Goal: Task Accomplishment & Management: Use online tool/utility

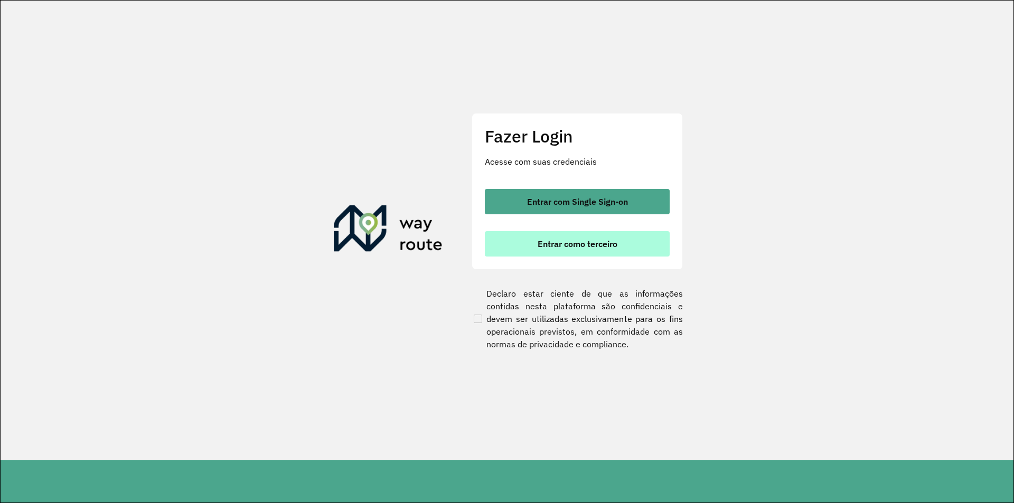
click at [576, 240] on span "Entrar como terceiro" at bounding box center [578, 244] width 80 height 8
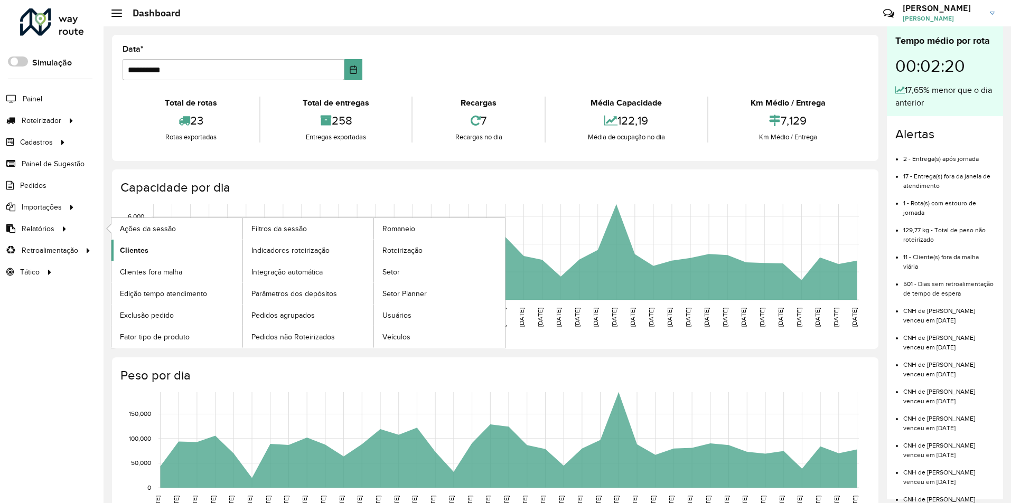
click at [136, 249] on span "Clientes" at bounding box center [134, 250] width 29 height 11
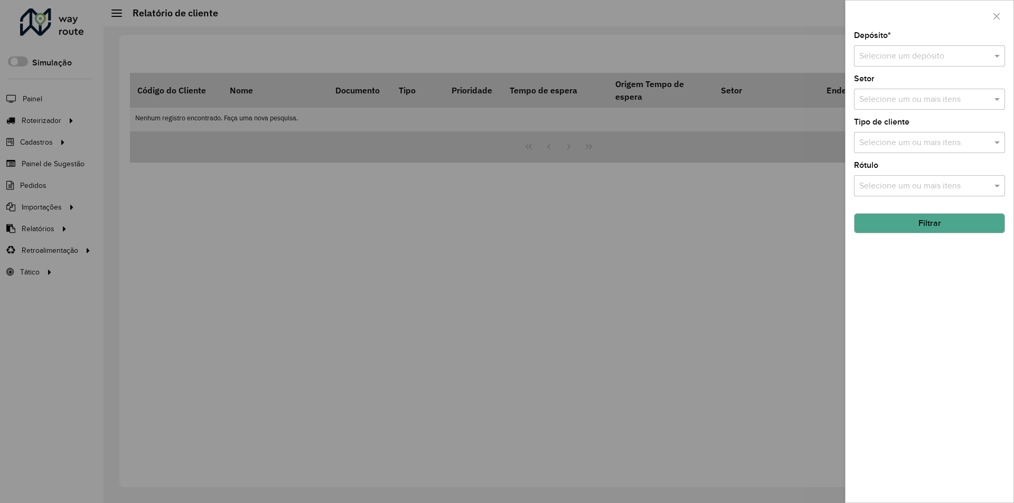
click at [958, 52] on input "text" at bounding box center [919, 56] width 119 height 13
click at [919, 88] on span "IMARUI Litoral Norte" at bounding box center [897, 86] width 76 height 9
click at [949, 103] on input "text" at bounding box center [924, 100] width 135 height 13
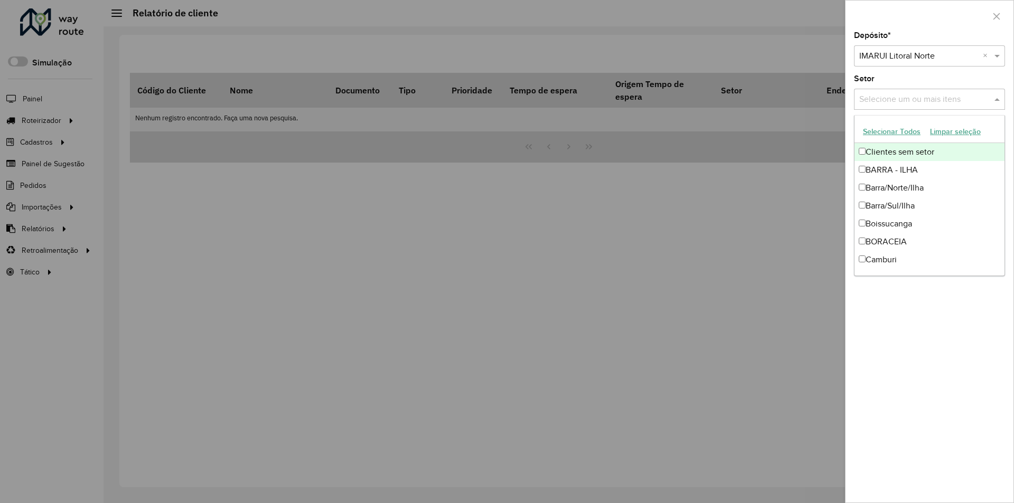
click at [949, 103] on input "text" at bounding box center [924, 100] width 135 height 13
click at [1007, 81] on div "Depósito * Selecione um depósito × IMARUI Litoral Norte × Setor Selecione um ou…" at bounding box center [930, 267] width 168 height 471
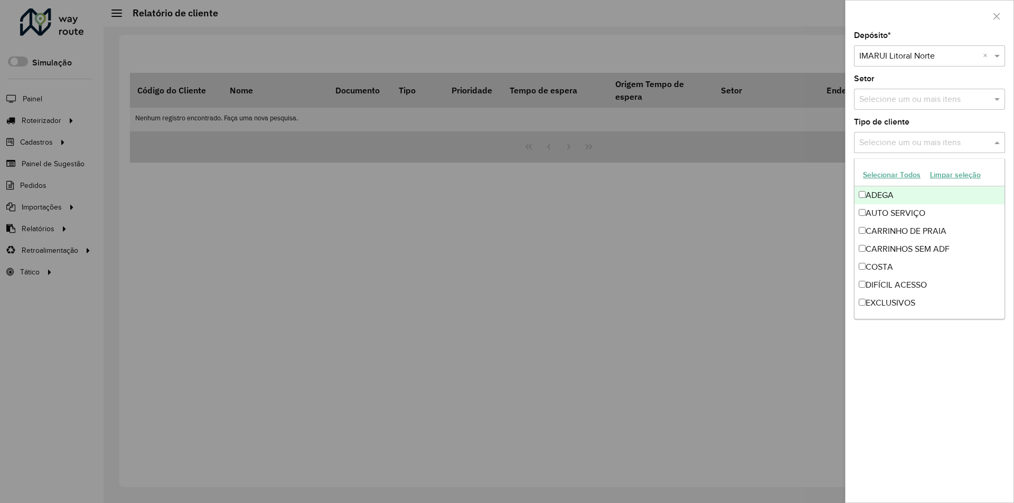
click at [1001, 137] on span at bounding box center [998, 142] width 13 height 13
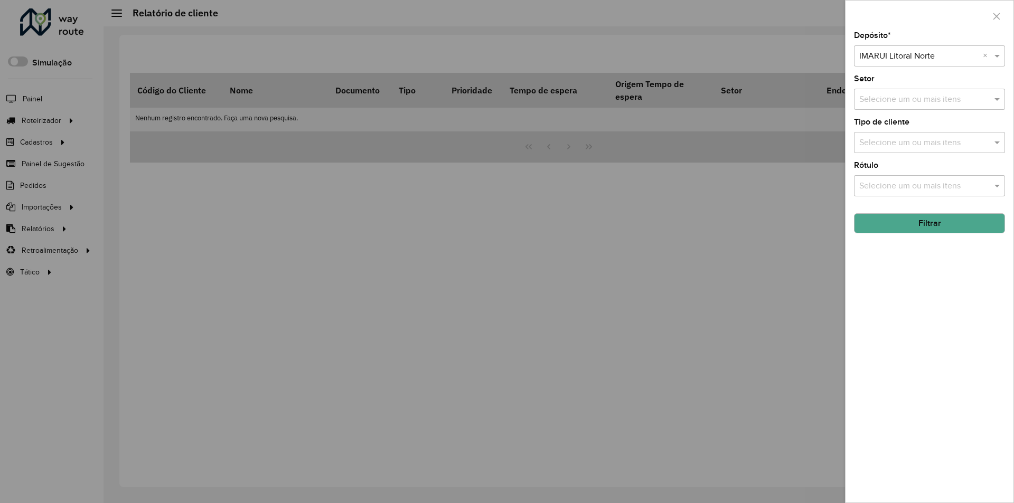
click at [953, 184] on input "text" at bounding box center [924, 186] width 135 height 13
click at [930, 331] on div "Depósito * Selecione um depósito × IMARUI Litoral Norte × Setor Selecione um ou…" at bounding box center [930, 267] width 168 height 471
click at [935, 221] on button "Filtrar" at bounding box center [929, 223] width 151 height 20
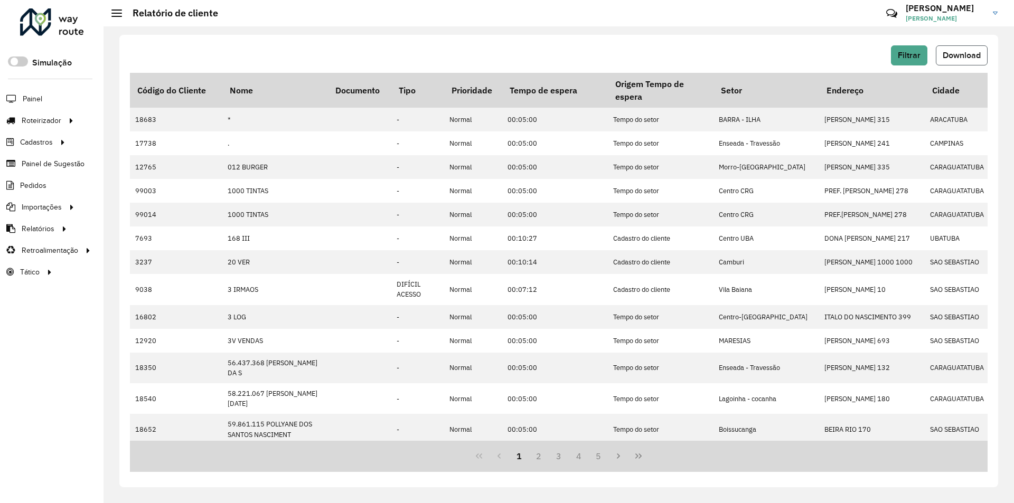
click at [957, 60] on button "Download" at bounding box center [962, 55] width 52 height 20
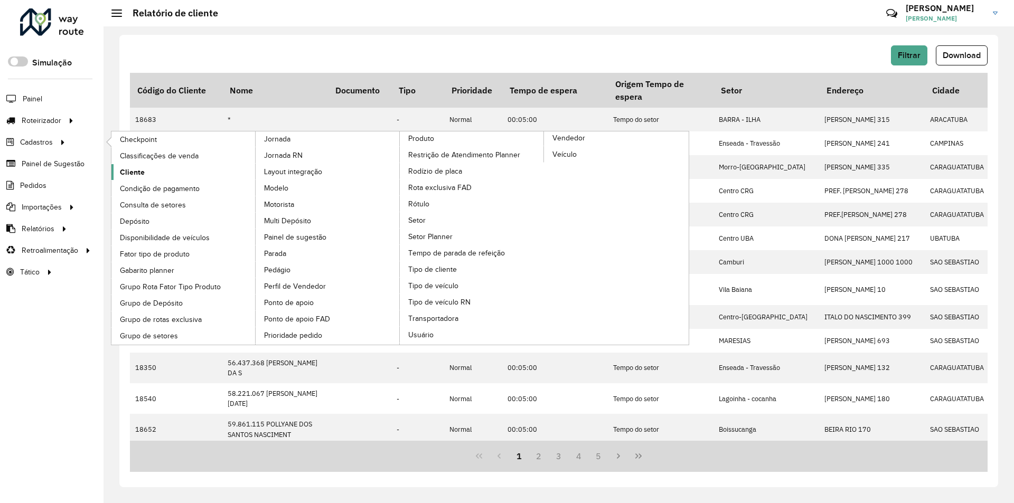
click at [125, 169] on span "Cliente" at bounding box center [132, 172] width 25 height 11
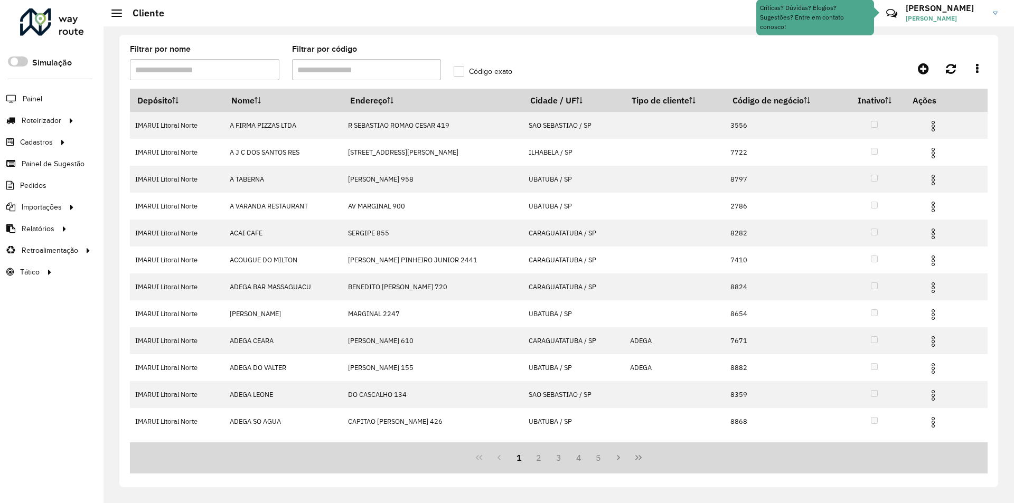
click at [346, 71] on input "Filtrar por código" at bounding box center [367, 69] width 150 height 21
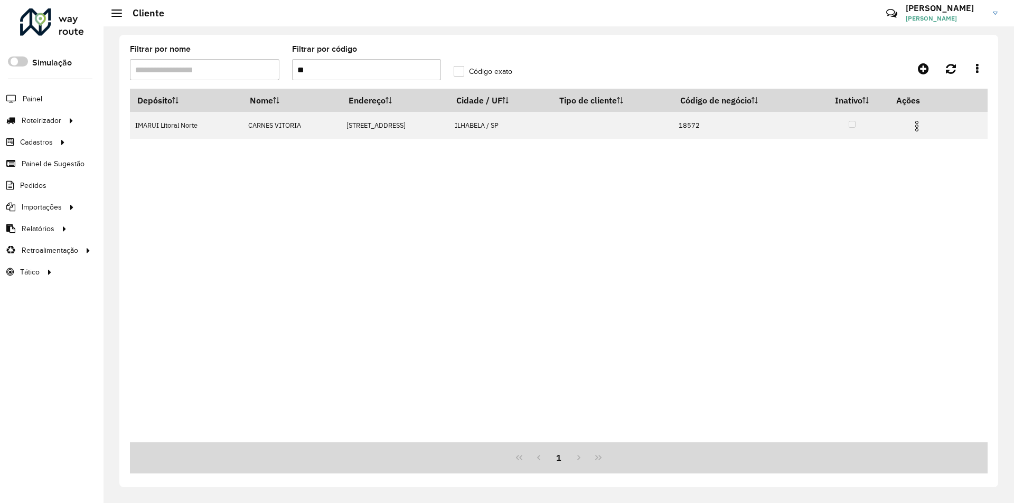
type input "*"
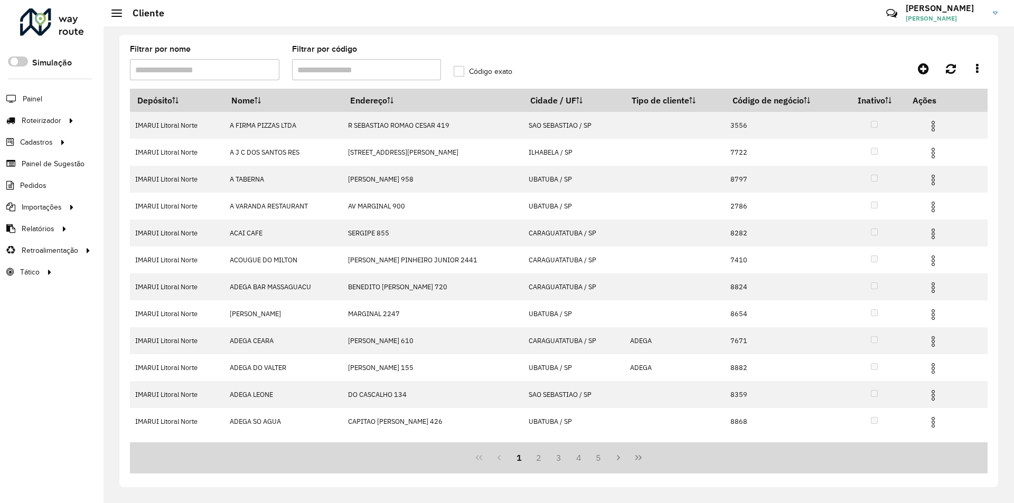
click at [53, 230] on span "Relatórios" at bounding box center [38, 228] width 33 height 11
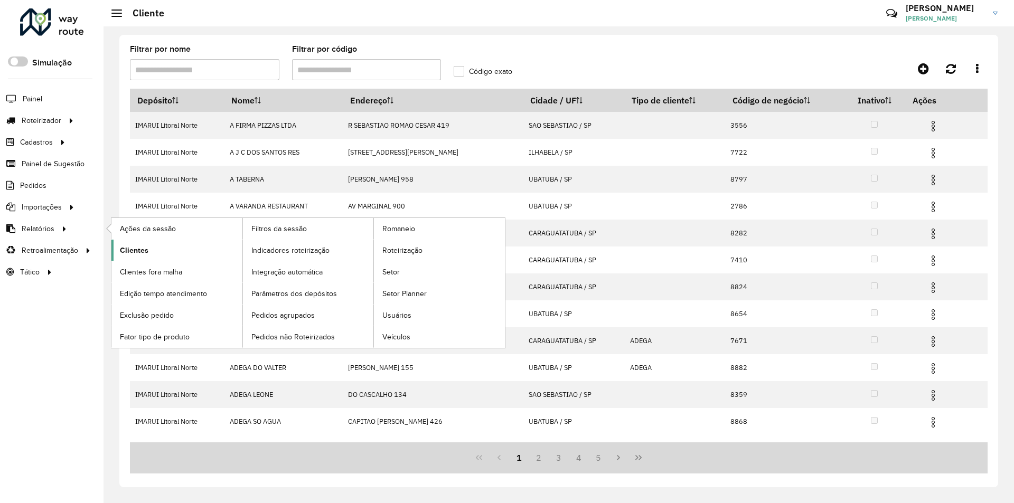
click at [139, 246] on span "Clientes" at bounding box center [134, 250] width 29 height 11
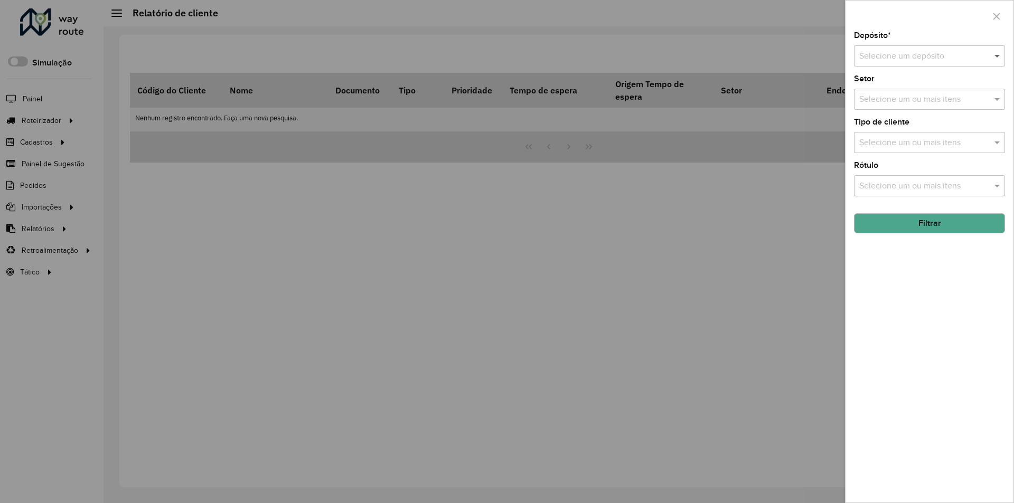
click at [994, 55] on span at bounding box center [998, 56] width 13 height 13
click at [958, 28] on div at bounding box center [930, 16] width 168 height 31
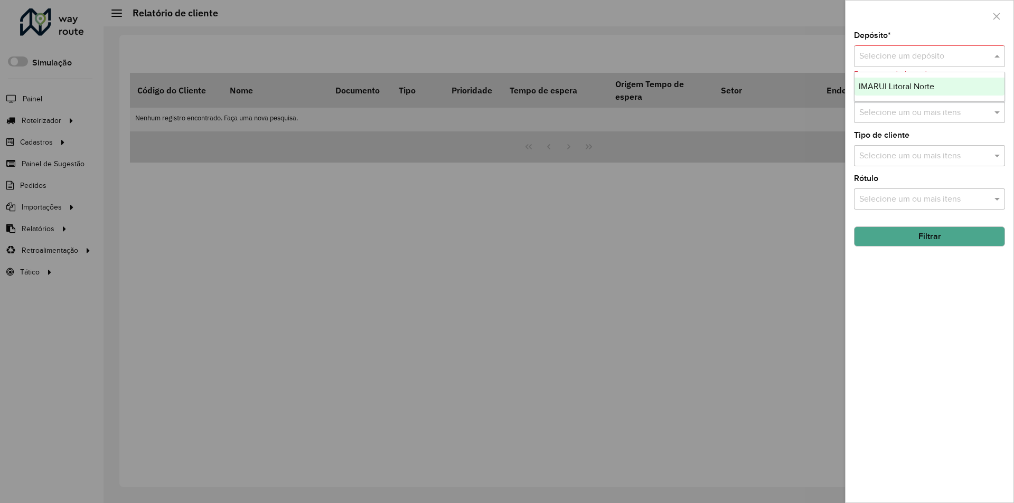
click at [990, 54] on div at bounding box center [929, 56] width 151 height 13
click at [956, 80] on div "IMARUI Litoral Norte" at bounding box center [930, 87] width 150 height 18
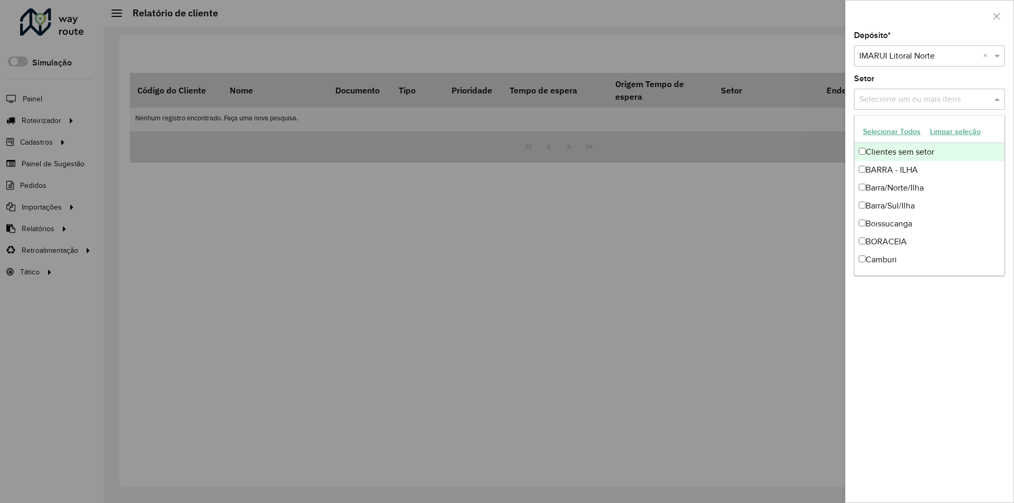
click at [997, 99] on span at bounding box center [998, 99] width 13 height 13
click at [901, 133] on button "Selecionar Todos" at bounding box center [892, 132] width 67 height 16
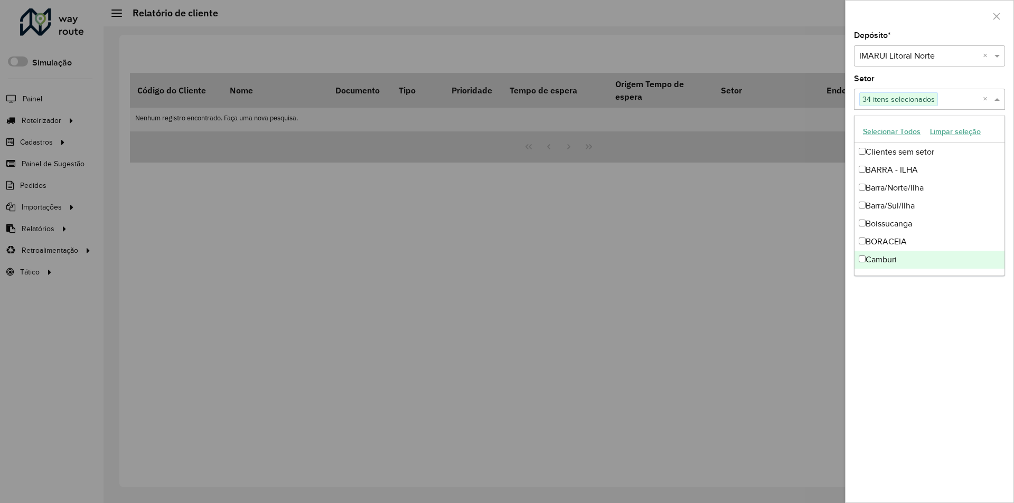
click at [957, 367] on div "Depósito * Selecione um depósito × IMARUI Litoral Norte × Setor Selecione um ou…" at bounding box center [930, 267] width 168 height 471
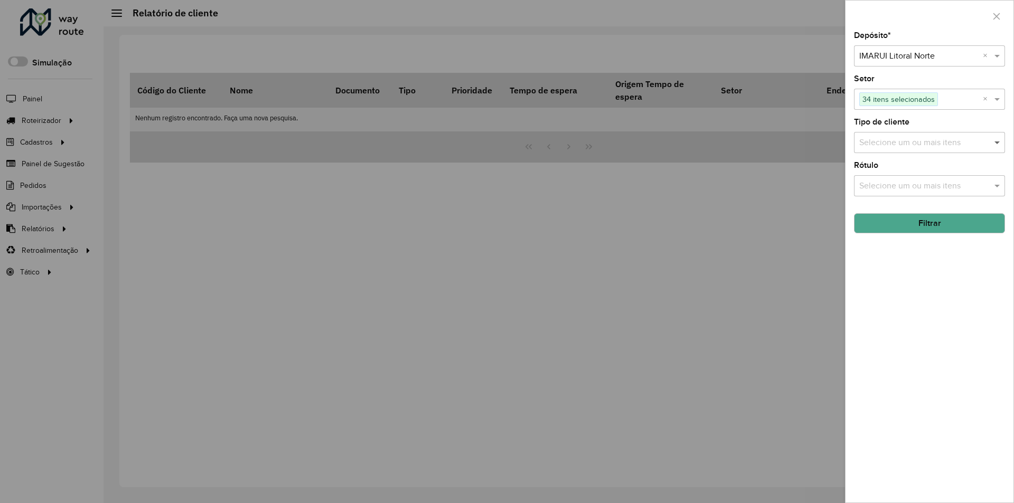
click at [993, 144] on span at bounding box center [998, 142] width 13 height 13
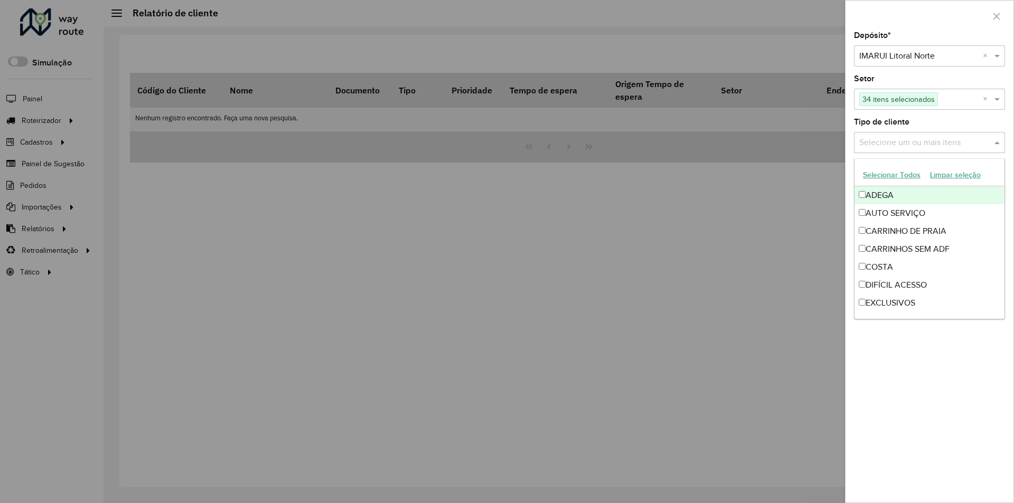
click at [879, 176] on button "Selecionar Todos" at bounding box center [892, 175] width 67 height 16
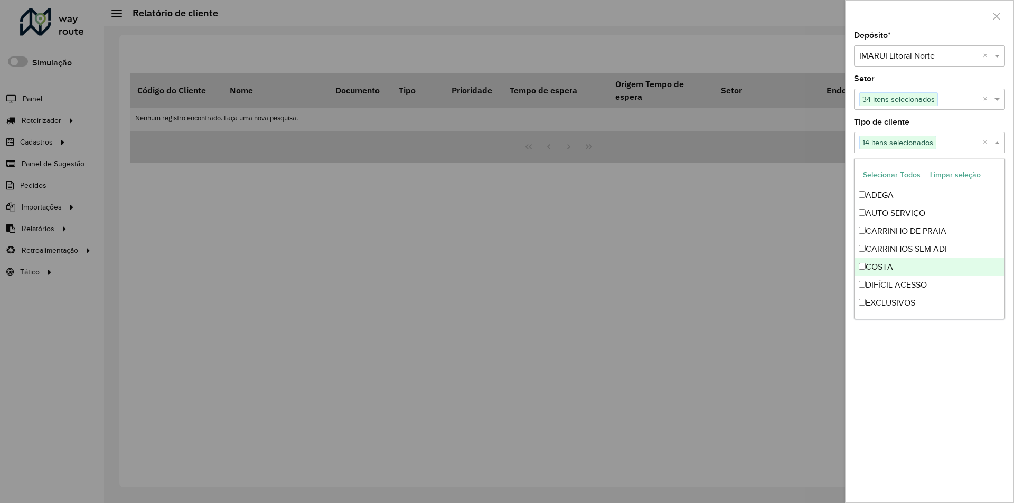
click at [939, 406] on div "Depósito * Selecione um depósito × IMARUI Litoral Norte × Setor Selecione um ou…" at bounding box center [930, 267] width 168 height 471
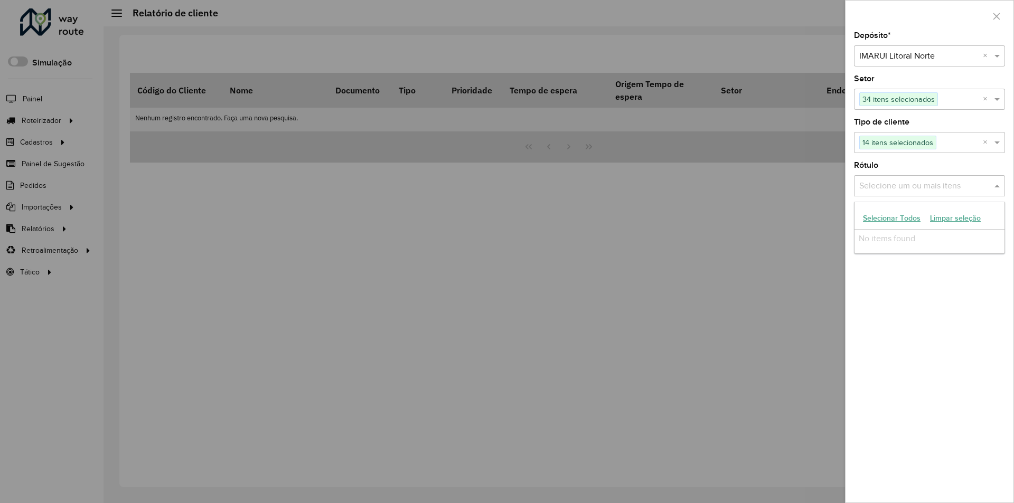
click at [993, 185] on span at bounding box center [998, 186] width 13 height 13
click at [915, 216] on button "Selecionar Todos" at bounding box center [892, 218] width 67 height 16
click at [956, 349] on div "Depósito * Selecione um depósito × IMARUI Litoral Norte × Setor Selecione um ou…" at bounding box center [930, 267] width 168 height 471
click at [945, 219] on button "Filtrar" at bounding box center [929, 223] width 151 height 20
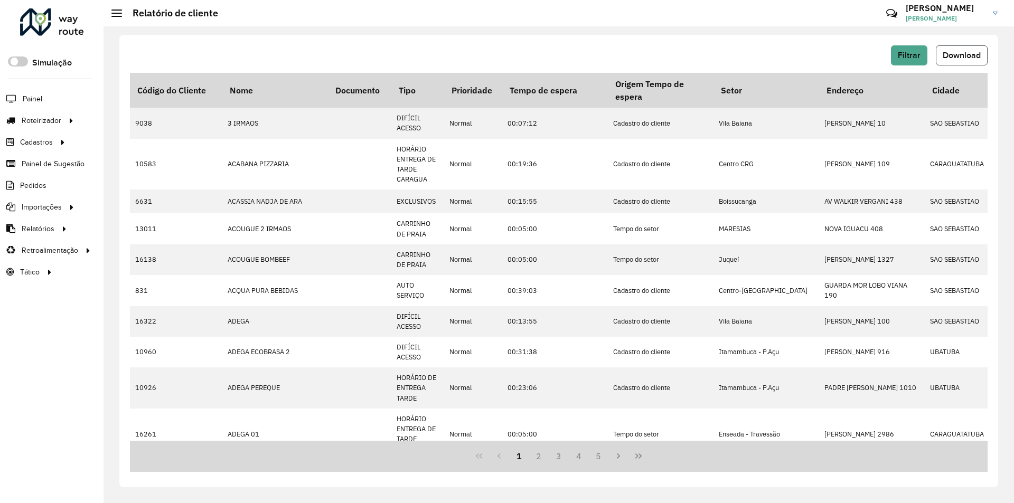
click at [955, 58] on span "Download" at bounding box center [962, 55] width 38 height 9
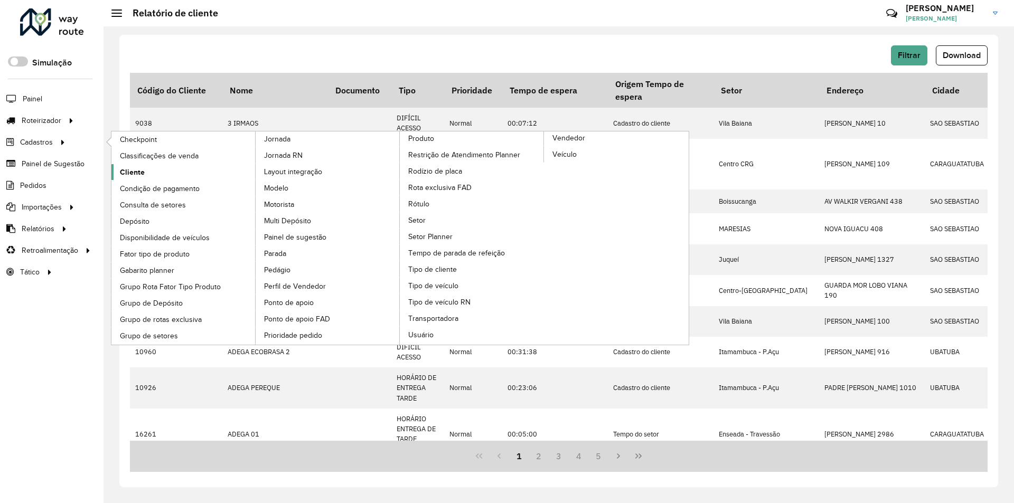
click at [144, 172] on span "Cliente" at bounding box center [132, 172] width 25 height 11
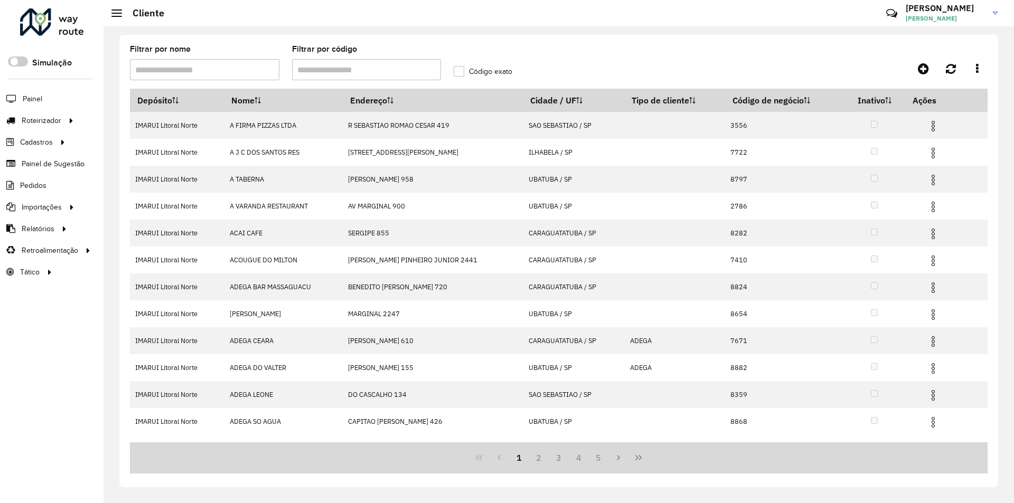
click at [341, 70] on input "Filtrar por código" at bounding box center [367, 69] width 150 height 21
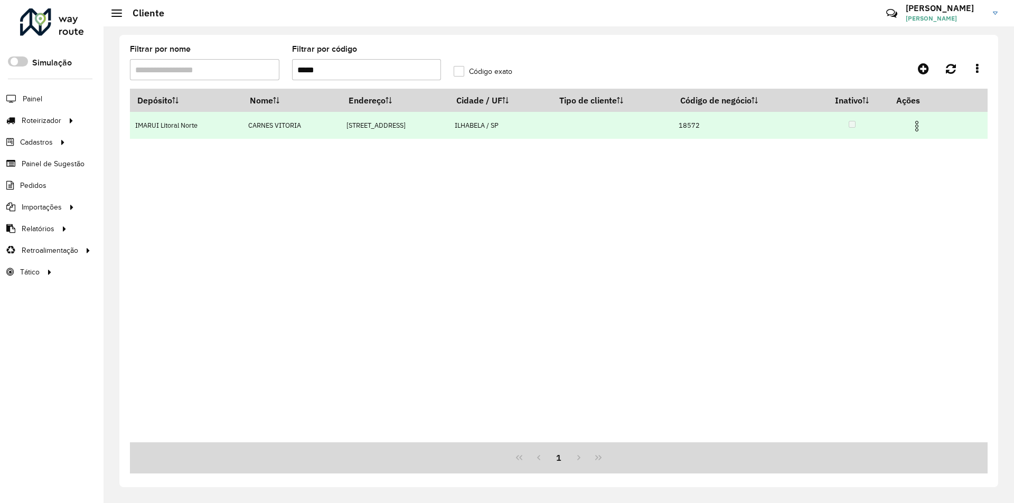
click at [918, 127] on img at bounding box center [917, 126] width 13 height 13
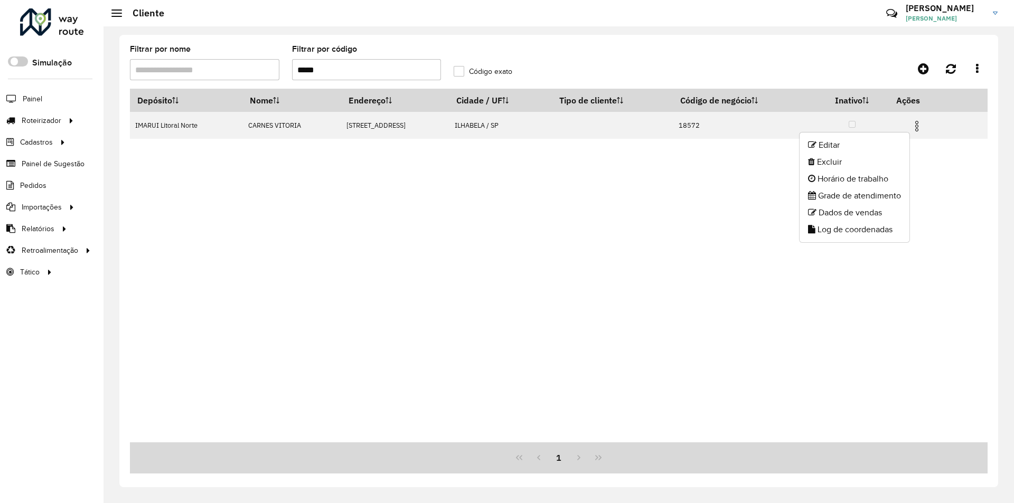
click at [267, 197] on div "Depósito Nome Endereço Cidade / UF Tipo de cliente Código de negócio Inativo Aç…" at bounding box center [559, 266] width 858 height 354
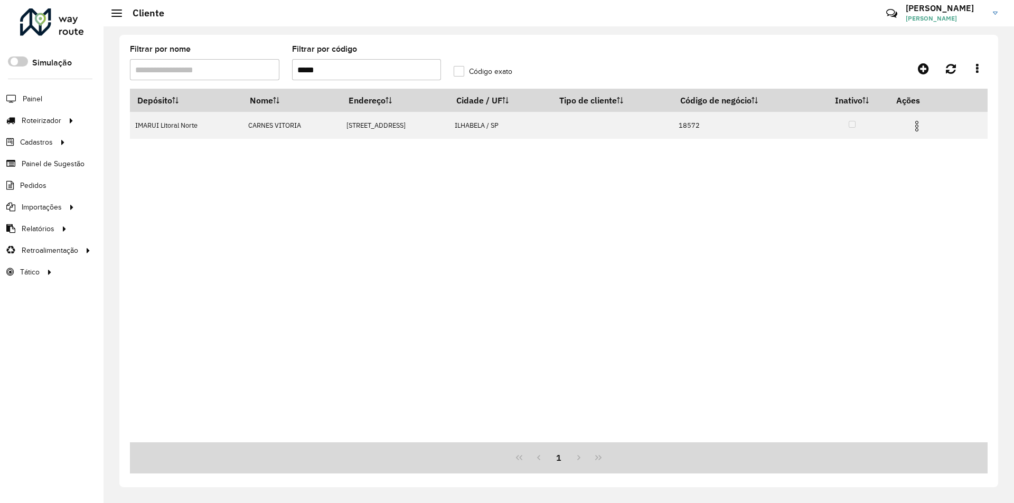
click at [312, 73] on input "*****" at bounding box center [367, 69] width 150 height 21
type input "*"
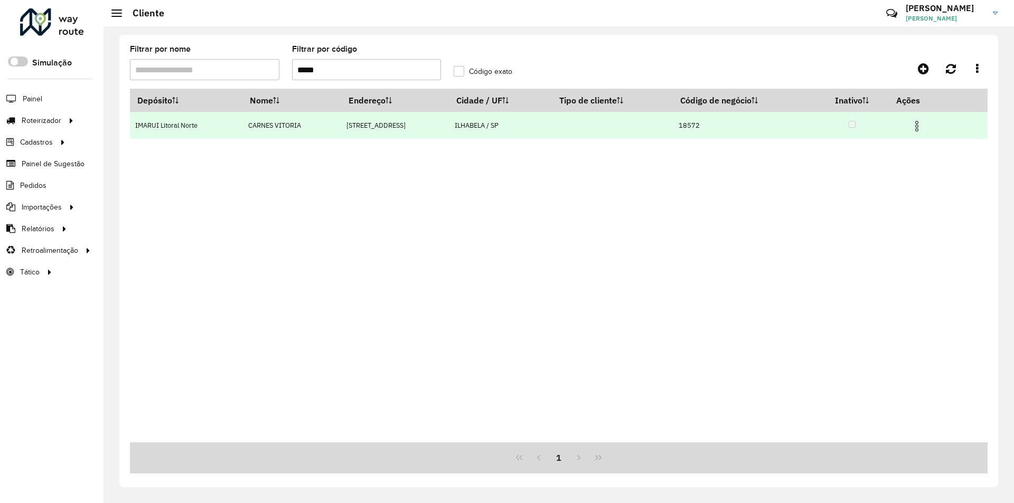
type input "*****"
click at [919, 129] on img at bounding box center [917, 126] width 13 height 13
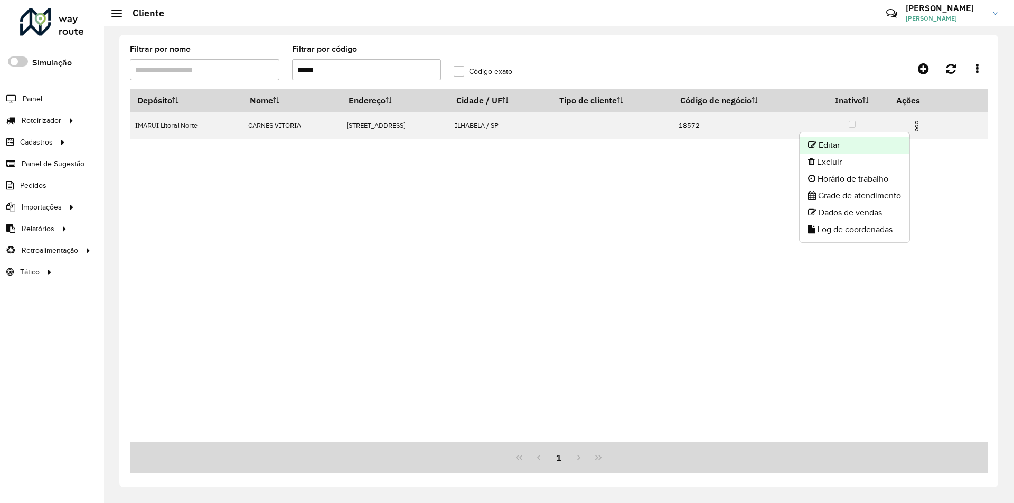
click at [839, 147] on li "Editar" at bounding box center [855, 145] width 110 height 17
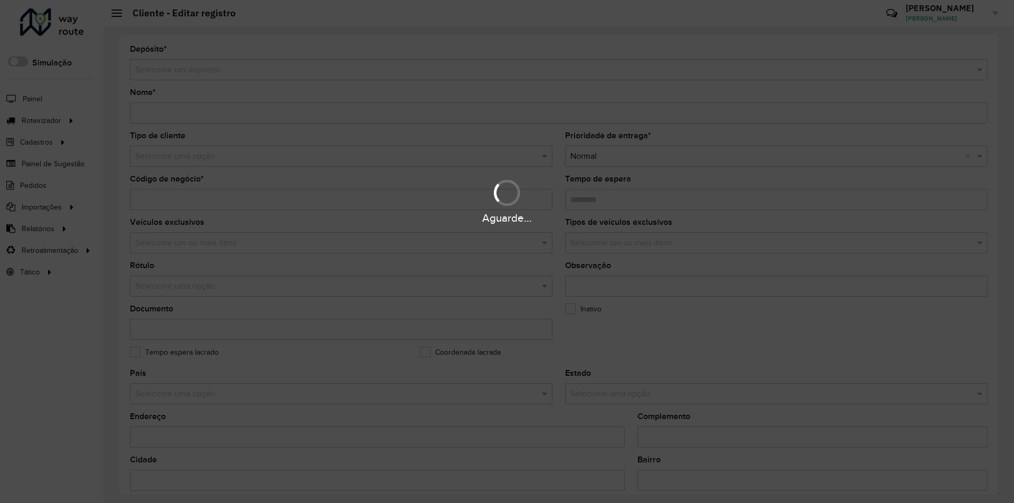
type input "**********"
type input "*****"
type input "********"
type input "**********"
type input "********"
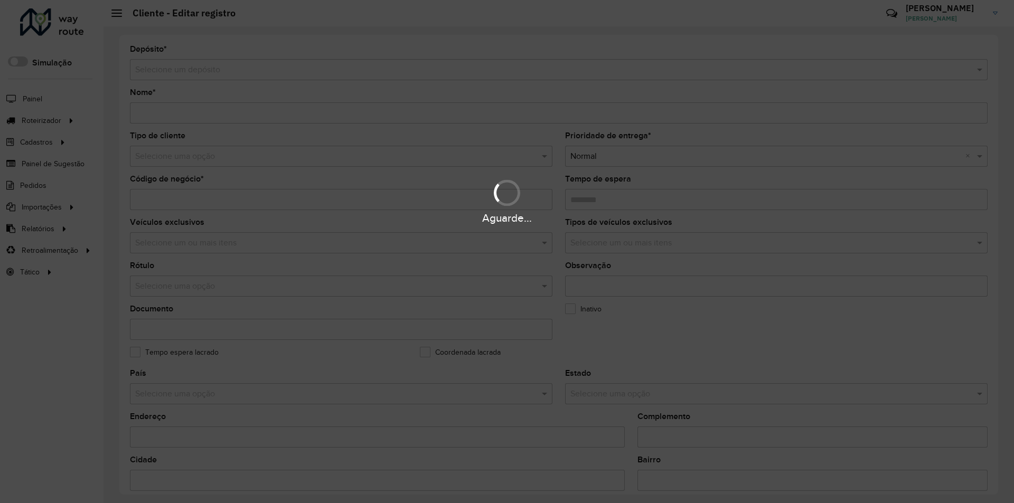
type input "*******"
type input "**********"
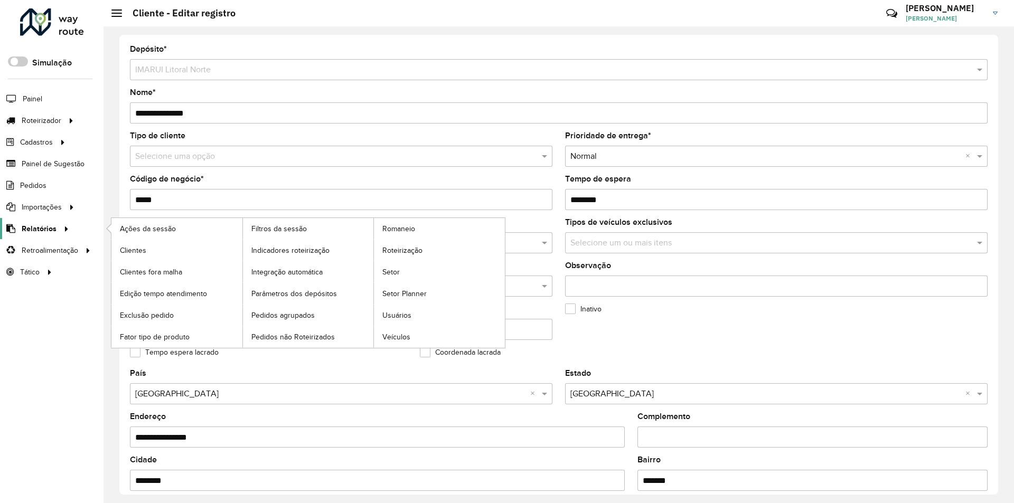
click at [42, 234] on span "Relatórios" at bounding box center [39, 228] width 35 height 11
click at [140, 249] on span "Clientes" at bounding box center [134, 250] width 29 height 11
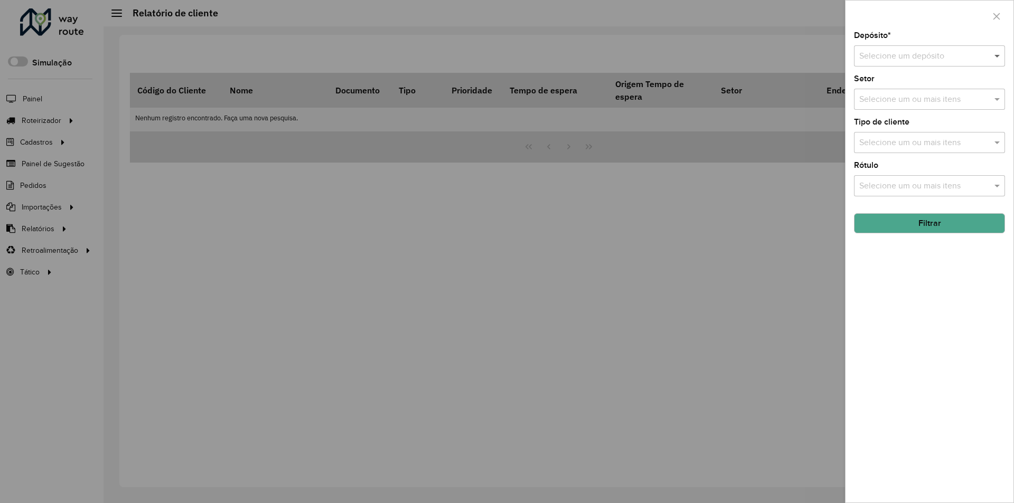
click at [995, 59] on span at bounding box center [998, 56] width 13 height 13
click at [922, 88] on span "IMARUI Litoral Norte" at bounding box center [897, 86] width 76 height 9
click at [997, 101] on span at bounding box center [998, 99] width 13 height 13
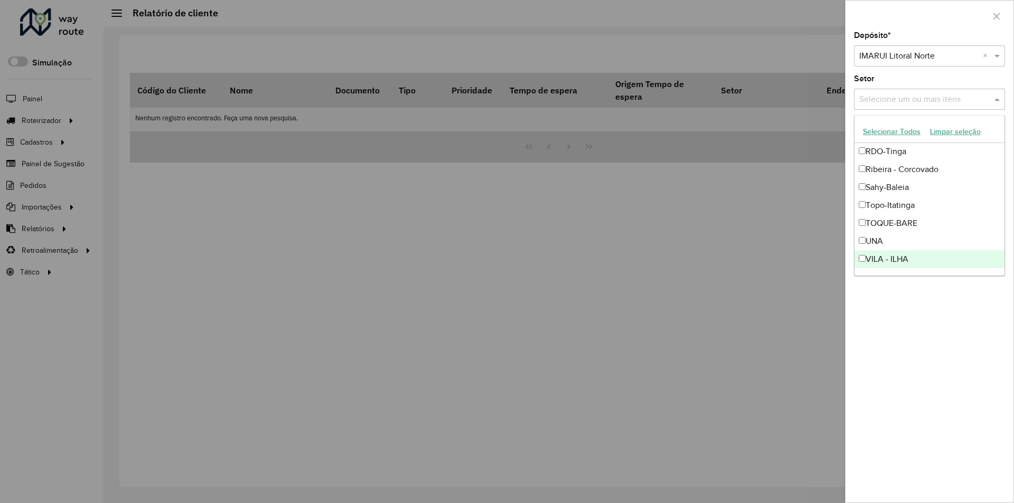
scroll to position [475, 0]
click at [927, 355] on div "Depósito * Selecione um depósito × IMARUI Litoral Norte × Setor Selecione um ou…" at bounding box center [930, 267] width 168 height 471
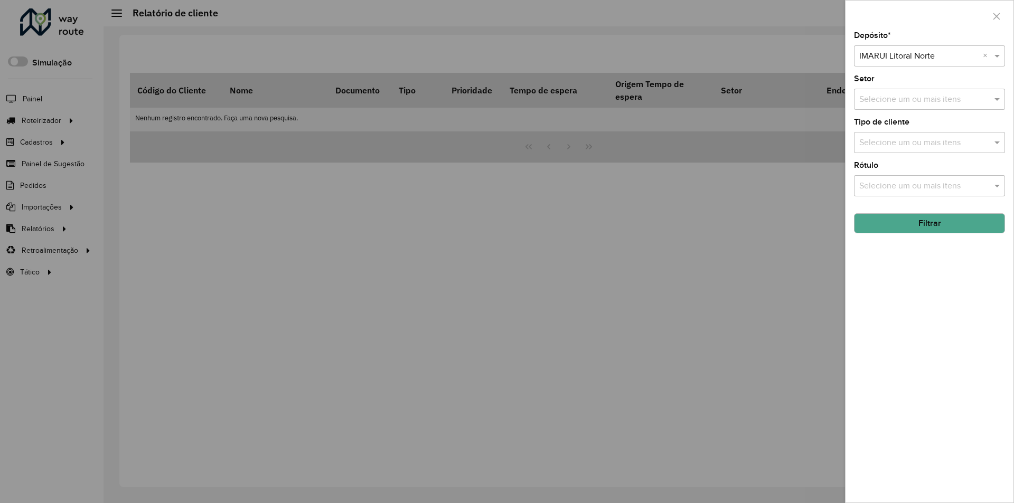
click at [991, 184] on input "text" at bounding box center [924, 186] width 135 height 13
click at [991, 100] on input "text" at bounding box center [924, 100] width 135 height 13
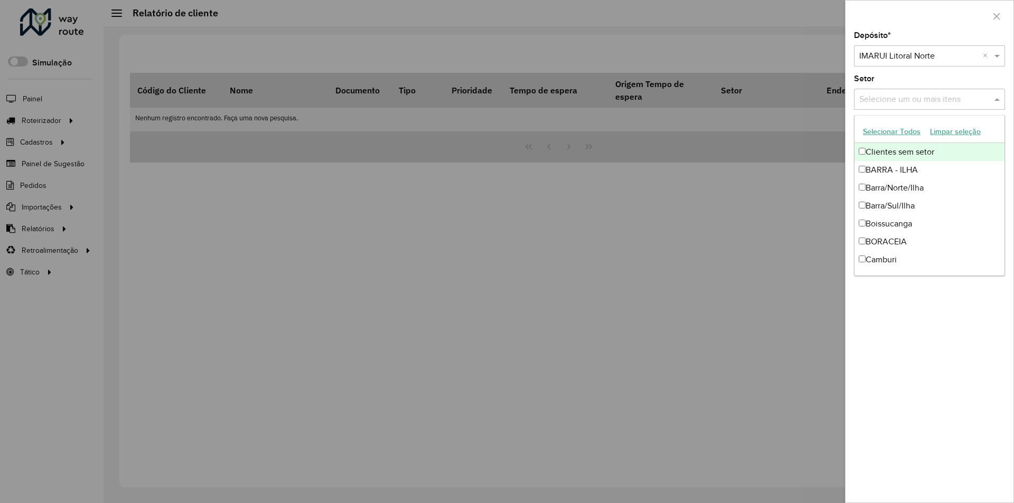
click at [991, 100] on input "text" at bounding box center [924, 100] width 135 height 13
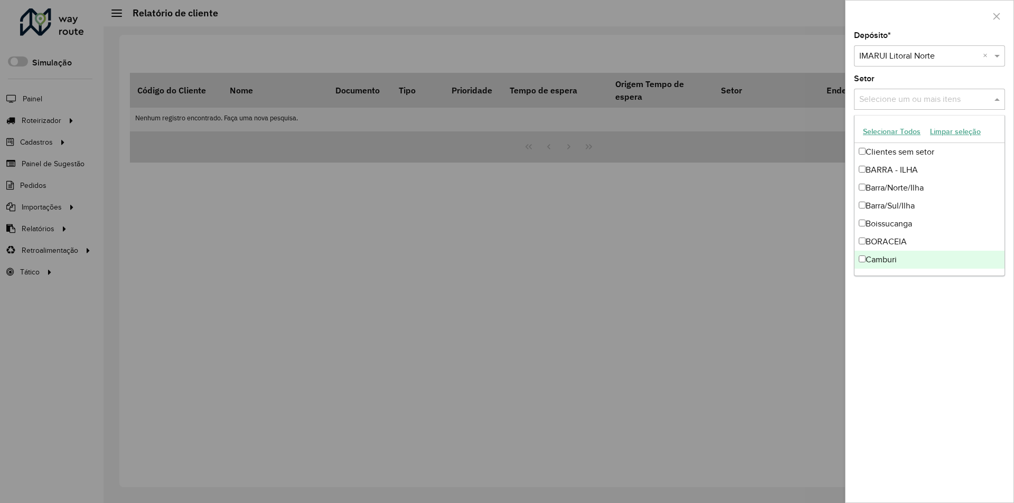
click at [930, 333] on div "Depósito * Selecione um depósito × IMARUI Litoral Norte × Setor Selecione um ou…" at bounding box center [930, 267] width 168 height 471
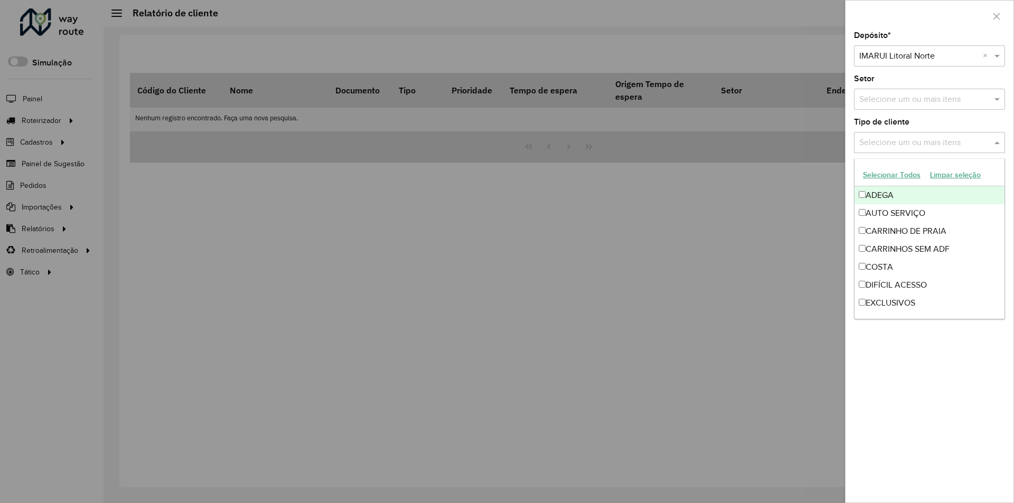
click at [990, 142] on input "text" at bounding box center [924, 143] width 135 height 13
click at [901, 368] on div "Depósito * Selecione um depósito × IMARUI Litoral Norte × Setor Selecione um ou…" at bounding box center [930, 267] width 168 height 471
click at [993, 144] on span at bounding box center [998, 142] width 13 height 13
click at [967, 175] on button "Limpar seleção" at bounding box center [956, 175] width 60 height 16
click at [933, 463] on div "Depósito * Selecione um depósito × IMARUI Litoral Norte × Setor Selecione um ou…" at bounding box center [930, 267] width 168 height 471
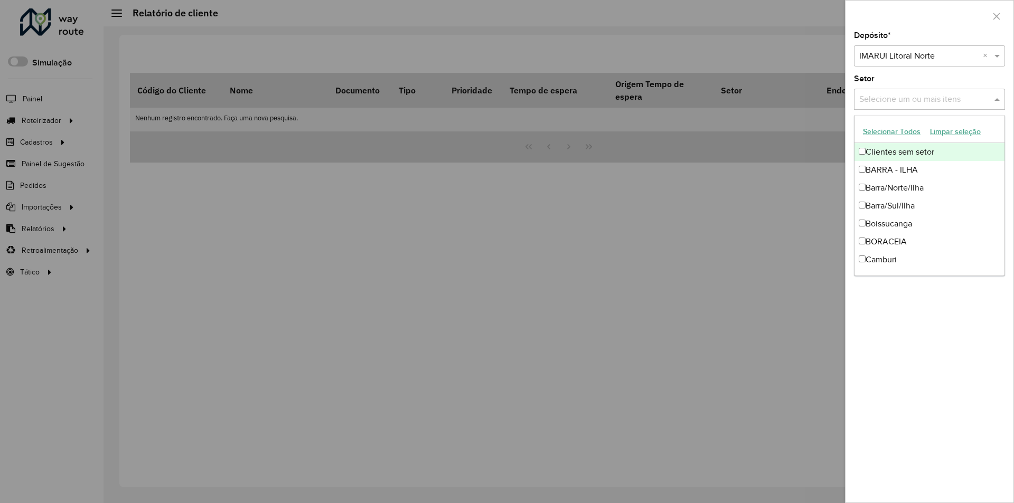
click at [993, 101] on span at bounding box center [998, 99] width 13 height 13
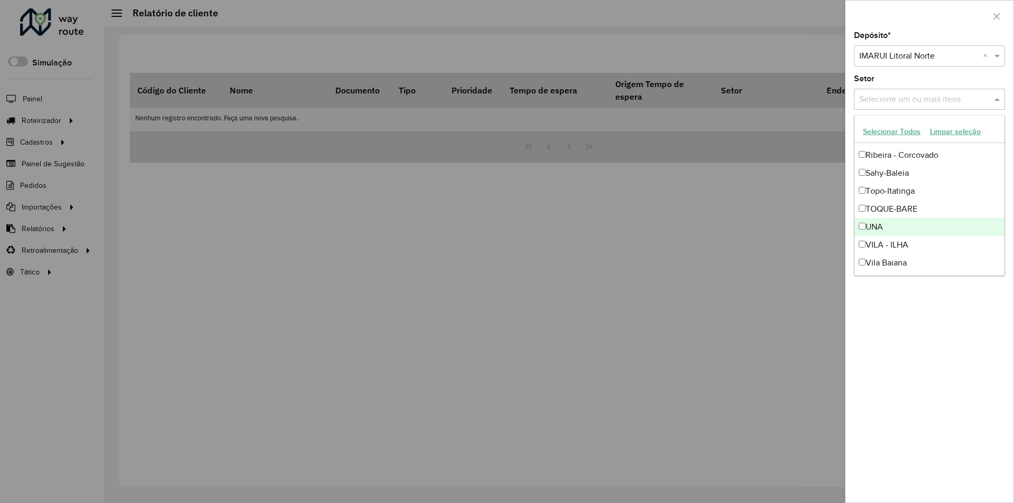
scroll to position [484, 0]
click at [904, 338] on div "Depósito * Selecione um depósito × IMARUI Litoral Norte × Setor Selecione um ou…" at bounding box center [930, 267] width 168 height 471
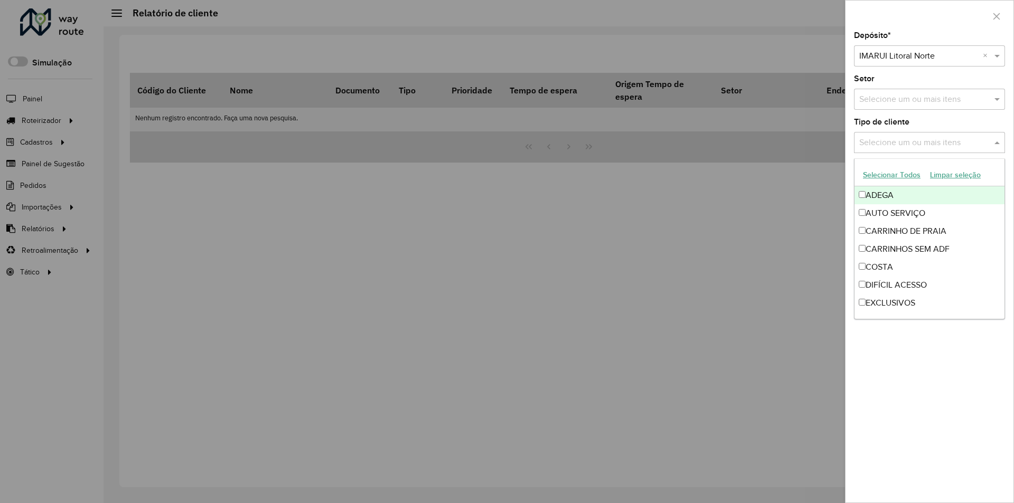
click at [993, 142] on span at bounding box center [998, 142] width 13 height 13
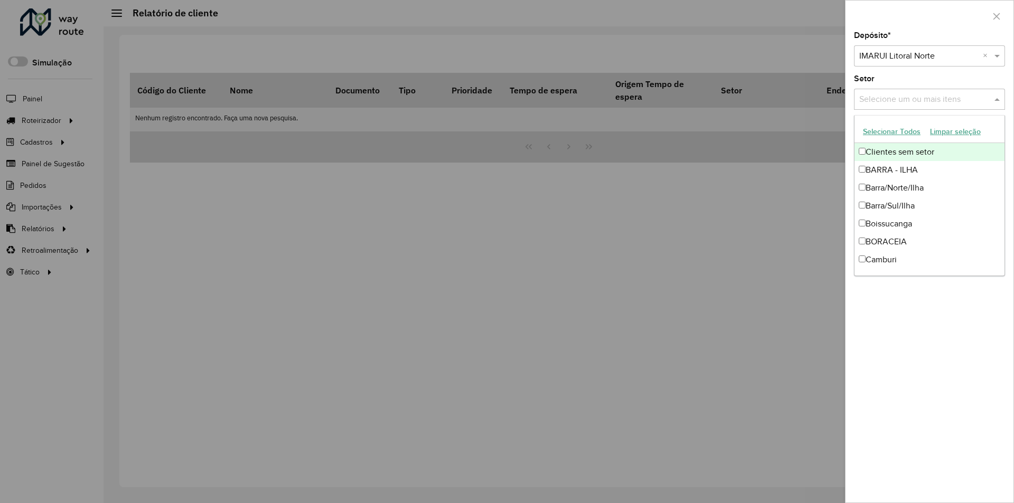
click at [997, 96] on span at bounding box center [998, 99] width 13 height 13
click at [884, 129] on button "Selecionar Todos" at bounding box center [892, 132] width 67 height 16
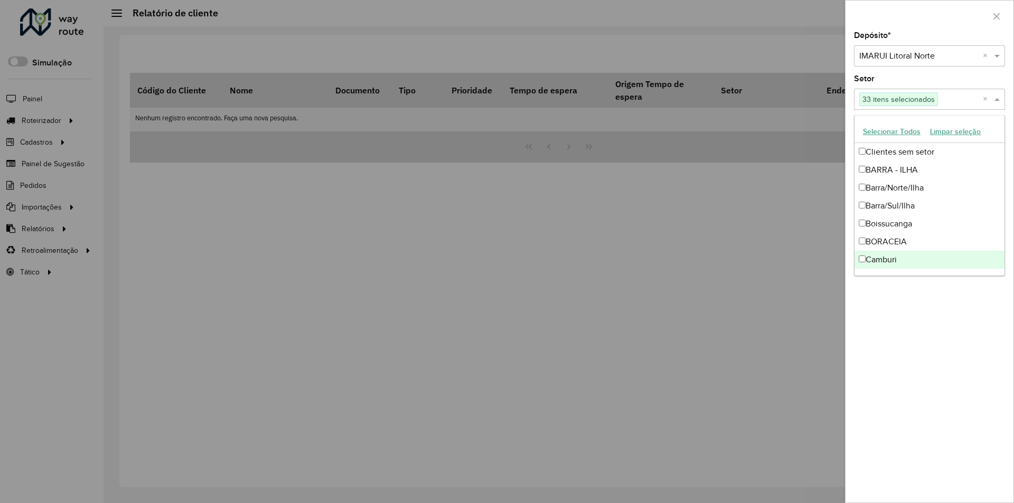
click at [913, 368] on div "Depósito * Selecione um depósito × IMARUI Litoral Norte × Setor Selecione um ou…" at bounding box center [930, 267] width 168 height 471
click at [997, 103] on span at bounding box center [998, 99] width 13 height 13
click at [914, 342] on div "Depósito * Selecione um depósito × IMARUI Litoral Norte × Setor Selecione um ou…" at bounding box center [930, 267] width 168 height 471
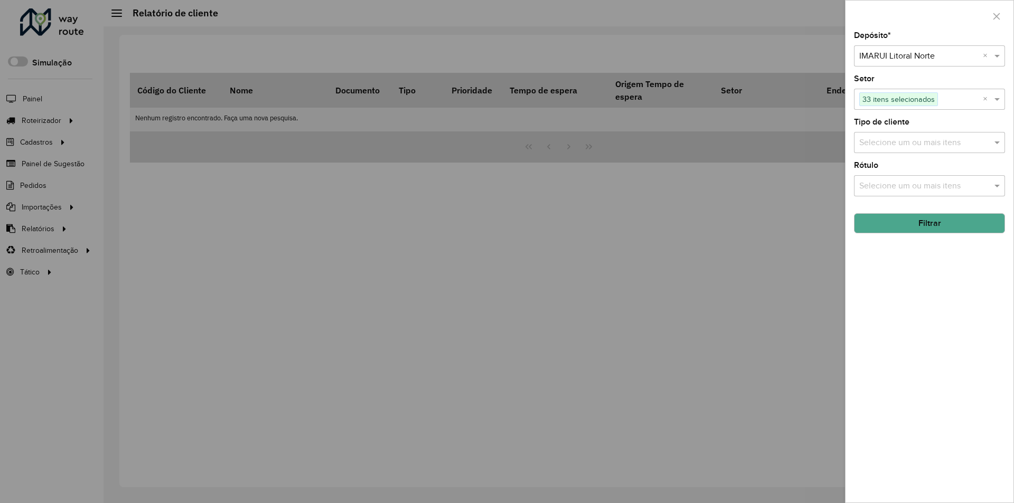
click at [930, 225] on button "Filtrar" at bounding box center [929, 223] width 151 height 20
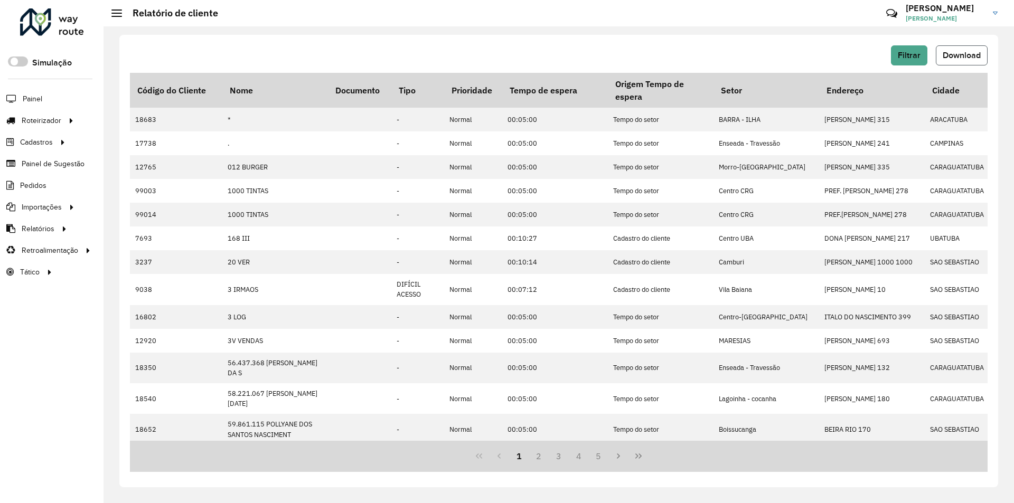
click at [969, 55] on span "Download" at bounding box center [962, 55] width 38 height 9
click at [133, 115] on span "Entregas" at bounding box center [135, 120] width 30 height 11
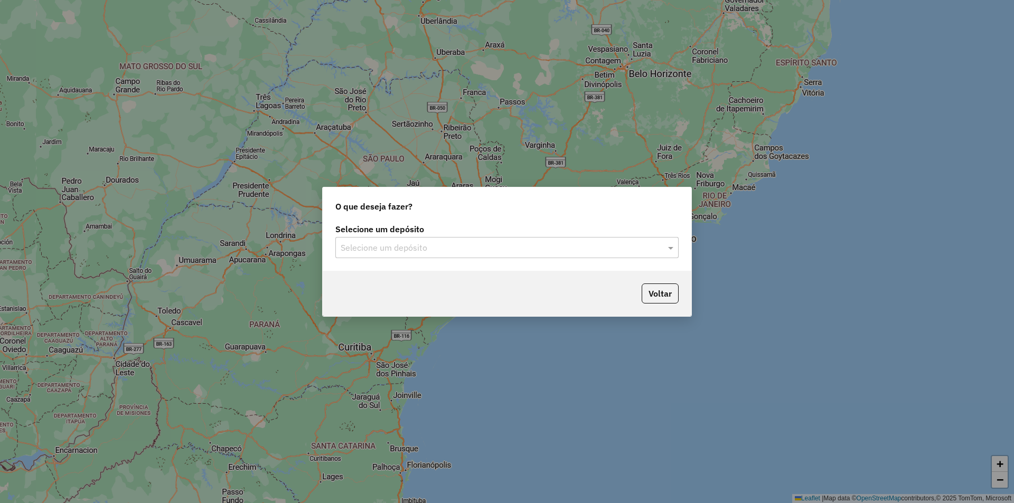
click at [484, 250] on input "text" at bounding box center [497, 248] width 312 height 13
click at [446, 275] on div "IMARUI Litoral Norte" at bounding box center [507, 278] width 342 height 18
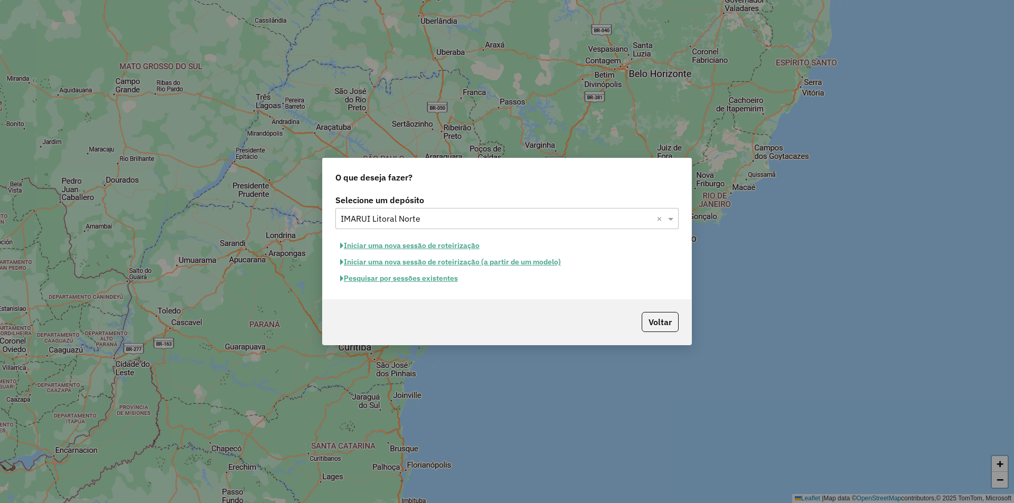
click at [372, 278] on button "Pesquisar por sessões existentes" at bounding box center [398, 278] width 127 height 16
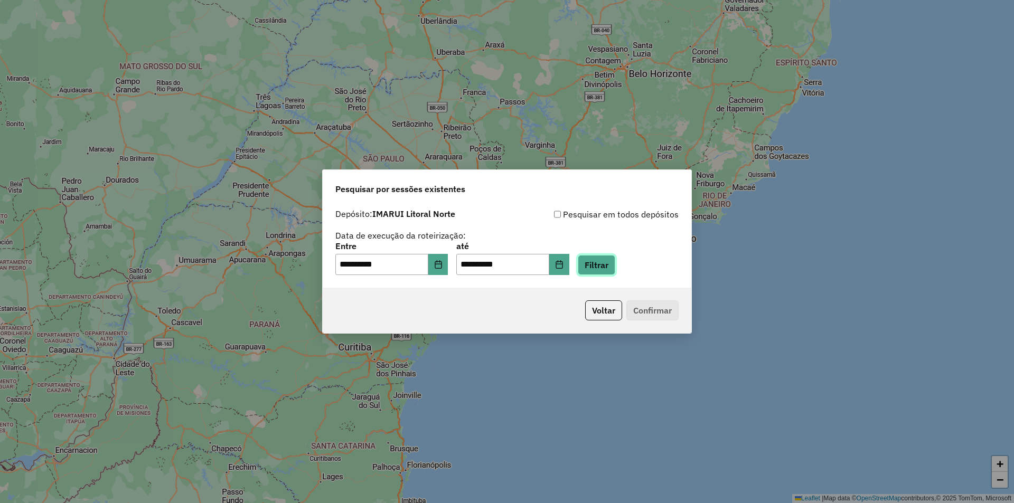
click at [612, 262] on button "Filtrar" at bounding box center [597, 265] width 38 height 20
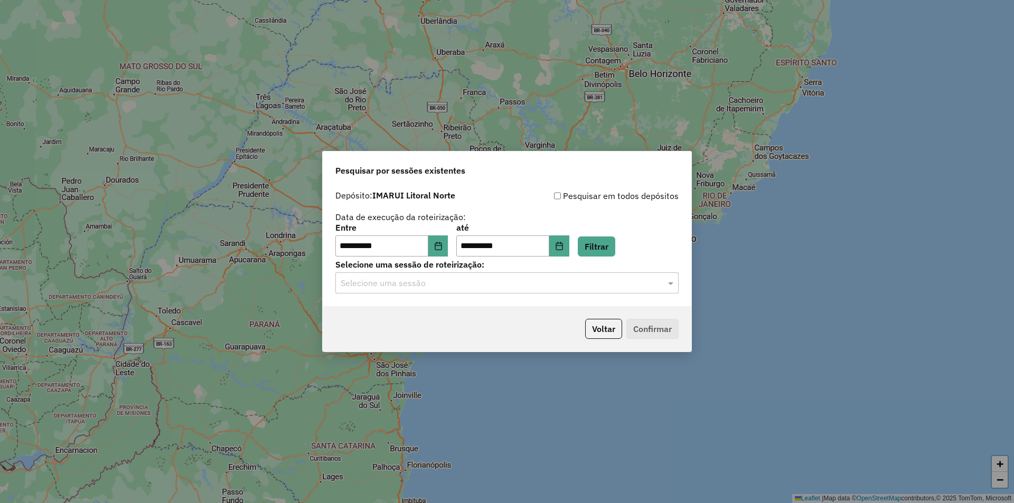
click at [405, 287] on input "text" at bounding box center [497, 283] width 312 height 13
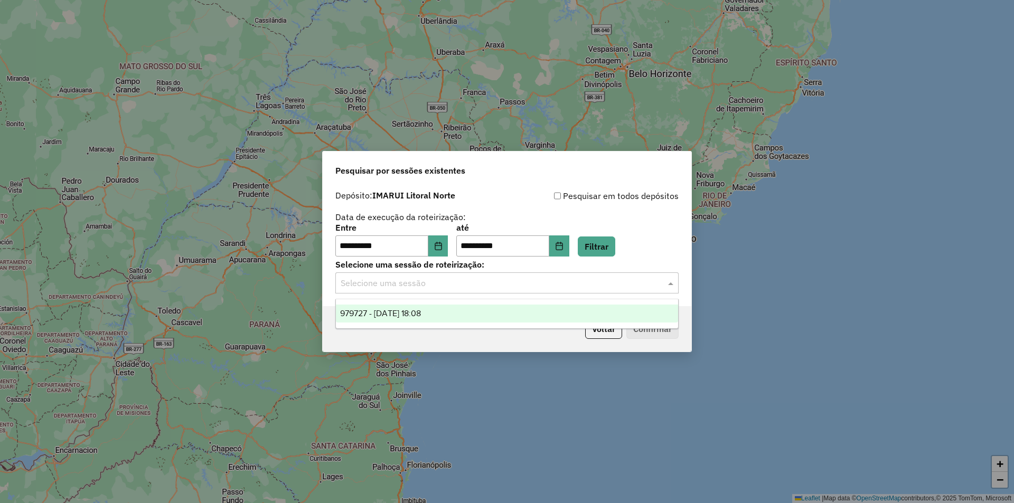
click at [405, 313] on span "979727 - 15/08/2025 18:08" at bounding box center [380, 313] width 81 height 9
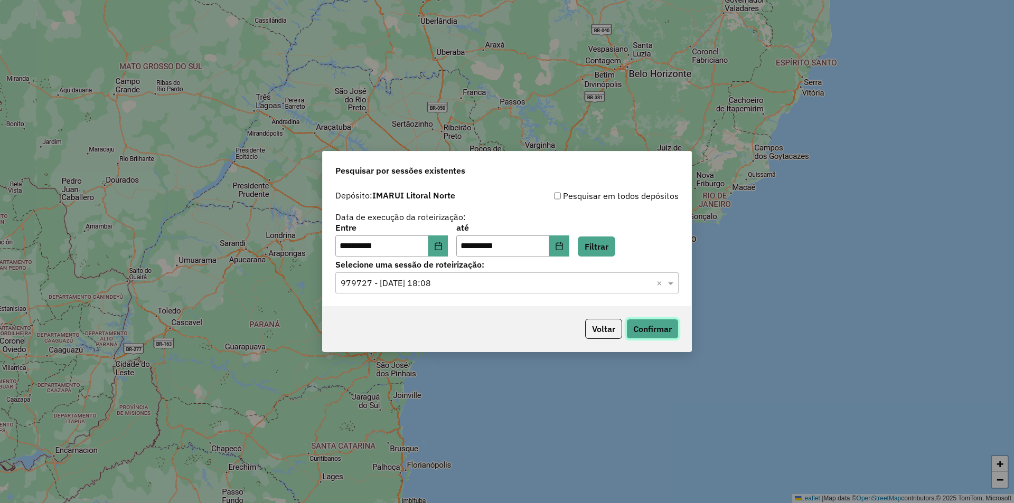
click at [632, 329] on button "Confirmar" at bounding box center [653, 329] width 52 height 20
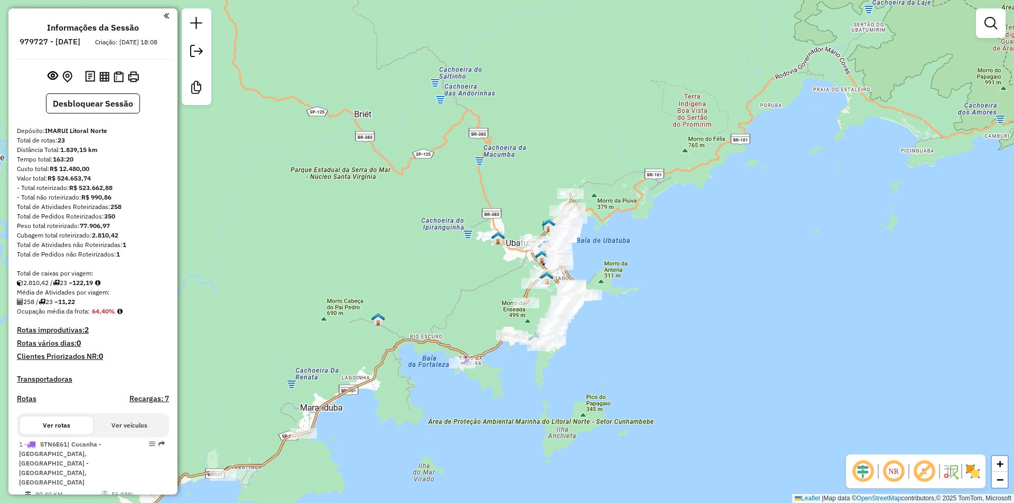
click at [404, 236] on div "Janela de atendimento Grade de atendimento Capacidade Transportadoras Veículos …" at bounding box center [507, 251] width 1014 height 503
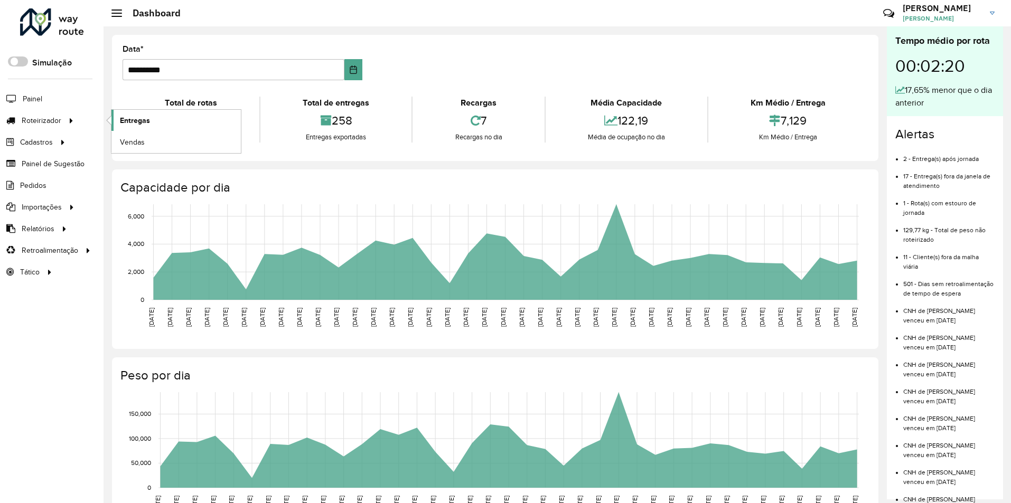
click at [144, 119] on span "Entregas" at bounding box center [135, 120] width 30 height 11
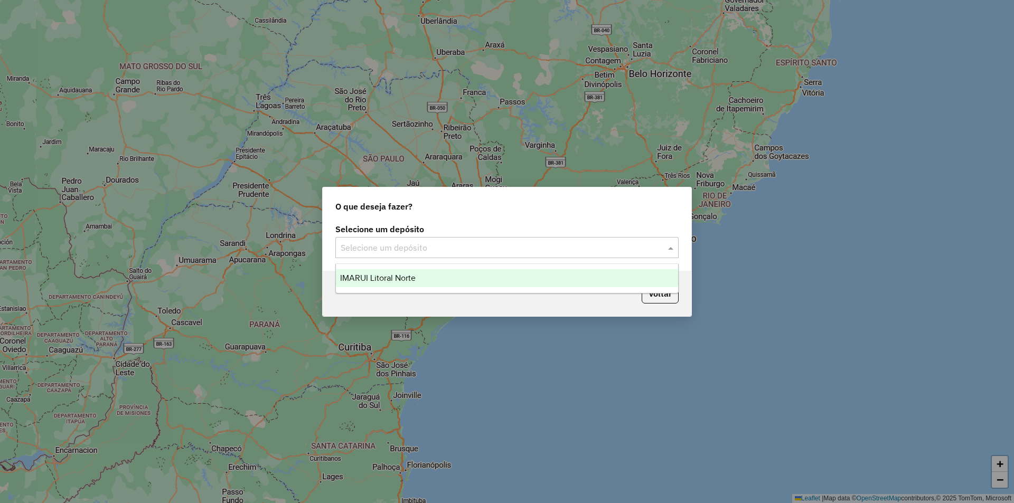
click at [397, 252] on input "text" at bounding box center [497, 248] width 312 height 13
click at [400, 274] on span "IMARUI Litoral Norte" at bounding box center [378, 278] width 76 height 9
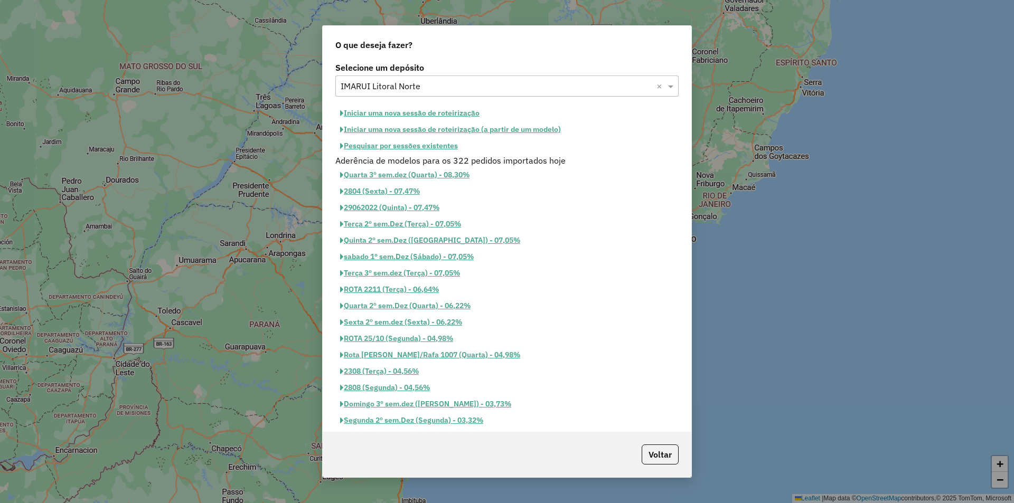
click at [378, 112] on button "Iniciar uma nova sessão de roteirização" at bounding box center [409, 113] width 149 height 16
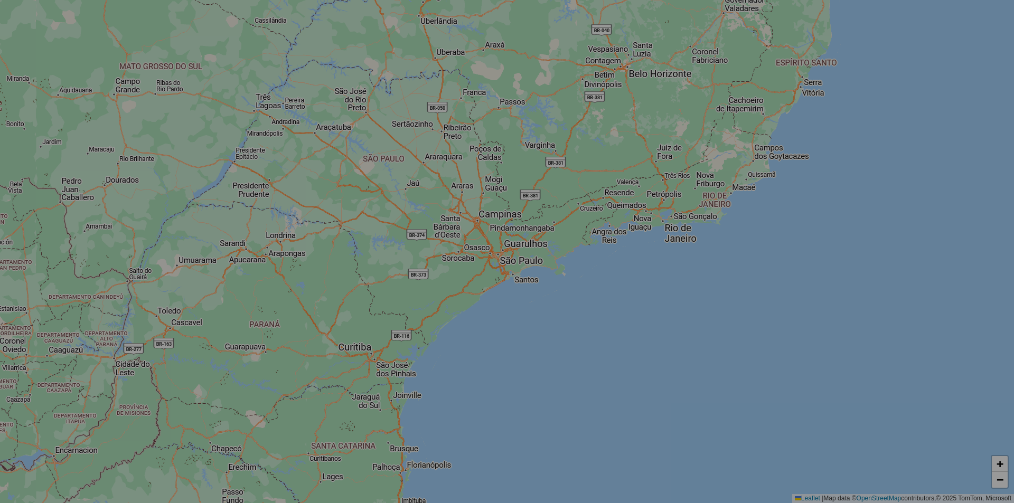
select select "*"
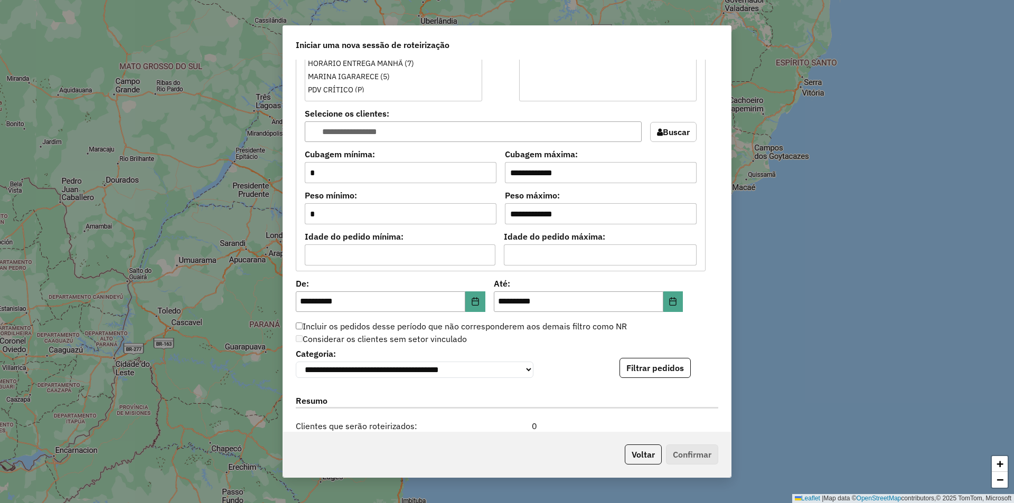
scroll to position [951, 0]
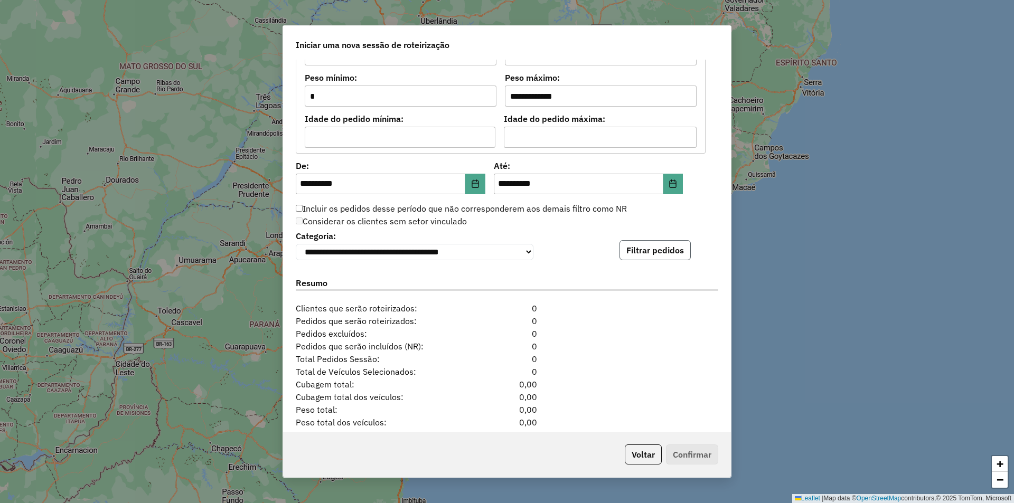
click at [676, 256] on button "Filtrar pedidos" at bounding box center [655, 250] width 71 height 20
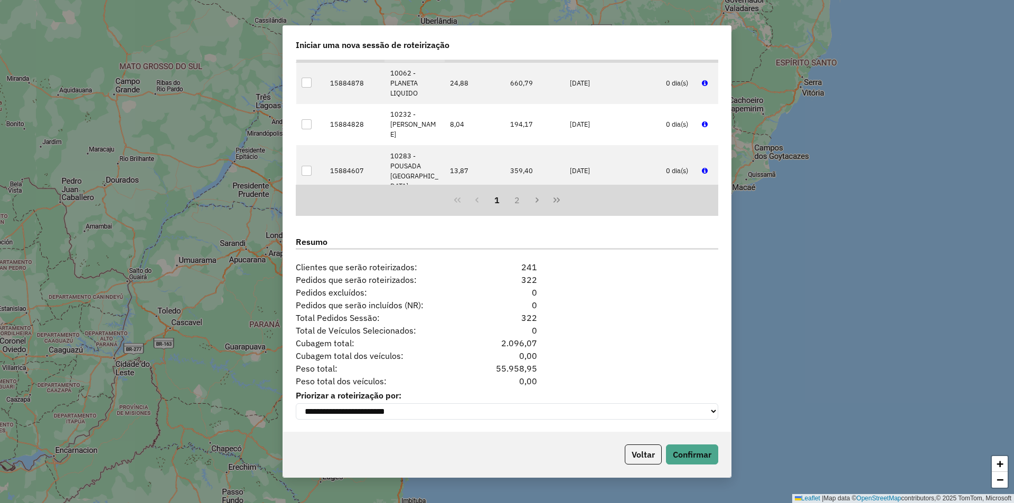
scroll to position [1216, 0]
click at [689, 456] on button "Confirmar" at bounding box center [692, 455] width 52 height 20
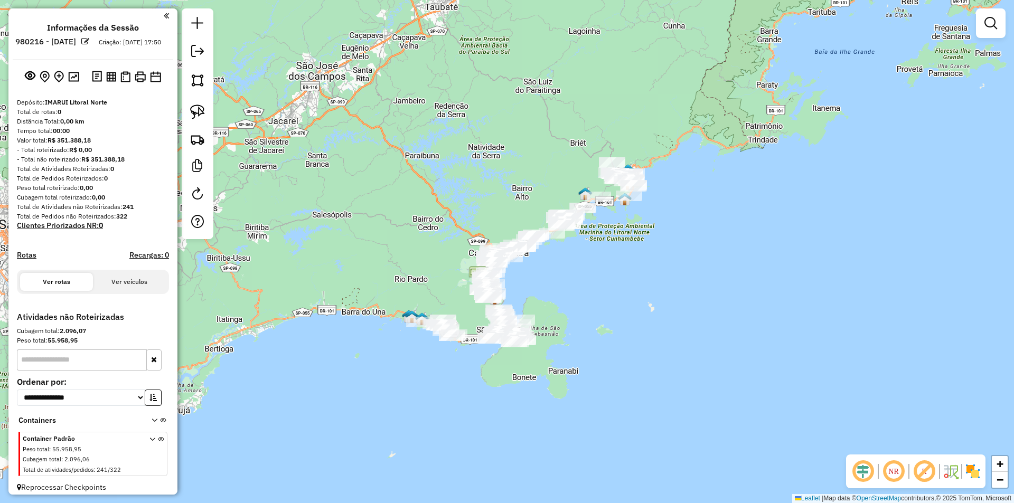
drag, startPoint x: 363, startPoint y: 307, endPoint x: 370, endPoint y: 303, distance: 8.4
click at [363, 307] on div "Janela de atendimento Grade de atendimento Capacidade Transportadoras Veículos …" at bounding box center [507, 251] width 1014 height 503
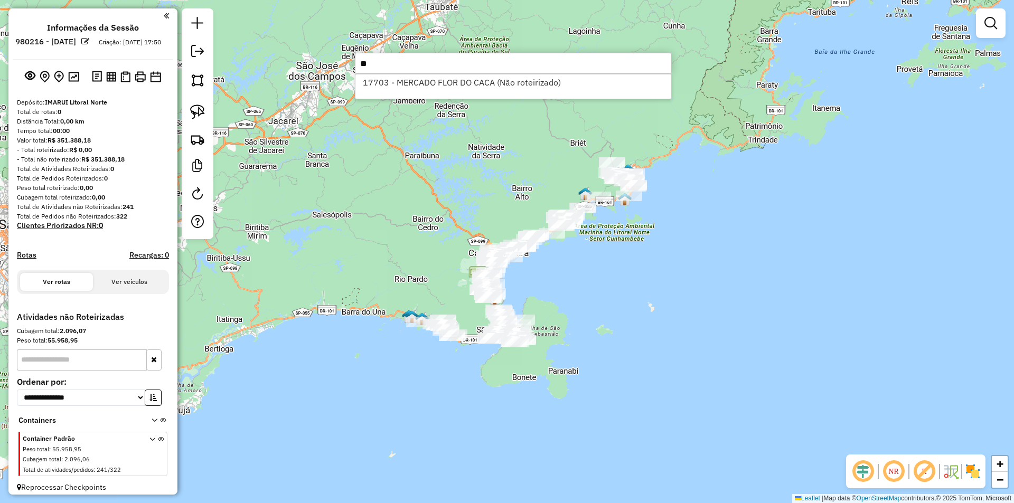
type input "*"
type input "*****"
click at [398, 78] on li "17703 - MERCADO FLOR DO CACA (Não roteirizado)" at bounding box center [514, 82] width 316 height 16
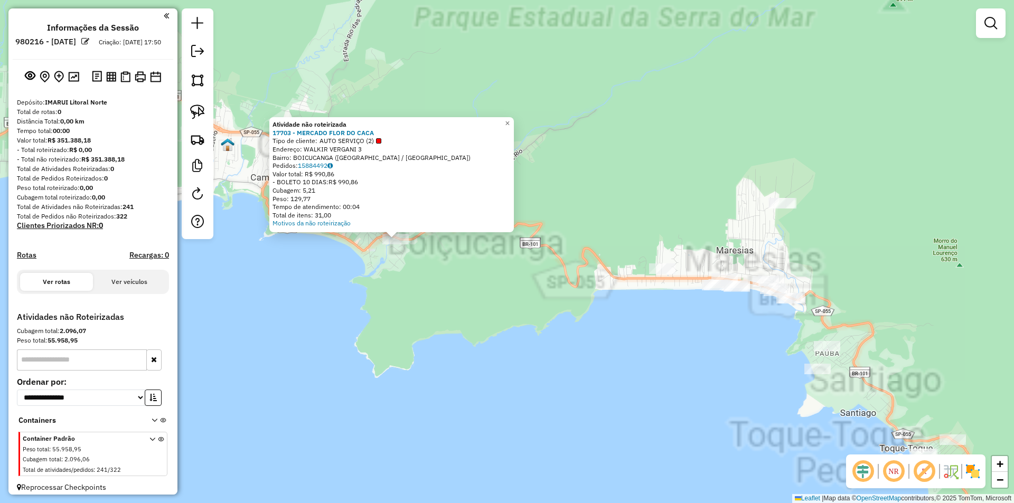
click at [385, 310] on div "Atividade não roteirizada 17703 - MERCADO FLOR DO CACA Tipo de cliente: AUTO SE…" at bounding box center [507, 251] width 1014 height 503
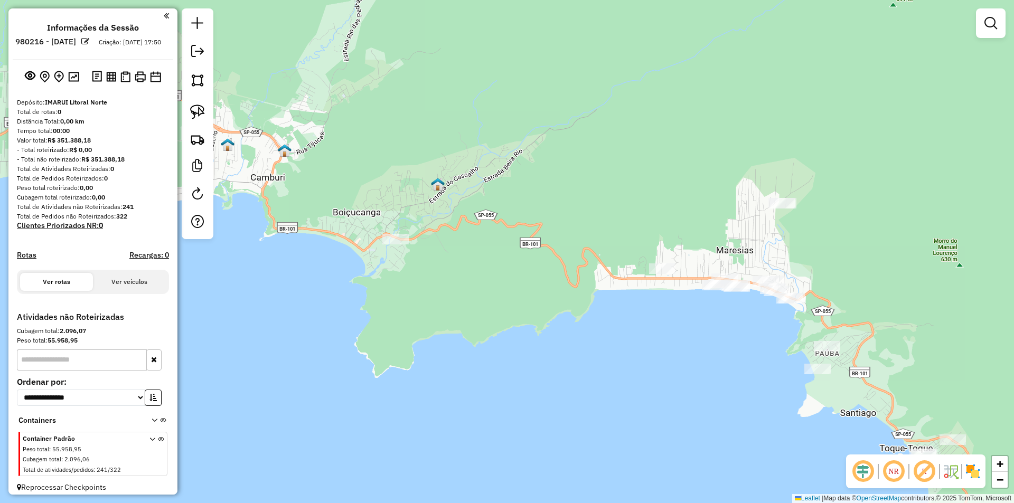
drag, startPoint x: 440, startPoint y: 287, endPoint x: 440, endPoint y: 311, distance: 23.8
click at [441, 312] on div "Janela de atendimento Grade de atendimento Capacidade Transportadoras Veículos …" at bounding box center [507, 251] width 1014 height 503
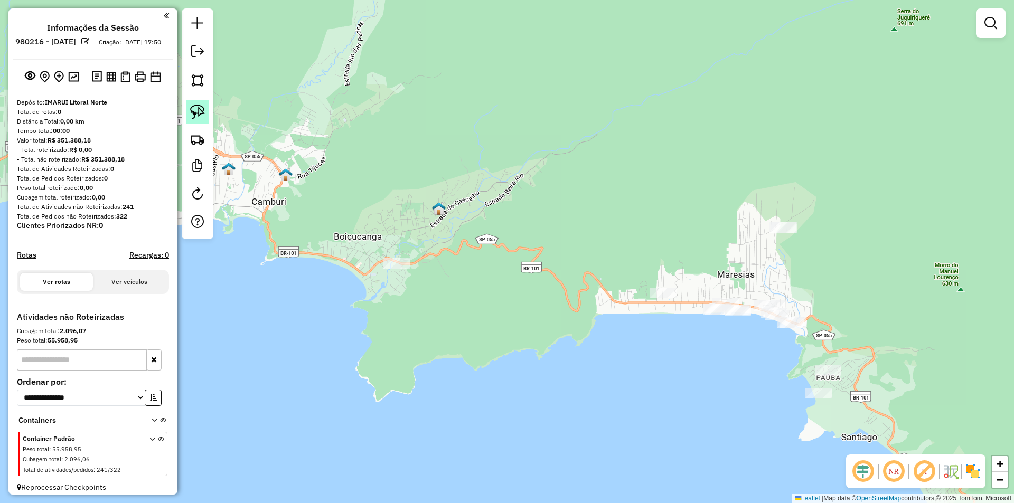
click at [200, 104] on link at bounding box center [197, 111] width 23 height 23
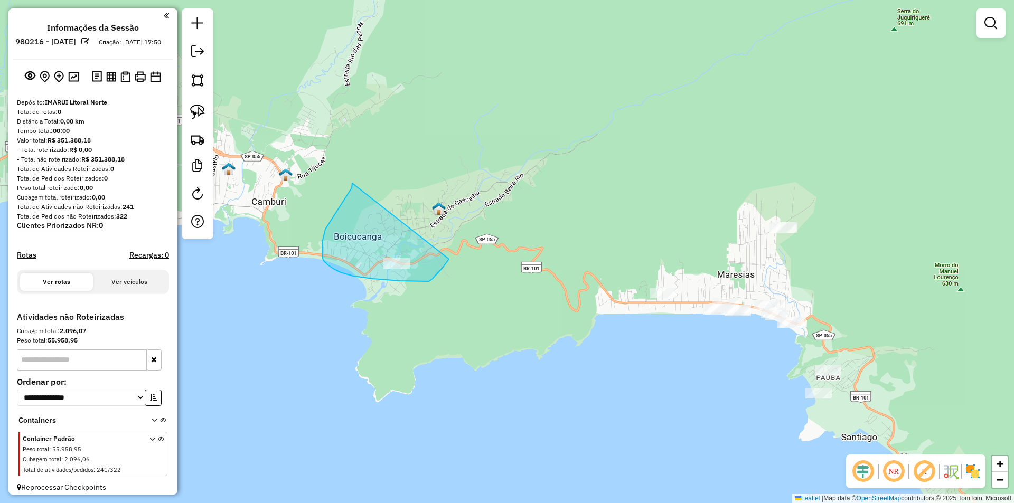
drag, startPoint x: 352, startPoint y: 188, endPoint x: 332, endPoint y: 299, distance: 112.7
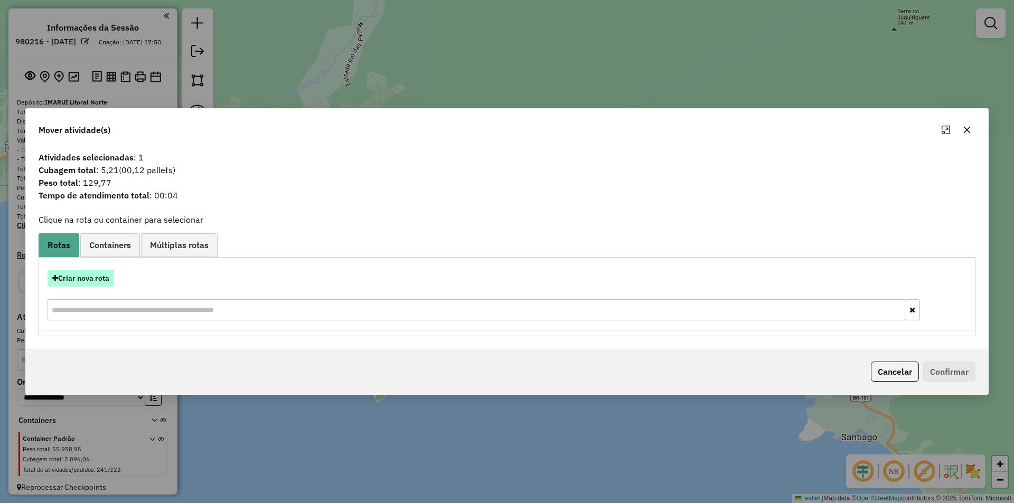
drag, startPoint x: 85, startPoint y: 269, endPoint x: 91, endPoint y: 276, distance: 9.7
click at [83, 270] on div "Criar nova rota" at bounding box center [507, 297] width 932 height 69
click at [94, 278] on button "Criar nova rota" at bounding box center [81, 278] width 67 height 16
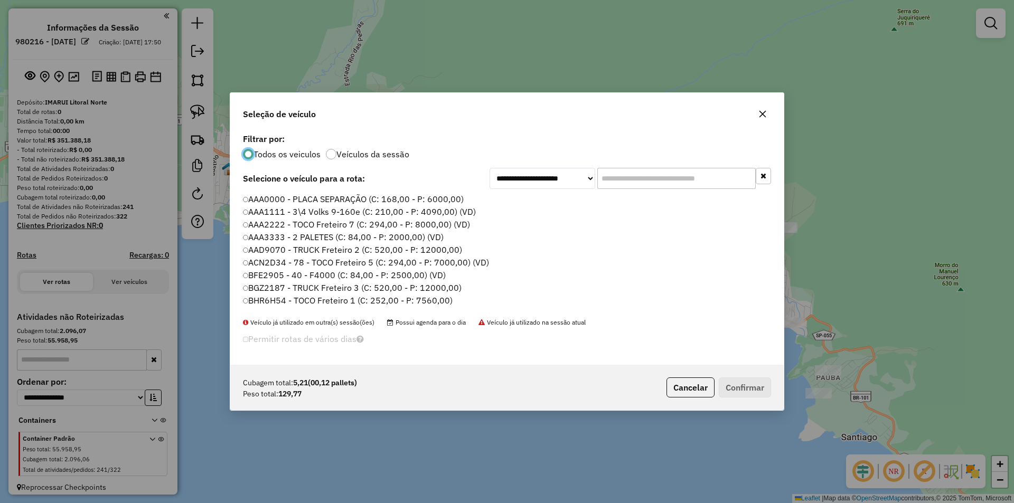
scroll to position [6, 3]
click at [635, 190] on div "**********" at bounding box center [507, 248] width 554 height 234
click at [635, 180] on input "text" at bounding box center [677, 178] width 158 height 21
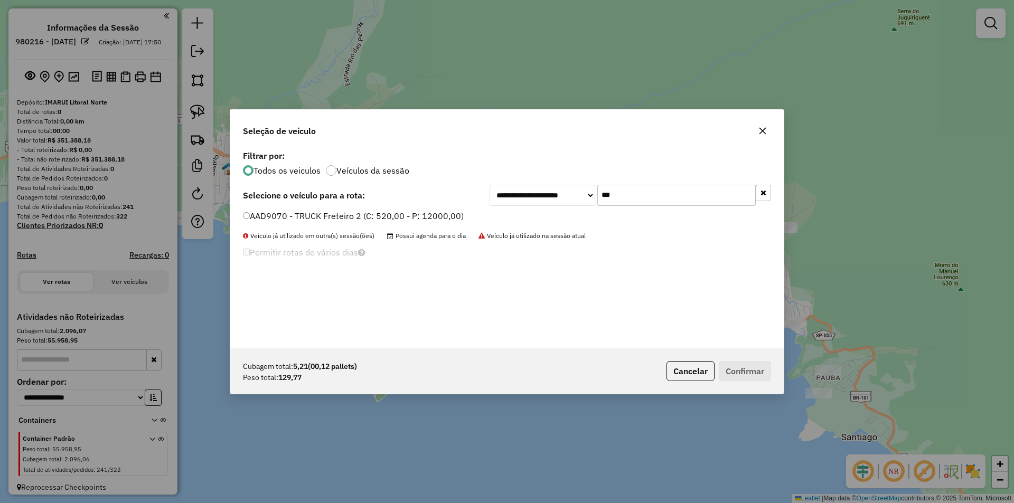
type input "***"
click at [308, 214] on label "AAD9070 - TRUCK Freteiro 2 (C: 520,00 - P: 12000,00)" at bounding box center [353, 216] width 221 height 13
click at [744, 364] on button "Confirmar" at bounding box center [745, 371] width 52 height 20
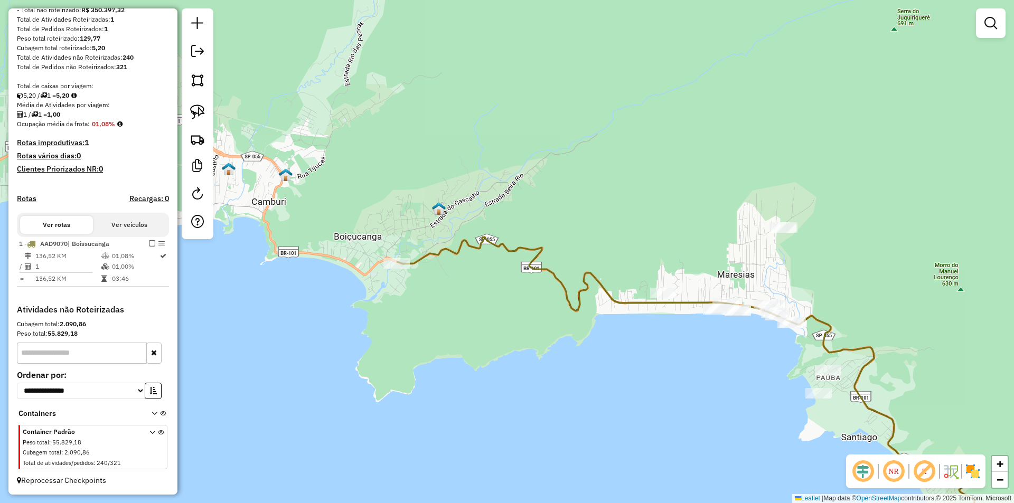
scroll to position [158, 0]
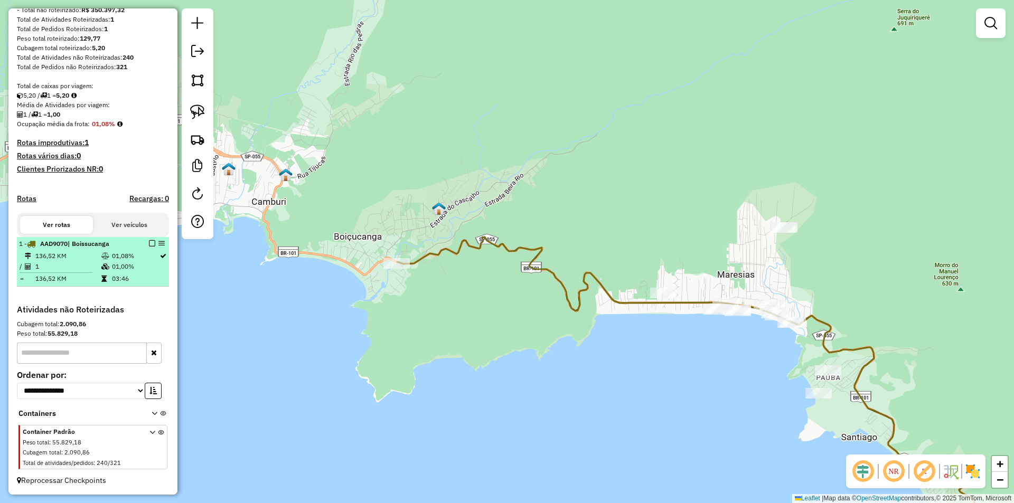
click at [149, 242] on em at bounding box center [152, 243] width 6 height 6
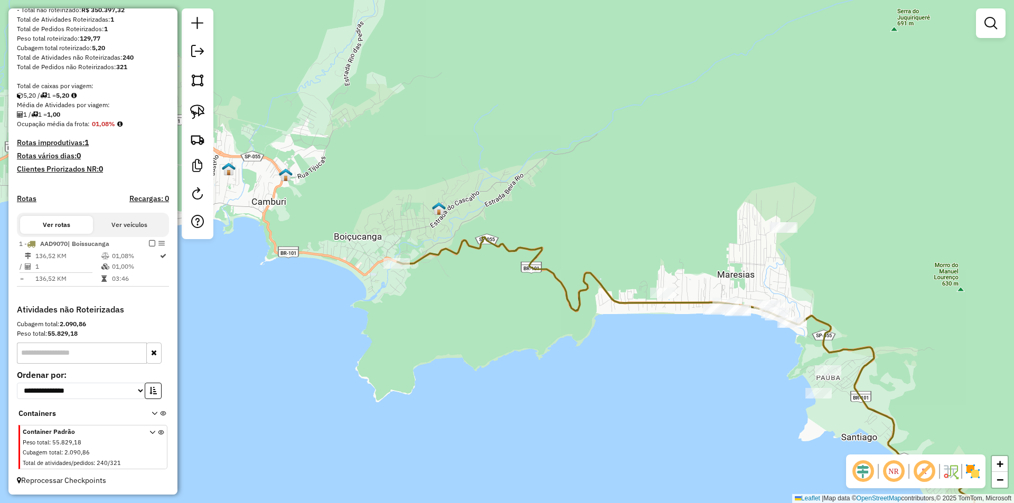
scroll to position [124, 0]
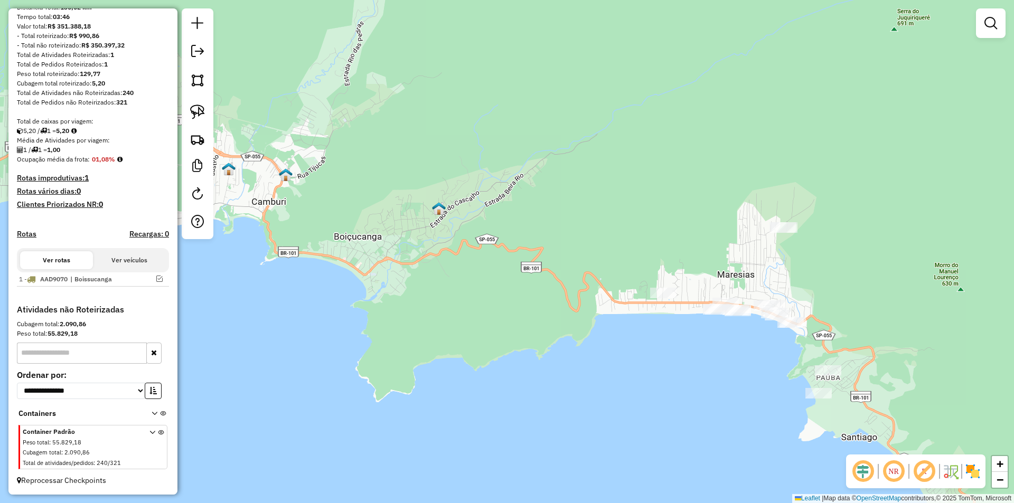
drag, startPoint x: 516, startPoint y: 358, endPoint x: 410, endPoint y: 314, distance: 114.6
click at [413, 315] on div "Janela de atendimento Grade de atendimento Capacidade Transportadoras Veículos …" at bounding box center [507, 251] width 1014 height 503
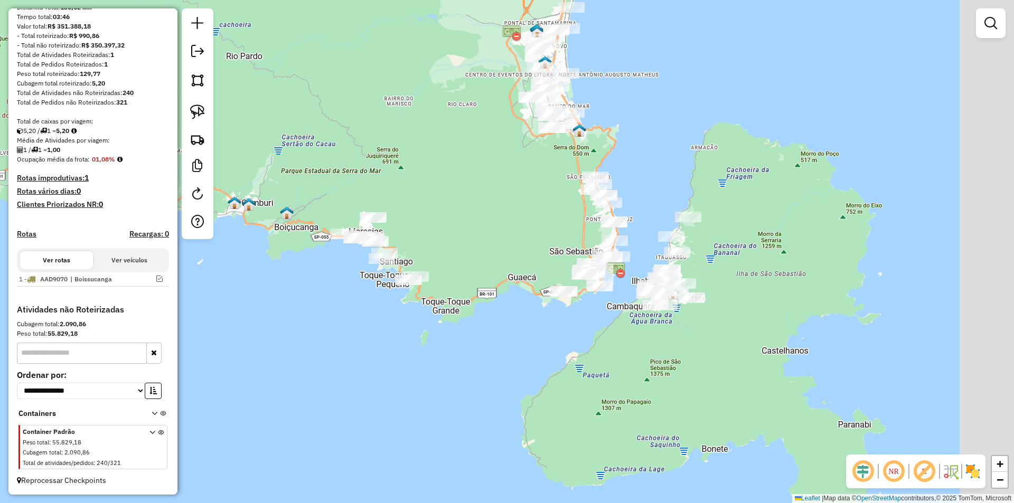
drag, startPoint x: 518, startPoint y: 301, endPoint x: 431, endPoint y: 209, distance: 126.7
click at [431, 209] on div "Janela de atendimento Grade de atendimento Capacidade Transportadoras Veículos …" at bounding box center [507, 251] width 1014 height 503
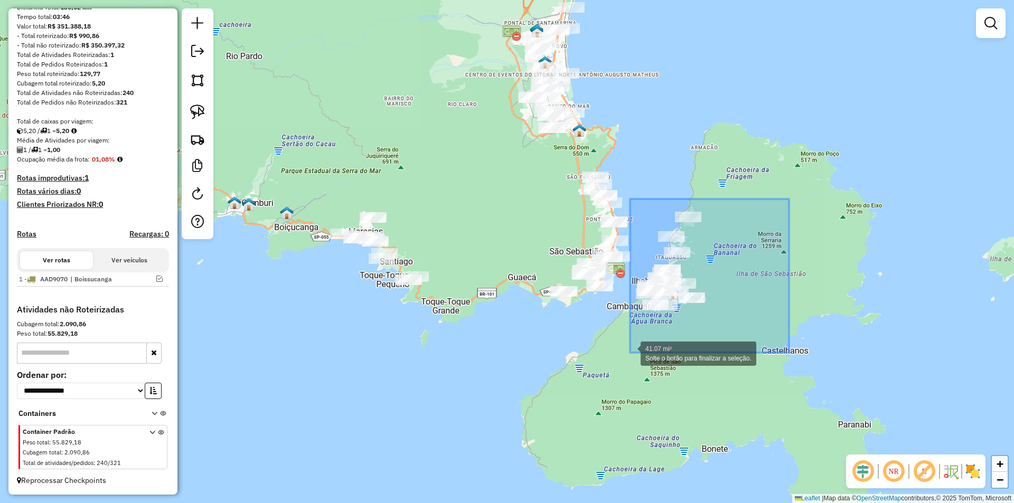
drag, startPoint x: 789, startPoint y: 199, endPoint x: 630, endPoint y: 353, distance: 221.2
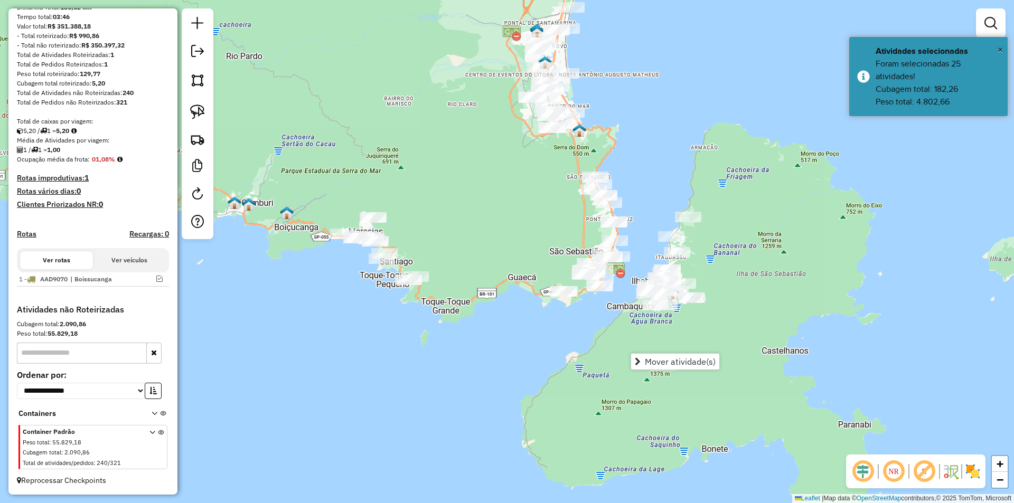
drag, startPoint x: 398, startPoint y: 174, endPoint x: 523, endPoint y: 204, distance: 128.3
click at [523, 204] on div "Janela de atendimento Grade de atendimento Capacidade Transportadoras Veículos …" at bounding box center [507, 251] width 1014 height 503
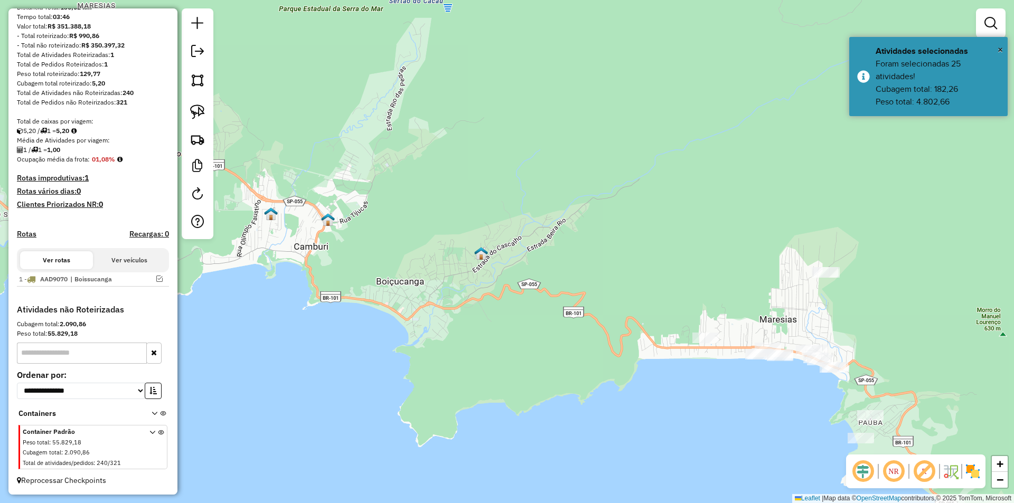
drag, startPoint x: 606, startPoint y: 269, endPoint x: 385, endPoint y: 274, distance: 221.4
click at [385, 274] on div "Janela de atendimento Grade de atendimento Capacidade Transportadoras Veículos …" at bounding box center [507, 251] width 1014 height 503
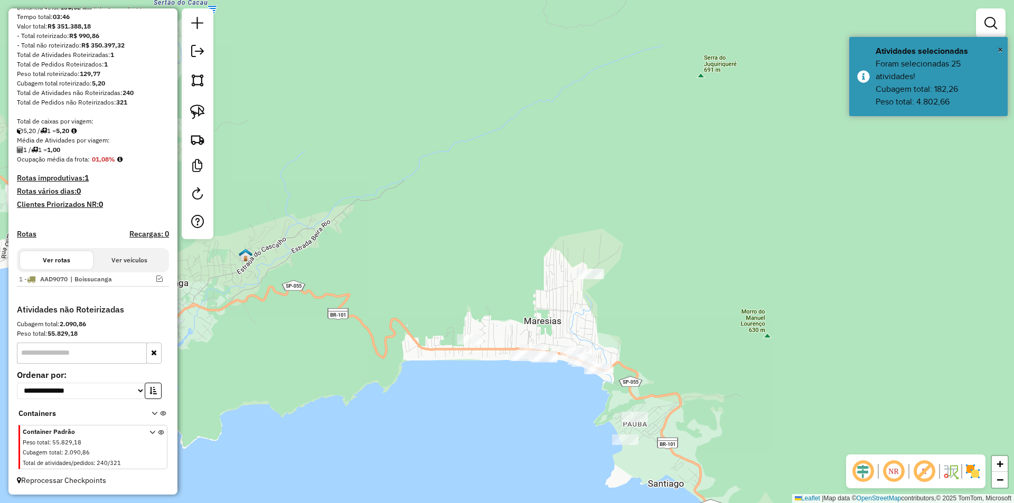
drag, startPoint x: 700, startPoint y: 261, endPoint x: 467, endPoint y: 253, distance: 233.1
click at [487, 273] on div "Janela de atendimento Grade de atendimento Capacidade Transportadoras Veículos …" at bounding box center [507, 251] width 1014 height 503
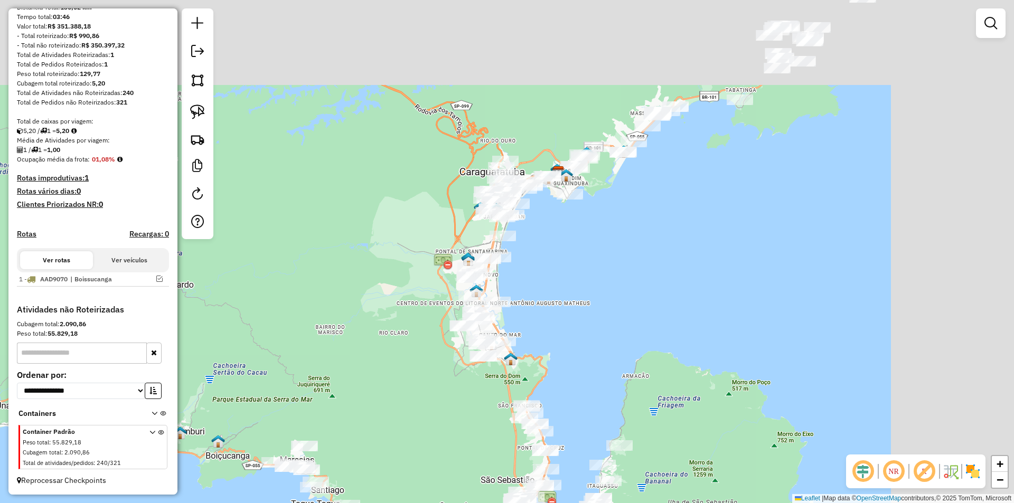
drag, startPoint x: 559, startPoint y: 226, endPoint x: 457, endPoint y: 386, distance: 189.6
click at [423, 416] on div "Janela de atendimento Grade de atendimento Capacidade Transportadoras Veículos …" at bounding box center [507, 251] width 1014 height 503
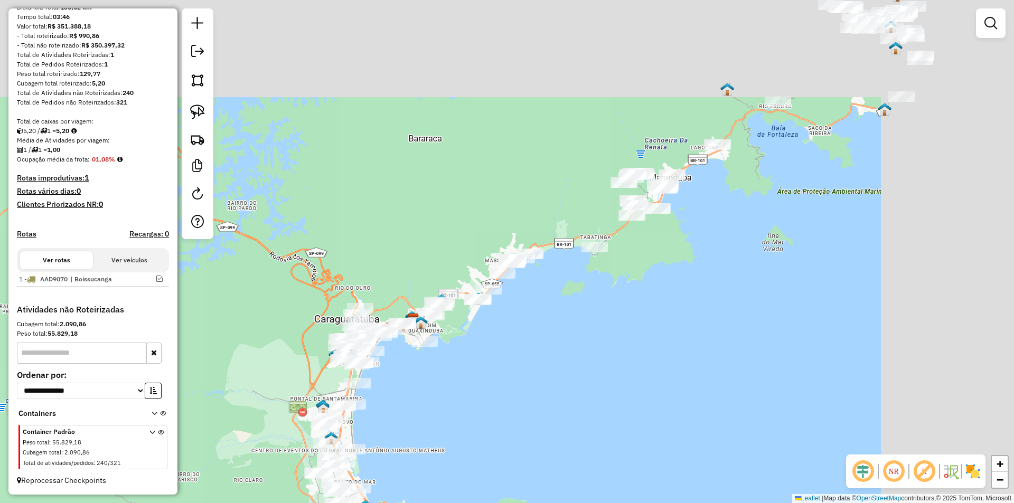
drag, startPoint x: 565, startPoint y: 393, endPoint x: 526, endPoint y: 435, distance: 58.0
click at [523, 438] on div "Janela de atendimento Grade de atendimento Capacidade Transportadoras Veículos …" at bounding box center [507, 251] width 1014 height 503
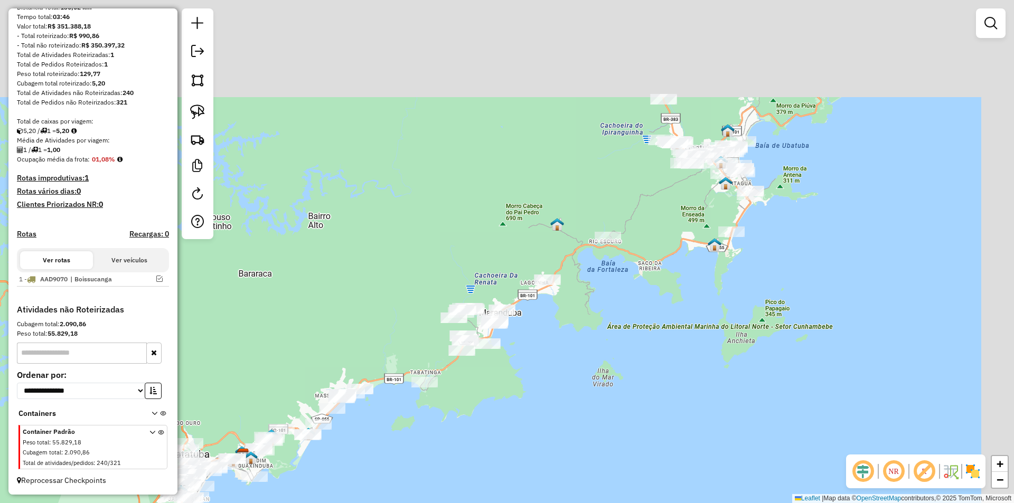
drag, startPoint x: 493, startPoint y: 456, endPoint x: 474, endPoint y: 469, distance: 22.4
click at [474, 469] on div "Janela de atendimento Grade de atendimento Capacidade Transportadoras Veículos …" at bounding box center [507, 251] width 1014 height 503
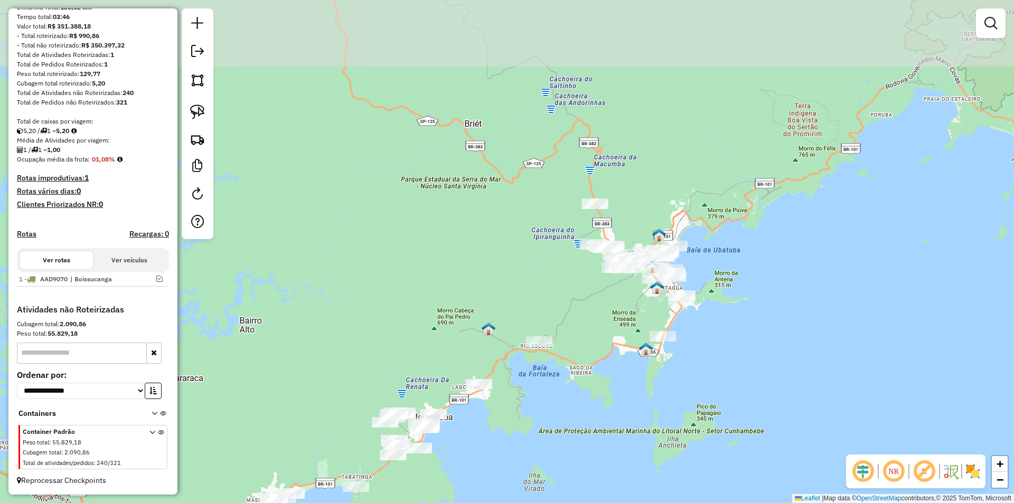
drag, startPoint x: 651, startPoint y: 408, endPoint x: 632, endPoint y: 431, distance: 28.9
click at [637, 436] on div "Janela de atendimento Grade de atendimento Capacidade Transportadoras Veículos …" at bounding box center [507, 251] width 1014 height 503
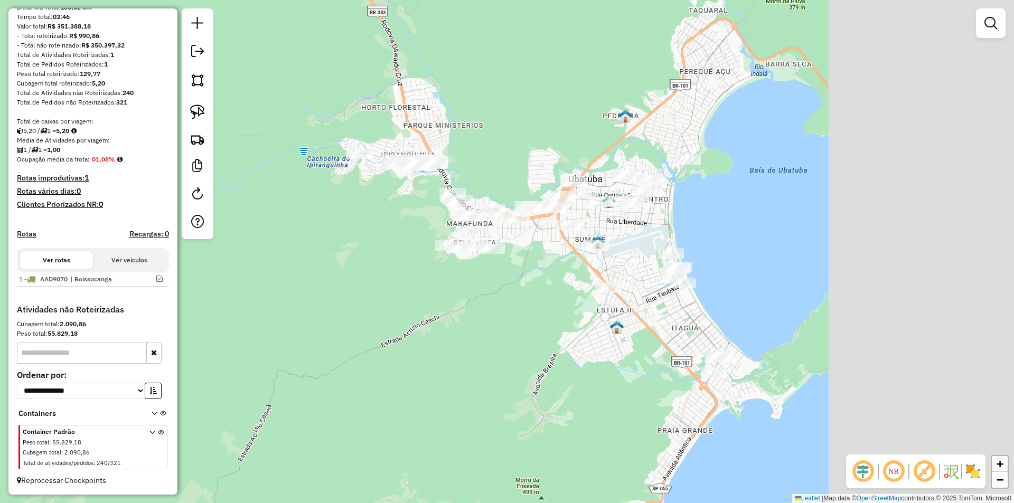
drag, startPoint x: 641, startPoint y: 341, endPoint x: 321, endPoint y: 319, distance: 320.4
click at [318, 320] on div "Janela de atendimento Grade de atendimento Capacidade Transportadoras Veículos …" at bounding box center [507, 251] width 1014 height 503
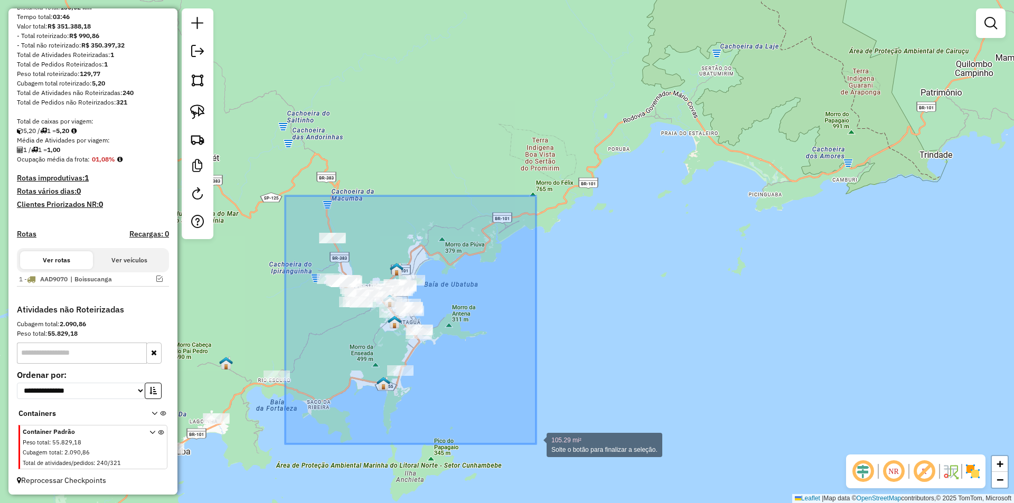
drag, startPoint x: 285, startPoint y: 196, endPoint x: 536, endPoint y: 444, distance: 353.0
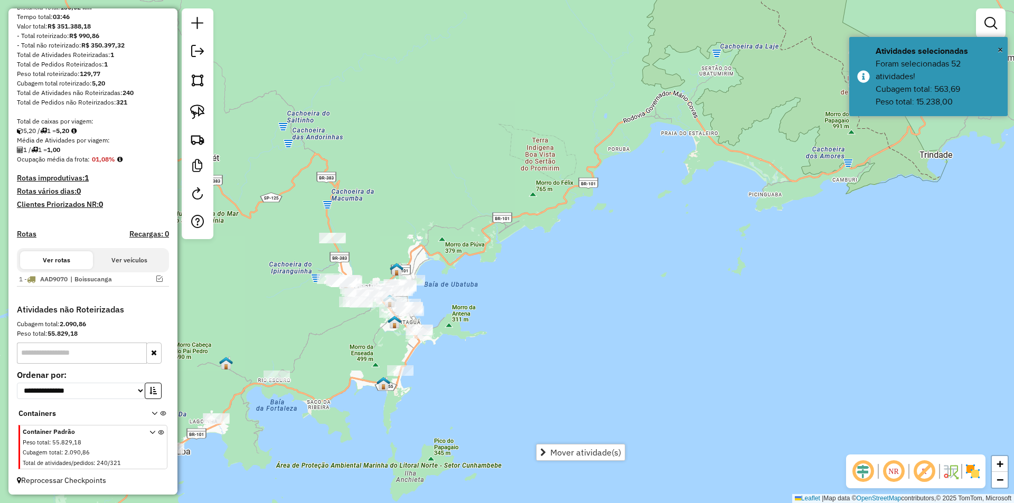
drag, startPoint x: 375, startPoint y: 403, endPoint x: 627, endPoint y: 186, distance: 332.2
click at [616, 194] on div "Janela de atendimento Grade de atendimento Capacidade Transportadoras Veículos …" at bounding box center [507, 251] width 1014 height 503
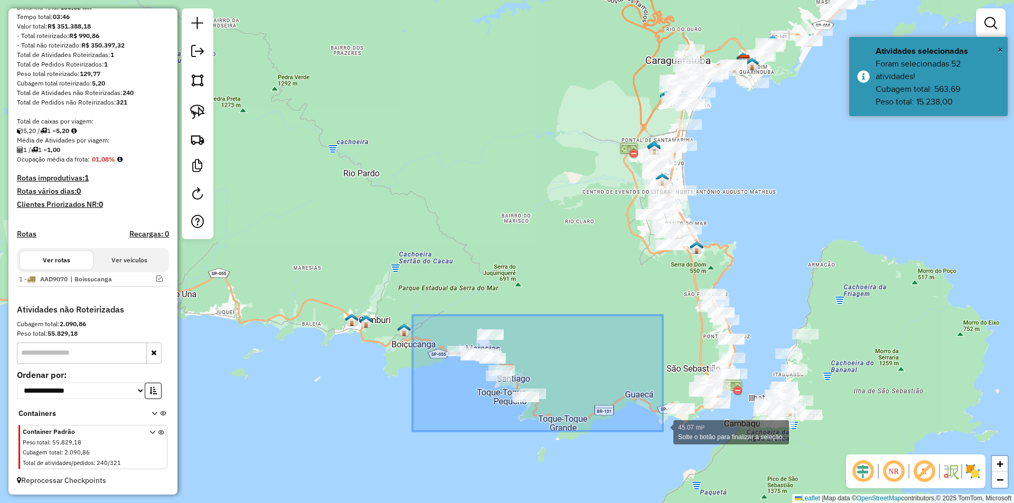
drag, startPoint x: 413, startPoint y: 315, endPoint x: 689, endPoint y: 455, distance: 310.0
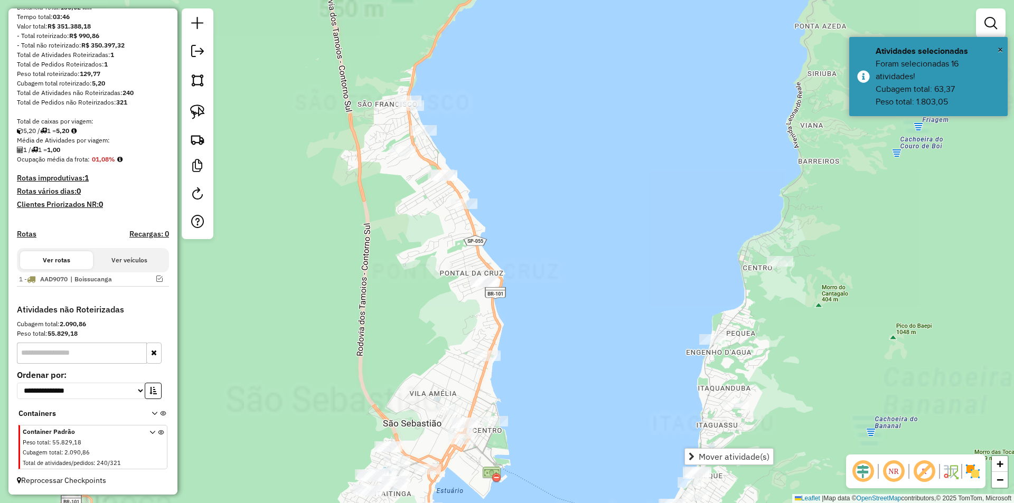
click at [830, 386] on div "Janela de atendimento Grade de atendimento Capacidade Transportadoras Veículos …" at bounding box center [507, 251] width 1014 height 503
drag, startPoint x: 814, startPoint y: 397, endPoint x: 796, endPoint y: 225, distance: 173.2
click at [796, 225] on div "Janela de atendimento Grade de atendimento Capacidade Transportadoras Veículos …" at bounding box center [507, 251] width 1014 height 503
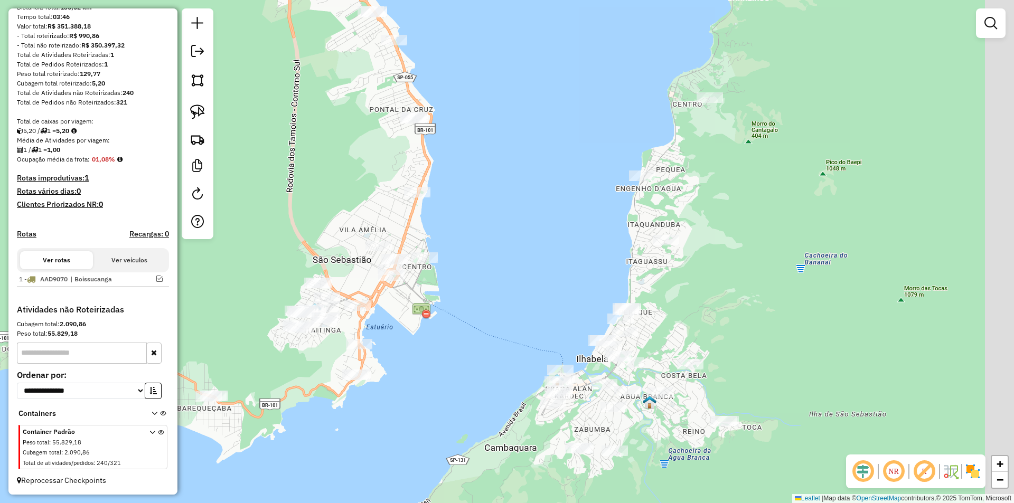
drag, startPoint x: 789, startPoint y: 273, endPoint x: 724, endPoint y: 285, distance: 66.5
click at [724, 285] on div "Janela de atendimento Grade de atendimento Capacidade Transportadoras Veículos …" at bounding box center [507, 251] width 1014 height 503
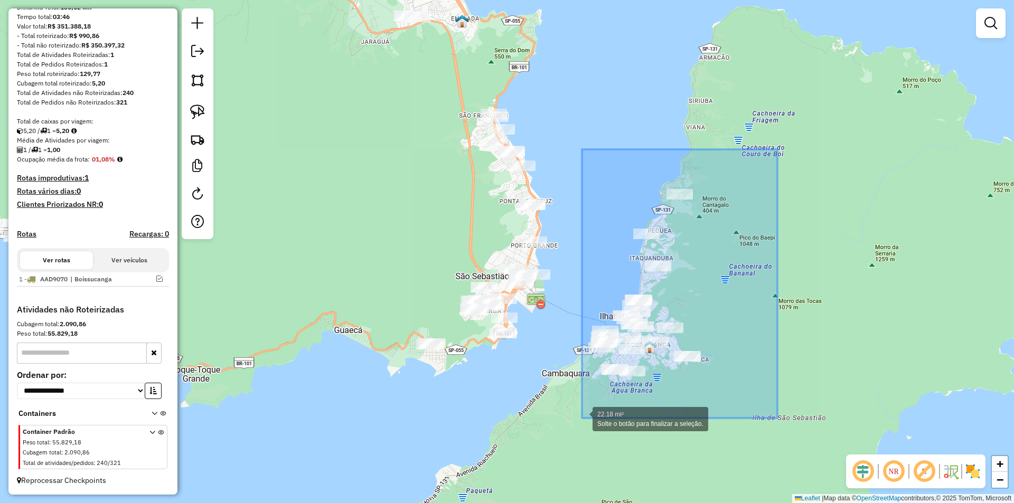
drag, startPoint x: 768, startPoint y: 217, endPoint x: 582, endPoint y: 418, distance: 274.4
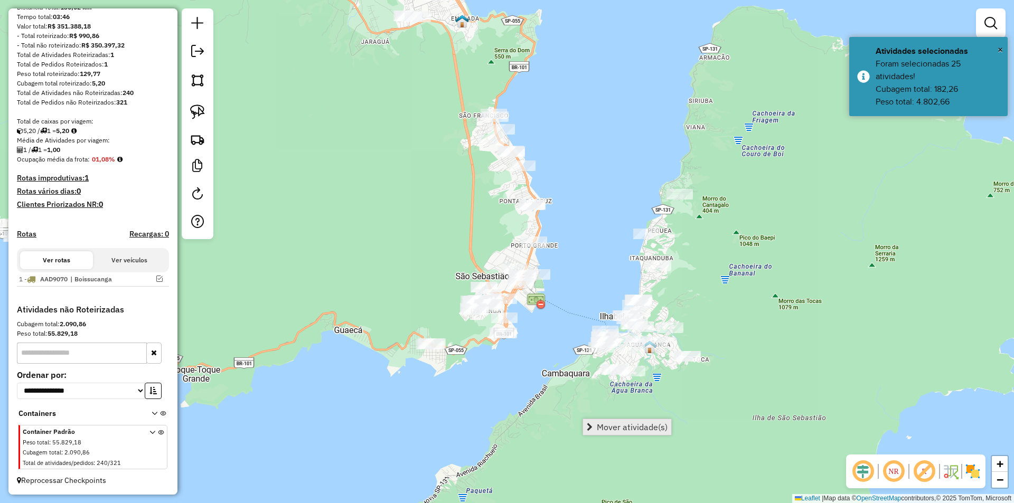
click at [602, 432] on span "Mover atividade(s)" at bounding box center [632, 427] width 71 height 8
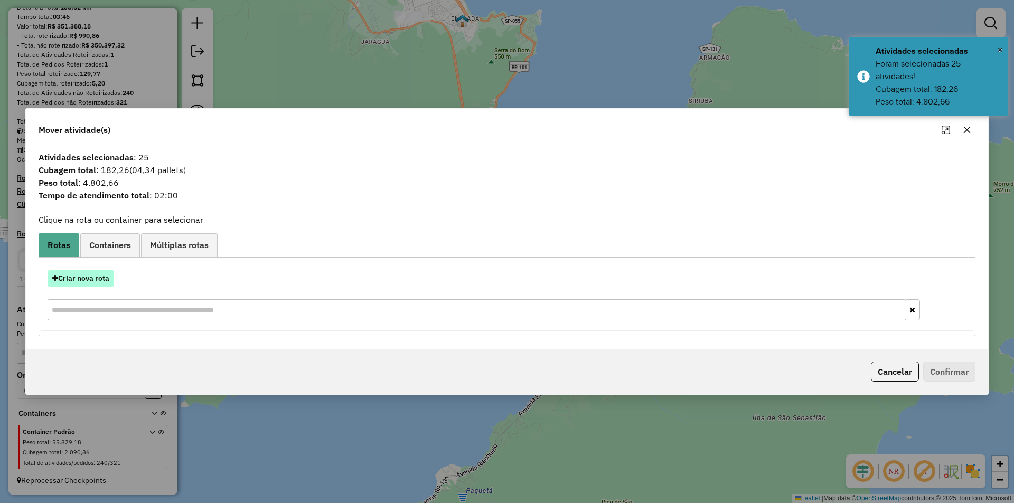
click at [88, 282] on button "Criar nova rota" at bounding box center [81, 278] width 67 height 16
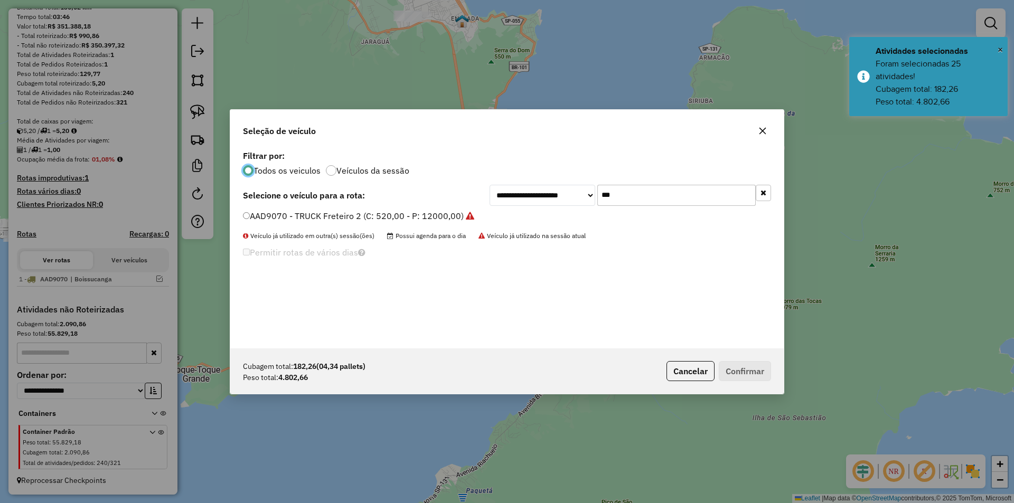
scroll to position [6, 3]
click at [703, 209] on div "**********" at bounding box center [507, 248] width 554 height 201
click at [700, 207] on div "**********" at bounding box center [507, 248] width 554 height 201
click at [700, 206] on div "**********" at bounding box center [507, 248] width 554 height 201
click at [696, 200] on input "***" at bounding box center [677, 195] width 158 height 21
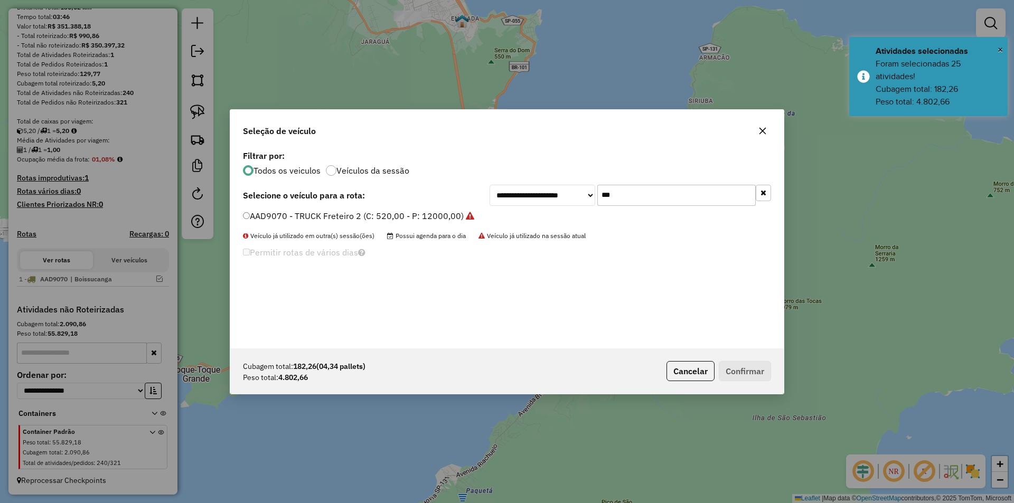
click at [696, 200] on input "***" at bounding box center [677, 195] width 158 height 21
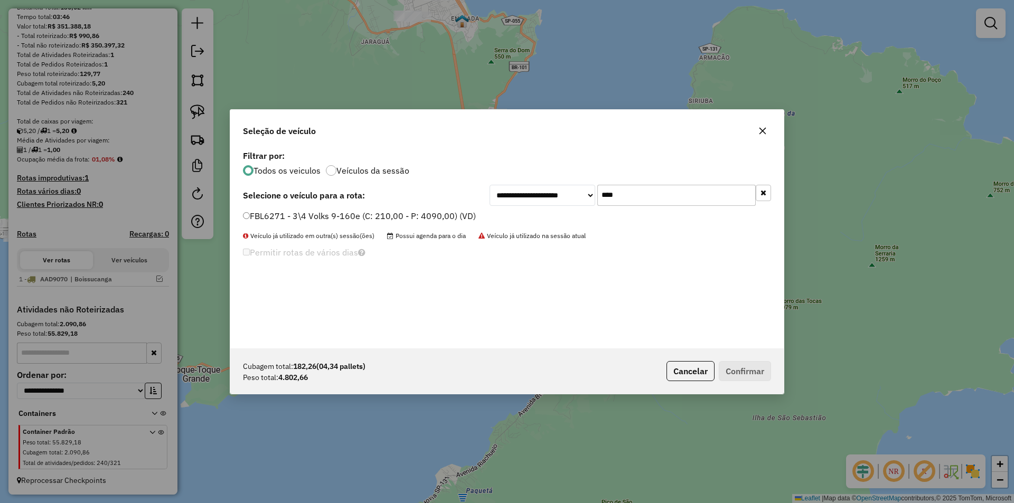
type input "****"
click at [278, 215] on label "FBL6271 - 3\4 Volks 9-160e (C: 210,00 - P: 4090,00) (VD)" at bounding box center [359, 216] width 233 height 13
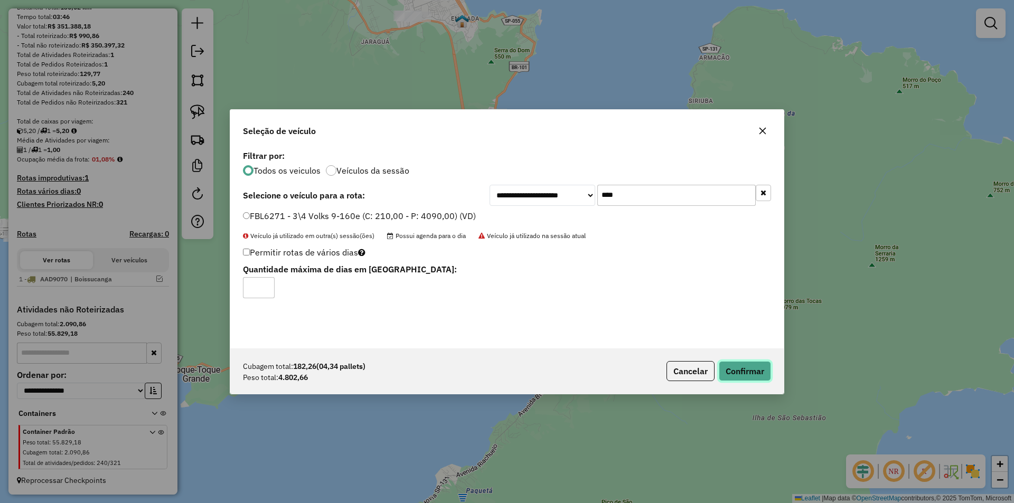
click at [736, 370] on button "Confirmar" at bounding box center [745, 371] width 52 height 20
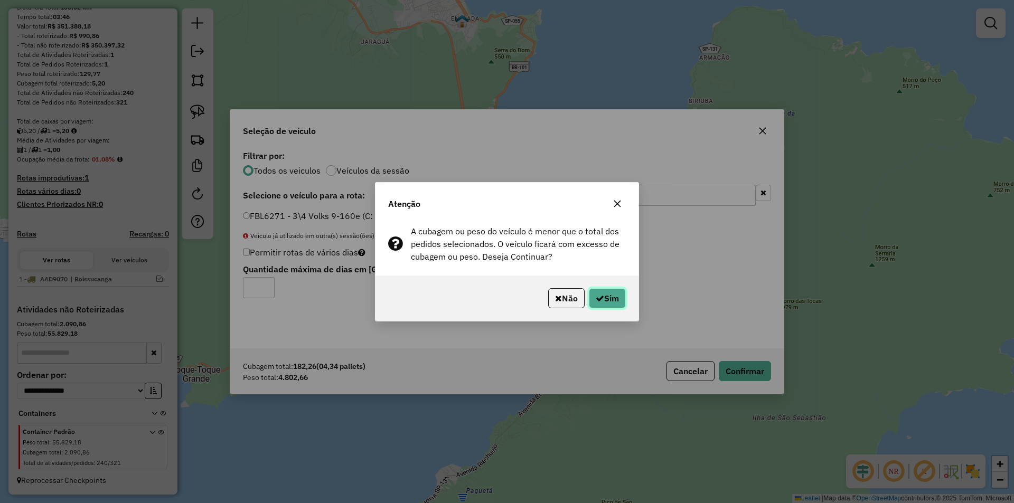
click at [613, 294] on button "Sim" at bounding box center [607, 298] width 37 height 20
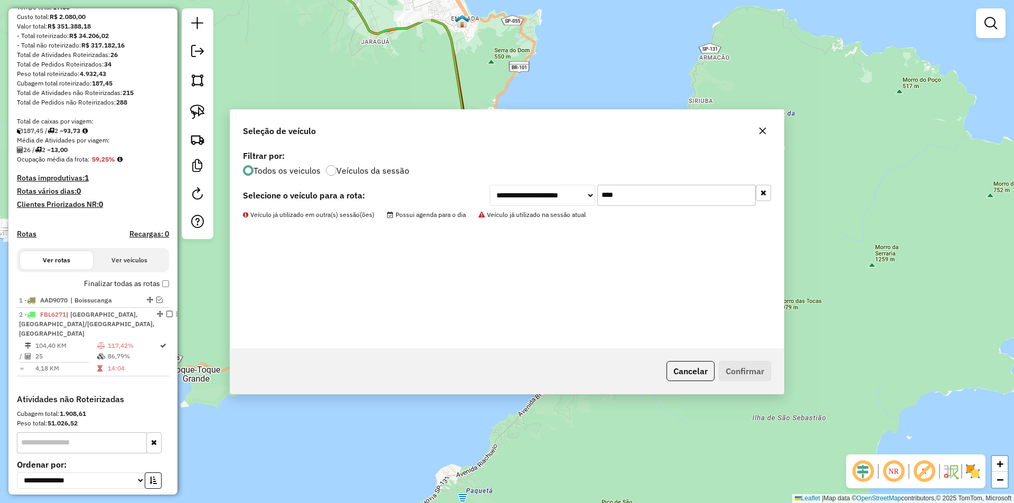
scroll to position [168, 0]
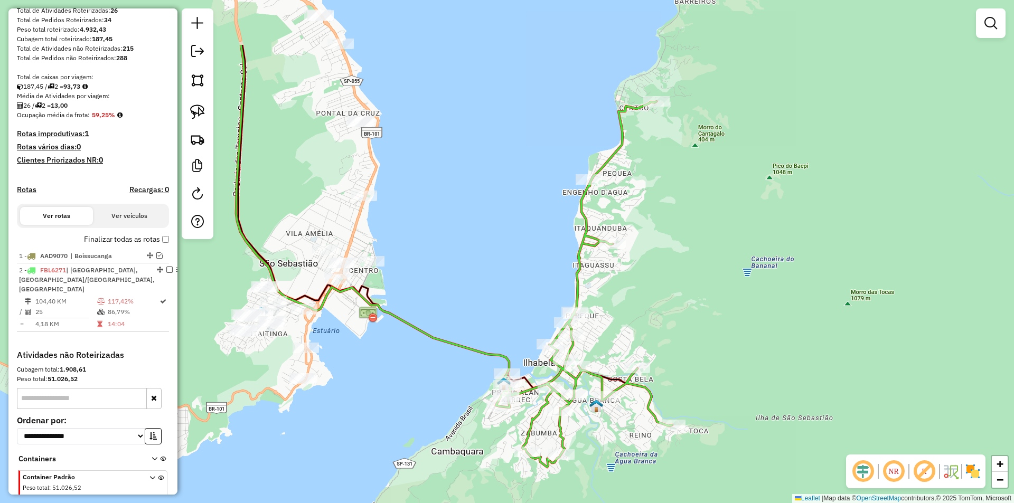
drag, startPoint x: 678, startPoint y: 418, endPoint x: 639, endPoint y: 471, distance: 65.7
click at [639, 471] on div "Janela de atendimento Grade de atendimento Capacidade Transportadoras Veículos …" at bounding box center [507, 251] width 1014 height 503
click at [991, 18] on em at bounding box center [991, 23] width 13 height 13
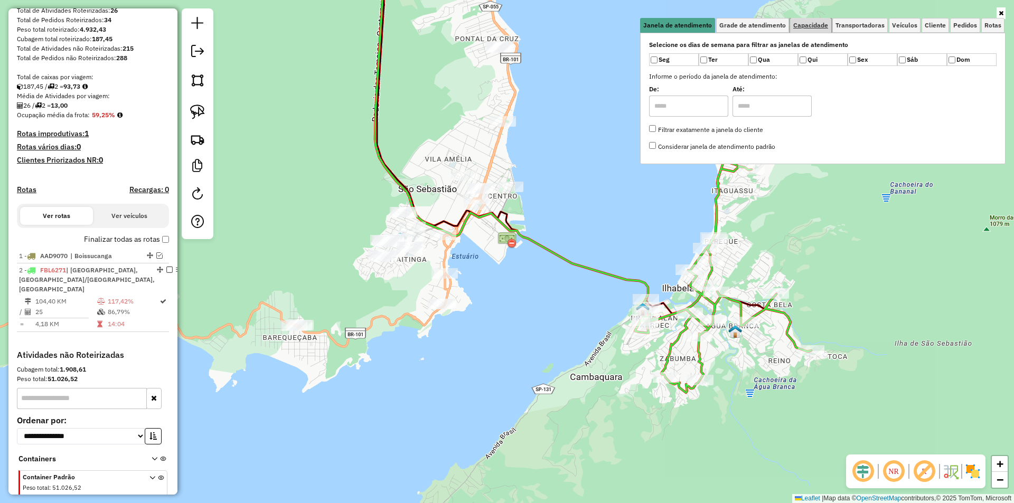
click at [820, 21] on link "Capacidade" at bounding box center [810, 25] width 41 height 15
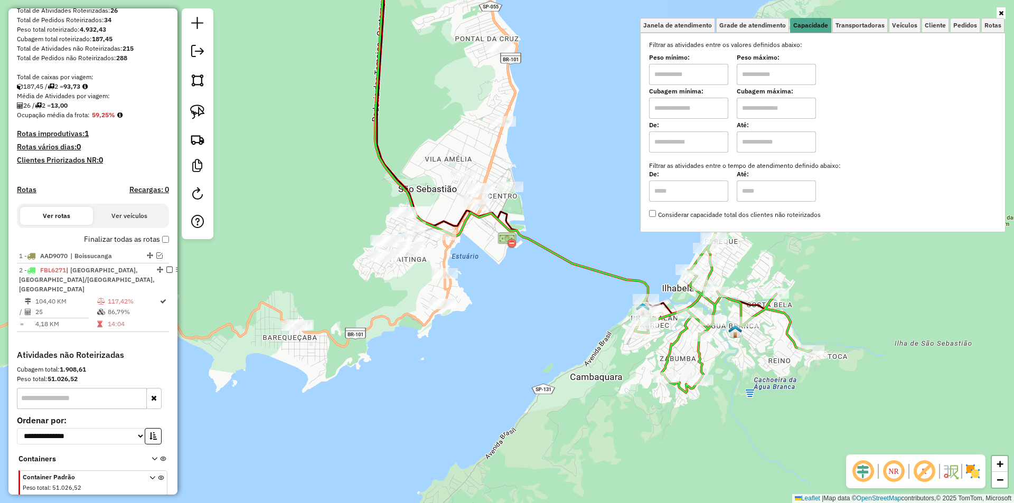
click at [668, 77] on input "text" at bounding box center [688, 74] width 79 height 21
type input "******"
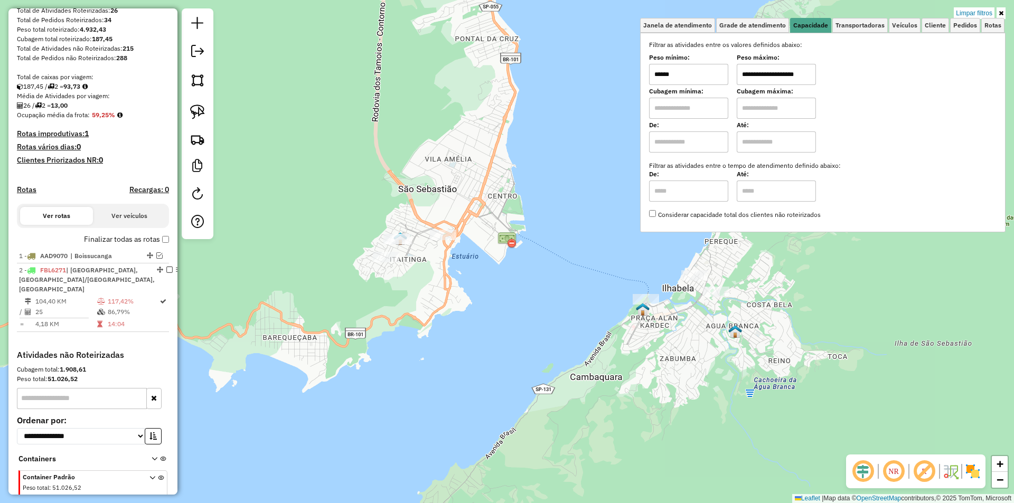
type input "**********"
click at [701, 399] on div "**********" at bounding box center [507, 251] width 1014 height 503
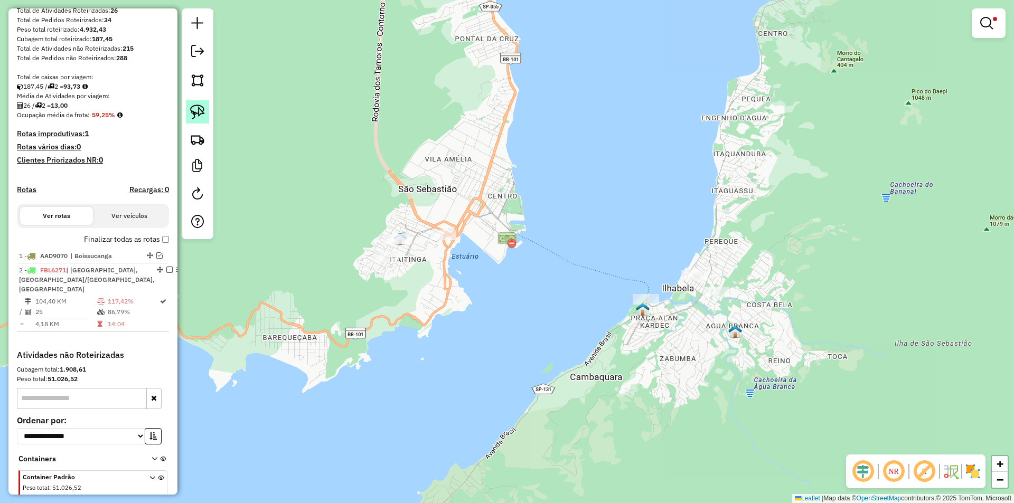
click at [195, 112] on img at bounding box center [197, 112] width 15 height 15
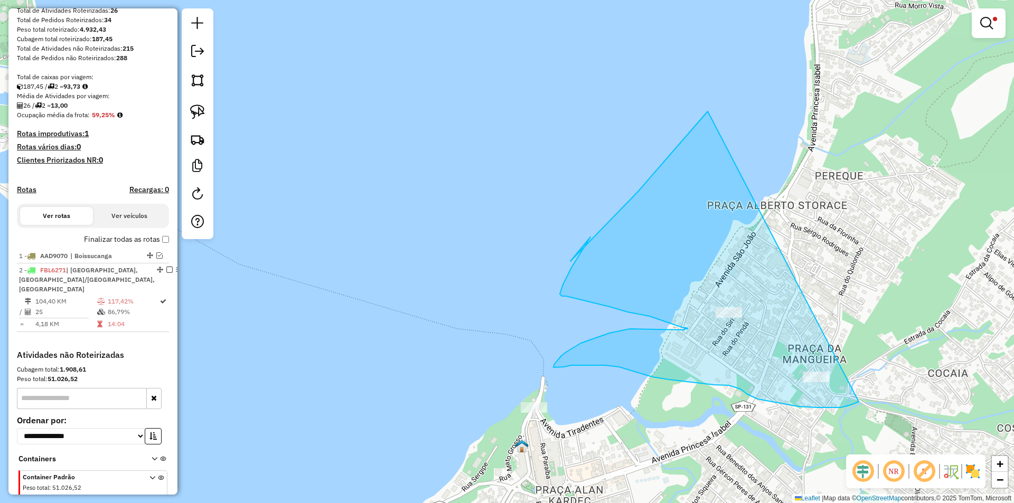
drag, startPoint x: 688, startPoint y: 227, endPoint x: 859, endPoint y: 402, distance: 244.7
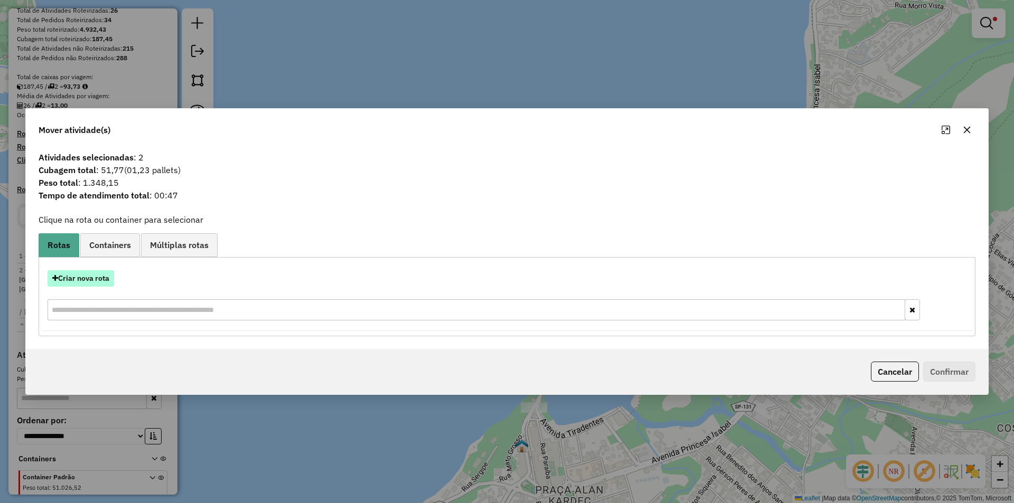
click at [94, 279] on button "Criar nova rota" at bounding box center [81, 278] width 67 height 16
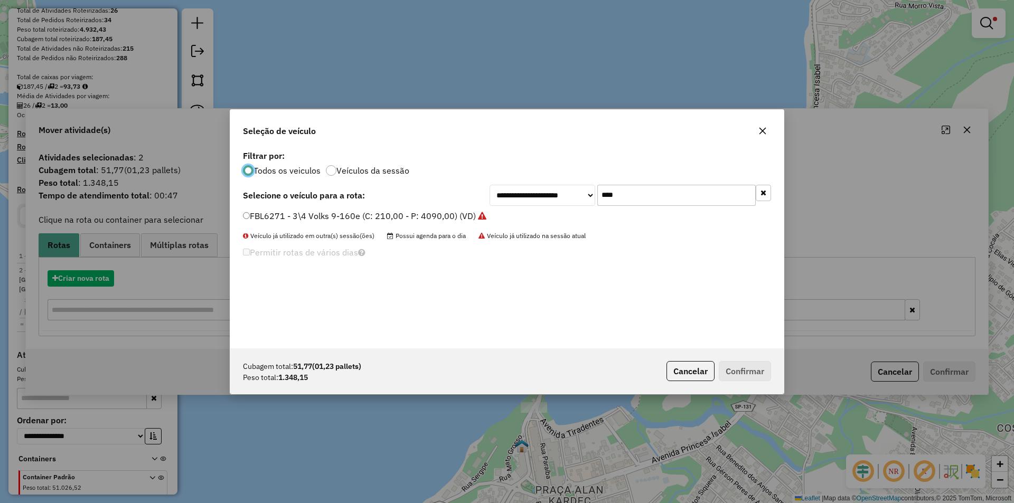
scroll to position [6, 3]
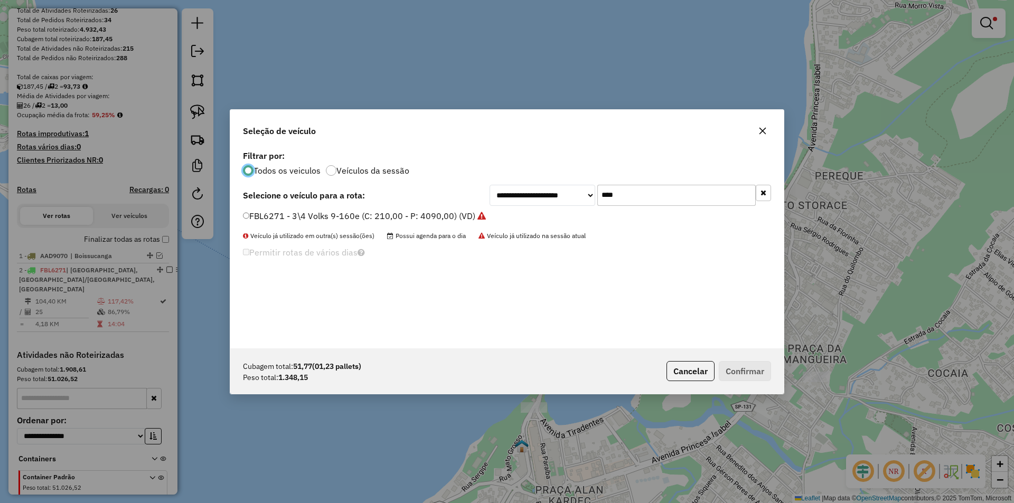
click at [617, 200] on input "****" at bounding box center [677, 195] width 158 height 21
type input "***"
drag, startPoint x: 284, startPoint y: 214, endPoint x: 316, endPoint y: 225, distance: 33.8
click at [284, 214] on label "SUN7I72 - 30 - TOCO Volks 17230 - 8b (C: 322,00 - P: 8310,00) (VD)" at bounding box center [380, 216] width 274 height 13
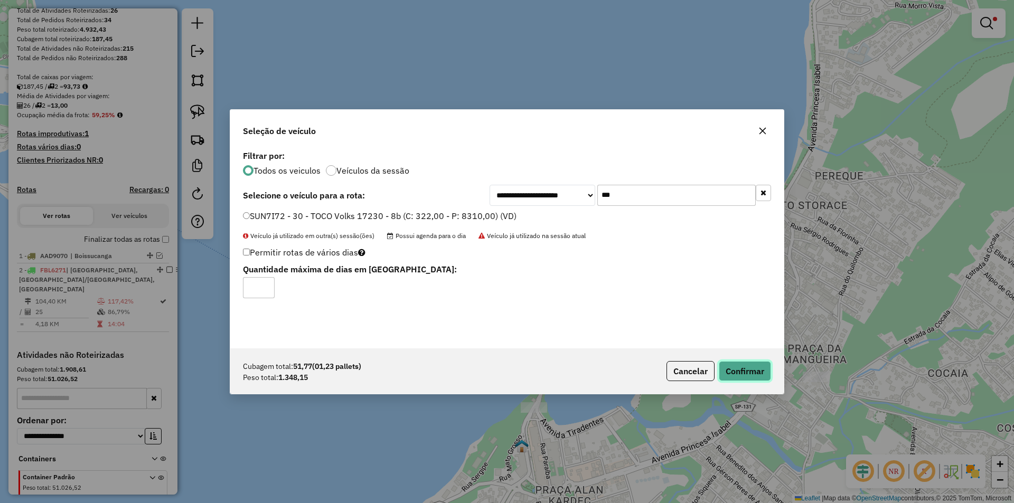
click at [761, 374] on button "Confirmar" at bounding box center [745, 371] width 52 height 20
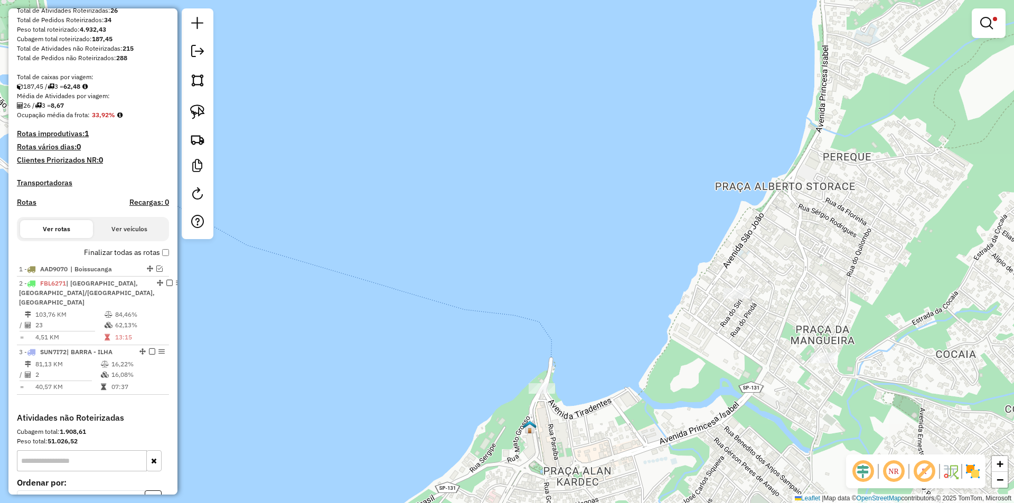
drag, startPoint x: 701, startPoint y: 388, endPoint x: 674, endPoint y: 316, distance: 76.9
click at [674, 316] on div "**********" at bounding box center [507, 251] width 1014 height 503
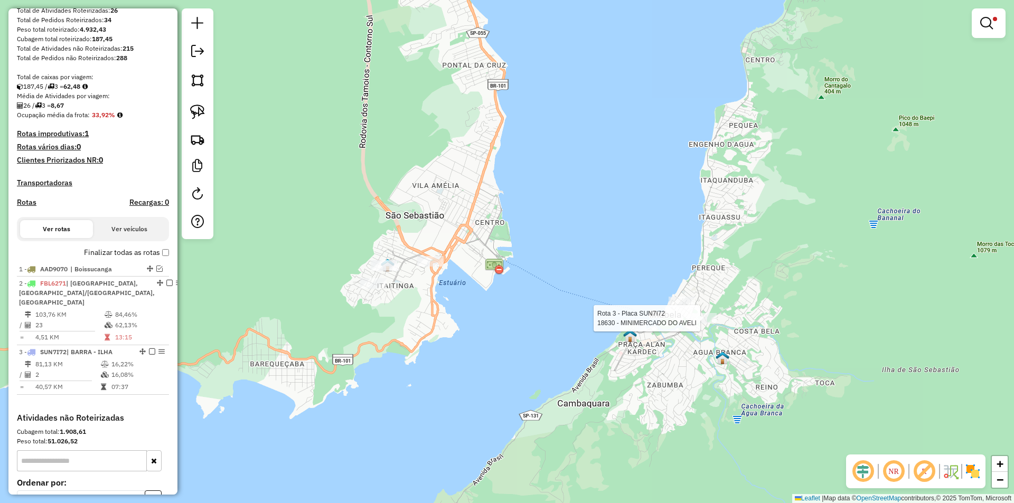
select select "**********"
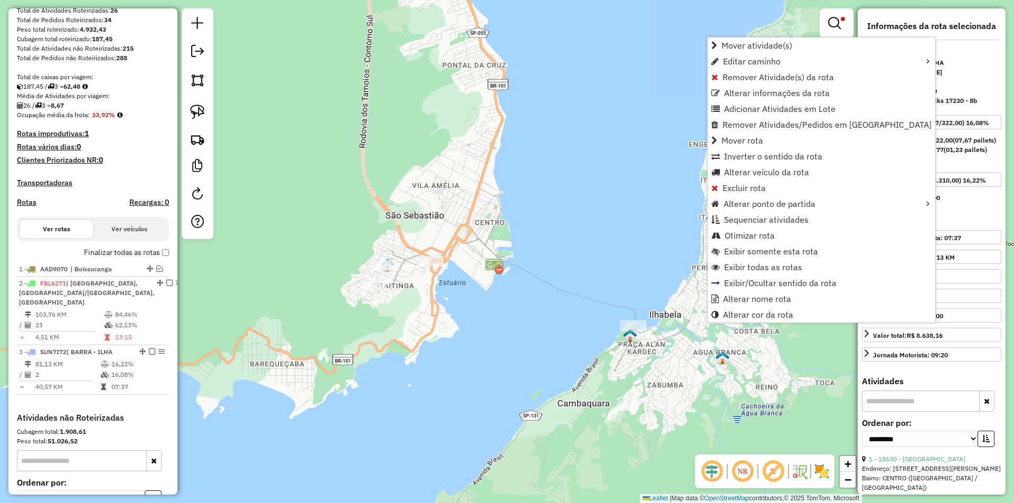
scroll to position [276, 0]
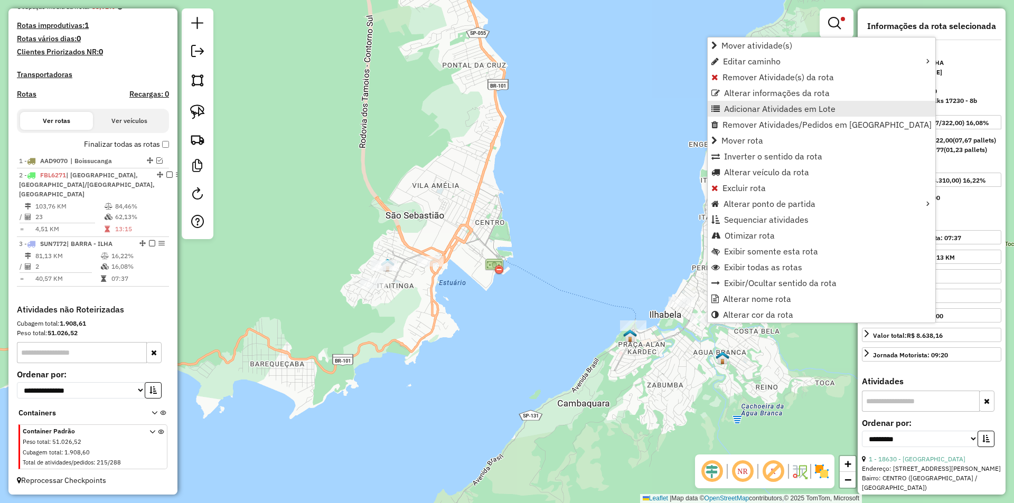
click at [733, 108] on span "Adicionar Atividades em Lote" at bounding box center [779, 109] width 111 height 8
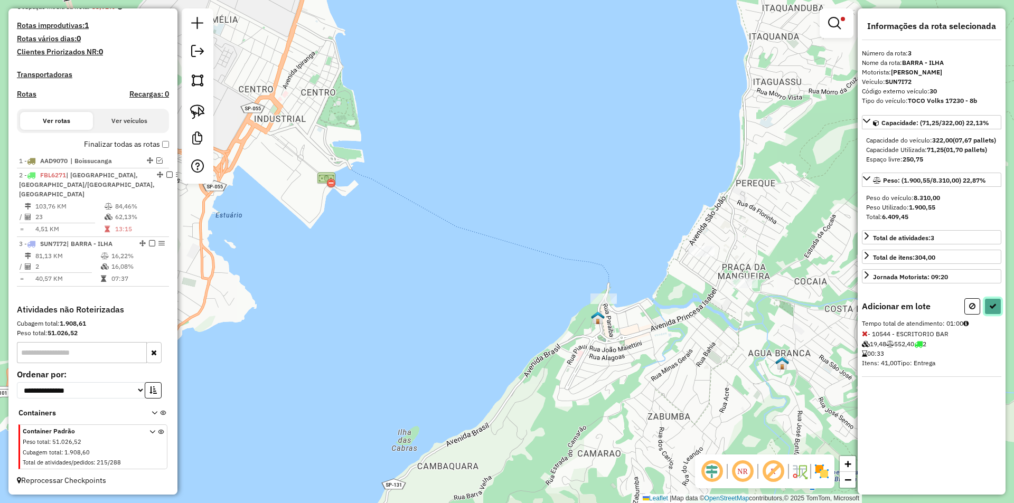
click at [996, 310] on icon at bounding box center [993, 306] width 7 height 7
select select "**********"
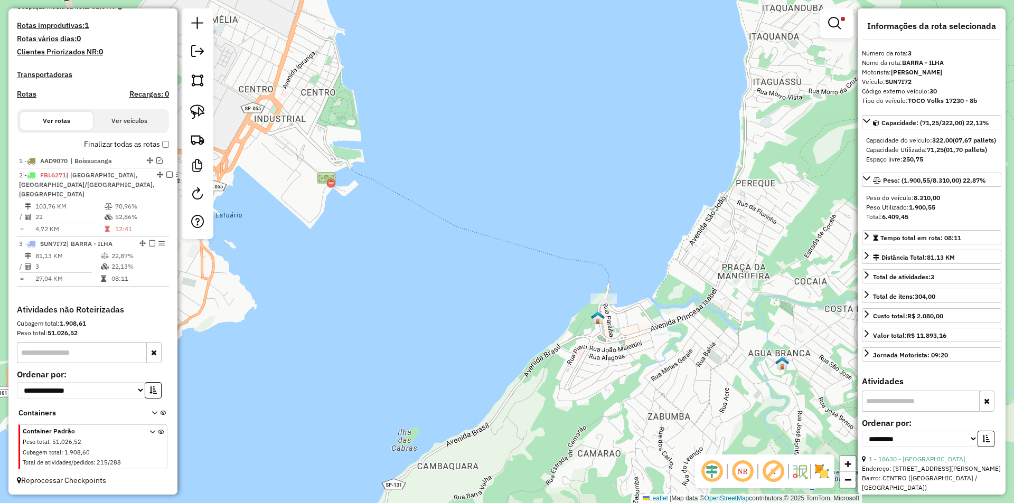
click at [831, 25] on em at bounding box center [834, 23] width 13 height 13
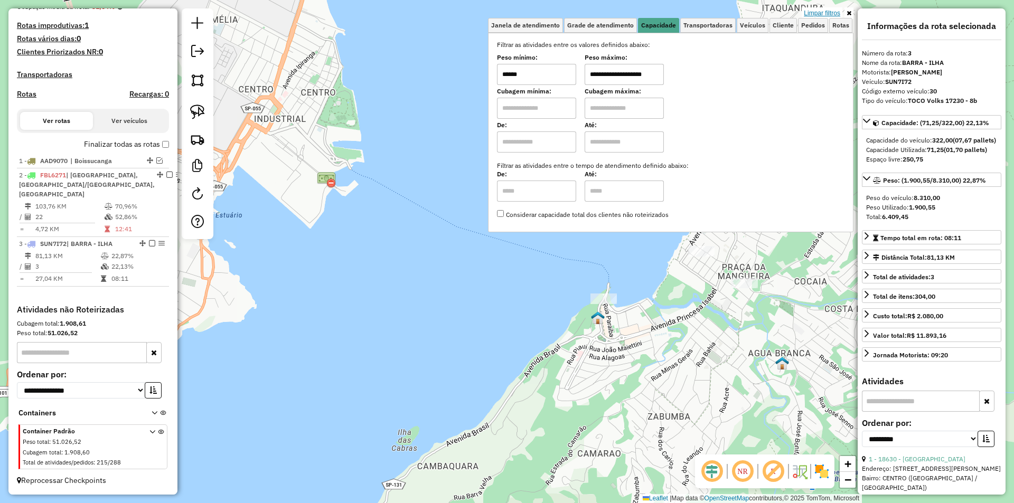
click at [828, 12] on link "Limpar filtros" at bounding box center [822, 13] width 41 height 12
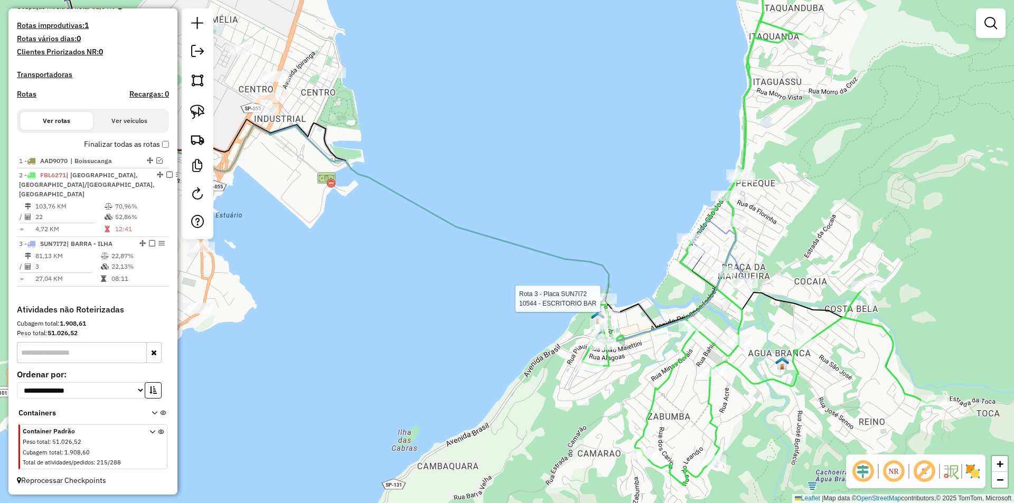
select select "**********"
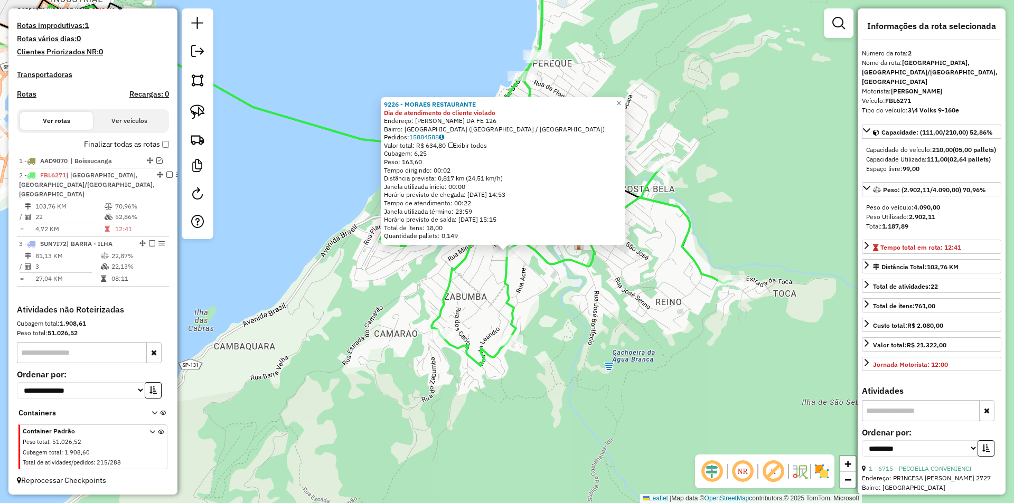
click at [549, 361] on div "9226 - MORAES RESTAURANTE Dia de atendimento do cliente violado Endereço: ANTON…" at bounding box center [507, 251] width 1014 height 503
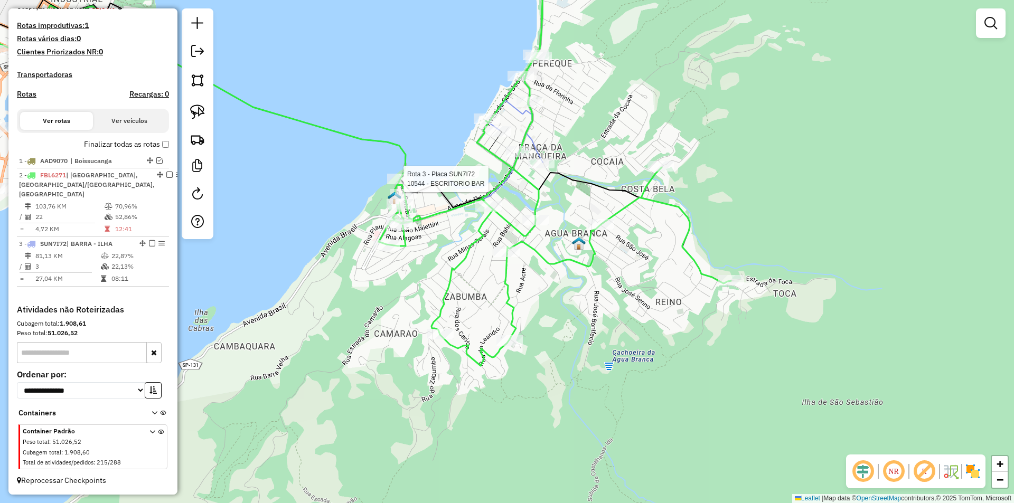
select select "**********"
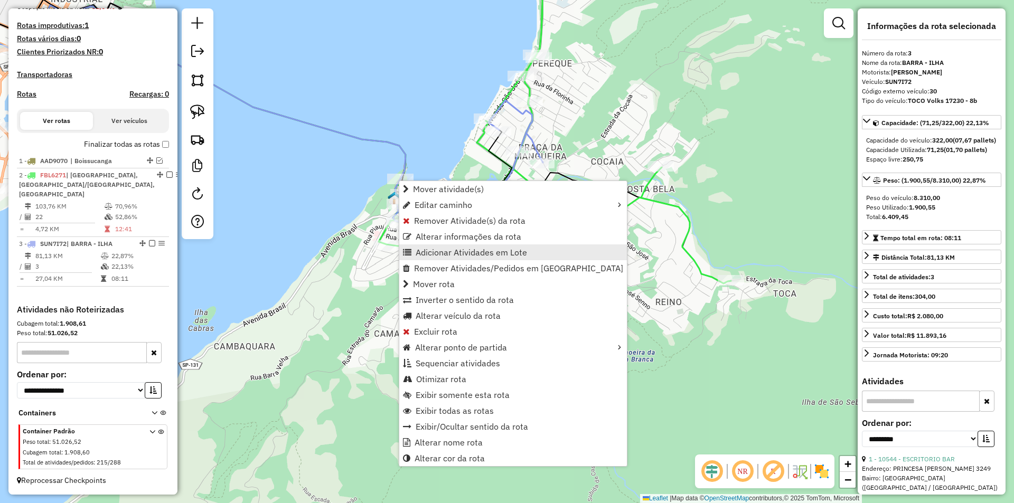
click at [417, 250] on span "Adicionar Atividades em Lote" at bounding box center [471, 252] width 111 height 8
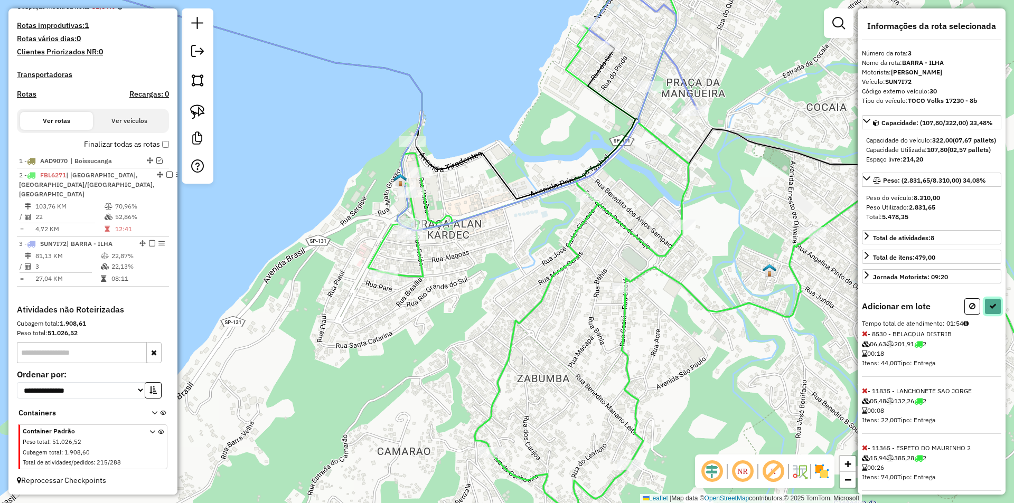
click at [990, 310] on icon at bounding box center [993, 306] width 7 height 7
select select "**********"
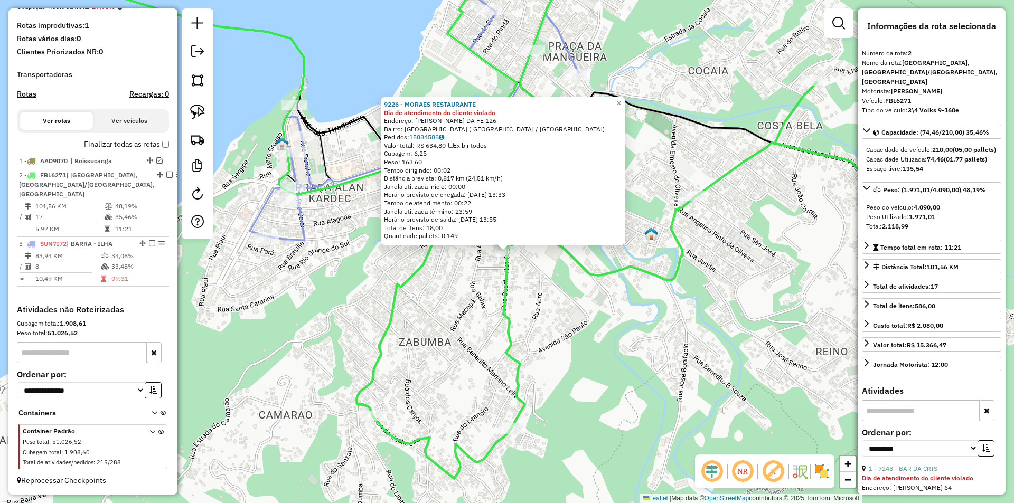
click at [527, 323] on div "9226 - MORAES RESTAURANTE Dia de atendimento do cliente violado Endereço: ANTON…" at bounding box center [507, 251] width 1014 height 503
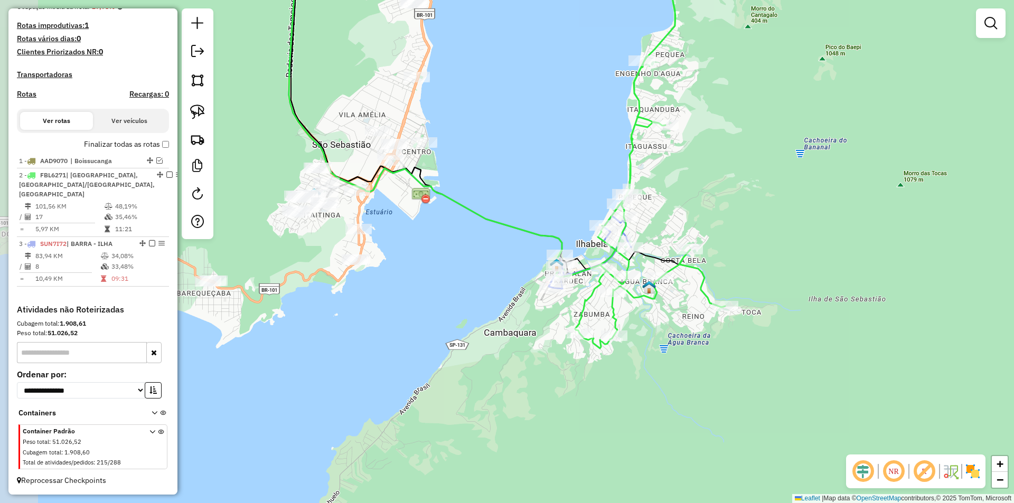
drag, startPoint x: 562, startPoint y: 365, endPoint x: 646, endPoint y: 324, distance: 93.1
click at [646, 324] on div "Janela de atendimento Grade de atendimento Capacidade Transportadoras Veículos …" at bounding box center [507, 251] width 1014 height 503
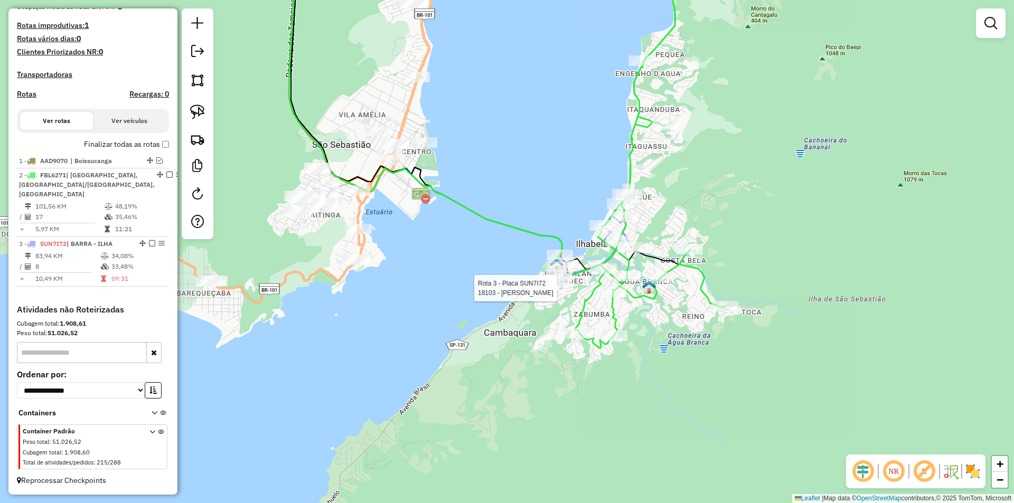
click at [557, 294] on div at bounding box center [552, 288] width 26 height 11
select select "**********"
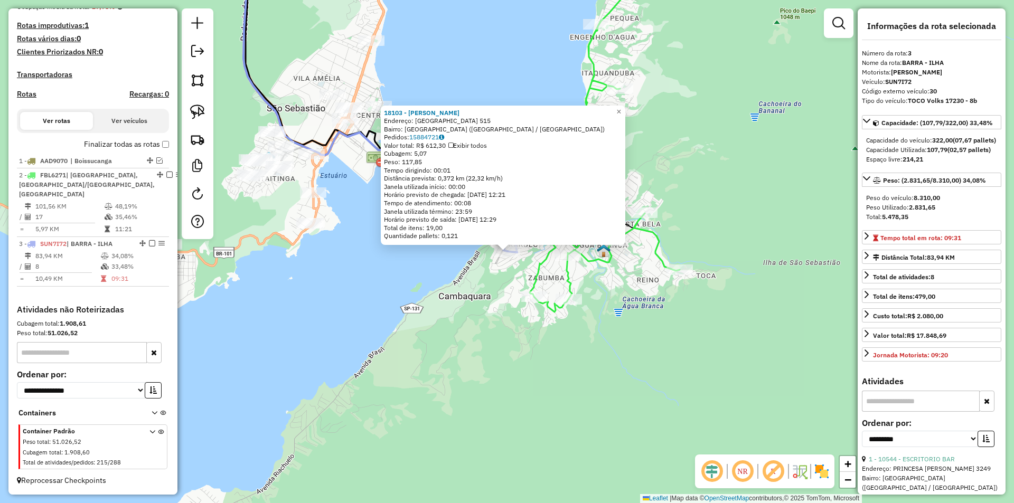
click at [535, 321] on div "18103 - LAURA GOES Endereço: PERNAMBUCO 515 Bairro: BARRA VELHA (ILHABELA / SP)…" at bounding box center [507, 251] width 1014 height 503
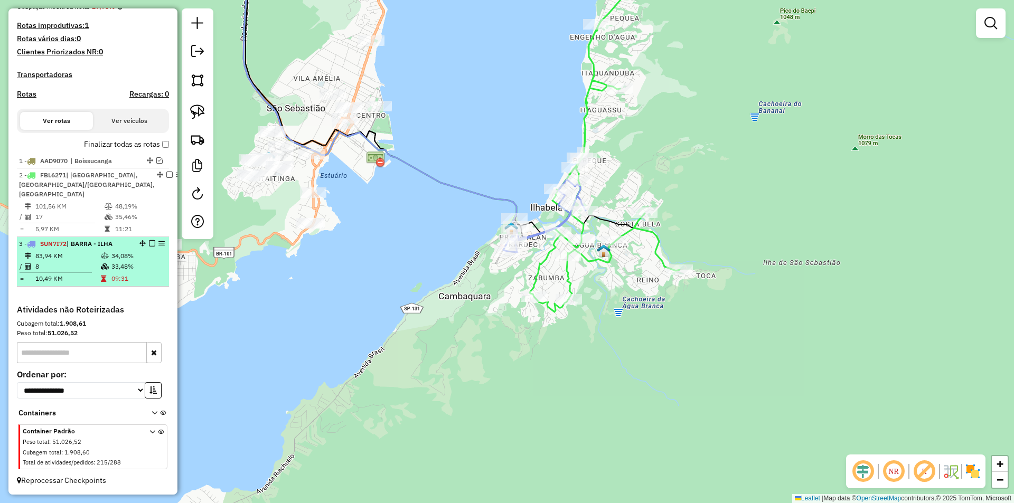
click at [149, 244] on em at bounding box center [152, 243] width 6 height 6
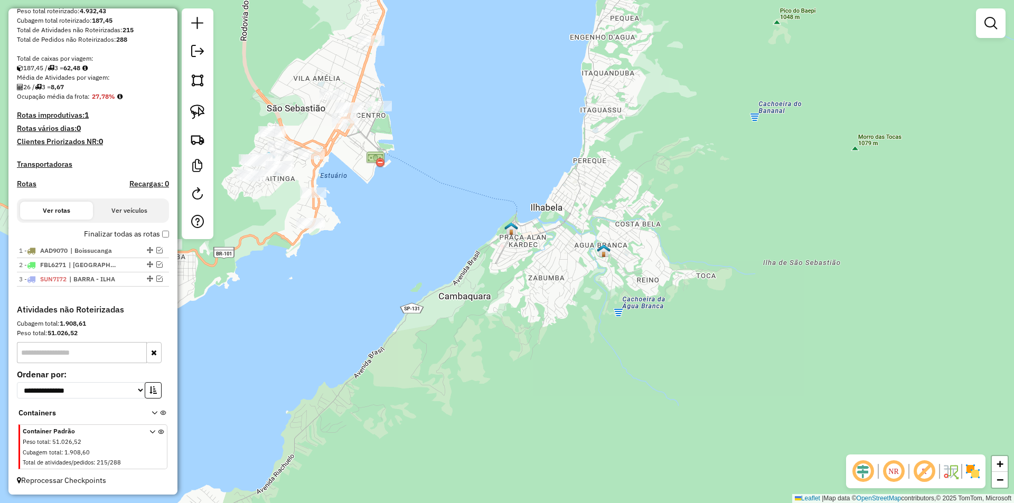
scroll to position [196, 0]
click at [306, 313] on div "Janela de atendimento Grade de atendimento Capacidade Transportadoras Veículos …" at bounding box center [507, 251] width 1014 height 503
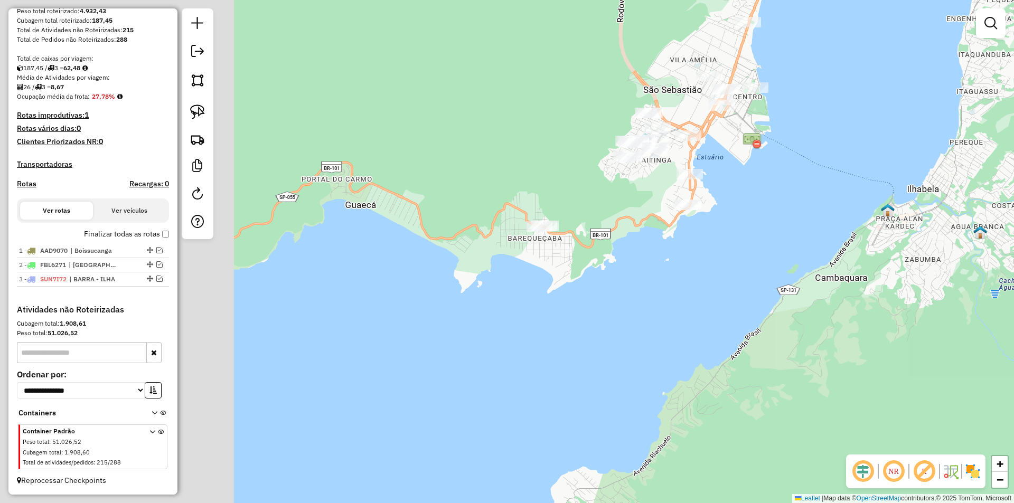
drag, startPoint x: 645, startPoint y: 334, endPoint x: 698, endPoint y: 311, distance: 57.7
click at [699, 314] on div "Janela de atendimento Grade de atendimento Capacidade Transportadoras Veículos …" at bounding box center [507, 251] width 1014 height 503
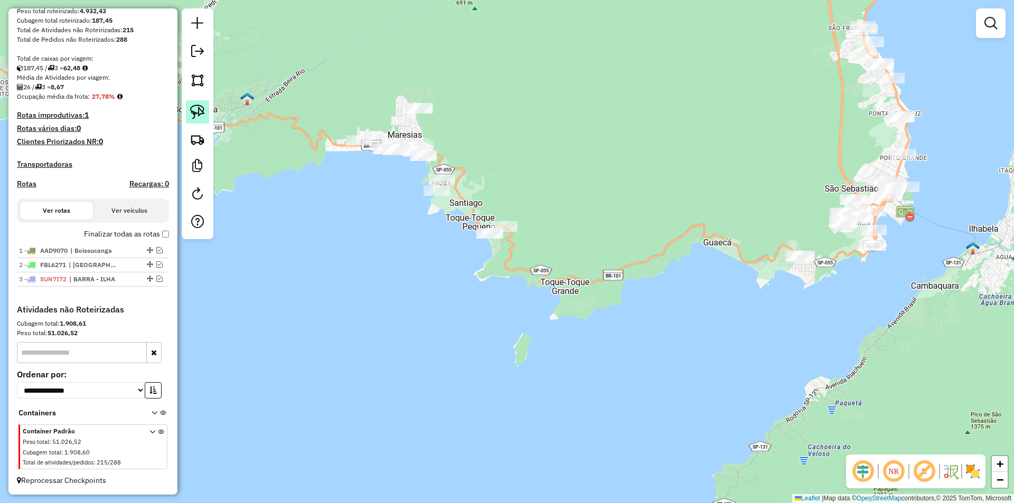
click at [194, 110] on img at bounding box center [197, 112] width 15 height 15
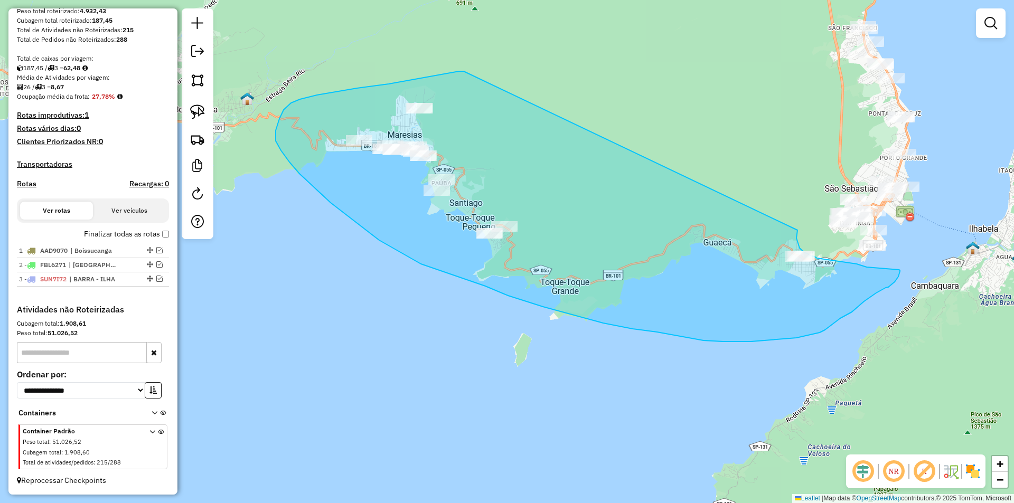
drag, startPoint x: 459, startPoint y: 71, endPoint x: 798, endPoint y: 230, distance: 374.1
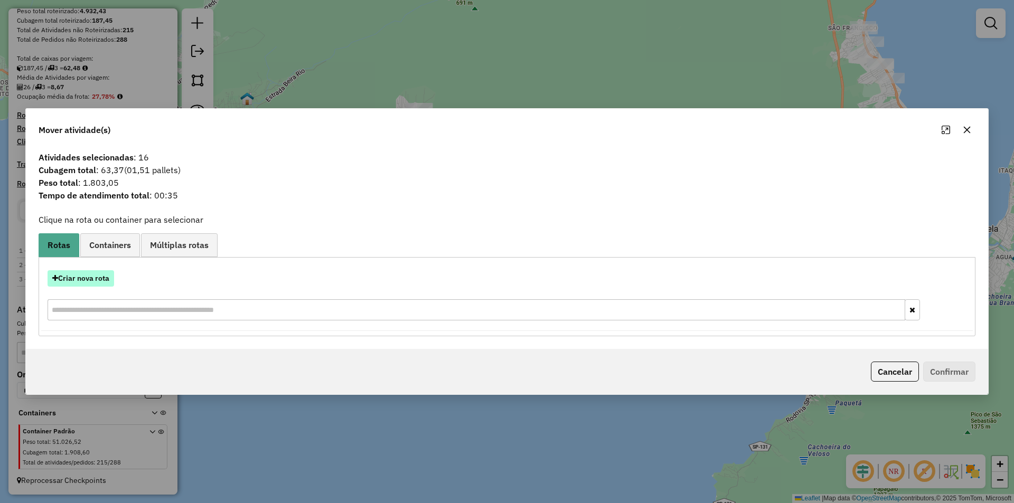
click at [80, 275] on button "Criar nova rota" at bounding box center [81, 278] width 67 height 16
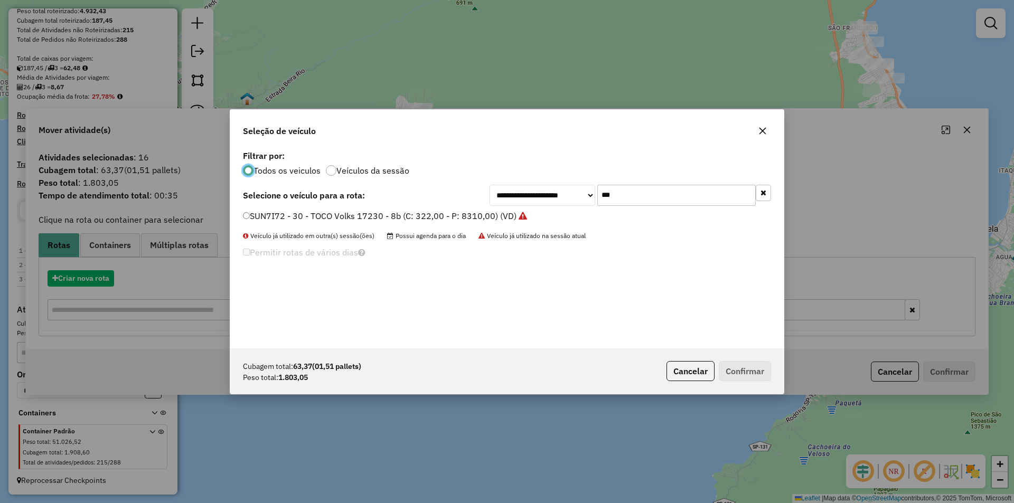
scroll to position [6, 3]
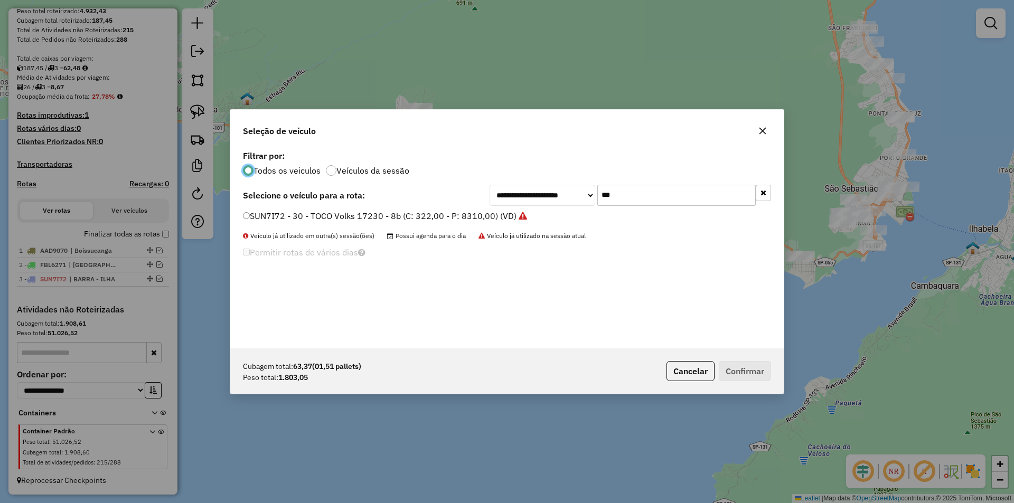
click at [630, 190] on input "***" at bounding box center [677, 195] width 158 height 21
type input "***"
click at [270, 219] on label "CUL2155 - 01 - VULC TRUCK 13180 6x2 (C: 252,00 - P: 7480,00)" at bounding box center [373, 216] width 260 height 13
click at [758, 374] on button "Confirmar" at bounding box center [745, 371] width 52 height 20
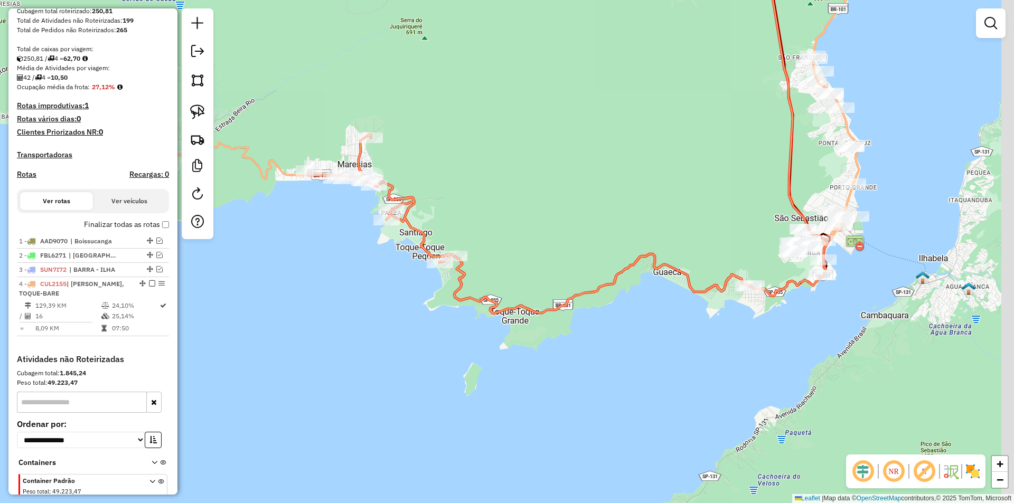
drag, startPoint x: 681, startPoint y: 342, endPoint x: 607, endPoint y: 388, distance: 87.3
click at [607, 388] on div "Janela de atendimento Grade de atendimento Capacidade Transportadoras Veículos …" at bounding box center [507, 251] width 1014 height 503
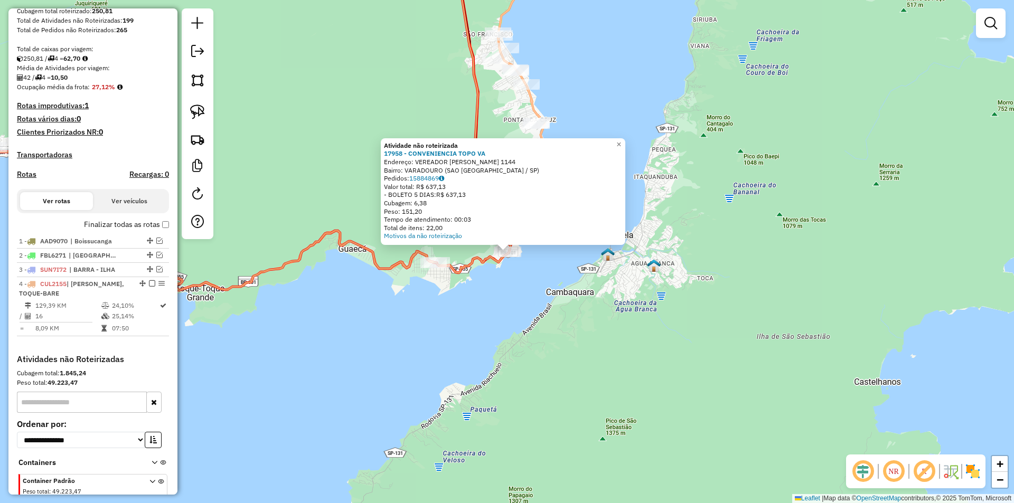
click at [463, 311] on div "Atividade não roteirizada 17958 - CONVENIENCIA TOPO VA Endereço: VEREADOR ANTON…" at bounding box center [507, 251] width 1014 height 503
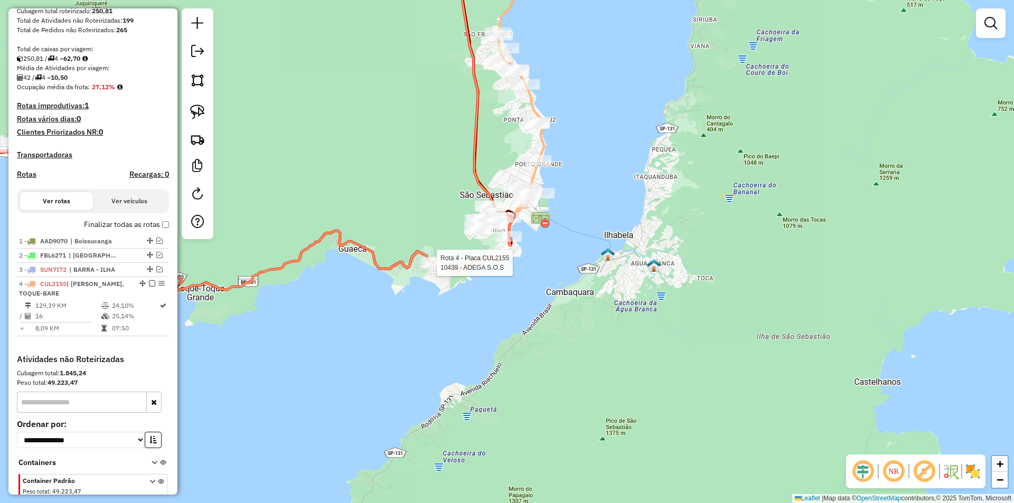
select select "**********"
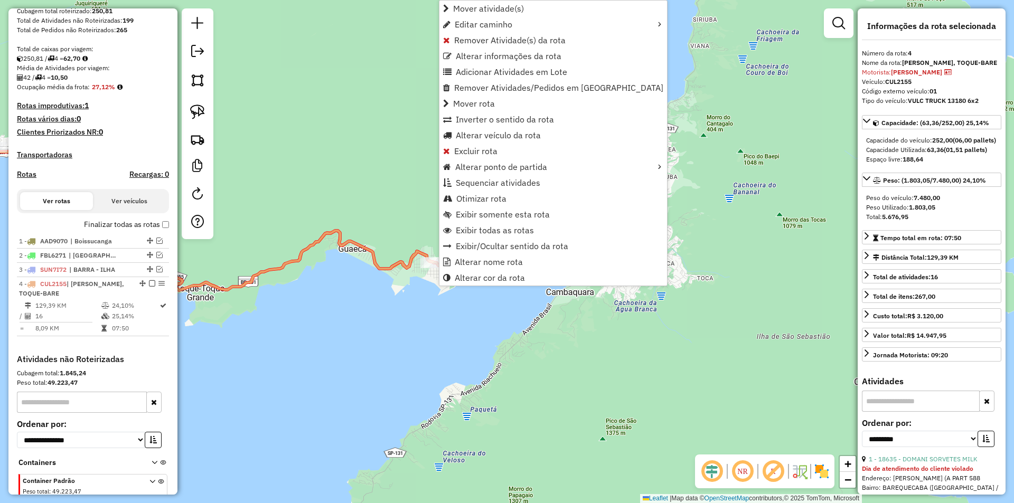
scroll to position [255, 0]
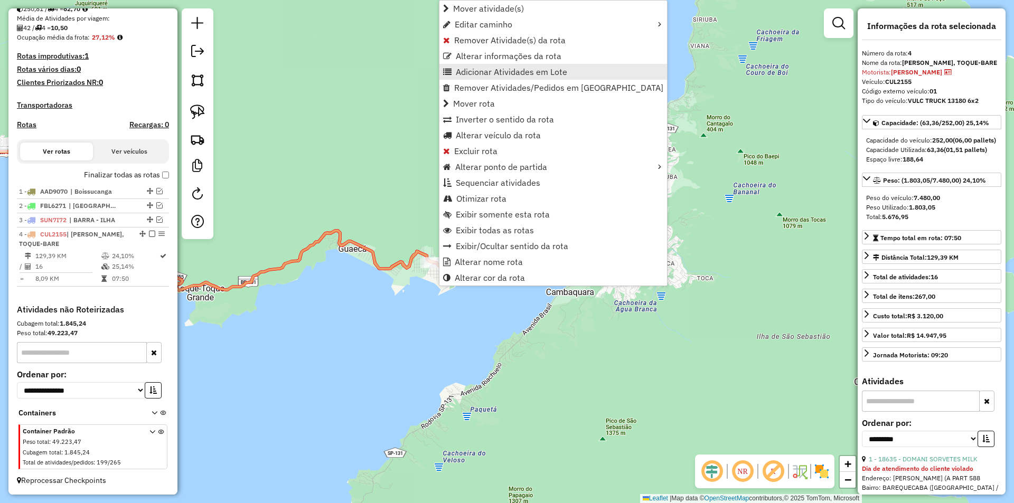
click at [463, 76] on span "Adicionar Atividades em Lote" at bounding box center [511, 72] width 111 height 8
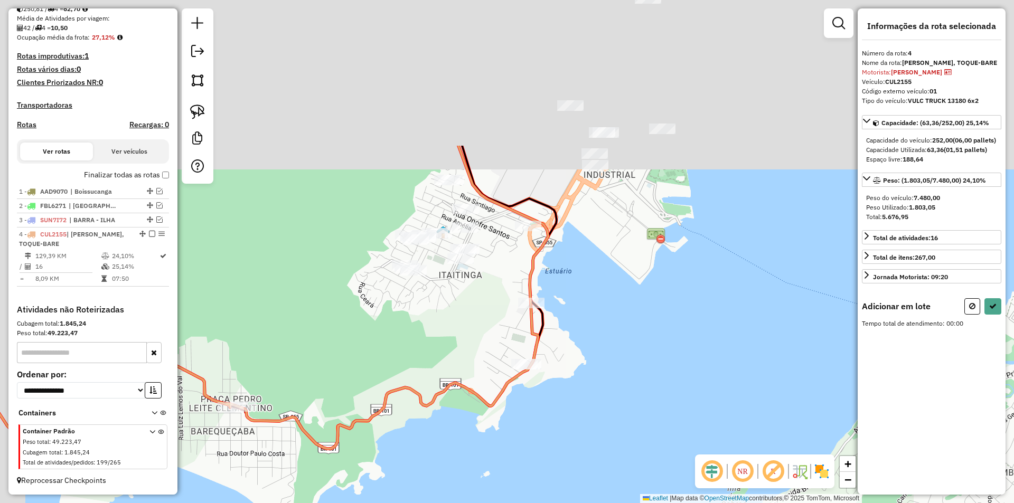
drag, startPoint x: 452, startPoint y: 323, endPoint x: 456, endPoint y: 354, distance: 32.0
click at [452, 358] on div "Janela de atendimento Grade de atendimento Capacidade Transportadoras Veículos …" at bounding box center [507, 251] width 1014 height 503
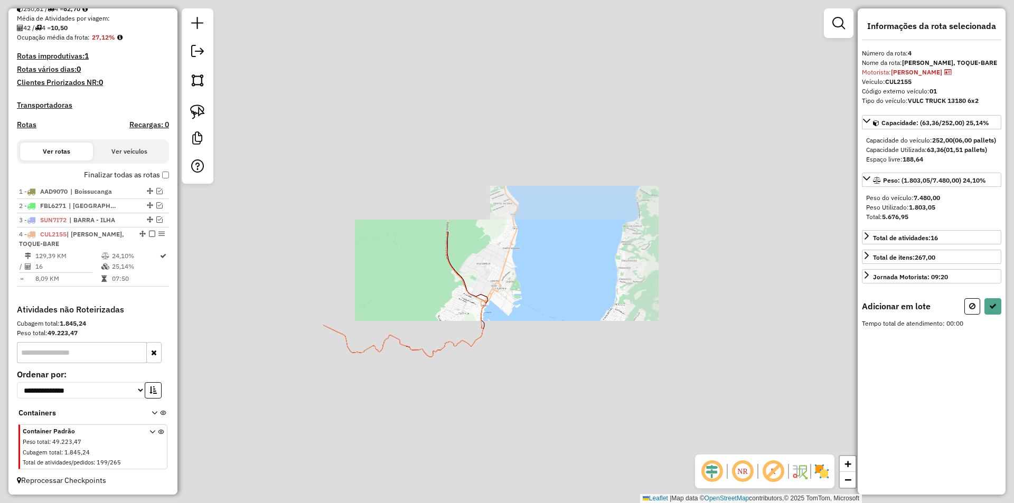
select select "**********"
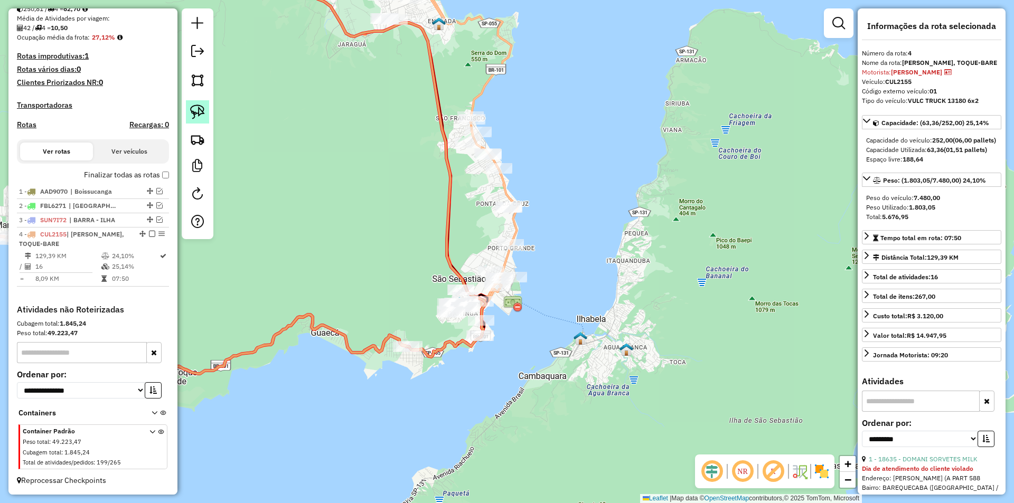
click at [201, 109] on img at bounding box center [197, 112] width 15 height 15
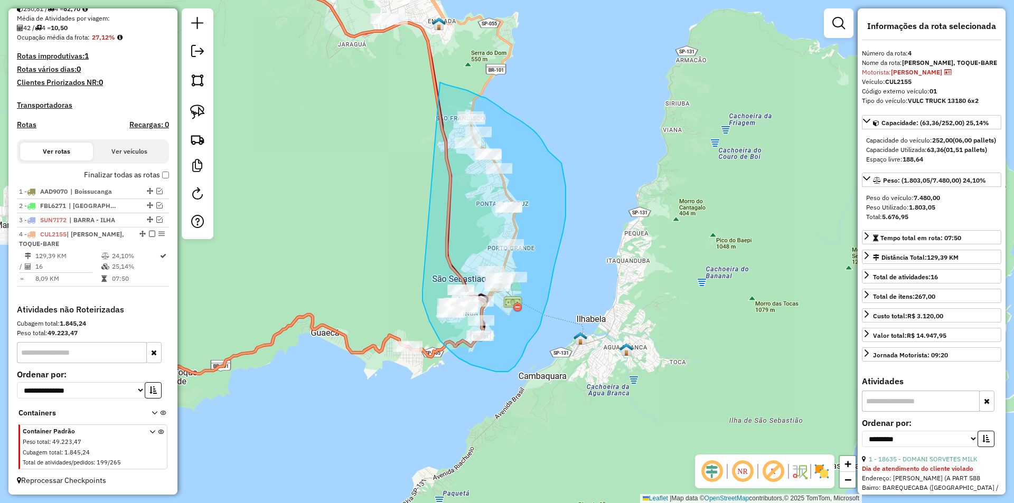
drag, startPoint x: 436, startPoint y: 334, endPoint x: 440, endPoint y: 82, distance: 251.5
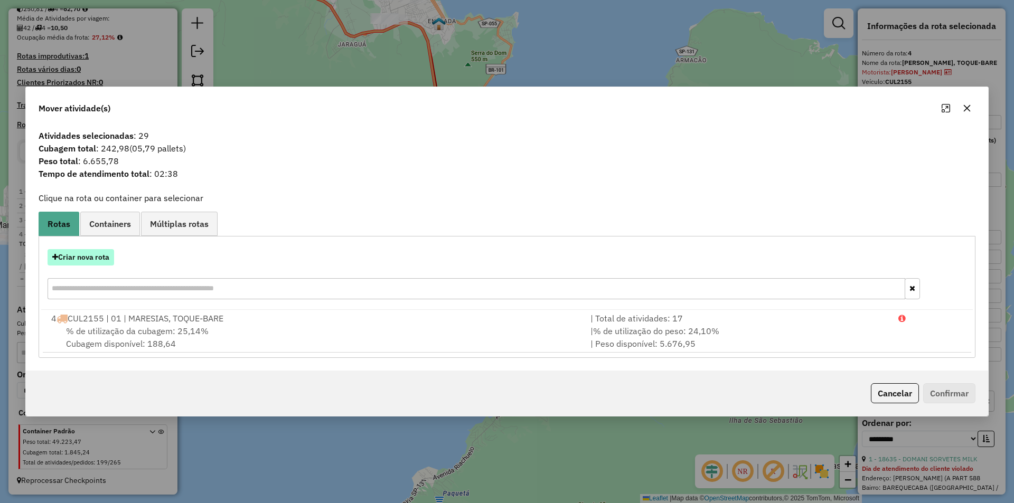
click at [74, 254] on button "Criar nova rota" at bounding box center [81, 257] width 67 height 16
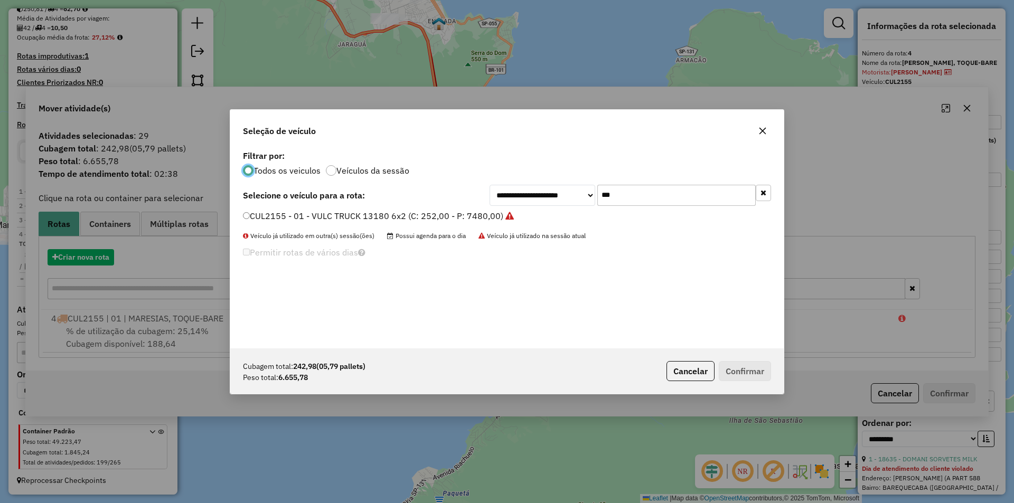
scroll to position [6, 3]
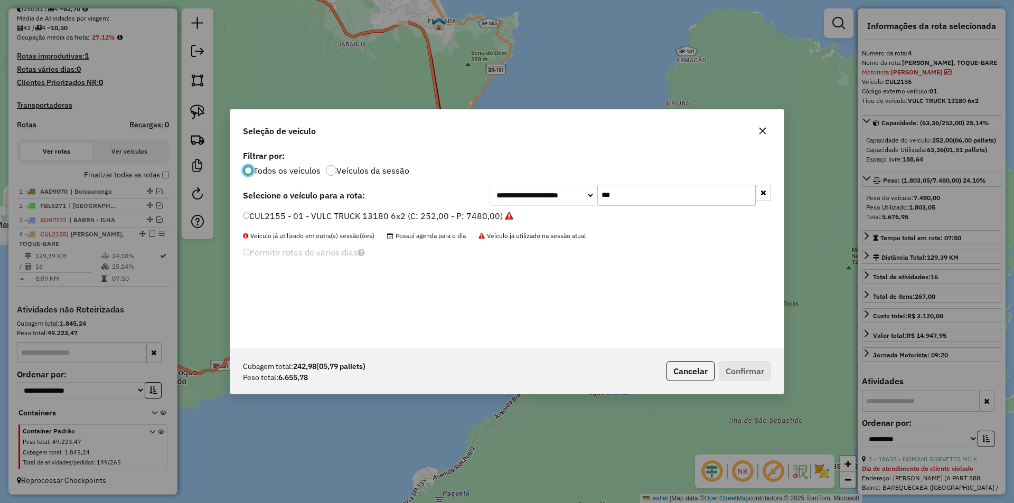
click at [607, 203] on input "***" at bounding box center [677, 195] width 158 height 21
click at [607, 201] on input "***" at bounding box center [677, 195] width 158 height 21
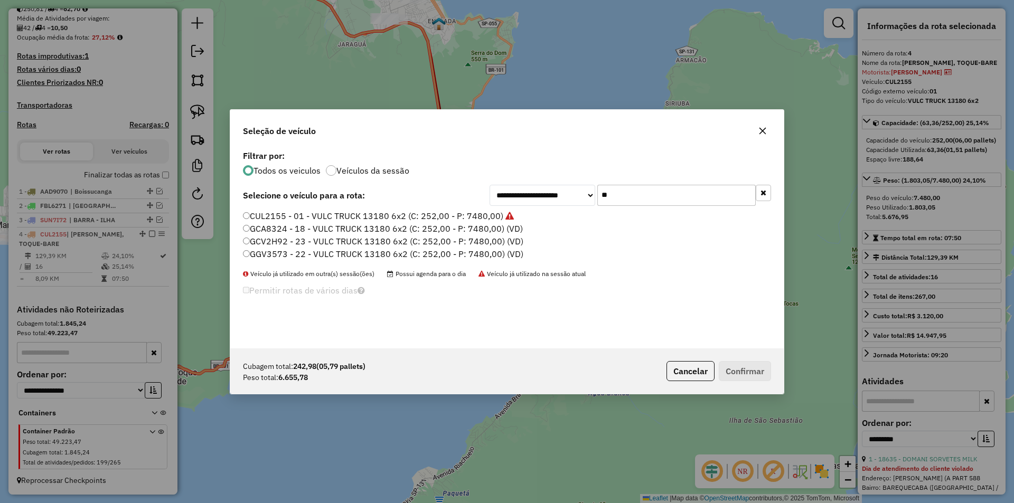
type input "*"
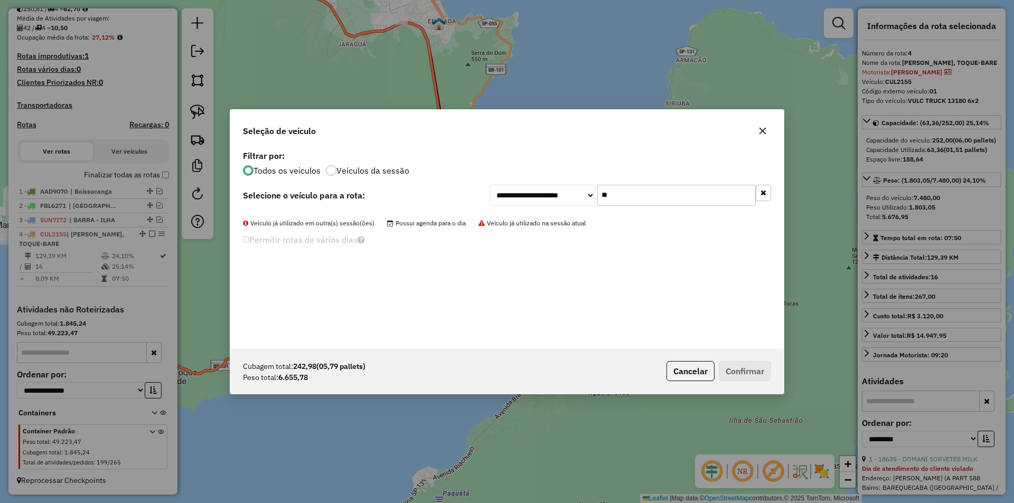
type input "*"
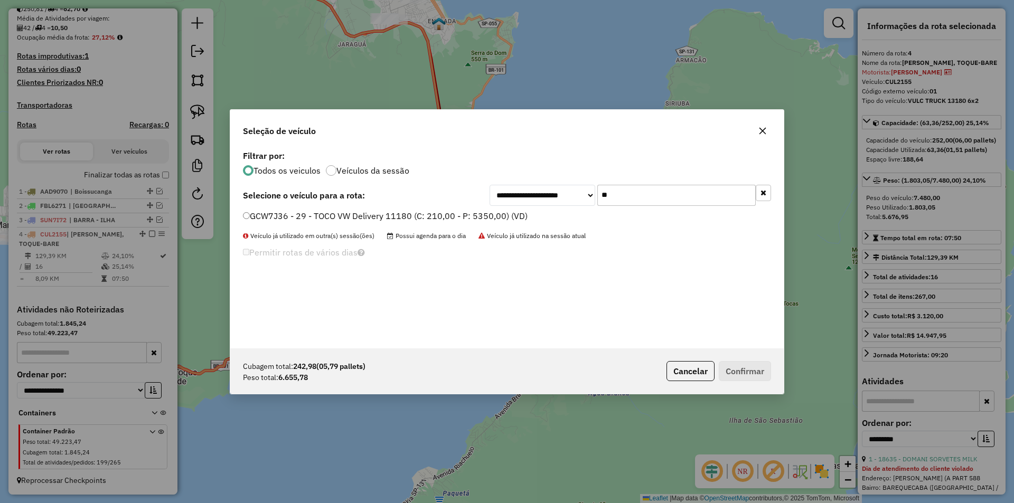
type input "**"
click at [309, 212] on label "GCW7J36 - 29 - TOCO VW Delivery 11180 (C: 210,00 - P: 5350,00) (VD)" at bounding box center [385, 216] width 285 height 13
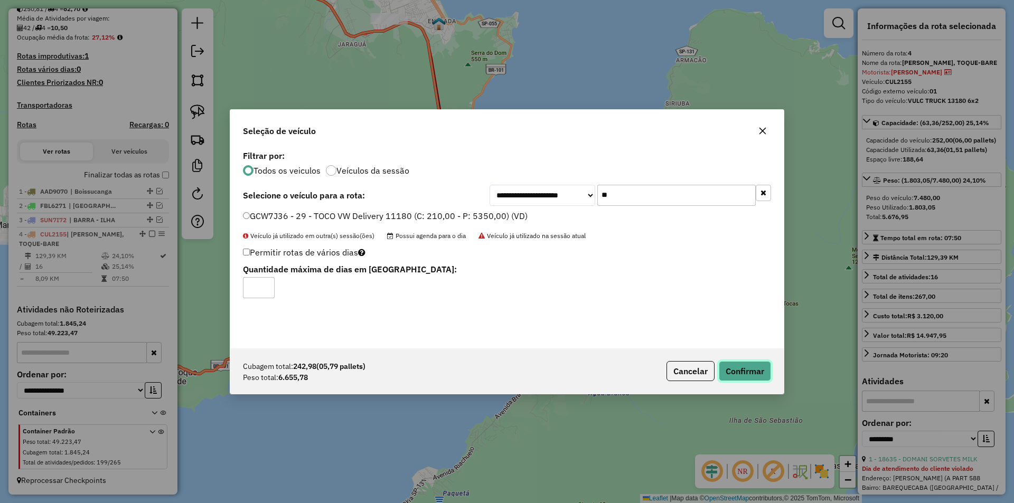
click at [744, 373] on button "Confirmar" at bounding box center [745, 371] width 52 height 20
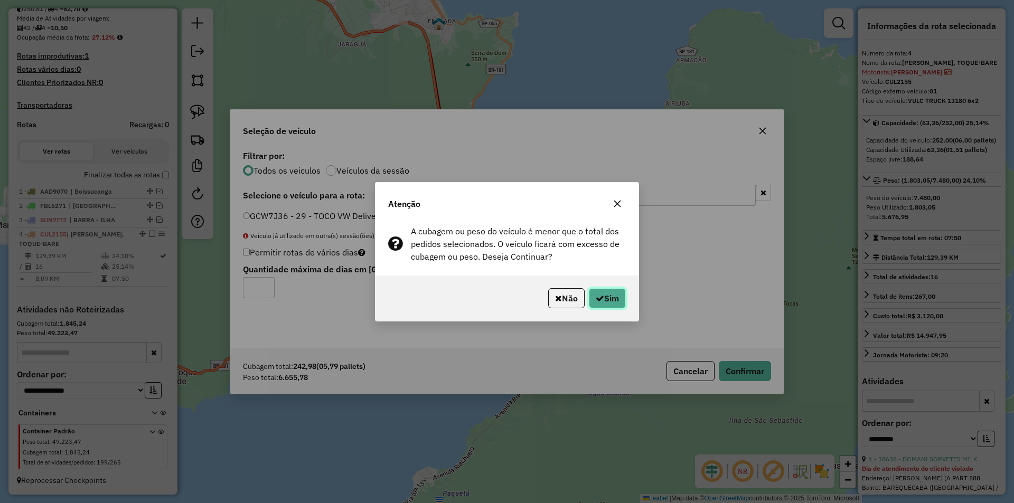
click at [606, 296] on button "Sim" at bounding box center [607, 298] width 37 height 20
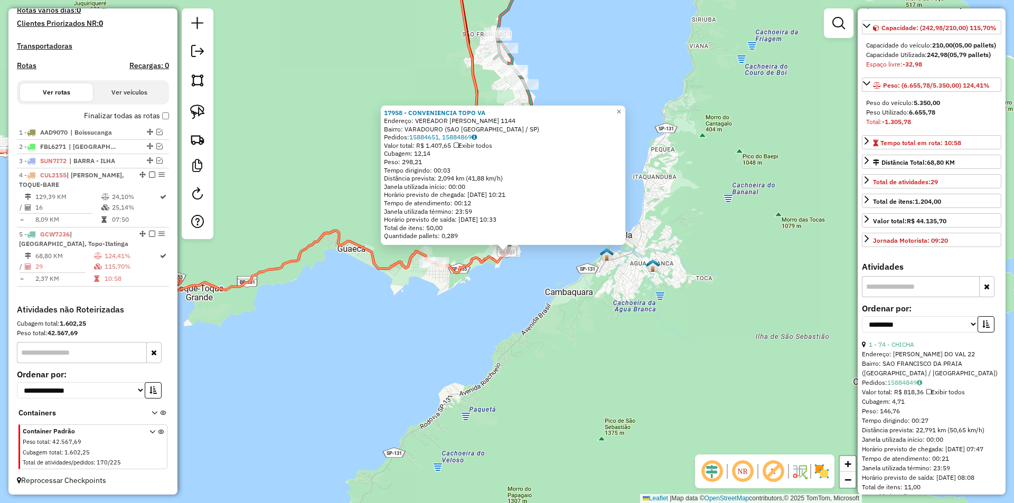
scroll to position [211, 0]
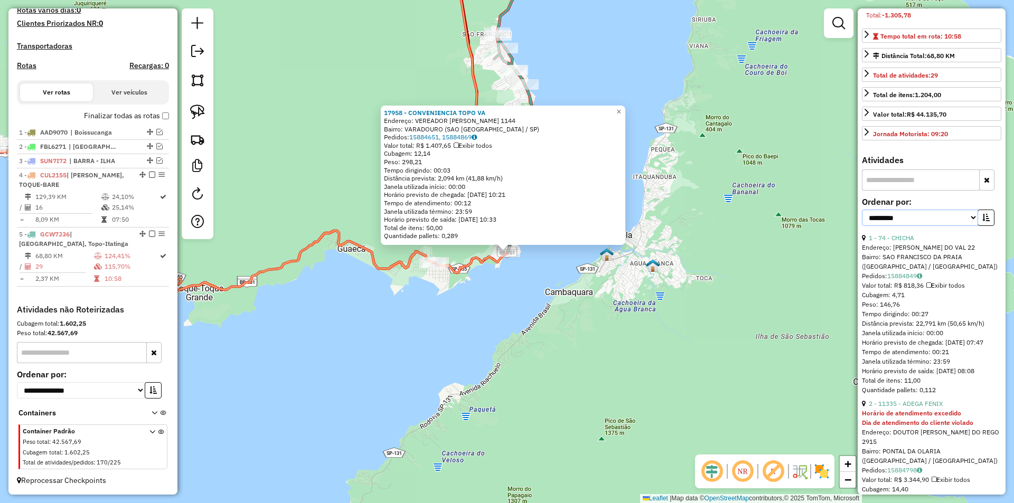
click at [966, 226] on select "**********" at bounding box center [920, 218] width 116 height 16
select select "*********"
click at [862, 226] on select "**********" at bounding box center [920, 218] width 116 height 16
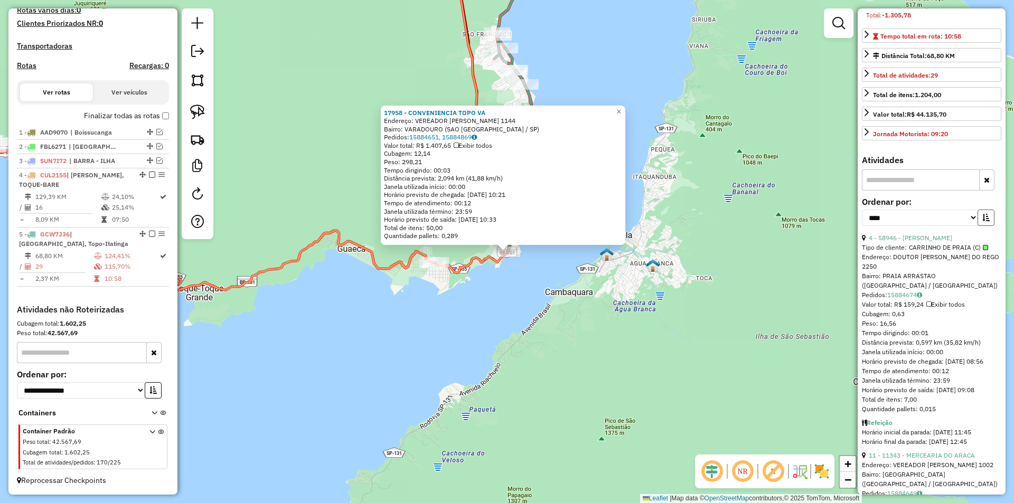
click at [980, 226] on button "button" at bounding box center [986, 218] width 17 height 16
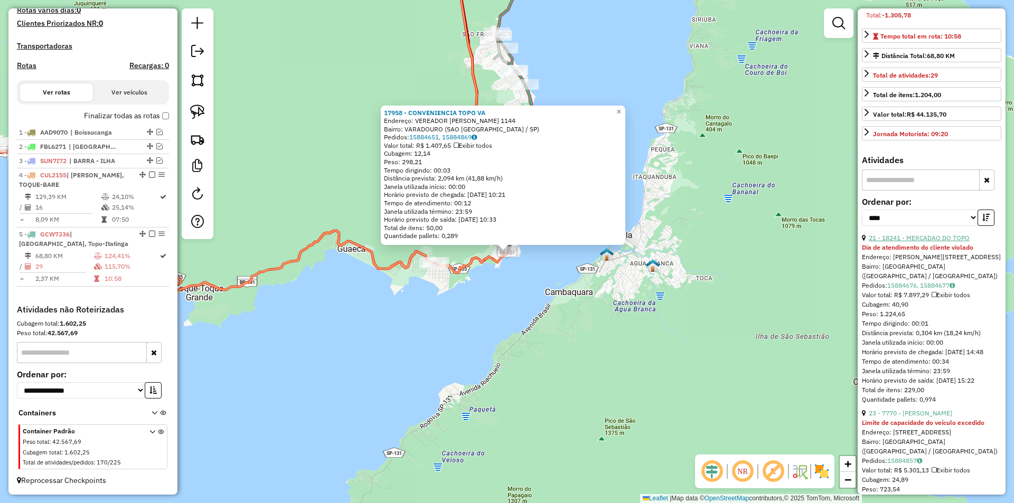
click at [945, 242] on link "21 - 18241 - MERCADAO DO TOPO" at bounding box center [919, 238] width 101 height 8
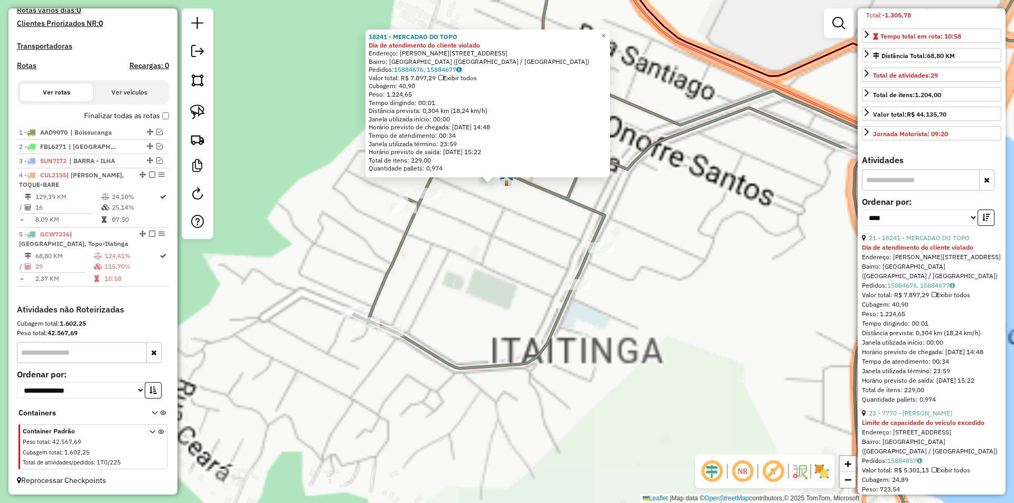
click at [496, 246] on div "18241 - MERCADAO DO TOPO Dia de atendimento do cliente violado Endereço: ANTONI…" at bounding box center [507, 251] width 1014 height 503
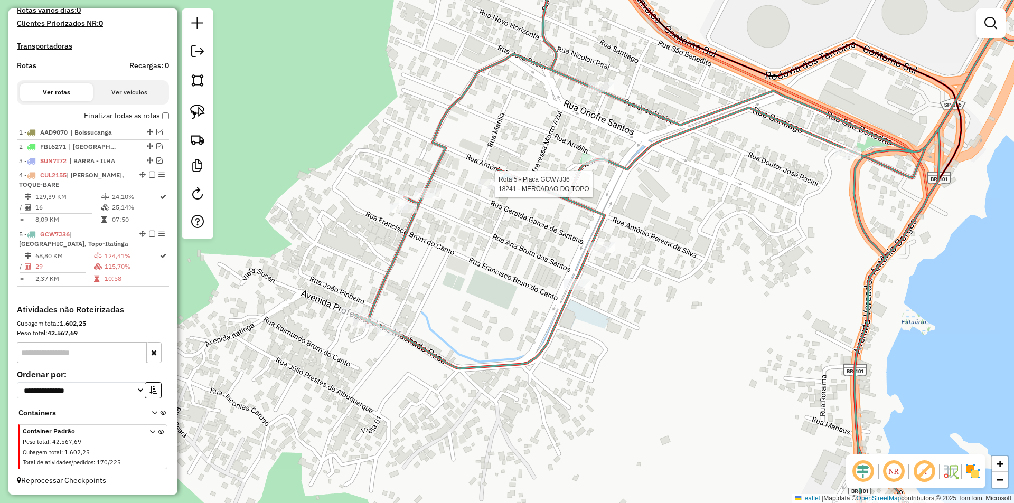
select select "*********"
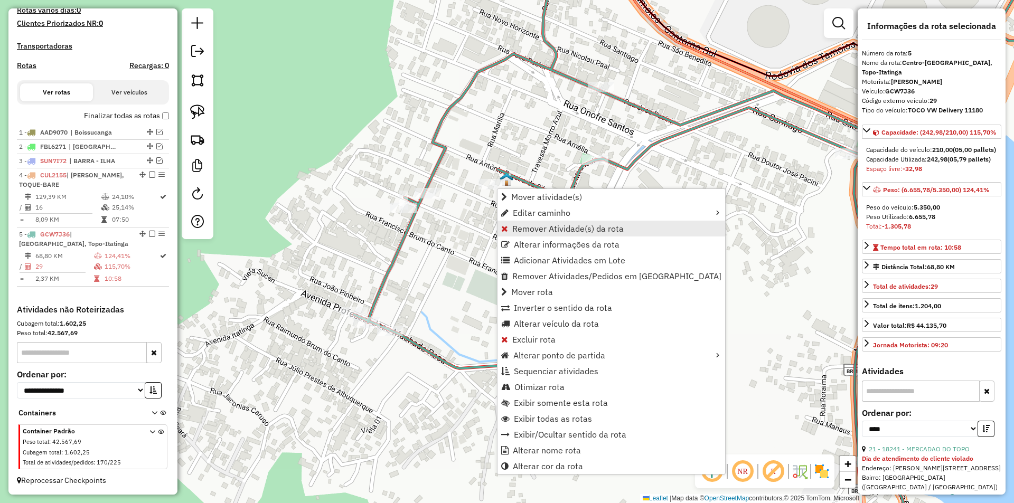
click at [518, 229] on span "Remover Atividade(s) da rota" at bounding box center [567, 229] width 111 height 8
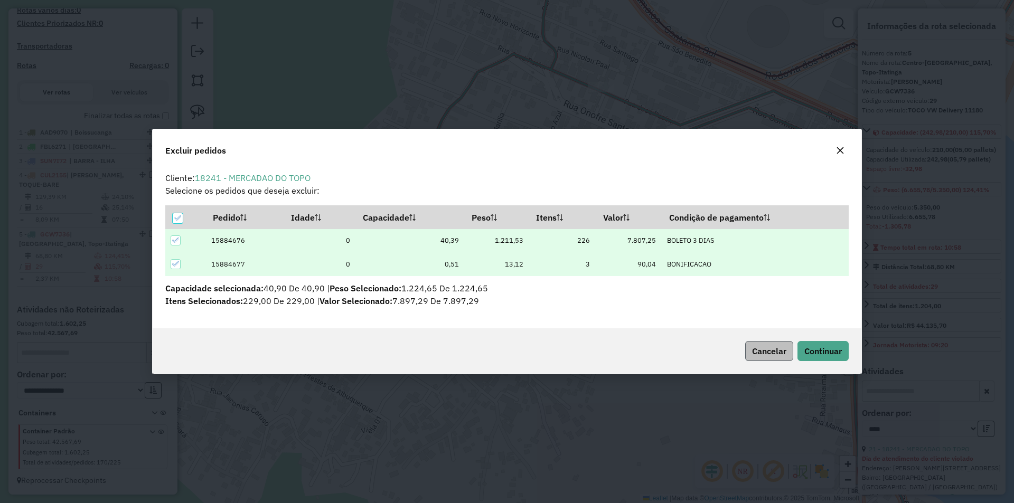
scroll to position [0, 0]
click at [819, 348] on span "Continuar" at bounding box center [824, 351] width 38 height 11
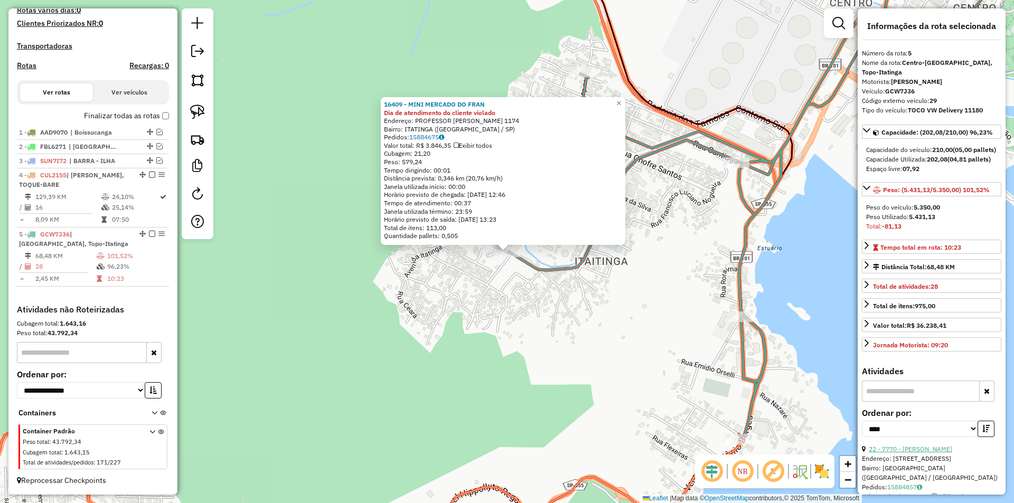
click at [919, 453] on link "22 - 7770 - ELIANA VIEIRA SANTAN" at bounding box center [910, 449] width 83 height 8
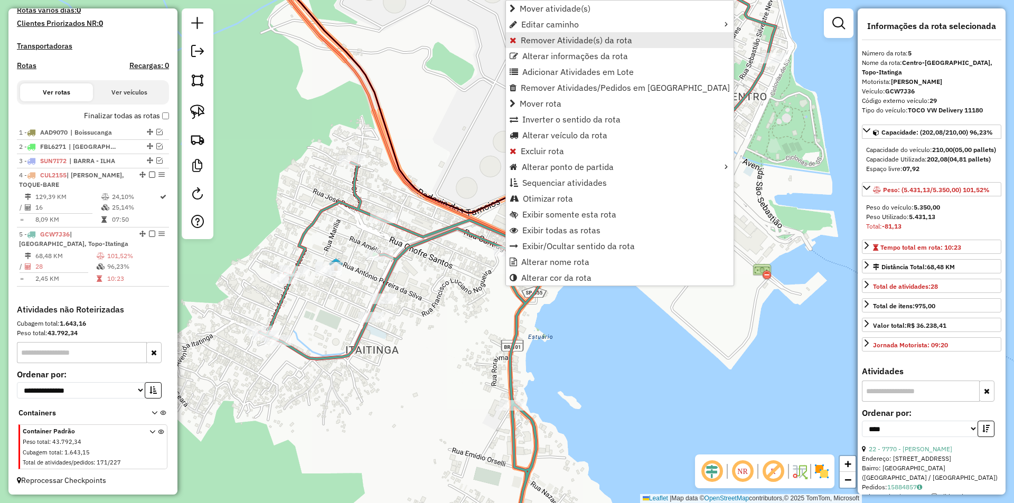
click at [538, 41] on span "Remover Atividade(s) da rota" at bounding box center [576, 40] width 111 height 8
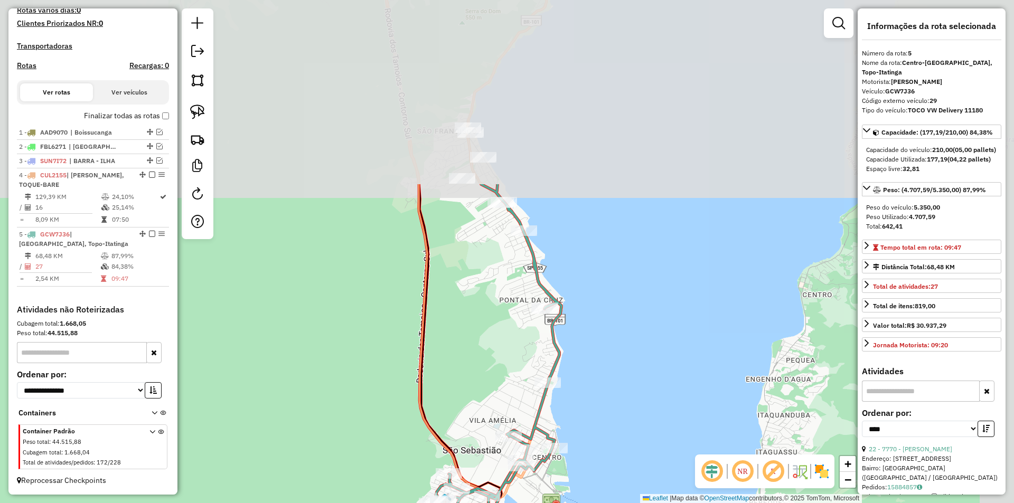
drag, startPoint x: 723, startPoint y: 273, endPoint x: 559, endPoint y: 508, distance: 286.5
click at [559, 503] on html "Aguarde... Pop-up bloqueado! Seu navegador bloqueou automáticamente a abertura …" at bounding box center [507, 251] width 1014 height 503
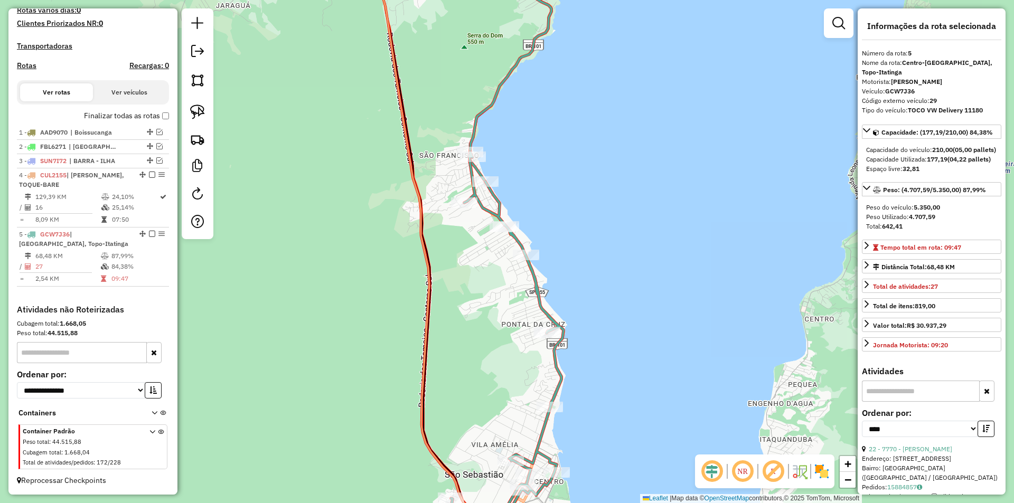
drag, startPoint x: 614, startPoint y: 283, endPoint x: 628, endPoint y: 321, distance: 40.4
click at [628, 321] on div "Janela de atendimento Grade de atendimento Capacidade Transportadoras Veículos …" at bounding box center [507, 251] width 1014 height 503
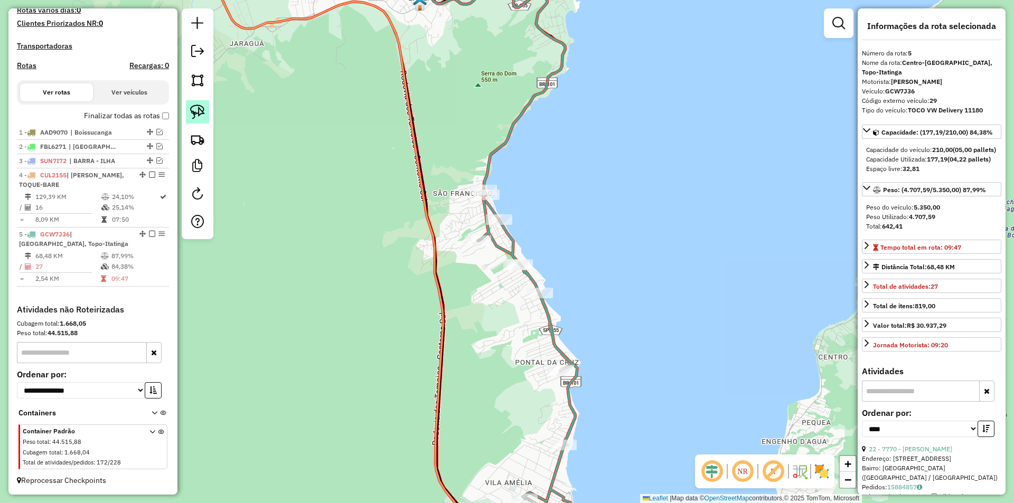
click at [204, 110] on img at bounding box center [197, 112] width 15 height 15
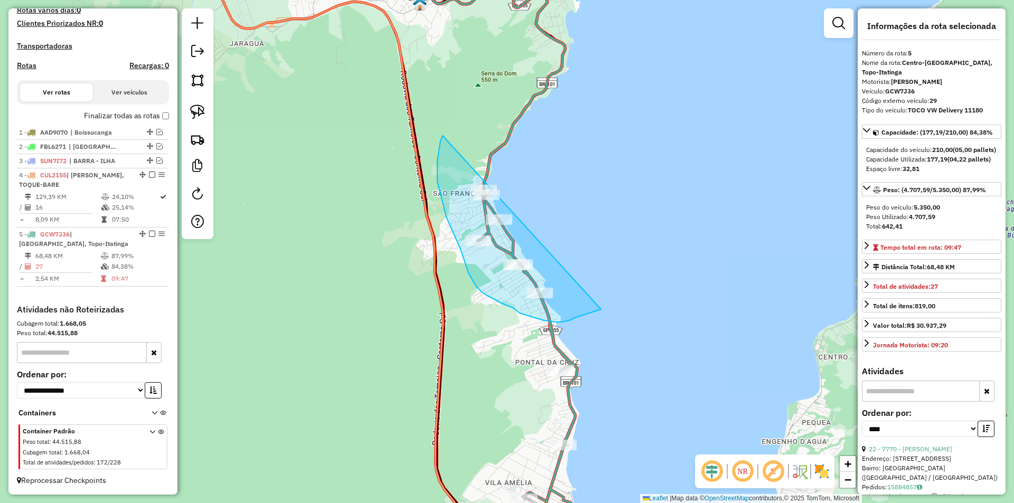
drag, startPoint x: 443, startPoint y: 136, endPoint x: 623, endPoint y: 297, distance: 242.1
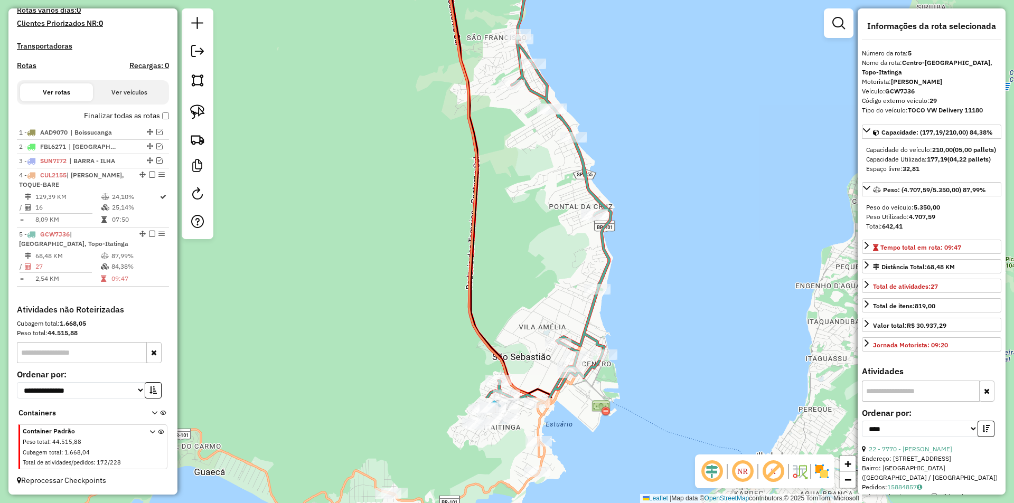
drag, startPoint x: 272, startPoint y: 349, endPoint x: 309, endPoint y: 174, distance: 178.2
click at [309, 174] on div "Janela de atendimento Grade de atendimento Capacidade Transportadoras Veículos …" at bounding box center [507, 251] width 1014 height 503
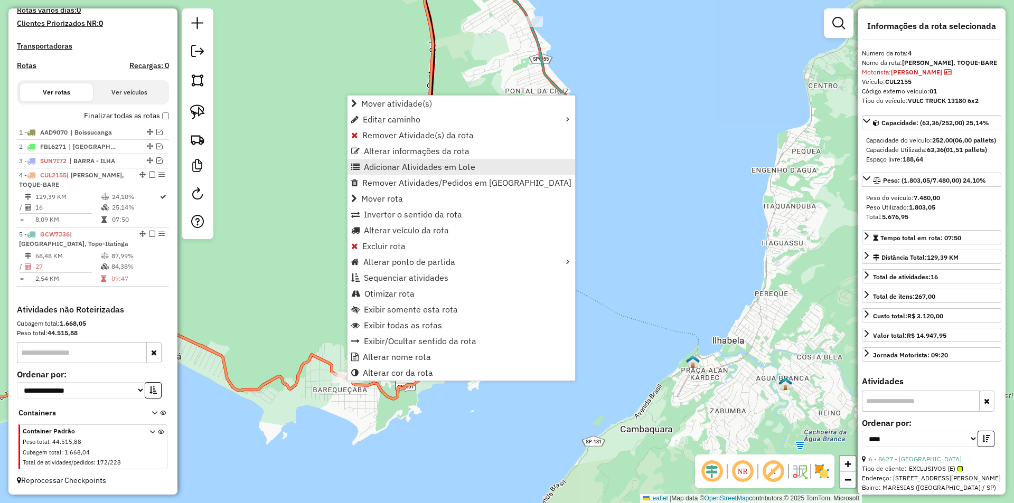
click at [399, 169] on span "Adicionar Atividades em Lote" at bounding box center [419, 167] width 111 height 8
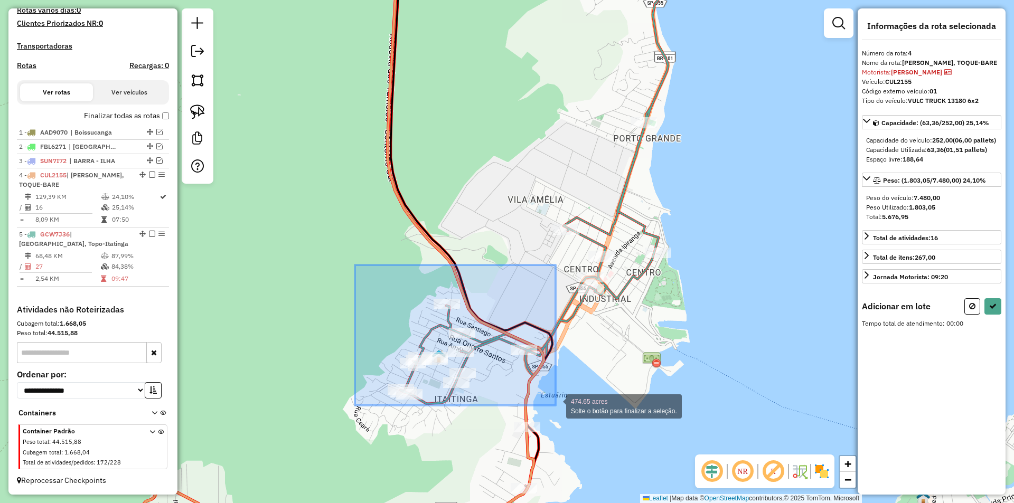
drag, startPoint x: 367, startPoint y: 282, endPoint x: 556, endPoint y: 406, distance: 225.5
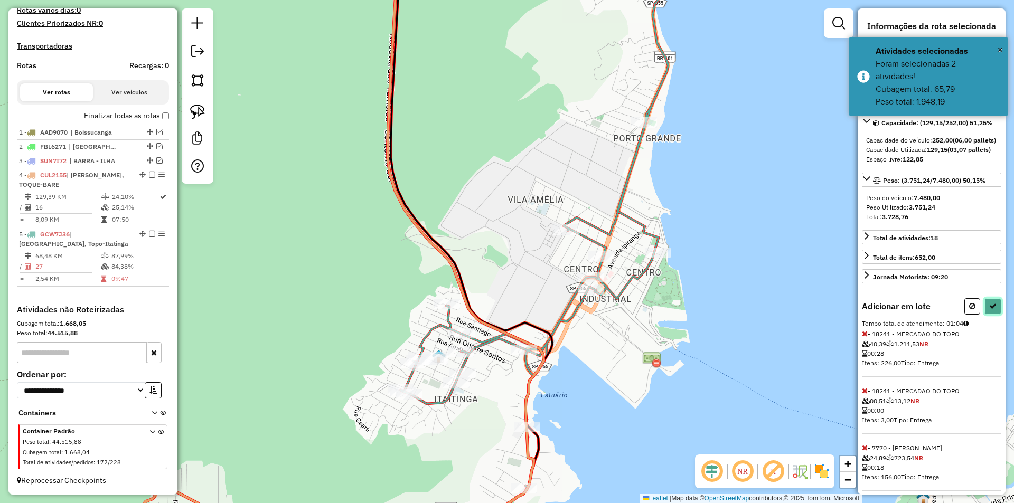
click at [990, 310] on icon at bounding box center [993, 306] width 7 height 7
select select "*********"
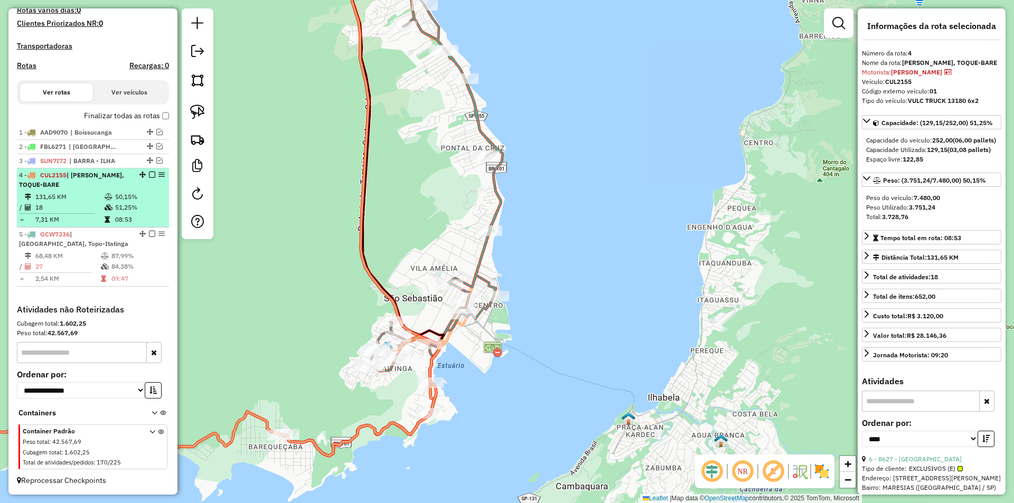
click at [149, 174] on em at bounding box center [152, 175] width 6 height 6
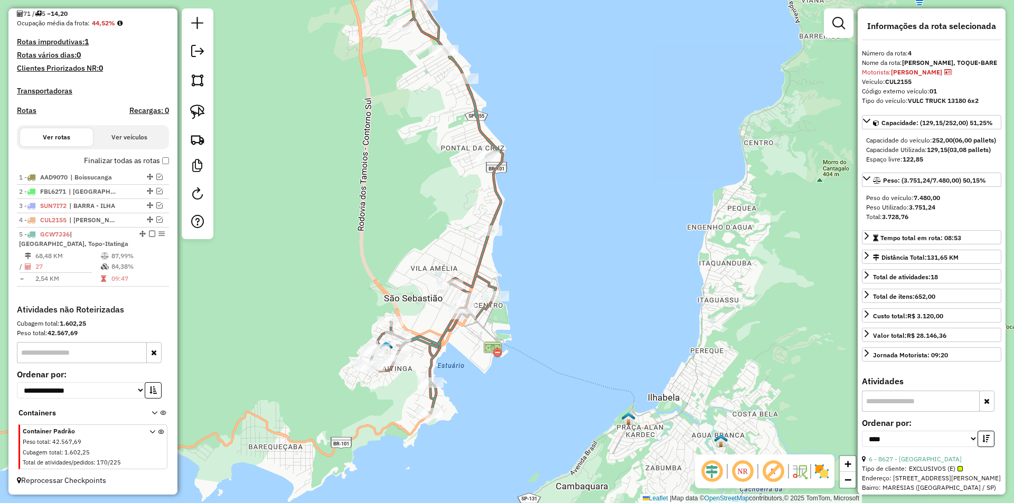
scroll to position [269, 0]
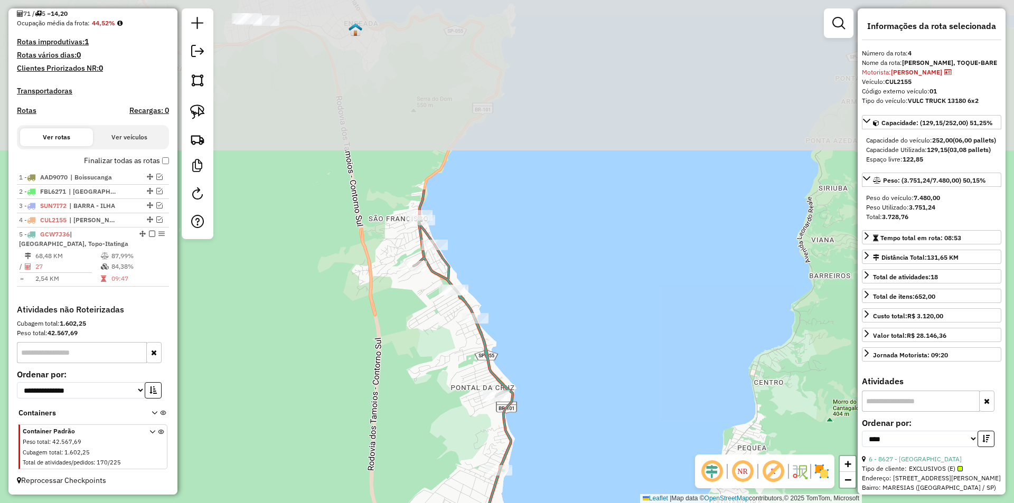
drag, startPoint x: 294, startPoint y: 218, endPoint x: 305, endPoint y: 450, distance: 231.6
click at [305, 450] on div "Janela de atendimento Grade de atendimento Capacidade Transportadoras Veículos …" at bounding box center [507, 251] width 1014 height 503
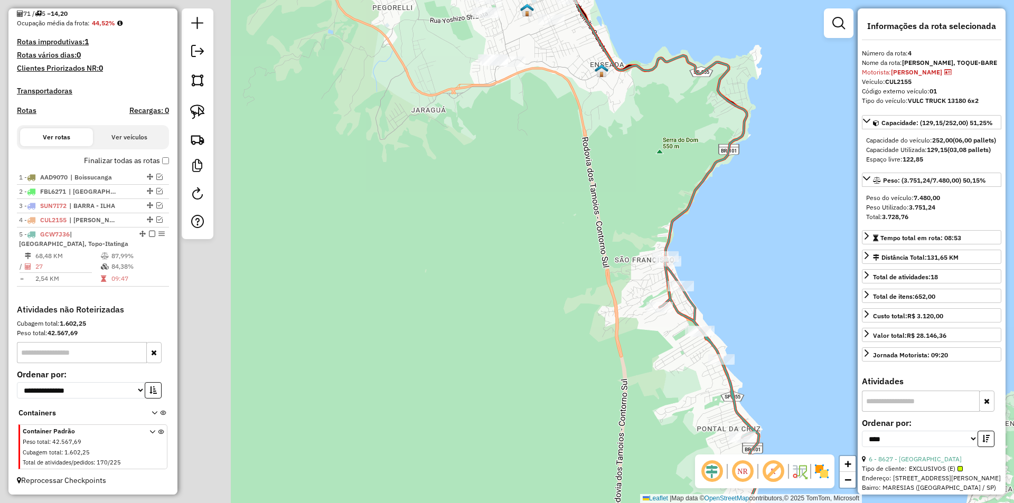
drag, startPoint x: 345, startPoint y: 359, endPoint x: 596, endPoint y: 387, distance: 252.4
click at [596, 387] on div "Janela de atendimento Grade de atendimento Capacidade Transportadoras Veículos …" at bounding box center [507, 251] width 1014 height 503
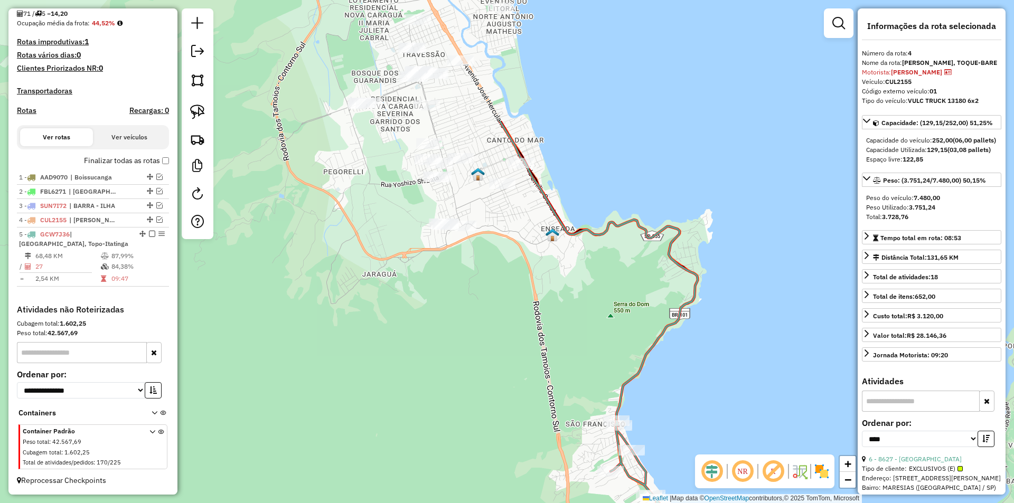
drag, startPoint x: 514, startPoint y: 382, endPoint x: 480, endPoint y: 506, distance: 128.2
click at [480, 503] on html "Aguarde... Pop-up bloqueado! Seu navegador bloqueou automáticamente a abertura …" at bounding box center [507, 251] width 1014 height 503
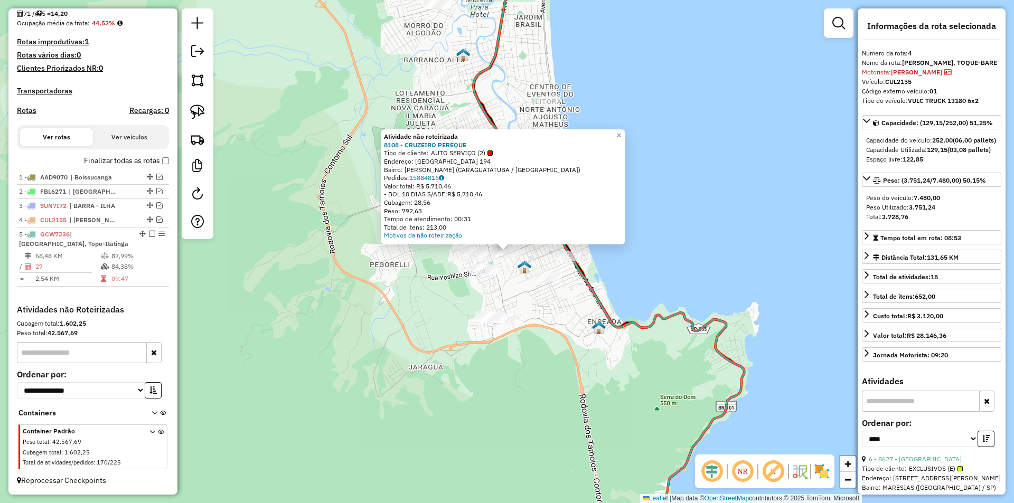
click at [486, 433] on div "Atividade não roteirizada 8108 - CRUZEIRO PEREQUE Tipo de cliente: AUTO SERVIÇO…" at bounding box center [507, 251] width 1014 height 503
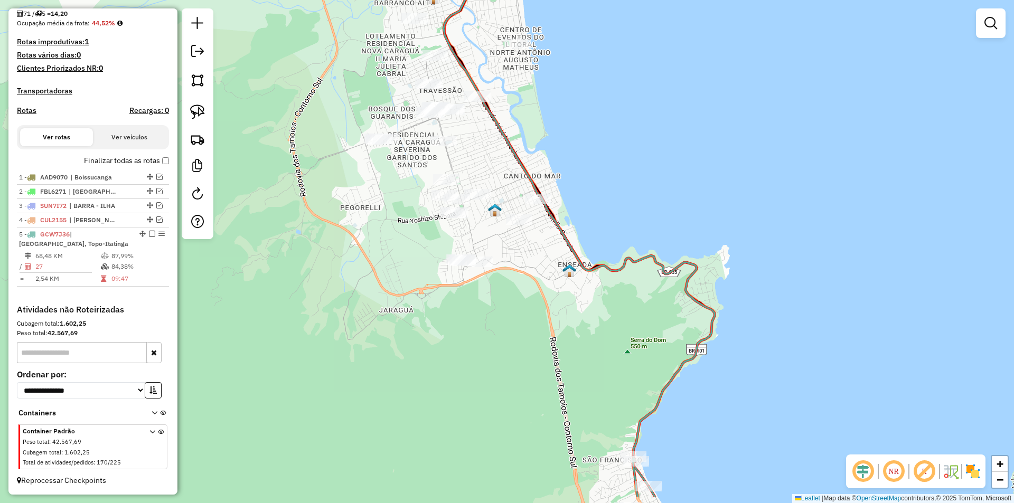
drag, startPoint x: 492, startPoint y: 438, endPoint x: 461, endPoint y: 381, distance: 64.8
click at [461, 381] on div "Janela de atendimento Grade de atendimento Capacidade Transportadoras Veículos …" at bounding box center [507, 251] width 1014 height 503
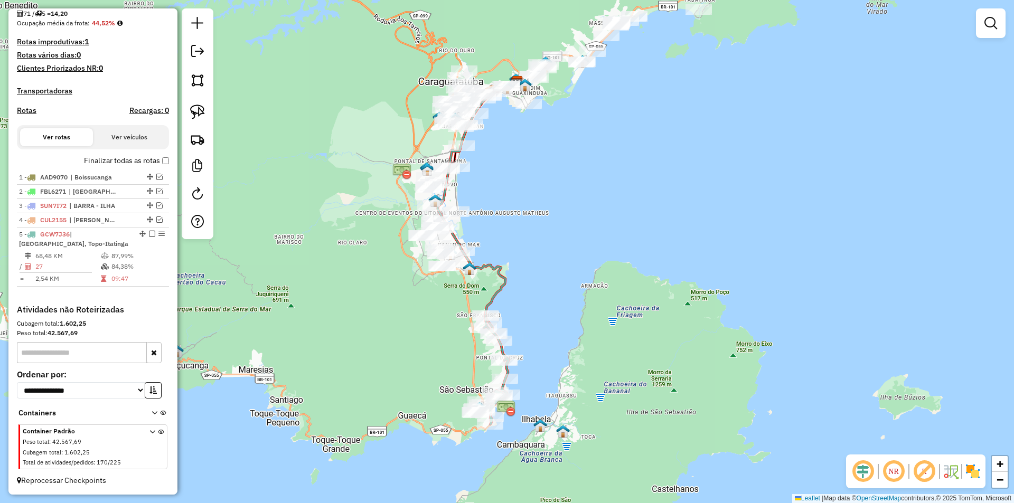
drag, startPoint x: 466, startPoint y: 400, endPoint x: 448, endPoint y: 315, distance: 86.5
click at [448, 315] on div "Janela de atendimento Grade de atendimento Capacidade Transportadoras Veículos …" at bounding box center [507, 251] width 1014 height 503
click at [501, 347] on div at bounding box center [499, 341] width 26 height 11
select select "*********"
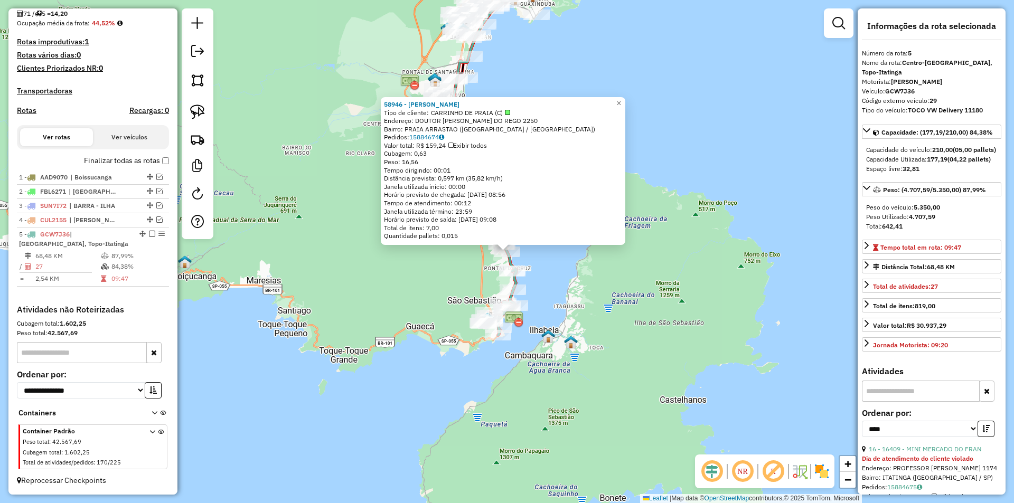
click at [395, 379] on div "58946 - CARRINHO KELLERMANN Tipo de cliente: CARRINHO DE PRAIA (C) Endereço: DO…" at bounding box center [507, 251] width 1014 height 503
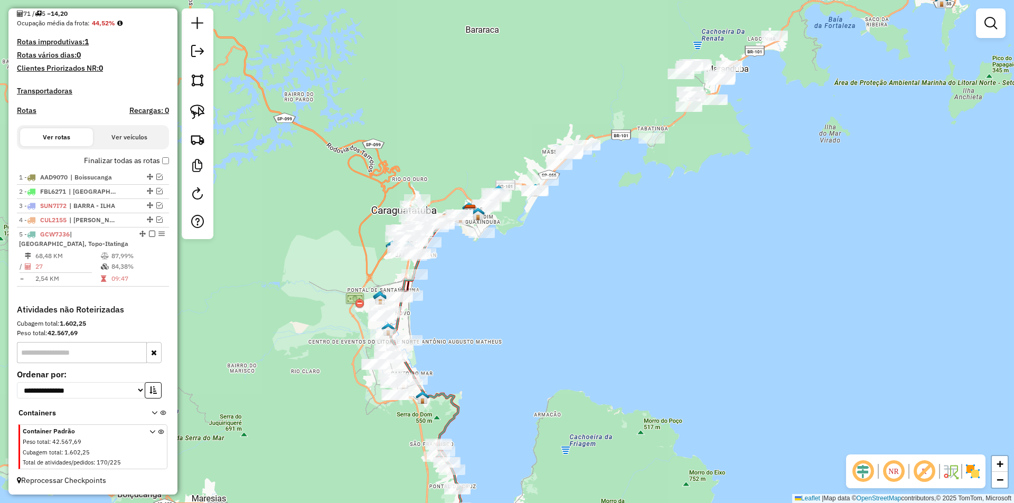
drag, startPoint x: 365, startPoint y: 352, endPoint x: 559, endPoint y: 337, distance: 194.5
click at [327, 487] on div "Janela de atendimento Grade de atendimento Capacidade Transportadoras Veículos …" at bounding box center [507, 251] width 1014 height 503
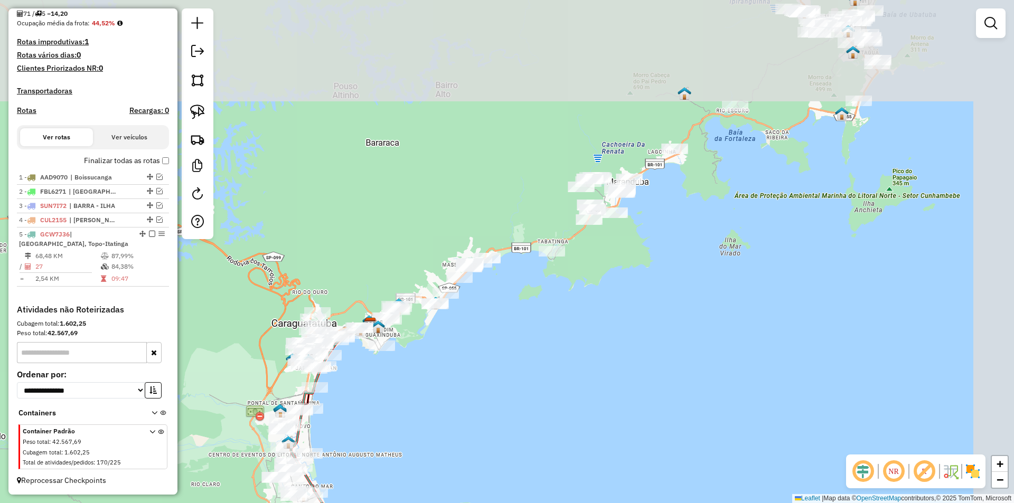
drag, startPoint x: 571, startPoint y: 364, endPoint x: 537, endPoint y: 401, distance: 49.8
click at [537, 401] on div "Janela de atendimento Grade de atendimento Capacidade Transportadoras Veículos …" at bounding box center [507, 251] width 1014 height 503
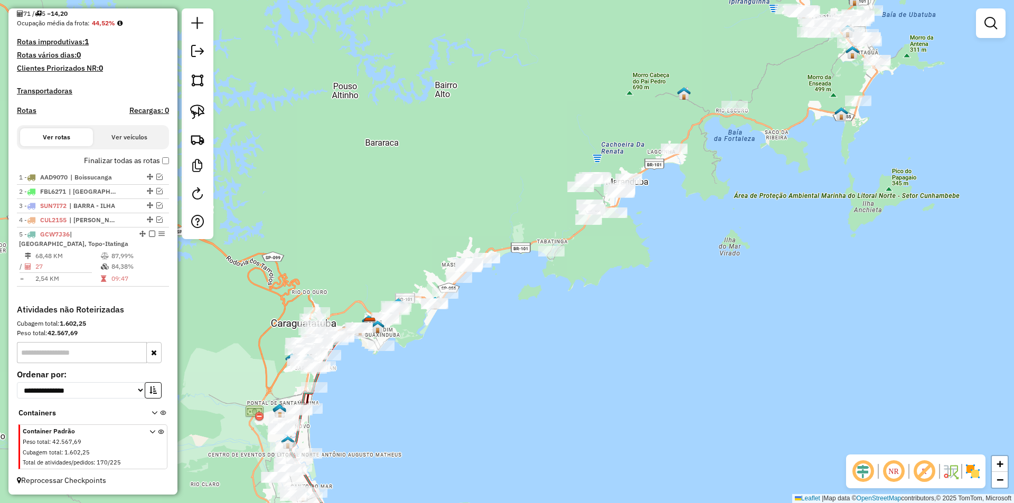
drag, startPoint x: 777, startPoint y: 257, endPoint x: 770, endPoint y: 250, distance: 9.0
click at [772, 255] on div "Janela de atendimento Grade de atendimento Capacidade Transportadoras Veículos …" at bounding box center [507, 251] width 1014 height 503
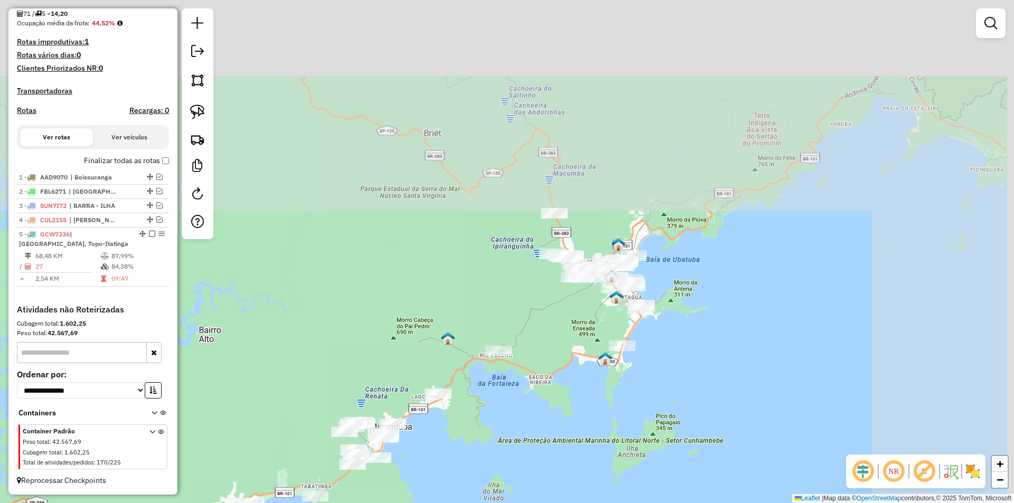
drag, startPoint x: 604, startPoint y: 367, endPoint x: 548, endPoint y: 423, distance: 79.2
click at [548, 423] on div "Janela de atendimento Grade de atendimento Capacidade Transportadoras Veículos …" at bounding box center [507, 251] width 1014 height 503
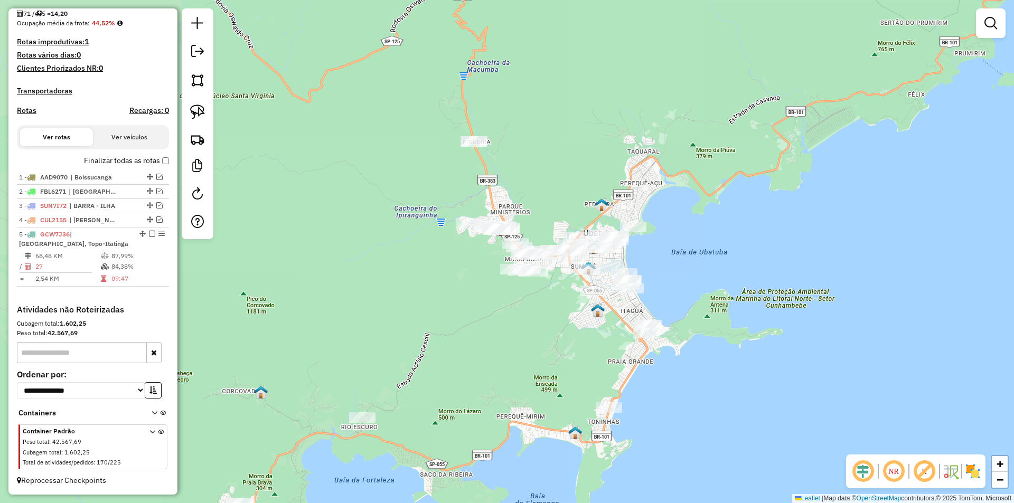
drag, startPoint x: 680, startPoint y: 394, endPoint x: 678, endPoint y: 409, distance: 16.0
click at [678, 409] on div "Janela de atendimento Grade de atendimento Capacidade Transportadoras Veículos …" at bounding box center [507, 251] width 1014 height 503
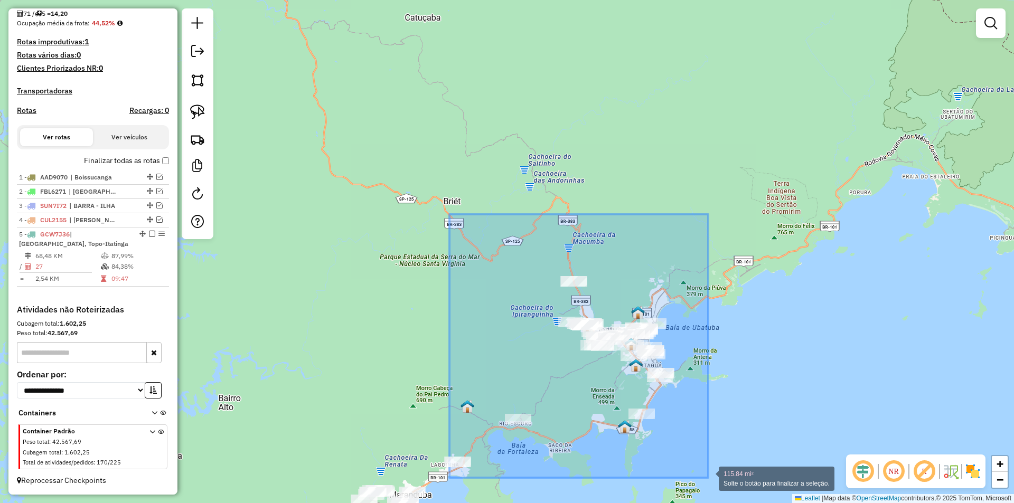
drag, startPoint x: 499, startPoint y: 242, endPoint x: 708, endPoint y: 478, distance: 315.5
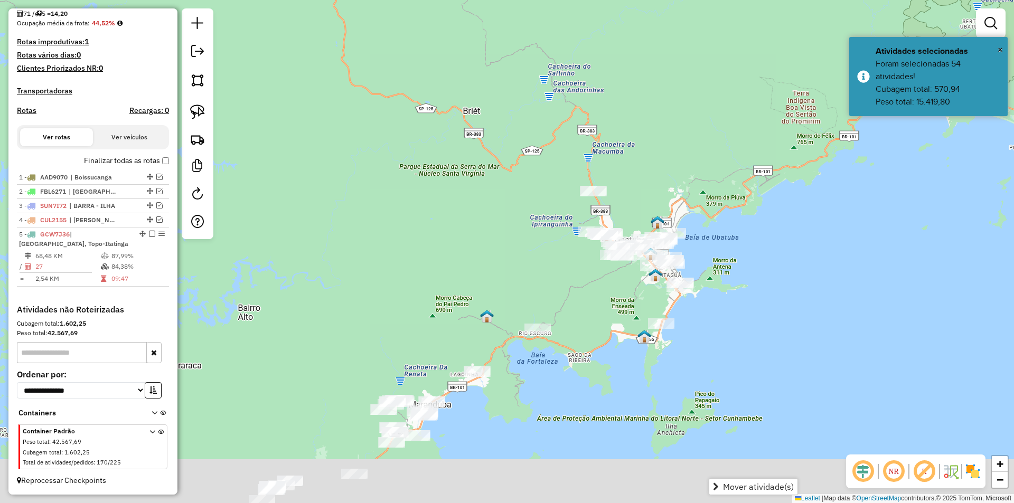
drag, startPoint x: 450, startPoint y: 313, endPoint x: 518, endPoint y: 124, distance: 200.9
click at [518, 124] on div "Janela de atendimento Grade de atendimento Capacidade Transportadoras Veículos …" at bounding box center [507, 251] width 1014 height 503
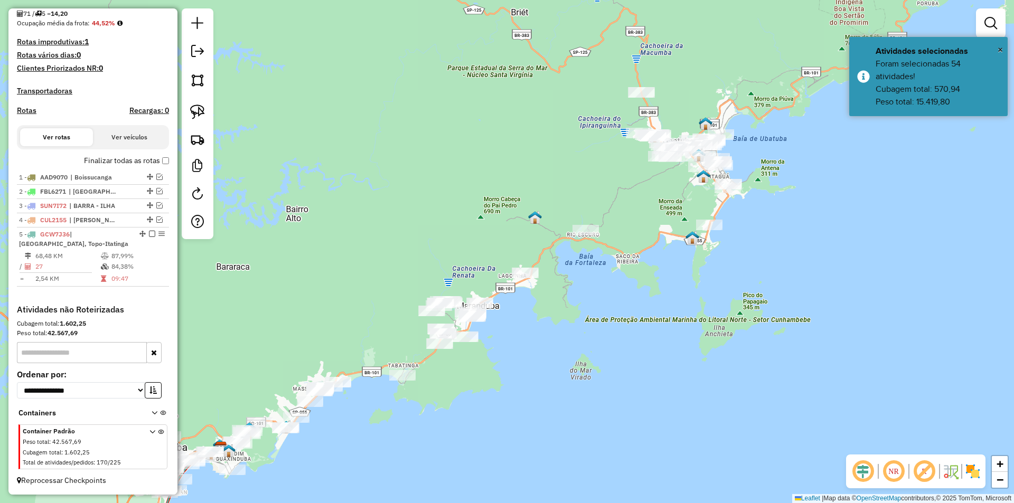
drag, startPoint x: 523, startPoint y: 307, endPoint x: 530, endPoint y: 285, distance: 23.2
click at [530, 286] on div "Janela de atendimento Grade de atendimento Capacidade Transportadoras Veículos …" at bounding box center [507, 251] width 1014 height 503
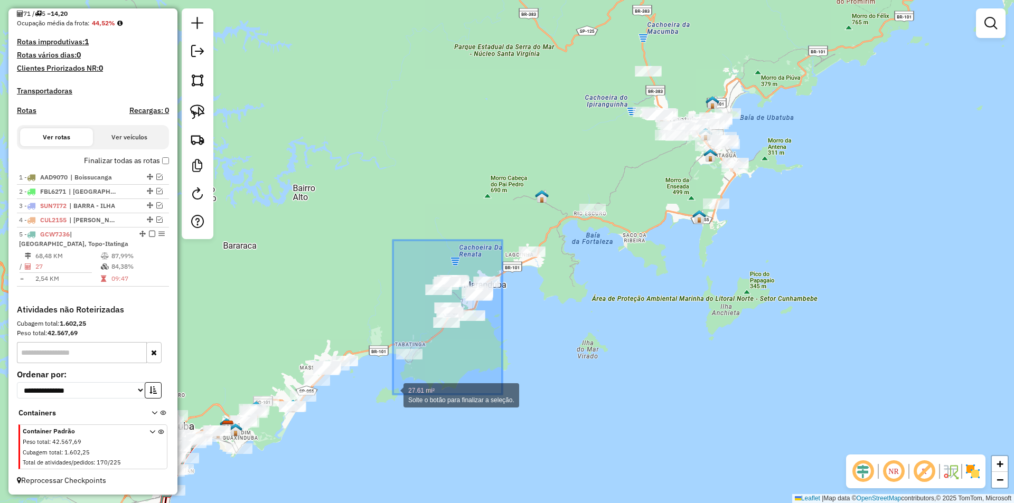
drag, startPoint x: 493, startPoint y: 257, endPoint x: 388, endPoint y: 398, distance: 175.6
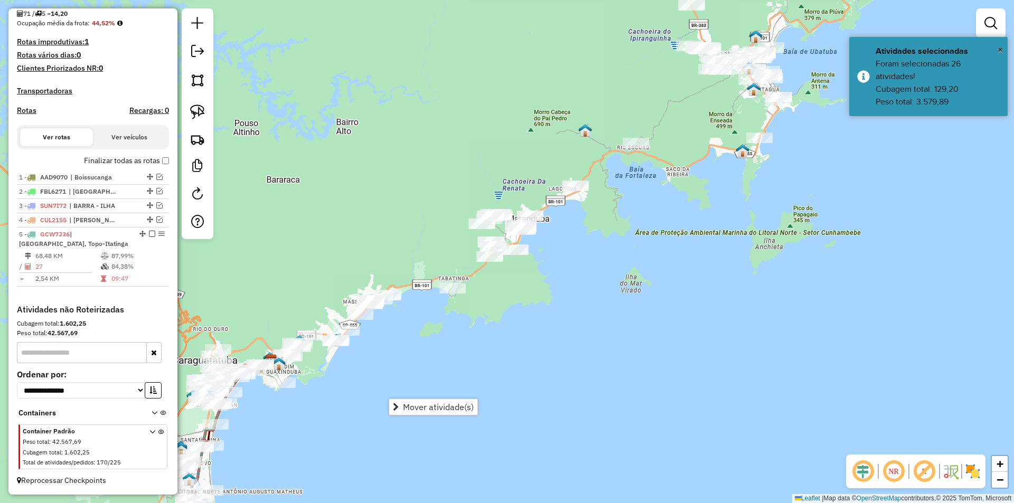
drag, startPoint x: 556, startPoint y: 357, endPoint x: 600, endPoint y: 289, distance: 80.6
click at [600, 289] on div "Janela de atendimento Grade de atendimento Capacidade Transportadoras Veículos …" at bounding box center [507, 251] width 1014 height 503
click at [550, 292] on div "Janela de atendimento Grade de atendimento Capacidade Transportadoras Veículos …" at bounding box center [507, 251] width 1014 height 503
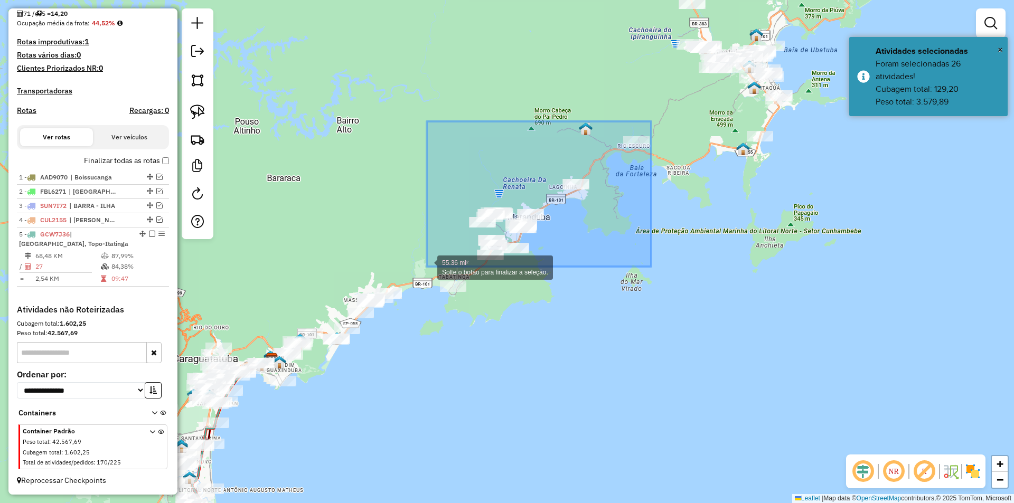
drag, startPoint x: 651, startPoint y: 122, endPoint x: 427, endPoint y: 267, distance: 267.4
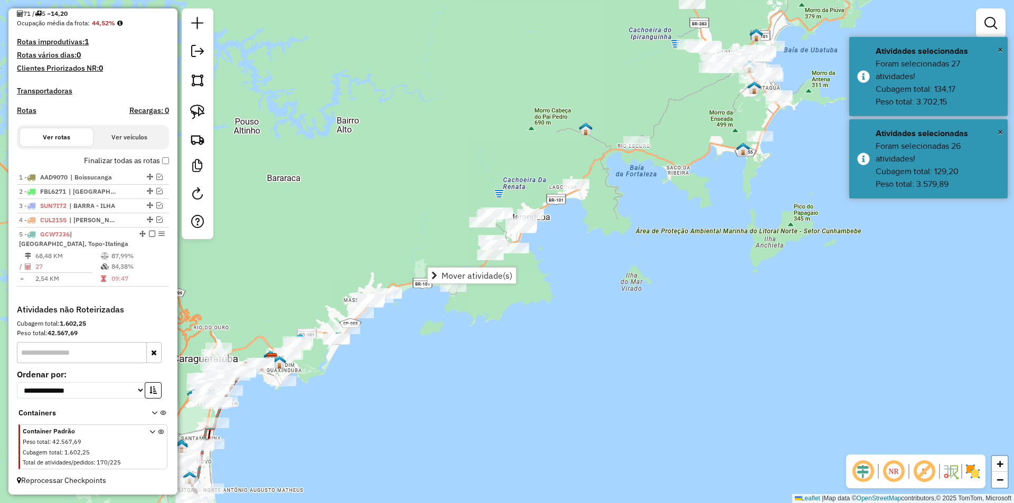
click at [612, 328] on div "Janela de atendimento Grade de atendimento Capacidade Transportadoras Veículos …" at bounding box center [507, 251] width 1014 height 503
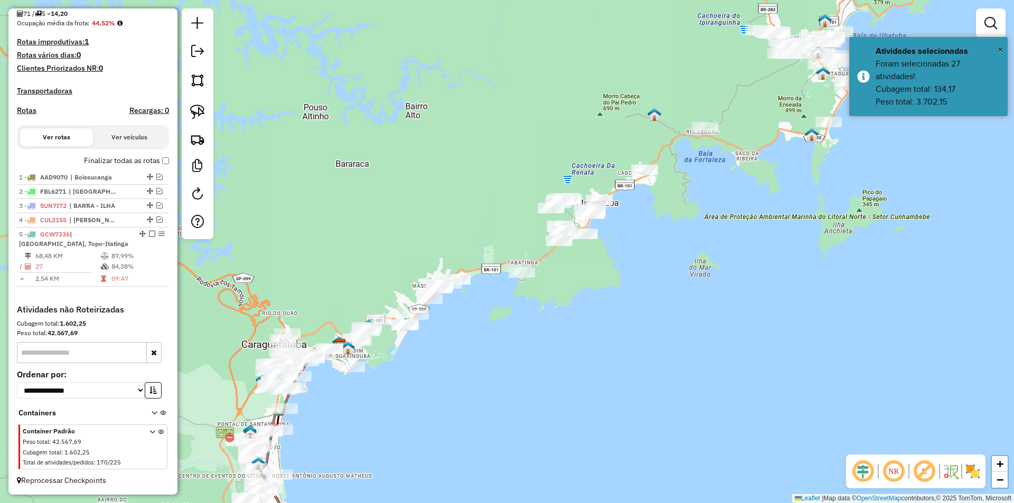
drag, startPoint x: 647, startPoint y: 288, endPoint x: 717, endPoint y: 269, distance: 72.3
click at [717, 269] on div "Janela de atendimento Grade de atendimento Capacidade Transportadoras Veículos …" at bounding box center [507, 251] width 1014 height 503
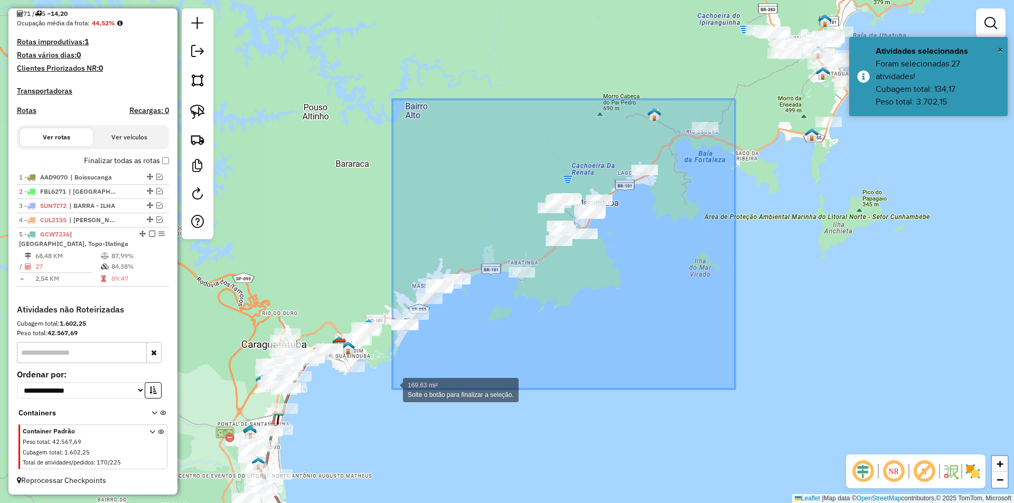
drag, startPoint x: 735, startPoint y: 99, endPoint x: 393, endPoint y: 389, distance: 449.1
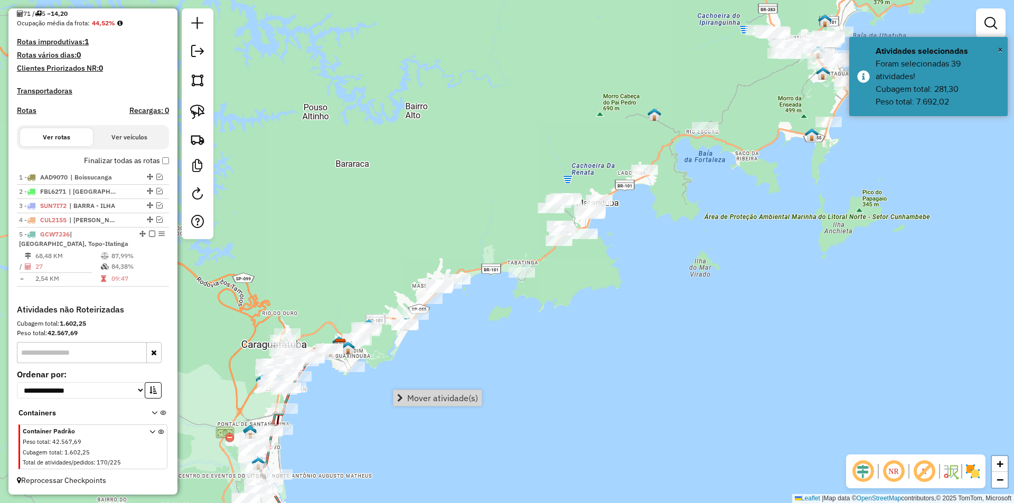
click at [671, 283] on div "Janela de atendimento Grade de atendimento Capacidade Transportadoras Veículos …" at bounding box center [507, 251] width 1014 height 503
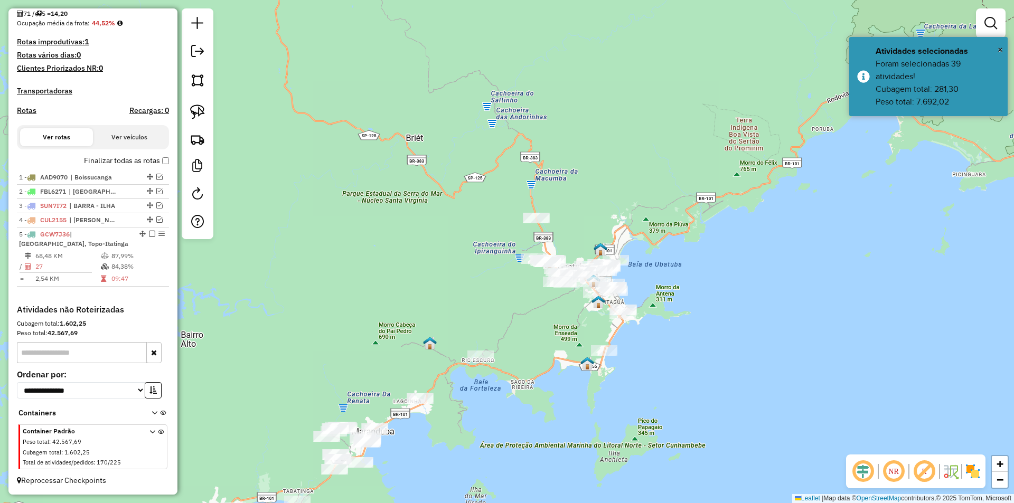
drag, startPoint x: 550, startPoint y: 449, endPoint x: 513, endPoint y: 461, distance: 39.4
click at [511, 473] on div "Janela de atendimento Grade de atendimento Capacidade Transportadoras Veículos …" at bounding box center [507, 251] width 1014 height 503
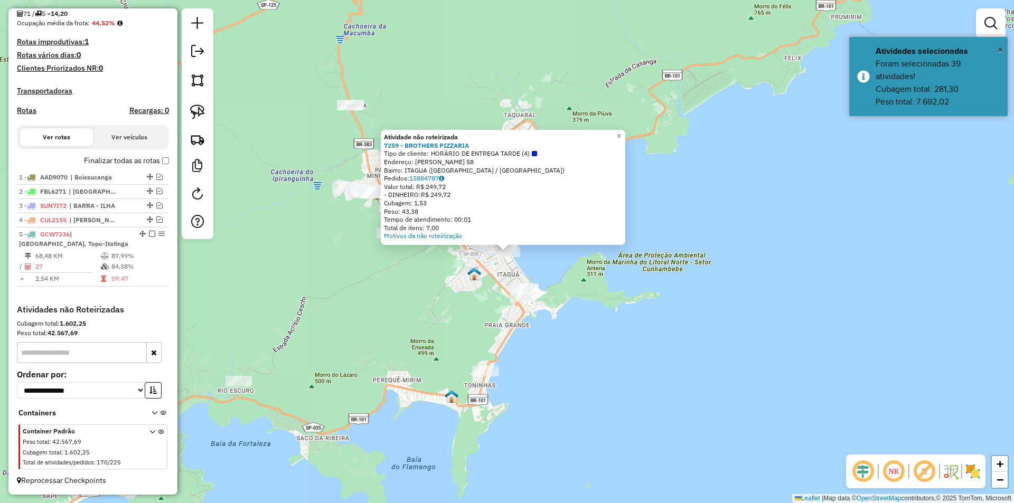
click at [415, 324] on div "Atividade não roteirizada 7259 - BROTHERS PIZZARIA Tipo de cliente: HORÁRIO DE …" at bounding box center [507, 251] width 1014 height 503
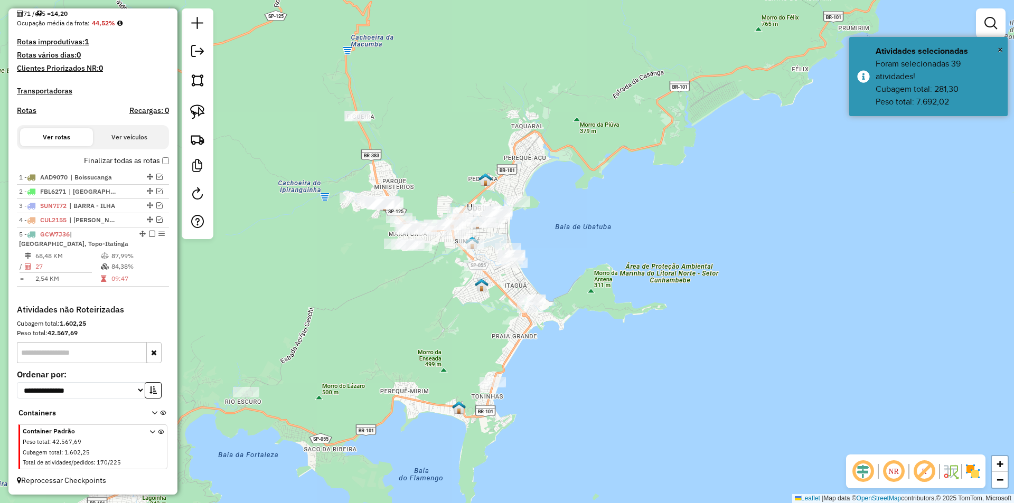
drag, startPoint x: 388, startPoint y: 306, endPoint x: 441, endPoint y: 332, distance: 59.3
click at [441, 332] on div "Janela de atendimento Grade de atendimento Capacidade Transportadoras Veículos …" at bounding box center [507, 251] width 1014 height 503
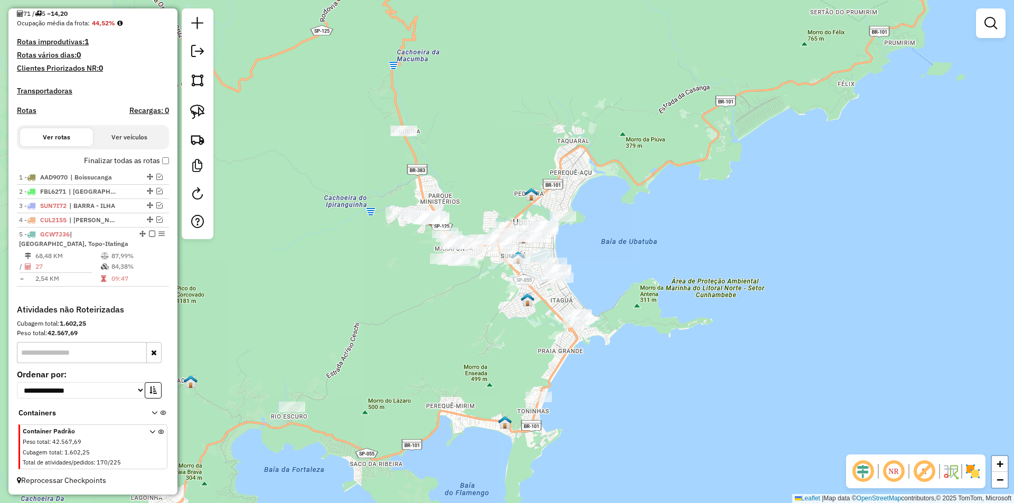
click at [988, 34] on div at bounding box center [991, 23] width 30 height 30
click at [990, 30] on link at bounding box center [991, 23] width 21 height 21
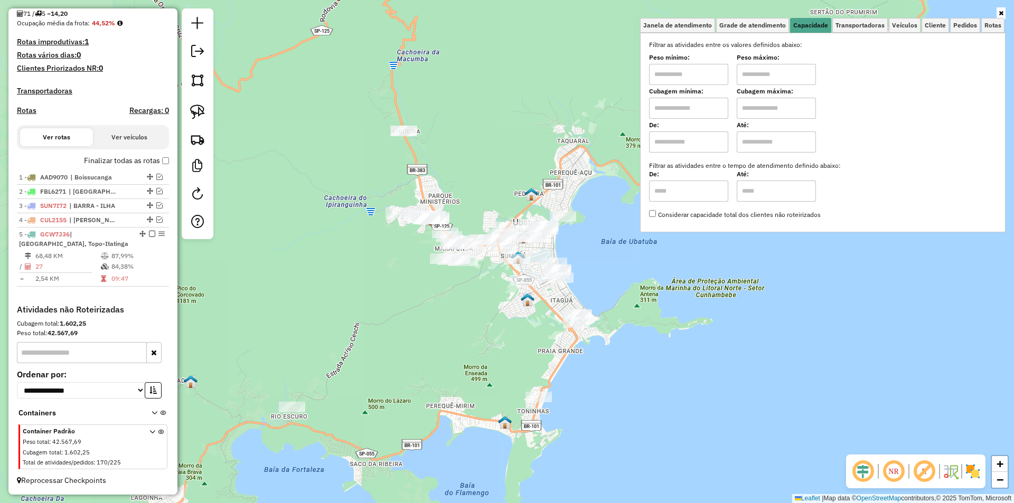
click at [664, 109] on input "text" at bounding box center [688, 108] width 79 height 21
type input "****"
type input "*****"
click at [466, 330] on div "Limpar filtros Janela de atendimento Grade de atendimento Capacidade Transporta…" at bounding box center [507, 251] width 1014 height 503
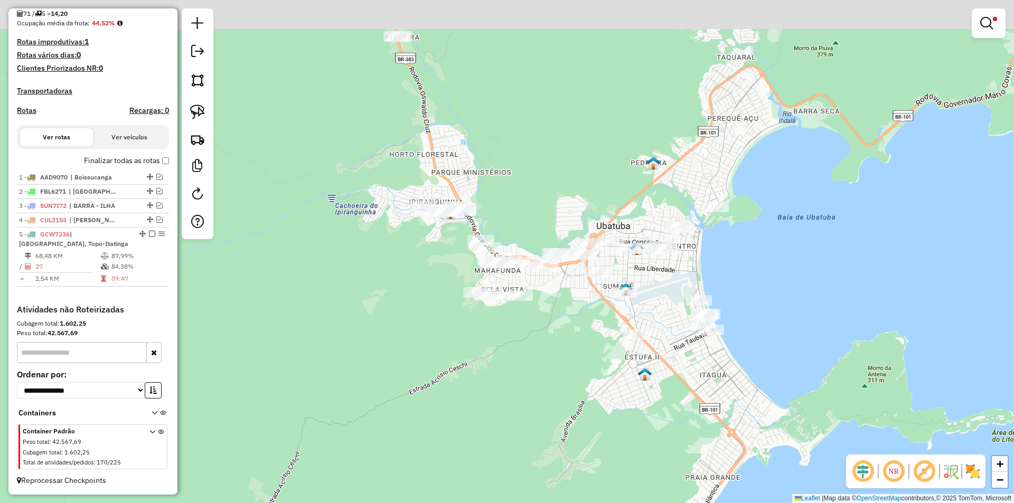
drag, startPoint x: 430, startPoint y: 317, endPoint x: 402, endPoint y: 292, distance: 37.4
click at [459, 363] on div "Limpar filtros Janela de atendimento Grade de atendimento Capacidade Transporta…" at bounding box center [507, 251] width 1014 height 503
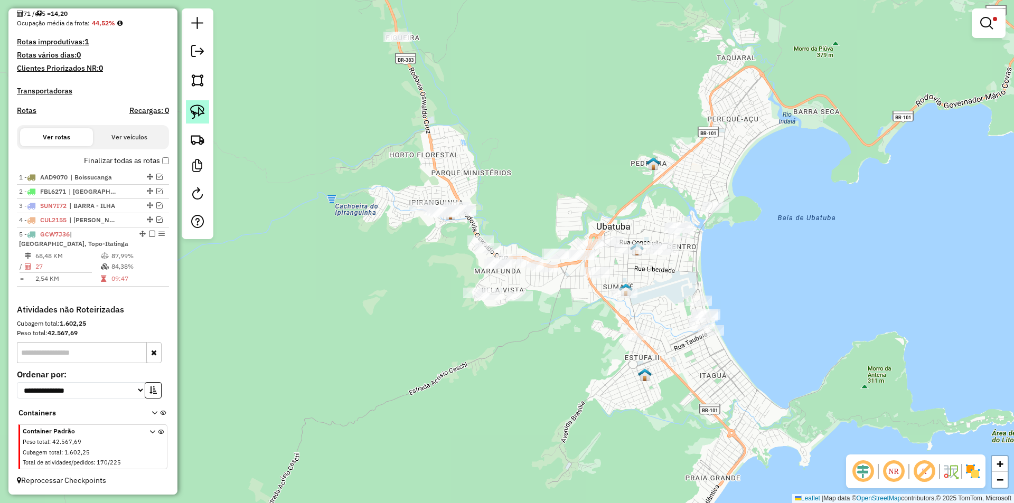
drag, startPoint x: 196, startPoint y: 106, endPoint x: 212, endPoint y: 89, distance: 23.2
click at [197, 106] on img at bounding box center [197, 112] width 15 height 15
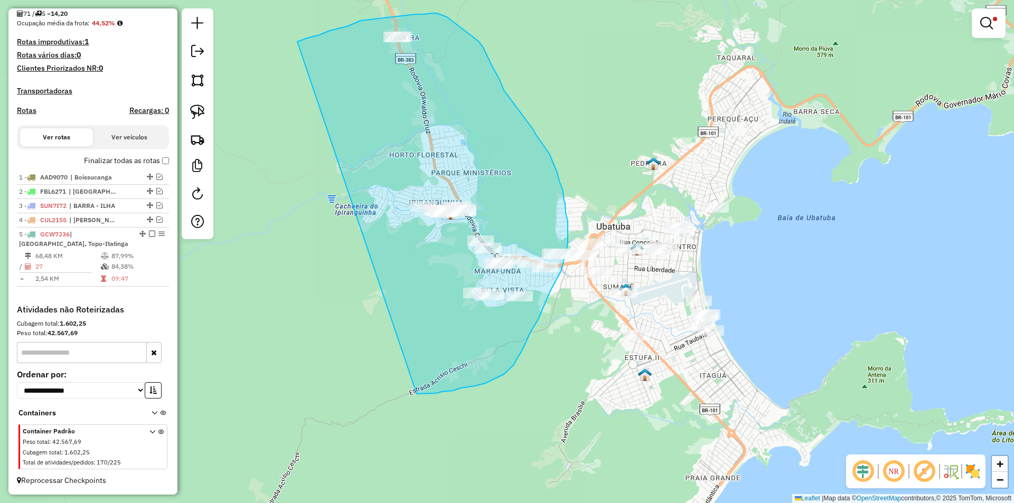
drag, startPoint x: 320, startPoint y: 35, endPoint x: 417, endPoint y: 394, distance: 372.2
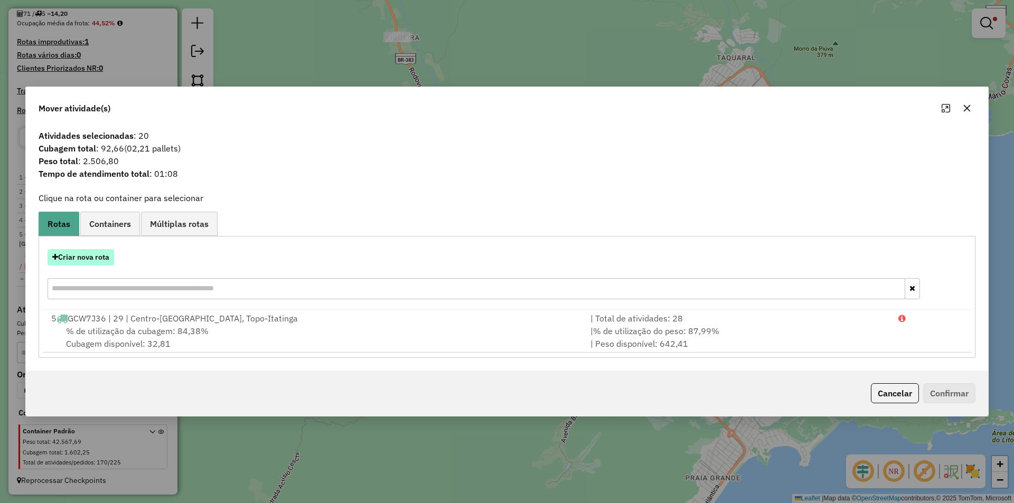
click at [82, 261] on button "Criar nova rota" at bounding box center [81, 257] width 67 height 16
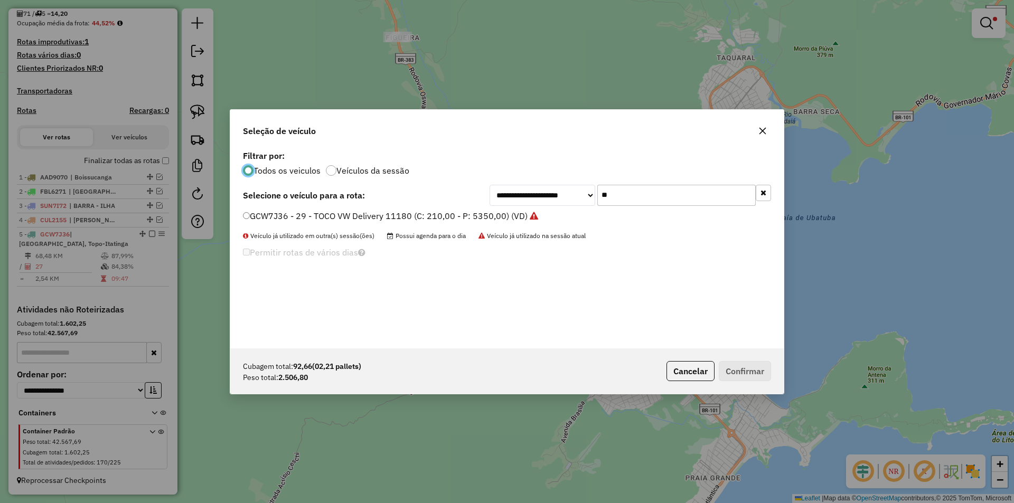
scroll to position [6, 3]
click at [629, 195] on input "**" at bounding box center [677, 195] width 158 height 21
type input "***"
click at [292, 214] on label "OHG0C98 - 3/4 2800 (C: 180,00 - P: 2800,00) (VD)" at bounding box center [346, 216] width 206 height 13
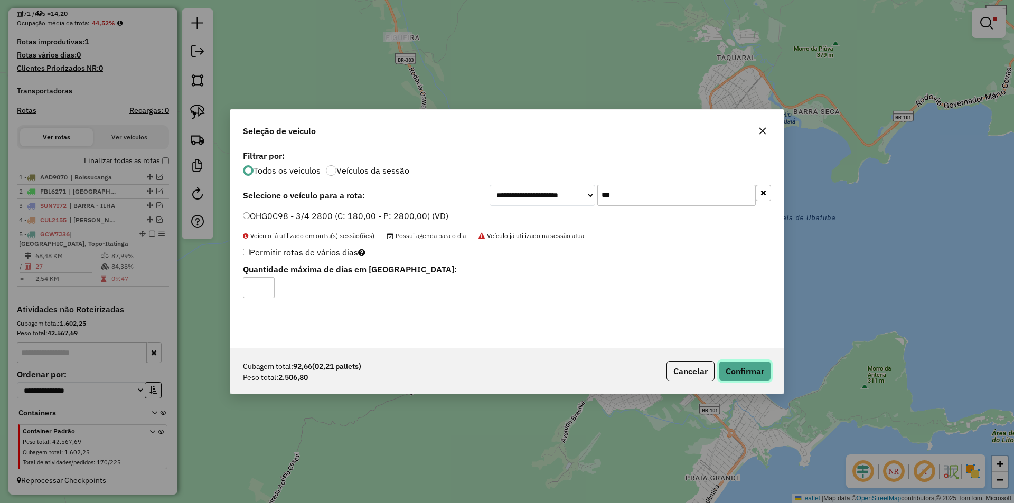
click at [753, 373] on button "Confirmar" at bounding box center [745, 371] width 52 height 20
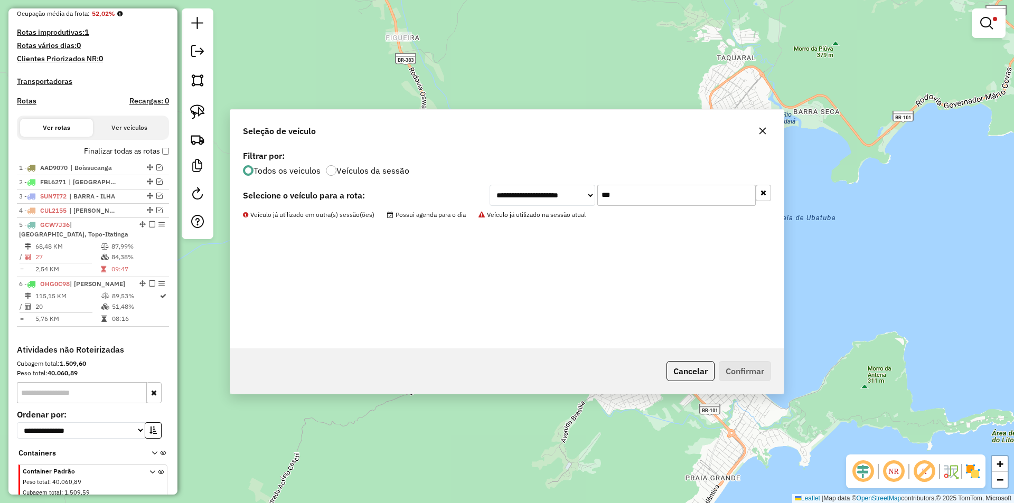
scroll to position [314, 0]
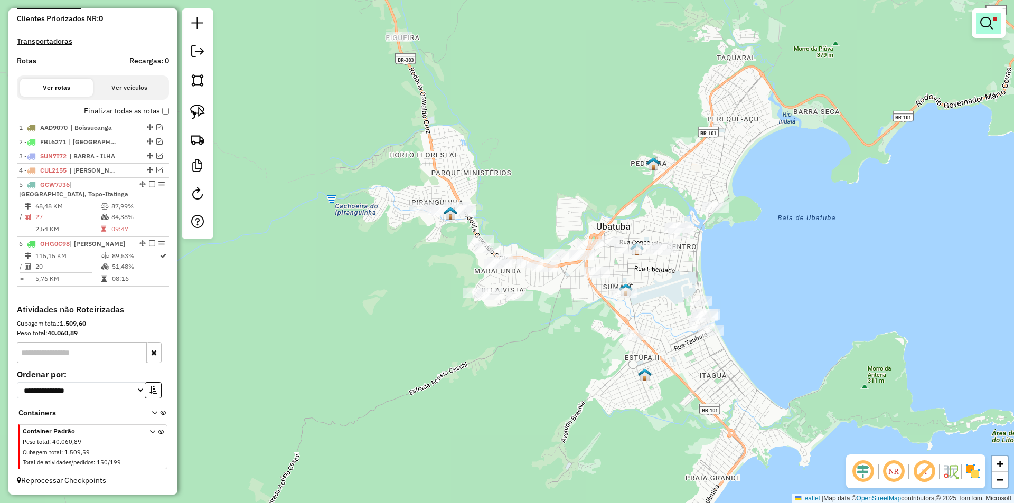
click at [995, 23] on link at bounding box center [988, 23] width 25 height 21
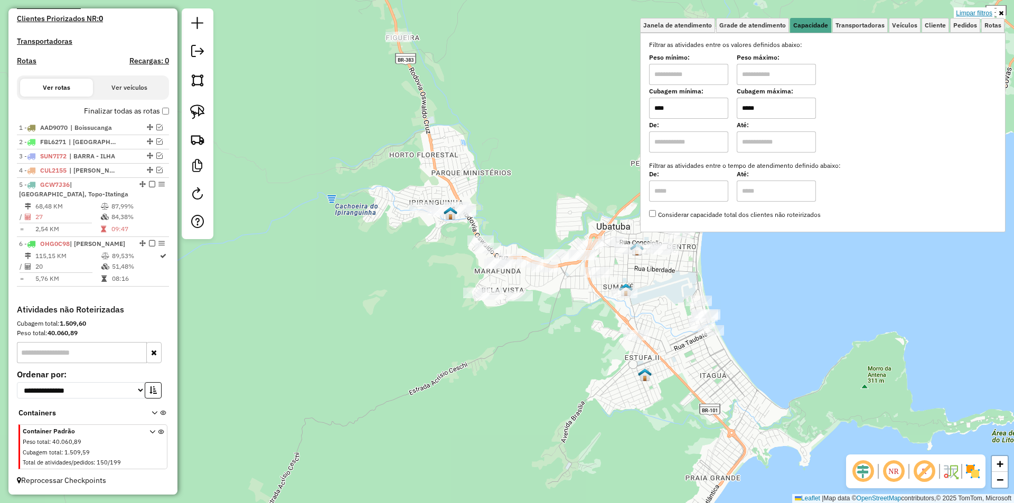
click at [979, 13] on link "Limpar filtros" at bounding box center [974, 13] width 41 height 12
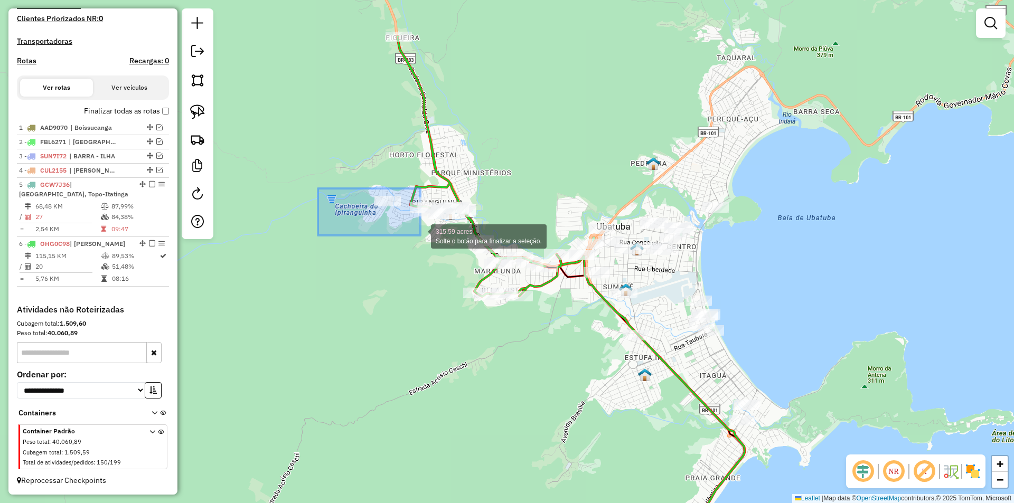
drag, startPoint x: 337, startPoint y: 197, endPoint x: 421, endPoint y: 236, distance: 92.4
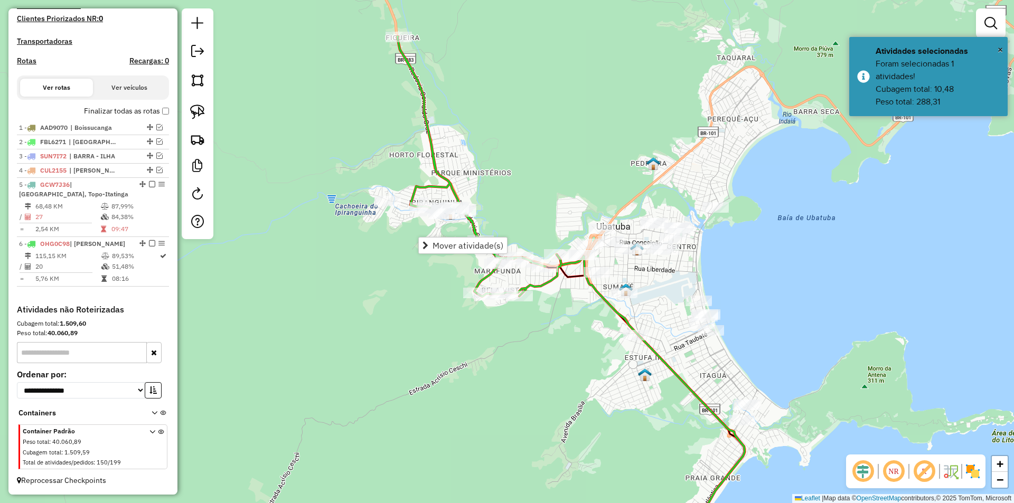
click at [307, 280] on div "Janela de atendimento Grade de atendimento Capacidade Transportadoras Veículos …" at bounding box center [507, 251] width 1014 height 503
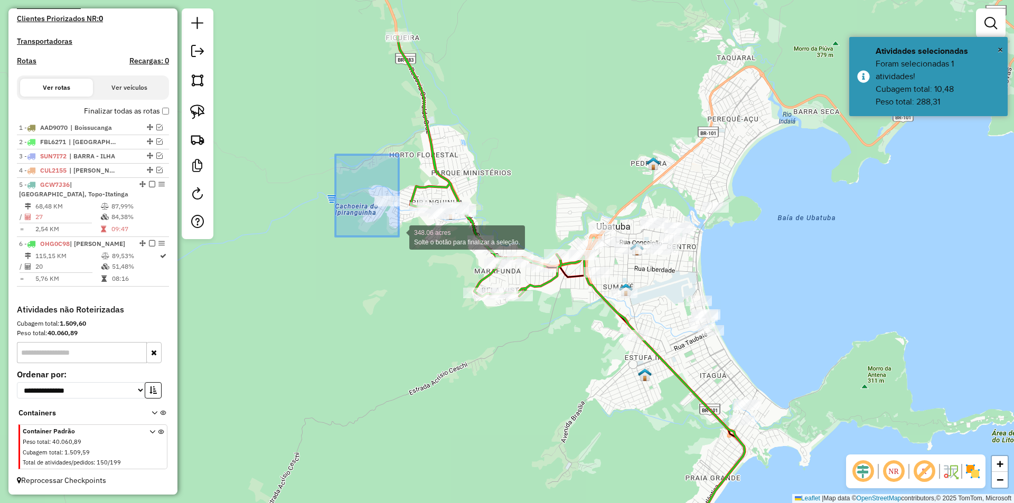
drag, startPoint x: 335, startPoint y: 155, endPoint x: 399, endPoint y: 237, distance: 103.6
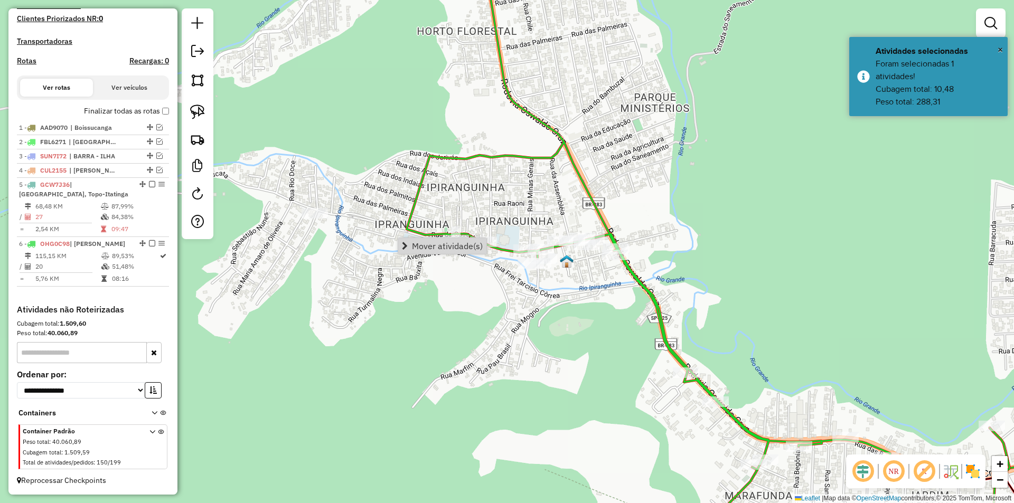
click at [455, 326] on div "Janela de atendimento Grade de atendimento Capacidade Transportadoras Veículos …" at bounding box center [507, 251] width 1014 height 503
select select "*********"
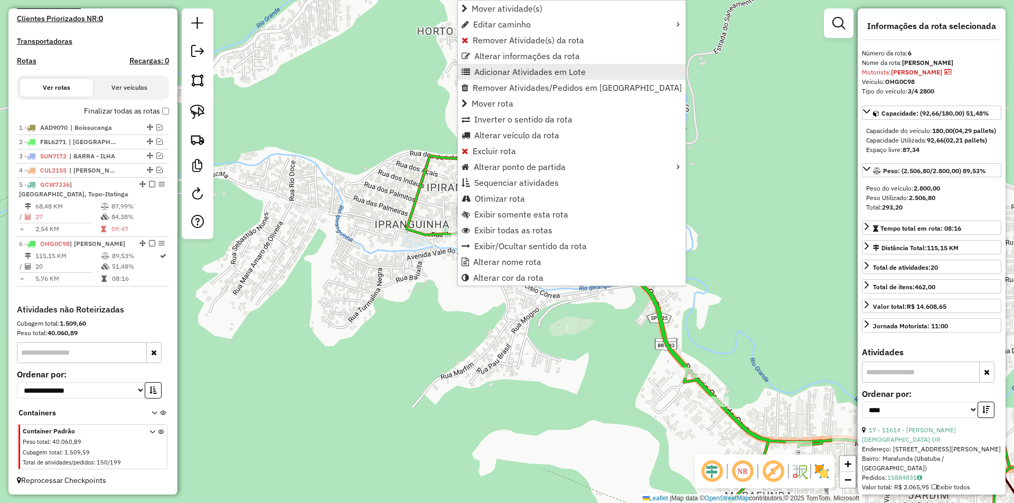
click at [490, 71] on span "Adicionar Atividades em Lote" at bounding box center [529, 72] width 111 height 8
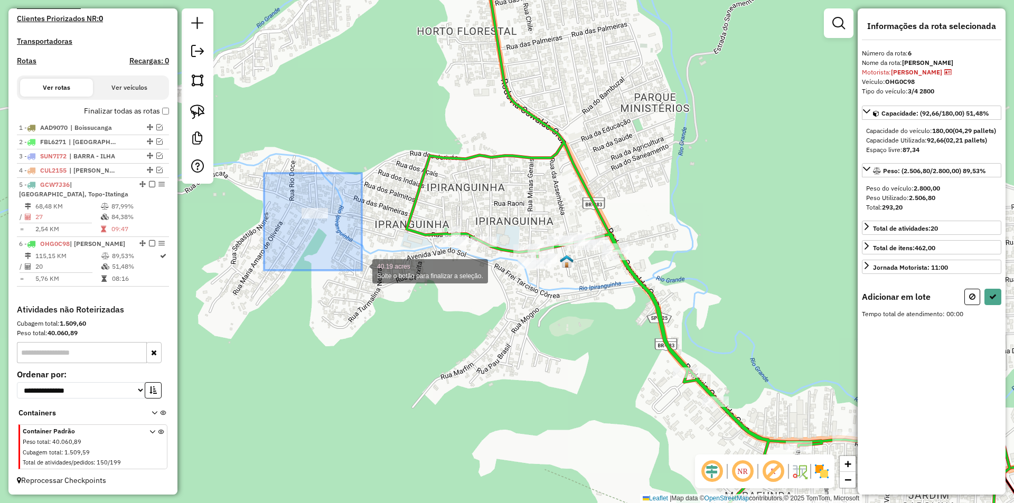
drag, startPoint x: 301, startPoint y: 225, endPoint x: 361, endPoint y: 270, distance: 75.4
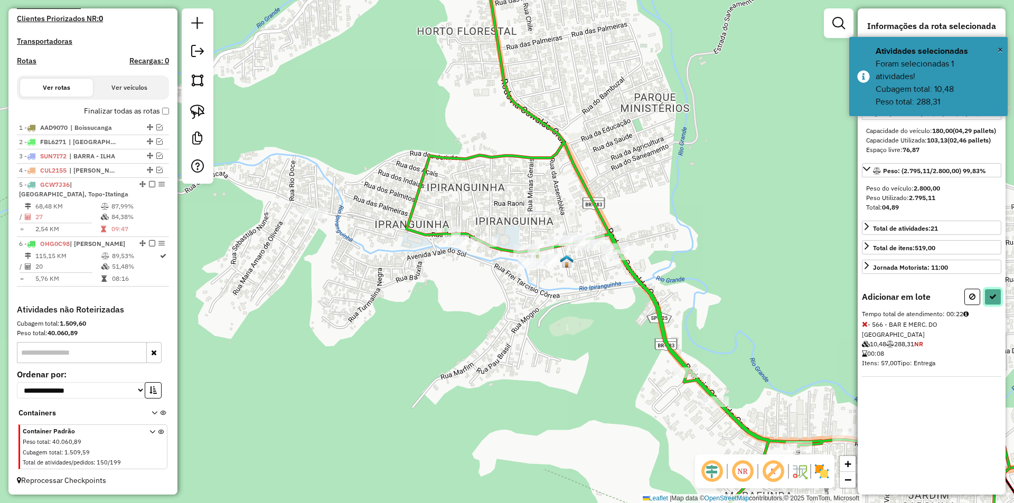
click at [995, 301] on icon at bounding box center [993, 296] width 7 height 7
select select "*********"
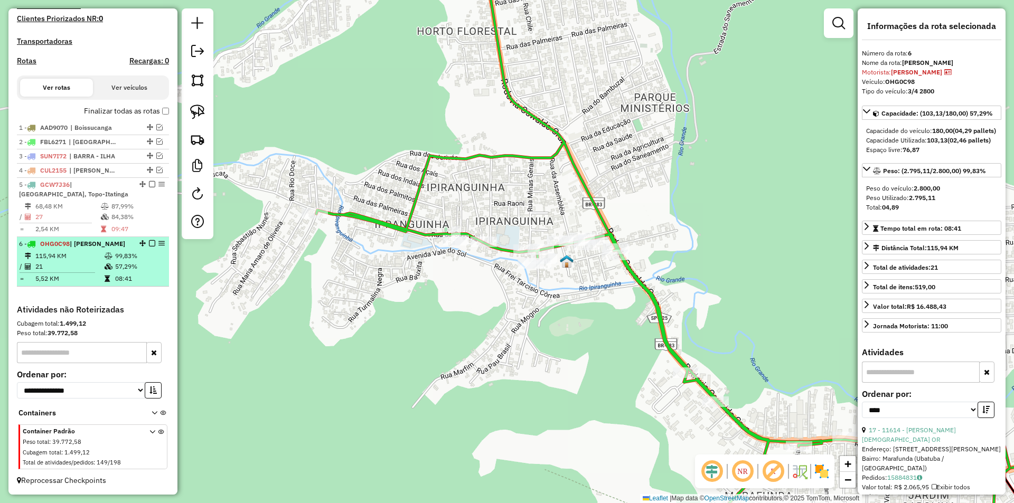
click at [149, 246] on em at bounding box center [152, 243] width 6 height 6
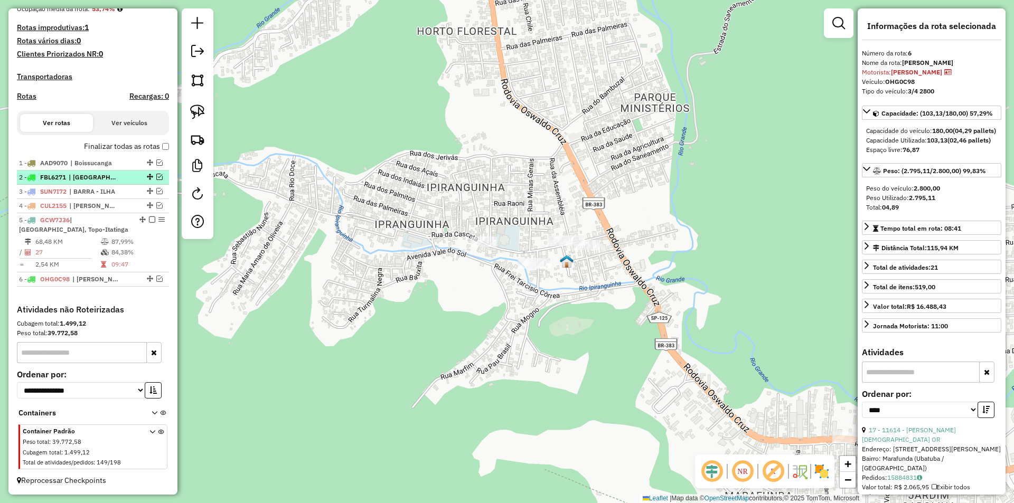
click at [156, 177] on em at bounding box center [159, 177] width 6 height 6
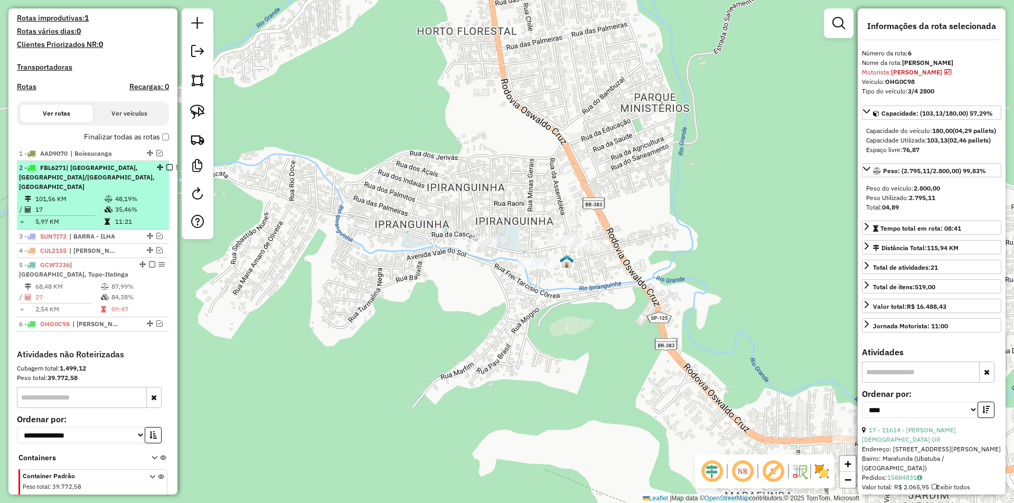
scroll to position [319, 0]
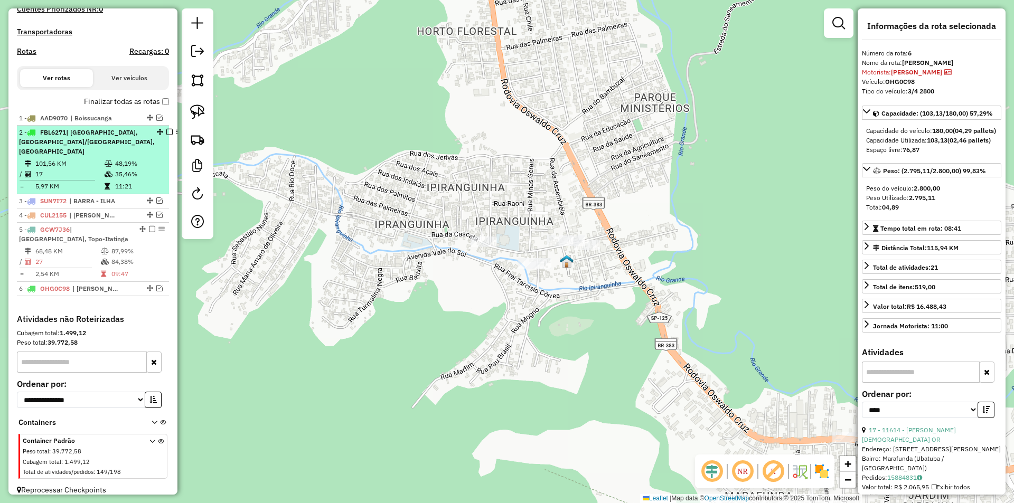
click at [166, 135] on em at bounding box center [169, 132] width 6 height 6
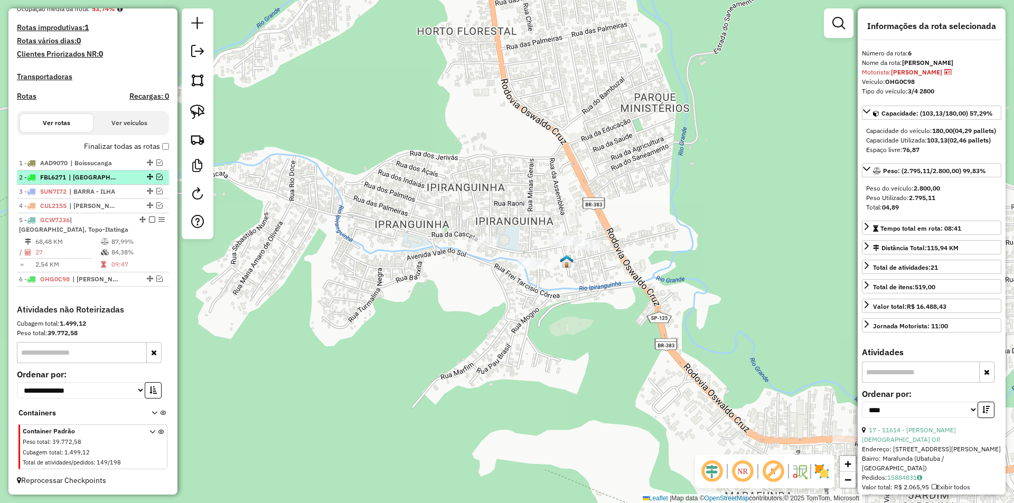
scroll to position [284, 0]
click at [156, 189] on em at bounding box center [159, 191] width 6 height 6
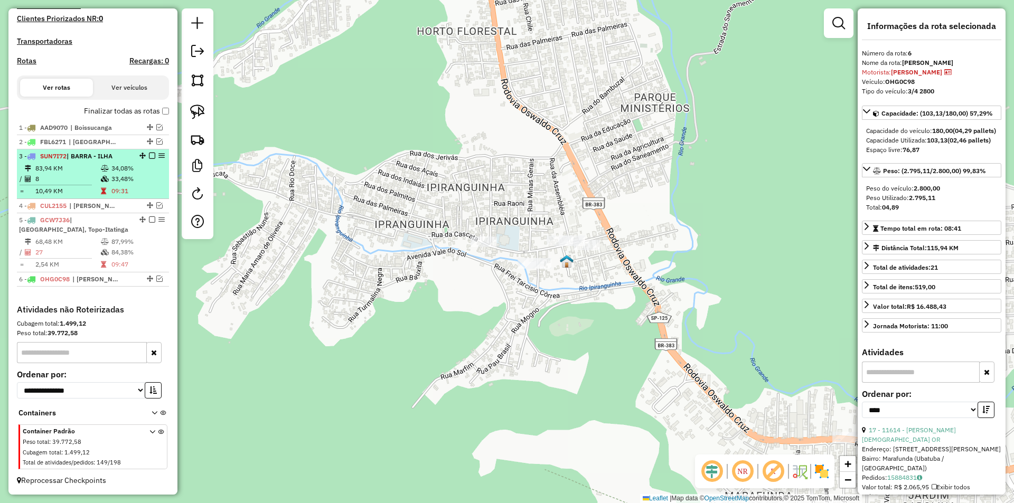
click at [81, 173] on td "83,94 KM" at bounding box center [68, 168] width 66 height 11
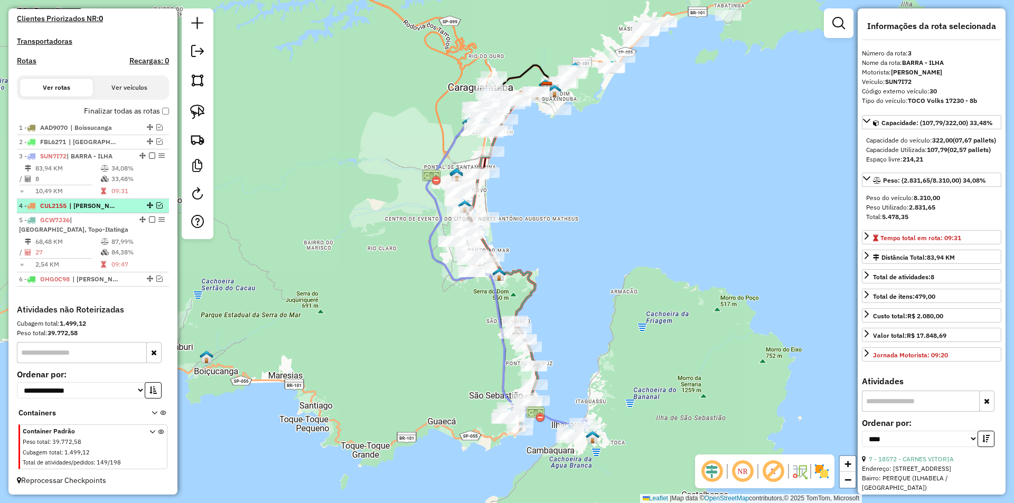
click at [158, 206] on em at bounding box center [159, 205] width 6 height 6
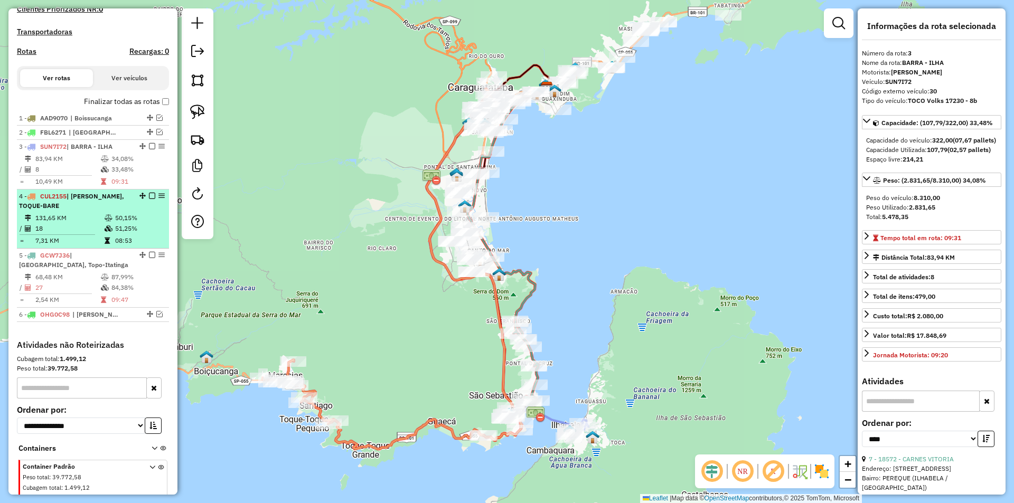
click at [104, 223] on td at bounding box center [109, 218] width 11 height 11
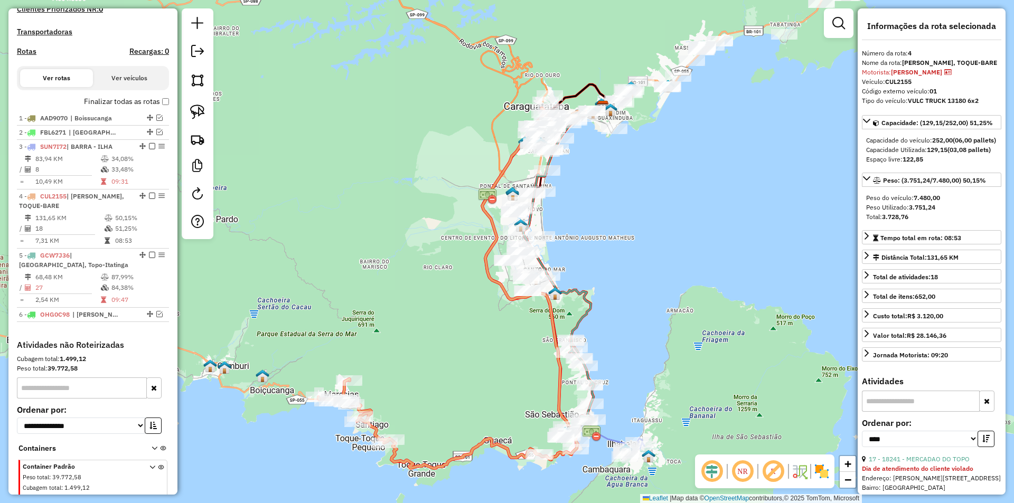
drag, startPoint x: 411, startPoint y: 222, endPoint x: 321, endPoint y: 256, distance: 96.6
click at [321, 256] on div "Janela de atendimento Grade de atendimento Capacidade Transportadoras Veículos …" at bounding box center [507, 251] width 1014 height 503
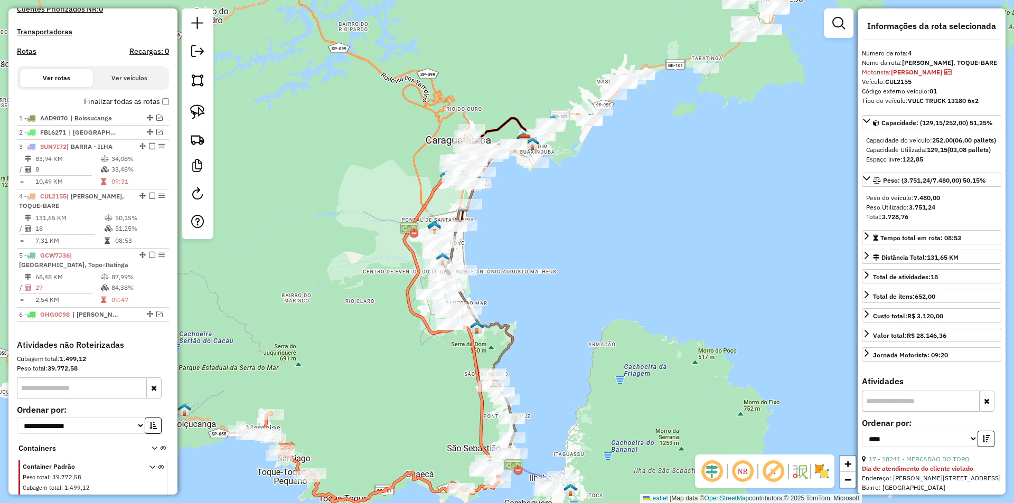
drag, startPoint x: 638, startPoint y: 246, endPoint x: 471, endPoint y: 443, distance: 258.3
click at [471, 443] on div "Janela de atendimento Grade de atendimento Capacidade Transportadoras Veículos …" at bounding box center [507, 251] width 1014 height 503
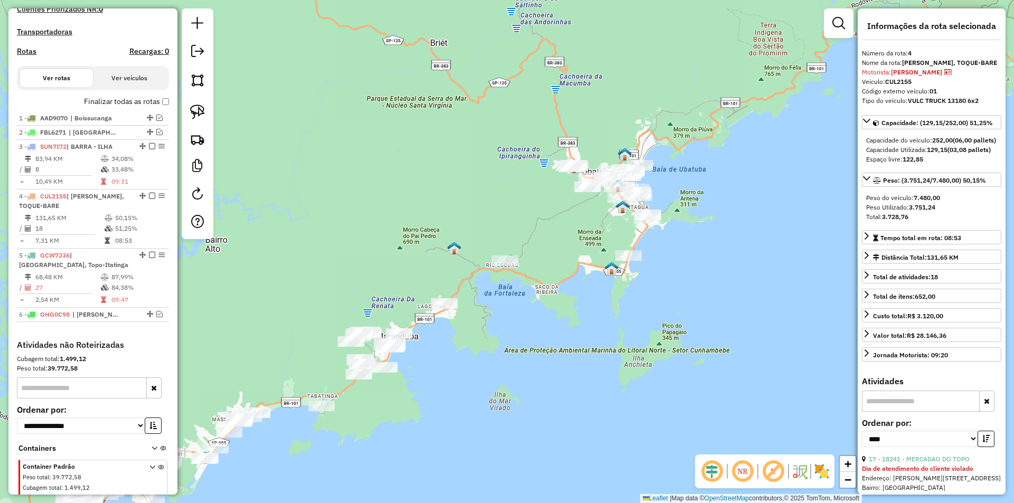
drag, startPoint x: 670, startPoint y: 332, endPoint x: 428, endPoint y: 480, distance: 284.3
click at [428, 480] on div "Janela de atendimento Grade de atendimento Capacidade Transportadoras Veículos …" at bounding box center [507, 251] width 1014 height 503
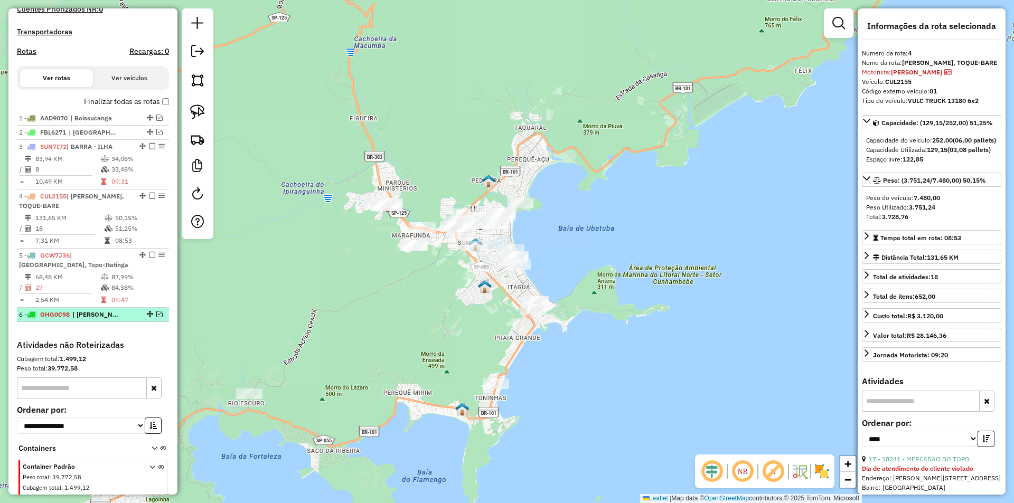
click at [158, 318] on em at bounding box center [159, 314] width 6 height 6
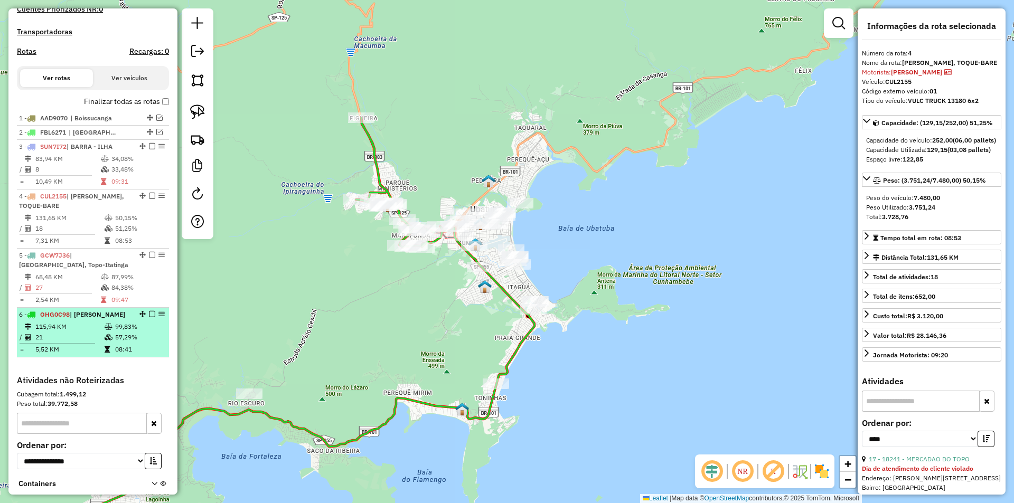
click at [151, 318] on em at bounding box center [152, 314] width 6 height 6
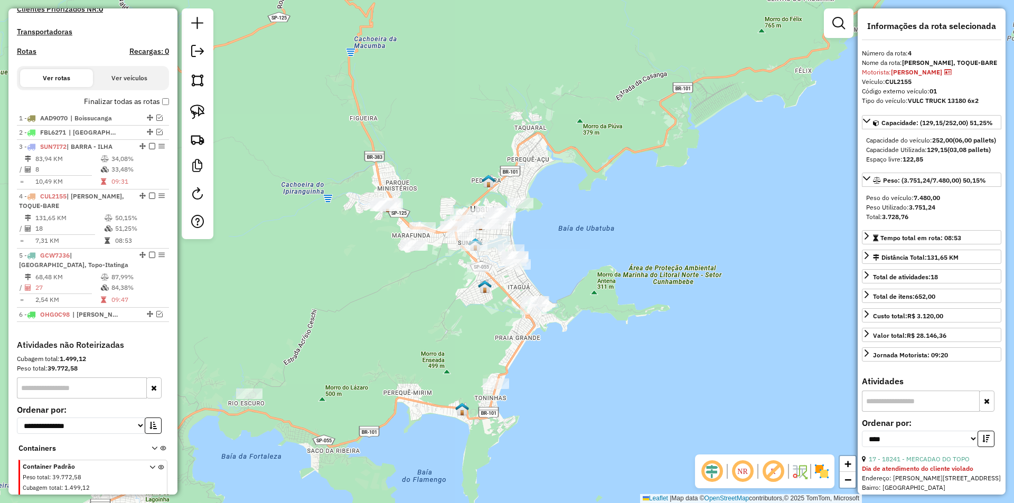
click at [302, 301] on div "Janela de atendimento Grade de atendimento Capacidade Transportadoras Veículos …" at bounding box center [507, 251] width 1014 height 503
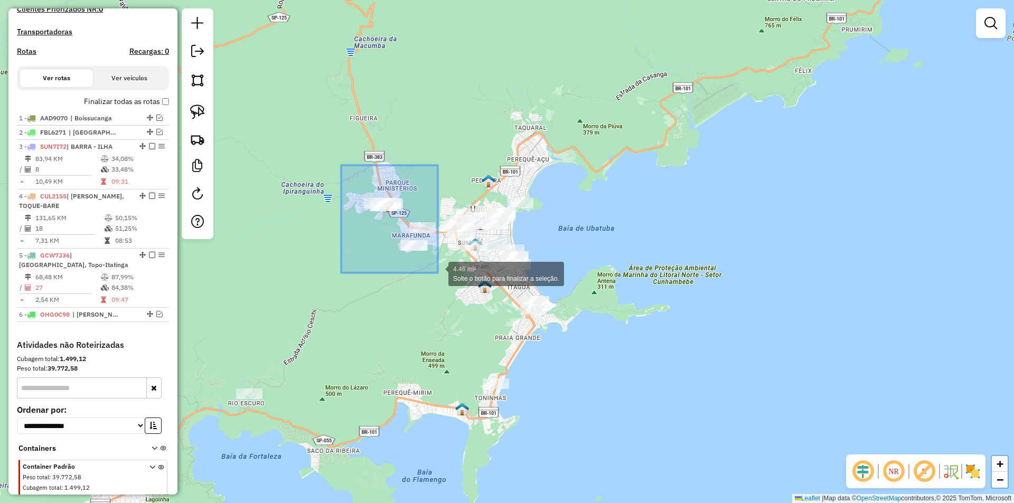
drag, startPoint x: 401, startPoint y: 219, endPoint x: 437, endPoint y: 274, distance: 65.5
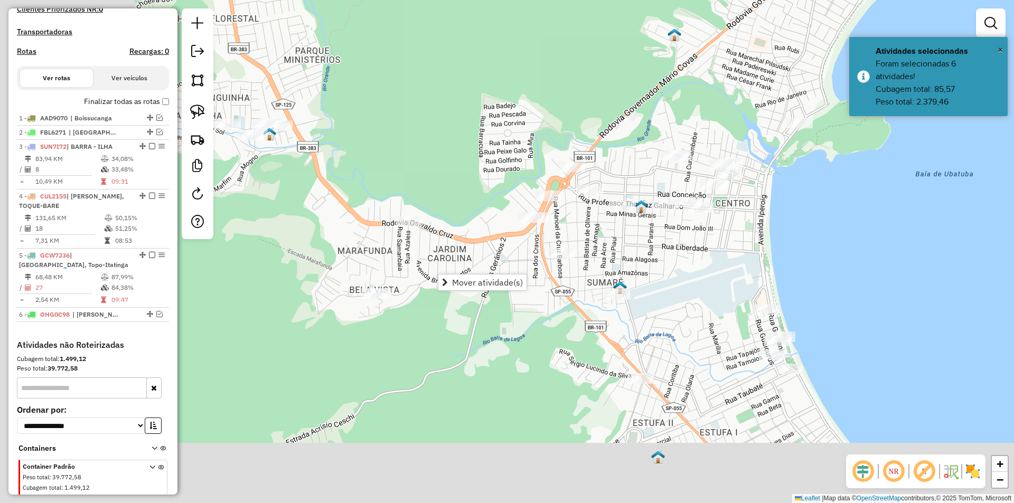
drag, startPoint x: 473, startPoint y: 313, endPoint x: 491, endPoint y: 306, distance: 18.7
click at [491, 306] on div "Janela de atendimento Grade de atendimento Capacidade Transportadoras Veículos …" at bounding box center [507, 251] width 1014 height 503
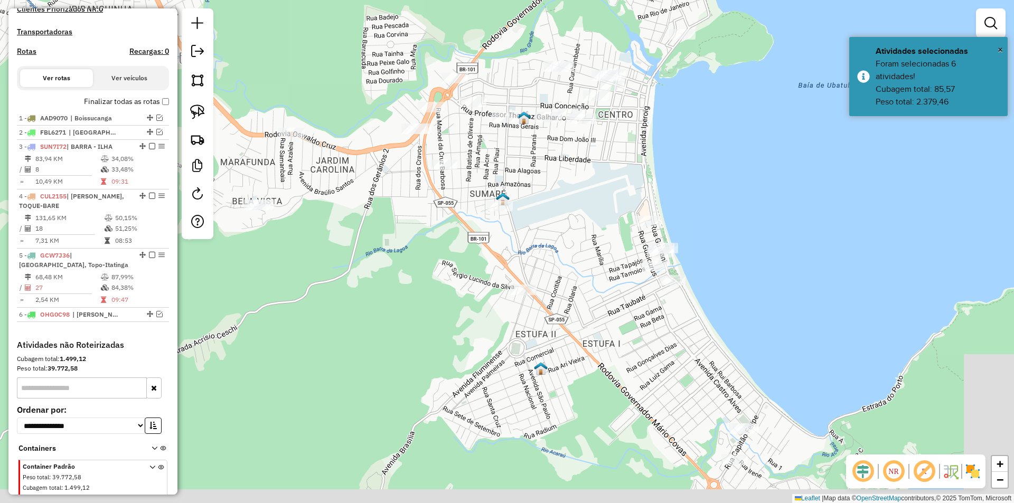
drag, startPoint x: 617, startPoint y: 327, endPoint x: 476, endPoint y: 232, distance: 169.8
click at [480, 233] on div "Janela de atendimento Grade de atendimento Capacidade Transportadoras Veículos …" at bounding box center [507, 251] width 1014 height 503
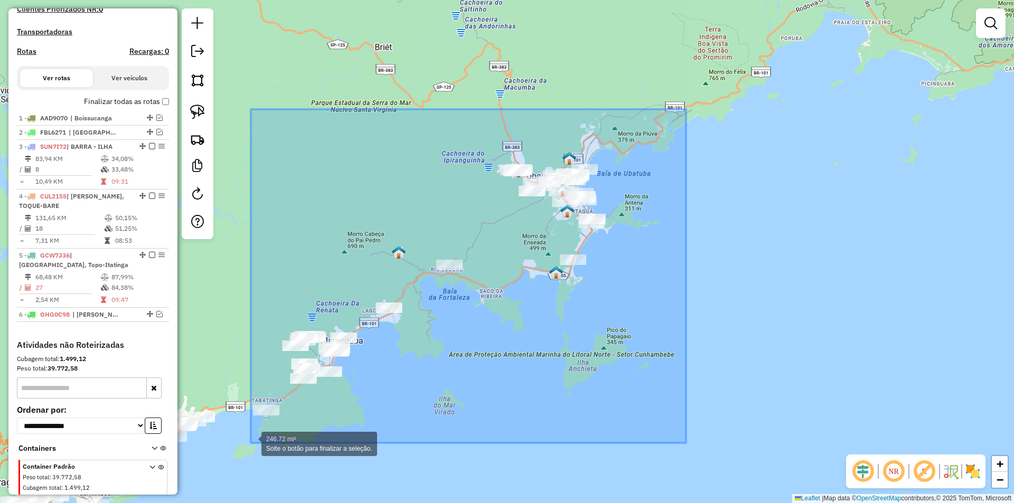
drag, startPoint x: 686, startPoint y: 109, endPoint x: 251, endPoint y: 443, distance: 548.6
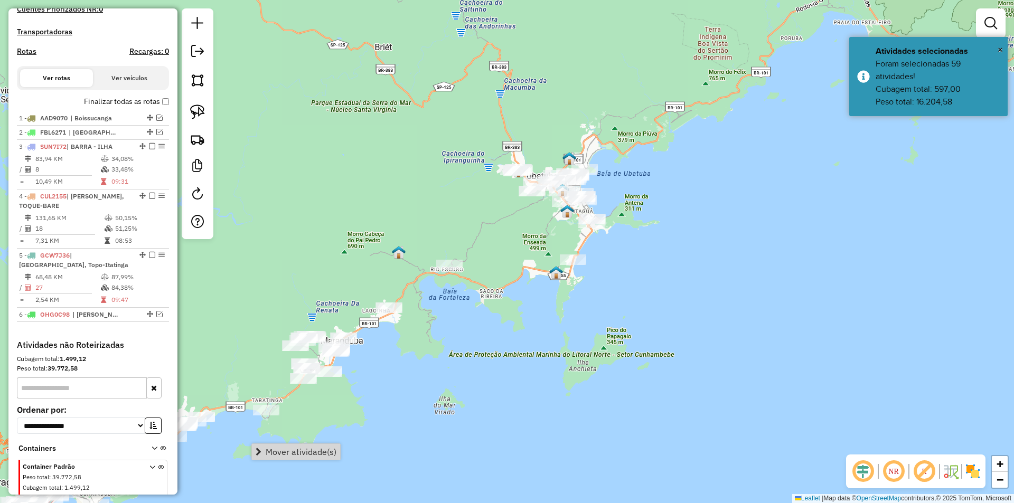
click at [636, 236] on div "Janela de atendimento Grade de atendimento Capacidade Transportadoras Veículos …" at bounding box center [507, 251] width 1014 height 503
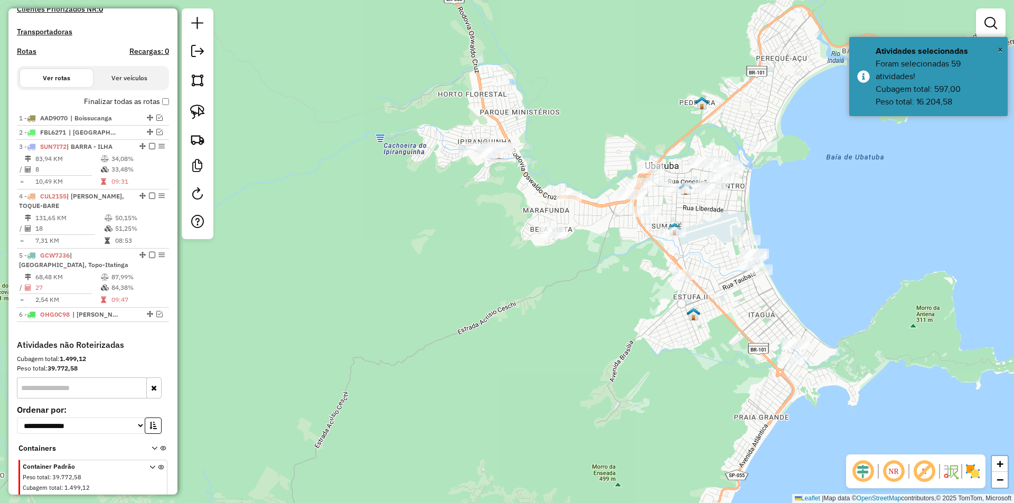
drag, startPoint x: 580, startPoint y: 312, endPoint x: 506, endPoint y: 251, distance: 95.7
click at [506, 251] on div "Janela de atendimento Grade de atendimento Capacidade Transportadoras Veículos …" at bounding box center [507, 251] width 1014 height 503
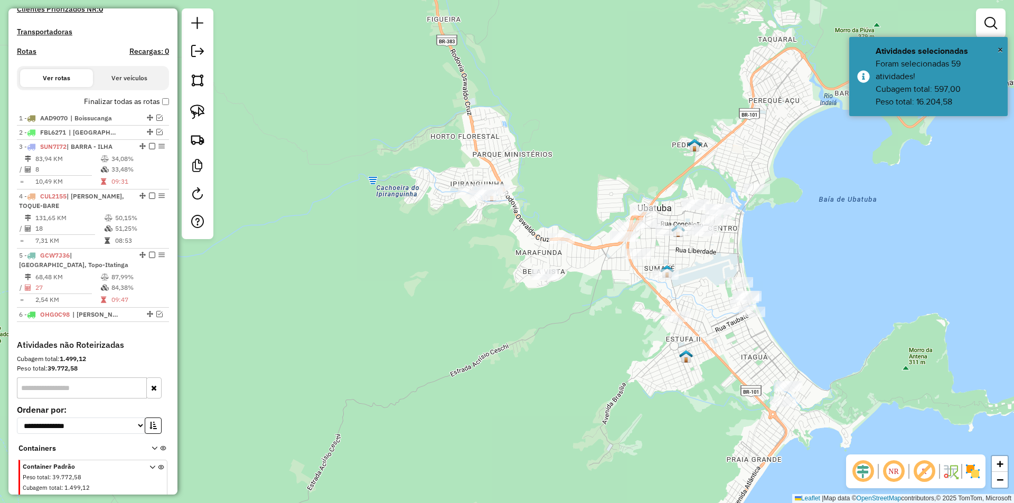
drag, startPoint x: 590, startPoint y: 273, endPoint x: 582, endPoint y: 316, distance: 43.9
click at [582, 317] on div "Janela de atendimento Grade de atendimento Capacidade Transportadoras Veículos …" at bounding box center [507, 251] width 1014 height 503
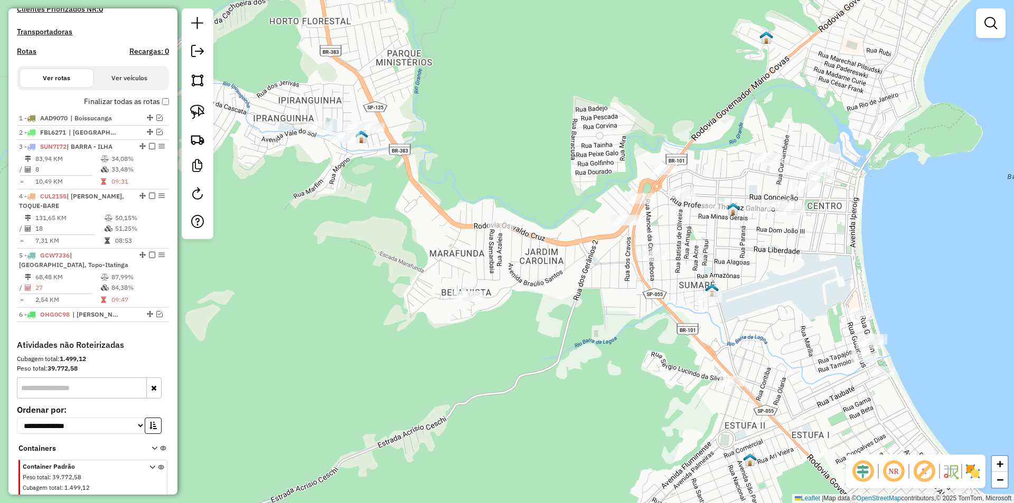
drag, startPoint x: 502, startPoint y: 313, endPoint x: 428, endPoint y: 298, distance: 76.1
click at [428, 298] on div "Janela de atendimento Grade de atendimento Capacidade Transportadoras Veículos …" at bounding box center [507, 251] width 1014 height 503
drag, startPoint x: 195, startPoint y: 114, endPoint x: 202, endPoint y: 109, distance: 8.8
click at [196, 114] on img at bounding box center [197, 112] width 15 height 15
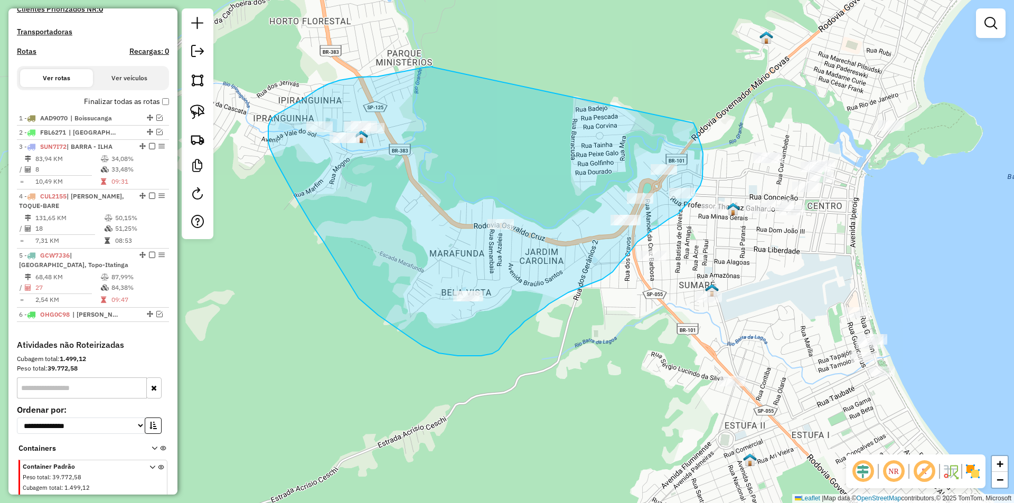
drag, startPoint x: 432, startPoint y: 67, endPoint x: 694, endPoint y: 123, distance: 267.4
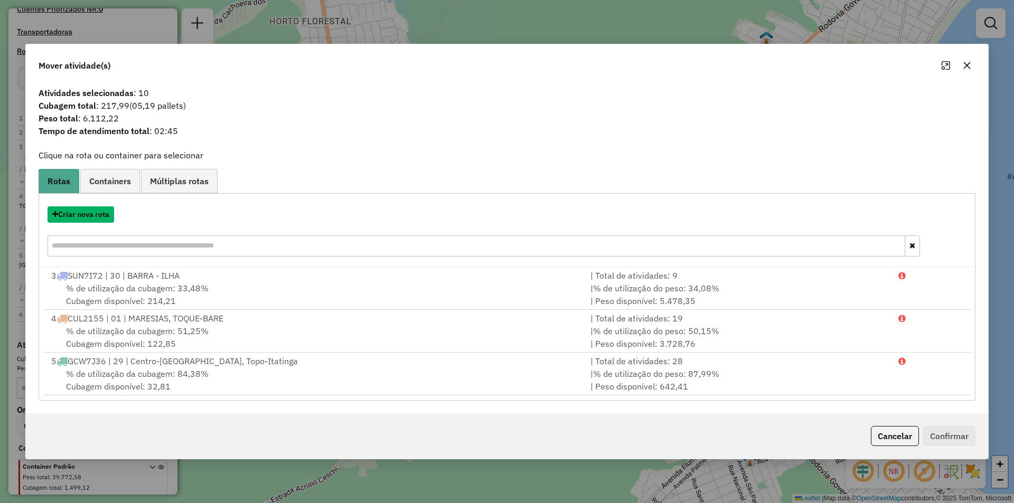
click at [73, 217] on button "Criar nova rota" at bounding box center [81, 215] width 67 height 16
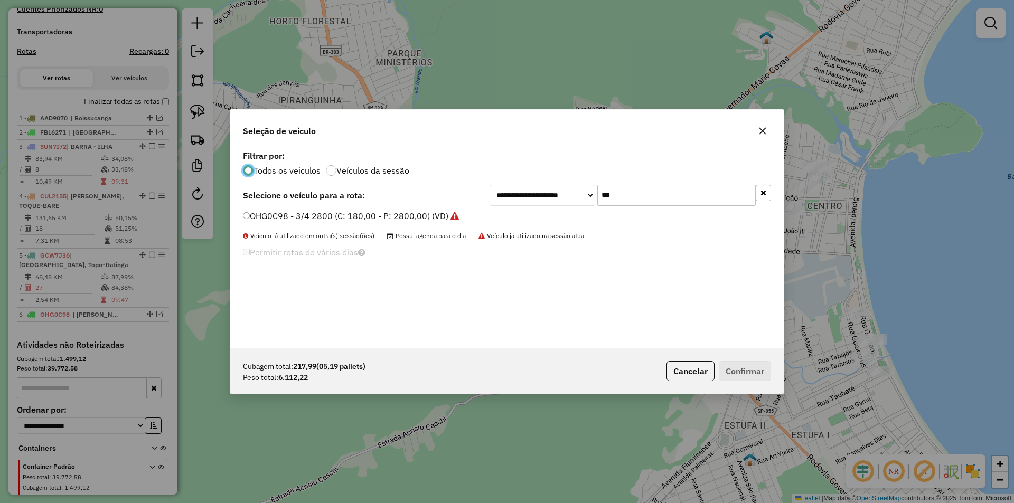
scroll to position [6, 3]
click at [624, 194] on input "***" at bounding box center [677, 195] width 158 height 21
type input "***"
click at [290, 217] on label "GCV2H92 - 23 - VULC TRUCK 13180 6x2 (C: 252,00 - P: 7480,00) (VD)" at bounding box center [383, 216] width 281 height 13
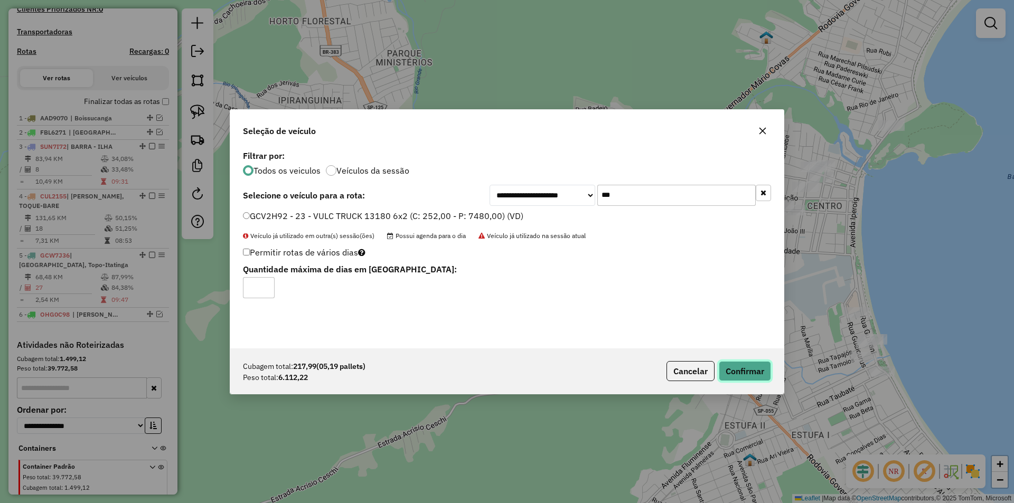
click at [745, 368] on button "Confirmar" at bounding box center [745, 371] width 52 height 20
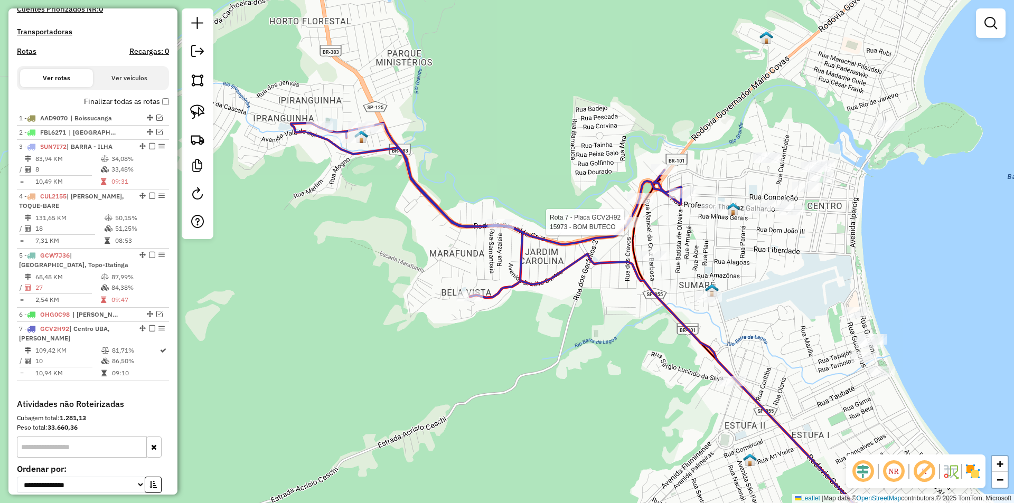
scroll to position [423, 0]
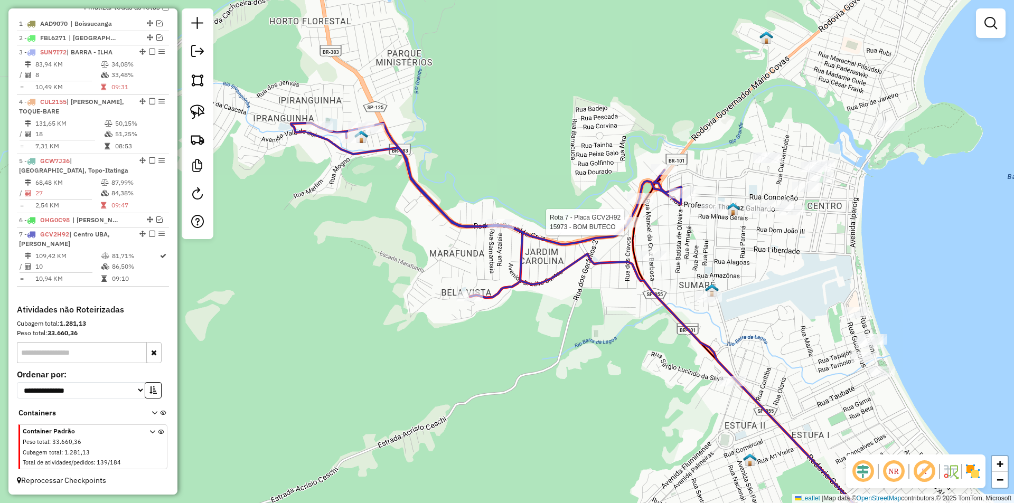
select select "*********"
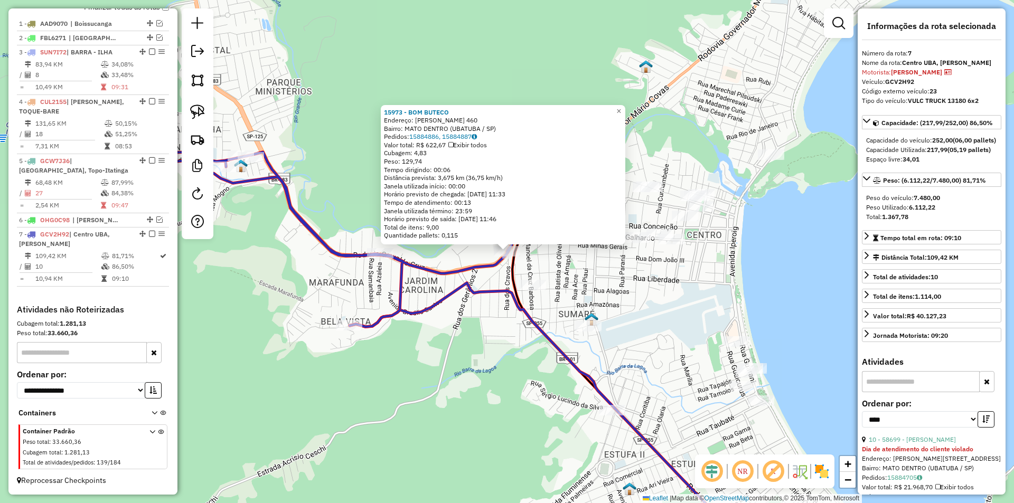
click at [455, 436] on div "15973 - BOM BUTECO Endereço: OSWALDO CRUZ 460 Bairro: MATO DENTRO (UBATUBA / SP…" at bounding box center [507, 251] width 1014 height 503
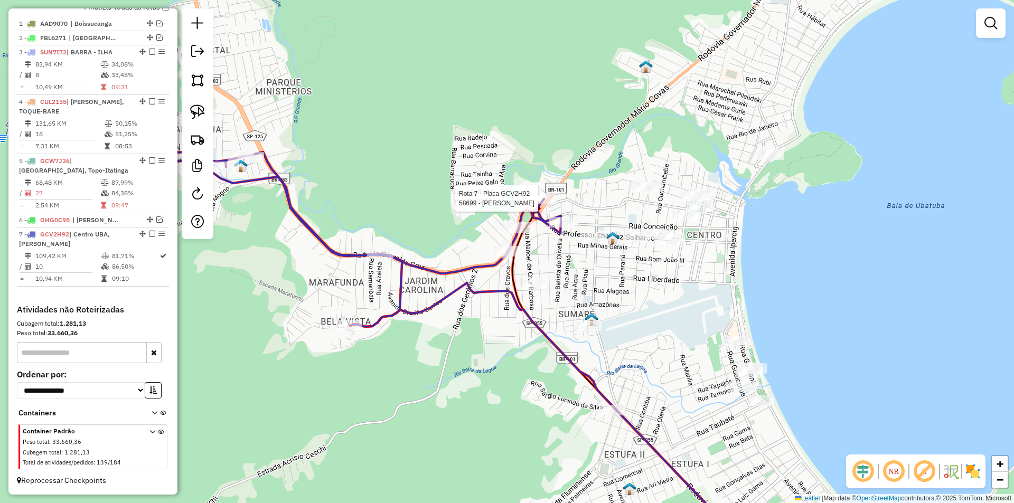
select select "*********"
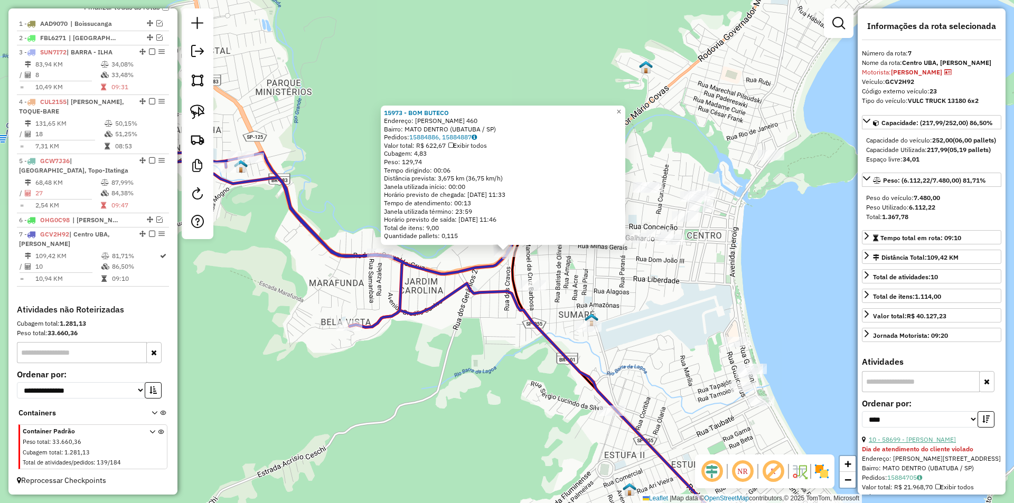
click at [926, 444] on link "10 - 58699 - ADEGA SILVAMAR" at bounding box center [912, 440] width 87 height 8
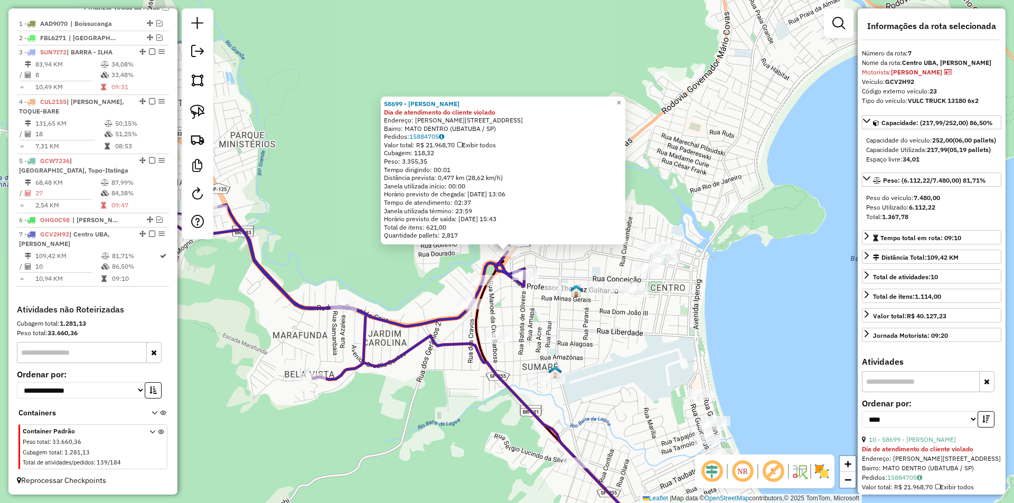
scroll to position [211, 0]
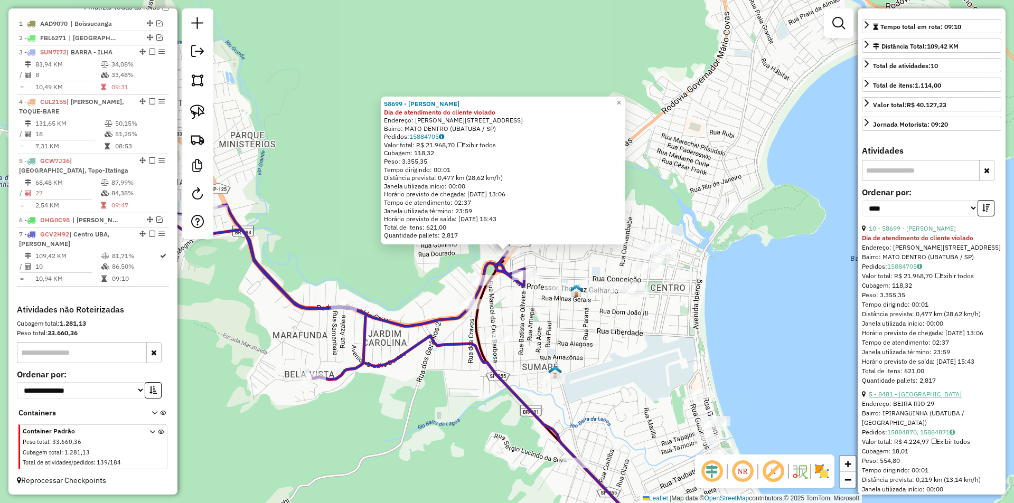
click at [924, 398] on link "5 - 8481 - ADEGA BEIRA RIO" at bounding box center [915, 394] width 93 height 8
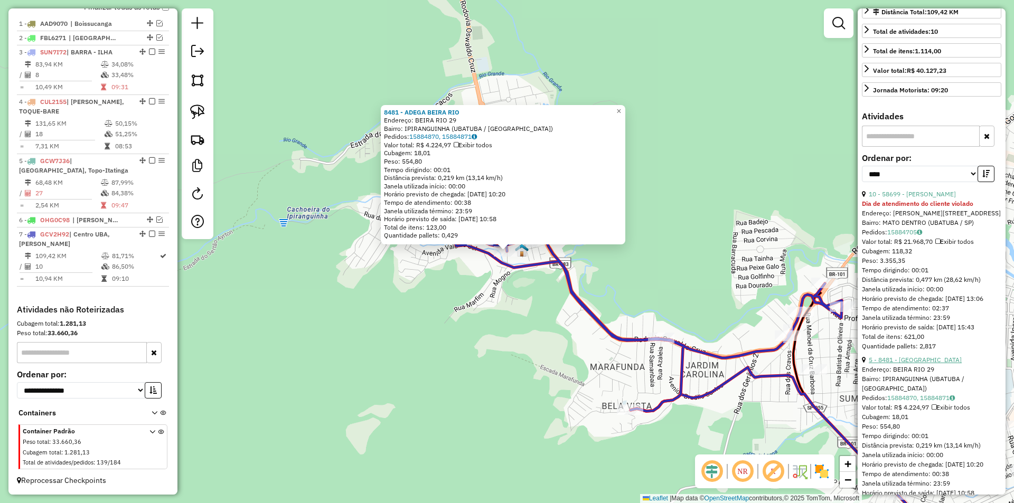
scroll to position [264, 0]
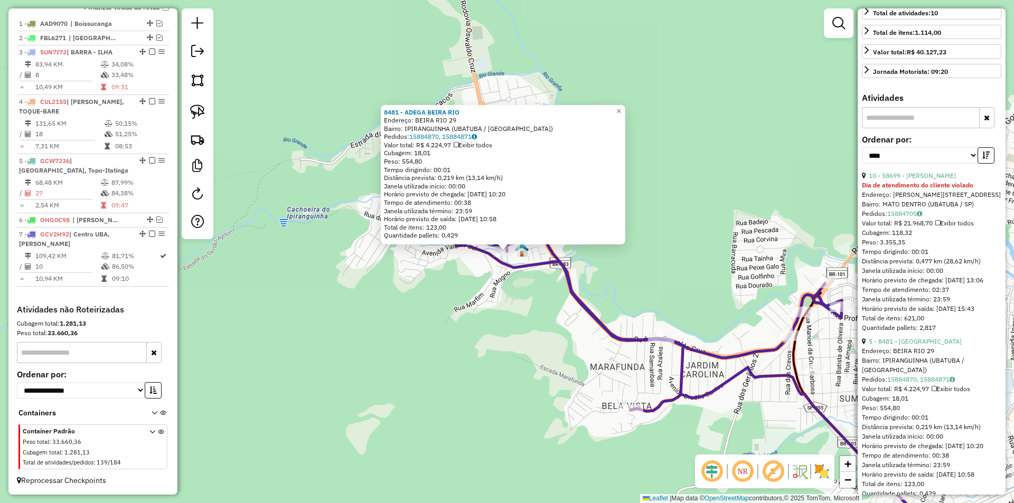
click at [571, 363] on div "8481 - ADEGA BEIRA RIO Endereço: BEIRA RIO 29 Bairro: IPIRANGUINHA (UBATUBA / S…" at bounding box center [507, 251] width 1014 height 503
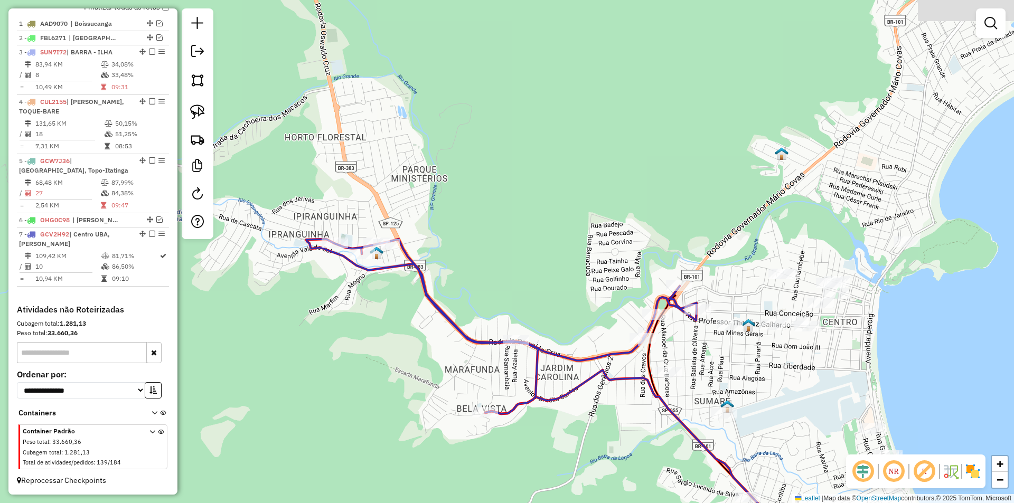
drag, startPoint x: 695, startPoint y: 421, endPoint x: 632, endPoint y: 422, distance: 62.9
click at [632, 422] on div "Janela de atendimento Grade de atendimento Capacidade Transportadoras Veículos …" at bounding box center [507, 251] width 1014 height 503
select select "*********"
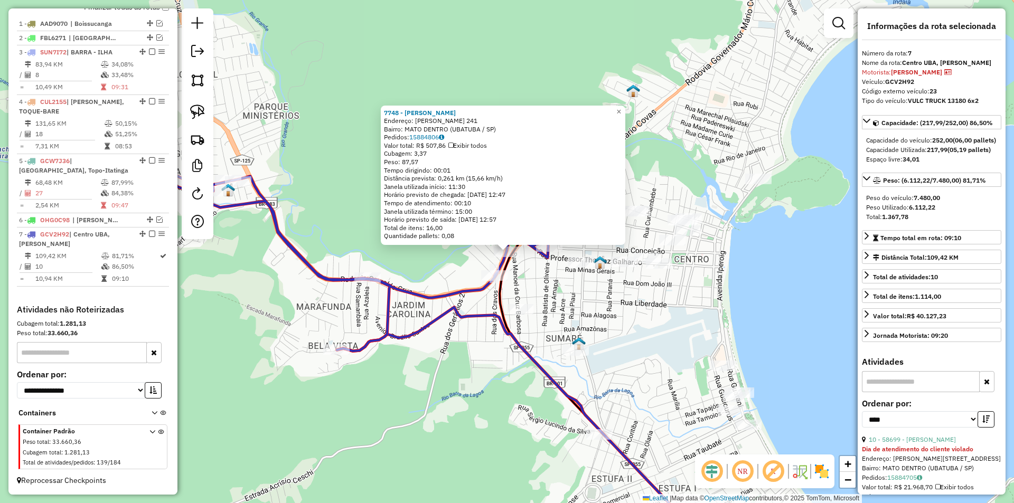
click at [588, 302] on div "7748 - ANTONIO C DOS SANTOS Endereço: ROD OSVALDO CRUZ 241 Bairro: MATO DENTRO …" at bounding box center [507, 251] width 1014 height 503
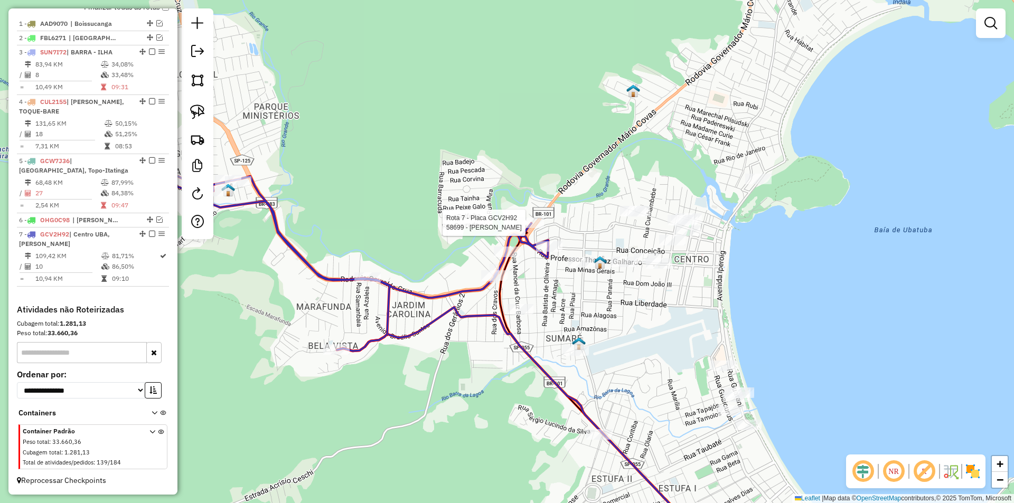
select select "*********"
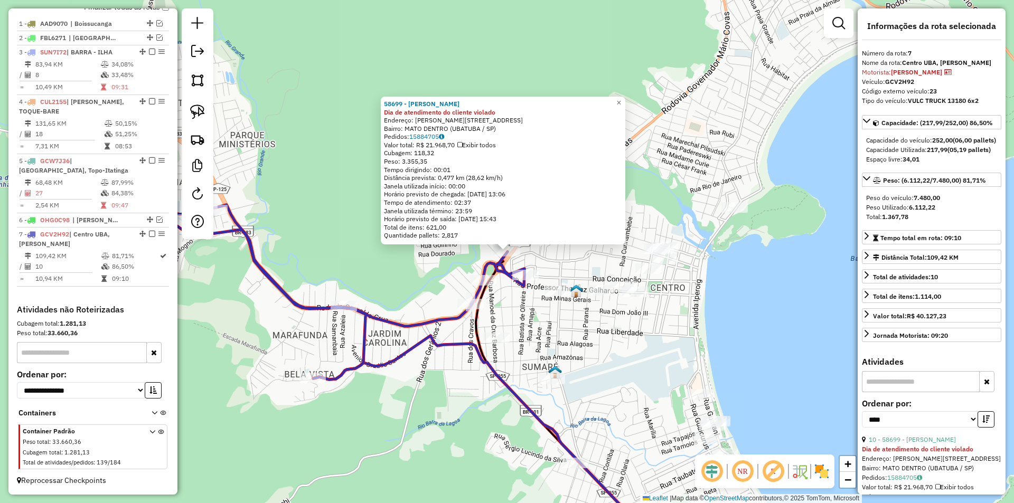
click at [521, 315] on div "58699 - ADEGA SILVAMAR Dia de atendimento do cliente violado Endereço: JOAO DUA…" at bounding box center [507, 251] width 1014 height 503
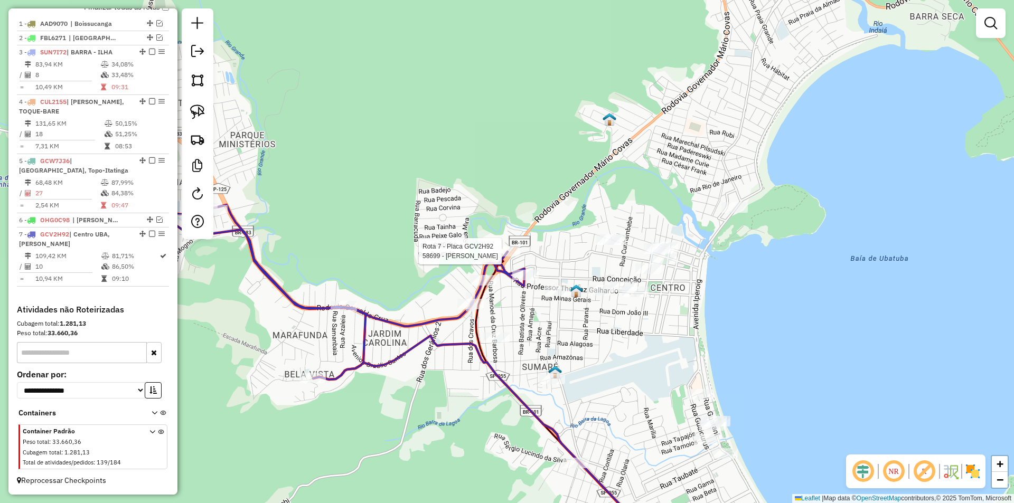
select select "*********"
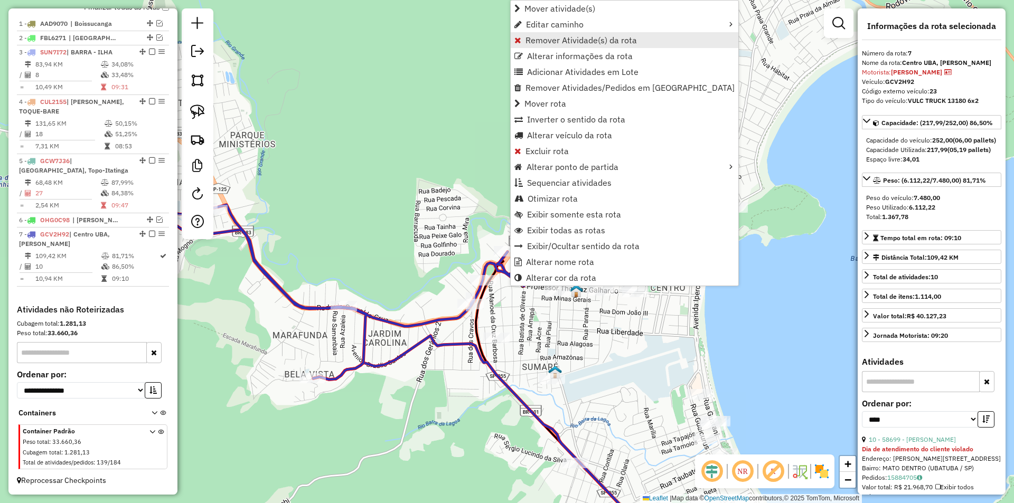
click at [526, 42] on span "Remover Atividade(s) da rota" at bounding box center [581, 40] width 111 height 8
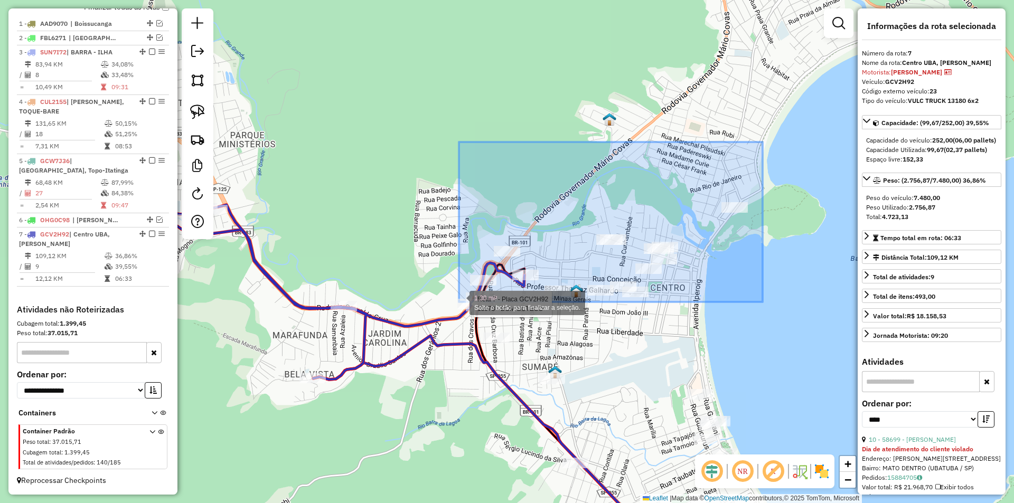
click at [459, 302] on div "Rota 7 - Placa GCV2H92 15973 - BOM BUTECO 1.30 mi² Solte o botão para finalizar…" at bounding box center [507, 251] width 1014 height 503
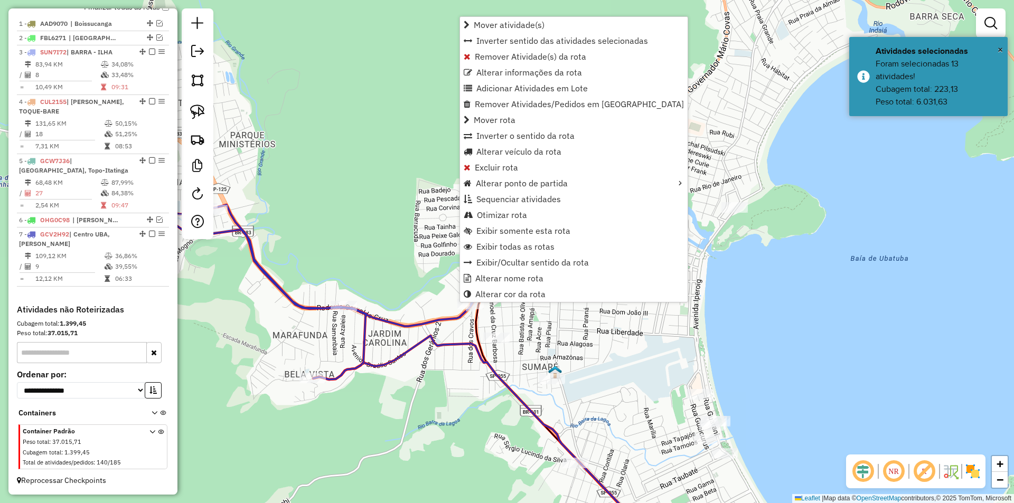
click at [755, 315] on div "Janela de atendimento Grade de atendimento Capacidade Transportadoras Veículos …" at bounding box center [507, 251] width 1014 height 503
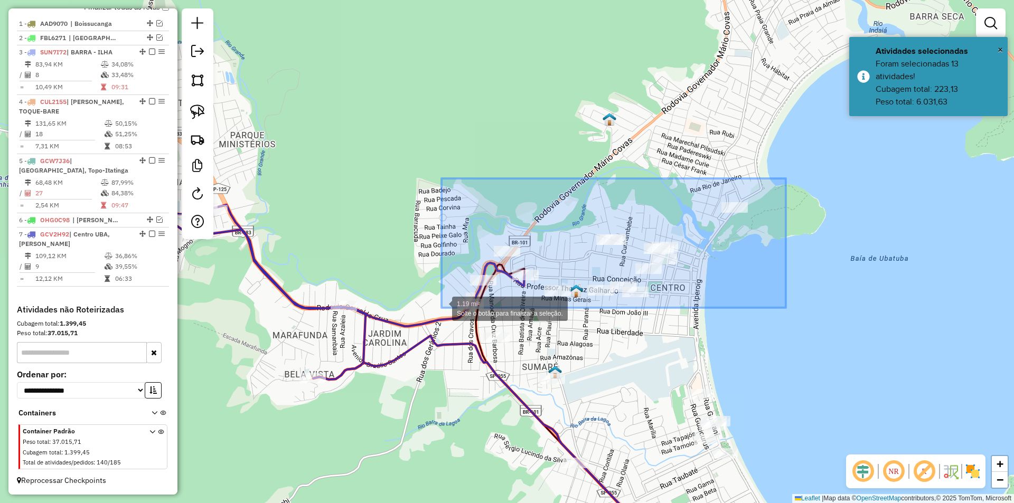
drag, startPoint x: 786, startPoint y: 179, endPoint x: 442, endPoint y: 308, distance: 368.0
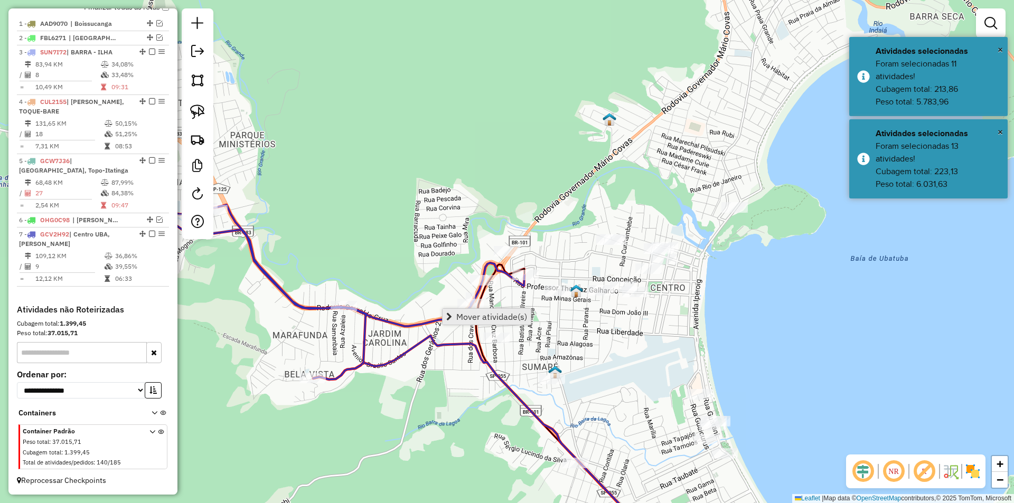
click at [478, 317] on span "Mover atividade(s)" at bounding box center [491, 317] width 71 height 8
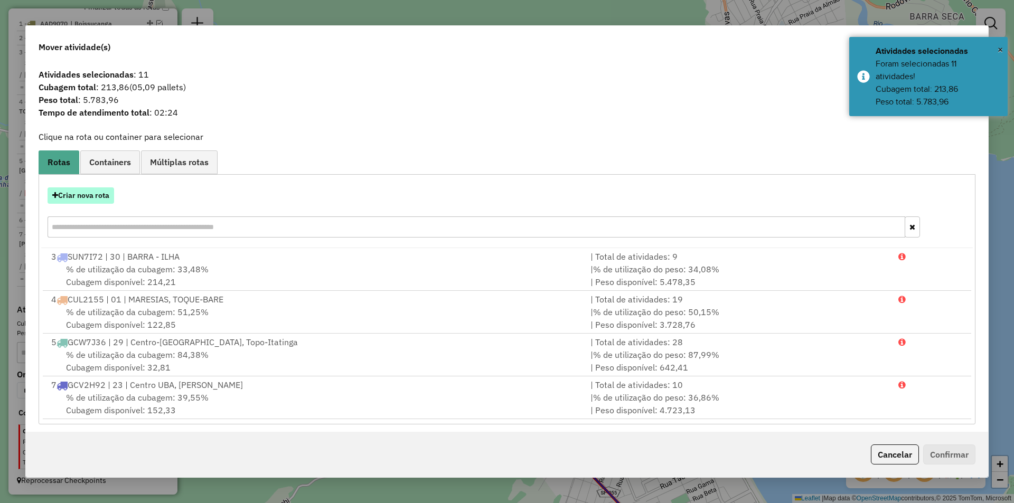
click at [87, 197] on button "Criar nova rota" at bounding box center [81, 196] width 67 height 16
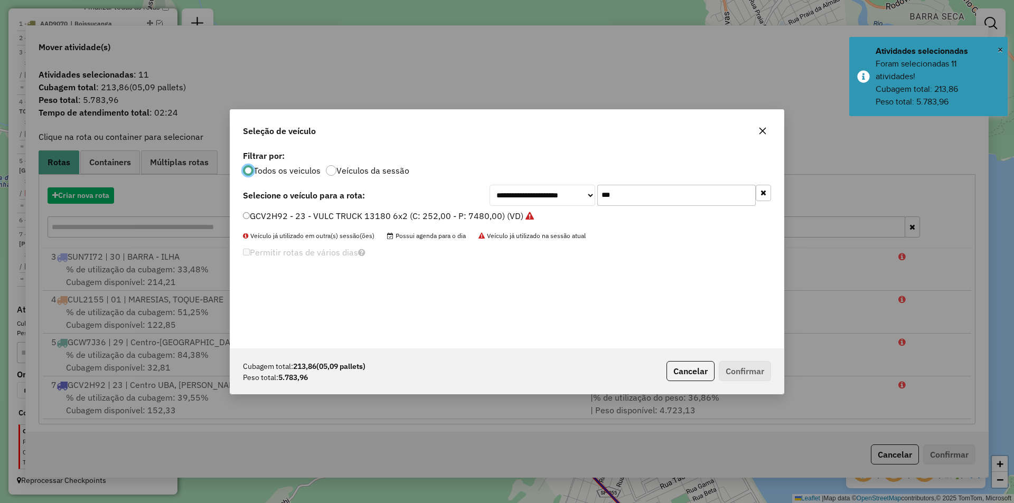
scroll to position [6, 3]
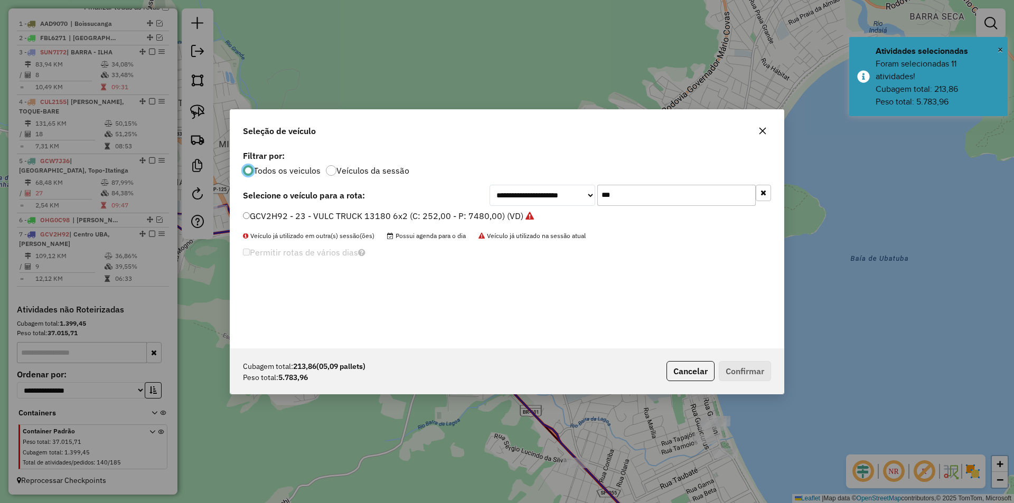
click at [620, 192] on input "***" at bounding box center [677, 195] width 158 height 21
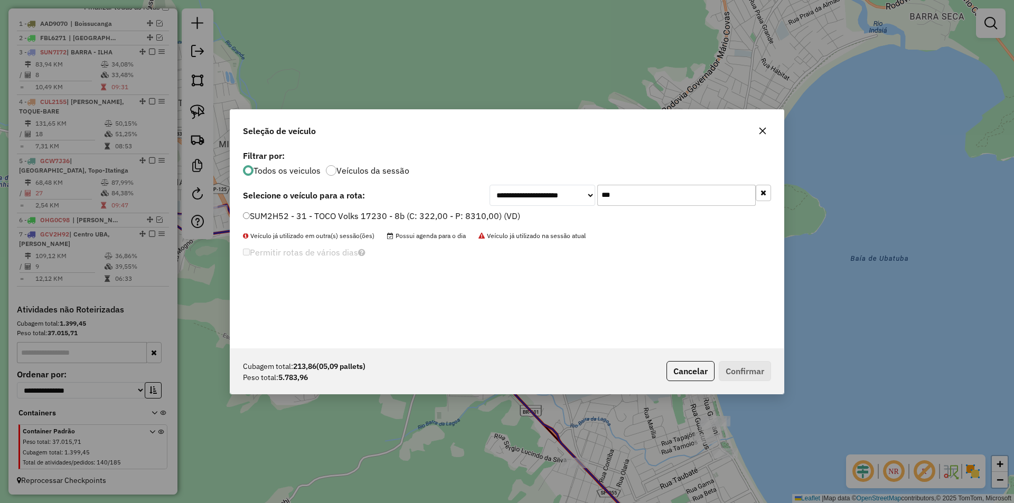
type input "***"
click at [303, 221] on label "SUM2H52 - 31 - TOCO Volks 17230 - 8b (C: 322,00 - P: 8310,00) (VD)" at bounding box center [381, 216] width 277 height 13
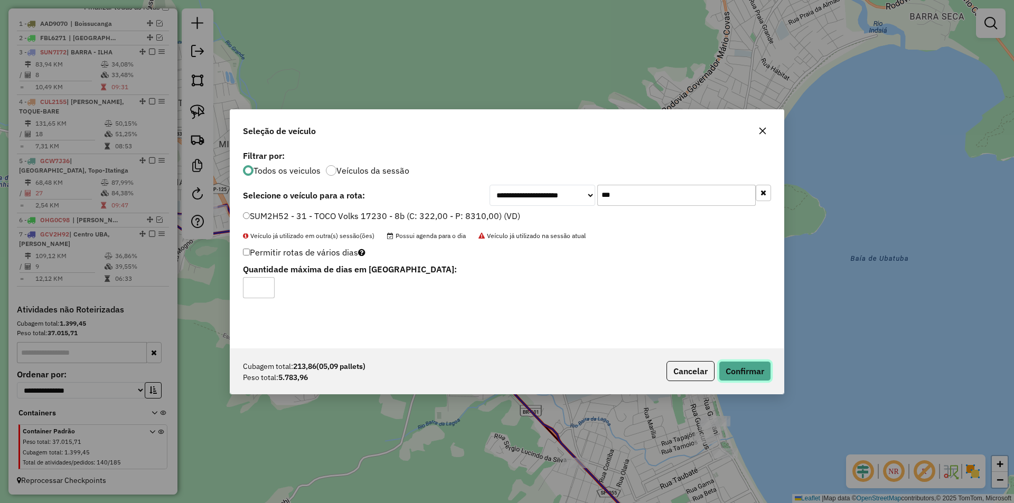
click at [741, 367] on button "Confirmar" at bounding box center [745, 371] width 52 height 20
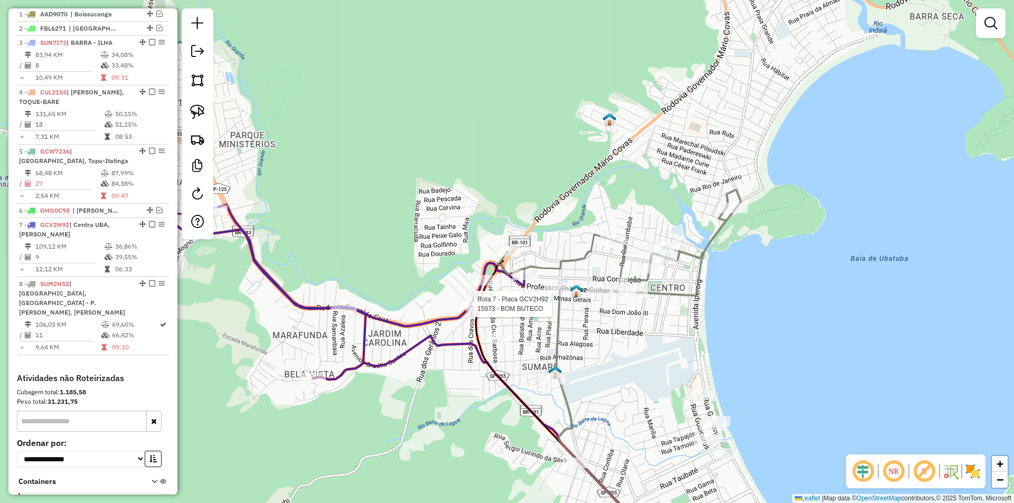
scroll to position [482, 0]
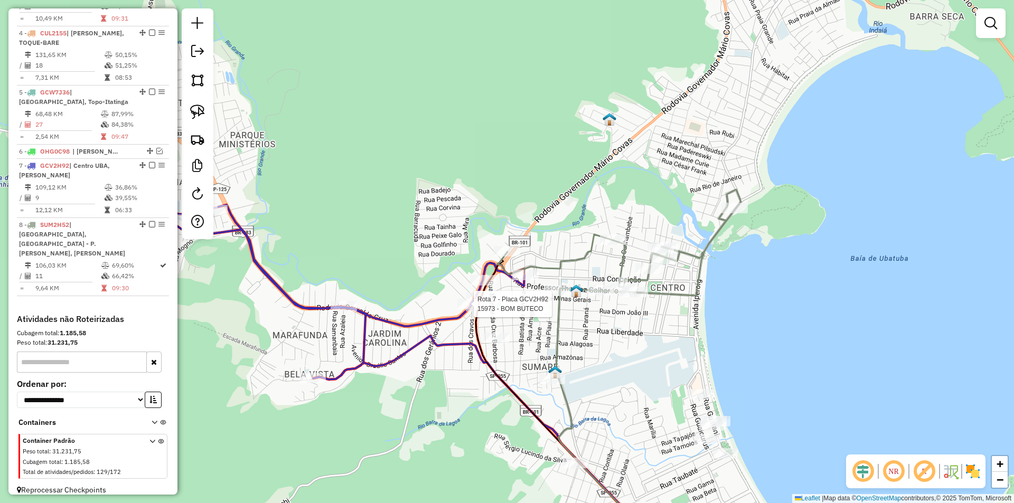
select select "*********"
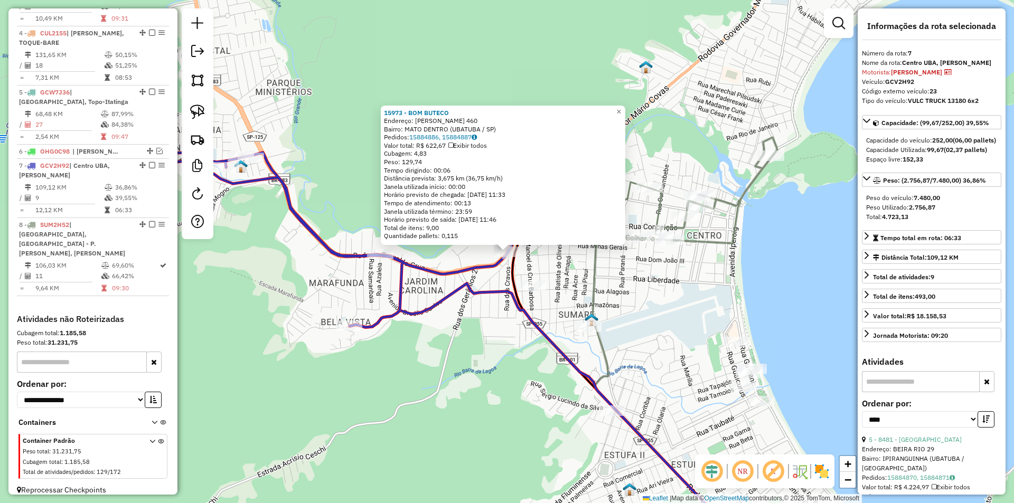
click at [424, 423] on div "15973 - BOM BUTECO Endereço: OSWALDO CRUZ 460 Bairro: MATO DENTRO (UBATUBA / SP…" at bounding box center [507, 251] width 1014 height 503
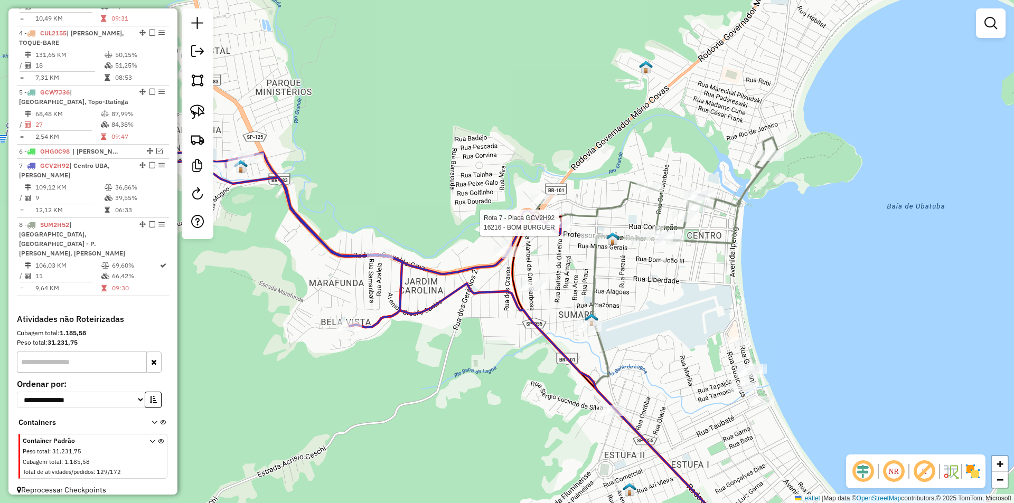
select select "*********"
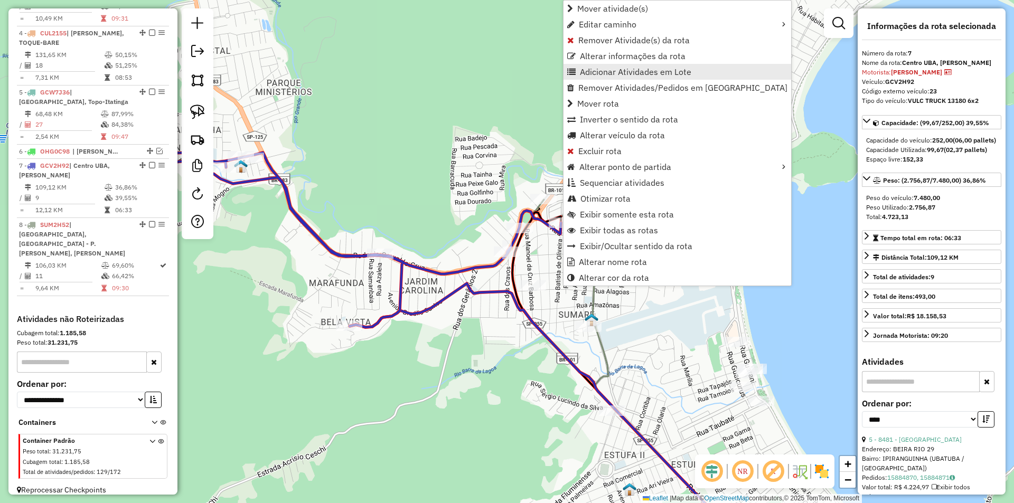
click at [590, 72] on span "Adicionar Atividades em Lote" at bounding box center [635, 72] width 111 height 8
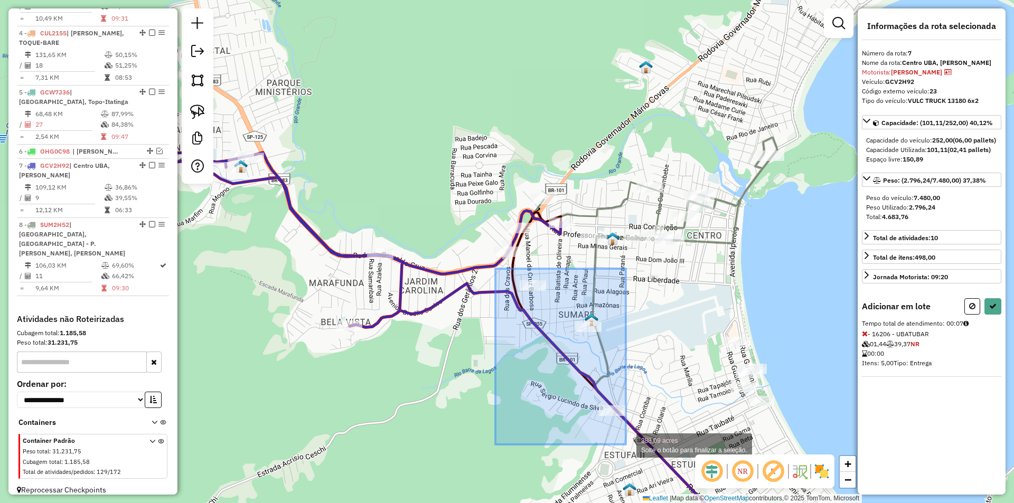
drag, startPoint x: 496, startPoint y: 269, endPoint x: 626, endPoint y: 445, distance: 219.0
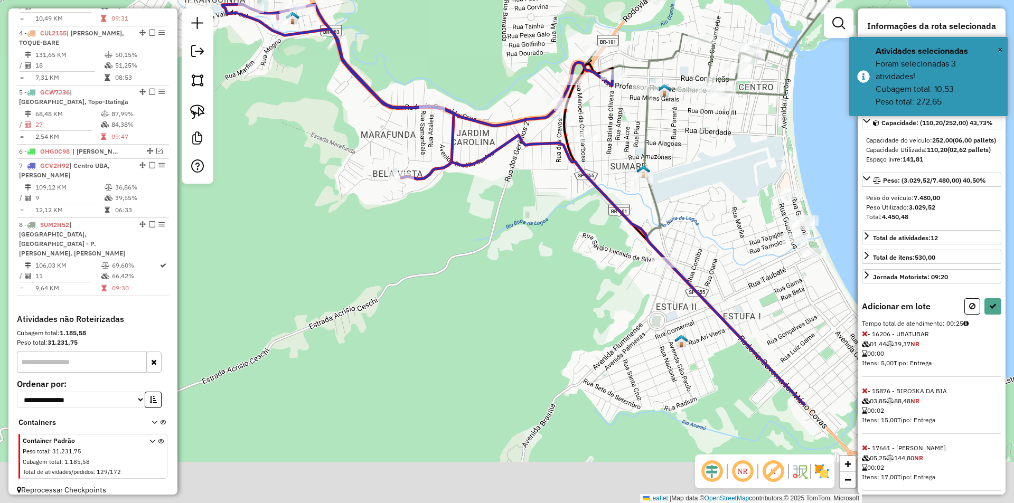
drag, startPoint x: 466, startPoint y: 458, endPoint x: 518, endPoint y: 309, distance: 157.2
click at [518, 309] on div "Janela de atendimento Grade de atendimento Capacidade Transportadoras Veículos …" at bounding box center [507, 251] width 1014 height 503
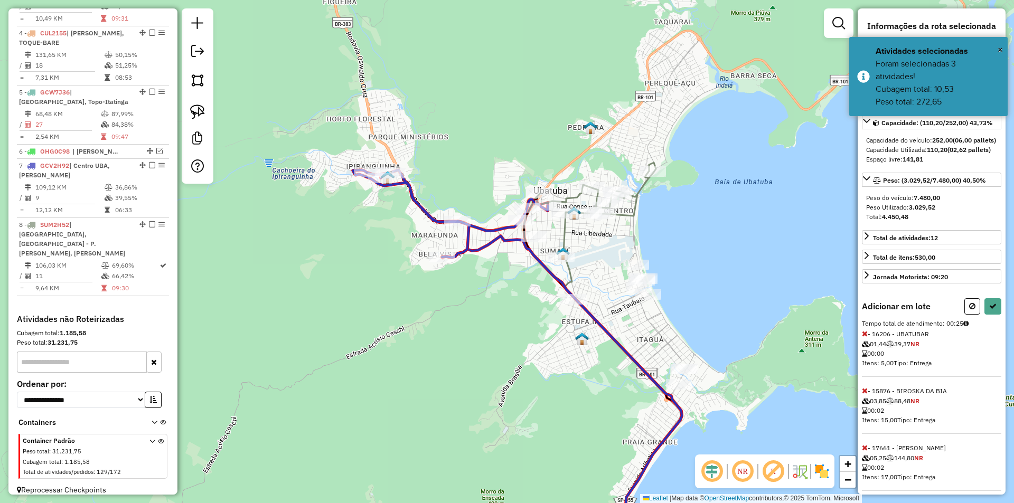
drag, startPoint x: 554, startPoint y: 343, endPoint x: 487, endPoint y: 381, distance: 77.6
click at [487, 381] on div "Janela de atendimento Grade de atendimento Capacidade Transportadoras Veículos …" at bounding box center [507, 251] width 1014 height 503
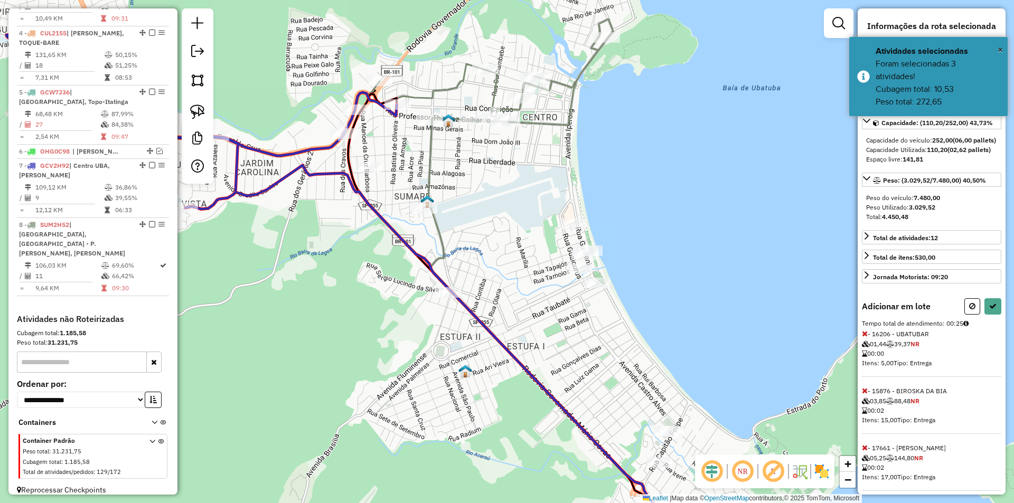
drag, startPoint x: 581, startPoint y: 398, endPoint x: 456, endPoint y: 306, distance: 154.2
click at [456, 306] on div "Janela de atendimento Grade de atendimento Capacidade Transportadoras Veículos …" at bounding box center [507, 251] width 1014 height 503
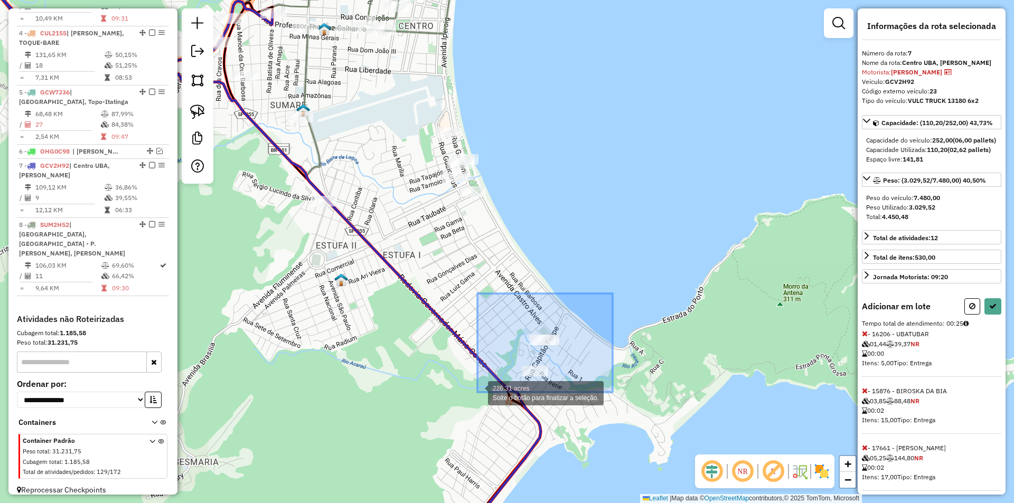
drag, startPoint x: 597, startPoint y: 312, endPoint x: 478, endPoint y: 393, distance: 144.2
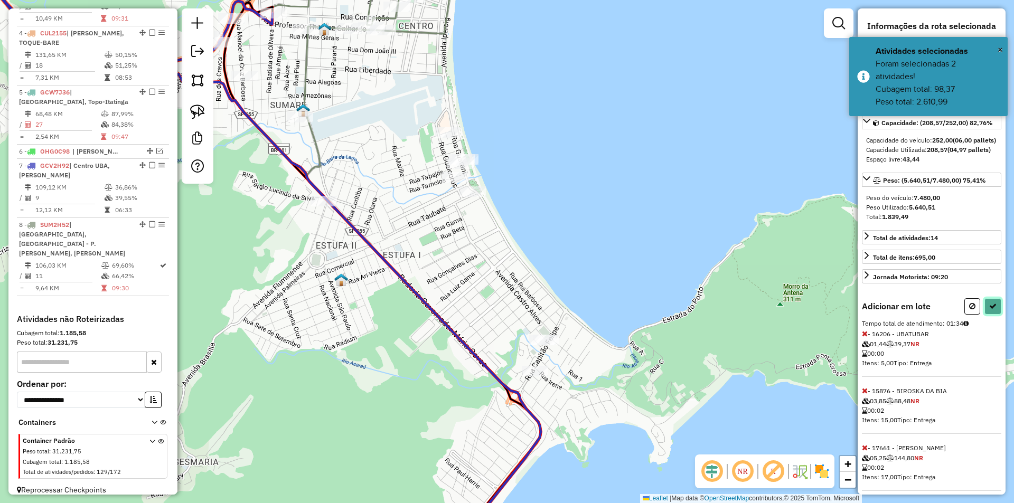
click at [990, 310] on icon at bounding box center [993, 306] width 7 height 7
select select "*********"
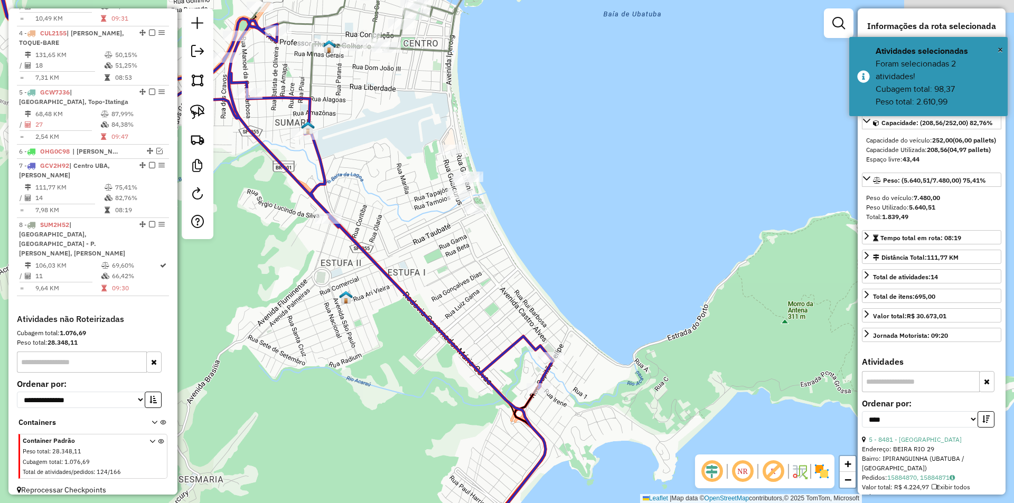
drag, startPoint x: 543, startPoint y: 269, endPoint x: 572, endPoint y: 341, distance: 78.0
click at [572, 341] on div "Janela de atendimento Grade de atendimento Capacidade Transportadoras Veículos …" at bounding box center [507, 251] width 1014 height 503
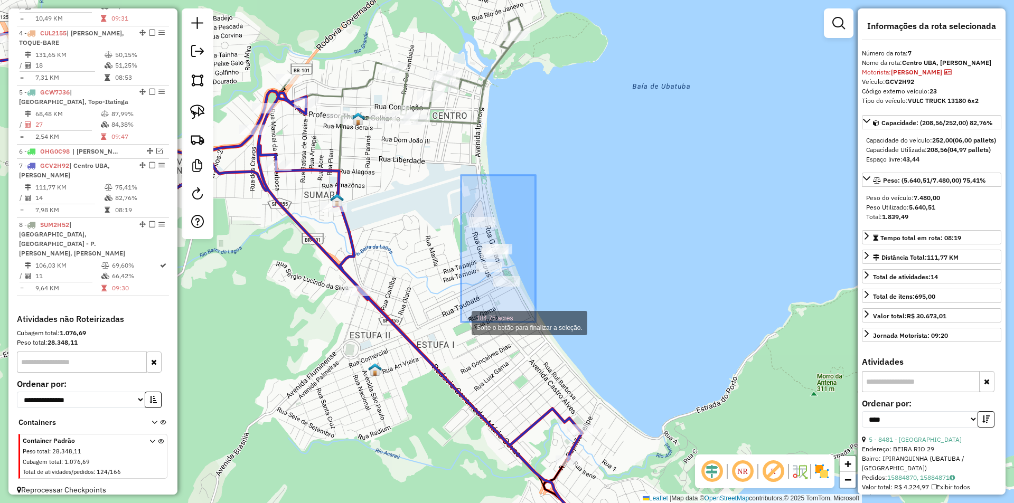
drag, startPoint x: 516, startPoint y: 229, endPoint x: 468, endPoint y: 322, distance: 104.7
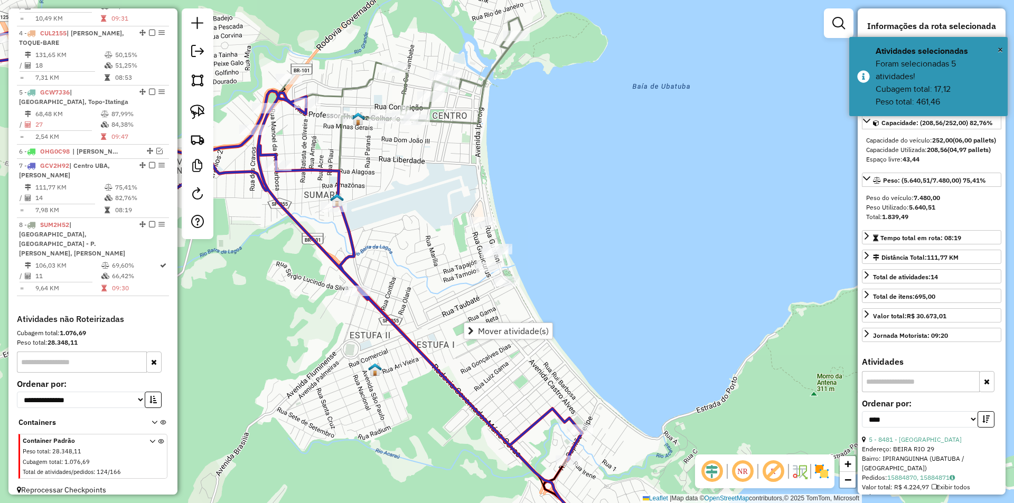
click at [670, 152] on div "Janela de atendimento Grade de atendimento Capacidade Transportadoras Veículos …" at bounding box center [507, 251] width 1014 height 503
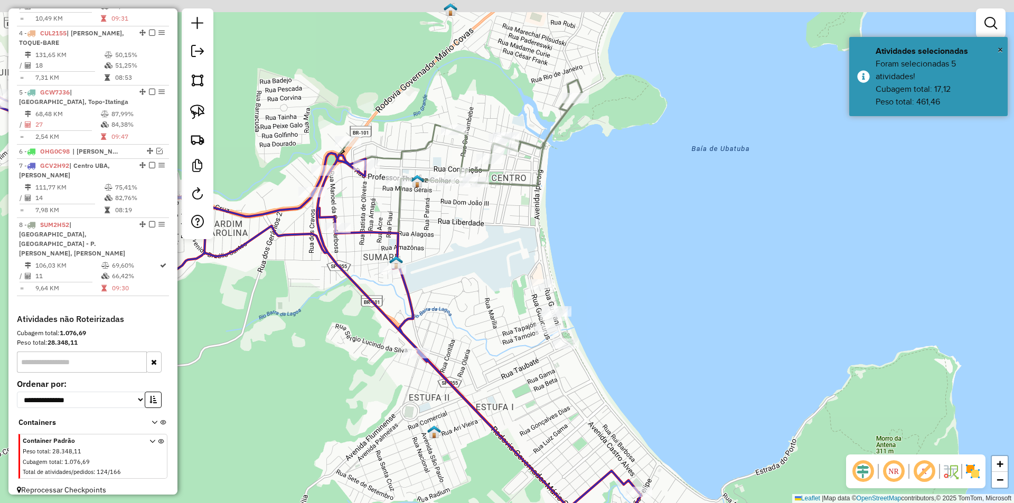
drag, startPoint x: 652, startPoint y: 225, endPoint x: 657, endPoint y: 225, distance: 5.3
click at [657, 225] on div "Janela de atendimento Grade de atendimento Capacidade Transportadoras Veículos …" at bounding box center [507, 251] width 1014 height 503
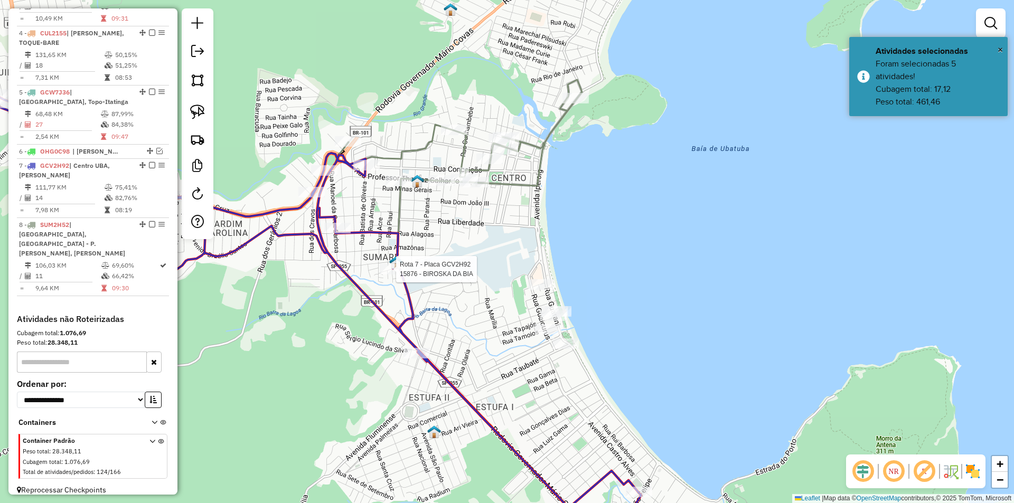
select select "*********"
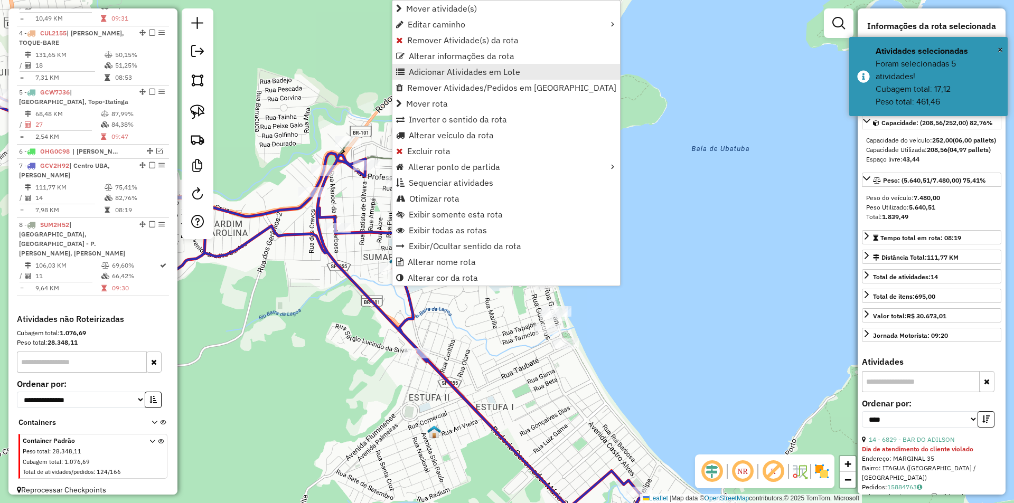
click at [417, 74] on span "Adicionar Atividades em Lote" at bounding box center [464, 72] width 111 height 8
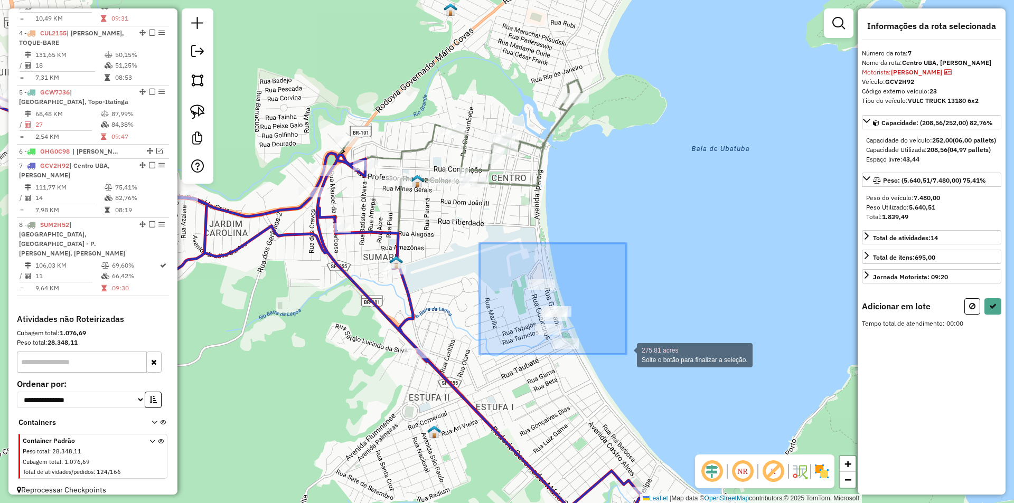
drag, startPoint x: 516, startPoint y: 267, endPoint x: 627, endPoint y: 354, distance: 141.1
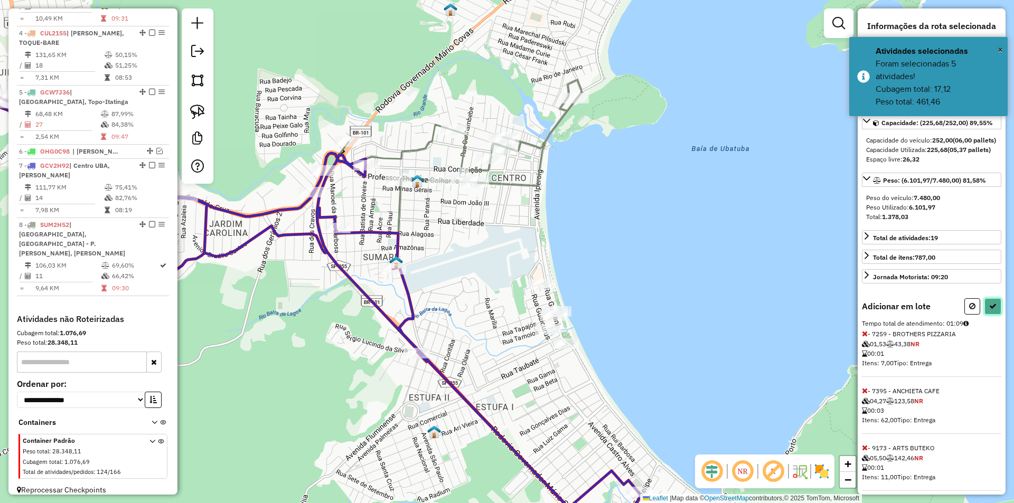
click at [992, 315] on button at bounding box center [993, 306] width 17 height 16
select select "*********"
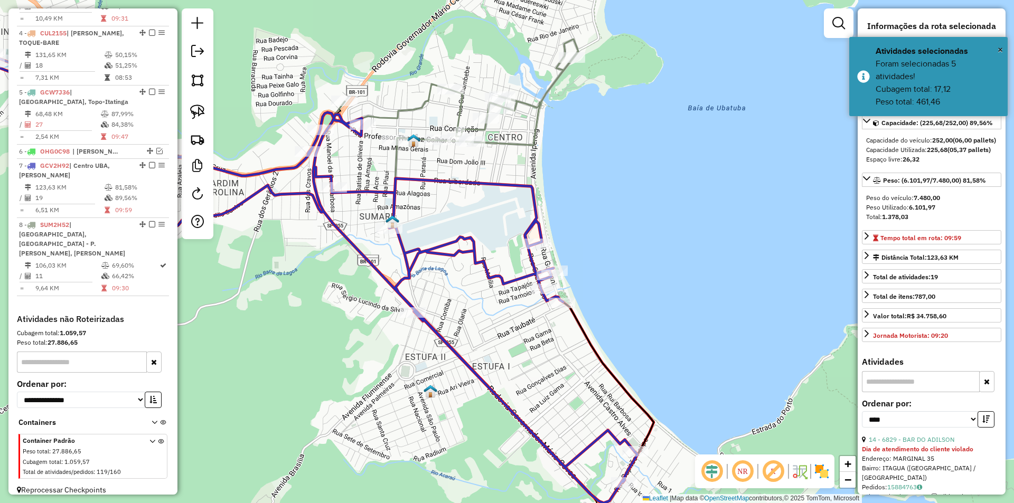
drag, startPoint x: 533, startPoint y: 372, endPoint x: 440, endPoint y: 151, distance: 240.6
click at [440, 151] on div "Janela de atendimento Grade de atendimento Capacidade Transportadoras Veículos …" at bounding box center [507, 251] width 1014 height 503
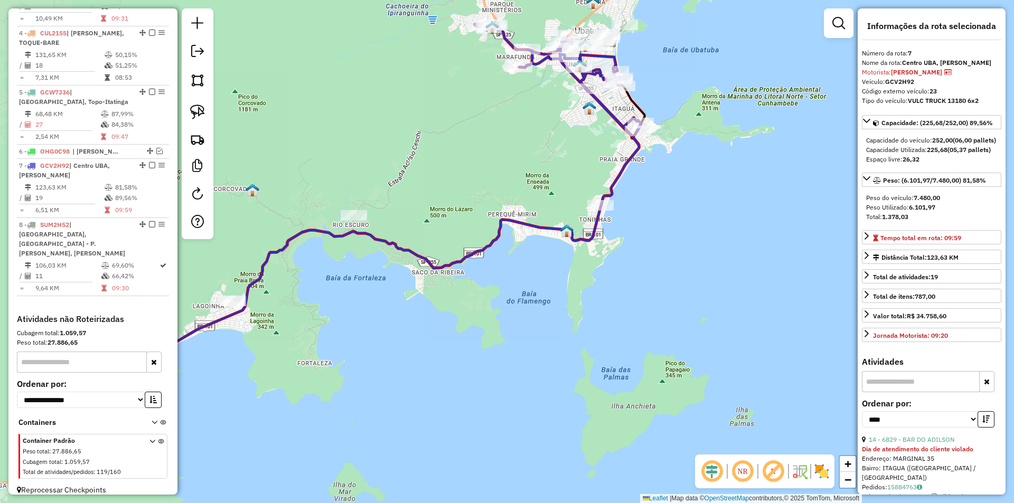
drag, startPoint x: 482, startPoint y: 352, endPoint x: 637, endPoint y: 228, distance: 198.8
click at [637, 228] on div "Janela de atendimento Grade de atendimento Capacidade Transportadoras Veículos …" at bounding box center [507, 251] width 1014 height 503
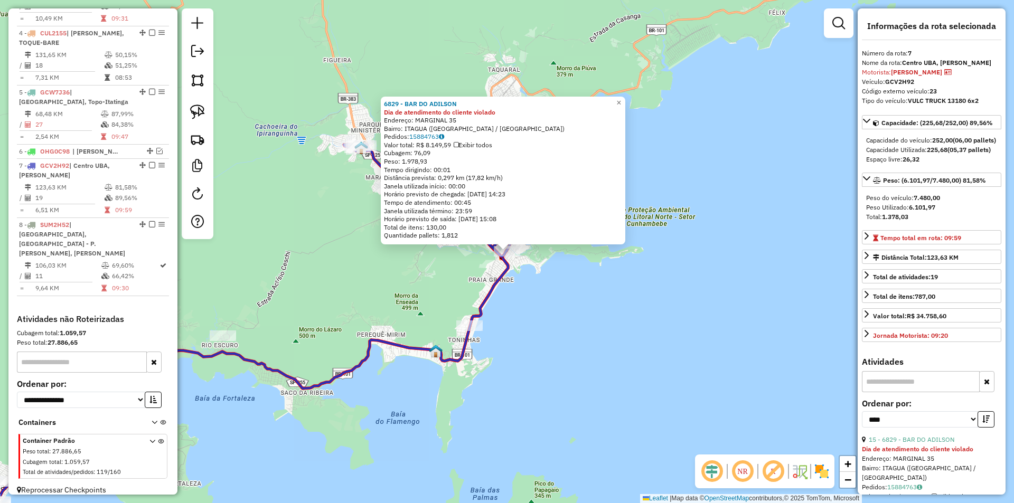
click at [545, 326] on div "6829 - BAR DO ADILSON Dia de atendimento do cliente violado Endereço: MARGINAL …" at bounding box center [507, 251] width 1014 height 503
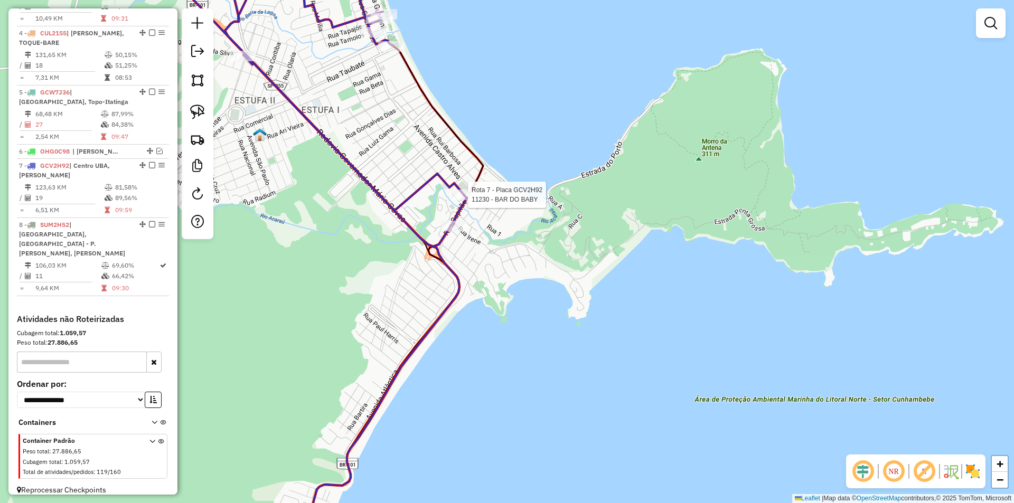
select select "*********"
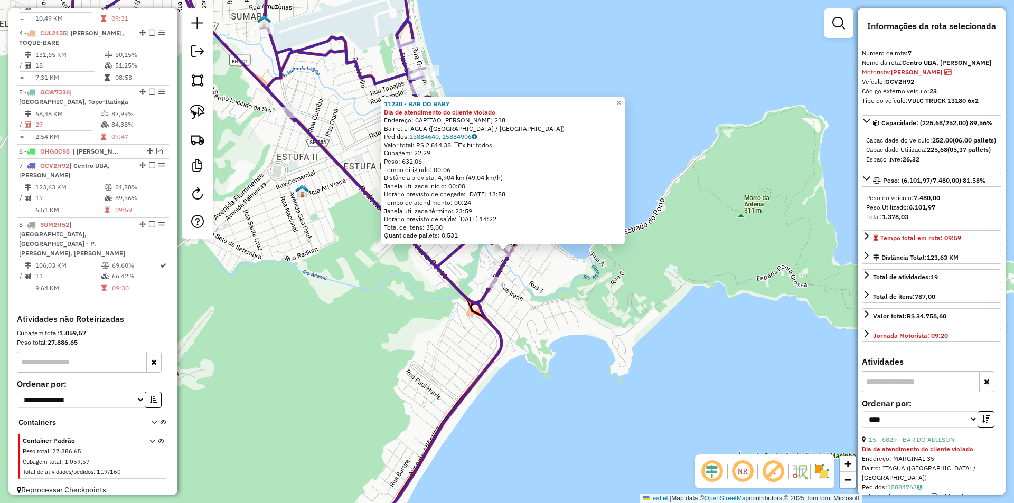
click at [585, 314] on div "11230 - BAR DO BABY Dia de atendimento do cliente violado Endereço: CAPITAO FEL…" at bounding box center [507, 251] width 1014 height 503
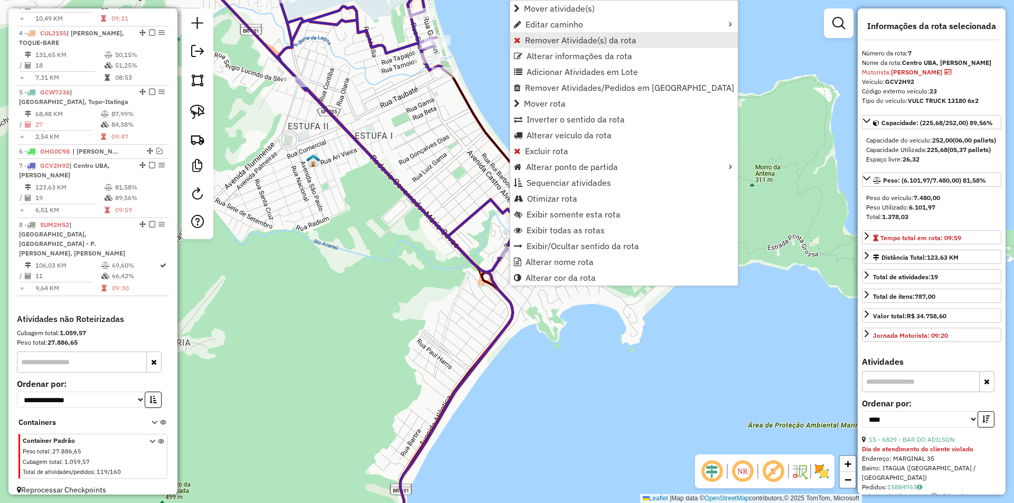
click at [529, 40] on span "Remover Atividade(s) da rota" at bounding box center [580, 40] width 111 height 8
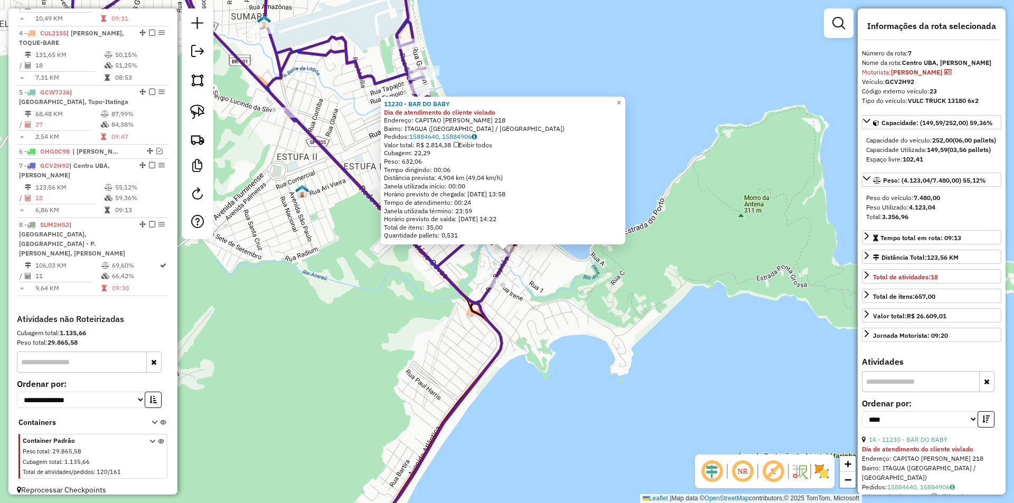
click at [570, 340] on div "11230 - BAR DO BABY Dia de atendimento do cliente violado Endereço: CAPITAO FEL…" at bounding box center [507, 251] width 1014 height 503
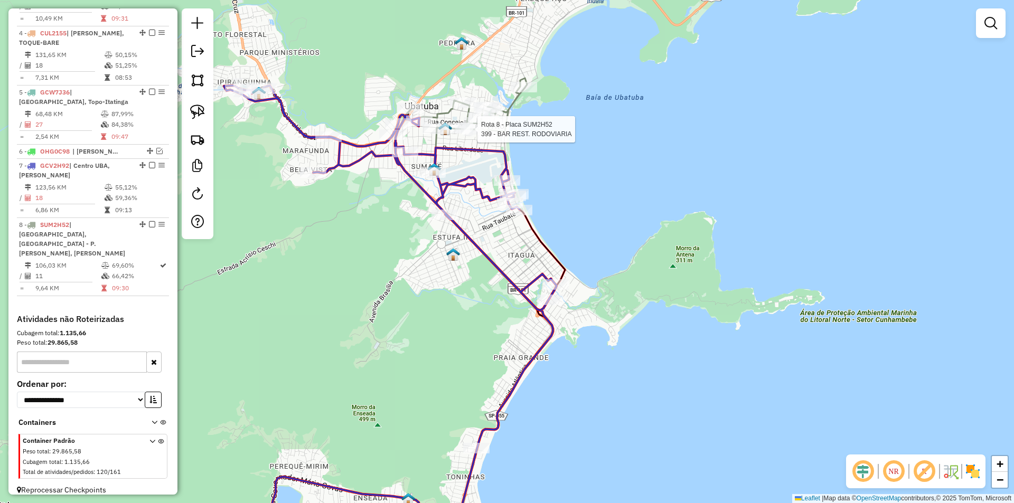
select select "*********"
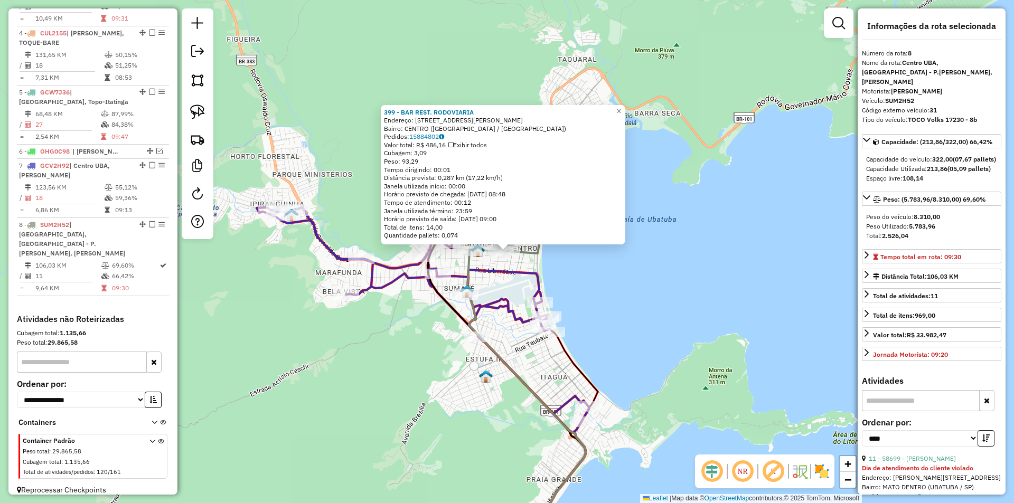
click at [645, 300] on div "399 - BAR REST. RODOVIARIA Endereço: AV PROF.THOMAS GALHARDO 498 Bairro: CENTRO…" at bounding box center [507, 251] width 1014 height 503
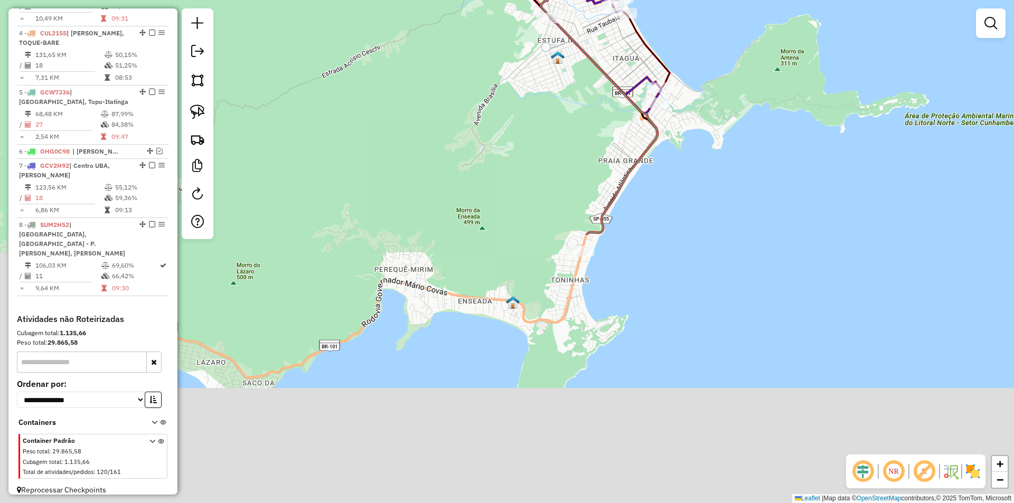
drag, startPoint x: 672, startPoint y: 273, endPoint x: 730, endPoint y: 67, distance: 214.1
click at [734, 39] on div "Janela de atendimento Grade de atendimento Capacidade Transportadoras Veículos …" at bounding box center [507, 251] width 1014 height 503
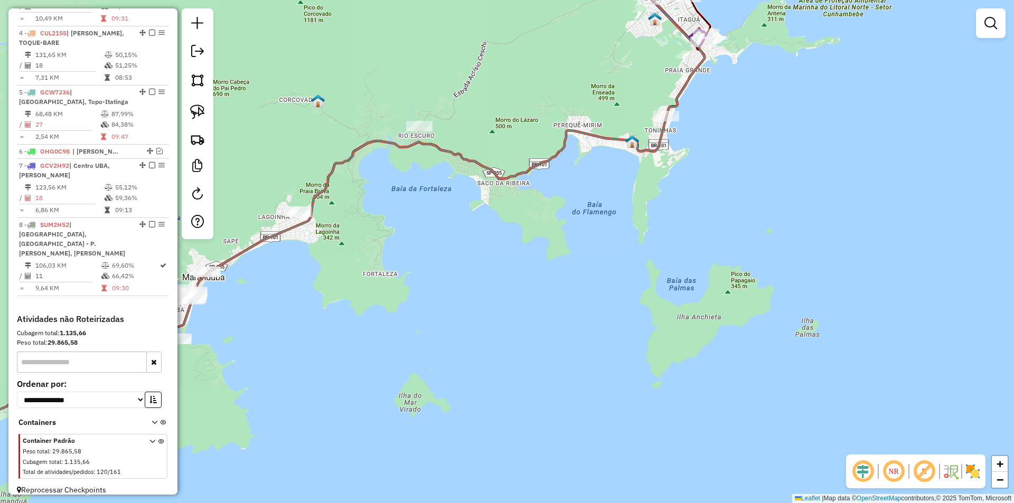
drag, startPoint x: 722, startPoint y: 122, endPoint x: 737, endPoint y: 121, distance: 14.8
click at [735, 121] on div "Janela de atendimento Grade de atendimento Capacidade Transportadoras Veículos …" at bounding box center [507, 251] width 1014 height 503
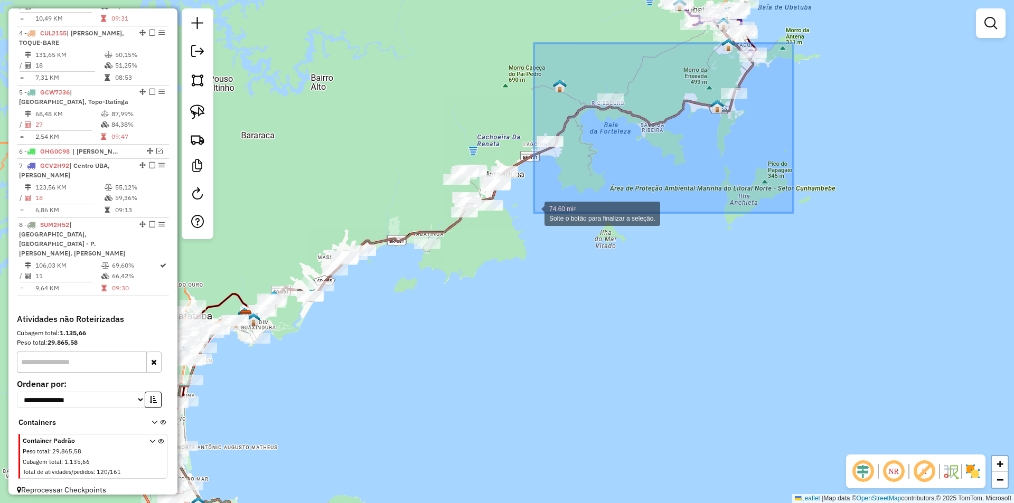
drag, startPoint x: 794, startPoint y: 43, endPoint x: 534, endPoint y: 213, distance: 309.9
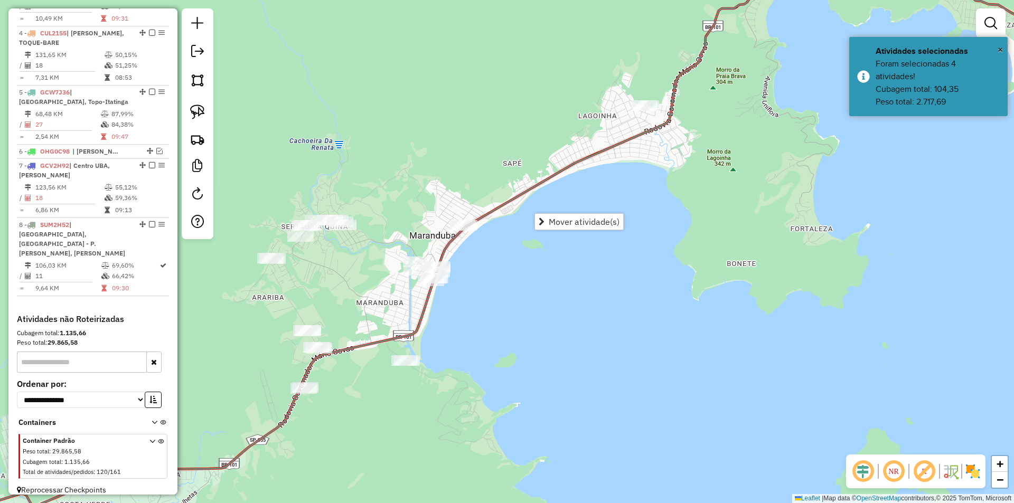
drag, startPoint x: 506, startPoint y: 305, endPoint x: 525, endPoint y: 271, distance: 38.8
click at [525, 275] on div "Janela de atendimento Grade de atendimento Capacidade Transportadoras Veículos …" at bounding box center [507, 251] width 1014 height 503
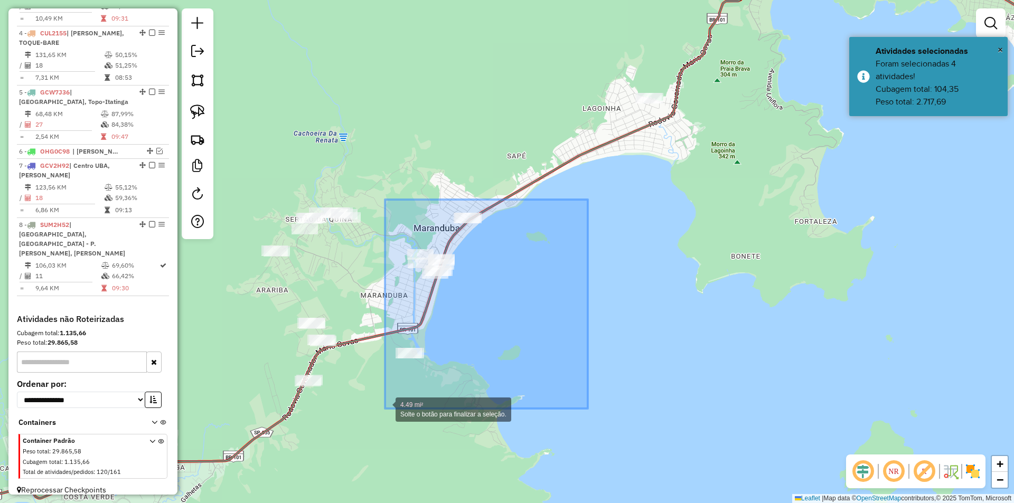
drag, startPoint x: 588, startPoint y: 200, endPoint x: 385, endPoint y: 409, distance: 291.4
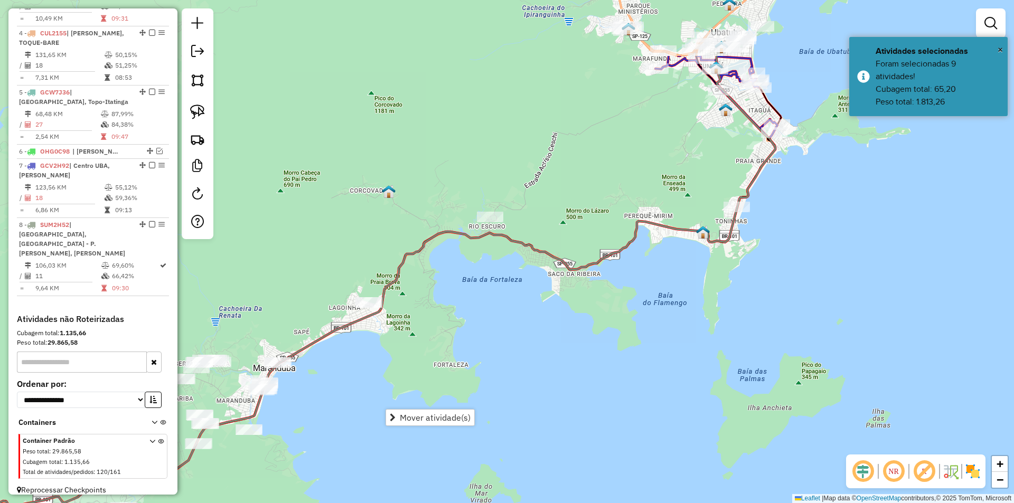
drag, startPoint x: 552, startPoint y: 349, endPoint x: 440, endPoint y: 400, distance: 122.7
click at [440, 402] on div "Janela de atendimento Grade de atendimento Capacidade Transportadoras Veículos …" at bounding box center [507, 251] width 1014 height 503
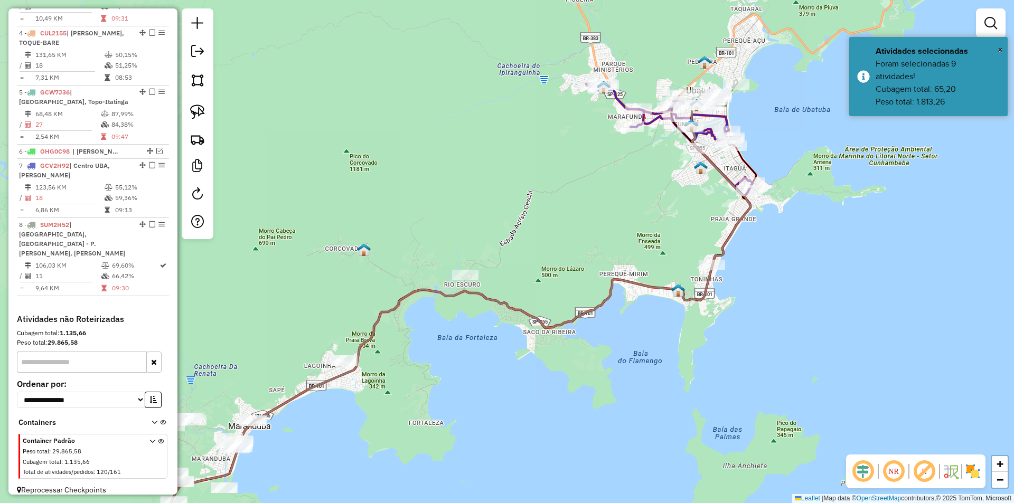
drag, startPoint x: 841, startPoint y: 172, endPoint x: 823, endPoint y: 213, distance: 45.0
click at [823, 213] on div "Janela de atendimento Grade de atendimento Capacidade Transportadoras Veículos …" at bounding box center [507, 251] width 1014 height 503
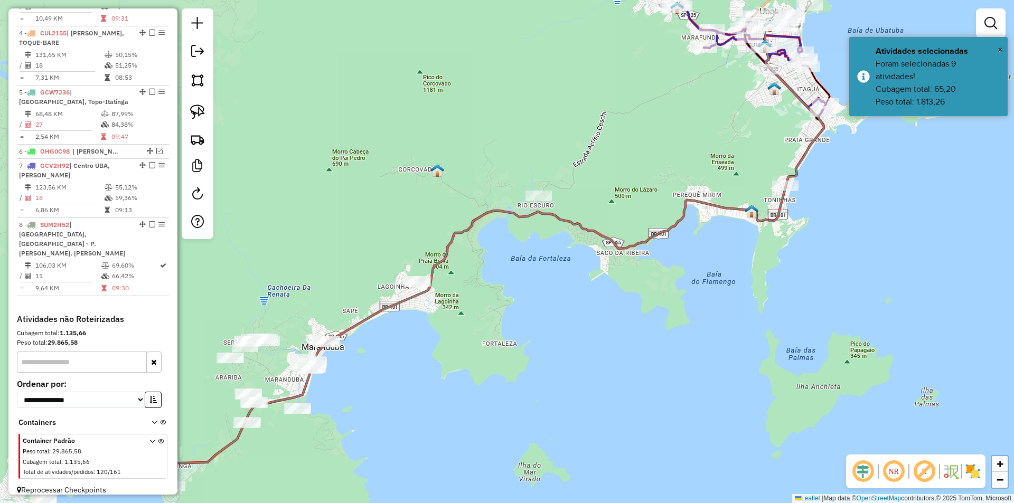
drag, startPoint x: 771, startPoint y: 284, endPoint x: 844, endPoint y: 204, distance: 108.0
click at [844, 204] on div "Janela de atendimento Grade de atendimento Capacidade Transportadoras Veículos …" at bounding box center [507, 251] width 1014 height 503
drag, startPoint x: 198, startPoint y: 110, endPoint x: 455, endPoint y: 104, distance: 256.9
click at [199, 110] on img at bounding box center [197, 112] width 15 height 15
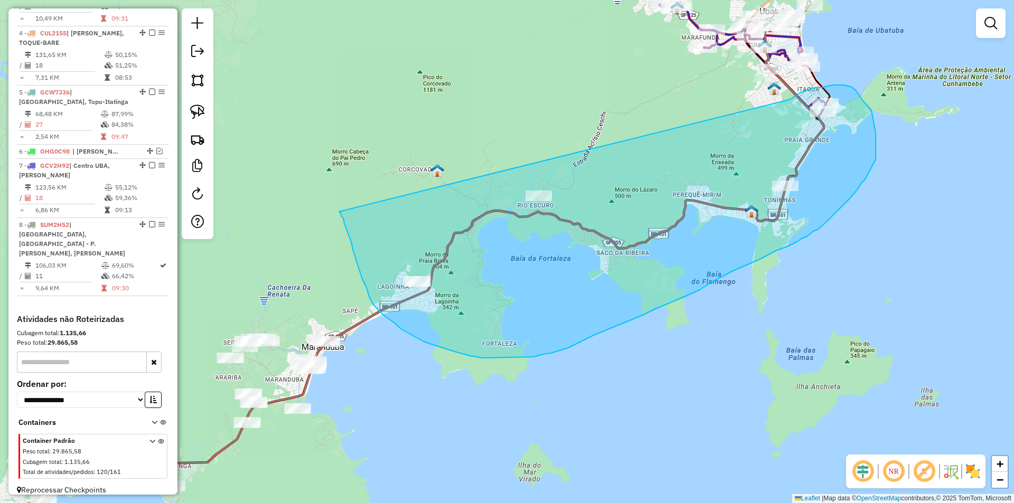
drag, startPoint x: 805, startPoint y: 91, endPoint x: 339, endPoint y: 212, distance: 481.4
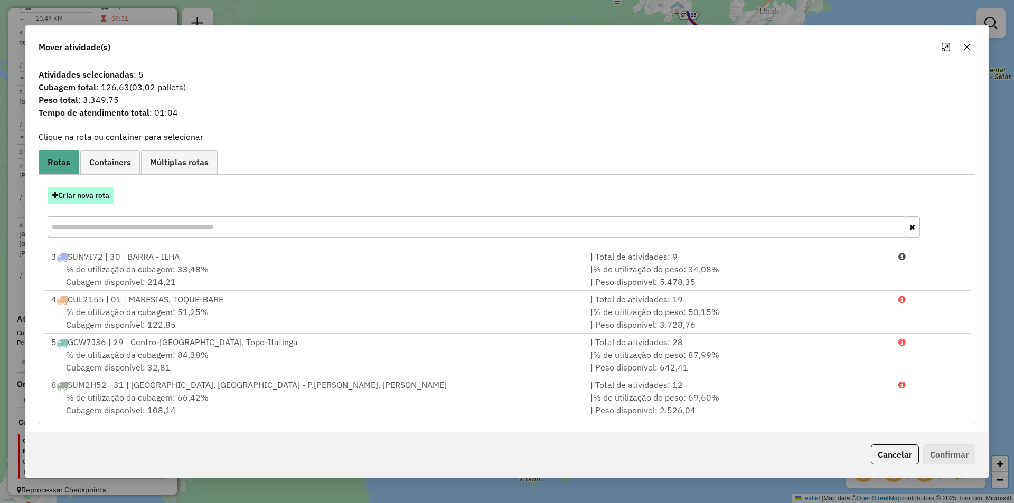
click at [79, 198] on button "Criar nova rota" at bounding box center [81, 196] width 67 height 16
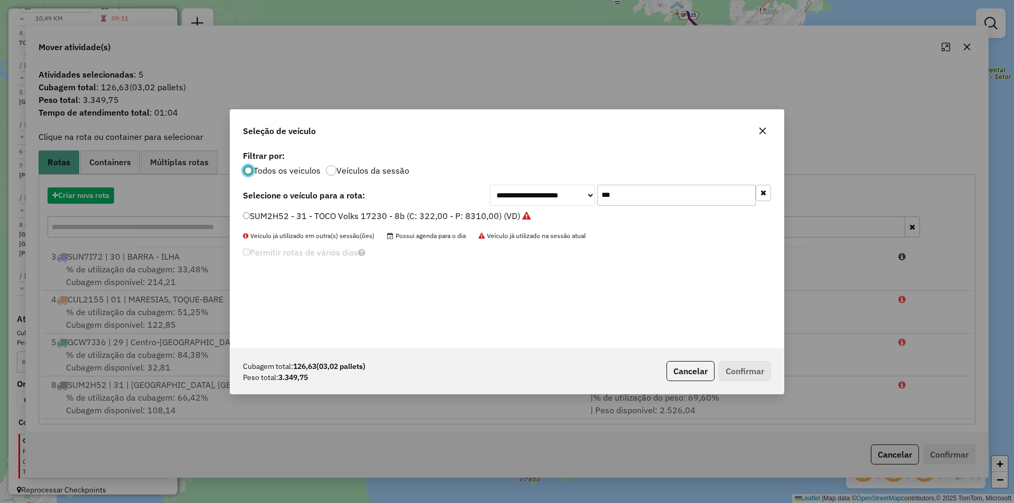
scroll to position [6, 3]
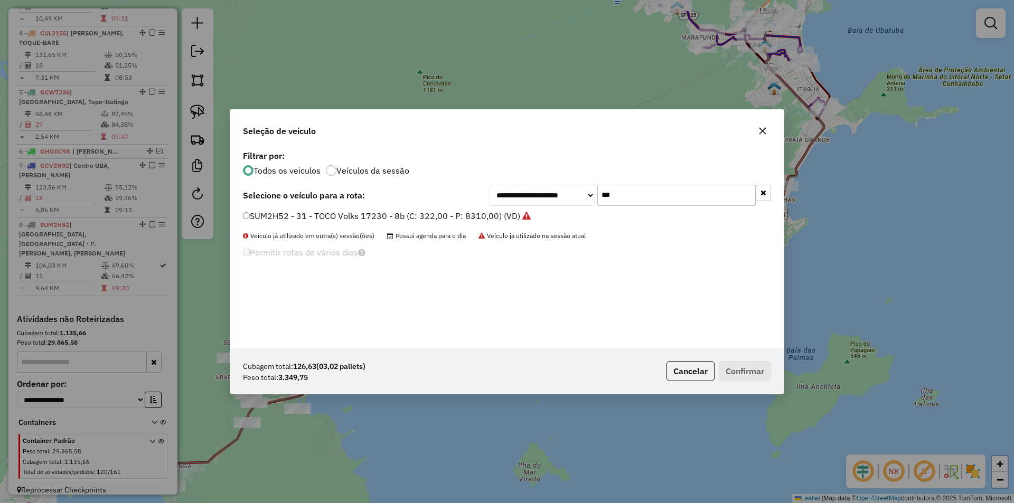
click at [628, 194] on input "***" at bounding box center [677, 195] width 158 height 21
type input "***"
click at [316, 217] on label "FXT3336 - TOCO Volks 17230 - 8b (C: 322,00 - P: 8310,00) (VD)" at bounding box center [371, 216] width 256 height 13
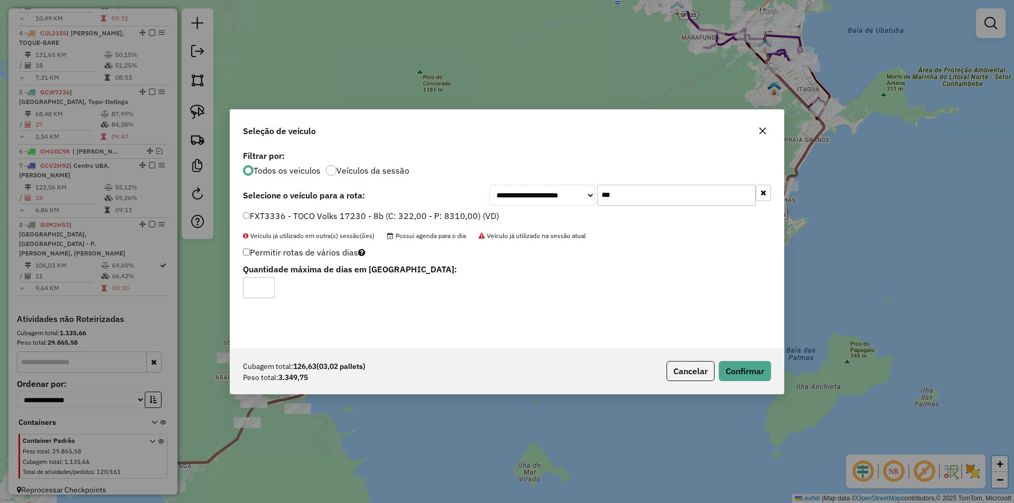
click at [735, 386] on div "Cubagem total: 126,63 (03,02 pallets) Peso total: 3.349,75 Cancelar Confirmar" at bounding box center [507, 371] width 554 height 45
click at [740, 370] on button "Confirmar" at bounding box center [745, 371] width 52 height 20
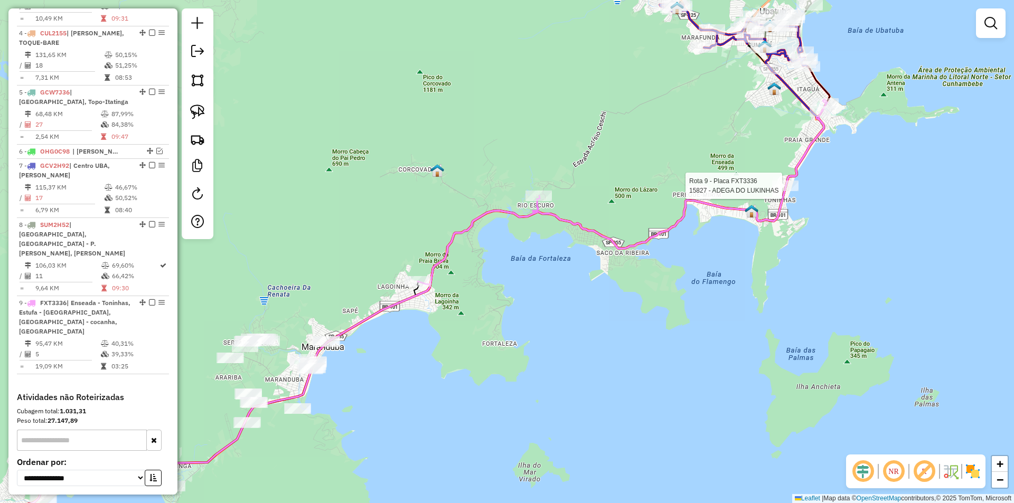
select select "*********"
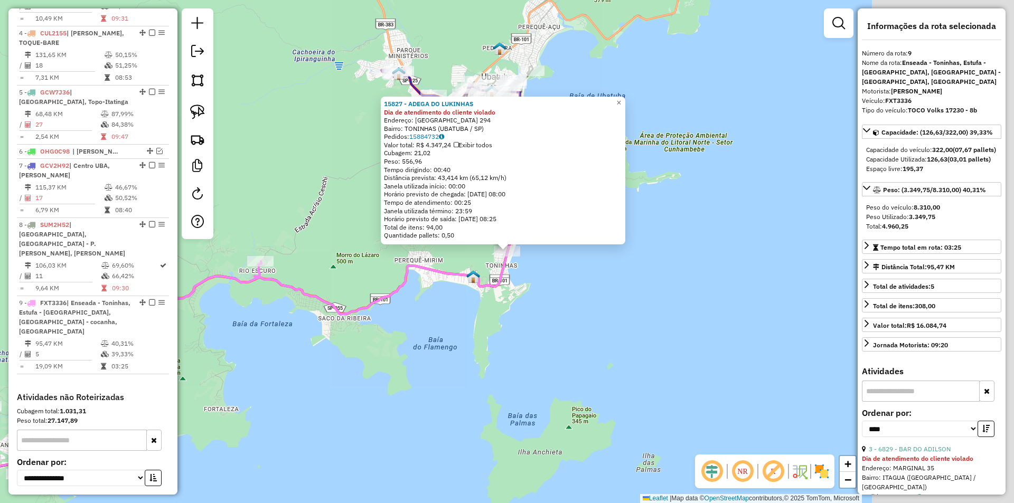
scroll to position [551, 0]
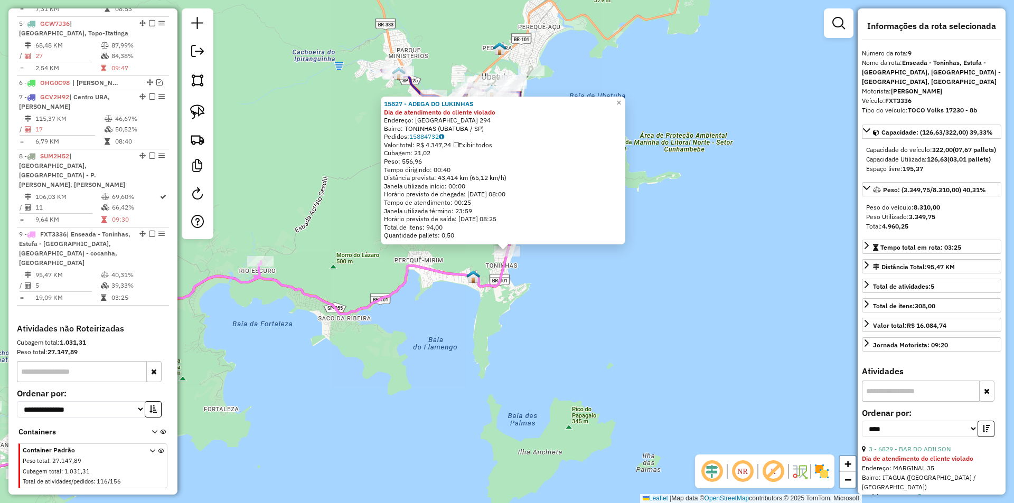
click at [475, 360] on div "15827 - ADEGA DO LUKINHAS Dia de atendimento do cliente violado Endereço: MEXIC…" at bounding box center [507, 251] width 1014 height 503
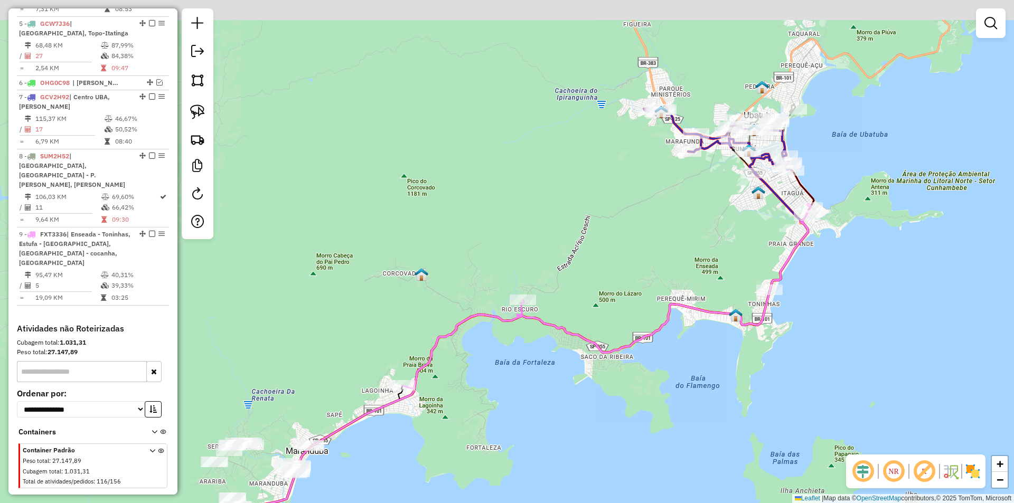
drag, startPoint x: 678, startPoint y: 395, endPoint x: 829, endPoint y: 335, distance: 162.3
click at [829, 337] on div "Janela de atendimento Grade de atendimento Capacidade Transportadoras Veículos …" at bounding box center [507, 251] width 1014 height 503
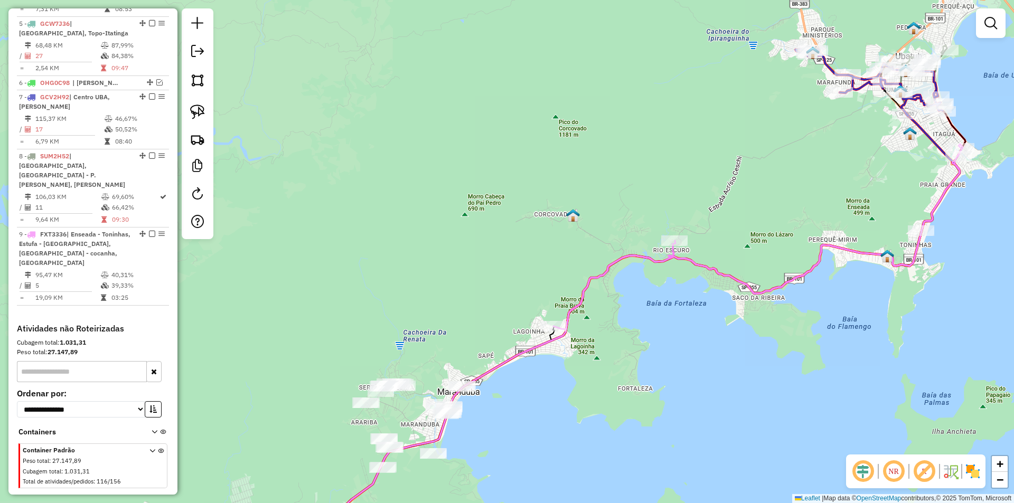
drag, startPoint x: 633, startPoint y: 444, endPoint x: 675, endPoint y: 365, distance: 89.3
click at [675, 377] on div "Janela de atendimento Grade de atendimento Capacidade Transportadoras Veículos …" at bounding box center [507, 251] width 1014 height 503
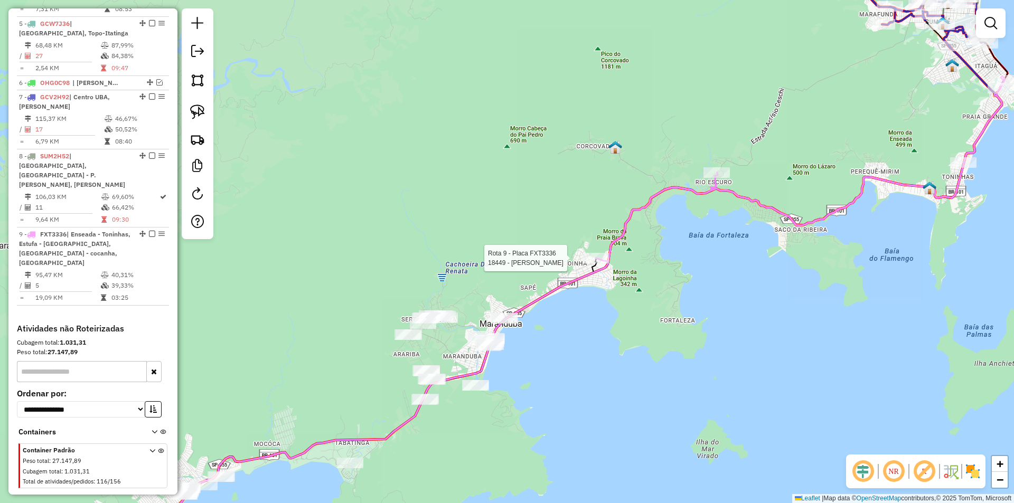
select select "*********"
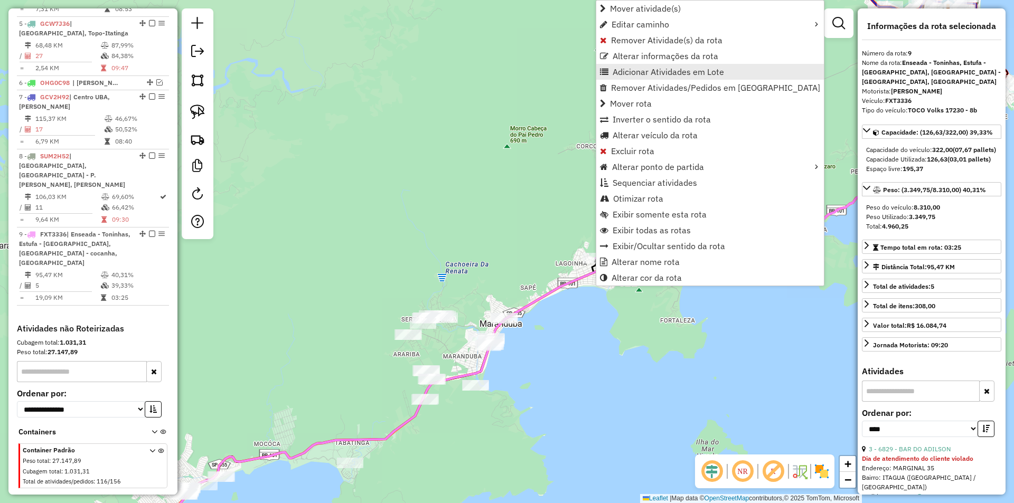
click at [621, 71] on span "Adicionar Atividades em Lote" at bounding box center [668, 72] width 111 height 8
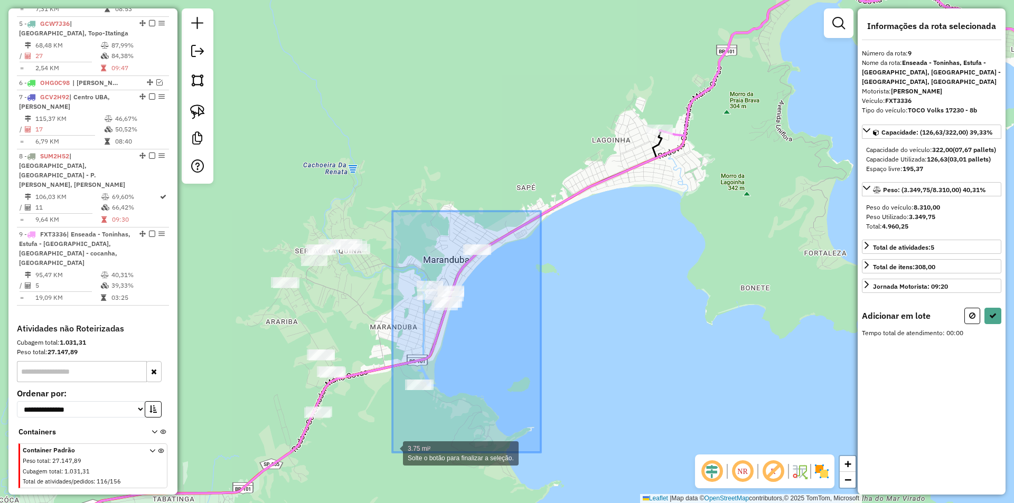
drag, startPoint x: 541, startPoint y: 211, endPoint x: 393, endPoint y: 453, distance: 283.4
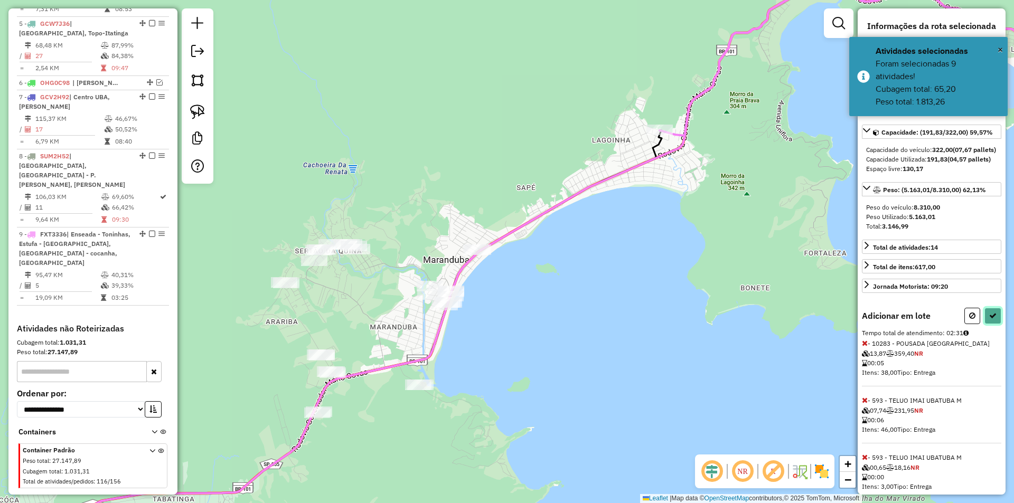
click at [990, 320] on icon at bounding box center [993, 315] width 7 height 7
select select "*********"
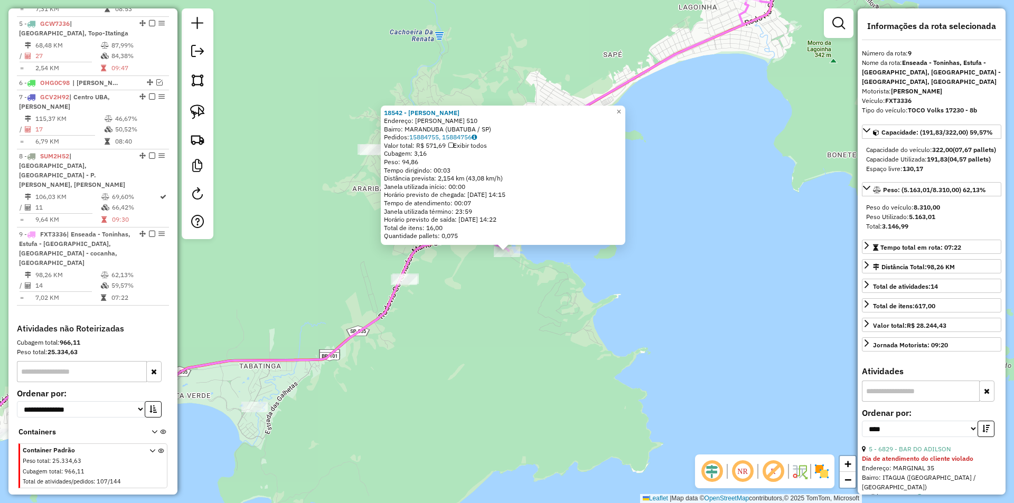
click at [483, 410] on div "18542 - WAGNER DE ARAUJO MUN Endereço: BENEDITA LUIZA DOS SANTOS 510 Bairro: MA…" at bounding box center [507, 251] width 1014 height 503
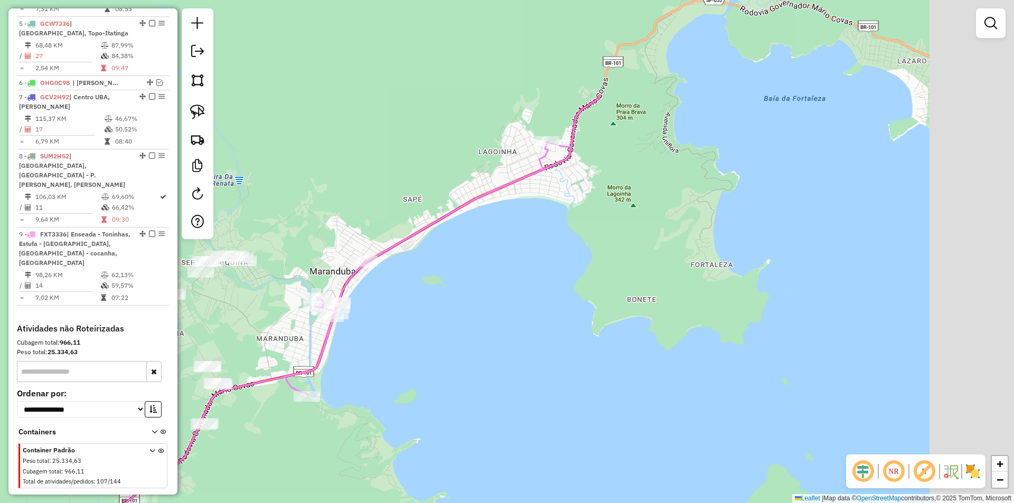
drag, startPoint x: 537, startPoint y: 385, endPoint x: 378, endPoint y: 452, distance: 172.8
click at [390, 479] on div "Janela de atendimento Grade de atendimento Capacidade Transportadoras Veículos …" at bounding box center [507, 251] width 1014 height 503
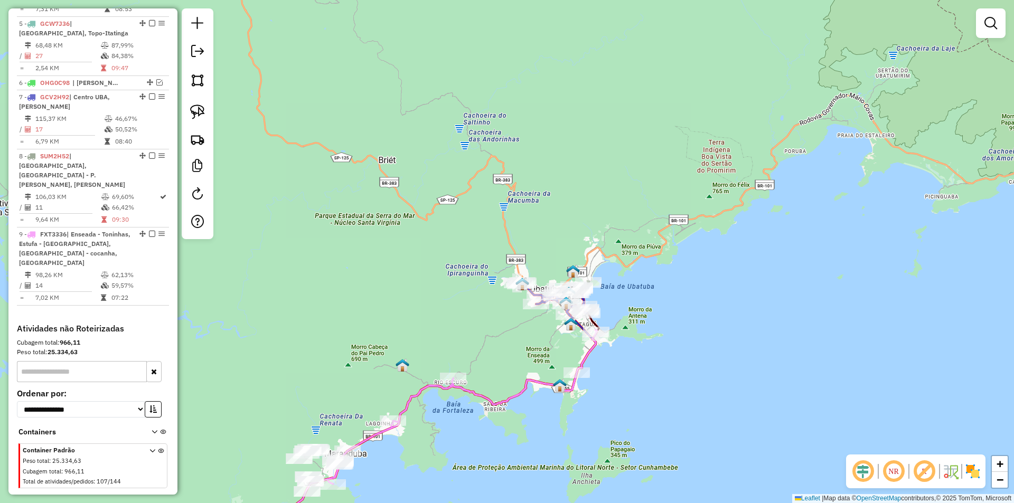
drag, startPoint x: 544, startPoint y: 415, endPoint x: 523, endPoint y: 431, distance: 26.3
click at [522, 455] on div "Janela de atendimento Grade de atendimento Capacidade Transportadoras Veículos …" at bounding box center [507, 251] width 1014 height 503
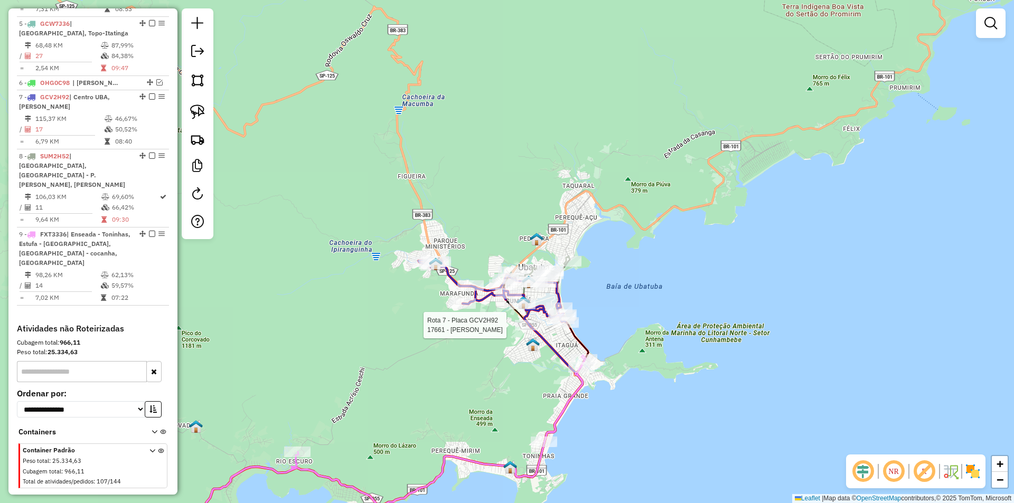
select select "*********"
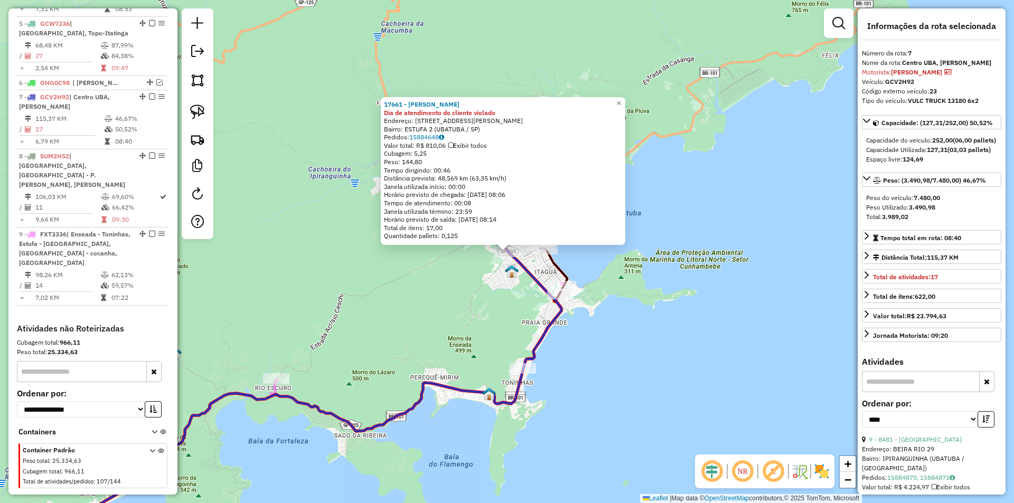
click at [451, 337] on div "17661 - LUCIANA CASSIA PERE Dia de atendimento do cliente violado Endereço: RUA…" at bounding box center [507, 251] width 1014 height 503
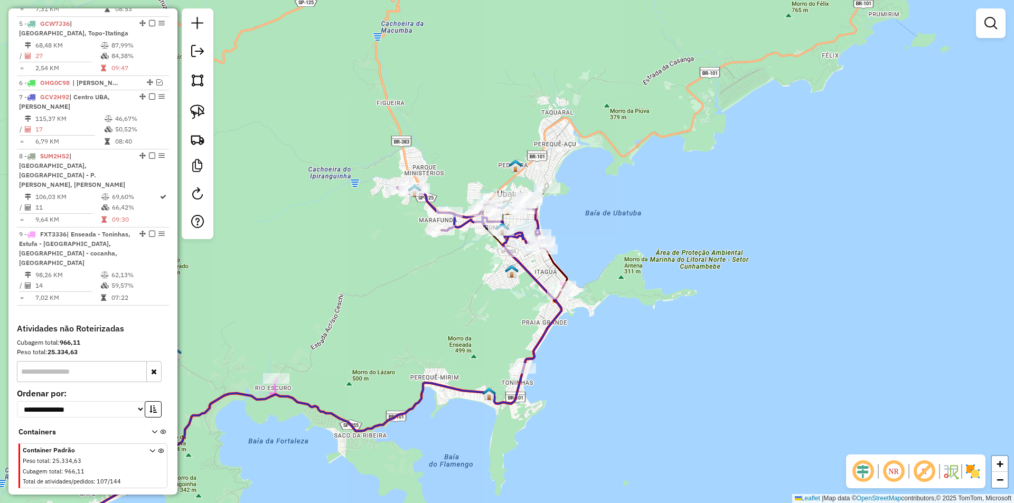
drag, startPoint x: 462, startPoint y: 318, endPoint x: 456, endPoint y: 351, distance: 33.8
click at [456, 351] on div "17661 - LUCIANA CASSIA PERE Dia de atendimento do cliente violado Endereço: RUA…" at bounding box center [507, 251] width 1014 height 503
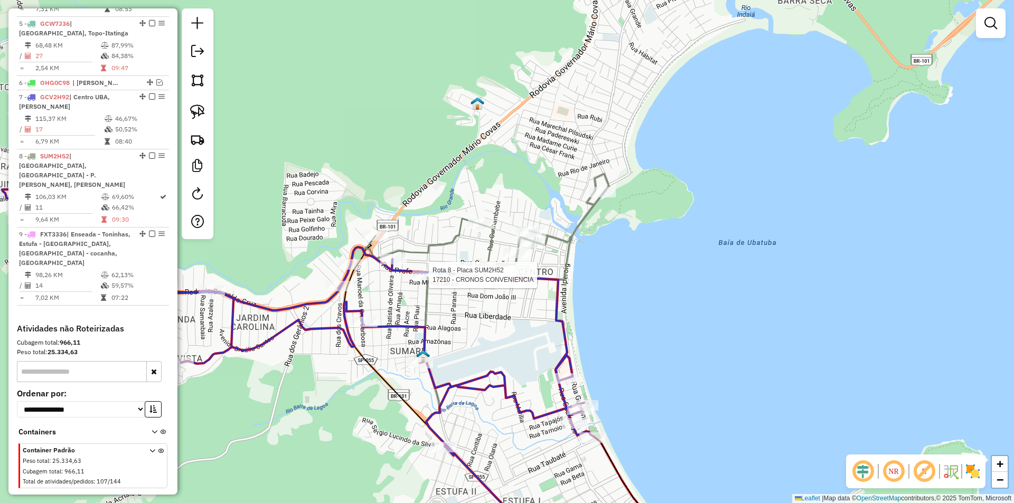
select select "*********"
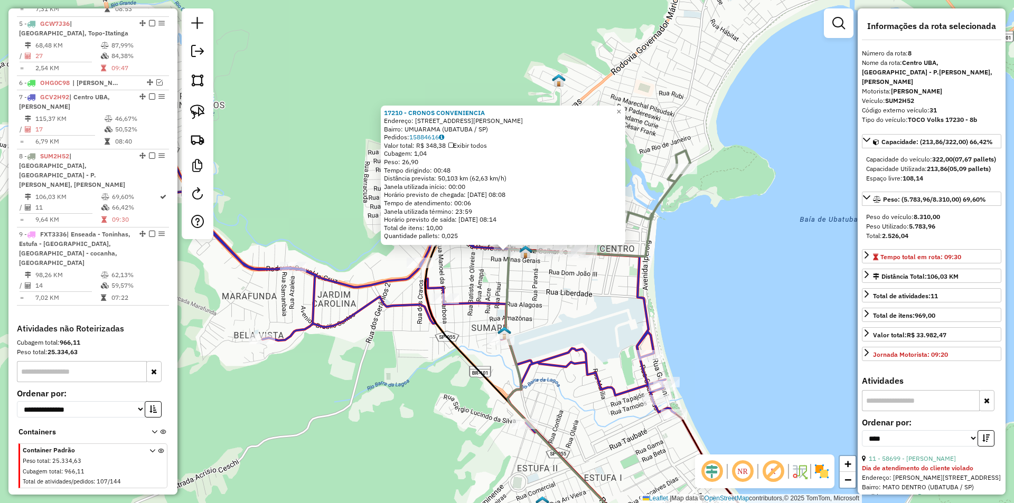
click at [463, 280] on div "Rota 7 - Placa GCV2H92 16206 - UBATUBAR 17210 - CRONOS CONVENIENCIA Endereço: R…" at bounding box center [507, 251] width 1014 height 503
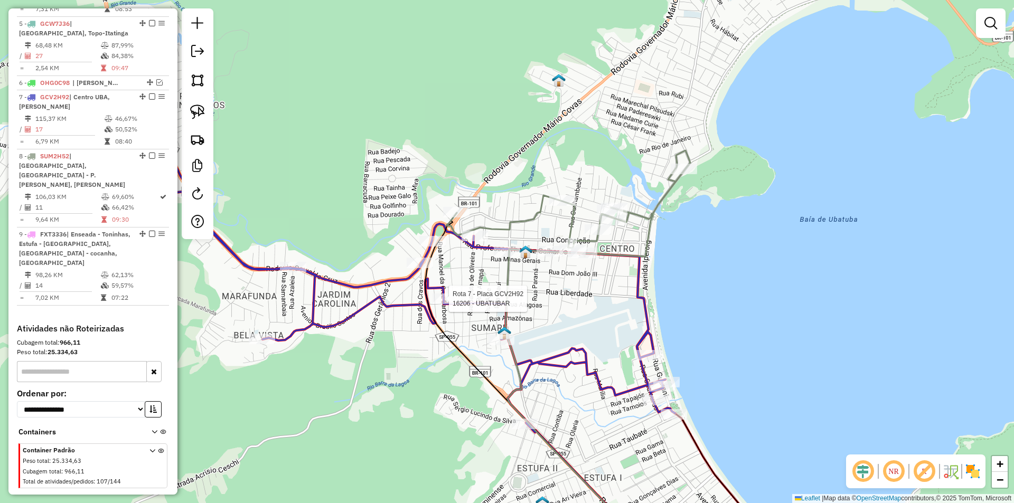
select select "*********"
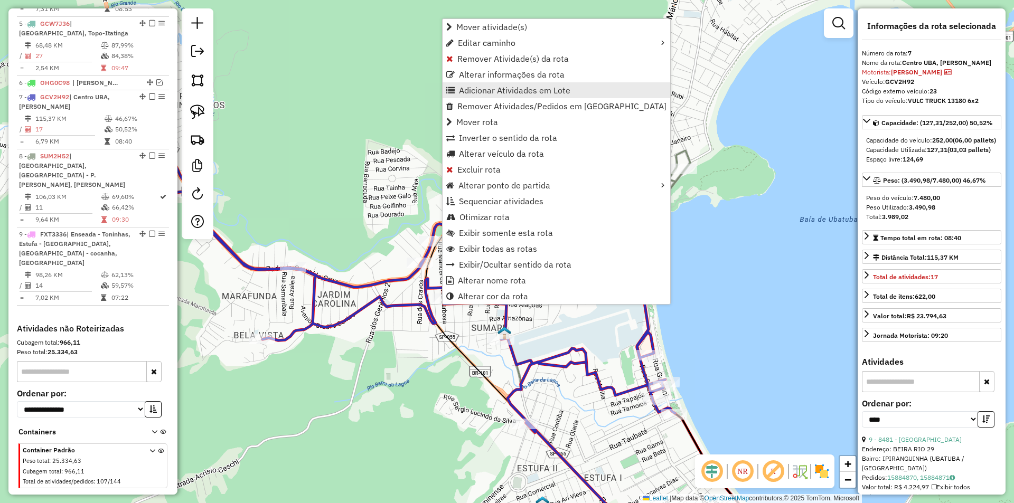
click at [470, 94] on span "Adicionar Atividades em Lote" at bounding box center [514, 90] width 111 height 8
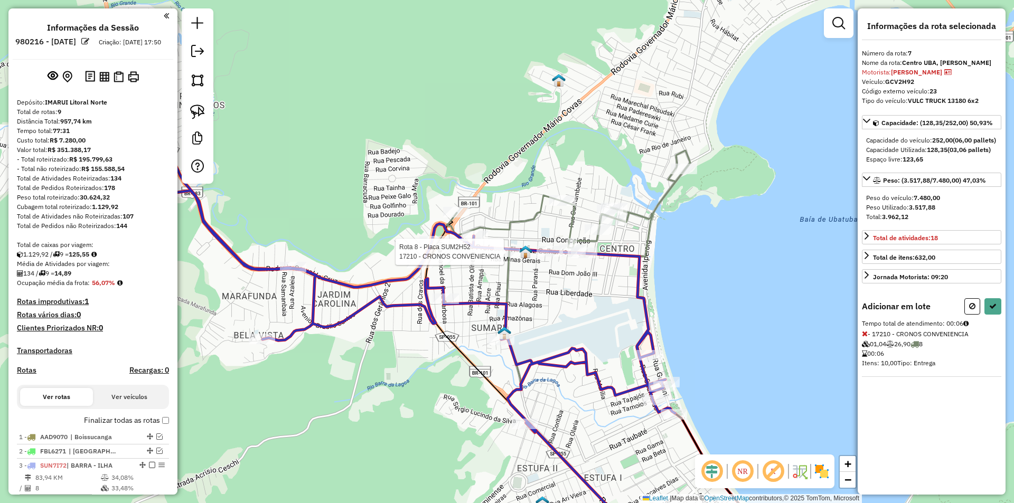
scroll to position [551, 0]
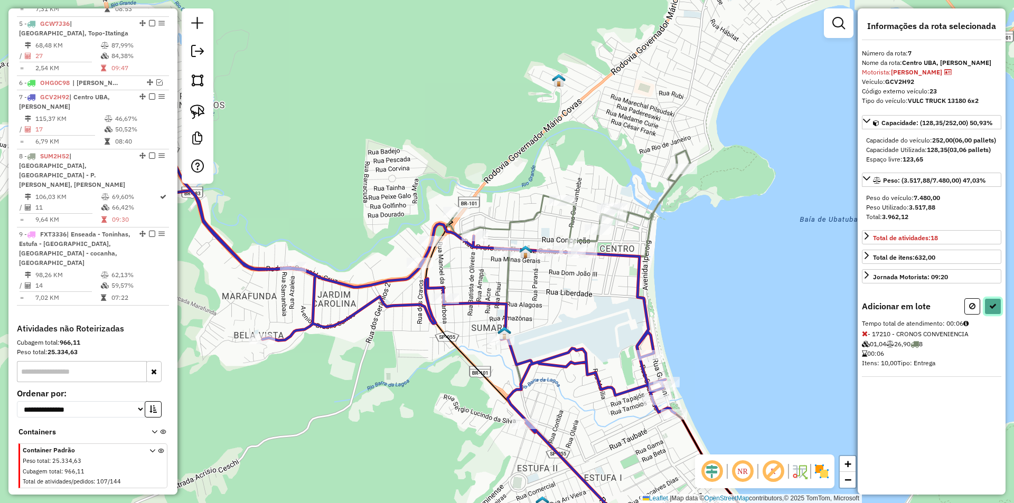
click at [996, 310] on icon at bounding box center [993, 306] width 7 height 7
select select "*********"
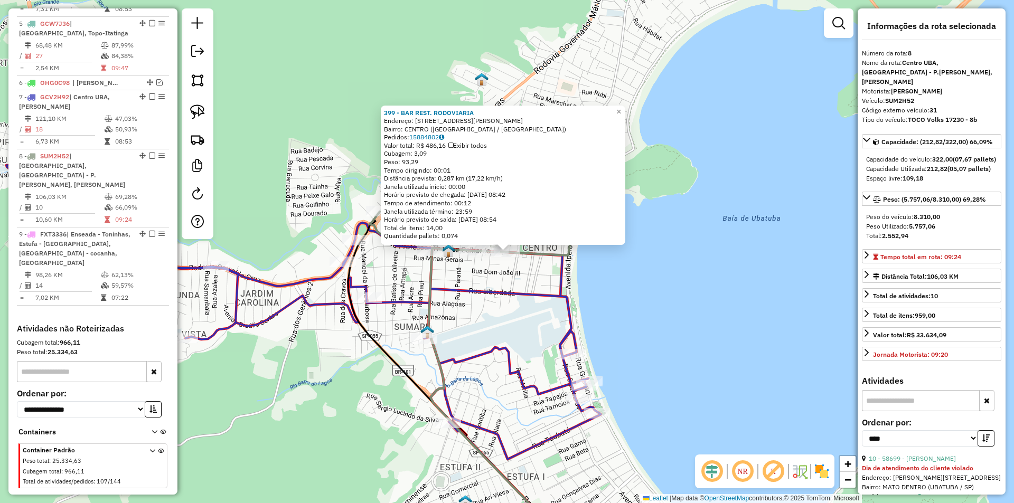
click at [470, 286] on icon at bounding box center [303, 312] width 595 height 295
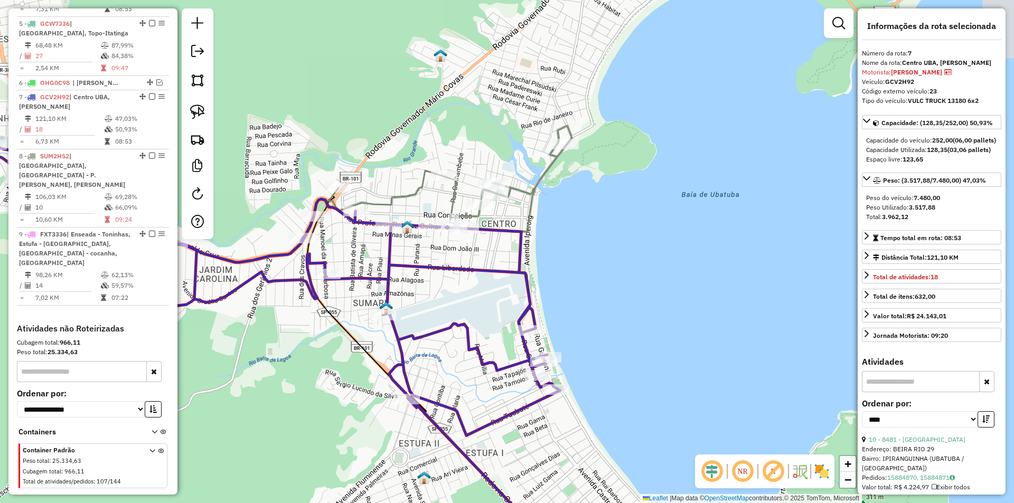
drag, startPoint x: 531, startPoint y: 410, endPoint x: 490, endPoint y: 388, distance: 46.8
click at [490, 388] on div "Janela de atendimento Grade de atendimento Capacidade Transportadoras Veículos …" at bounding box center [507, 251] width 1014 height 503
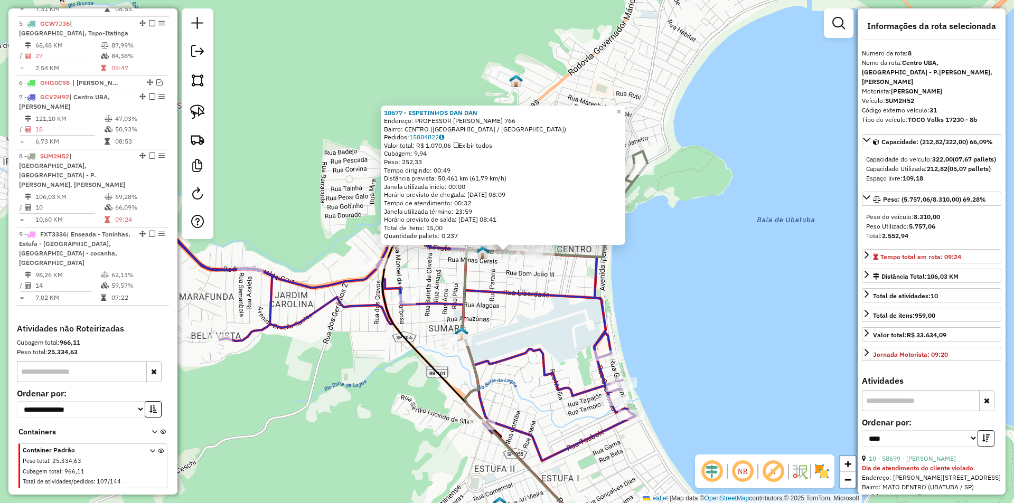
click at [447, 275] on div "10677 - ESPETINHOS DAN DAN Endereço: PROFESSOR THOMAS GALHARDO 766 Bairro: CENT…" at bounding box center [507, 251] width 1014 height 503
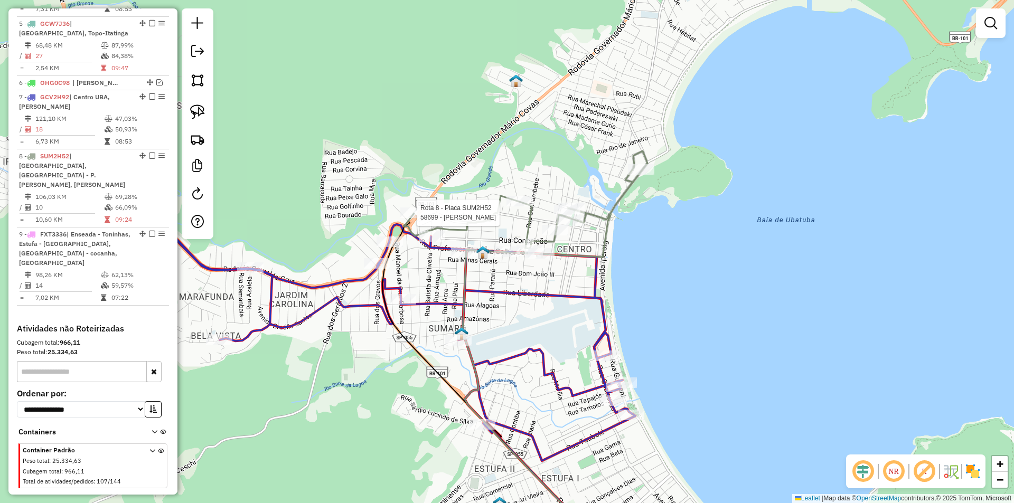
select select "*********"
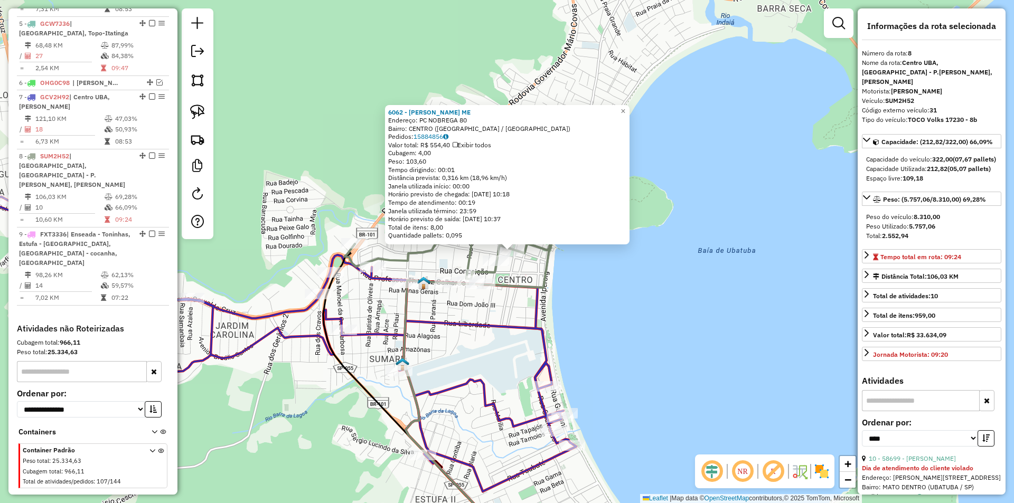
drag, startPoint x: 506, startPoint y: 395, endPoint x: 608, endPoint y: 214, distance: 207.5
click at [605, 221] on div "Rota 8 - Placa SUM2H52 6062 - XU GANDIAN ME 6062 - XU GANDIAN ME Endereço: PC N…" at bounding box center [507, 251] width 1014 height 503
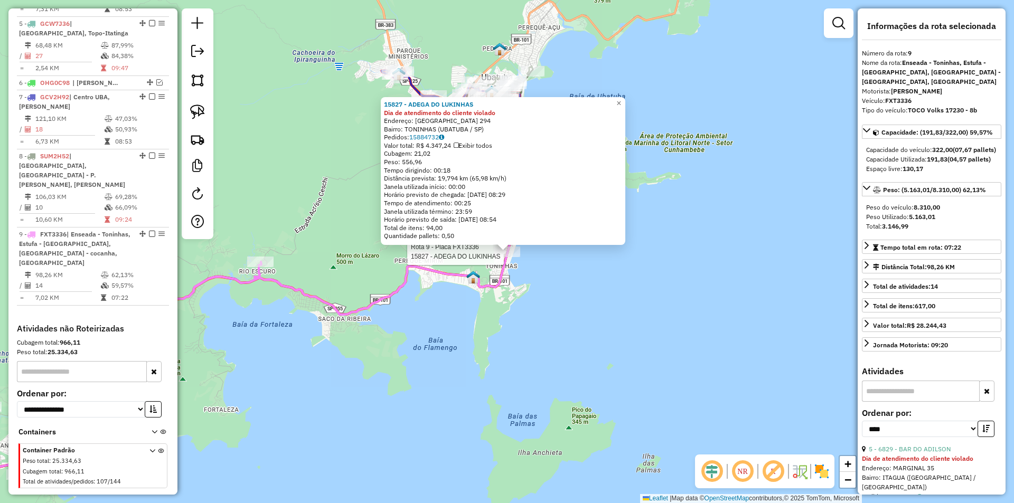
click at [522, 388] on div "Rota 9 - Placa FXT3336 15827 - ADEGA DO LUKINHAS 15827 - ADEGA DO LUKINHAS Dia …" at bounding box center [507, 251] width 1014 height 503
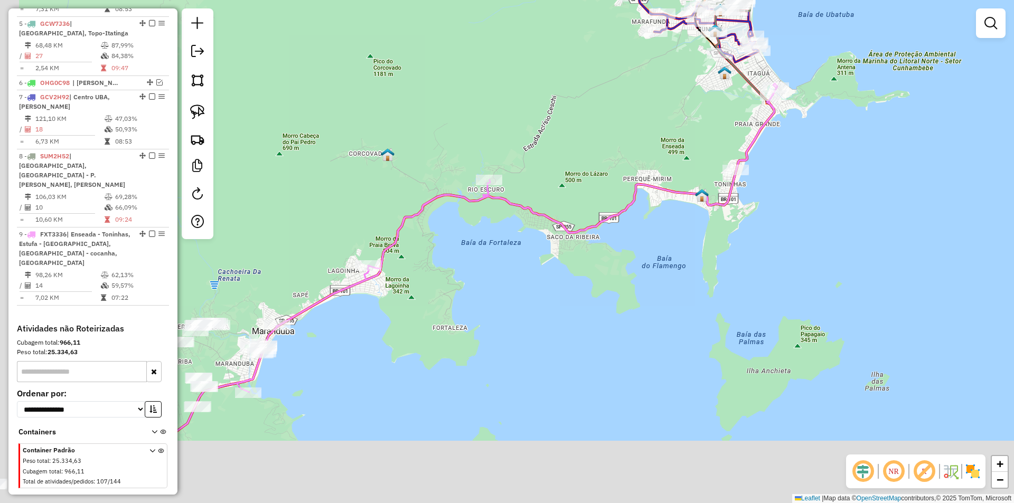
drag, startPoint x: 384, startPoint y: 416, endPoint x: 767, endPoint y: 271, distance: 410.1
click at [767, 271] on div "Janela de atendimento Grade de atendimento Capacidade Transportadoras Veículos …" at bounding box center [507, 251] width 1014 height 503
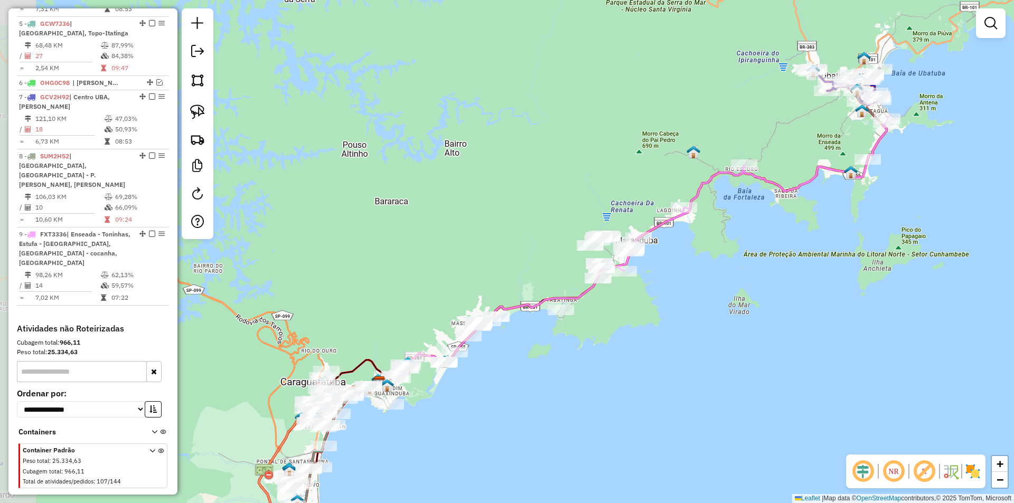
drag, startPoint x: 569, startPoint y: 351, endPoint x: 623, endPoint y: 307, distance: 69.9
click at [623, 307] on div "Janela de atendimento Grade de atendimento Capacidade Transportadoras Veículos …" at bounding box center [507, 251] width 1014 height 503
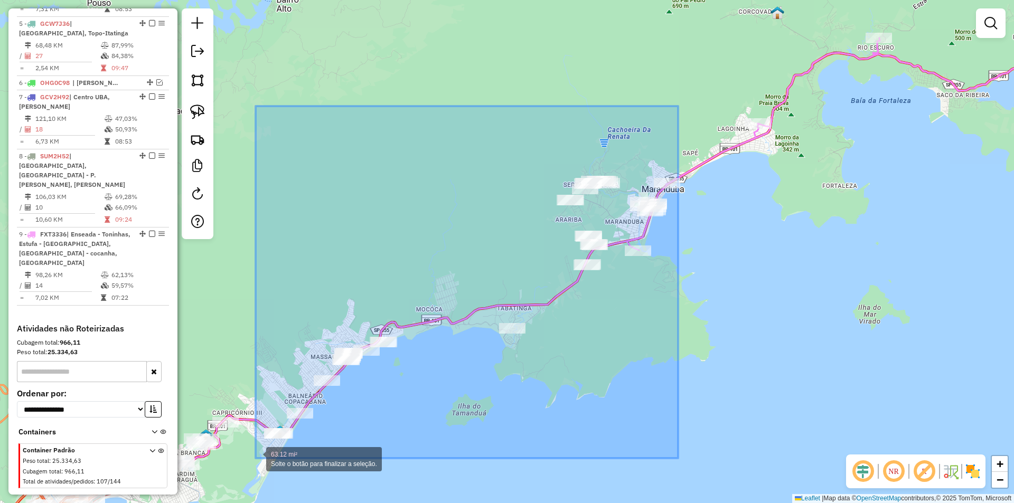
drag, startPoint x: 678, startPoint y: 107, endPoint x: 256, endPoint y: 460, distance: 550.2
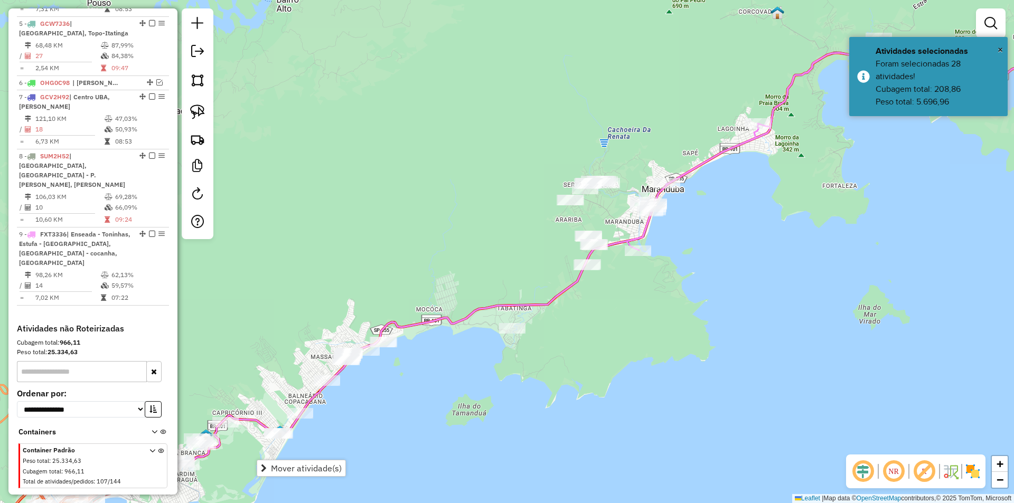
click at [508, 384] on div "Janela de atendimento Grade de atendimento Capacidade Transportadoras Veículos …" at bounding box center [507, 251] width 1014 height 503
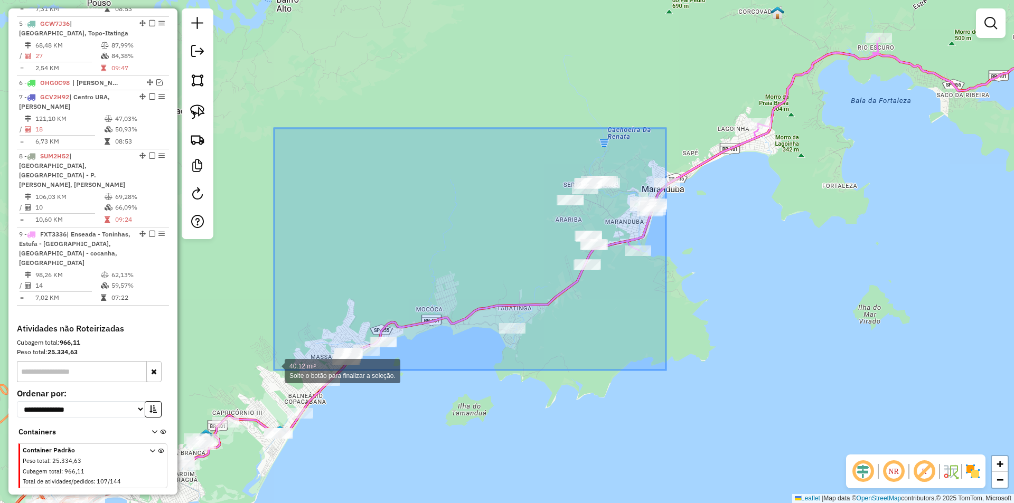
drag, startPoint x: 666, startPoint y: 128, endPoint x: 274, endPoint y: 370, distance: 460.7
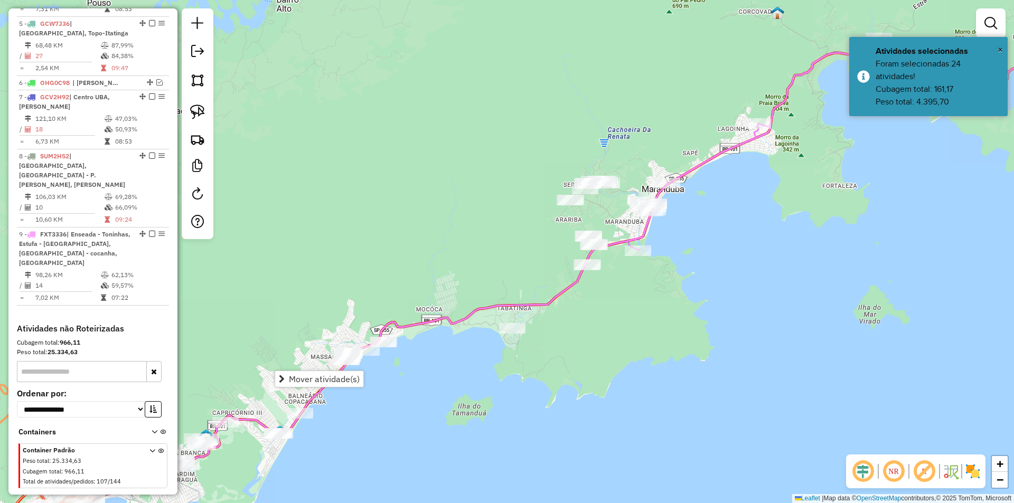
click at [626, 377] on div "Janela de atendimento Grade de atendimento Capacidade Transportadoras Veículos …" at bounding box center [507, 251] width 1014 height 503
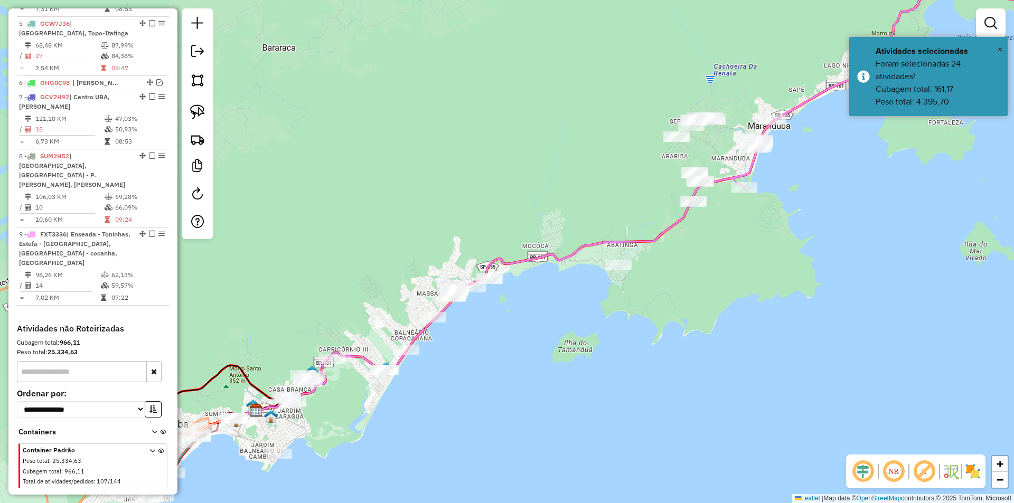
drag, startPoint x: 507, startPoint y: 391, endPoint x: 533, endPoint y: 371, distance: 33.1
click at [533, 371] on div "Janela de atendimento Grade de atendimento Capacidade Transportadoras Veículos …" at bounding box center [507, 251] width 1014 height 503
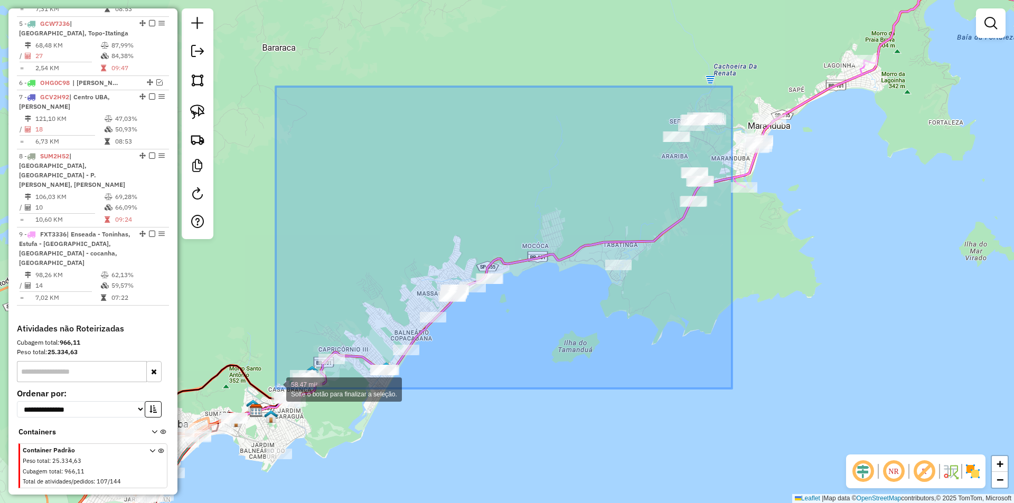
drag, startPoint x: 732, startPoint y: 87, endPoint x: 276, endPoint y: 389, distance: 547.4
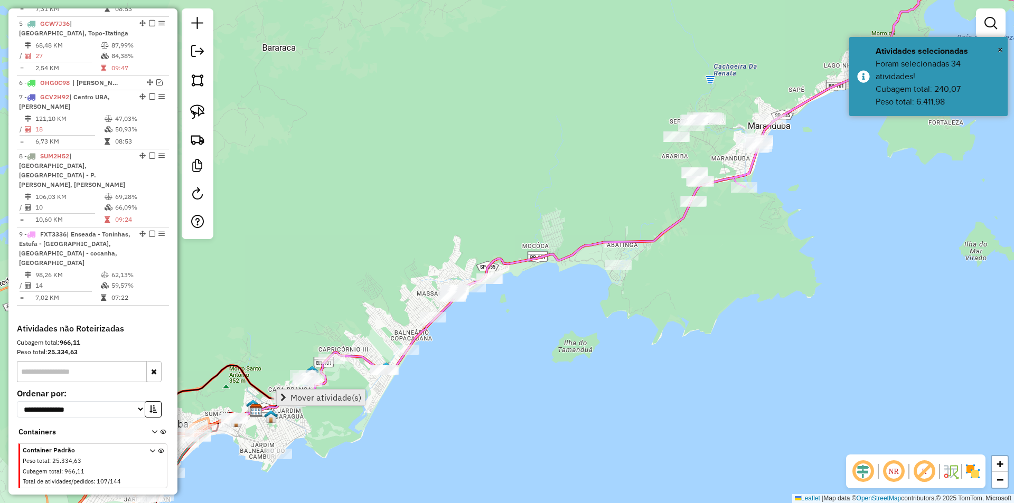
click at [324, 400] on span "Mover atividade(s)" at bounding box center [326, 398] width 71 height 8
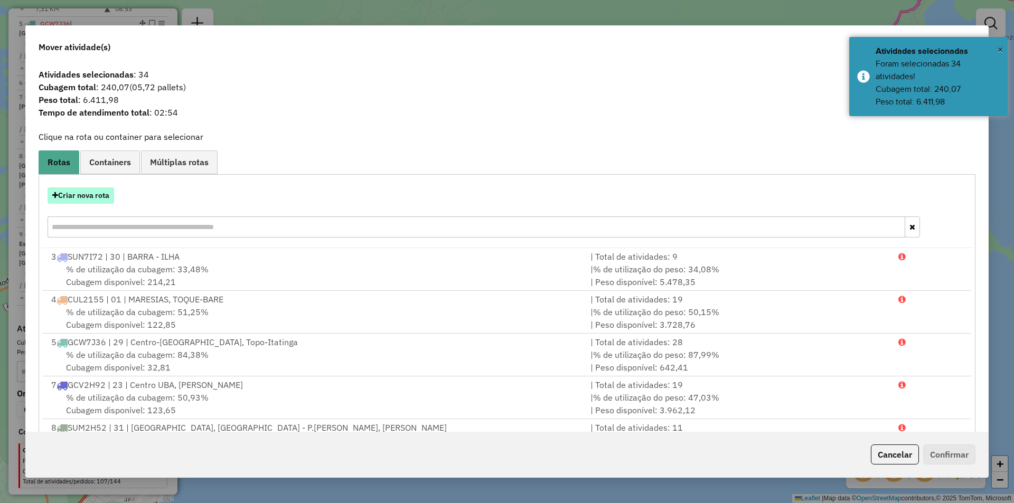
click at [77, 194] on button "Criar nova rota" at bounding box center [81, 196] width 67 height 16
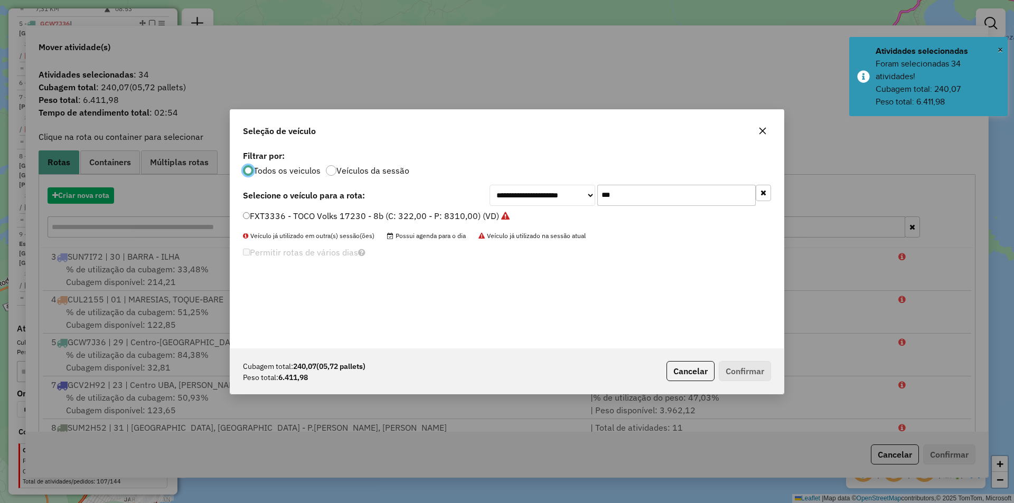
scroll to position [6, 3]
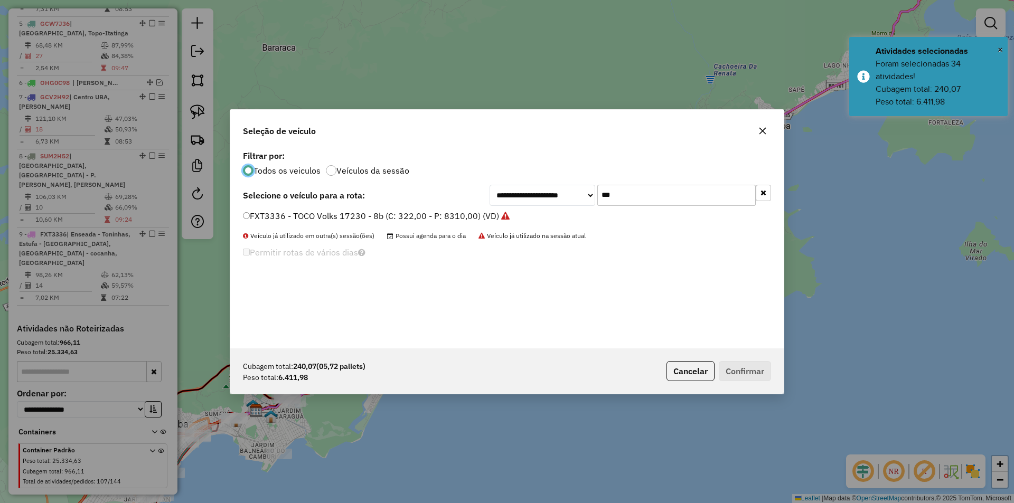
click at [643, 192] on input "***" at bounding box center [677, 195] width 158 height 21
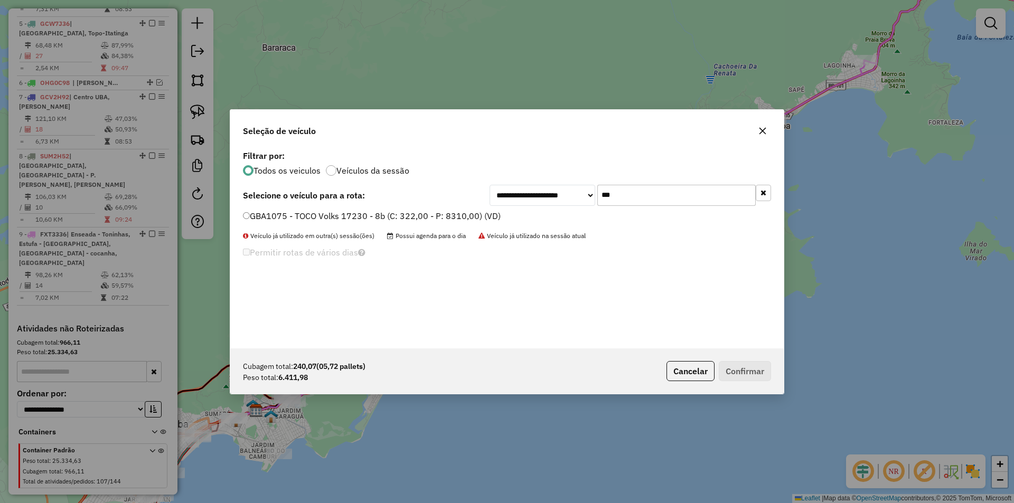
type input "***"
click at [316, 214] on label "GBA1075 - TOCO Volks 17230 - 8b (C: 322,00 - P: 8310,00) (VD)" at bounding box center [372, 216] width 258 height 13
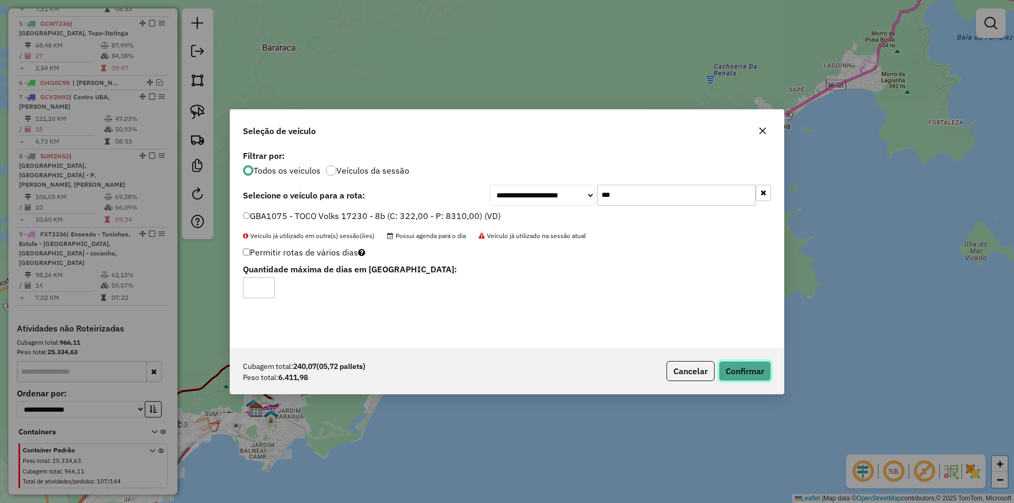
click at [738, 370] on button "Confirmar" at bounding box center [745, 371] width 52 height 20
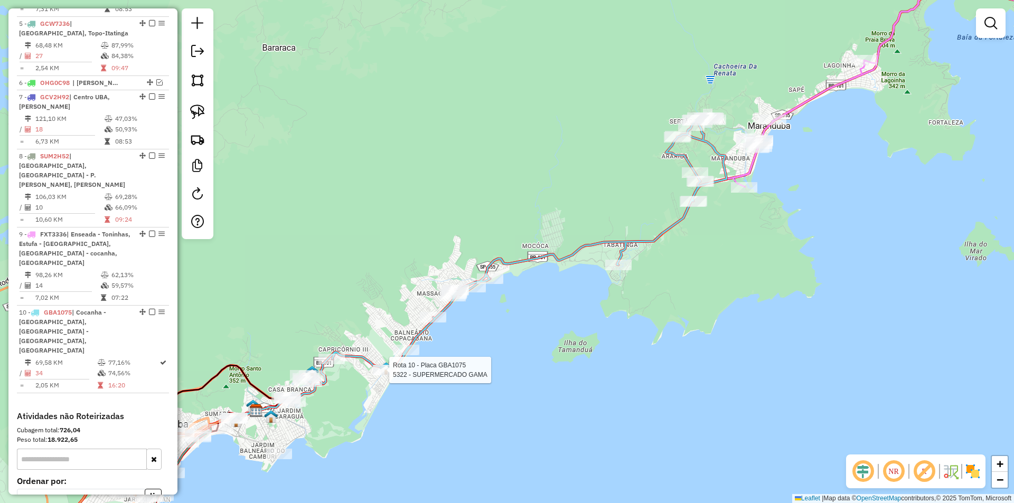
select select "*********"
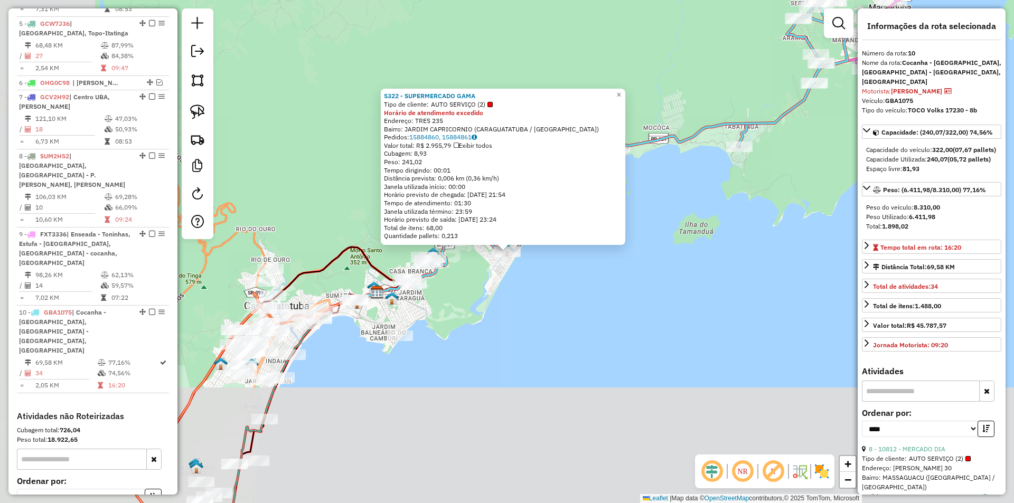
scroll to position [620, 0]
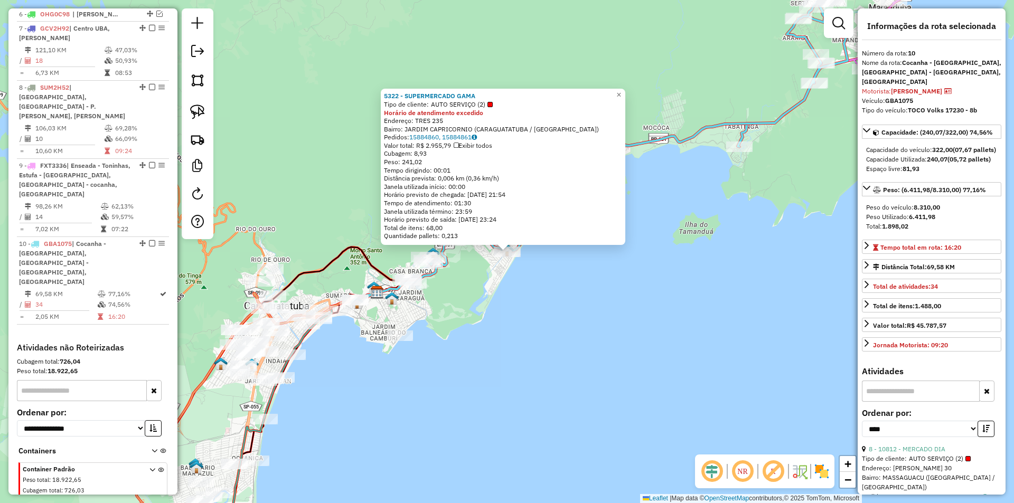
click at [478, 328] on div "5322 - SUPERMERCADO GAMA Tipo de cliente: AUTO SERVIÇO (2) Horário de atendimen…" at bounding box center [507, 251] width 1014 height 503
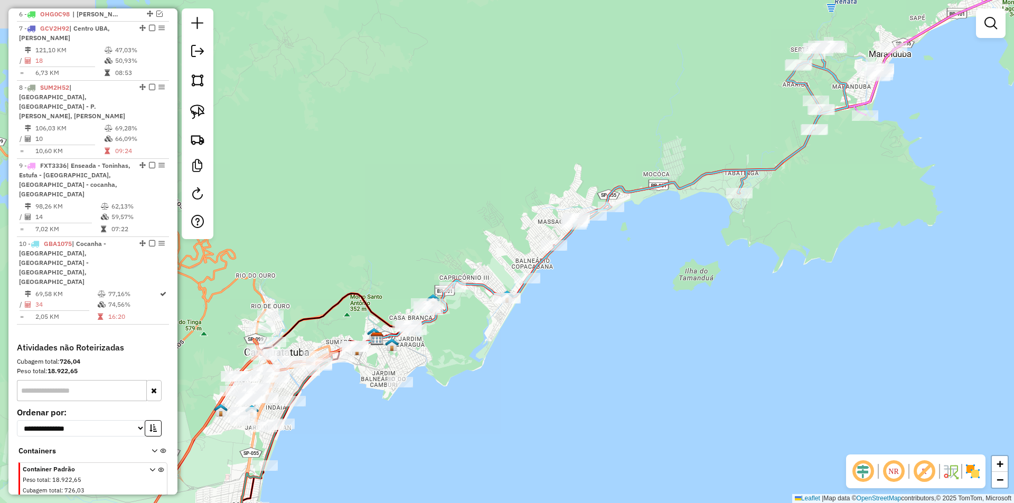
drag, startPoint x: 486, startPoint y: 277, endPoint x: 486, endPoint y: 331, distance: 54.4
click at [486, 331] on div "Janela de atendimento Grade de atendimento Capacidade Transportadoras Veículos …" at bounding box center [507, 251] width 1014 height 503
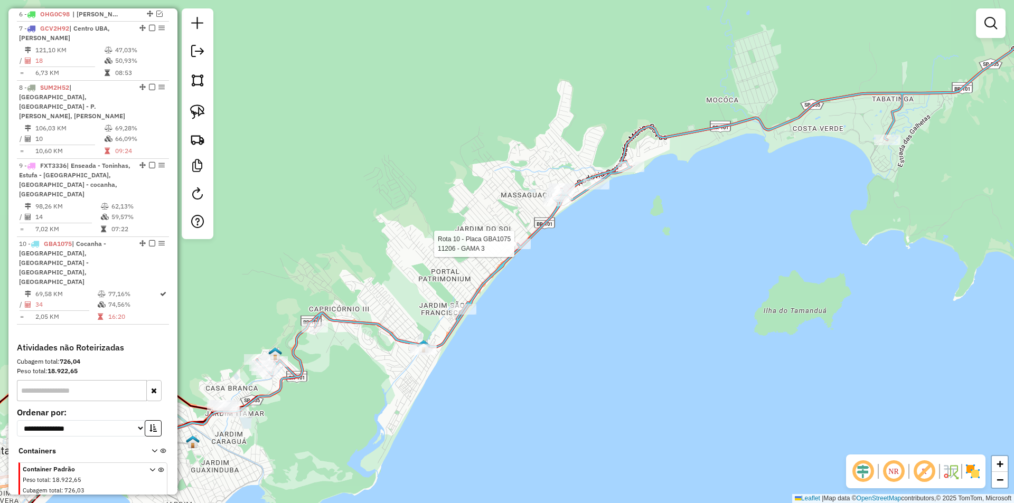
select select "*********"
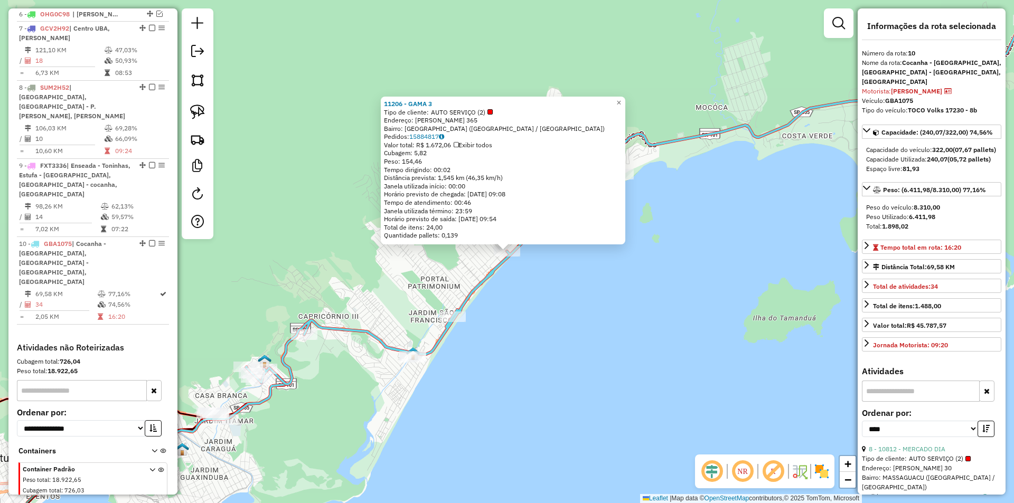
click at [498, 354] on div "11206 - GAMA 3 Tipo de cliente: AUTO SERVIÇO (2) Endereço: ANTONIO DE LUCCA 365…" at bounding box center [507, 251] width 1014 height 503
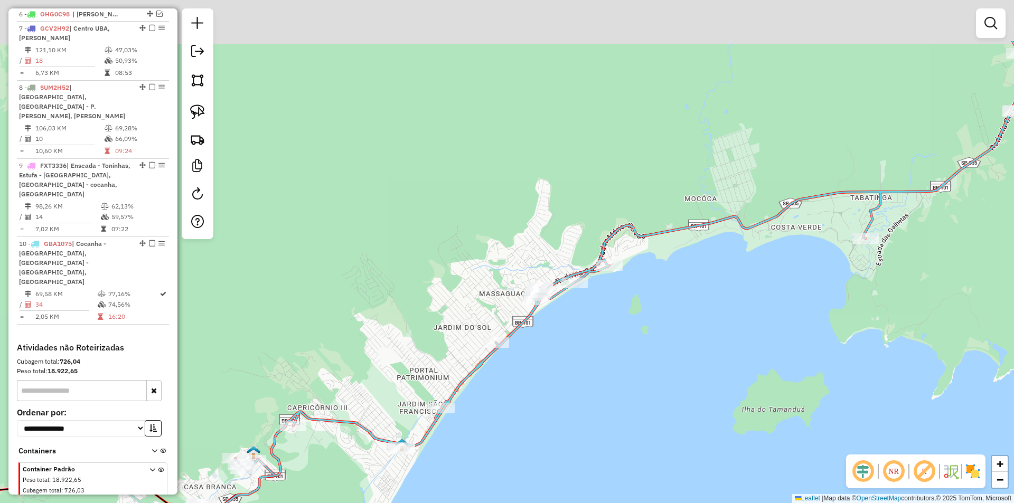
drag, startPoint x: 514, startPoint y: 340, endPoint x: 507, endPoint y: 395, distance: 55.8
click at [507, 395] on div "Janela de atendimento Grade de atendimento Capacidade Transportadoras Veículos …" at bounding box center [507, 251] width 1014 height 503
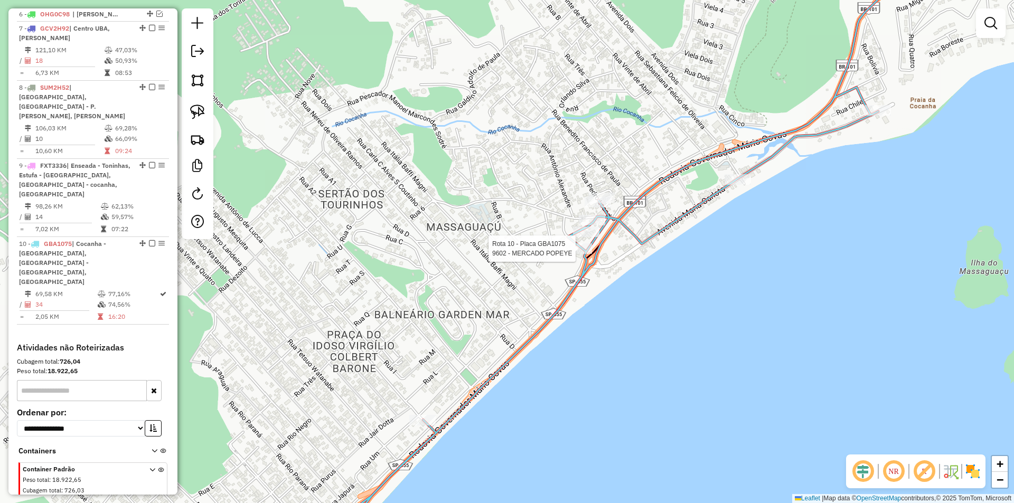
select select "*********"
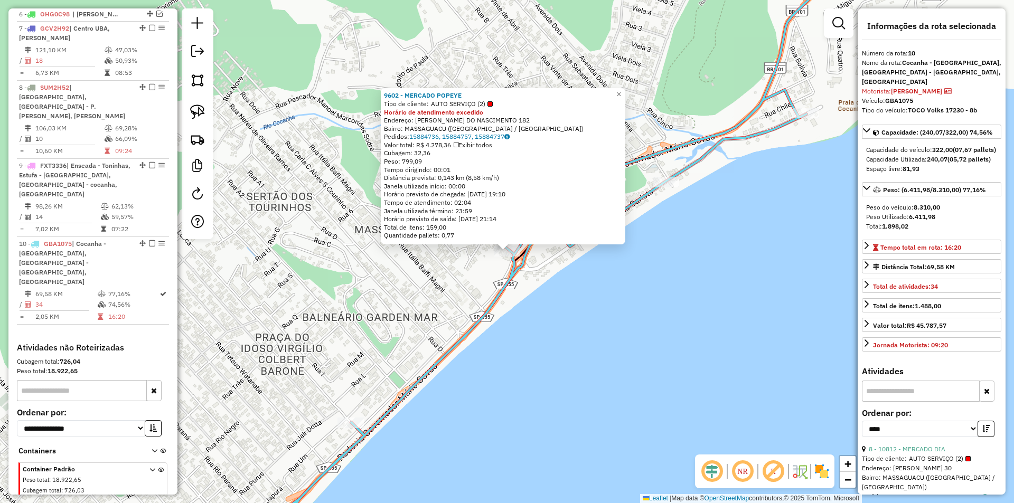
click at [527, 394] on div "9602 - MERCADO POPEYE Tipo de cliente: AUTO SERVIÇO (2) Horário de atendimento …" at bounding box center [507, 251] width 1014 height 503
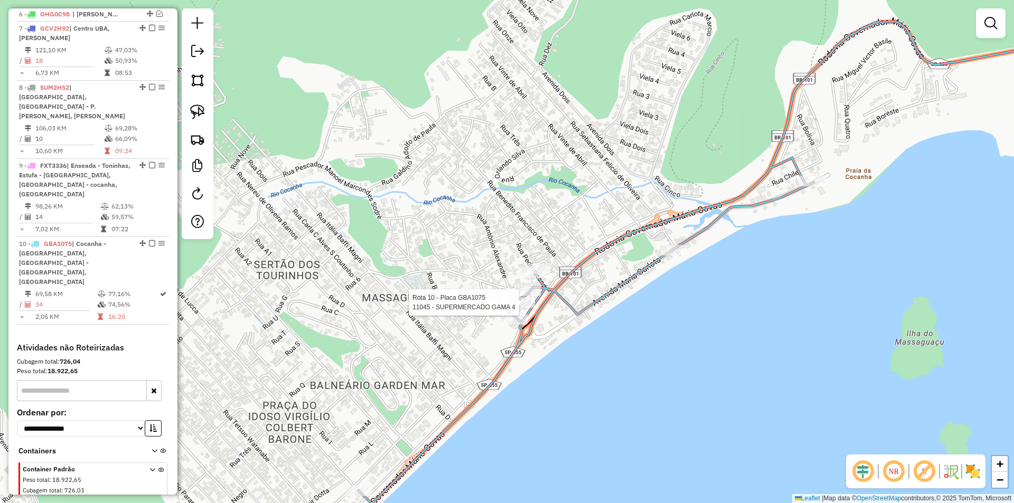
select select "*********"
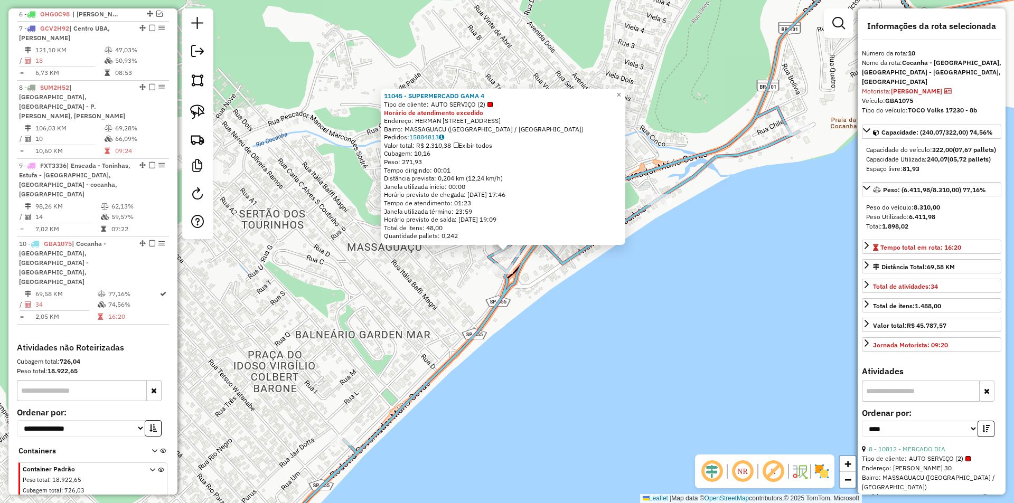
click at [547, 383] on div "11045 - SUPERMERCADO GAMA 4 Tipo de cliente: AUTO SERVIÇO (2) Horário de atendi…" at bounding box center [507, 251] width 1014 height 503
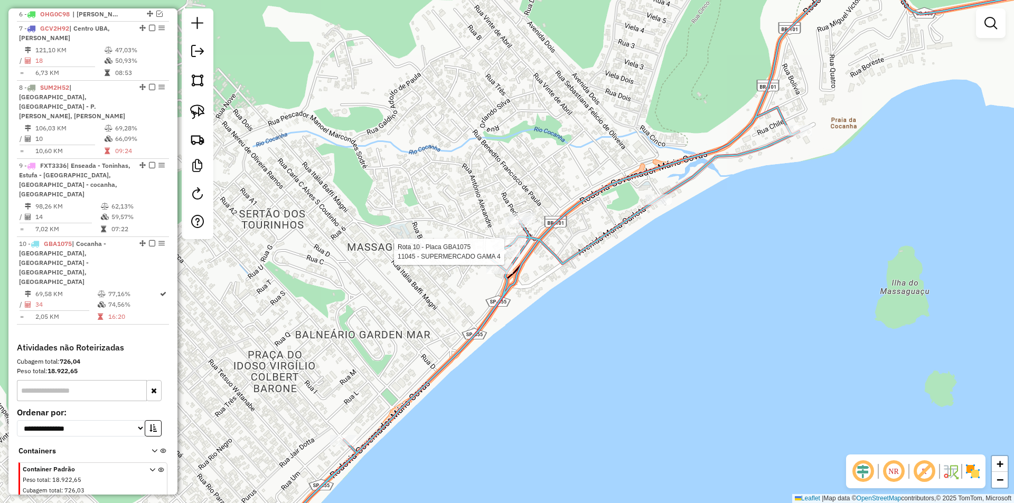
select select "*********"
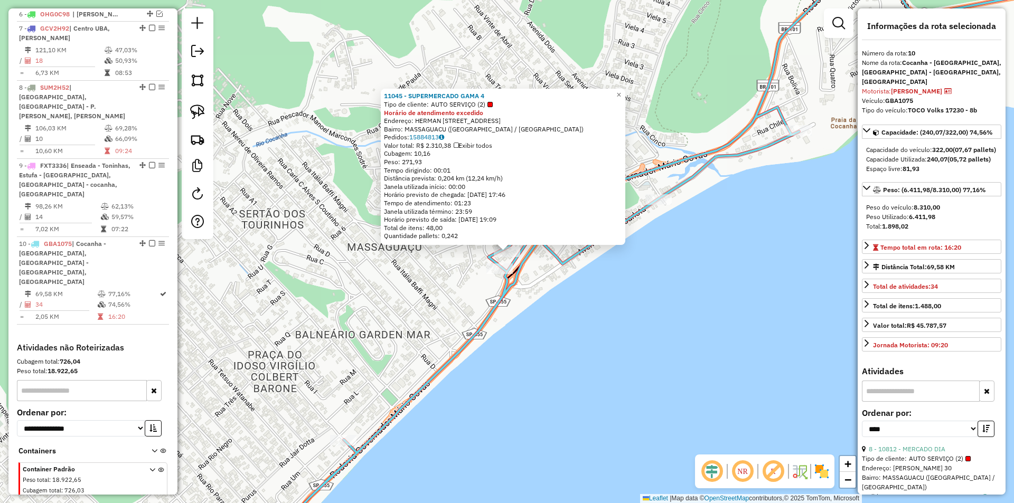
click at [549, 350] on div "11045 - SUPERMERCADO GAMA 4 Tipo de cliente: AUTO SERVIÇO (2) Horário de atendi…" at bounding box center [507, 251] width 1014 height 503
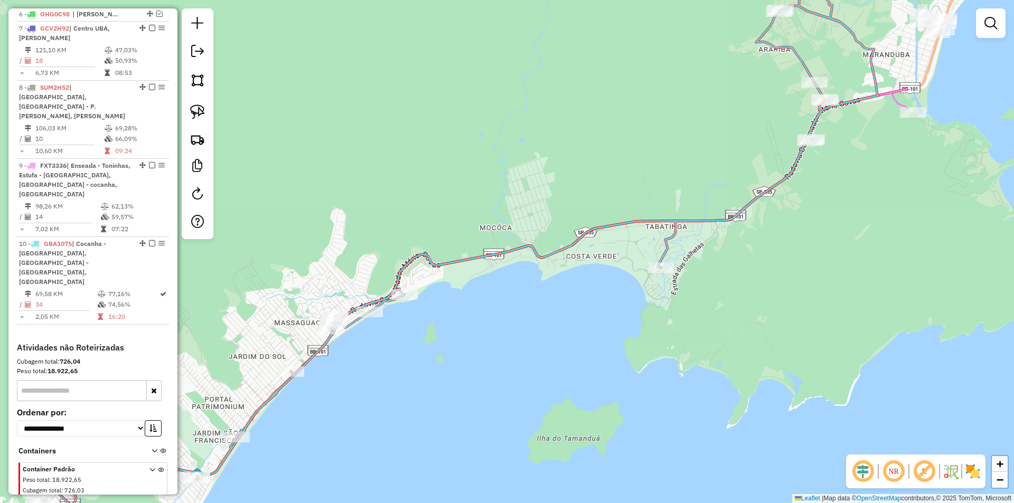
drag, startPoint x: 611, startPoint y: 369, endPoint x: 404, endPoint y: 369, distance: 207.1
click at [404, 369] on div "Janela de atendimento Grade de atendimento Capacidade Transportadoras Veículos …" at bounding box center [507, 251] width 1014 height 503
click at [658, 273] on div at bounding box center [661, 268] width 26 height 11
select select "*********"
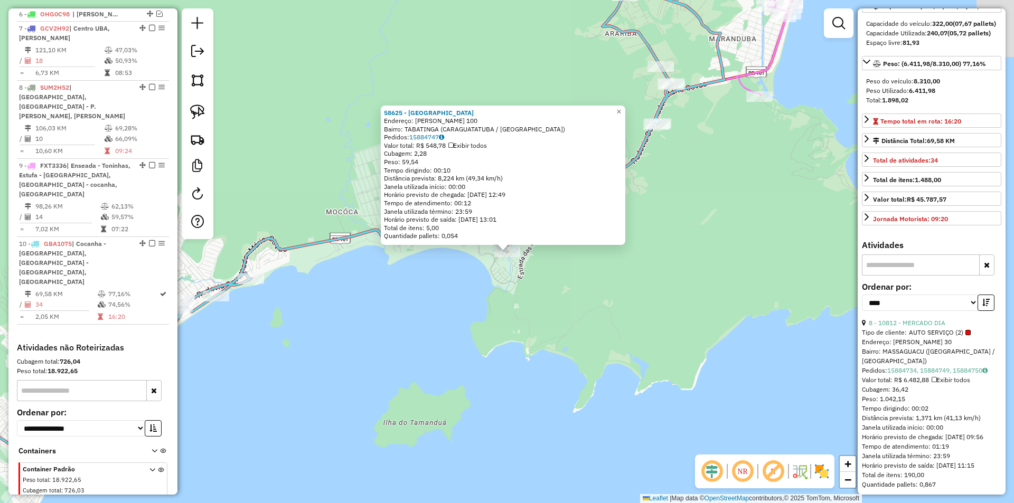
scroll to position [211, 0]
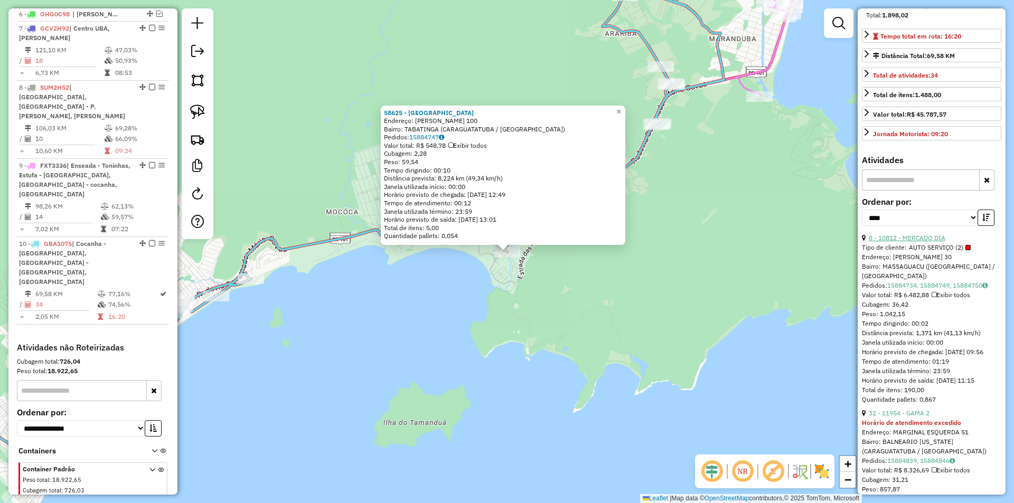
click at [933, 242] on link "8 - 10812 - MERCADO DIA" at bounding box center [907, 238] width 77 height 8
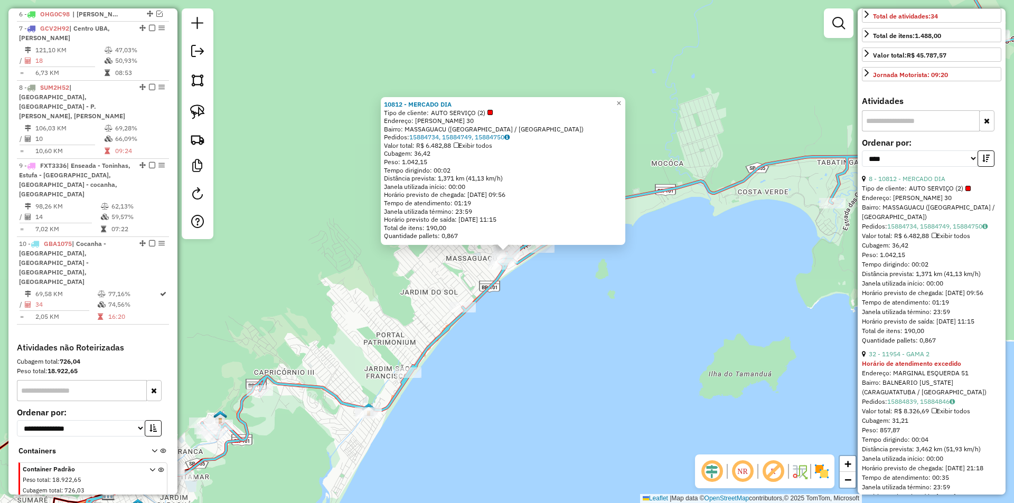
scroll to position [317, 0]
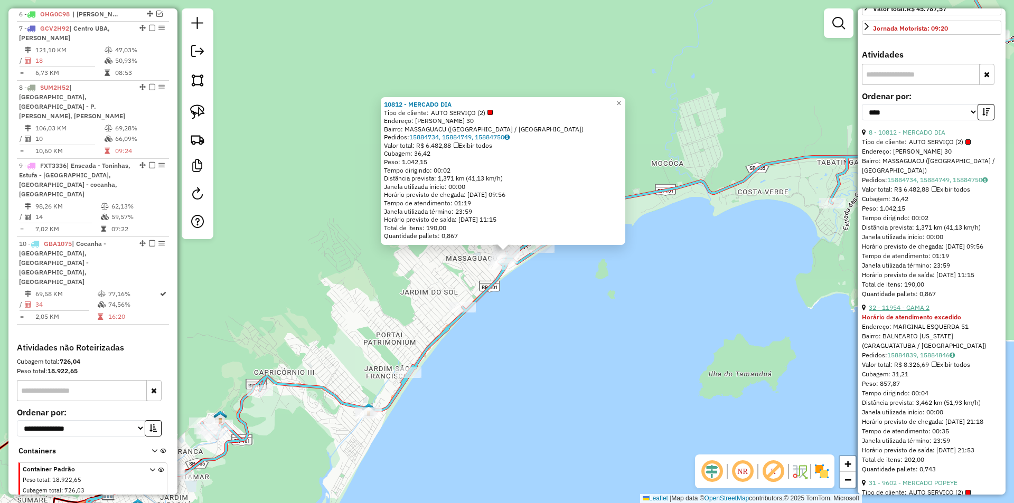
click at [911, 312] on link "32 - 11954 - GAMA 2" at bounding box center [899, 308] width 61 height 8
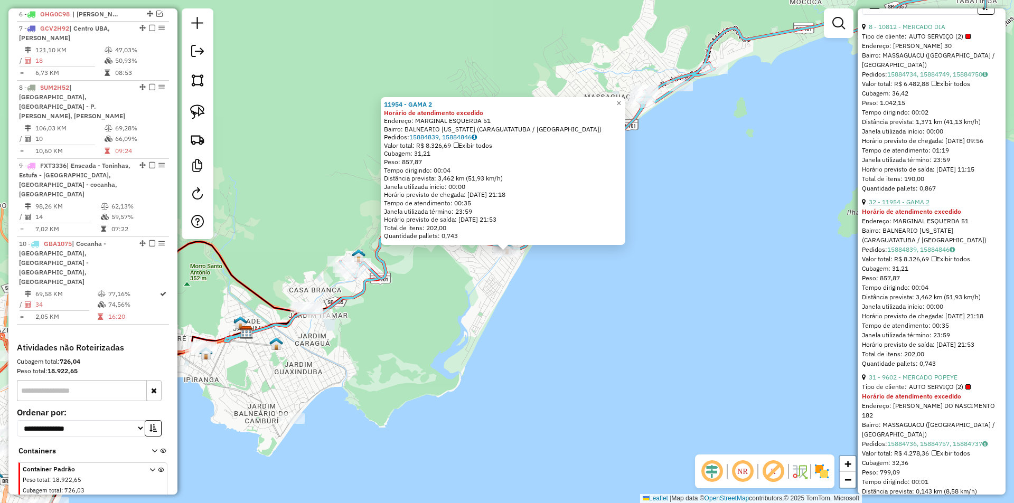
scroll to position [475, 0]
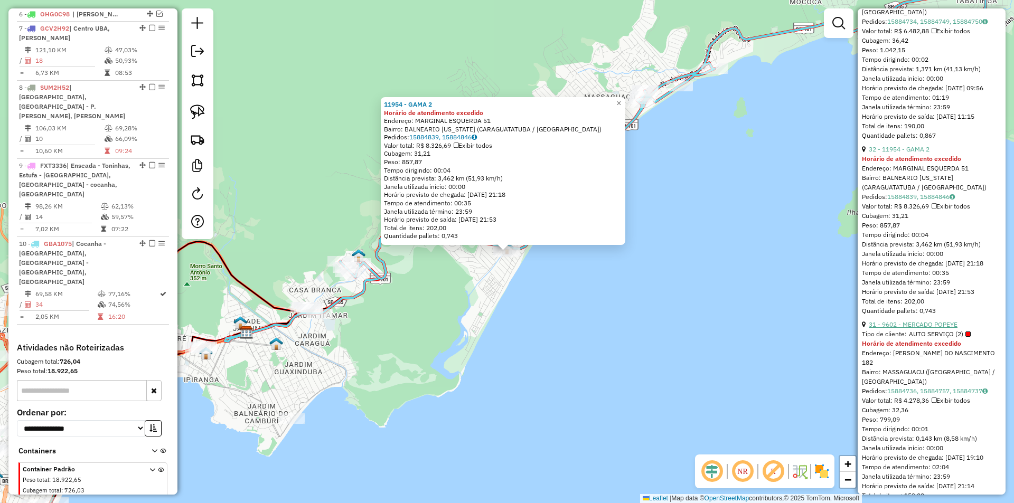
click at [913, 329] on link "31 - 9602 - MERCADO POPEYE" at bounding box center [913, 325] width 89 height 8
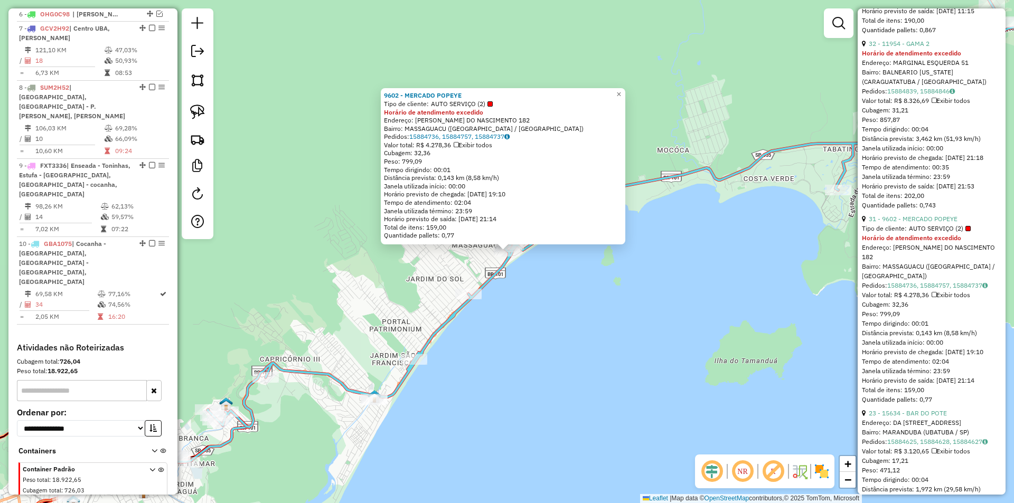
scroll to position [687, 0]
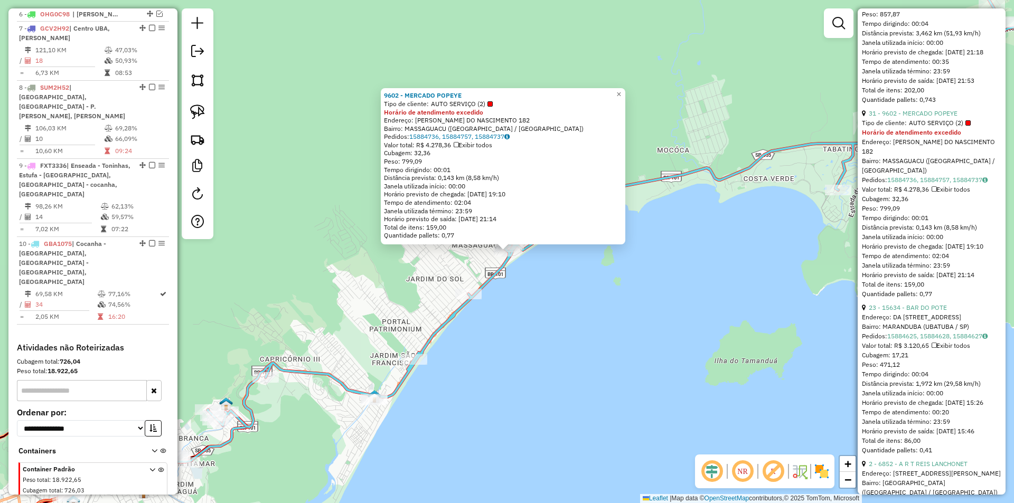
click at [549, 338] on div "9602 - MERCADO POPEYE Tipo de cliente: AUTO SERVIÇO (2) Horário de atendimento …" at bounding box center [507, 251] width 1014 height 503
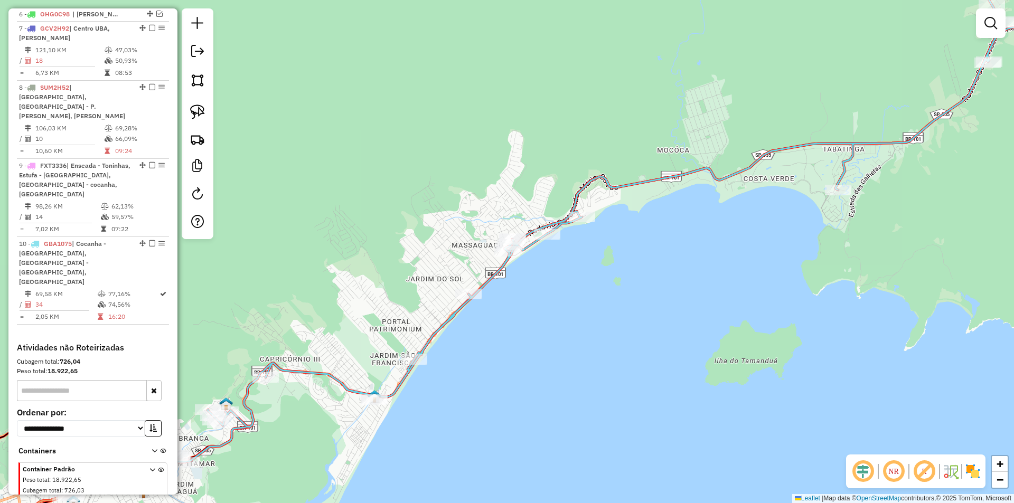
drag, startPoint x: 543, startPoint y: 351, endPoint x: 519, endPoint y: 380, distance: 37.5
click at [527, 380] on div "Janela de atendimento Grade de atendimento Capacidade Transportadoras Veículos …" at bounding box center [507, 251] width 1014 height 503
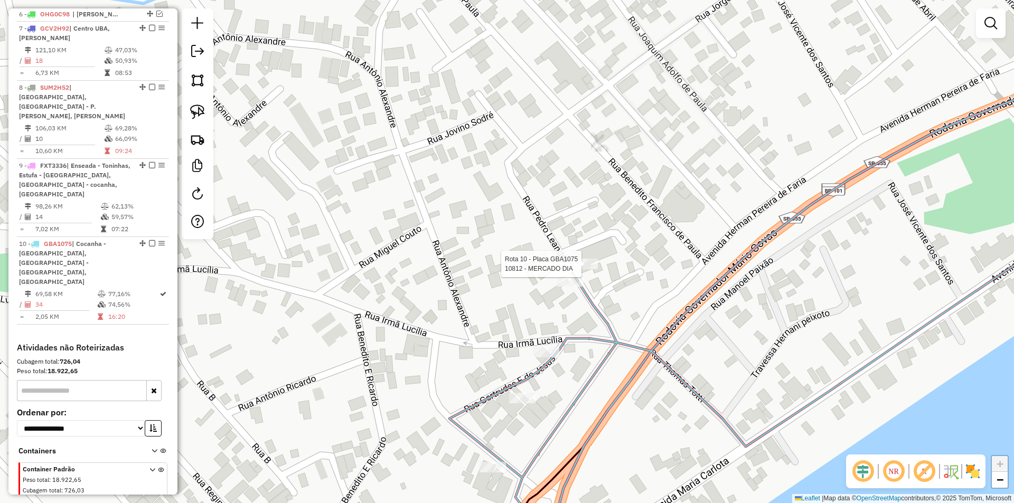
select select "*********"
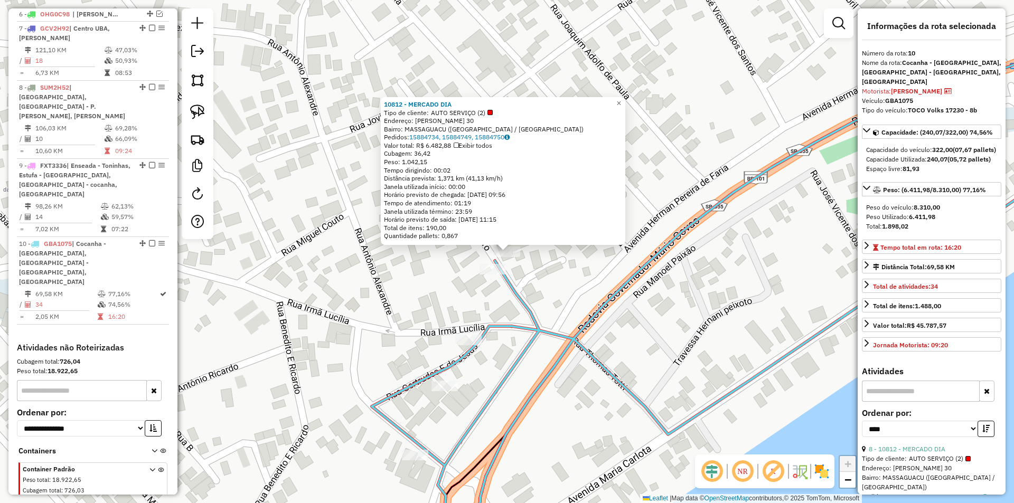
click at [647, 327] on div "10812 - MERCADO DIA Tipo de cliente: AUTO SERVIÇO (2) Endereço: PEDRO LEANDRO 3…" at bounding box center [507, 251] width 1014 height 503
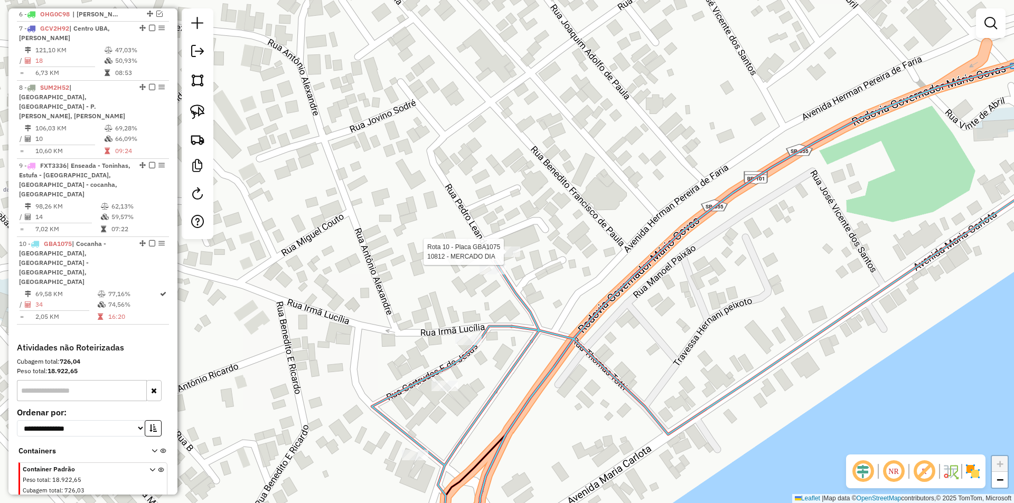
select select "*********"
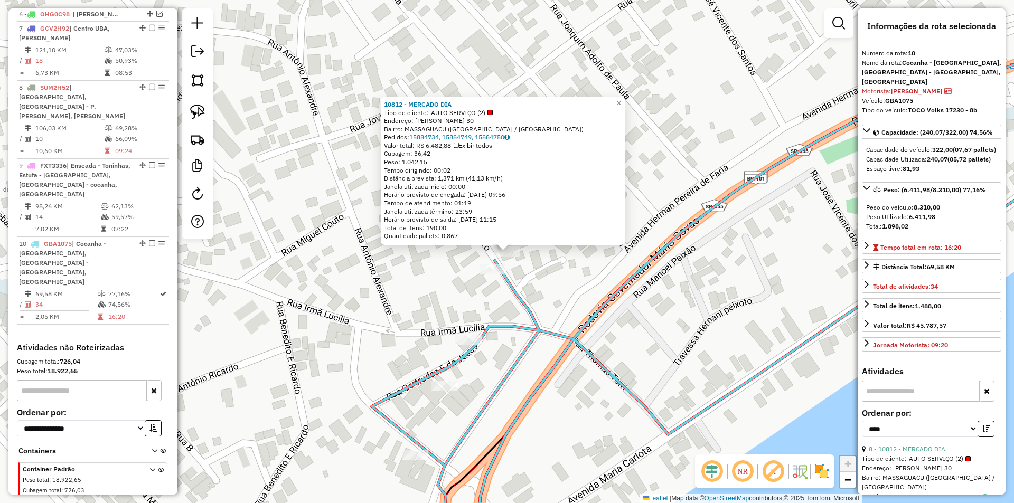
click at [563, 294] on div "10812 - MERCADO DIA Tipo de cliente: AUTO SERVIÇO (2) Endereço: PEDRO LEANDRO 3…" at bounding box center [507, 251] width 1014 height 503
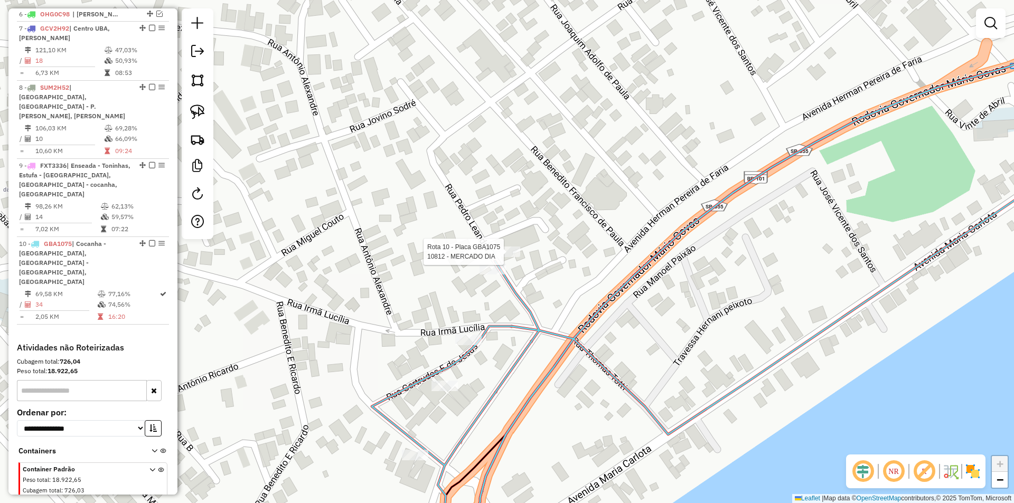
select select "*********"
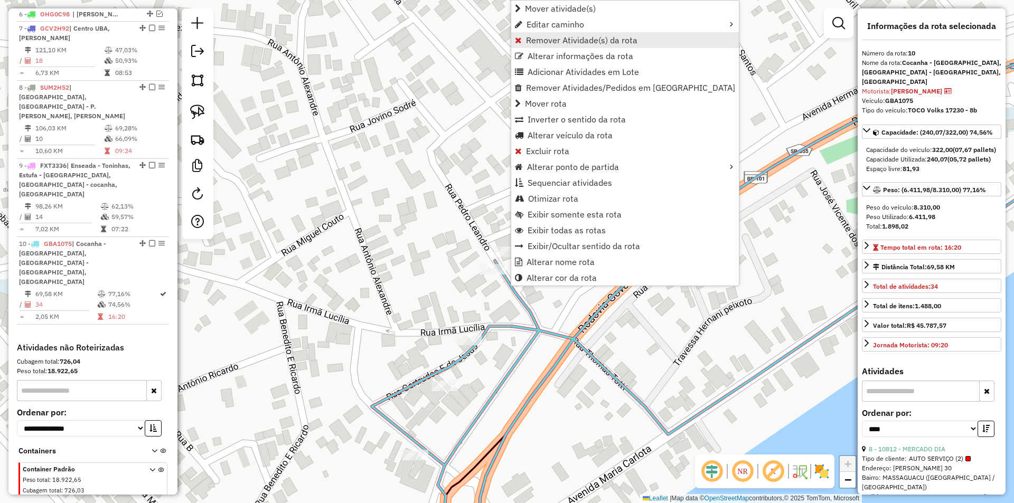
click at [536, 36] on span "Remover Atividade(s) da rota" at bounding box center [581, 40] width 111 height 8
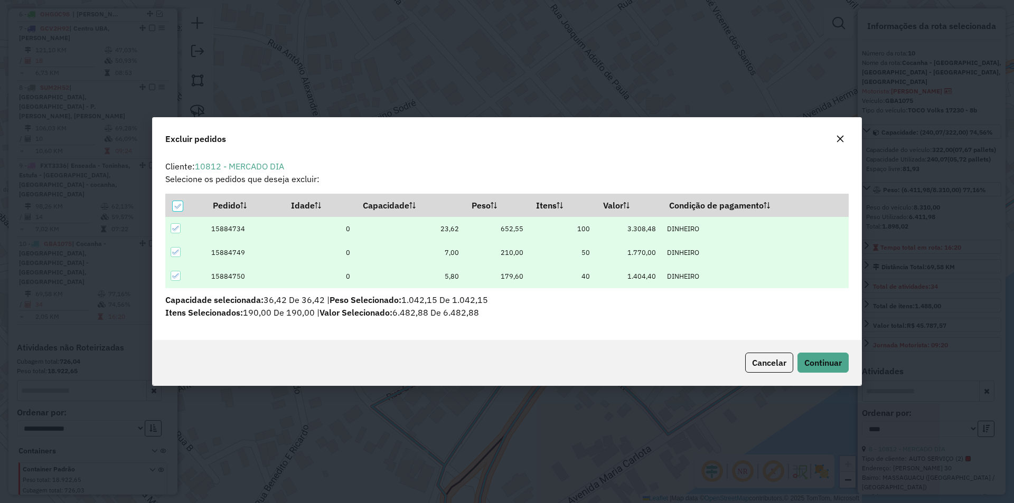
scroll to position [0, 0]
click at [816, 362] on span "Continuar" at bounding box center [824, 363] width 38 height 11
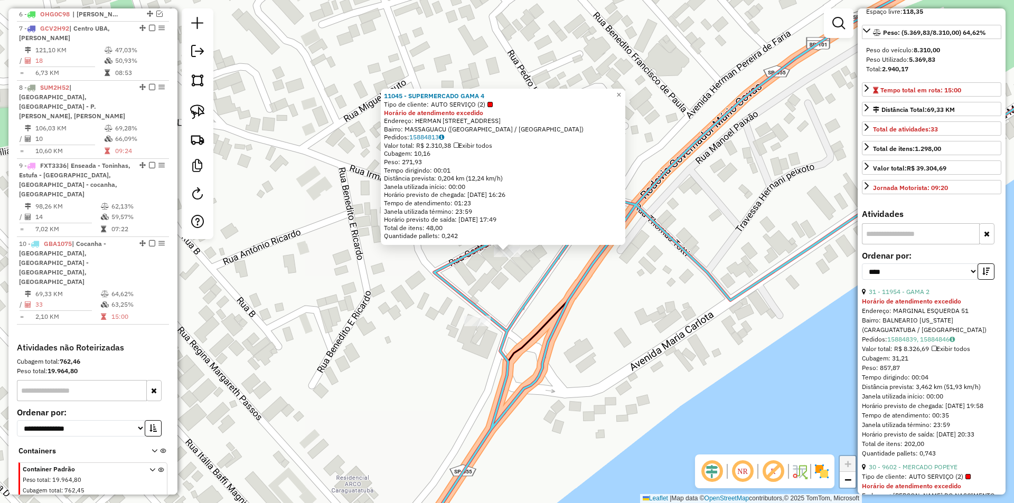
scroll to position [158, 0]
click at [911, 295] on link "31 - 11954 - GAMA 2" at bounding box center [899, 291] width 61 height 8
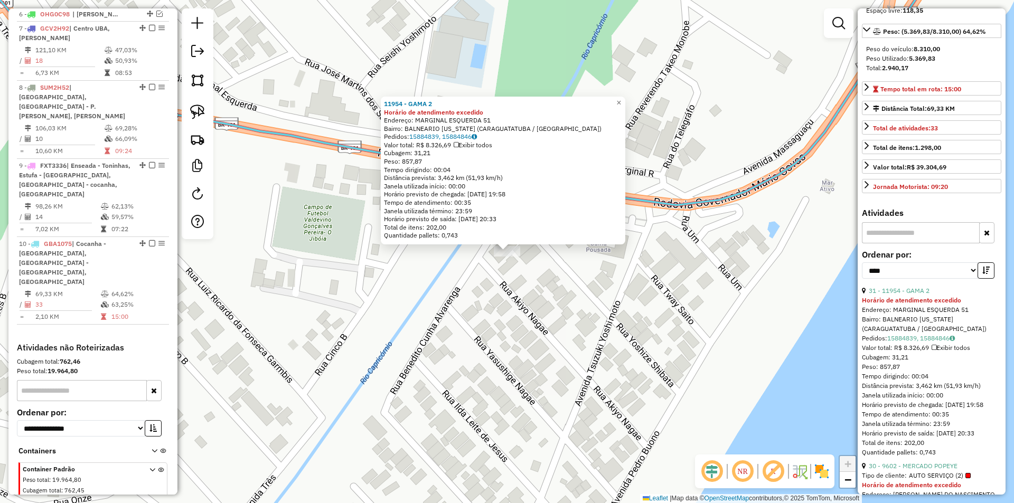
click at [518, 318] on div "11954 - GAMA 2 Horário de atendimento excedido Endereço: MARGINAL ESQUERDA 51 B…" at bounding box center [507, 251] width 1014 height 503
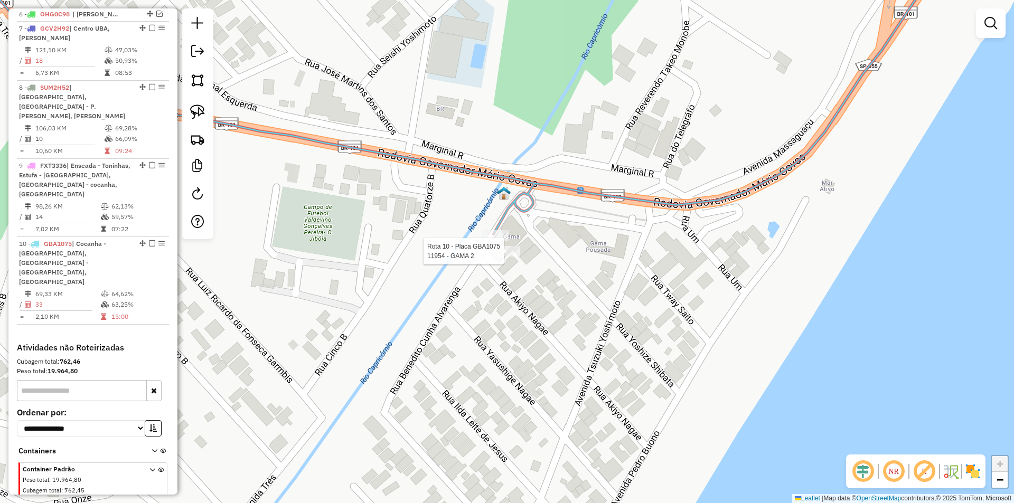
select select "*********"
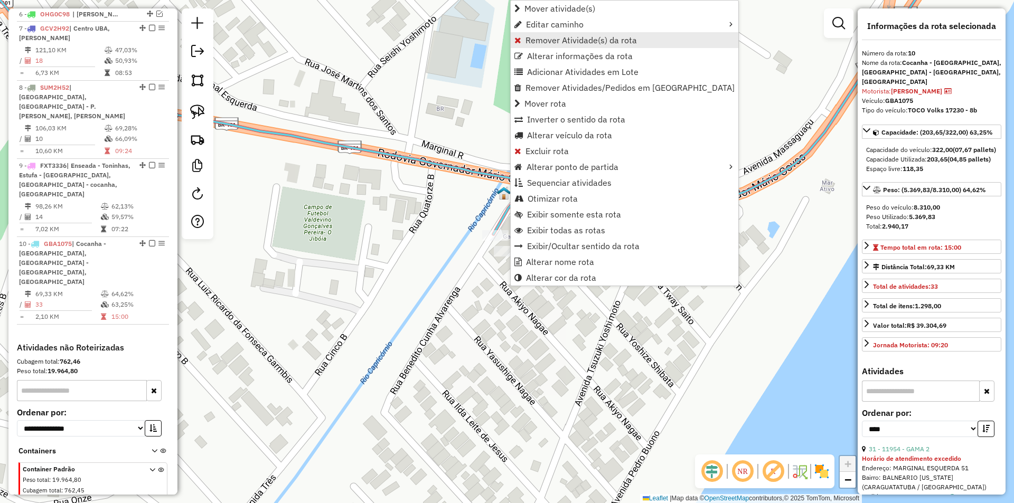
click at [540, 36] on span "Remover Atividade(s) da rota" at bounding box center [581, 40] width 111 height 8
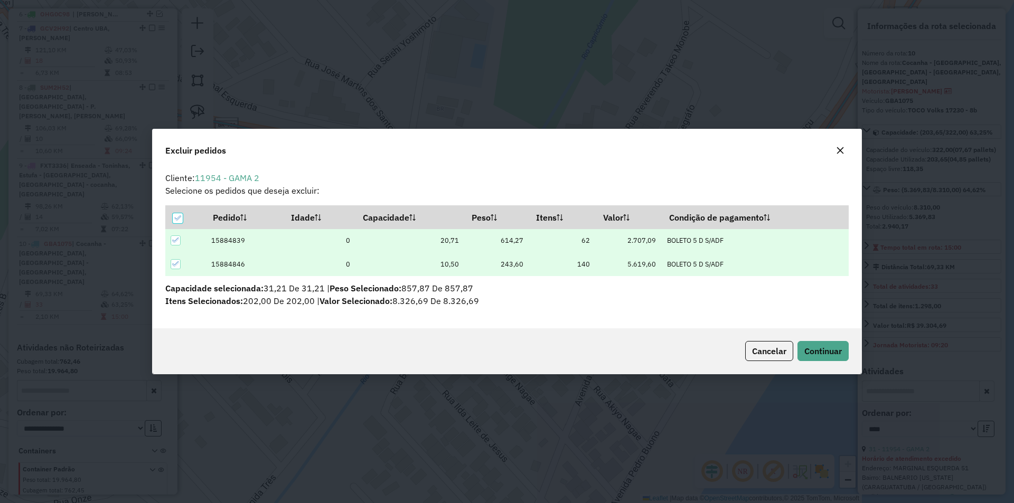
scroll to position [0, 0]
click at [821, 349] on span "Continuar" at bounding box center [824, 351] width 38 height 11
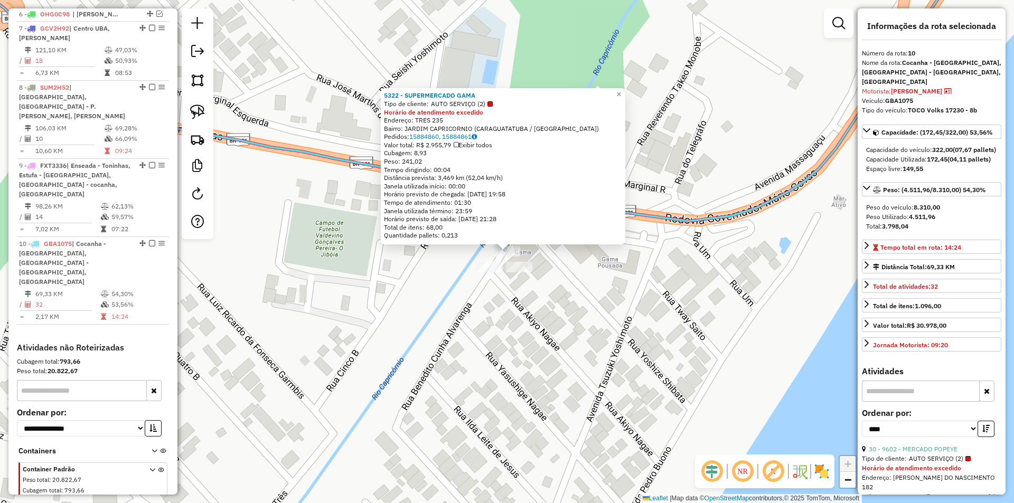
click at [545, 371] on div "5322 - SUPERMERCADO GAMA Tipo de cliente: AUTO SERVIÇO (2) Horário de atendimen…" at bounding box center [507, 251] width 1014 height 503
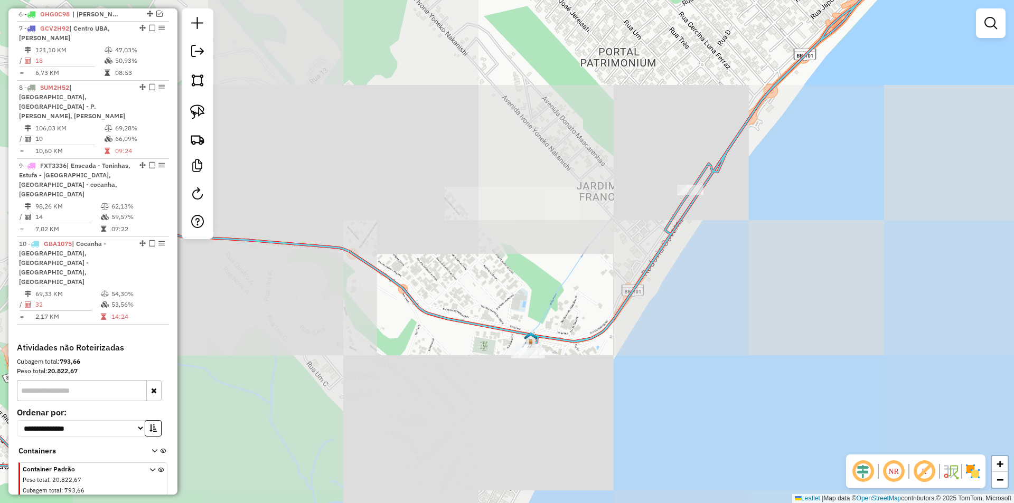
drag, startPoint x: 670, startPoint y: 342, endPoint x: 531, endPoint y: 474, distance: 192.1
click at [531, 474] on div "Janela de atendimento Grade de atendimento Capacidade Transportadoras Veículos …" at bounding box center [507, 251] width 1014 height 503
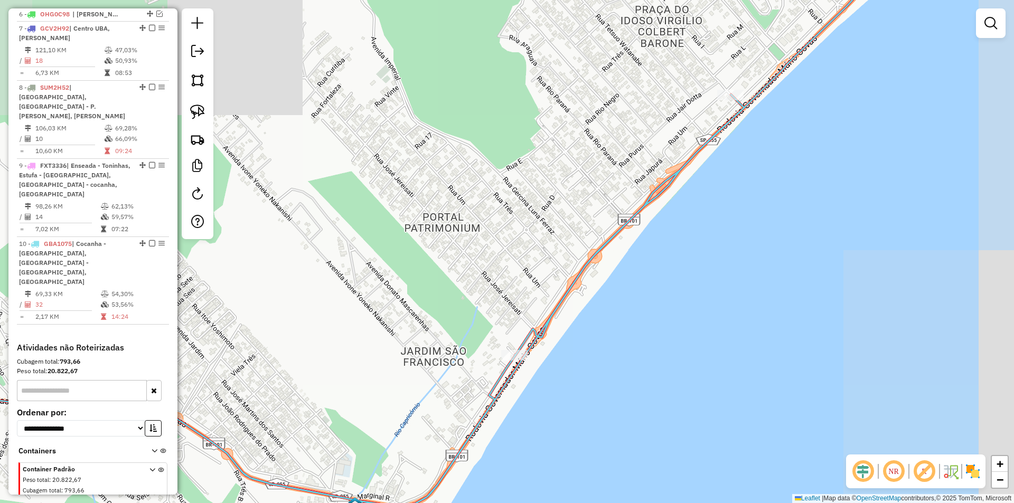
drag, startPoint x: 673, startPoint y: 353, endPoint x: 492, endPoint y: 426, distance: 194.3
click at [492, 426] on div "Janela de atendimento Grade de atendimento Capacidade Transportadoras Veículos …" at bounding box center [507, 251] width 1014 height 503
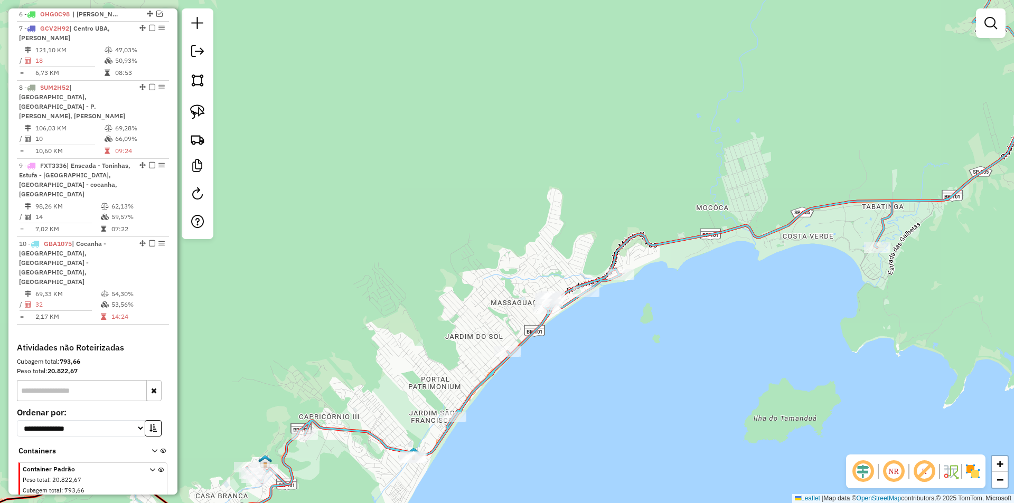
drag, startPoint x: 591, startPoint y: 362, endPoint x: 565, endPoint y: 399, distance: 45.4
click at [565, 399] on div "Janela de atendimento Grade de atendimento Capacidade Transportadoras Veículos …" at bounding box center [507, 251] width 1014 height 503
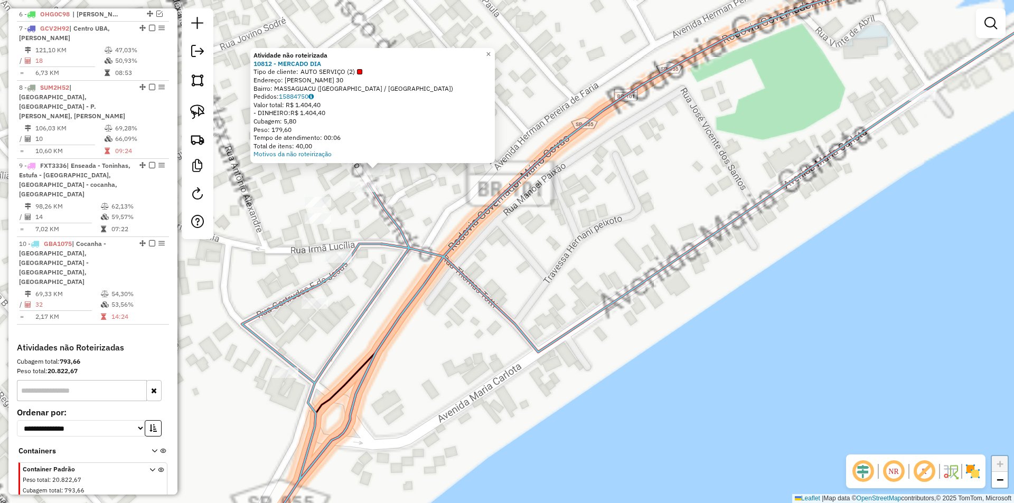
click at [470, 427] on div "Atividade não roteirizada 10812 - MERCADO DIA Tipo de cliente: AUTO SERVIÇO (2)…" at bounding box center [507, 251] width 1014 height 503
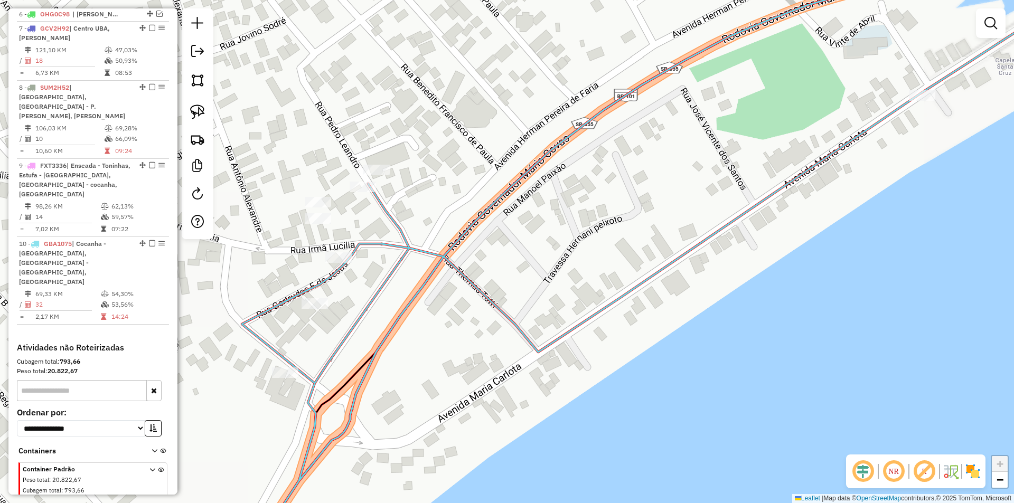
drag, startPoint x: 478, startPoint y: 428, endPoint x: 891, endPoint y: 219, distance: 462.6
click at [874, 228] on div "Atividade não roteirizada 10812 - MERCADO DIA Tipo de cliente: AUTO SERVIÇO (2)…" at bounding box center [507, 251] width 1014 height 503
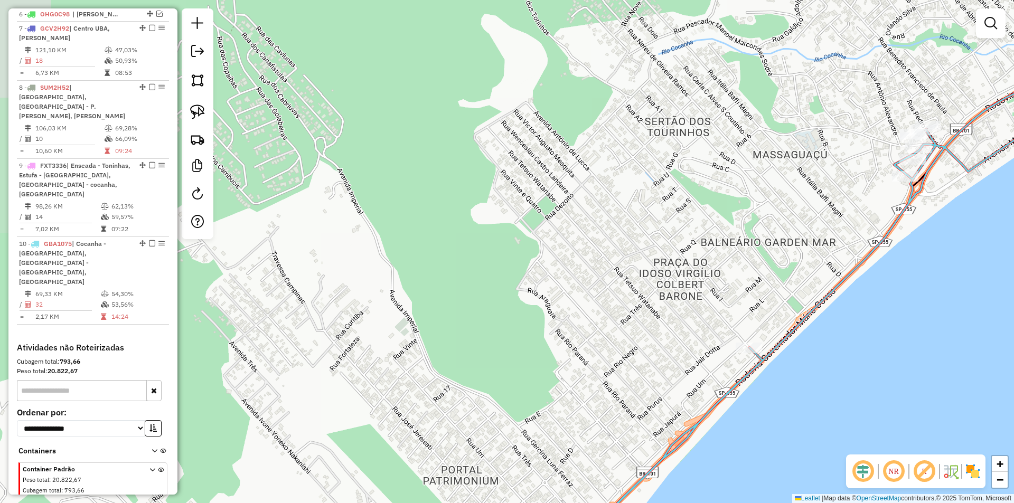
drag, startPoint x: 731, startPoint y: 314, endPoint x: 991, endPoint y: 127, distance: 320.5
click at [988, 127] on div "Janela de atendimento Grade de atendimento Capacidade Transportadoras Veículos …" at bounding box center [507, 251] width 1014 height 503
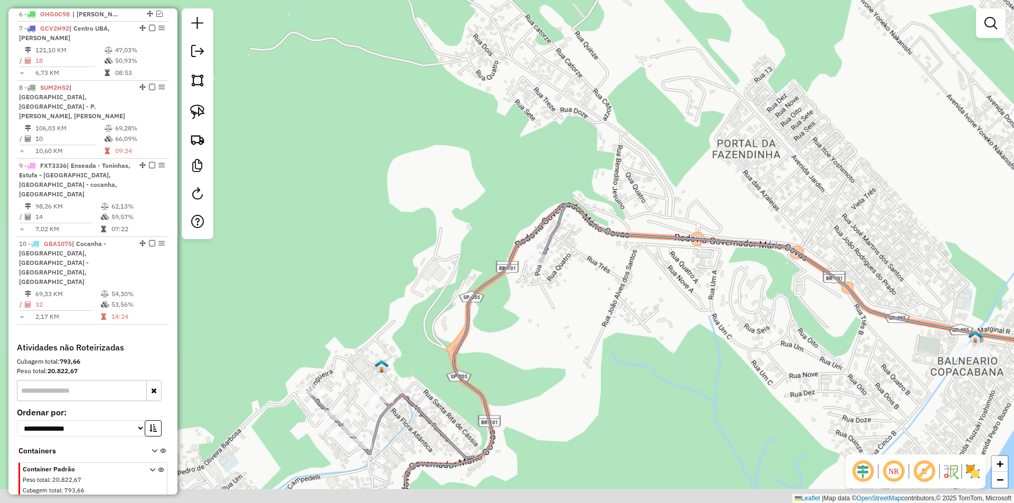
drag, startPoint x: 698, startPoint y: 313, endPoint x: 651, endPoint y: 266, distance: 66.1
click at [651, 267] on div "Janela de atendimento Grade de atendimento Capacidade Transportadoras Veículos …" at bounding box center [507, 251] width 1014 height 503
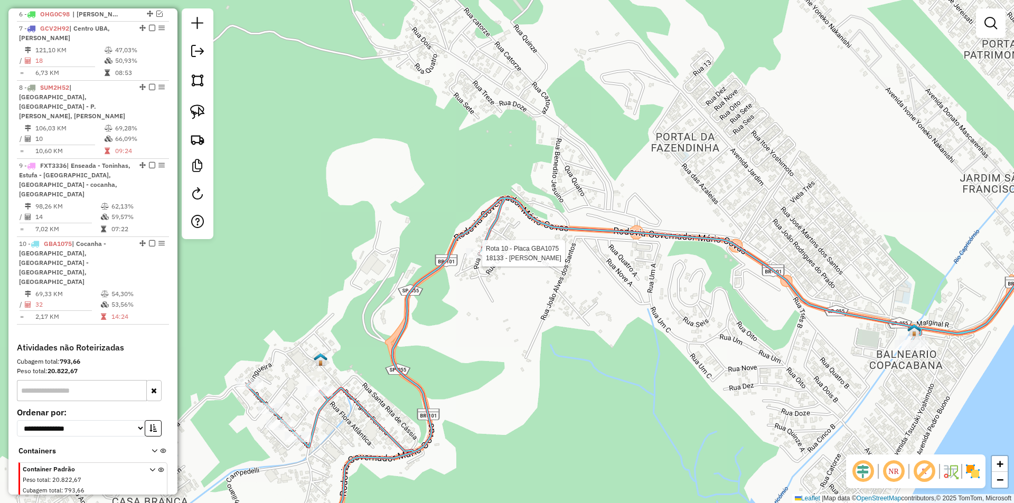
select select "*********"
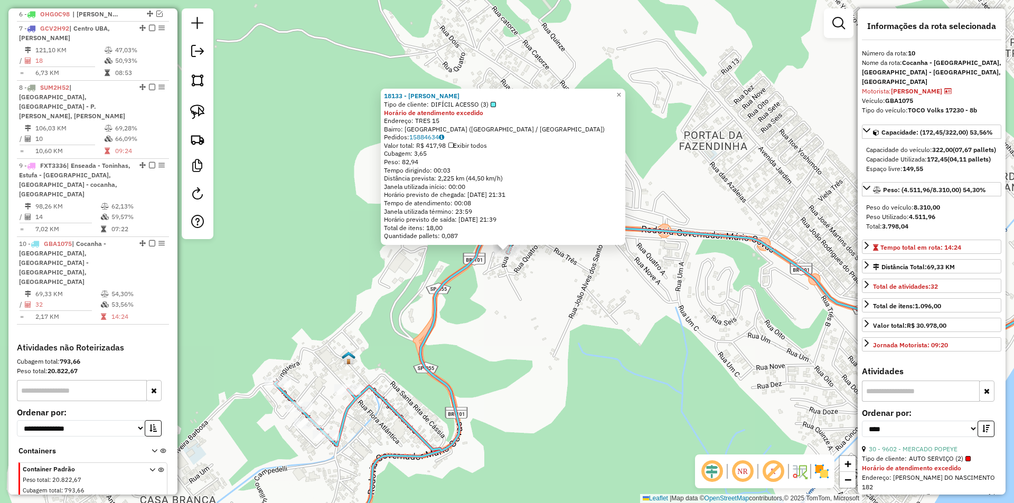
click at [619, 325] on div "18133 - CARLOS AUGUSTO LIEPP Tipo de cliente: DIFÍCIL ACESSO (3) Horário de ate…" at bounding box center [507, 251] width 1014 height 503
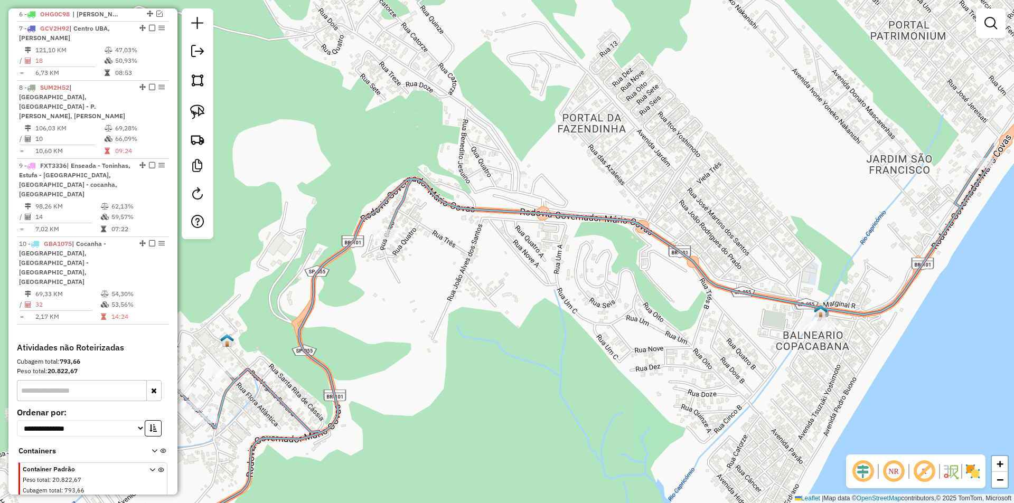
drag, startPoint x: 733, startPoint y: 363, endPoint x: 600, endPoint y: 332, distance: 136.2
click at [594, 335] on div "Janela de atendimento Grade de atendimento Capacidade Transportadoras Veículos …" at bounding box center [507, 251] width 1014 height 503
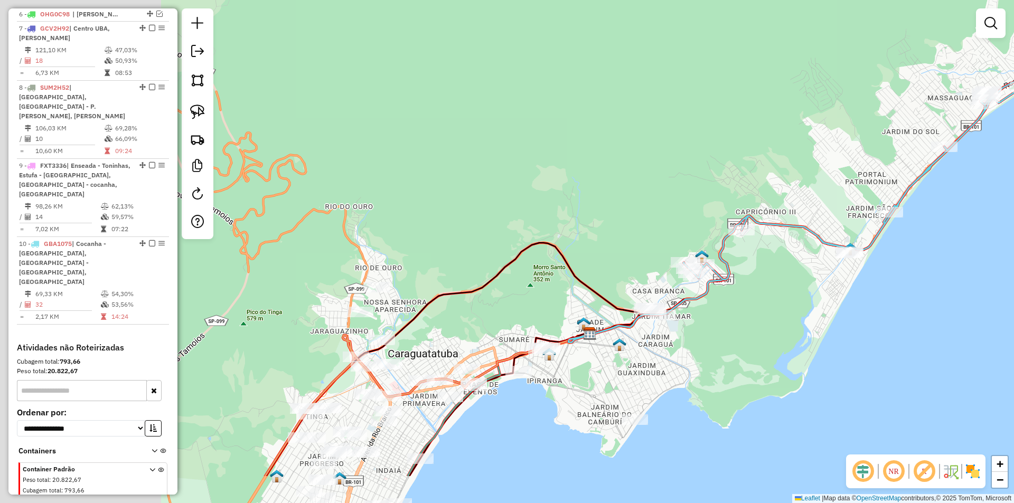
drag, startPoint x: 361, startPoint y: 464, endPoint x: 648, endPoint y: 347, distance: 309.7
click at [648, 347] on div "Janela de atendimento Grade de atendimento Capacidade Transportadoras Veículos …" at bounding box center [507, 251] width 1014 height 503
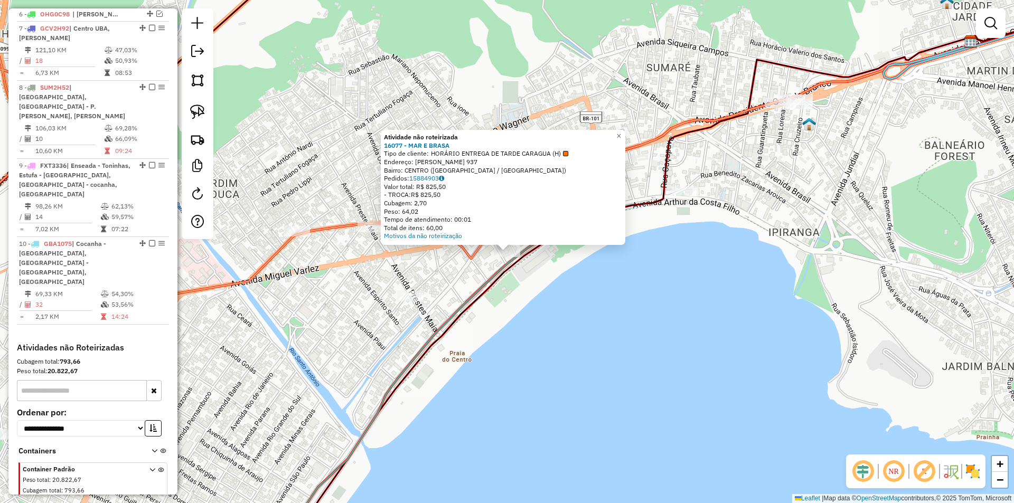
click at [493, 294] on div "Atividade não roteirizada 16077 - MAR E BRASA Tipo de cliente: HORÁRIO ENTREGA …" at bounding box center [507, 251] width 1014 height 503
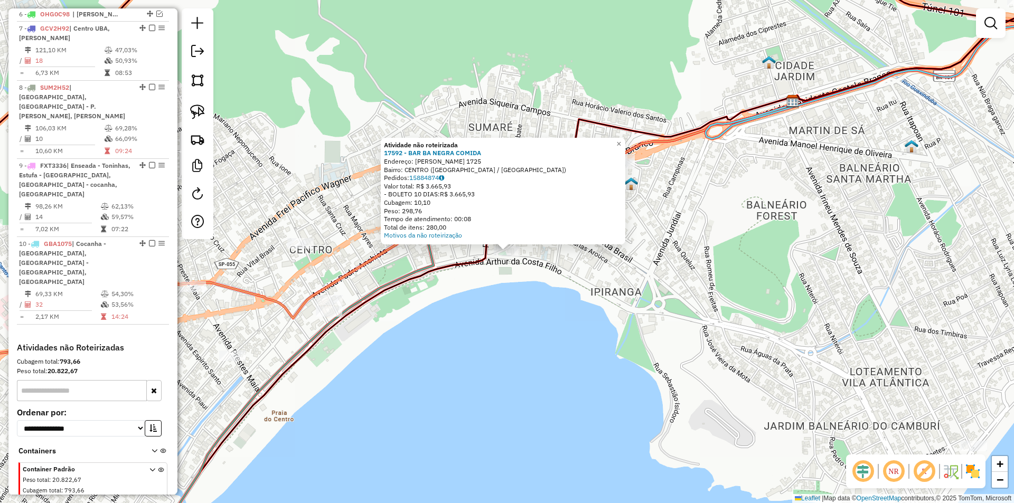
click at [498, 339] on div "Atividade não roteirizada 17592 - BAR BA NEGRA COMIDA Endereço: ARTHUR COSTA FI…" at bounding box center [507, 251] width 1014 height 503
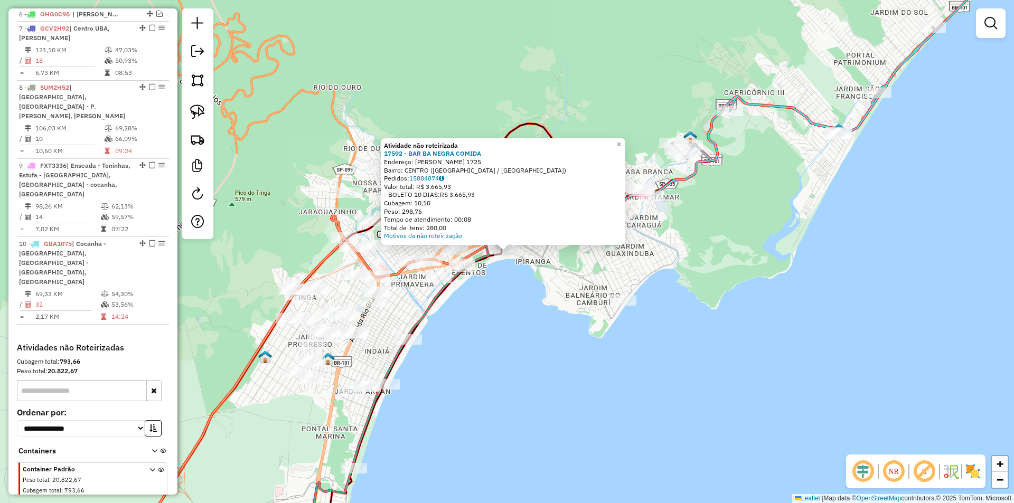
click at [539, 351] on div "Atividade não roteirizada 17592 - BAR BA NEGRA COMIDA Endereço: ARTHUR COSTA FI…" at bounding box center [507, 251] width 1014 height 503
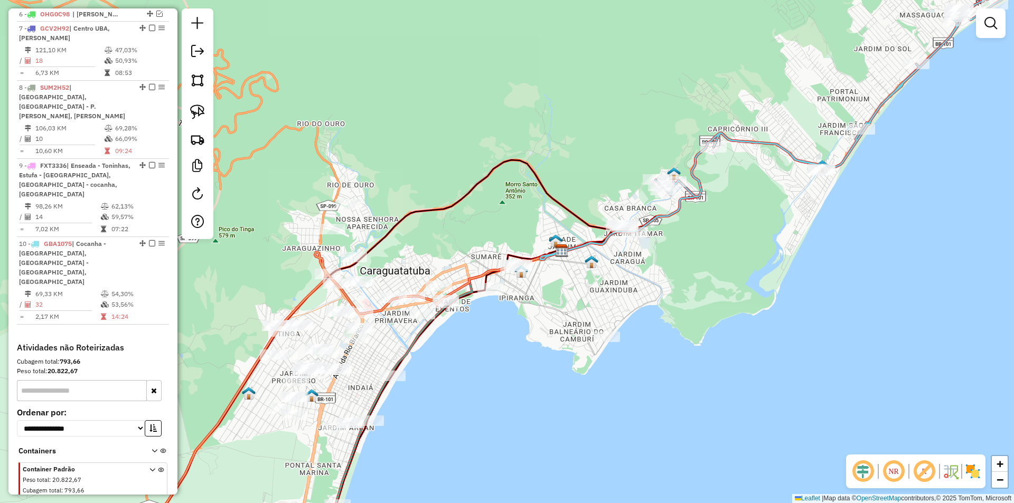
drag, startPoint x: 648, startPoint y: 423, endPoint x: 633, endPoint y: 442, distance: 24.1
click at [633, 442] on div "Janela de atendimento Grade de atendimento Capacidade Transportadoras Veículos …" at bounding box center [507, 251] width 1014 height 503
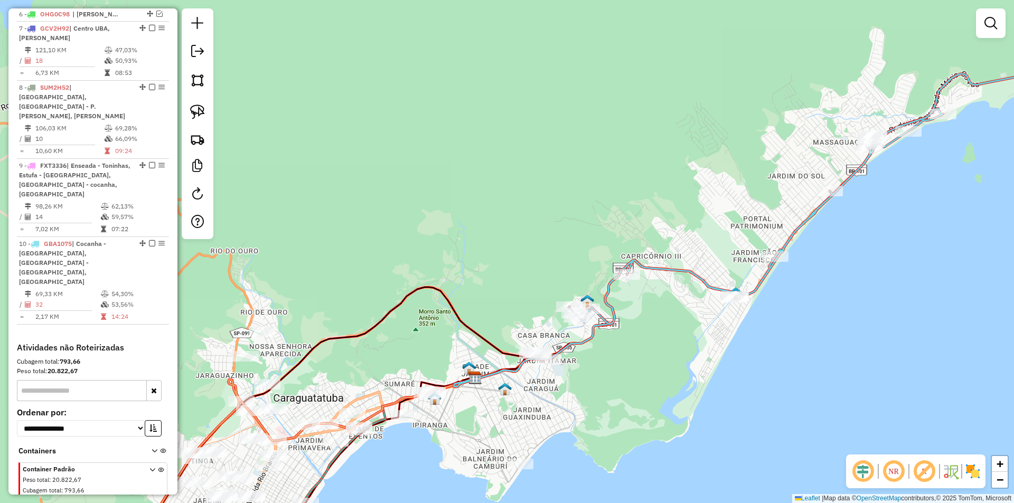
drag, startPoint x: 760, startPoint y: 293, endPoint x: 609, endPoint y: 409, distance: 190.6
click at [683, 406] on div "Janela de atendimento Grade de atendimento Capacidade Transportadoras Veículos …" at bounding box center [507, 251] width 1014 height 503
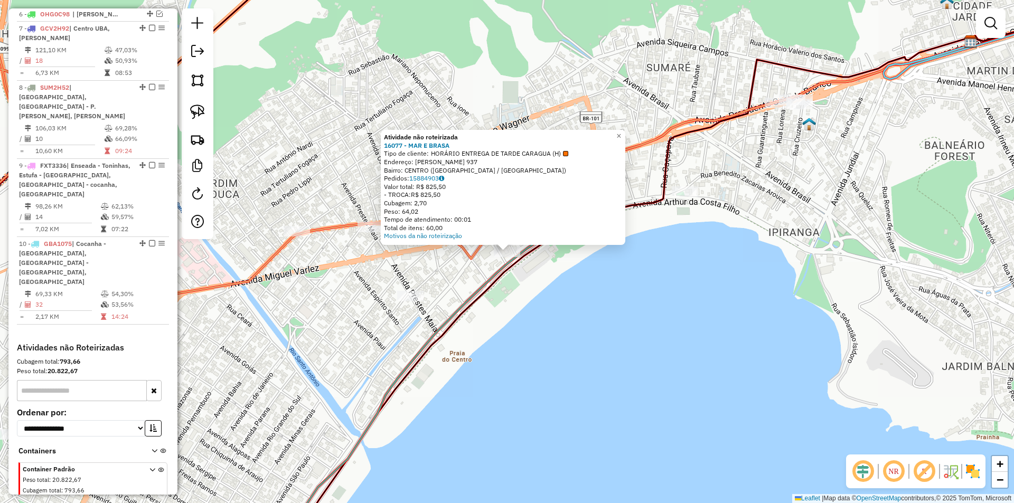
drag, startPoint x: 510, startPoint y: 371, endPoint x: 501, endPoint y: 372, distance: 8.5
click at [509, 372] on div "Atividade não roteirizada 16077 - MAR E BRASA Tipo de cliente: HORÁRIO ENTREGA …" at bounding box center [507, 251] width 1014 height 503
click at [677, 269] on div "Atividade não roteirizada 16077 - MAR E BRASA Tipo de cliente: HORÁRIO ENTREGA …" at bounding box center [507, 251] width 1014 height 503
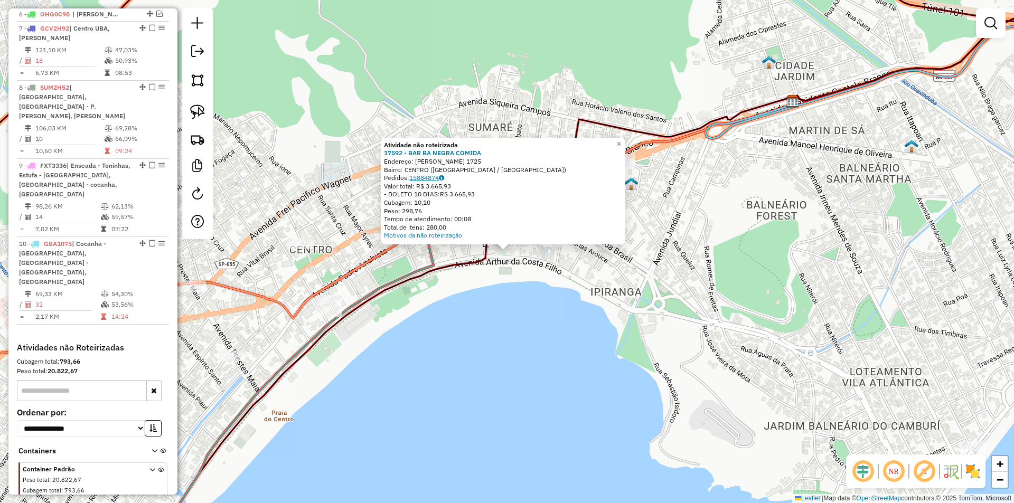
click at [435, 175] on link "15884874" at bounding box center [426, 178] width 35 height 8
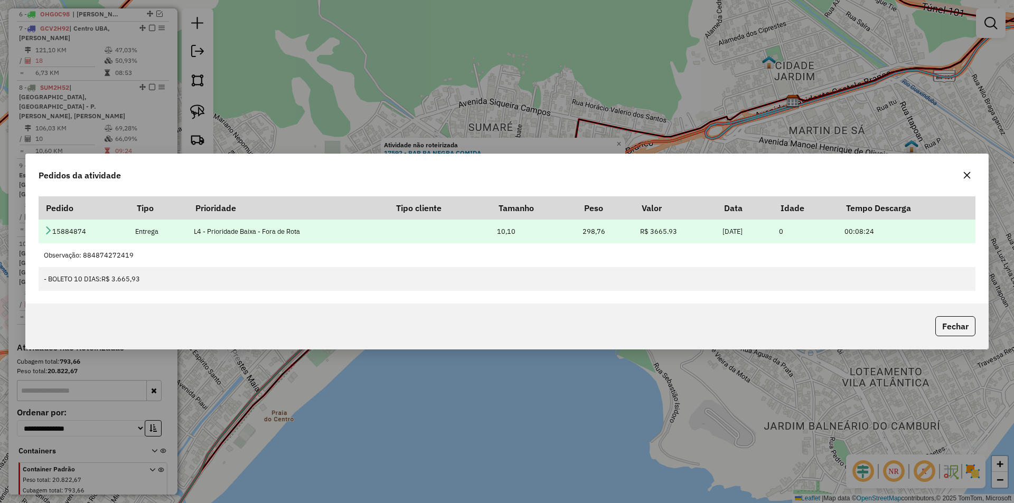
click at [50, 229] on icon at bounding box center [48, 230] width 8 height 8
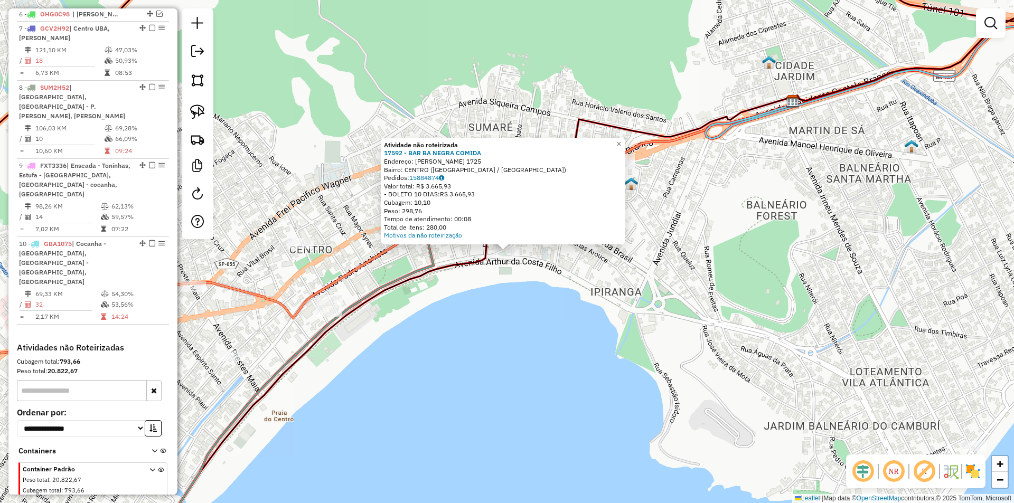
click at [590, 403] on div "Atividade não roteirizada 17592 - BAR BA NEGRA COMIDA Endereço: ARTHUR COSTA FI…" at bounding box center [507, 251] width 1014 height 503
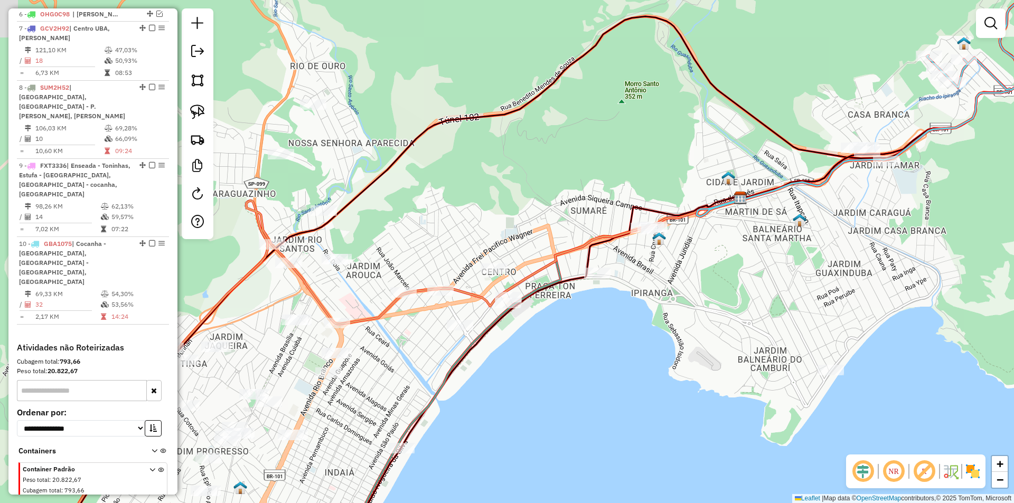
drag, startPoint x: 717, startPoint y: 291, endPoint x: 663, endPoint y: 313, distance: 58.3
click at [663, 313] on div "Janela de atendimento Grade de atendimento Capacidade Transportadoras Veículos …" at bounding box center [507, 251] width 1014 height 503
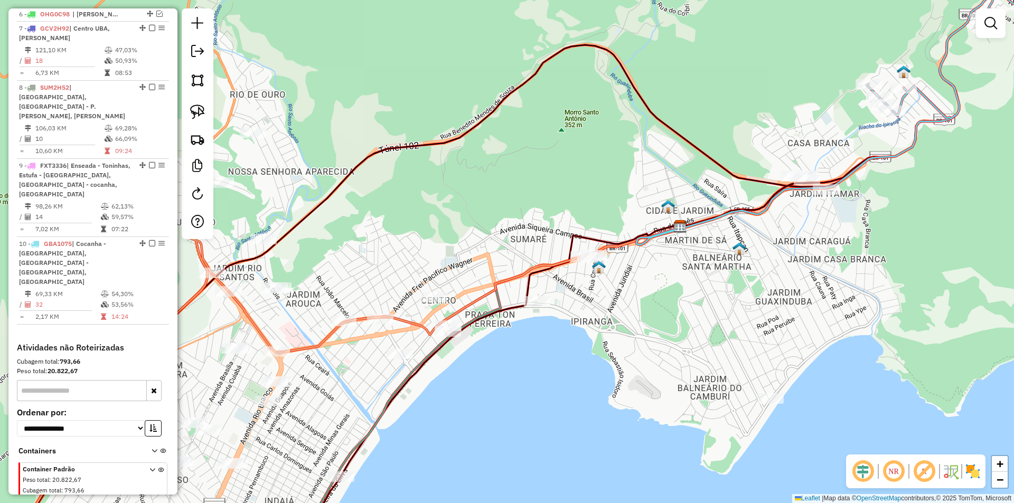
drag, startPoint x: 693, startPoint y: 309, endPoint x: 615, endPoint y: 337, distance: 82.6
click at [600, 346] on div "Janela de atendimento Grade de atendimento Capacidade Transportadoras Veículos …" at bounding box center [507, 251] width 1014 height 503
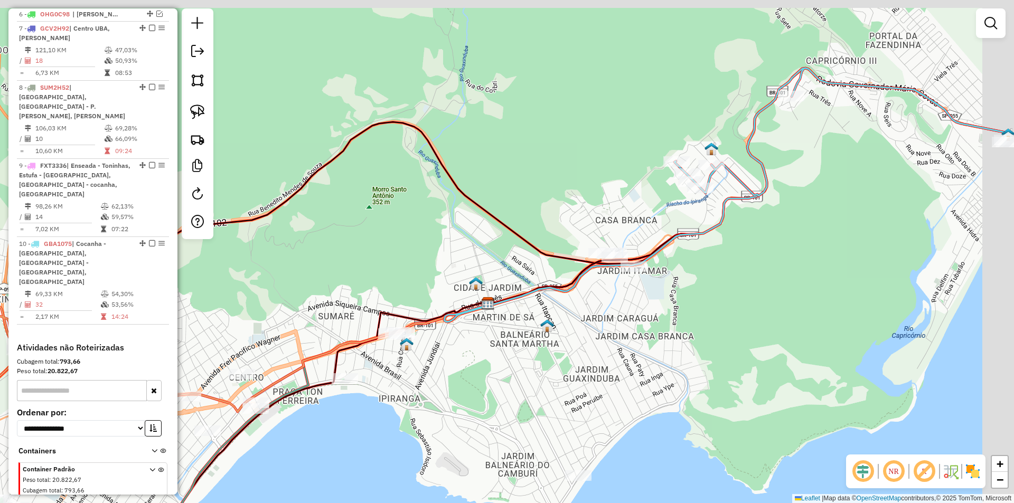
drag, startPoint x: 695, startPoint y: 322, endPoint x: 604, endPoint y: 352, distance: 95.6
click at [604, 352] on div "Janela de atendimento Grade de atendimento Capacidade Transportadoras Veículos …" at bounding box center [507, 251] width 1014 height 503
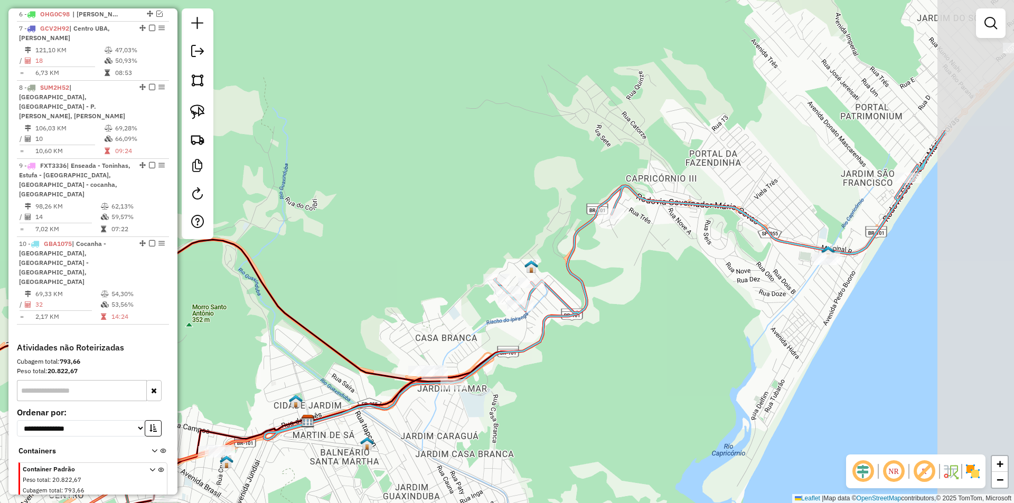
drag, startPoint x: 643, startPoint y: 358, endPoint x: 588, endPoint y: 372, distance: 56.6
click at [590, 374] on div "Janela de atendimento Grade de atendimento Capacidade Transportadoras Veículos …" at bounding box center [507, 251] width 1014 height 503
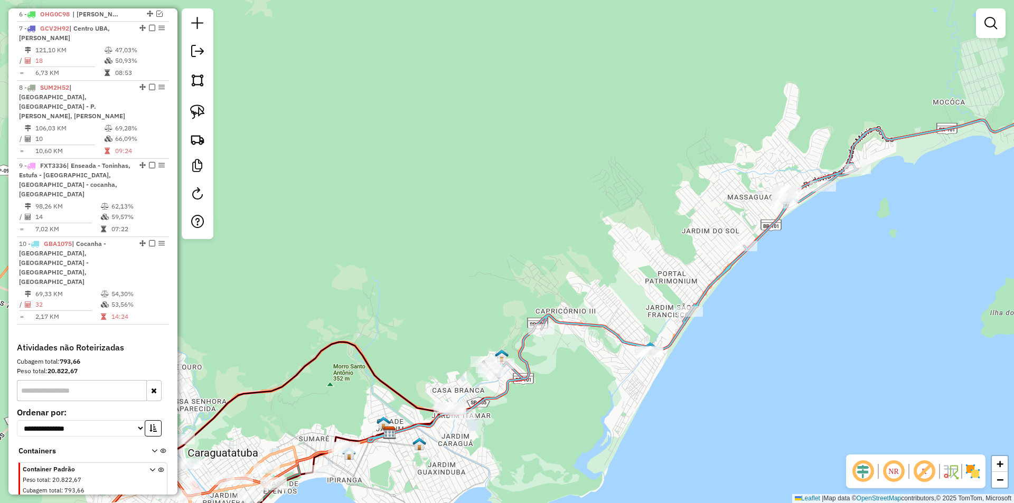
drag, startPoint x: 799, startPoint y: 346, endPoint x: 580, endPoint y: 426, distance: 233.3
click at [570, 441] on div "Janela de atendimento Grade de atendimento Capacidade Transportadoras Veículos …" at bounding box center [507, 251] width 1014 height 503
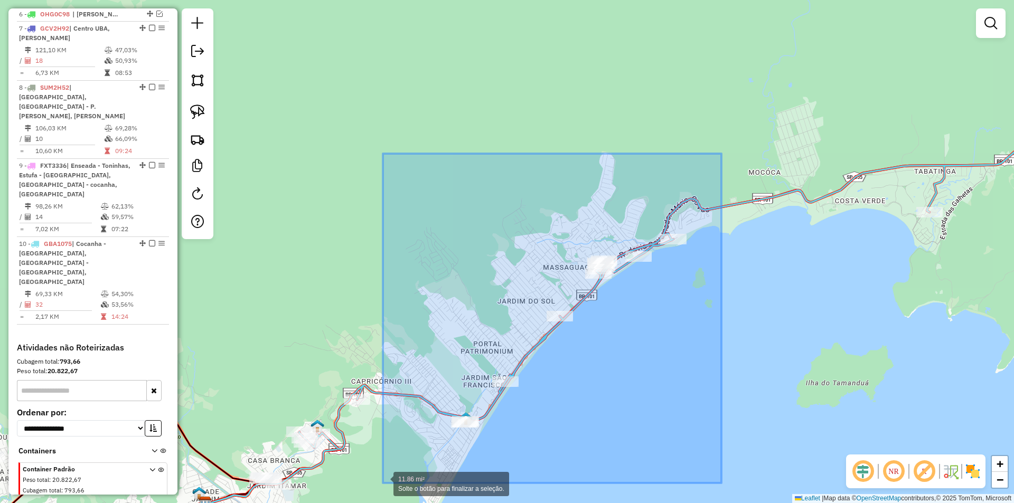
drag, startPoint x: 704, startPoint y: 192, endPoint x: 383, endPoint y: 483, distance: 433.5
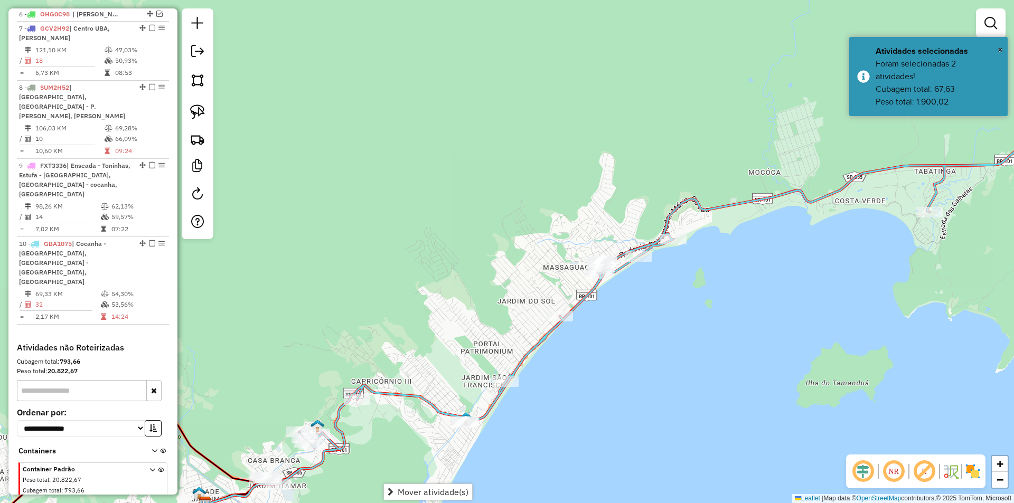
click at [705, 334] on div "Janela de atendimento Grade de atendimento Capacidade Transportadoras Veículos …" at bounding box center [507, 251] width 1014 height 503
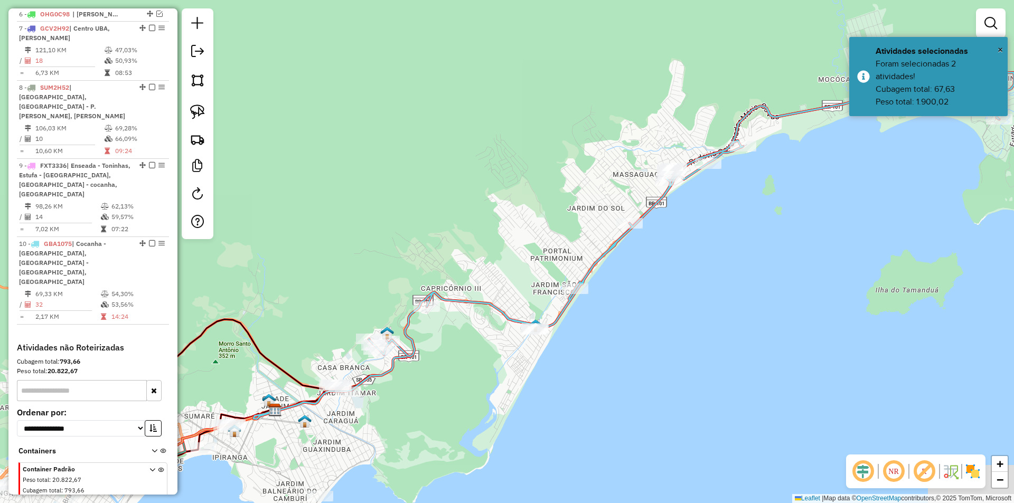
drag, startPoint x: 632, startPoint y: 371, endPoint x: 693, endPoint y: 283, distance: 106.8
click at [693, 283] on div "Janela de atendimento Grade de atendimento Capacidade Transportadoras Veículos …" at bounding box center [507, 251] width 1014 height 503
drag, startPoint x: 652, startPoint y: 334, endPoint x: 655, endPoint y: 301, distance: 32.9
click at [655, 301] on div "Janela de atendimento Grade de atendimento Capacidade Transportadoras Veículos …" at bounding box center [507, 251] width 1014 height 503
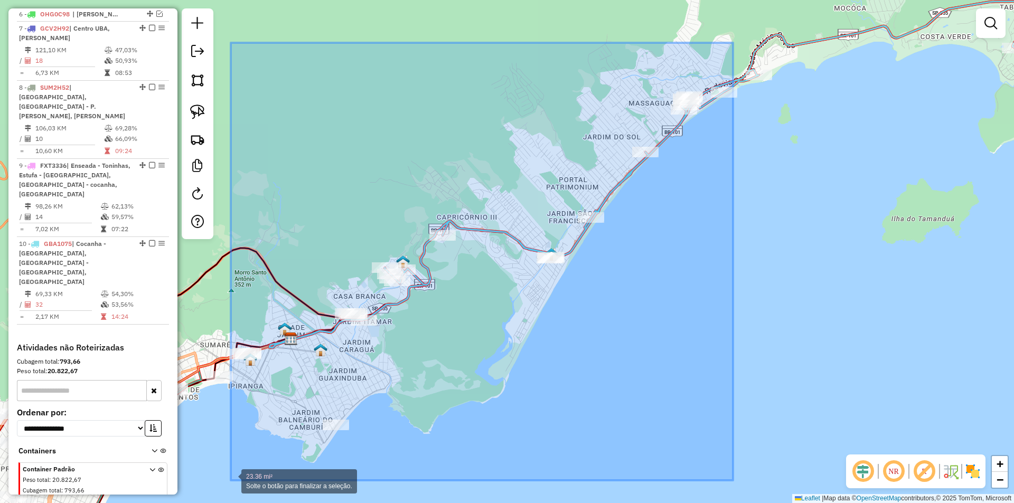
drag, startPoint x: 733, startPoint y: 43, endPoint x: 231, endPoint y: 481, distance: 666.5
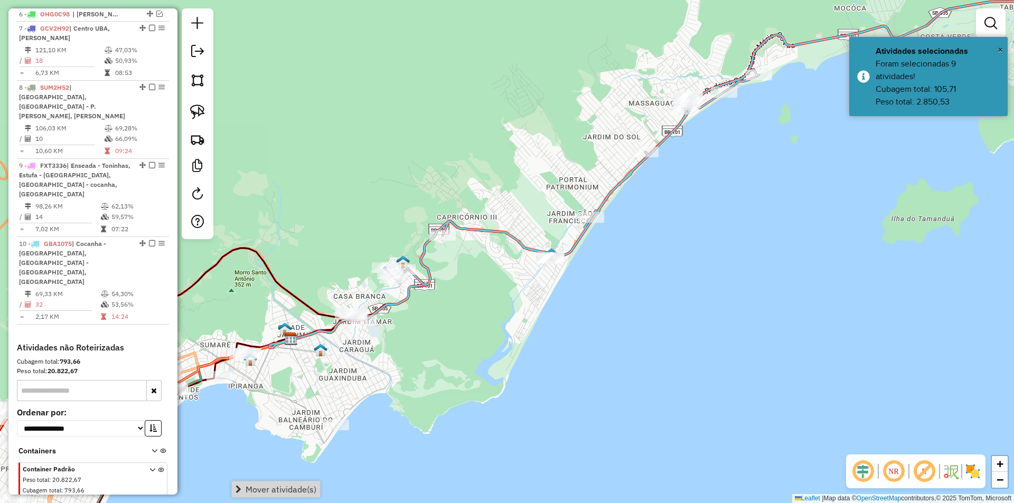
click at [595, 349] on div "Janela de atendimento Grade de atendimento Capacidade Transportadoras Veículos …" at bounding box center [507, 251] width 1014 height 503
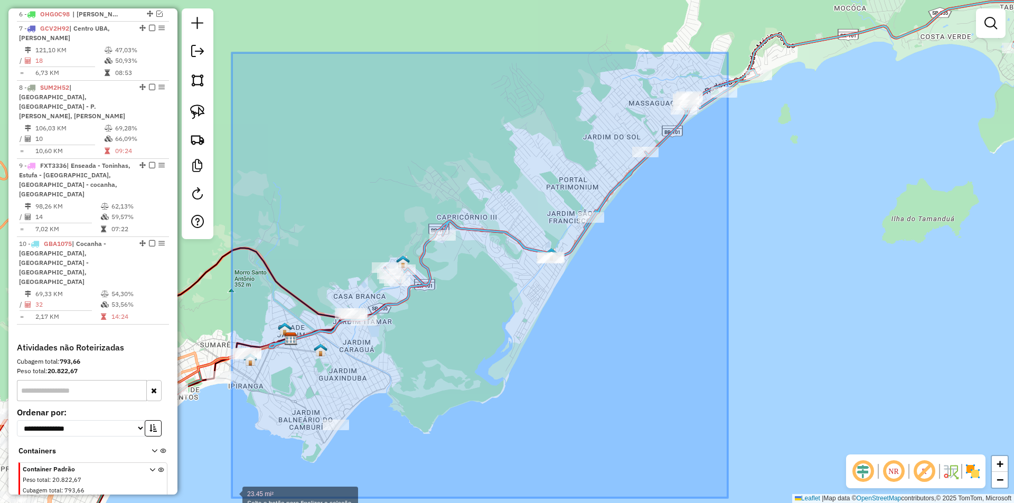
drag, startPoint x: 728, startPoint y: 53, endPoint x: 232, endPoint y: 498, distance: 666.7
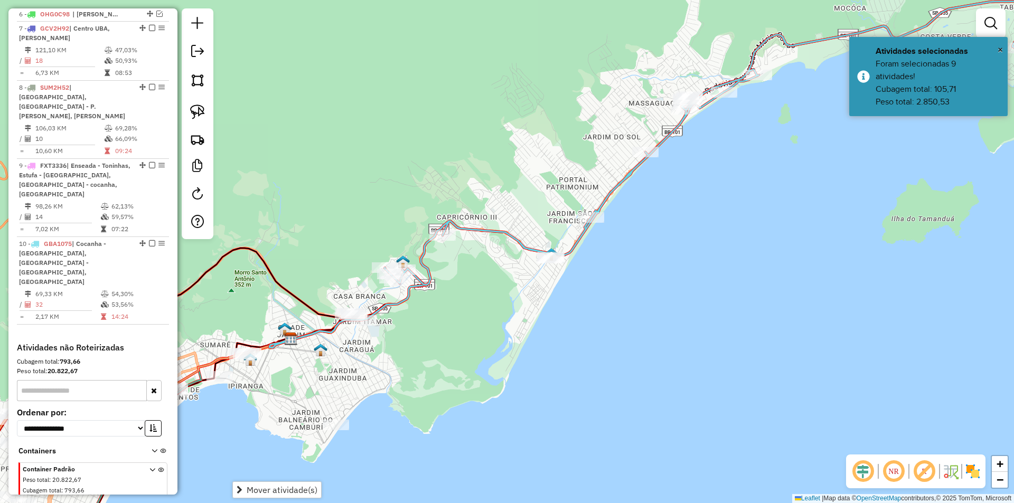
click at [564, 388] on div "Janela de atendimento Grade de atendimento Capacidade Transportadoras Veículos …" at bounding box center [507, 251] width 1014 height 503
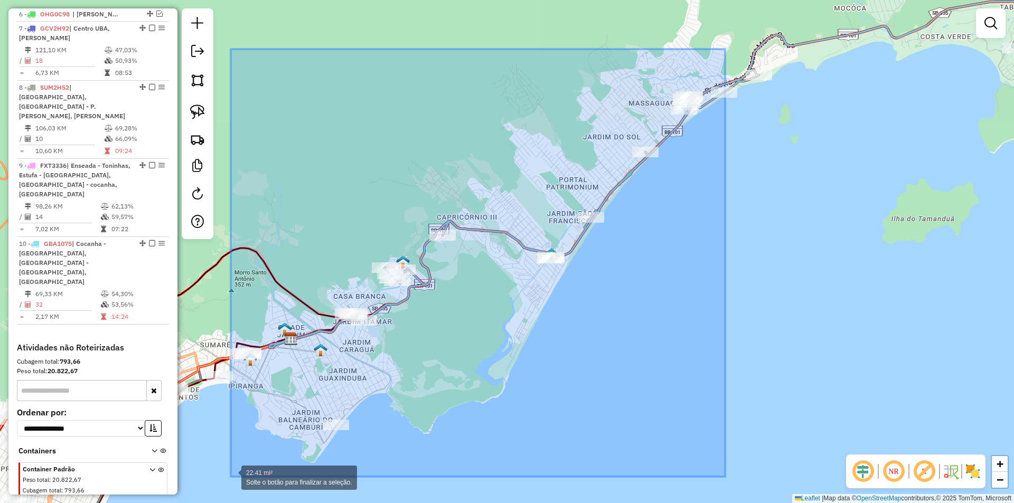
drag, startPoint x: 725, startPoint y: 49, endPoint x: 231, endPoint y: 477, distance: 654.0
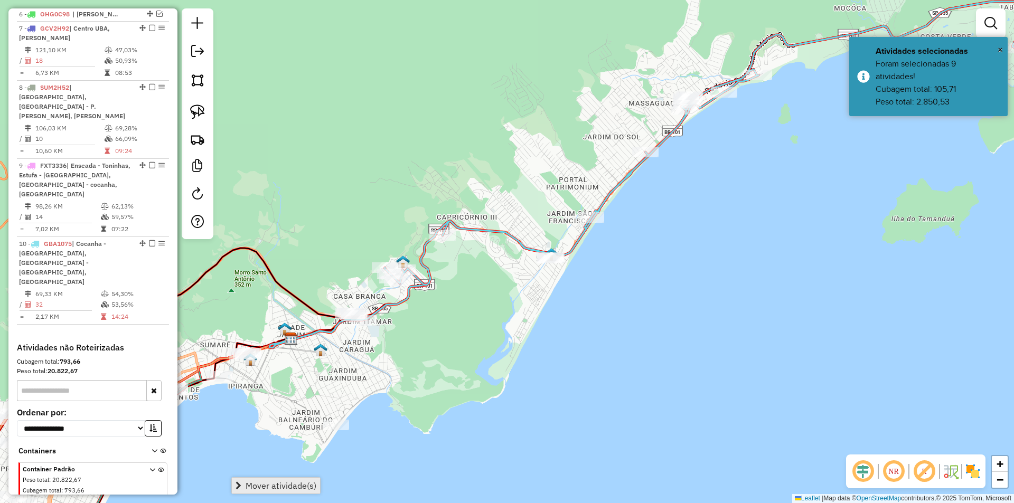
click at [287, 490] on span "Mover atividade(s)" at bounding box center [281, 486] width 71 height 8
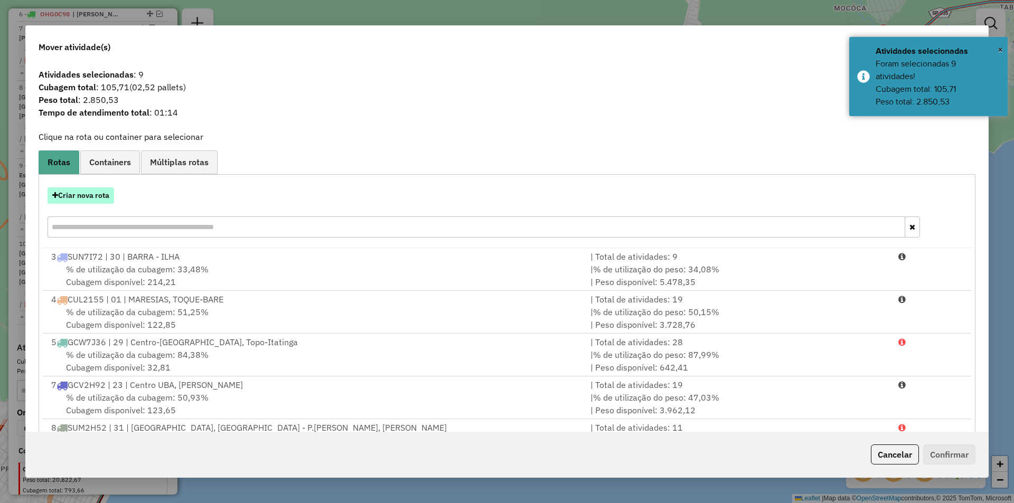
click at [81, 194] on button "Criar nova rota" at bounding box center [81, 196] width 67 height 16
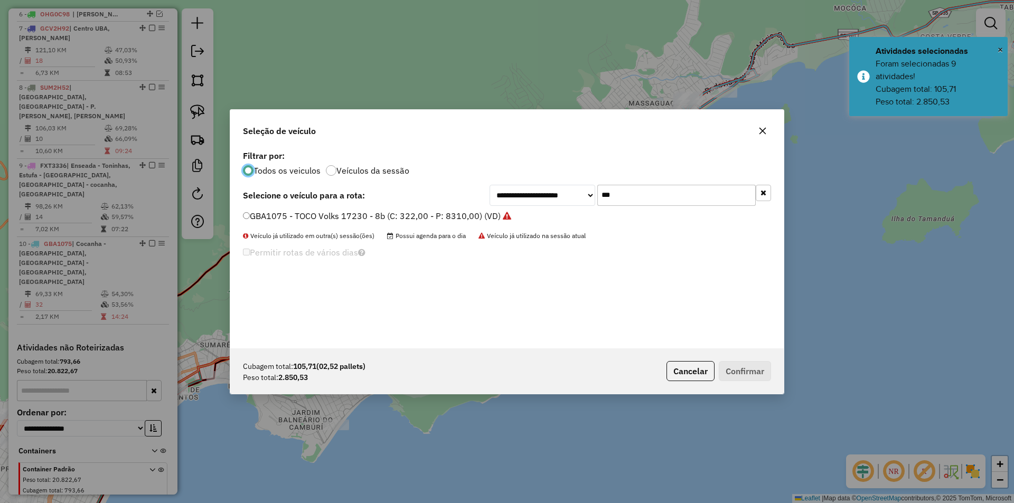
scroll to position [6, 3]
click at [650, 194] on input "***" at bounding box center [677, 195] width 158 height 21
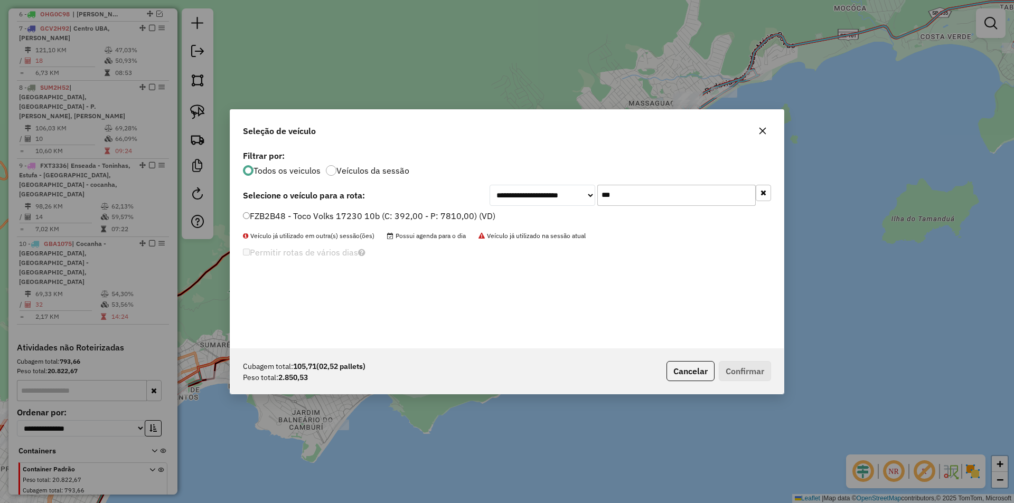
type input "***"
click at [329, 217] on label "FZB2B48 - Toco Volks 17230 10b (C: 392,00 - P: 7810,00) (VD)" at bounding box center [369, 216] width 253 height 13
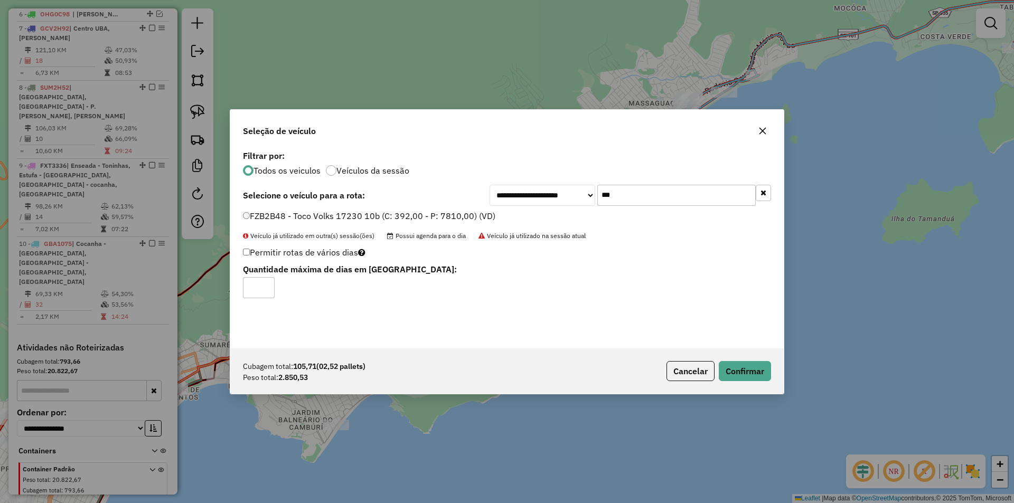
click at [742, 359] on div "Cubagem total: 105,71 (02,52 pallets) Peso total: 2.850,53 Cancelar Confirmar" at bounding box center [507, 371] width 554 height 45
click at [744, 371] on button "Confirmar" at bounding box center [745, 371] width 52 height 20
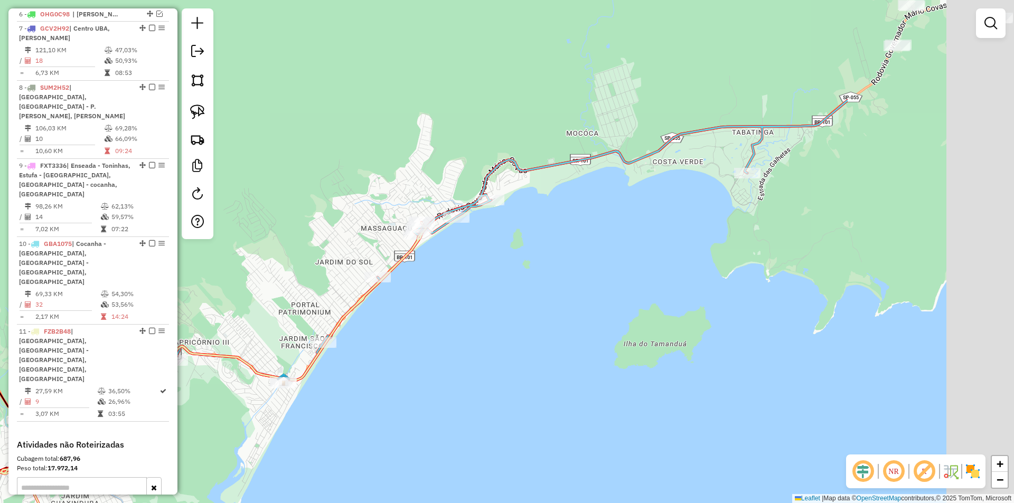
drag, startPoint x: 824, startPoint y: 190, endPoint x: 437, endPoint y: 411, distance: 445.1
click at [422, 417] on div "Janela de atendimento Grade de atendimento Capacidade Transportadoras Veículos …" at bounding box center [507, 251] width 1014 height 503
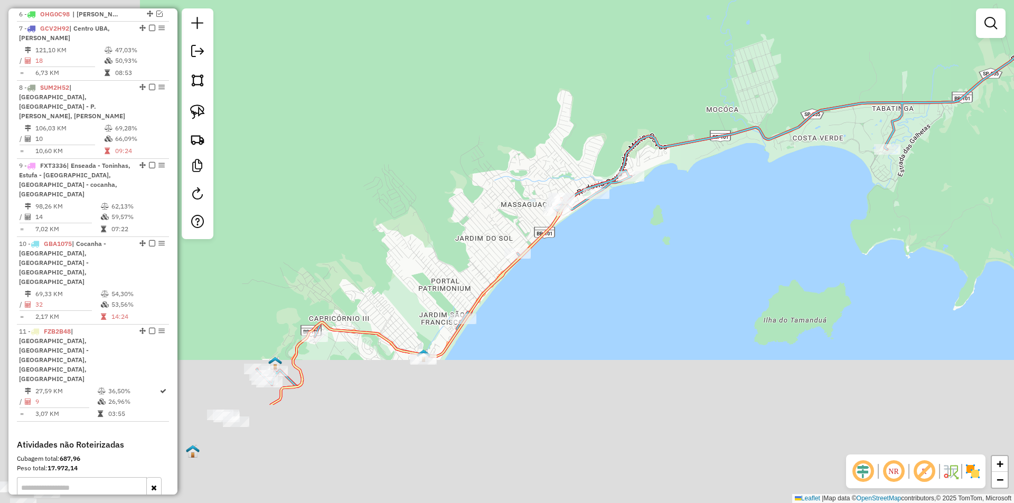
drag, startPoint x: 604, startPoint y: 284, endPoint x: 641, endPoint y: 256, distance: 46.7
click at [641, 256] on div "Janela de atendimento Grade de atendimento Capacidade Transportadoras Veículos …" at bounding box center [507, 251] width 1014 height 503
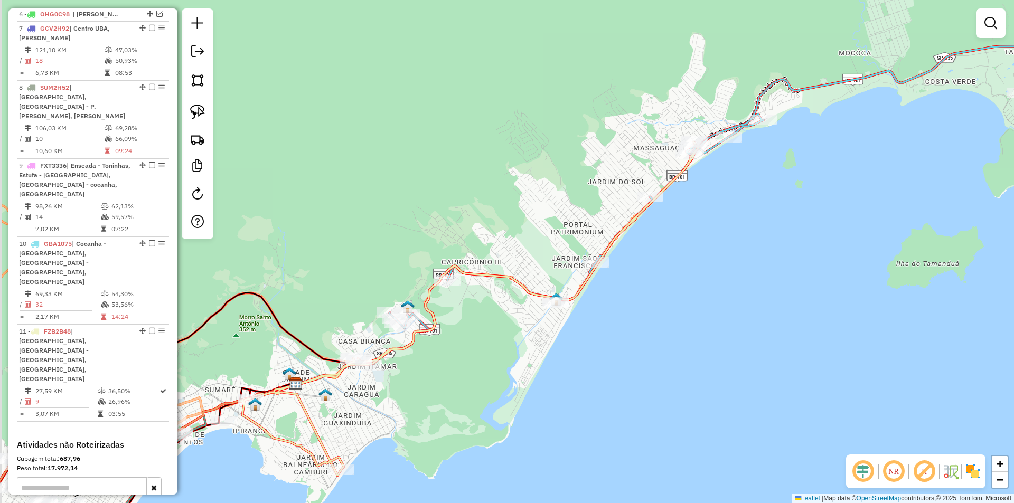
drag, startPoint x: 409, startPoint y: 341, endPoint x: 421, endPoint y: 339, distance: 11.9
click at [421, 339] on div "Janela de atendimento Grade de atendimento Capacidade Transportadoras Veículos …" at bounding box center [507, 251] width 1014 height 503
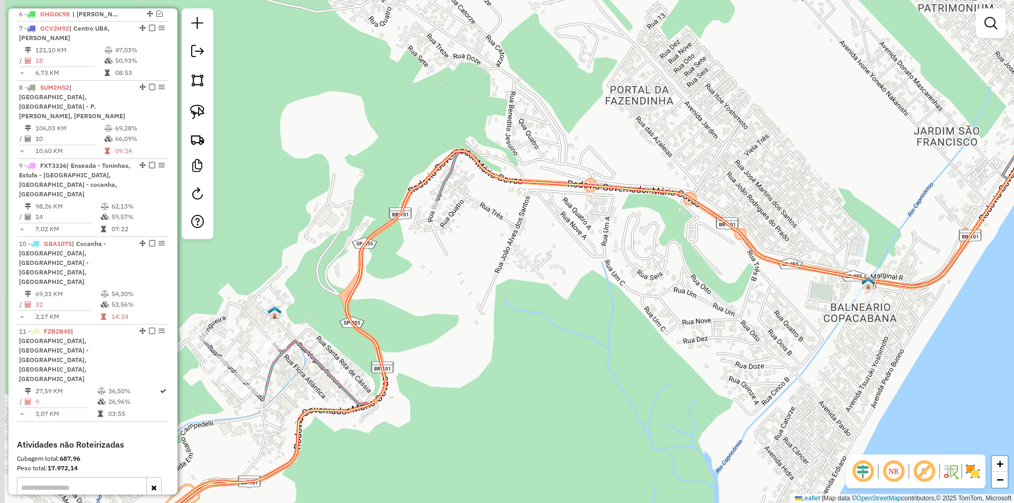
drag, startPoint x: 464, startPoint y: 328, endPoint x: 467, endPoint y: 375, distance: 46.6
click at [467, 375] on div "Janela de atendimento Grade de atendimento Capacidade Transportadoras Veículos …" at bounding box center [507, 251] width 1014 height 503
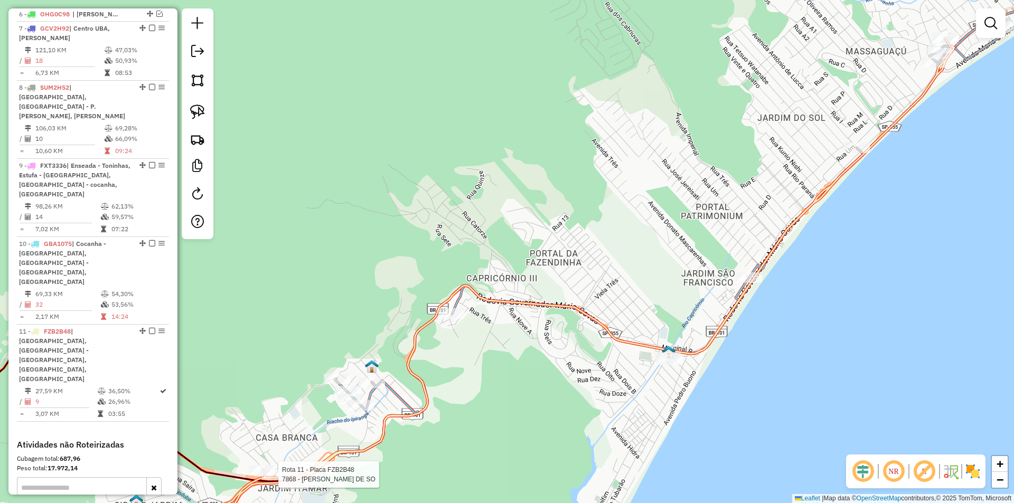
select select "*********"
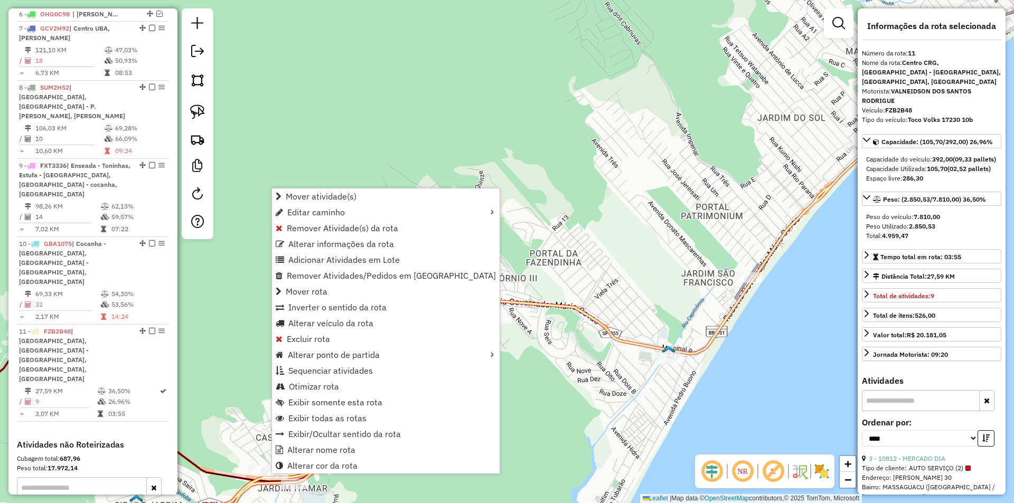
scroll to position [688, 0]
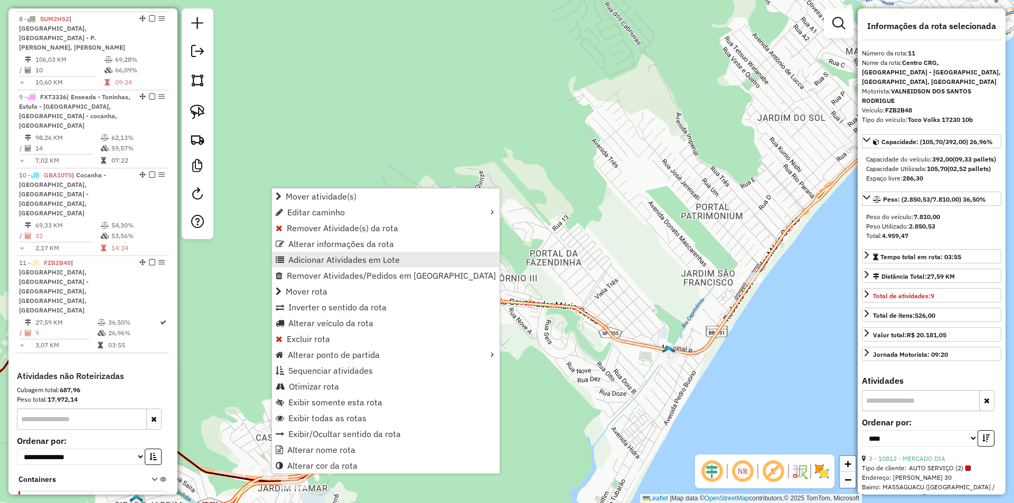
click at [322, 260] on span "Adicionar Atividades em Lote" at bounding box center [343, 260] width 111 height 8
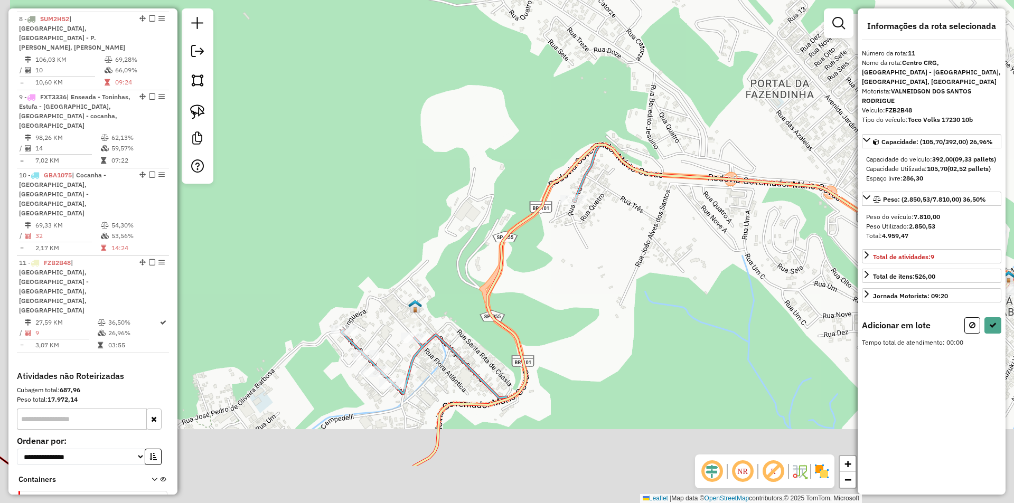
drag, startPoint x: 365, startPoint y: 358, endPoint x: 392, endPoint y: 262, distance: 100.0
click at [392, 262] on div "Janela de atendimento Grade de atendimento Capacidade Transportadoras Veículos …" at bounding box center [507, 251] width 1014 height 503
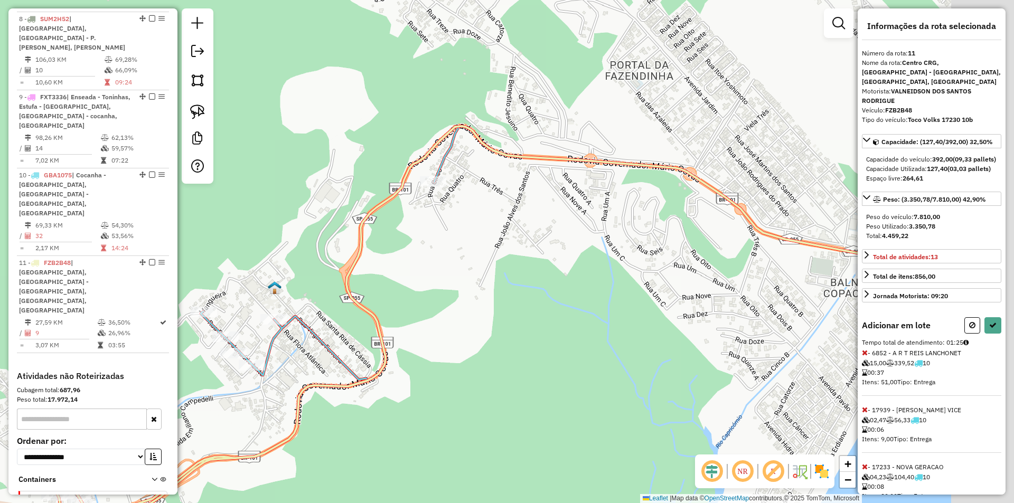
drag, startPoint x: 629, startPoint y: 398, endPoint x: 474, endPoint y: 382, distance: 155.0
click at [474, 382] on div "Janela de atendimento Grade de atendimento Capacidade Transportadoras Veículos …" at bounding box center [507, 251] width 1014 height 503
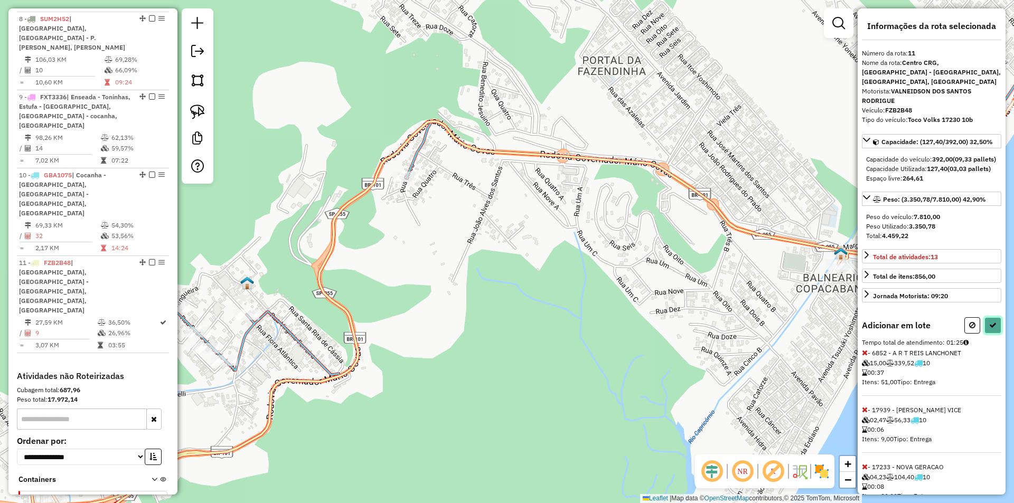
click at [993, 329] on icon at bounding box center [993, 325] width 7 height 7
select select "*********"
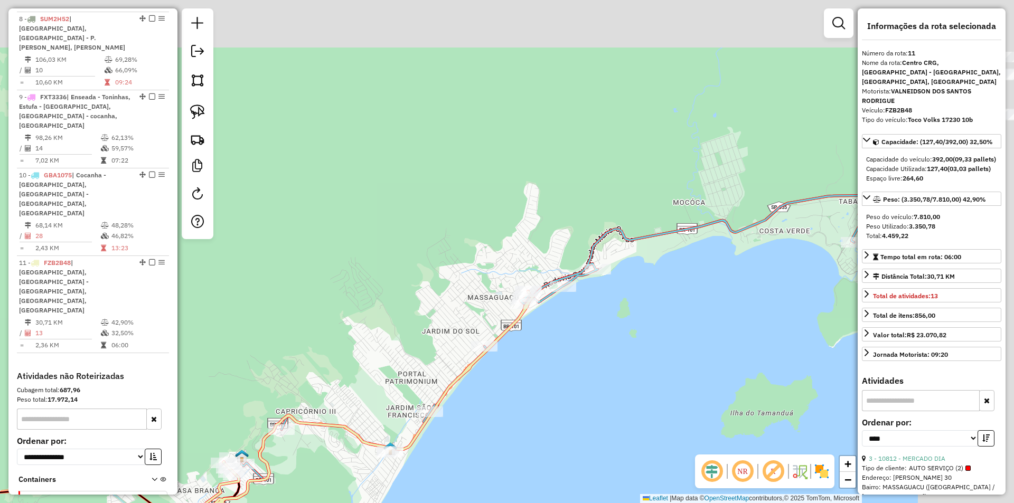
drag, startPoint x: 702, startPoint y: 301, endPoint x: 486, endPoint y: 436, distance: 254.9
click at [486, 436] on div "Janela de atendimento Grade de atendimento Capacidade Transportadoras Veículos …" at bounding box center [507, 251] width 1014 height 503
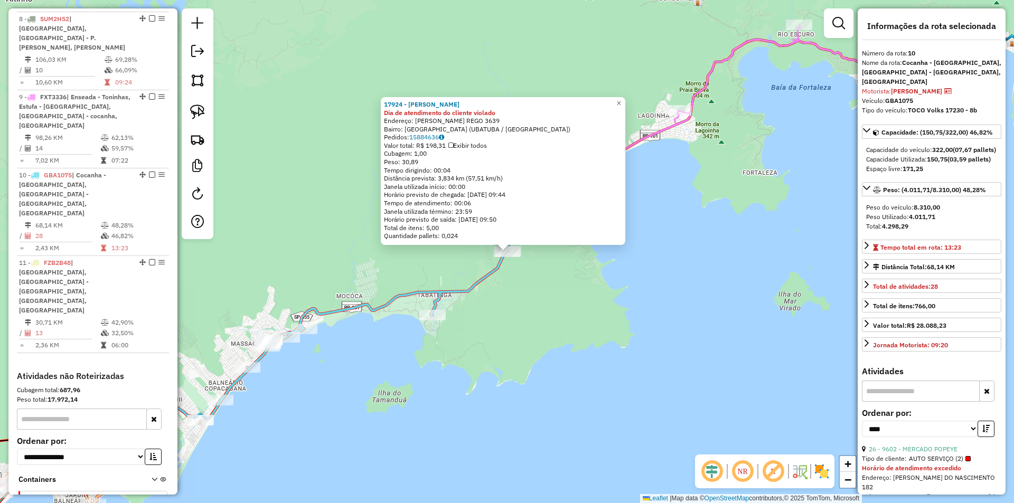
click at [359, 438] on div "17924 - MARIA DE LOURDES GOM Dia de atendimento do cliente violado Endereço: MA…" at bounding box center [507, 251] width 1014 height 503
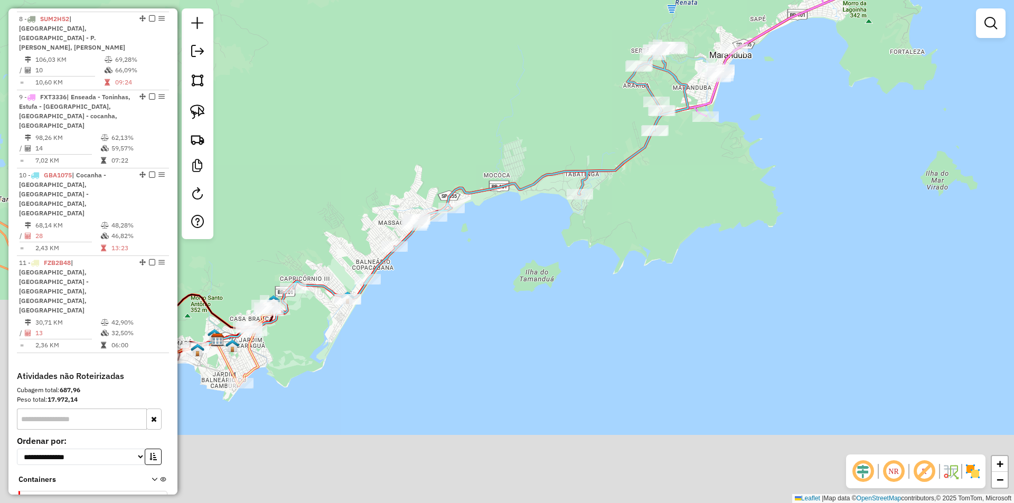
drag, startPoint x: 333, startPoint y: 450, endPoint x: 476, endPoint y: 331, distance: 186.1
click at [476, 331] on div "Janela de atendimento Grade de atendimento Capacidade Transportadoras Veículos …" at bounding box center [507, 251] width 1014 height 503
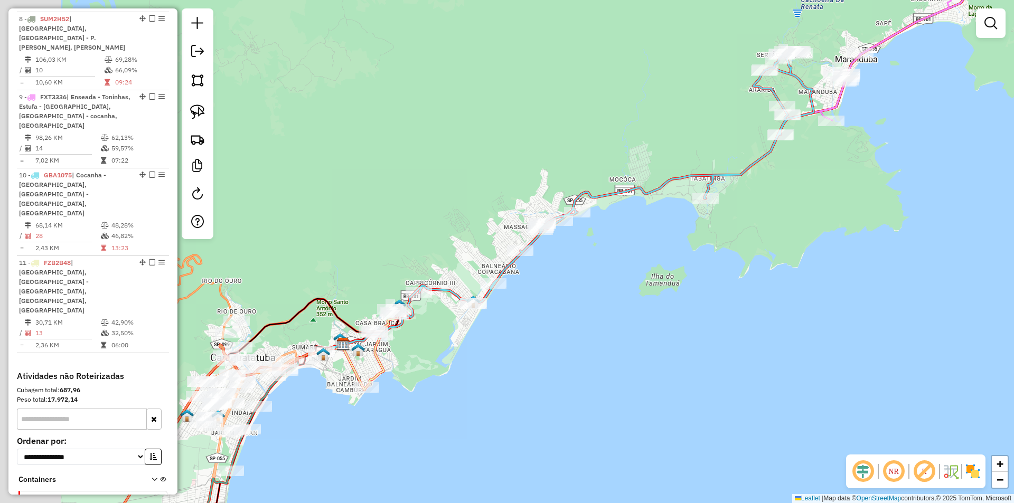
drag, startPoint x: 338, startPoint y: 353, endPoint x: 430, endPoint y: 353, distance: 91.9
click at [462, 357] on div "Janela de atendimento Grade de atendimento Capacidade Transportadoras Veículos …" at bounding box center [507, 251] width 1014 height 503
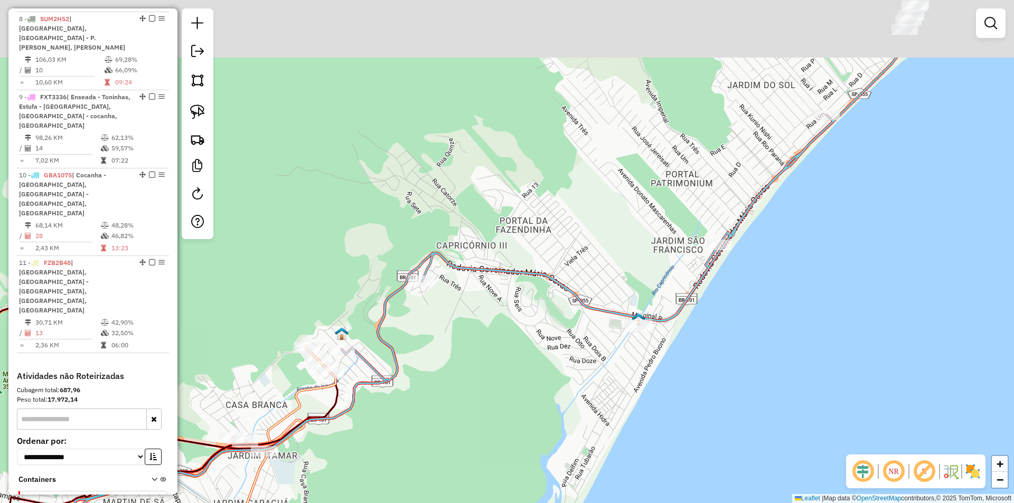
drag, startPoint x: 463, startPoint y: 339, endPoint x: 405, endPoint y: 403, distance: 86.0
click at [405, 403] on div "Janela de atendimento Grade de atendimento Capacidade Transportadoras Veículos …" at bounding box center [507, 251] width 1014 height 503
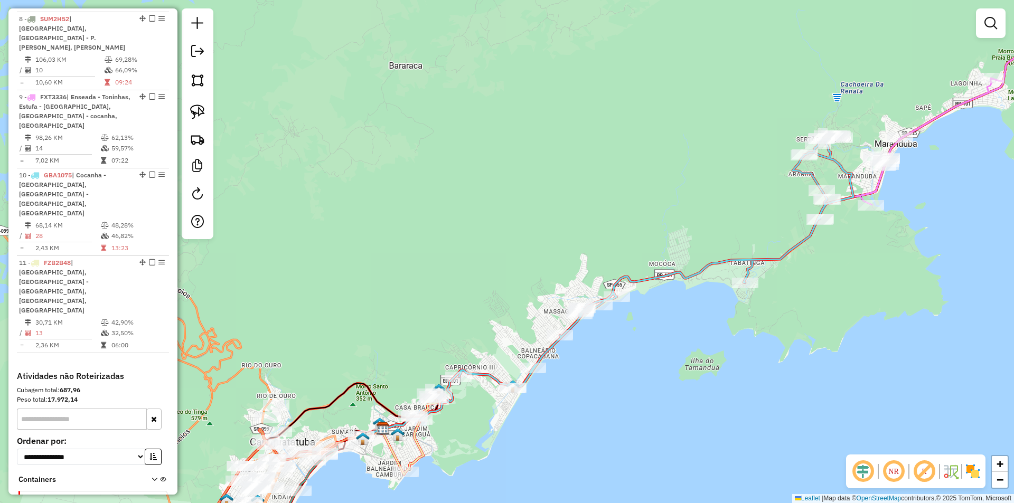
drag, startPoint x: 507, startPoint y: 402, endPoint x: 500, endPoint y: 425, distance: 24.2
click at [500, 425] on div "Janela de atendimento Grade de atendimento Capacidade Transportadoras Veículos …" at bounding box center [507, 251] width 1014 height 503
select select "*********"
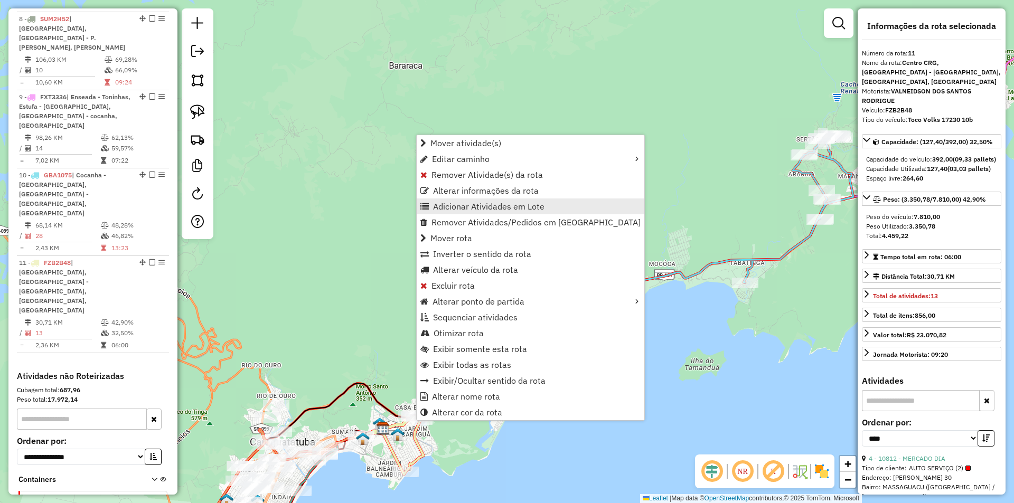
click at [454, 209] on span "Adicionar Atividades em Lote" at bounding box center [488, 206] width 111 height 8
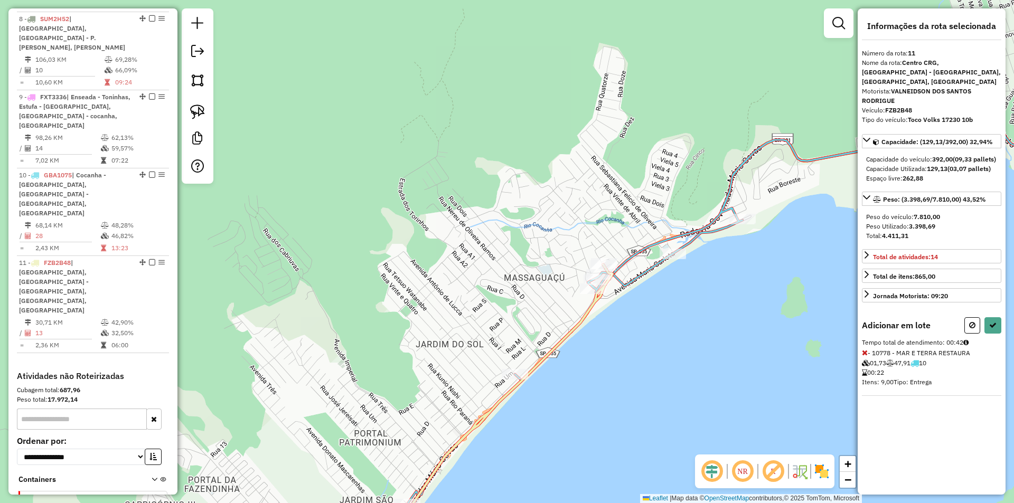
drag, startPoint x: 612, startPoint y: 331, endPoint x: 594, endPoint y: 354, distance: 29.4
click at [594, 355] on div "Janela de atendimento Grade de atendimento Capacidade Transportadoras Veículos …" at bounding box center [507, 251] width 1014 height 503
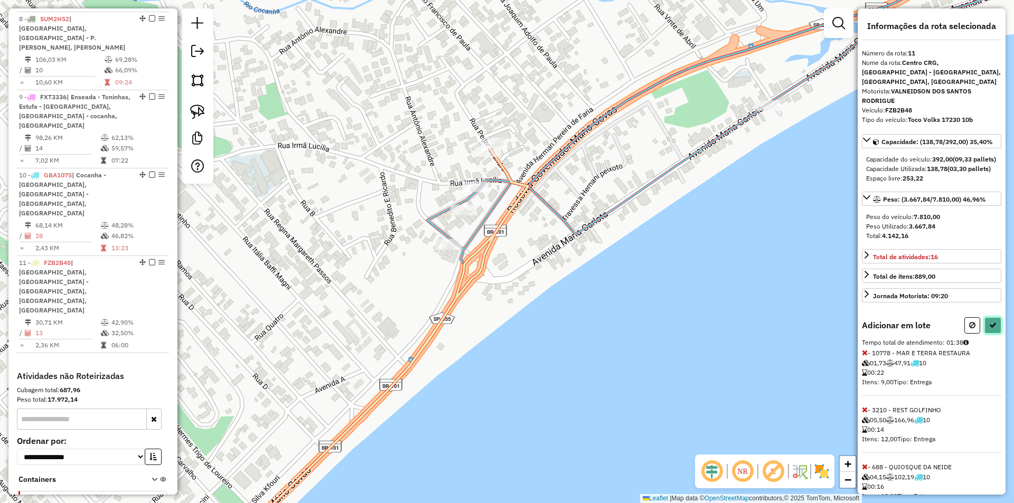
click at [990, 329] on icon at bounding box center [993, 325] width 7 height 7
select select "*********"
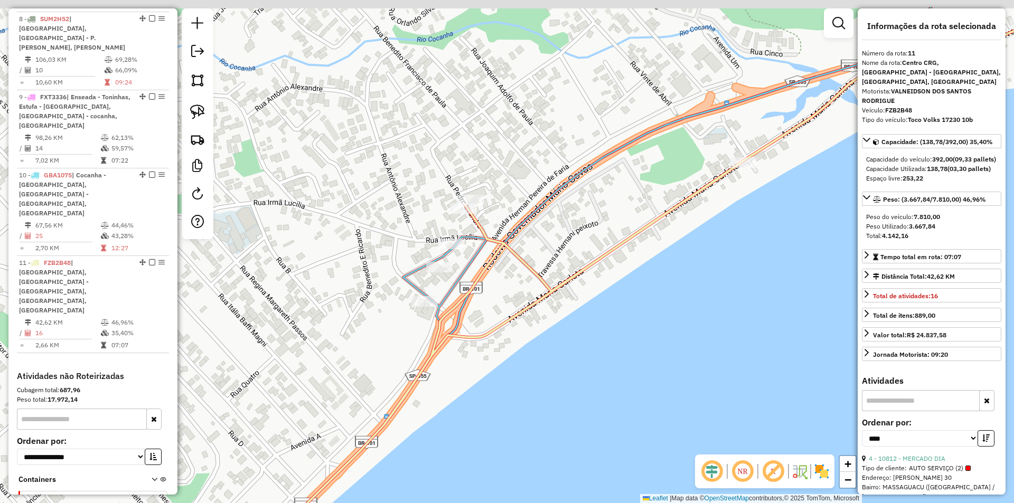
drag, startPoint x: 553, startPoint y: 348, endPoint x: 471, endPoint y: 279, distance: 107.6
click at [528, 404] on div "Janela de atendimento Grade de atendimento Capacidade Transportadoras Veículos …" at bounding box center [507, 251] width 1014 height 503
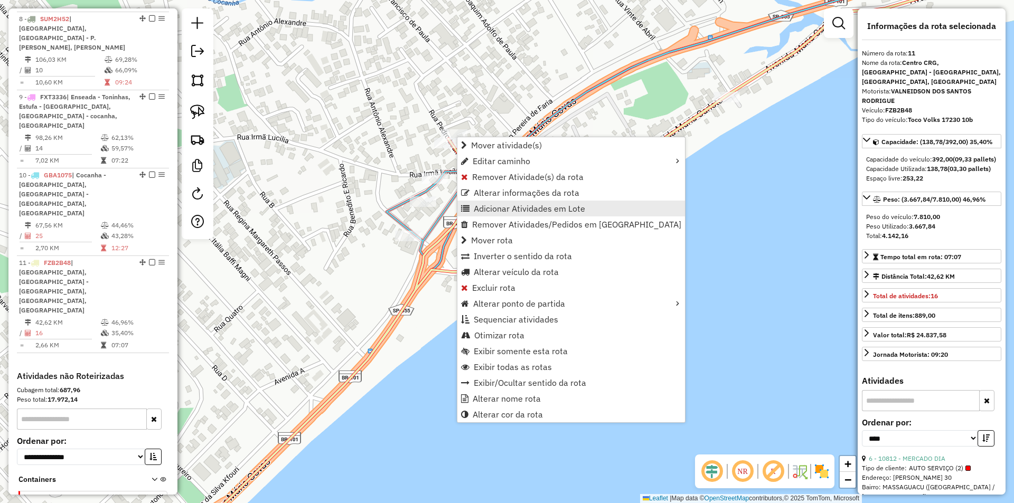
click at [502, 207] on span "Adicionar Atividades em Lote" at bounding box center [529, 208] width 111 height 8
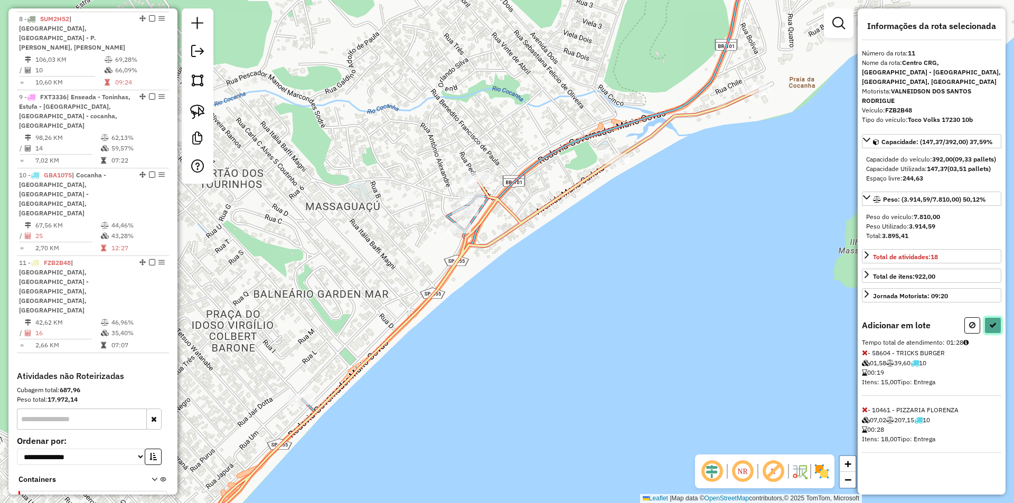
click at [994, 324] on icon at bounding box center [993, 325] width 7 height 7
select select "*********"
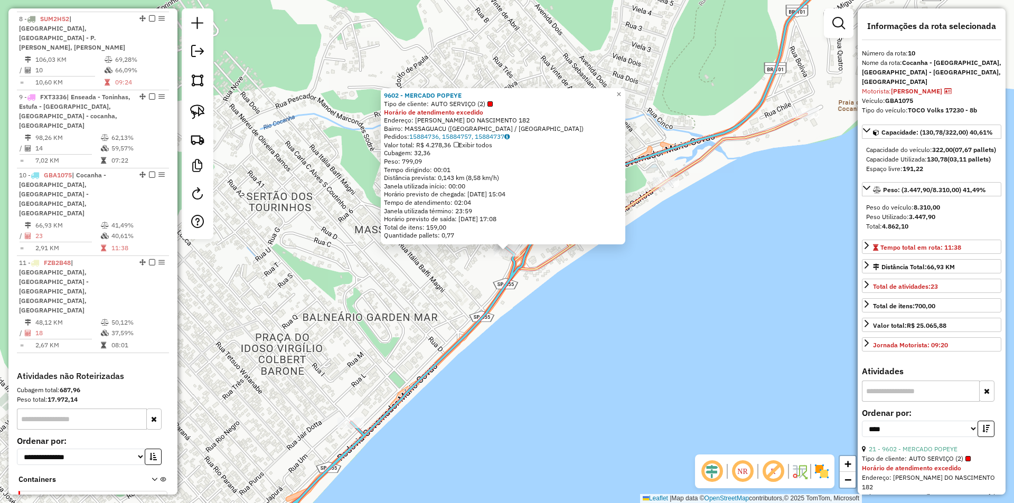
click at [554, 372] on div "9602 - MERCADO POPEYE Tipo de cliente: AUTO SERVIÇO (2) Horário de atendimento …" at bounding box center [507, 251] width 1014 height 503
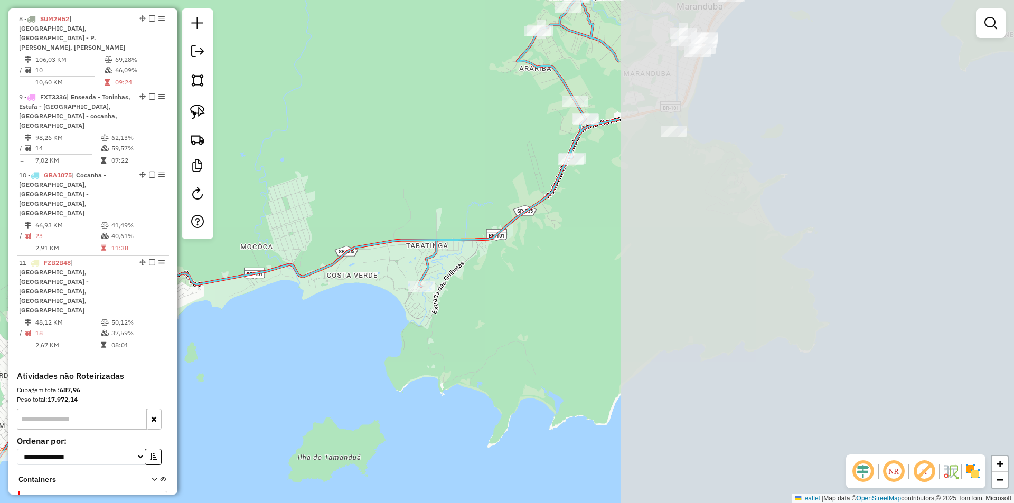
drag, startPoint x: 709, startPoint y: 391, endPoint x: 220, endPoint y: 395, distance: 488.7
click at [220, 395] on div "Janela de atendimento Grade de atendimento Capacidade Transportadoras Veículos …" at bounding box center [507, 251] width 1014 height 503
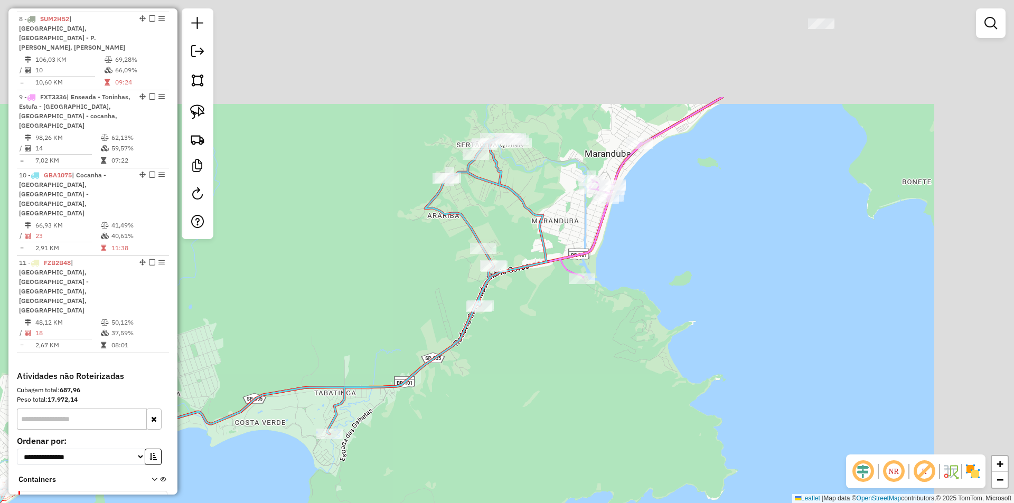
click at [557, 424] on div "Janela de atendimento Grade de atendimento Capacidade Transportadoras Veículos …" at bounding box center [507, 251] width 1014 height 503
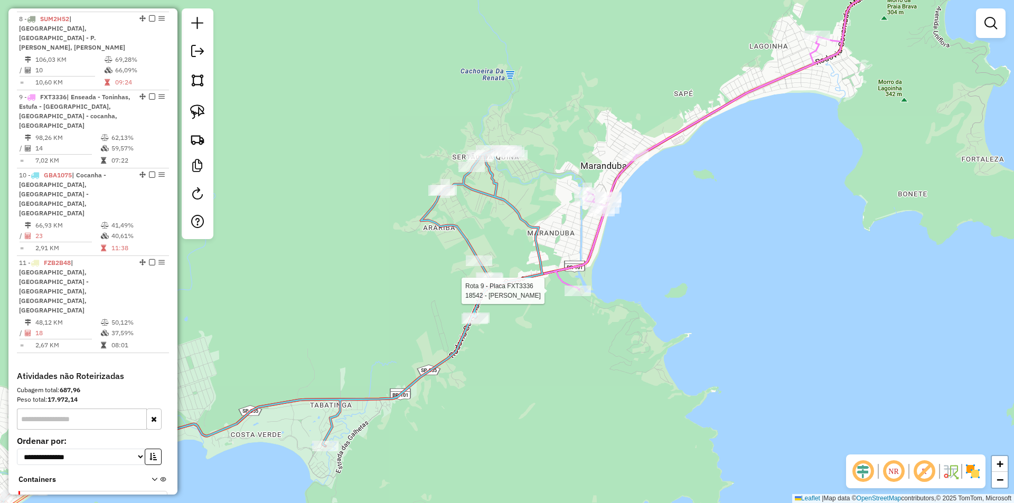
select select "*********"
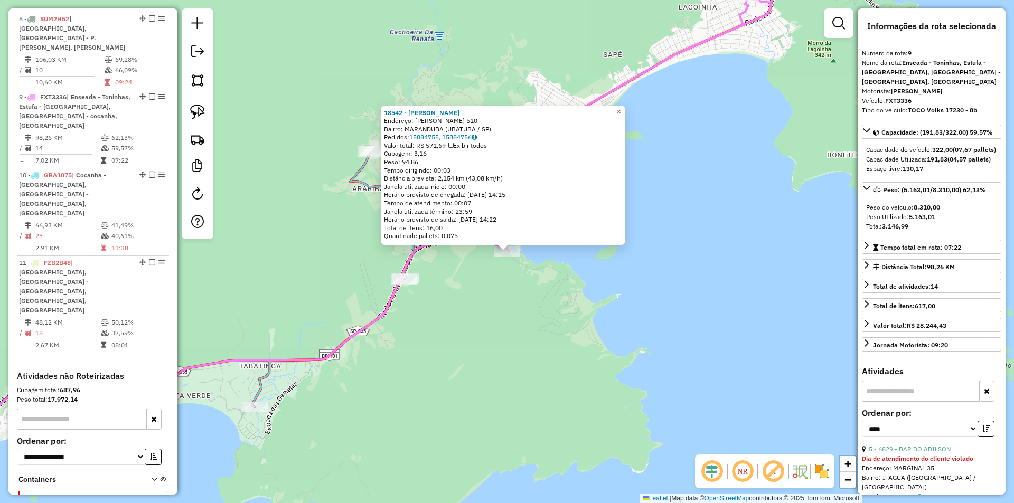
click at [514, 387] on div "18542 - WAGNER DE ARAUJO MUN Endereço: BENEDITA LUIZA DOS SANTOS 510 Bairro: MA…" at bounding box center [507, 251] width 1014 height 503
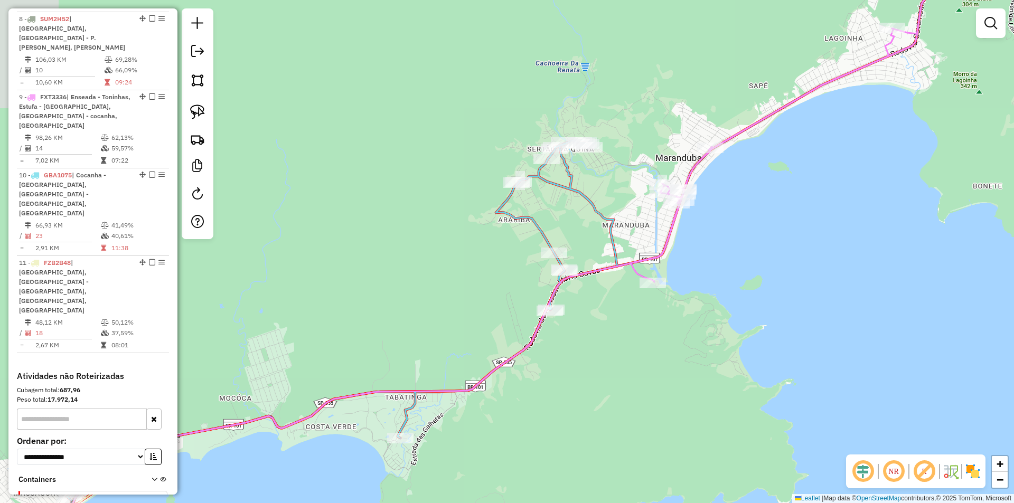
drag, startPoint x: 455, startPoint y: 438, endPoint x: 539, endPoint y: 365, distance: 111.6
click at [540, 379] on div "Janela de atendimento Grade de atendimento Capacidade Transportadoras Veículos …" at bounding box center [507, 251] width 1014 height 503
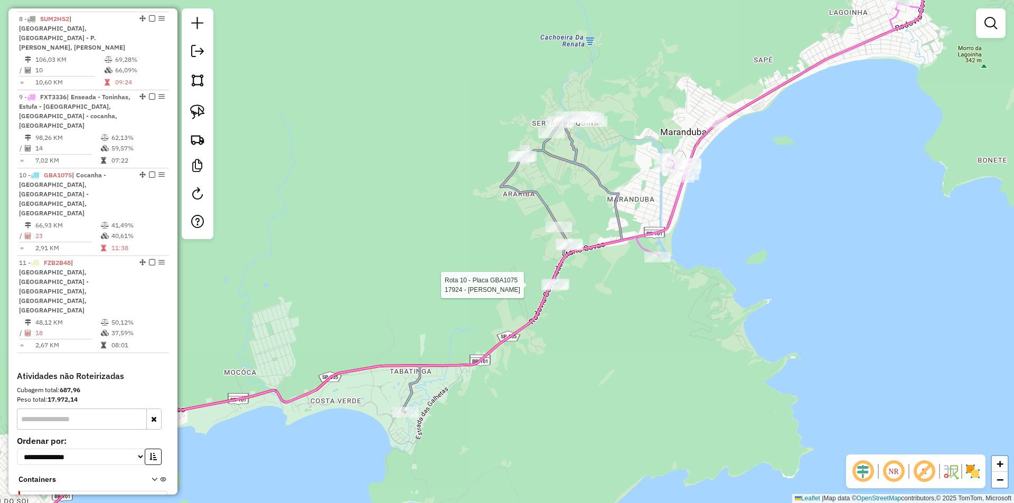
select select "*********"
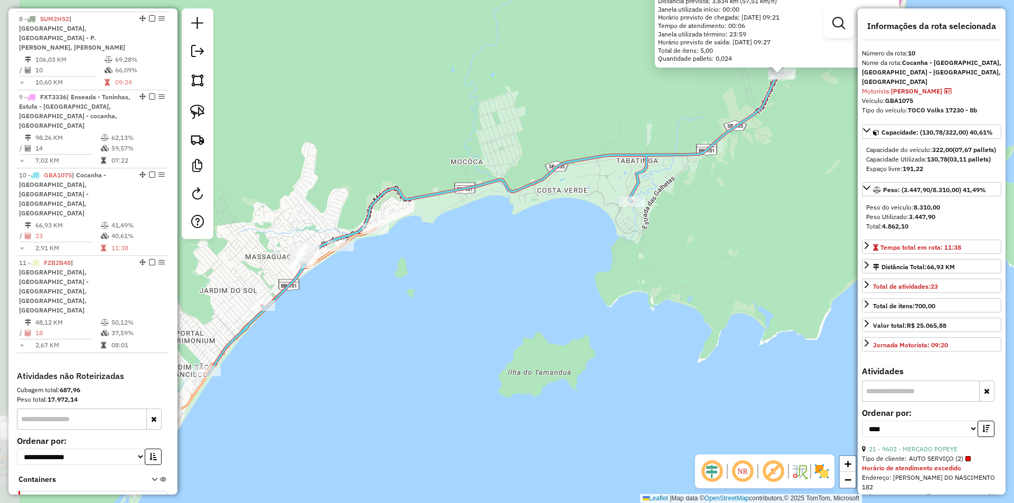
drag, startPoint x: 391, startPoint y: 447, endPoint x: 664, endPoint y: 269, distance: 325.8
click at [664, 269] on div "17924 - MARIA DE LOURDES GOM Dia de atendimento do cliente violado Endereço: MA…" at bounding box center [507, 251] width 1014 height 503
click at [388, 330] on div "17924 - MARIA DE LOURDES GOM Dia de atendimento do cliente violado Endereço: MA…" at bounding box center [507, 251] width 1014 height 503
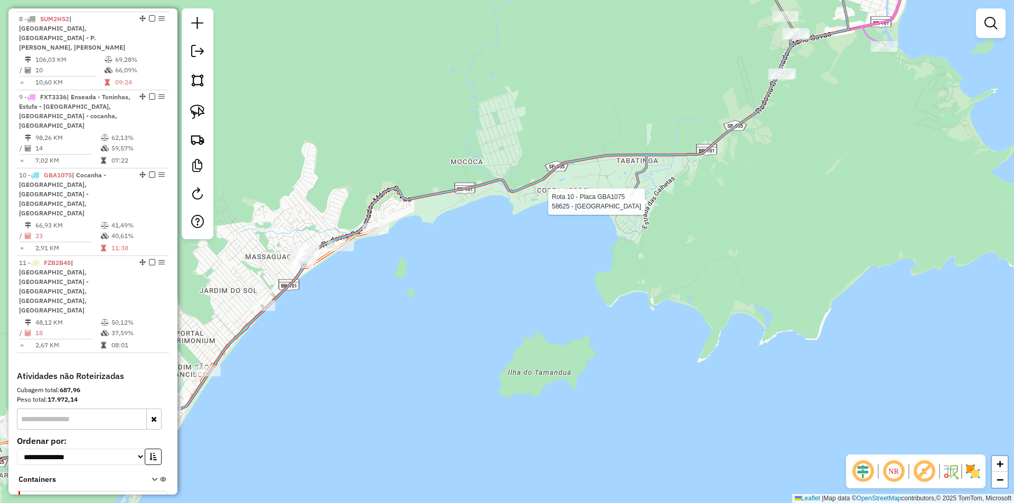
select select "*********"
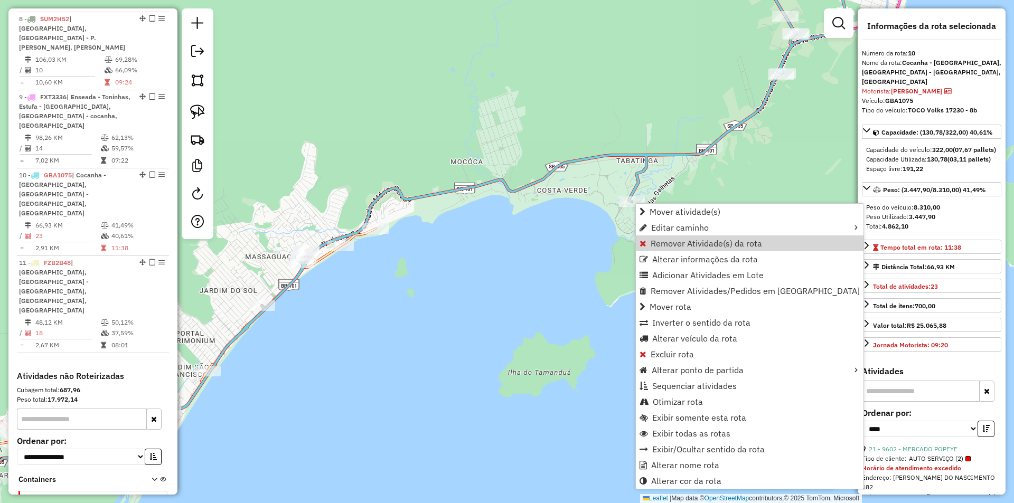
click at [430, 290] on div "Janela de atendimento Grade de atendimento Capacidade Transportadoras Veículos …" at bounding box center [507, 251] width 1014 height 503
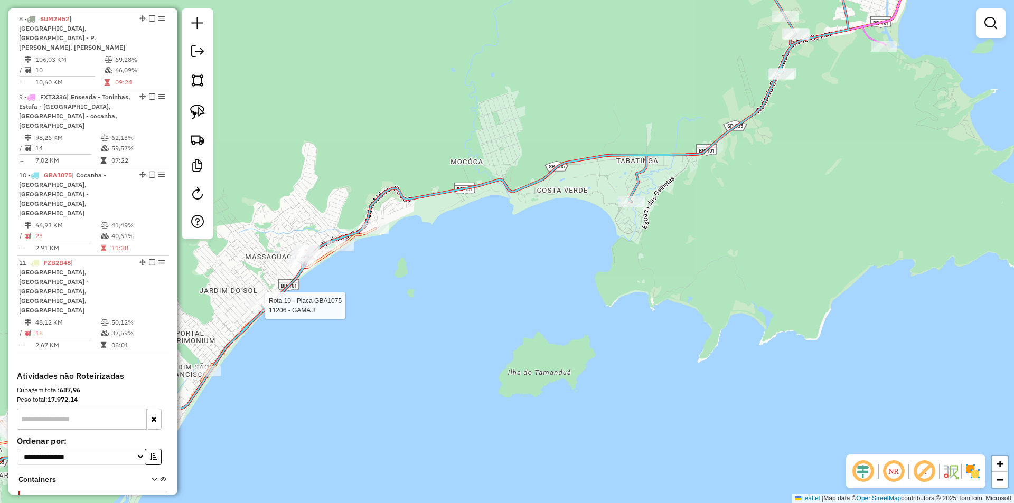
select select "*********"
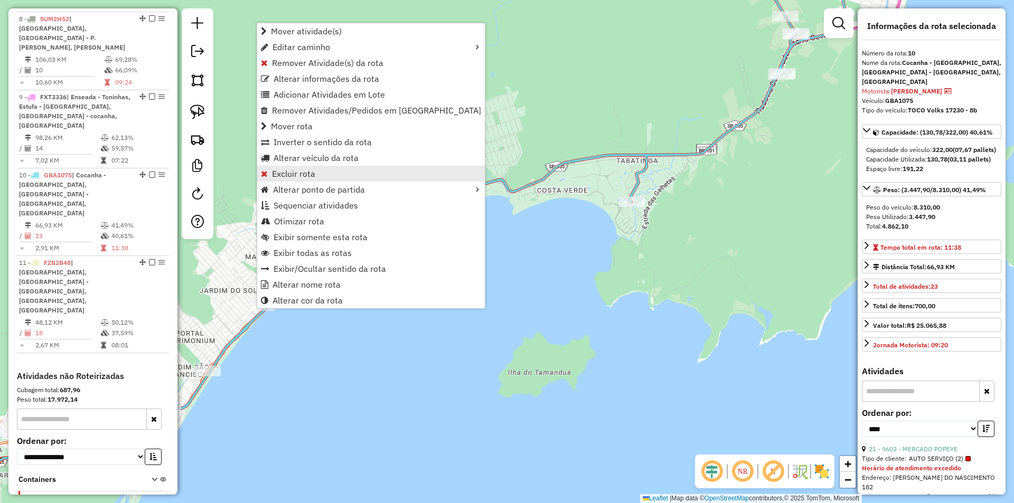
click at [278, 174] on span "Excluir rota" at bounding box center [293, 174] width 43 height 8
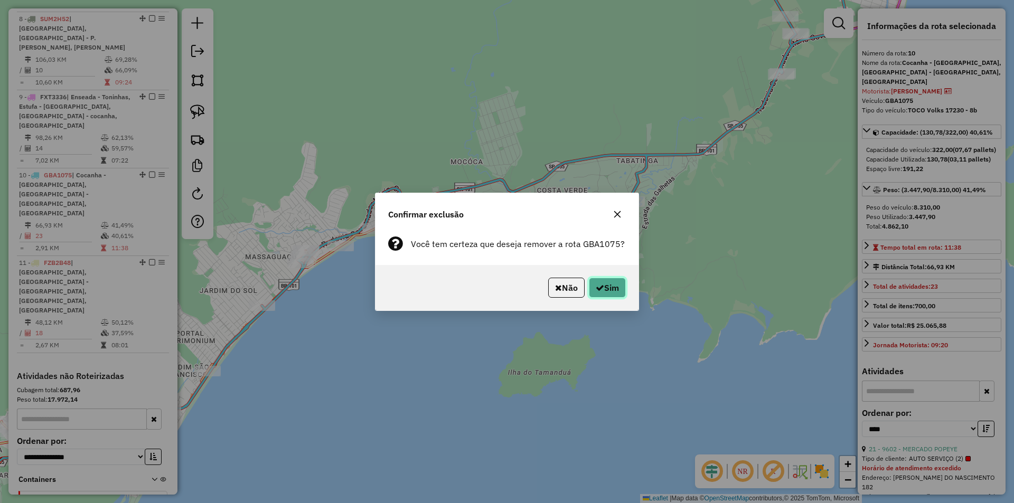
click at [610, 290] on button "Sim" at bounding box center [607, 288] width 37 height 20
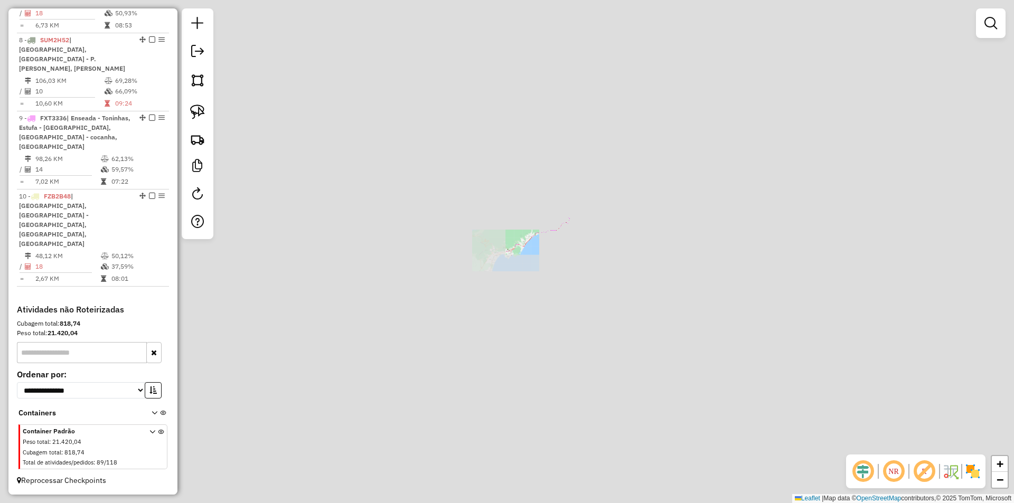
scroll to position [620, 0]
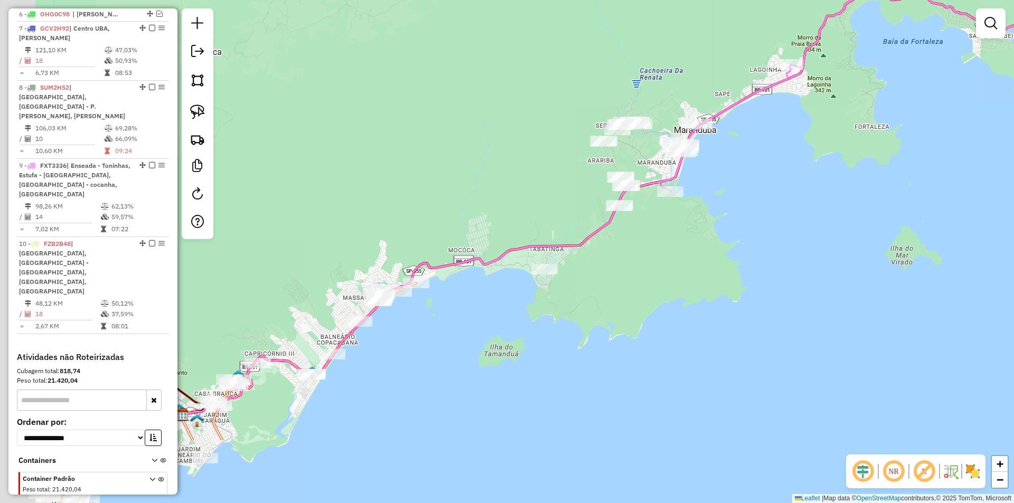
drag, startPoint x: 594, startPoint y: 348, endPoint x: 645, endPoint y: 290, distance: 77.5
click at [645, 290] on div "Janela de atendimento Grade de atendimento Capacidade Transportadoras Veículos …" at bounding box center [507, 251] width 1014 height 503
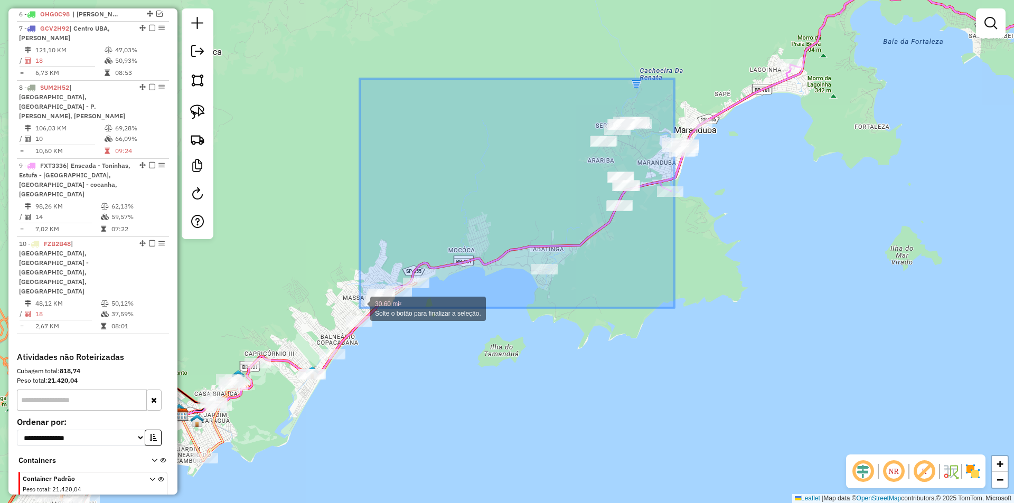
drag, startPoint x: 675, startPoint y: 79, endPoint x: 360, endPoint y: 308, distance: 389.5
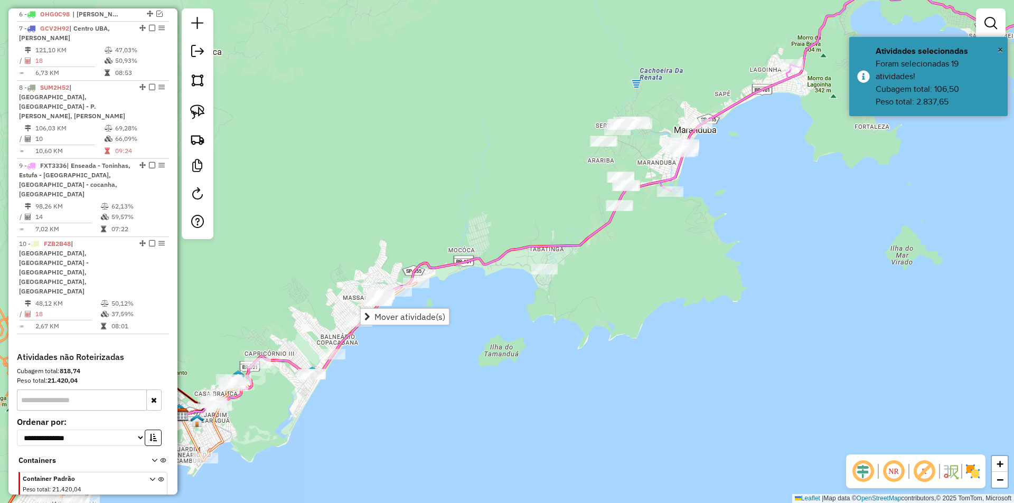
click at [689, 326] on div "Janela de atendimento Grade de atendimento Capacidade Transportadoras Veículos …" at bounding box center [507, 251] width 1014 height 503
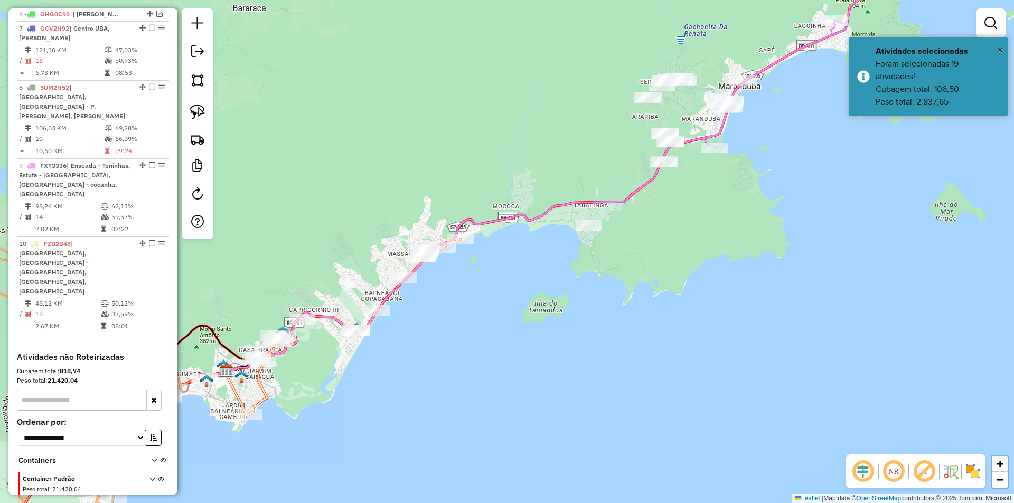
drag, startPoint x: 531, startPoint y: 397, endPoint x: 567, endPoint y: 355, distance: 55.5
click at [567, 355] on div "Janela de atendimento Grade de atendimento Capacidade Transportadoras Veículos …" at bounding box center [507, 251] width 1014 height 503
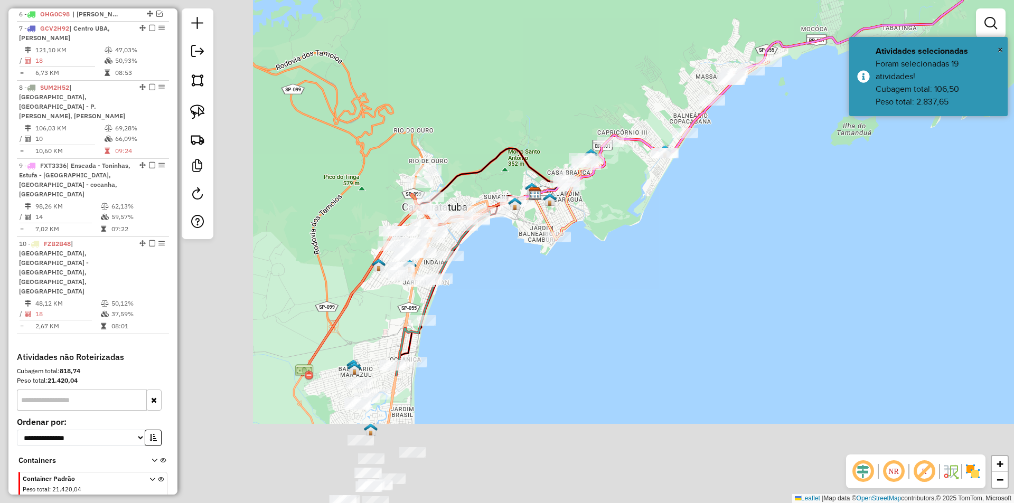
drag, startPoint x: 535, startPoint y: 362, endPoint x: 757, endPoint y: 230, distance: 257.5
click at [757, 230] on div "Janela de atendimento Grade de atendimento Capacidade Transportadoras Veículos …" at bounding box center [507, 251] width 1014 height 503
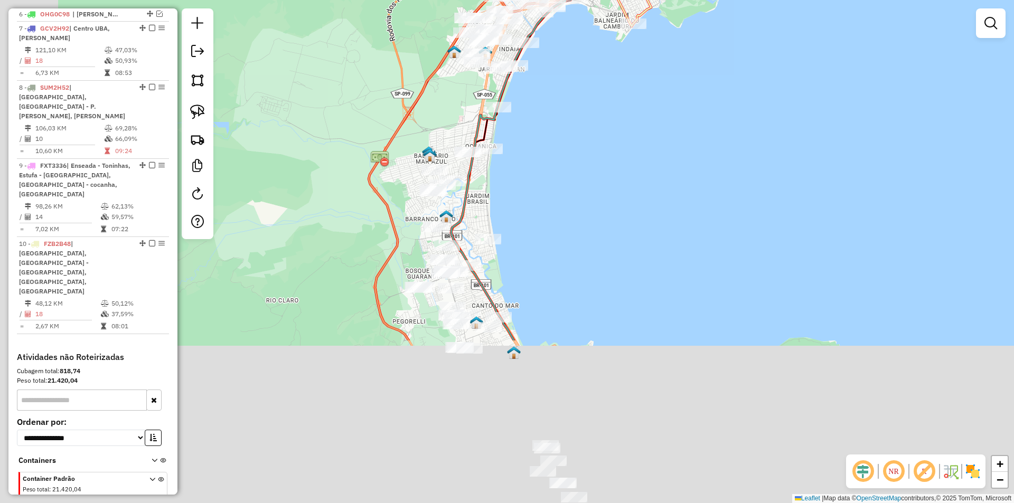
drag, startPoint x: 550, startPoint y: 307, endPoint x: 596, endPoint y: 232, distance: 88.3
click at [607, 153] on div "Janela de atendimento Grade de atendimento Capacidade Transportadoras Veículos …" at bounding box center [507, 251] width 1014 height 503
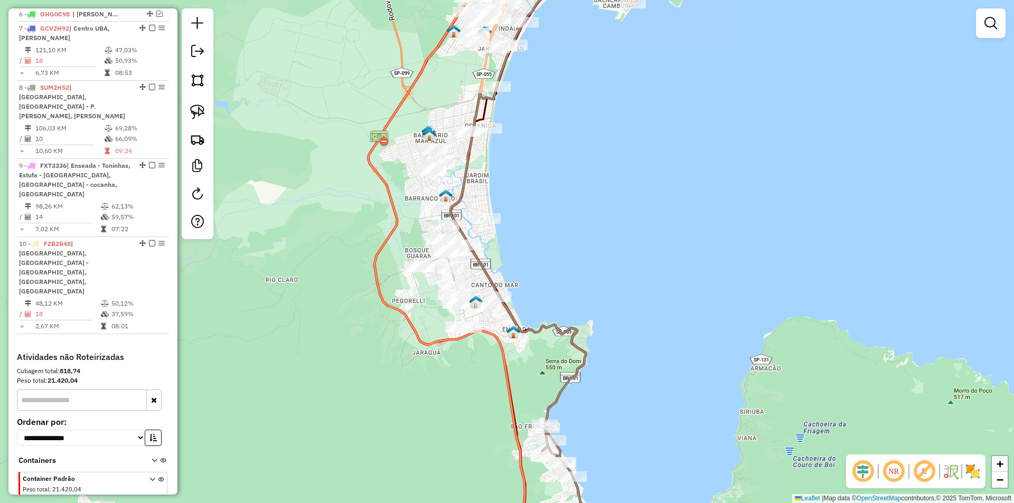
drag, startPoint x: 639, startPoint y: 301, endPoint x: 632, endPoint y: 189, distance: 112.7
click at [632, 189] on div "Janela de atendimento Grade de atendimento Capacidade Transportadoras Veículos …" at bounding box center [507, 251] width 1014 height 503
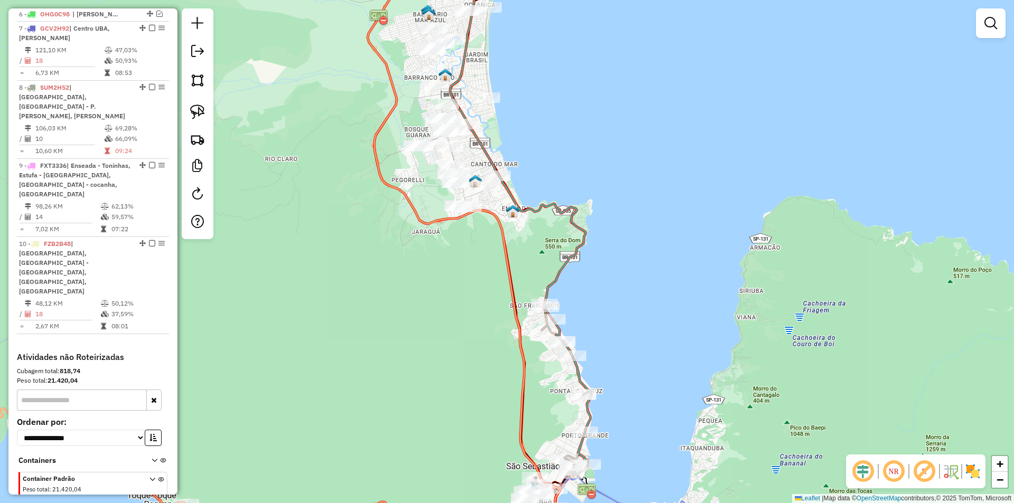
drag, startPoint x: 649, startPoint y: 227, endPoint x: 652, endPoint y: 160, distance: 66.7
click at [652, 160] on div "Janela de atendimento Grade de atendimento Capacidade Transportadoras Veículos …" at bounding box center [507, 251] width 1014 height 503
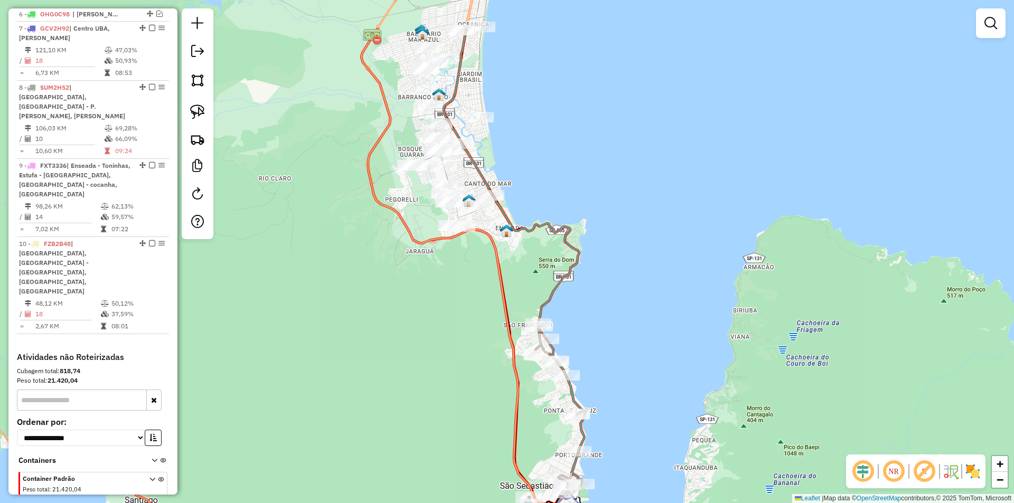
drag, startPoint x: 637, startPoint y: 121, endPoint x: 633, endPoint y: 200, distance: 78.8
click at [633, 200] on div "Janela de atendimento Grade de atendimento Capacidade Transportadoras Veículos …" at bounding box center [507, 251] width 1014 height 503
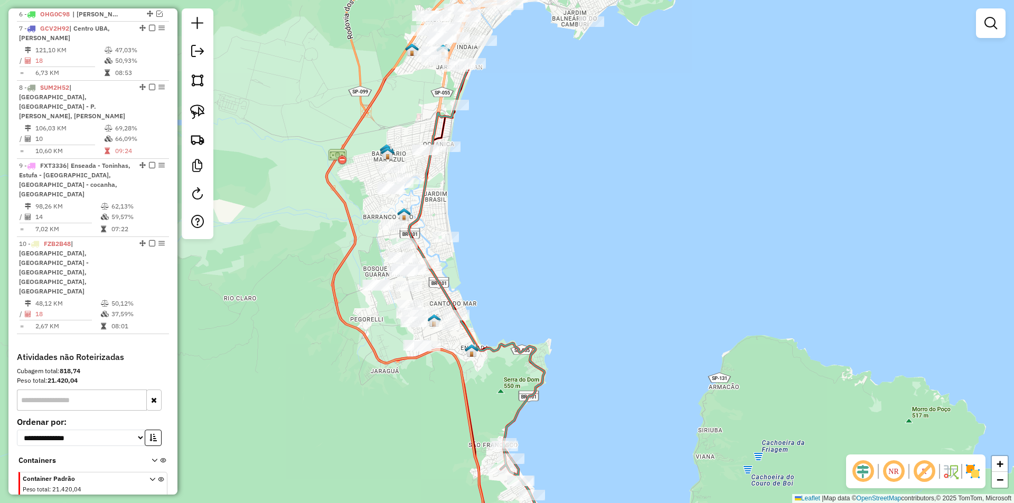
drag, startPoint x: 647, startPoint y: 143, endPoint x: 612, endPoint y: 256, distance: 118.7
click at [612, 256] on div "Janela de atendimento Grade de atendimento Capacidade Transportadoras Veículos …" at bounding box center [507, 251] width 1014 height 503
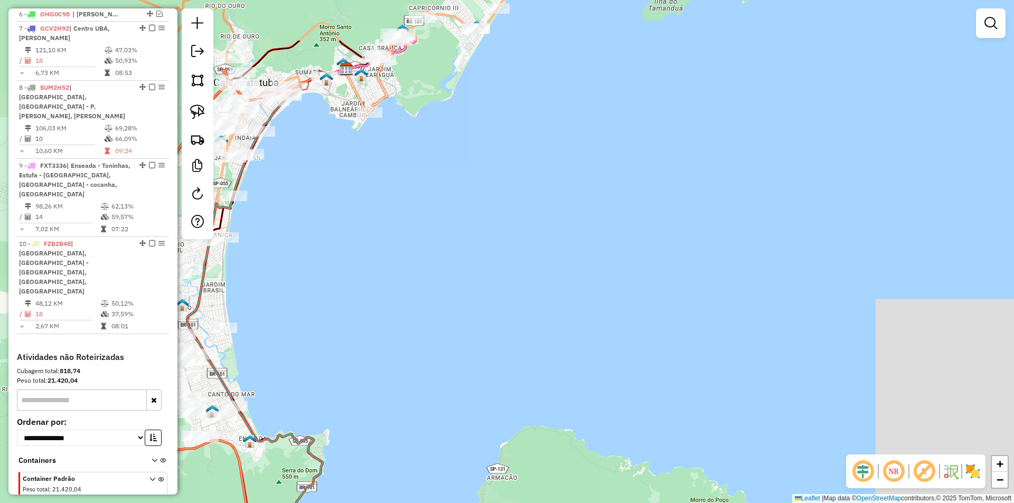
drag, startPoint x: 613, startPoint y: 339, endPoint x: 437, endPoint y: 328, distance: 176.8
click at [393, 438] on div "Janela de atendimento Grade de atendimento Capacidade Transportadoras Veículos …" at bounding box center [507, 251] width 1014 height 503
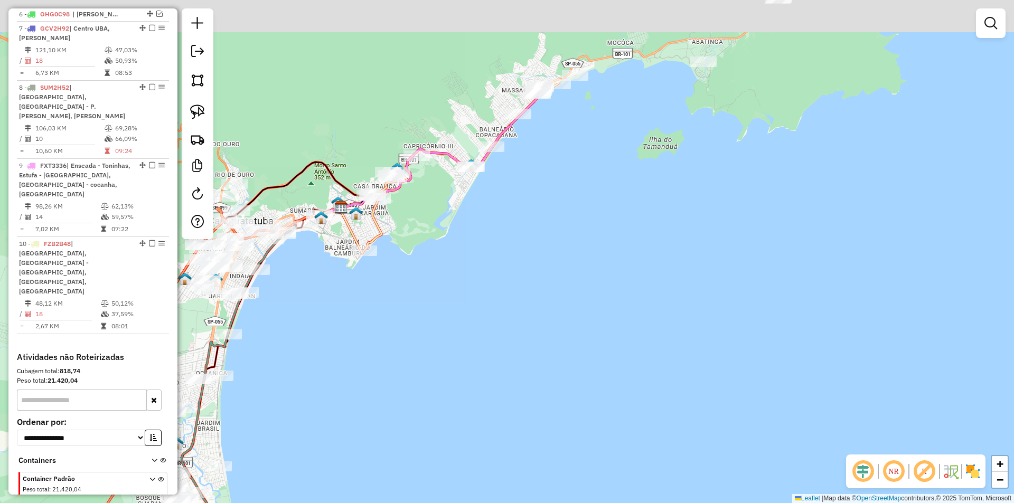
drag, startPoint x: 460, startPoint y: 303, endPoint x: 440, endPoint y: 485, distance: 182.8
click at [441, 485] on div "Janela de atendimento Grade de atendimento Capacidade Transportadoras Veículos …" at bounding box center [507, 251] width 1014 height 503
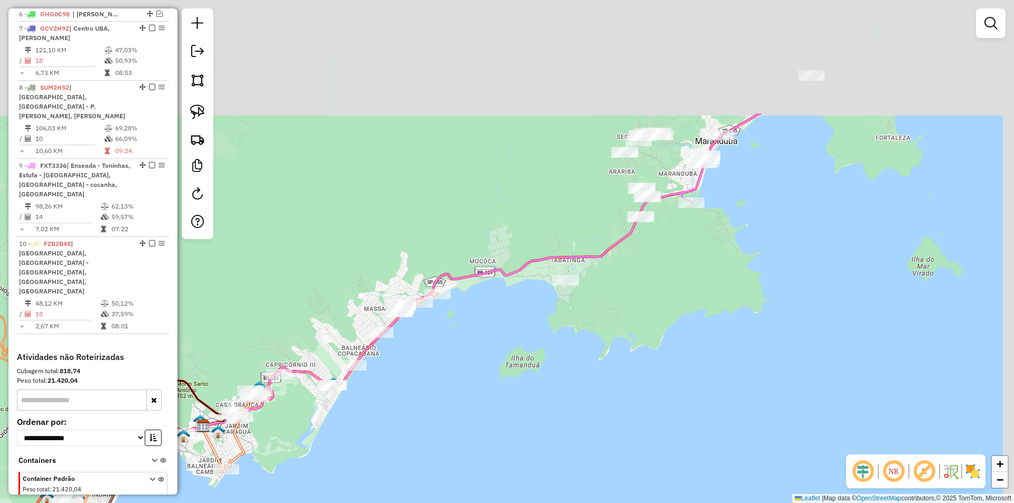
drag, startPoint x: 779, startPoint y: 346, endPoint x: 641, endPoint y: 508, distance: 212.5
click at [641, 503] on html "Aguarde... Pop-up bloqueado! Seu navegador bloqueou automáticamente a abertura …" at bounding box center [507, 251] width 1014 height 503
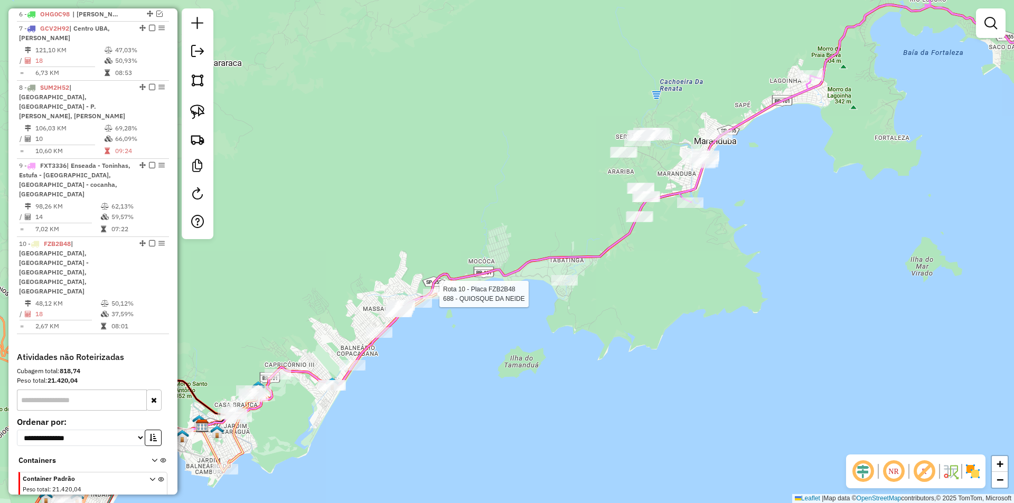
select select "*********"
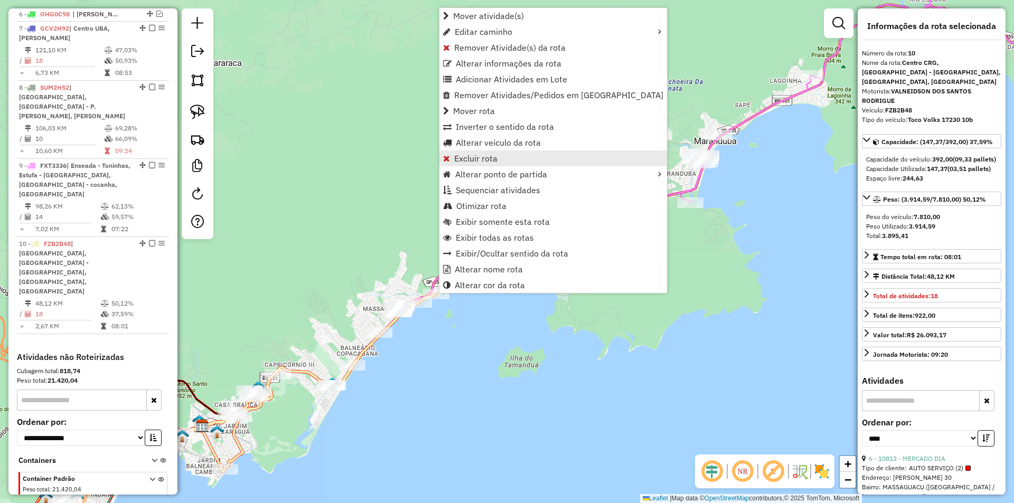
click at [469, 159] on span "Excluir rota" at bounding box center [475, 158] width 43 height 8
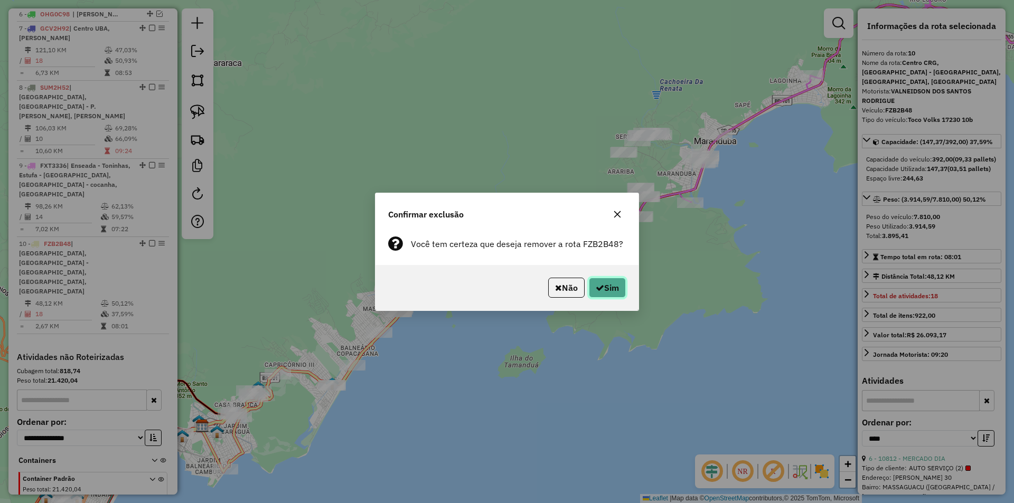
click at [617, 290] on button "Sim" at bounding box center [607, 288] width 37 height 20
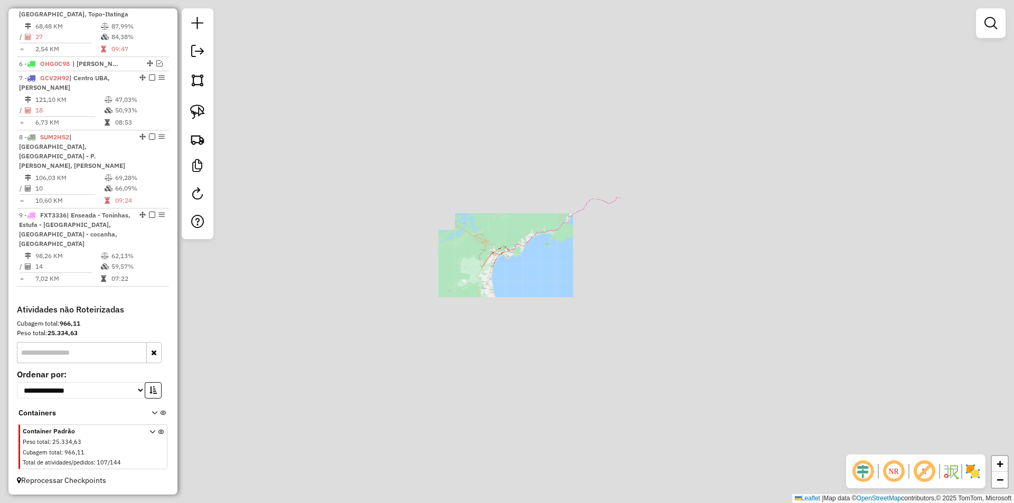
scroll to position [551, 0]
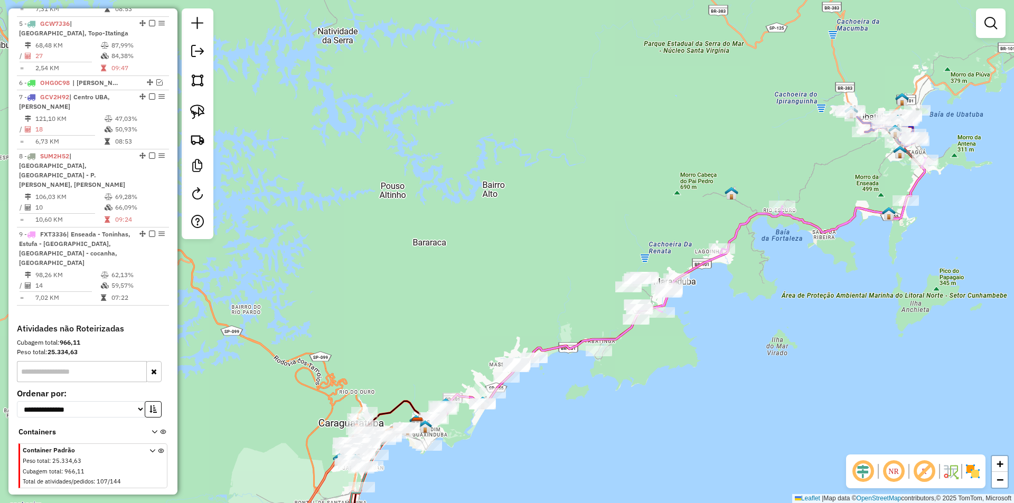
drag, startPoint x: 671, startPoint y: 178, endPoint x: 698, endPoint y: 137, distance: 48.9
click at [698, 137] on div "Janela de atendimento Grade de atendimento Capacidade Transportadoras Veículos …" at bounding box center [507, 251] width 1014 height 503
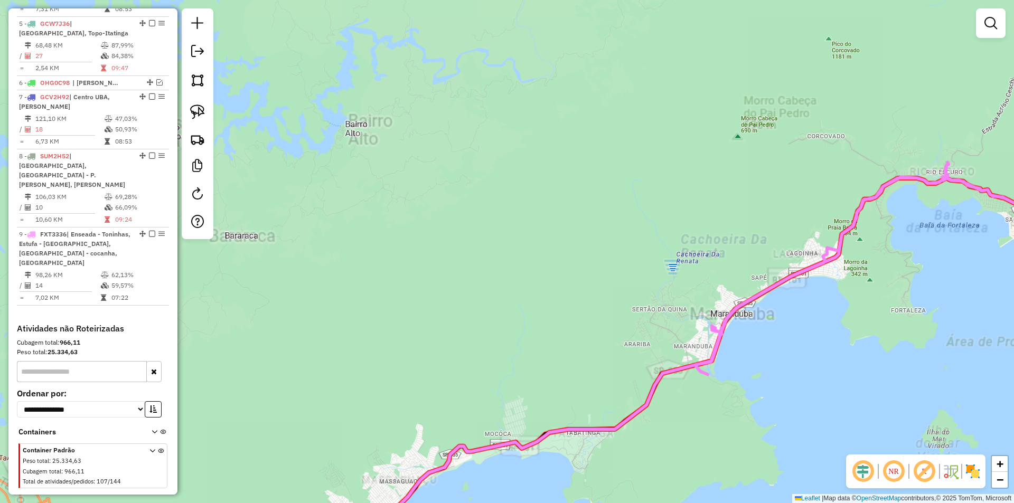
click at [652, 165] on div "Janela de atendimento Grade de atendimento Capacidade Transportadoras Veículos …" at bounding box center [507, 251] width 1014 height 503
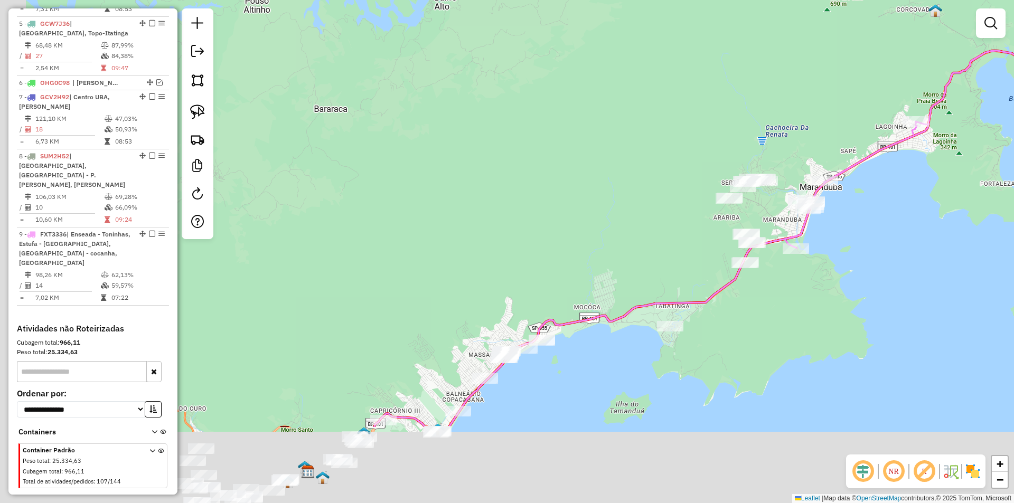
drag, startPoint x: 566, startPoint y: 228, endPoint x: 693, endPoint y: 95, distance: 184.2
click at [676, 97] on div "Janela de atendimento Grade de atendimento Capacidade Transportadoras Veículos …" at bounding box center [507, 251] width 1014 height 503
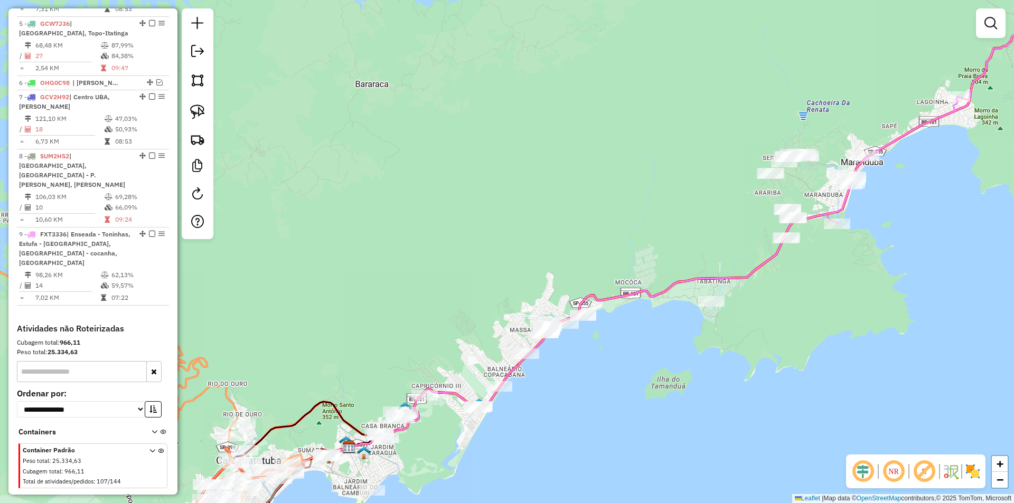
drag, startPoint x: 710, startPoint y: 94, endPoint x: 716, endPoint y: 71, distance: 23.6
click at [716, 71] on div "Janela de atendimento Grade de atendimento Capacidade Transportadoras Veículos …" at bounding box center [507, 251] width 1014 height 503
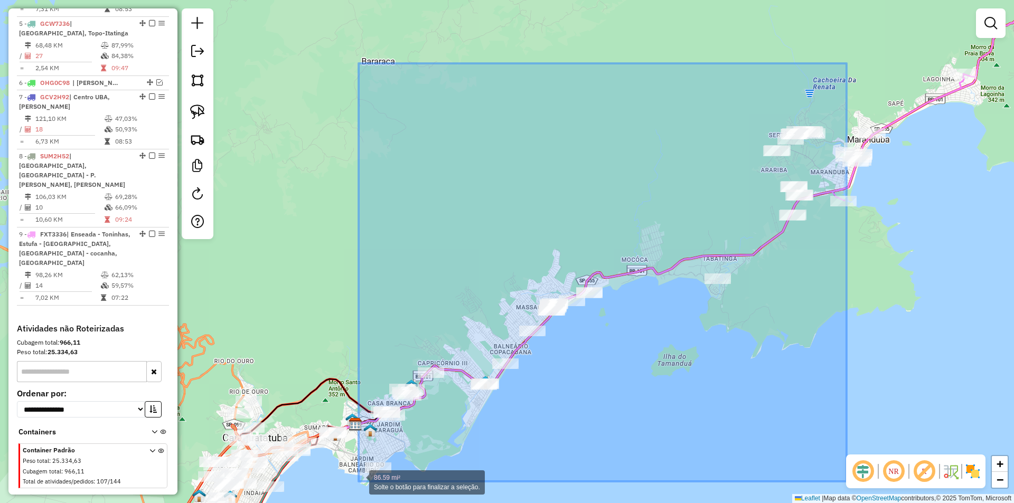
drag, startPoint x: 847, startPoint y: 86, endPoint x: 359, endPoint y: 482, distance: 628.4
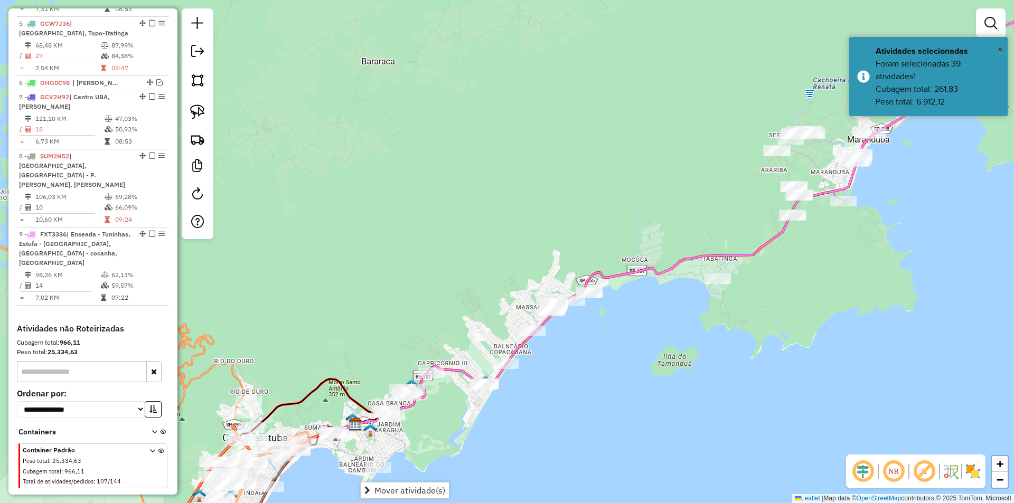
click at [593, 410] on div "Janela de atendimento Grade de atendimento Capacidade Transportadoras Veículos …" at bounding box center [507, 251] width 1014 height 503
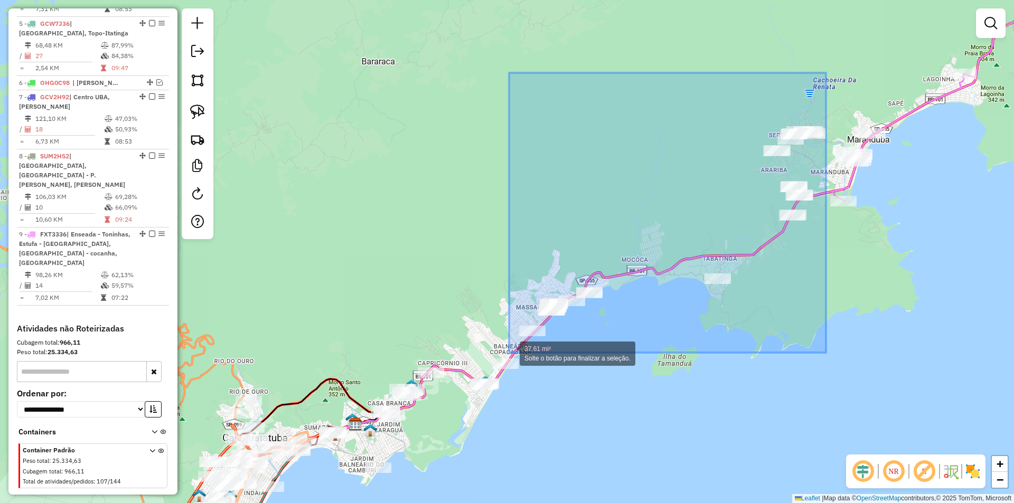
drag, startPoint x: 826, startPoint y: 74, endPoint x: 512, endPoint y: 357, distance: 422.4
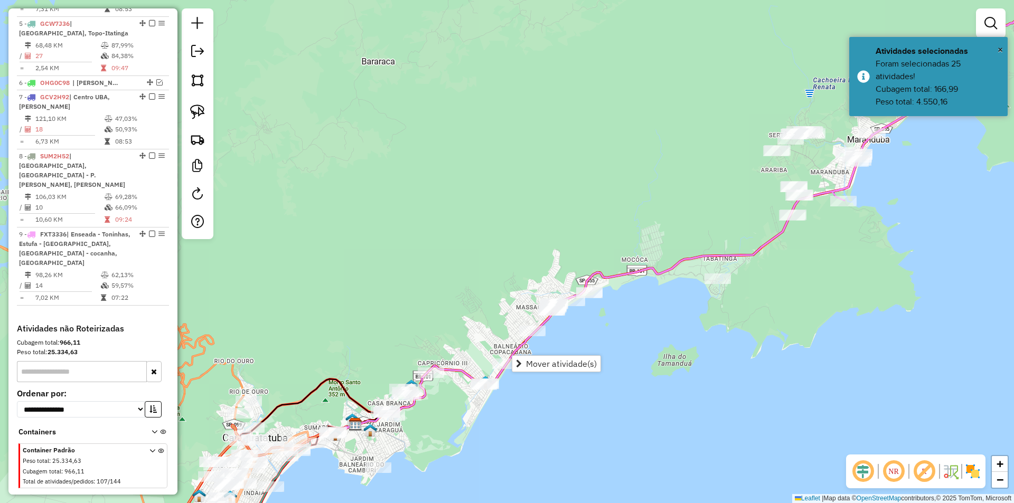
click at [814, 114] on div "Janela de atendimento Grade de atendimento Capacidade Transportadoras Veículos …" at bounding box center [507, 251] width 1014 height 503
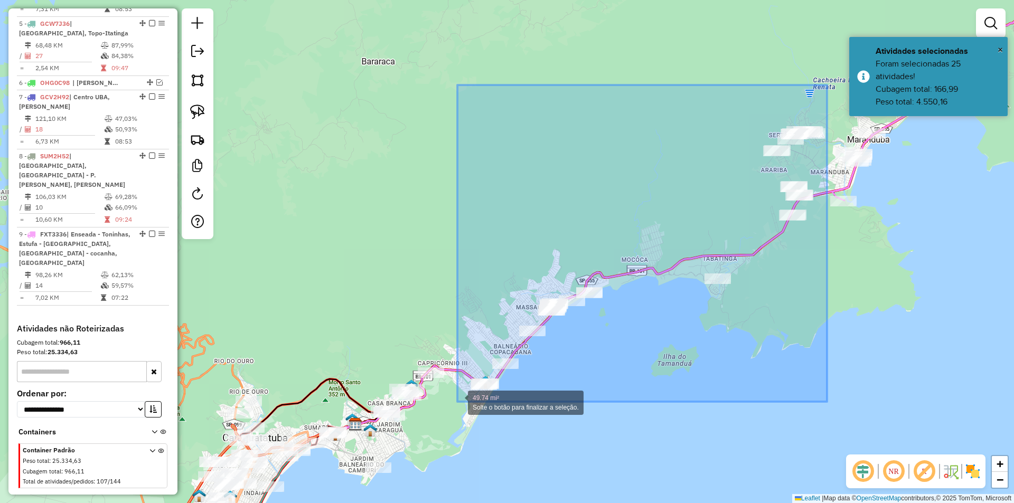
drag, startPoint x: 827, startPoint y: 85, endPoint x: 458, endPoint y: 402, distance: 487.1
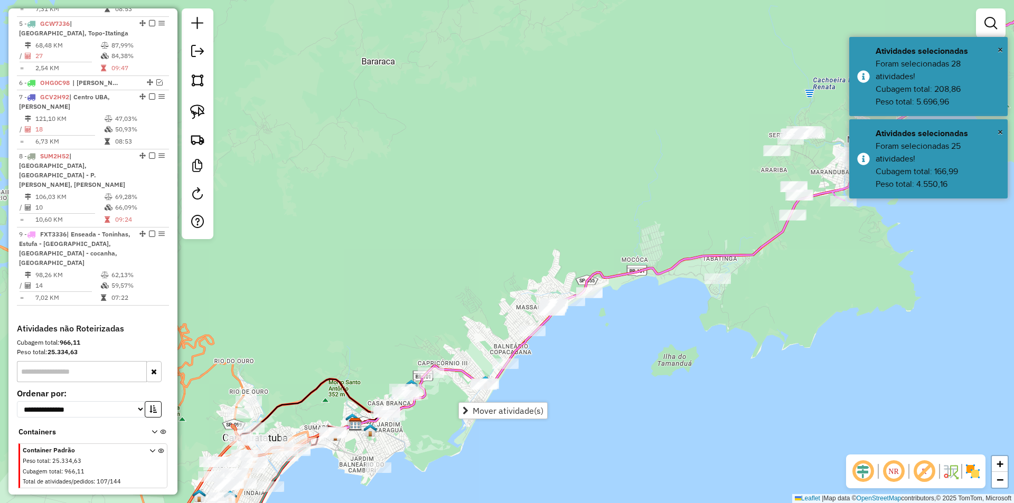
click at [671, 387] on div "Janela de atendimento Grade de atendimento Capacidade Transportadoras Veículos …" at bounding box center [507, 251] width 1014 height 503
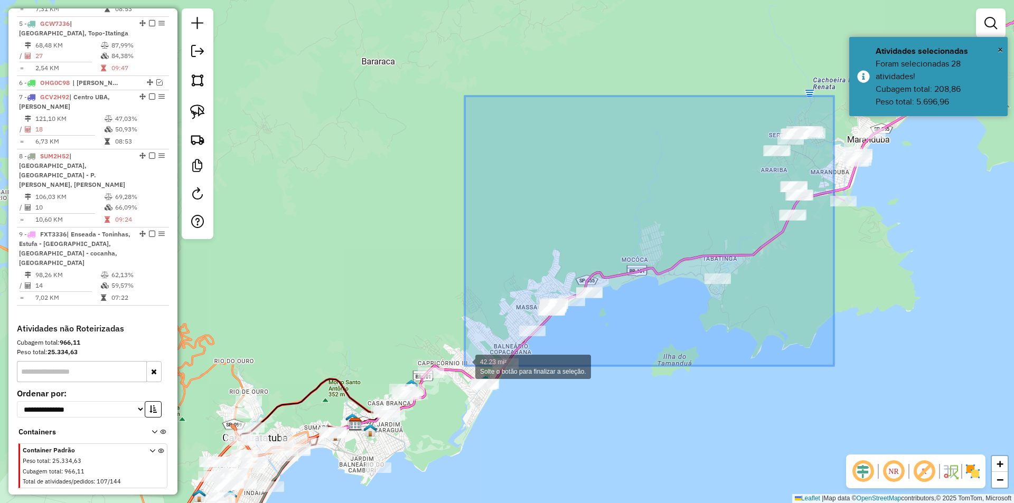
drag, startPoint x: 834, startPoint y: 96, endPoint x: 465, endPoint y: 366, distance: 457.4
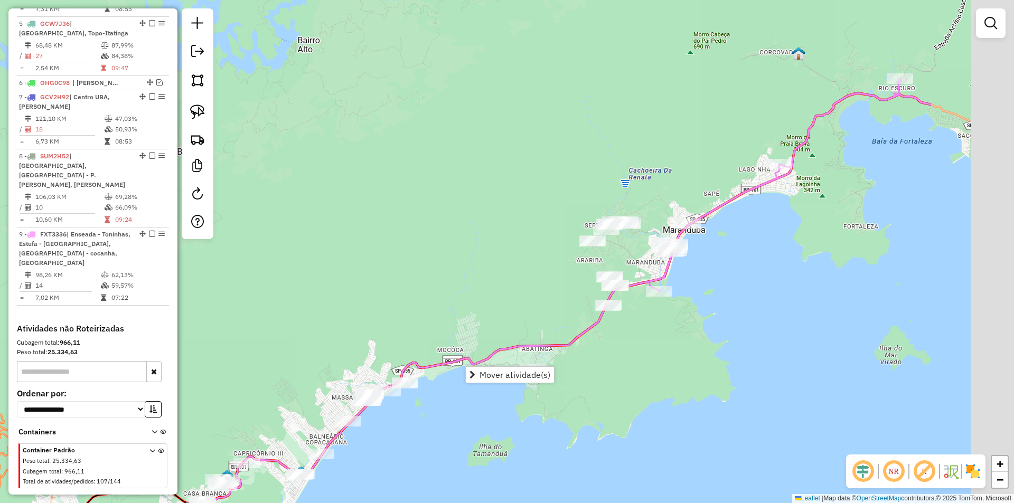
drag, startPoint x: 734, startPoint y: 369, endPoint x: 549, endPoint y: 460, distance: 205.3
click at [549, 460] on div "Janela de atendimento Grade de atendimento Capacidade Transportadoras Veículos …" at bounding box center [507, 251] width 1014 height 503
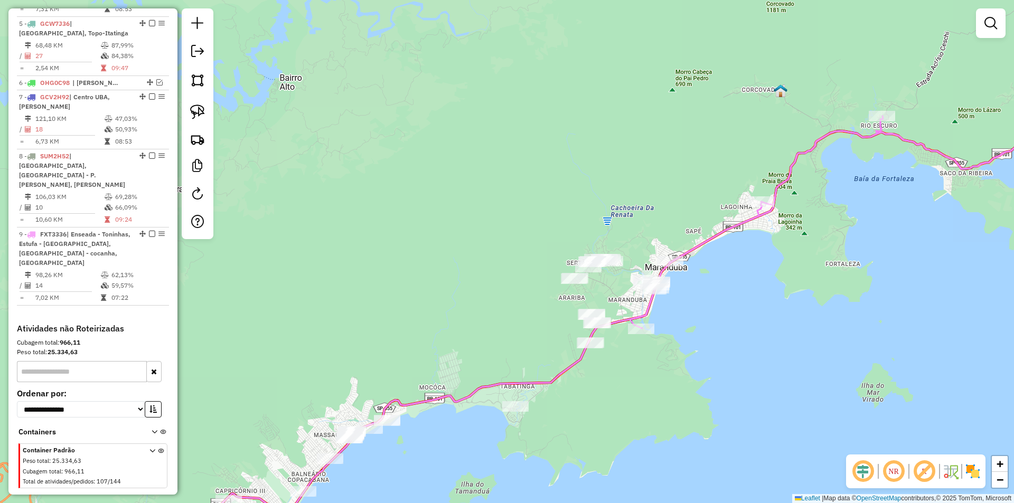
drag, startPoint x: 733, startPoint y: 332, endPoint x: 623, endPoint y: 458, distance: 167.0
click at [623, 458] on div "Janela de atendimento Grade de atendimento Capacidade Transportadoras Veículos …" at bounding box center [507, 251] width 1014 height 503
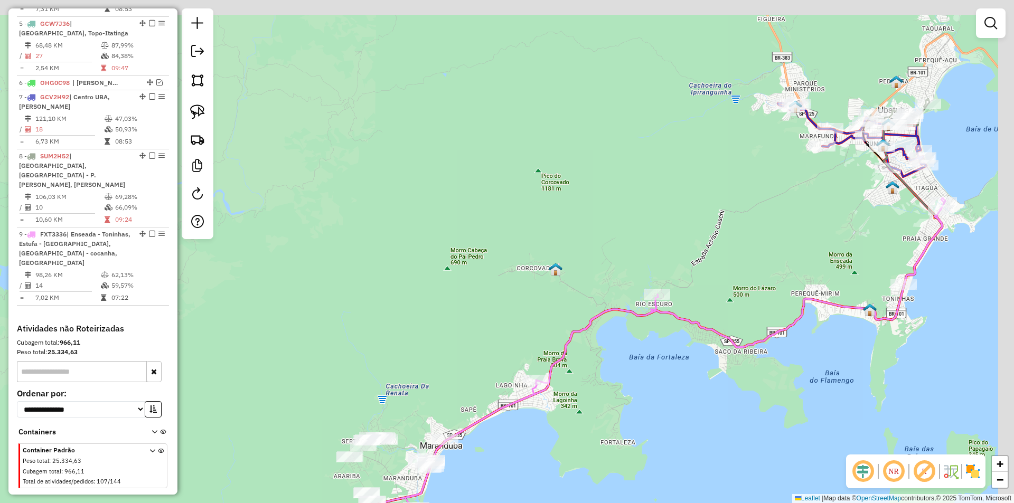
drag, startPoint x: 785, startPoint y: 329, endPoint x: 503, endPoint y: 470, distance: 314.9
click at [503, 470] on div "Janela de atendimento Grade de atendimento Capacidade Transportadoras Veículos …" at bounding box center [507, 251] width 1014 height 503
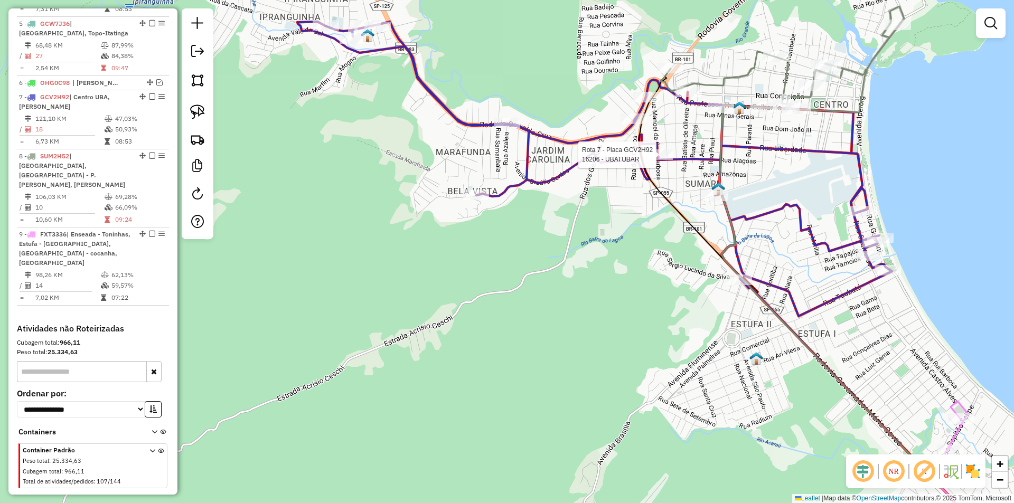
select select "*********"
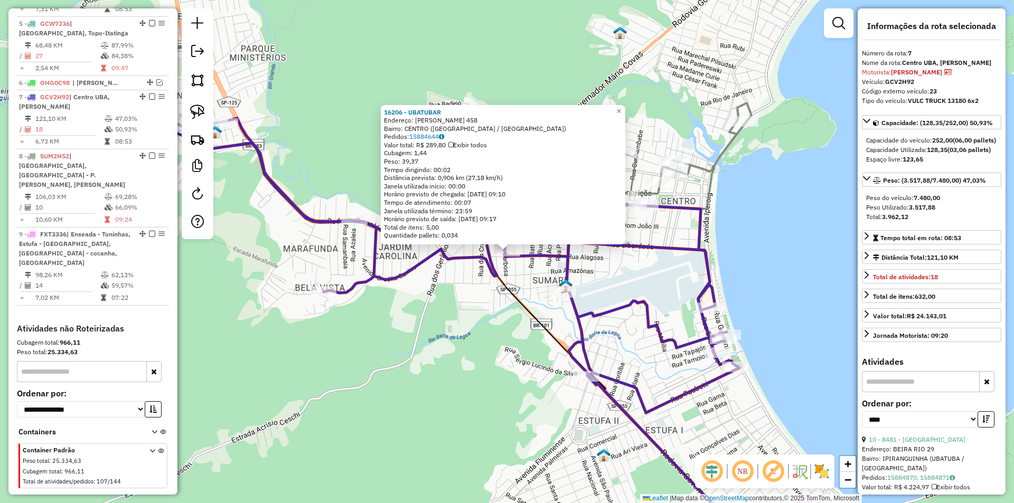
click at [450, 377] on div "16206 - UBATUBAR Endereço: MANOEL DA CRUZ BARBOSA 458 Bairro: CENTRO (UBATUBA /…" at bounding box center [507, 251] width 1014 height 503
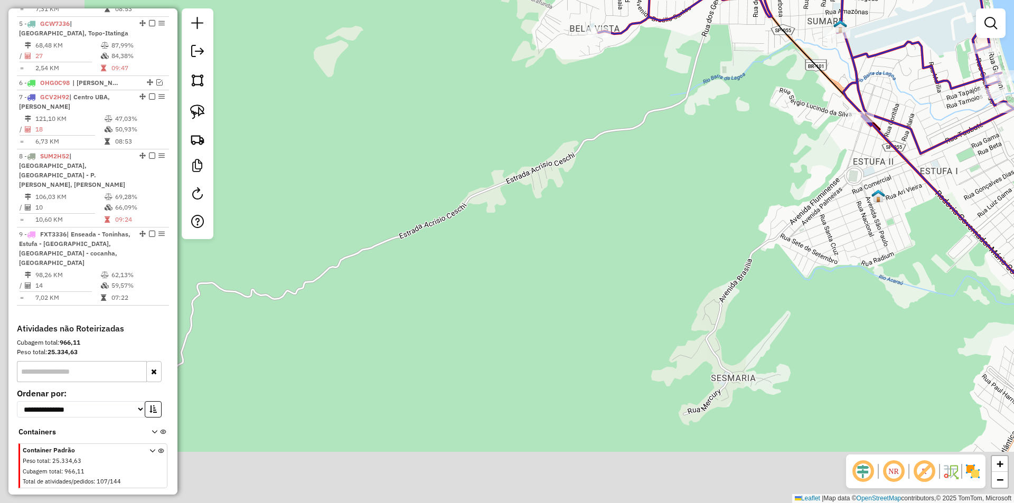
drag, startPoint x: 618, startPoint y: 165, endPoint x: 633, endPoint y: 154, distance: 18.9
click at [633, 155] on div "Janela de atendimento Grade de atendimento Capacidade Transportadoras Veículos …" at bounding box center [507, 251] width 1014 height 503
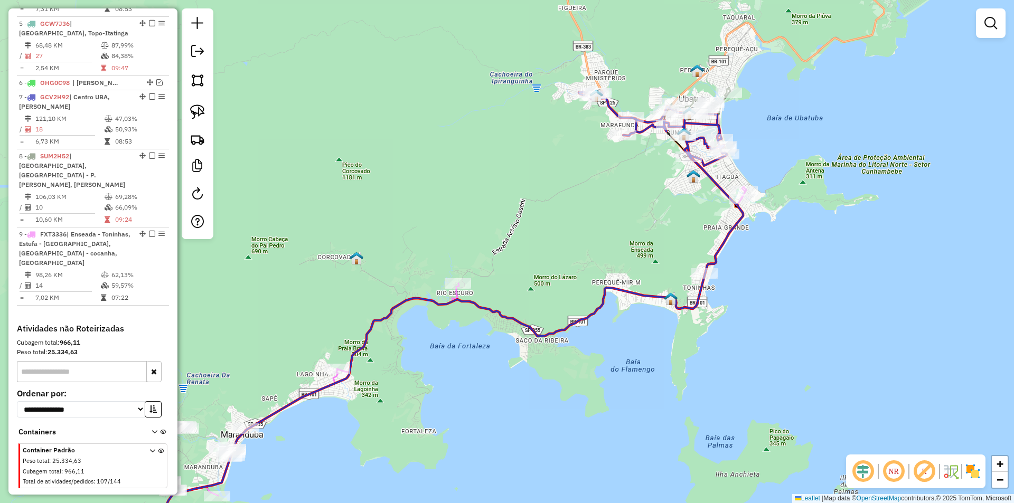
drag, startPoint x: 400, startPoint y: 415, endPoint x: 604, endPoint y: 58, distance: 411.5
click at [599, 59] on div "Janela de atendimento Grade de atendimento Capacidade Transportadoras Veículos …" at bounding box center [507, 251] width 1014 height 503
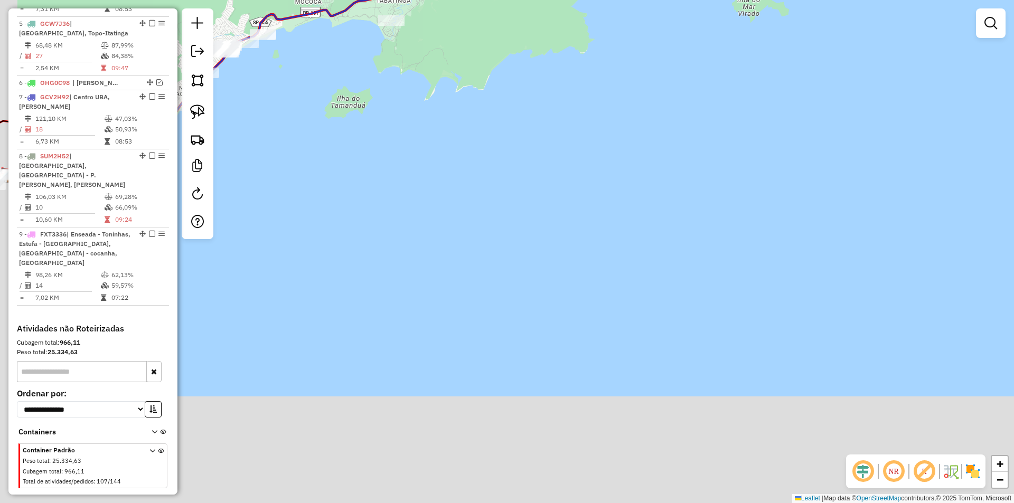
drag, startPoint x: 508, startPoint y: 177, endPoint x: 583, endPoint y: 53, distance: 145.1
click at [583, 53] on div "Janela de atendimento Grade de atendimento Capacidade Transportadoras Veículos …" at bounding box center [507, 251] width 1014 height 503
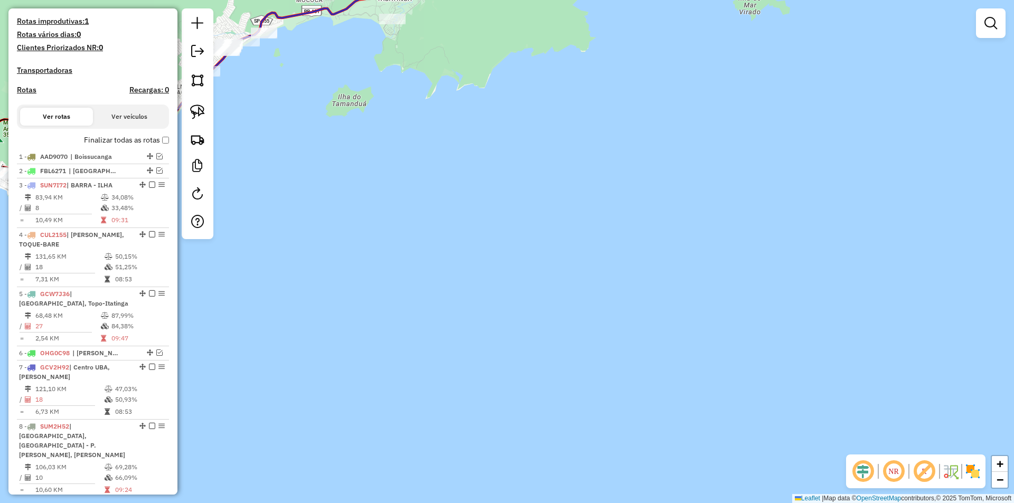
scroll to position [181, 0]
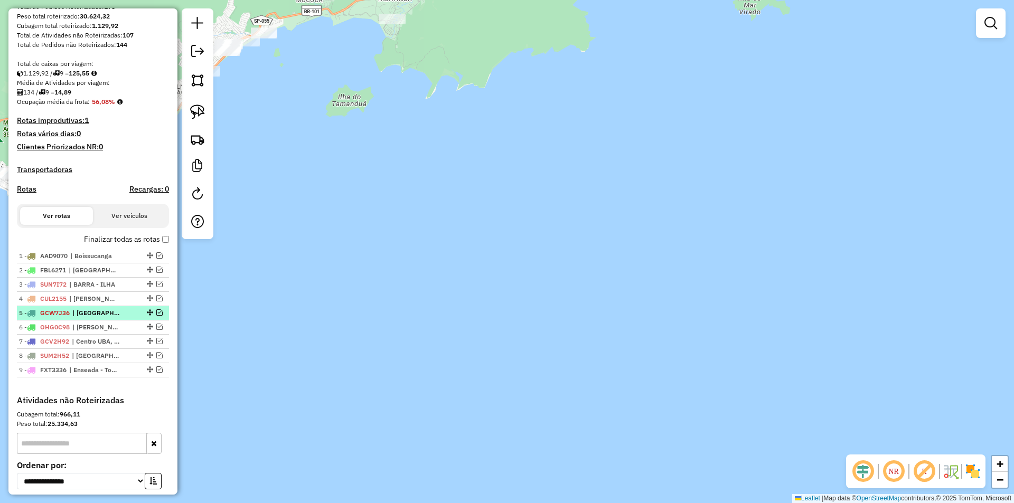
click at [156, 316] on em at bounding box center [159, 313] width 6 height 6
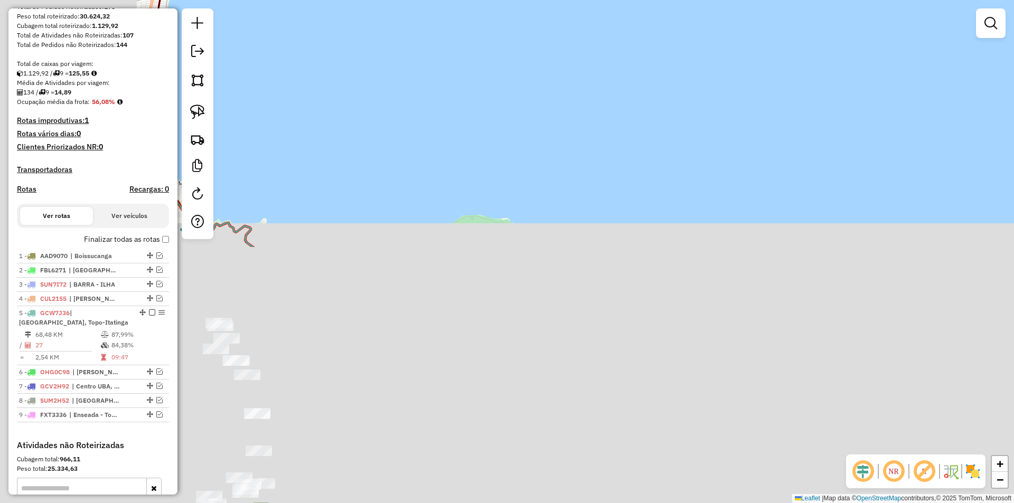
drag, startPoint x: 375, startPoint y: 320, endPoint x: 597, endPoint y: 46, distance: 352.7
click at [586, 55] on div "Janela de atendimento Grade de atendimento Capacidade Transportadoras Veículos …" at bounding box center [507, 251] width 1014 height 503
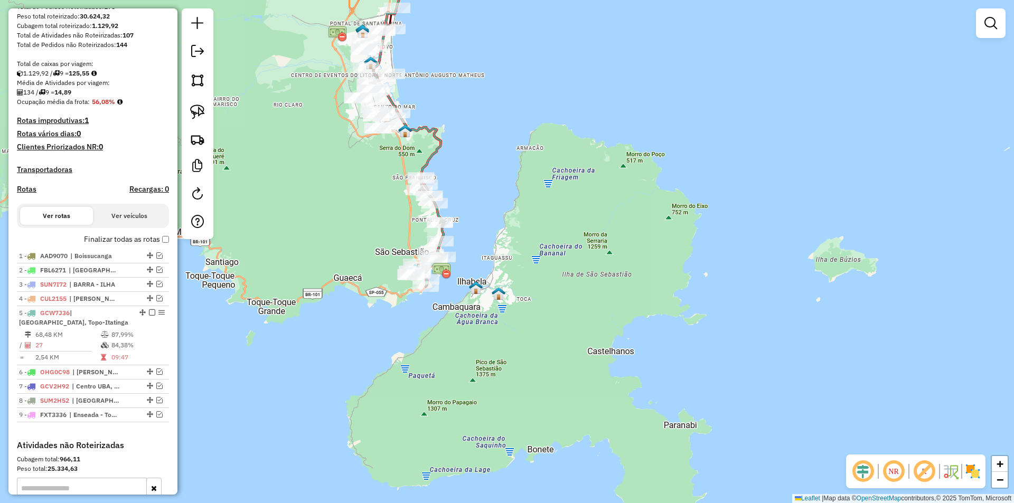
drag, startPoint x: 509, startPoint y: 313, endPoint x: 561, endPoint y: 331, distance: 54.8
click at [564, 334] on div "Janela de atendimento Grade de atendimento Capacidade Transportadoras Veículos …" at bounding box center [507, 251] width 1014 height 503
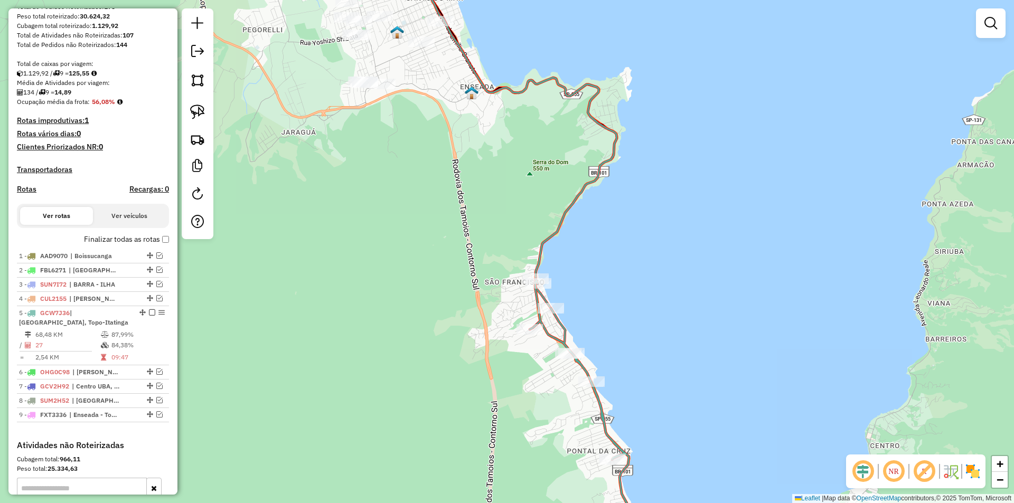
drag, startPoint x: 420, startPoint y: 193, endPoint x: 434, endPoint y: 187, distance: 15.6
click at [434, 187] on div "Janela de atendimento Grade de atendimento Capacidade Transportadoras Veículos …" at bounding box center [507, 251] width 1014 height 503
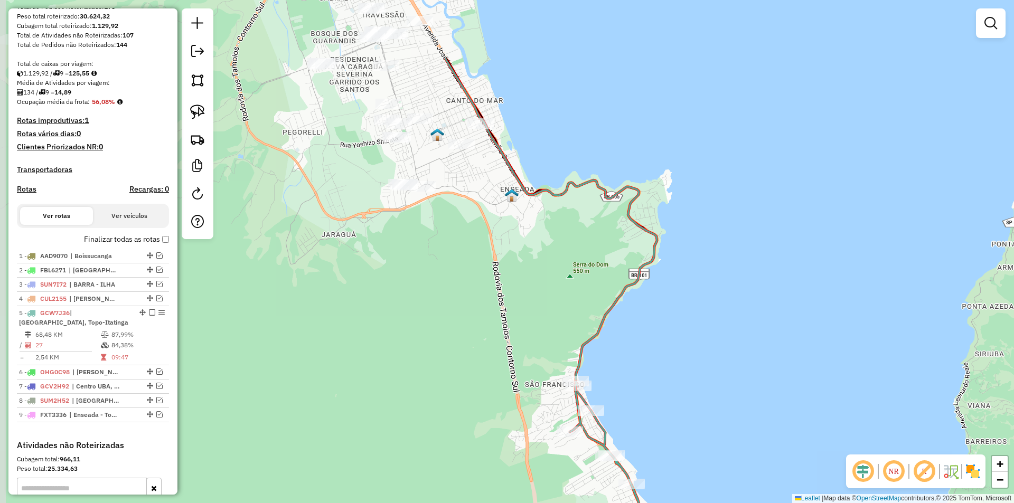
drag, startPoint x: 415, startPoint y: 211, endPoint x: 451, endPoint y: 292, distance: 88.5
click at [450, 297] on div "Janela de atendimento Grade de atendimento Capacidade Transportadoras Veículos …" at bounding box center [507, 251] width 1014 height 503
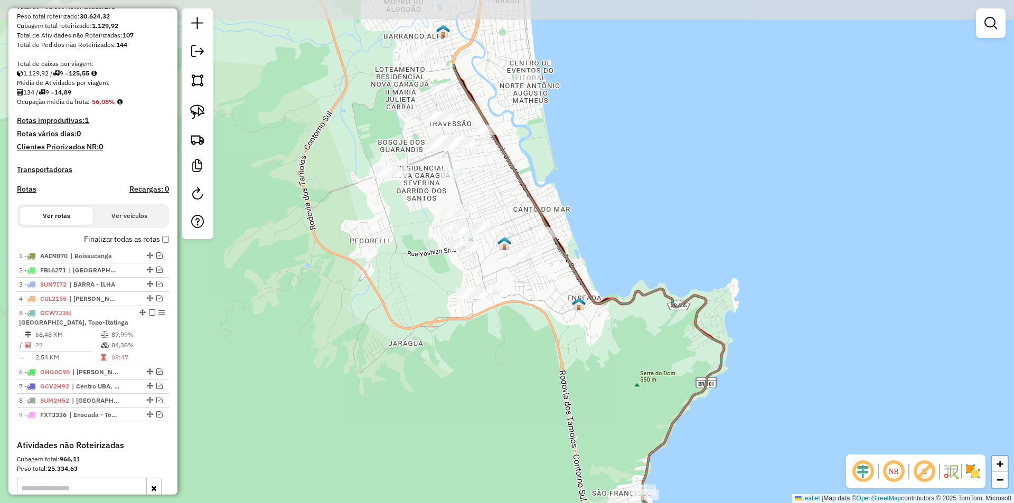
drag, startPoint x: 330, startPoint y: 230, endPoint x: 377, endPoint y: 315, distance: 97.2
click at [377, 315] on div "Janela de atendimento Grade de atendimento Capacidade Transportadoras Veículos …" at bounding box center [507, 251] width 1014 height 503
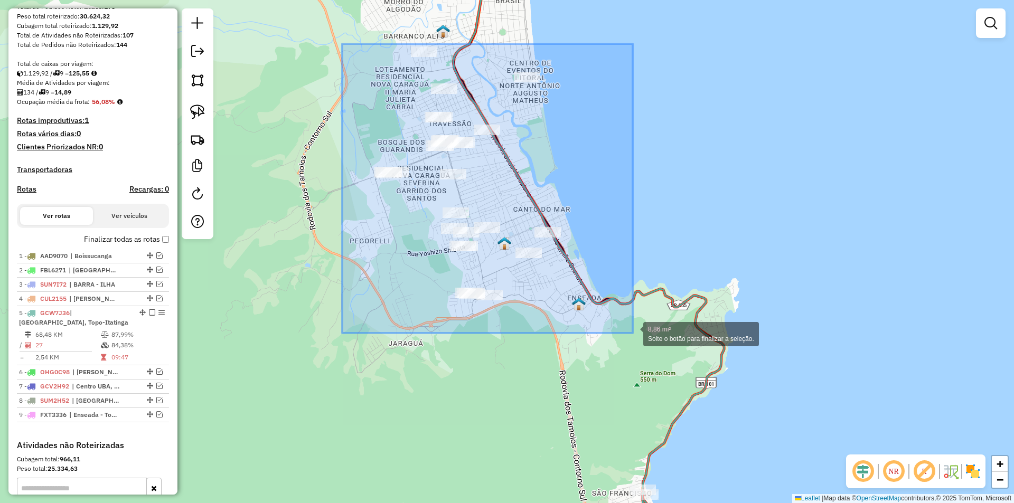
drag, startPoint x: 344, startPoint y: 43, endPoint x: 634, endPoint y: 333, distance: 409.8
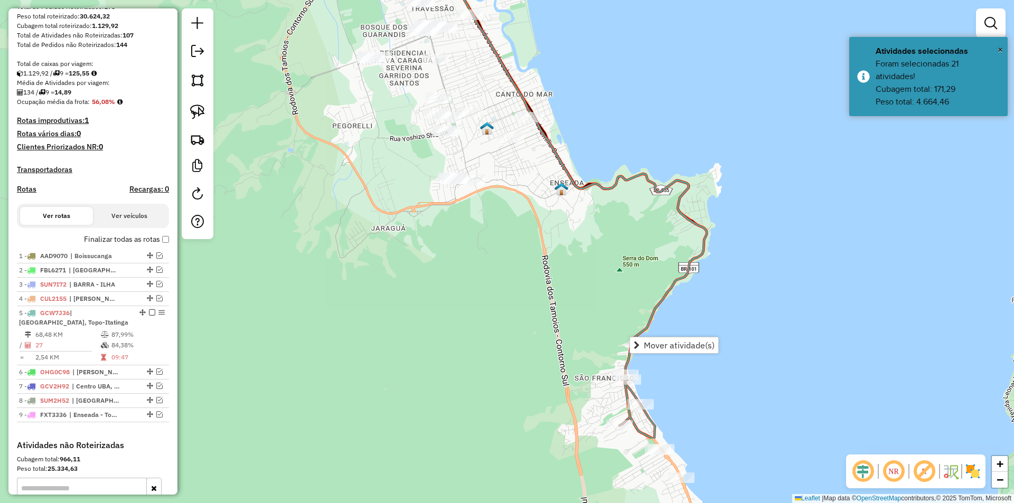
drag, startPoint x: 417, startPoint y: 332, endPoint x: 400, endPoint y: 294, distance: 42.1
click at [400, 294] on div "Janela de atendimento Grade de atendimento Capacidade Transportadoras Veículos …" at bounding box center [507, 251] width 1014 height 503
click at [198, 112] on img at bounding box center [197, 112] width 15 height 15
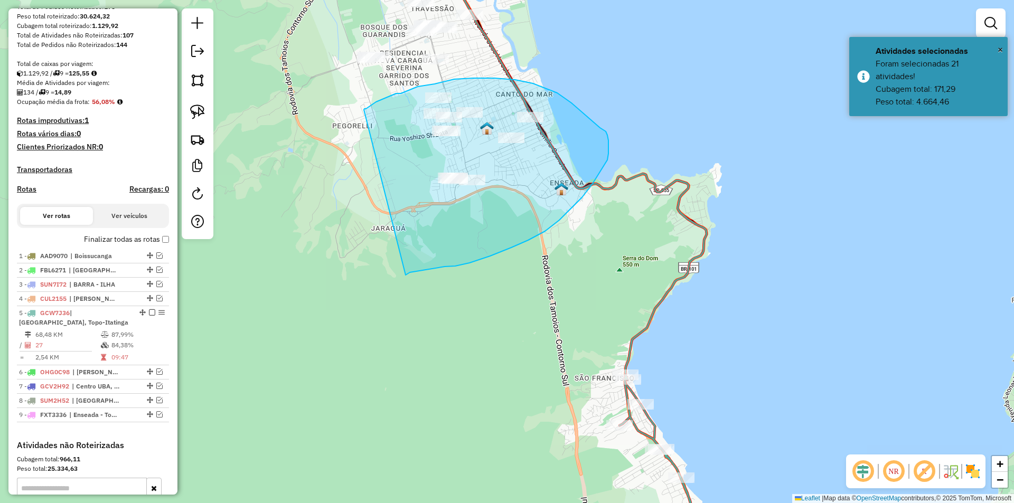
drag, startPoint x: 364, startPoint y: 110, endPoint x: 406, endPoint y: 275, distance: 170.5
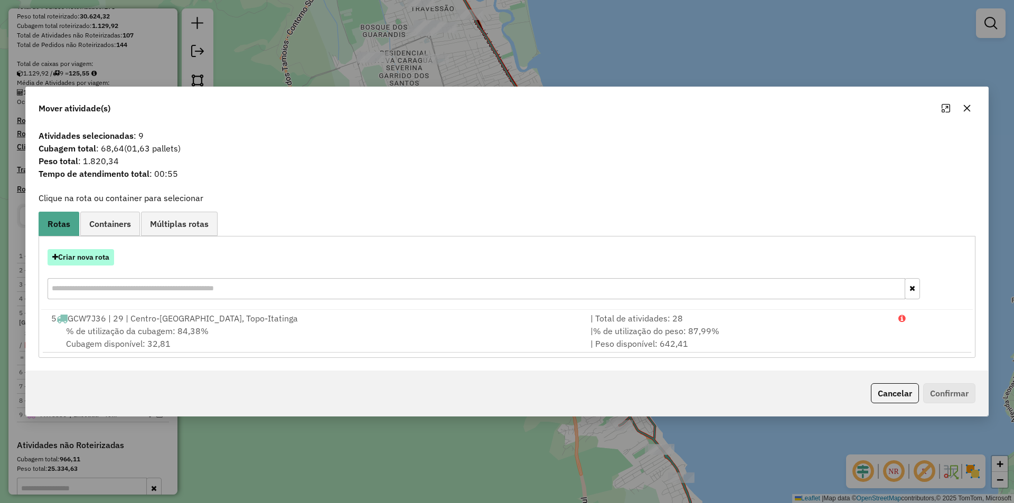
click at [83, 260] on button "Criar nova rota" at bounding box center [81, 257] width 67 height 16
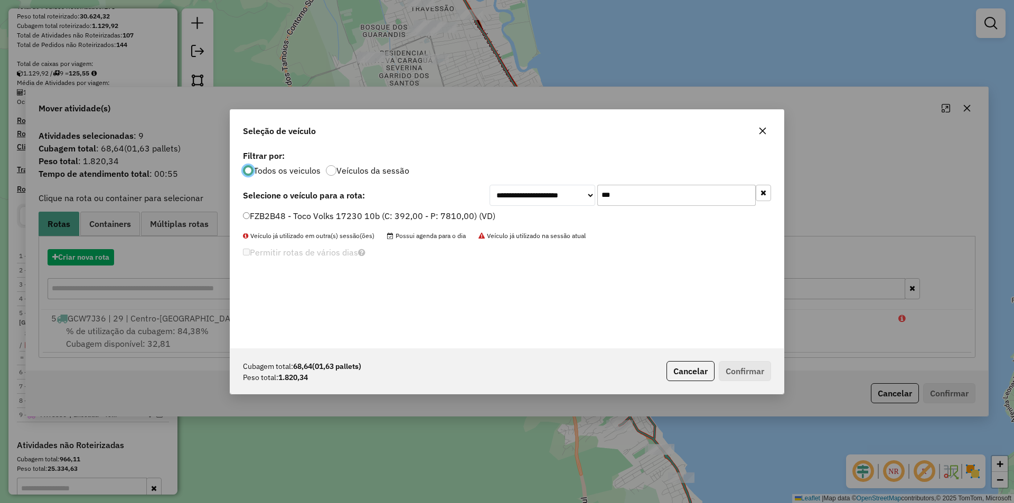
scroll to position [6, 3]
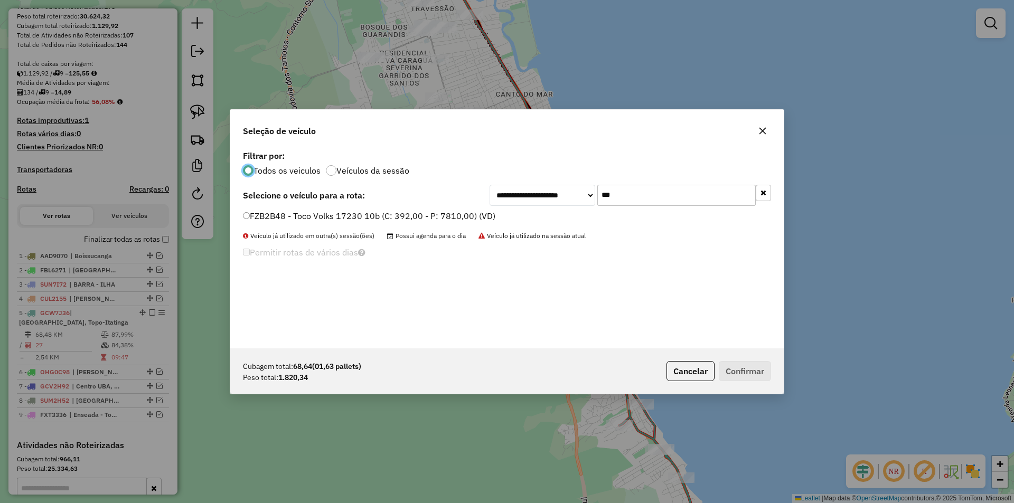
click at [621, 196] on input "***" at bounding box center [677, 195] width 158 height 21
type input "***"
click at [321, 217] on label "GGV3573 - 22 - VULC TRUCK 13180 6x2 (C: 252,00 - P: 7480,00) (VD)" at bounding box center [383, 216] width 281 height 13
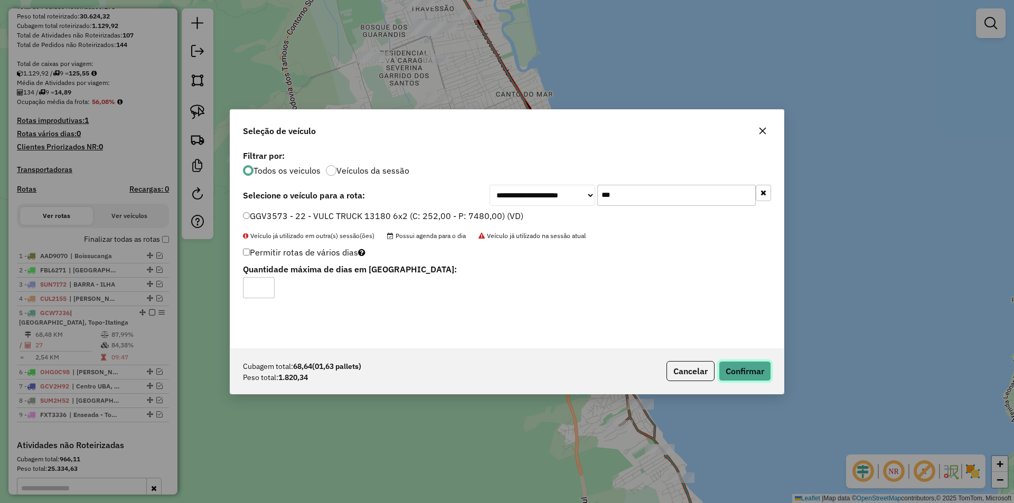
drag, startPoint x: 750, startPoint y: 367, endPoint x: 702, endPoint y: 376, distance: 48.9
click at [750, 368] on button "Confirmar" at bounding box center [745, 371] width 52 height 20
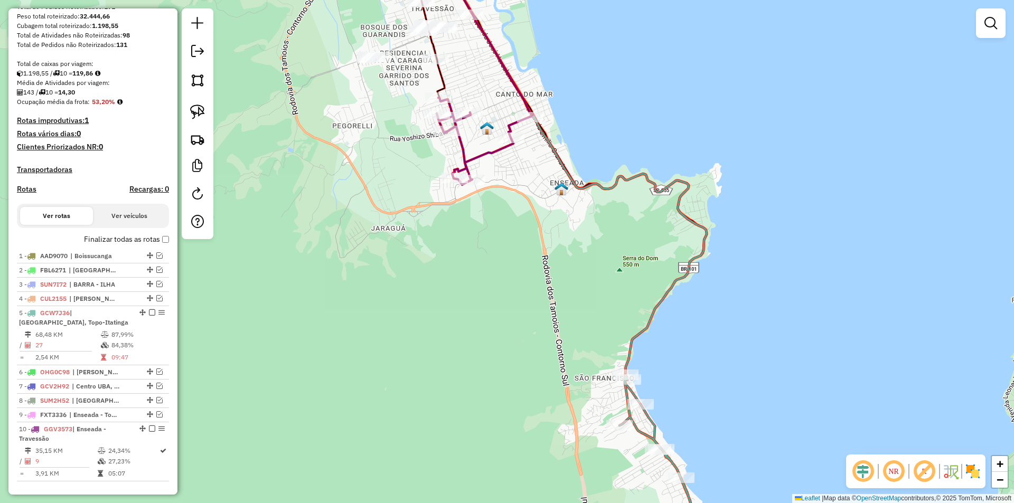
drag, startPoint x: 503, startPoint y: 421, endPoint x: 502, endPoint y: 366, distance: 54.4
click at [503, 368] on div "Janela de atendimento Grade de atendimento Capacidade Transportadoras Veículos …" at bounding box center [507, 251] width 1014 height 503
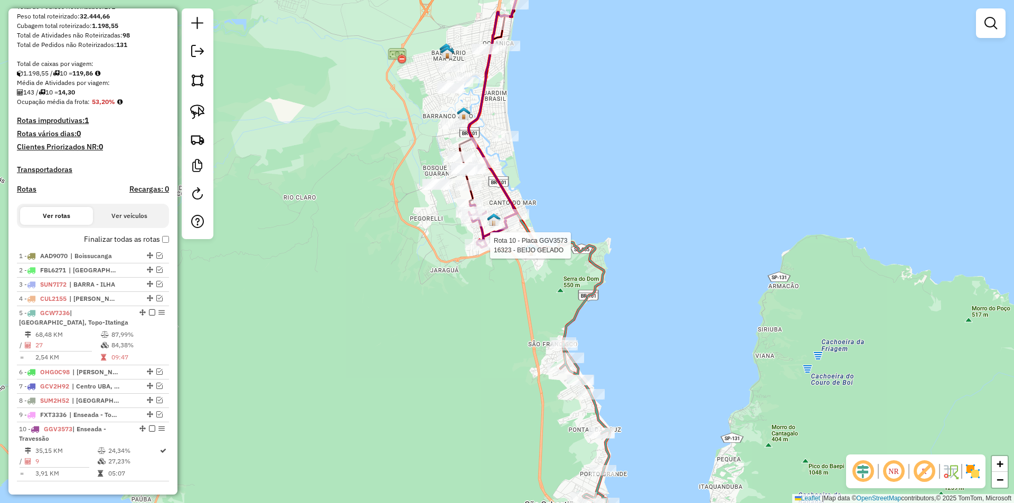
select select "*********"
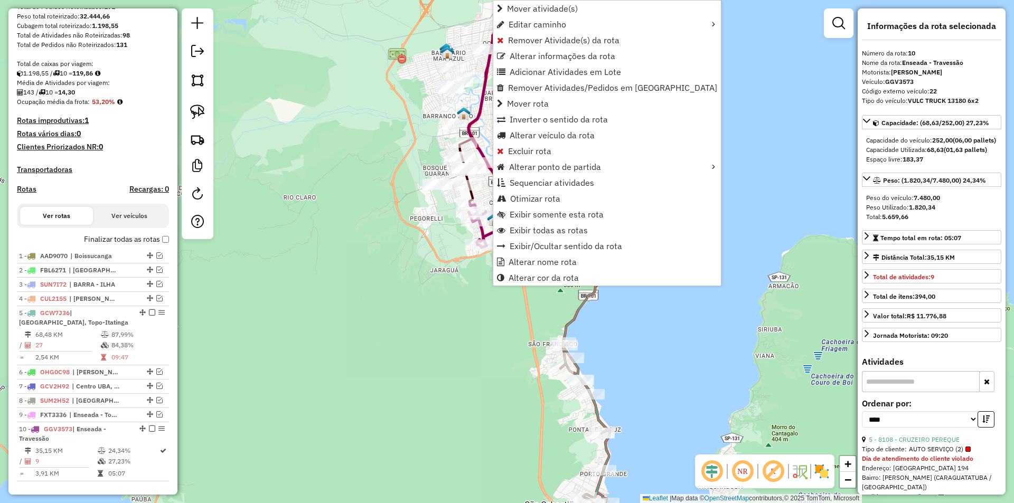
scroll to position [386, 0]
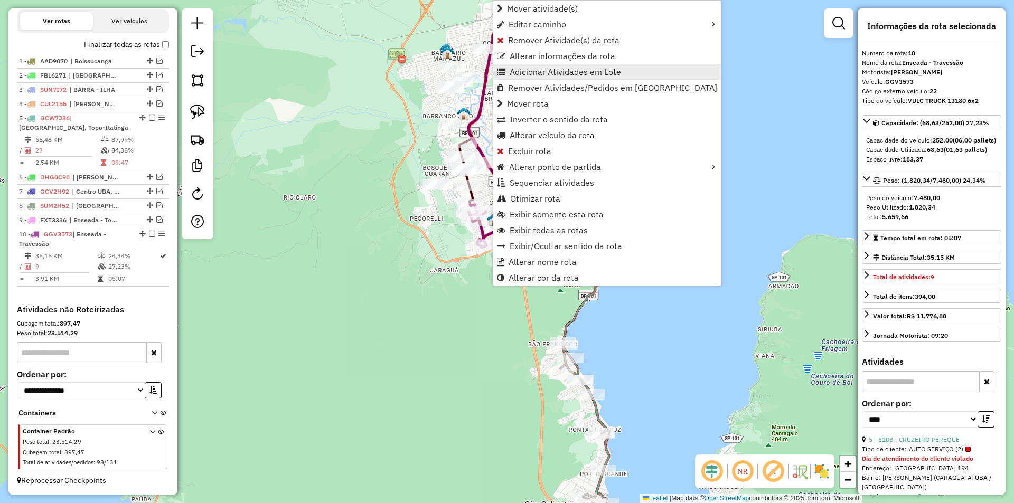
click at [536, 72] on span "Adicionar Atividades em Lote" at bounding box center [565, 72] width 111 height 8
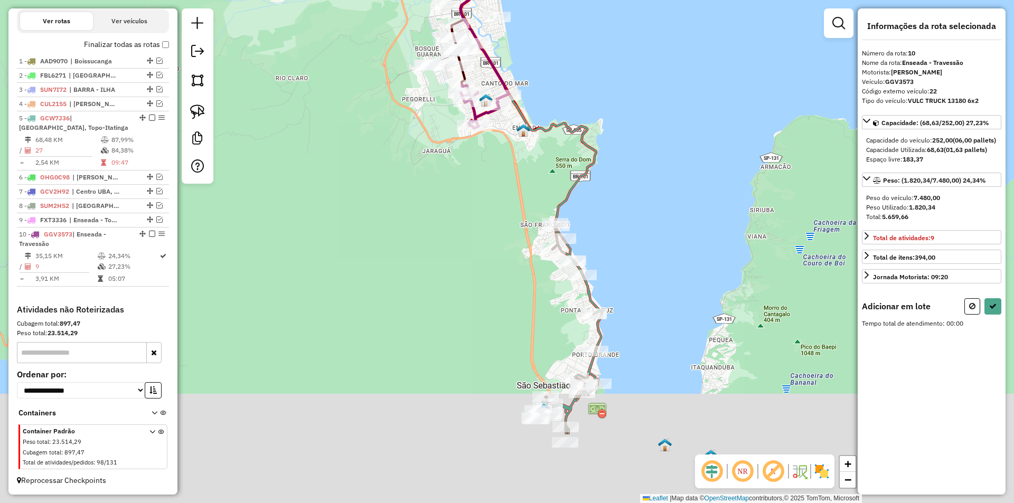
drag, startPoint x: 598, startPoint y: 232, endPoint x: 592, endPoint y: 175, distance: 57.4
click at [592, 175] on icon at bounding box center [529, 34] width 136 height 408
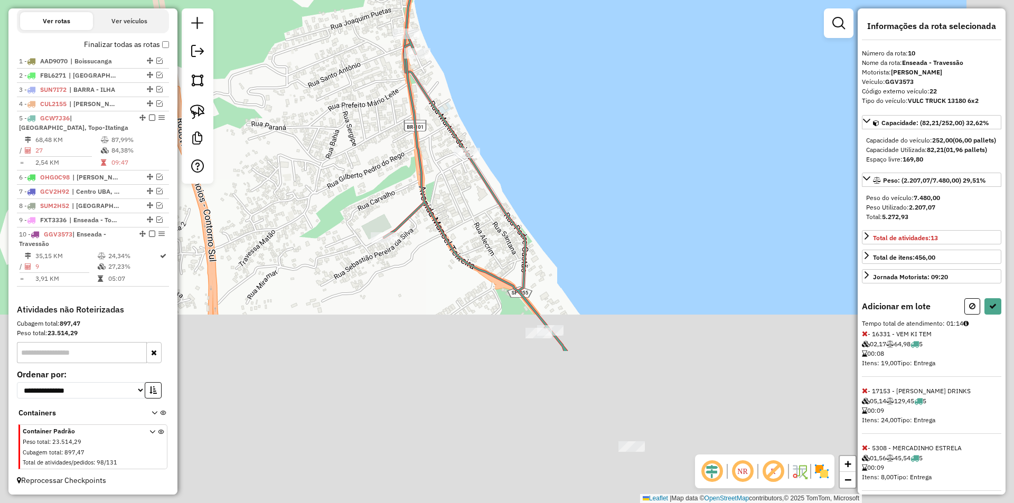
drag, startPoint x: 545, startPoint y: 424, endPoint x: 429, endPoint y: 155, distance: 292.5
click at [429, 155] on div "Janela de atendimento Grade de atendimento Capacidade Transportadoras Veículos …" at bounding box center [507, 251] width 1014 height 503
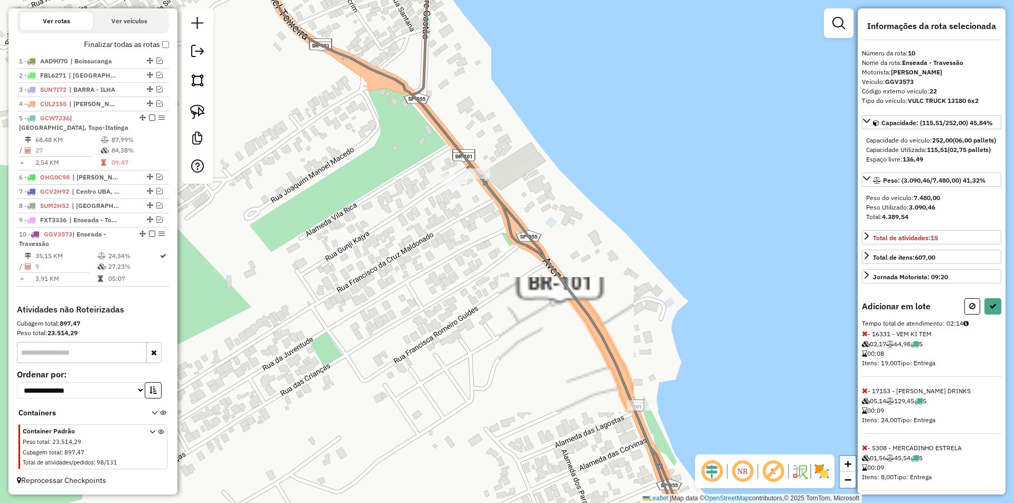
drag, startPoint x: 494, startPoint y: 270, endPoint x: 462, endPoint y: 195, distance: 81.2
click at [463, 198] on div "Rota 5 - Placa GCW7J36 18397 - MARUJOS Janela de atendimento Grade de atendimen…" at bounding box center [507, 251] width 1014 height 503
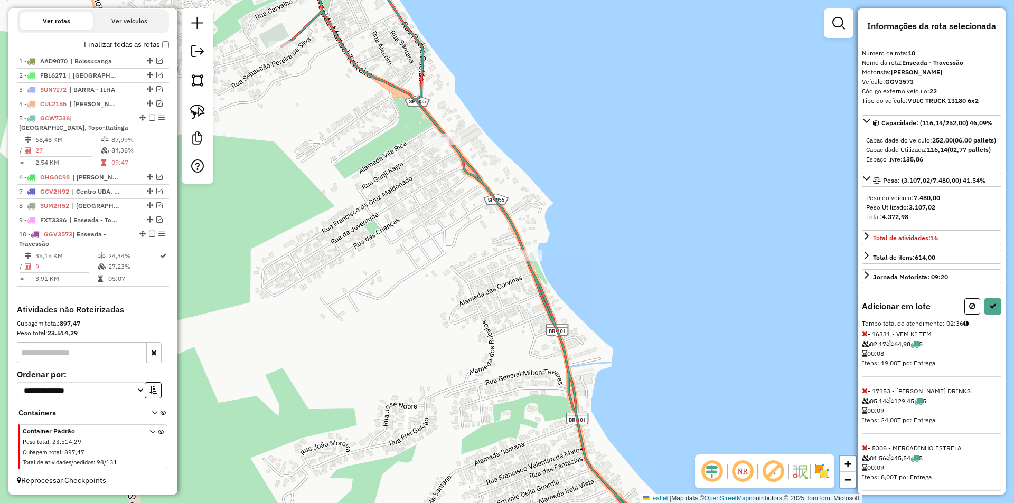
drag, startPoint x: 517, startPoint y: 366, endPoint x: 487, endPoint y: 275, distance: 95.7
click at [487, 275] on div "Janela de atendimento Grade de atendimento Capacidade Transportadoras Veículos …" at bounding box center [507, 251] width 1014 height 503
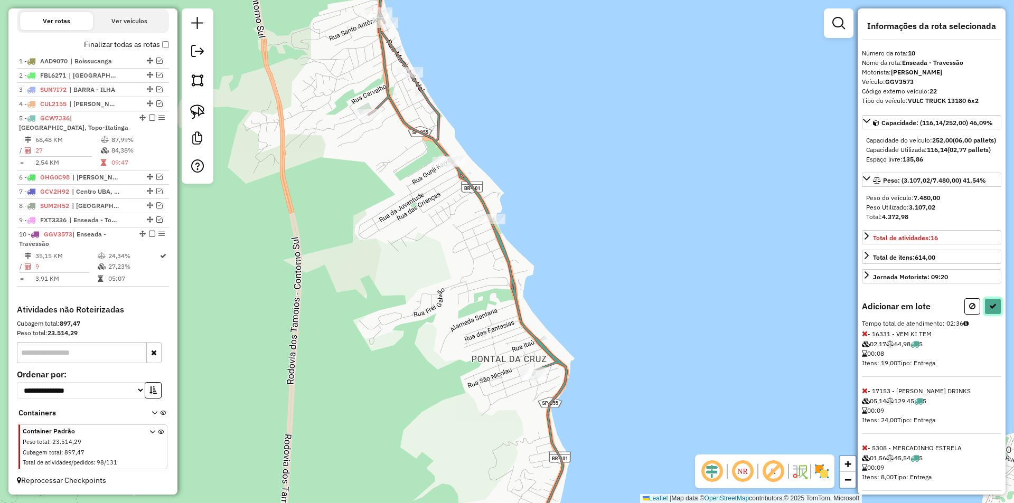
click at [990, 310] on icon at bounding box center [993, 306] width 7 height 7
select select "*********"
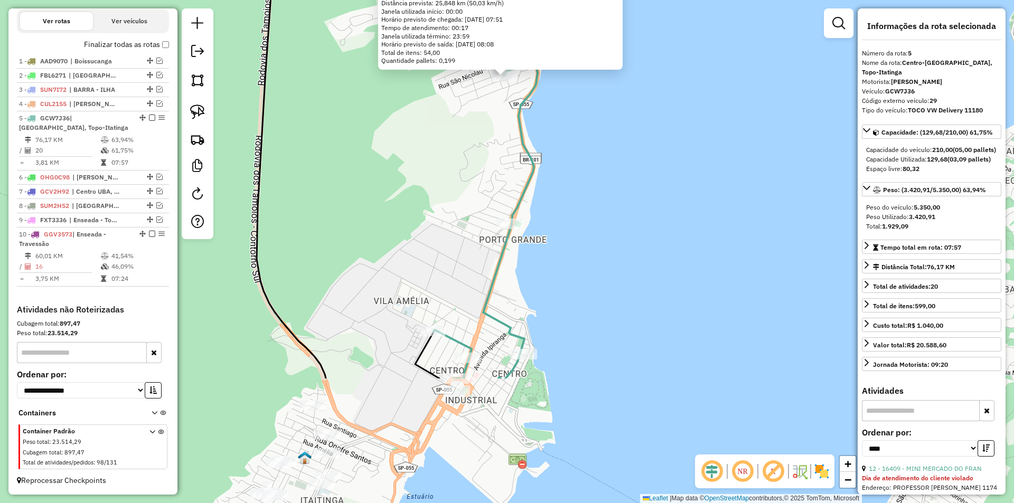
drag, startPoint x: 377, startPoint y: 401, endPoint x: 372, endPoint y: 228, distance: 173.4
click at [372, 228] on div "58826 - PONTO DA ALEGRIA Endereço: MARIA DAS DORES SOUZA 101 Bairro: PONTAL DA …" at bounding box center [507, 251] width 1014 height 503
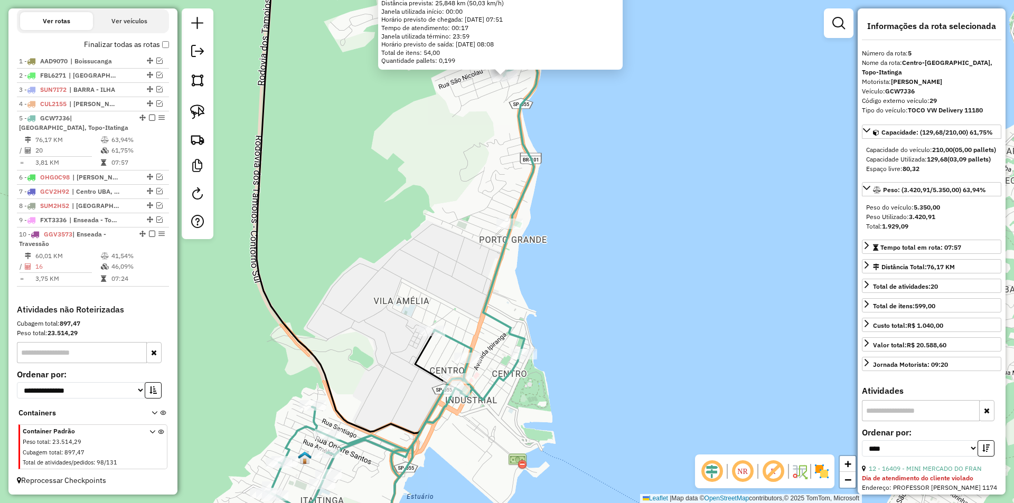
click at [362, 262] on div "58826 - PONTO DA ALEGRIA Endereço: MARIA DAS DORES SOUZA 101 Bairro: PONTAL DA …" at bounding box center [507, 251] width 1014 height 503
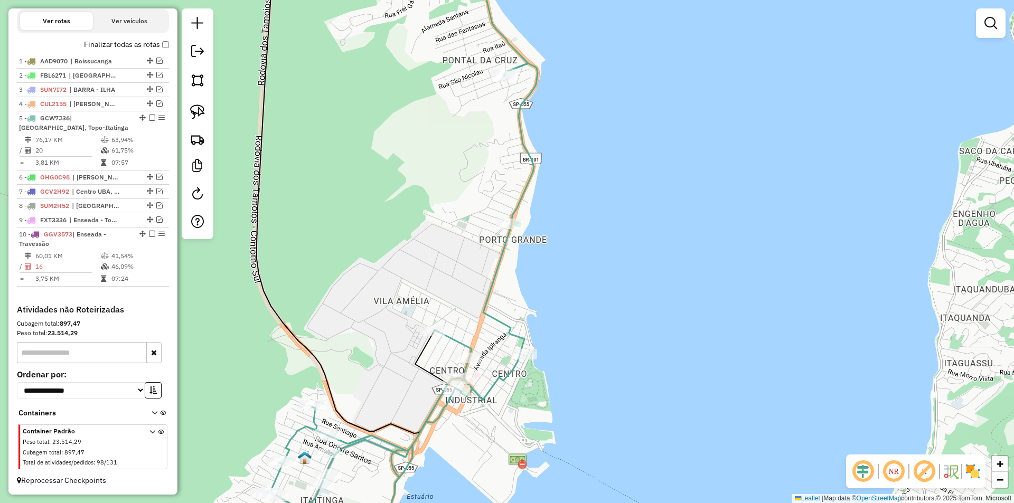
drag, startPoint x: 369, startPoint y: 180, endPoint x: 375, endPoint y: 173, distance: 9.0
click at [375, 173] on div "Janela de atendimento Grade de atendimento Capacidade Transportadoras Veículos …" at bounding box center [507, 251] width 1014 height 503
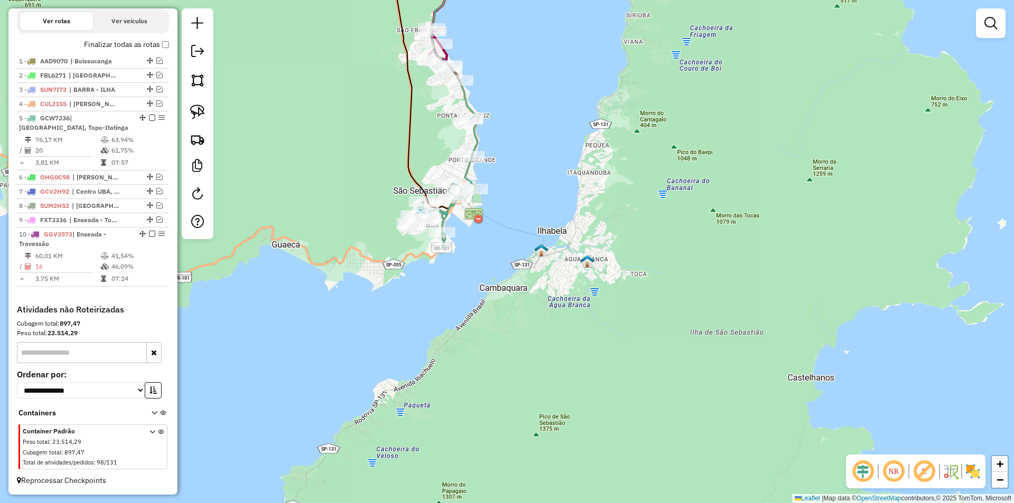
drag, startPoint x: 317, startPoint y: 304, endPoint x: 371, endPoint y: 302, distance: 53.9
click at [371, 302] on div "Janela de atendimento Grade de atendimento Capacidade Transportadoras Veículos …" at bounding box center [507, 251] width 1014 height 503
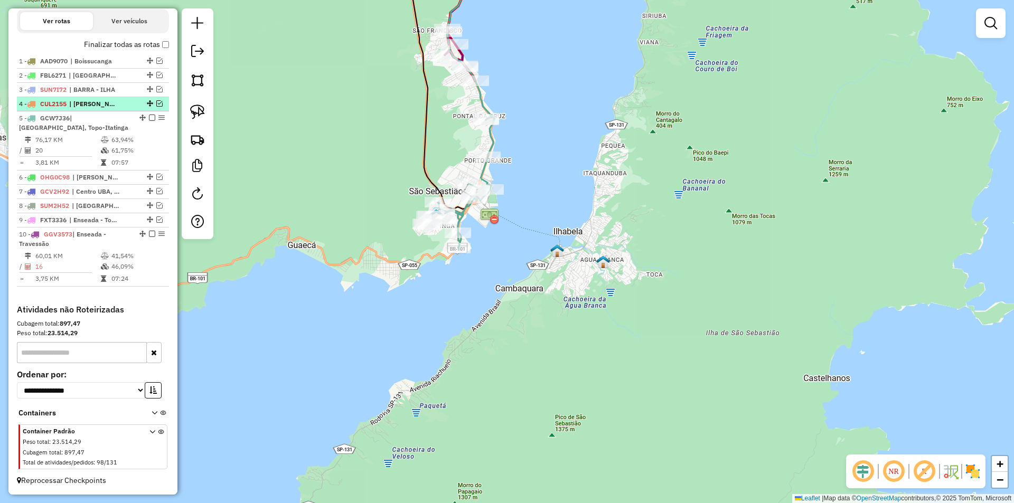
click at [156, 103] on em at bounding box center [159, 103] width 6 height 6
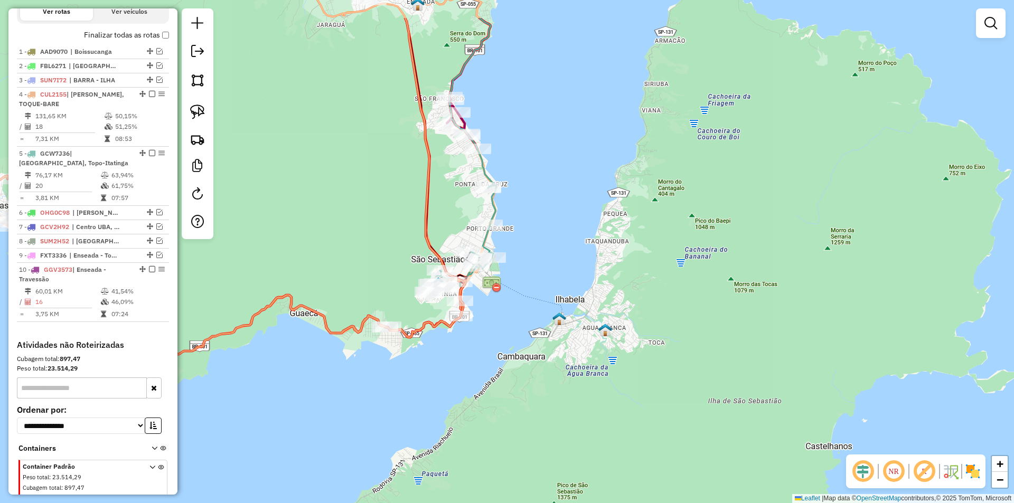
drag, startPoint x: 448, startPoint y: 277, endPoint x: 451, endPoint y: 348, distance: 71.4
click at [450, 355] on div "Janela de atendimento Grade de atendimento Capacidade Transportadoras Veículos …" at bounding box center [507, 251] width 1014 height 503
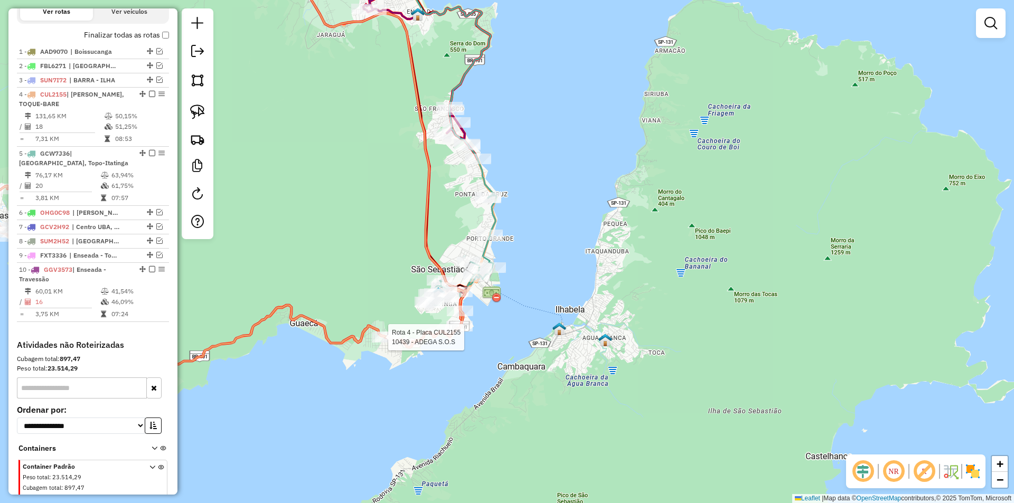
select select "*********"
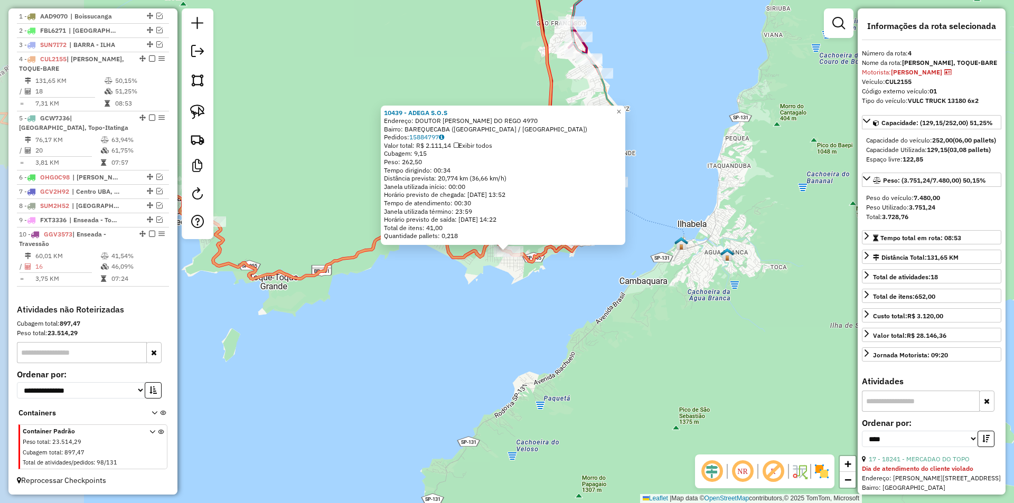
scroll to position [431, 0]
click at [400, 348] on div "10439 - ADEGA S.O.S Endereço: DOUTOR MANOEL HIPOLITO DO REGO 4970 Bairro: BAREQ…" at bounding box center [507, 251] width 1014 height 503
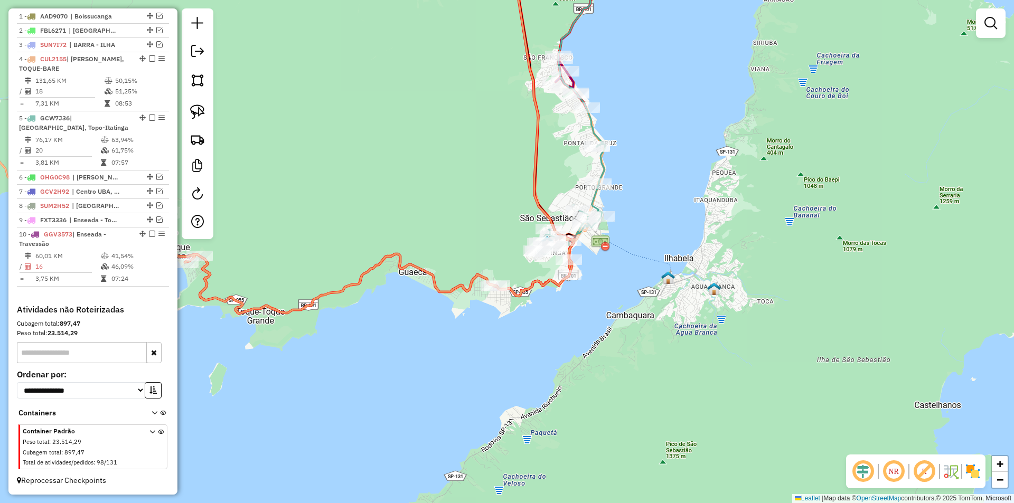
drag, startPoint x: 505, startPoint y: 363, endPoint x: 510, endPoint y: 359, distance: 7.2
click at [503, 369] on div "Janela de atendimento Grade de atendimento Capacidade Transportadoras Veículos …" at bounding box center [507, 251] width 1014 height 503
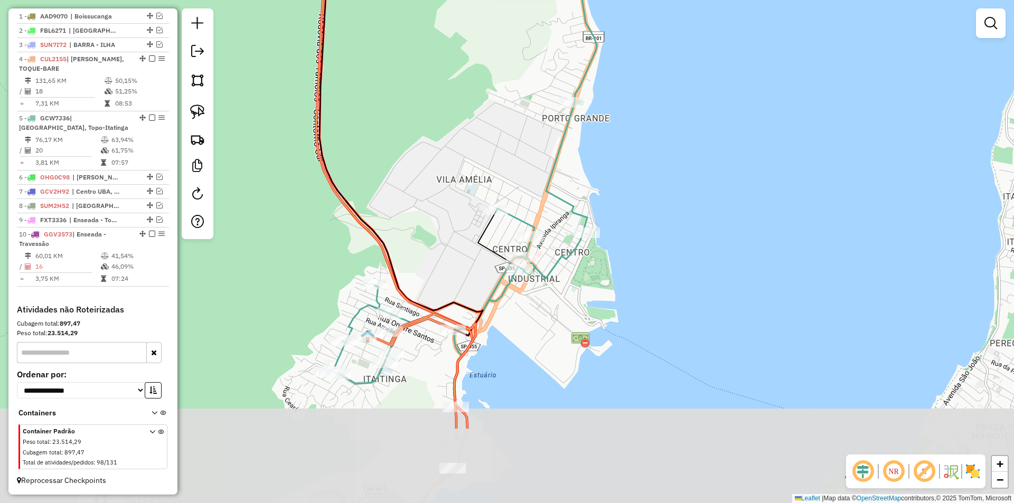
drag, startPoint x: 450, startPoint y: 214, endPoint x: 453, endPoint y: 209, distance: 6.2
click at [453, 209] on div "Janela de atendimento Grade de atendimento Capacidade Transportadoras Veículos …" at bounding box center [507, 251] width 1014 height 503
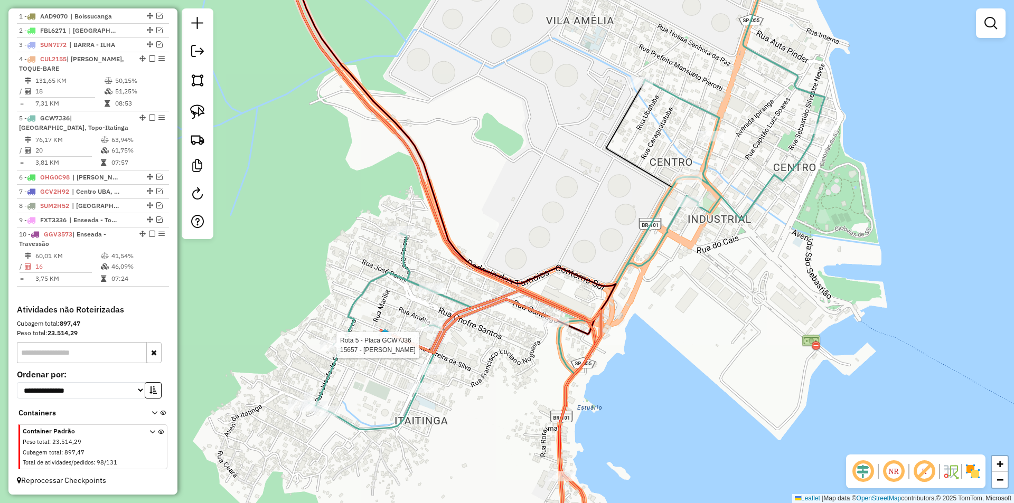
select select "*********"
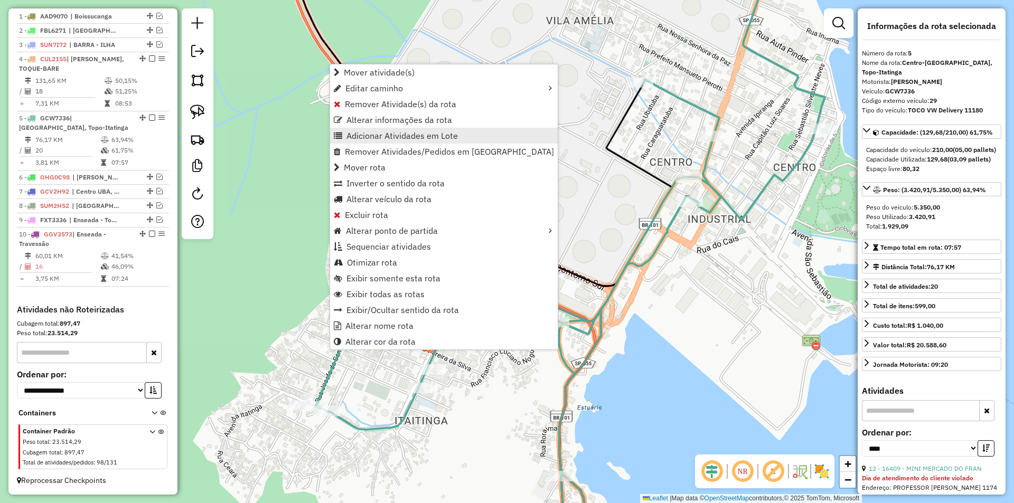
click at [351, 137] on span "Adicionar Atividades em Lote" at bounding box center [402, 136] width 111 height 8
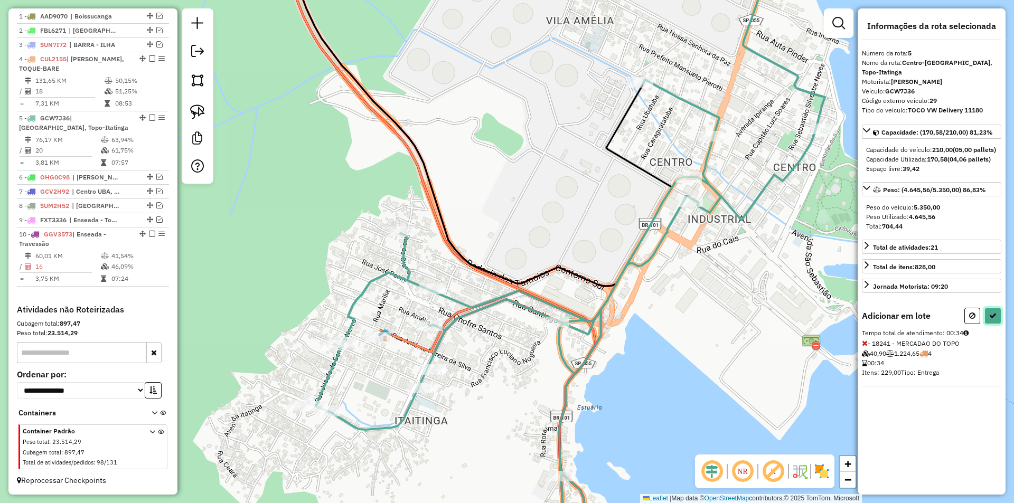
click at [992, 314] on icon at bounding box center [993, 315] width 7 height 7
select select "*********"
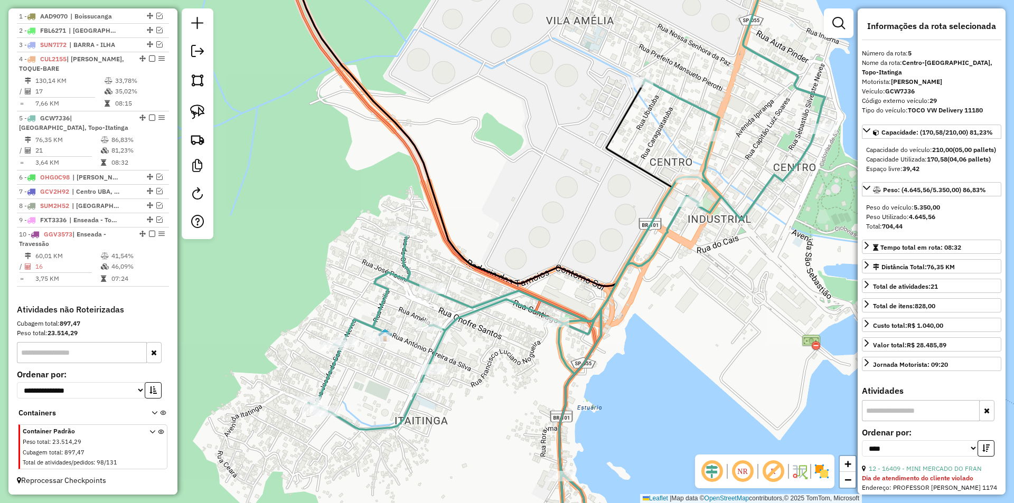
click at [664, 377] on div "Janela de atendimento Grade de atendimento Capacidade Transportadoras Veículos …" at bounding box center [507, 251] width 1014 height 503
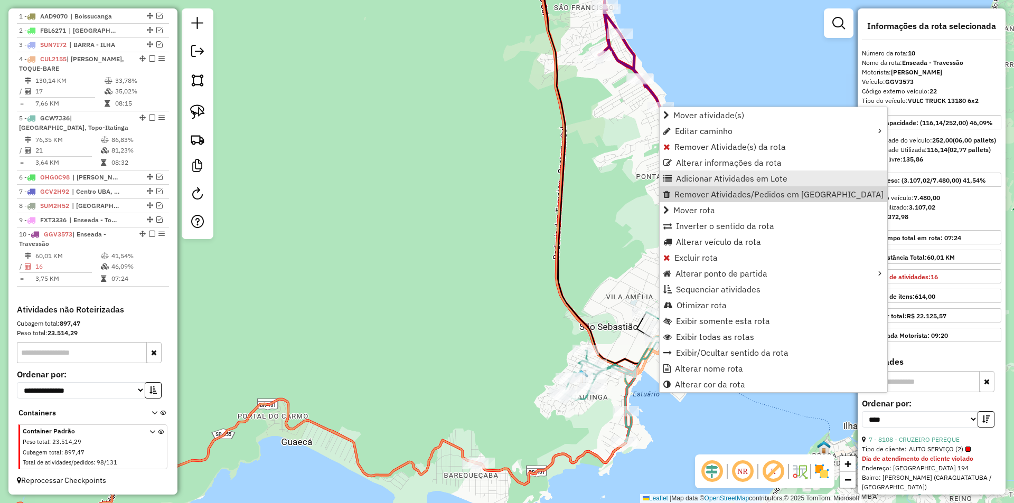
click at [691, 179] on span "Adicionar Atividades em Lote" at bounding box center [731, 178] width 111 height 8
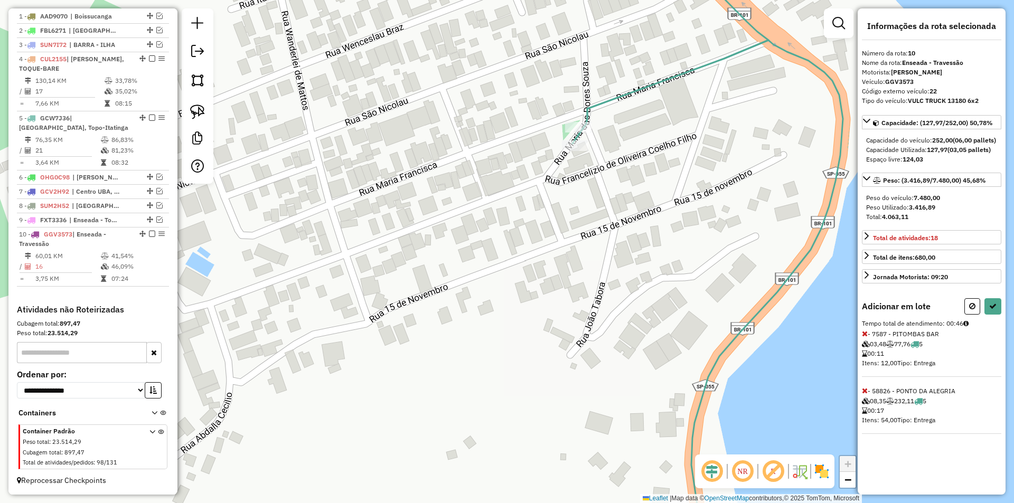
drag, startPoint x: 574, startPoint y: 236, endPoint x: 563, endPoint y: 125, distance: 112.0
click at [564, 129] on div "Janela de atendimento Grade de atendimento Capacidade Transportadoras Veículos …" at bounding box center [507, 251] width 1014 height 503
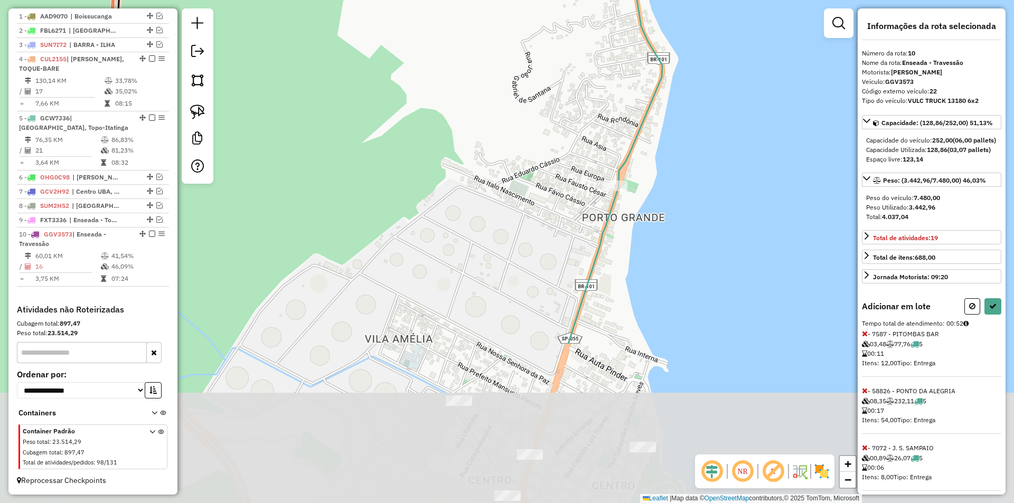
drag, startPoint x: 449, startPoint y: 391, endPoint x: 491, endPoint y: 173, distance: 222.3
click at [491, 175] on div "Janela de atendimento Grade de atendimento Capacidade Transportadoras Veículos …" at bounding box center [507, 251] width 1014 height 503
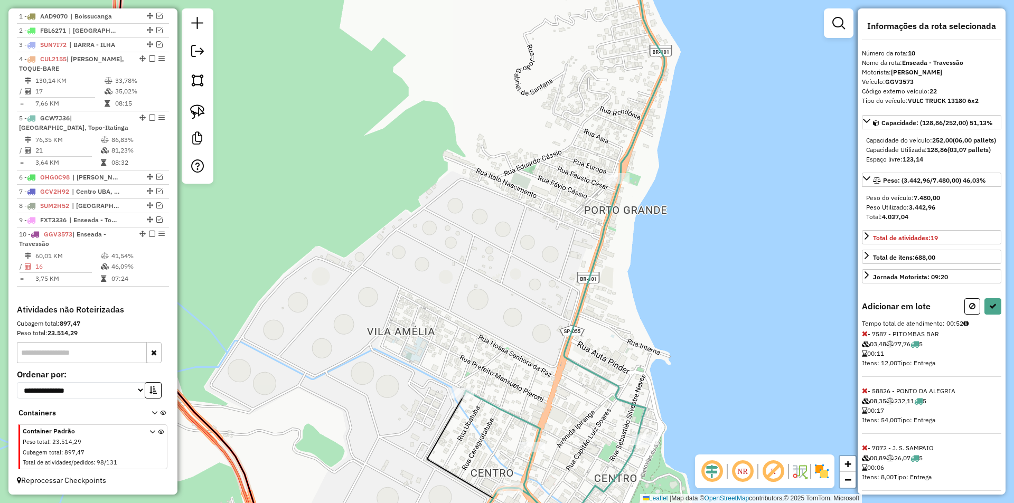
drag, startPoint x: 559, startPoint y: 307, endPoint x: 542, endPoint y: 157, distance: 150.5
click at [541, 160] on div "Janela de atendimento Grade de atendimento Capacidade Transportadoras Veículos …" at bounding box center [507, 251] width 1014 height 503
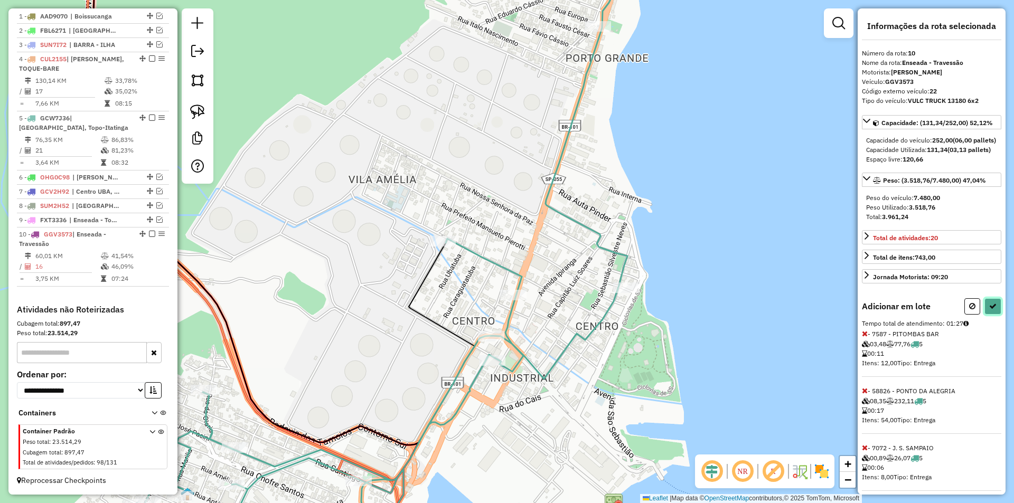
click at [991, 310] on icon at bounding box center [993, 306] width 7 height 7
select select "*********"
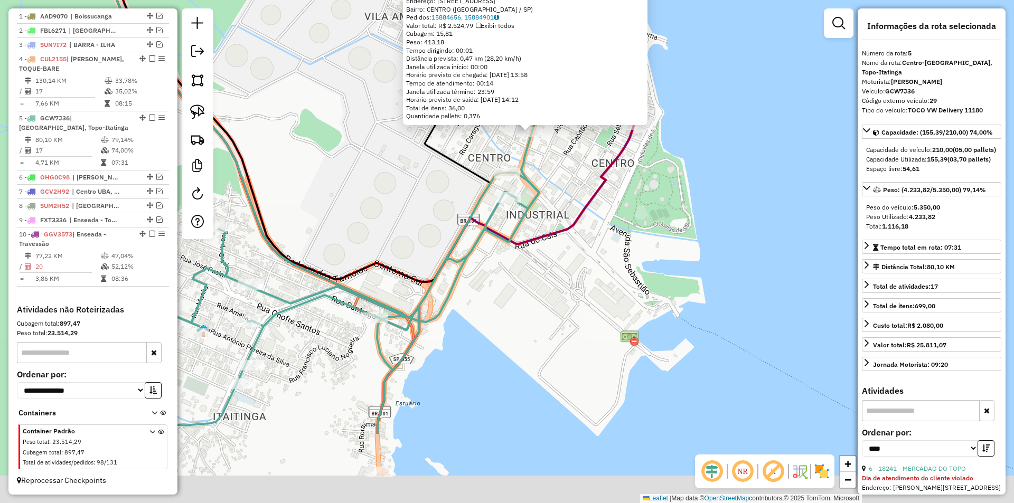
drag, startPoint x: 492, startPoint y: 385, endPoint x: 521, endPoint y: 240, distance: 147.5
click at [521, 246] on div "7661 - SU XIANQIANG ME Endereço: AV GUARDA MOR LOBO VIANA 189 Bairro: CENTRO (S…" at bounding box center [507, 251] width 1014 height 503
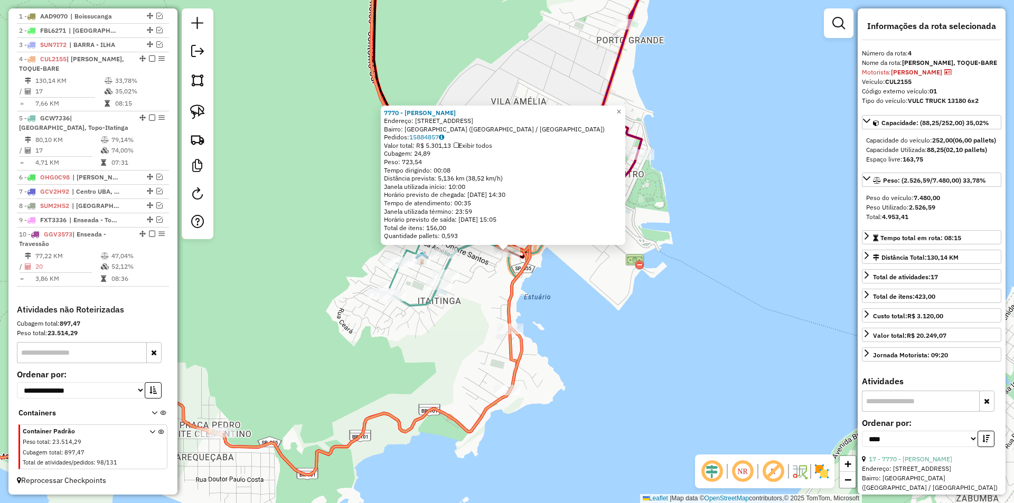
click at [313, 350] on div "7770 - ELIANA VIEIRA SANTAN Endereço: R SANTIAGO 230 Bairro: TOPOLANDIA (SAO SE…" at bounding box center [507, 251] width 1014 height 503
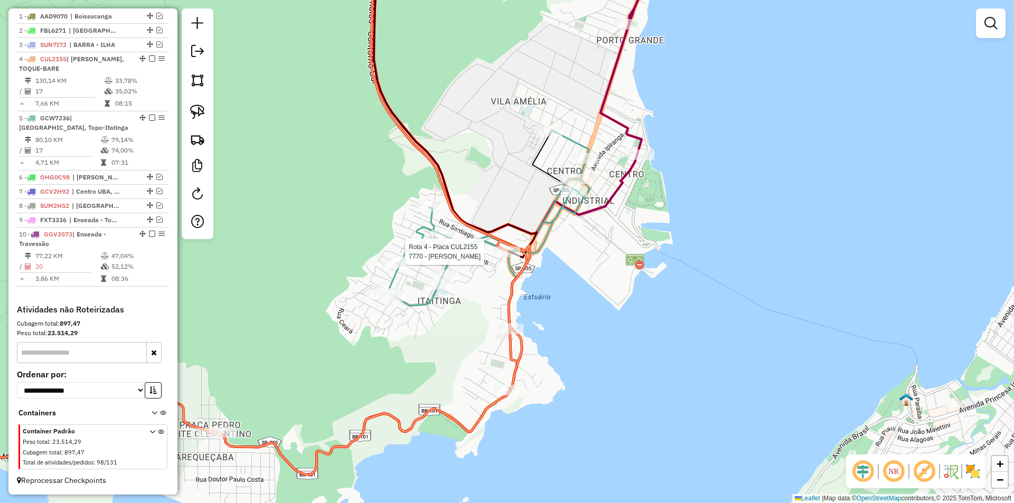
select select "*********"
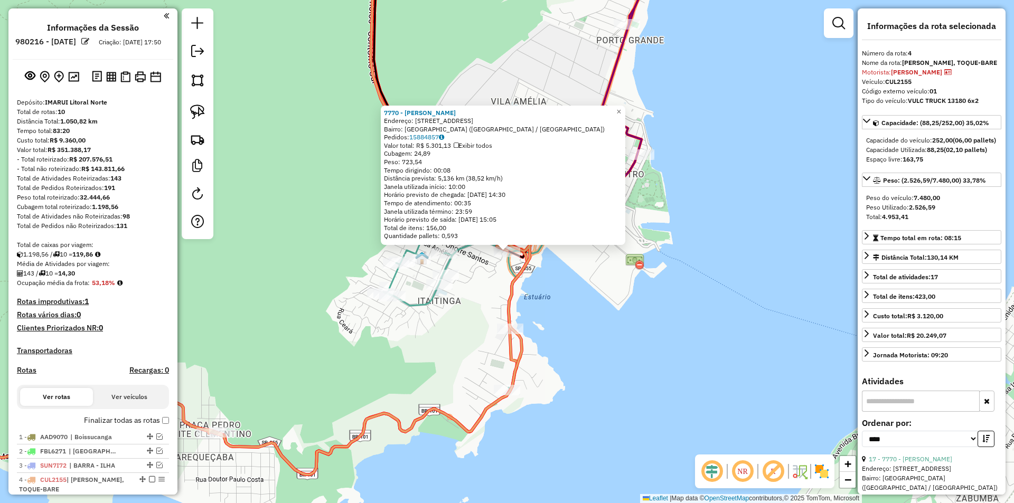
select select "*********"
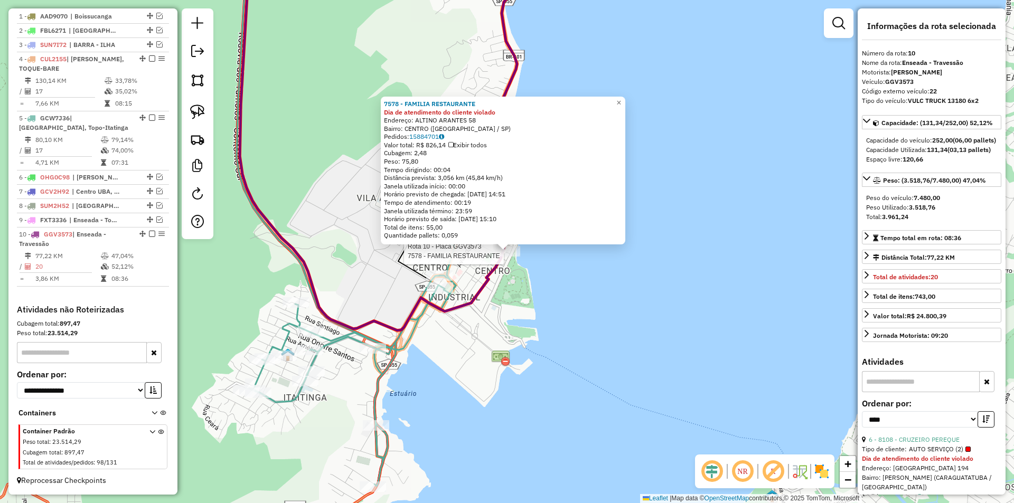
click at [548, 324] on div "Rota 10 - Placa GGV3573 7578 - FAMILIA RESTAURANTE 7578 - FAMILIA RESTAURANTE D…" at bounding box center [507, 251] width 1014 height 503
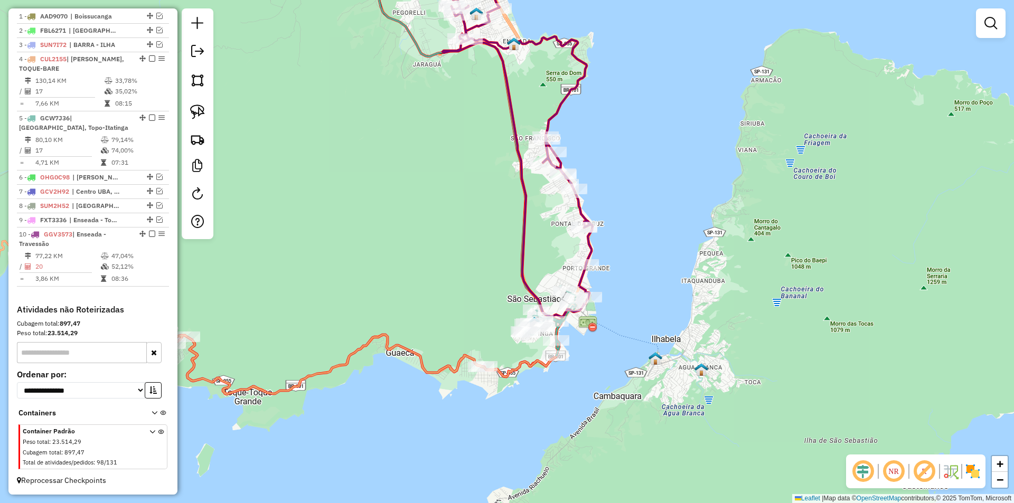
drag, startPoint x: 647, startPoint y: 220, endPoint x: 601, endPoint y: 489, distance: 272.3
click at [604, 494] on div "Janela de atendimento Grade de atendimento Capacidade Transportadoras Veículos …" at bounding box center [507, 251] width 1014 height 503
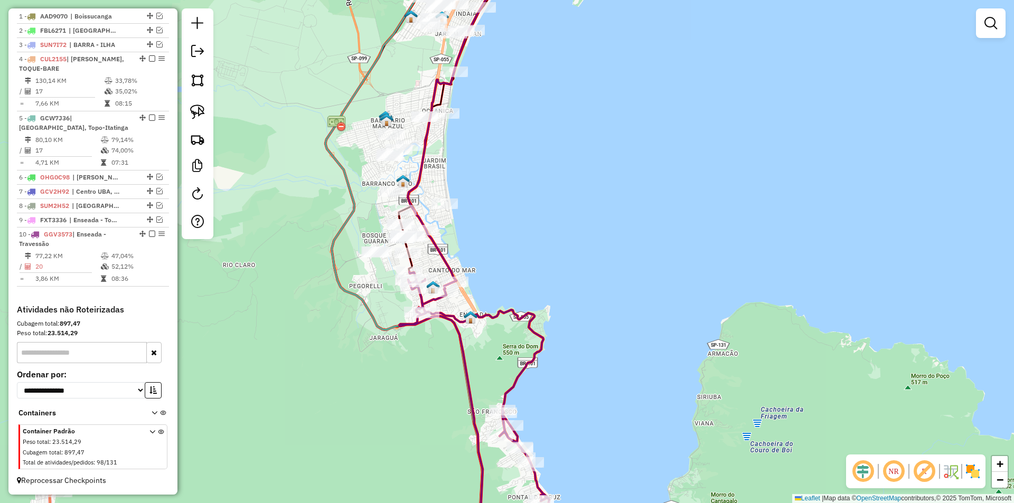
drag, startPoint x: 615, startPoint y: 427, endPoint x: 608, endPoint y: 420, distance: 10.8
click at [615, 427] on div "Janela de atendimento Grade de atendimento Capacidade Transportadoras Veículos …" at bounding box center [507, 251] width 1014 height 503
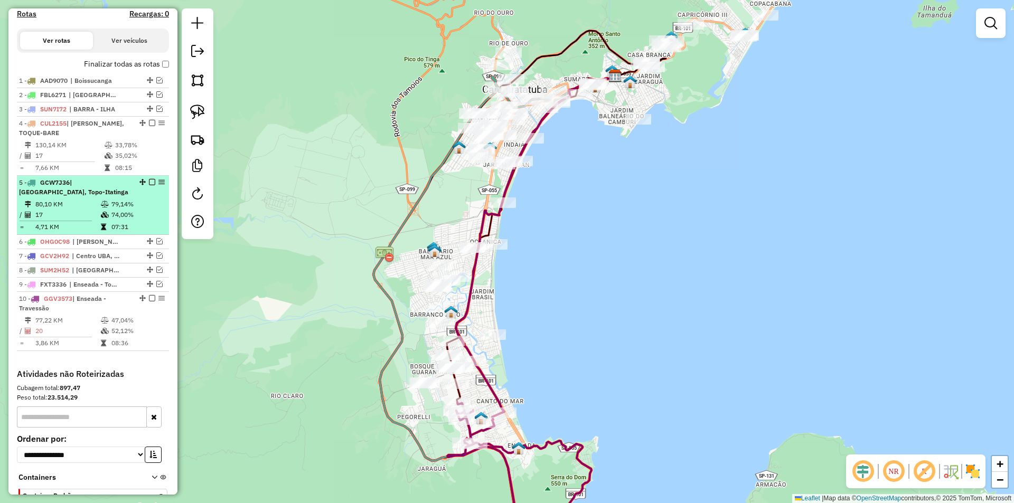
scroll to position [272, 0]
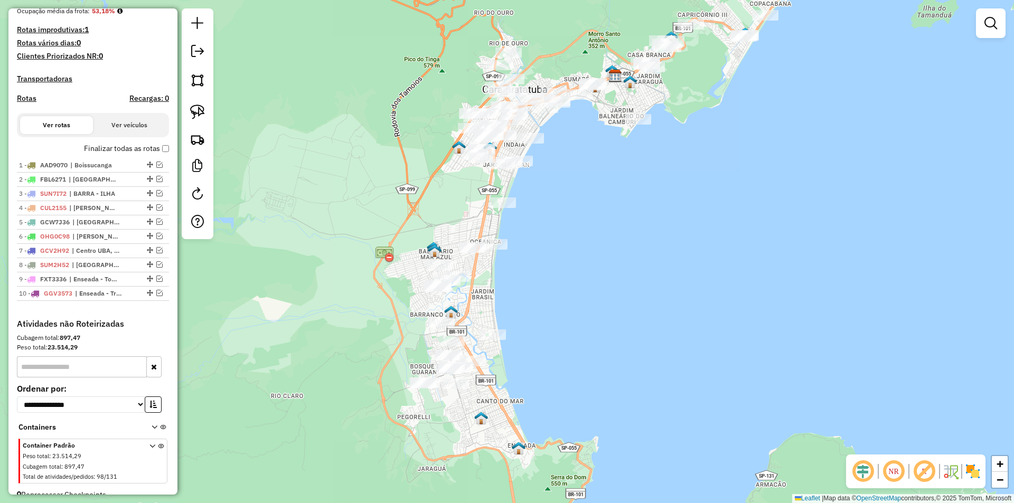
click at [279, 230] on div "Janela de atendimento Grade de atendimento Capacidade Transportadoras Veículos …" at bounding box center [507, 251] width 1014 height 503
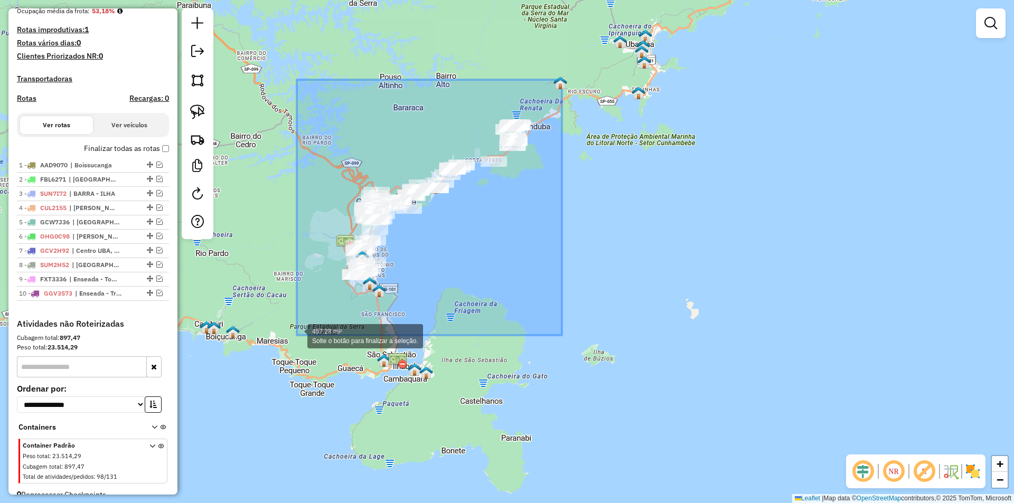
drag, startPoint x: 562, startPoint y: 80, endPoint x: 297, endPoint y: 335, distance: 368.4
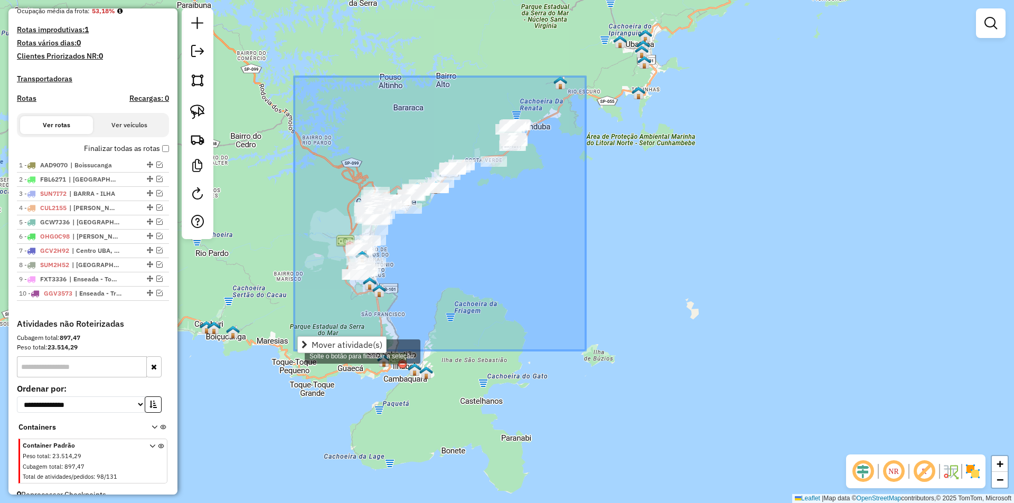
drag, startPoint x: 547, startPoint y: 143, endPoint x: 294, endPoint y: 351, distance: 327.3
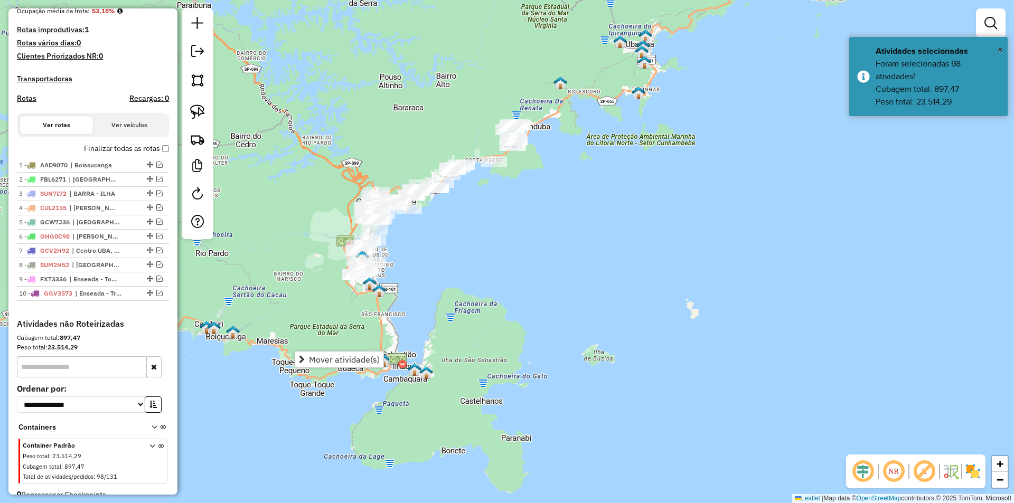
click at [236, 281] on div "Janela de atendimento Grade de atendimento Capacidade Transportadoras Veículos …" at bounding box center [507, 251] width 1014 height 503
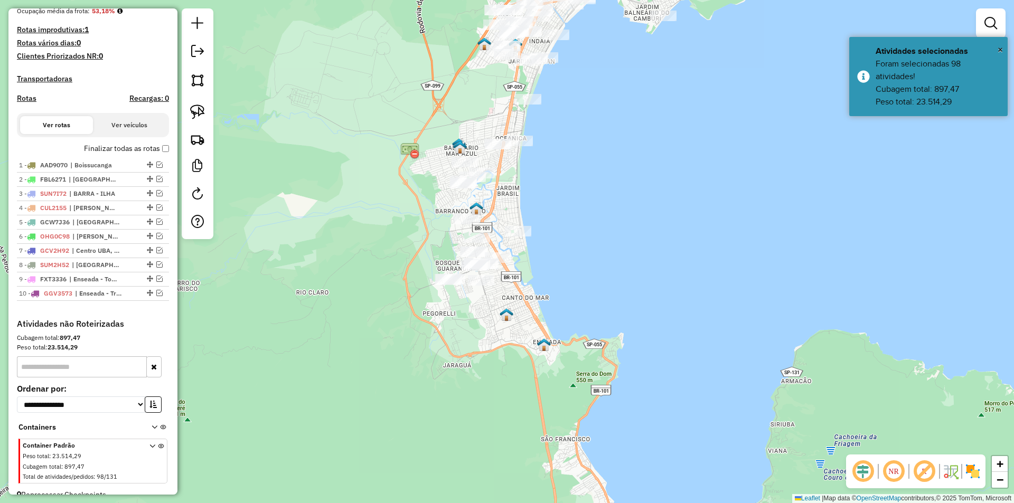
drag, startPoint x: 402, startPoint y: 244, endPoint x: 369, endPoint y: 373, distance: 133.5
click at [369, 373] on div "Janela de atendimento Grade de atendimento Capacidade Transportadoras Veículos …" at bounding box center [507, 251] width 1014 height 503
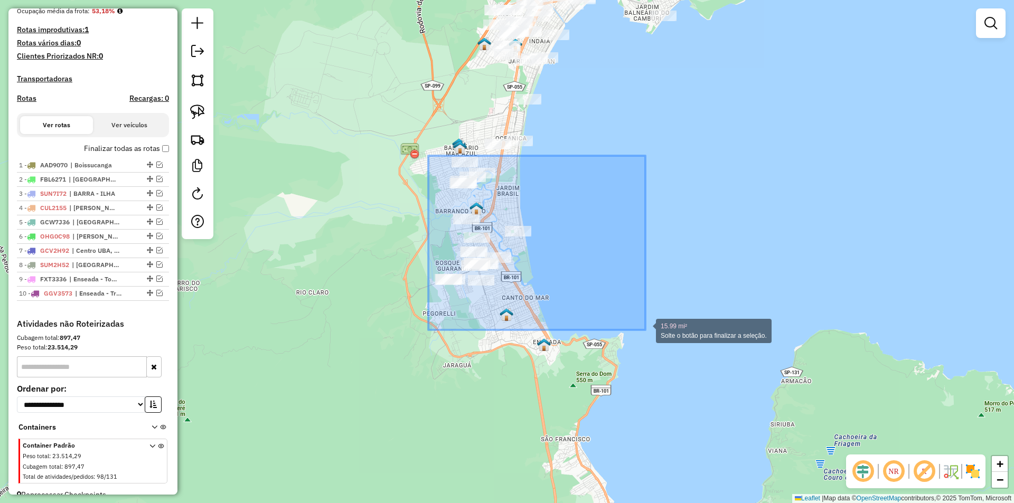
drag, startPoint x: 428, startPoint y: 156, endPoint x: 621, endPoint y: 341, distance: 266.8
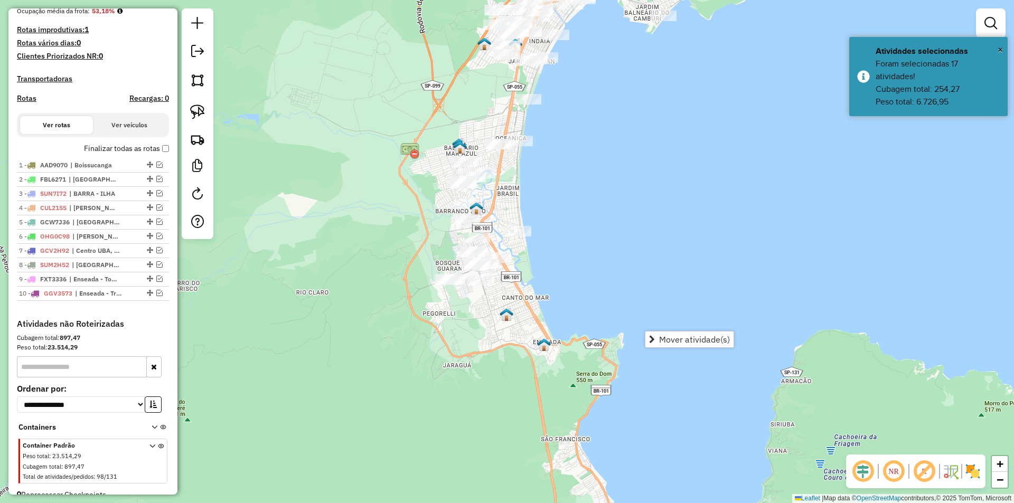
click at [337, 322] on div "Janela de atendimento Grade de atendimento Capacidade Transportadoras Veículos …" at bounding box center [507, 251] width 1014 height 503
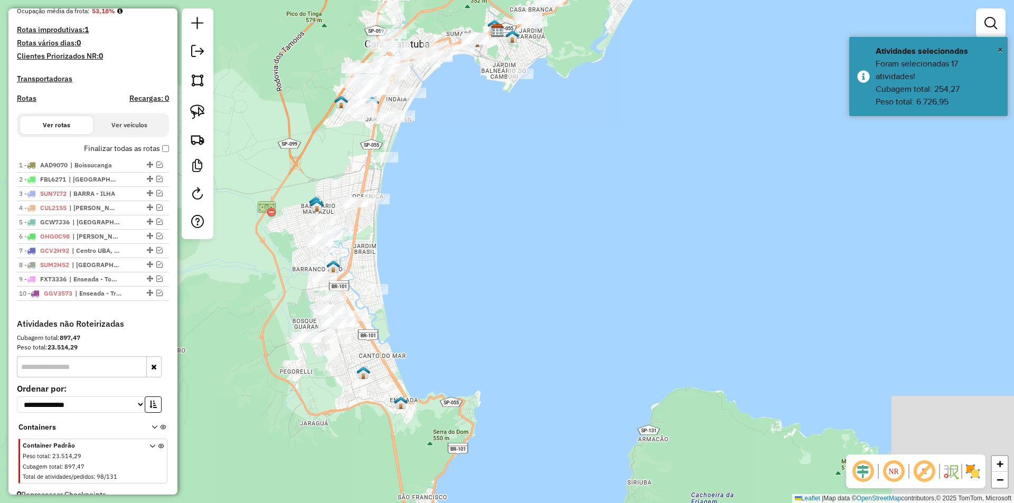
drag, startPoint x: 586, startPoint y: 192, endPoint x: 468, endPoint y: 229, distance: 124.6
click at [468, 229] on div "Janela de atendimento Grade de atendimento Capacidade Transportadoras Veículos …" at bounding box center [507, 251] width 1014 height 503
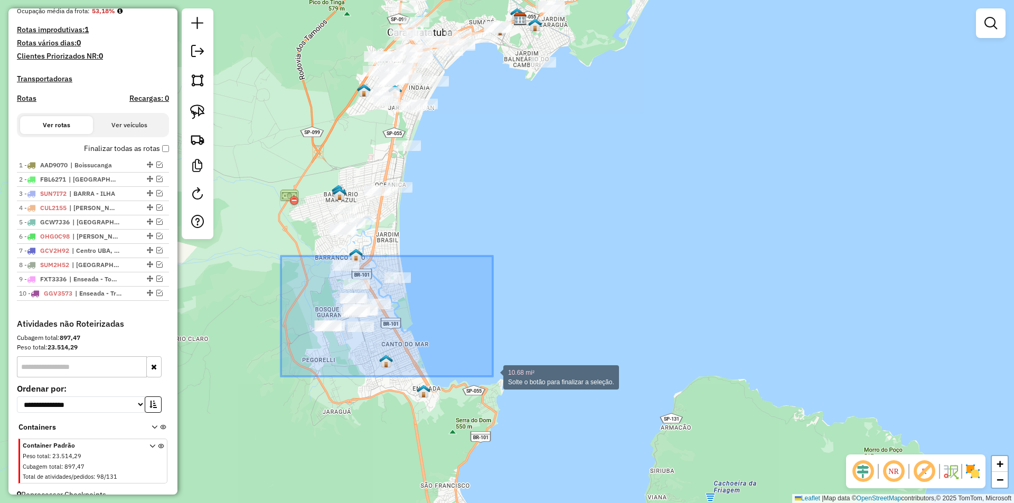
drag, startPoint x: 281, startPoint y: 256, endPoint x: 487, endPoint y: 379, distance: 239.6
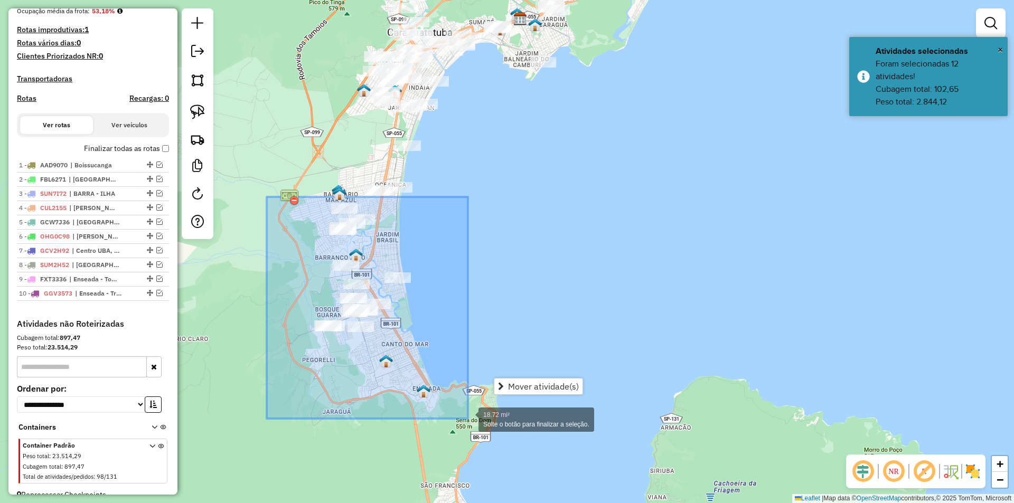
drag, startPoint x: 433, startPoint y: 372, endPoint x: 490, endPoint y: 424, distance: 77.0
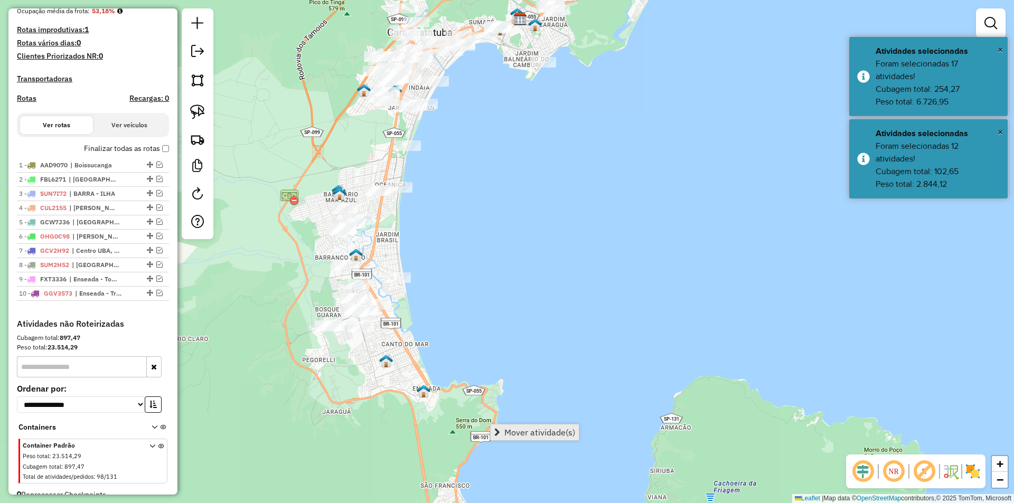
click at [541, 437] on span "Mover atividade(s)" at bounding box center [540, 432] width 71 height 8
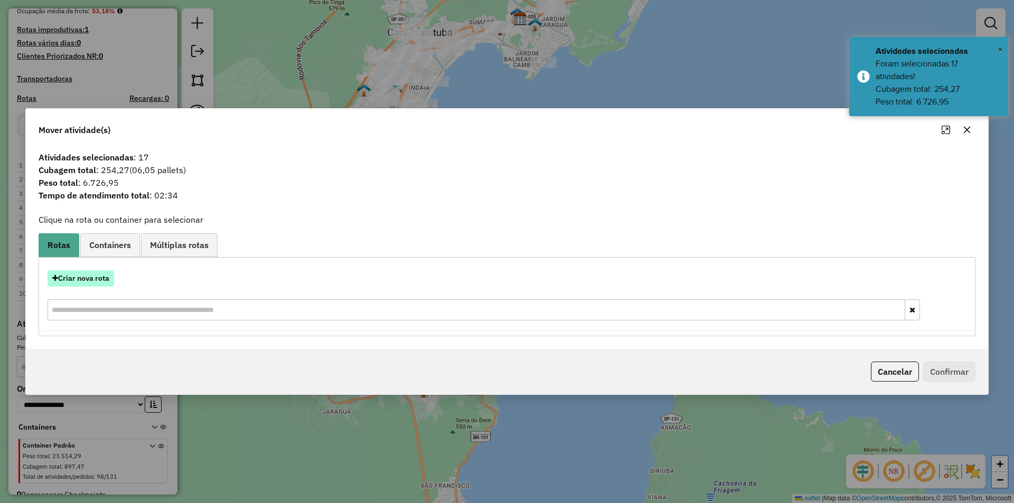
click at [88, 279] on button "Criar nova rota" at bounding box center [81, 278] width 67 height 16
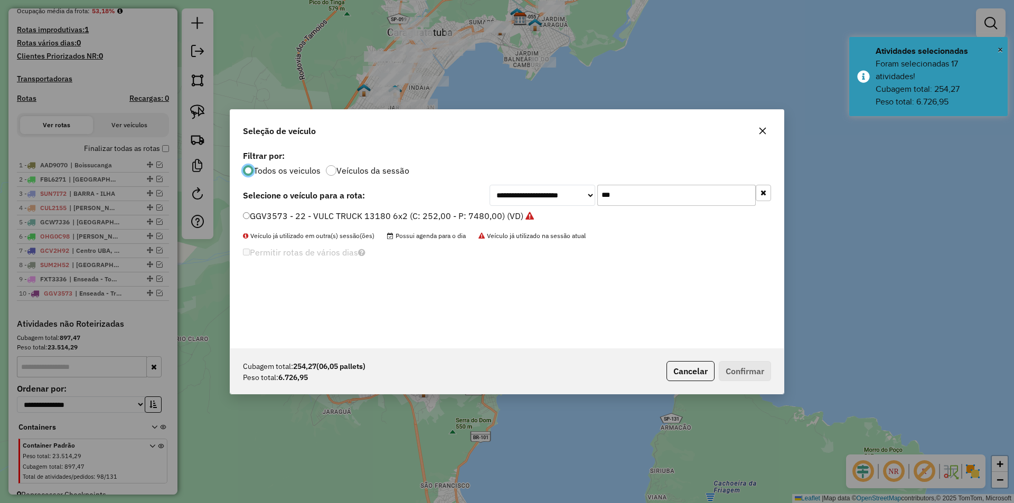
scroll to position [6, 3]
click at [626, 193] on input "***" at bounding box center [677, 195] width 158 height 21
click at [626, 192] on input "***" at bounding box center [677, 195] width 158 height 21
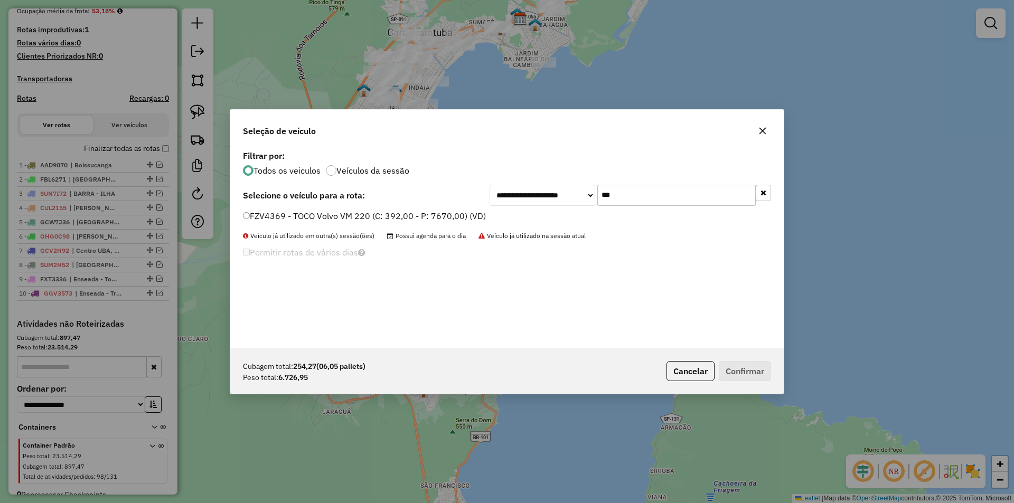
type input "***"
click at [311, 213] on label "FZV4369 - TOCO Volvo VM 220 (C: 392,00 - P: 7670,00) (VD)" at bounding box center [364, 216] width 243 height 13
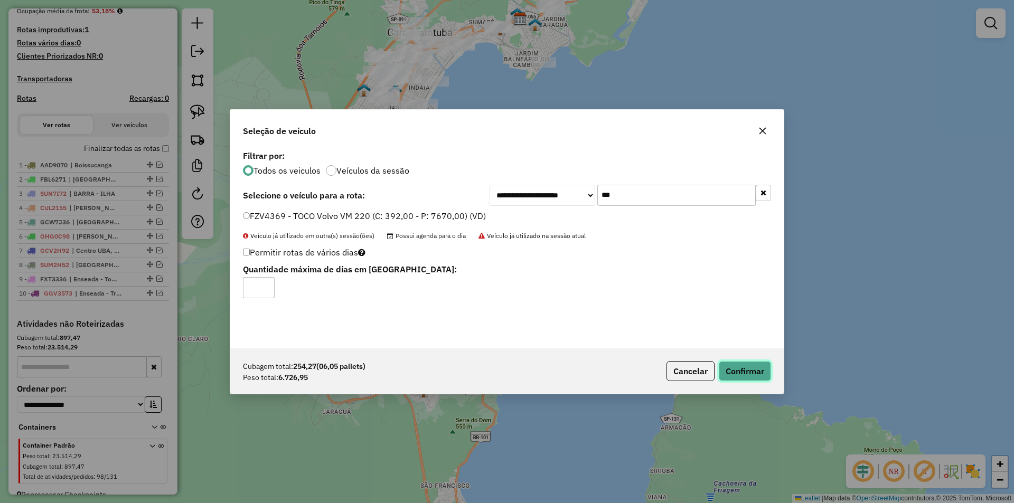
click at [743, 372] on button "Confirmar" at bounding box center [745, 371] width 52 height 20
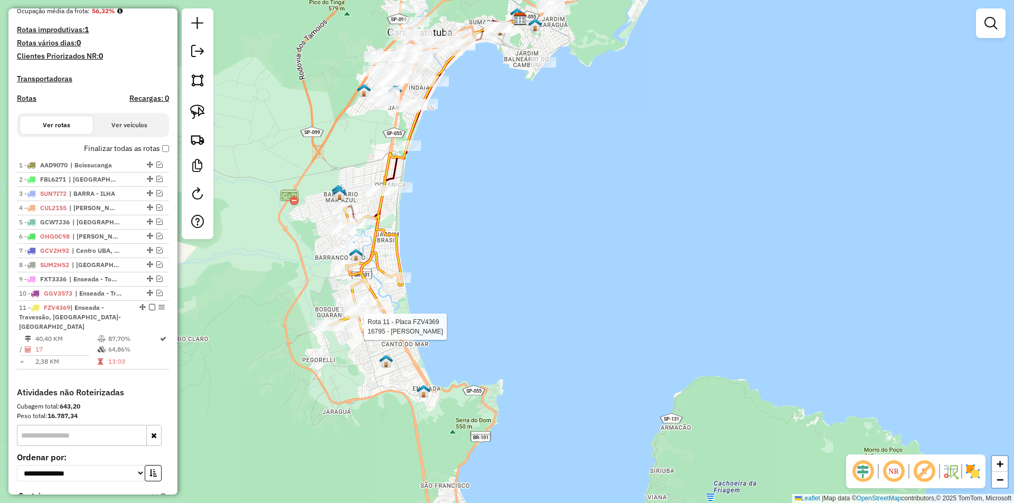
select select "*********"
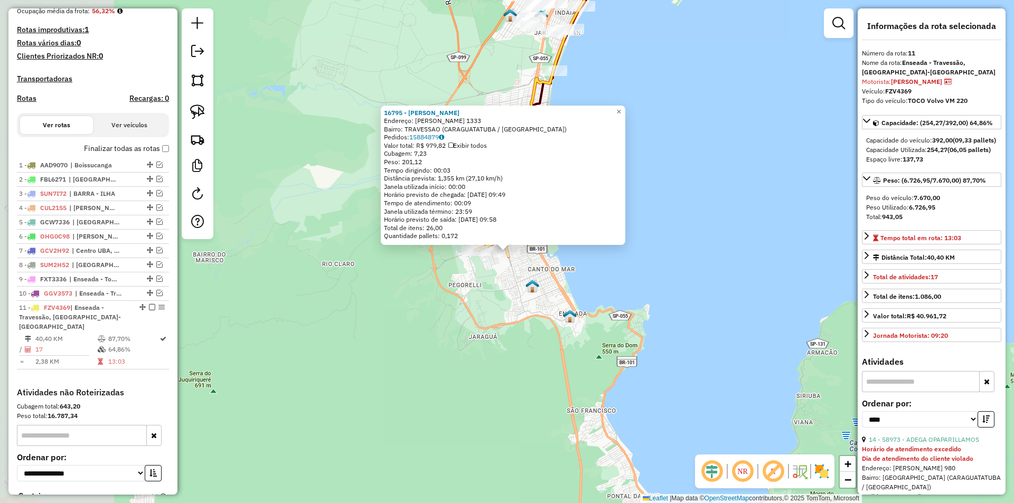
scroll to position [355, 0]
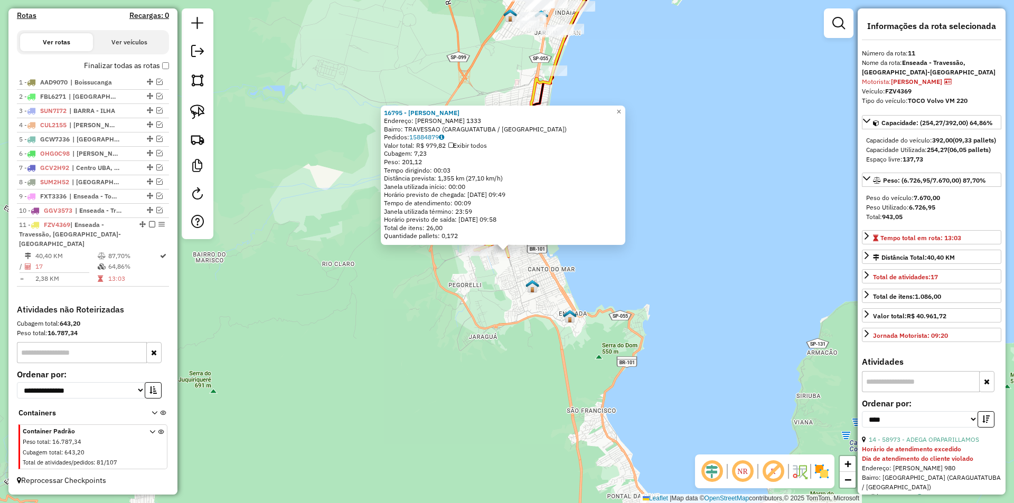
click at [380, 376] on div "16795 - TONY ROCHA Endereço: JOSE DA COSTA PINHEIRO 1333 Bairro: TRAVESSAO (CAR…" at bounding box center [507, 251] width 1014 height 503
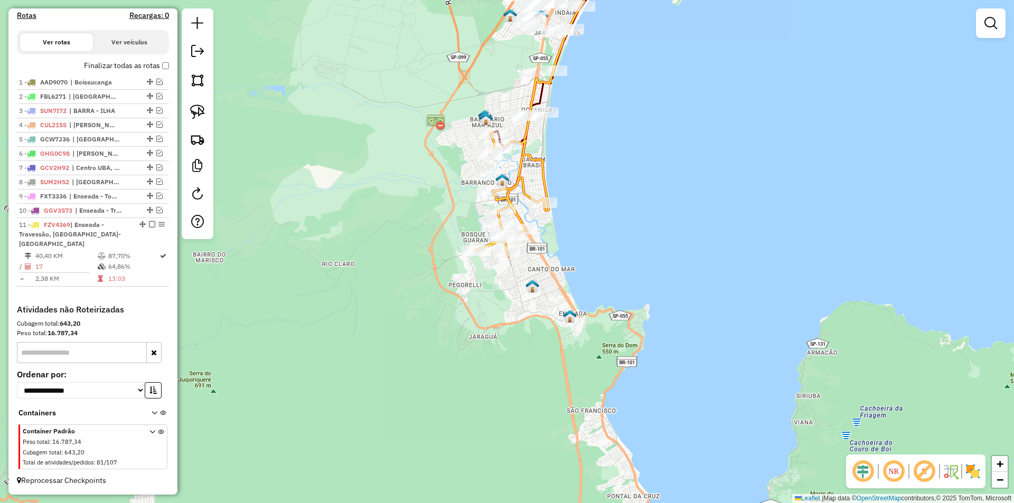
drag, startPoint x: 413, startPoint y: 456, endPoint x: 421, endPoint y: 446, distance: 12.5
click at [415, 458] on div "16795 - TONY ROCHA Endereço: JOSE DA COSTA PINHEIRO 1333 Bairro: TRAVESSAO (CAR…" at bounding box center [507, 251] width 1014 height 503
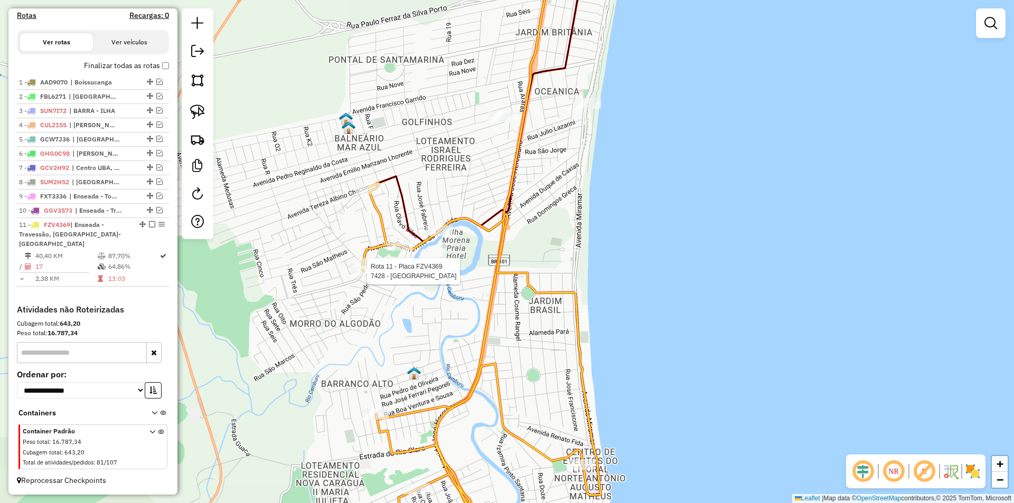
select select "*********"
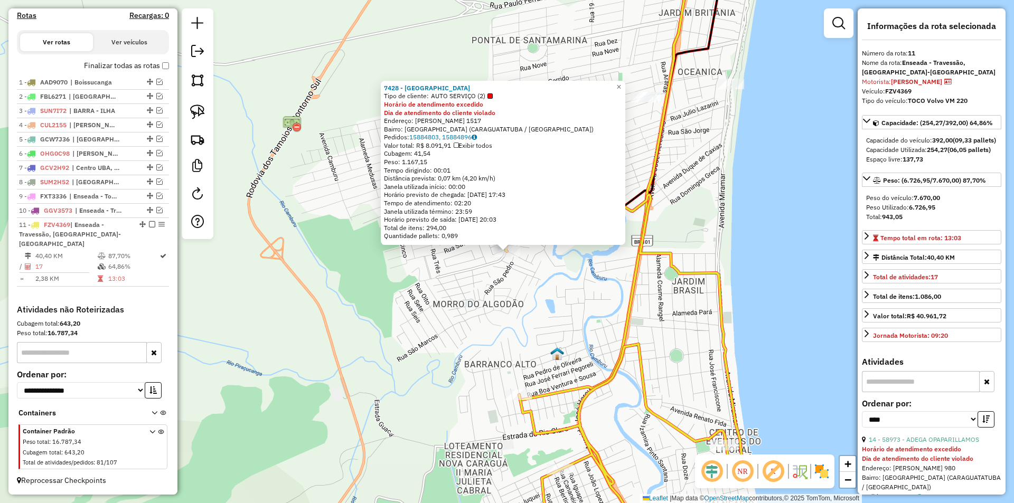
click at [464, 310] on div "7428 - CRUZEIRO MORRO Tipo de cliente: AUTO SERVIÇO (2) Horário de atendimento …" at bounding box center [507, 251] width 1014 height 503
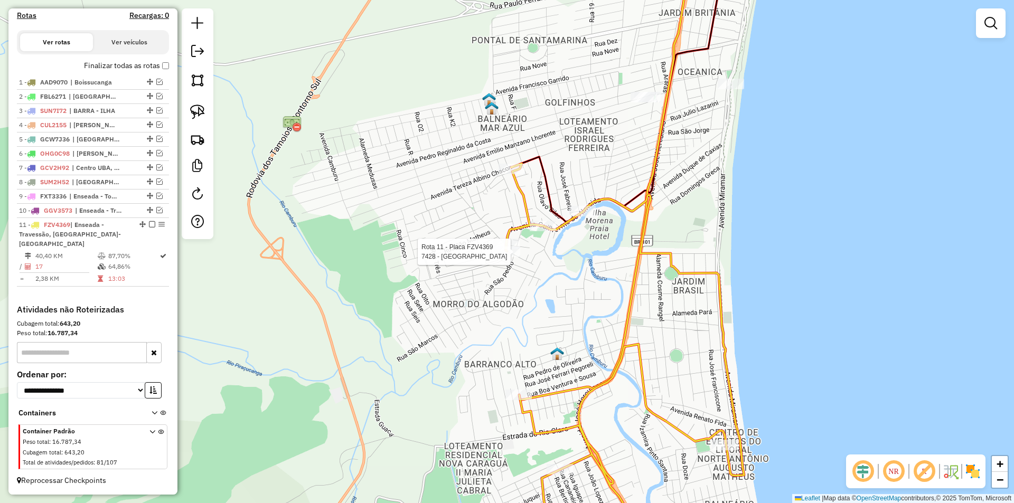
select select "*********"
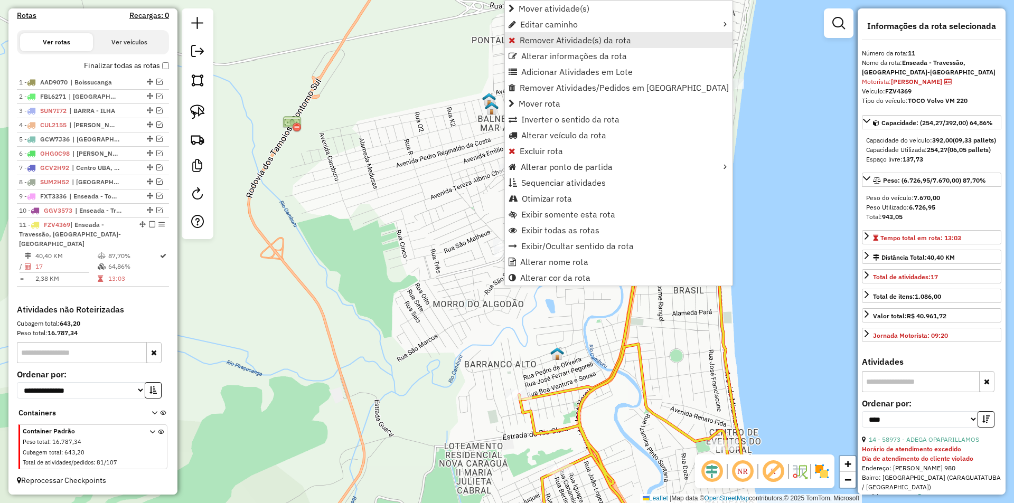
click at [528, 42] on span "Remover Atividade(s) da rota" at bounding box center [575, 40] width 111 height 8
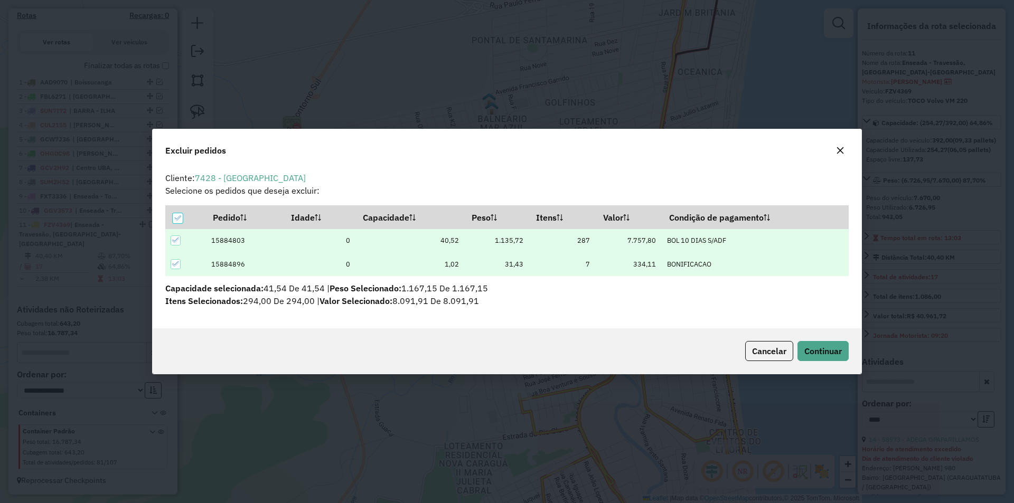
scroll to position [6, 3]
click at [843, 354] on button "Continuar" at bounding box center [823, 351] width 51 height 20
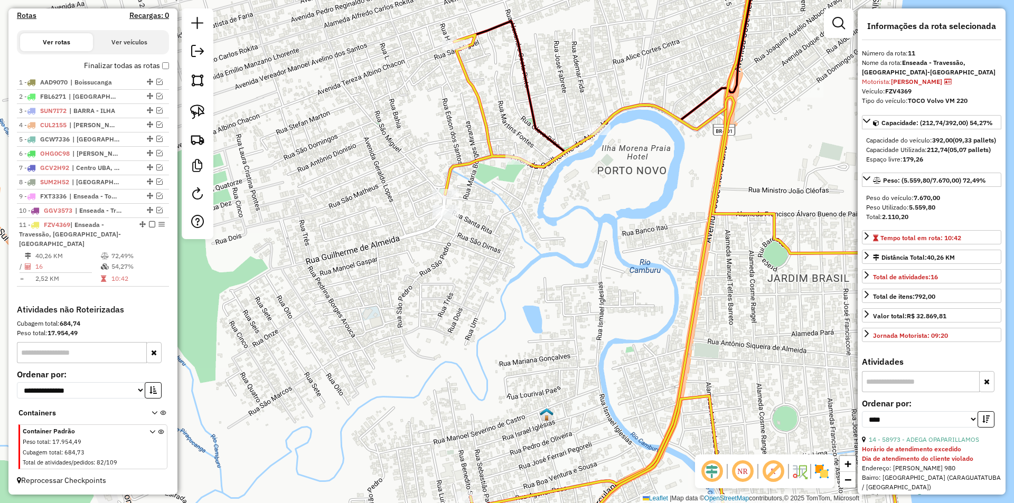
click at [449, 189] on icon at bounding box center [674, 294] width 459 height 519
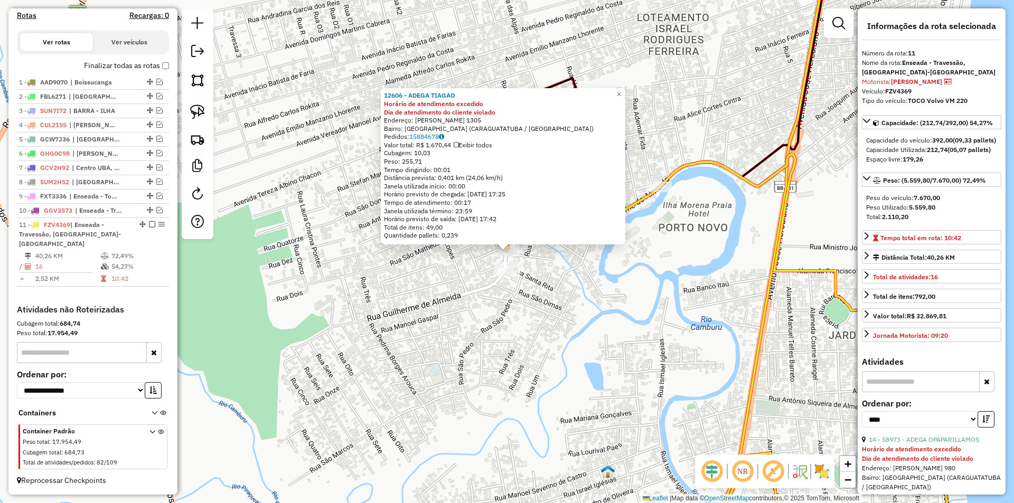
click at [549, 340] on div "12606 - ADEGA TIAGAO Horário de atendimento excedido Dia de atendimento do clie…" at bounding box center [507, 251] width 1014 height 503
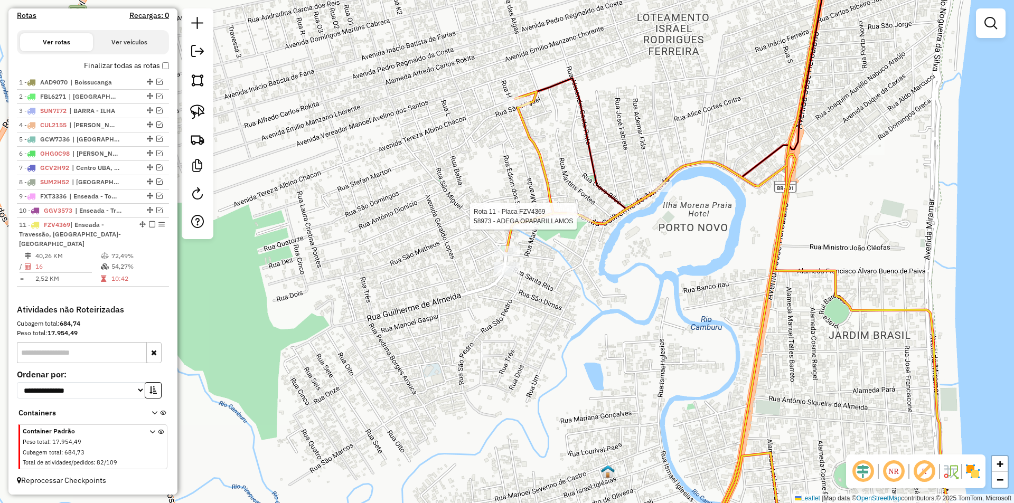
click at [577, 222] on div at bounding box center [580, 216] width 26 height 11
select select "*********"
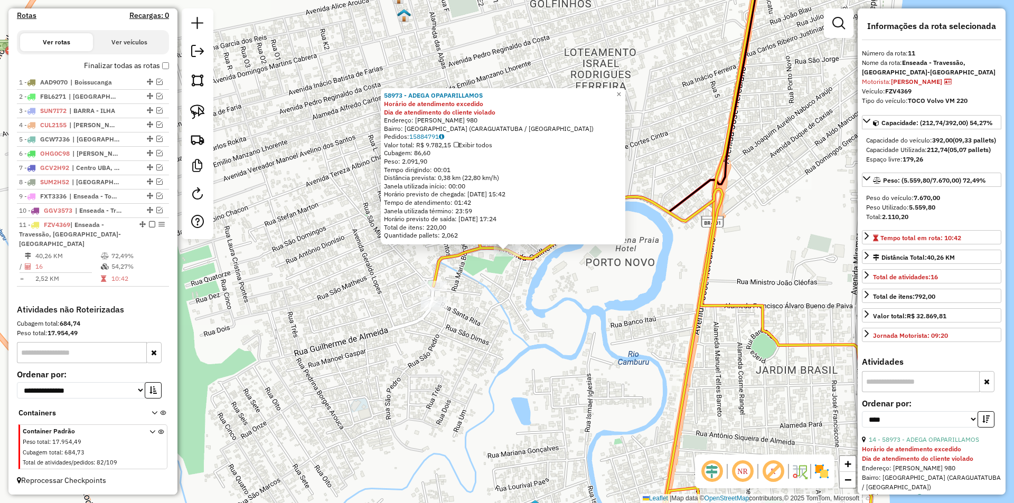
click at [573, 306] on div "58973 - ADEGA OPAPARILLAMOS Horário de atendimento excedido Dia de atendimento …" at bounding box center [507, 251] width 1014 height 503
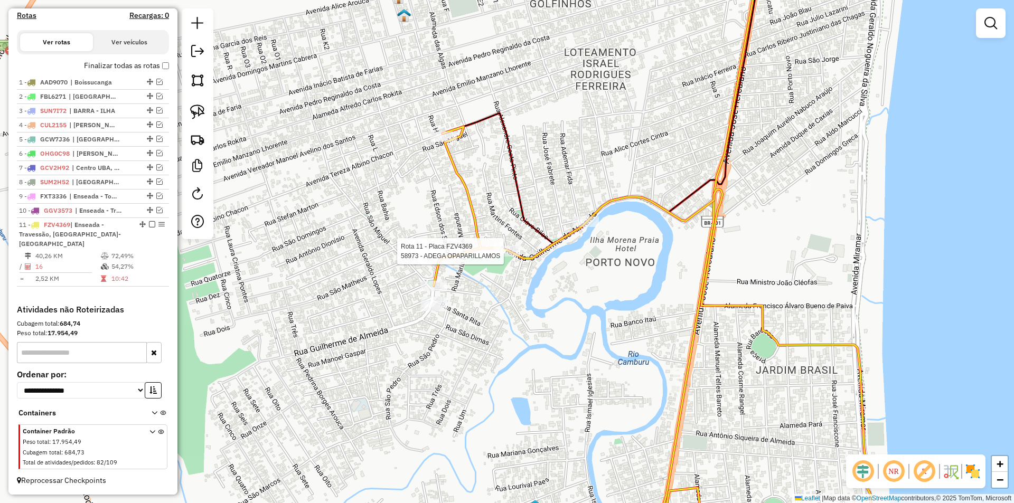
select select "*********"
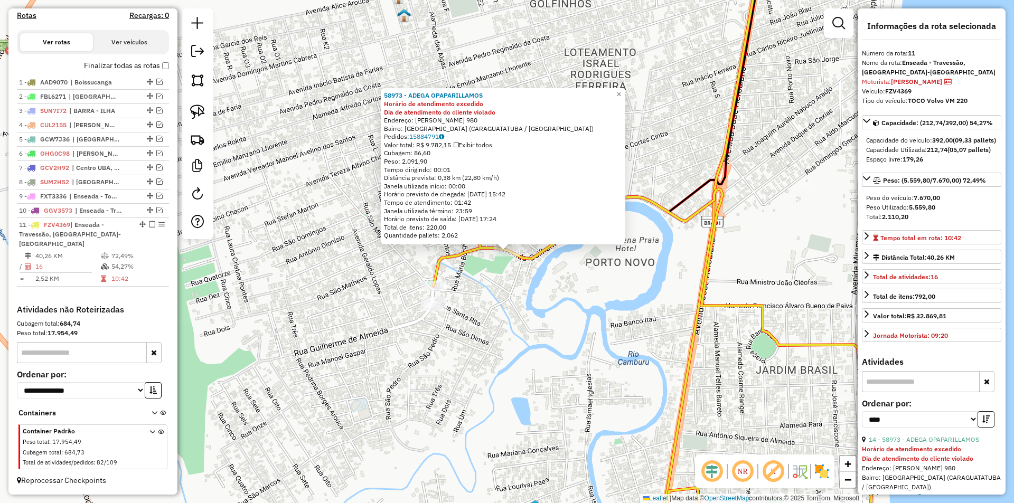
click at [535, 292] on div "58973 - ADEGA OPAPARILLAMOS Horário de atendimento excedido Dia de atendimento …" at bounding box center [507, 251] width 1014 height 503
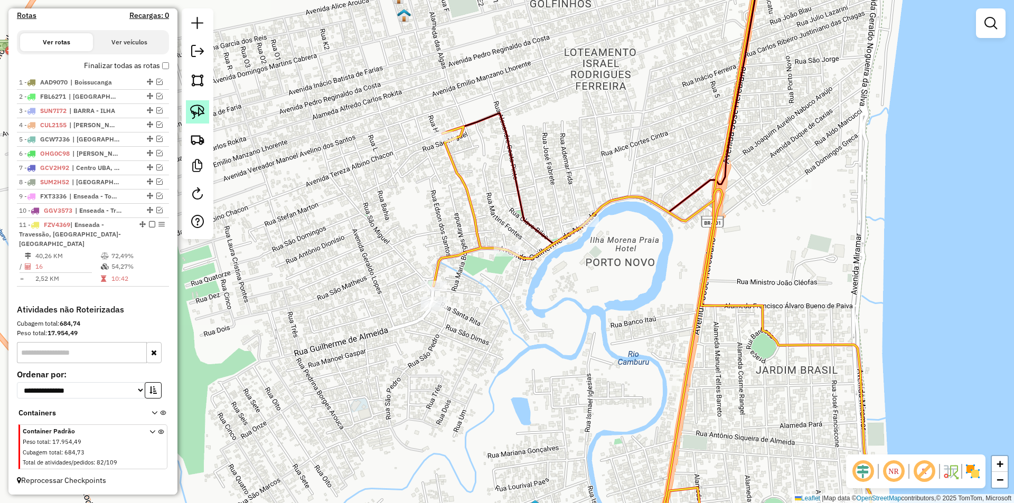
click at [203, 115] on img at bounding box center [197, 112] width 15 height 15
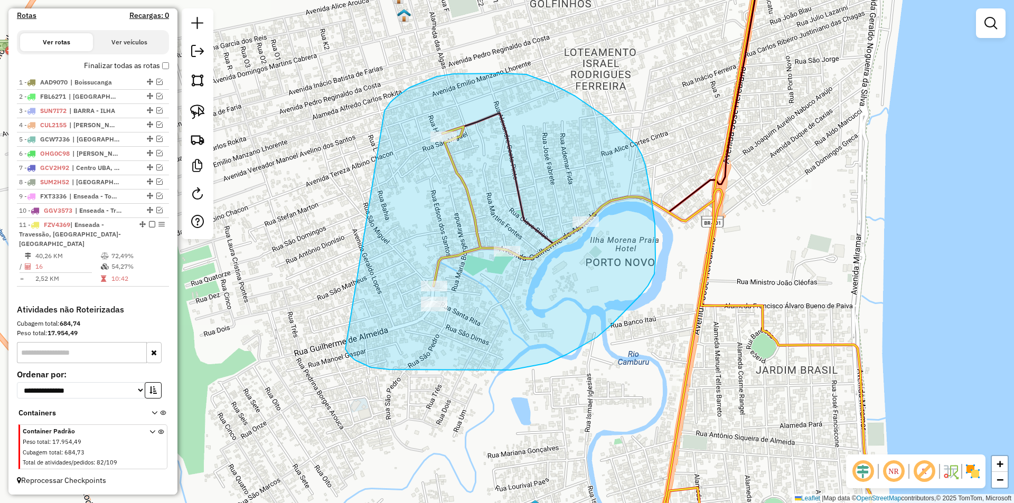
drag, startPoint x: 385, startPoint y: 111, endPoint x: 346, endPoint y: 349, distance: 241.5
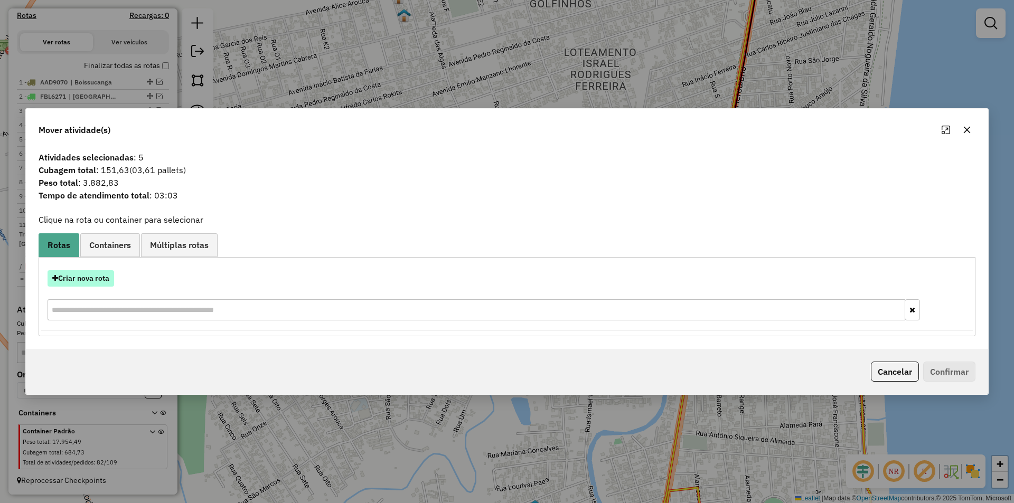
click at [82, 278] on button "Criar nova rota" at bounding box center [81, 278] width 67 height 16
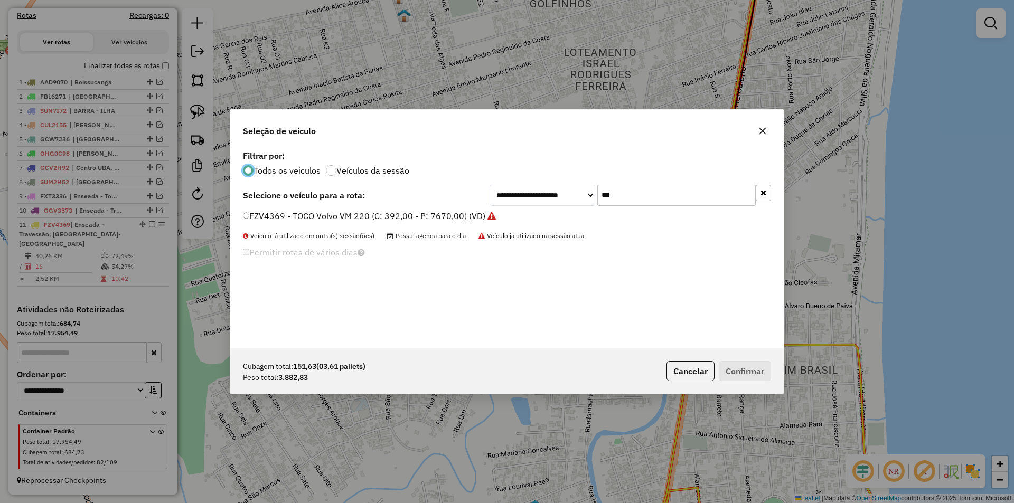
click at [648, 185] on input "***" at bounding box center [677, 195] width 158 height 21
type input "***"
click at [311, 220] on label "FEQ5994 - TOCO Volks 17-190e (C: 392,00 - P: 7460,00) (VD)" at bounding box center [366, 216] width 247 height 13
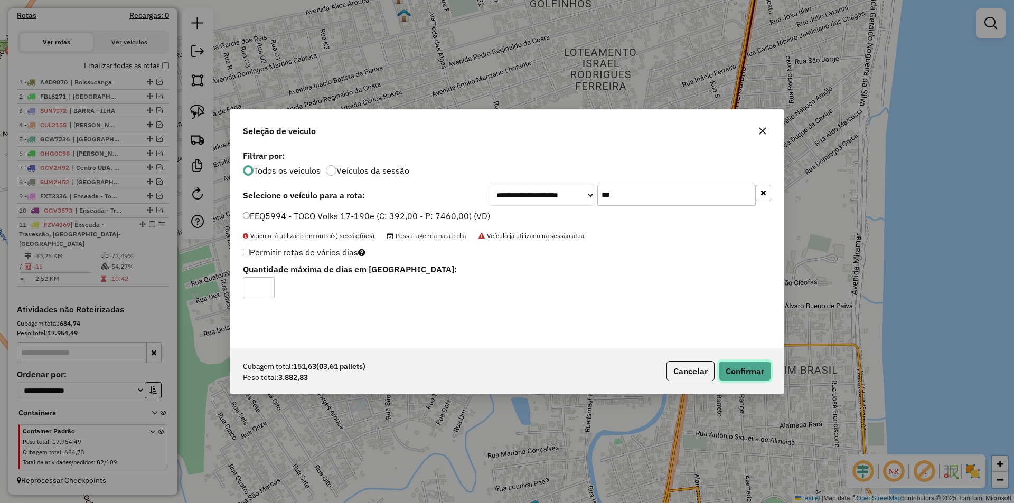
click at [741, 369] on button "Confirmar" at bounding box center [745, 371] width 52 height 20
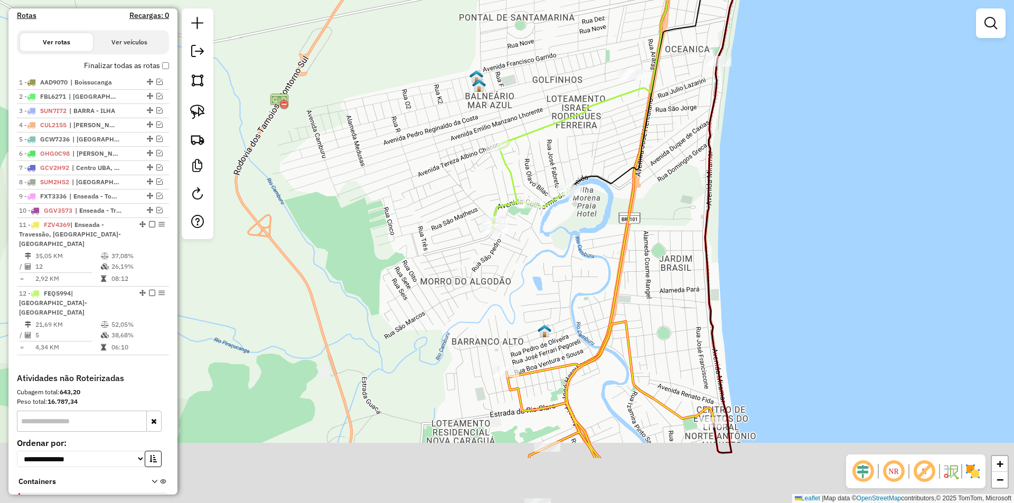
drag, startPoint x: 596, startPoint y: 381, endPoint x: 579, endPoint y: 296, distance: 86.9
click at [579, 296] on div "Janela de atendimento Grade de atendimento Capacidade Transportadoras Veículos …" at bounding box center [507, 251] width 1014 height 503
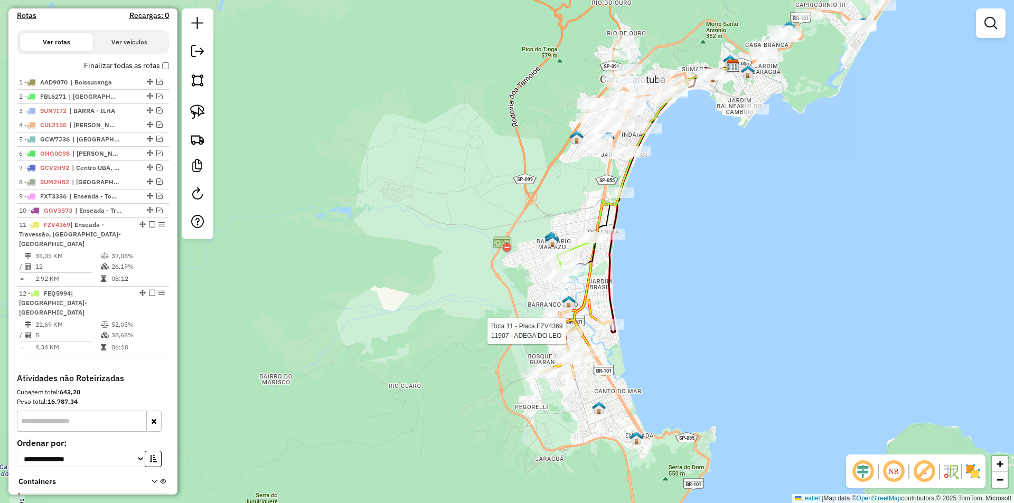
scroll to position [405, 0]
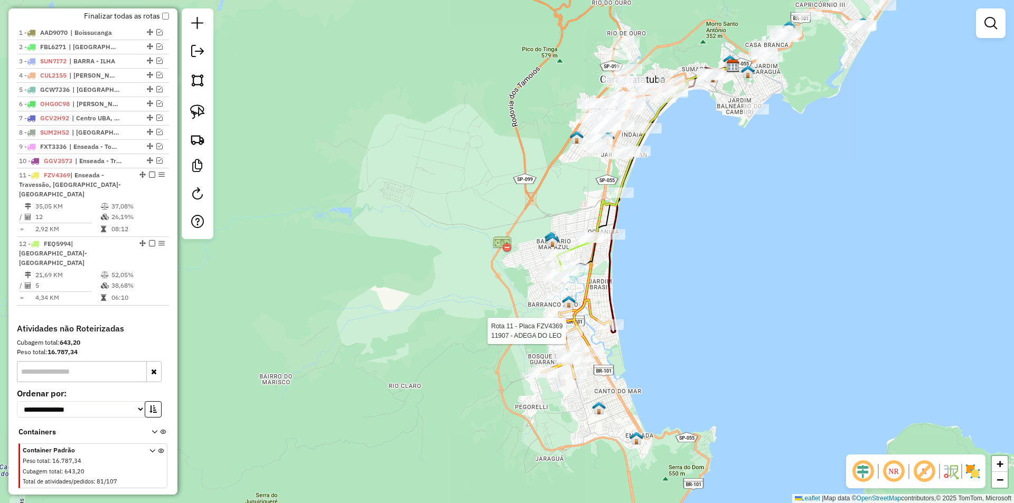
select select "*********"
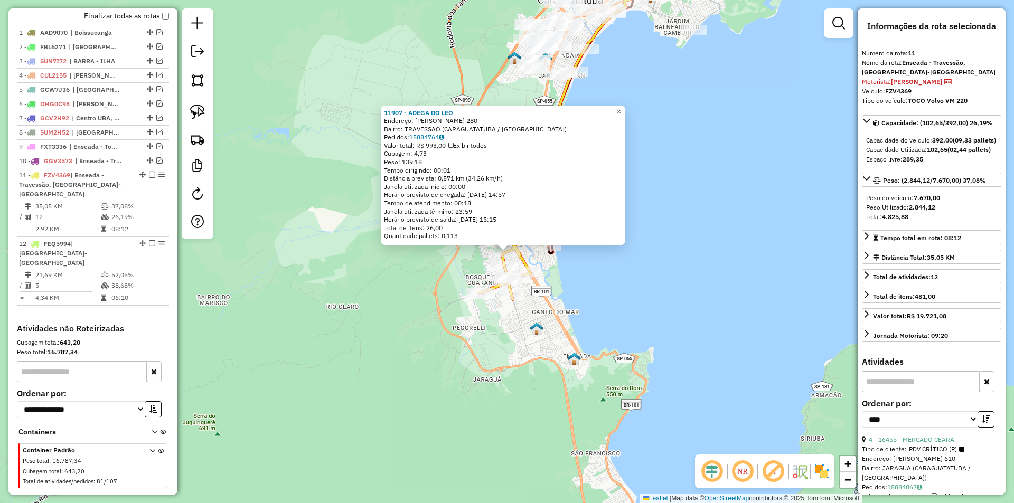
click at [602, 394] on div "11907 - ADEGA DO LEO Endereço: ETHEL CINTIA DE MEDEIROS 280 Bairro: TRAVESSAO (…" at bounding box center [507, 251] width 1014 height 503
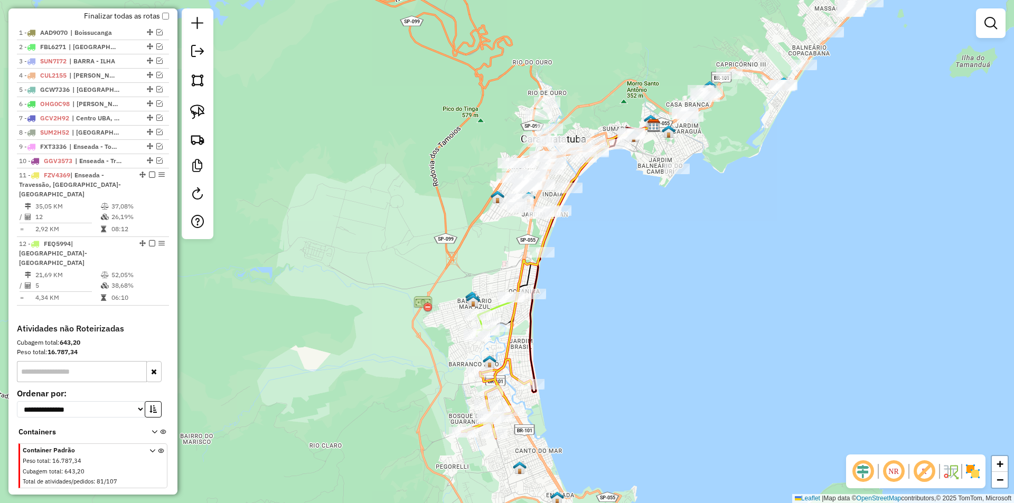
drag, startPoint x: 614, startPoint y: 263, endPoint x: 595, endPoint y: 363, distance: 102.2
click at [595, 363] on div "Janela de atendimento Grade de atendimento Capacidade Transportadoras Veículos …" at bounding box center [507, 251] width 1014 height 503
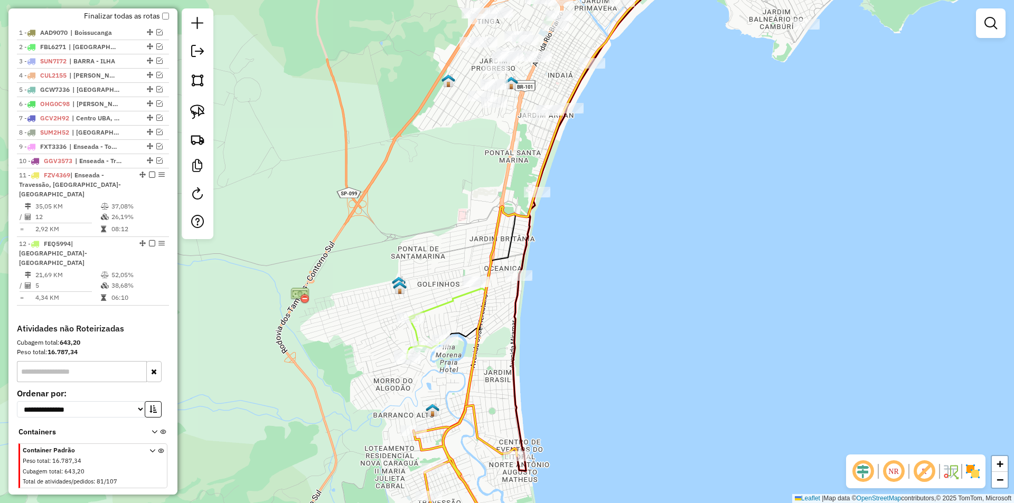
drag, startPoint x: 500, startPoint y: 379, endPoint x: 509, endPoint y: 326, distance: 53.7
click at [509, 326] on div "Janela de atendimento Grade de atendimento Capacidade Transportadoras Veículos …" at bounding box center [507, 251] width 1014 height 503
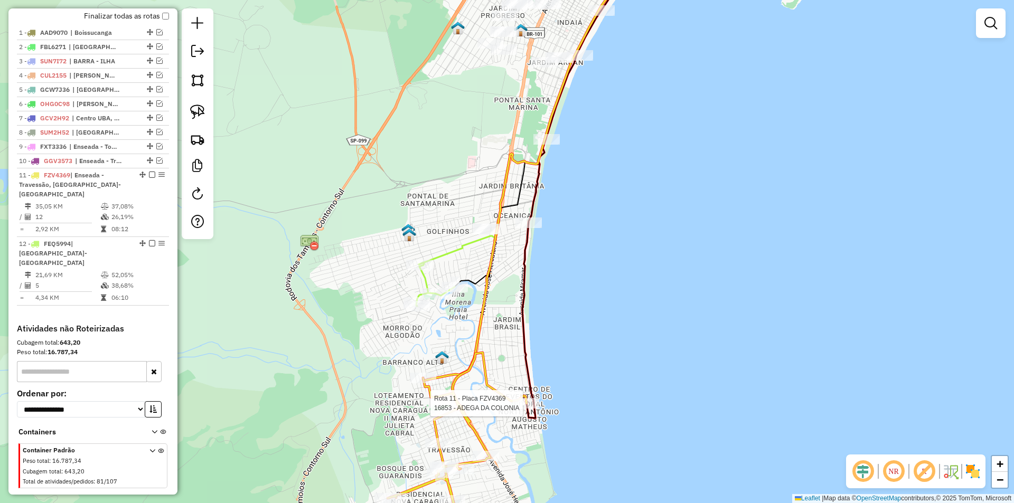
select select "*********"
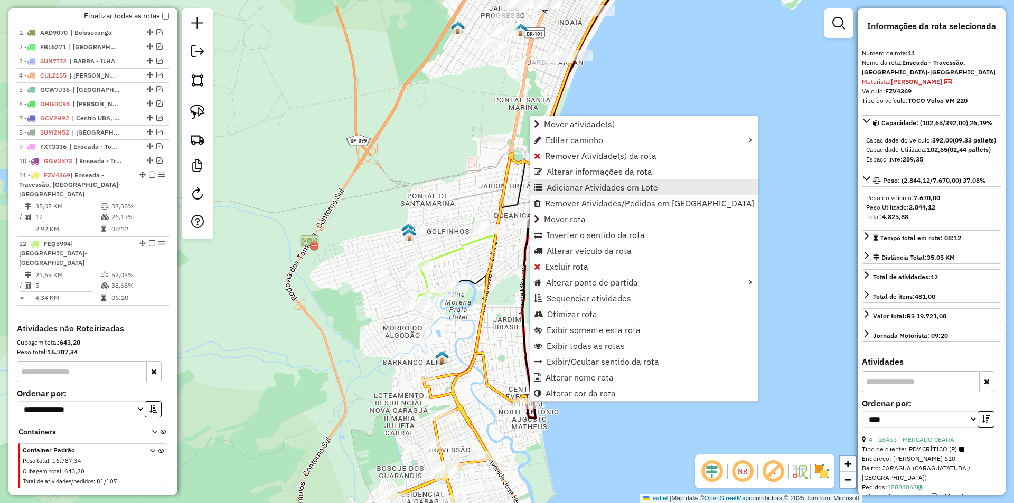
click at [550, 187] on span "Adicionar Atividades em Lote" at bounding box center [602, 187] width 111 height 8
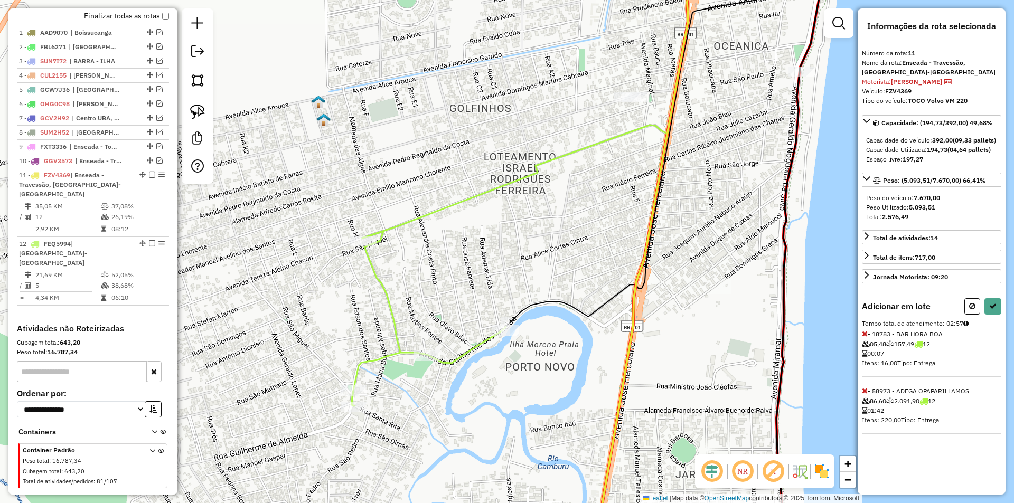
click at [865, 338] on icon at bounding box center [865, 333] width 6 height 7
click at [990, 310] on icon at bounding box center [993, 306] width 7 height 7
select select "*********"
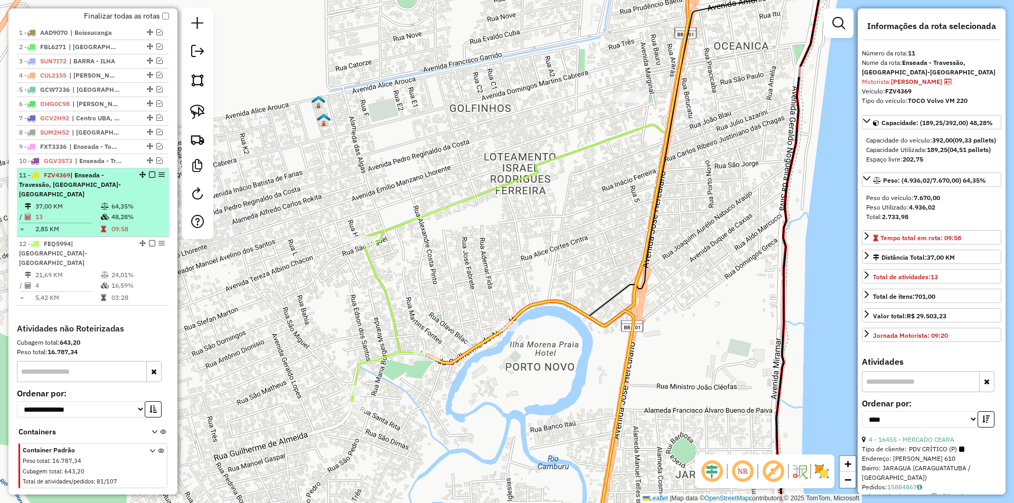
click at [149, 178] on em at bounding box center [152, 175] width 6 height 6
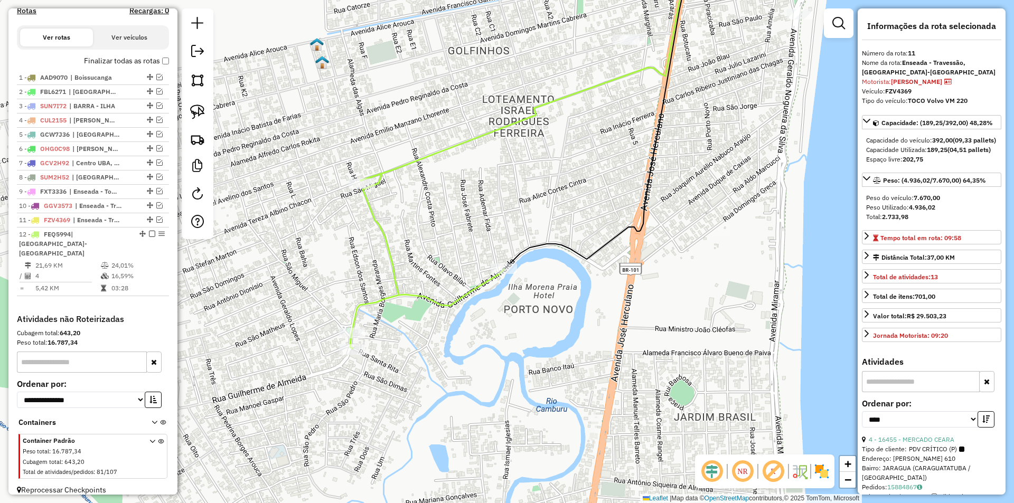
drag, startPoint x: 457, startPoint y: 335, endPoint x: 454, endPoint y: 219, distance: 116.3
click at [454, 223] on div "Janela de atendimento Grade de atendimento Capacidade Transportadoras Veículos …" at bounding box center [507, 251] width 1014 height 503
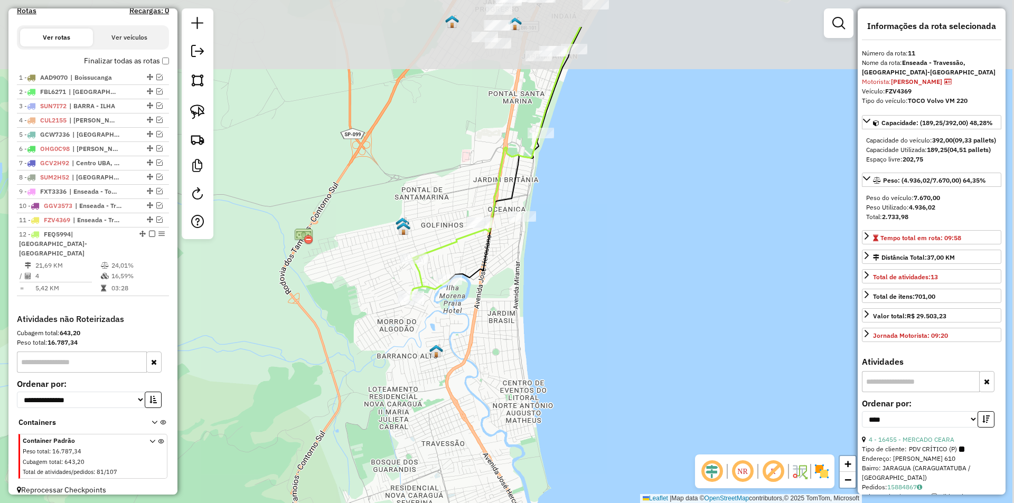
drag, startPoint x: 464, startPoint y: 267, endPoint x: 447, endPoint y: 303, distance: 39.7
click at [447, 328] on div "Janela de atendimento Grade de atendimento Capacidade Transportadoras Veículos …" at bounding box center [507, 251] width 1014 height 503
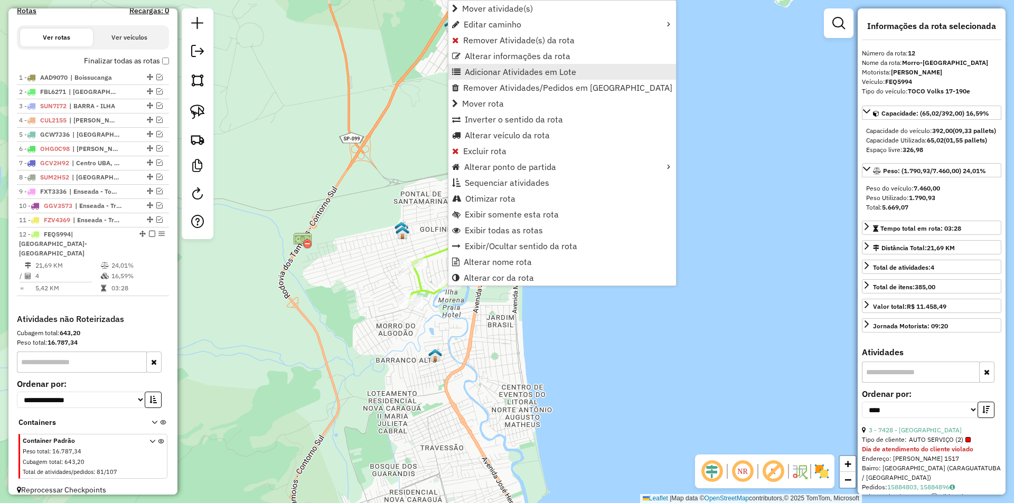
click at [470, 70] on span "Adicionar Atividades em Lote" at bounding box center [520, 72] width 111 height 8
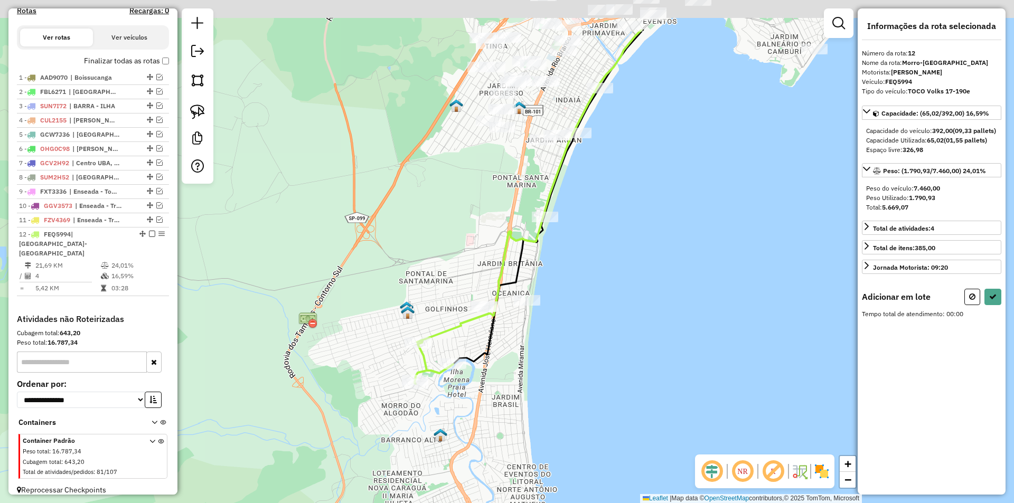
drag, startPoint x: 577, startPoint y: 199, endPoint x: 580, endPoint y: 223, distance: 24.4
click at [583, 274] on div "Janela de atendimento Grade de atendimento Capacidade Transportadoras Veículos …" at bounding box center [507, 251] width 1014 height 503
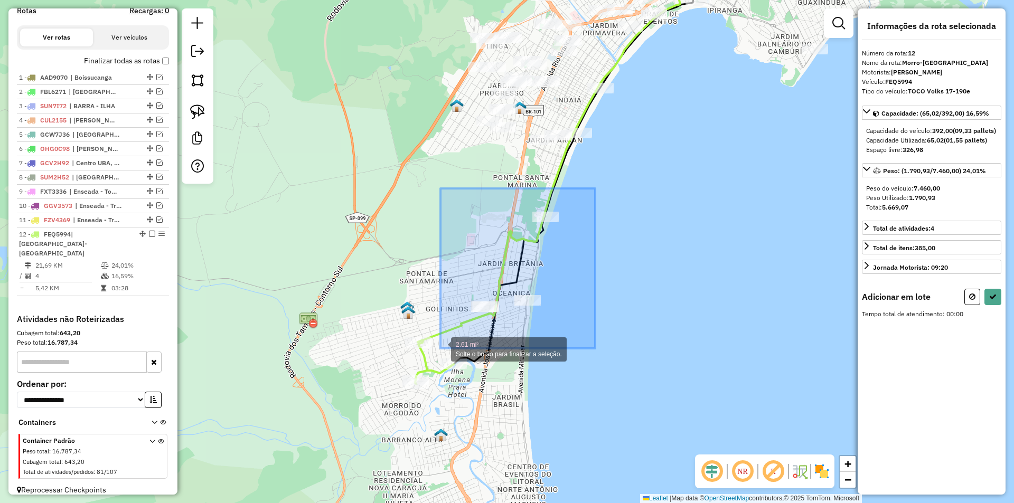
drag, startPoint x: 595, startPoint y: 189, endPoint x: 442, endPoint y: 349, distance: 221.6
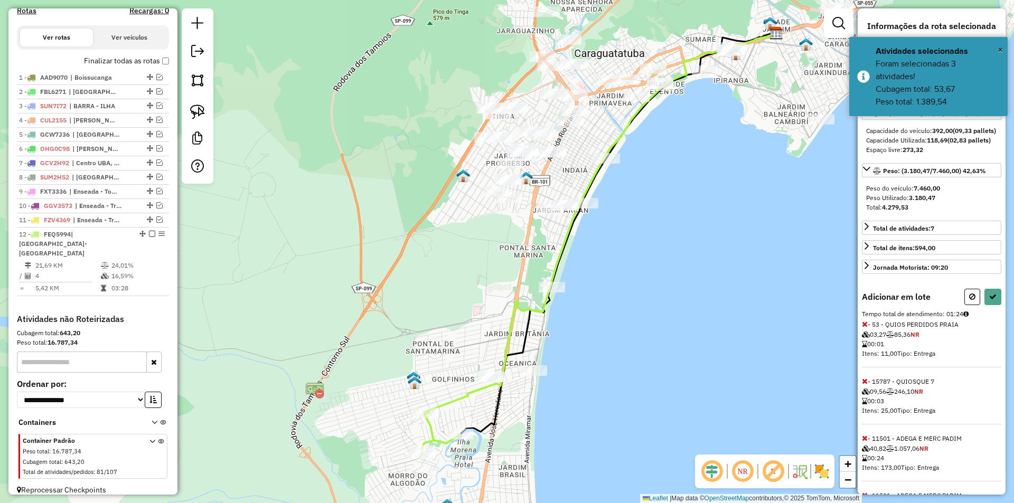
drag, startPoint x: 589, startPoint y: 260, endPoint x: 595, endPoint y: 332, distance: 71.6
click at [595, 332] on div "Janela de atendimento Grade de atendimento Capacidade Transportadoras Veículos …" at bounding box center [507, 251] width 1014 height 503
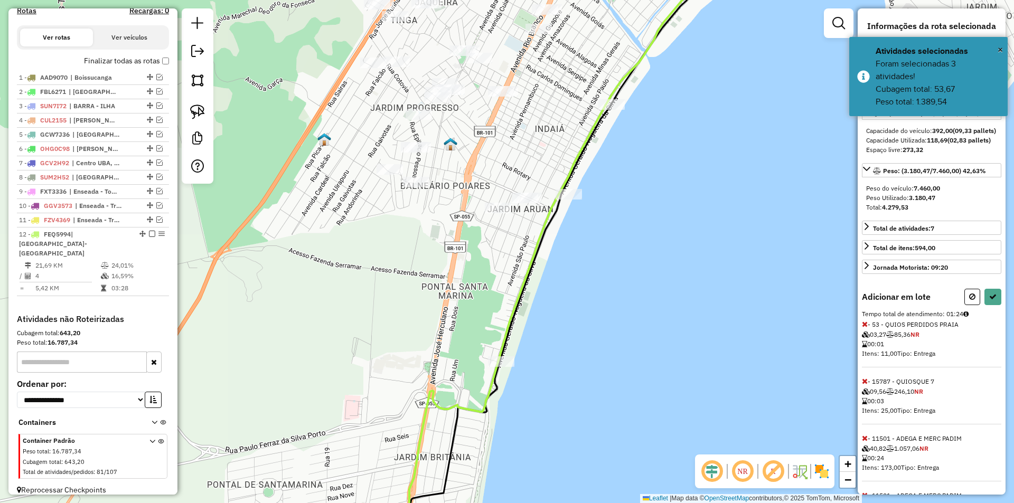
drag, startPoint x: 586, startPoint y: 270, endPoint x: 577, endPoint y: 335, distance: 66.1
click at [577, 342] on div "Janela de atendimento Grade de atendimento Capacidade Transportadoras Veículos …" at bounding box center [507, 251] width 1014 height 503
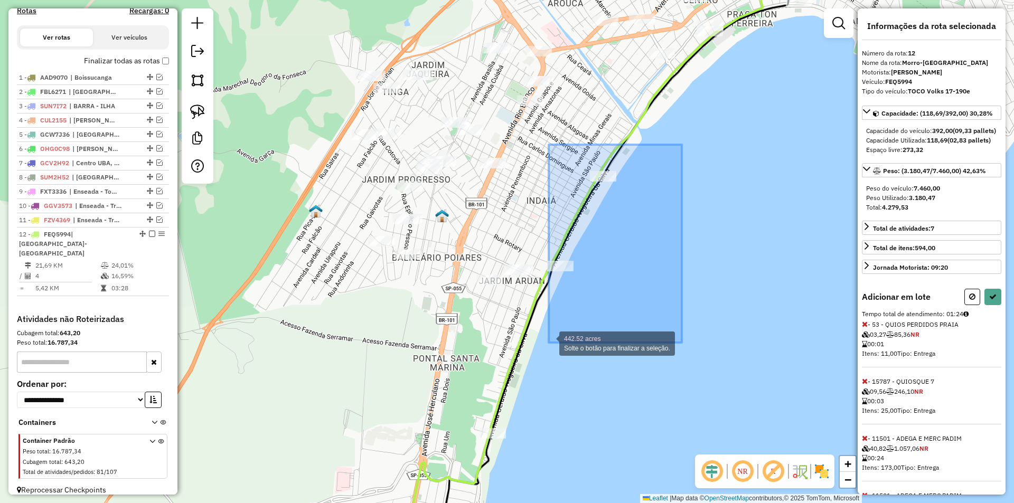
drag, startPoint x: 668, startPoint y: 170, endPoint x: 549, endPoint y: 343, distance: 210.4
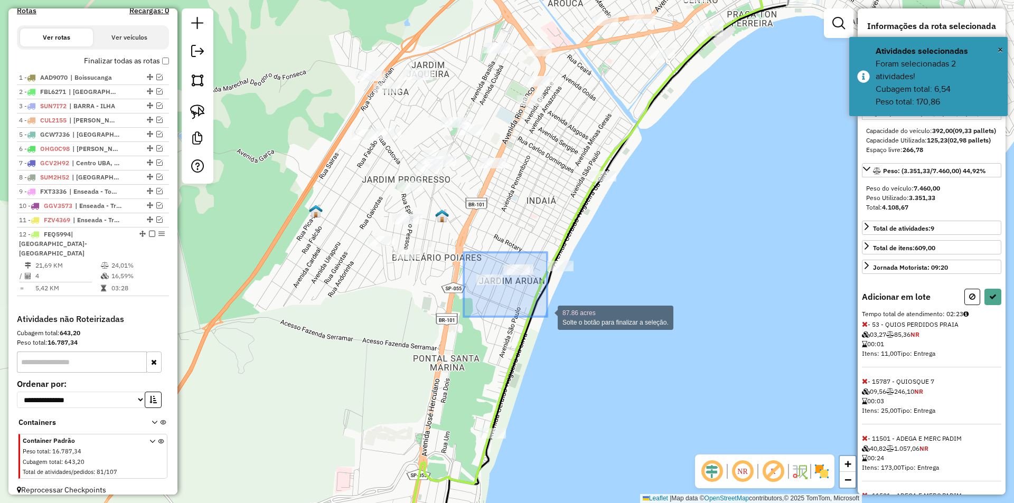
drag, startPoint x: 464, startPoint y: 253, endPoint x: 547, endPoint y: 317, distance: 105.5
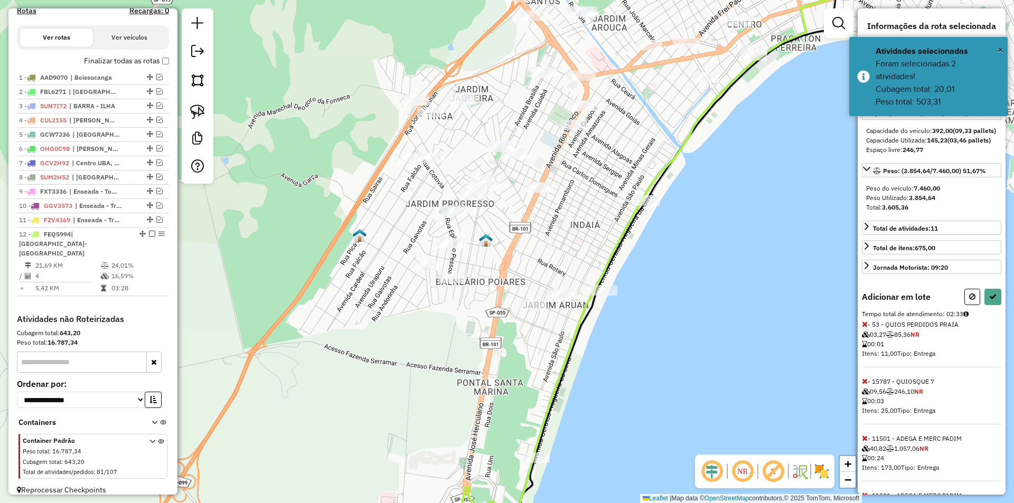
drag, startPoint x: 666, startPoint y: 272, endPoint x: 649, endPoint y: 289, distance: 24.7
click at [649, 289] on div "Janela de atendimento Grade de atendimento Capacidade Transportadoras Veículos …" at bounding box center [507, 251] width 1014 height 503
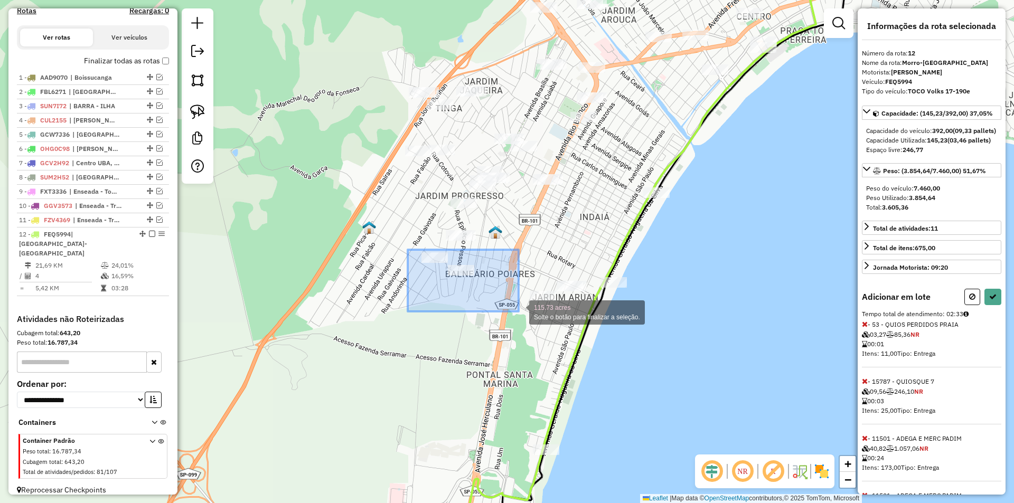
drag, startPoint x: 492, startPoint y: 301, endPoint x: 519, endPoint y: 312, distance: 28.5
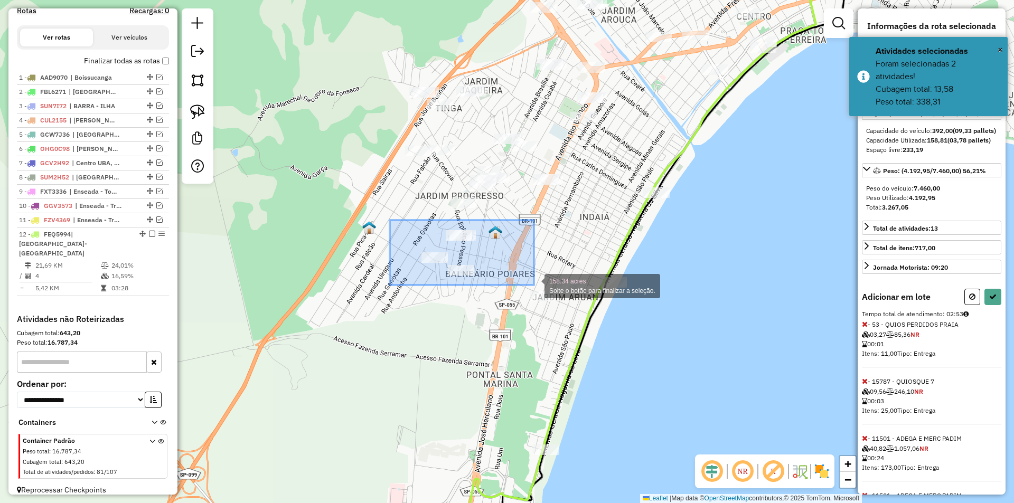
drag, startPoint x: 402, startPoint y: 226, endPoint x: 534, endPoint y: 285, distance: 145.4
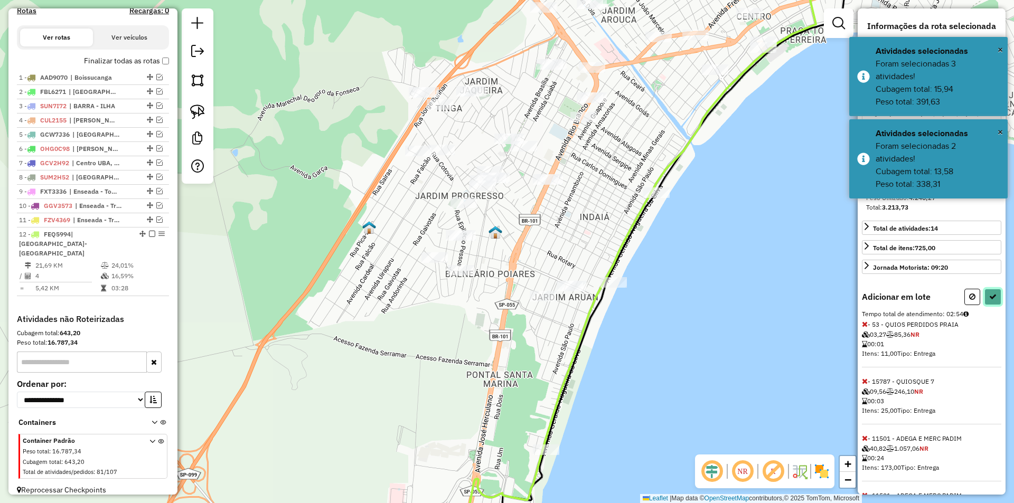
click at [985, 305] on button at bounding box center [993, 297] width 17 height 16
select select "*********"
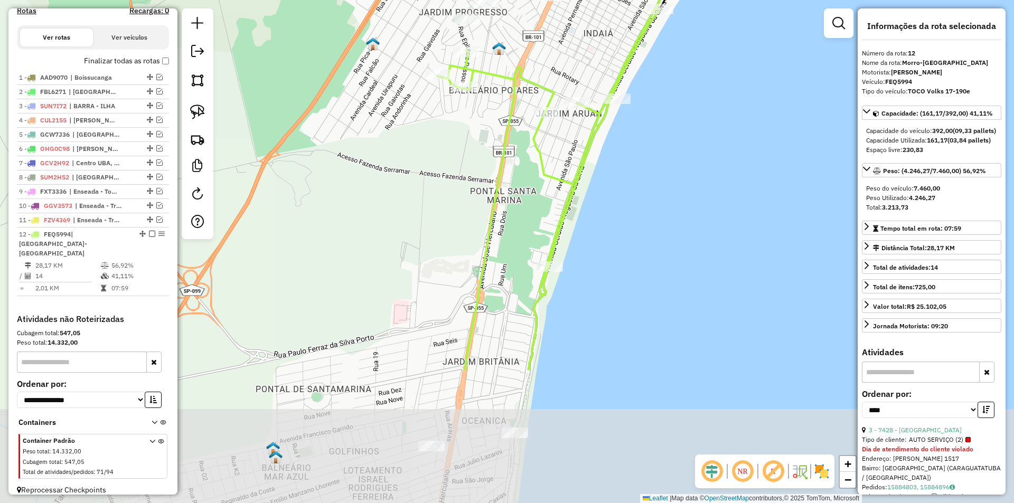
drag, startPoint x: 650, startPoint y: 443, endPoint x: 654, endPoint y: 259, distance: 183.9
click at [654, 259] on div "Janela de atendimento Grade de atendimento Capacidade Transportadoras Veículos …" at bounding box center [507, 251] width 1014 height 503
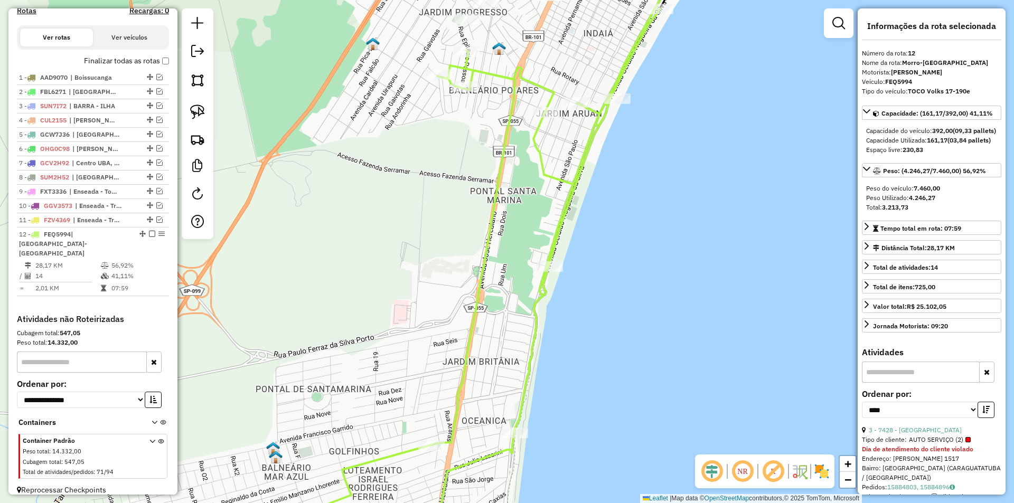
click at [632, 95] on div "Janela de atendimento Grade de atendimento Capacidade Transportadoras Veículos …" at bounding box center [507, 251] width 1014 height 503
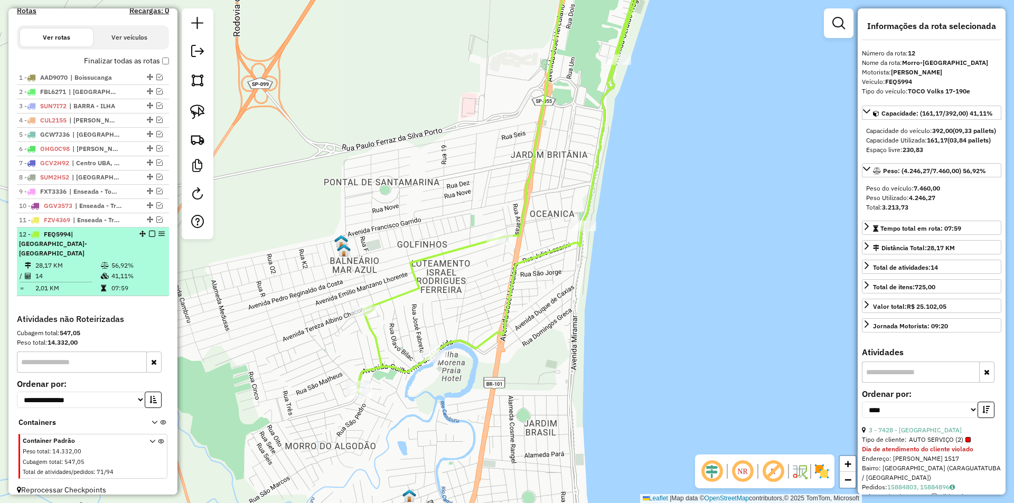
click at [156, 238] on li "12 - FEQ5994 | Morro-Porto 28,17 KM 56,92% / 14 41,11% = 2,01 KM 07:59" at bounding box center [93, 262] width 152 height 69
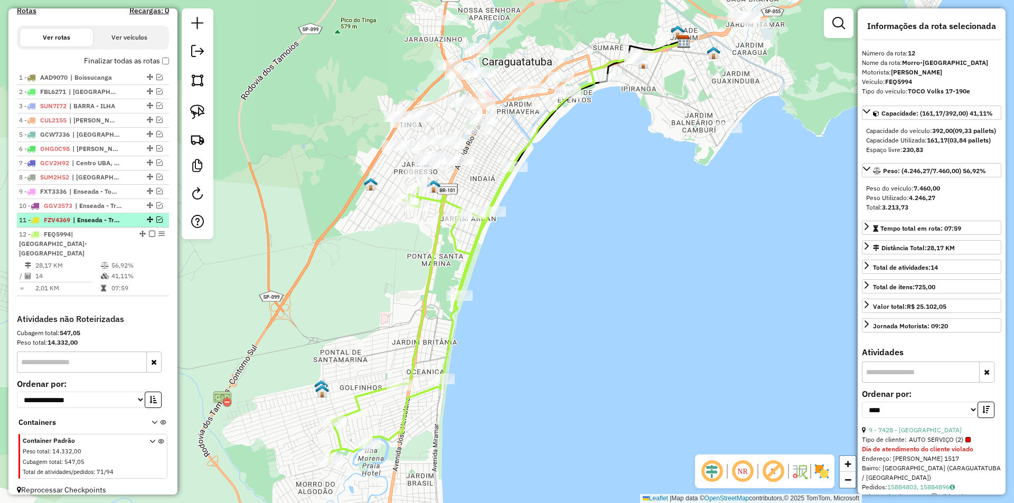
click at [156, 223] on em at bounding box center [159, 220] width 6 height 6
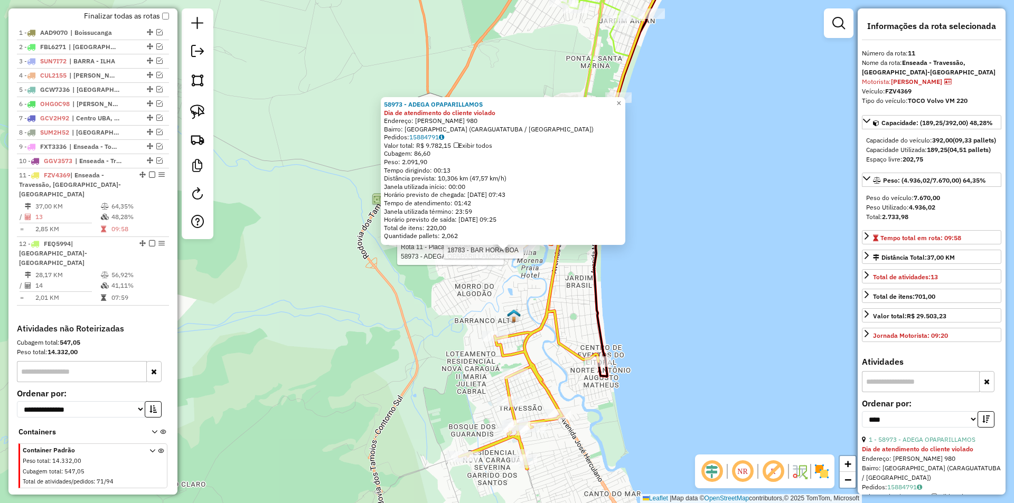
click at [531, 251] on div at bounding box center [527, 245] width 26 height 11
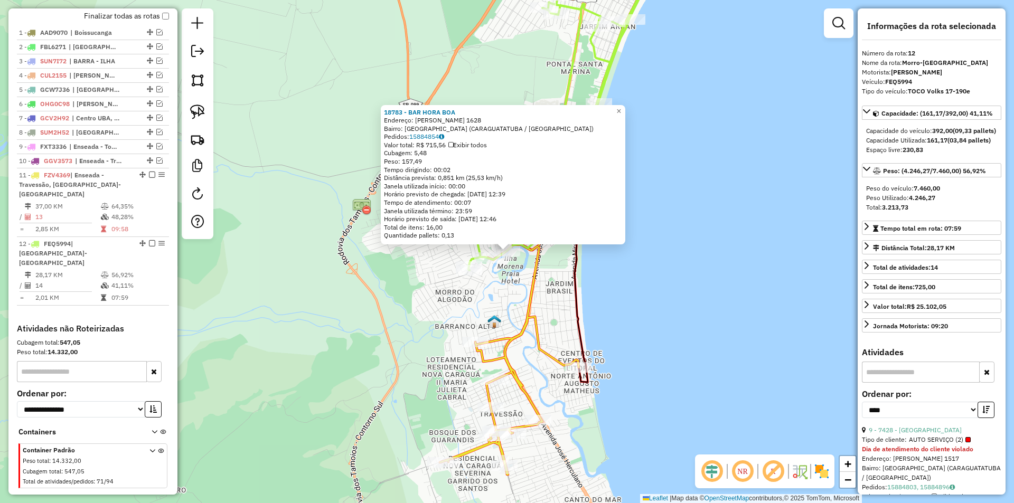
click at [638, 288] on div "Rota 12 - Placa FEQ5994 18783 - BAR HORA BOA 18783 - BAR HORA BOA Endereço: GUI…" at bounding box center [507, 251] width 1014 height 503
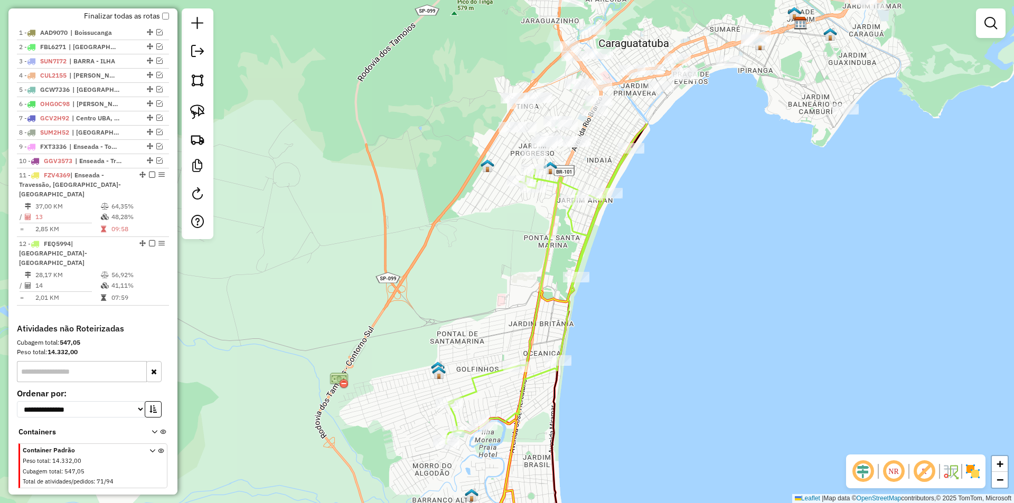
drag, startPoint x: 670, startPoint y: 229, endPoint x: 654, endPoint y: 387, distance: 159.3
click at [654, 387] on div "Janela de atendimento Grade de atendimento Capacidade Transportadoras Veículos …" at bounding box center [507, 251] width 1014 height 503
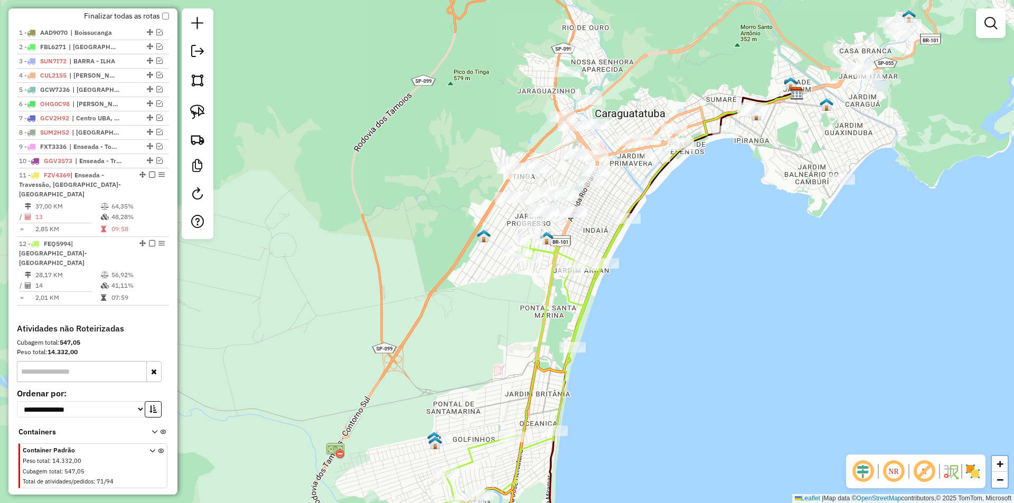
drag, startPoint x: 654, startPoint y: 291, endPoint x: 650, endPoint y: 361, distance: 70.4
click at [650, 361] on div "Janela de atendimento Grade de atendimento Capacidade Transportadoras Veículos …" at bounding box center [507, 251] width 1014 height 503
select select "*********"
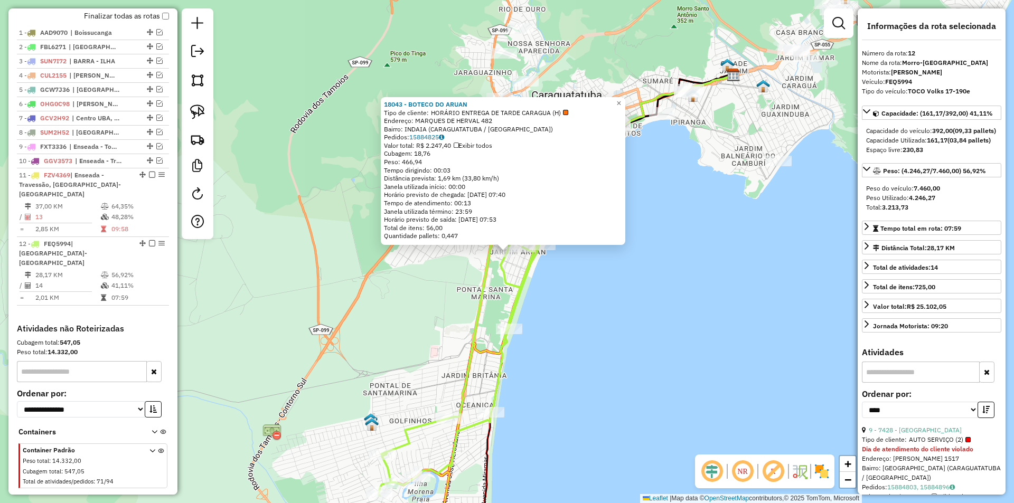
click at [556, 275] on div "18043 - BOTECO DO ARUAN Tipo de cliente: HORÁRIO ENTREGA DE TARDE CARAGUA (H) E…" at bounding box center [507, 251] width 1014 height 503
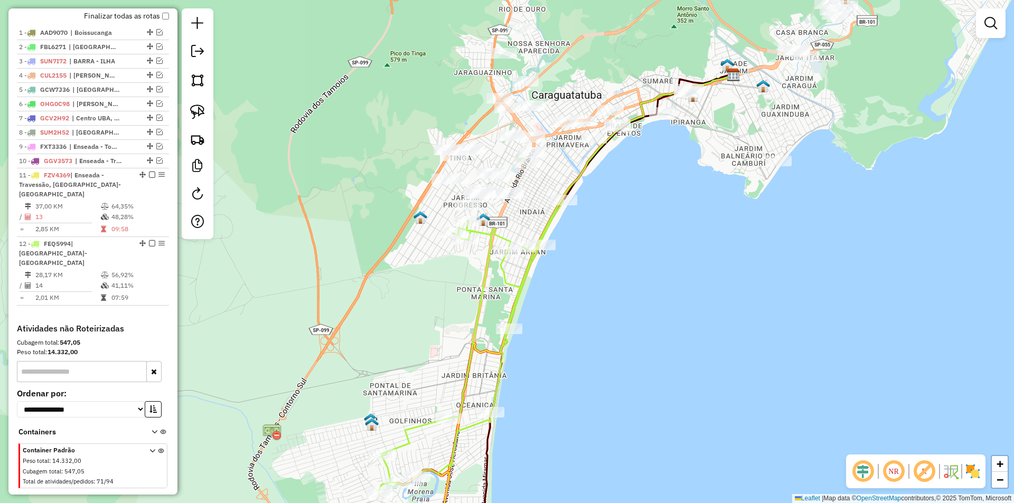
drag, startPoint x: 426, startPoint y: 318, endPoint x: 441, endPoint y: 343, distance: 28.6
click at [436, 359] on div "Janela de atendimento Grade de atendimento Capacidade Transportadoras Veículos …" at bounding box center [507, 251] width 1014 height 503
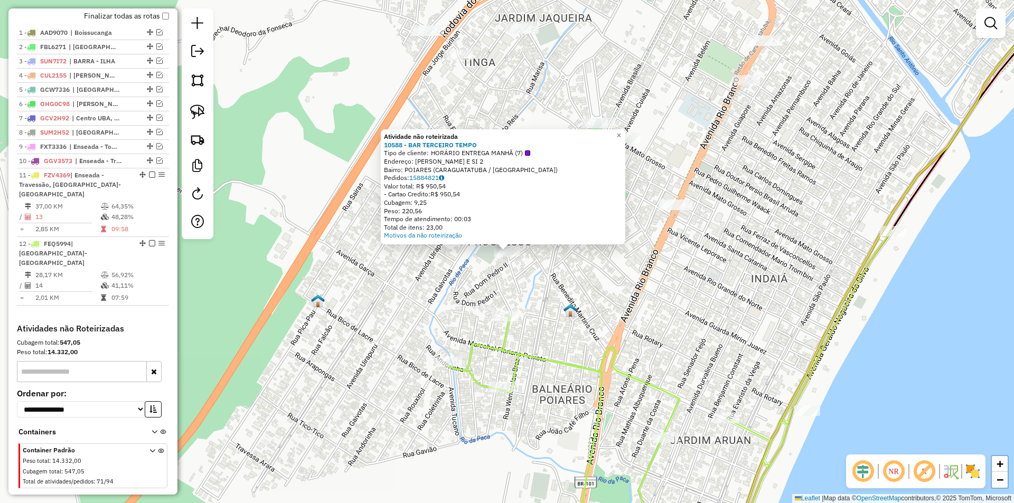
click at [559, 317] on div "Atividade não roteirizada 10588 - BAR TERCEIRO TEMPO Tipo de cliente: HORÁRIO E…" at bounding box center [507, 251] width 1014 height 503
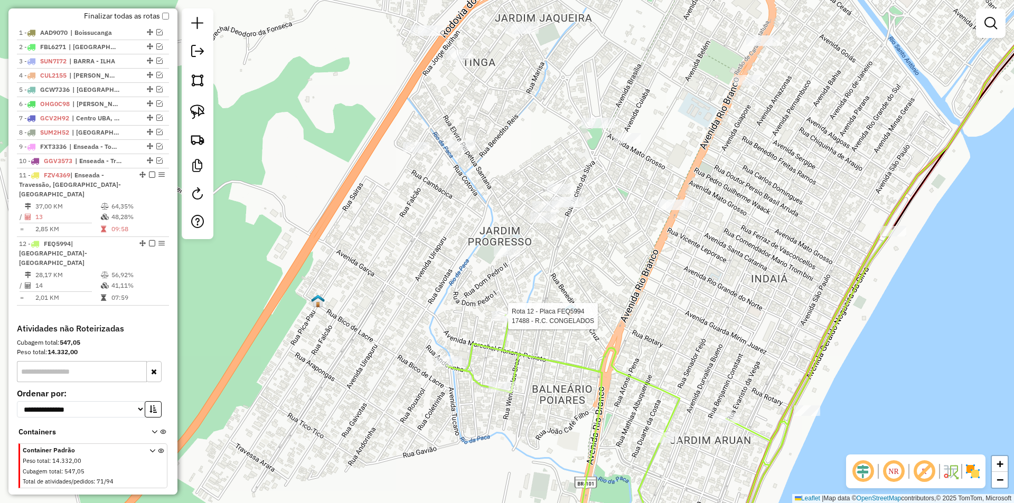
select select "*********"
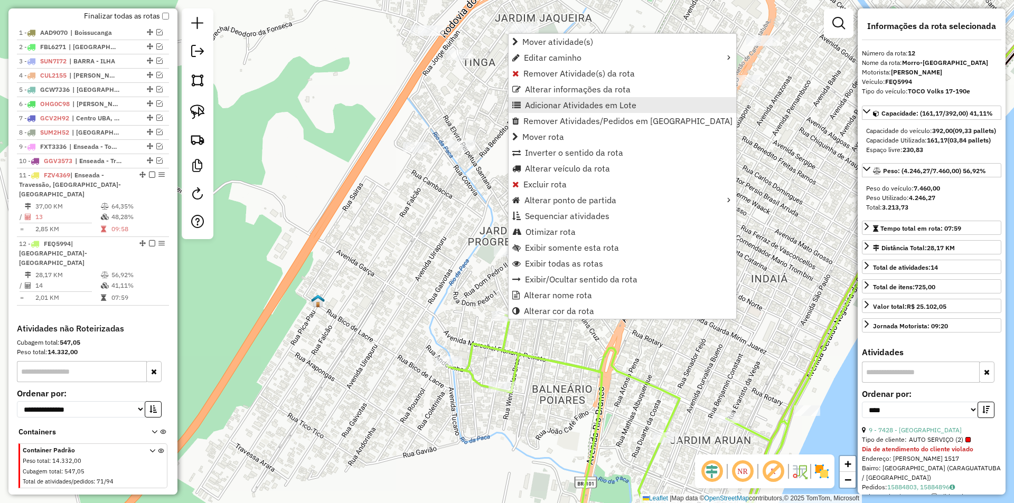
click at [520, 108] on span "Adicionar Atividades em Lote" at bounding box center [516, 105] width 8 height 8
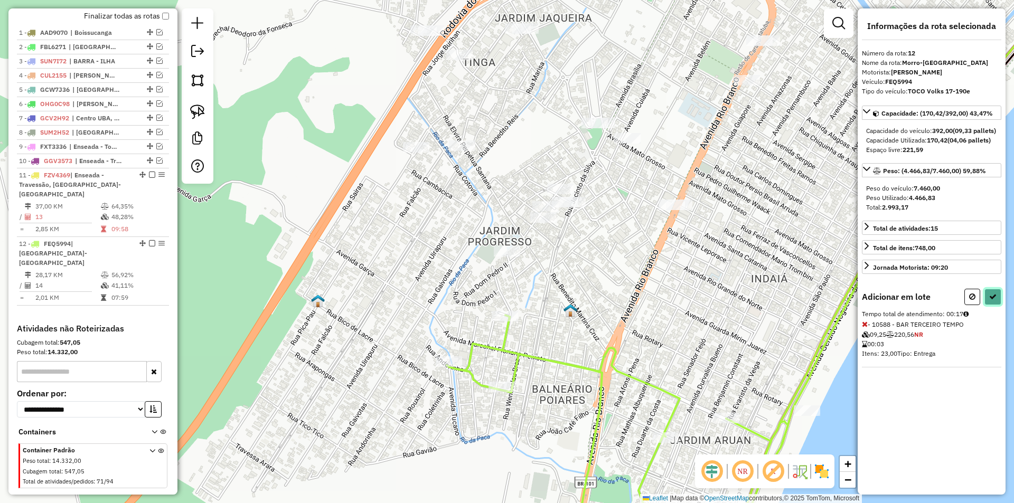
click at [997, 305] on button at bounding box center [993, 297] width 17 height 16
select select "*********"
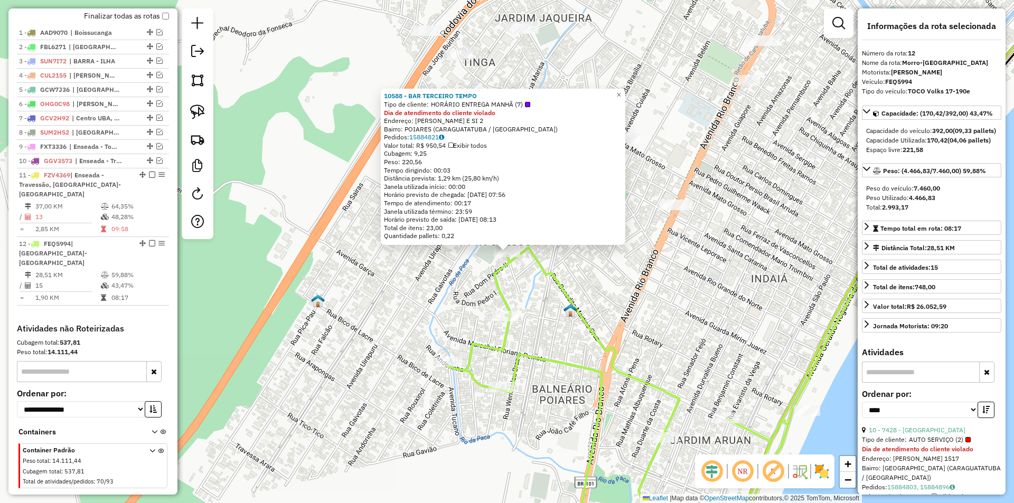
click at [556, 320] on div "10588 - BAR TERCEIRO TEMPO Tipo de cliente: HORÁRIO ENTREGA MANHÃ (7) Dia de at…" at bounding box center [507, 251] width 1014 height 503
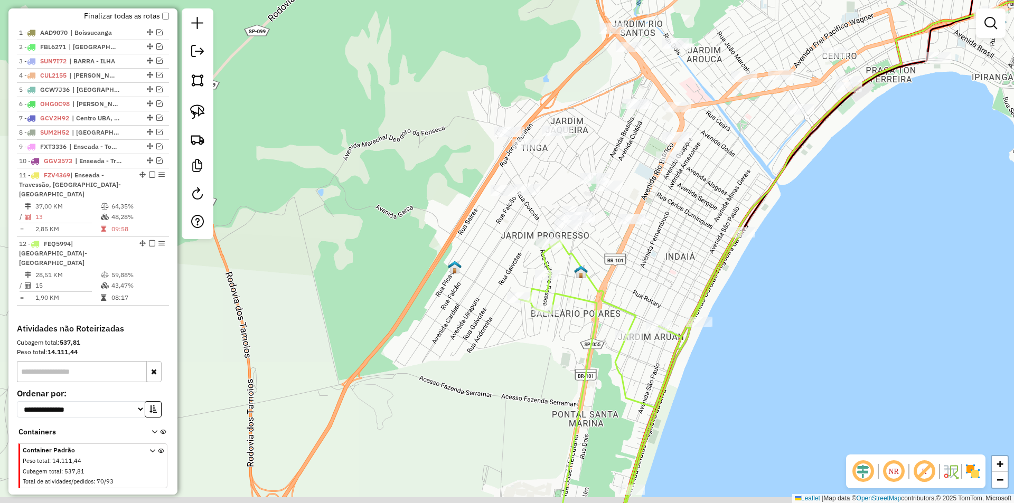
drag, startPoint x: 636, startPoint y: 315, endPoint x: 665, endPoint y: 219, distance: 100.6
click at [665, 232] on icon at bounding box center [630, 380] width 222 height 297
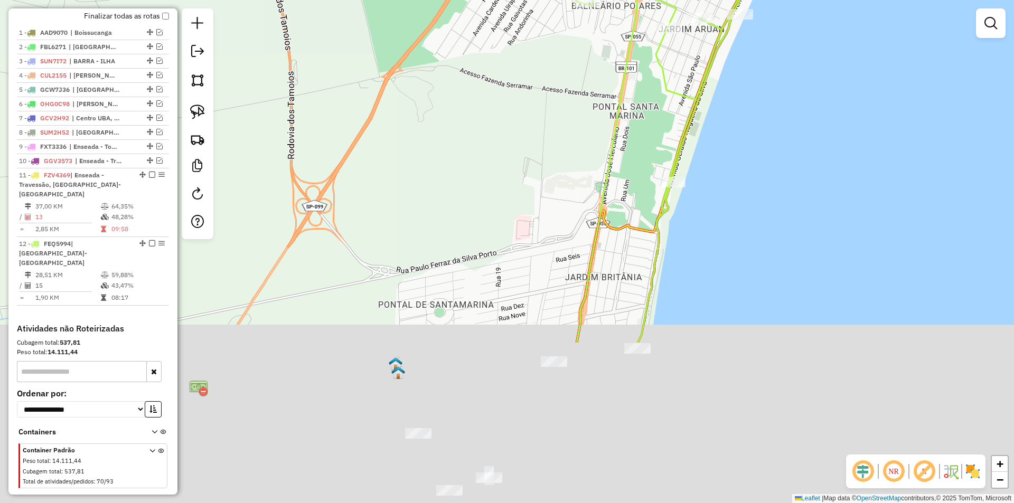
drag, startPoint x: 558, startPoint y: 283, endPoint x: 566, endPoint y: 149, distance: 133.9
click at [566, 149] on div "Janela de atendimento Grade de atendimento Capacidade Transportadoras Veículos …" at bounding box center [507, 251] width 1014 height 503
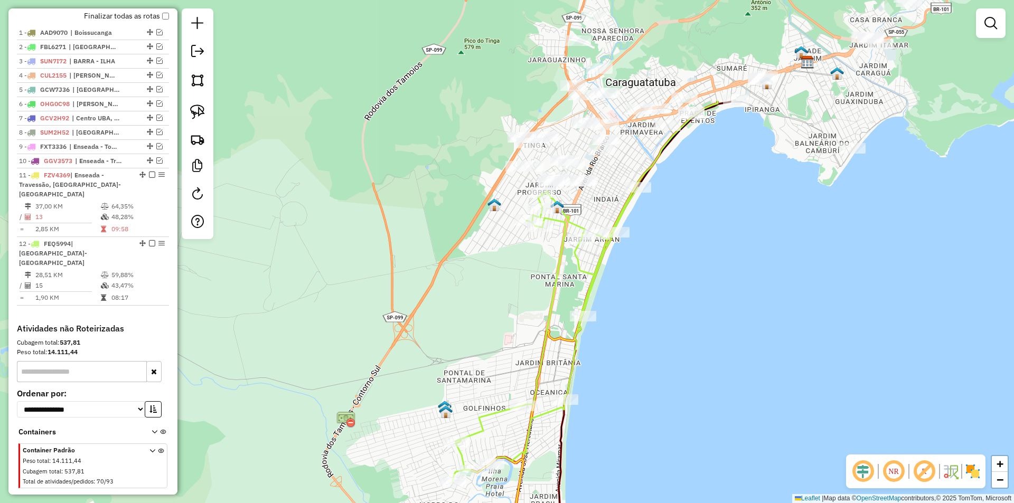
drag, startPoint x: 488, startPoint y: 283, endPoint x: 474, endPoint y: 350, distance: 68.4
click at [474, 350] on div "Janela de atendimento Grade de atendimento Capacidade Transportadoras Veículos …" at bounding box center [507, 251] width 1014 height 503
select select "*********"
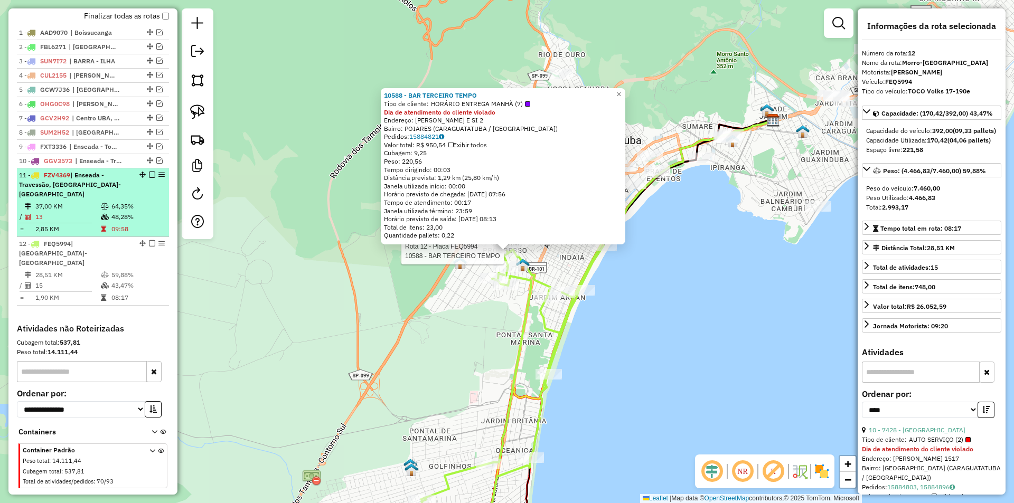
click at [149, 178] on em at bounding box center [152, 175] width 6 height 6
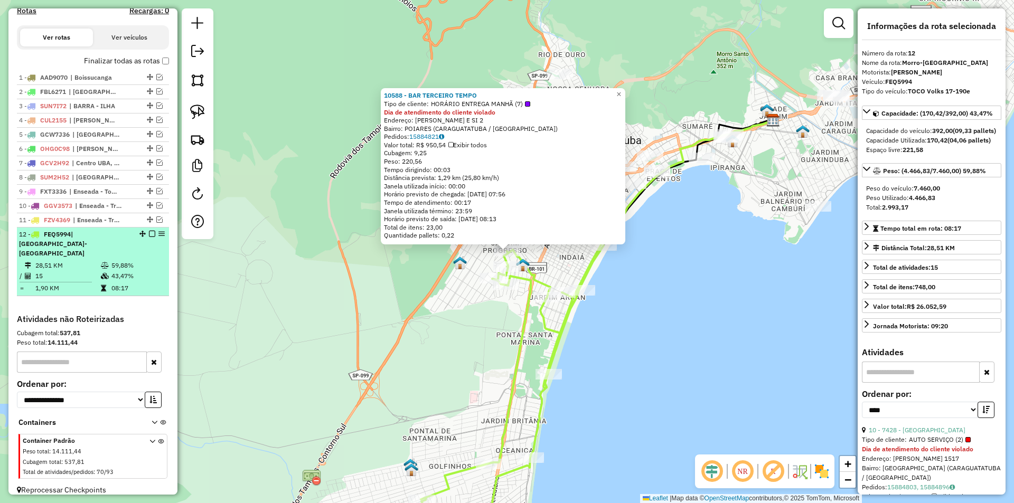
click at [149, 237] on em at bounding box center [152, 234] width 6 height 6
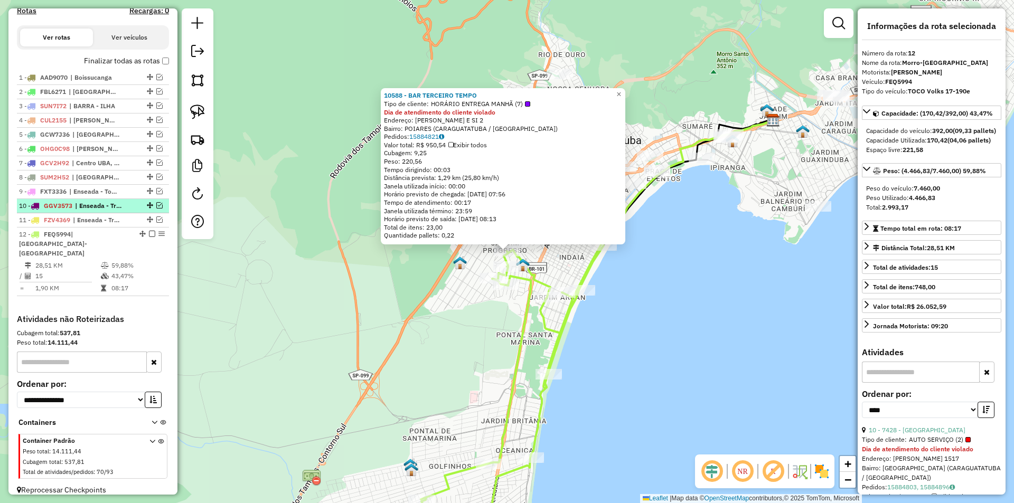
scroll to position [324, 0]
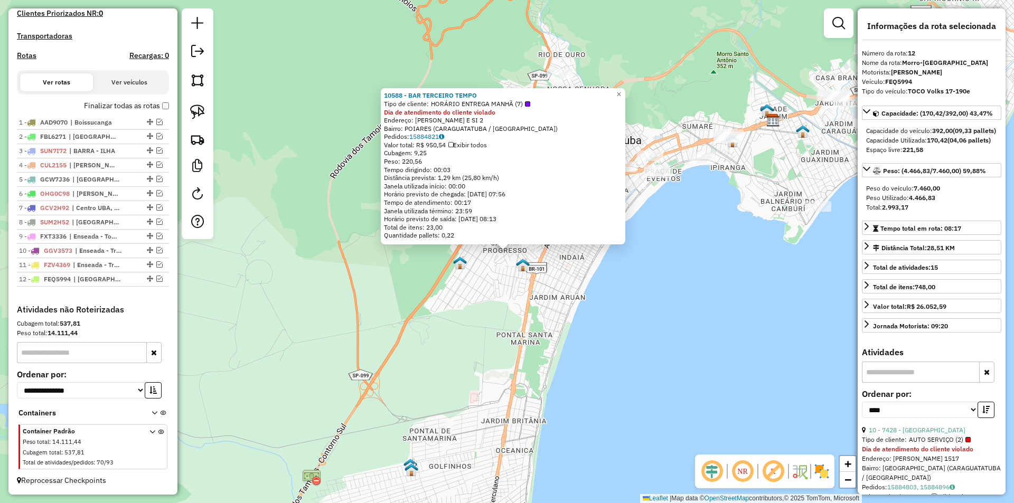
click at [464, 334] on div "10588 - BAR TERCEIRO TEMPO Tipo de cliente: HORÁRIO ENTREGA MANHÃ (7) Dia de at…" at bounding box center [507, 251] width 1014 height 503
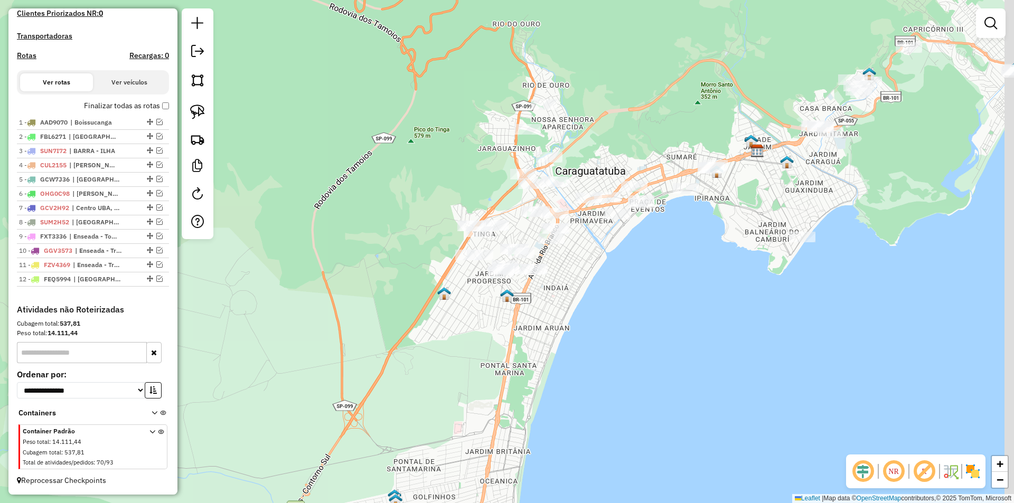
drag, startPoint x: 640, startPoint y: 309, endPoint x: 607, endPoint y: 267, distance: 54.1
click at [633, 321] on div "Janela de atendimento Grade de atendimento Capacidade Transportadoras Veículos …" at bounding box center [507, 251] width 1014 height 503
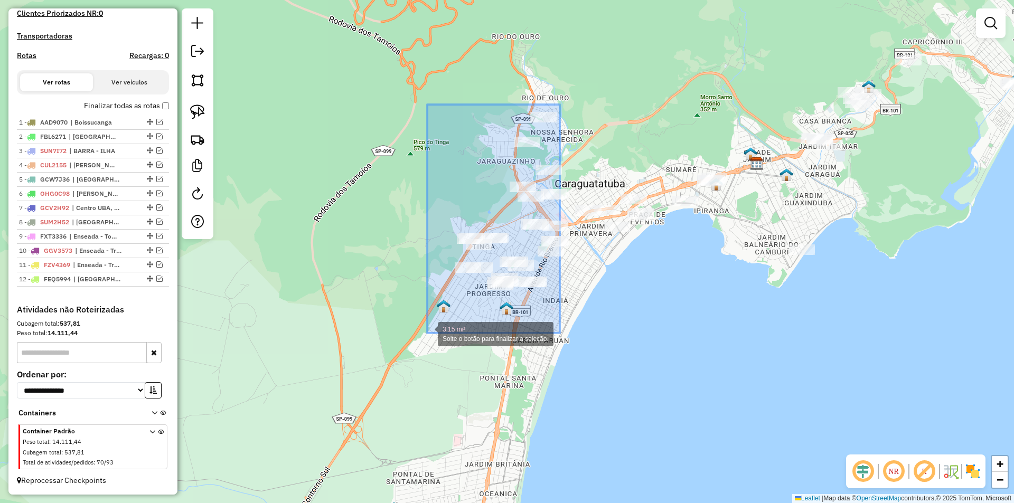
drag, startPoint x: 559, startPoint y: 124, endPoint x: 427, endPoint y: 333, distance: 247.9
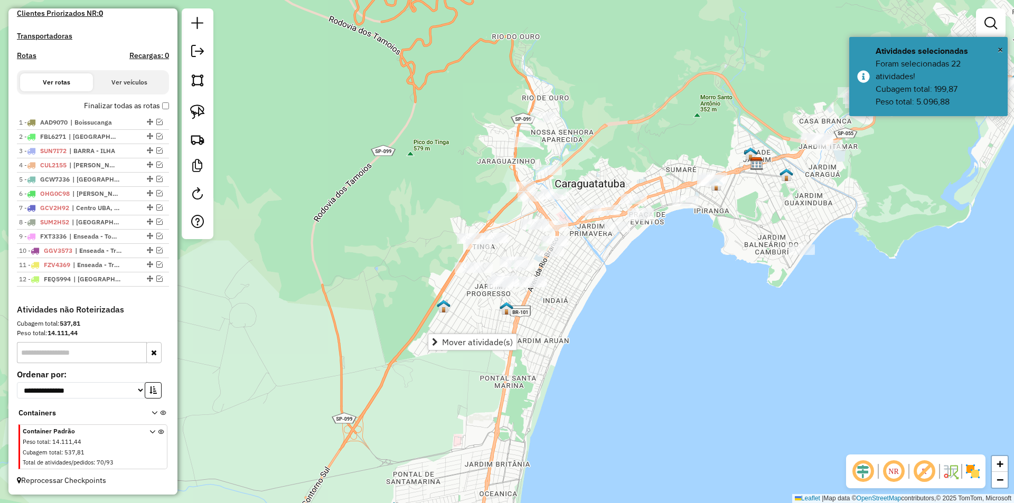
drag, startPoint x: 471, startPoint y: 341, endPoint x: 561, endPoint y: 404, distance: 109.2
click at [561, 404] on hb-router-mapa "Mover atividade(s) Informações da Sessão 980216 - 16/08/2025 Criação: 15/08/202…" at bounding box center [507, 251] width 1014 height 503
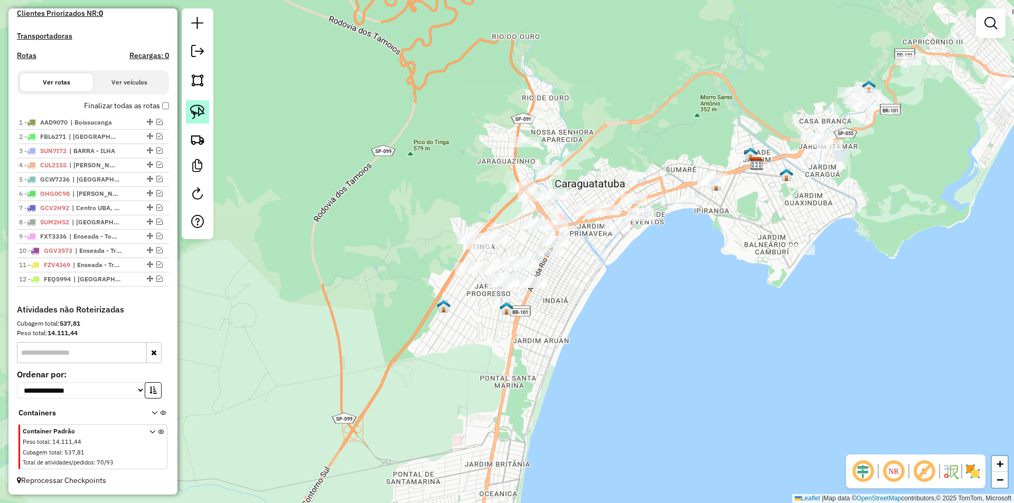
click at [201, 113] on img at bounding box center [197, 112] width 15 height 15
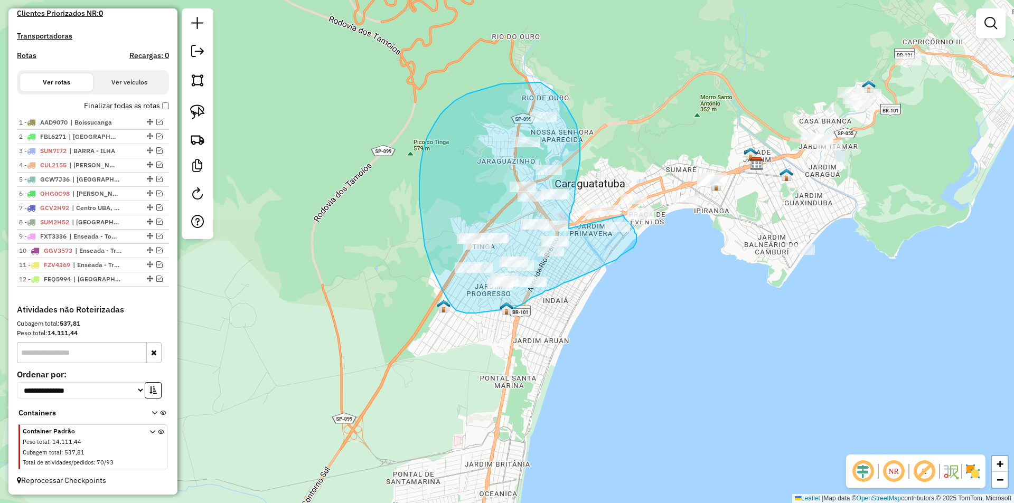
drag, startPoint x: 622, startPoint y: 216, endPoint x: 569, endPoint y: 229, distance: 54.8
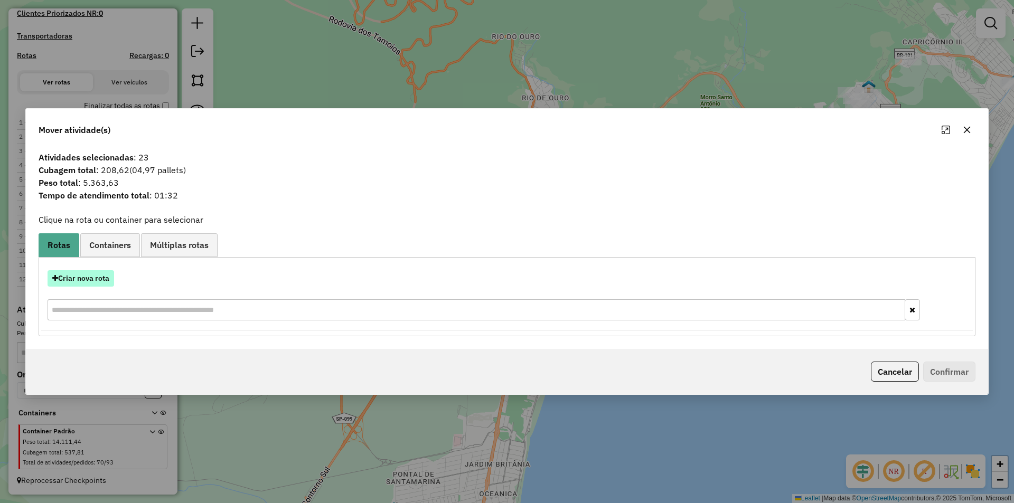
click at [76, 276] on button "Criar nova rota" at bounding box center [81, 278] width 67 height 16
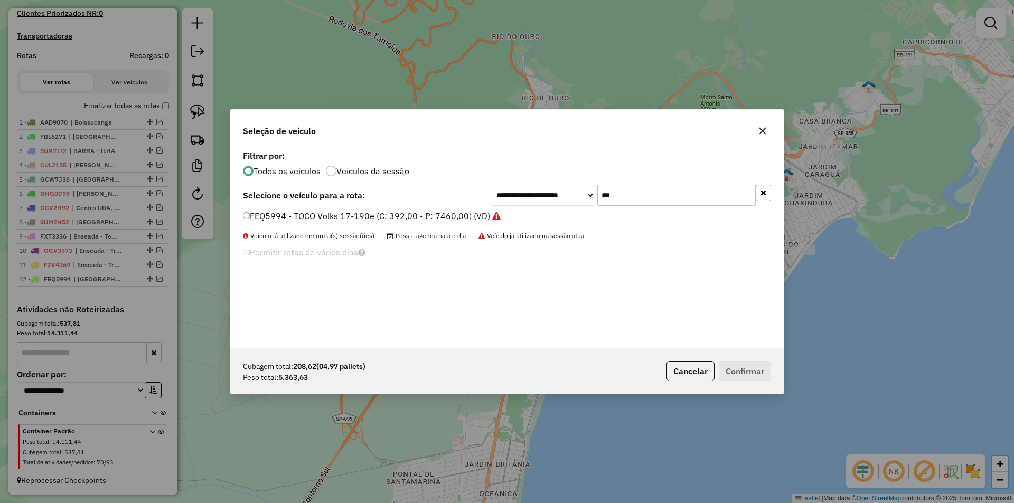
scroll to position [6, 3]
click at [642, 185] on input "***" at bounding box center [677, 195] width 158 height 21
type input "***"
click at [280, 218] on label "FEY9280 - TOCO Volvo VM 220 (C: 392,00 - P: 7670,00) (VD)" at bounding box center [364, 216] width 242 height 13
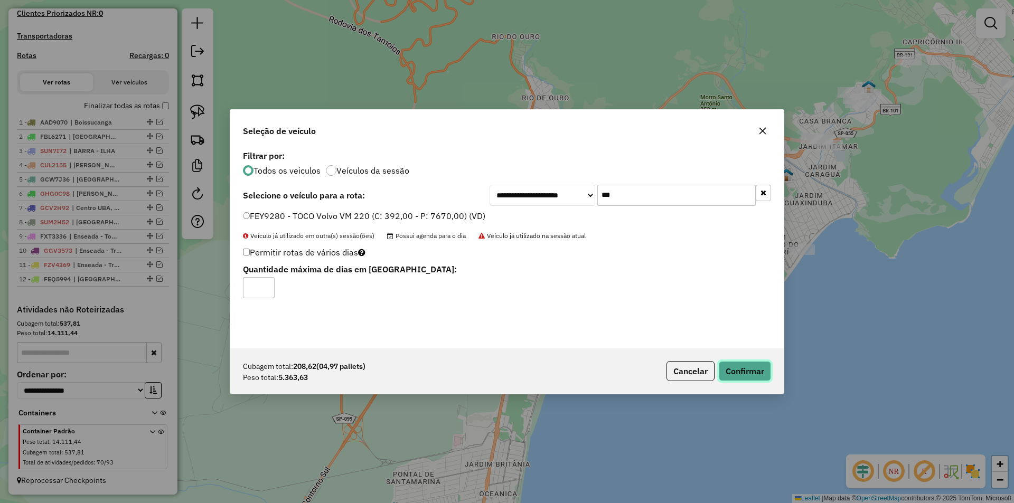
click at [766, 375] on button "Confirmar" at bounding box center [745, 371] width 52 height 20
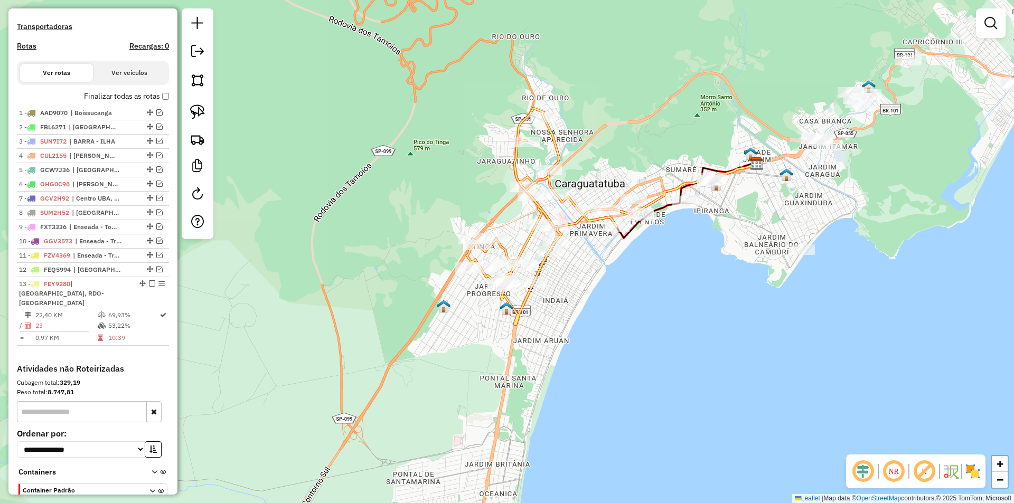
scroll to position [384, 0]
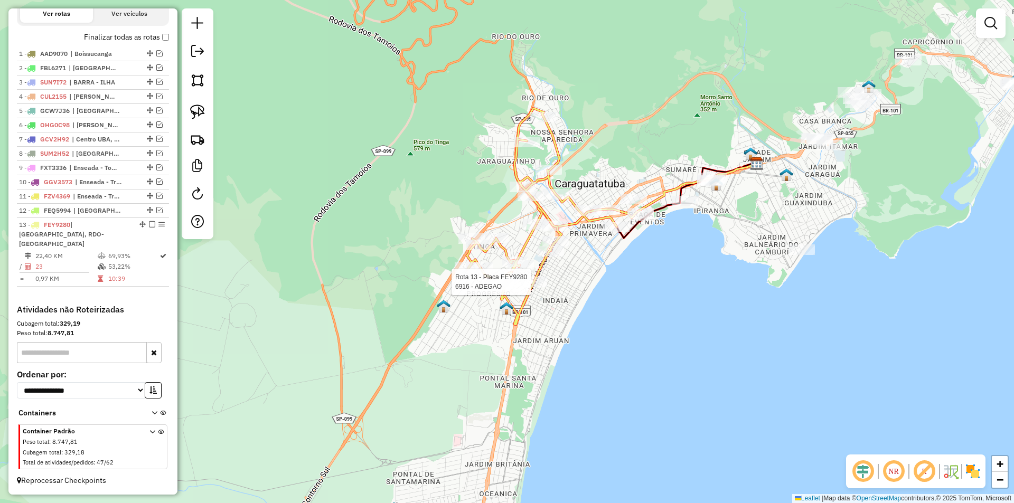
select select "*********"
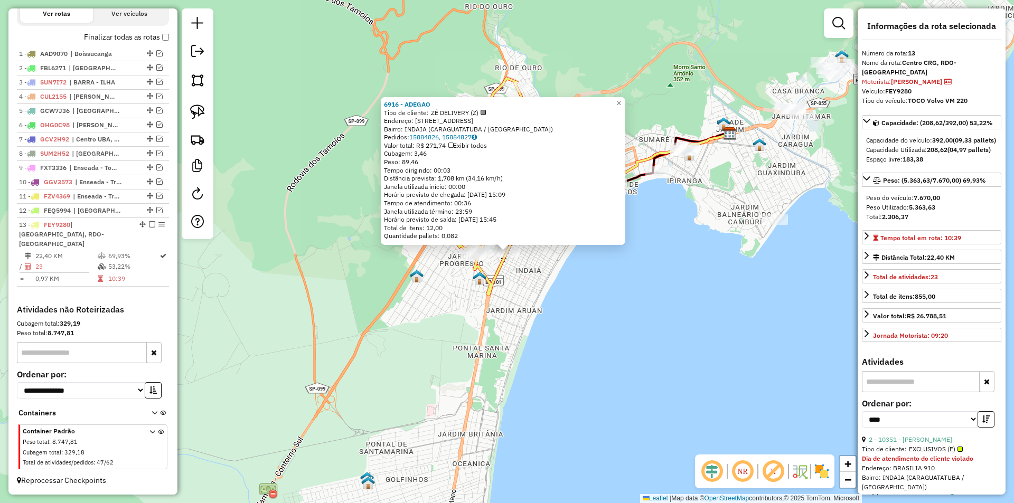
click at [550, 326] on div "6916 - ADEGAO Tipo de cliente: ZÉ DELIVERY (Z) Endereço: RIO BRANCO 905 Bairro:…" at bounding box center [507, 251] width 1014 height 503
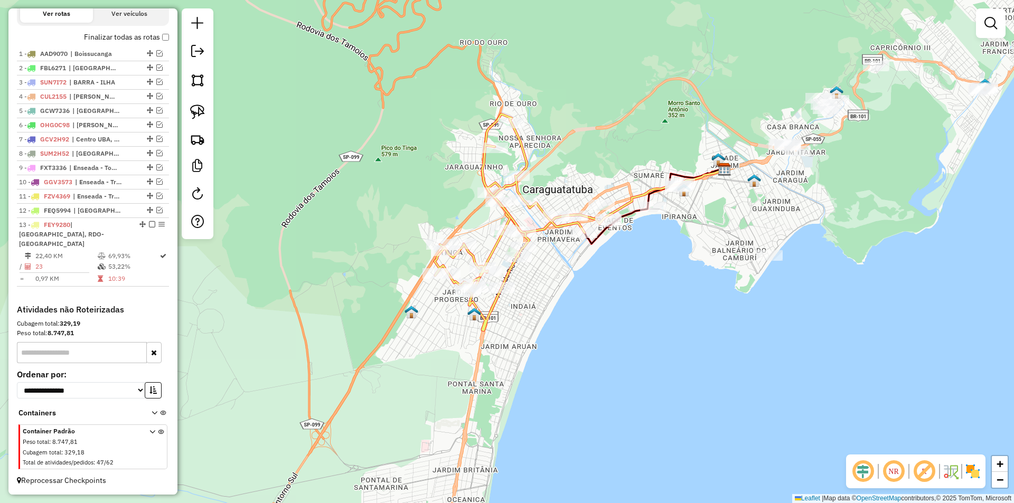
click at [553, 338] on div "Janela de atendimento Grade de atendimento Capacidade Transportadoras Veículos …" at bounding box center [507, 251] width 1014 height 503
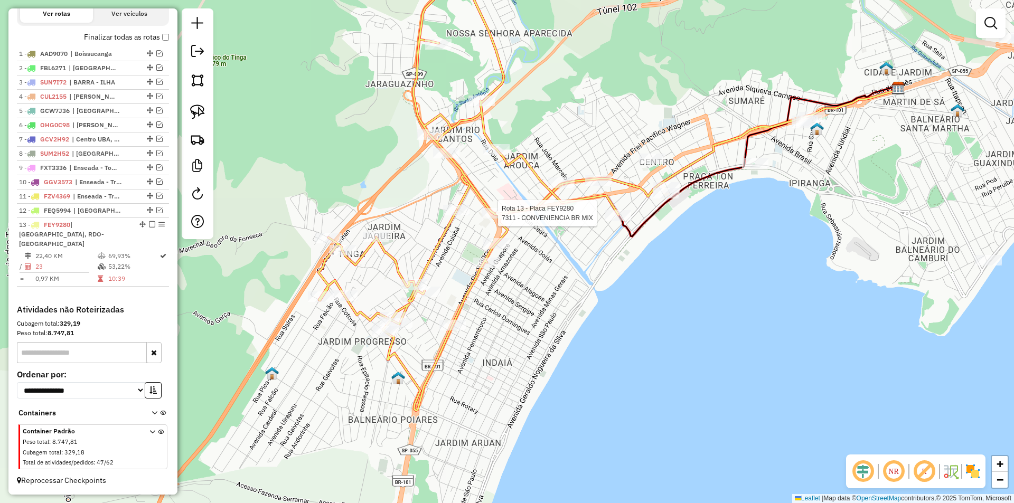
select select "*********"
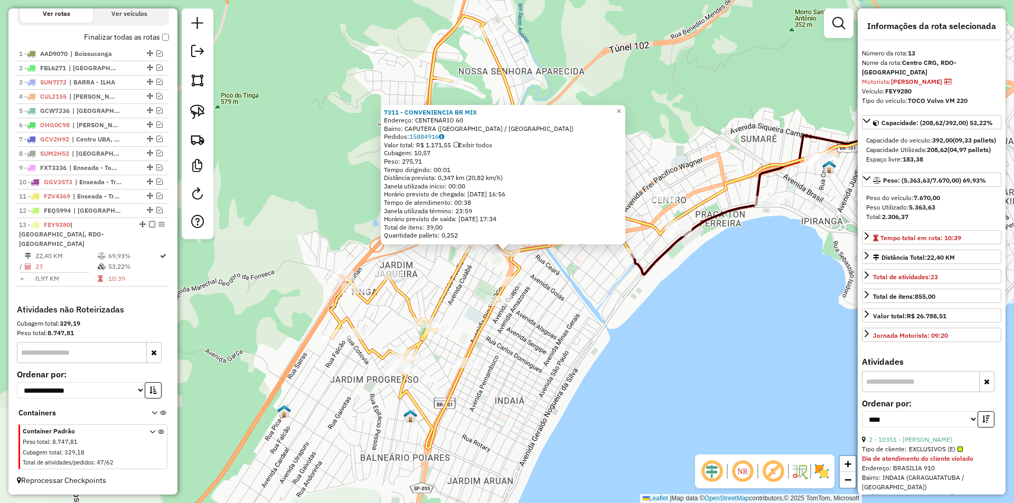
click at [565, 324] on div "7311 - CONVENIENCIA BR MIX Endereço: CENTENARIO 60 Bairro: CAPUTERA (CARAGUATAT…" at bounding box center [507, 251] width 1014 height 503
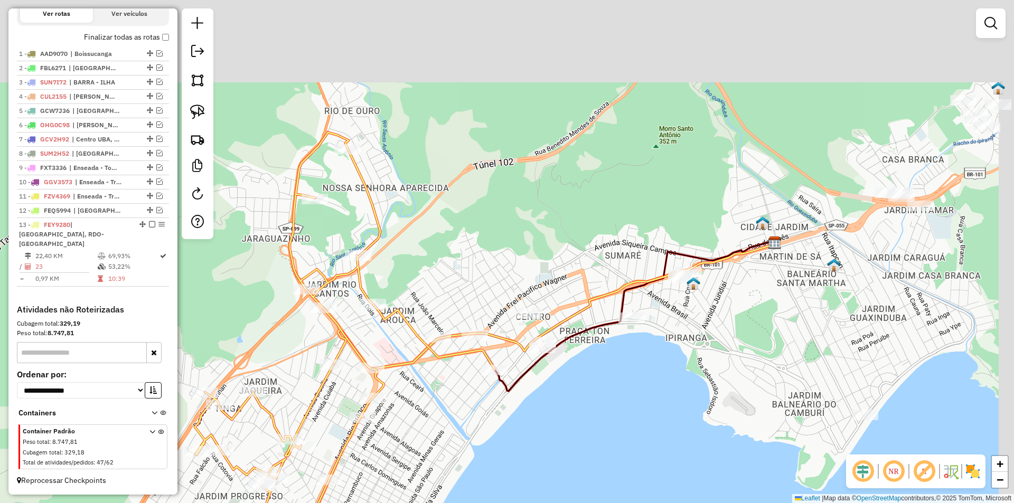
drag, startPoint x: 461, startPoint y: 433, endPoint x: 441, endPoint y: 450, distance: 25.9
click at [441, 450] on div "Janela de atendimento Grade de atendimento Capacidade Transportadoras Veículos …" at bounding box center [507, 251] width 1014 height 503
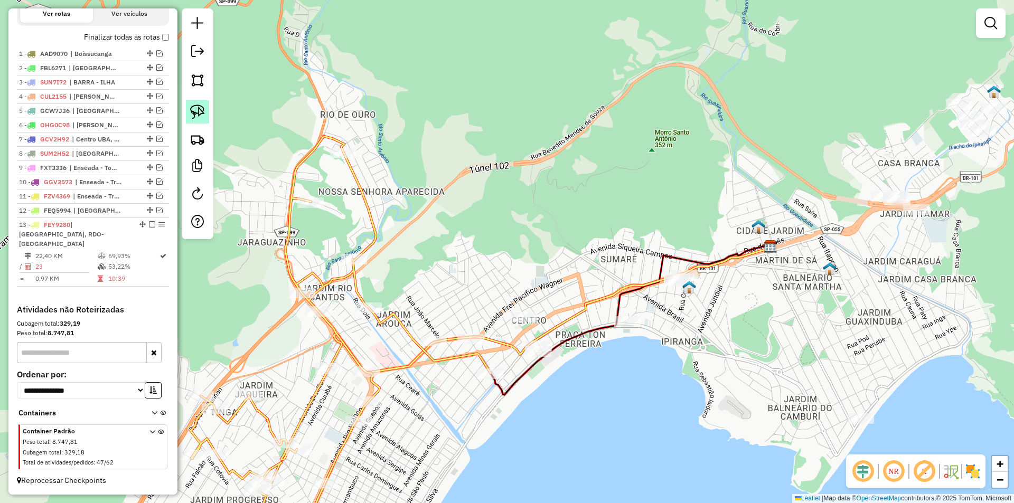
click at [197, 114] on img at bounding box center [197, 112] width 15 height 15
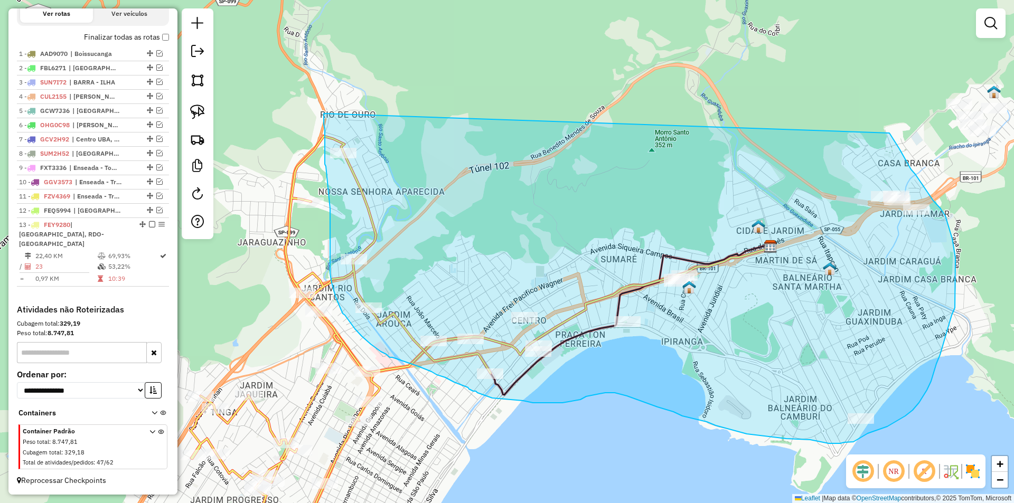
drag, startPoint x: 324, startPoint y: 114, endPoint x: 890, endPoint y: 133, distance: 566.2
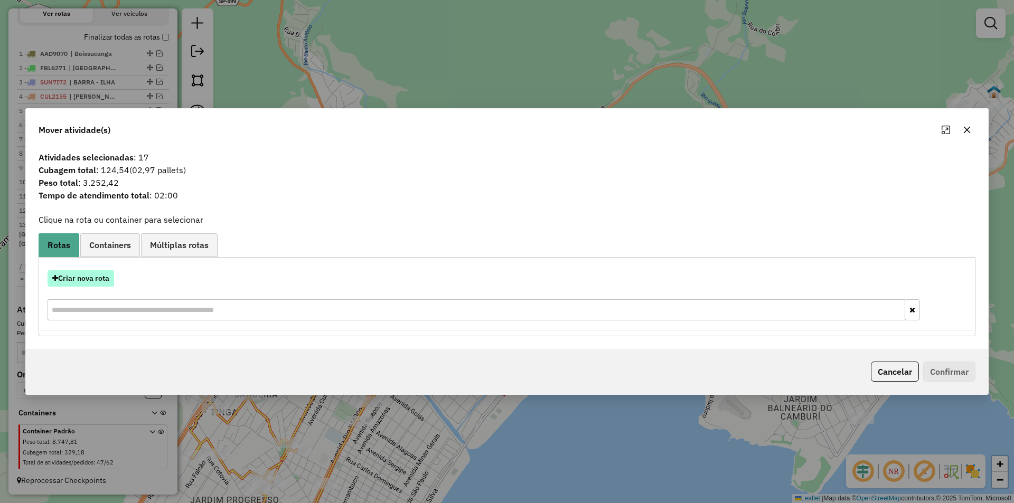
click at [87, 278] on button "Criar nova rota" at bounding box center [81, 278] width 67 height 16
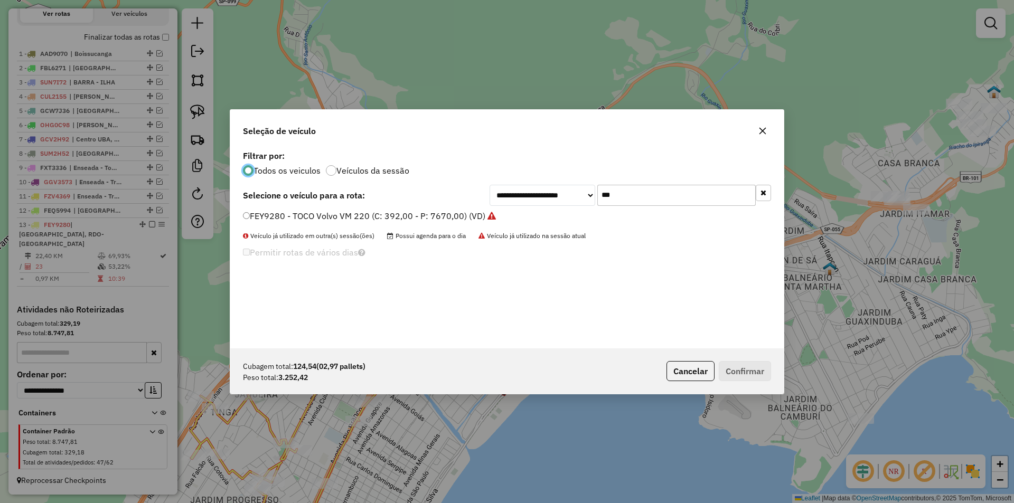
scroll to position [6, 3]
click at [633, 192] on input "***" at bounding box center [677, 195] width 158 height 21
type input "***"
click at [311, 216] on label "FZB2B48 - Toco Volks 17230 10b (C: 392,00 - P: 7810,00) (VD)" at bounding box center [369, 216] width 253 height 13
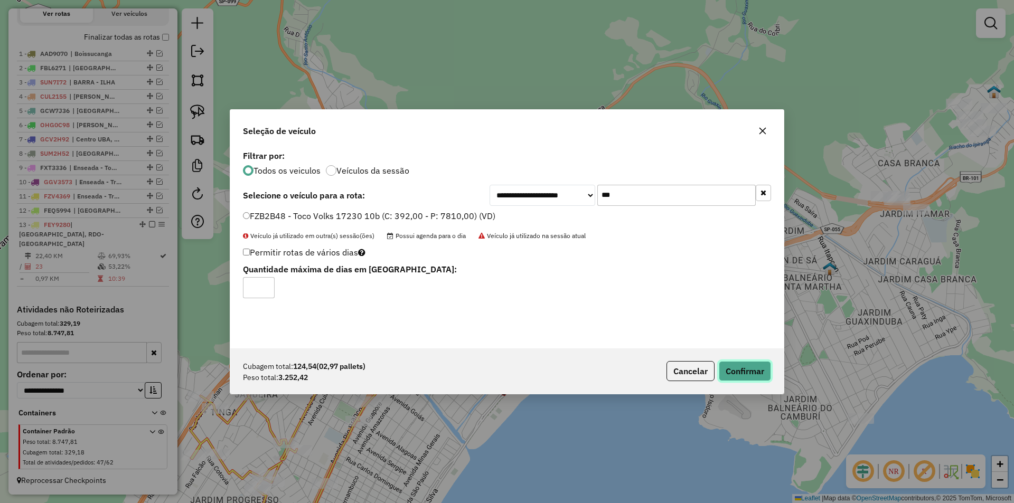
click at [747, 374] on button "Confirmar" at bounding box center [745, 371] width 52 height 20
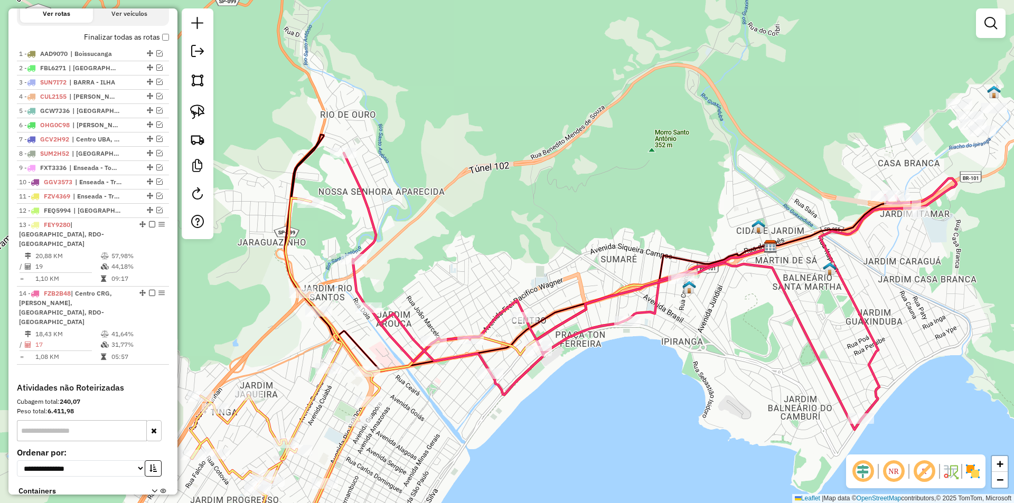
scroll to position [405, 0]
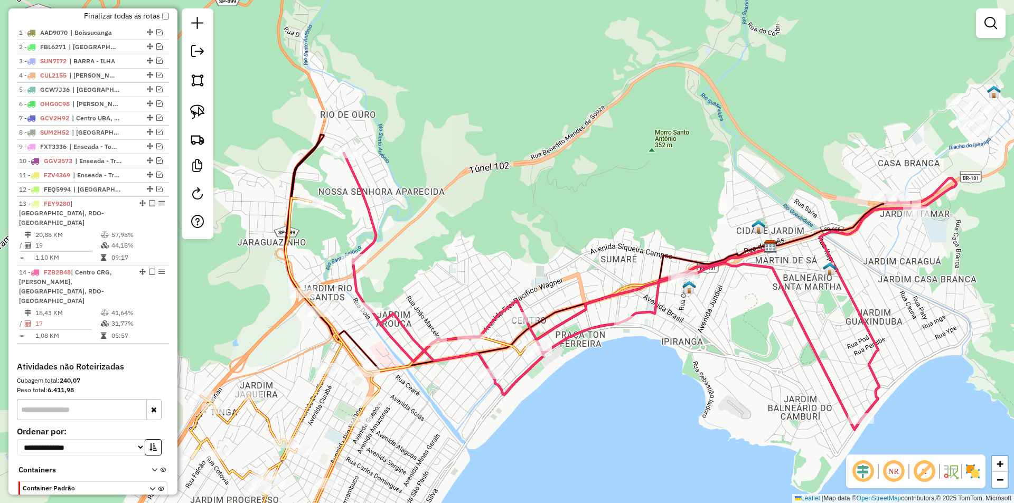
click at [555, 417] on div "Janela de atendimento Grade de atendimento Capacidade Transportadoras Veículos …" at bounding box center [507, 251] width 1014 height 503
select select "*********"
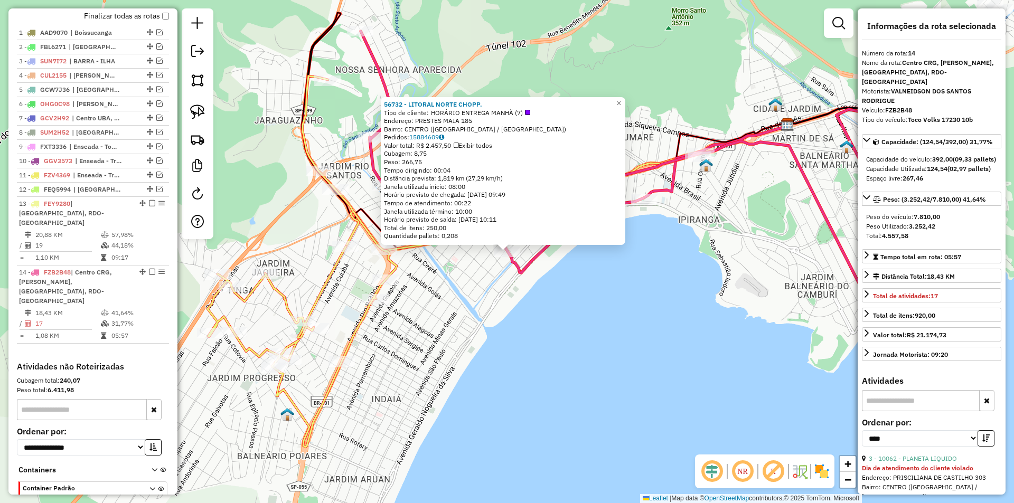
scroll to position [443, 0]
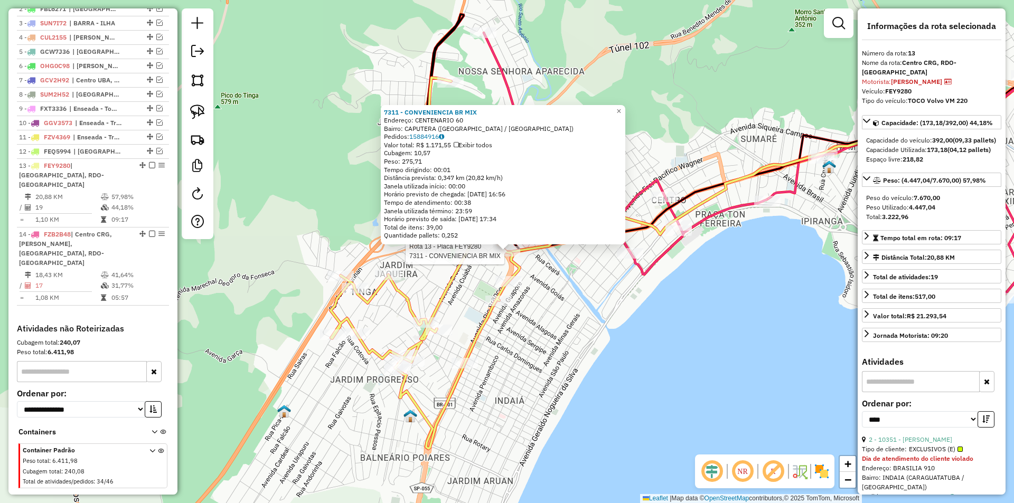
click at [660, 331] on div "Rota 13 - Placa FEY9280 7311 - CONVENIENCIA BR MIX 7311 - CONVENIENCIA BR MIX E…" at bounding box center [507, 251] width 1014 height 503
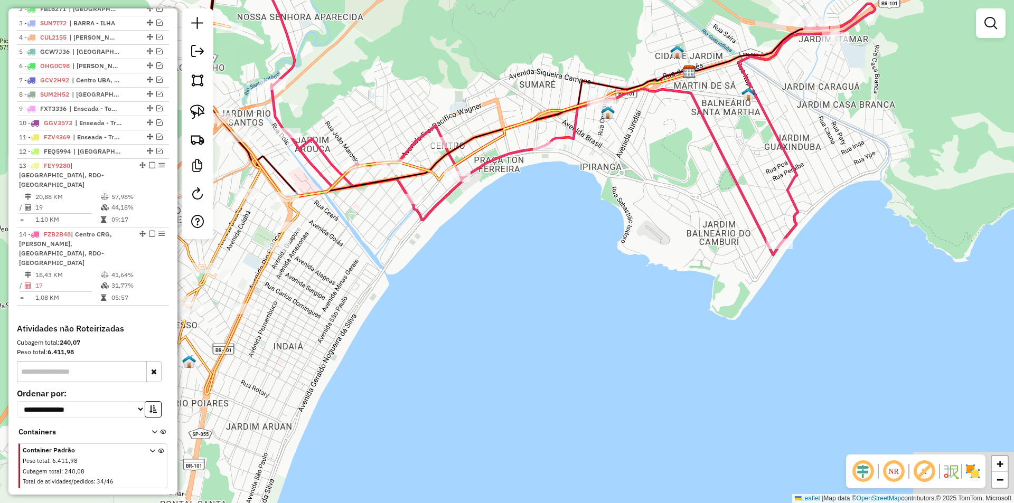
drag, startPoint x: 708, startPoint y: 346, endPoint x: 303, endPoint y: 263, distance: 413.6
click at [301, 263] on div "Janela de atendimento Grade de atendimento Capacidade Transportadoras Veículos …" at bounding box center [507, 251] width 1014 height 503
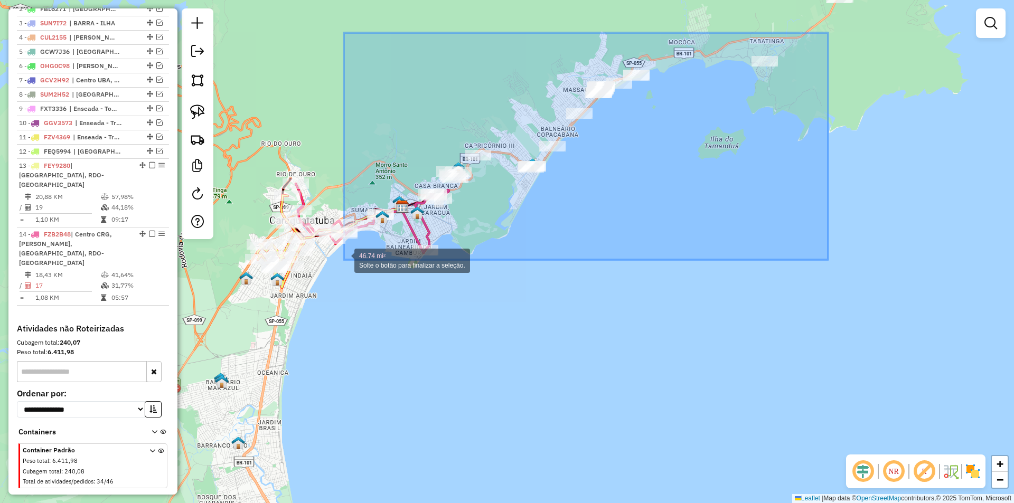
drag, startPoint x: 828, startPoint y: 33, endPoint x: 344, endPoint y: 260, distance: 535.1
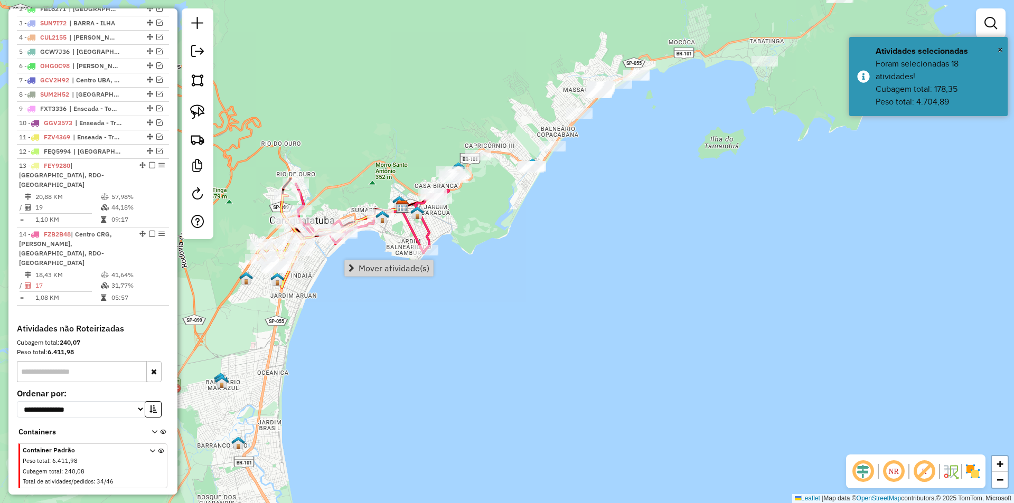
click at [673, 255] on div "Janela de atendimento Grade de atendimento Capacidade Transportadoras Veículos …" at bounding box center [507, 251] width 1014 height 503
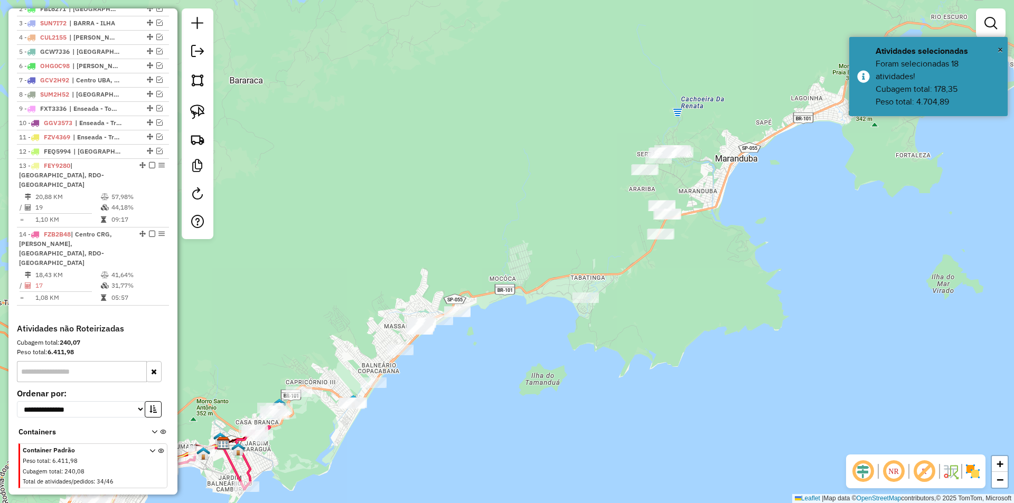
drag, startPoint x: 670, startPoint y: 242, endPoint x: 498, endPoint y: 455, distance: 274.3
click at [498, 464] on div "Janela de atendimento Grade de atendimento Capacidade Transportadoras Veículos …" at bounding box center [507, 251] width 1014 height 503
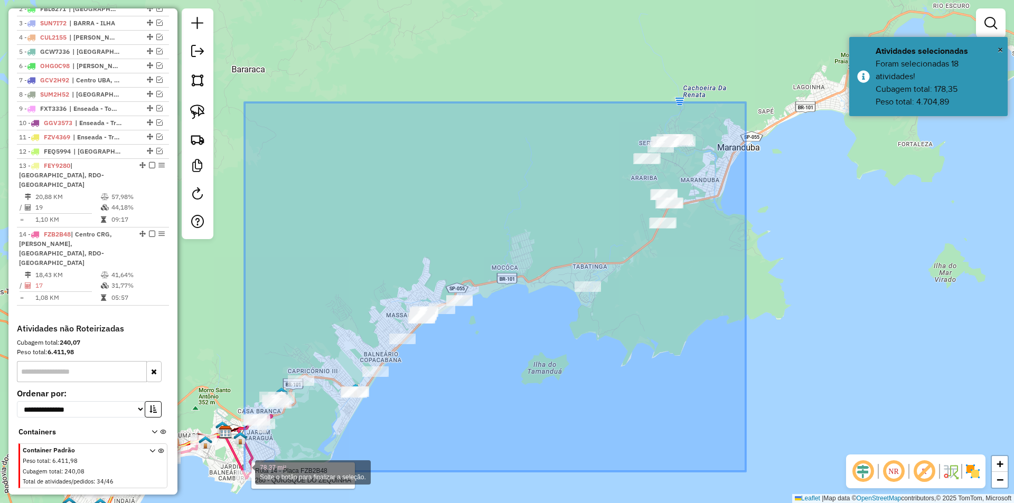
click at [245, 472] on div "Rota 14 - Placa FZB2B48 280 - QUIOSQUE DO ZEQUINHA 78.37 mi² Solte o botão para…" at bounding box center [507, 251] width 1014 height 503
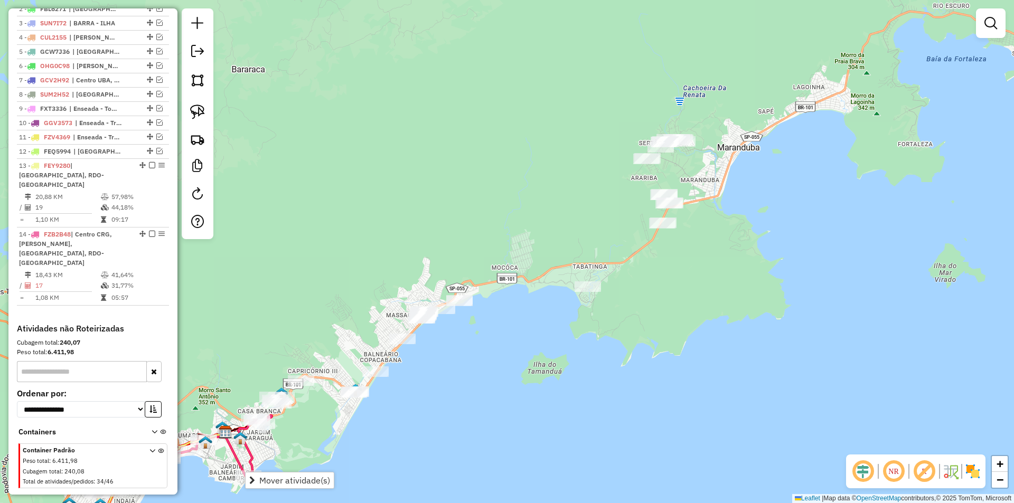
drag, startPoint x: 529, startPoint y: 364, endPoint x: 538, endPoint y: 379, distance: 17.5
click at [530, 365] on div "Janela de atendimento Grade de atendimento Capacidade Transportadoras Veículos …" at bounding box center [507, 251] width 1014 height 503
drag, startPoint x: 519, startPoint y: 410, endPoint x: 600, endPoint y: 288, distance: 145.6
click at [598, 291] on div "Janela de atendimento Grade de atendimento Capacidade Transportadoras Veículos …" at bounding box center [507, 251] width 1014 height 503
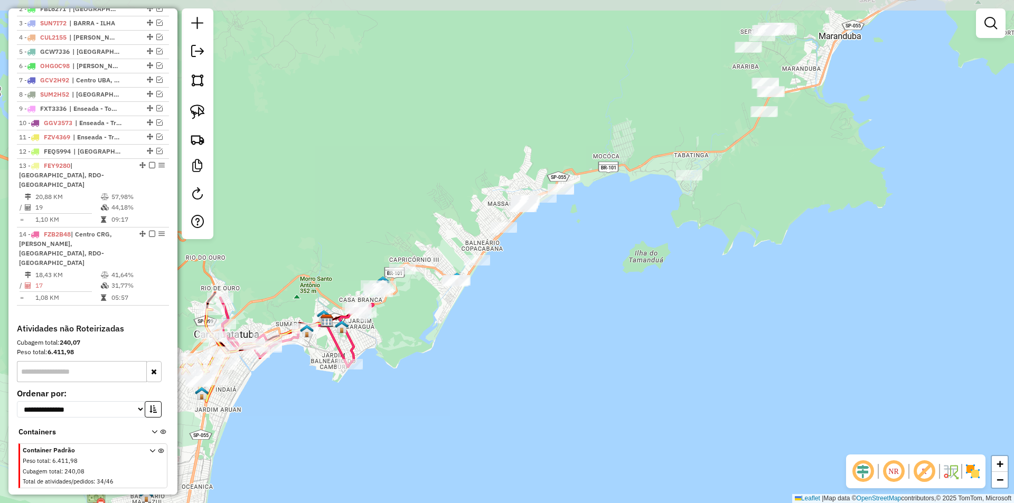
drag, startPoint x: 497, startPoint y: 208, endPoint x: 565, endPoint y: 215, distance: 69.1
click at [537, 309] on div "Janela de atendimento Grade de atendimento Capacidade Transportadoras Veículos …" at bounding box center [507, 251] width 1014 height 503
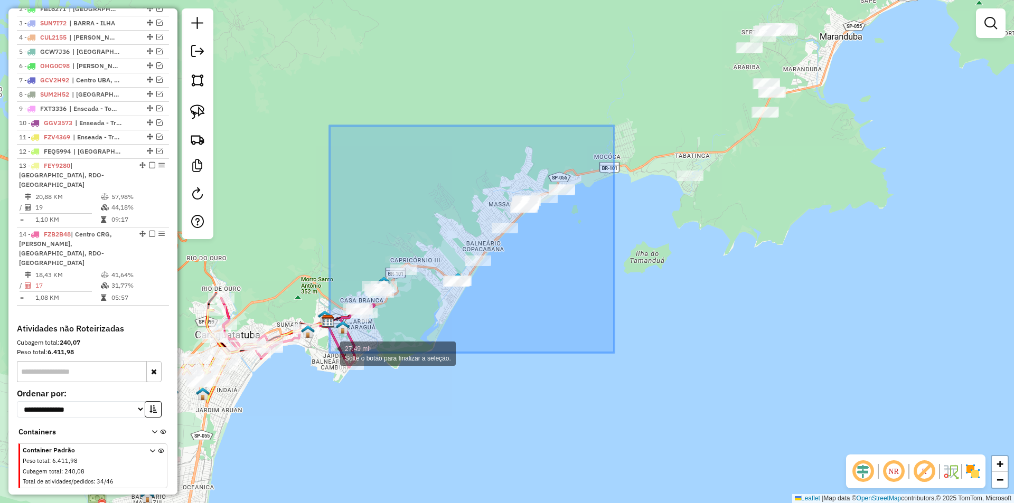
drag, startPoint x: 614, startPoint y: 126, endPoint x: 330, endPoint y: 353, distance: 364.3
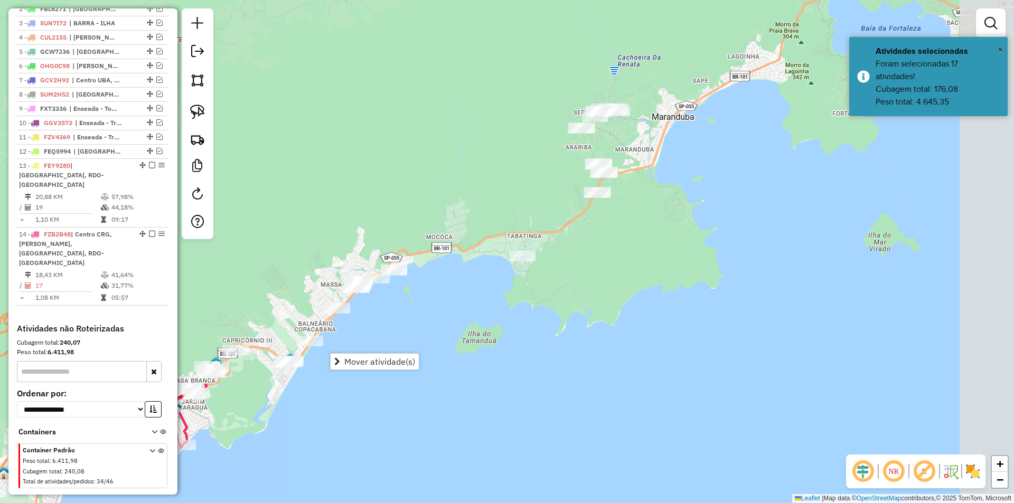
drag, startPoint x: 626, startPoint y: 280, endPoint x: 458, endPoint y: 313, distance: 171.2
click at [438, 359] on div "Janela de atendimento Grade de atendimento Capacidade Transportadoras Veículos …" at bounding box center [507, 251] width 1014 height 503
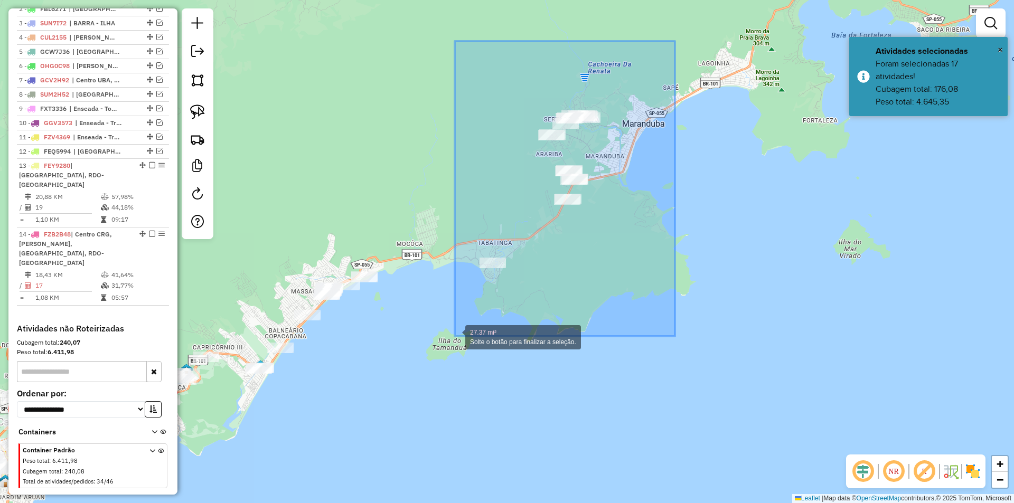
drag, startPoint x: 646, startPoint y: 95, endPoint x: 455, endPoint y: 337, distance: 308.4
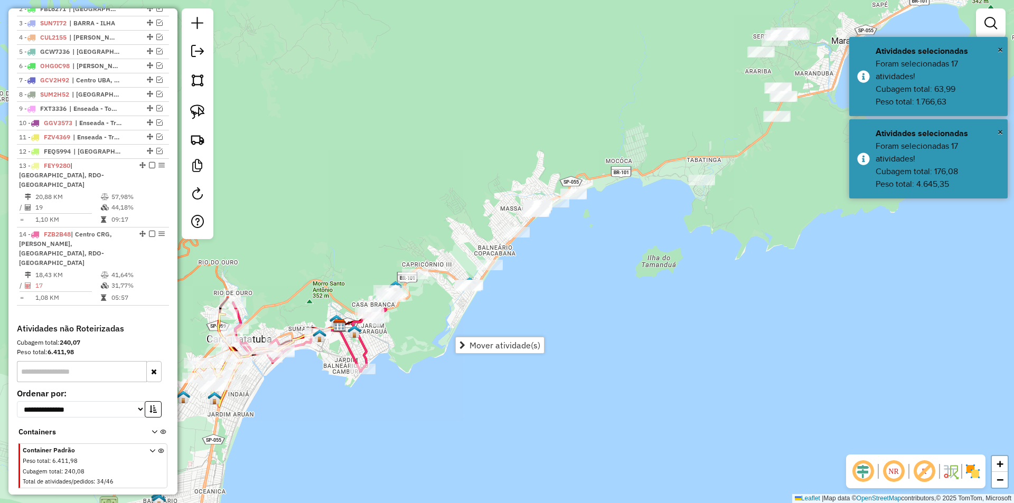
drag, startPoint x: 346, startPoint y: 421, endPoint x: 575, endPoint y: 321, distance: 250.1
click at [514, 360] on div "Janela de atendimento Grade de atendimento Capacidade Transportadoras Veículos …" at bounding box center [507, 251] width 1014 height 503
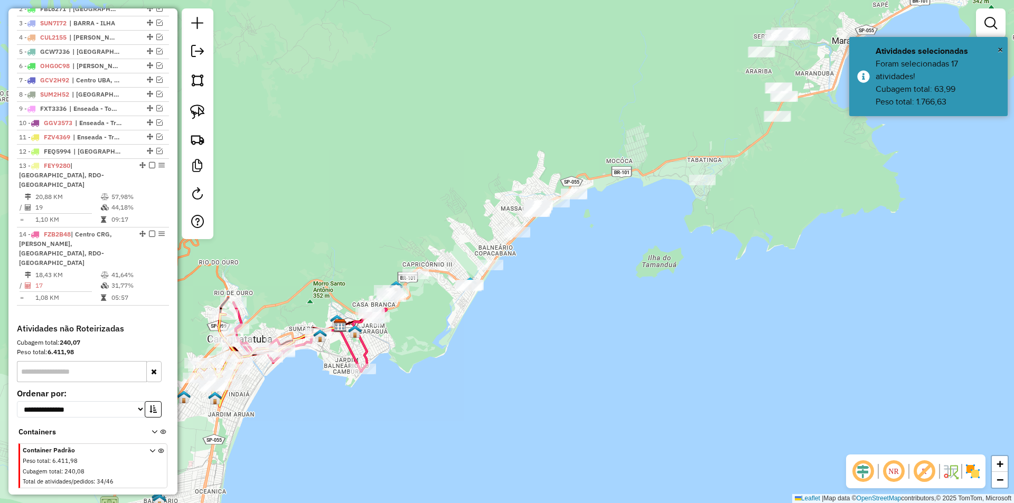
click at [592, 303] on div "Janela de atendimento Grade de atendimento Capacidade Transportadoras Veículos …" at bounding box center [507, 251] width 1014 height 503
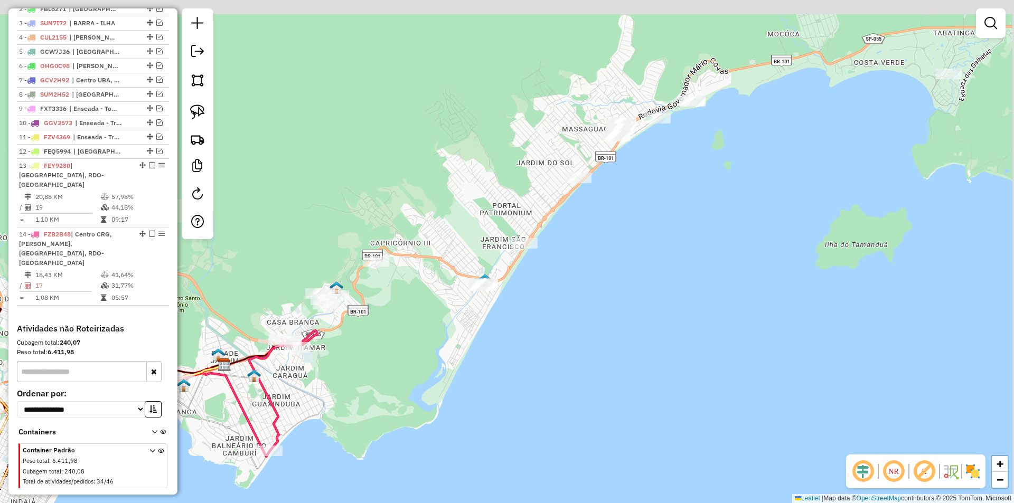
drag, startPoint x: 643, startPoint y: 221, endPoint x: 604, endPoint y: 255, distance: 51.7
click at [604, 255] on div "Janela de atendimento Grade de atendimento Capacidade Transportadoras Veículos …" at bounding box center [507, 251] width 1014 height 503
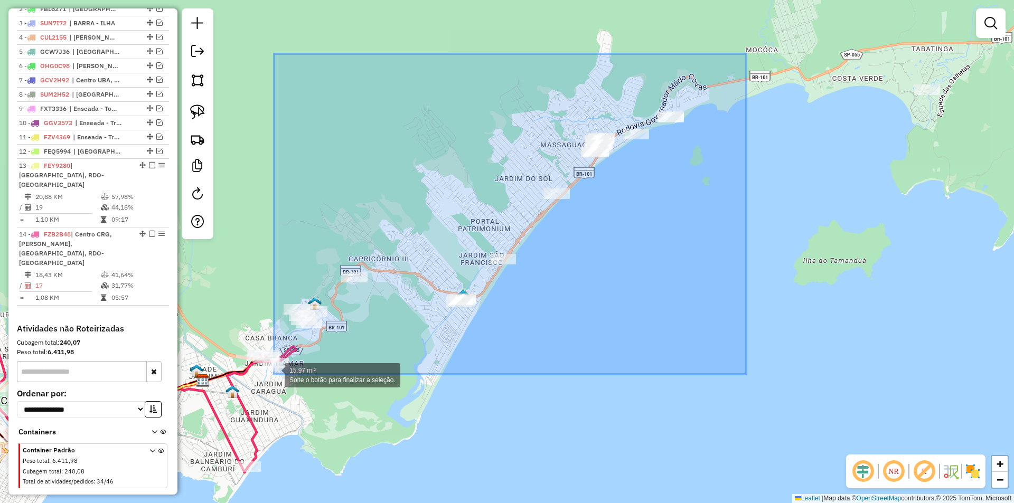
drag, startPoint x: 716, startPoint y: 87, endPoint x: 274, endPoint y: 375, distance: 526.9
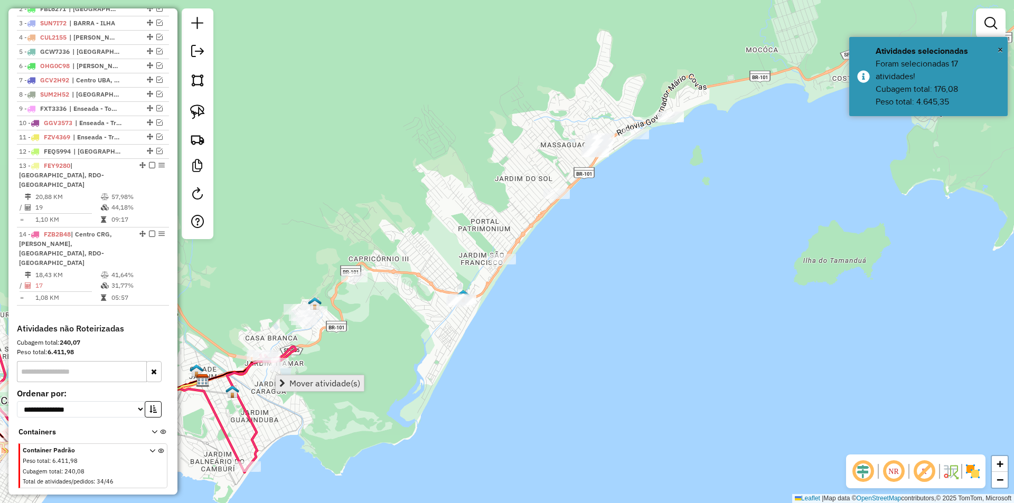
click at [304, 384] on span "Mover atividade(s)" at bounding box center [325, 383] width 71 height 8
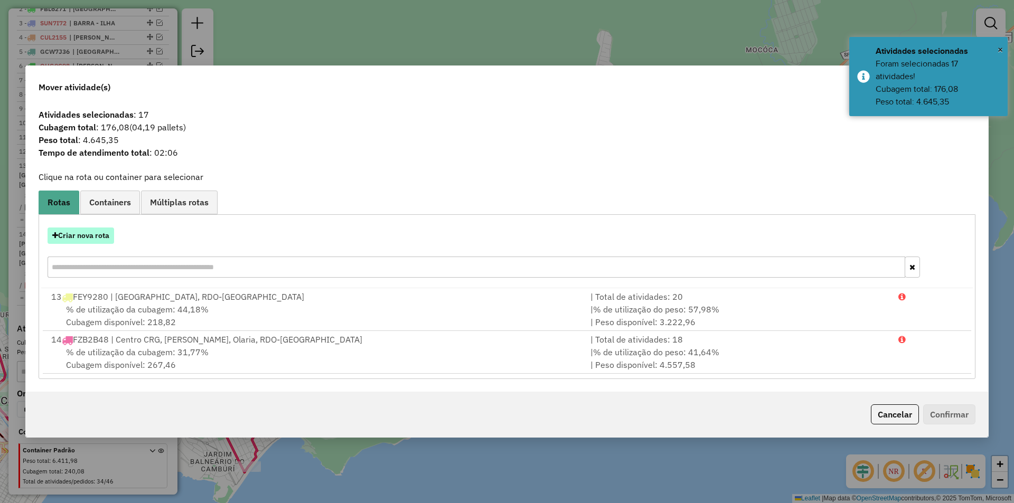
click at [81, 242] on button "Criar nova rota" at bounding box center [81, 236] width 67 height 16
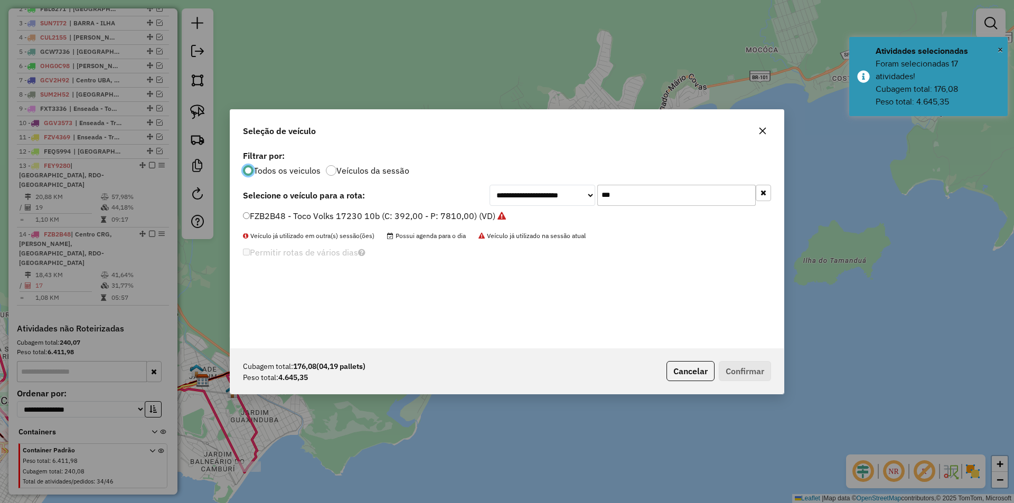
scroll to position [6, 3]
click at [643, 198] on input "***" at bounding box center [677, 195] width 158 height 21
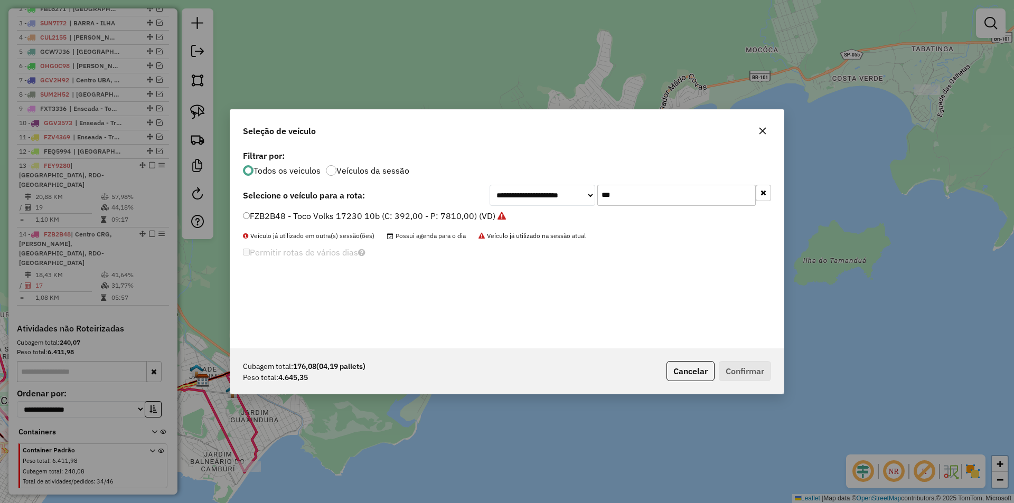
click at [643, 198] on input "***" at bounding box center [677, 195] width 158 height 21
type input "***"
click at [370, 219] on label "FWD9666 - TOCO Volvo VM 220 (C: 392,00 - P: 7670,00) (VD)" at bounding box center [366, 216] width 246 height 13
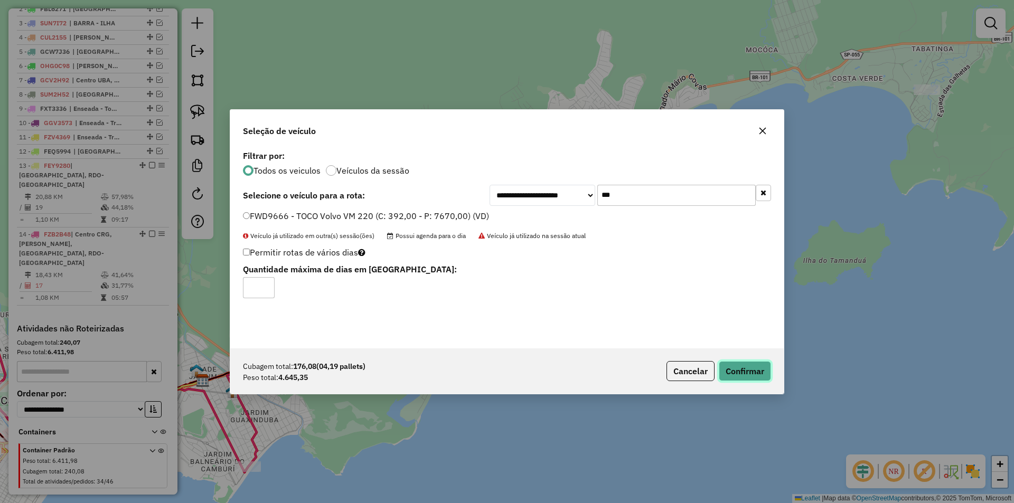
click at [731, 369] on button "Confirmar" at bounding box center [745, 371] width 52 height 20
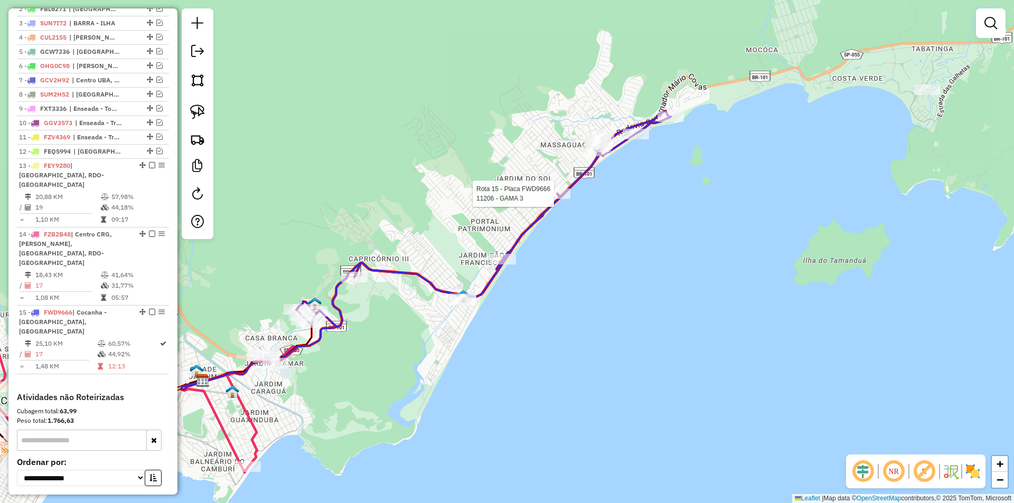
select select "*********"
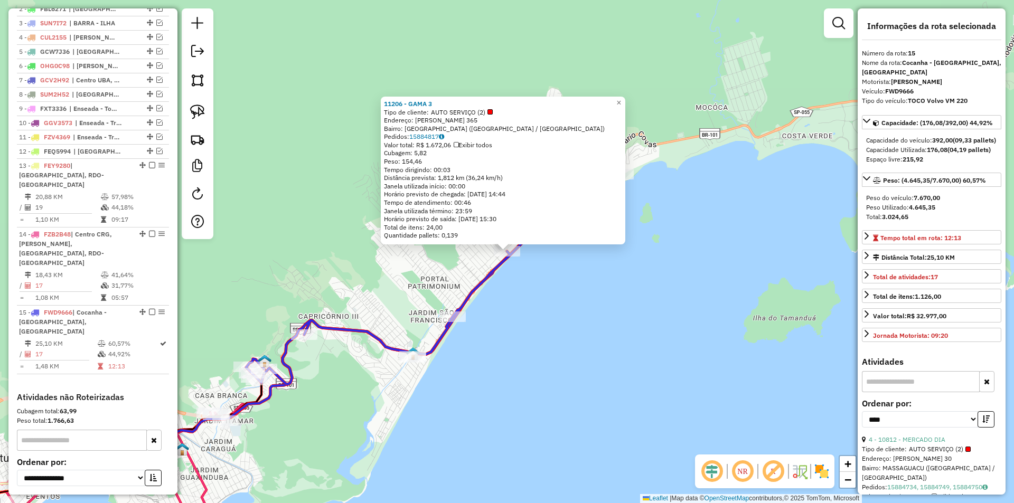
scroll to position [502, 0]
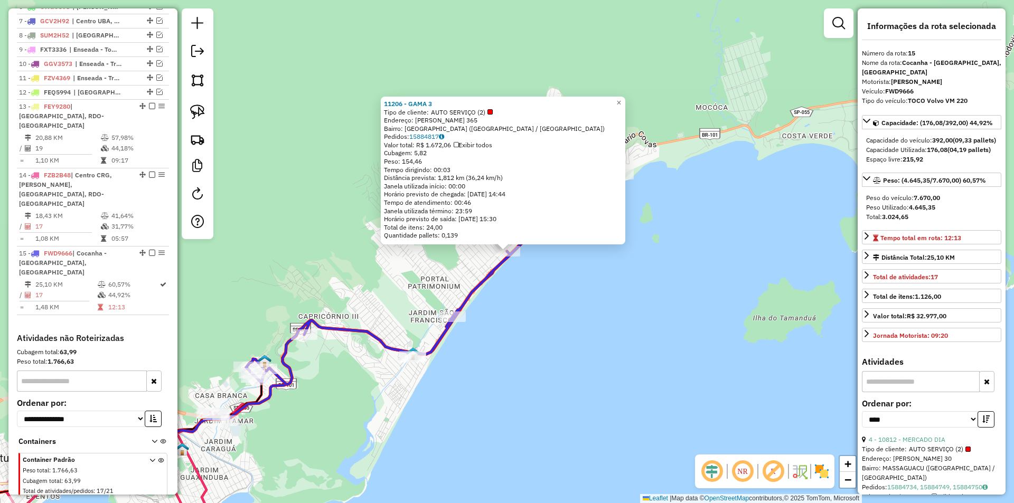
click at [605, 347] on div "11206 - GAMA 3 Tipo de cliente: AUTO SERVIÇO (2) Endereço: ANTONIO DE LUCCA 365…" at bounding box center [507, 251] width 1014 height 503
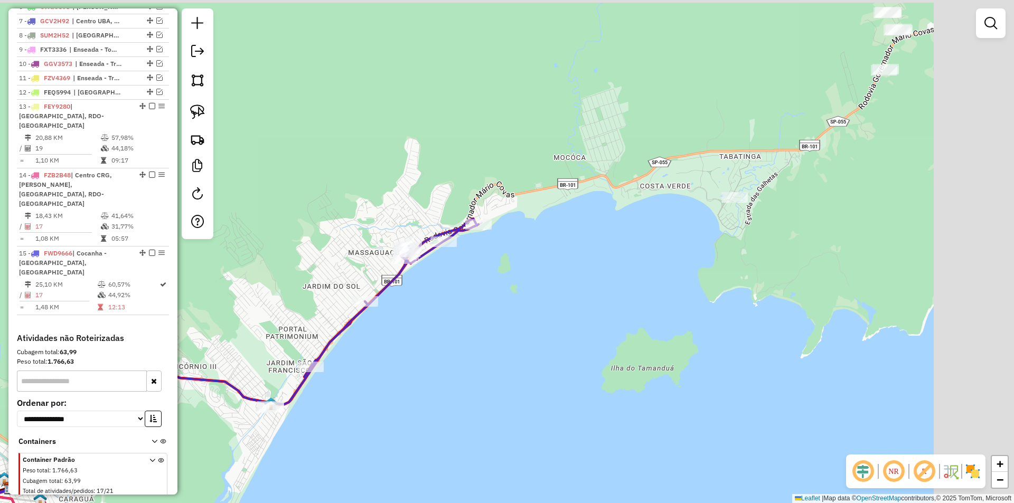
drag, startPoint x: 522, startPoint y: 385, endPoint x: 494, endPoint y: 391, distance: 28.7
click at [494, 391] on div "Janela de atendimento Grade de atendimento Capacidade Transportadoras Veículos …" at bounding box center [507, 251] width 1014 height 503
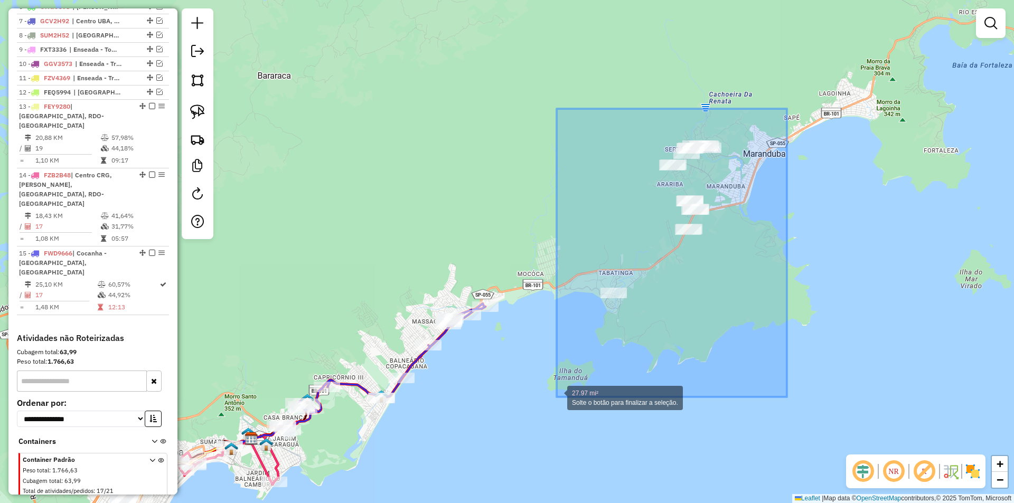
drag, startPoint x: 787, startPoint y: 109, endPoint x: 557, endPoint y: 397, distance: 369.1
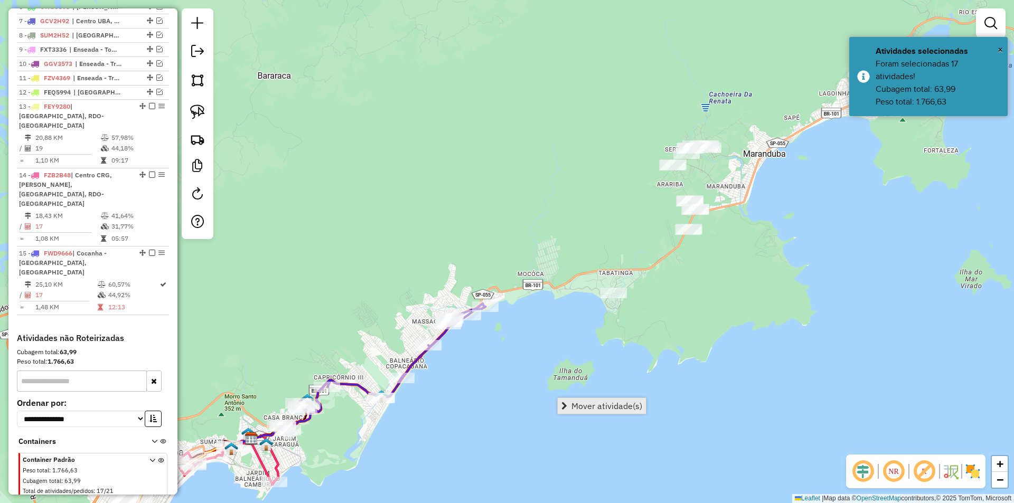
click at [585, 406] on span "Mover atividade(s)" at bounding box center [607, 406] width 71 height 8
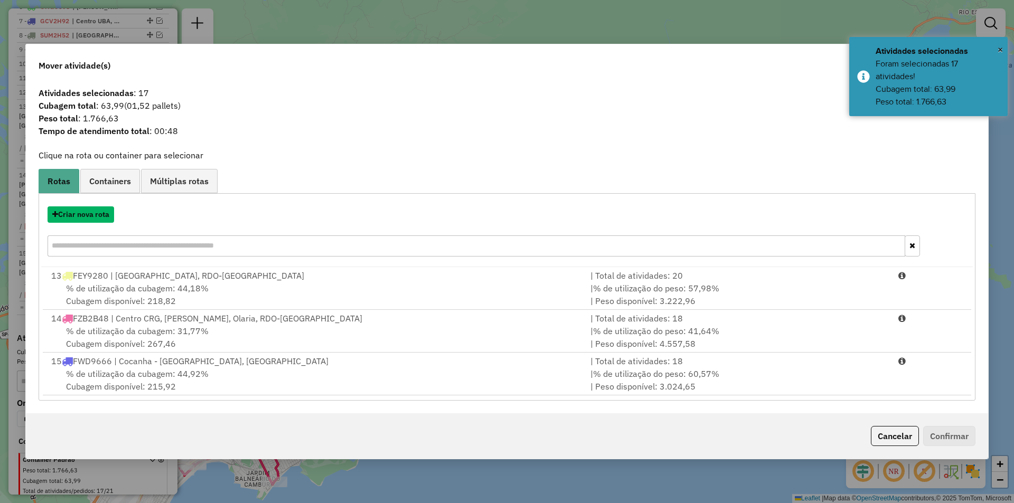
click at [91, 217] on button "Criar nova rota" at bounding box center [81, 215] width 67 height 16
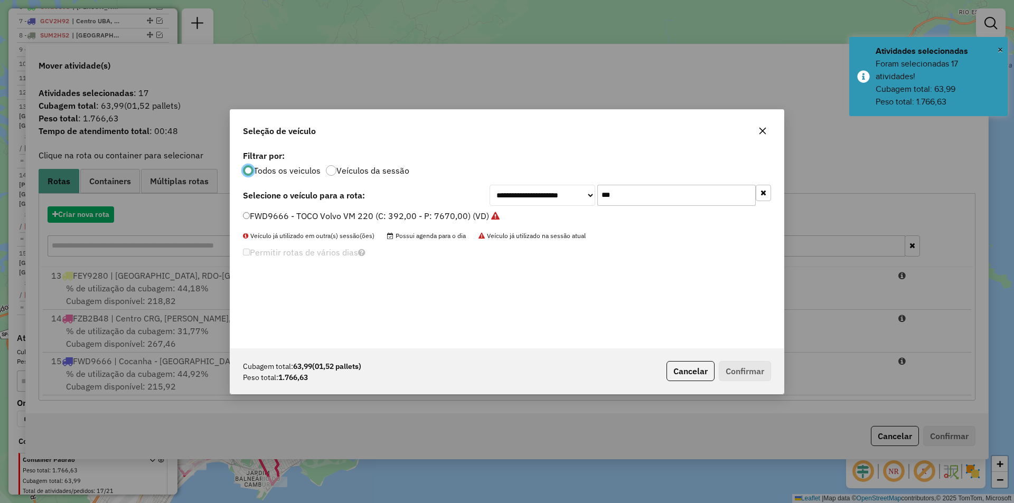
scroll to position [6, 3]
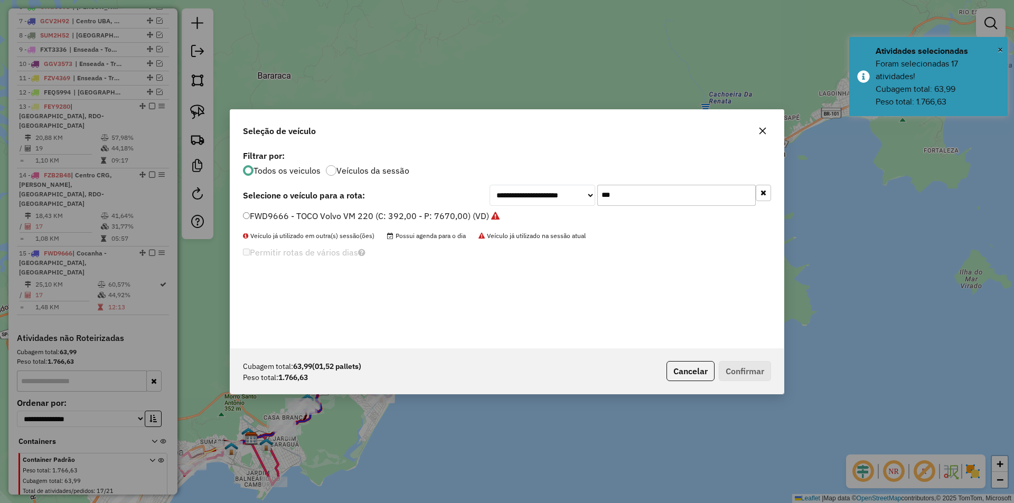
click at [624, 191] on input "***" at bounding box center [677, 195] width 158 height 21
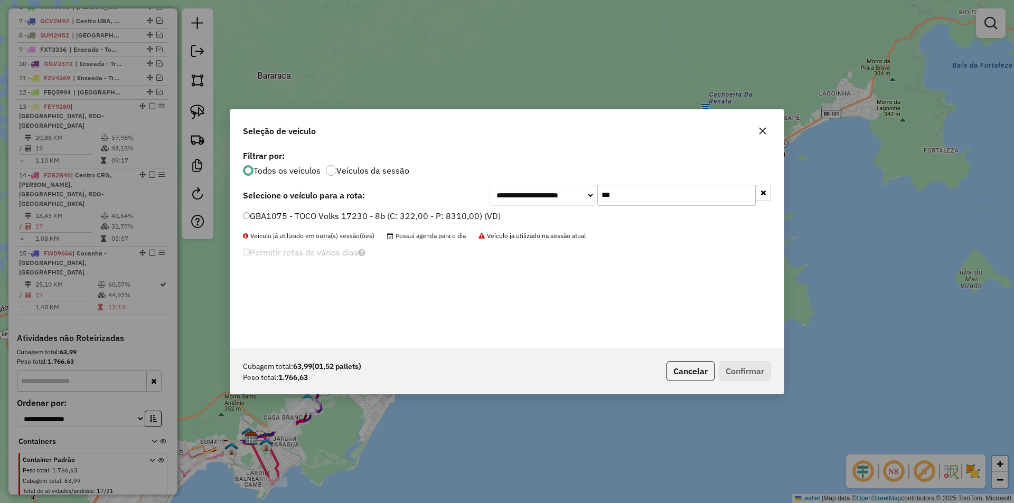
type input "***"
click at [292, 221] on label "GBA1075 - TOCO Volks 17230 - 8b (C: 322,00 - P: 8310,00) (VD)" at bounding box center [372, 216] width 258 height 13
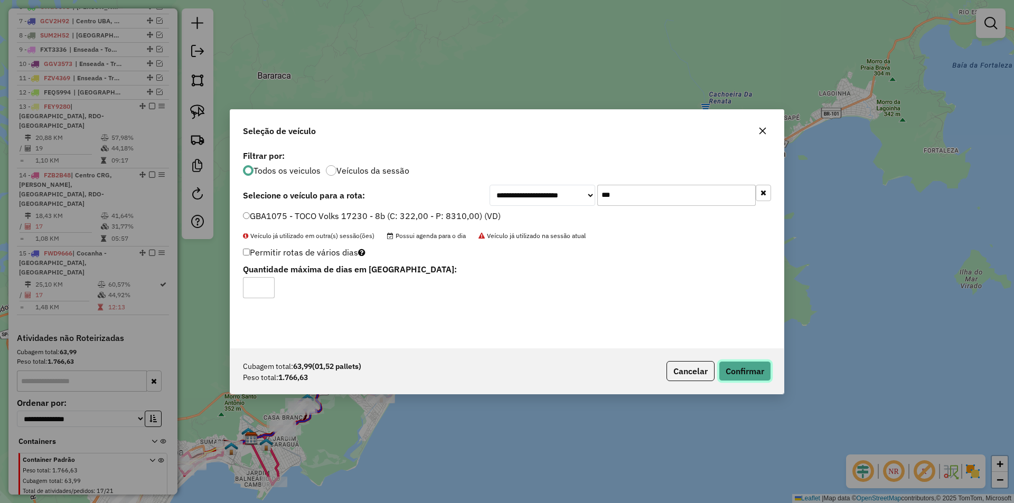
click at [763, 369] on button "Confirmar" at bounding box center [745, 371] width 52 height 20
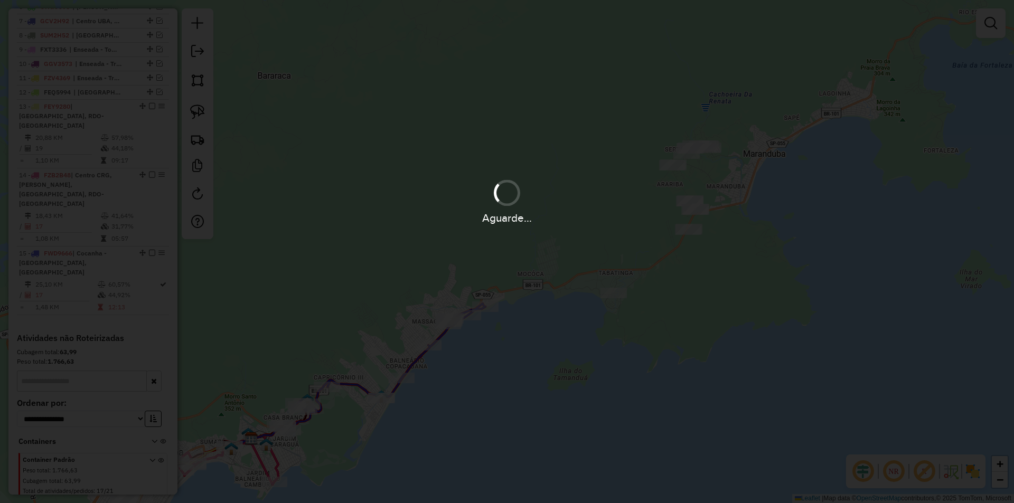
scroll to position [395, 0]
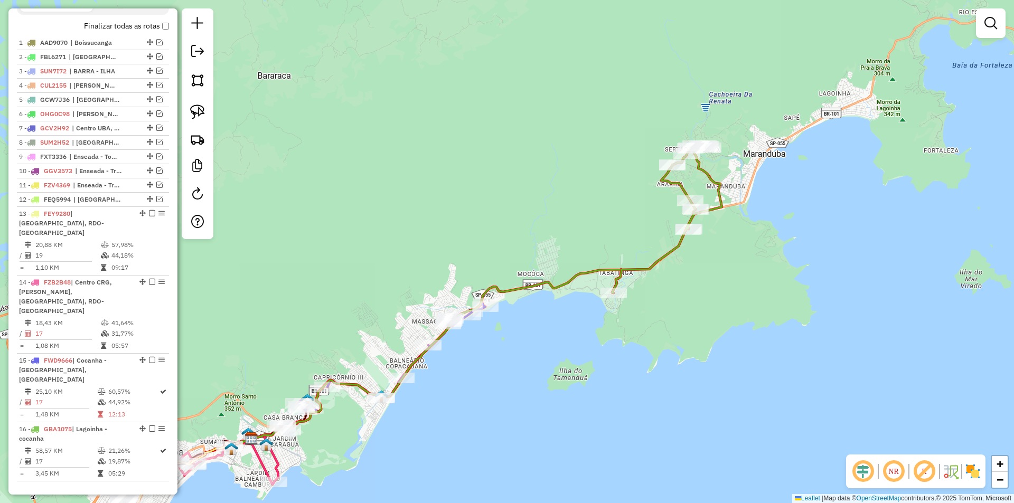
click at [722, 281] on div "Janela de atendimento Grade de atendimento Capacidade Transportadoras Veículos …" at bounding box center [507, 251] width 1014 height 503
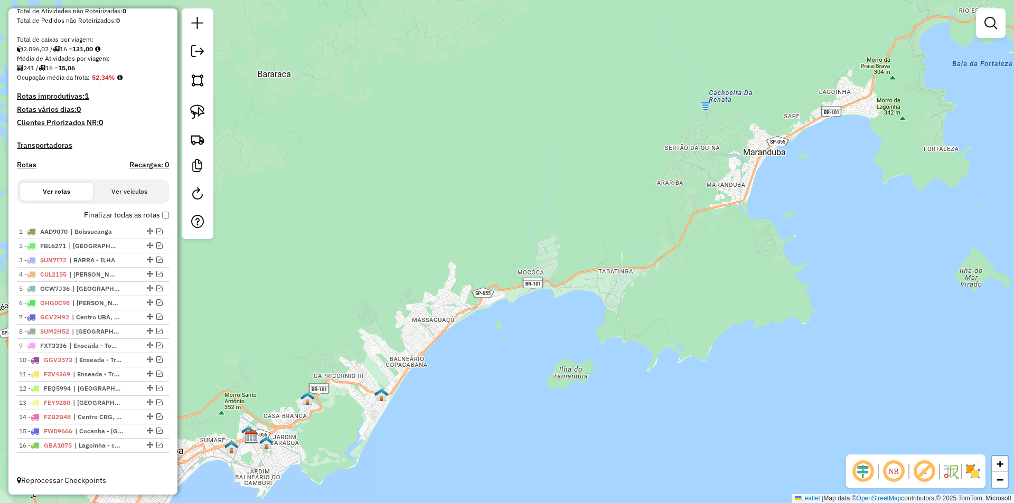
scroll to position [215, 0]
drag, startPoint x: 146, startPoint y: 234, endPoint x: 114, endPoint y: 450, distance: 217.9
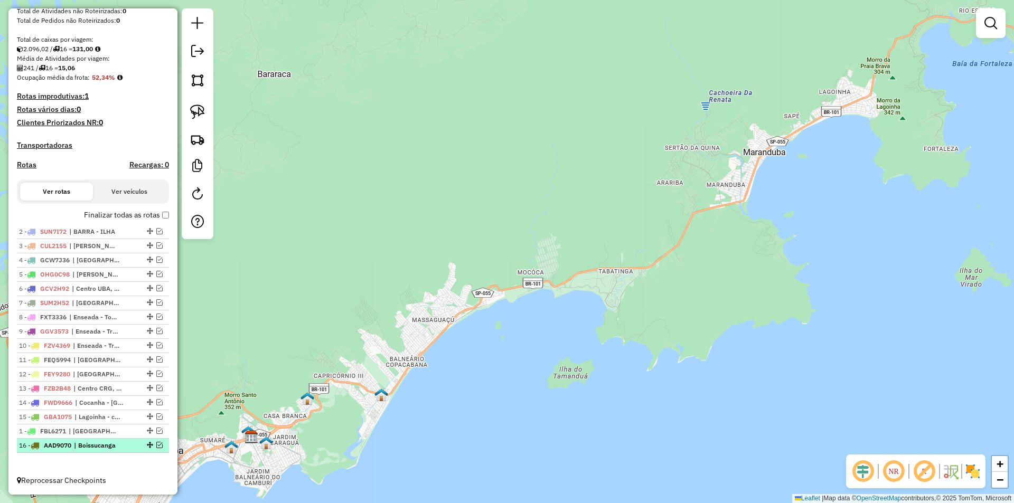
drag, startPoint x: 147, startPoint y: 229, endPoint x: 142, endPoint y: 439, distance: 210.3
drag, startPoint x: 146, startPoint y: 274, endPoint x: 146, endPoint y: 416, distance: 142.1
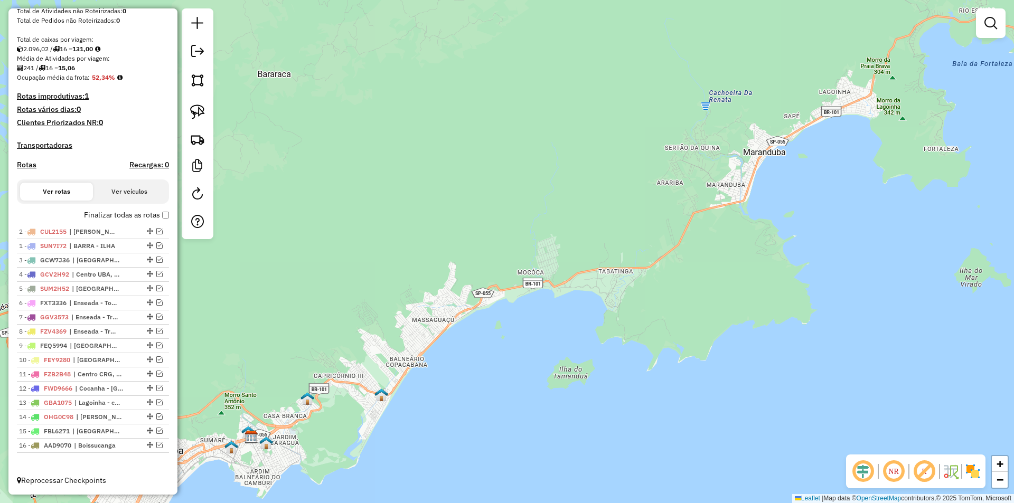
drag, startPoint x: 145, startPoint y: 244, endPoint x: 148, endPoint y: 220, distance: 24.1
drag, startPoint x: 147, startPoint y: 259, endPoint x: 148, endPoint y: 244, distance: 15.9
drag, startPoint x: 148, startPoint y: 275, endPoint x: 148, endPoint y: 244, distance: 31.2
drag, startPoint x: 148, startPoint y: 304, endPoint x: 136, endPoint y: 254, distance: 51.6
drag, startPoint x: 148, startPoint y: 330, endPoint x: 139, endPoint y: 260, distance: 70.8
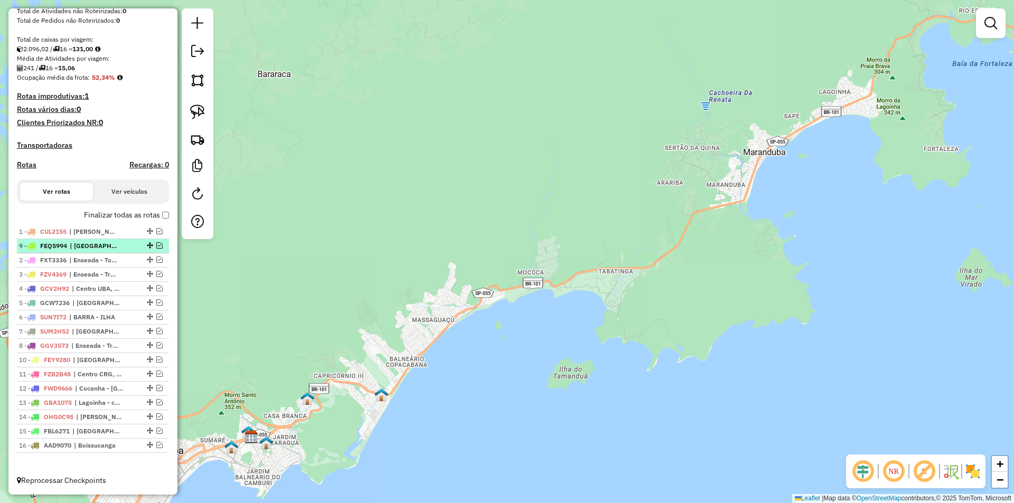
drag, startPoint x: 146, startPoint y: 342, endPoint x: 137, endPoint y: 243, distance: 99.7
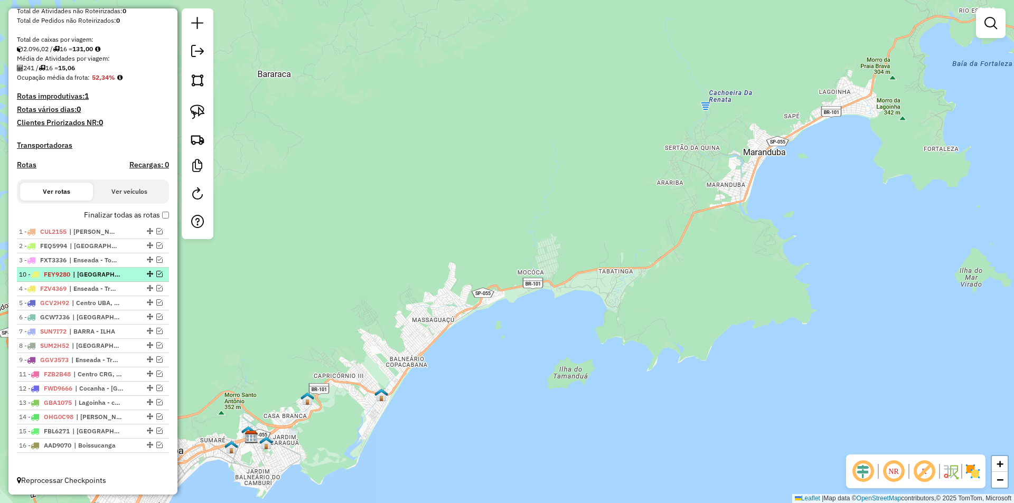
drag, startPoint x: 146, startPoint y: 359, endPoint x: 138, endPoint y: 275, distance: 83.8
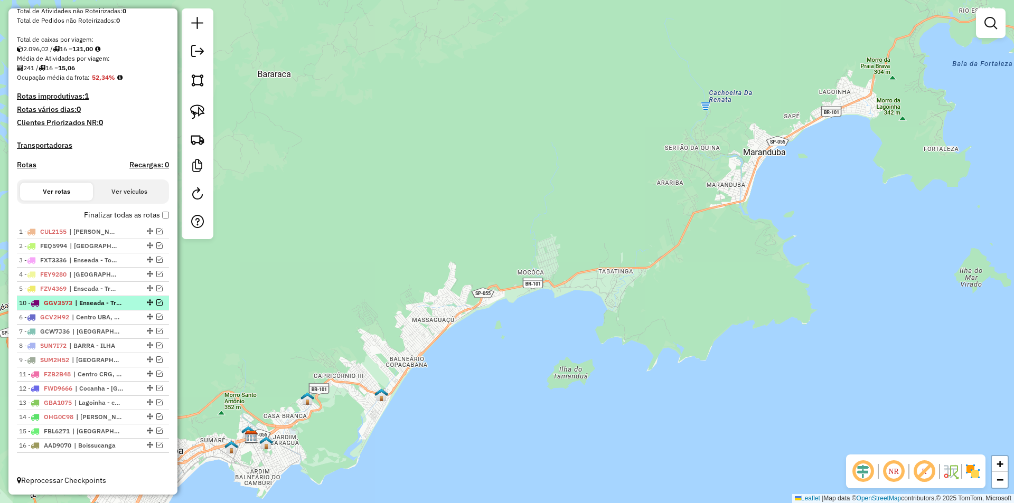
drag, startPoint x: 145, startPoint y: 359, endPoint x: 143, endPoint y: 301, distance: 58.2
drag, startPoint x: 144, startPoint y: 375, endPoint x: 143, endPoint y: 303, distance: 71.9
drag, startPoint x: 146, startPoint y: 389, endPoint x: 140, endPoint y: 318, distance: 71.6
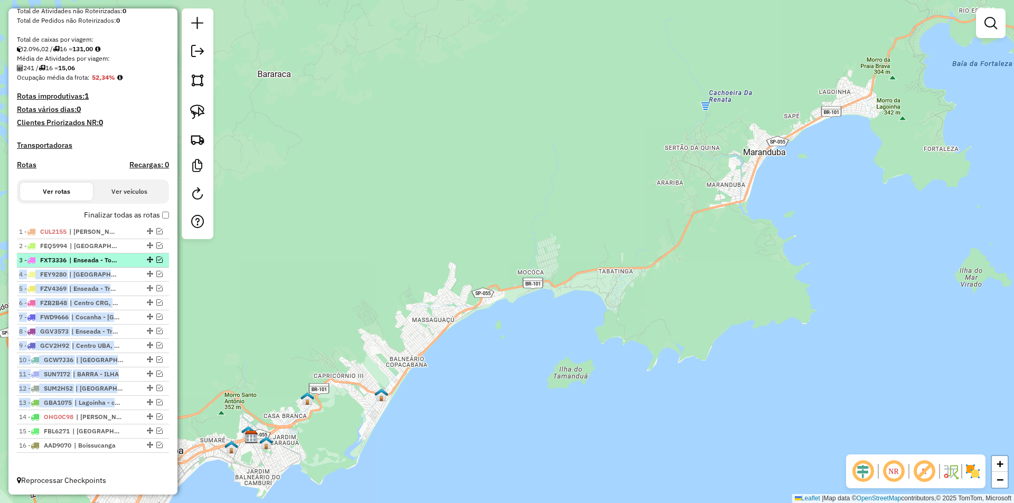
drag, startPoint x: 143, startPoint y: 400, endPoint x: 133, endPoint y: 264, distance: 137.2
click at [133, 264] on ul "1 - CUL2155 | MARESIAS, TOQUE-BARE 2 - FEQ5994 | Morro-Porto 3 - FXT3336 | Ense…" at bounding box center [93, 339] width 152 height 228
drag, startPoint x: 146, startPoint y: 403, endPoint x: 136, endPoint y: 254, distance: 148.8
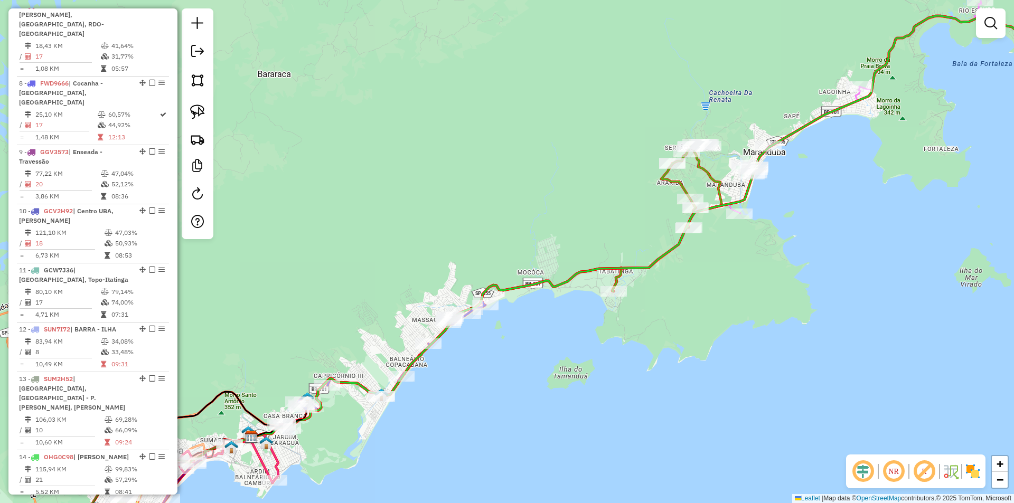
scroll to position [905, 0]
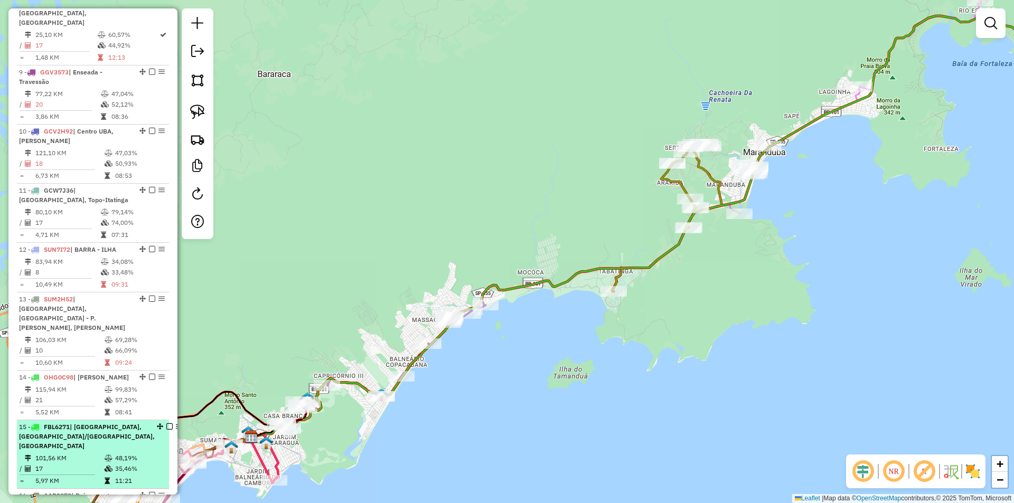
click at [149, 492] on em at bounding box center [152, 495] width 6 height 6
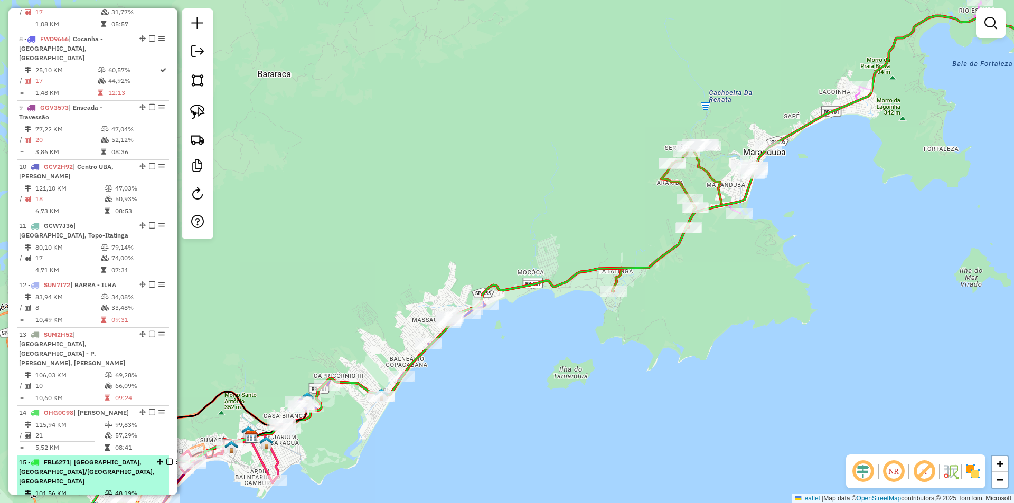
click at [166, 459] on em at bounding box center [169, 462] width 6 height 6
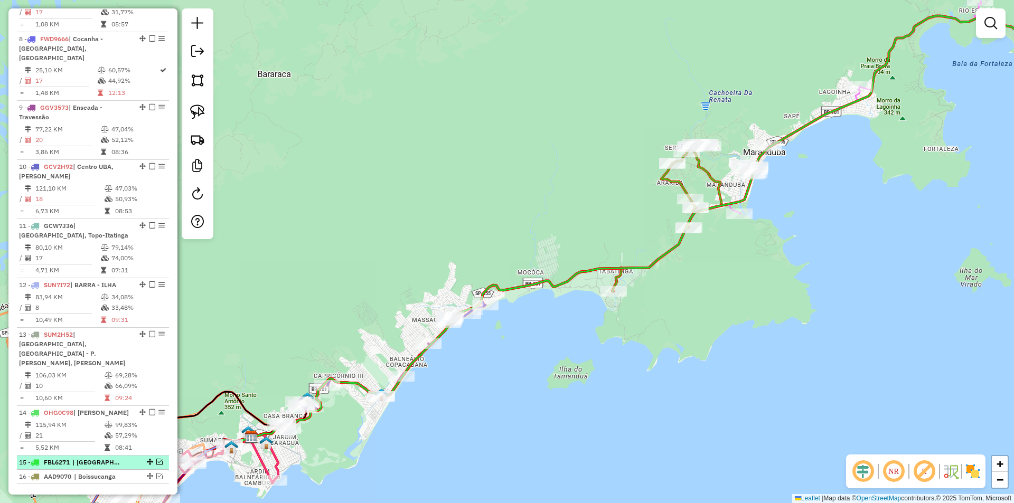
scroll to position [825, 0]
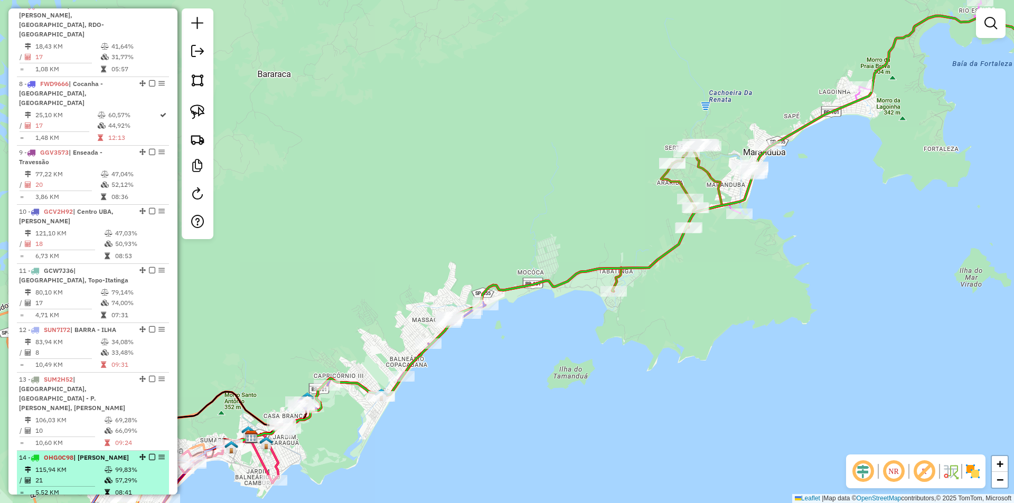
click at [149, 454] on em at bounding box center [152, 457] width 6 height 6
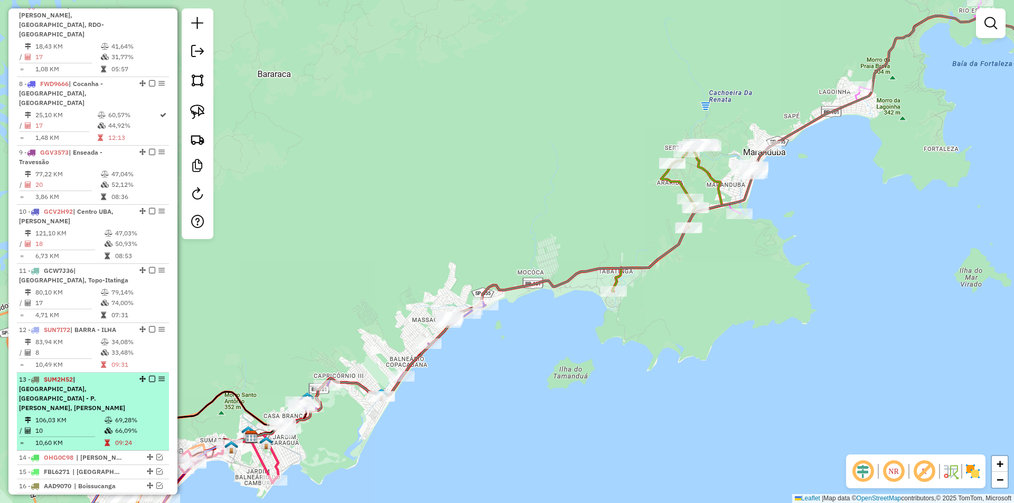
scroll to position [789, 0]
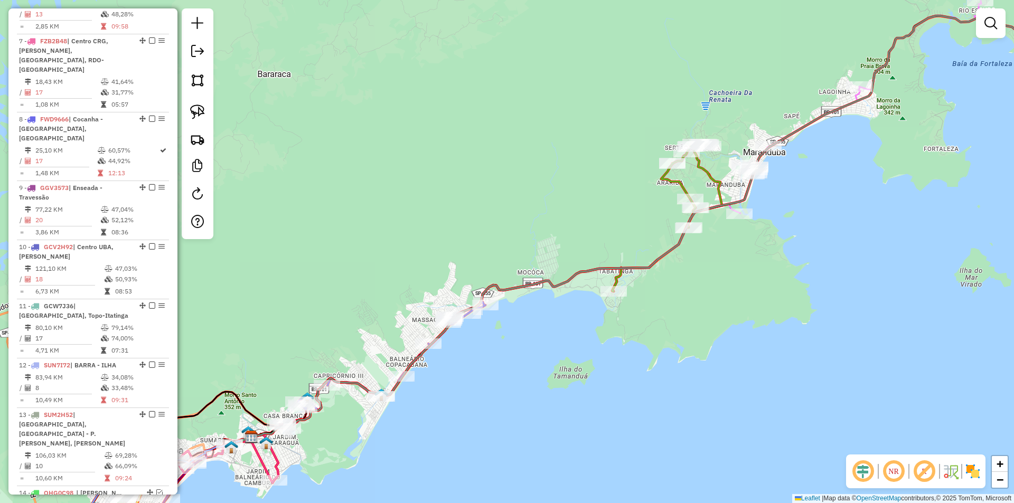
click at [328, 254] on div "Janela de atendimento Grade de atendimento Capacidade Transportadoras Veículos …" at bounding box center [507, 251] width 1014 height 503
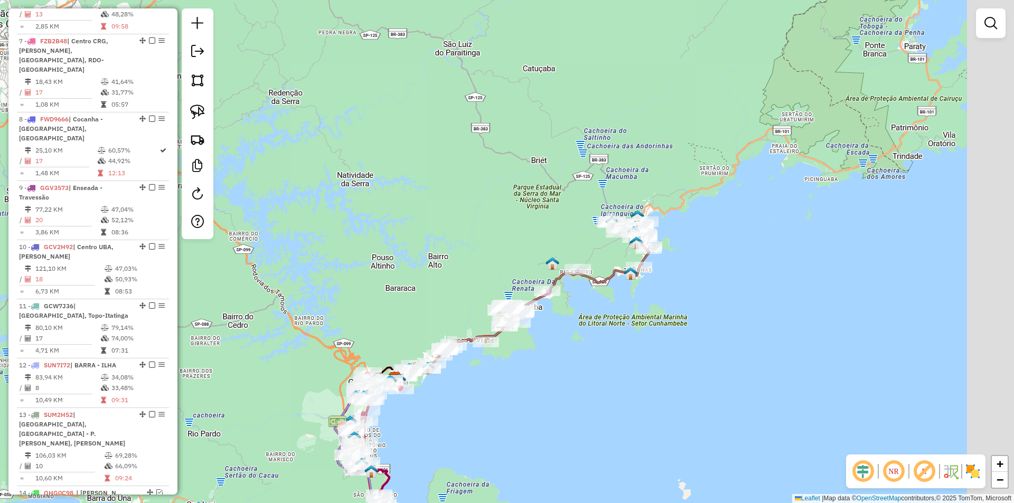
drag, startPoint x: 749, startPoint y: 355, endPoint x: 735, endPoint y: 176, distance: 179.6
click at [733, 176] on div "Janela de atendimento Grade de atendimento Capacidade Transportadoras Veículos …" at bounding box center [507, 251] width 1014 height 503
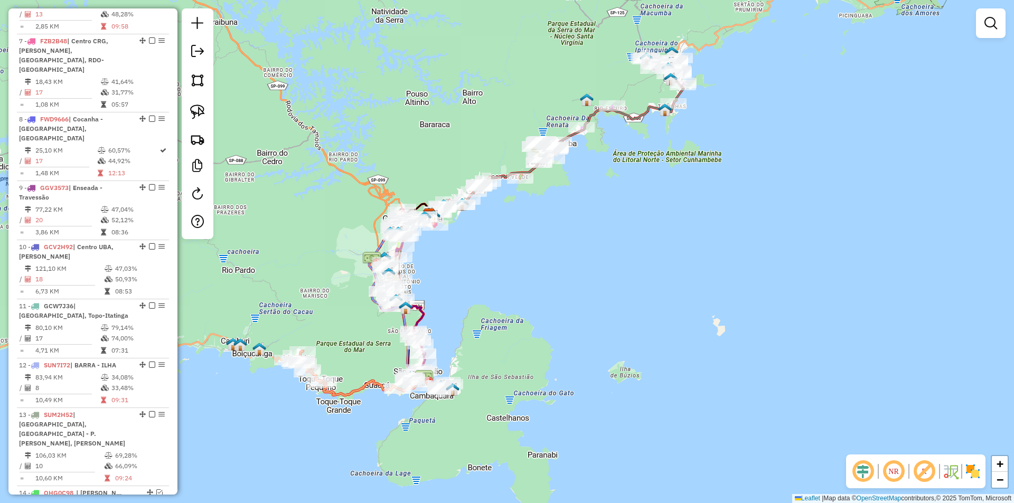
drag, startPoint x: 630, startPoint y: 240, endPoint x: 623, endPoint y: 240, distance: 6.3
click at [630, 239] on div "Janela de atendimento Grade de atendimento Capacidade Transportadoras Veículos …" at bounding box center [507, 251] width 1014 height 503
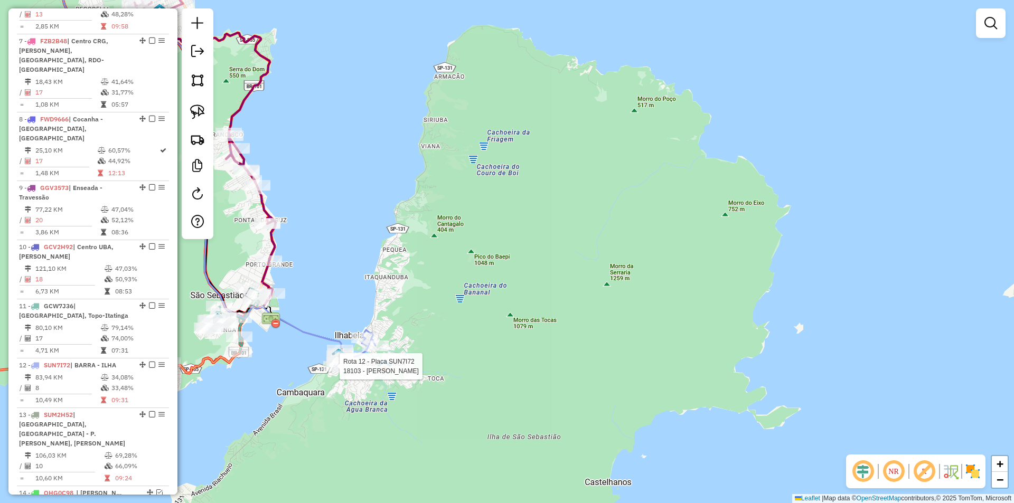
select select "*********"
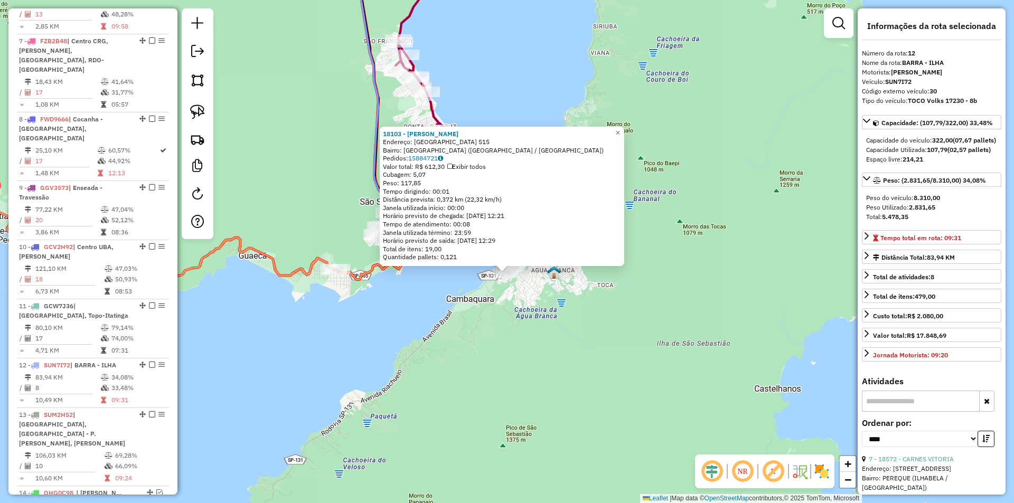
drag, startPoint x: 412, startPoint y: 401, endPoint x: 410, endPoint y: 425, distance: 24.4
click at [410, 425] on div "18103 - LAURA GOES Endereço: PERNAMBUCO 515 Bairro: BARRA VELHA (ILHABELA / SP)…" at bounding box center [507, 251] width 1014 height 503
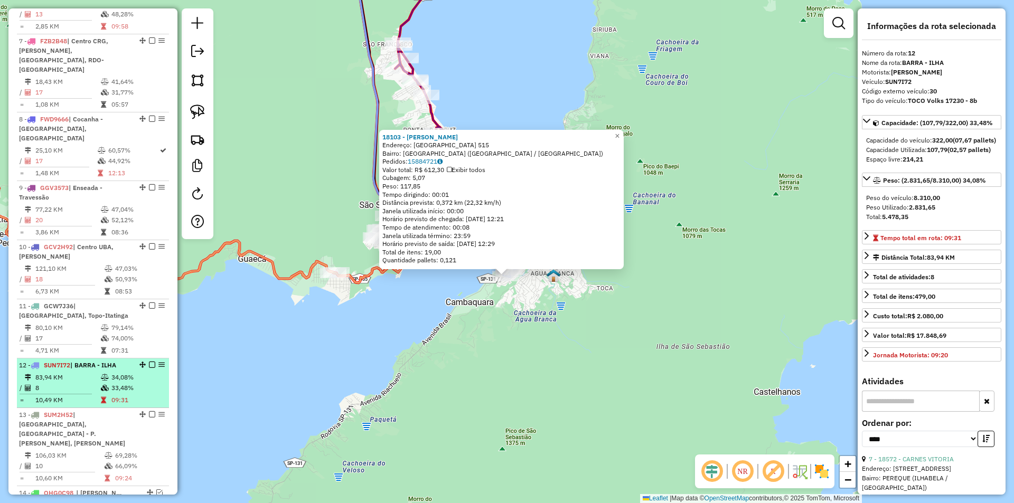
click at [149, 362] on em at bounding box center [152, 365] width 6 height 6
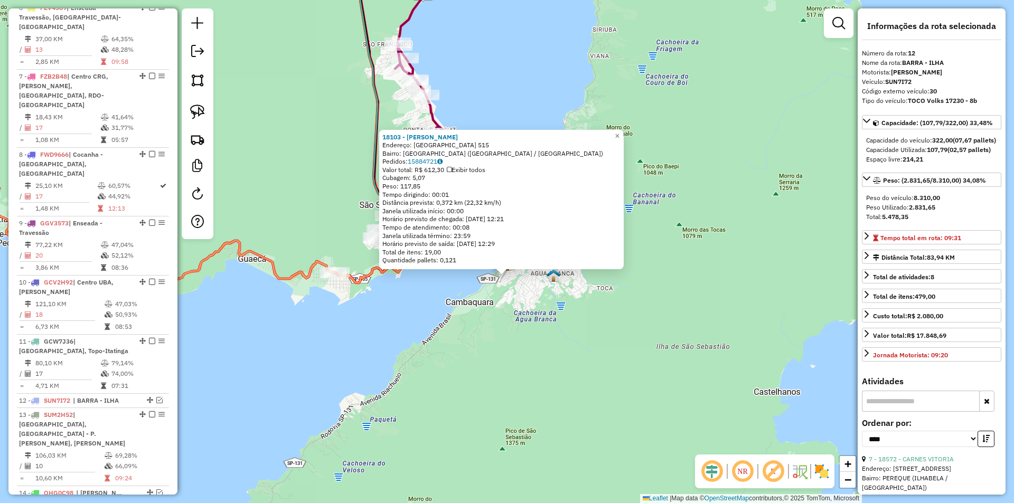
click at [351, 358] on div "18103 - LAURA GOES Endereço: PERNAMBUCO 515 Bairro: BARRA VELHA (ILHABELA / SP)…" at bounding box center [507, 251] width 1014 height 503
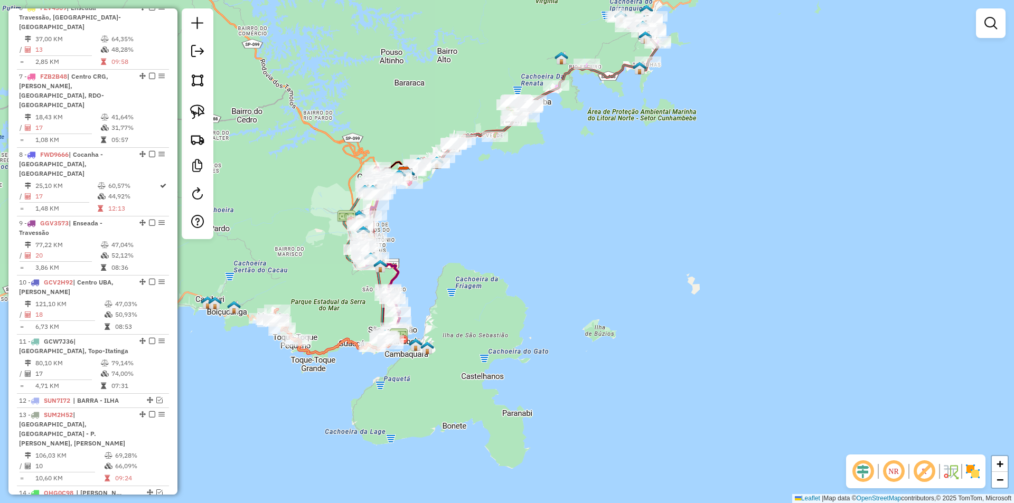
drag, startPoint x: 318, startPoint y: 402, endPoint x: 373, endPoint y: 406, distance: 55.7
click at [373, 407] on div "Janela de atendimento Grade de atendimento Capacidade Transportadoras Veículos …" at bounding box center [507, 251] width 1014 height 503
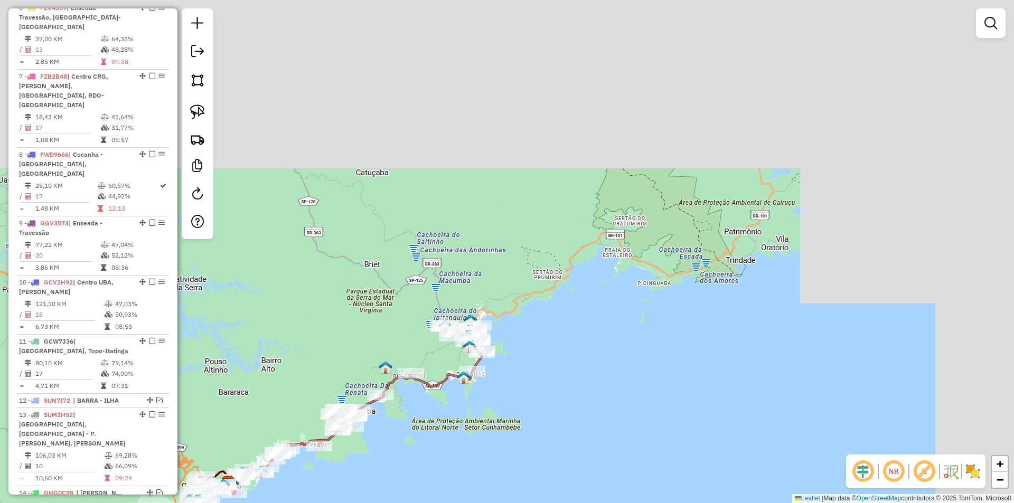
drag, startPoint x: 525, startPoint y: 268, endPoint x: 297, endPoint y: 524, distance: 342.0
click at [297, 503] on html "Aguarde... Pop-up bloqueado! Seu navegador bloqueou automáticamente a abertura …" at bounding box center [507, 251] width 1014 height 503
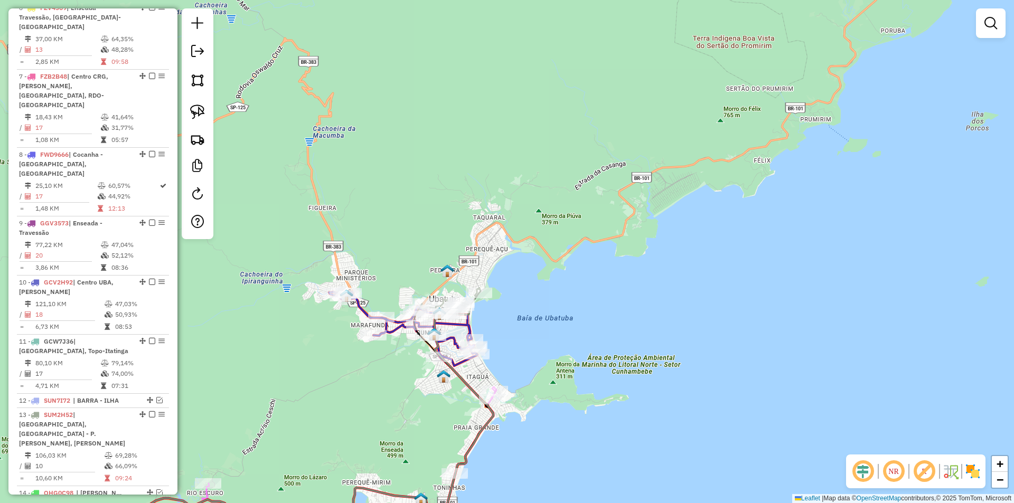
drag, startPoint x: 345, startPoint y: 383, endPoint x: 290, endPoint y: 397, distance: 57.3
click at [291, 397] on div "Janela de atendimento Grade de atendimento Capacidade Transportadoras Veículos …" at bounding box center [507, 251] width 1014 height 503
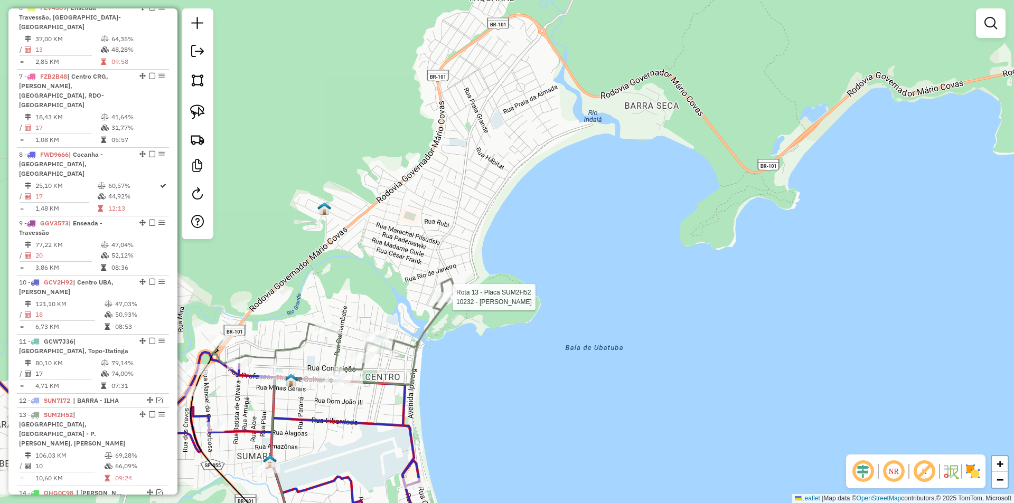
select select "*********"
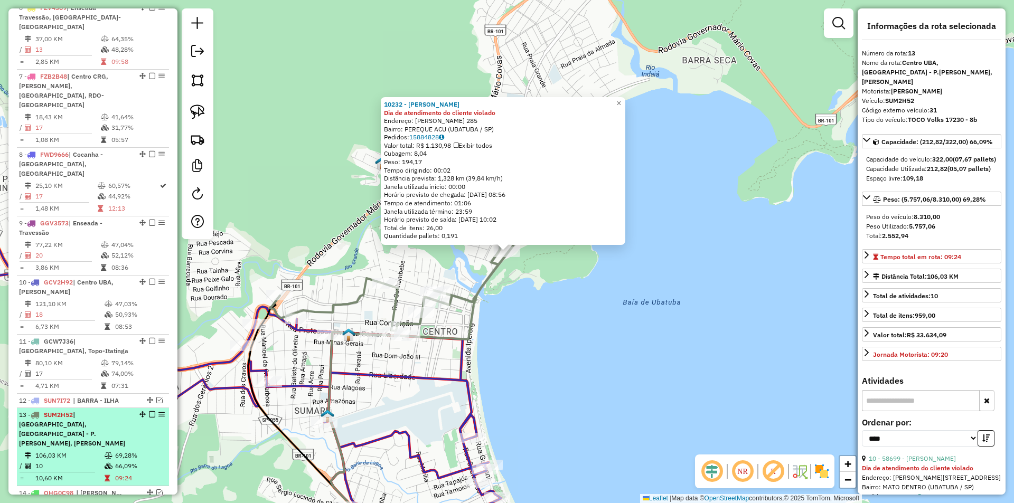
click at [149, 412] on em at bounding box center [152, 415] width 6 height 6
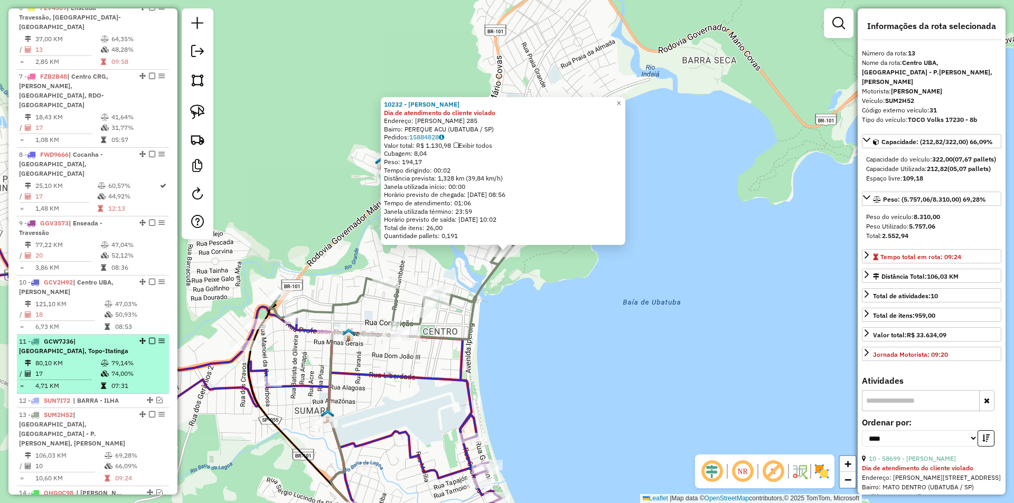
scroll to position [709, 0]
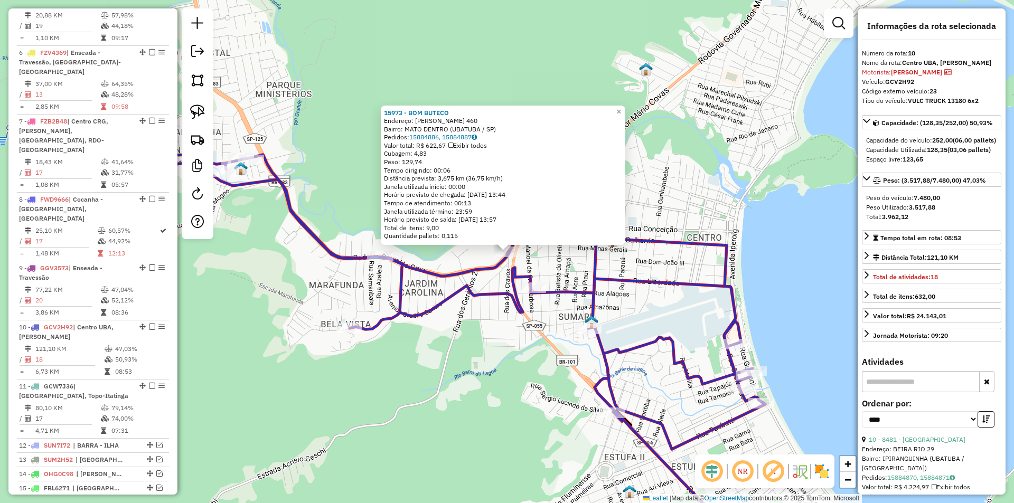
click at [368, 384] on div "15973 - BOM BUTECO Endereço: OSWALDO CRUZ 460 Bairro: MATO DENTRO (UBATUBA / SP…" at bounding box center [507, 251] width 1014 height 503
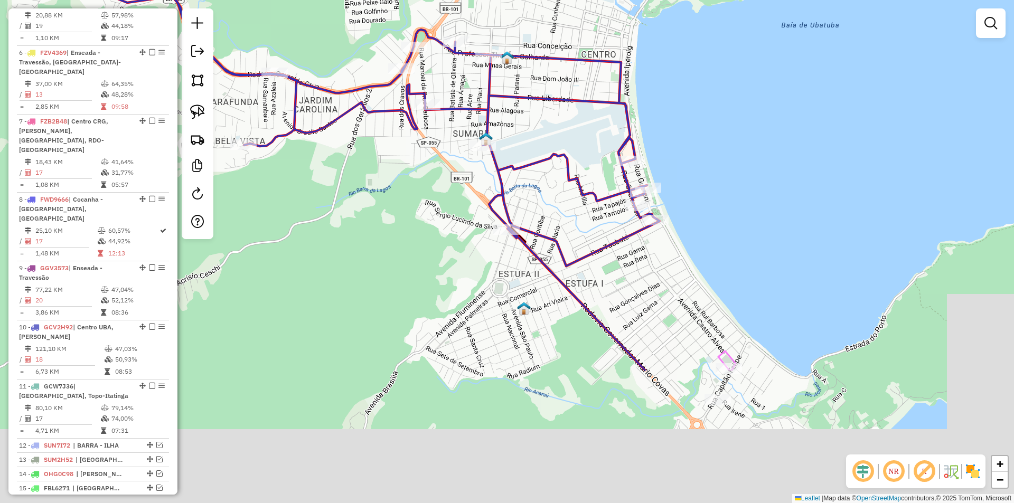
drag, startPoint x: 416, startPoint y: 321, endPoint x: 362, endPoint y: 244, distance: 94.8
click at [362, 244] on div "Janela de atendimento Grade de atendimento Capacidade Transportadoras Veículos …" at bounding box center [507, 251] width 1014 height 503
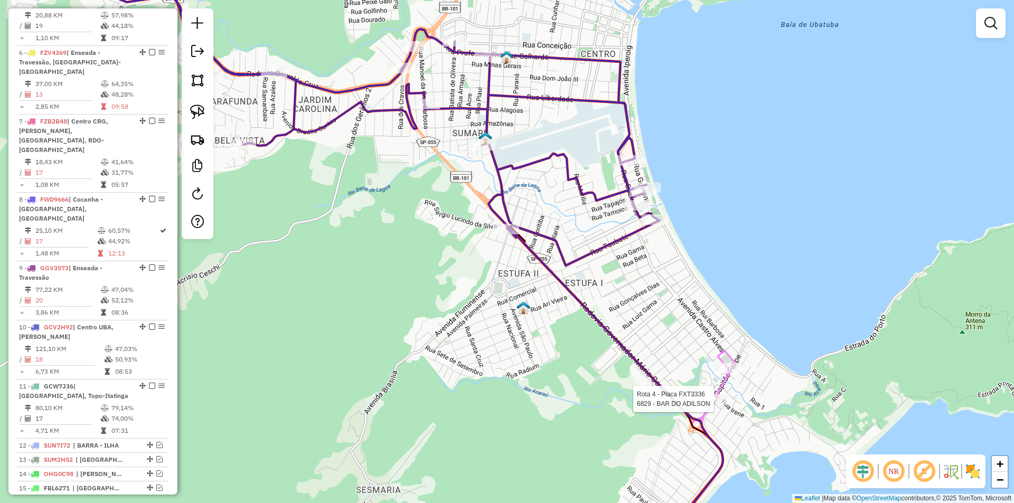
select select "*********"
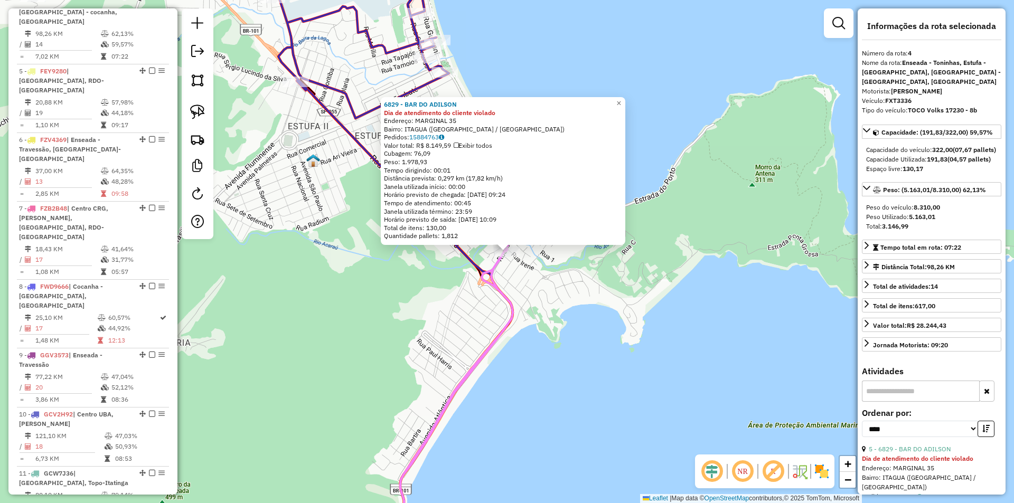
scroll to position [600, 0]
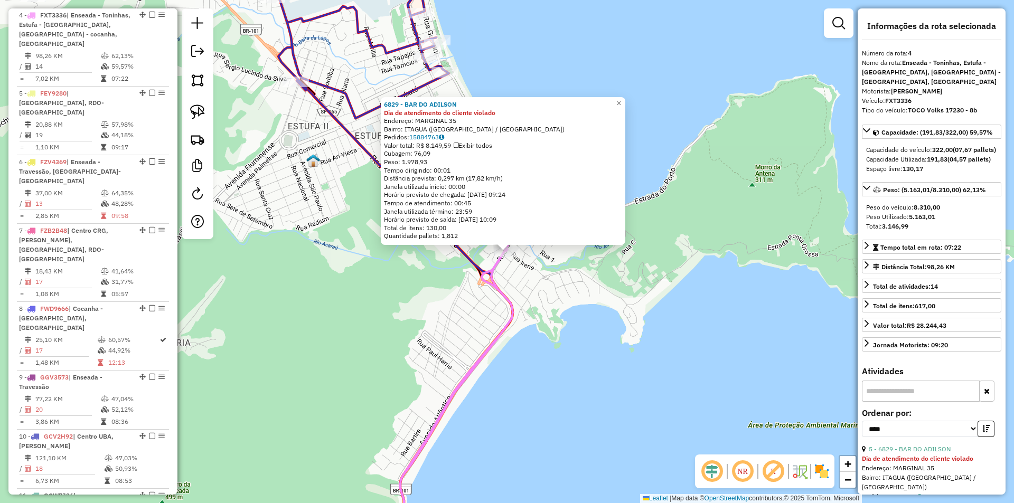
click at [503, 340] on icon at bounding box center [442, 378] width 166 height 351
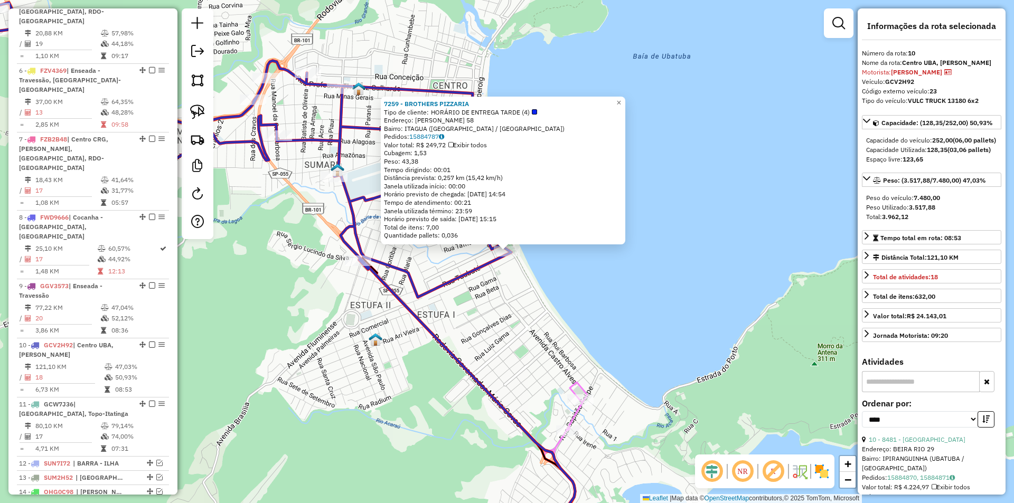
scroll to position [709, 0]
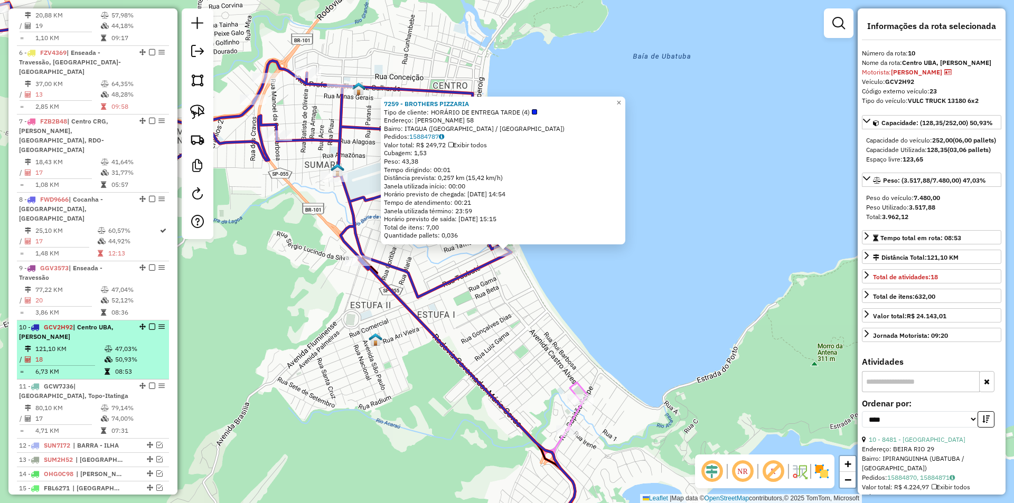
click at [150, 324] on em at bounding box center [152, 327] width 6 height 6
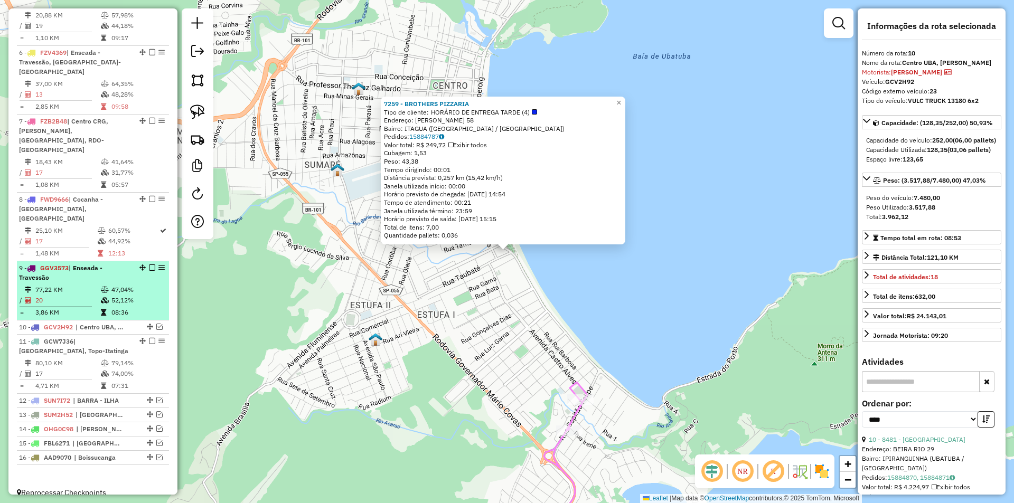
scroll to position [664, 0]
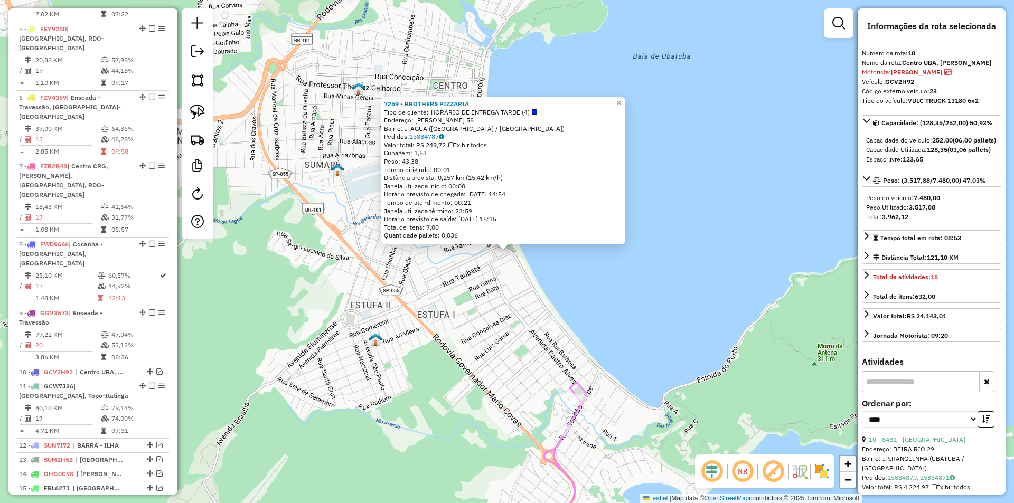
drag, startPoint x: 300, startPoint y: 343, endPoint x: 317, endPoint y: 324, distance: 25.4
click at [313, 328] on div "7259 - BROTHERS PIZZARIA Tipo de cliente: HORÁRIO DE ENTREGA TARDE (4) Endereço…" at bounding box center [507, 251] width 1014 height 503
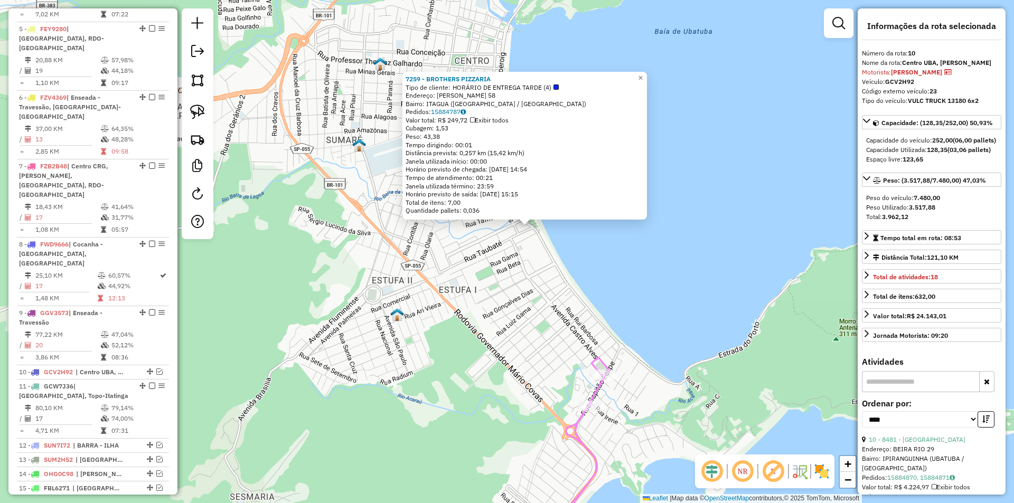
drag, startPoint x: 338, startPoint y: 244, endPoint x: 357, endPoint y: 234, distance: 21.3
click at [342, 236] on div "7259 - BROTHERS PIZZARIA Tipo de cliente: HORÁRIO DE ENTREGA TARDE (4) Endereço…" at bounding box center [507, 251] width 1014 height 503
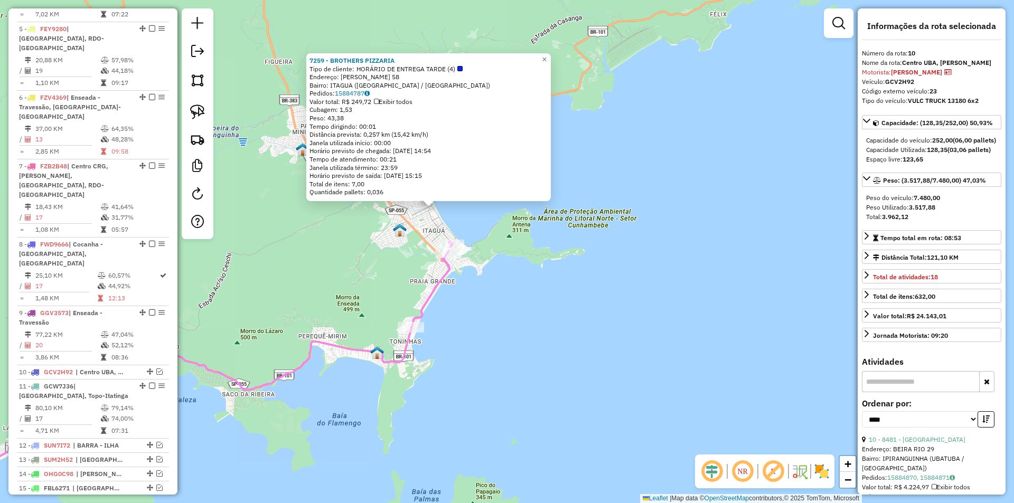
click at [522, 338] on div "7259 - BROTHERS PIZZARIA Tipo de cliente: HORÁRIO DE ENTREGA TARDE (4) Endereço…" at bounding box center [507, 251] width 1014 height 503
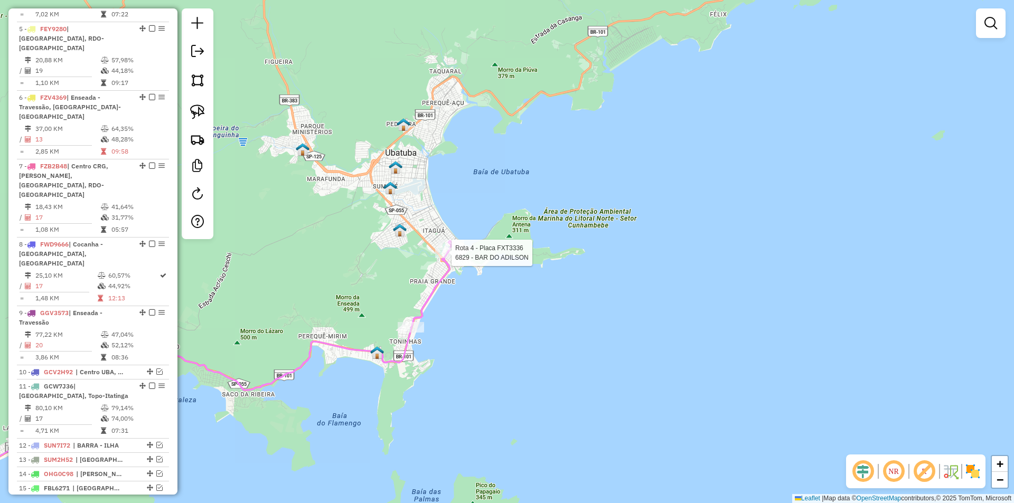
select select "*********"
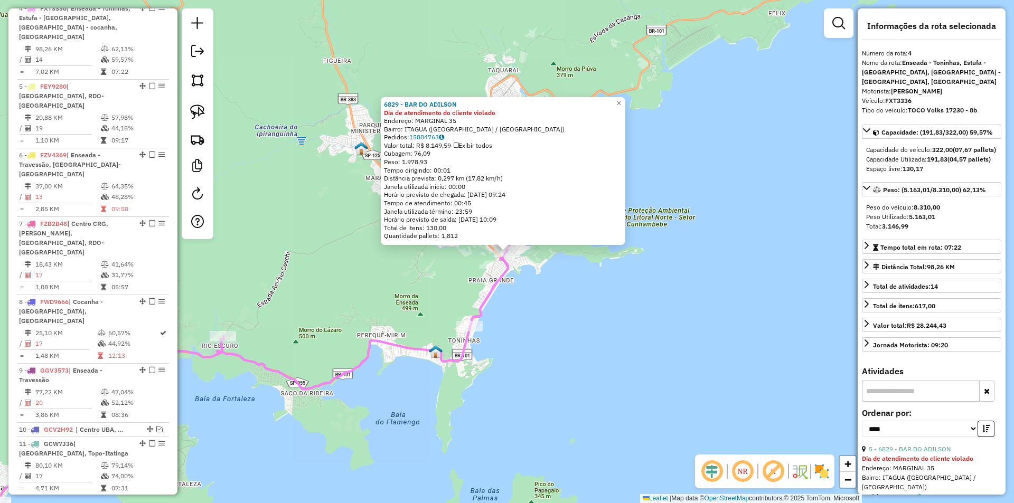
scroll to position [600, 0]
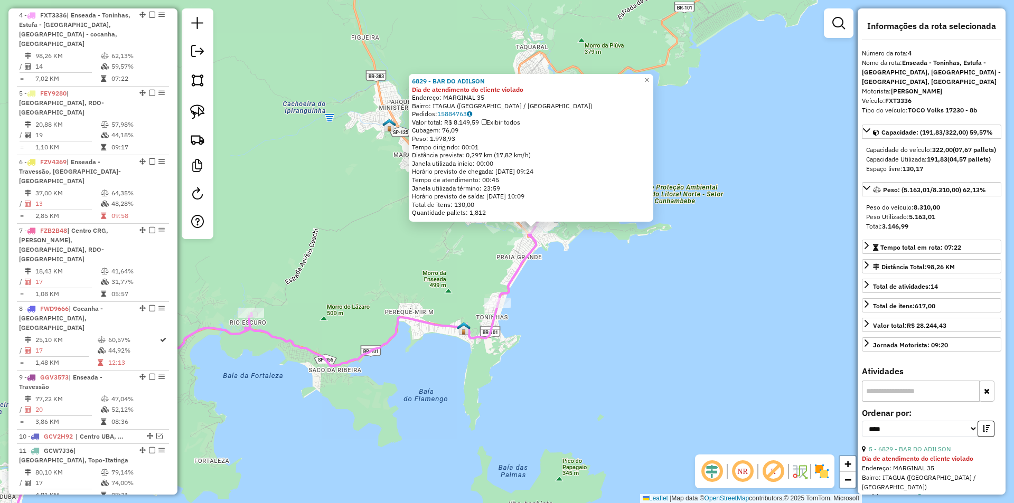
drag, startPoint x: 378, startPoint y: 426, endPoint x: 720, endPoint y: 259, distance: 379.9
click at [720, 259] on div "6829 - BAR DO ADILSON Dia de atendimento do cliente violado Endereço: MARGINAL …" at bounding box center [507, 251] width 1014 height 503
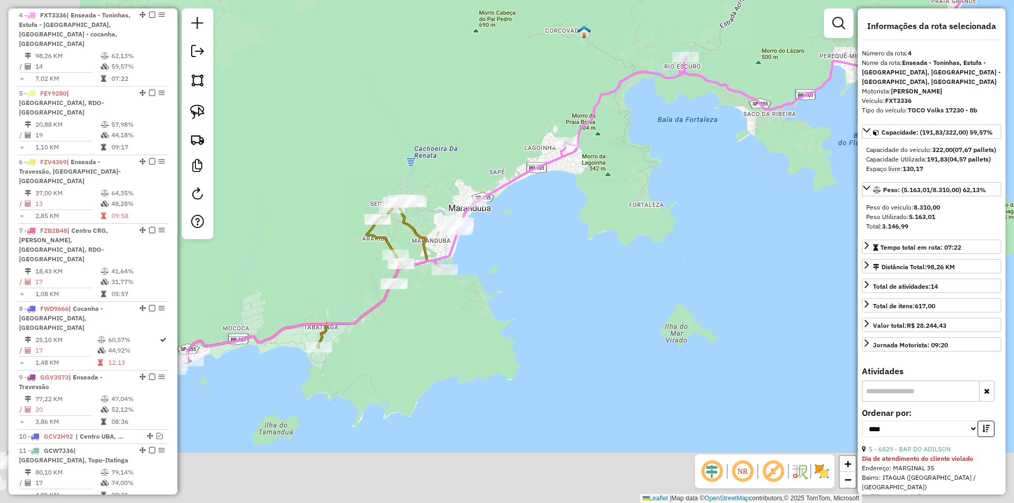
drag, startPoint x: 508, startPoint y: 399, endPoint x: 573, endPoint y: 312, distance: 108.6
click at [599, 309] on div "6829 - BAR DO ADILSON Dia de atendimento do cliente violado Endereço: MARGINAL …" at bounding box center [507, 251] width 1014 height 503
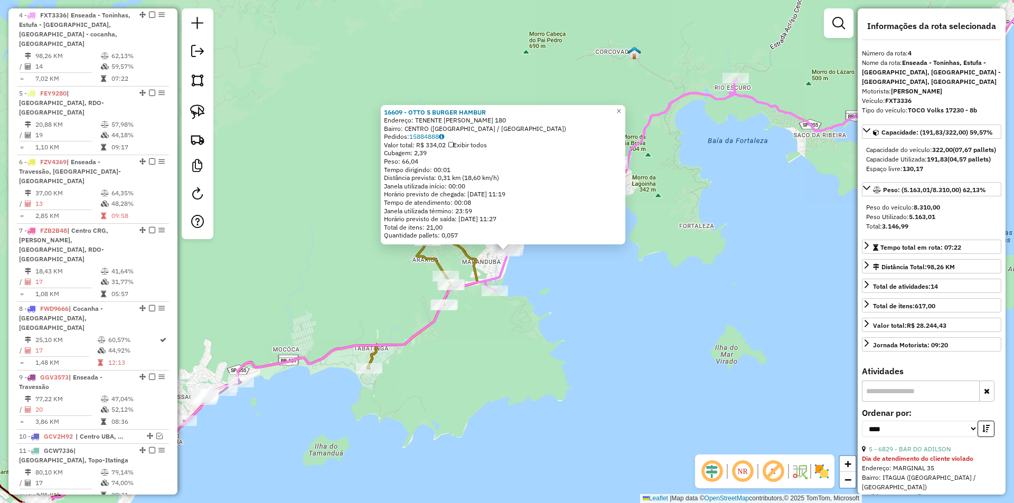
click at [566, 322] on div "16609 - OTTO S BURGER HAMBUR Endereço: TENENTE MANOEL BARBOSA DA SILV 180 Bairr…" at bounding box center [507, 251] width 1014 height 503
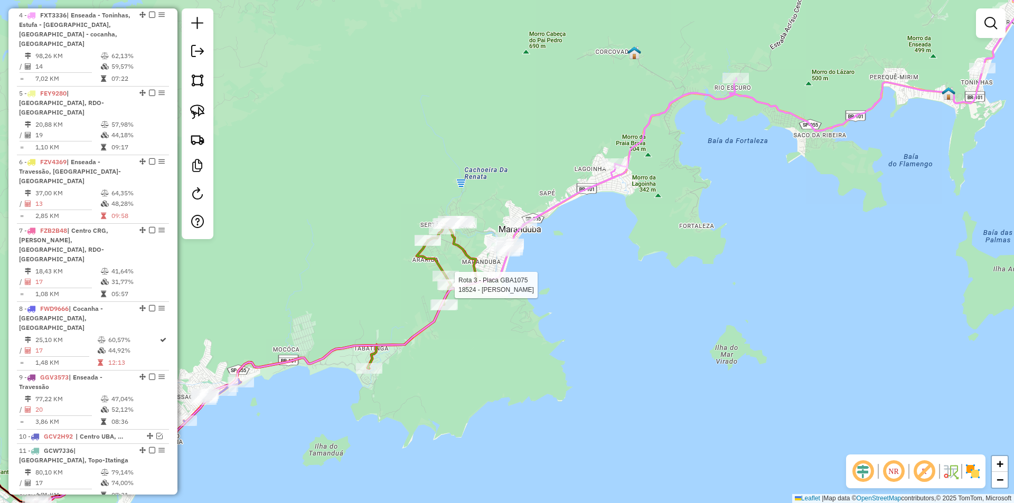
select select "*********"
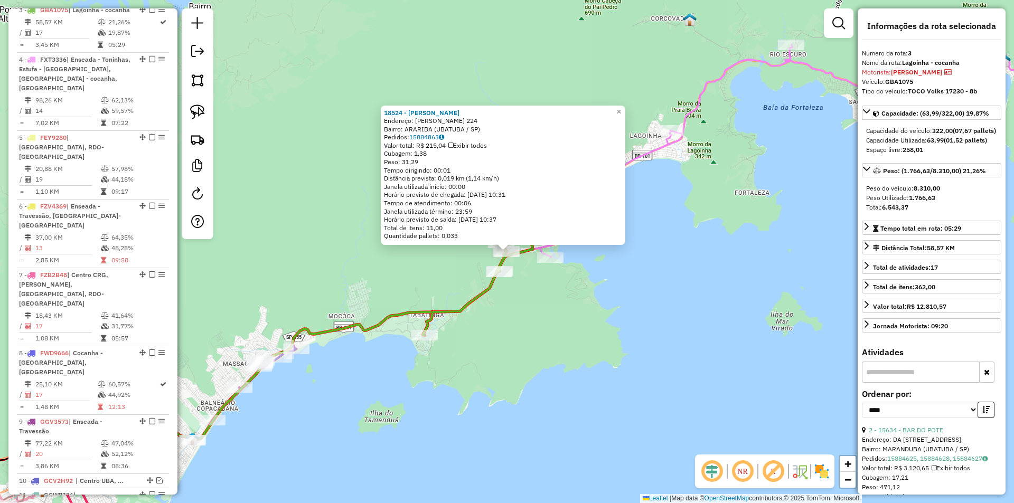
scroll to position [540, 0]
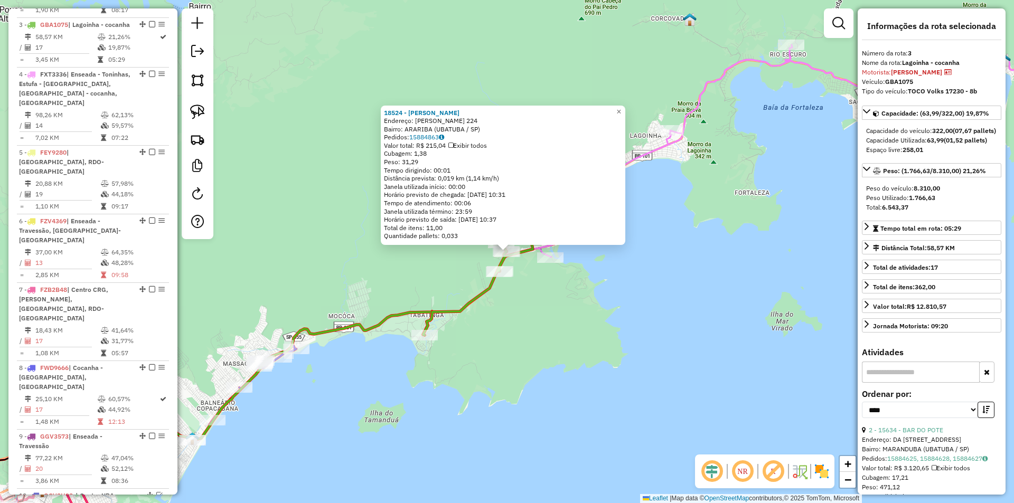
click at [526, 362] on div "18524 - ISAAC LEAL DE SOUSA Endereço: PEDRO BERNARDINO DE AMORIM 224 Bairro: AR…" at bounding box center [507, 251] width 1014 height 503
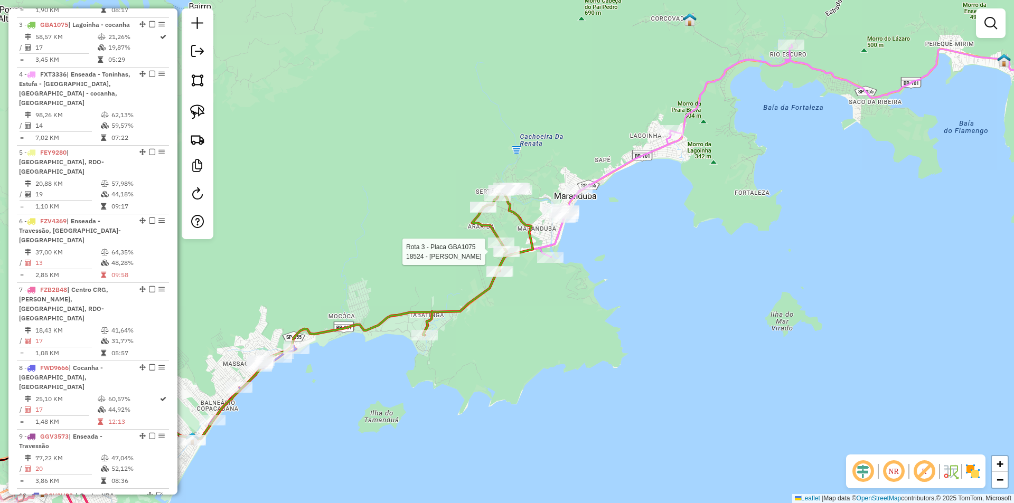
select select "*********"
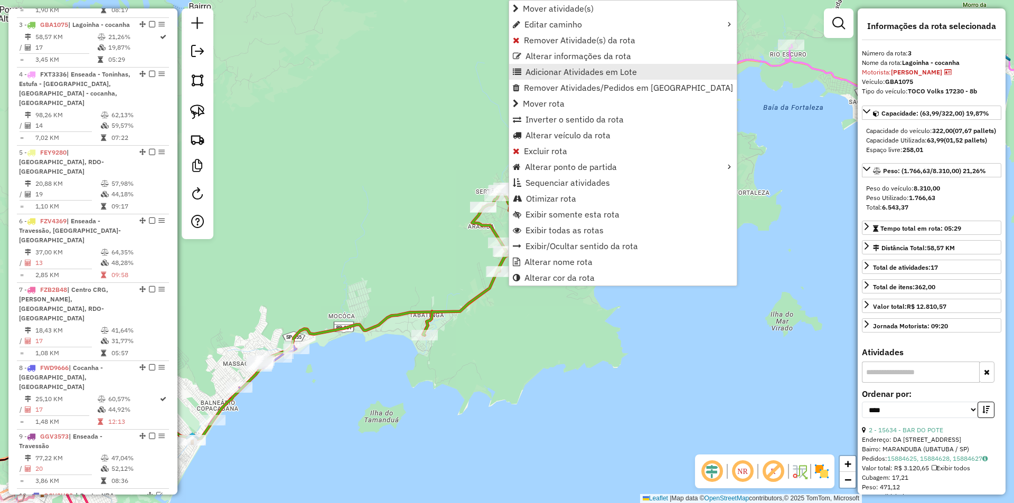
click at [534, 72] on span "Adicionar Atividades em Lote" at bounding box center [581, 72] width 111 height 8
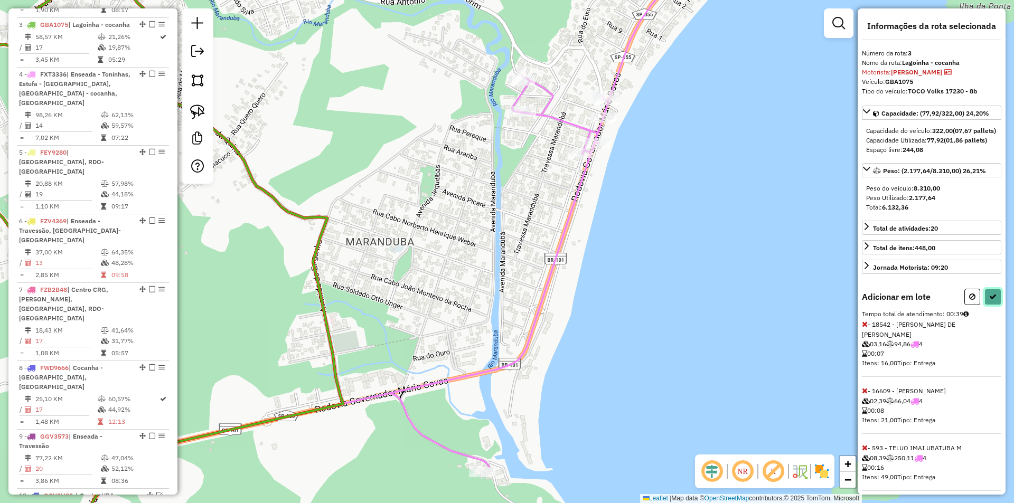
click at [993, 301] on icon at bounding box center [993, 296] width 7 height 7
select select "*********"
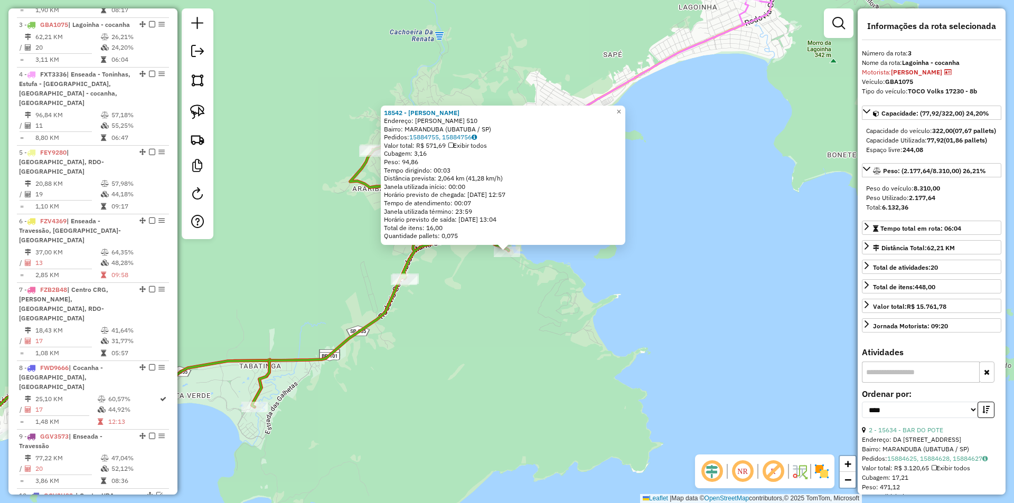
click at [547, 368] on div "18542 - WAGNER DE ARAUJO MUN Endereço: BENEDITA LUIZA DOS SANTOS 510 Bairro: MA…" at bounding box center [507, 251] width 1014 height 503
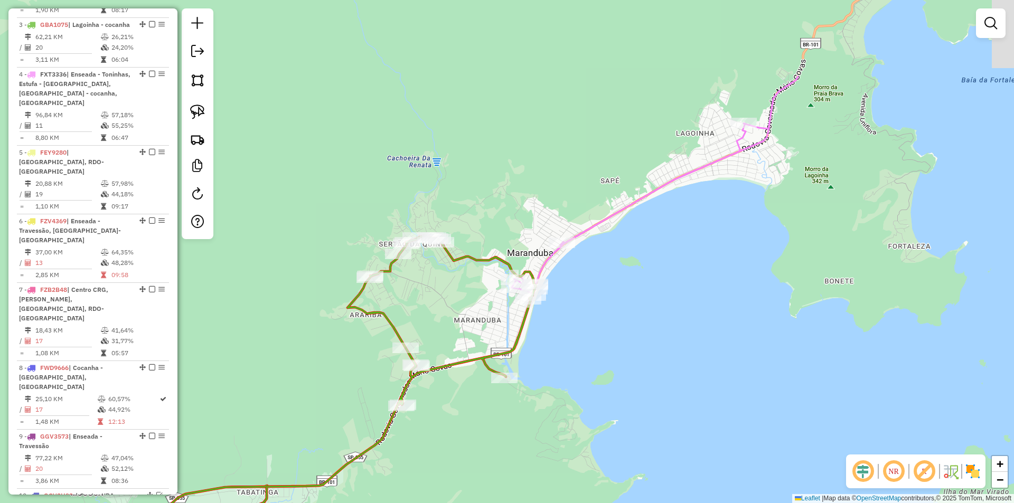
drag, startPoint x: 570, startPoint y: 303, endPoint x: 571, endPoint y: 414, distance: 111.0
click at [567, 432] on div "Janela de atendimento Grade de atendimento Capacidade Transportadoras Veículos …" at bounding box center [507, 251] width 1014 height 503
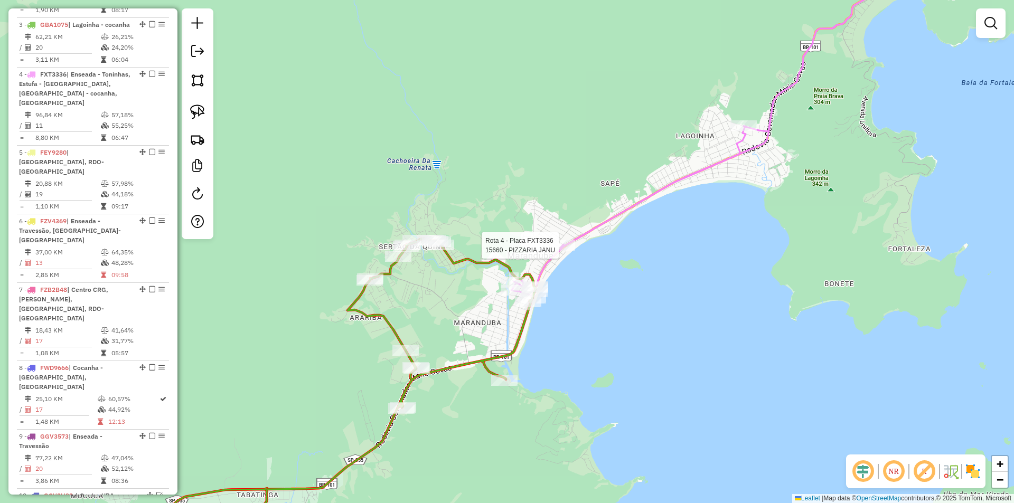
select select "*********"
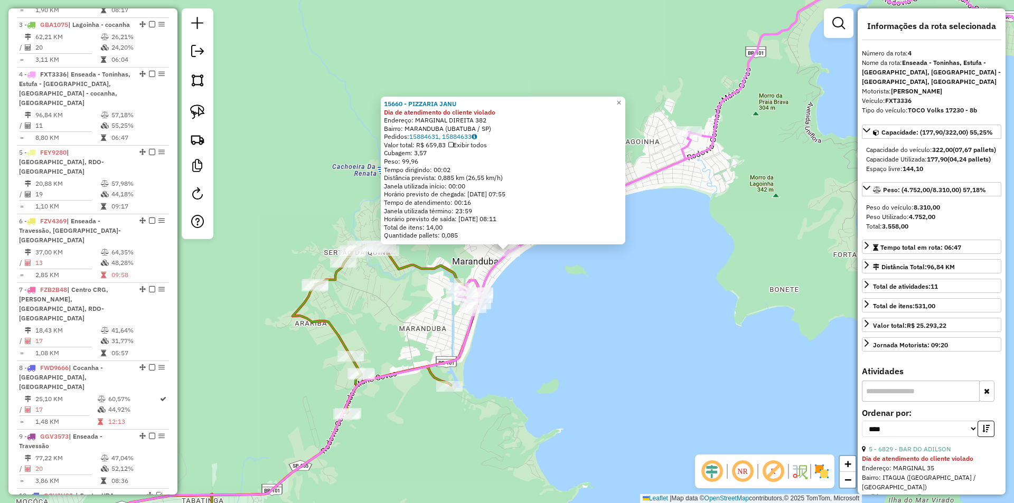
scroll to position [600, 0]
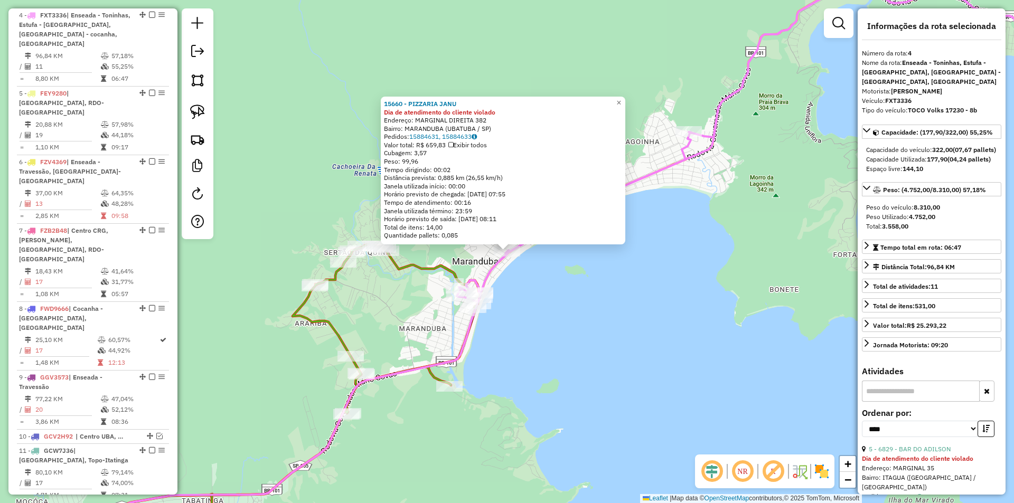
click at [748, 308] on div "15660 - PIZZARIA JANU Dia de atendimento do cliente violado Endereço: MARGINAL …" at bounding box center [507, 251] width 1014 height 503
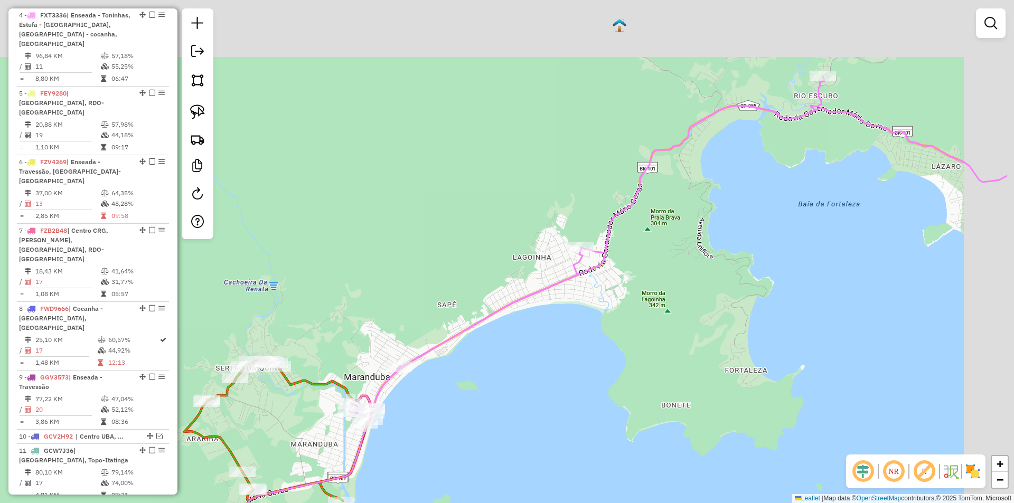
drag, startPoint x: 714, startPoint y: 319, endPoint x: 540, endPoint y: 474, distance: 232.7
click at [540, 474] on div "Janela de atendimento Grade de atendimento Capacidade Transportadoras Veículos …" at bounding box center [507, 251] width 1014 height 503
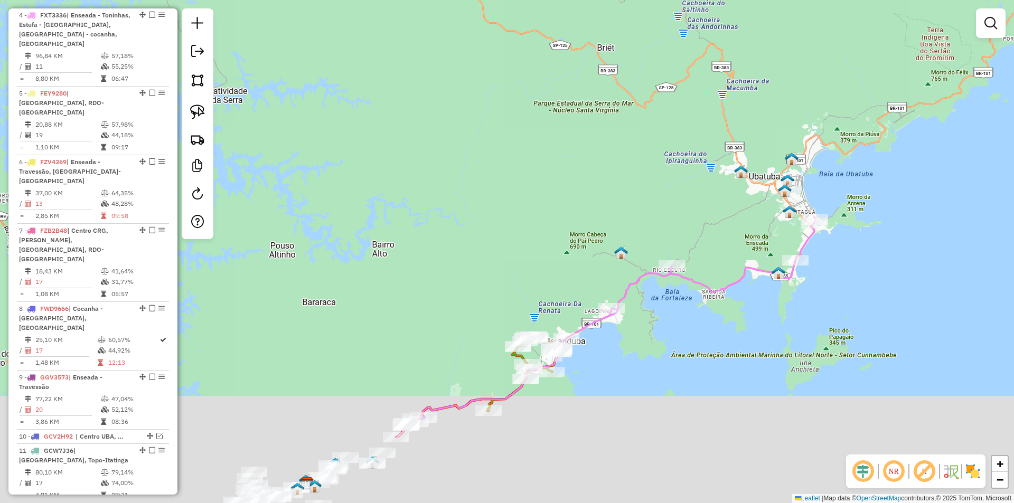
drag, startPoint x: 582, startPoint y: 442, endPoint x: 656, endPoint y: 333, distance: 130.9
click at [656, 333] on div "Janela de atendimento Grade de atendimento Capacidade Transportadoras Veículos …" at bounding box center [507, 251] width 1014 height 503
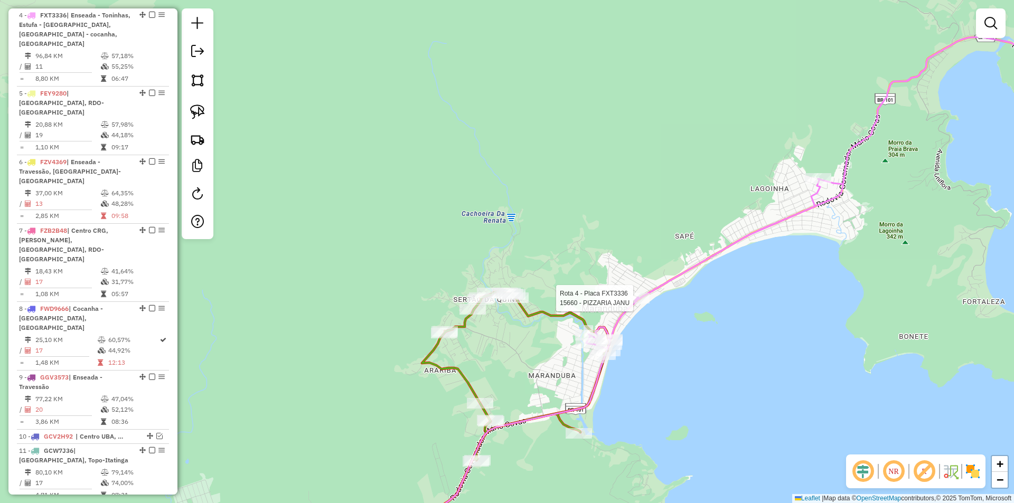
select select "*********"
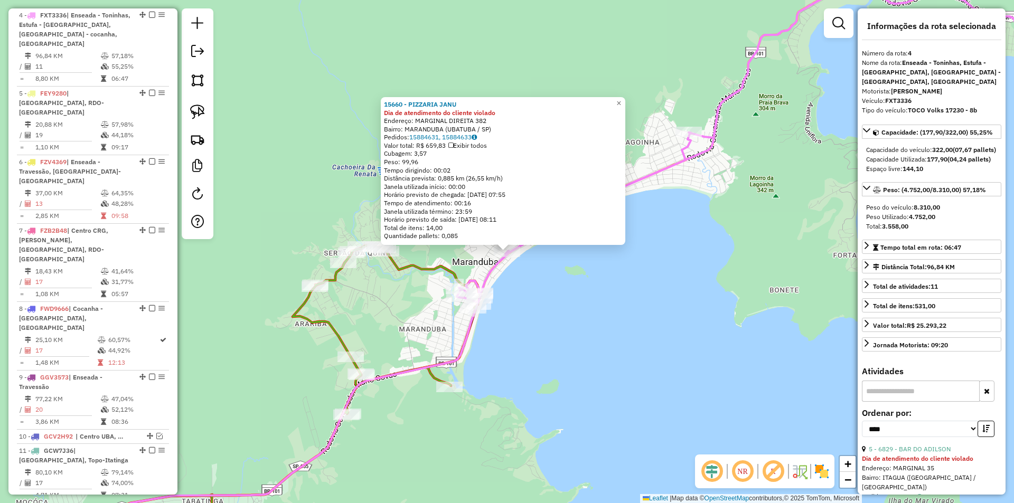
click at [371, 299] on div "15660 - PIZZARIA JANU Dia de atendimento do cliente violado Endereço: MARGINAL …" at bounding box center [507, 251] width 1014 height 503
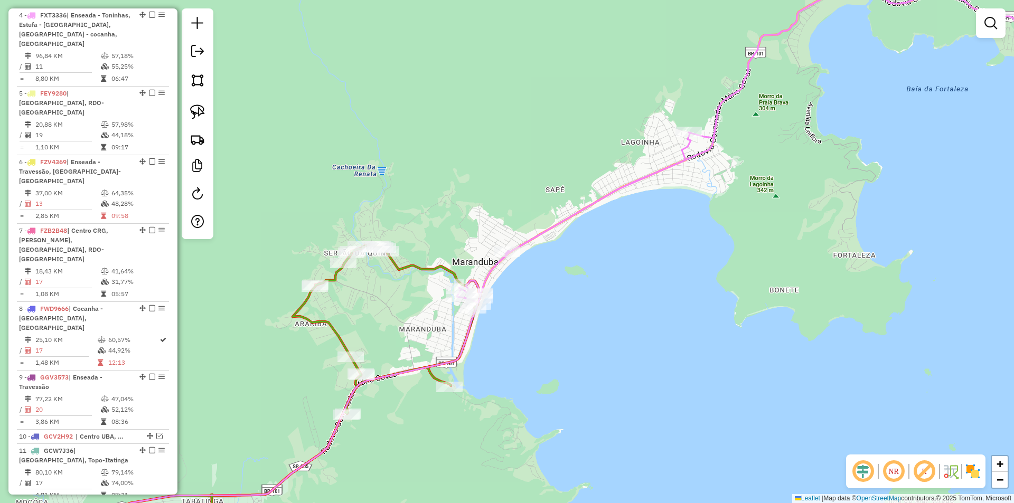
drag, startPoint x: 744, startPoint y: 247, endPoint x: 763, endPoint y: 220, distance: 32.2
click at [757, 228] on div "Janela de atendimento Grade de atendimento Capacidade Transportadoras Veículos …" at bounding box center [507, 251] width 1014 height 503
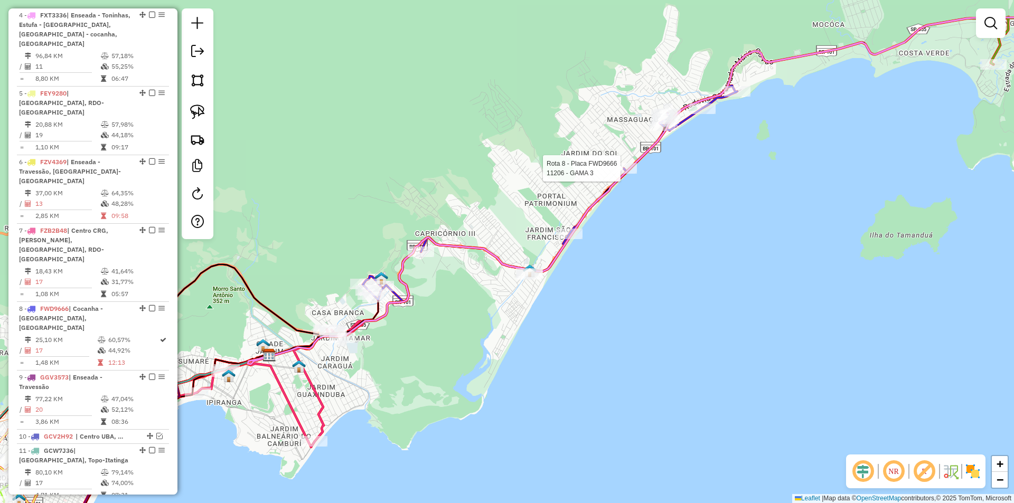
select select "*********"
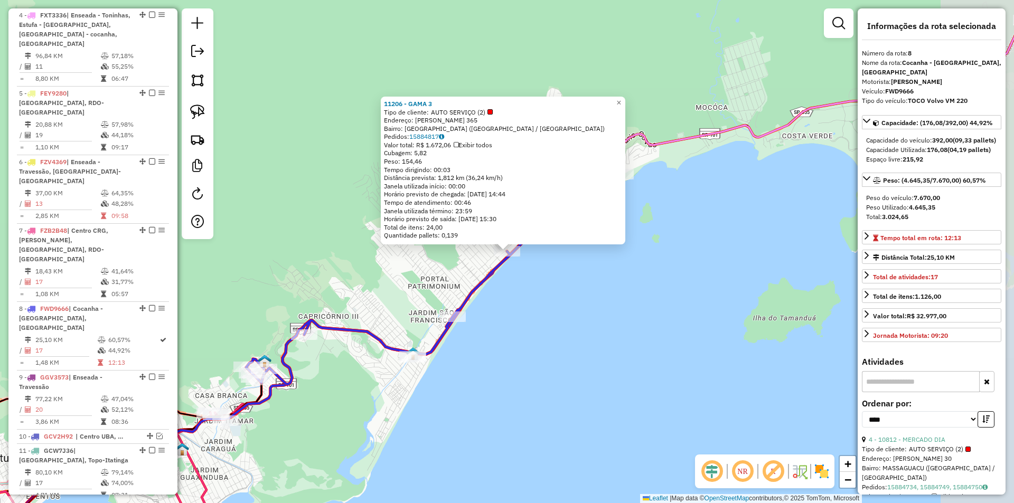
scroll to position [664, 0]
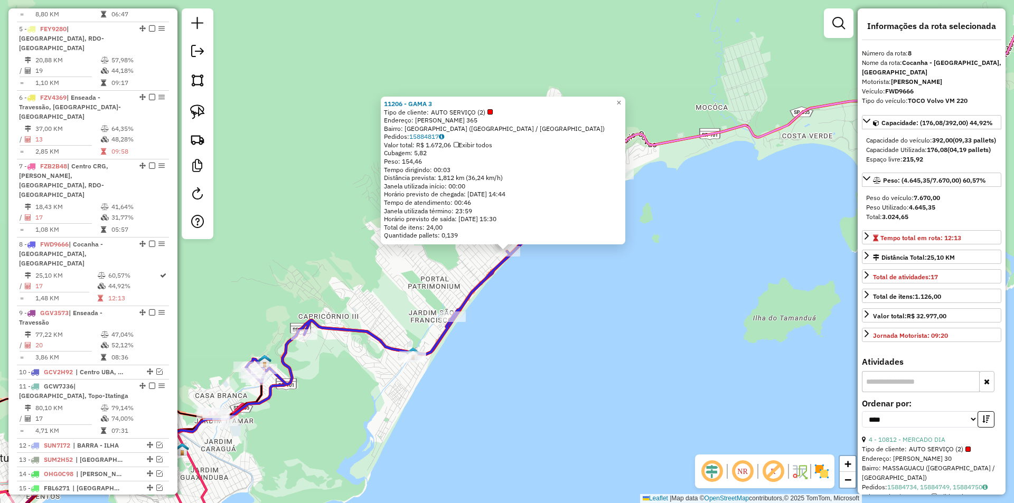
click at [651, 356] on div "11206 - GAMA 3 Tipo de cliente: AUTO SERVIÇO (2) Endereço: ANTONIO DE LUCCA 365…" at bounding box center [507, 251] width 1014 height 503
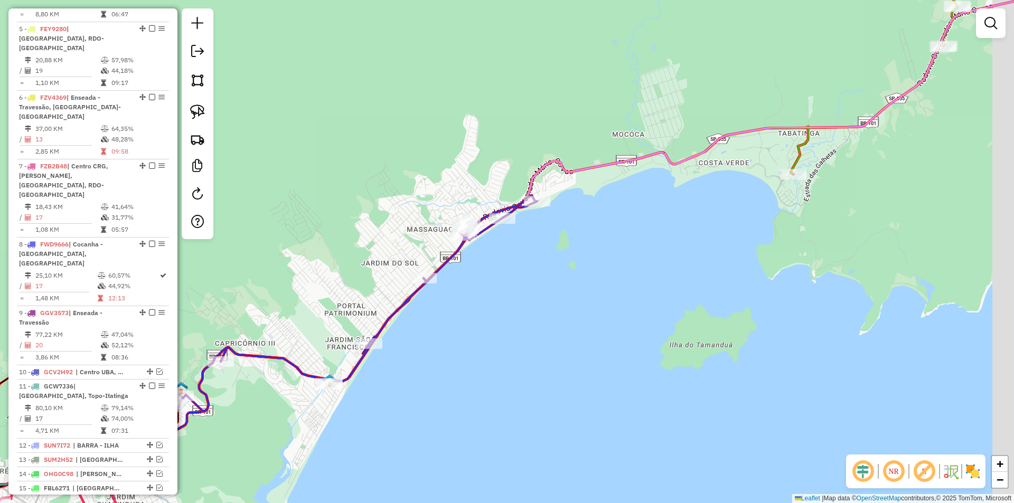
drag, startPoint x: 652, startPoint y: 370, endPoint x: 381, endPoint y: 432, distance: 278.0
click at [381, 432] on div "Janela de atendimento Grade de atendimento Capacidade Transportadoras Veículos …" at bounding box center [507, 251] width 1014 height 503
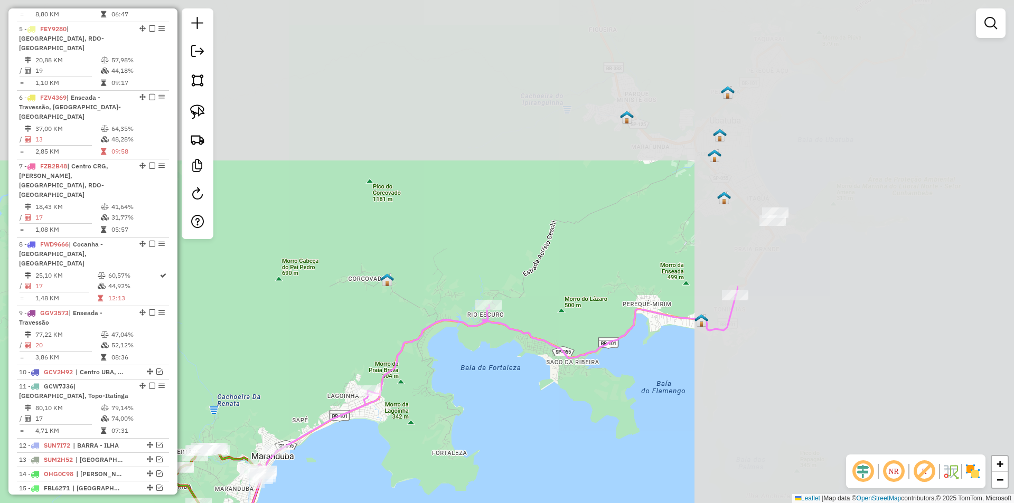
drag, startPoint x: 684, startPoint y: 206, endPoint x: 359, endPoint y: 447, distance: 404.8
click at [298, 486] on div "Janela de atendimento Grade de atendimento Capacidade Transportadoras Veículos …" at bounding box center [507, 251] width 1014 height 503
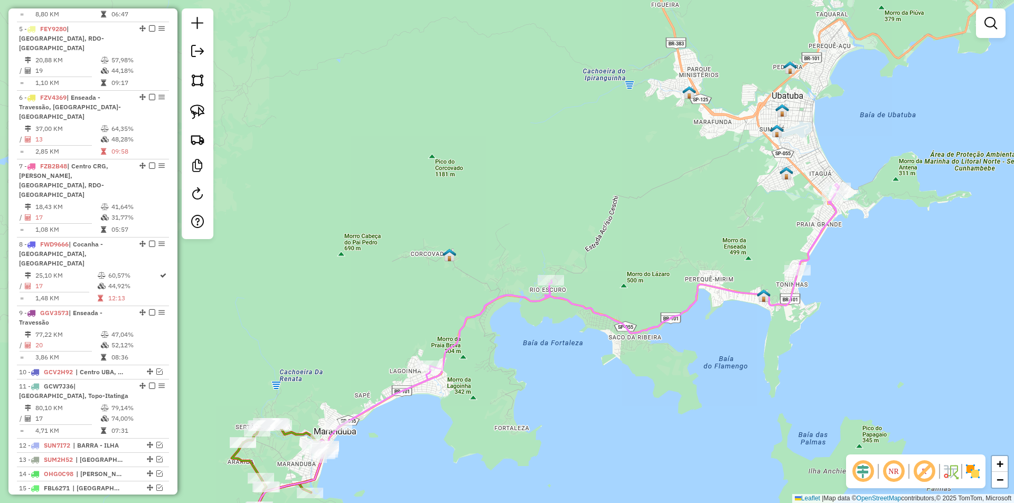
drag, startPoint x: 394, startPoint y: 423, endPoint x: 699, endPoint y: 188, distance: 385.5
click at [699, 188] on div "Rota 4 - Placa FXT3336 18449 - ALEXANDRE DE SOUZA B Janela de atendimento Grade…" at bounding box center [507, 251] width 1014 height 503
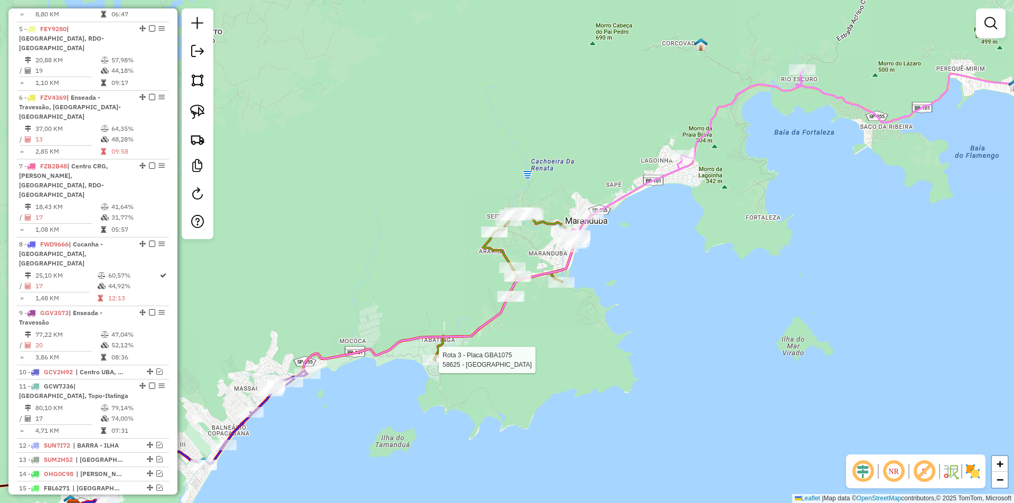
select select "*********"
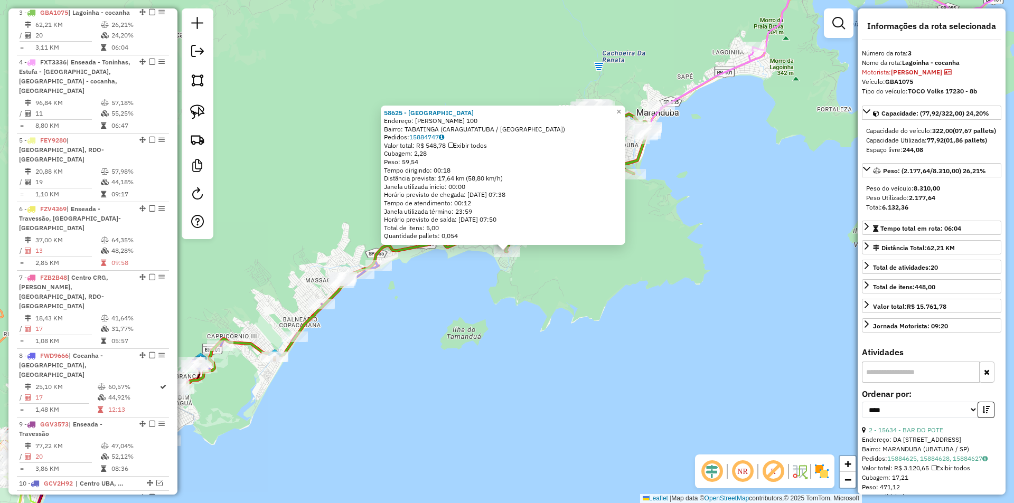
scroll to position [540, 0]
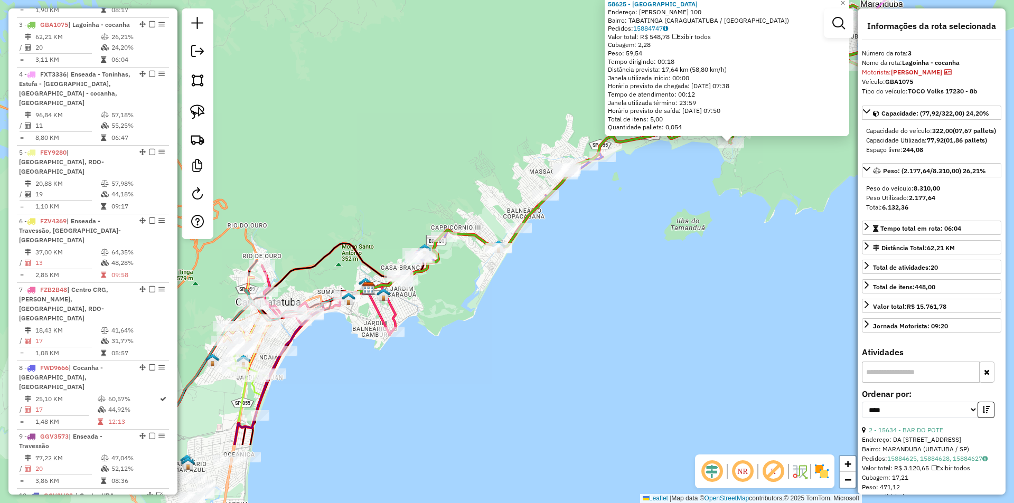
drag, startPoint x: 360, startPoint y: 406, endPoint x: 584, endPoint y: 297, distance: 249.0
click at [584, 297] on div "58625 - PORT LOUIS Endereço: EURICO GASPAR DUTRA 100 Bairro: TABATINGA (CARAGUA…" at bounding box center [507, 251] width 1014 height 503
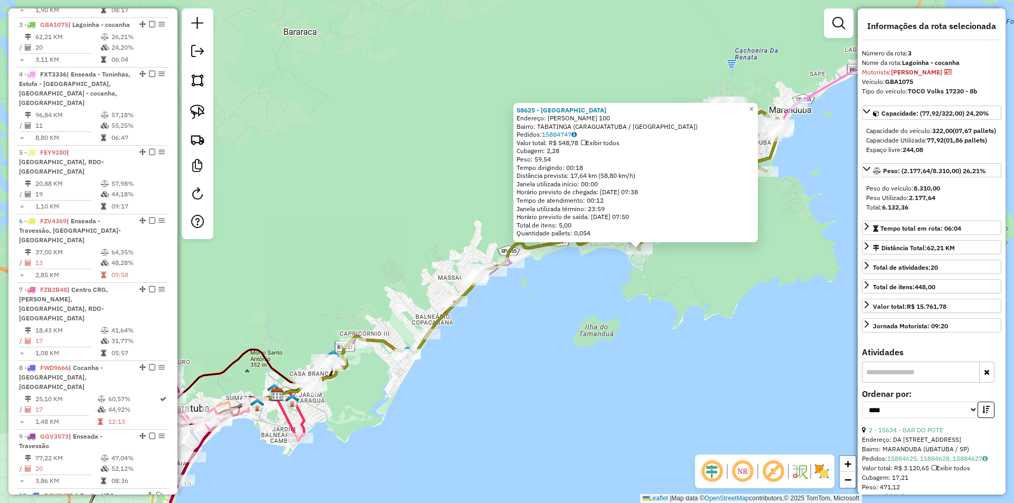
drag, startPoint x: 521, startPoint y: 322, endPoint x: 446, endPoint y: 413, distance: 117.8
click at [429, 429] on div "58625 - PORT LOUIS Endereço: EURICO GASPAR DUTRA 100 Bairro: TABATINGA (CARAGUA…" at bounding box center [507, 251] width 1014 height 503
click at [550, 342] on div "58625 - PORT LOUIS Endereço: EURICO GASPAR DUTRA 100 Bairro: TABATINGA (CARAGUA…" at bounding box center [507, 251] width 1014 height 503
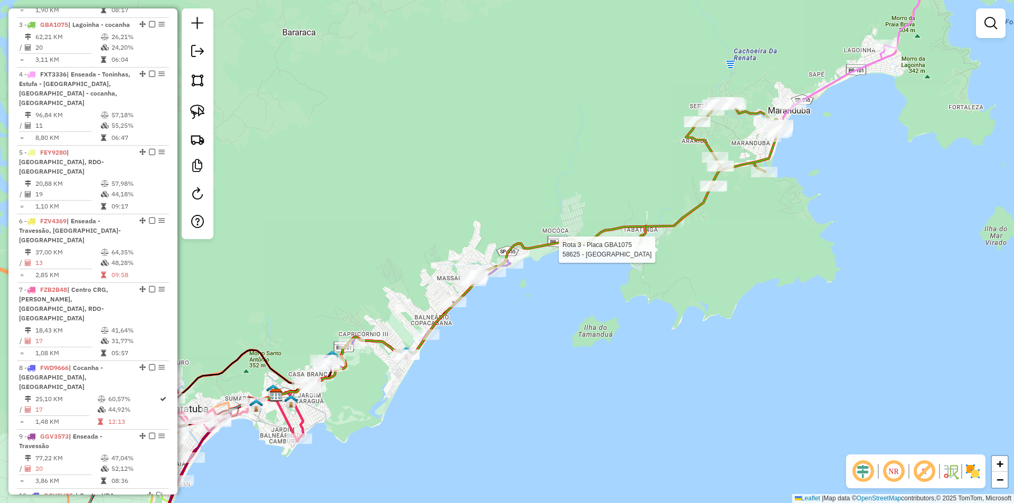
select select "*********"
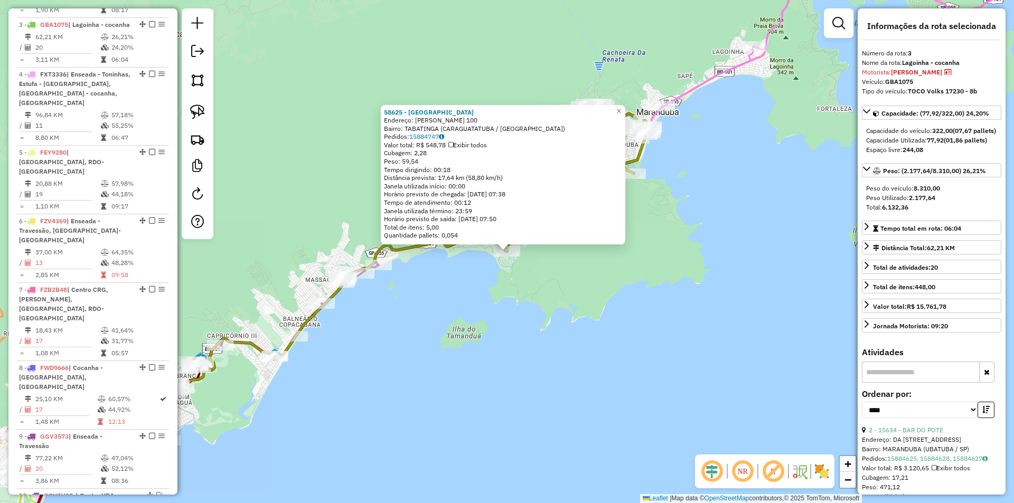
click at [577, 328] on div "58625 - PORT LOUIS Endereço: EURICO GASPAR DUTRA 100 Bairro: TABATINGA (CARAGUA…" at bounding box center [507, 251] width 1014 height 503
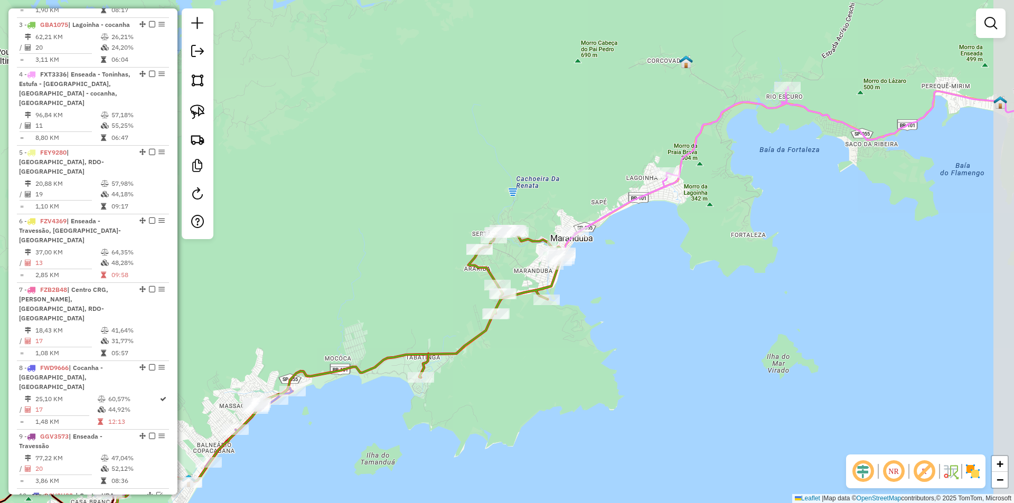
drag, startPoint x: 592, startPoint y: 262, endPoint x: 506, endPoint y: 388, distance: 152.8
click at [506, 388] on div "Janela de atendimento Grade de atendimento Capacidade Transportadoras Veículos …" at bounding box center [507, 251] width 1014 height 503
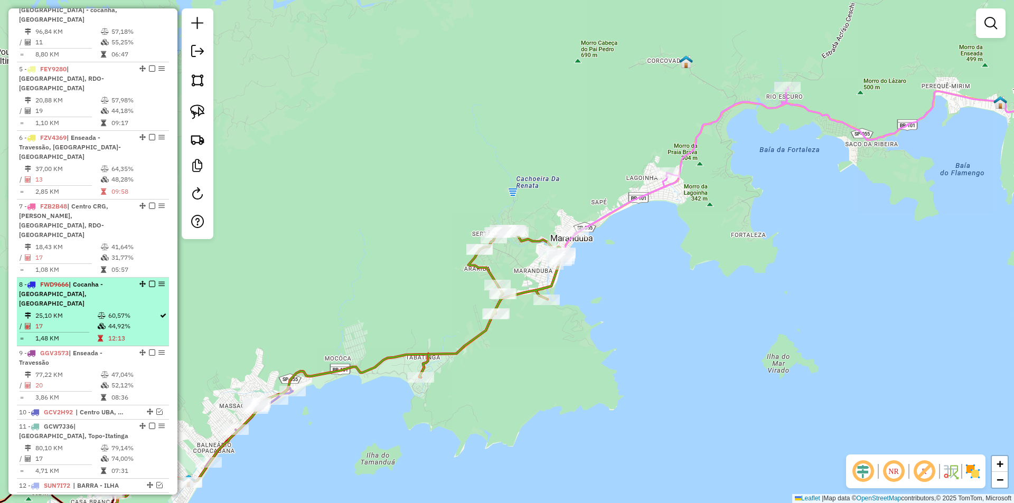
scroll to position [664, 0]
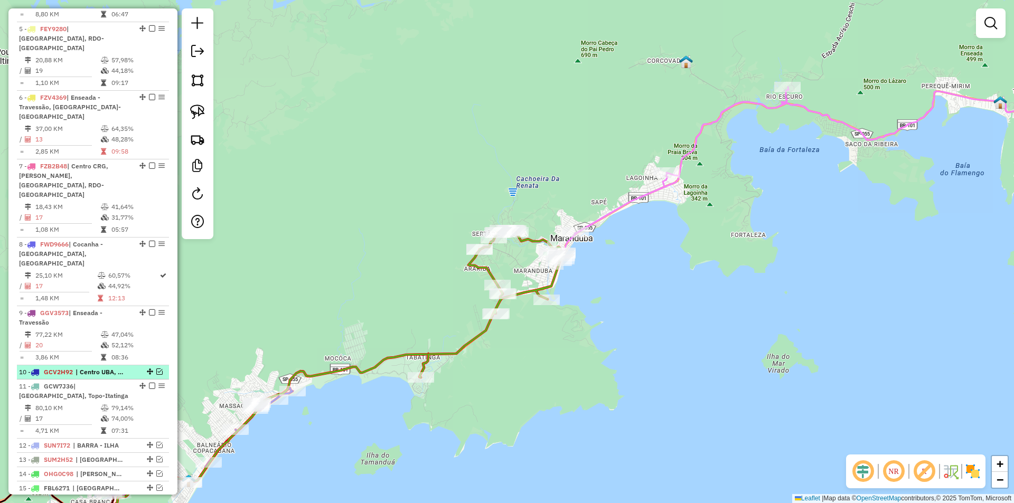
click at [156, 369] on em at bounding box center [159, 372] width 6 height 6
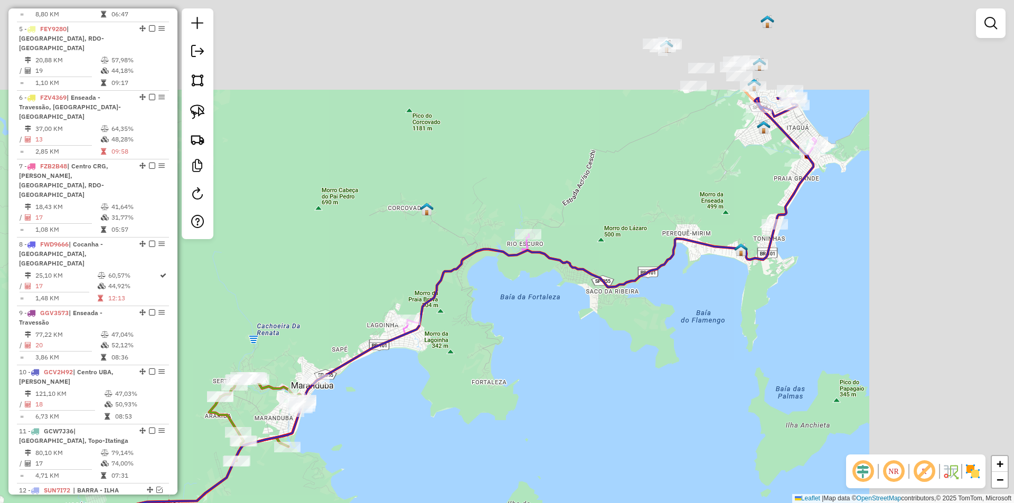
drag, startPoint x: 453, startPoint y: 415, endPoint x: 375, endPoint y: 459, distance: 89.4
click at [364, 470] on div "Janela de atendimento Grade de atendimento Capacidade Transportadoras Veículos …" at bounding box center [507, 251] width 1014 height 503
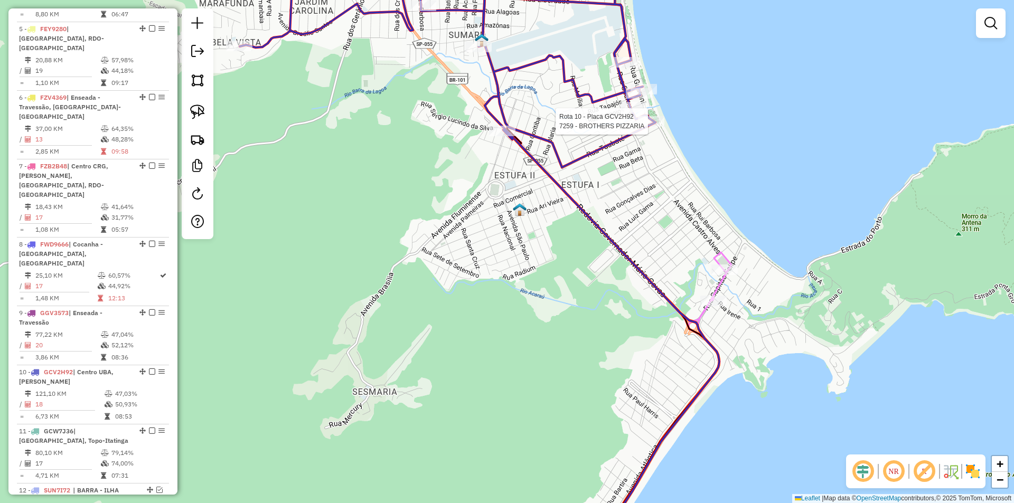
click at [651, 127] on div at bounding box center [651, 121] width 26 height 11
select select "*********"
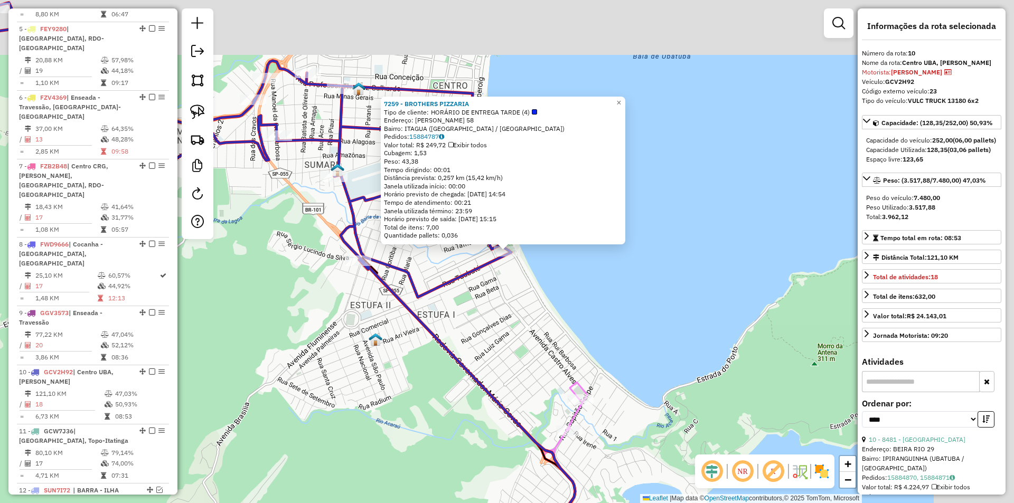
scroll to position [709, 0]
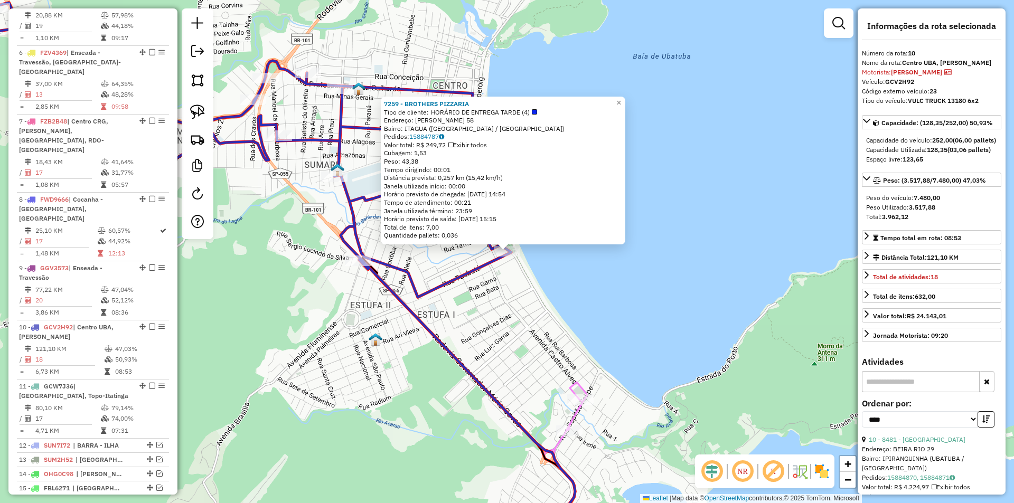
click at [534, 326] on div "7259 - BROTHERS PIZZARIA Tipo de cliente: HORÁRIO DE ENTREGA TARDE (4) Endereço…" at bounding box center [507, 251] width 1014 height 503
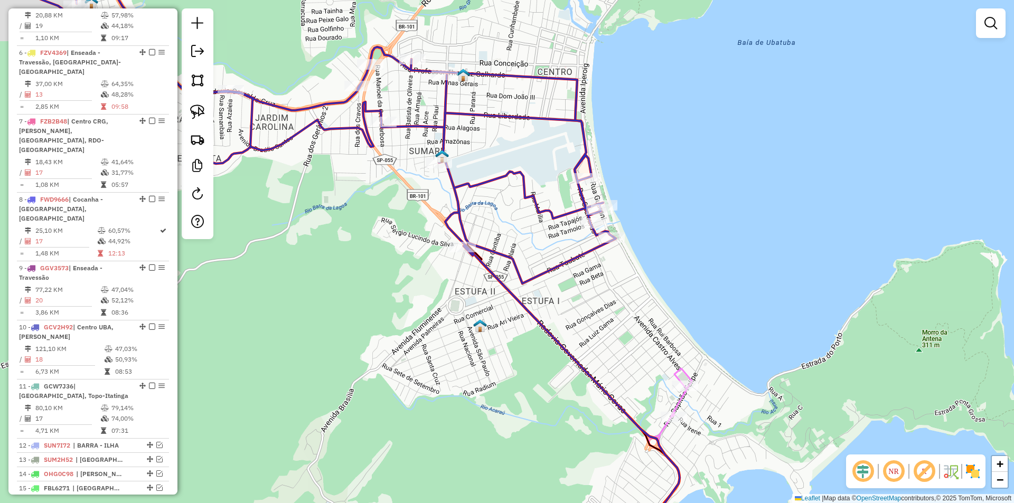
drag, startPoint x: 363, startPoint y: 363, endPoint x: 466, endPoint y: 347, distance: 104.3
click at [466, 347] on div "Janela de atendimento Grade de atendimento Capacidade Transportadoras Veículos …" at bounding box center [507, 251] width 1014 height 503
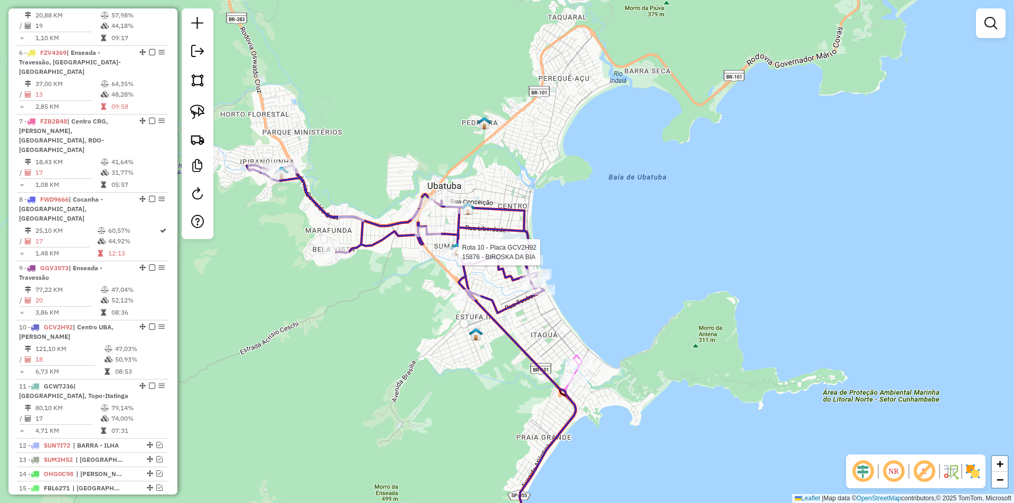
select select "*********"
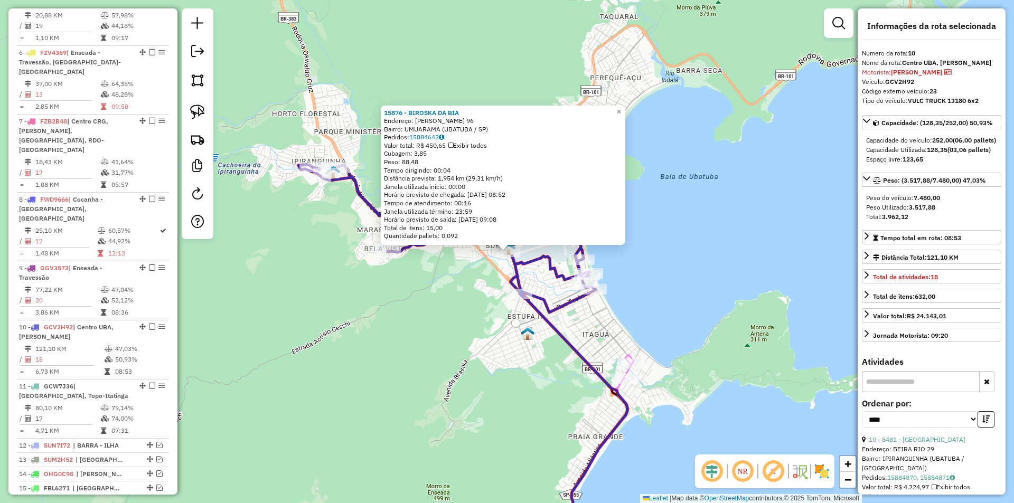
click at [416, 381] on div "15876 - BIROSKA DA BIA Endereço: SERGIO VIEIRA DE MELLO 96 Bairro: UMUARAMA (UB…" at bounding box center [507, 251] width 1014 height 503
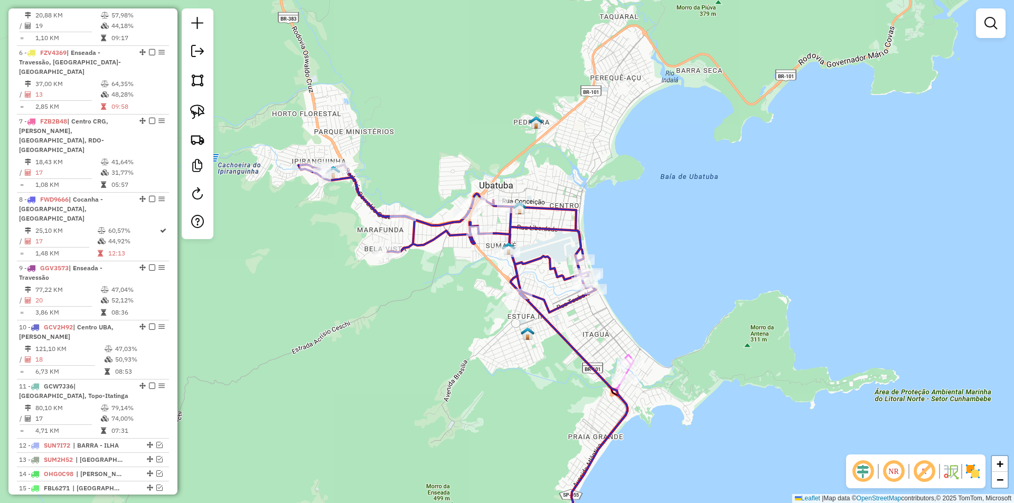
drag, startPoint x: 386, startPoint y: 404, endPoint x: 862, endPoint y: 224, distance: 509.0
click at [736, 263] on div "Janela de atendimento Grade de atendimento Capacidade Transportadoras Veículos …" at bounding box center [507, 251] width 1014 height 503
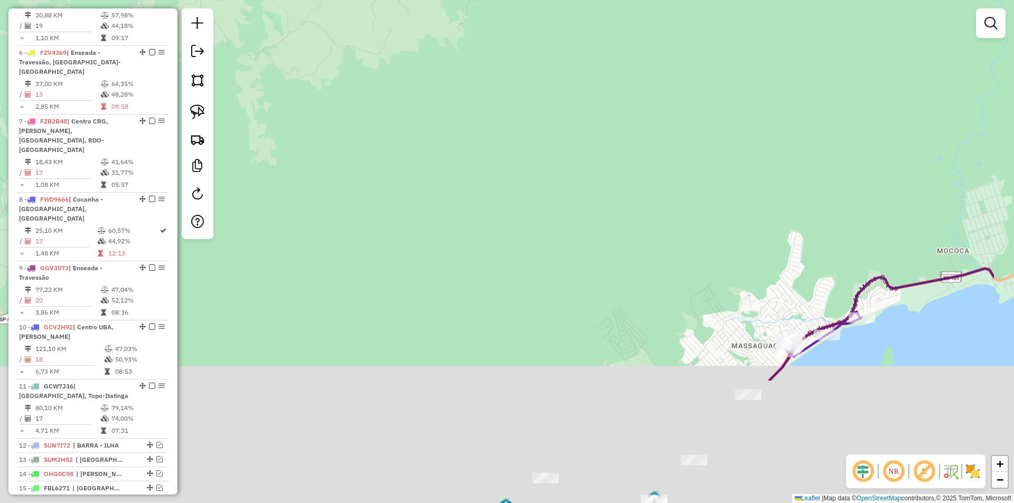
drag, startPoint x: 579, startPoint y: 345, endPoint x: 437, endPoint y: 118, distance: 267.5
click at [450, 132] on div "Janela de atendimento Grade de atendimento Capacidade Transportadoras Veículos …" at bounding box center [507, 251] width 1014 height 503
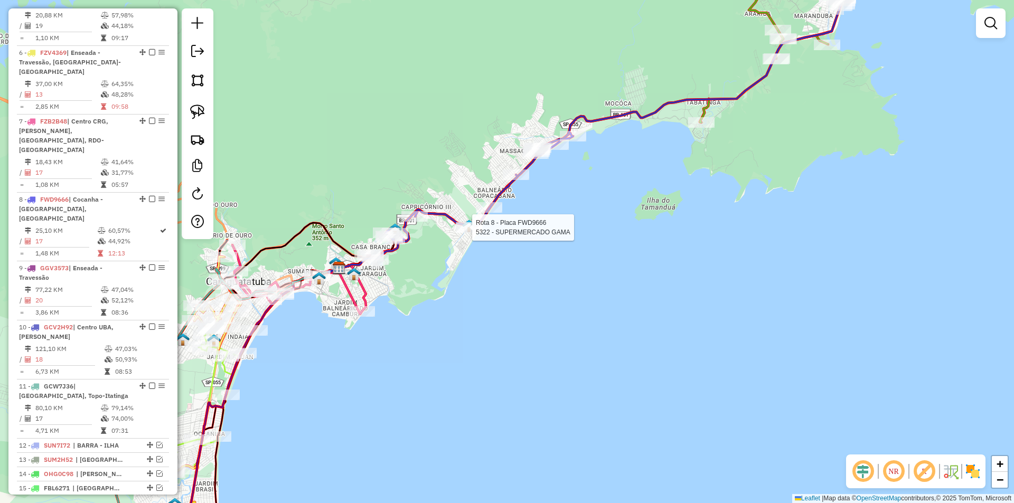
select select "*********"
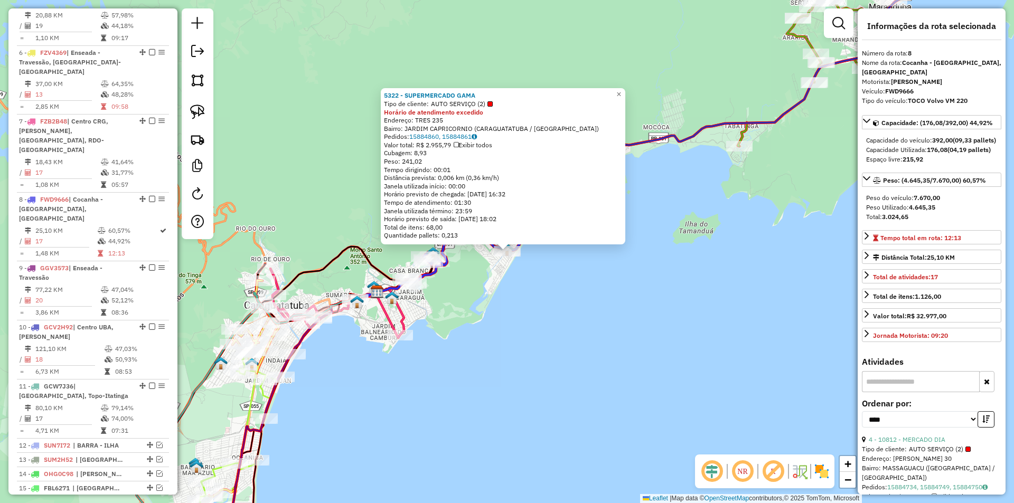
click at [560, 305] on div "5322 - SUPERMERCADO GAMA Tipo de cliente: AUTO SERVIÇO (2) Horário de atendimen…" at bounding box center [507, 251] width 1014 height 503
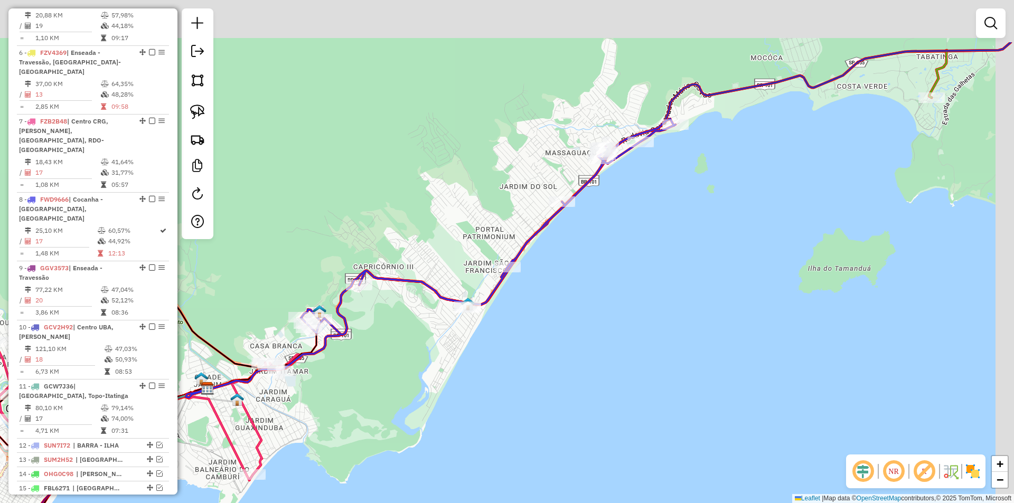
drag, startPoint x: 474, startPoint y: 346, endPoint x: 464, endPoint y: 368, distance: 24.1
click at [464, 368] on div "Janela de atendimento Grade de atendimento Capacidade Transportadoras Veículos …" at bounding box center [507, 251] width 1014 height 503
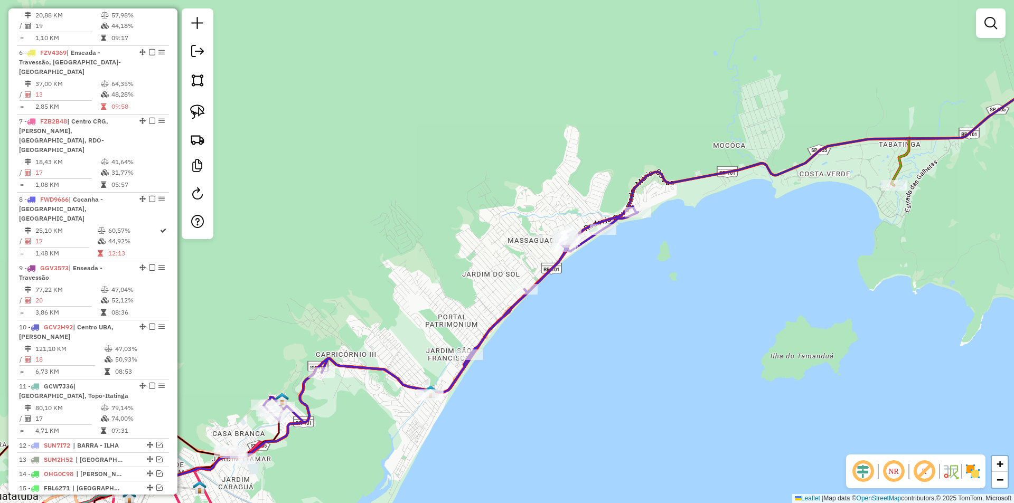
drag, startPoint x: 590, startPoint y: 264, endPoint x: 562, endPoint y: 315, distance: 57.9
click at [562, 315] on div "Janela de atendimento Grade de atendimento Capacidade Transportadoras Veículos …" at bounding box center [507, 251] width 1014 height 503
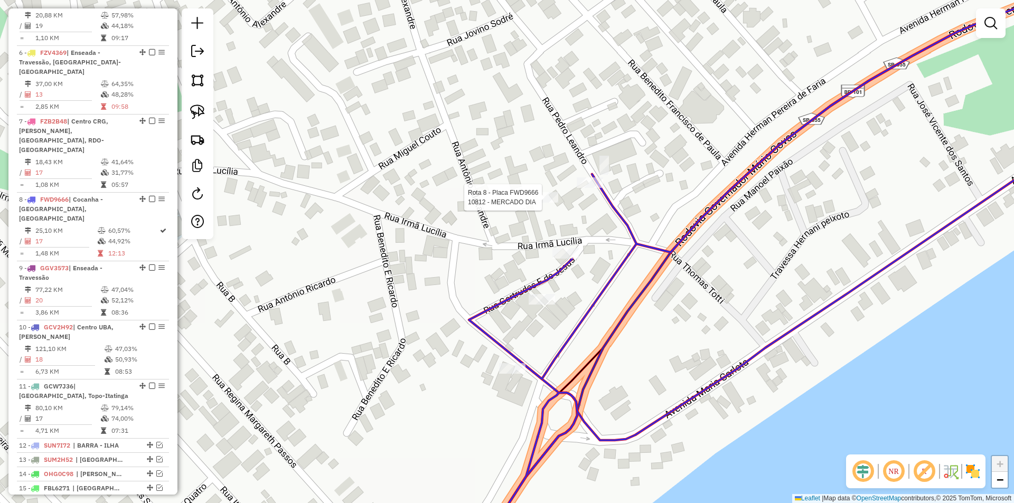
select select "*********"
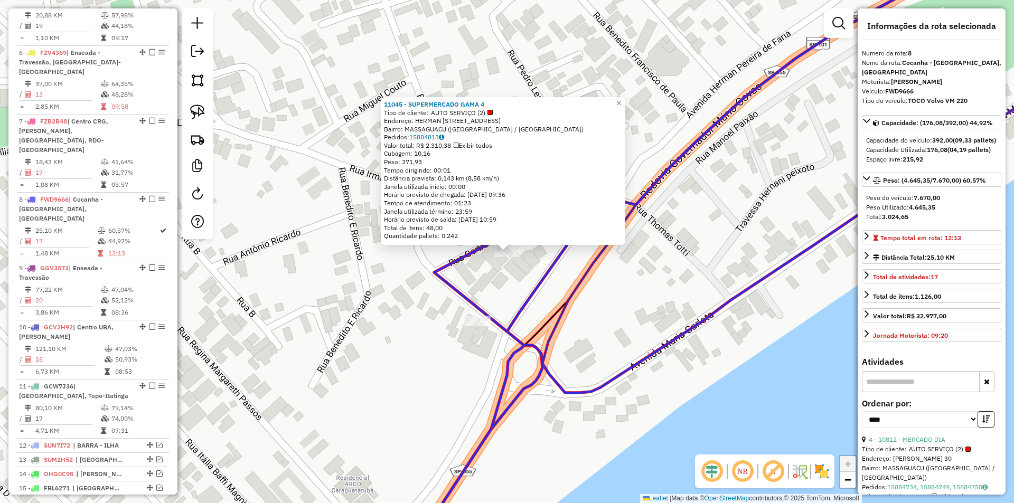
click at [651, 313] on div "11045 - SUPERMERCADO GAMA 4 Tipo de cliente: AUTO SERVIÇO (2) Endereço: HERMAN …" at bounding box center [507, 251] width 1014 height 503
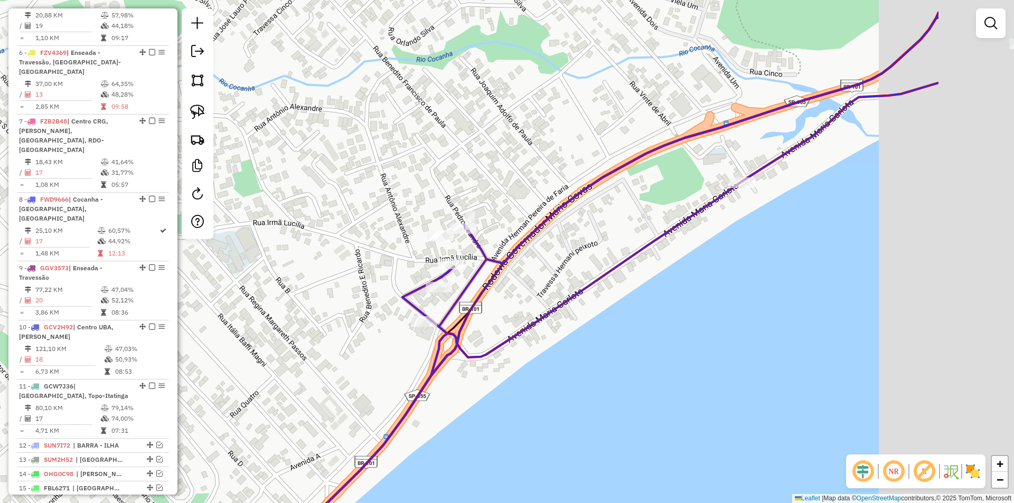
drag, startPoint x: 861, startPoint y: 329, endPoint x: 636, endPoint y: 350, distance: 226.6
click at [636, 350] on div "Janela de atendimento Grade de atendimento Capacidade Transportadoras Veículos …" at bounding box center [507, 251] width 1014 height 503
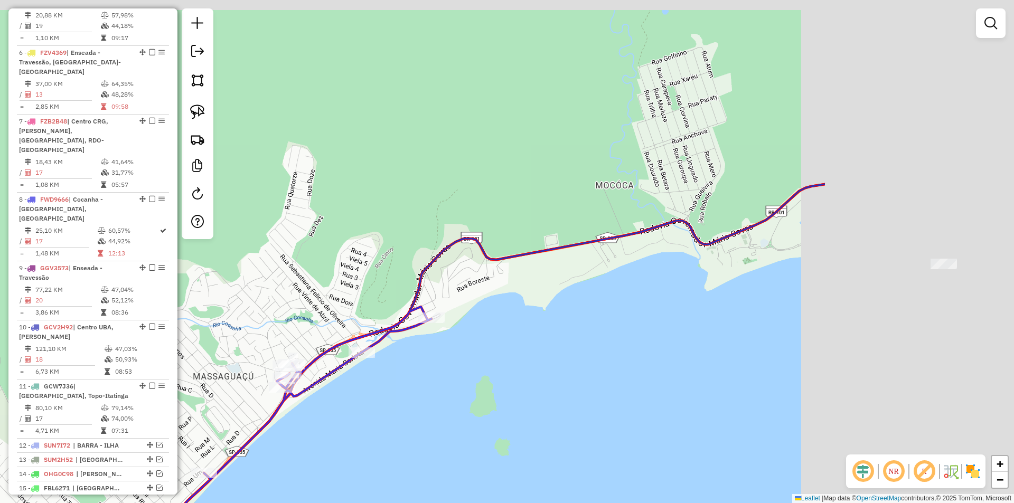
drag, startPoint x: 740, startPoint y: 334, endPoint x: 408, endPoint y: 372, distance: 333.9
click at [403, 378] on div "Janela de atendimento Grade de atendimento Capacidade Transportadoras Veículos …" at bounding box center [507, 251] width 1014 height 503
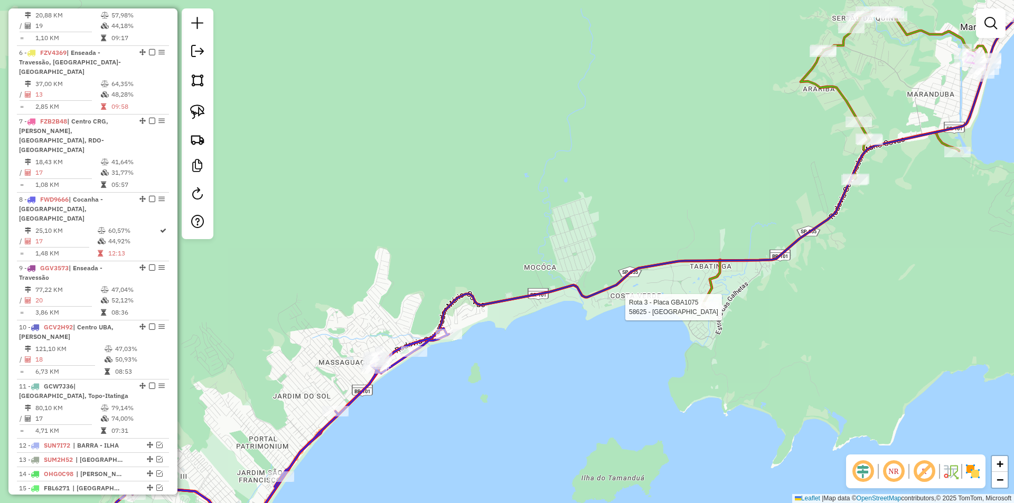
click at [712, 313] on div at bounding box center [705, 307] width 26 height 11
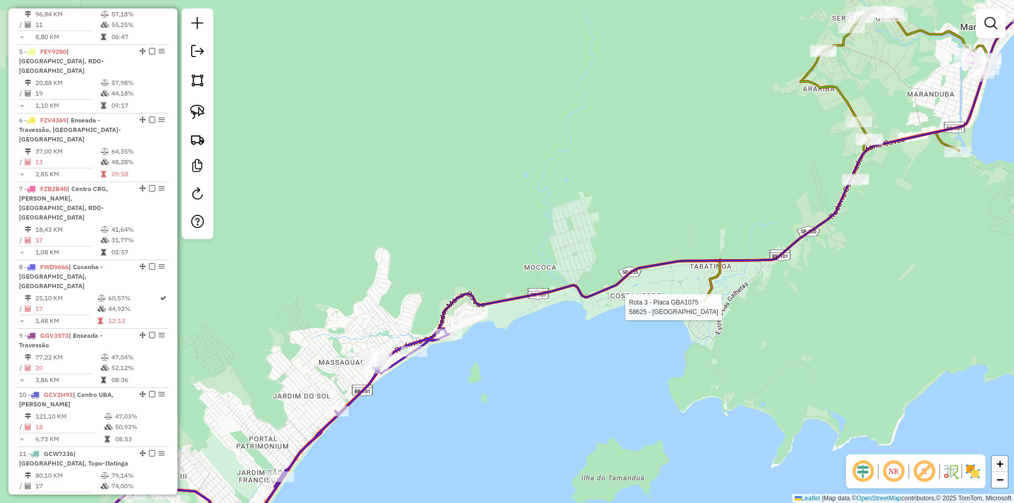
select select "*********"
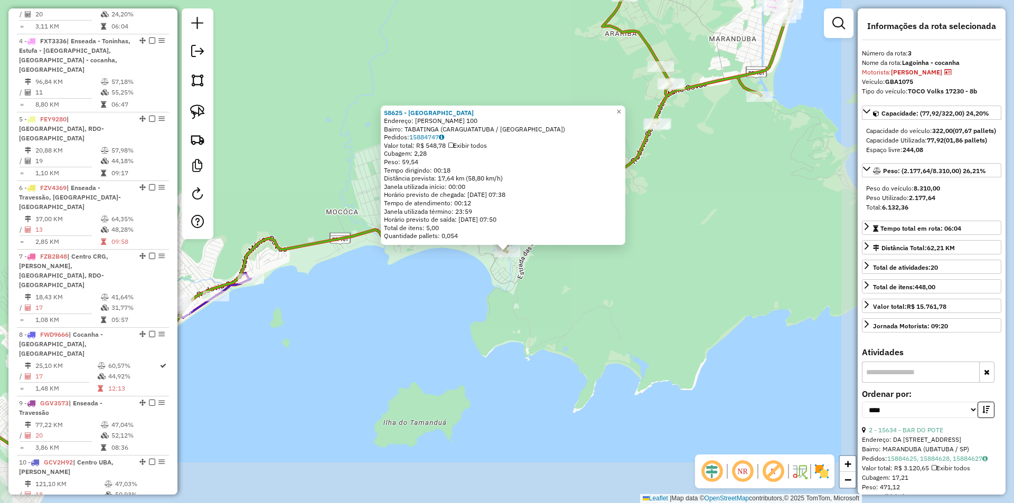
scroll to position [540, 0]
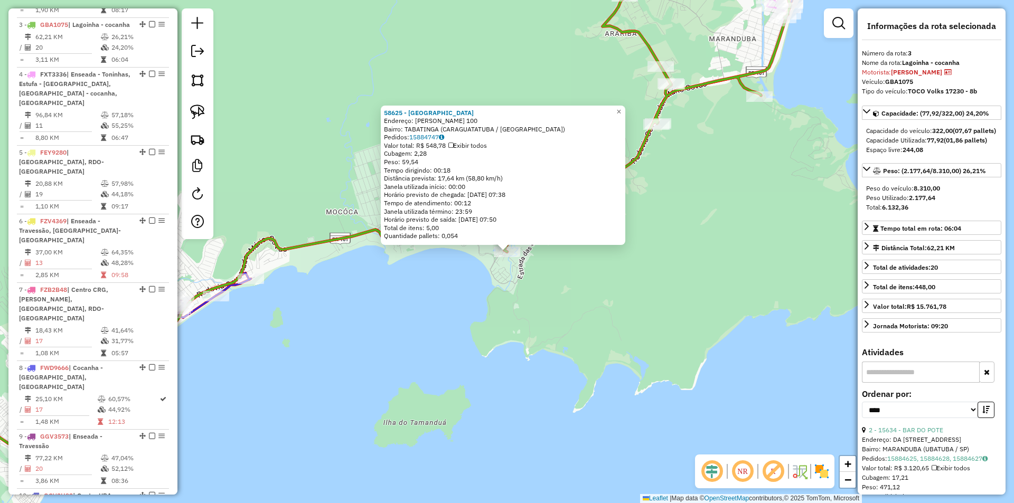
click at [503, 350] on div "58625 - PORT LOUIS Endereço: EURICO GASPAR DUTRA 100 Bairro: TABATINGA (CARAGUA…" at bounding box center [507, 251] width 1014 height 503
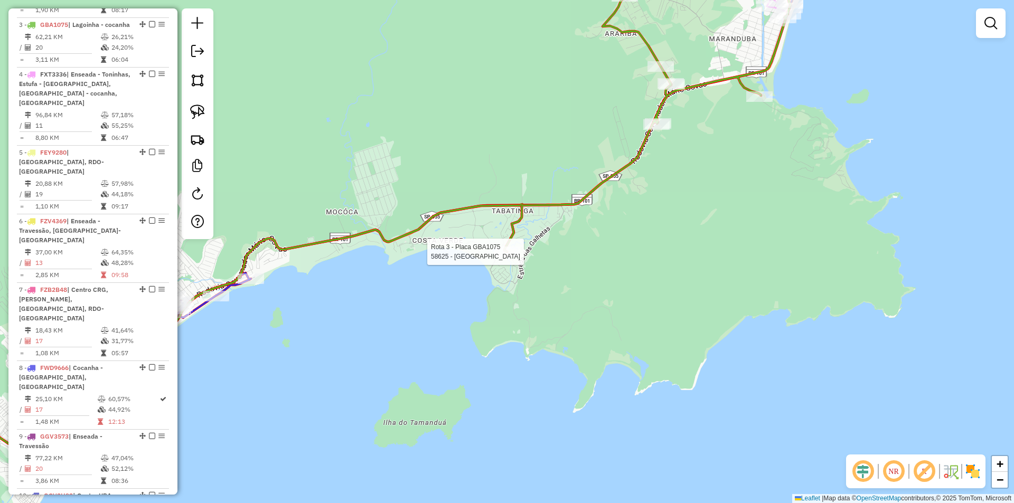
select select "*********"
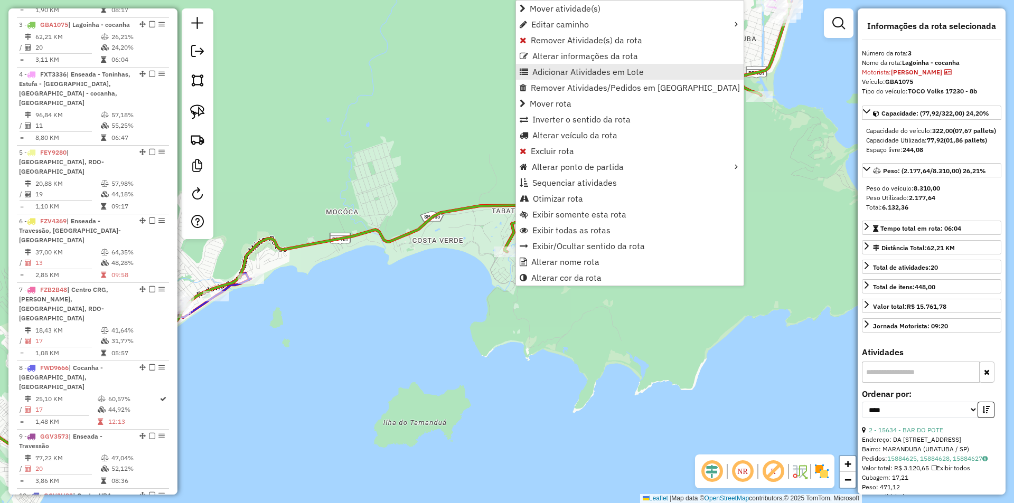
click at [547, 73] on span "Adicionar Atividades em Lote" at bounding box center [588, 72] width 111 height 8
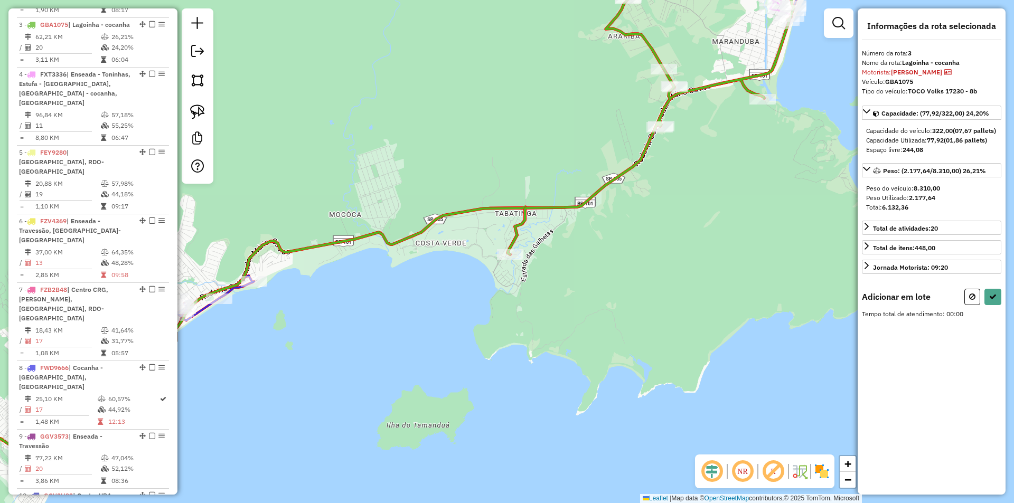
drag, startPoint x: 252, startPoint y: 355, endPoint x: 493, endPoint y: 341, distance: 241.3
click at [499, 342] on div "Janela de atendimento Grade de atendimento Capacidade Transportadoras Veículos …" at bounding box center [507, 251] width 1014 height 503
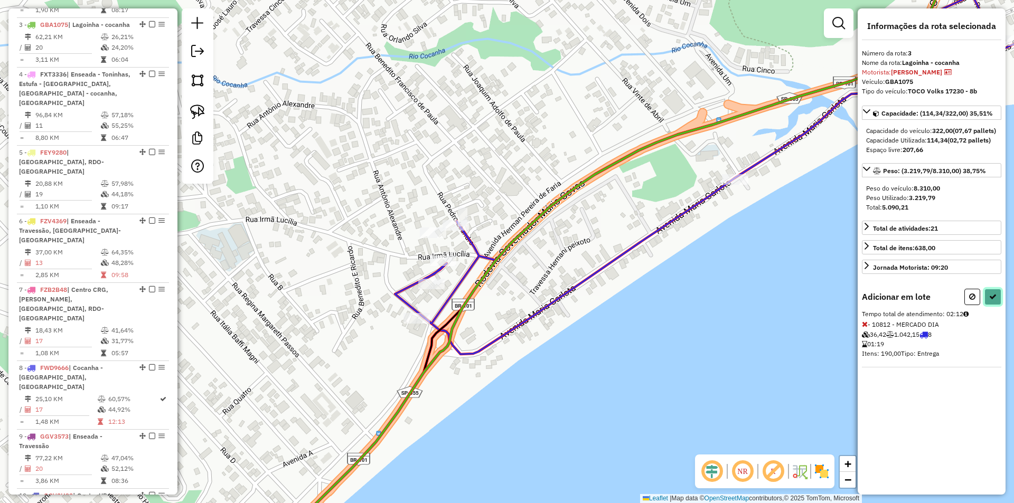
click at [991, 301] on icon at bounding box center [993, 296] width 7 height 7
select select "*********"
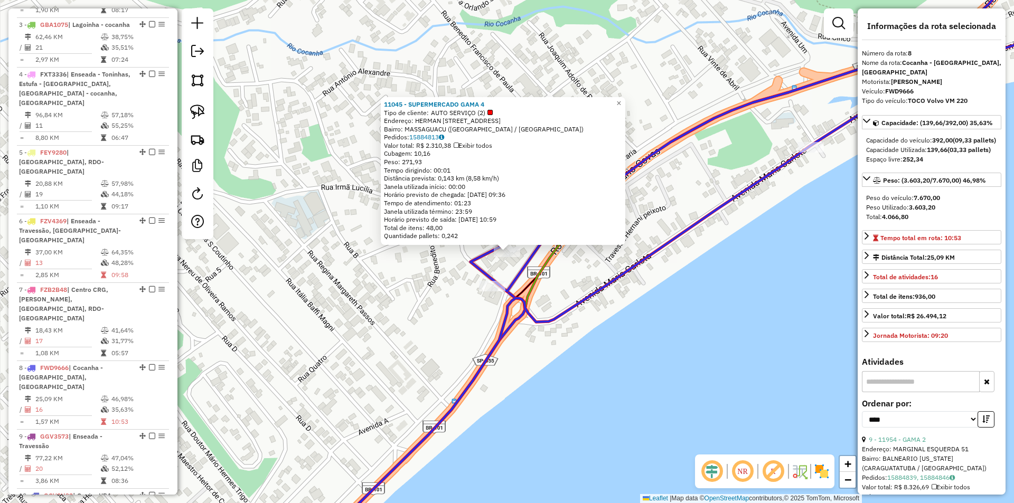
scroll to position [709, 0]
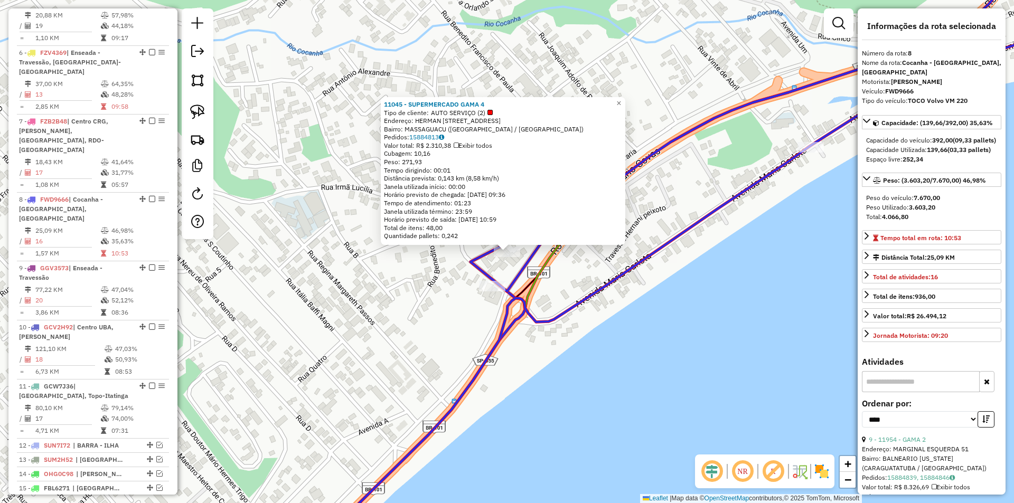
click at [637, 357] on div "11045 - SUPERMERCADO GAMA 4 Tipo de cliente: AUTO SERVIÇO (2) Endereço: HERMAN …" at bounding box center [507, 251] width 1014 height 503
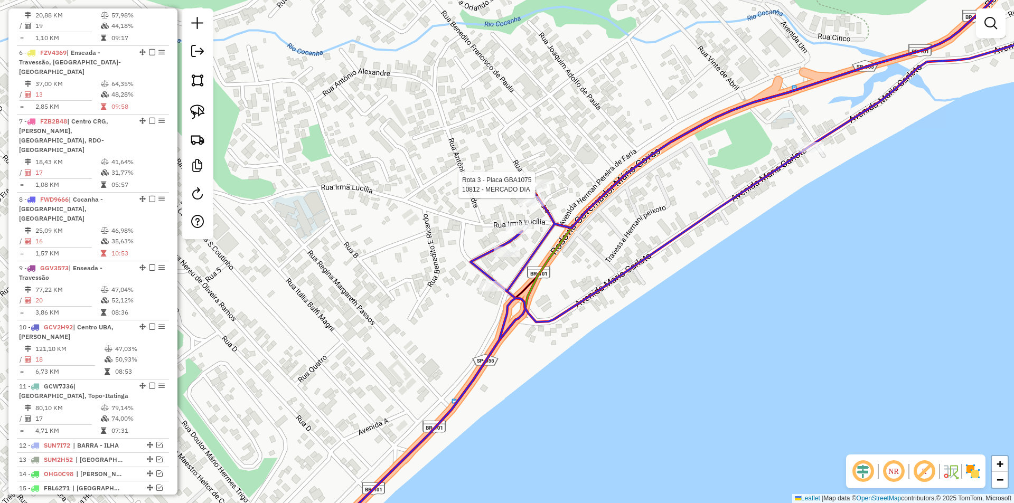
select select "*********"
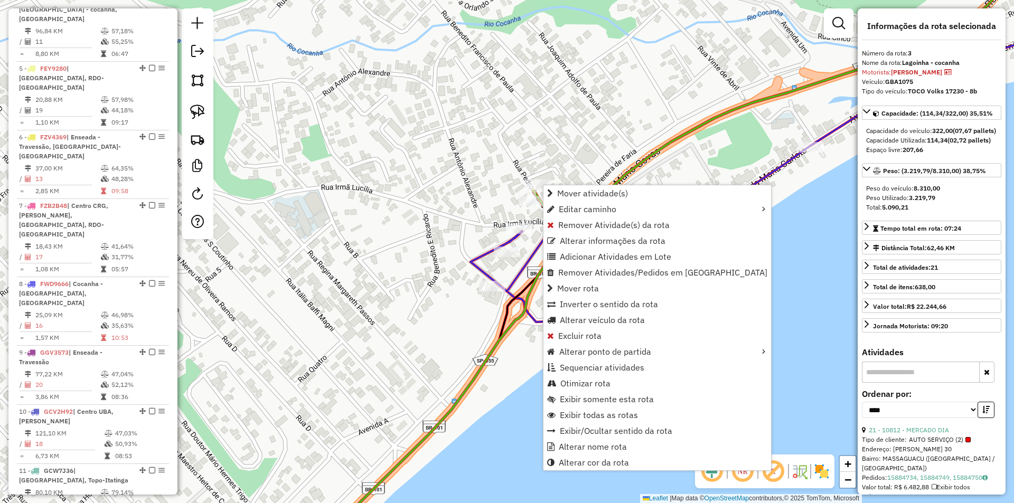
scroll to position [540, 0]
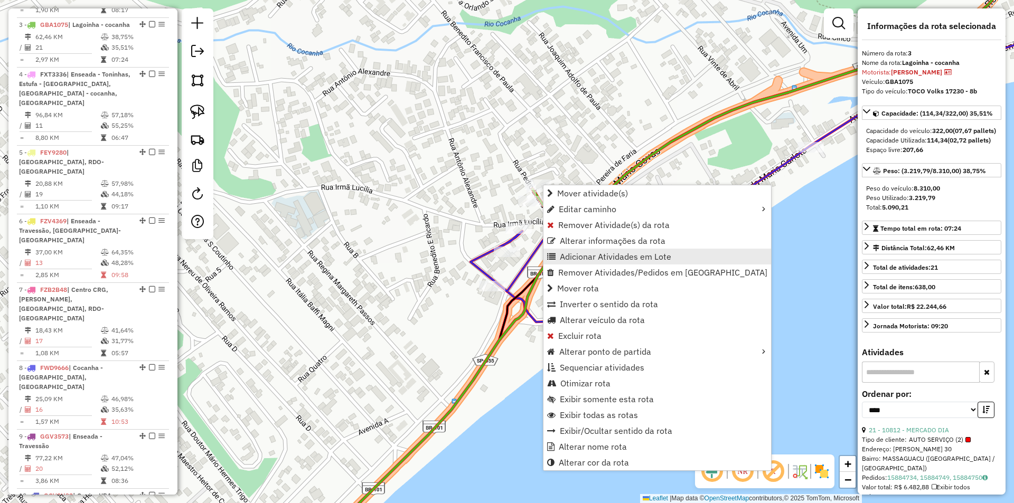
drag, startPoint x: 566, startPoint y: 258, endPoint x: 557, endPoint y: 257, distance: 9.6
click at [565, 258] on span "Adicionar Atividades em Lote" at bounding box center [615, 257] width 111 height 8
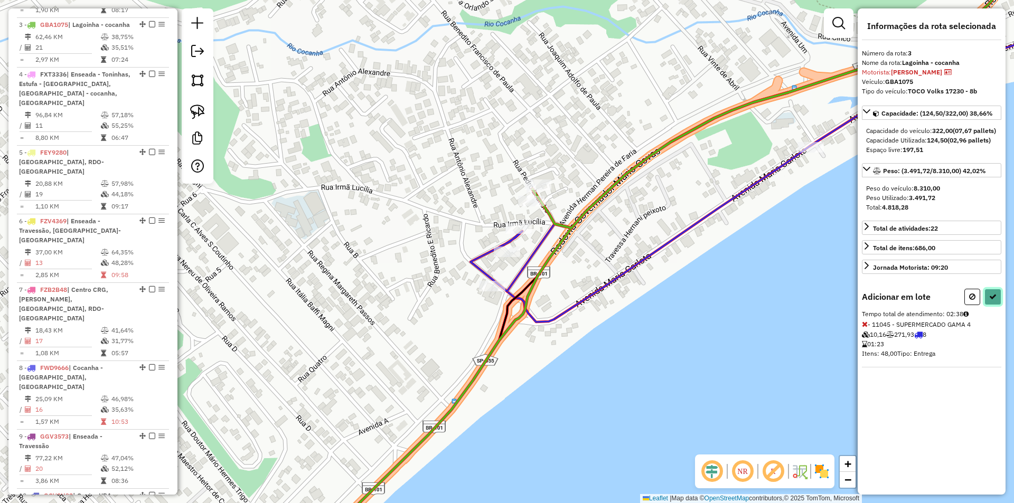
click at [994, 301] on icon at bounding box center [993, 296] width 7 height 7
select select "*********"
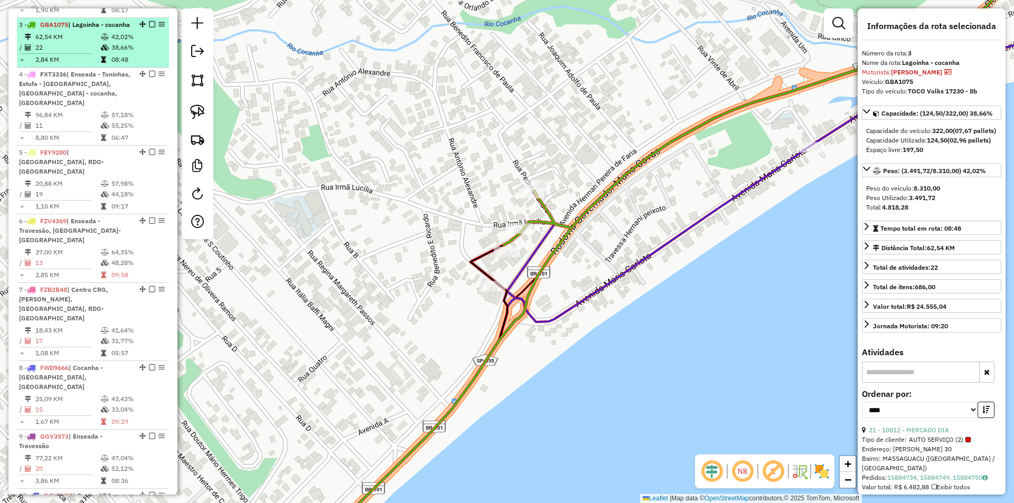
click at [149, 21] on em at bounding box center [152, 24] width 6 height 6
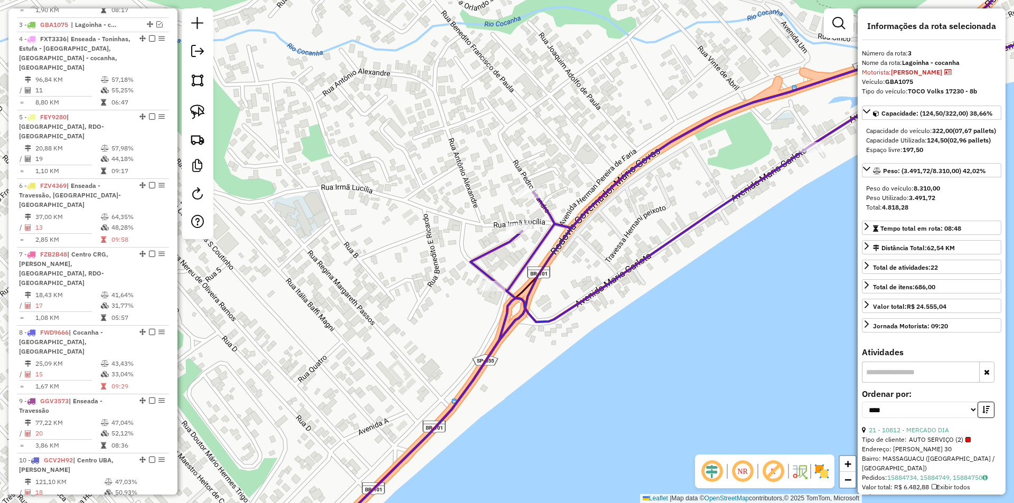
click at [380, 293] on div "Janela de atendimento Grade de atendimento Capacidade Transportadoras Veículos …" at bounding box center [507, 251] width 1014 height 503
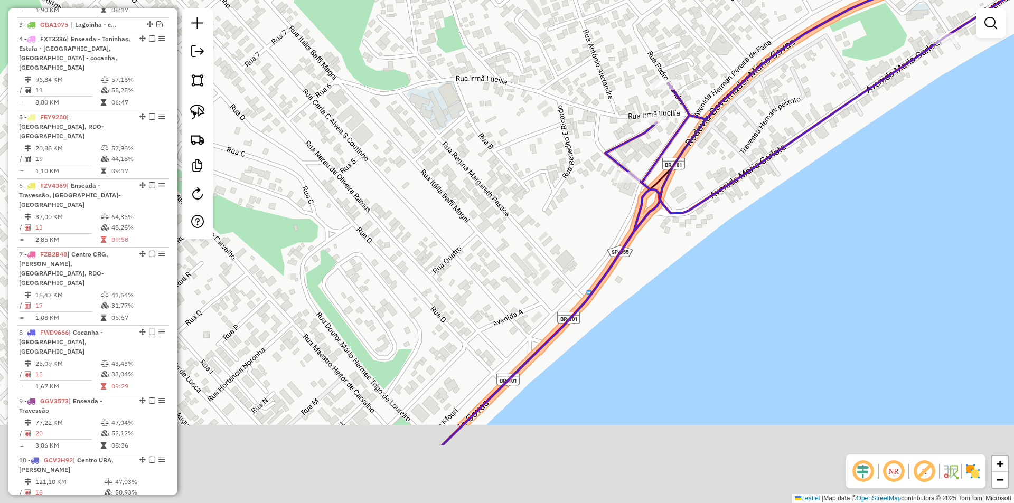
drag, startPoint x: 506, startPoint y: 254, endPoint x: 522, endPoint y: 241, distance: 20.7
click at [522, 245] on div "Janela de atendimento Grade de atendimento Capacidade Transportadoras Veículos …" at bounding box center [507, 251] width 1014 height 503
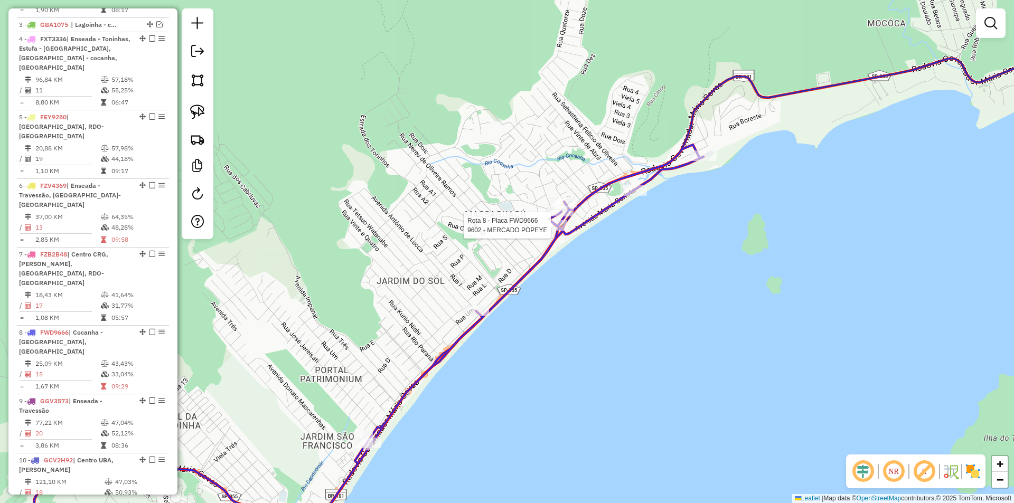
select select "*********"
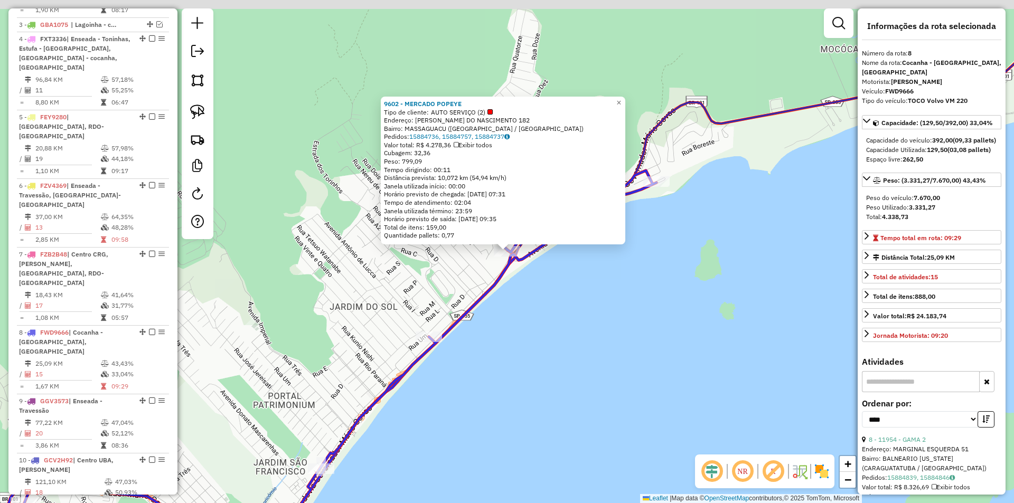
scroll to position [664, 0]
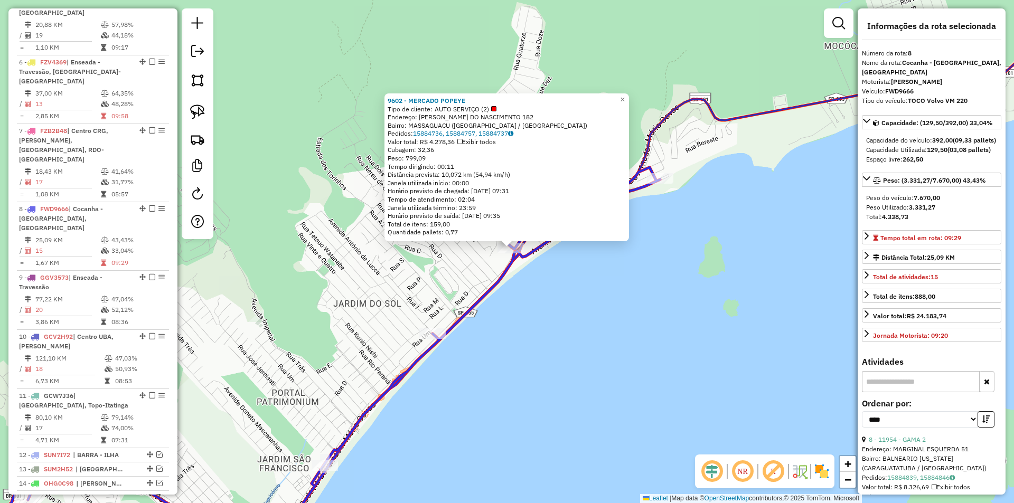
drag, startPoint x: 496, startPoint y: 437, endPoint x: 648, endPoint y: 220, distance: 265.0
click at [648, 220] on div "9602 - MERCADO POPEYE Tipo de cliente: AUTO SERVIÇO (2) Endereço: PEDRO XAVIER …" at bounding box center [507, 251] width 1014 height 503
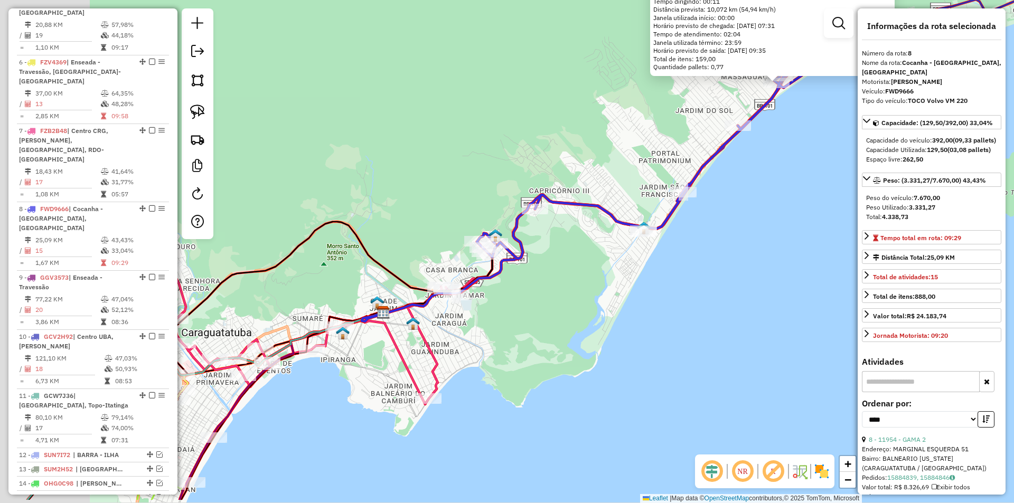
drag, startPoint x: 475, startPoint y: 348, endPoint x: 544, endPoint y: 295, distance: 87.1
click at [592, 289] on div "9602 - MERCADO POPEYE Tipo de cliente: AUTO SERVIÇO (2) Endereço: PEDRO XAVIER …" at bounding box center [507, 251] width 1014 height 503
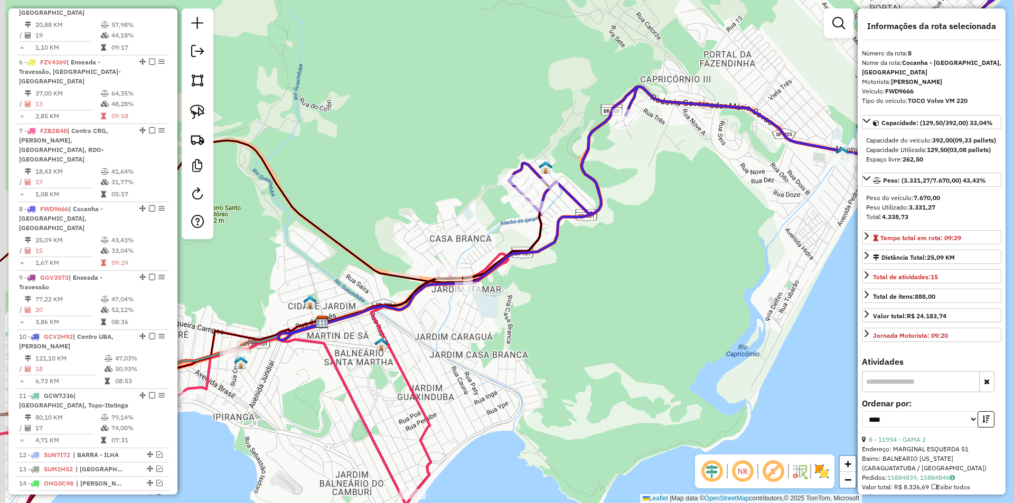
drag, startPoint x: 487, startPoint y: 299, endPoint x: 508, endPoint y: 284, distance: 26.5
click at [494, 308] on div "9602 - MERCADO POPEYE Tipo de cliente: AUTO SERVIÇO (2) Endereço: PEDRO XAVIER …" at bounding box center [507, 251] width 1014 height 503
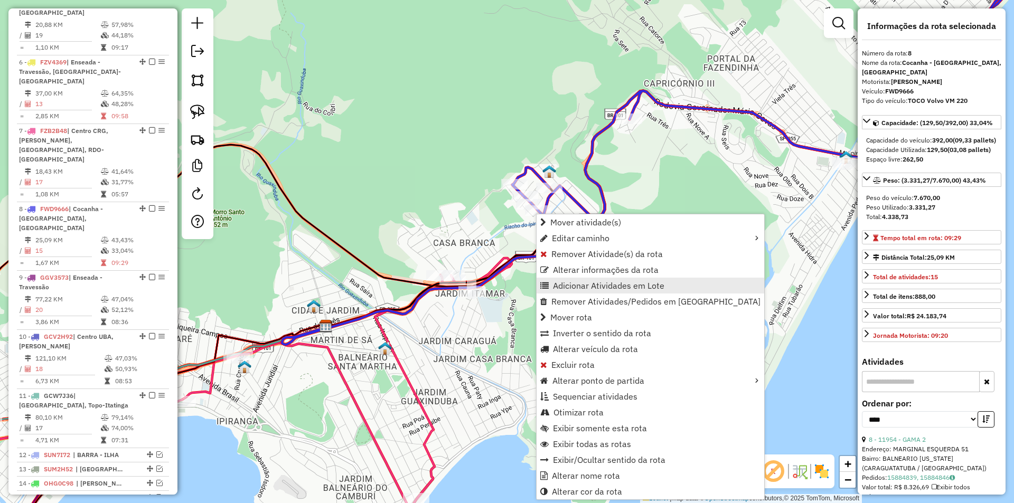
click at [555, 285] on span "Adicionar Atividades em Lote" at bounding box center [608, 286] width 111 height 8
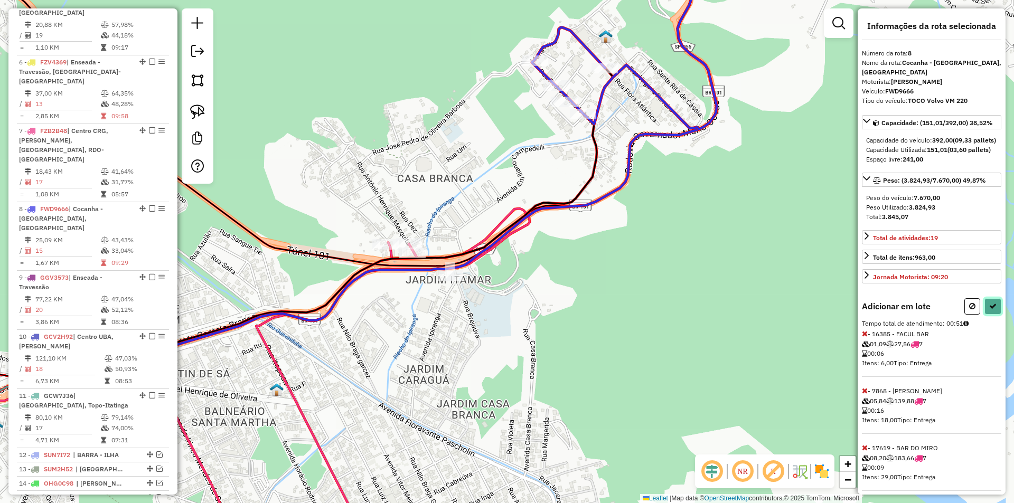
click at [992, 310] on icon at bounding box center [993, 306] width 7 height 7
select select "*********"
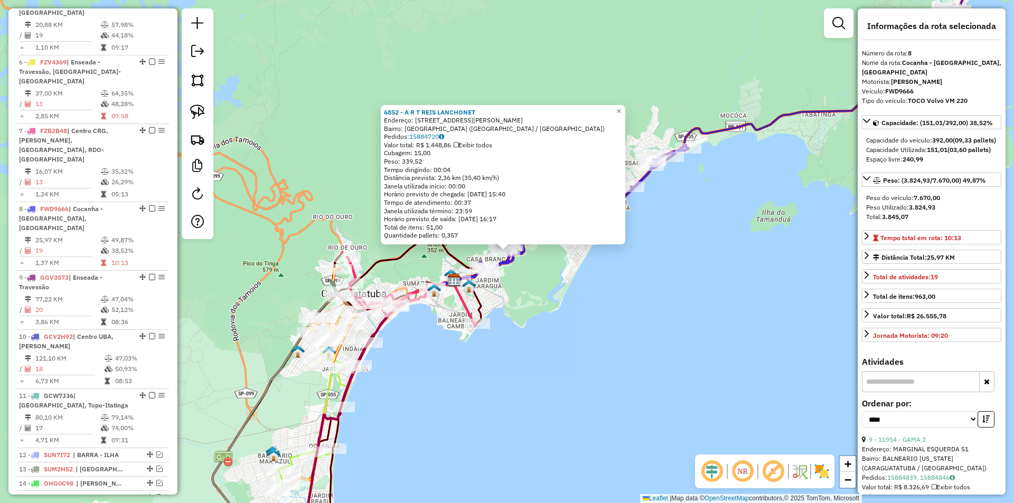
click at [538, 314] on div "6852 - A R T REIS LANCHONET Endereço: R PEDRO JANUARIO LEITE 73 Bairro: JARDIM …" at bounding box center [507, 251] width 1014 height 503
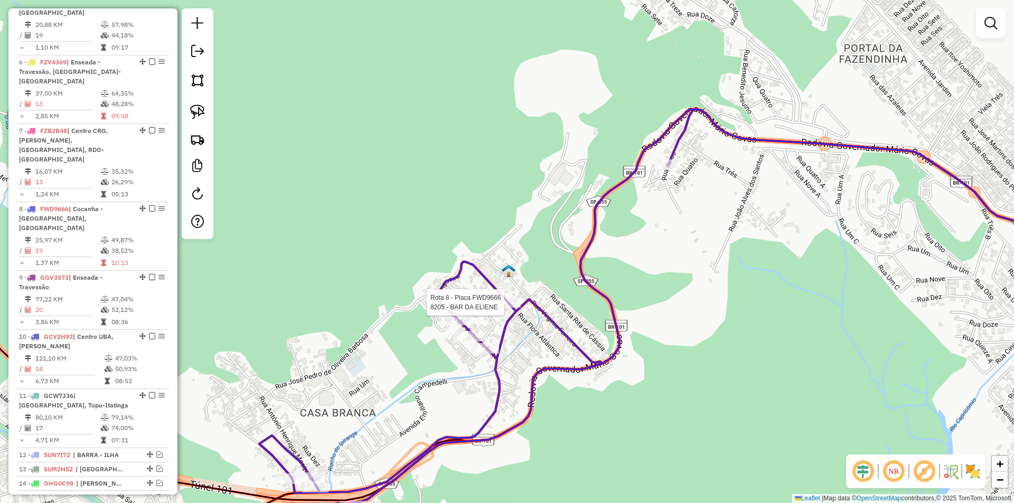
select select "*********"
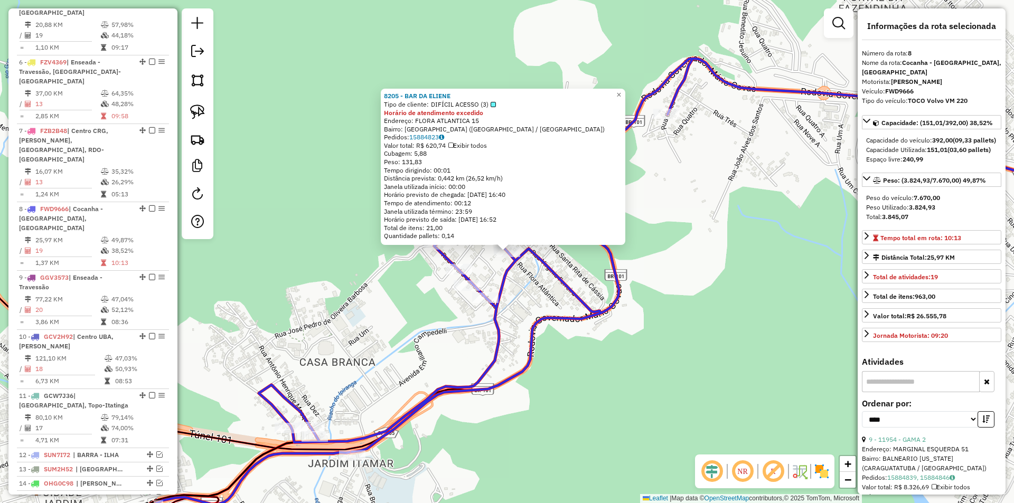
click at [595, 365] on div "8205 - BAR DA ELIENE Tipo de cliente: DIFÍCIL ACESSO (3) Horário de atendimento…" at bounding box center [507, 251] width 1014 height 503
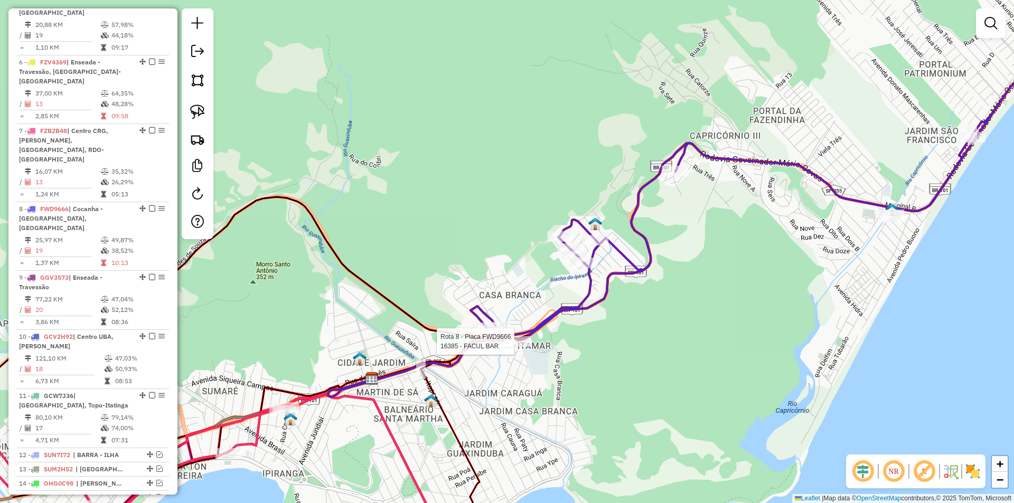
select select "*********"
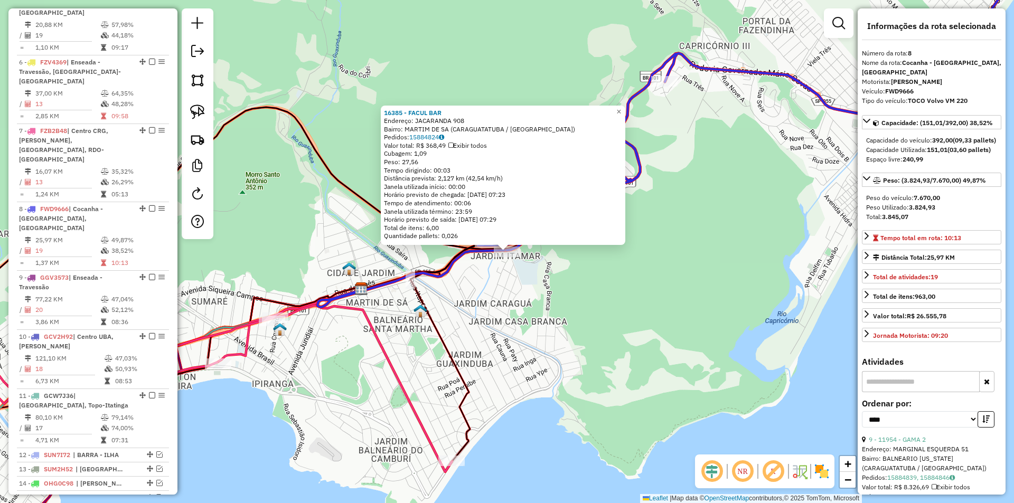
click at [613, 351] on div "16385 - FACUL BAR Endereço: JACARANDA 908 Bairro: MARTIM DE SA (CARAGUATATUBA /…" at bounding box center [507, 251] width 1014 height 503
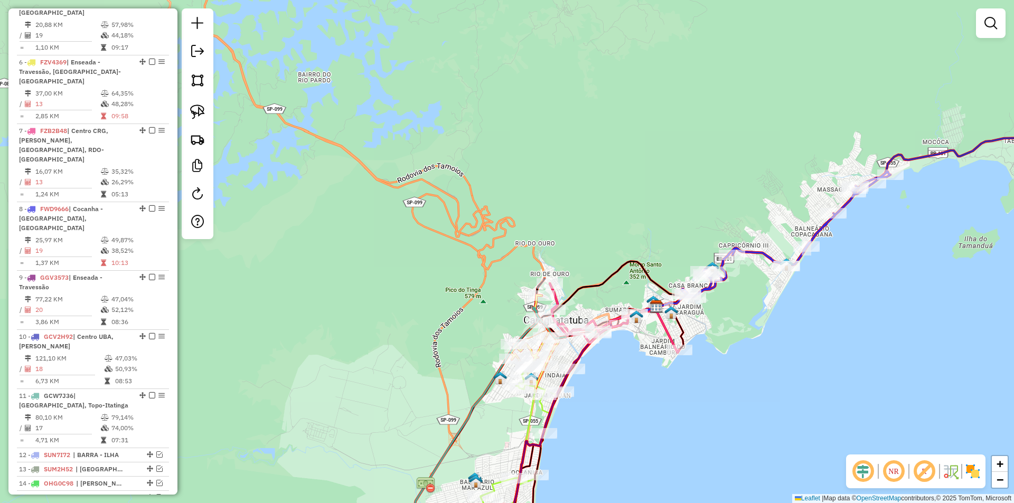
drag, startPoint x: 612, startPoint y: 418, endPoint x: 684, endPoint y: 170, distance: 259.0
click at [684, 170] on div "Janela de atendimento Grade de atendimento Capacidade Transportadoras Veículos …" at bounding box center [507, 251] width 1014 height 503
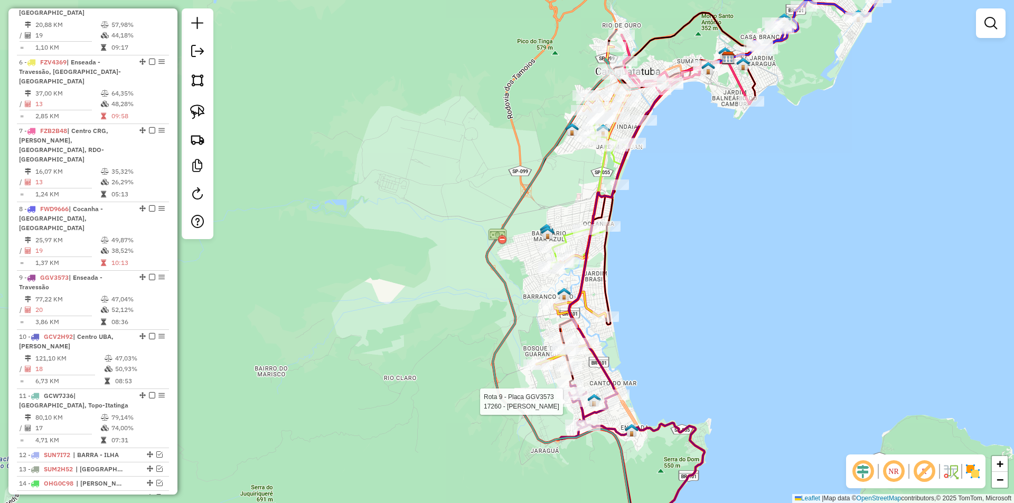
select select "*********"
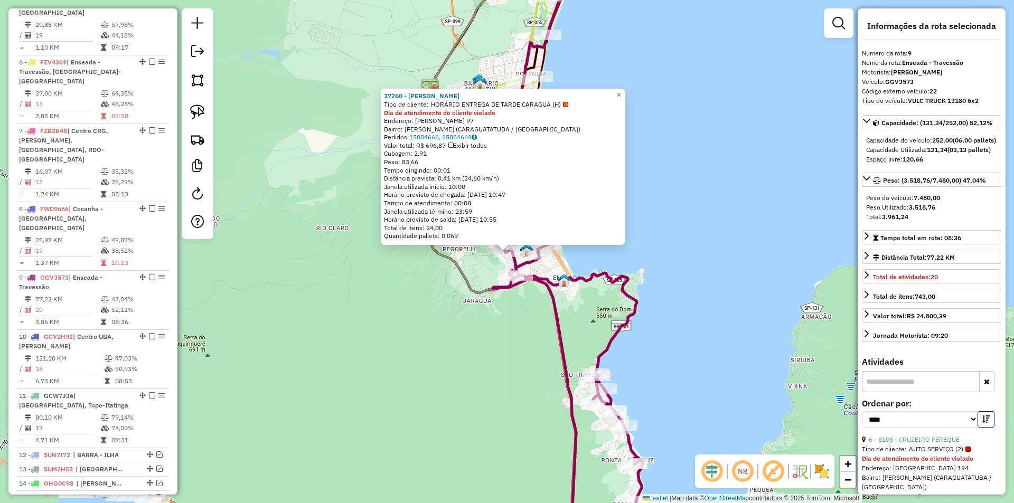
click at [472, 356] on div "17260 - FABRICIO OLIVEIRA Tipo de cliente: HORÁRIO ENTREGA DE TARDE CARAGUA (H)…" at bounding box center [507, 251] width 1014 height 503
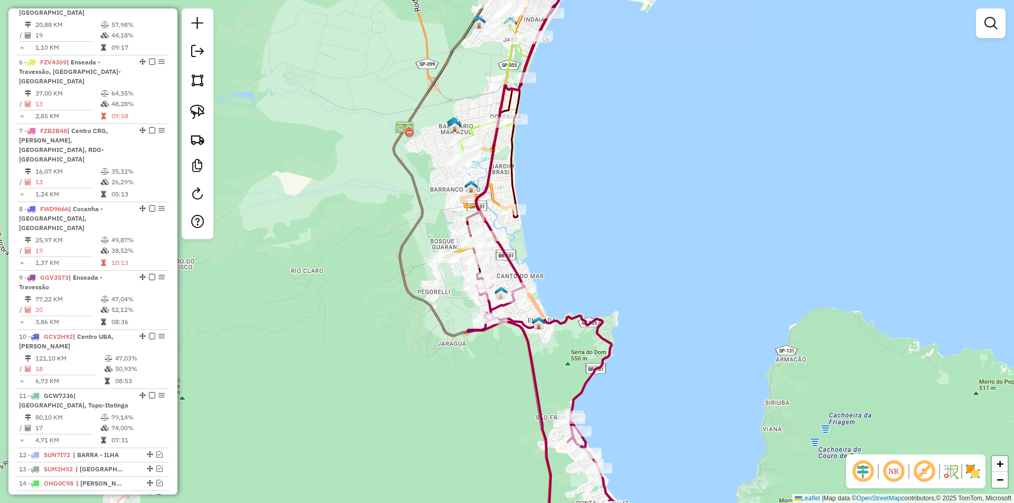
drag, startPoint x: 431, startPoint y: 329, endPoint x: 360, endPoint y: 398, distance: 98.6
click at [349, 419] on div "Janela de atendimento Grade de atendimento Capacidade Transportadoras Veículos …" at bounding box center [507, 251] width 1014 height 503
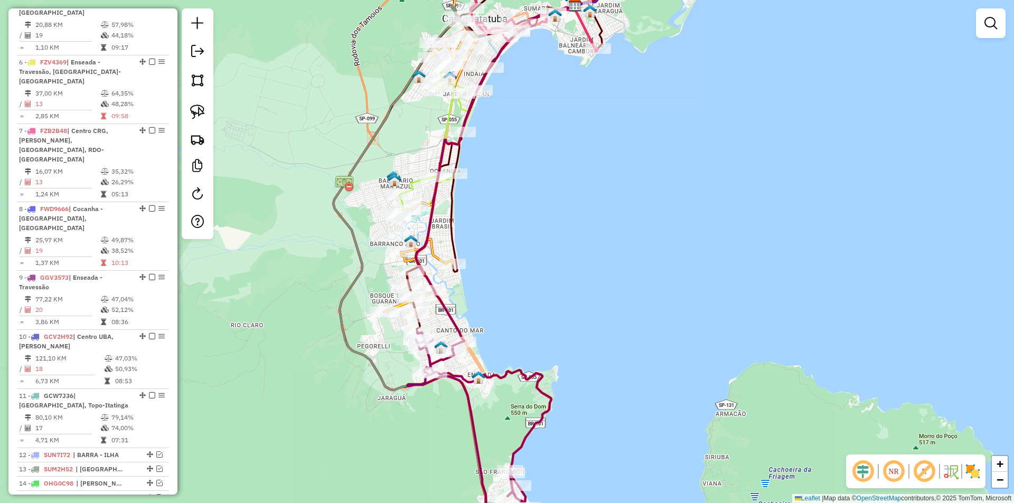
drag, startPoint x: 574, startPoint y: 209, endPoint x: 547, endPoint y: 424, distance: 216.7
click at [547, 424] on div "Rota 9 - Placa GGV3573 17260 - FABRICIO OLIVEIRA Janela de atendimento Grade de…" at bounding box center [507, 251] width 1014 height 503
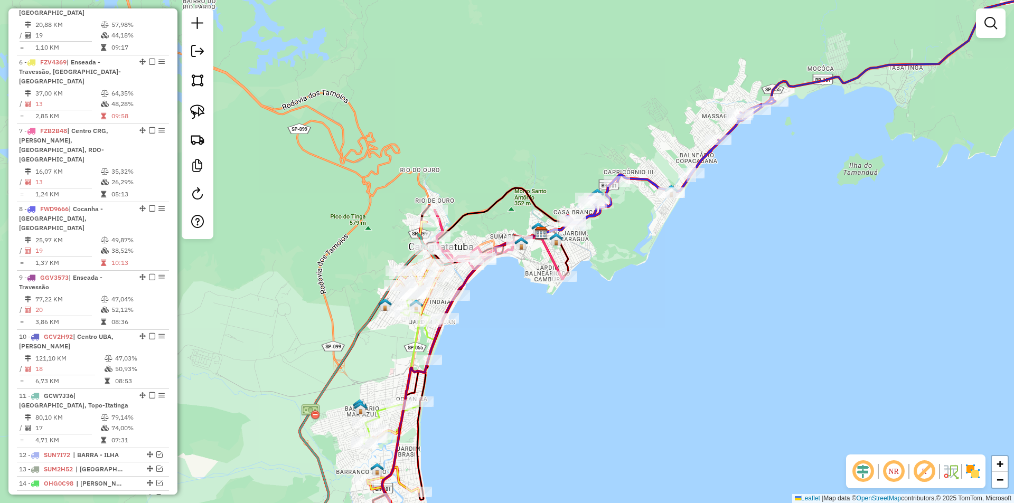
drag, startPoint x: 536, startPoint y: 357, endPoint x: 512, endPoint y: 423, distance: 70.2
click at [509, 429] on div "Janela de atendimento Grade de atendimento Capacidade Transportadoras Veículos …" at bounding box center [507, 251] width 1014 height 503
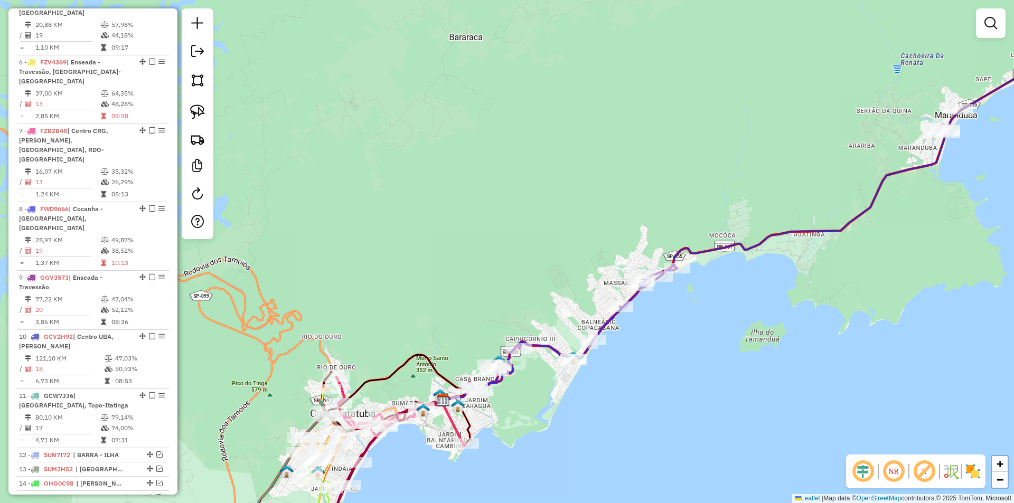
drag, startPoint x: 649, startPoint y: 347, endPoint x: 595, endPoint y: 416, distance: 87.0
click at [594, 418] on div "Janela de atendimento Grade de atendimento Capacidade Transportadoras Veículos …" at bounding box center [507, 251] width 1014 height 503
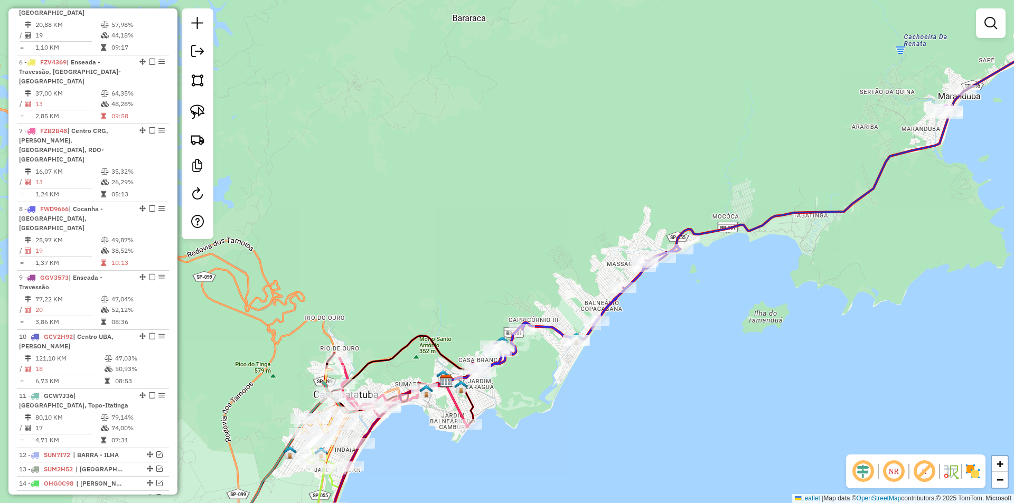
drag, startPoint x: 513, startPoint y: 455, endPoint x: 595, endPoint y: 293, distance: 181.7
click at [596, 295] on div "Janela de atendimento Grade de atendimento Capacidade Transportadoras Veículos …" at bounding box center [507, 251] width 1014 height 503
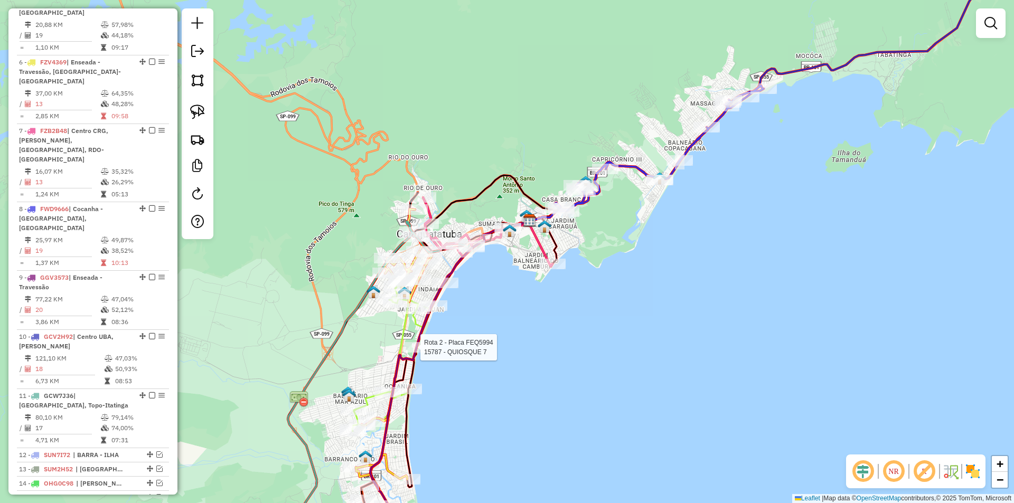
select select "*********"
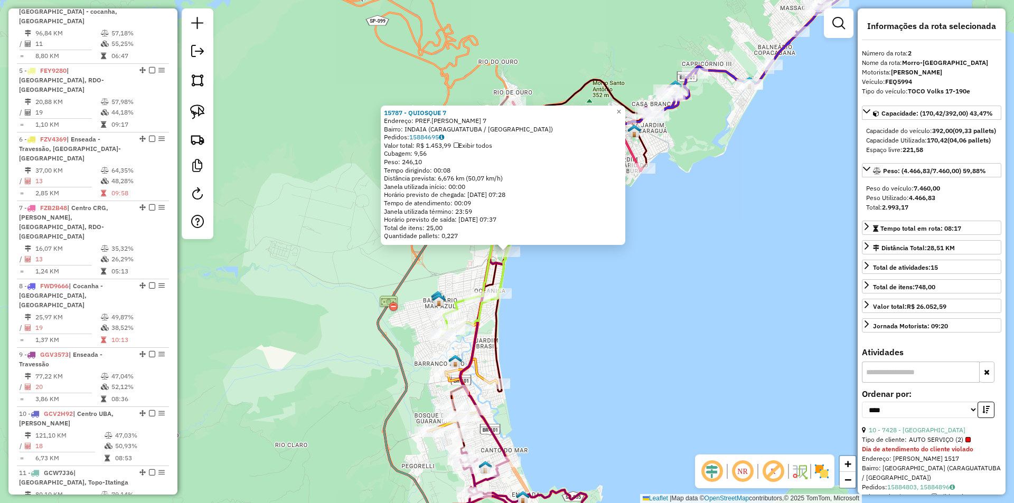
scroll to position [491, 0]
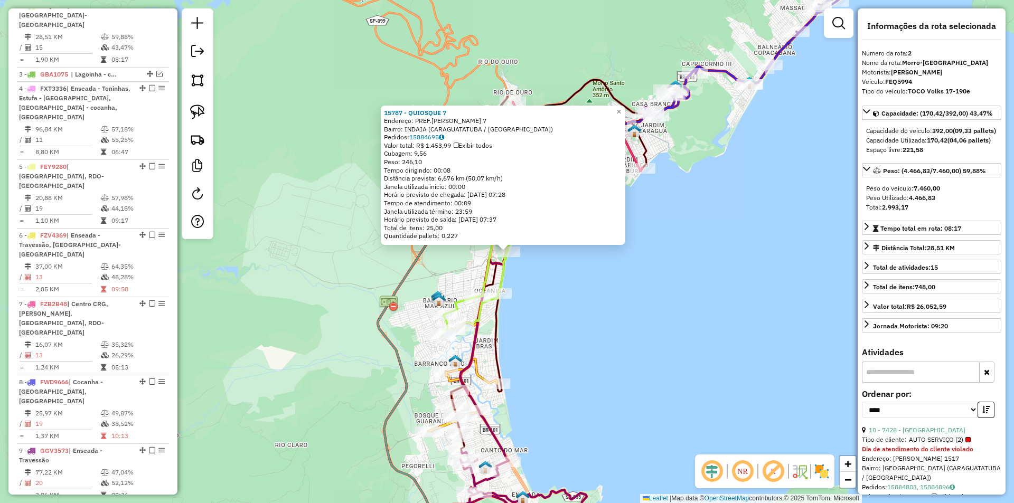
click at [643, 321] on div "15787 - QUIOSQUE 7 Endereço: PREF.GERALDO NOGUEIRA DA SILVA 7 Bairro: INDAIA (C…" at bounding box center [507, 251] width 1014 height 503
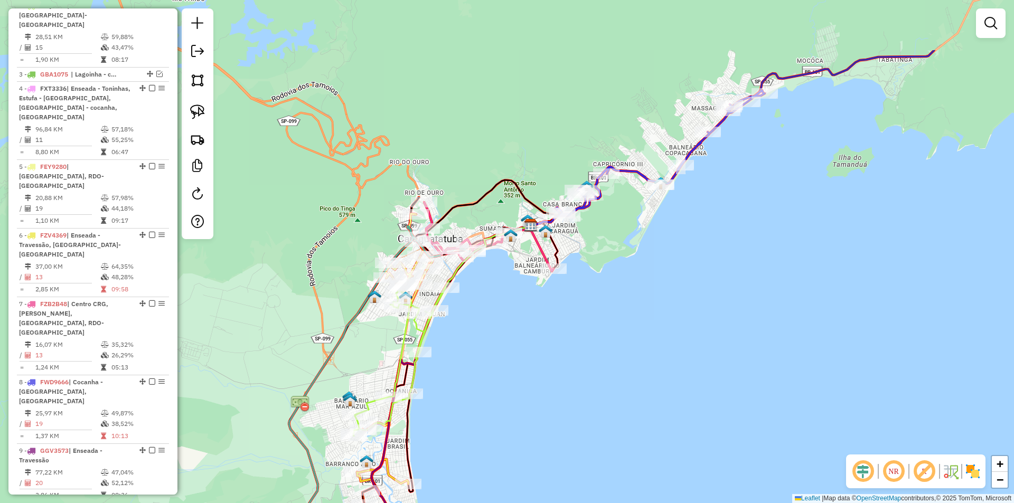
drag, startPoint x: 678, startPoint y: 279, endPoint x: 486, endPoint y: 482, distance: 279.5
click at [483, 496] on div "Janela de atendimento Grade de atendimento Capacidade Transportadoras Veículos …" at bounding box center [507, 251] width 1014 height 503
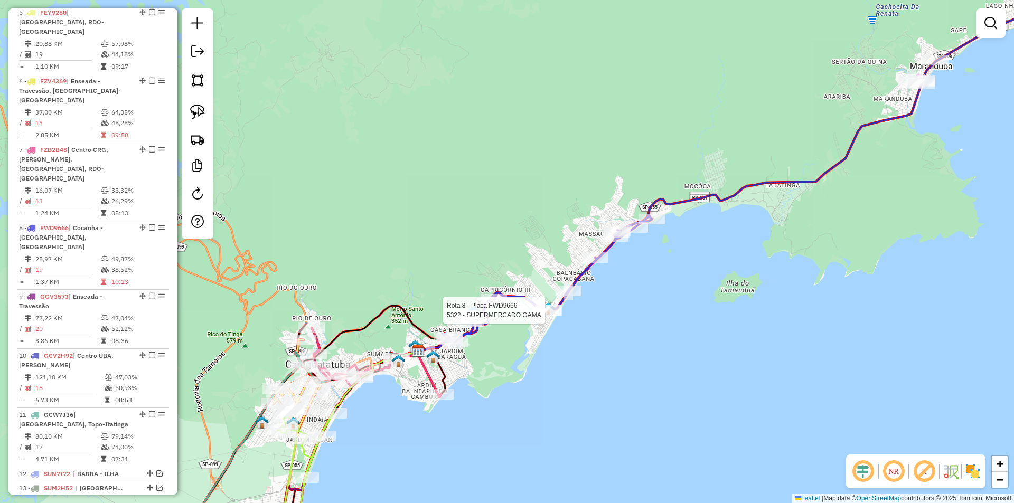
select select "*********"
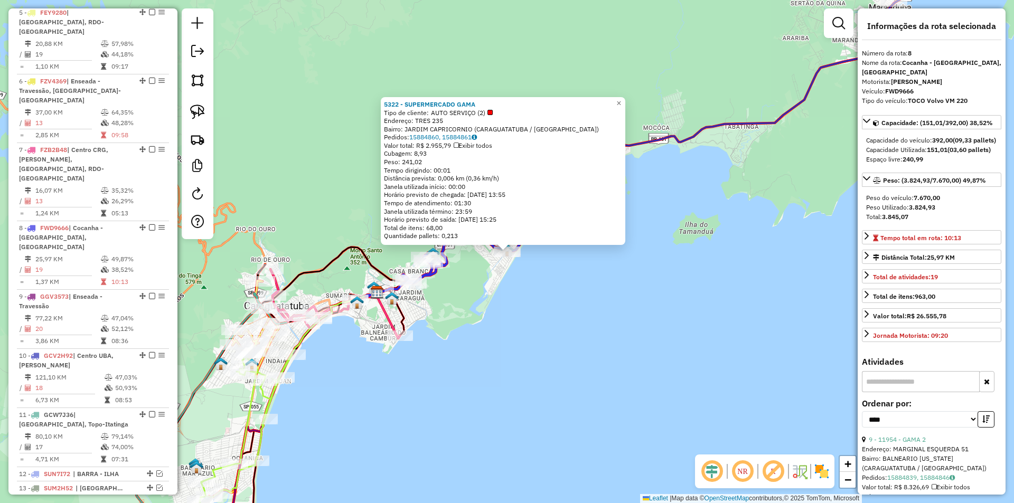
scroll to position [664, 0]
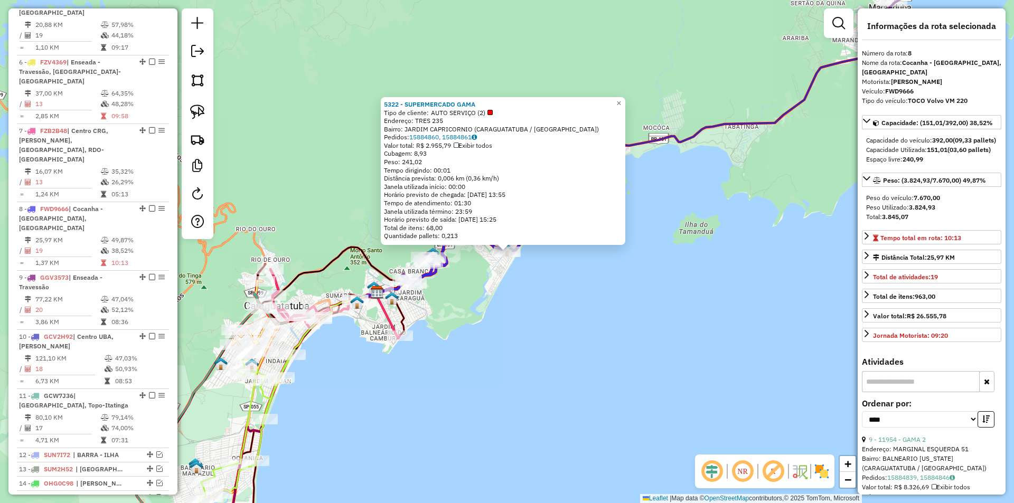
click at [455, 387] on div "5322 - SUPERMERCADO GAMA Tipo de cliente: AUTO SERVIÇO (2) Endereço: TRES 235 B…" at bounding box center [507, 251] width 1014 height 503
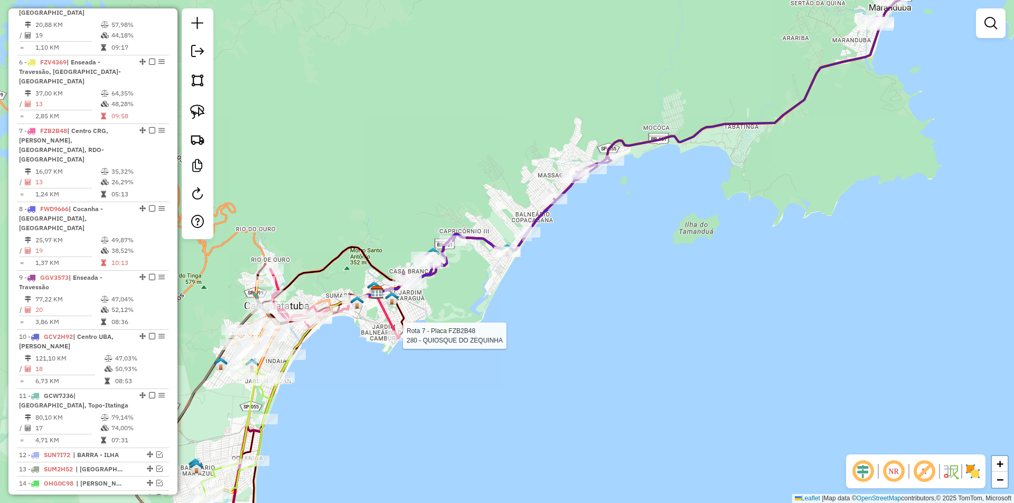
select select "*********"
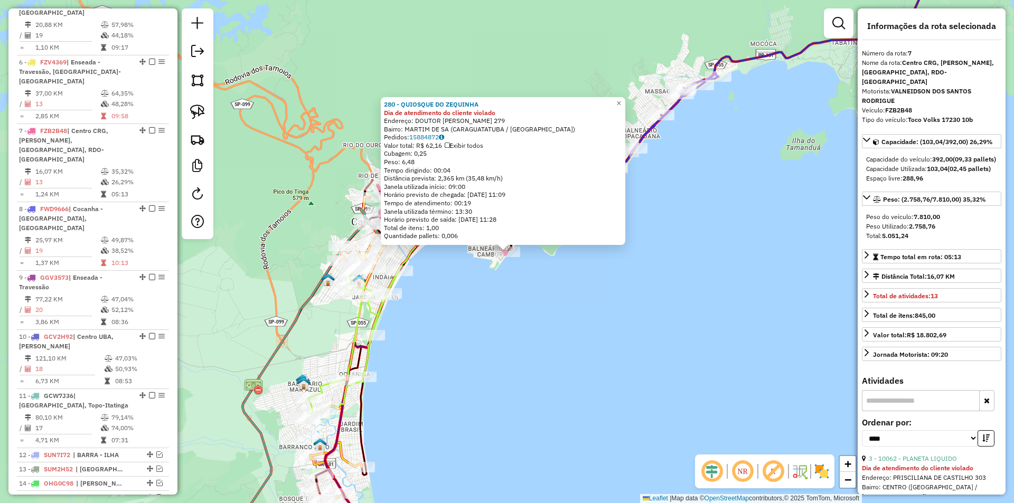
click at [506, 339] on div "280 - QUIOSQUE DO ZEQUINHA Dia de atendimento do cliente violado Endereço: DOUT…" at bounding box center [507, 251] width 1014 height 503
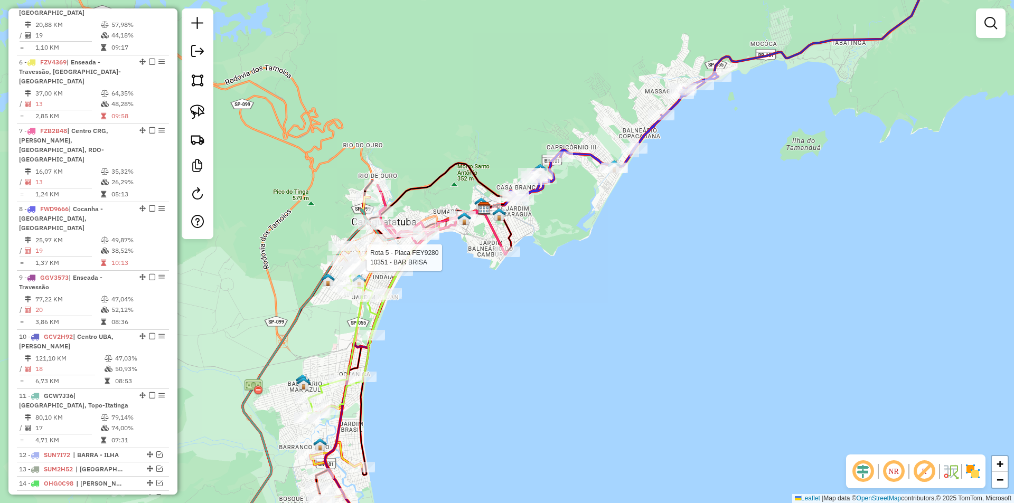
select select "*********"
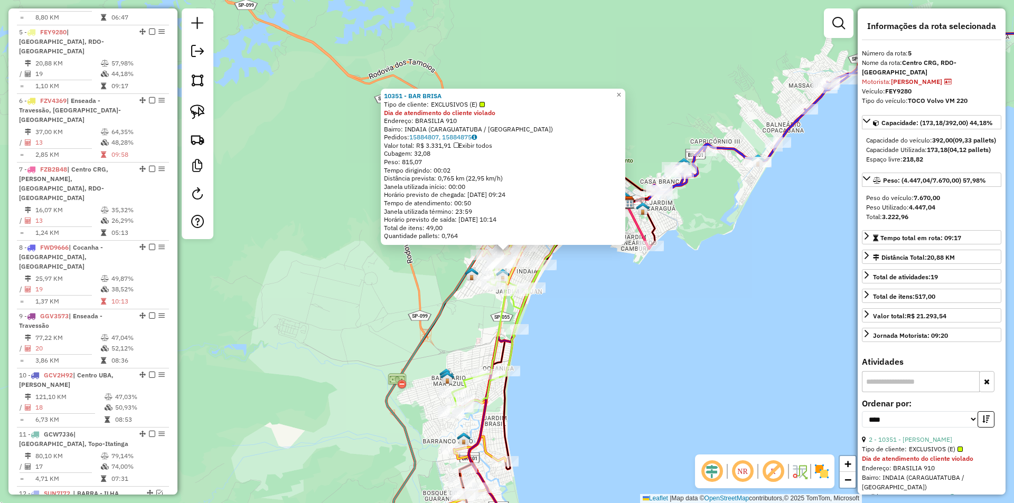
scroll to position [623, 0]
click at [625, 366] on div "10351 - BAR BRISA Tipo de cliente: EXCLUSIVOS (E) Dia de atendimento do cliente…" at bounding box center [507, 251] width 1014 height 503
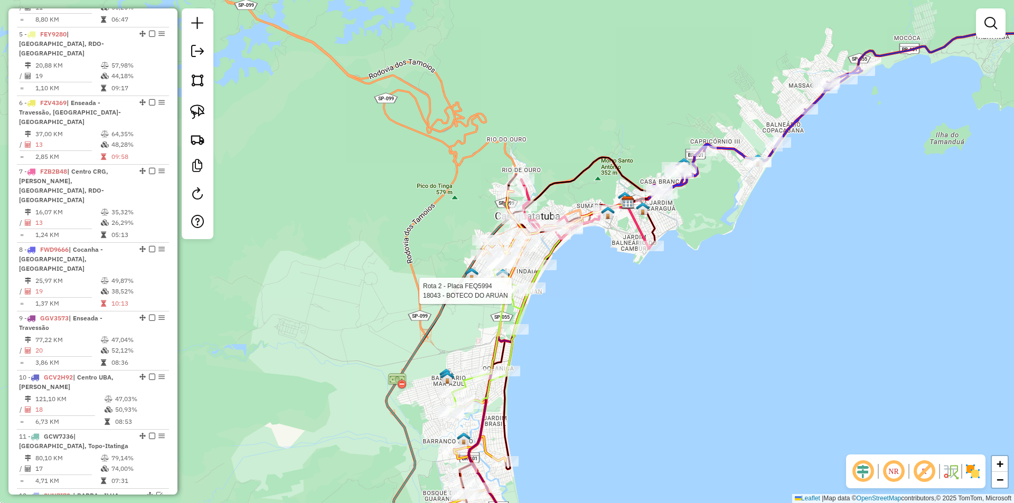
select select "*********"
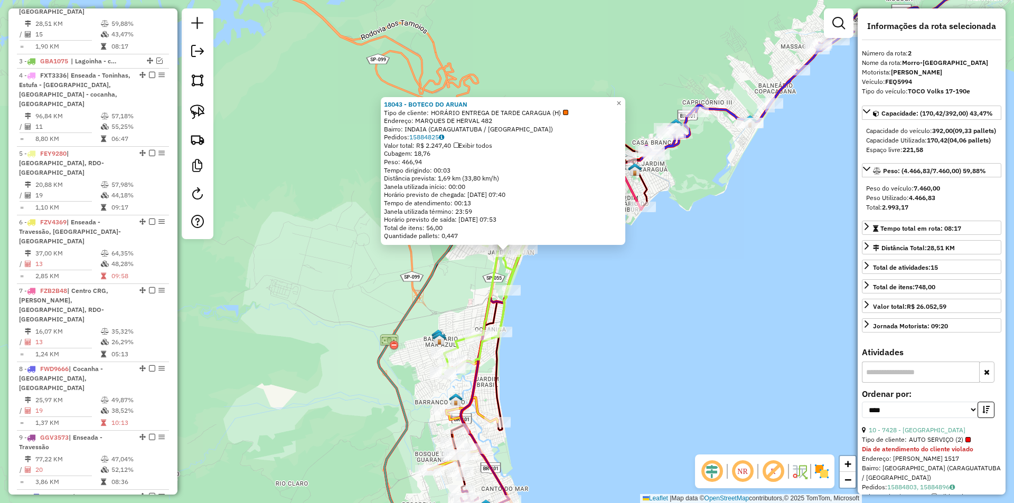
scroll to position [491, 0]
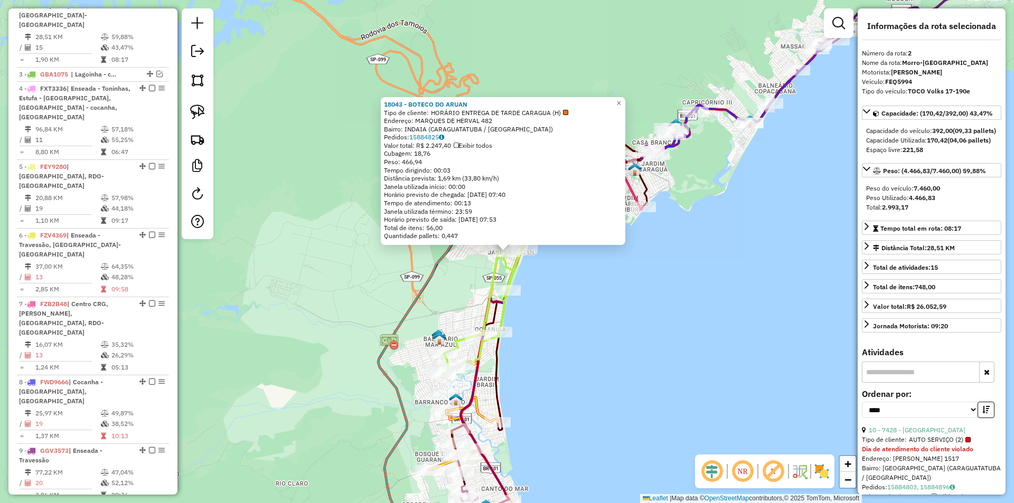
click at [661, 350] on div "18043 - BOTECO DO ARUAN Tipo de cliente: HORÁRIO ENTREGA DE TARDE CARAGUA (H) E…" at bounding box center [507, 251] width 1014 height 503
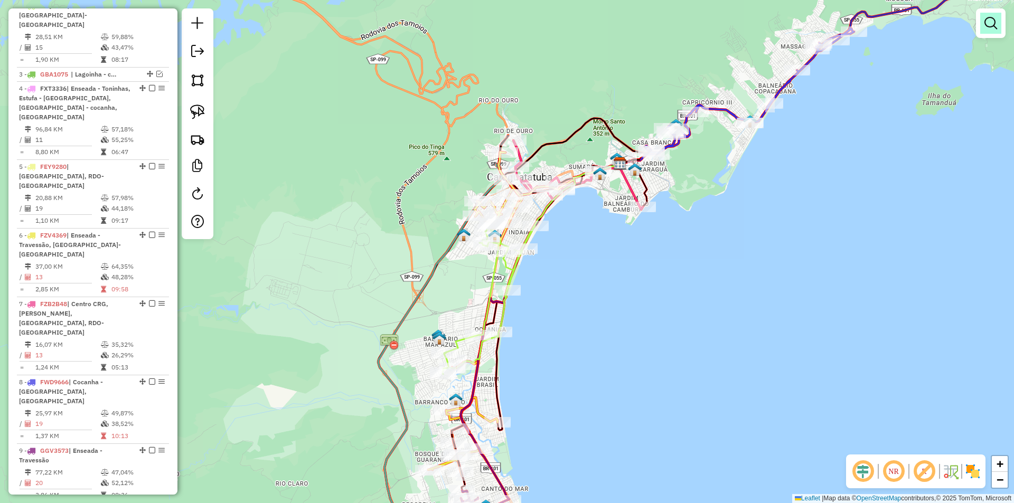
click at [996, 25] on em at bounding box center [991, 23] width 13 height 13
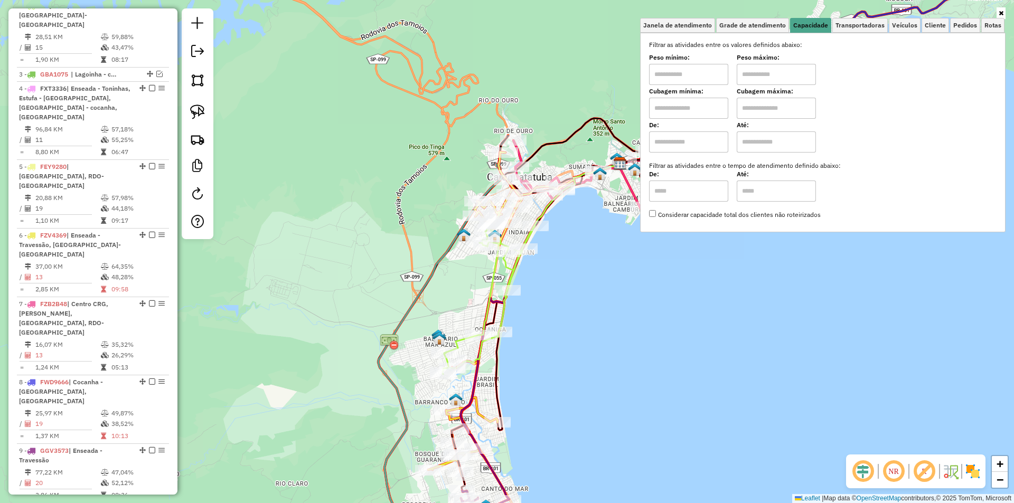
click at [669, 74] on input "text" at bounding box center [688, 74] width 79 height 21
type input "****"
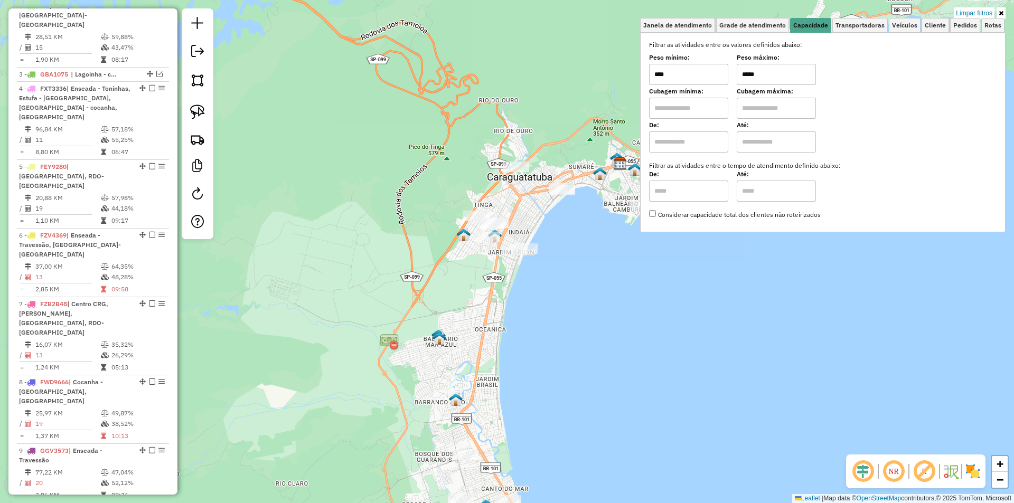
click at [570, 331] on div "Limpar filtros Janela de atendimento Grade de atendimento Capacidade Transporta…" at bounding box center [507, 251] width 1014 height 503
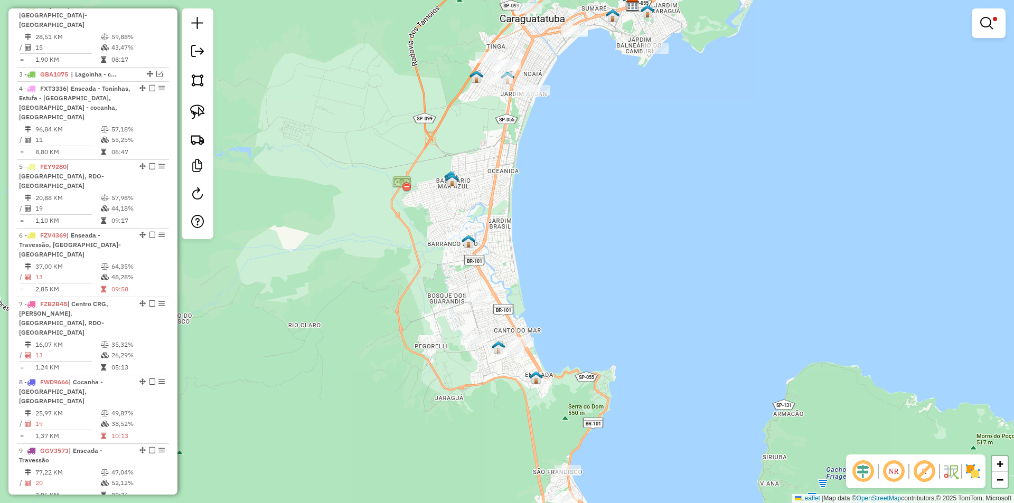
drag, startPoint x: 574, startPoint y: 228, endPoint x: 574, endPoint y: 217, distance: 11.6
click at [574, 217] on div "Limpar filtros Janela de atendimento Grade de atendimento Capacidade Transporta…" at bounding box center [507, 251] width 1014 height 503
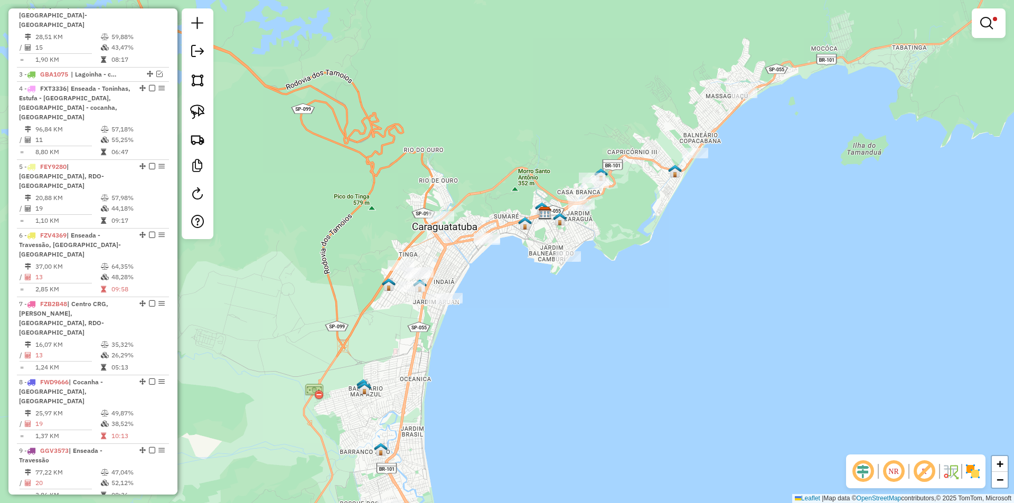
drag, startPoint x: 574, startPoint y: 202, endPoint x: 487, endPoint y: 410, distance: 226.4
click at [487, 410] on div "Limpar filtros Janela de atendimento Grade de atendimento Capacidade Transporta…" at bounding box center [507, 251] width 1014 height 503
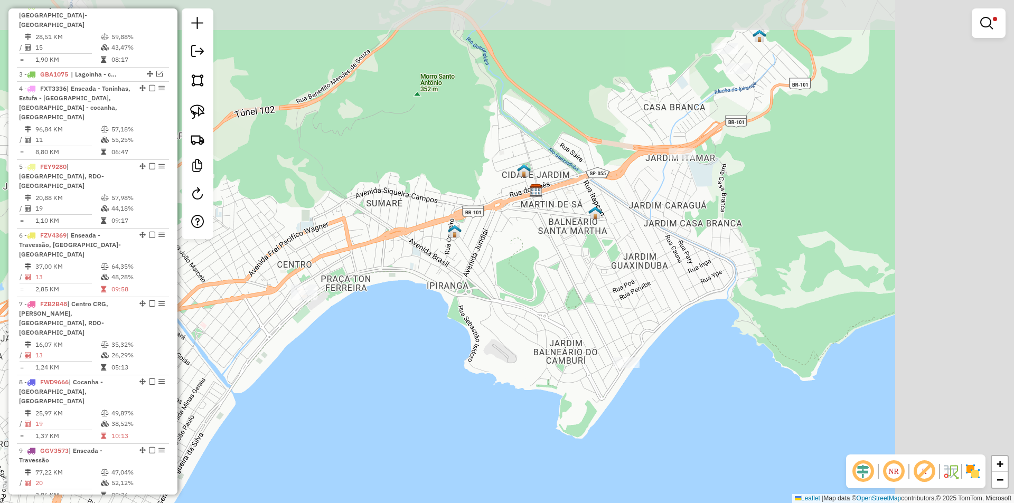
drag, startPoint x: 487, startPoint y: 362, endPoint x: 358, endPoint y: 386, distance: 130.5
click at [358, 386] on div "Limpar filtros Janela de atendimento Grade de atendimento Capacidade Transporta…" at bounding box center [507, 251] width 1014 height 503
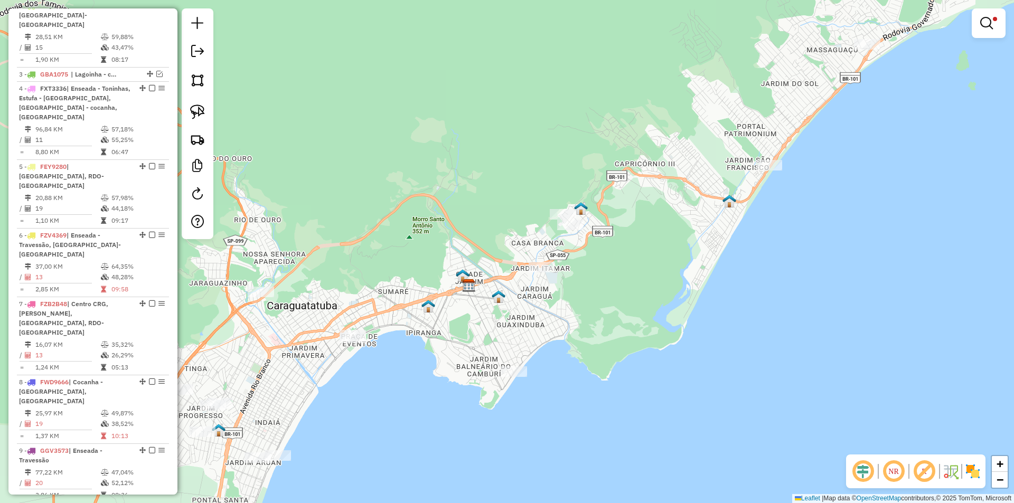
drag, startPoint x: 885, startPoint y: 120, endPoint x: 786, endPoint y: 213, distance: 136.1
click at [786, 213] on div "Limpar filtros Janela de atendimento Grade de atendimento Capacidade Transporta…" at bounding box center [507, 251] width 1014 height 503
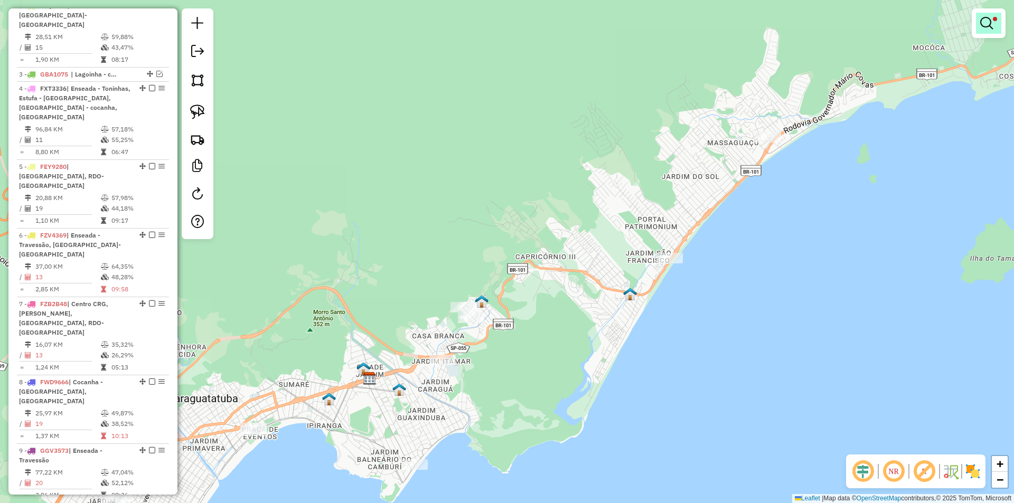
click at [982, 26] on em at bounding box center [987, 23] width 13 height 13
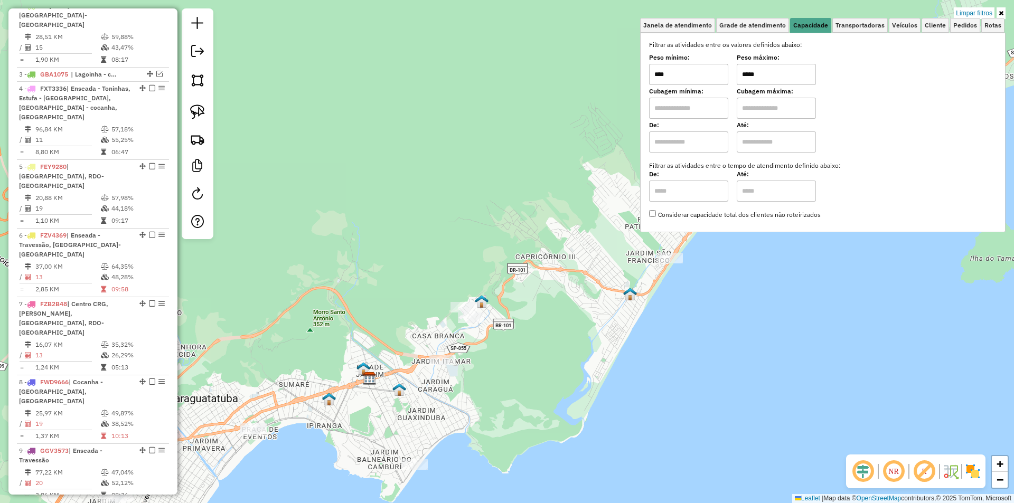
click at [757, 67] on input "*****" at bounding box center [776, 74] width 79 height 21
type input "******"
click at [590, 307] on div "Limpar filtros Janela de atendimento Grade de atendimento Capacidade Transporta…" at bounding box center [507, 251] width 1014 height 503
drag, startPoint x: 586, startPoint y: 359, endPoint x: 587, endPoint y: 309, distance: 49.7
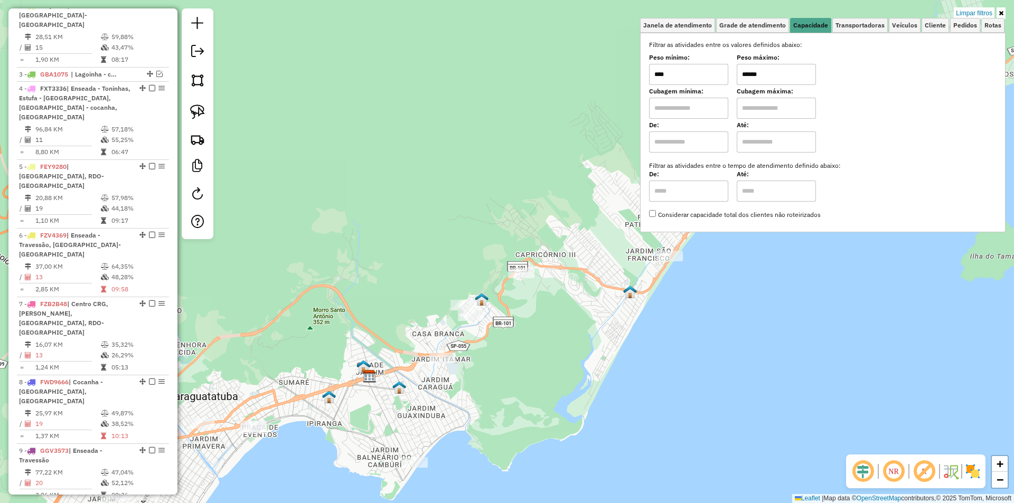
click at [588, 313] on div "Limpar filtros Janela de atendimento Grade de atendimento Capacidade Transporta…" at bounding box center [507, 251] width 1014 height 503
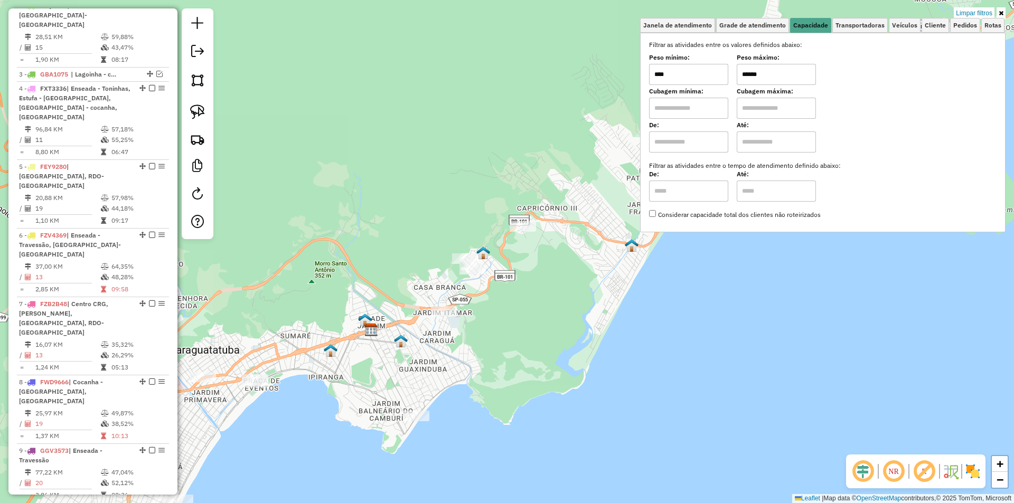
click at [583, 305] on div "Limpar filtros Janela de atendimento Grade de atendimento Capacidade Transporta…" at bounding box center [507, 251] width 1014 height 503
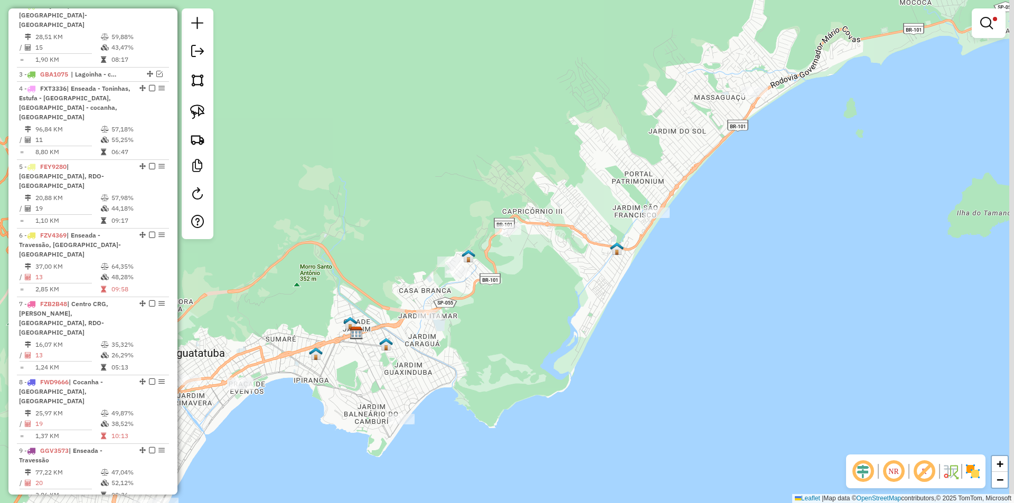
click at [524, 314] on div "Limpar filtros Janela de atendimento Grade de atendimento Capacidade Transporta…" at bounding box center [507, 251] width 1014 height 503
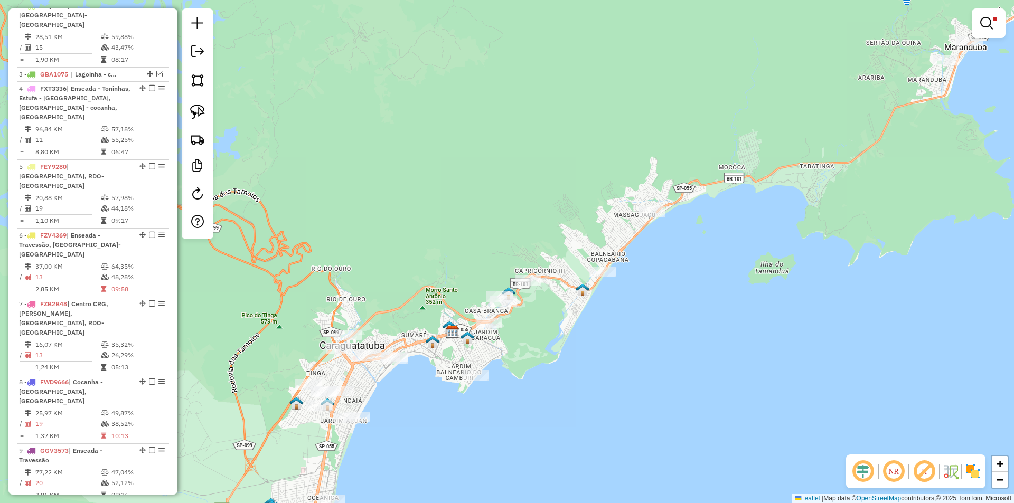
drag, startPoint x: 716, startPoint y: 198, endPoint x: 757, endPoint y: 181, distance: 43.9
click at [758, 184] on div "Limpar filtros Janela de atendimento Grade de atendimento Capacidade Transporta…" at bounding box center [507, 251] width 1014 height 503
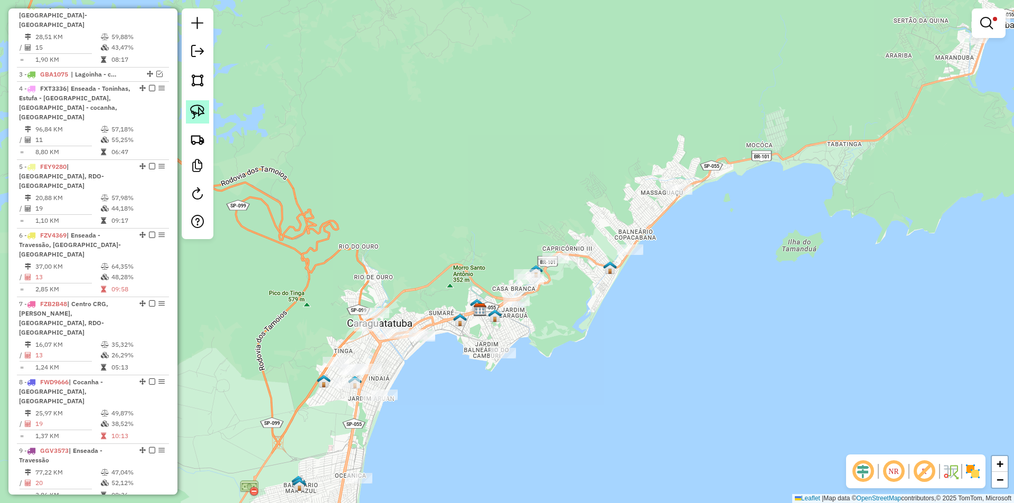
click at [201, 109] on img at bounding box center [197, 112] width 15 height 15
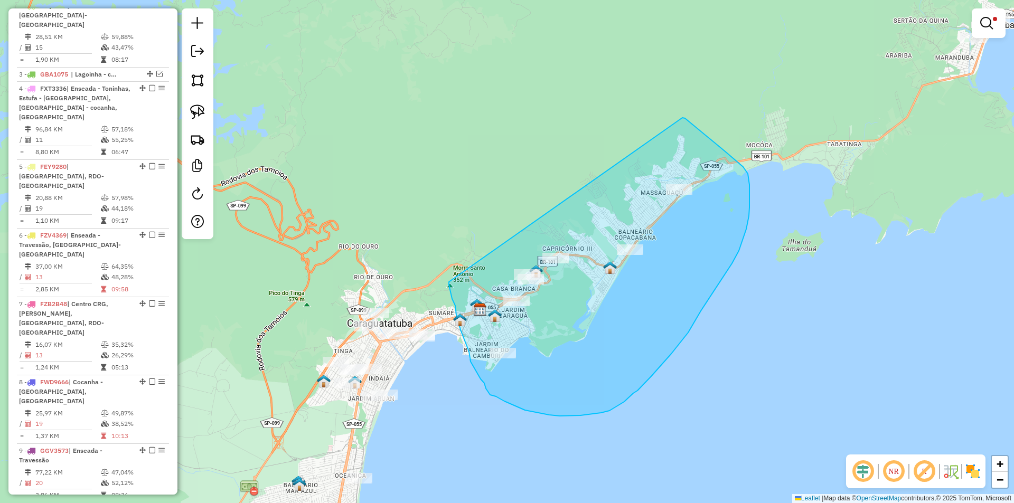
drag, startPoint x: 683, startPoint y: 118, endPoint x: 449, endPoint y: 281, distance: 284.9
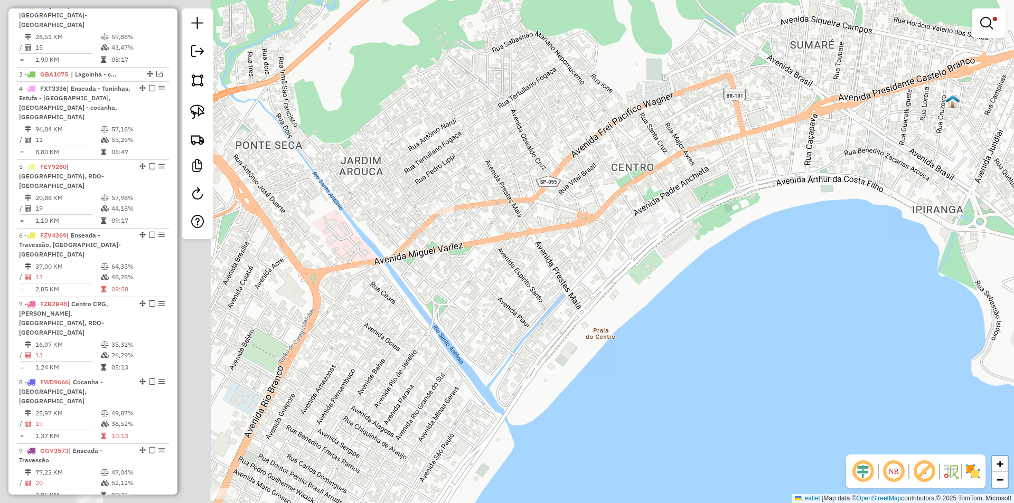
drag, startPoint x: 450, startPoint y: 287, endPoint x: 773, endPoint y: 243, distance: 326.9
click at [773, 243] on div "Limpar filtros Janela de atendimento Grade de atendimento Capacidade Transporta…" at bounding box center [507, 251] width 1014 height 503
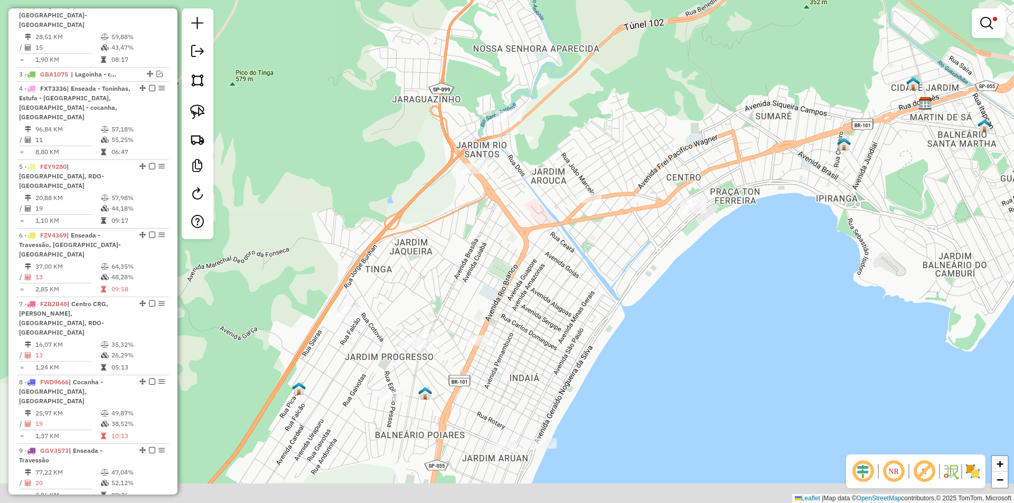
drag, startPoint x: 772, startPoint y: 272, endPoint x: 725, endPoint y: 183, distance: 100.0
click at [725, 183] on div "Limpar filtros Janela de atendimento Grade de atendimento Capacidade Transporta…" at bounding box center [507, 251] width 1014 height 503
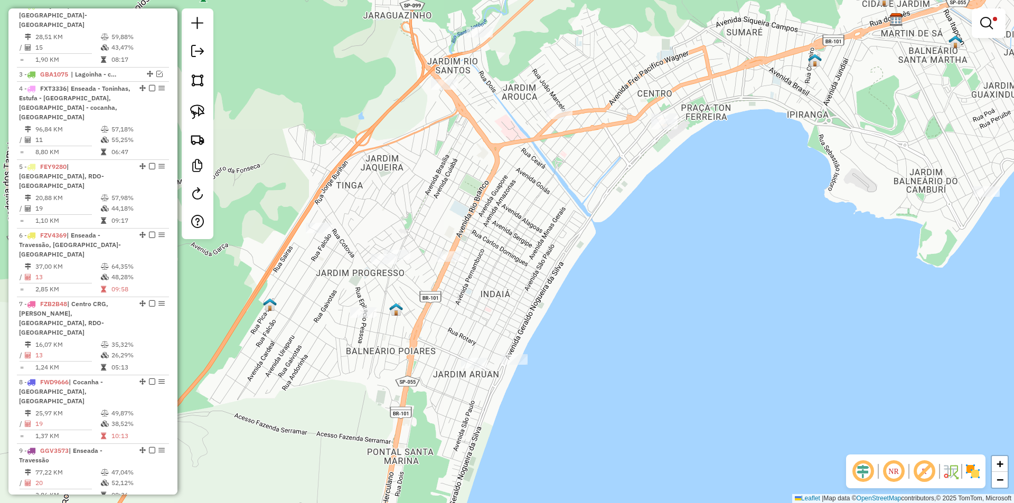
drag, startPoint x: 680, startPoint y: 304, endPoint x: 663, endPoint y: 109, distance: 195.7
click at [663, 109] on div "Limpar filtros Janela de atendimento Grade de atendimento Capacidade Transporta…" at bounding box center [507, 251] width 1014 height 503
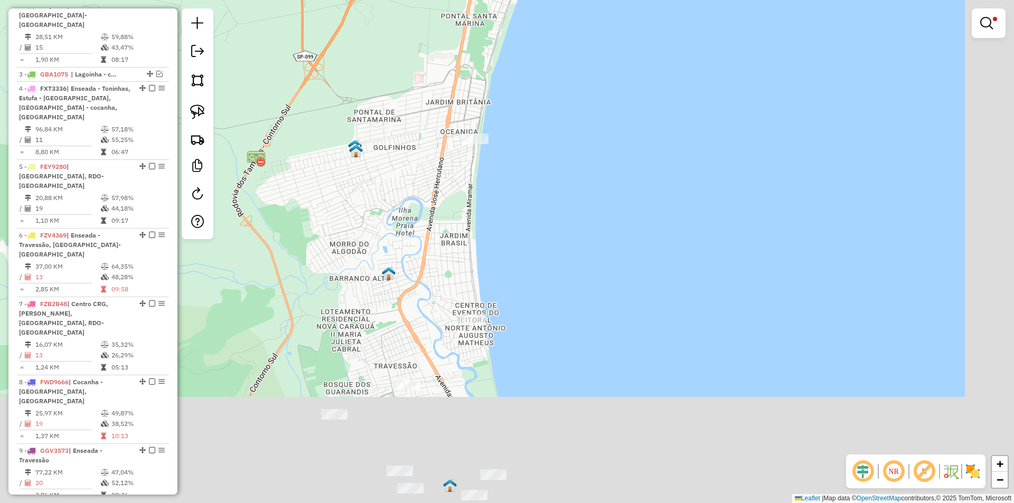
drag, startPoint x: 680, startPoint y: 251, endPoint x: 617, endPoint y: 33, distance: 227.2
click at [618, 33] on div "Limpar filtros Janela de atendimento Grade de atendimento Capacidade Transporta…" at bounding box center [507, 251] width 1014 height 503
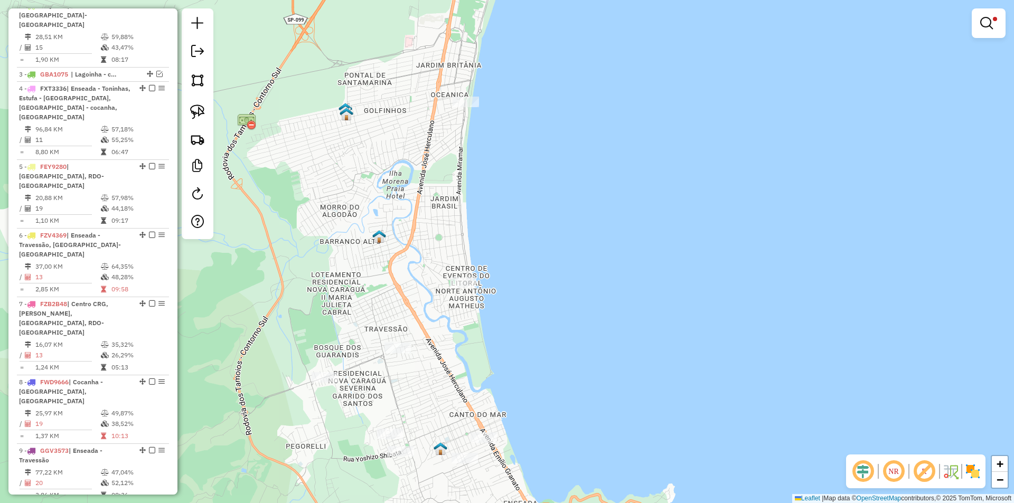
drag, startPoint x: 600, startPoint y: 222, endPoint x: 644, endPoint y: 8, distance: 218.4
click at [644, 8] on div "Limpar filtros Janela de atendimento Grade de atendimento Capacidade Transporta…" at bounding box center [507, 251] width 1014 height 503
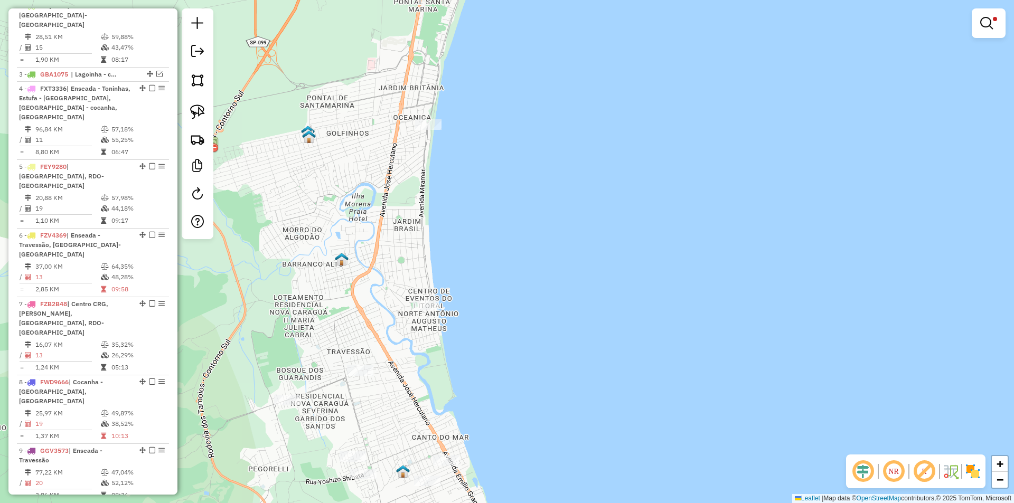
drag, startPoint x: 697, startPoint y: 122, endPoint x: 655, endPoint y: 244, distance: 128.5
click at [663, 267] on div "Limpar filtros Janela de atendimento Grade de atendimento Capacidade Transporta…" at bounding box center [507, 251] width 1014 height 503
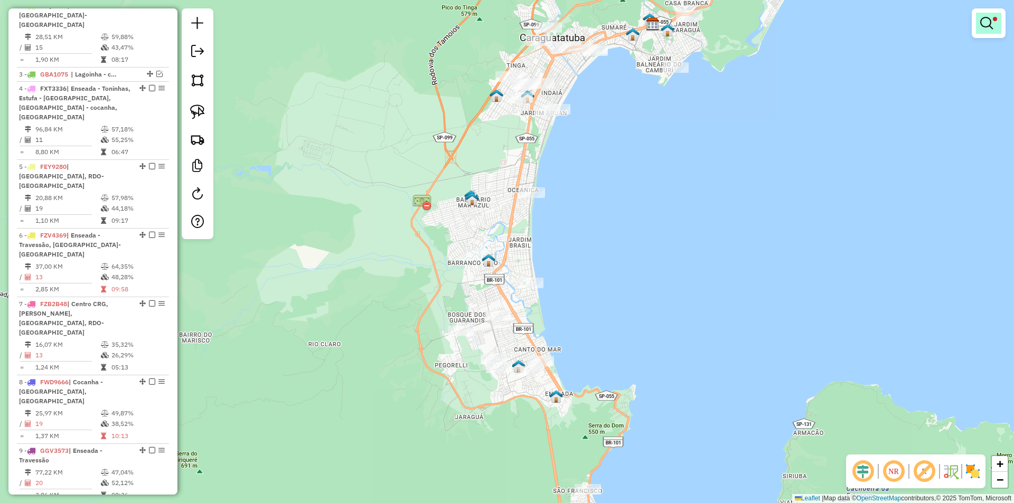
click at [981, 22] on em at bounding box center [987, 23] width 13 height 13
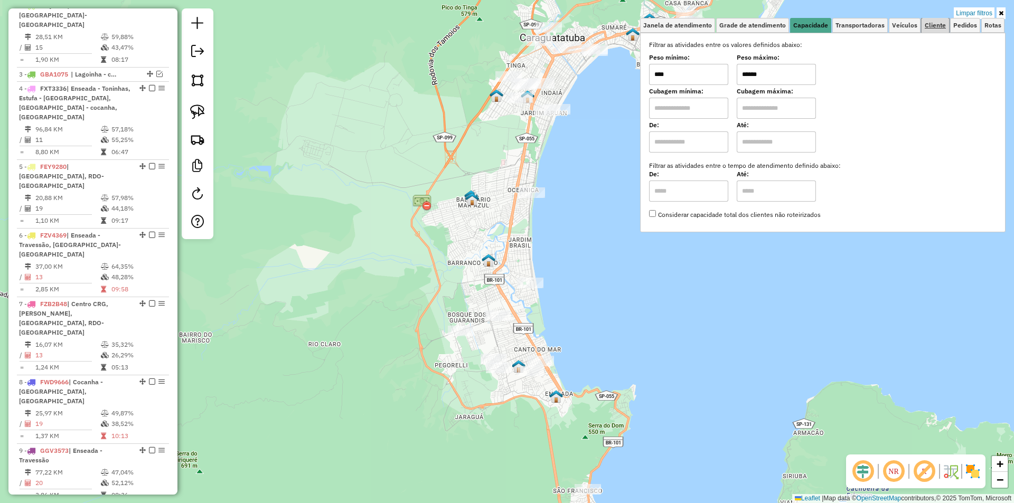
click at [937, 24] on span "Cliente" at bounding box center [935, 25] width 21 height 6
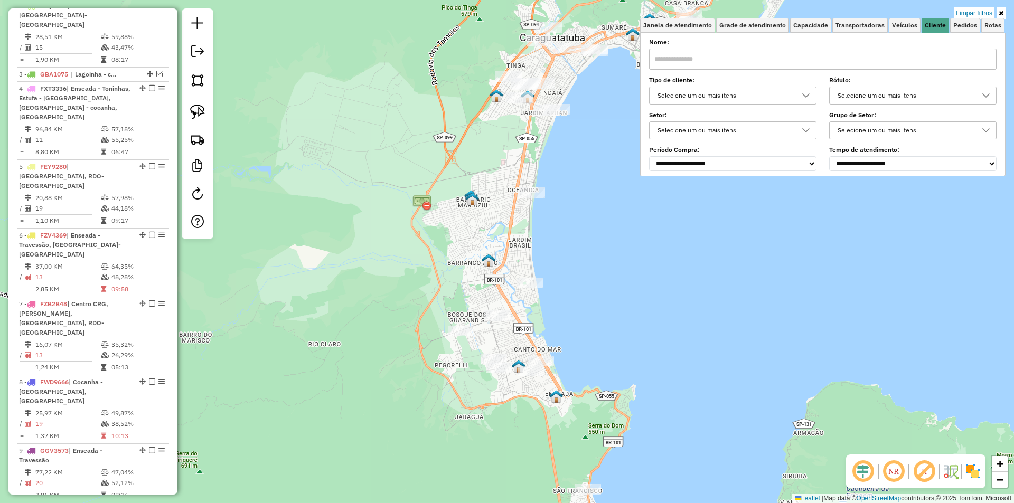
click at [697, 61] on input "text" at bounding box center [823, 59] width 348 height 21
type input "*"
click at [804, 96] on div at bounding box center [806, 95] width 20 height 17
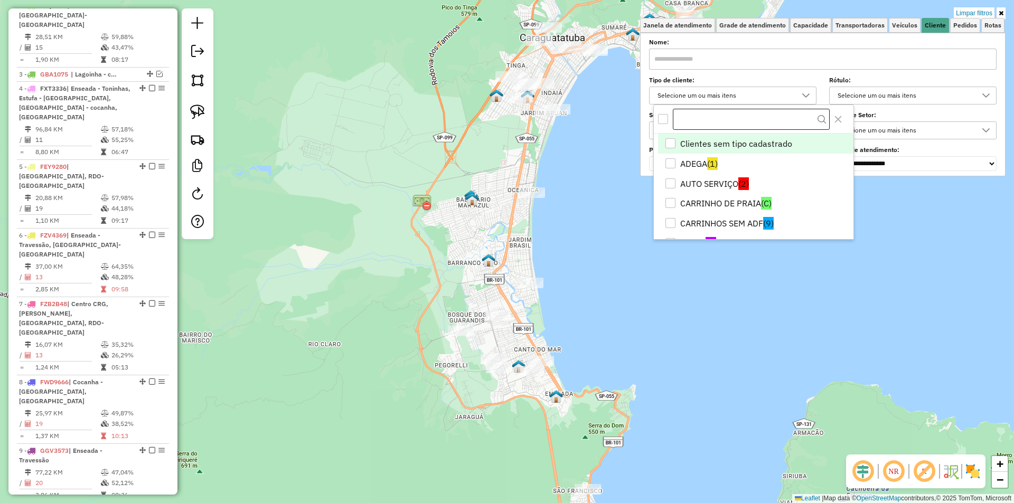
scroll to position [6, 36]
click at [664, 123] on div "All items unselected" at bounding box center [663, 119] width 10 height 10
click at [693, 120] on input "text" at bounding box center [751, 119] width 157 height 20
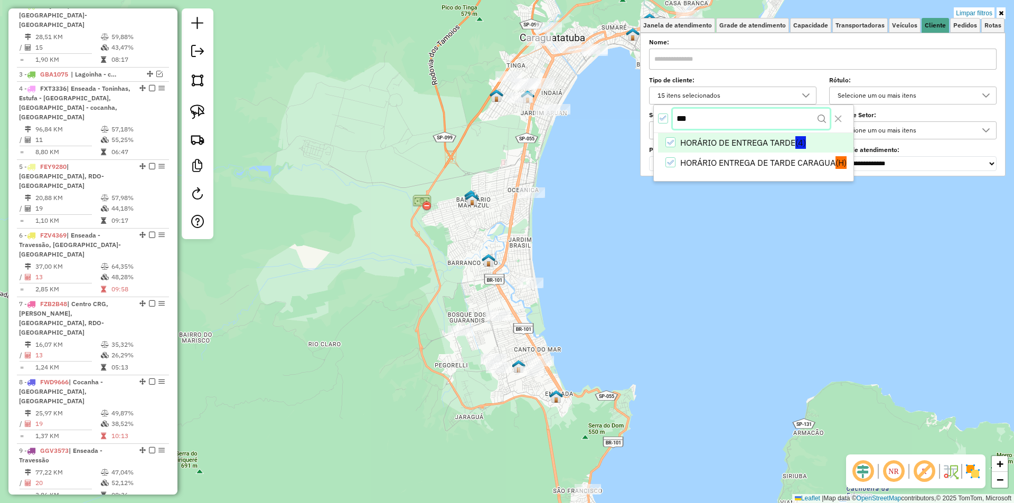
type input "***"
click at [694, 144] on li "HORÁRIO DE ENTREGA TARDE (4)" at bounding box center [755, 144] width 195 height 20
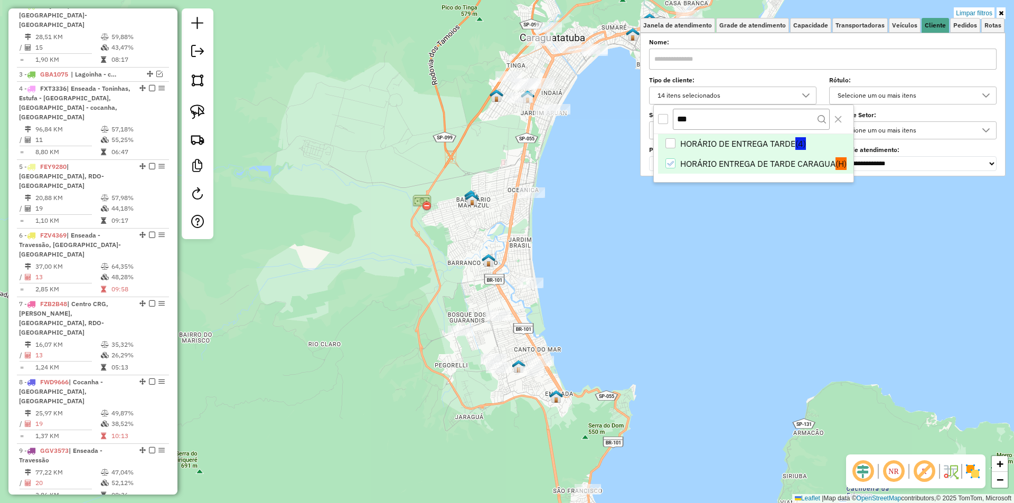
click at [694, 170] on li "HORÁRIO ENTREGA DE TARDE CARAGUA (H)" at bounding box center [755, 164] width 195 height 20
click at [474, 401] on div "Limpar filtros Janela de atendimento Grade de atendimento Capacidade Transporta…" at bounding box center [507, 251] width 1014 height 503
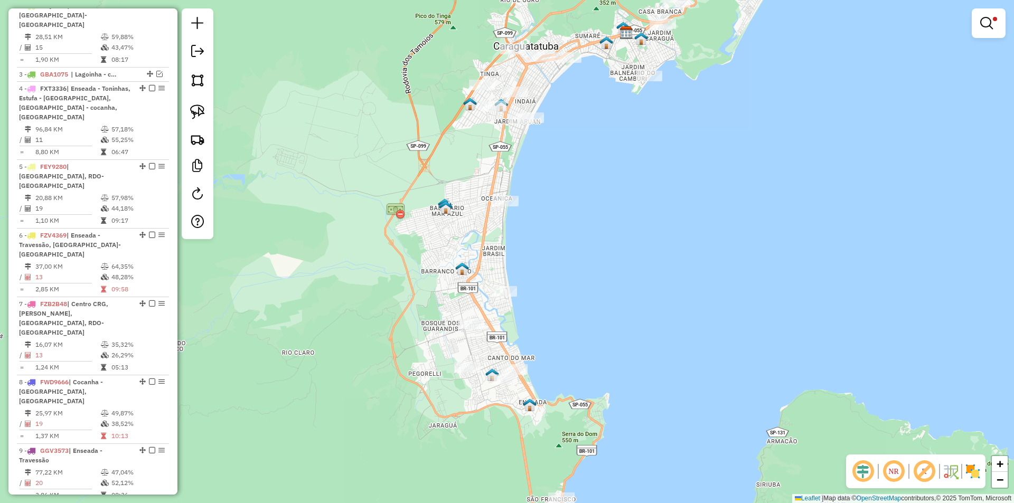
drag, startPoint x: 674, startPoint y: 247, endPoint x: 650, endPoint y: 254, distance: 24.7
click at [650, 254] on div "Limpar filtros Janela de atendimento Grade de atendimento Capacidade Transporta…" at bounding box center [507, 251] width 1014 height 503
click at [198, 109] on img at bounding box center [197, 112] width 15 height 15
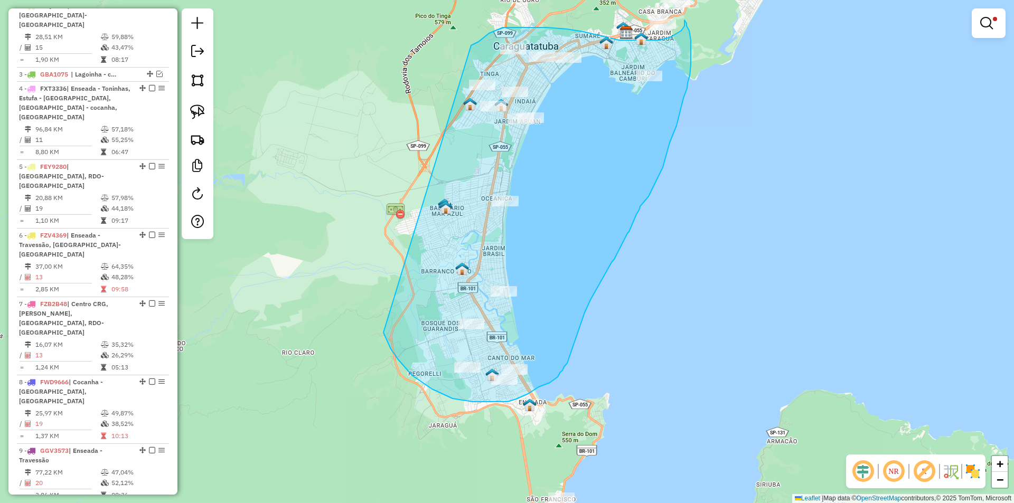
drag, startPoint x: 416, startPoint y: 379, endPoint x: 471, endPoint y: 45, distance: 337.9
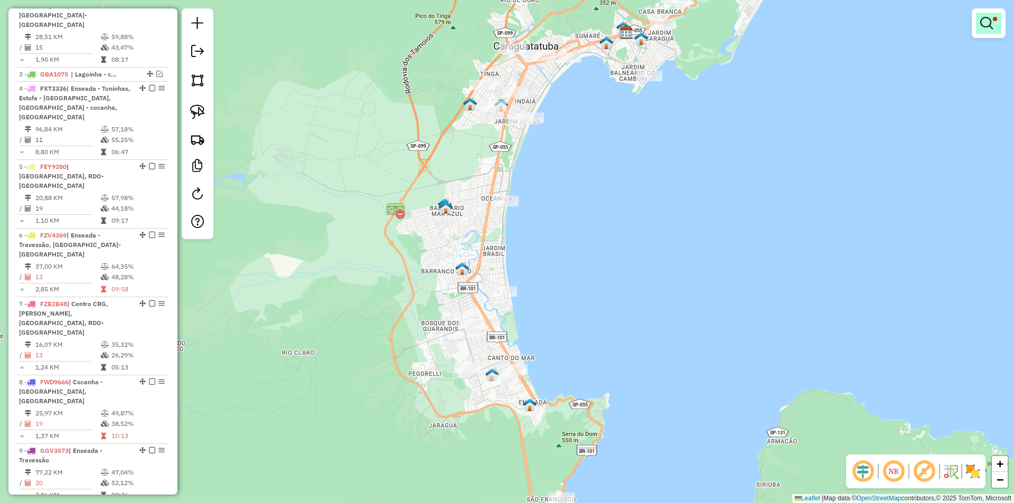
click at [989, 22] on em at bounding box center [987, 23] width 13 height 13
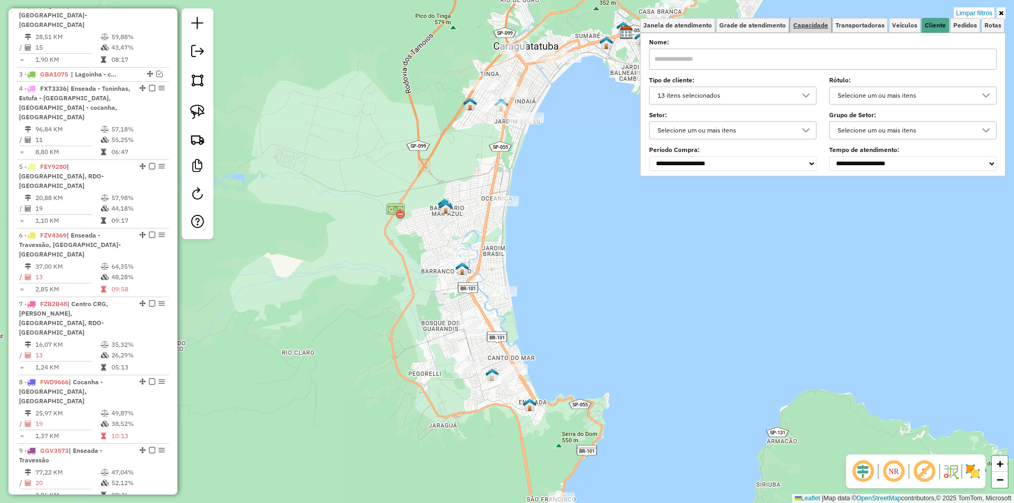
click at [815, 28] on span "Capacidade" at bounding box center [811, 25] width 35 height 6
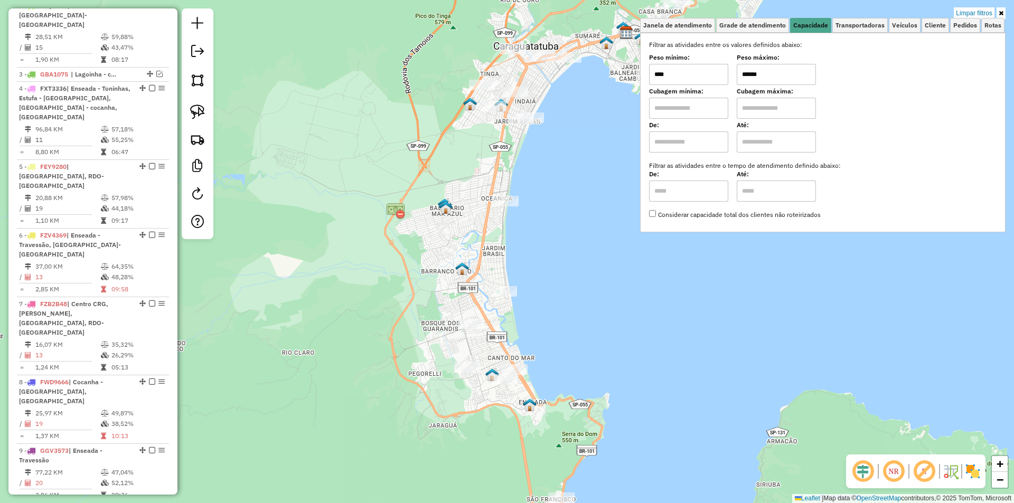
click at [751, 72] on input "******" at bounding box center [776, 74] width 79 height 21
type input "*****"
click at [564, 225] on div "Limpar filtros Janela de atendimento Grade de atendimento Capacidade Transporta…" at bounding box center [507, 251] width 1014 height 503
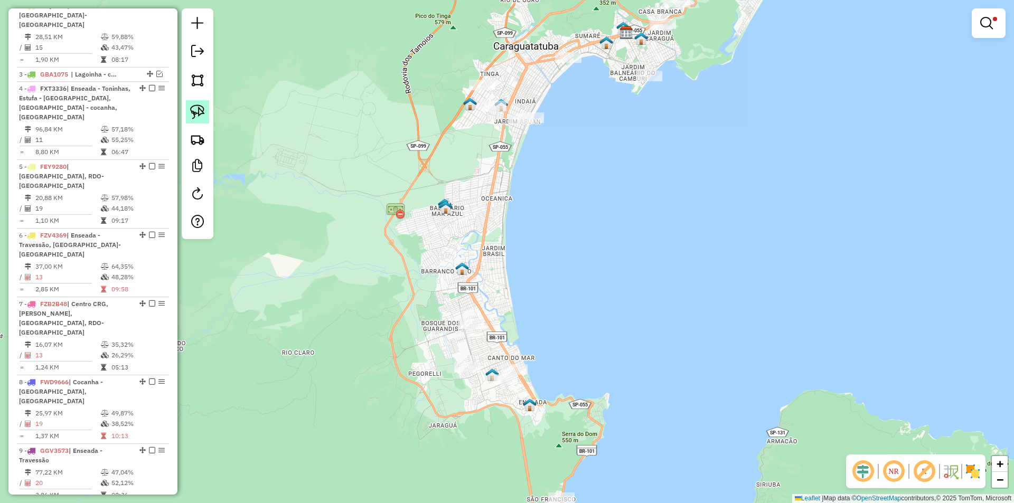
click at [192, 110] on img at bounding box center [197, 112] width 15 height 15
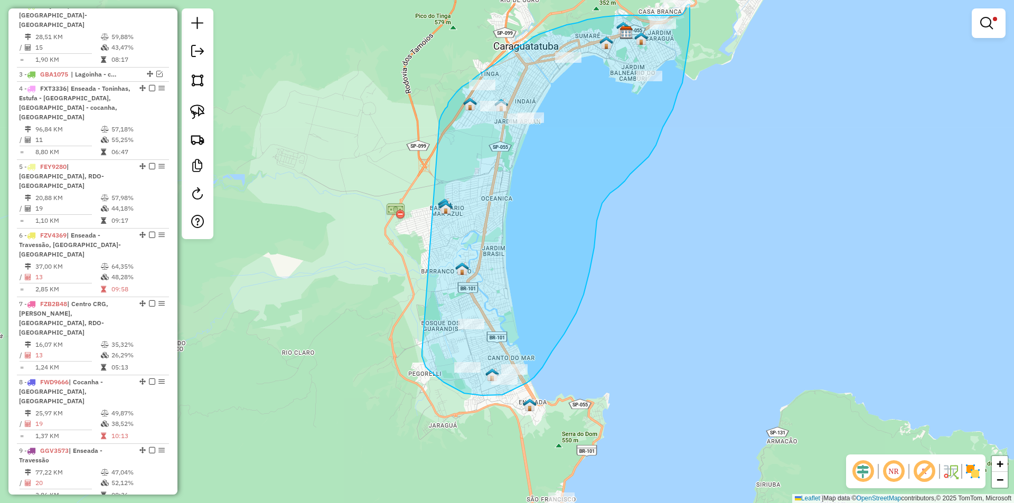
drag, startPoint x: 444, startPoint y: 382, endPoint x: 440, endPoint y: 121, distance: 261.5
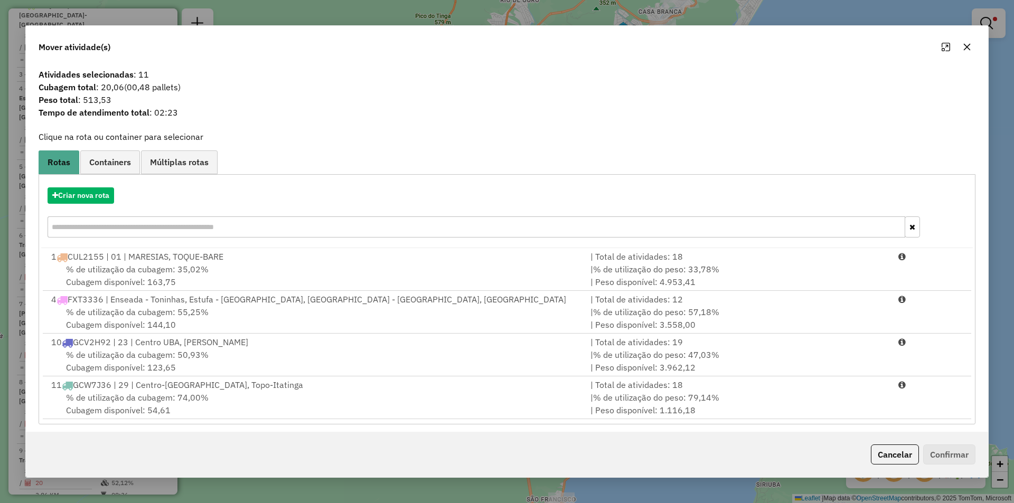
click at [960, 44] on button "button" at bounding box center [967, 47] width 17 height 17
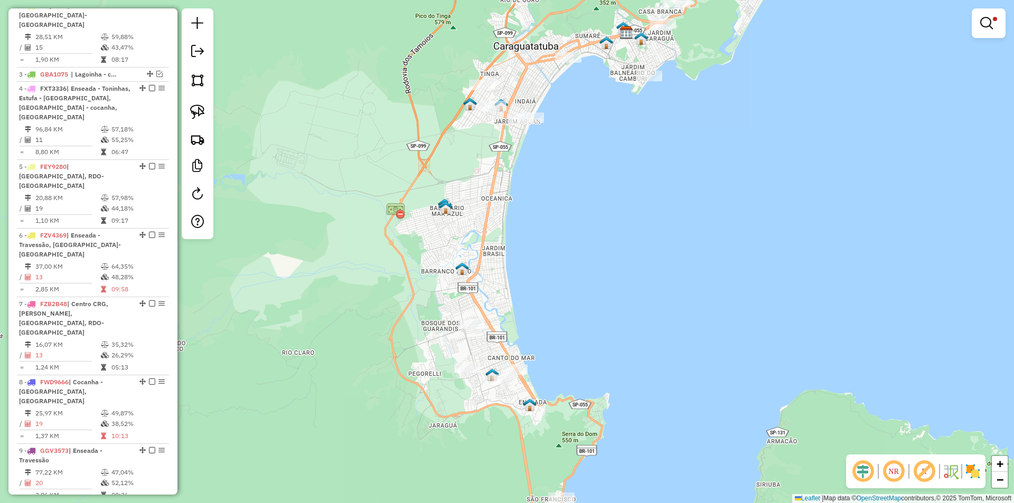
drag, startPoint x: 786, startPoint y: 119, endPoint x: 781, endPoint y: 131, distance: 13.0
click at [781, 131] on div "Limpar filtros Janela de atendimento Grade de atendimento Capacidade Transporta…" at bounding box center [507, 251] width 1014 height 503
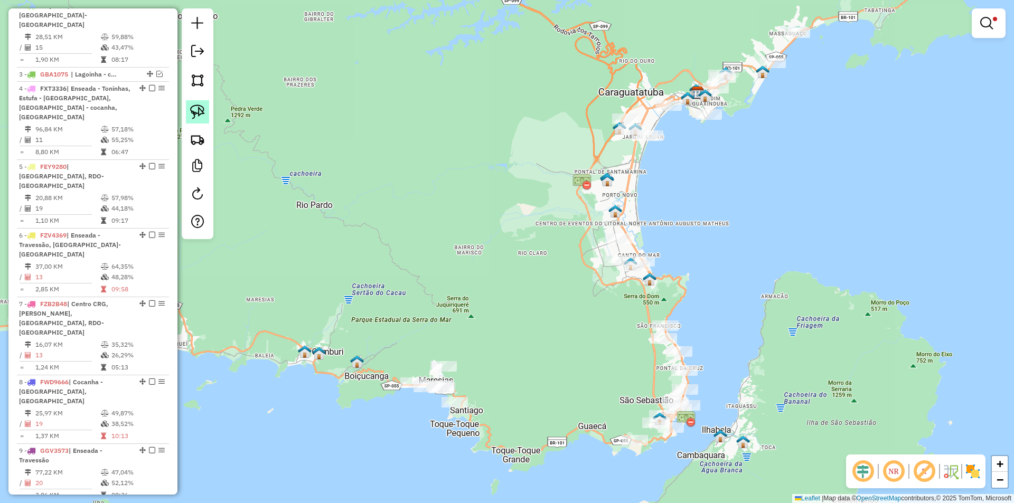
click at [198, 108] on img at bounding box center [197, 112] width 15 height 15
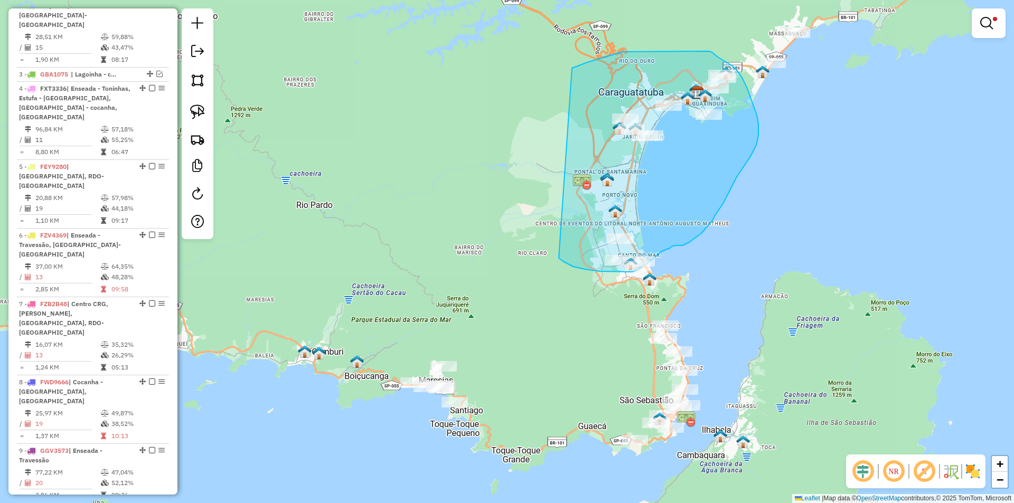
drag, startPoint x: 559, startPoint y: 258, endPoint x: 572, endPoint y: 69, distance: 190.1
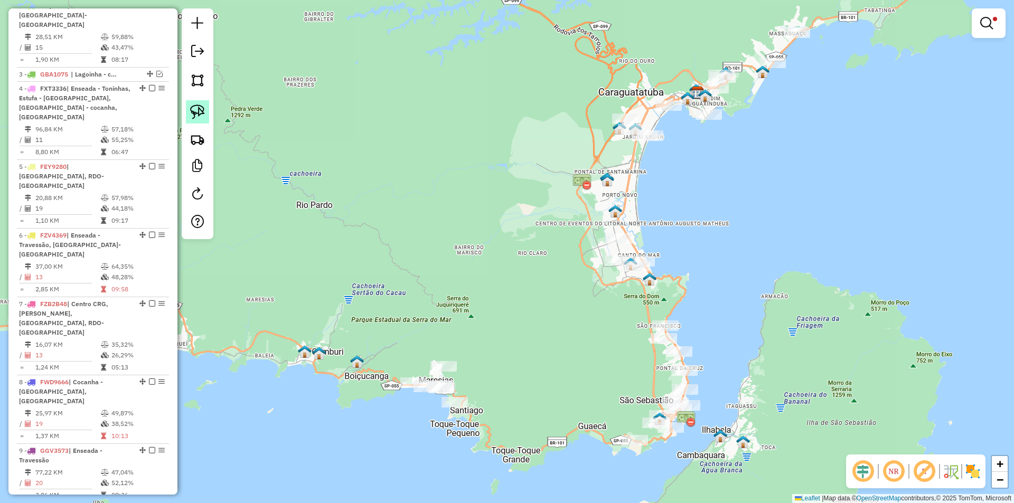
click at [201, 107] on img at bounding box center [197, 112] width 15 height 15
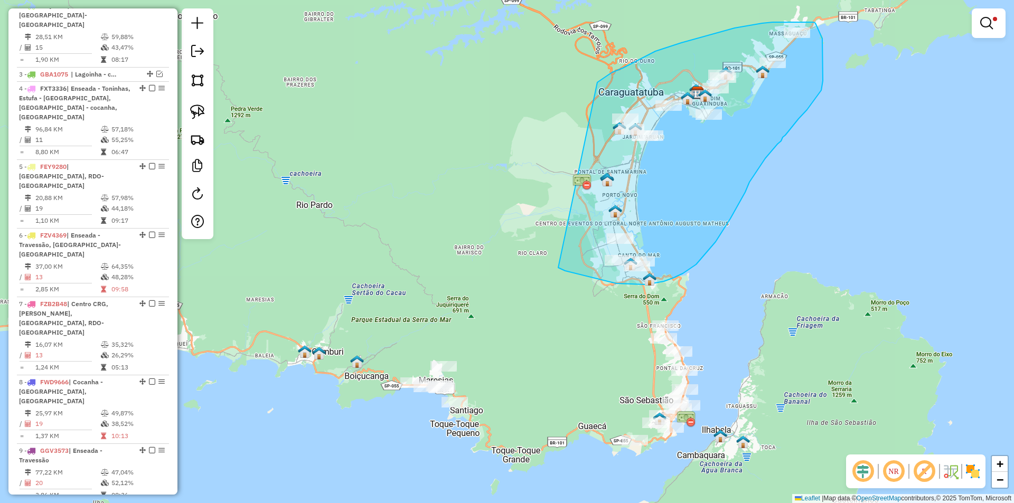
drag, startPoint x: 571, startPoint y: 272, endPoint x: 598, endPoint y: 82, distance: 191.5
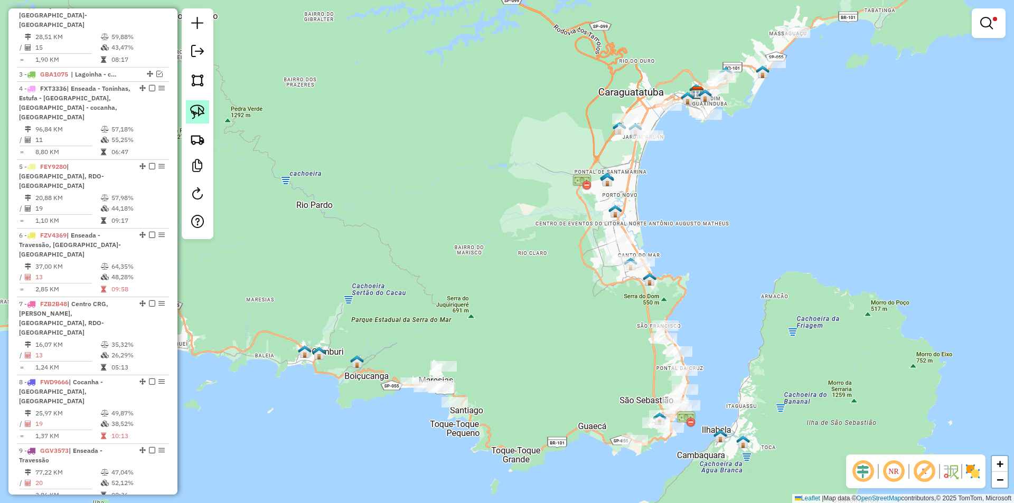
drag, startPoint x: 198, startPoint y: 108, endPoint x: 203, endPoint y: 115, distance: 9.0
click at [197, 108] on img at bounding box center [197, 112] width 15 height 15
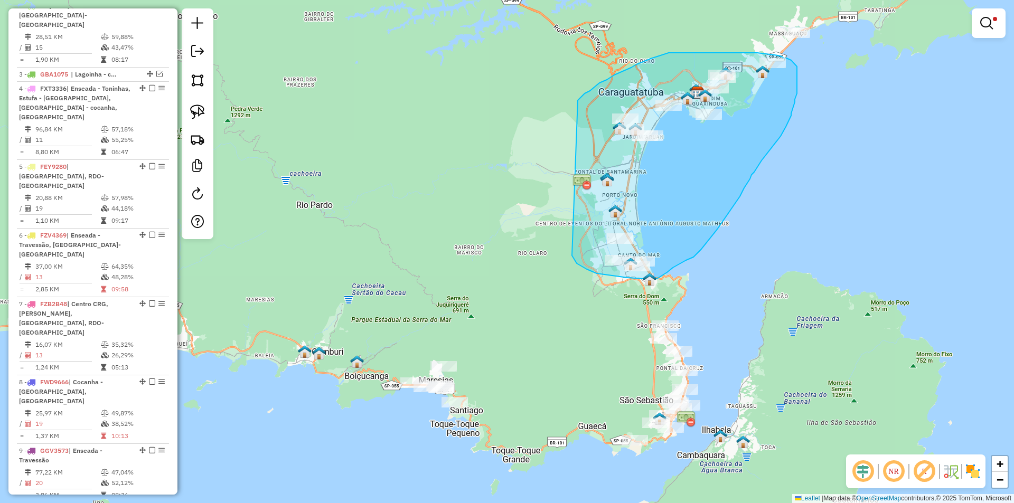
drag, startPoint x: 597, startPoint y: 274, endPoint x: 578, endPoint y: 100, distance: 174.3
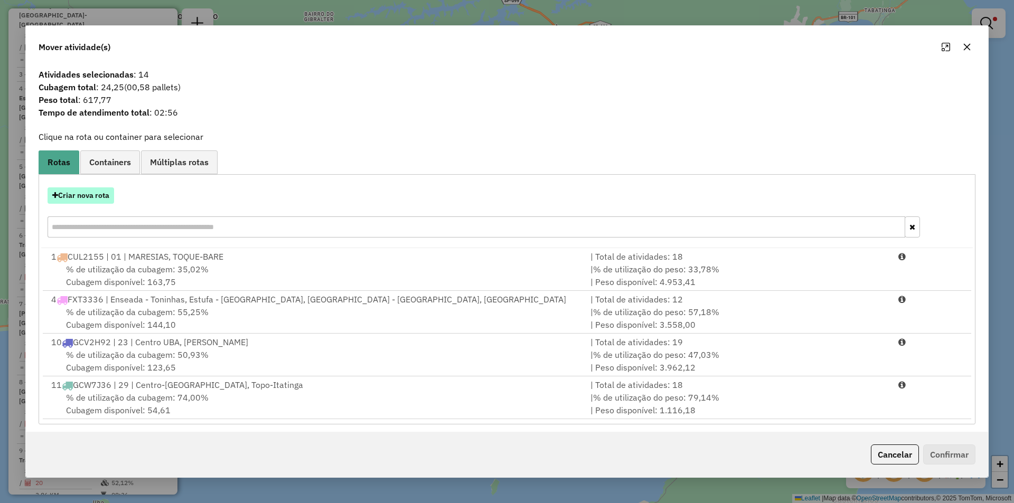
click at [89, 195] on button "Criar nova rota" at bounding box center [81, 196] width 67 height 16
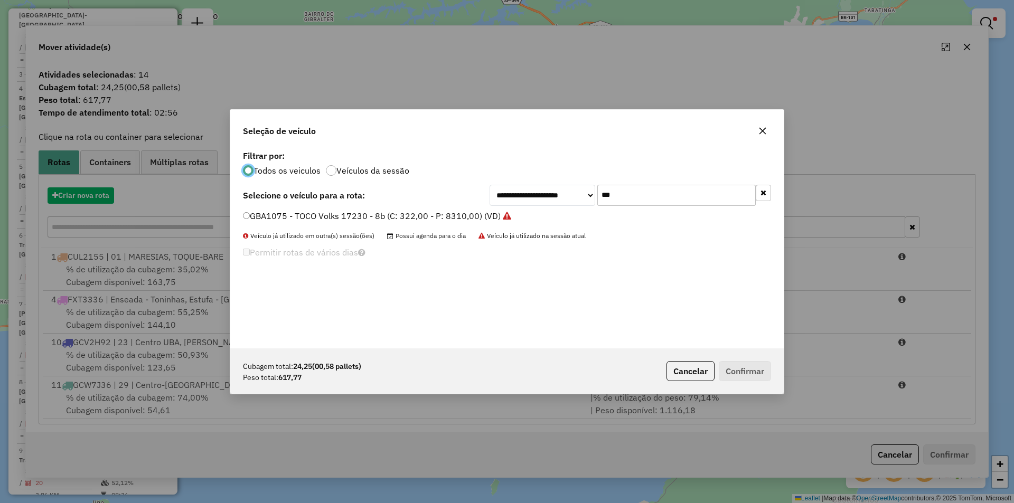
scroll to position [6, 3]
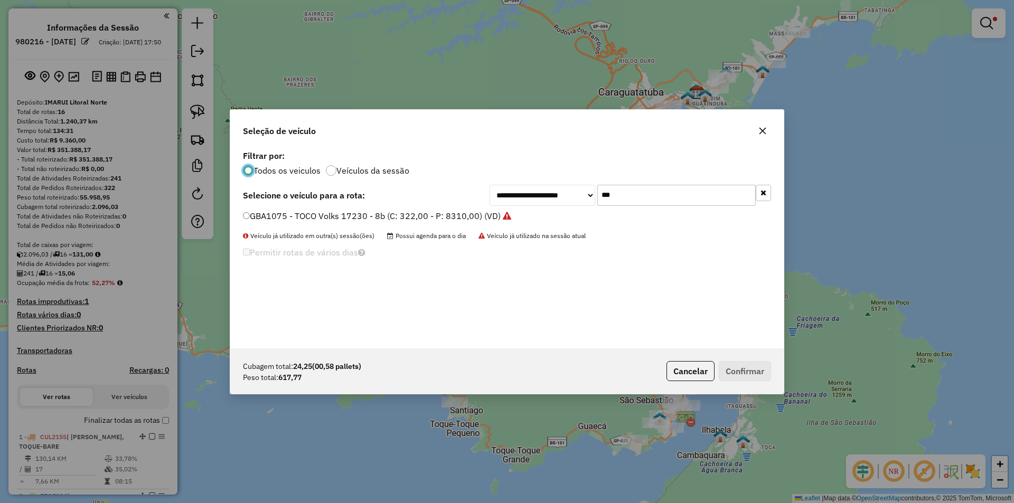
scroll to position [6, 3]
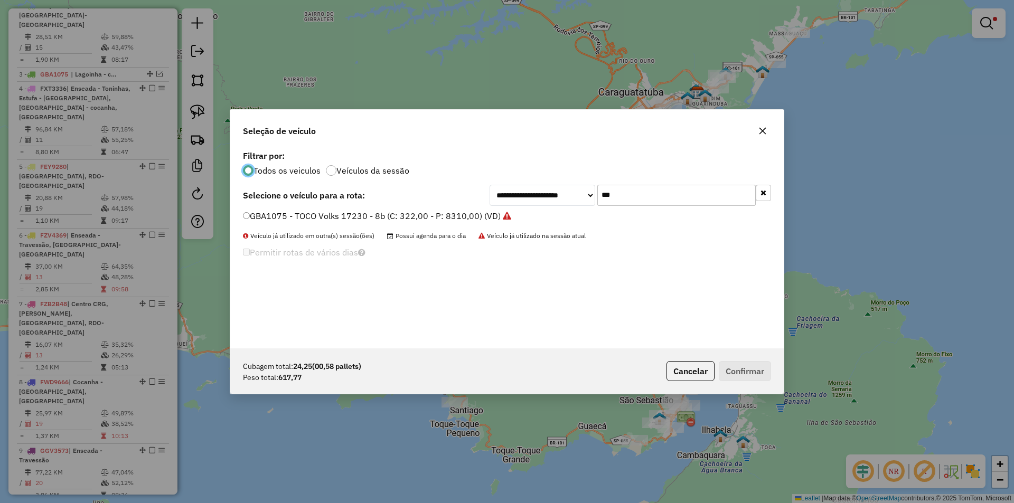
click at [655, 198] on input "***" at bounding box center [677, 195] width 158 height 21
type input "***"
click at [277, 217] on label "LNM8G40 - ZUMPY (C: 70,00 - P: 620,00) (VD)" at bounding box center [335, 216] width 185 height 13
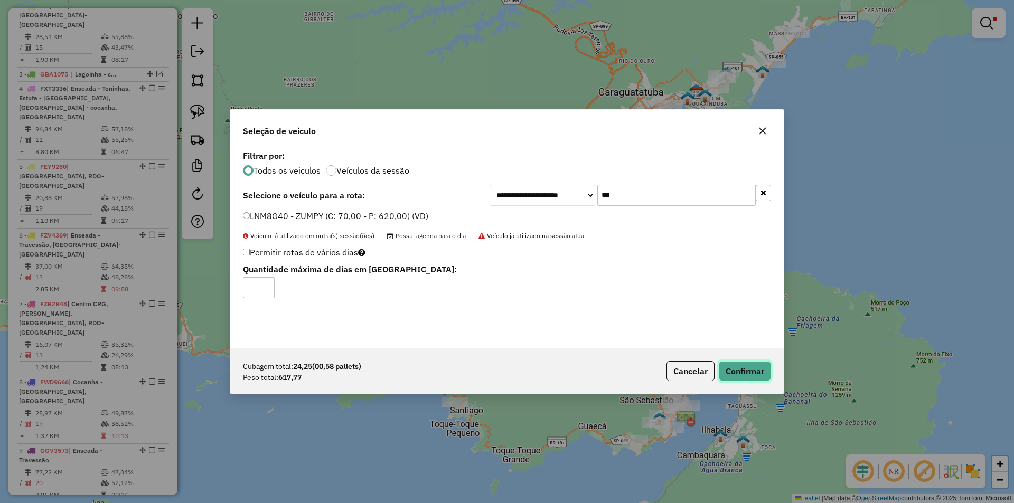
click at [757, 371] on button "Confirmar" at bounding box center [745, 371] width 52 height 20
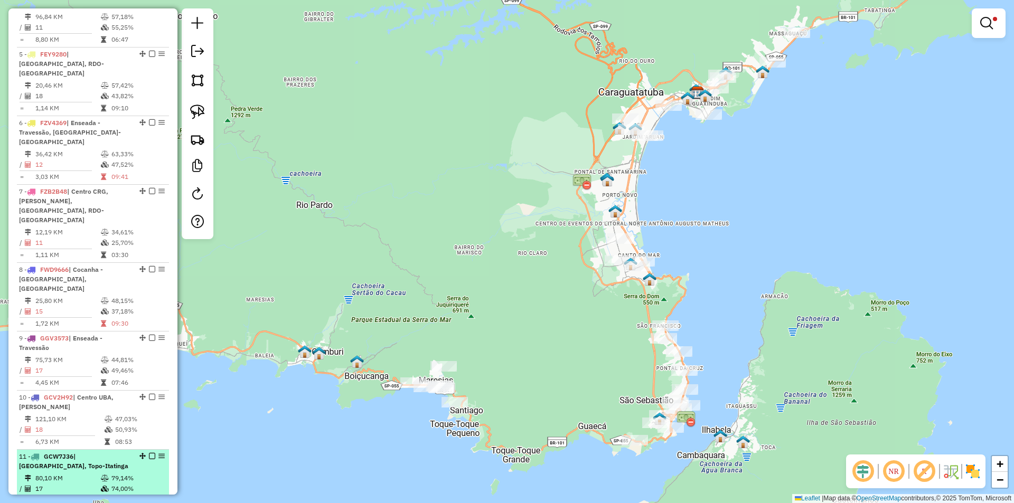
scroll to position [742, 0]
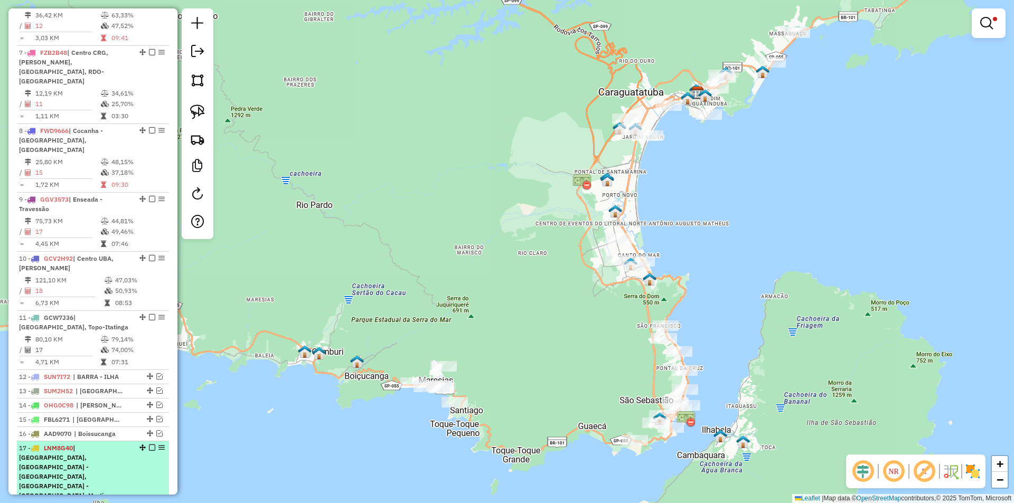
click at [149, 445] on em at bounding box center [152, 448] width 6 height 6
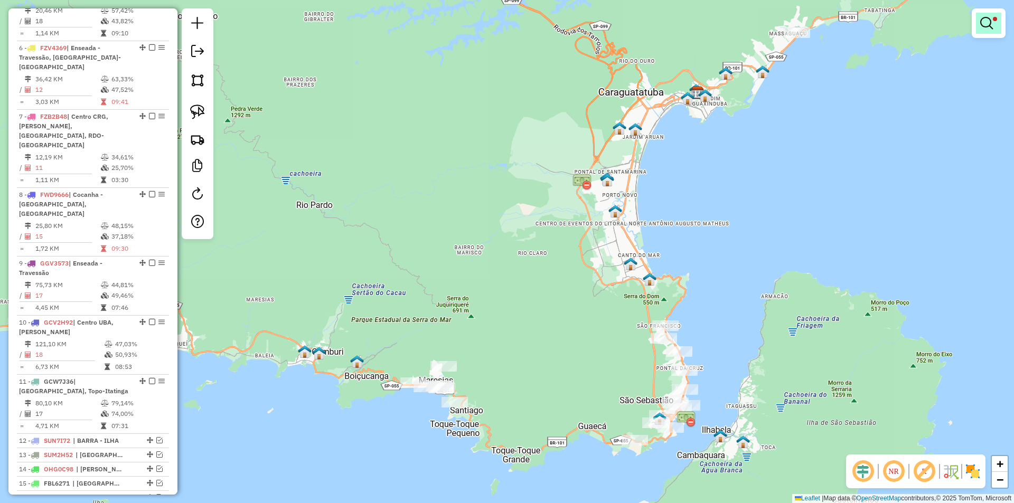
click at [985, 22] on em at bounding box center [987, 23] width 13 height 13
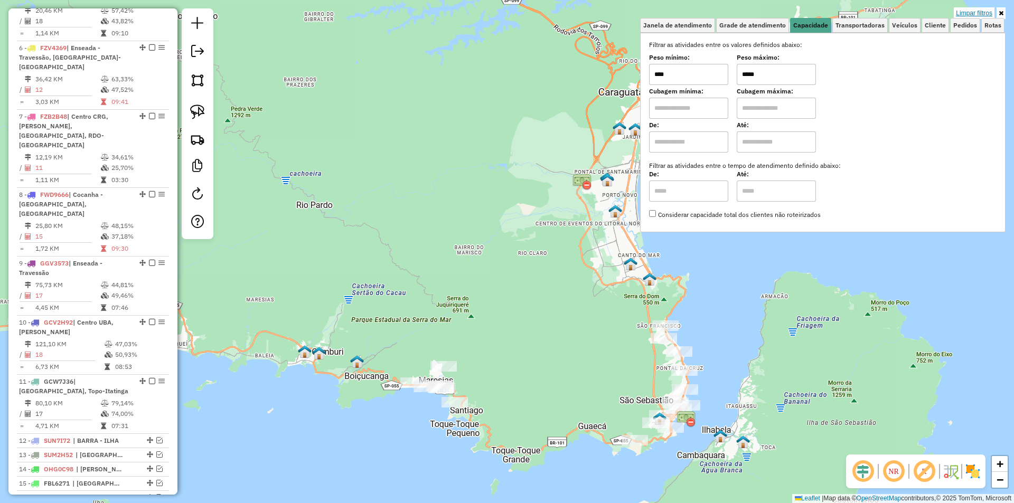
click at [973, 14] on link "Limpar filtros" at bounding box center [974, 13] width 41 height 12
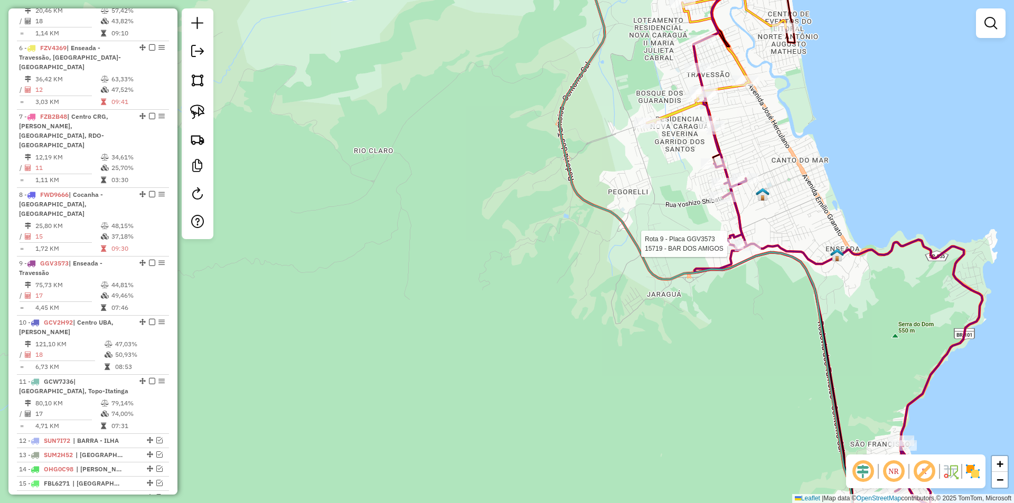
select select "*********"
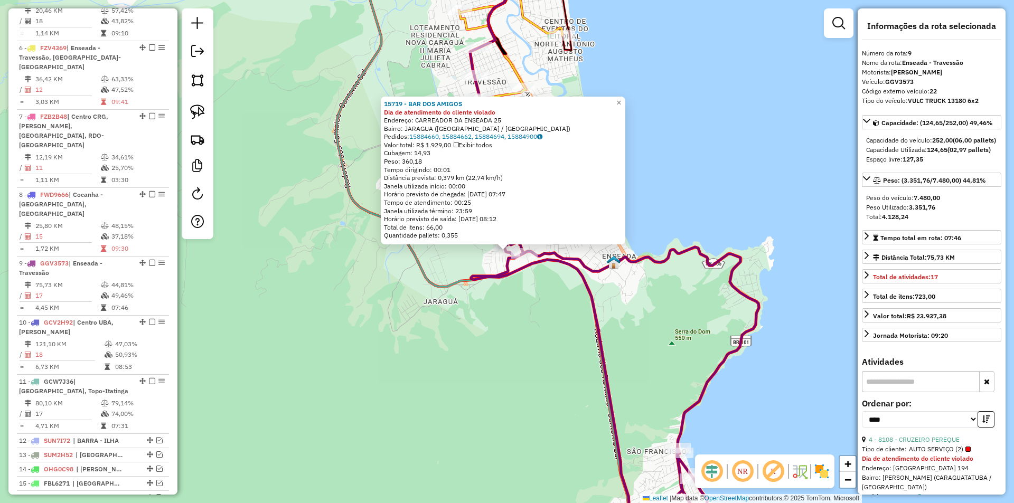
click at [489, 366] on div "15719 - BAR DOS AMIGOS Dia de atendimento do cliente violado Endereço: CARREADO…" at bounding box center [507, 251] width 1014 height 503
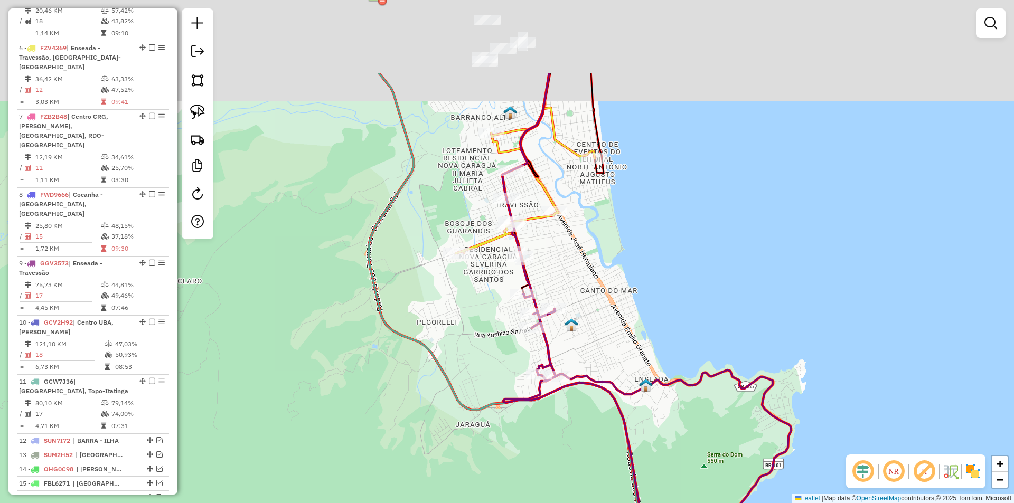
drag, startPoint x: 428, startPoint y: 365, endPoint x: 436, endPoint y: 402, distance: 37.7
click at [436, 402] on div "Janela de atendimento Grade de atendimento Capacidade Transportadoras Veículos …" at bounding box center [507, 251] width 1014 height 503
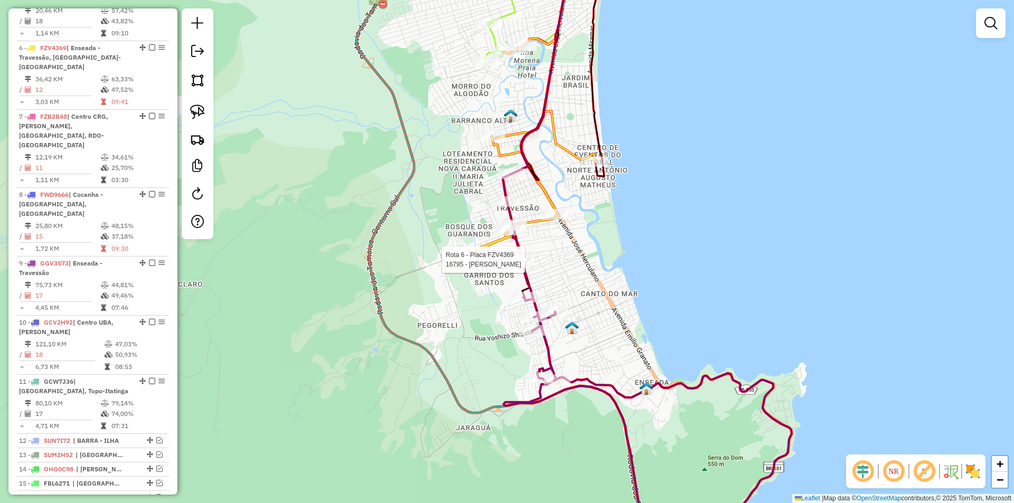
select select "*********"
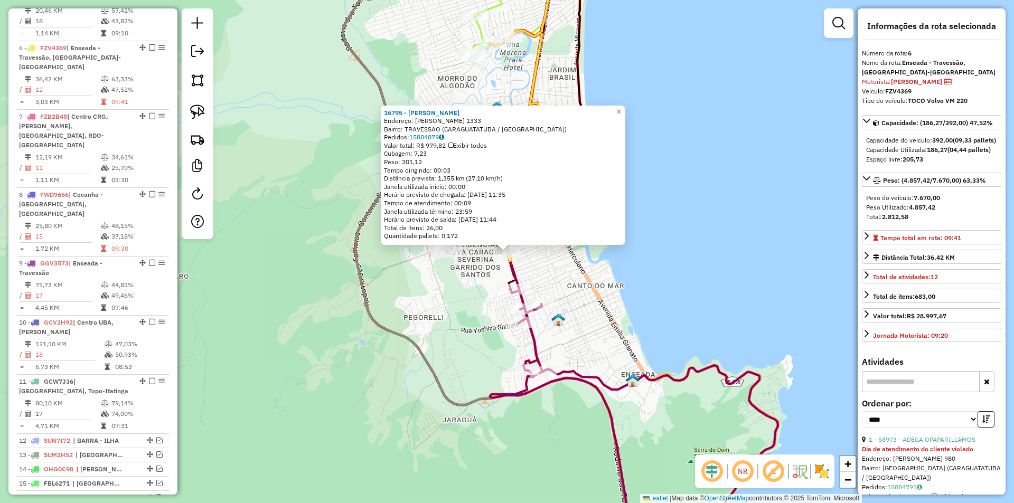
click at [436, 324] on div "16795 - [PERSON_NAME]: [PERSON_NAME] 1333 Bairro: TRAVESSAO (CARAGUATATUBA / [G…" at bounding box center [507, 251] width 1014 height 503
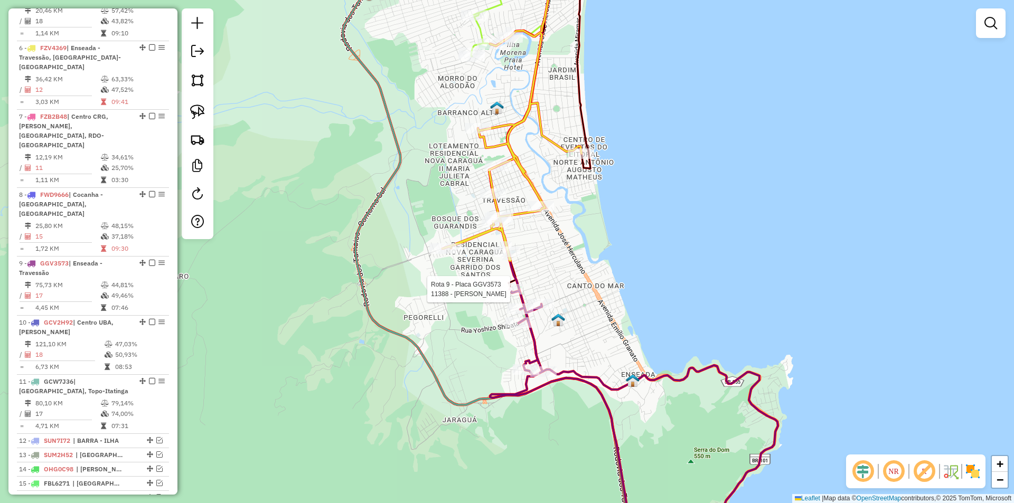
select select "*********"
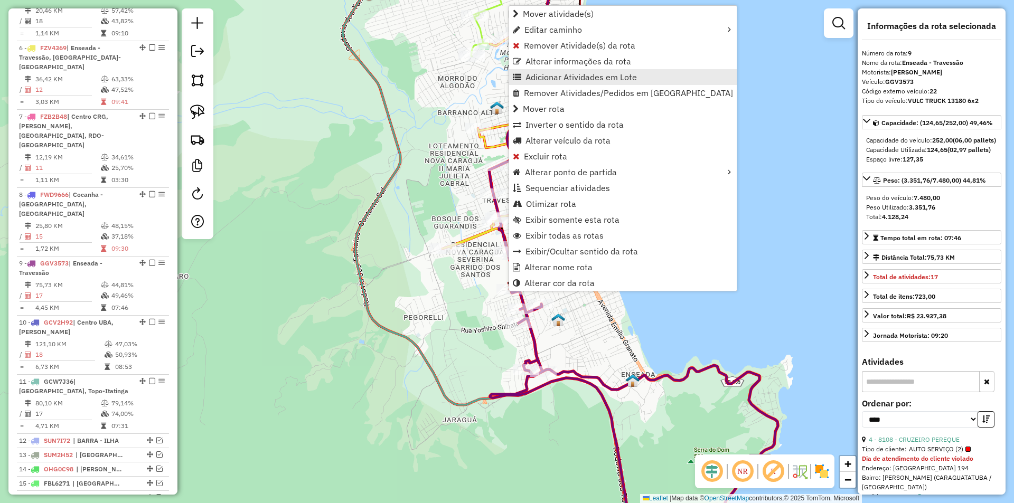
click at [543, 79] on span "Adicionar Atividades em Lote" at bounding box center [581, 77] width 111 height 8
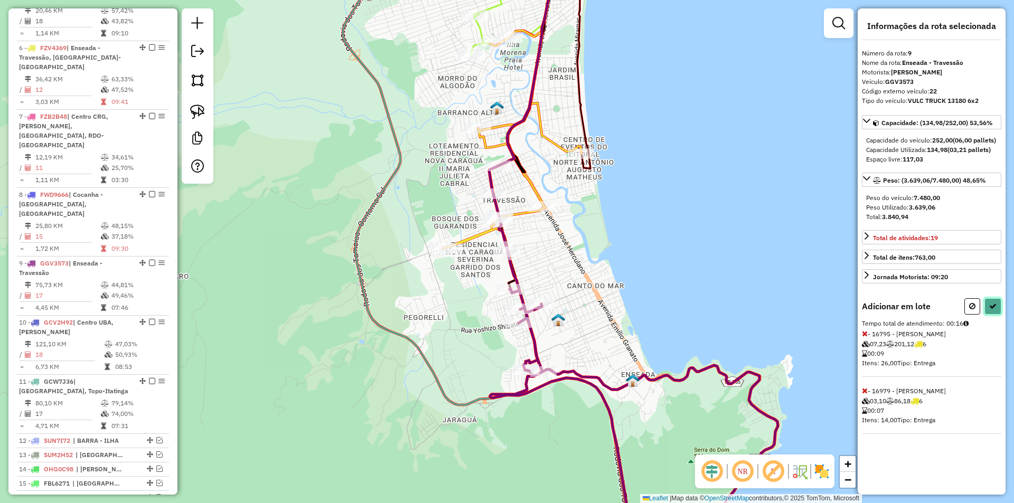
click at [996, 310] on icon at bounding box center [993, 306] width 7 height 7
select select "*********"
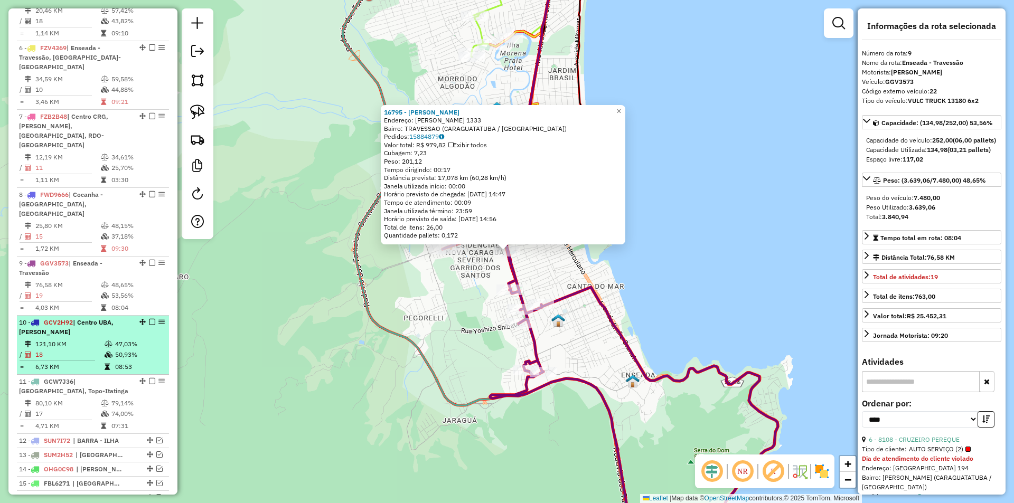
click at [149, 319] on em at bounding box center [152, 322] width 6 height 6
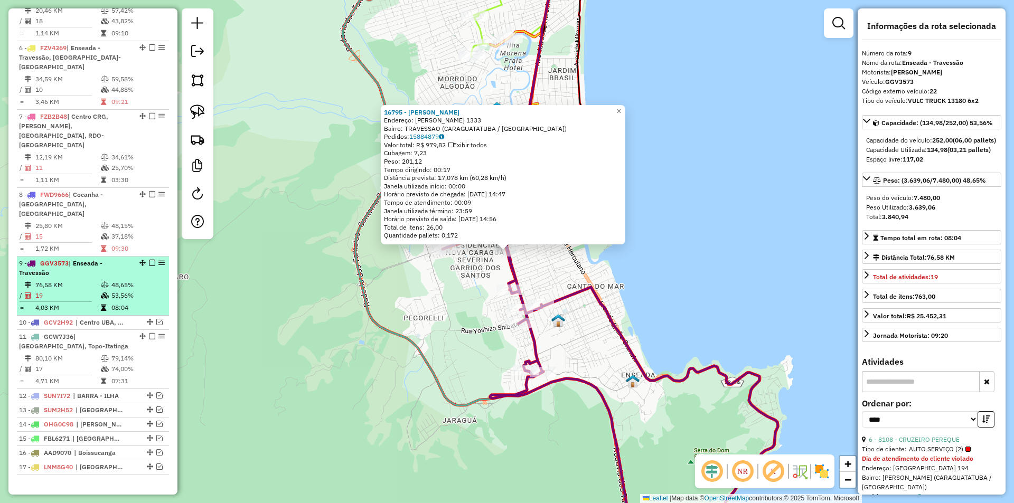
scroll to position [633, 0]
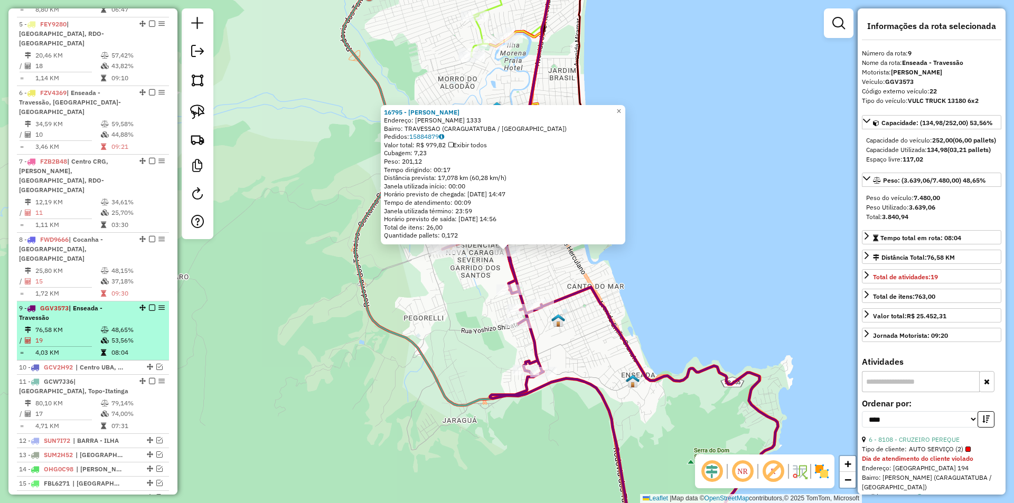
click at [149, 305] on em at bounding box center [152, 308] width 6 height 6
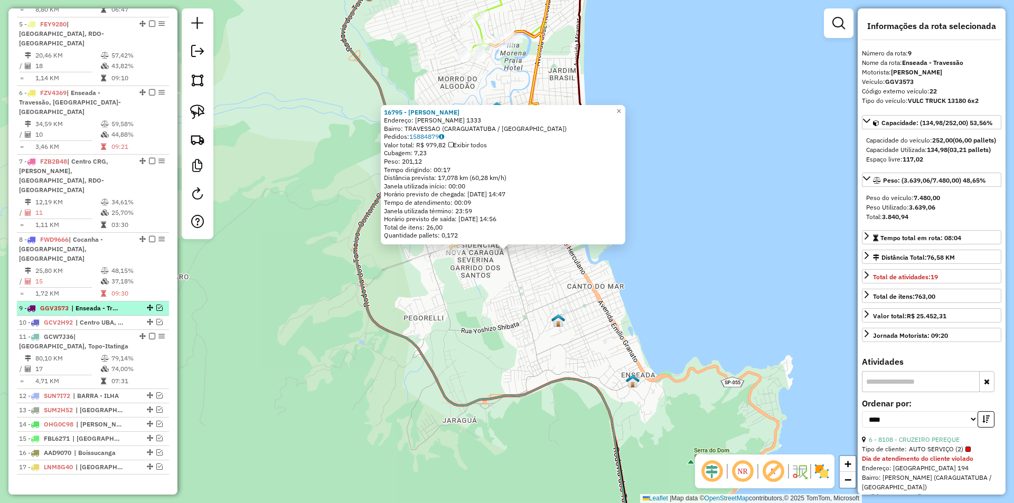
scroll to position [589, 0]
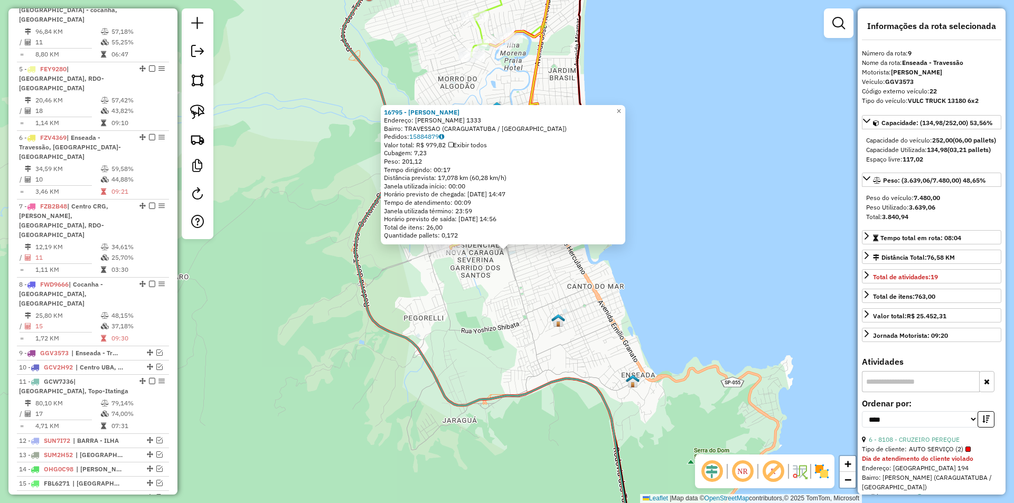
click at [273, 292] on div "16795 - [PERSON_NAME]: [PERSON_NAME] 1333 Bairro: TRAVESSAO ([GEOGRAPHIC_DATA] …" at bounding box center [507, 251] width 1014 height 503
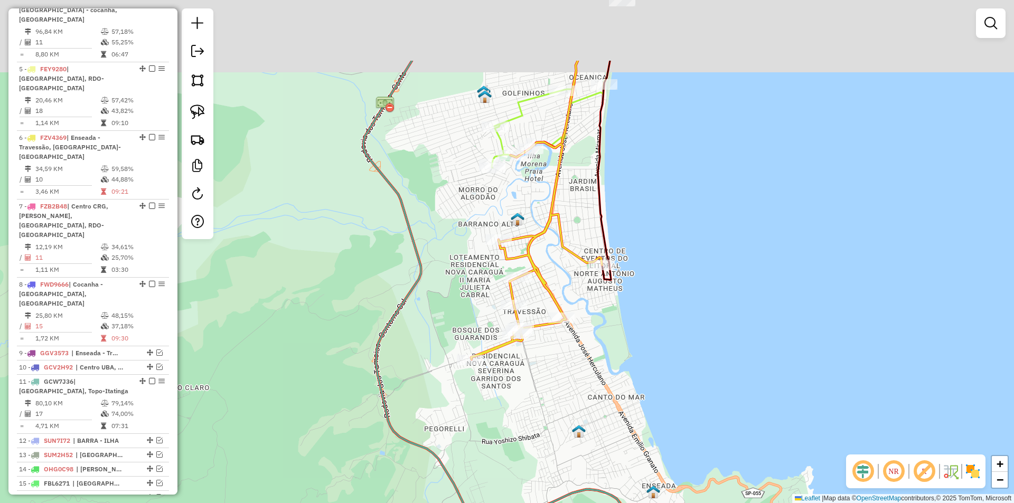
drag, startPoint x: 464, startPoint y: 287, endPoint x: 475, endPoint y: 373, distance: 86.4
click at [475, 373] on div "Rota 6 - Placa FZV4369 17458 - JC HORTIFRUTI E MERC Janela de atendimento Grade…" at bounding box center [507, 251] width 1014 height 503
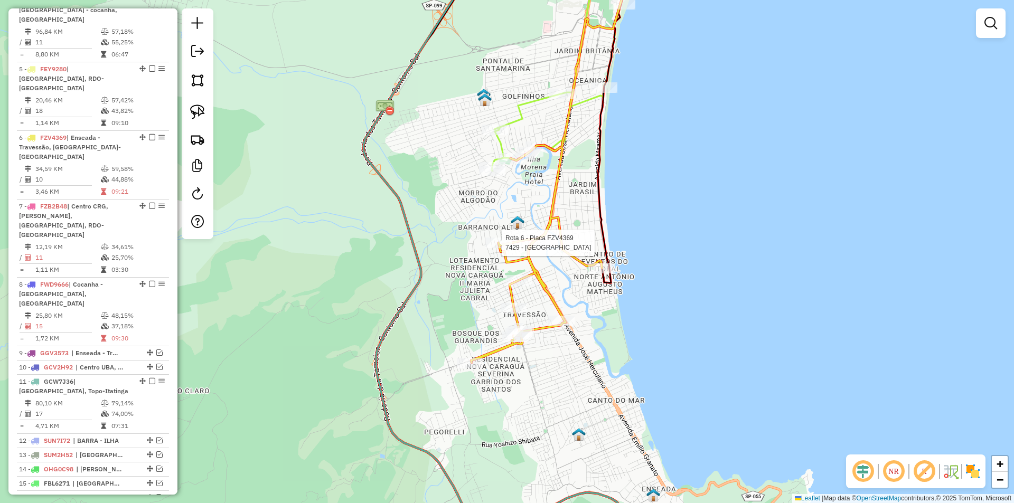
select select "*********"
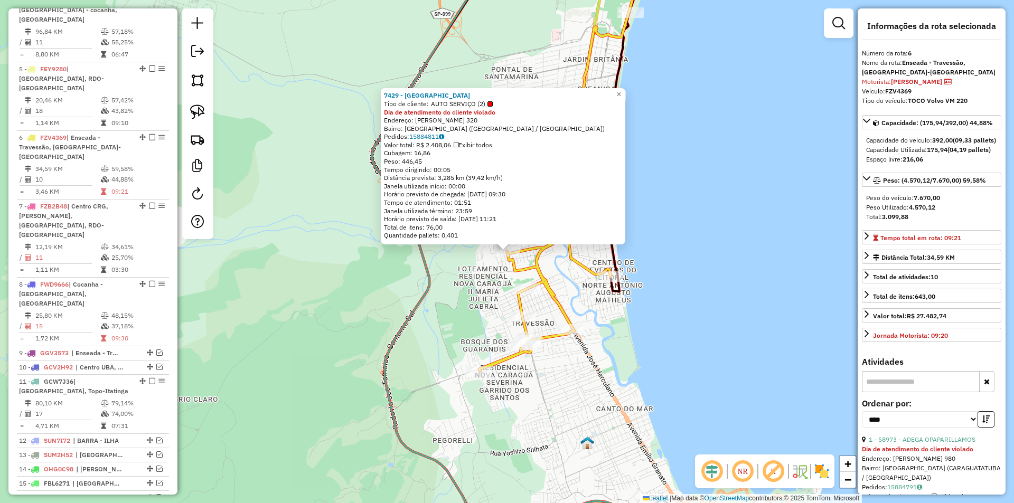
click at [703, 296] on div "7429 - CRUZEIRO BARRANCO Tipo de cliente: AUTO SERVIÇO (2) Dia de atendimento d…" at bounding box center [507, 251] width 1014 height 503
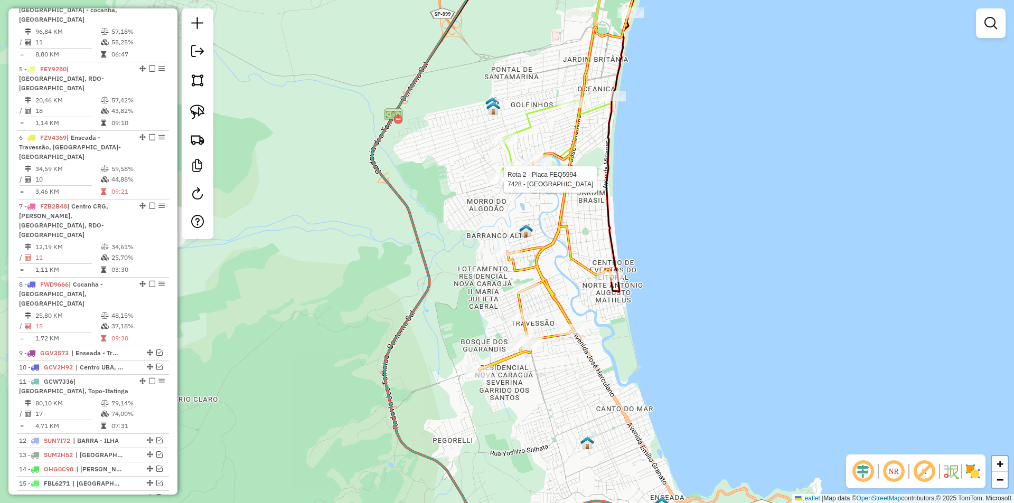
select select "*********"
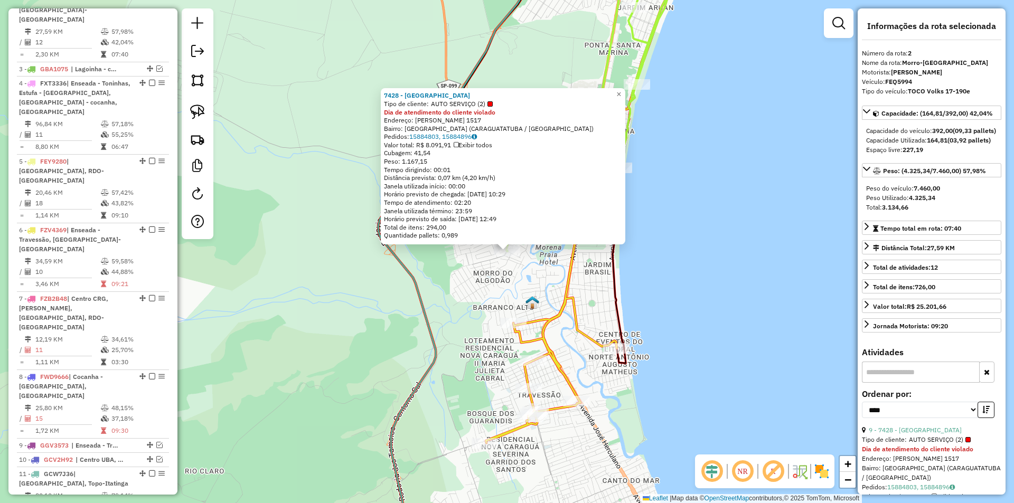
scroll to position [491, 0]
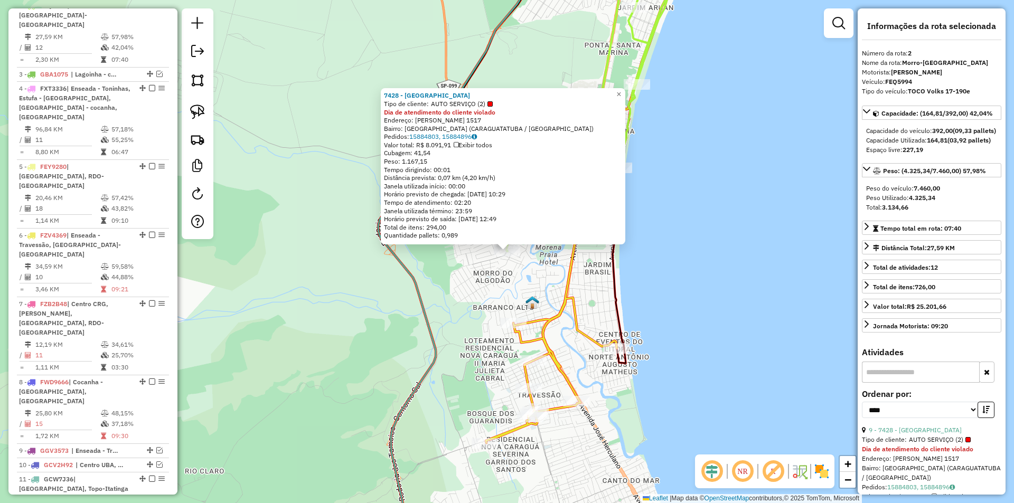
click at [492, 302] on div "7428 - CRUZEIRO MORRO Tipo de cliente: AUTO SERVIÇO (2) Dia de atendimento do c…" at bounding box center [507, 251] width 1014 height 503
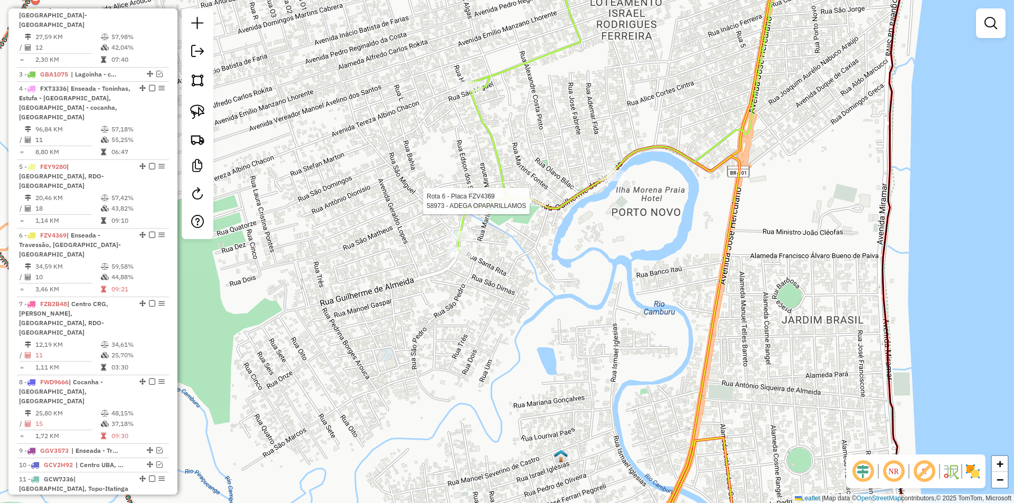
select select "*********"
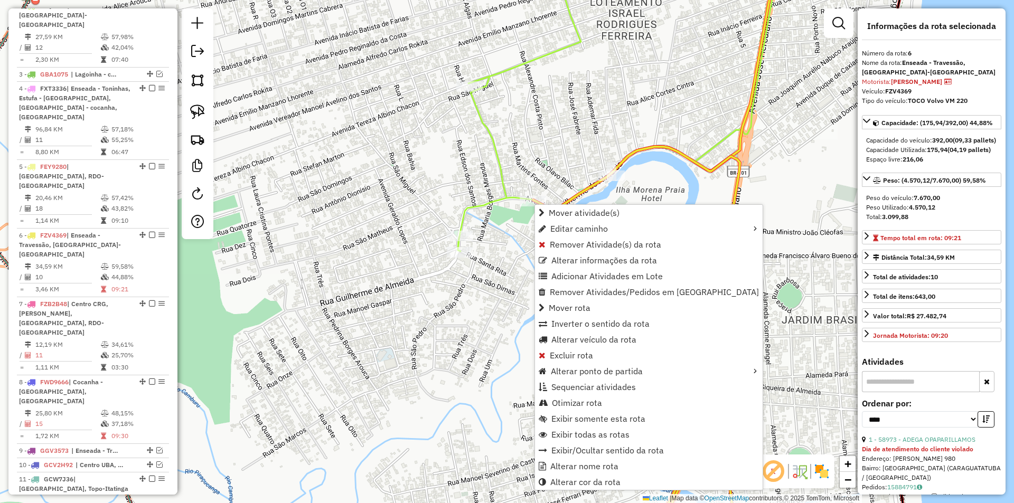
scroll to position [589, 0]
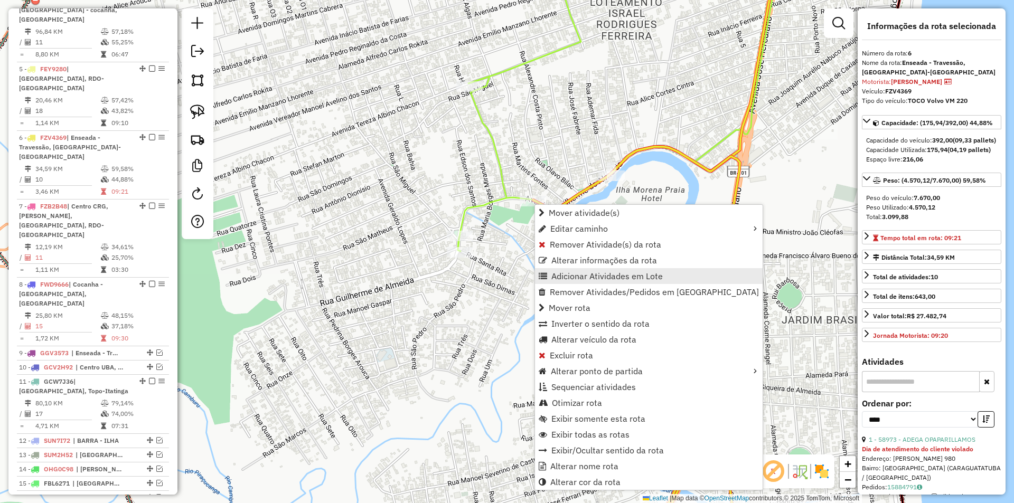
click at [591, 277] on span "Adicionar Atividades em Lote" at bounding box center [607, 276] width 111 height 8
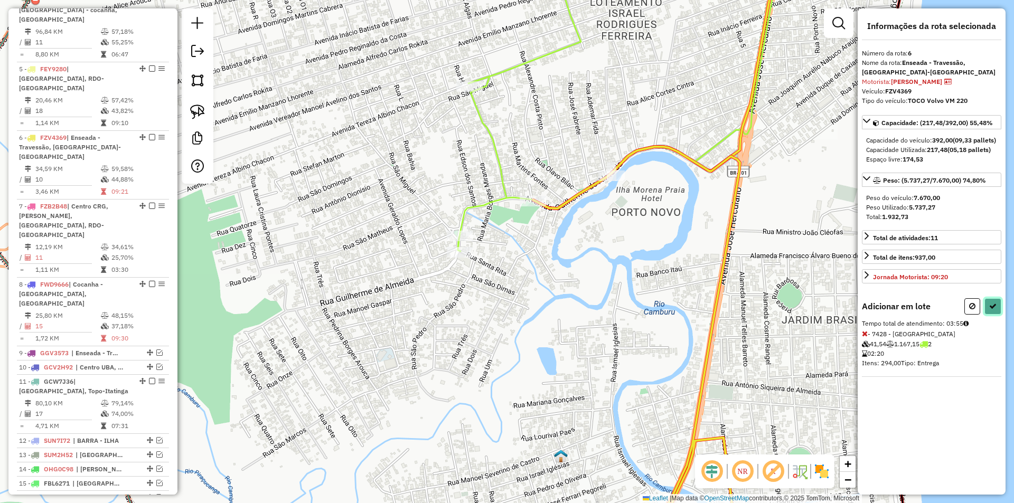
click at [993, 310] on icon at bounding box center [993, 306] width 7 height 7
select select "*********"
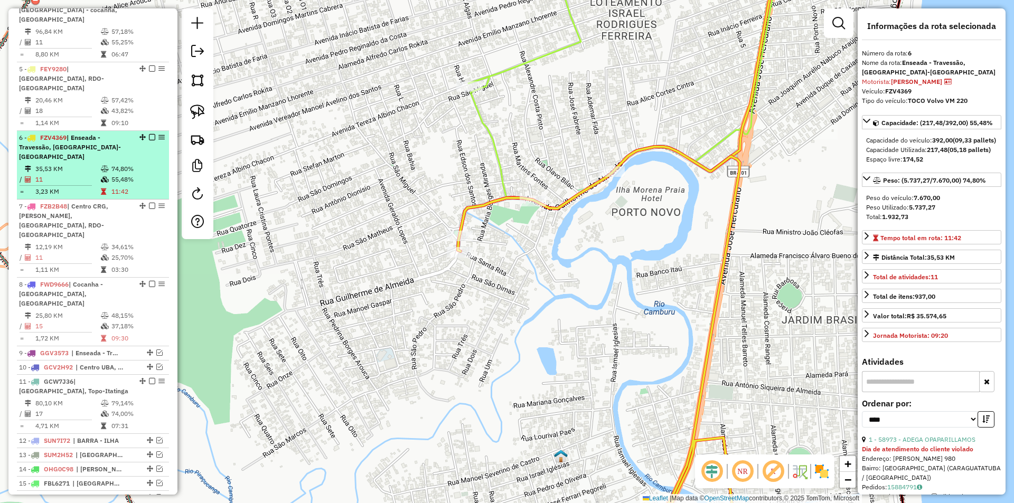
click at [149, 134] on em at bounding box center [152, 137] width 6 height 6
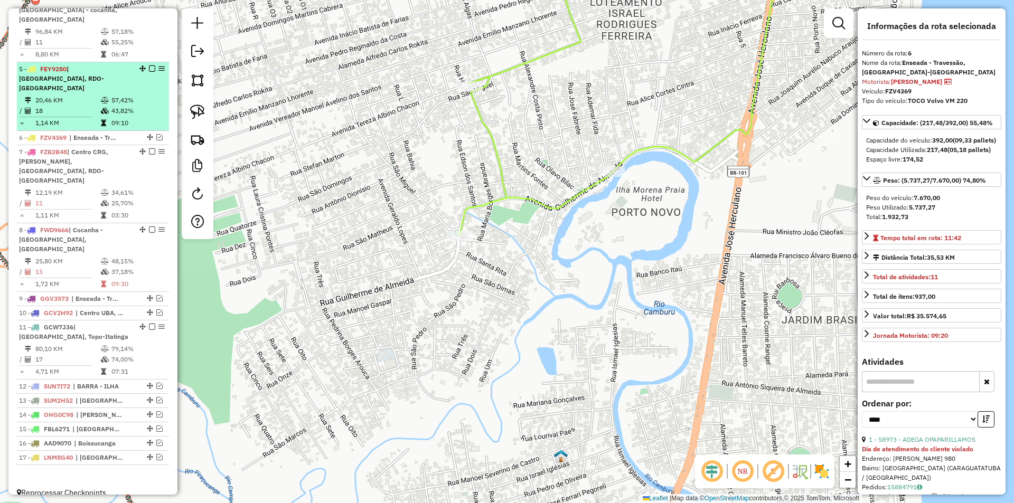
scroll to position [544, 0]
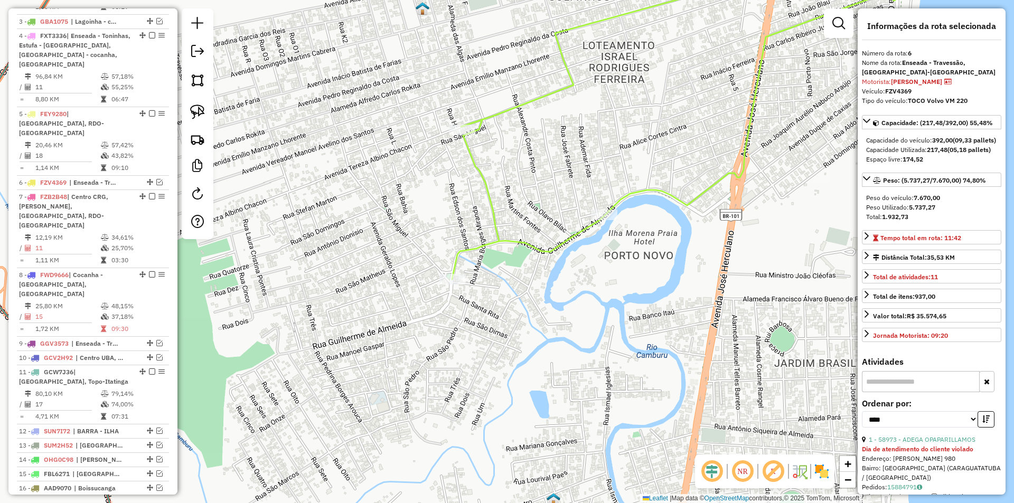
drag, startPoint x: 486, startPoint y: 277, endPoint x: 454, endPoint y: 347, distance: 77.1
click at [454, 347] on div "Rota 2 - Placa FEQ5994 12606 - ADEGA TIAGAO Janela de atendimento Grade de aten…" at bounding box center [507, 251] width 1014 height 503
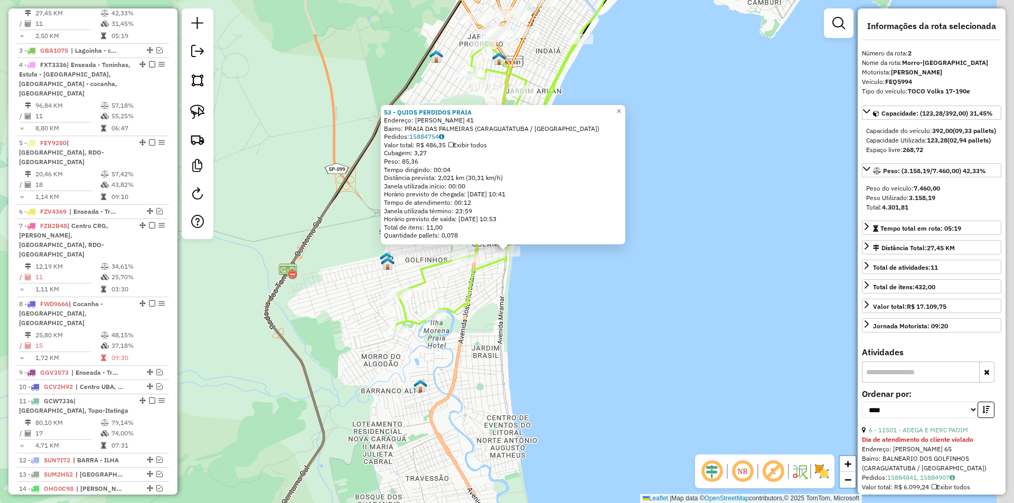
scroll to position [491, 0]
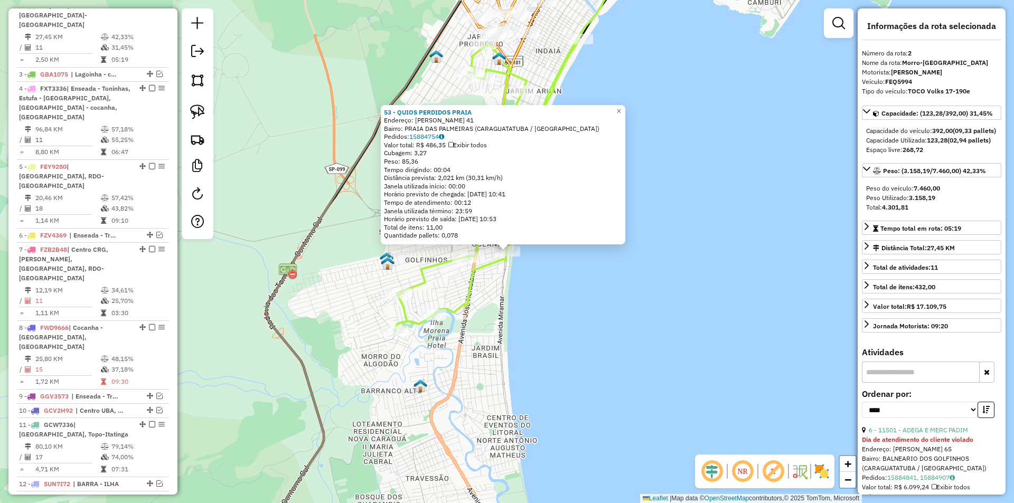
click at [585, 318] on div "53 - QUIOS PERDIDOS PRAIA Endereço: [PERSON_NAME] 41 Bairro: [GEOGRAPHIC_DATA] …" at bounding box center [507, 251] width 1014 height 503
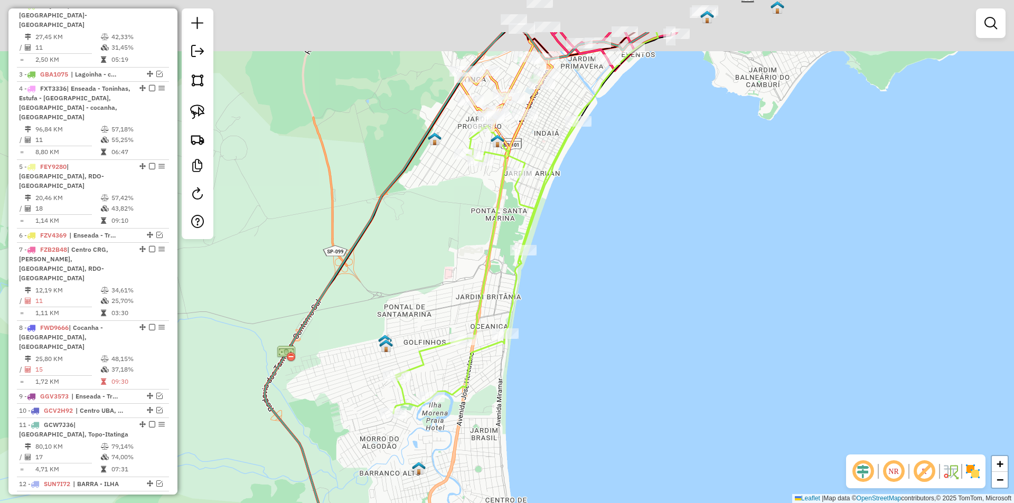
drag, startPoint x: 596, startPoint y: 371, endPoint x: 553, endPoint y: 372, distance: 43.4
click at [594, 445] on div "Janela de atendimento Grade de atendimento Capacidade Transportadoras Veículos …" at bounding box center [507, 251] width 1014 height 503
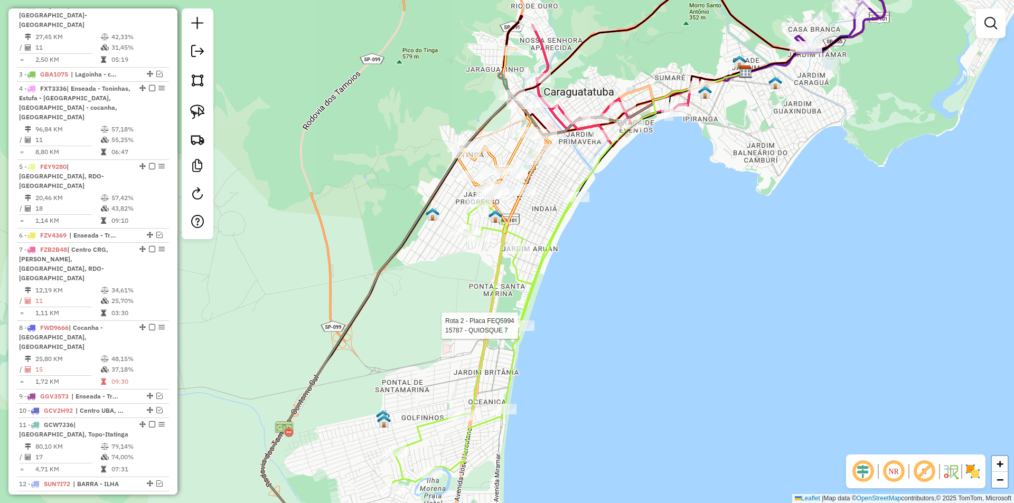
select select "*********"
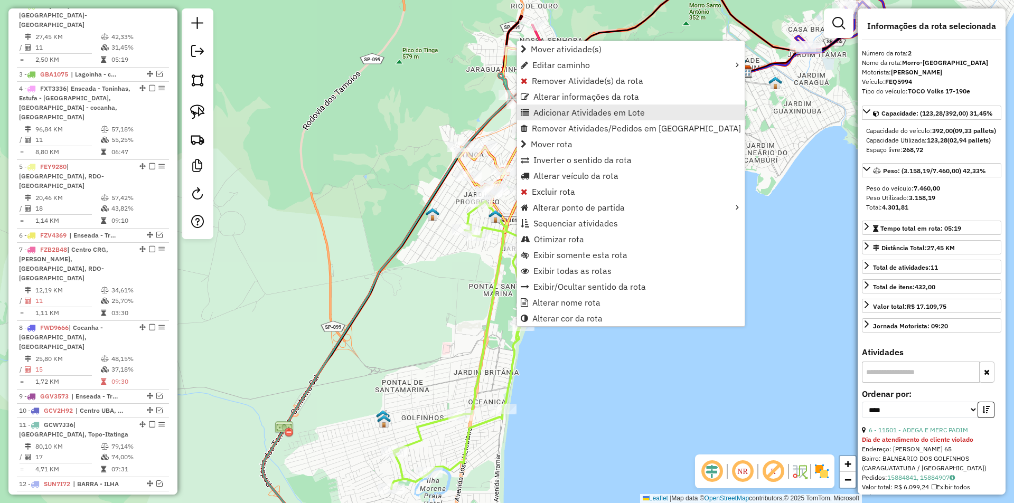
click at [539, 115] on span "Adicionar Atividades em Lote" at bounding box center [589, 112] width 111 height 8
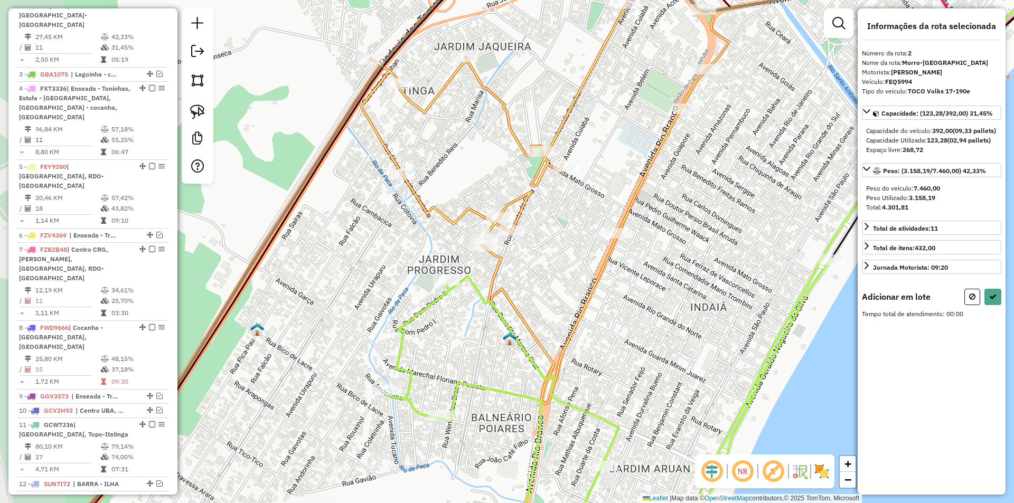
drag, startPoint x: 478, startPoint y: 259, endPoint x: 546, endPoint y: 278, distance: 70.2
click at [546, 278] on div "Janela de atendimento Grade de atendimento Capacidade Transportadoras Veículos …" at bounding box center [507, 251] width 1014 height 503
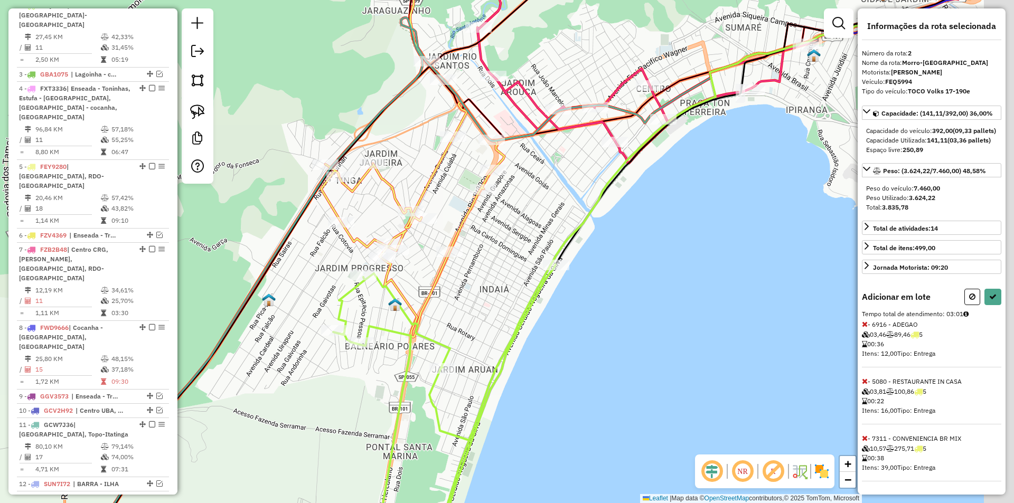
drag, startPoint x: 622, startPoint y: 325, endPoint x: 475, endPoint y: 307, distance: 148.0
click at [475, 307] on div "Janela de atendimento Grade de atendimento Capacidade Transportadoras Veículos …" at bounding box center [507, 251] width 1014 height 503
click at [992, 301] on icon at bounding box center [993, 296] width 7 height 7
select select "*********"
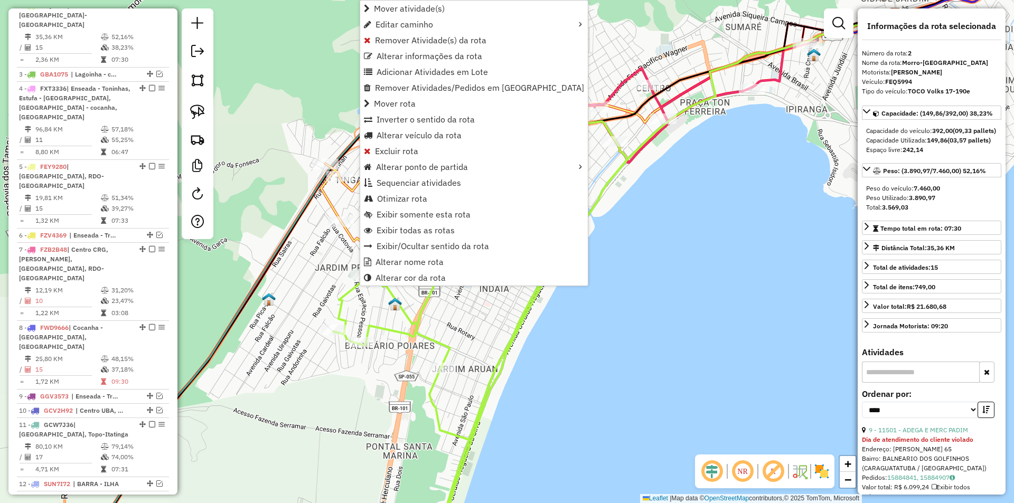
click at [614, 332] on div "Janela de atendimento Grade de atendimento Capacidade Transportadoras Veículos …" at bounding box center [507, 251] width 1014 height 503
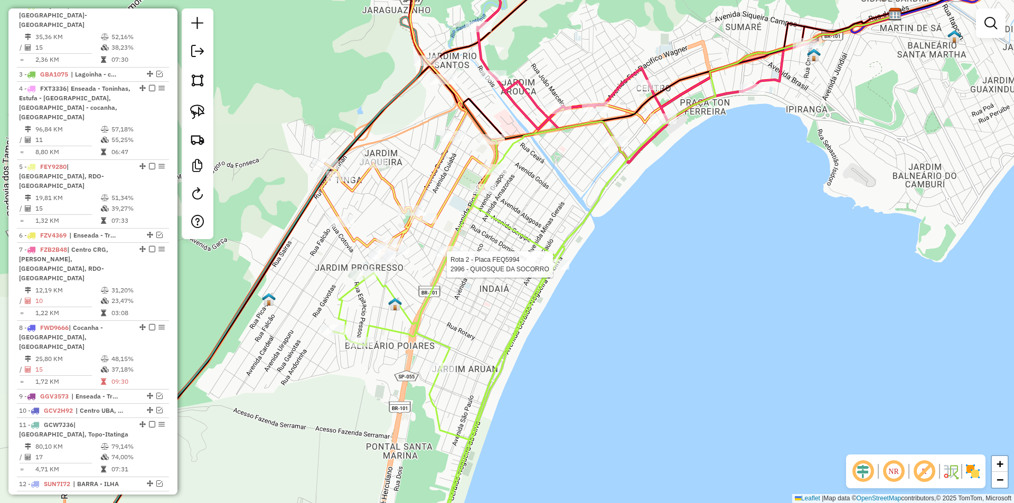
select select "*********"
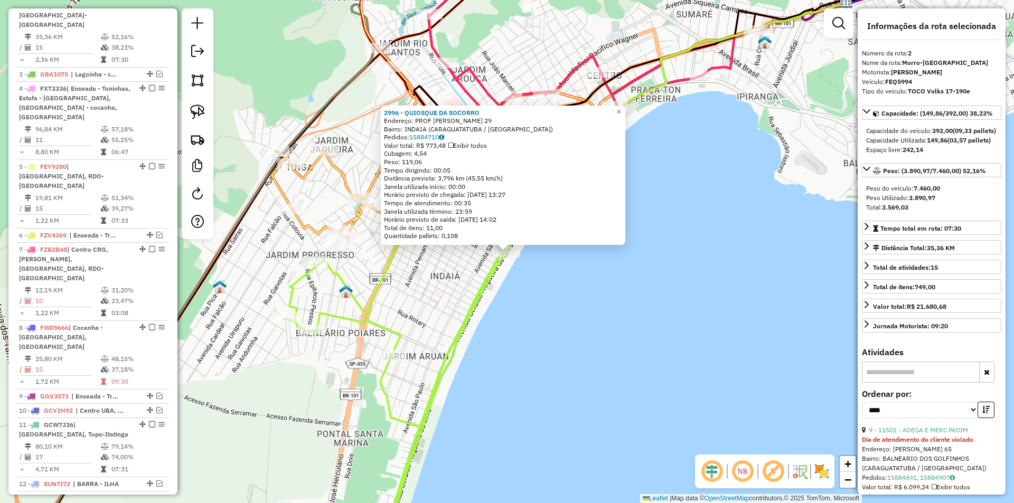
click at [518, 350] on div "2996 - QUIOSQUE DA SOCORRO Endereço: PROF [PERSON_NAME] 29 Bairro: INDAIA (CARA…" at bounding box center [507, 251] width 1014 height 503
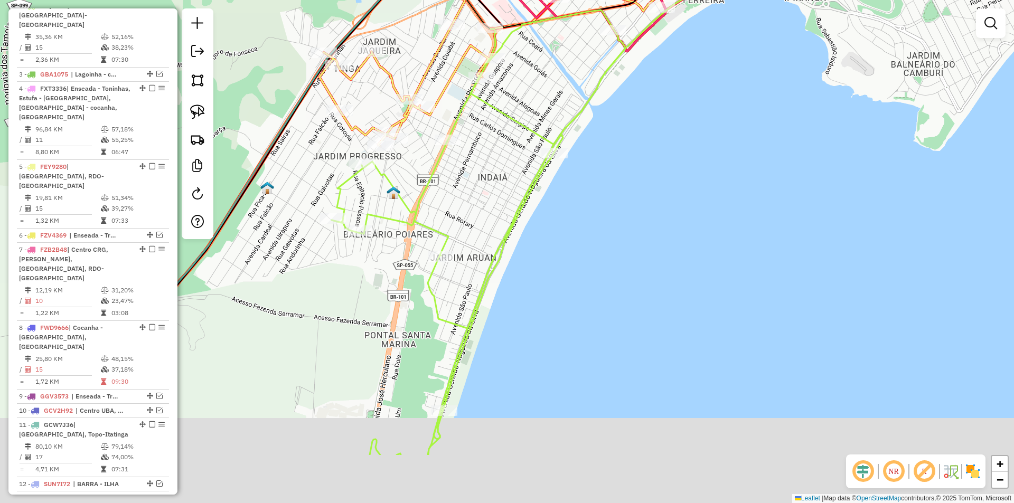
drag, startPoint x: 561, startPoint y: 280, endPoint x: 568, endPoint y: 265, distance: 17.2
click at [566, 267] on div "Janela de atendimento Grade de atendimento Capacidade Transportadoras Veículos …" at bounding box center [507, 251] width 1014 height 503
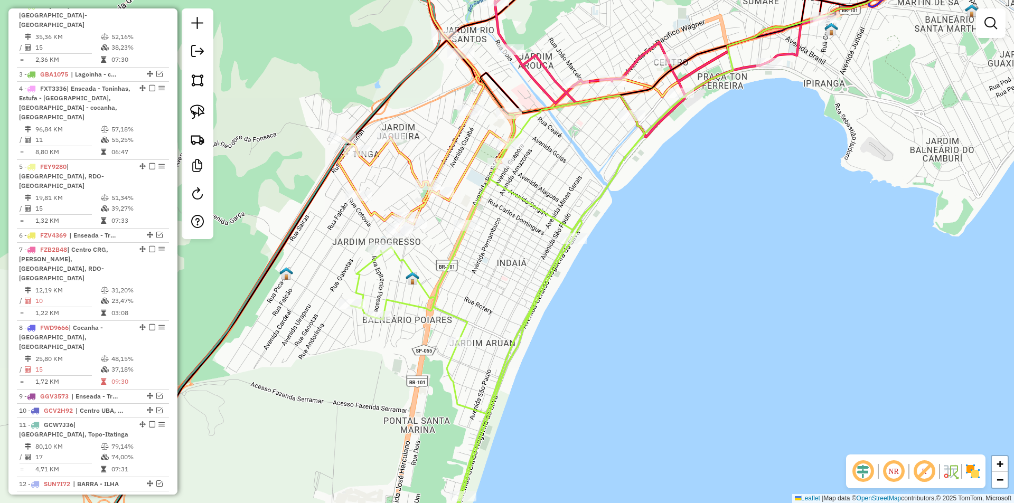
drag, startPoint x: 534, startPoint y: 278, endPoint x: 493, endPoint y: 319, distance: 57.9
click at [551, 308] on div "Janela de atendimento Grade de atendimento Capacidade Transportadoras Veículos …" at bounding box center [507, 251] width 1014 height 503
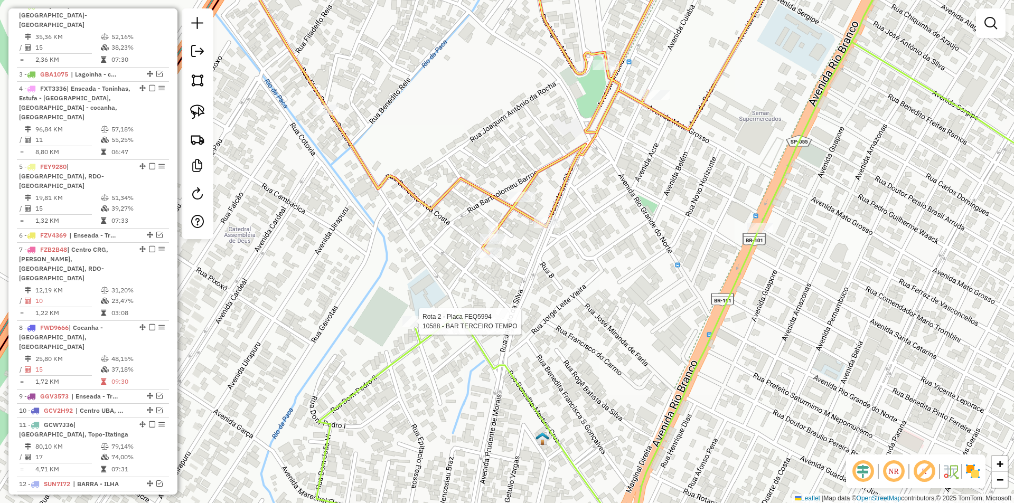
select select "*********"
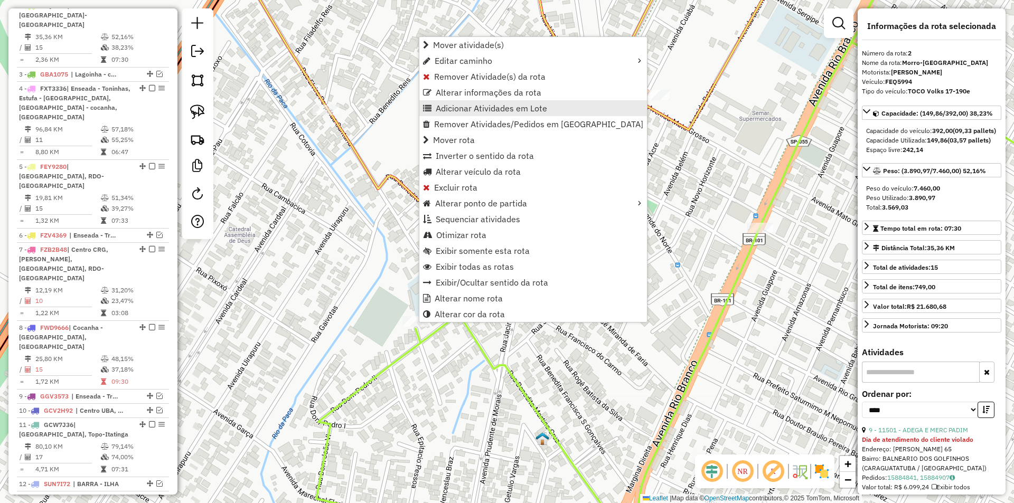
click at [462, 109] on span "Adicionar Atividades em Lote" at bounding box center [491, 108] width 111 height 8
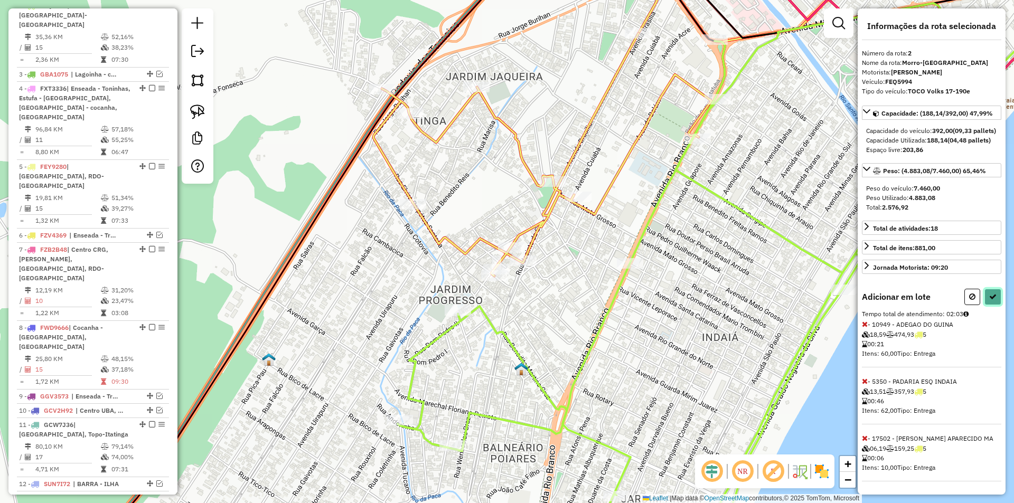
click at [992, 301] on icon at bounding box center [993, 296] width 7 height 7
select select "*********"
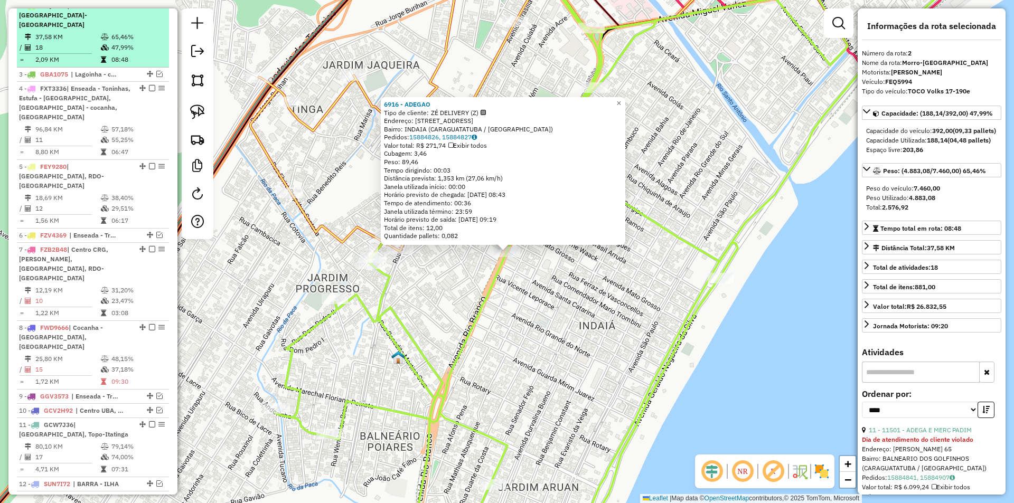
click at [149, 8] on em at bounding box center [152, 5] width 6 height 6
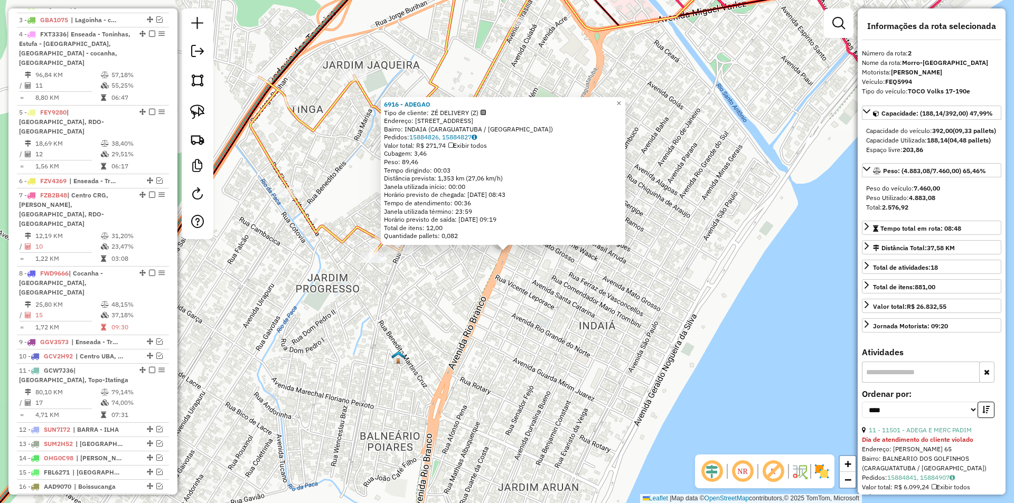
click at [399, 330] on div "6916 - ADEGAO Tipo de cliente: ZÉ DELIVERY (Z) Endereço: RIO BRANCO 905 Bairro:…" at bounding box center [507, 251] width 1014 height 503
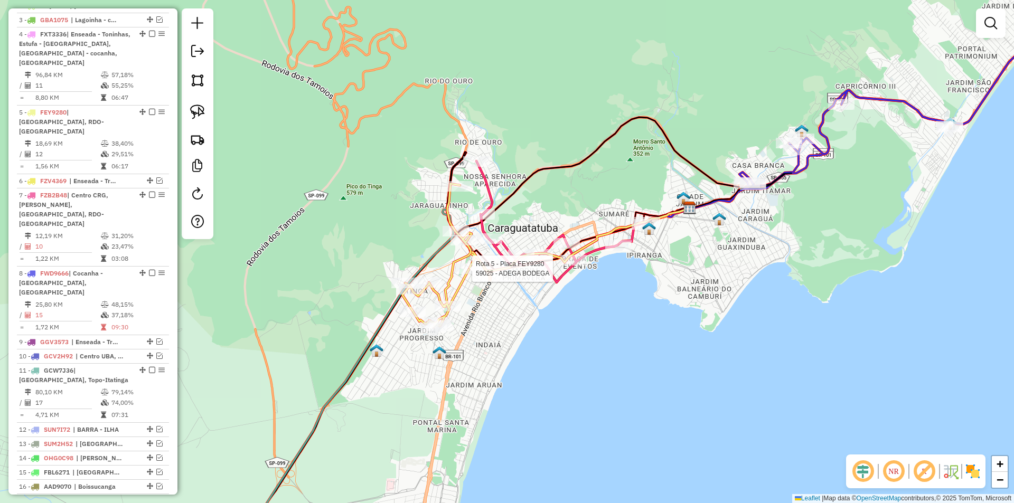
select select "*********"
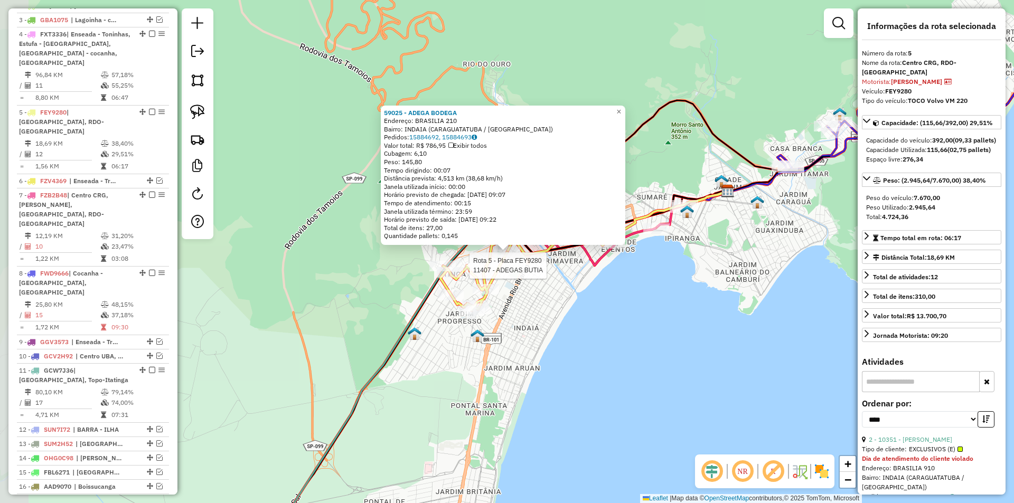
scroll to position [508, 0]
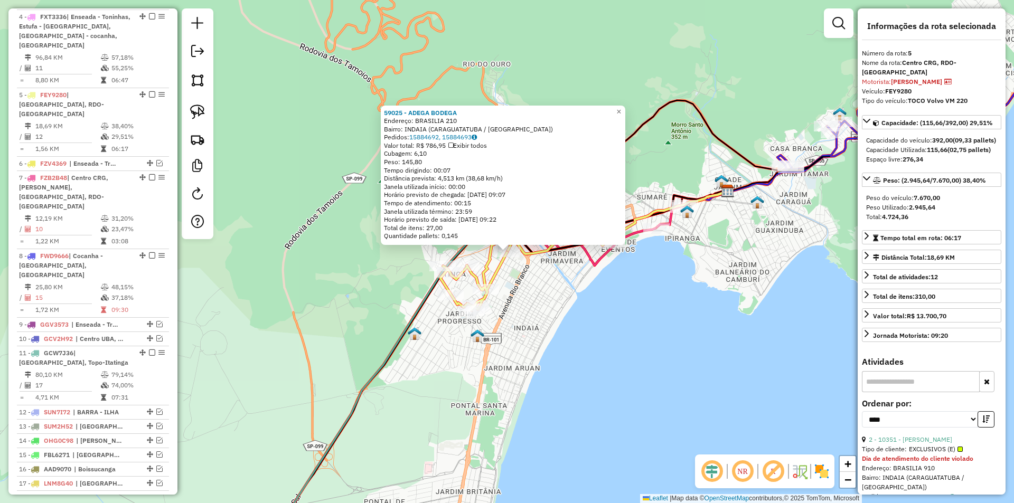
click at [539, 339] on div "59025 - ADEGA BODEGA Endereço: [GEOGRAPHIC_DATA] 210 Bairro: [GEOGRAPHIC_DATA] …" at bounding box center [507, 251] width 1014 height 503
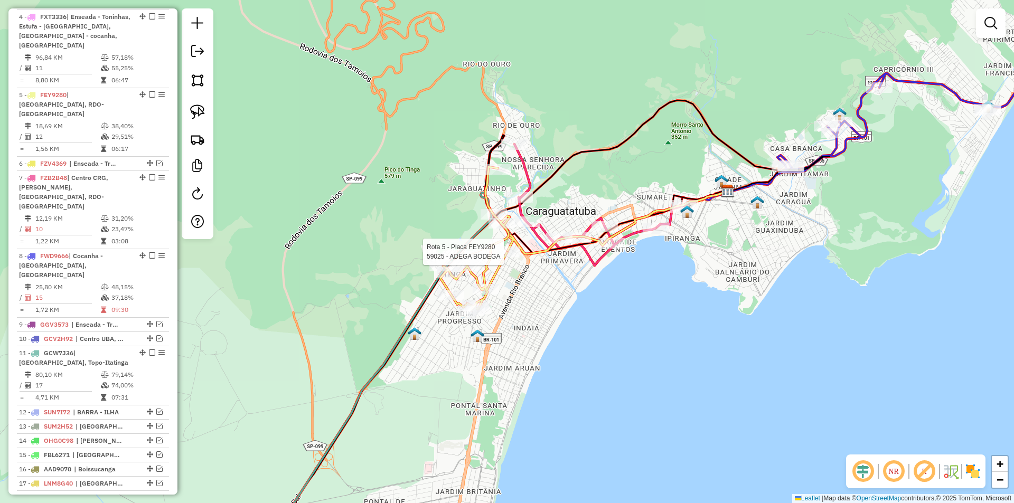
select select "*********"
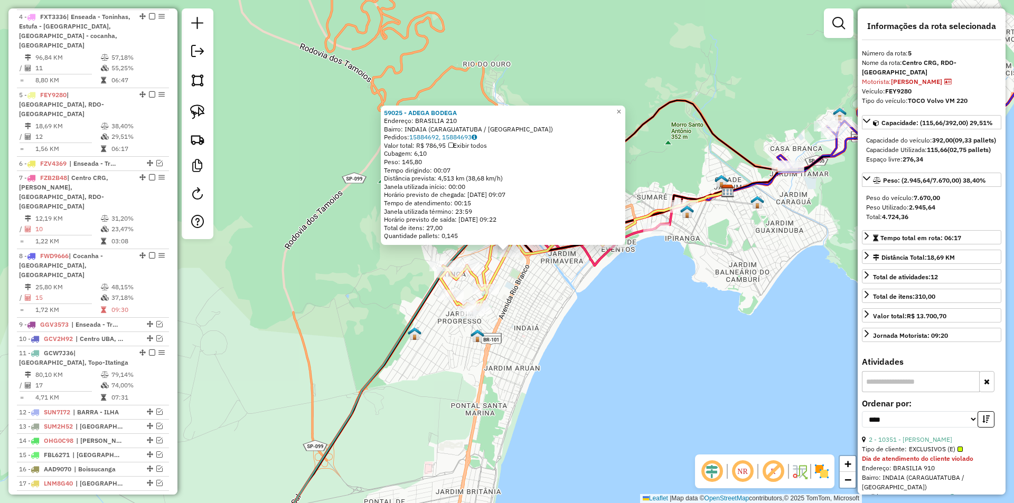
click at [533, 330] on div "59025 - ADEGA BODEGA Endereço: [GEOGRAPHIC_DATA] 210 Bairro: [GEOGRAPHIC_DATA] …" at bounding box center [507, 251] width 1014 height 503
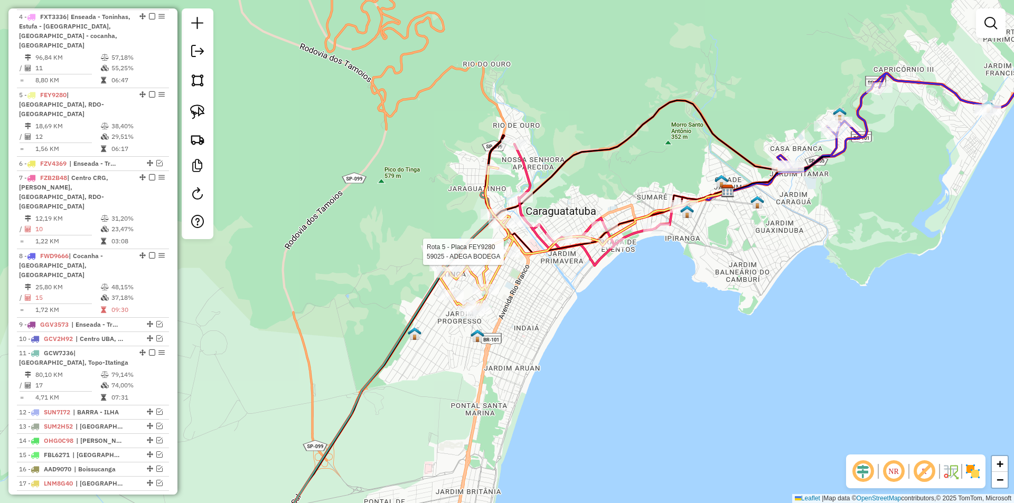
select select "*********"
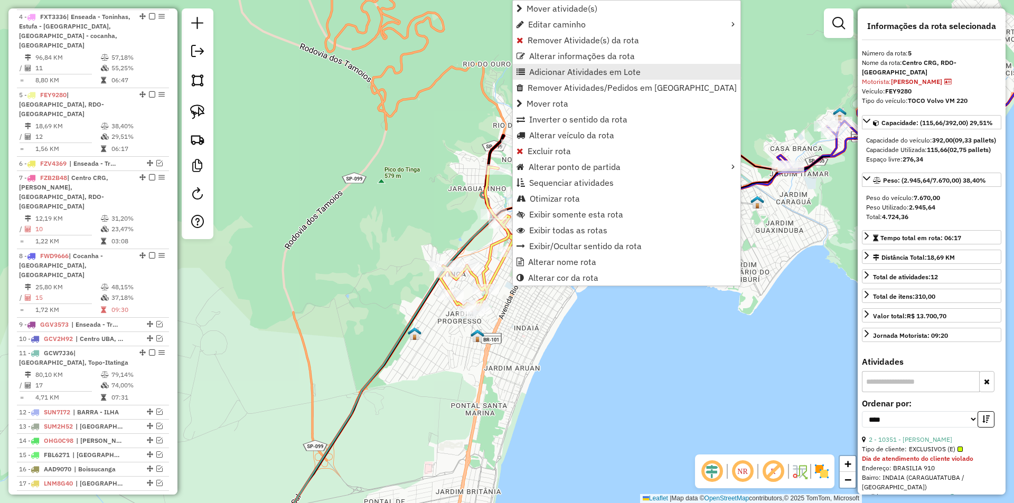
click at [524, 73] on span "Adicionar Atividades em Lote" at bounding box center [521, 72] width 8 height 8
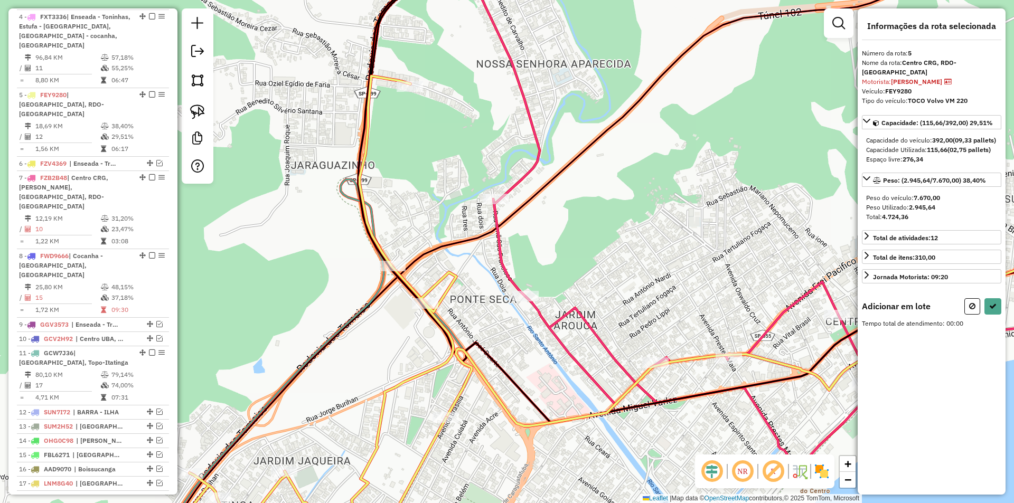
drag, startPoint x: 499, startPoint y: 131, endPoint x: 504, endPoint y: 251, distance: 120.0
click at [504, 251] on div "Janela de atendimento Grade de atendimento Capacidade Transportadoras Veículos …" at bounding box center [507, 251] width 1014 height 503
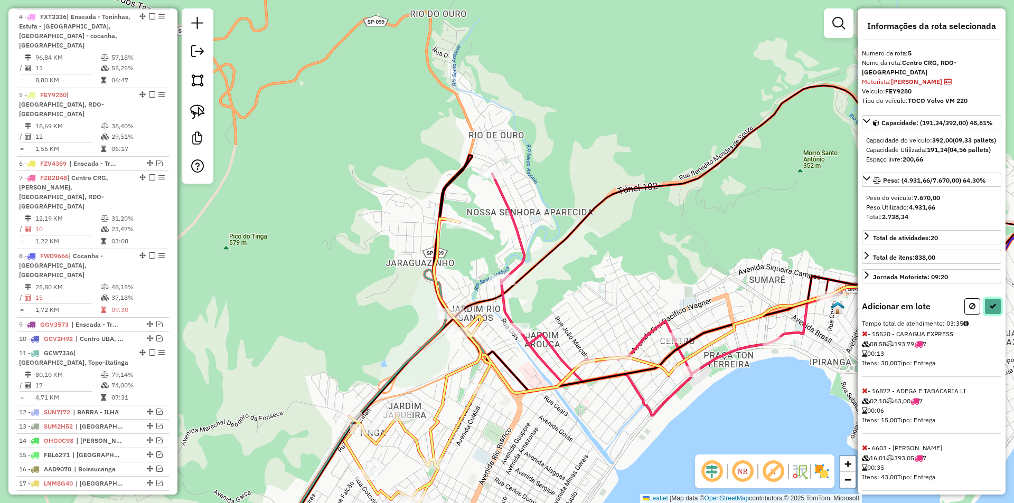
click at [995, 315] on button at bounding box center [993, 306] width 17 height 16
select select "*********"
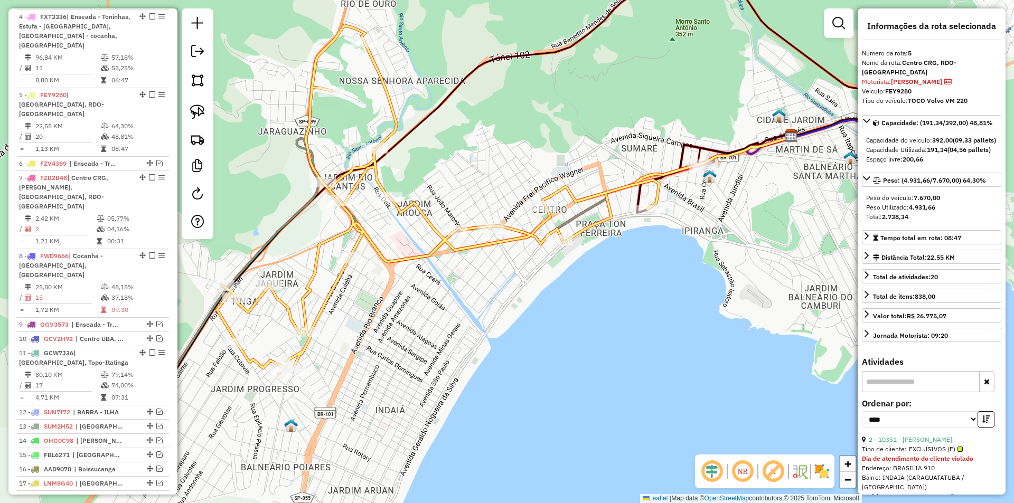
drag, startPoint x: 539, startPoint y: 384, endPoint x: 470, endPoint y: 329, distance: 88.4
click at [470, 329] on div "Janela de atendimento Grade de atendimento Capacidade Transportadoras Veículos …" at bounding box center [507, 251] width 1014 height 503
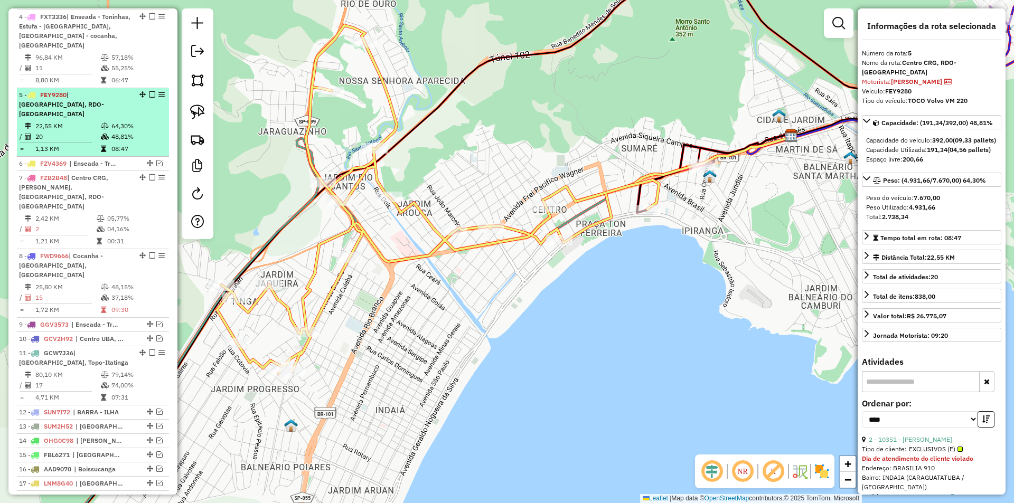
click at [149, 97] on em at bounding box center [152, 94] width 6 height 6
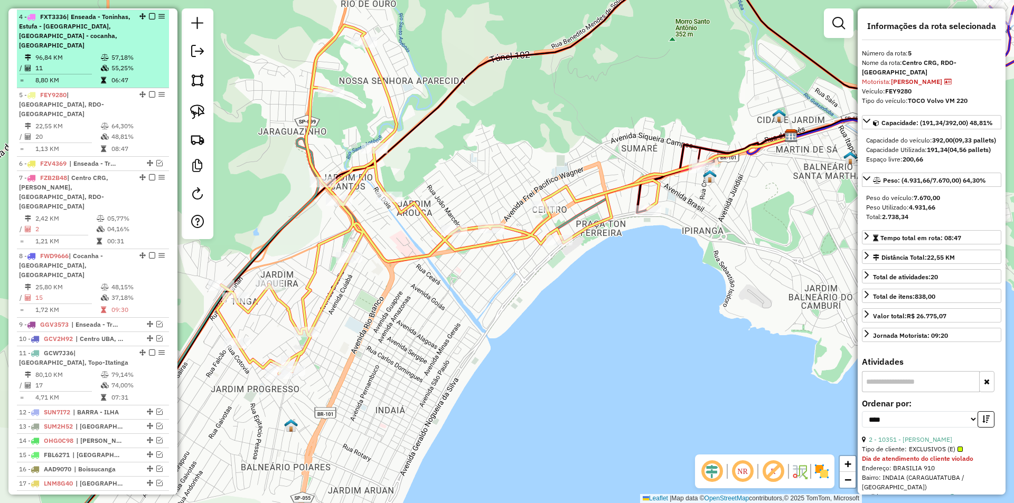
scroll to position [463, 0]
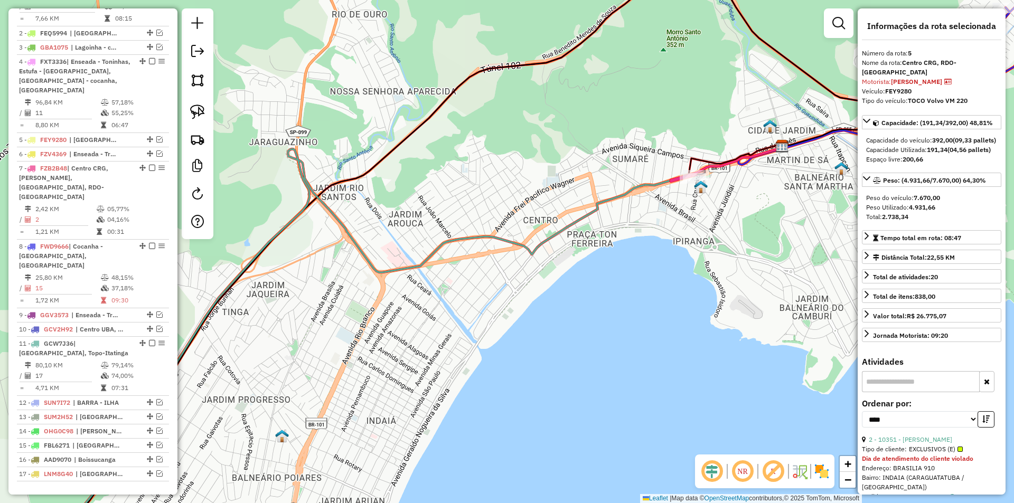
drag, startPoint x: 522, startPoint y: 253, endPoint x: 242, endPoint y: 286, distance: 282.0
click at [242, 286] on icon at bounding box center [412, 356] width 742 height 418
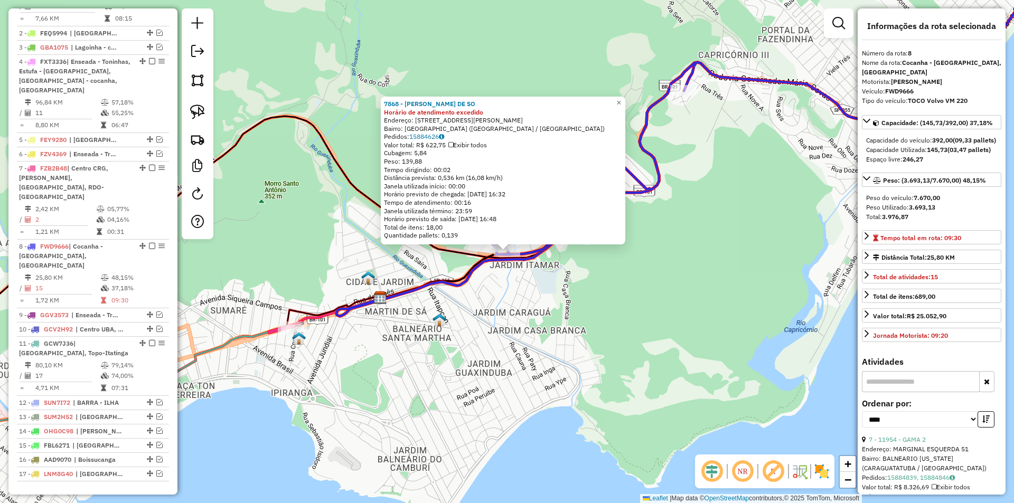
click at [469, 365] on div "7868 - [PERSON_NAME] DE SO Horário de atendimento excedido Endereço: [STREET_AD…" at bounding box center [507, 251] width 1014 height 503
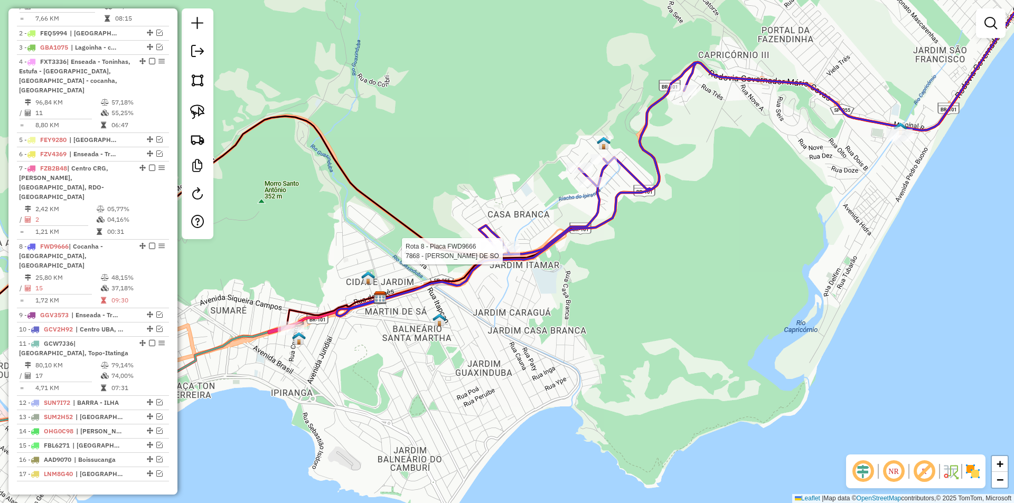
select select "*********"
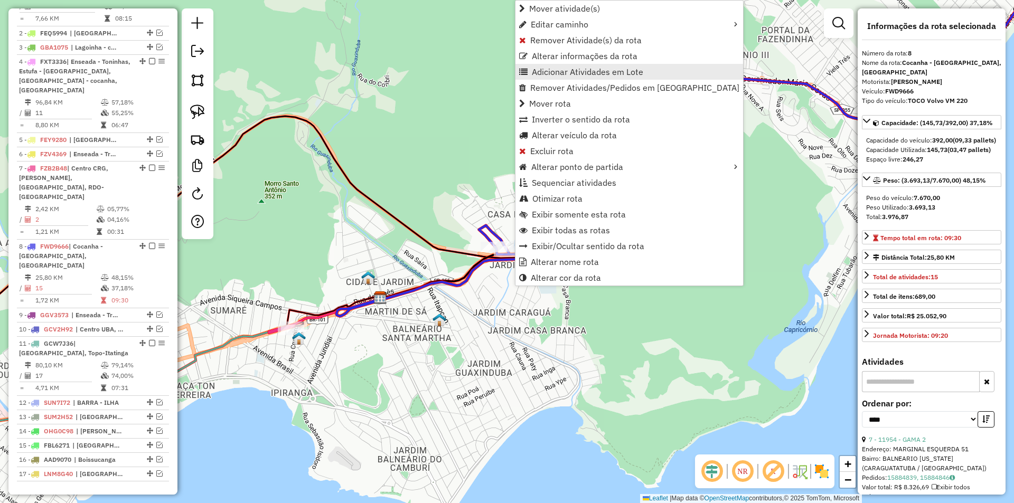
click at [555, 71] on span "Adicionar Atividades em Lote" at bounding box center [587, 72] width 111 height 8
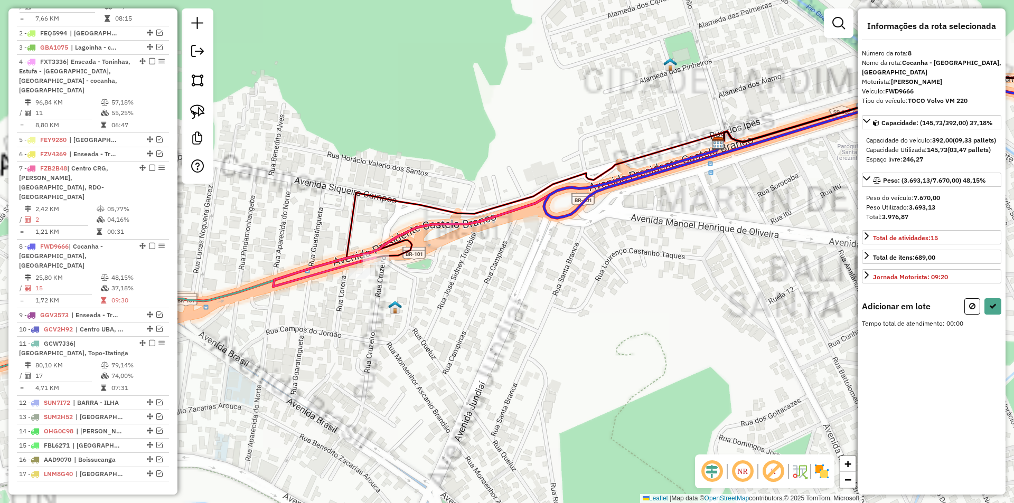
drag, startPoint x: 323, startPoint y: 391, endPoint x: 346, endPoint y: 375, distance: 28.1
click at [323, 391] on div "Janela de atendimento Grade de atendimento Capacidade Transportadoras Veículos …" at bounding box center [507, 251] width 1014 height 503
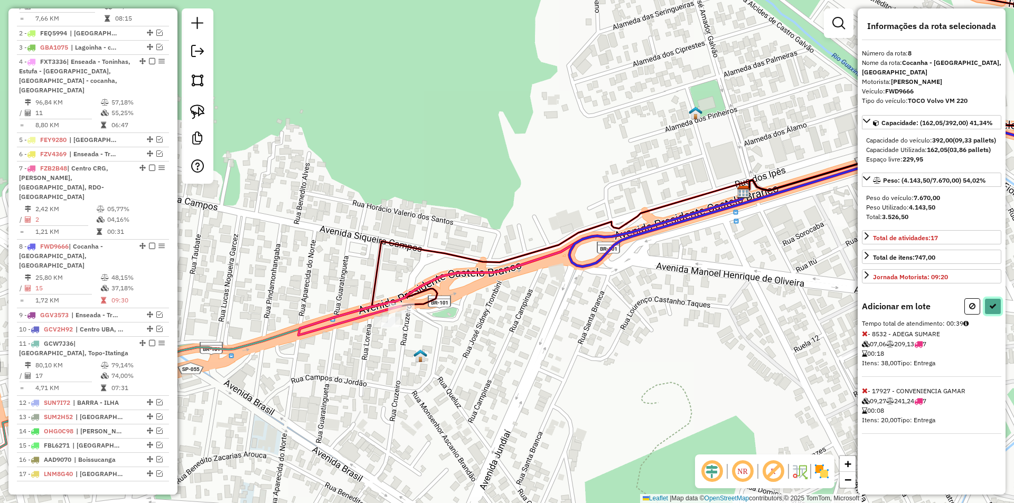
click at [994, 303] on icon at bounding box center [993, 306] width 7 height 7
select select "*********"
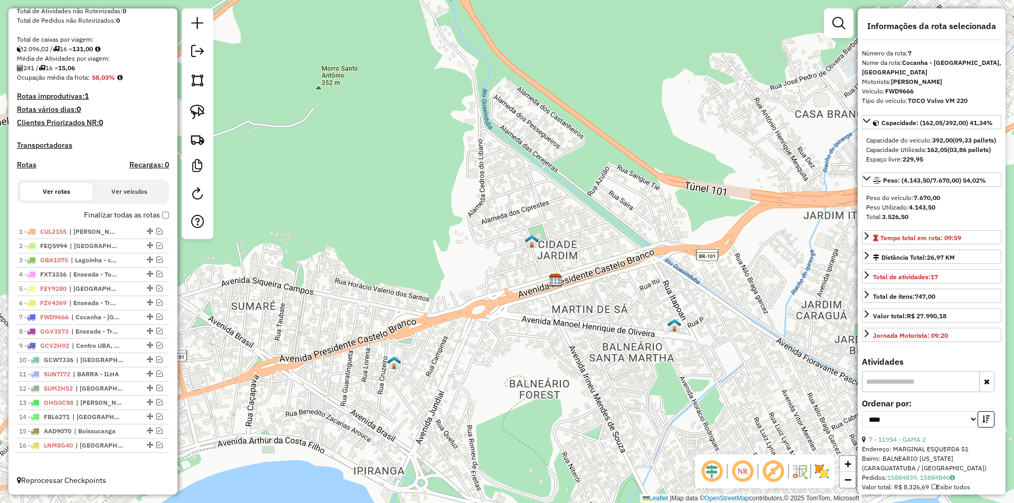
scroll to position [215, 0]
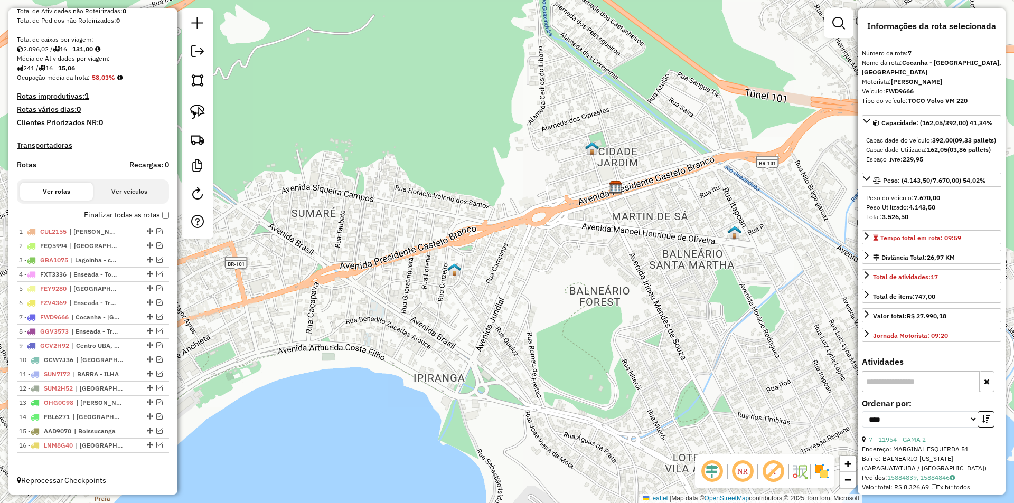
drag, startPoint x: 363, startPoint y: 403, endPoint x: 501, endPoint y: 238, distance: 214.9
click at [499, 244] on div "Janela de atendimento Grade de atendimento Capacidade Transportadoras Veículos …" at bounding box center [507, 251] width 1014 height 503
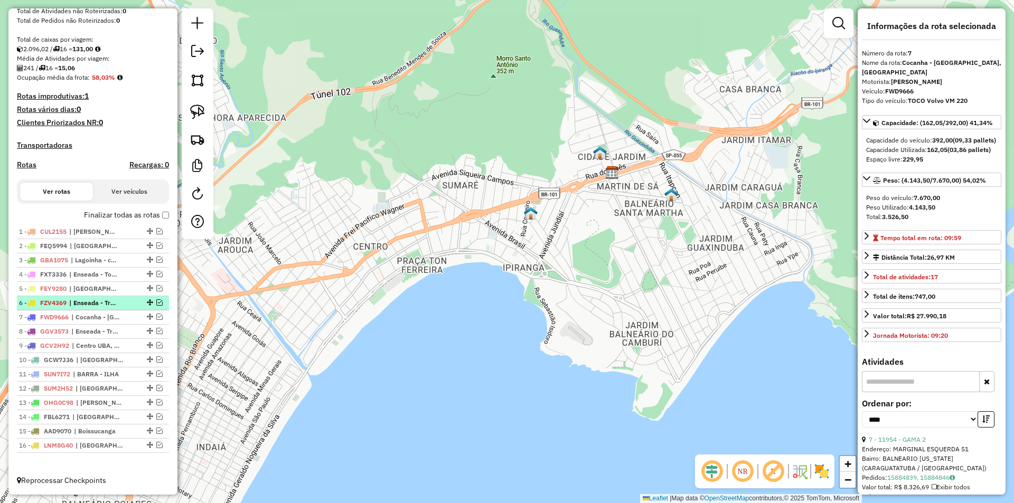
click at [160, 303] on div at bounding box center [149, 303] width 32 height 6
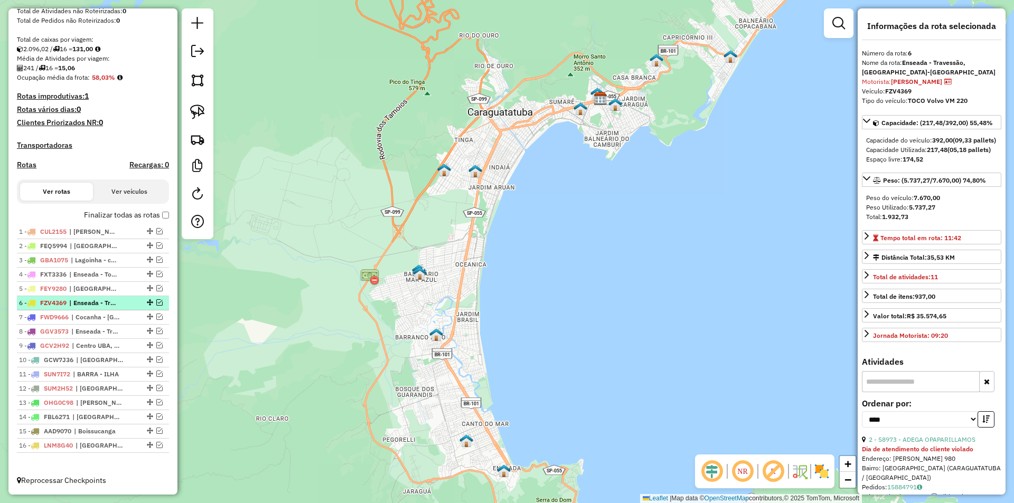
click at [158, 303] on em at bounding box center [159, 303] width 6 height 6
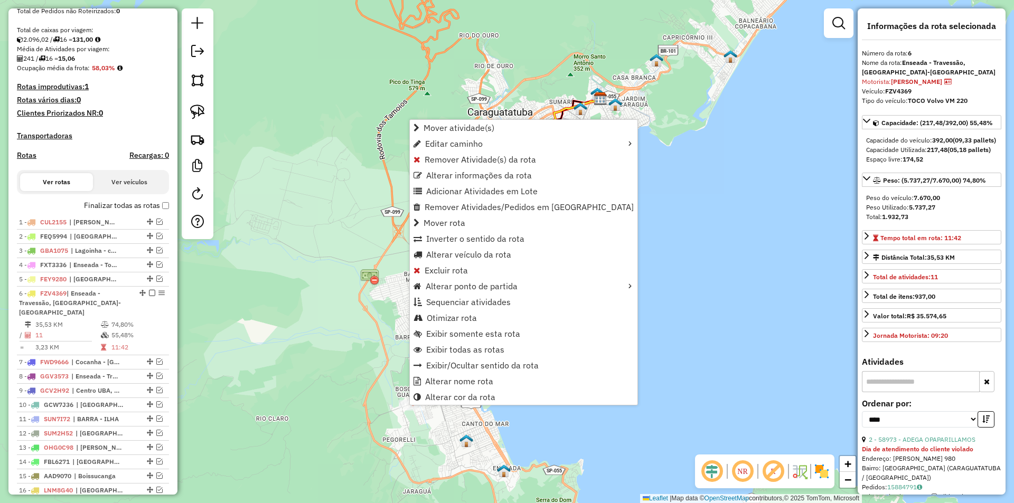
scroll to position [260, 0]
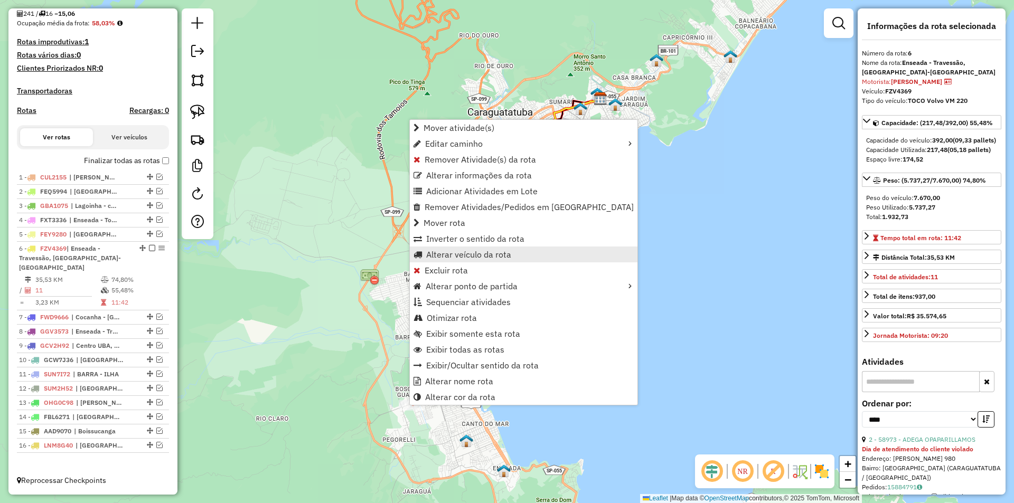
click at [458, 256] on span "Alterar veículo da rota" at bounding box center [468, 254] width 85 height 8
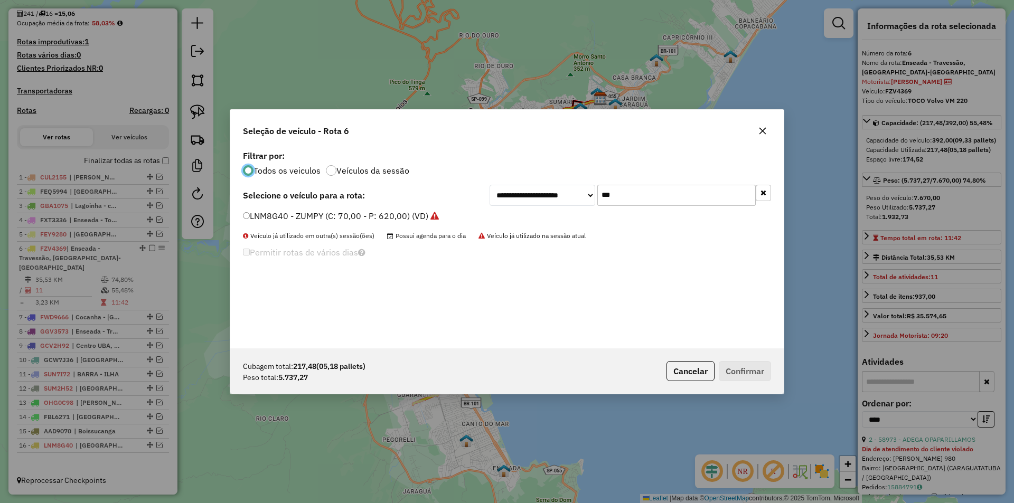
scroll to position [6, 3]
click at [627, 198] on input "***" at bounding box center [677, 195] width 158 height 21
type input "***"
click at [314, 221] on label "FZB2B48 - Toco Volks 17230 10b (C: 392,00 - P: 7810,00) (VD)" at bounding box center [369, 216] width 253 height 13
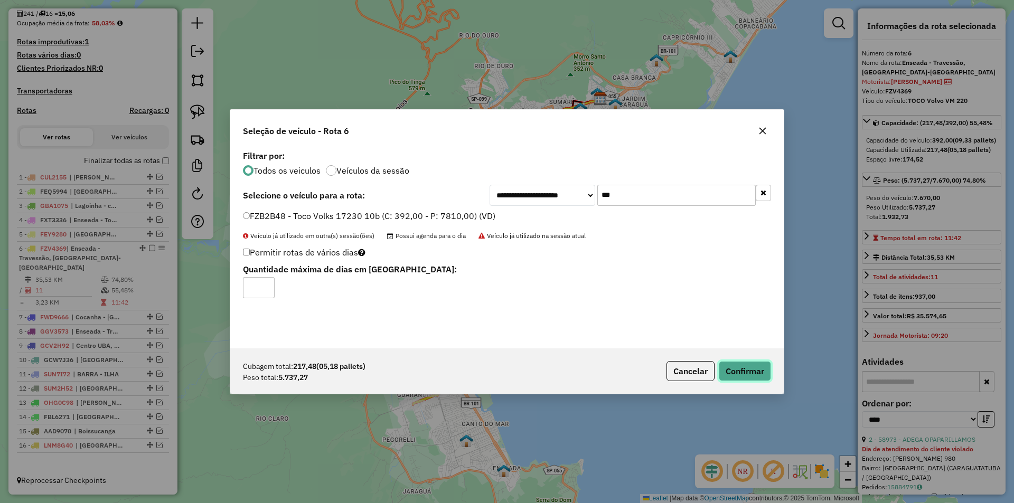
click at [749, 367] on button "Confirmar" at bounding box center [745, 371] width 52 height 20
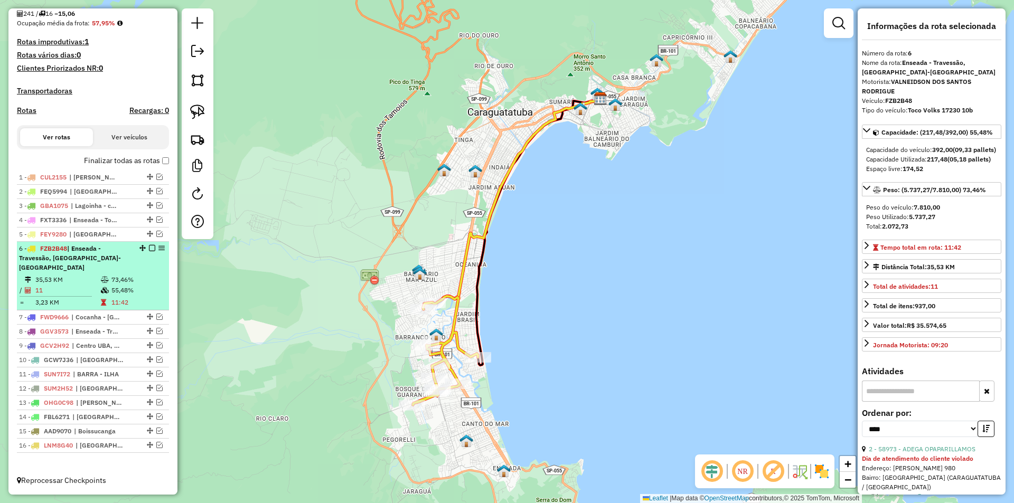
click at [149, 251] on em at bounding box center [152, 248] width 6 height 6
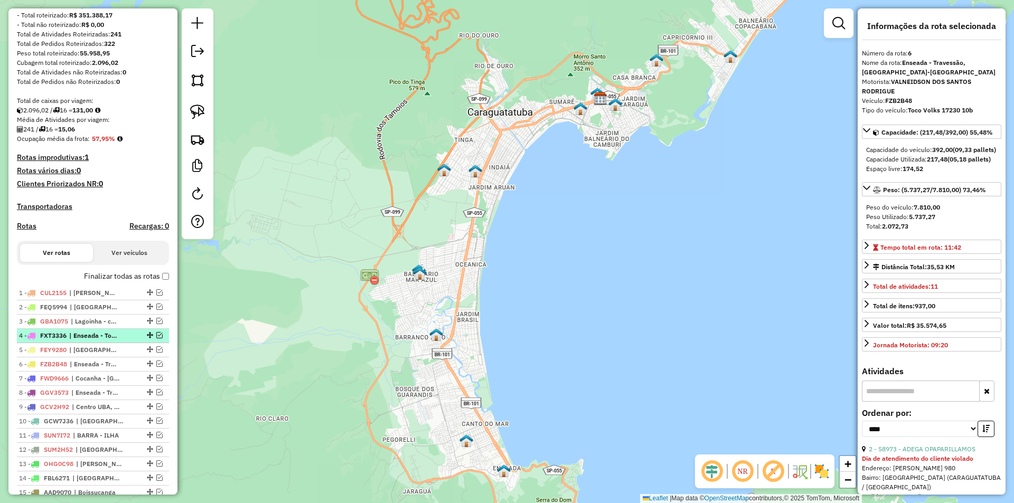
scroll to position [211, 0]
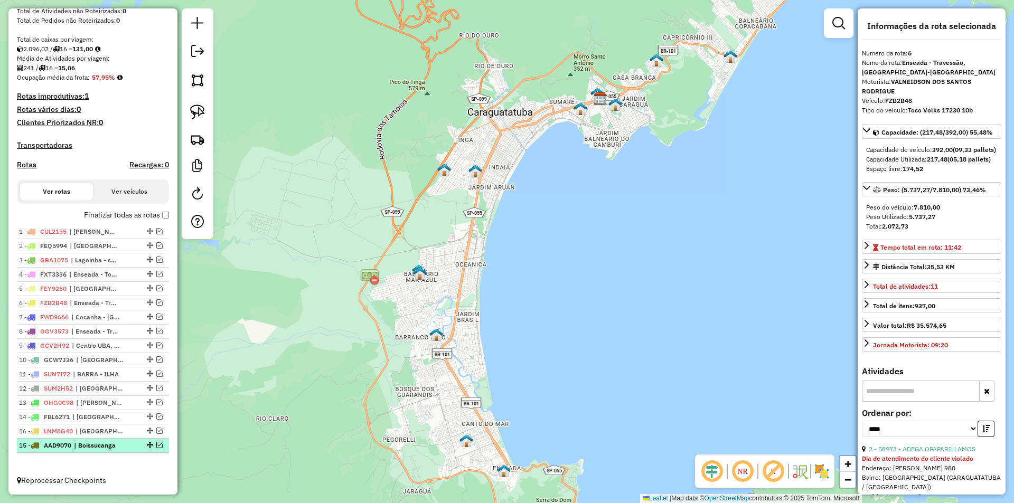
drag, startPoint x: 146, startPoint y: 435, endPoint x: 137, endPoint y: 457, distance: 23.4
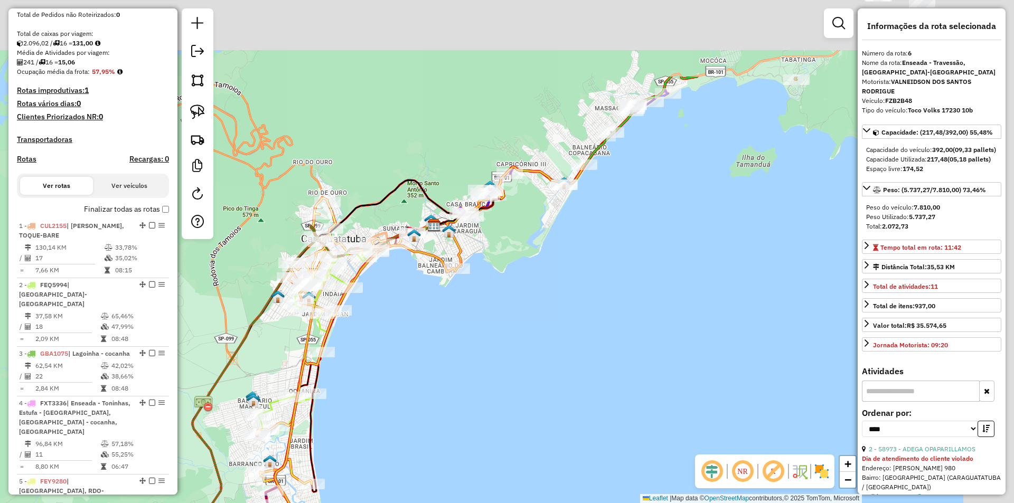
drag, startPoint x: 612, startPoint y: 293, endPoint x: 468, endPoint y: 382, distance: 170.4
click at [460, 398] on div "Janela de atendimento Grade de atendimento Capacidade Transportadoras Veículos …" at bounding box center [507, 251] width 1014 height 503
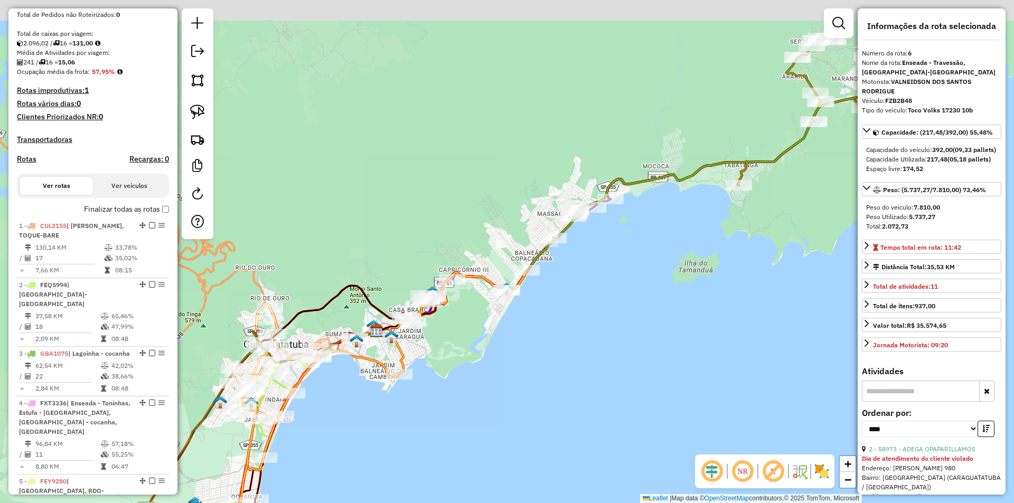
drag, startPoint x: 492, startPoint y: 413, endPoint x: 477, endPoint y: 431, distance: 23.3
click at [477, 431] on div "Janela de atendimento Grade de atendimento Capacidade Transportadoras Veículos …" at bounding box center [507, 251] width 1014 height 503
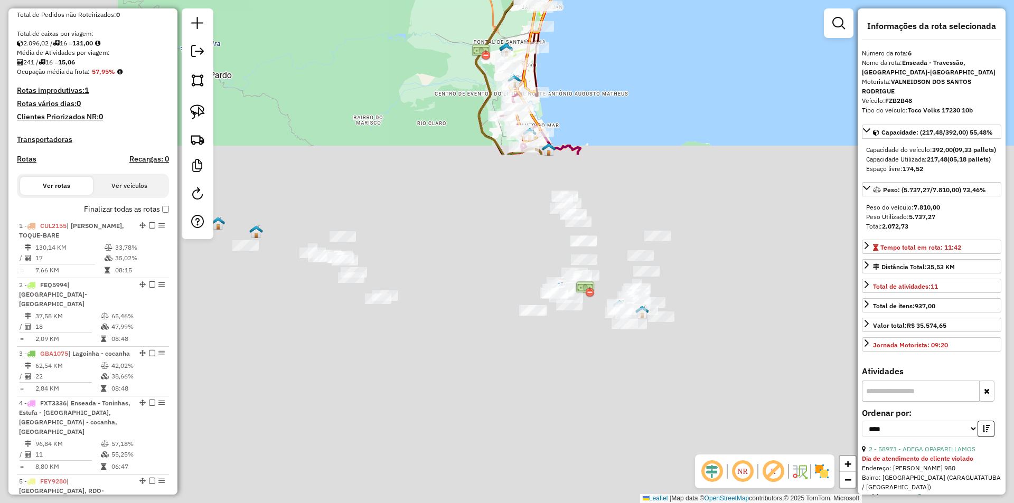
drag, startPoint x: 637, startPoint y: 169, endPoint x: 665, endPoint y: 50, distance: 122.1
click at [665, 50] on div "Janela de atendimento Grade de atendimento Capacidade Transportadoras Veículos …" at bounding box center [507, 251] width 1014 height 503
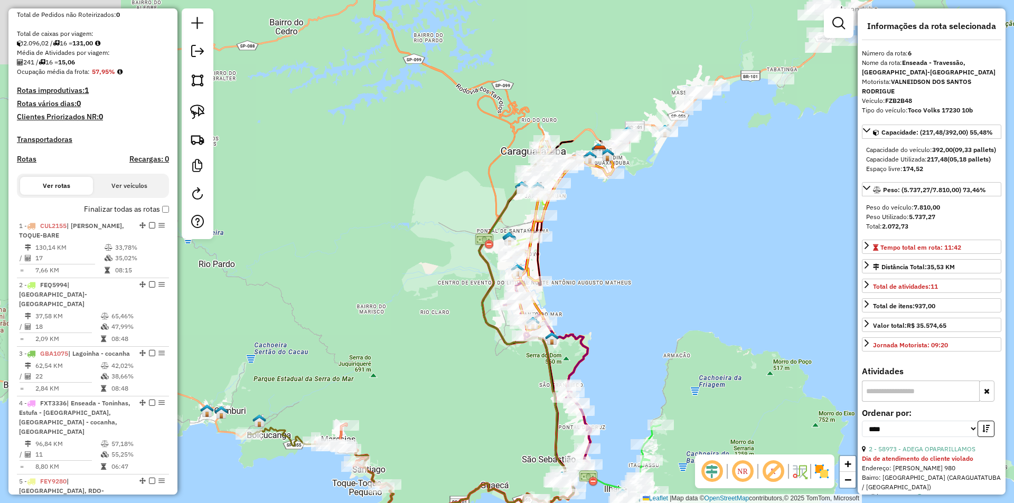
drag, startPoint x: 605, startPoint y: 52, endPoint x: 608, endPoint y: 242, distance: 190.7
click at [608, 242] on div "Janela de atendimento Grade de atendimento Capacidade Transportadoras Veículos …" at bounding box center [507, 251] width 1014 height 503
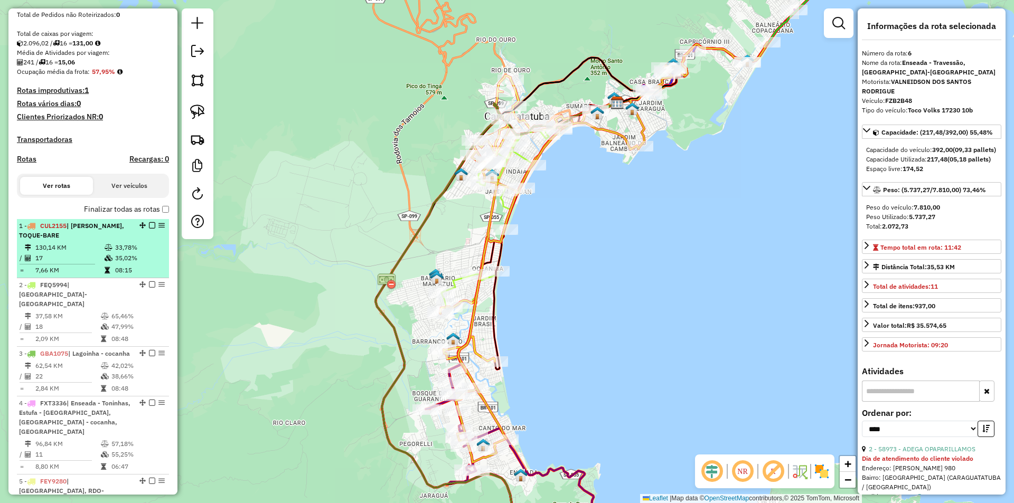
click at [124, 240] on div "1 - CUL2155 | MARESIAS, TOQUE-BARE" at bounding box center [75, 230] width 112 height 19
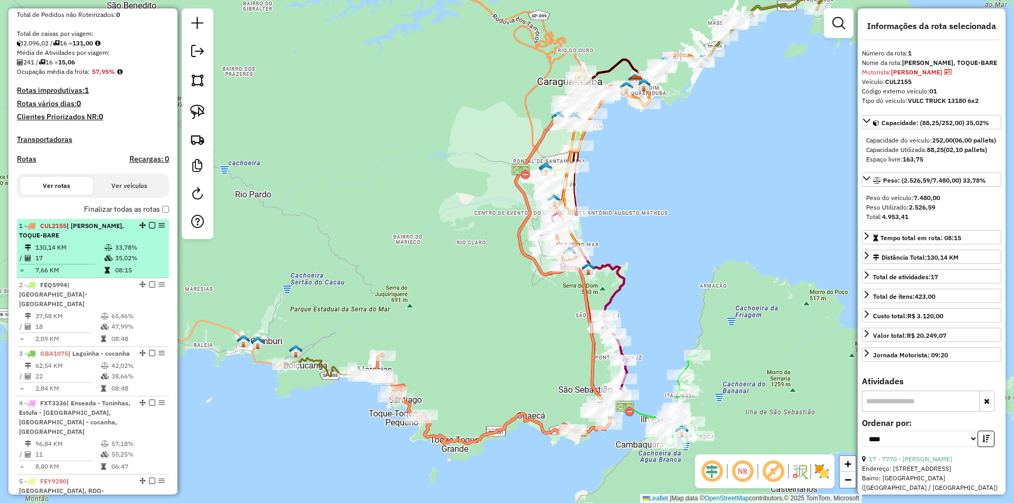
click at [149, 229] on em at bounding box center [152, 225] width 6 height 6
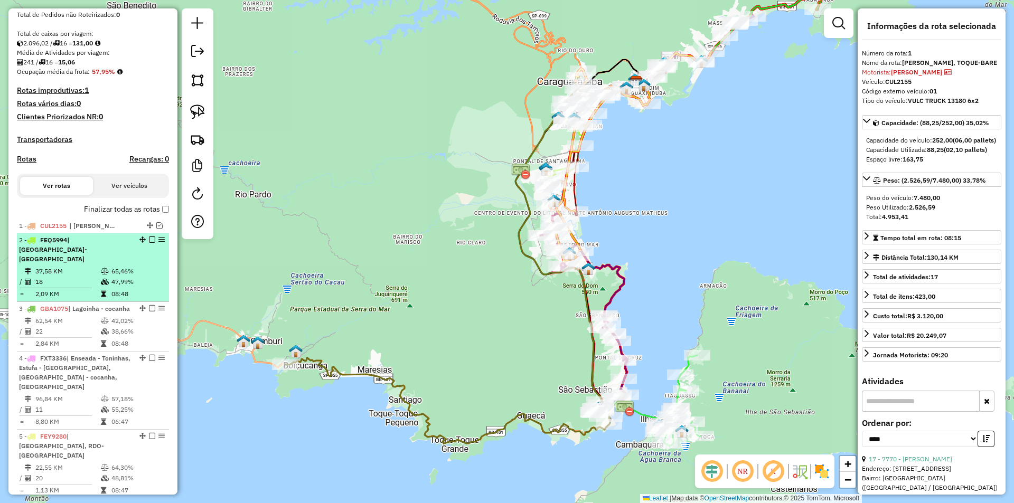
click at [133, 266] on td "65,46%" at bounding box center [137, 271] width 53 height 11
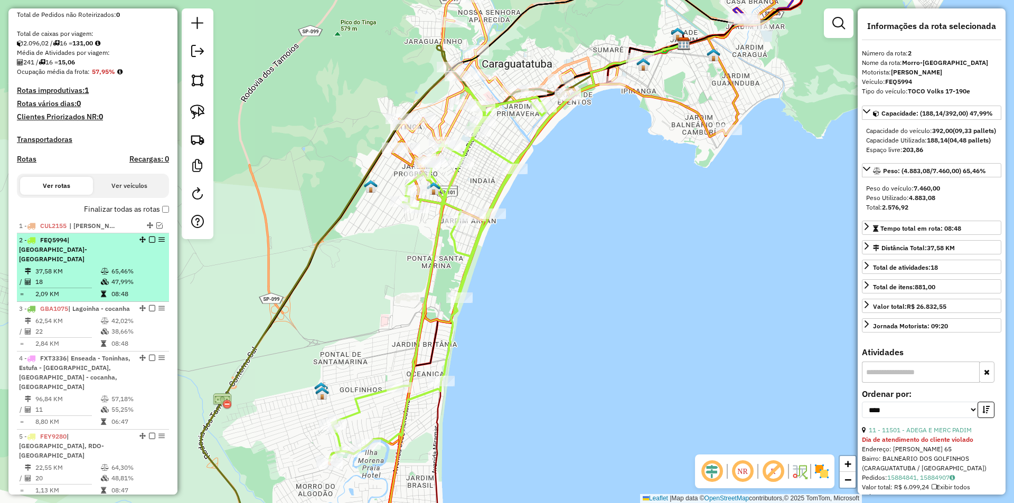
click at [150, 243] on em at bounding box center [152, 240] width 6 height 6
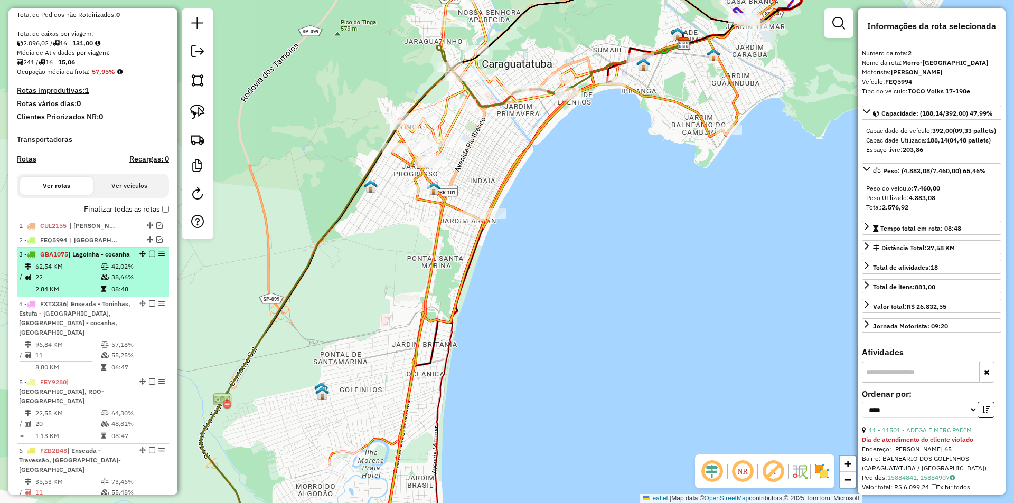
click at [111, 272] on td "42,02%" at bounding box center [137, 267] width 53 height 11
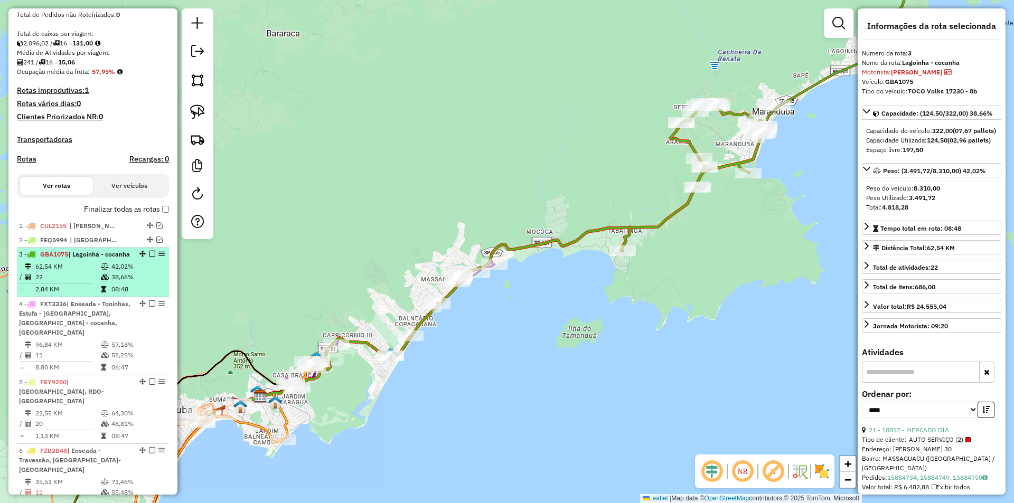
click at [150, 257] on em at bounding box center [152, 254] width 6 height 6
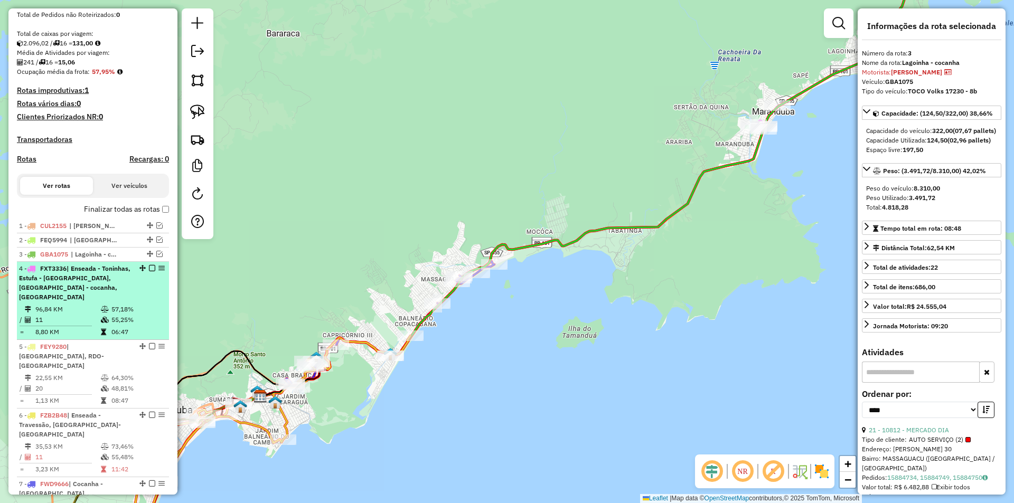
click at [106, 305] on td at bounding box center [105, 309] width 11 height 11
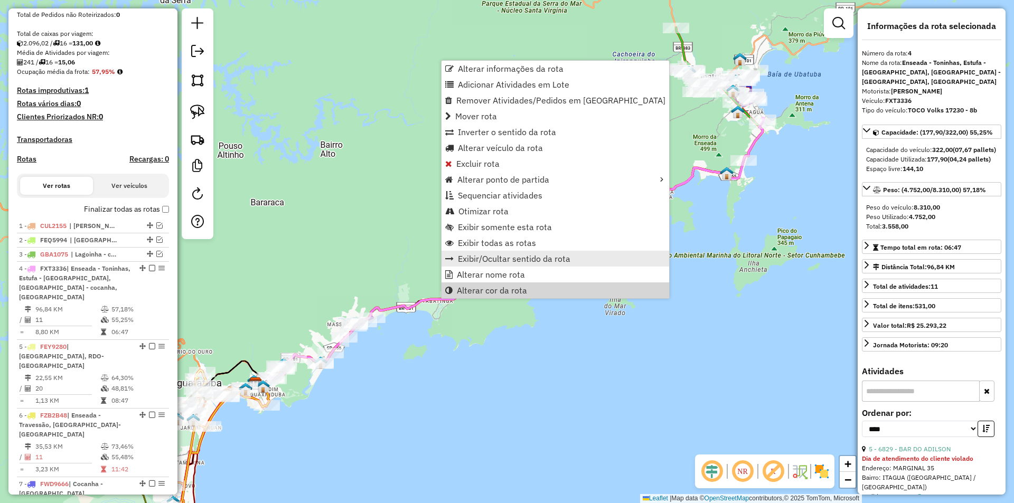
scroll to position [474, 0]
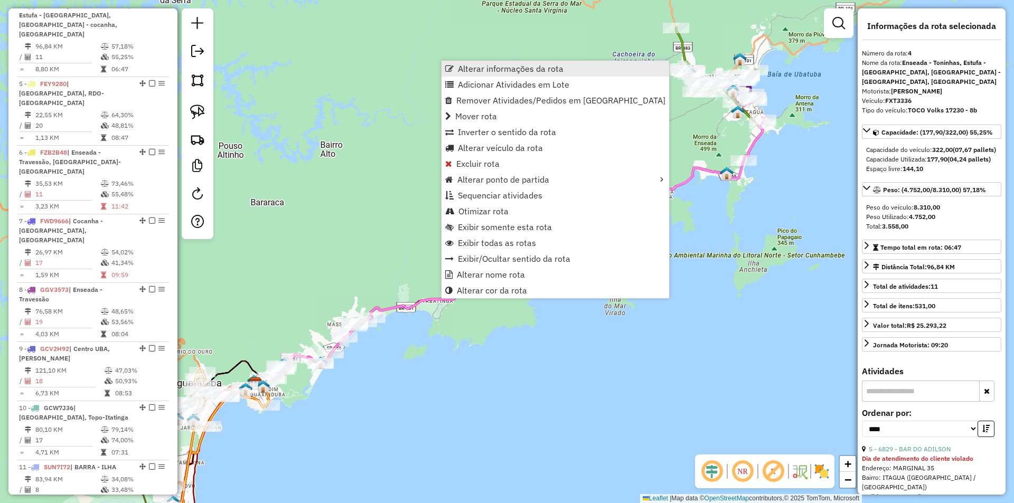
click at [476, 69] on span "Alterar informações da rota" at bounding box center [511, 68] width 106 height 8
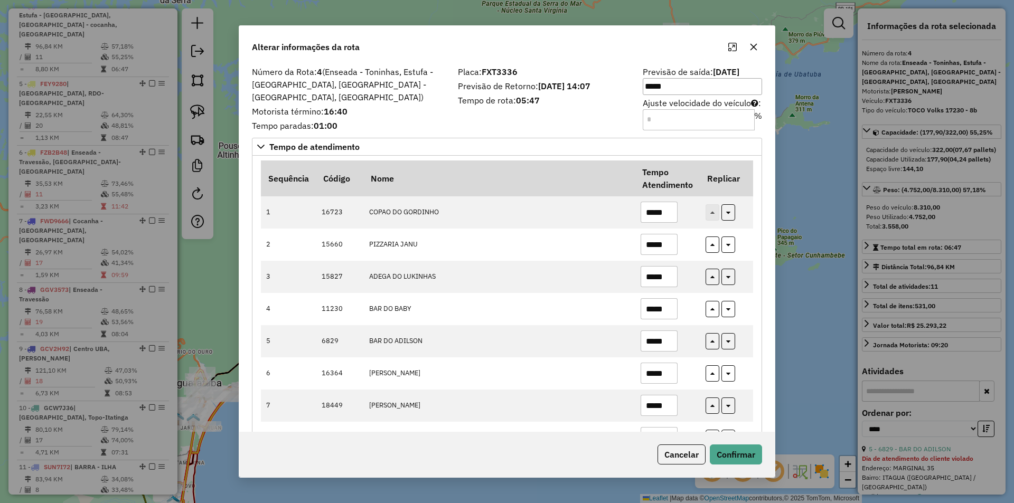
click at [758, 43] on icon "button" at bounding box center [754, 47] width 8 height 8
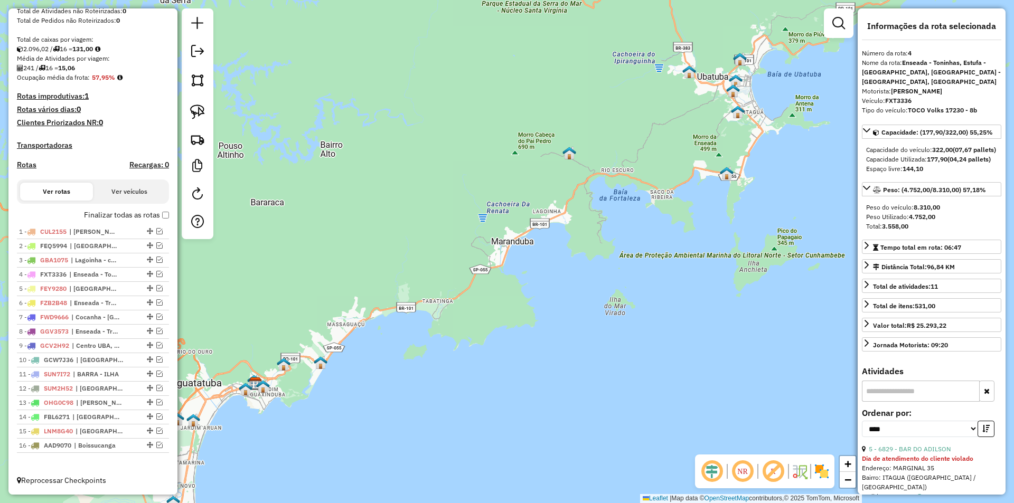
scroll to position [215, 0]
click at [163, 220] on label "Finalizar todas as rotas" at bounding box center [126, 215] width 85 height 11
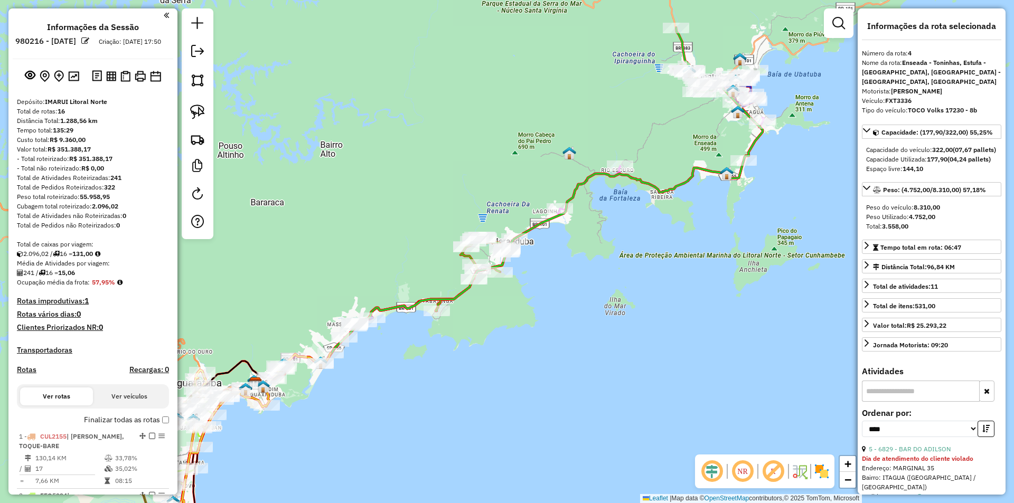
scroll to position [0, 0]
click at [73, 82] on img at bounding box center [73, 77] width 11 height 10
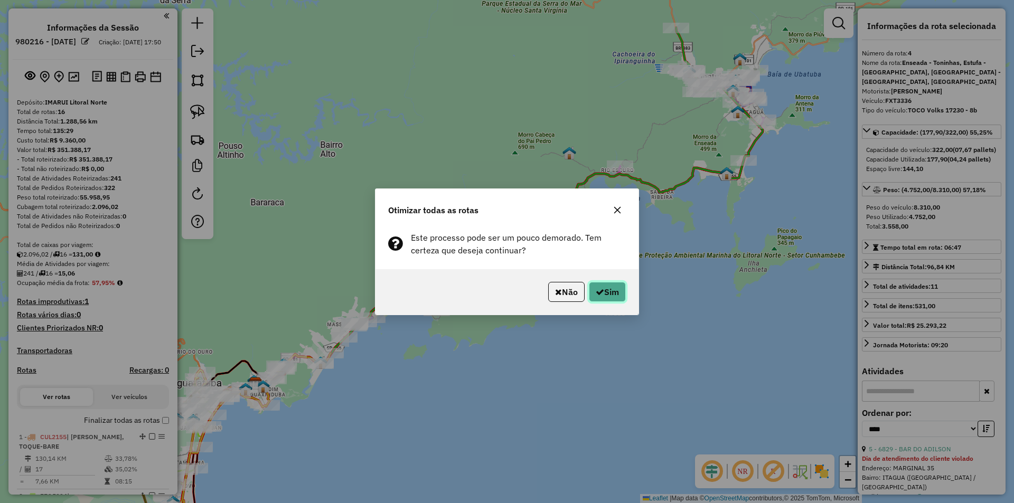
click at [605, 291] on button "Sim" at bounding box center [607, 292] width 37 height 20
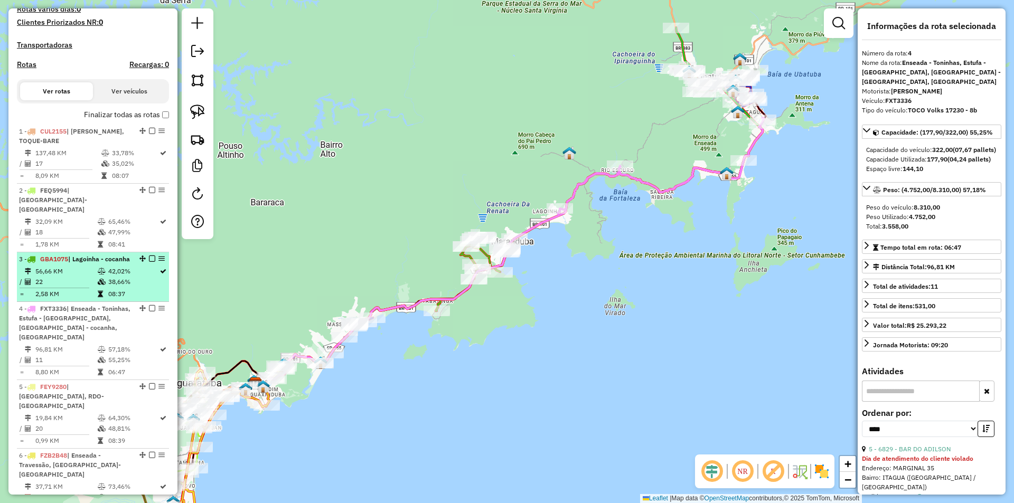
scroll to position [283, 0]
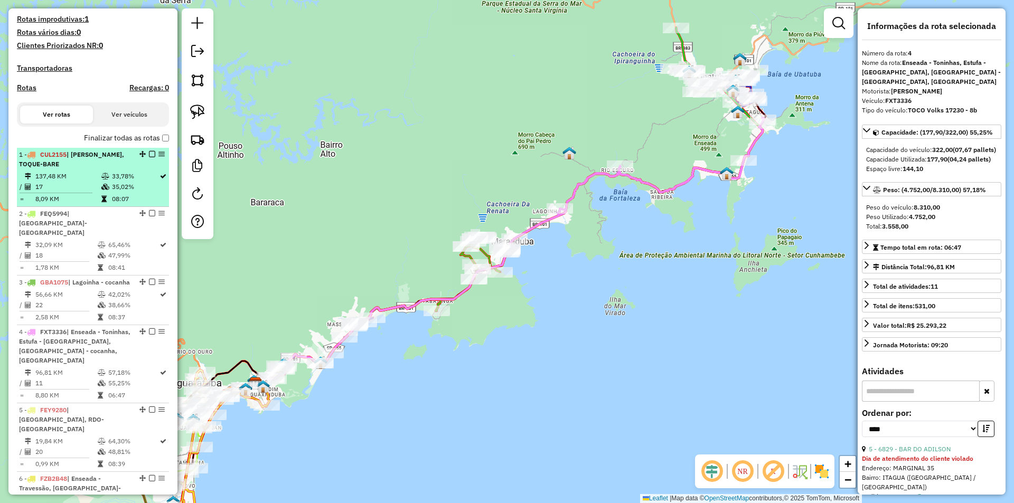
click at [133, 182] on td "33,78%" at bounding box center [135, 176] width 48 height 11
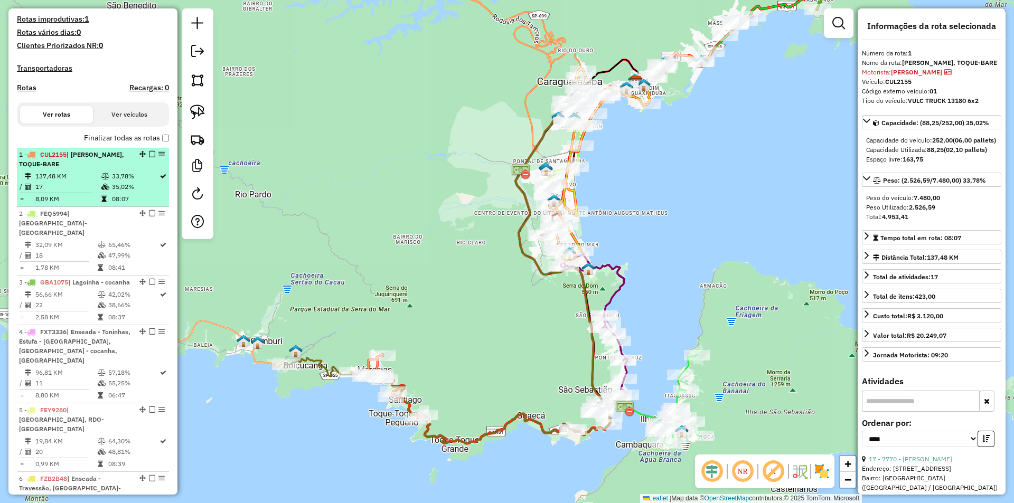
click at [151, 157] on em at bounding box center [152, 154] width 6 height 6
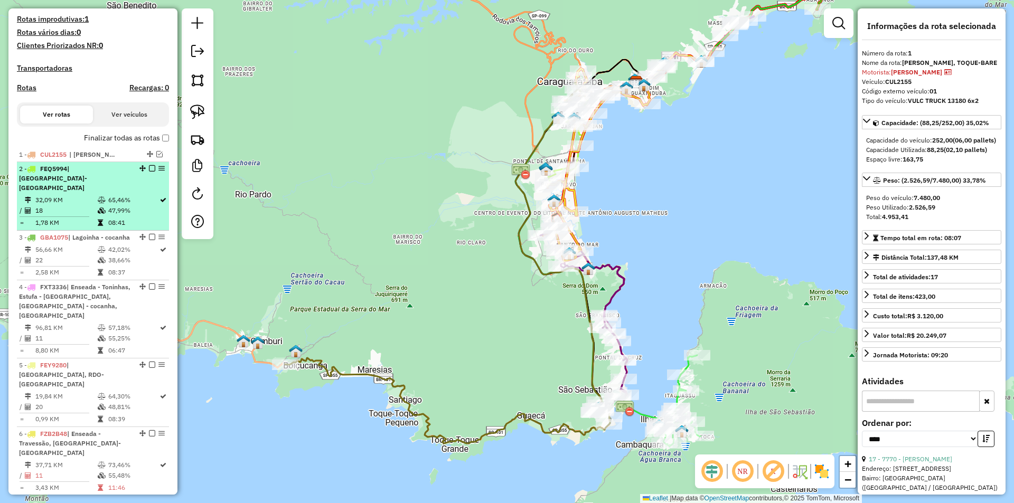
click at [144, 206] on td "47,99%" at bounding box center [133, 211] width 51 height 11
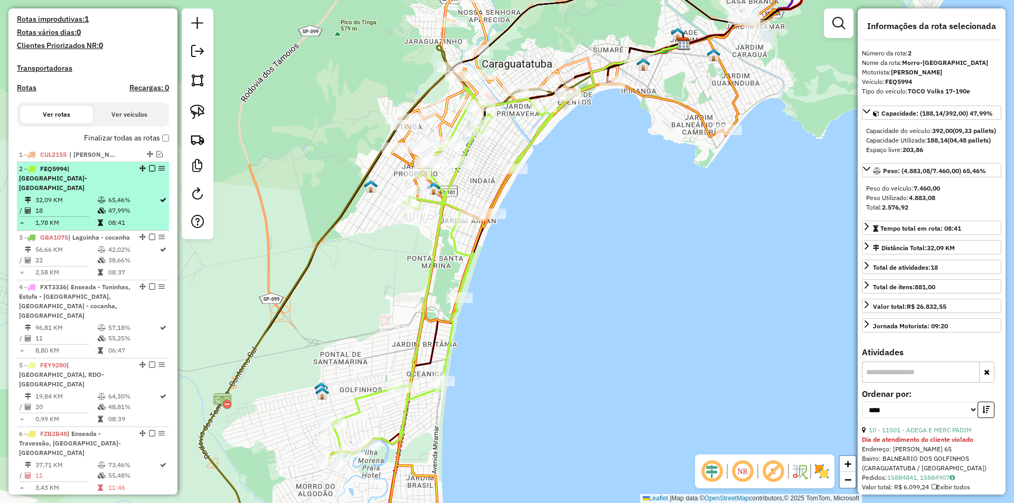
click at [152, 172] on em at bounding box center [152, 168] width 6 height 6
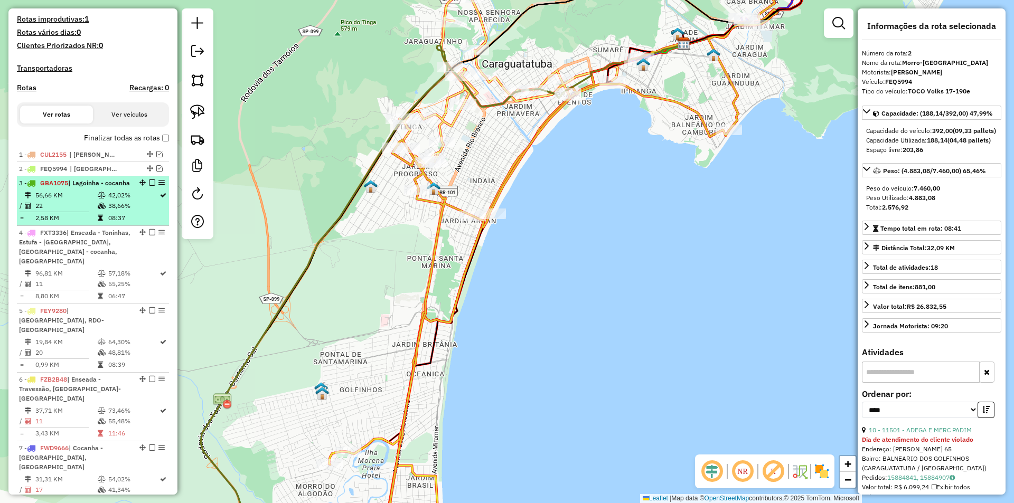
click at [132, 201] on td "42,02%" at bounding box center [133, 195] width 51 height 11
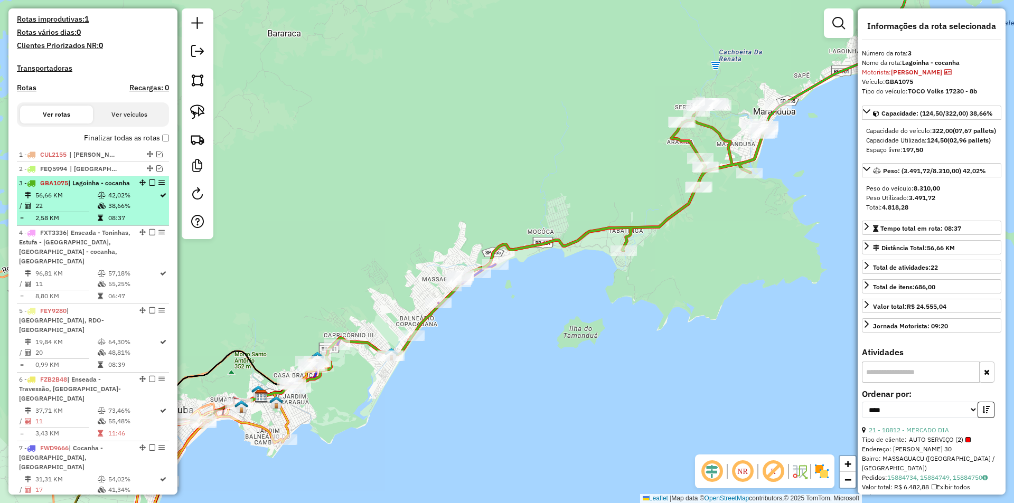
click at [150, 186] on em at bounding box center [152, 183] width 6 height 6
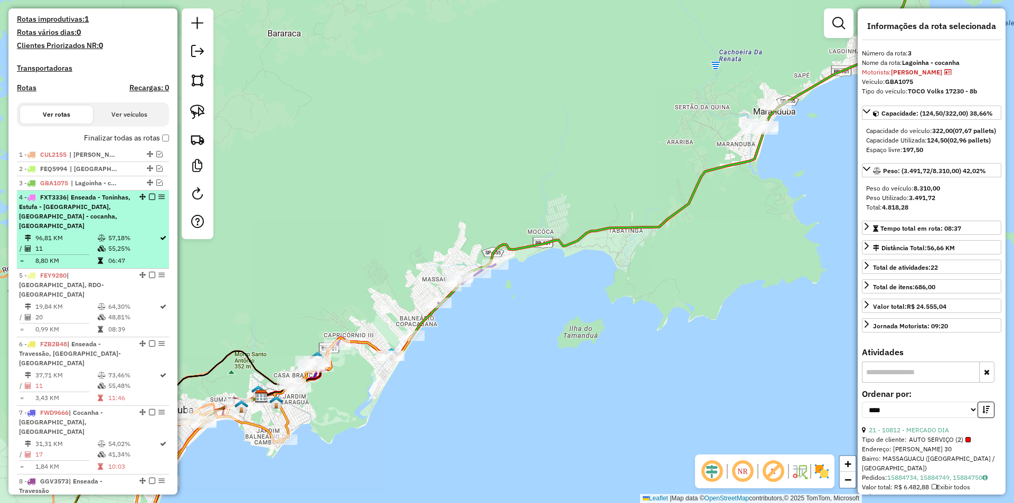
click at [132, 229] on div "4 - FXT3336 | Enseada - Toninhas, Estufa - [GEOGRAPHIC_DATA], [GEOGRAPHIC_DATA]…" at bounding box center [93, 212] width 148 height 38
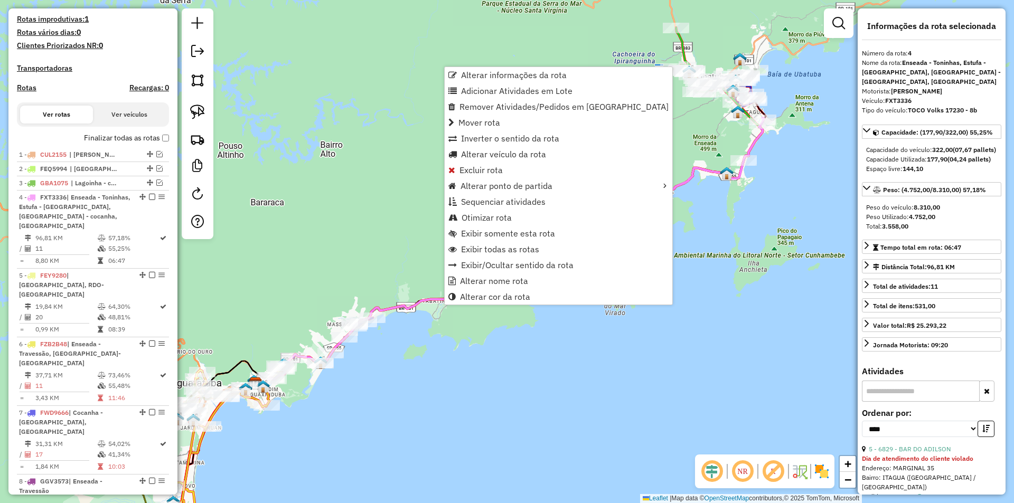
scroll to position [474, 0]
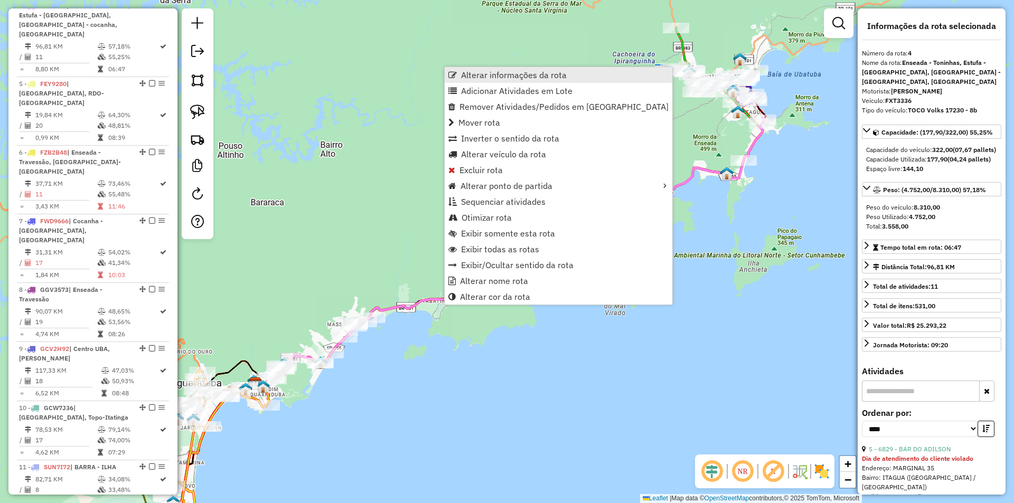
click at [480, 73] on span "Alterar informações da rota" at bounding box center [514, 75] width 106 height 8
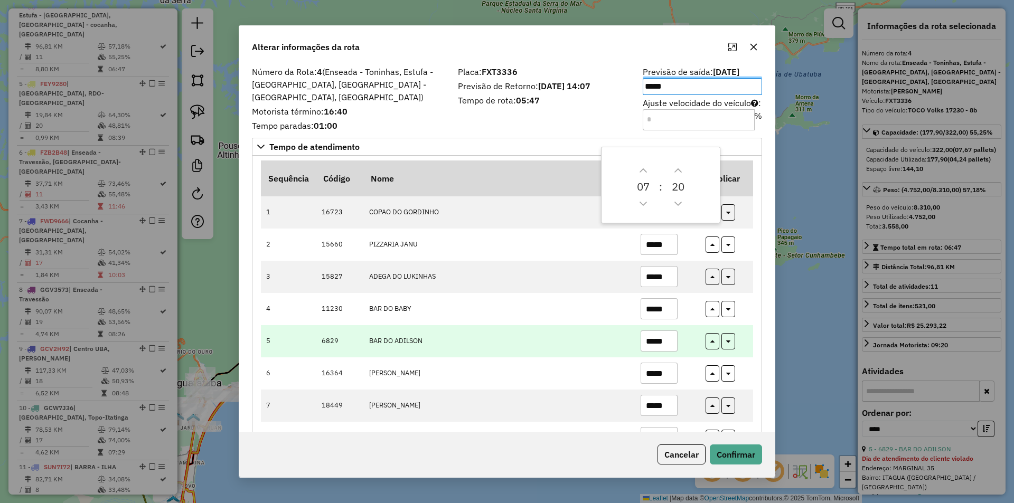
click at [645, 340] on input "*****" at bounding box center [659, 341] width 37 height 21
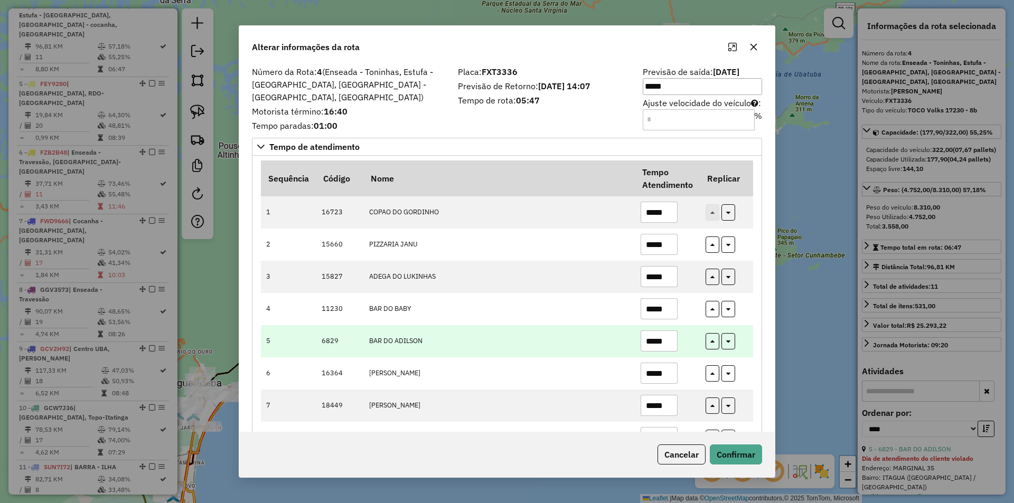
click at [645, 340] on input "*****" at bounding box center [659, 341] width 37 height 21
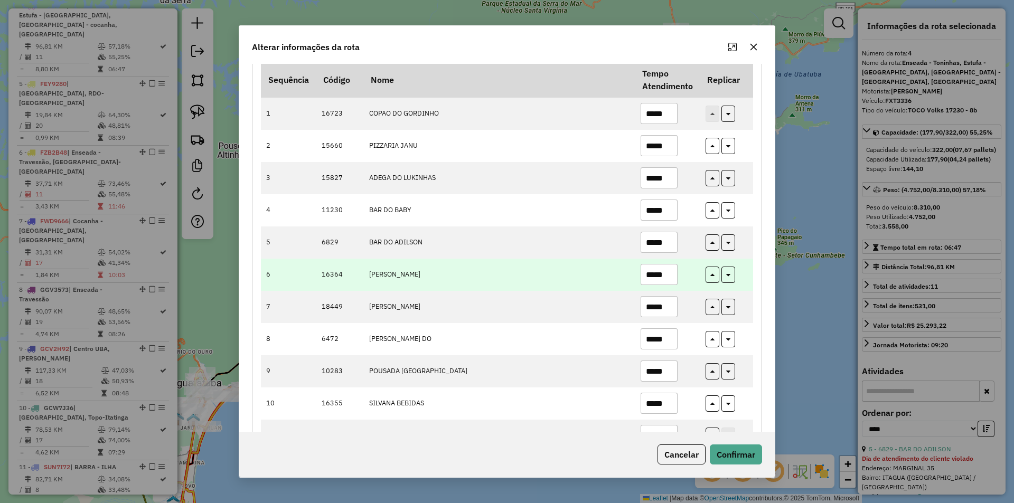
scroll to position [136, 0]
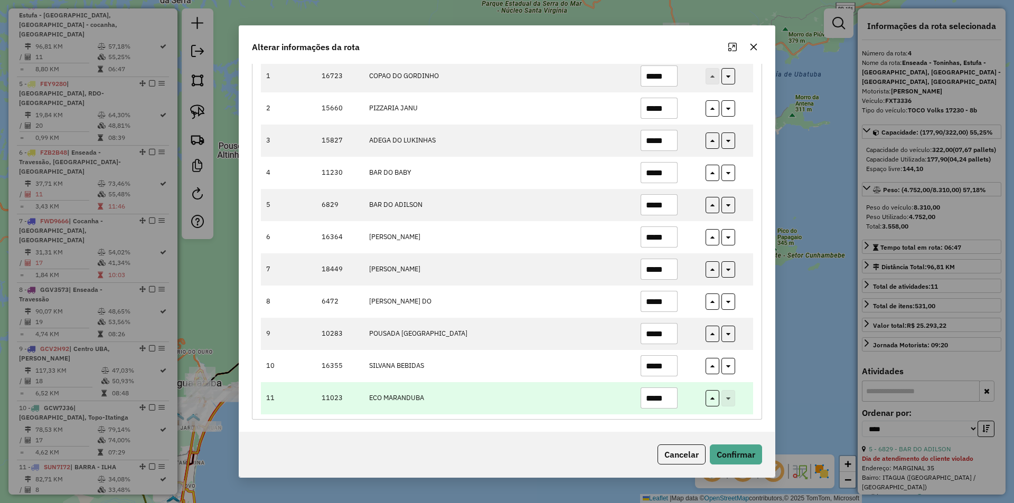
type input "*****"
click at [649, 398] on input "*****" at bounding box center [659, 398] width 37 height 21
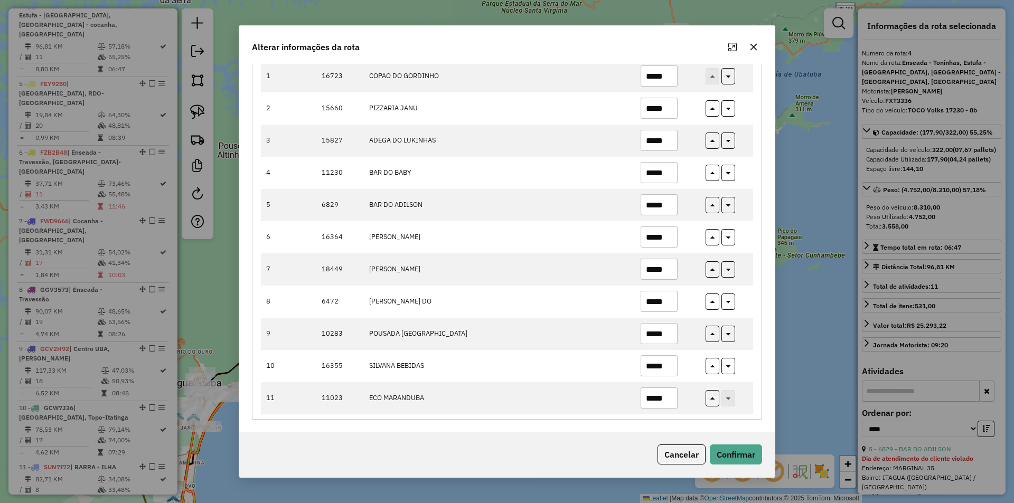
type input "*****"
click at [745, 456] on button "Confirmar" at bounding box center [736, 455] width 52 height 20
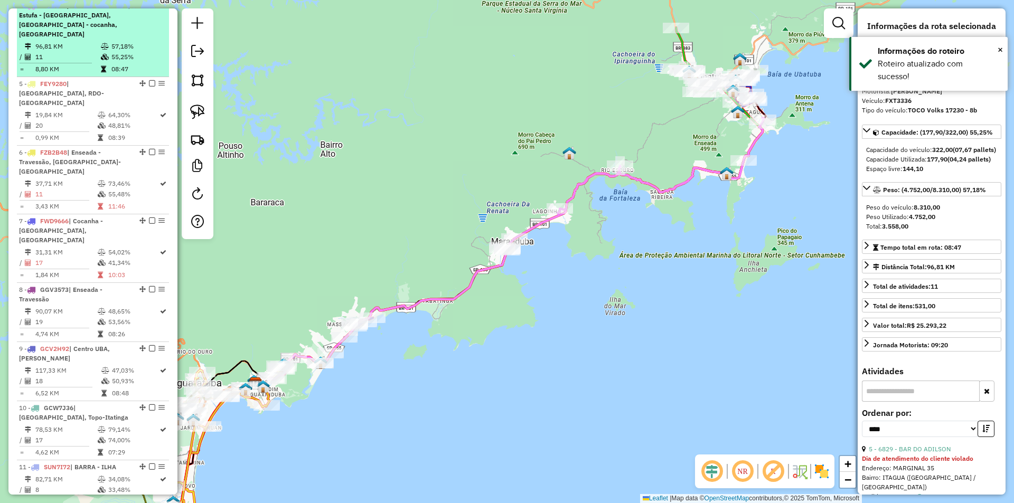
click at [150, 8] on em at bounding box center [152, 5] width 6 height 6
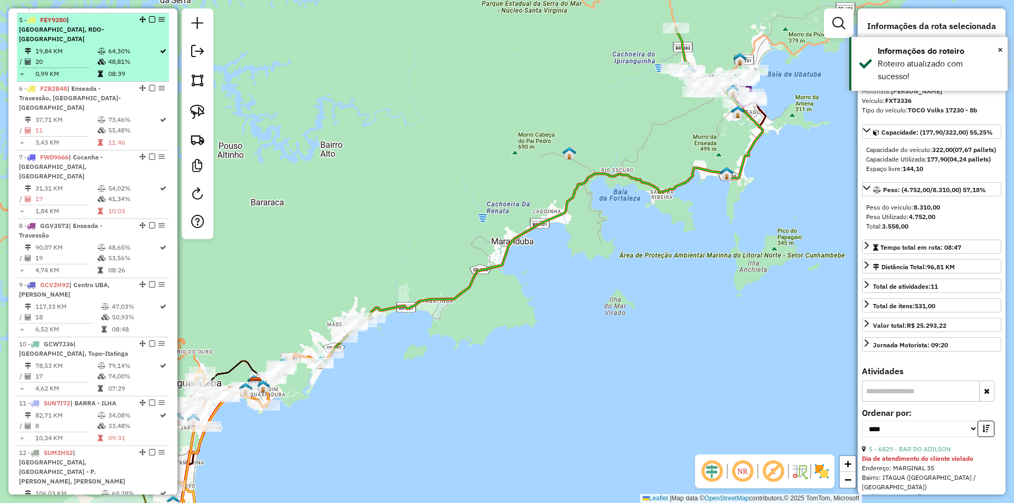
click at [124, 81] on li "5 - FEY9280 | [GEOGRAPHIC_DATA], RDO-[GEOGRAPHIC_DATA] 19,84 KM 64,30% / 20 48,…" at bounding box center [93, 47] width 152 height 69
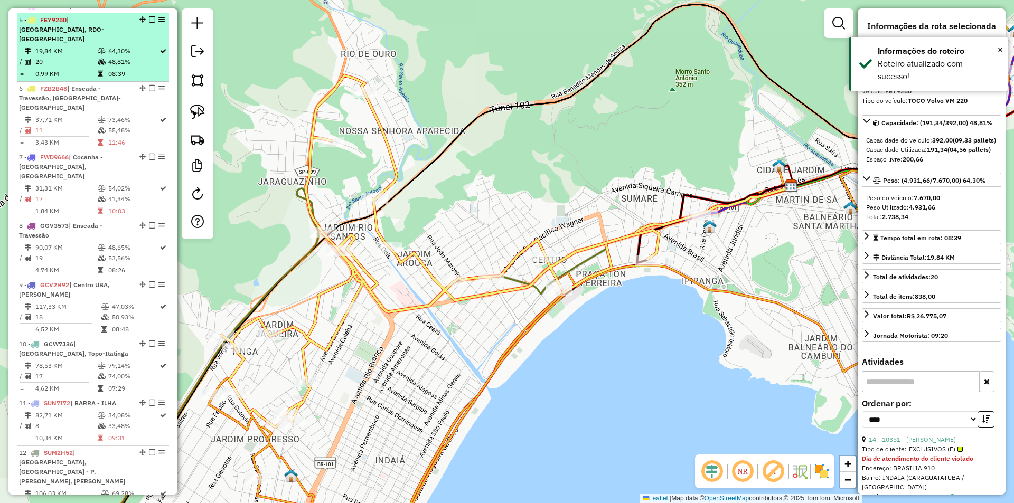
click at [149, 23] on em at bounding box center [152, 19] width 6 height 6
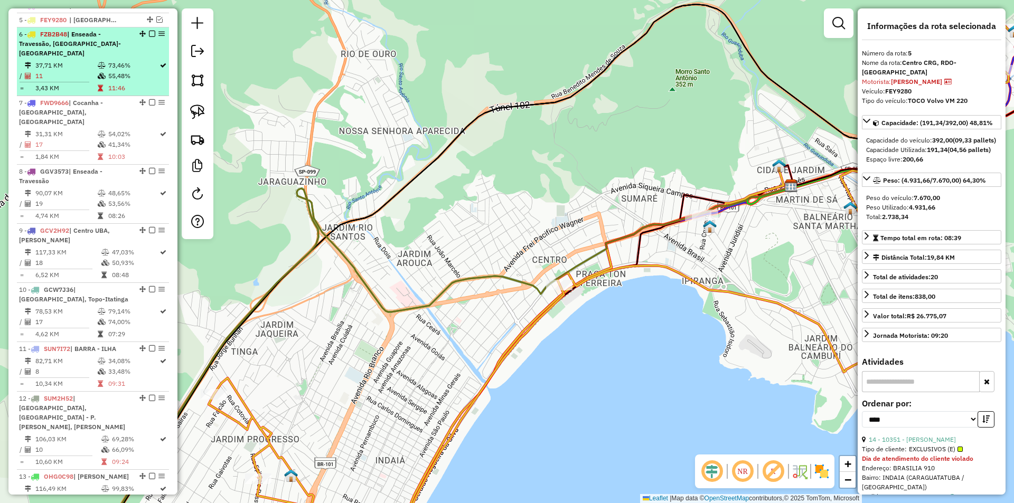
click at [124, 78] on td "55,48%" at bounding box center [133, 76] width 51 height 11
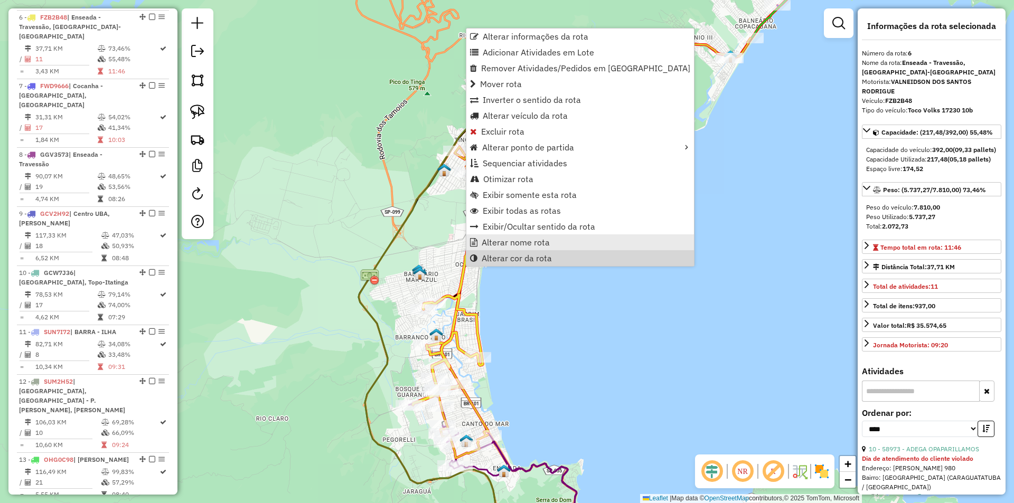
scroll to position [503, 0]
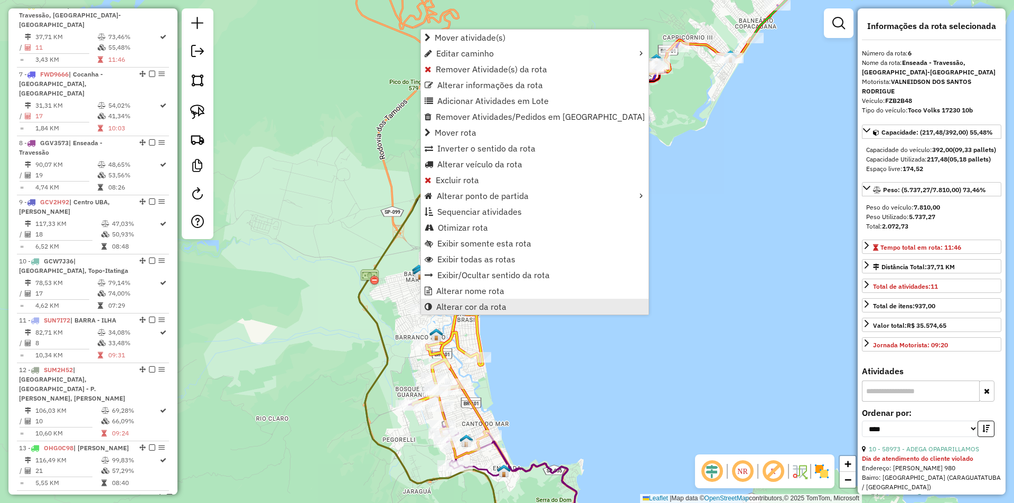
click at [454, 303] on span "Alterar cor da rota" at bounding box center [471, 307] width 70 height 8
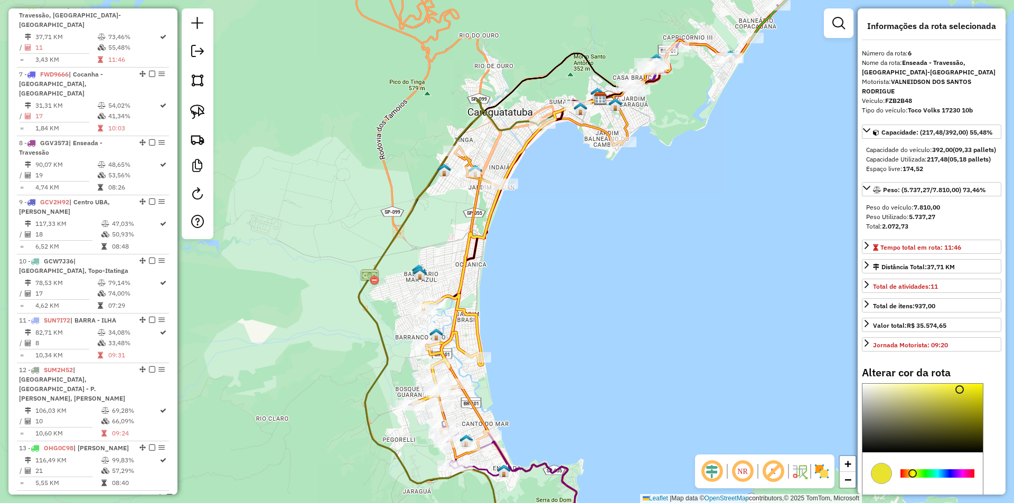
scroll to position [106, 0]
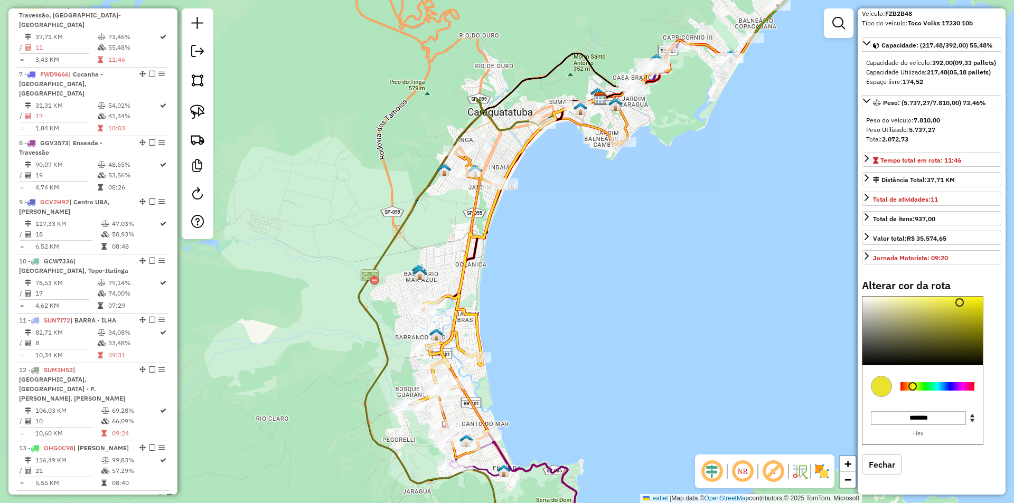
type input "*******"
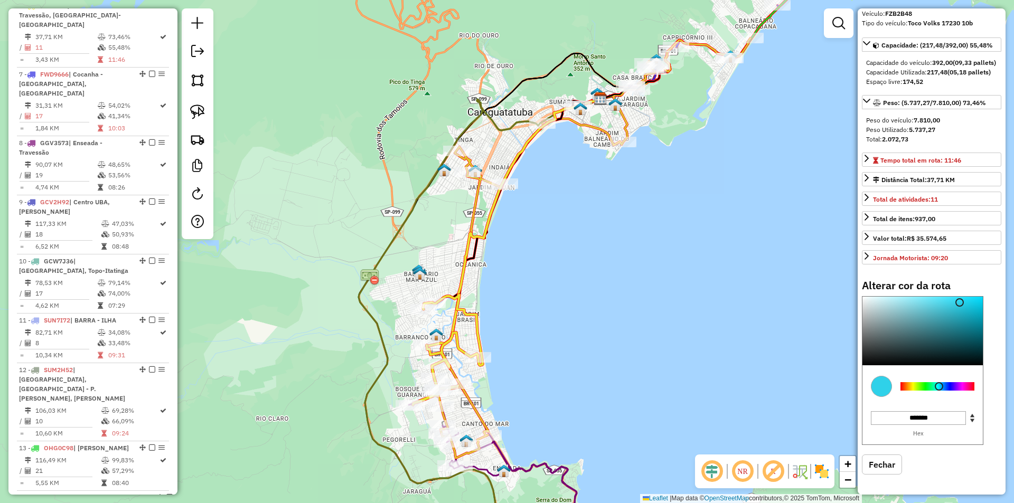
click at [939, 385] on div at bounding box center [938, 386] width 74 height 8
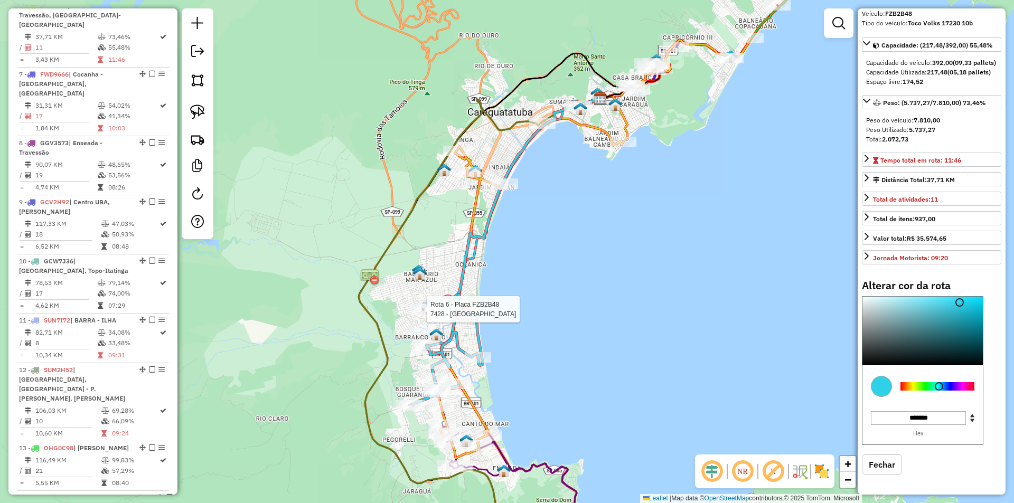
select select "*********"
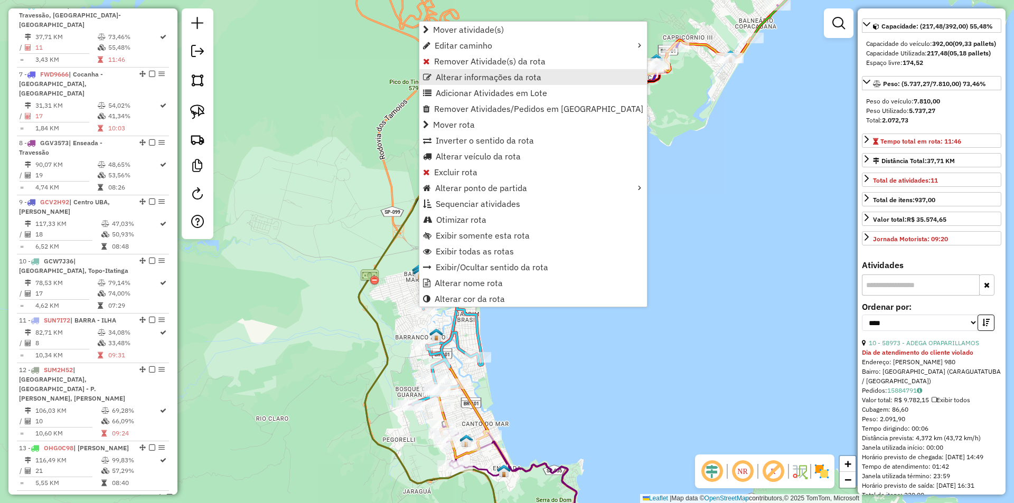
click at [449, 77] on span "Alterar informações da rota" at bounding box center [489, 77] width 106 height 8
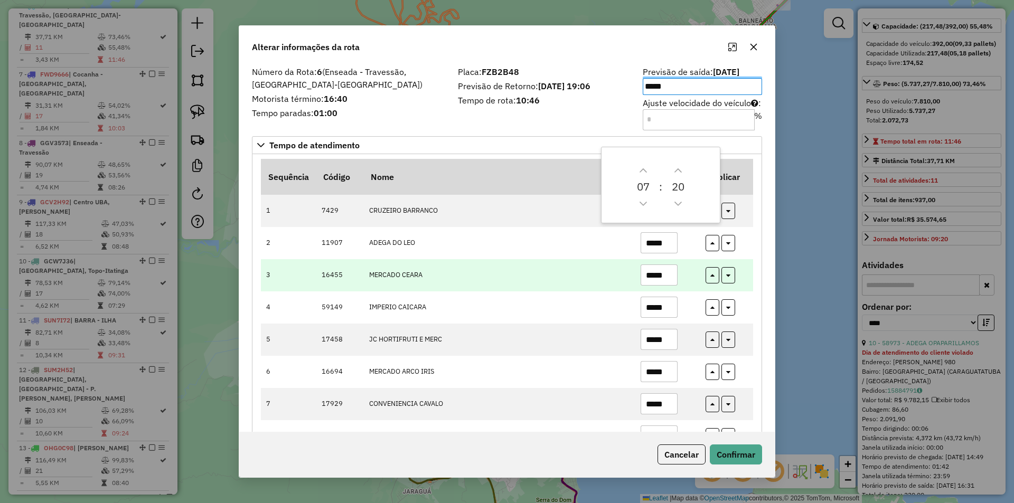
click at [666, 277] on input "*****" at bounding box center [659, 275] width 37 height 21
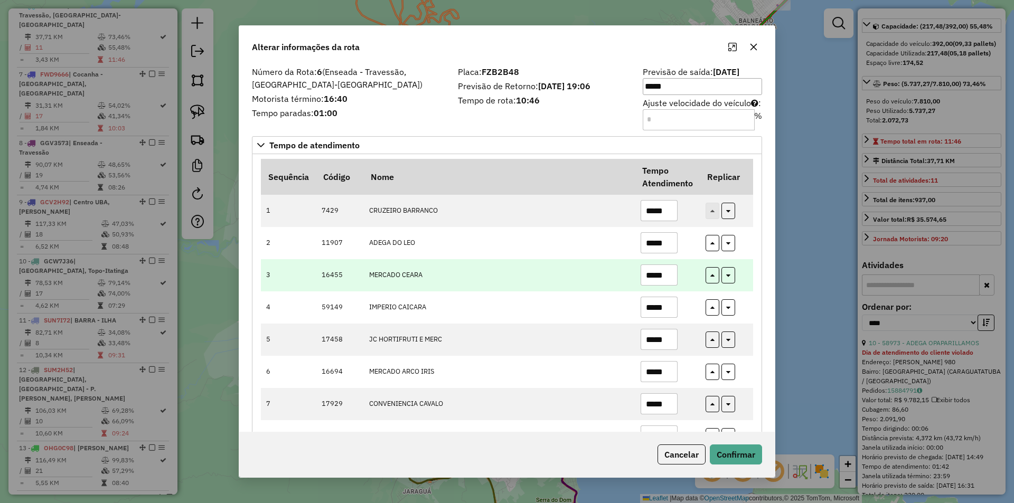
click at [666, 277] on input "*****" at bounding box center [659, 275] width 37 height 21
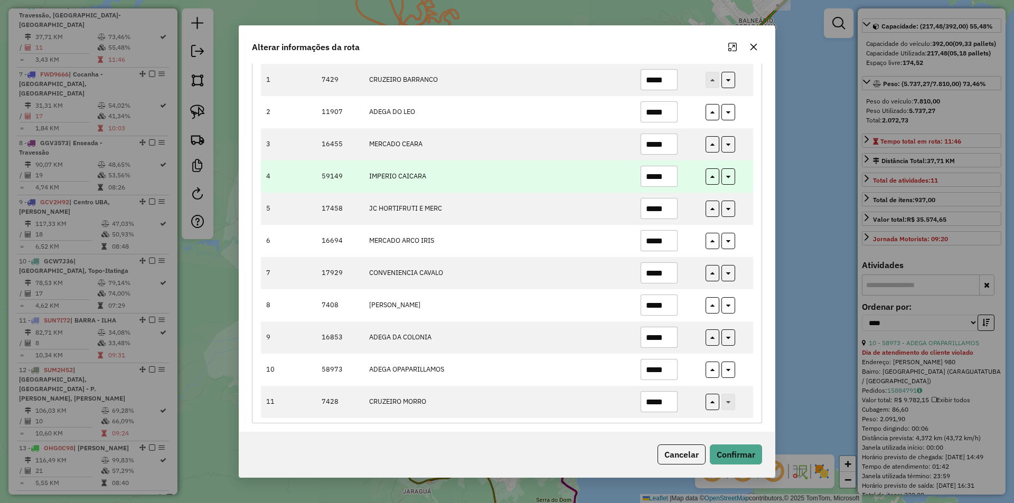
scroll to position [136, 0]
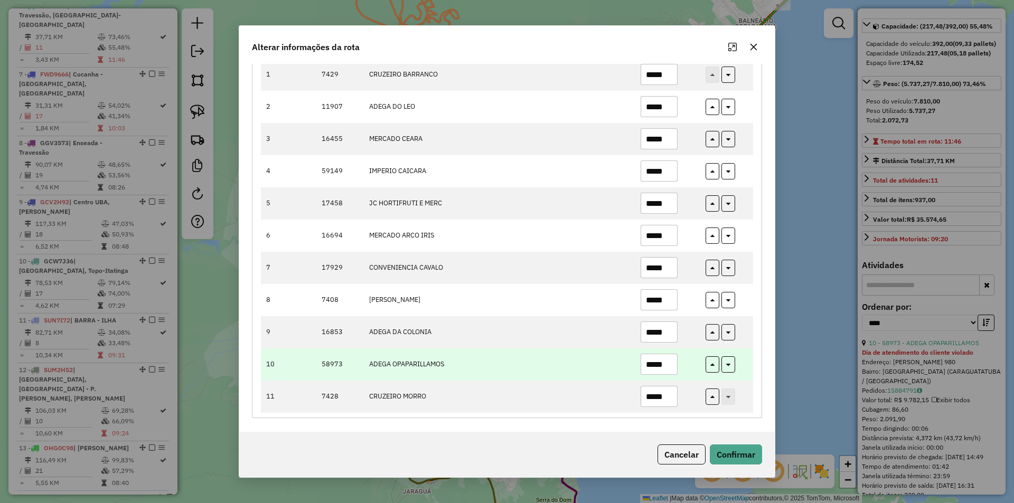
type input "*****"
click at [663, 366] on input "*****" at bounding box center [659, 364] width 37 height 21
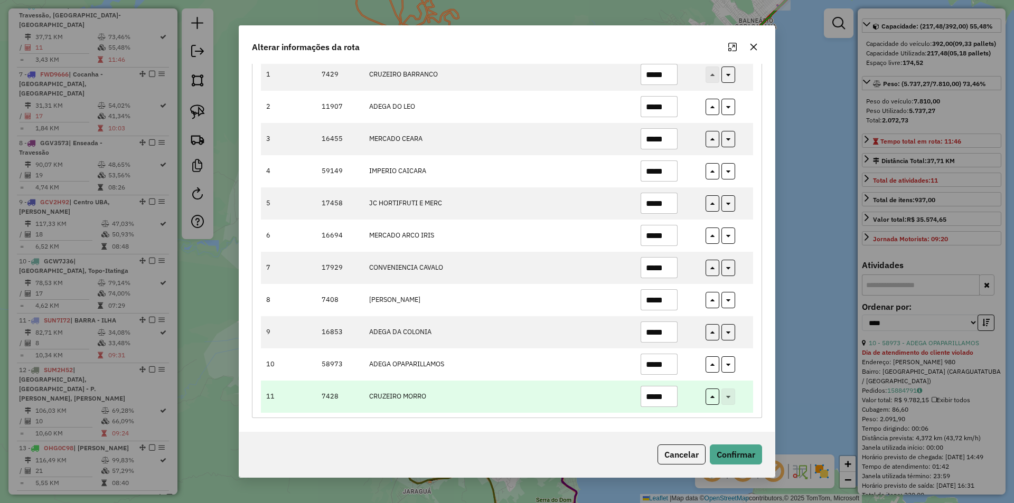
type input "*****"
click at [648, 394] on input "*****" at bounding box center [659, 396] width 37 height 21
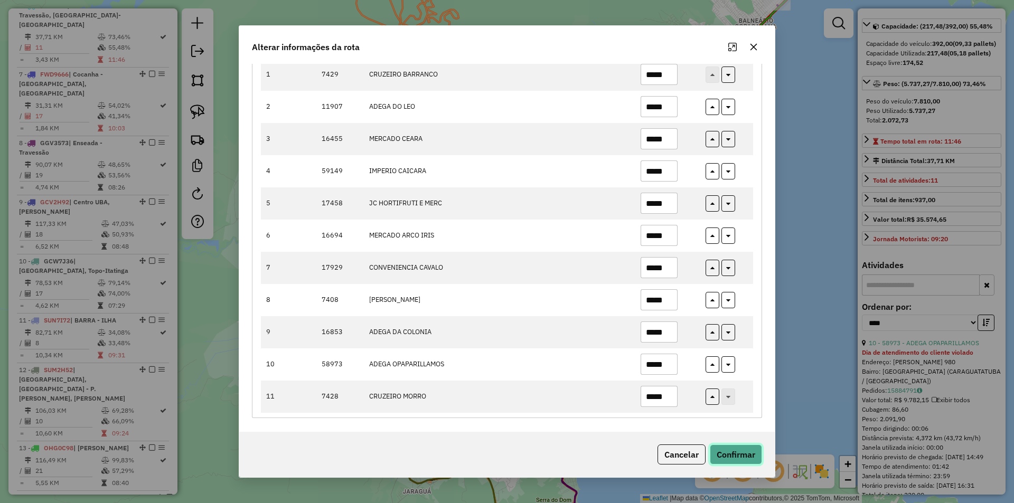
click at [730, 452] on button "Confirmar" at bounding box center [736, 455] width 52 height 20
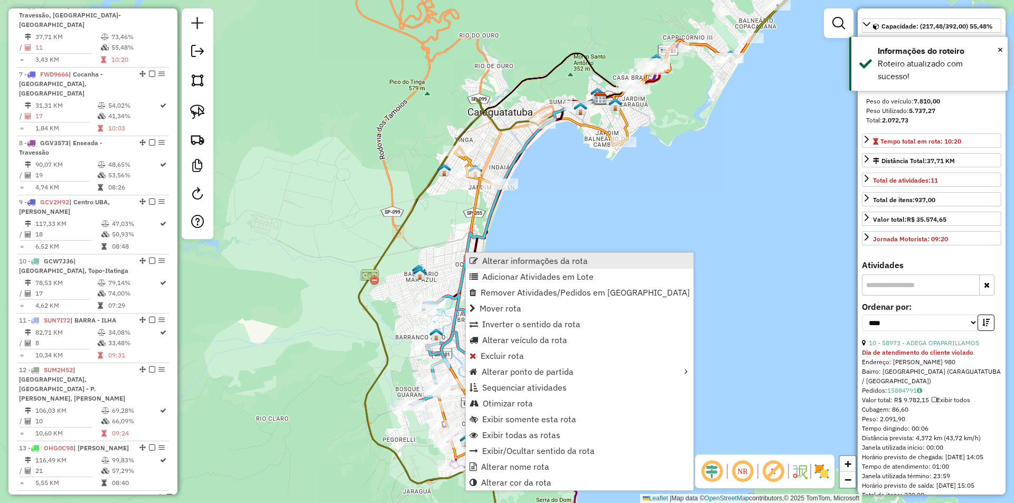
click at [495, 260] on span "Alterar informações da rota" at bounding box center [535, 261] width 106 height 8
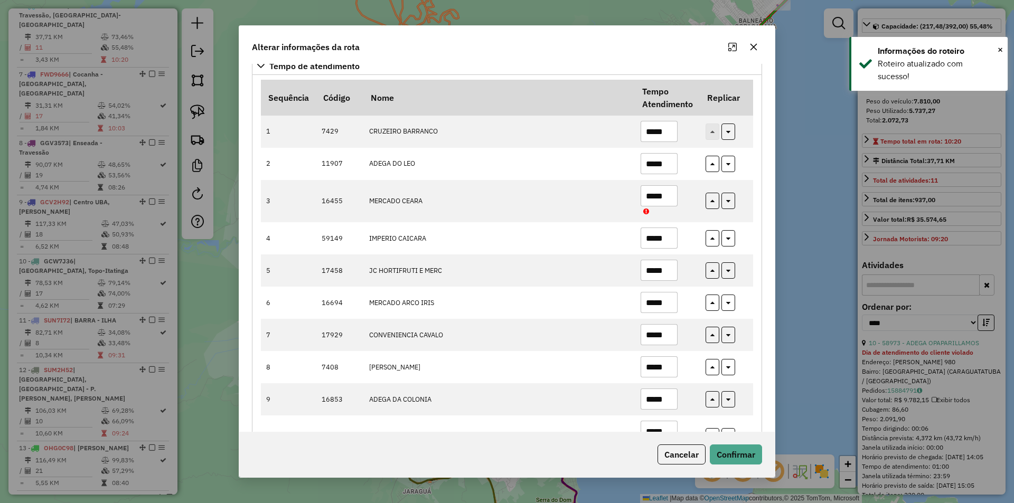
scroll to position [156, 0]
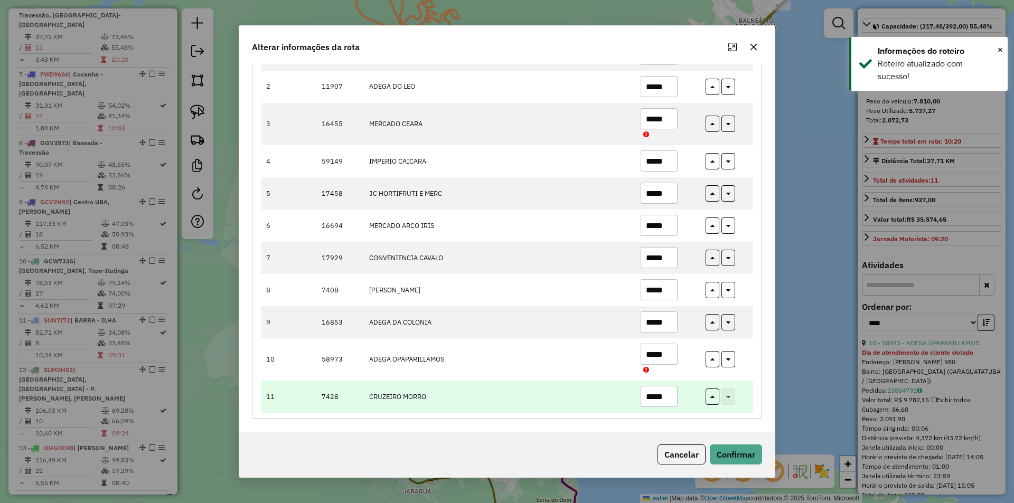
click at [643, 396] on input "*****" at bounding box center [659, 396] width 37 height 21
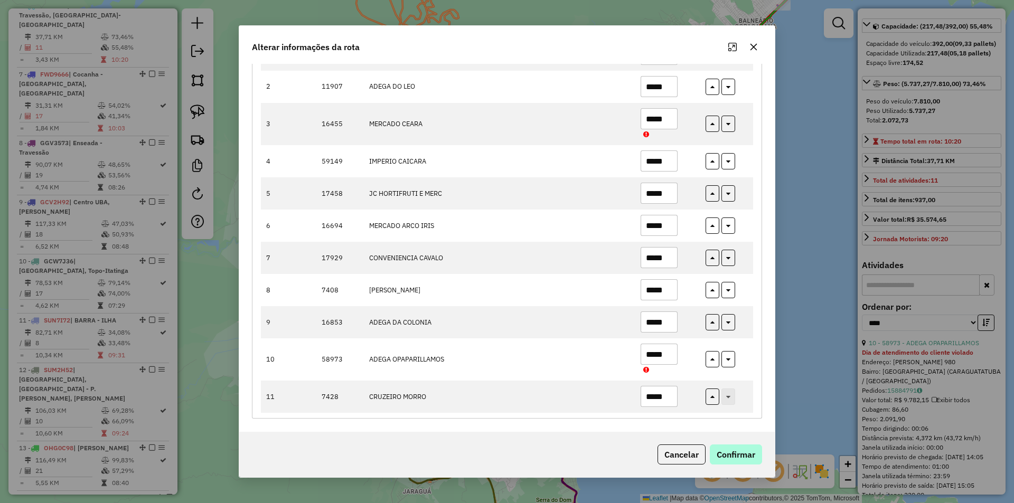
type input "*****"
click at [737, 449] on button "Confirmar" at bounding box center [736, 455] width 52 height 20
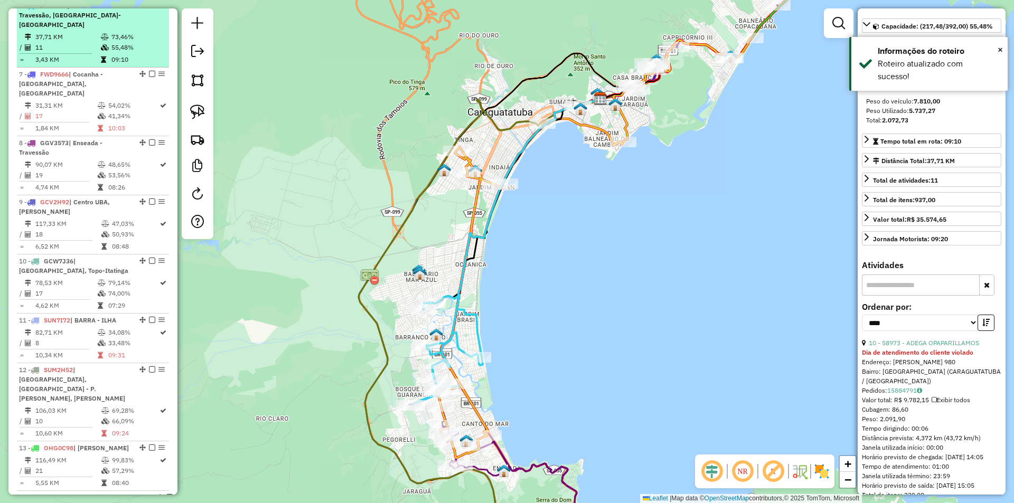
click at [150, 8] on em at bounding box center [152, 5] width 6 height 6
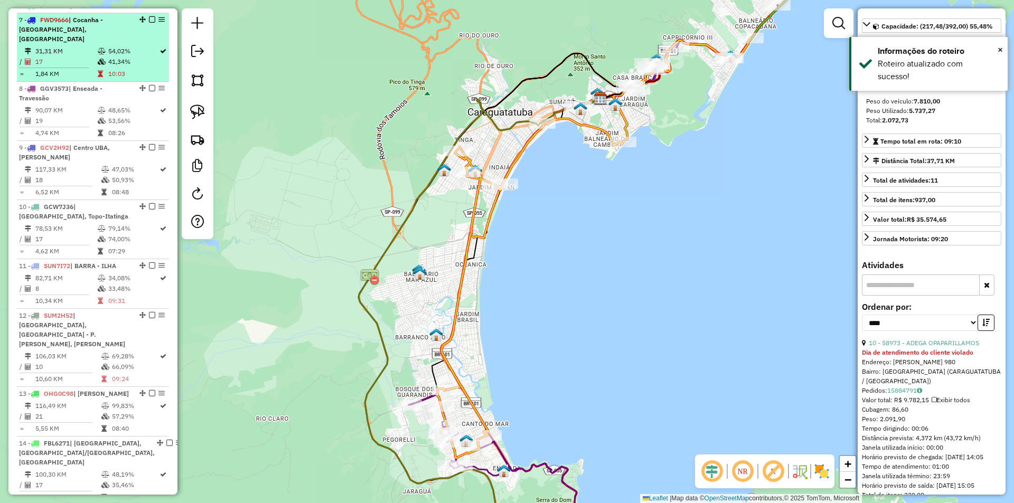
click at [122, 59] on td "41,34%" at bounding box center [133, 62] width 51 height 11
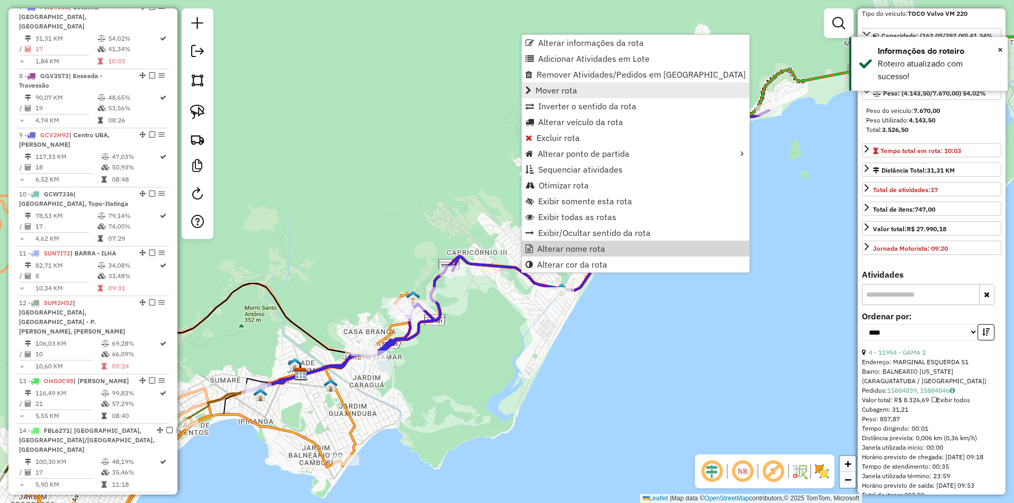
scroll to position [517, 0]
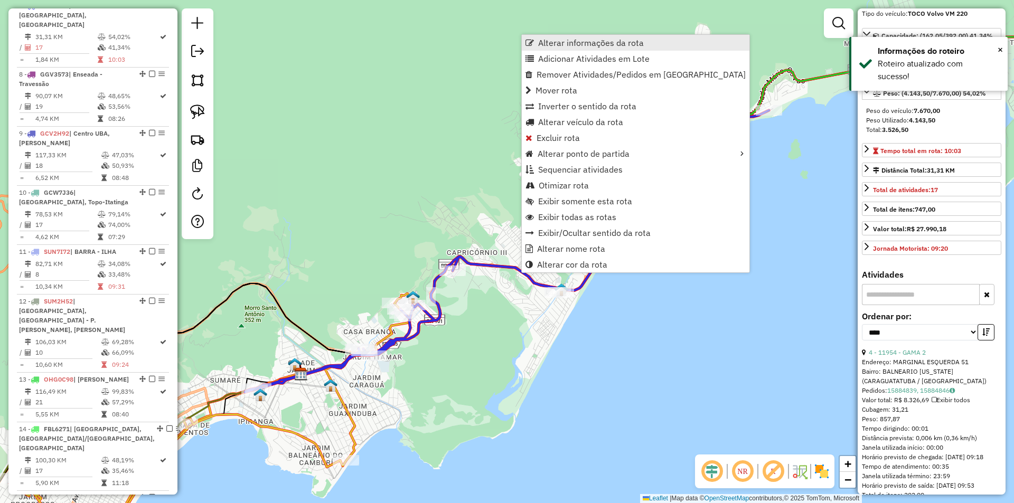
click at [561, 45] on span "Alterar informações da rota" at bounding box center [591, 43] width 106 height 8
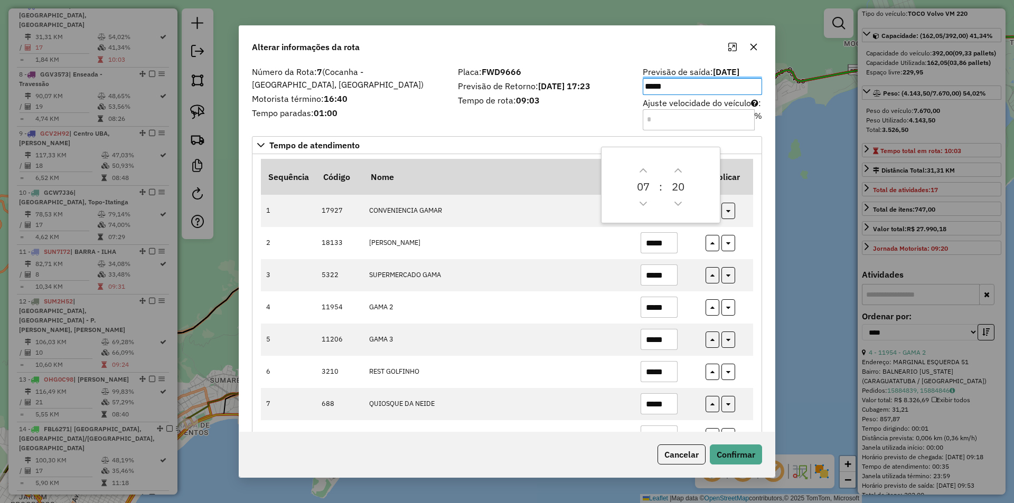
click at [755, 301] on div "Sequência Código Nome Tempo Atendimento Replicar 1 17927 CONVENIENCIA GAMAR ***…" at bounding box center [507, 451] width 510 height 594
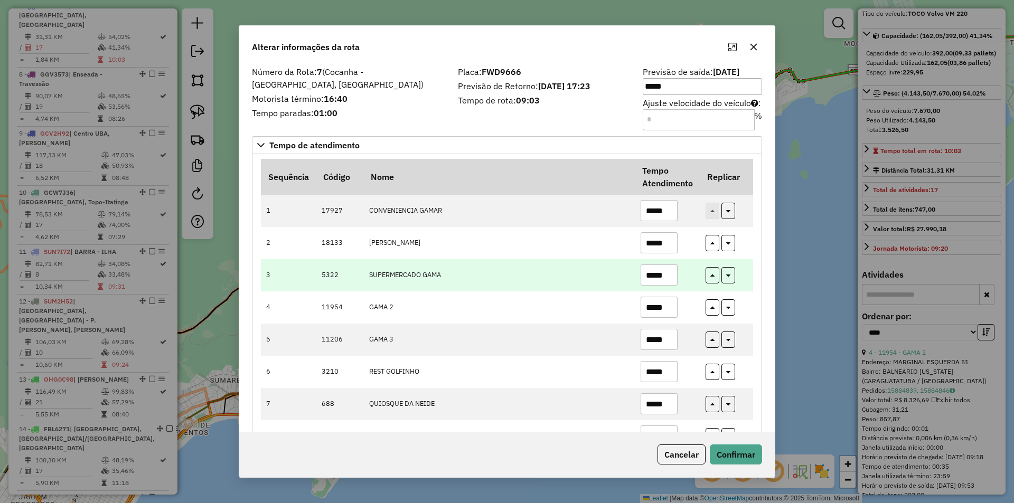
click at [663, 272] on input "*****" at bounding box center [659, 275] width 37 height 21
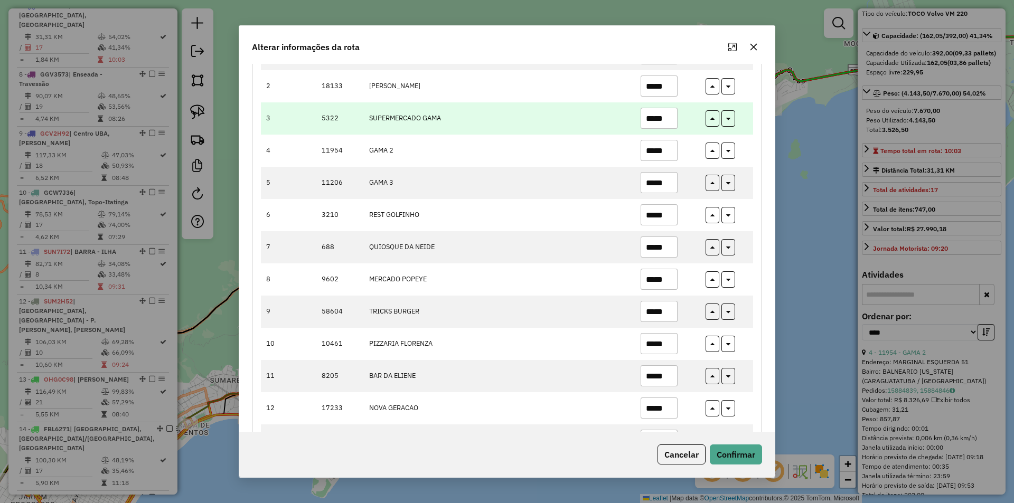
scroll to position [211, 0]
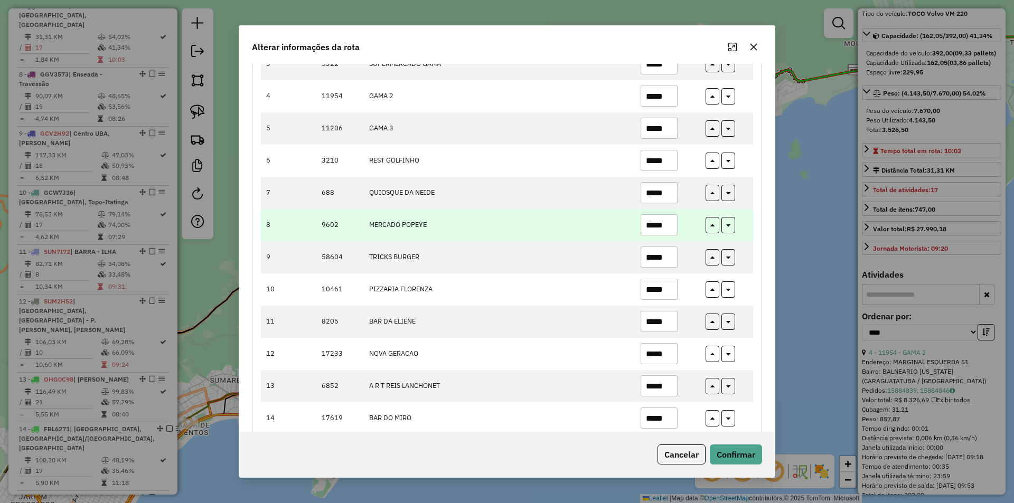
type input "*****"
click at [649, 222] on input "*****" at bounding box center [659, 224] width 37 height 21
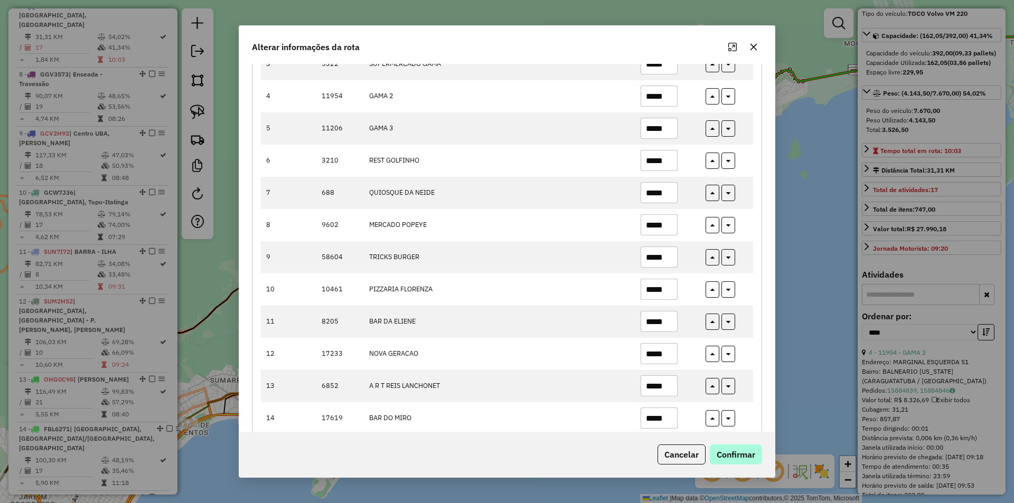
type input "*****"
drag, startPoint x: 730, startPoint y: 455, endPoint x: 721, endPoint y: 460, distance: 9.9
click at [730, 456] on button "Confirmar" at bounding box center [736, 455] width 52 height 20
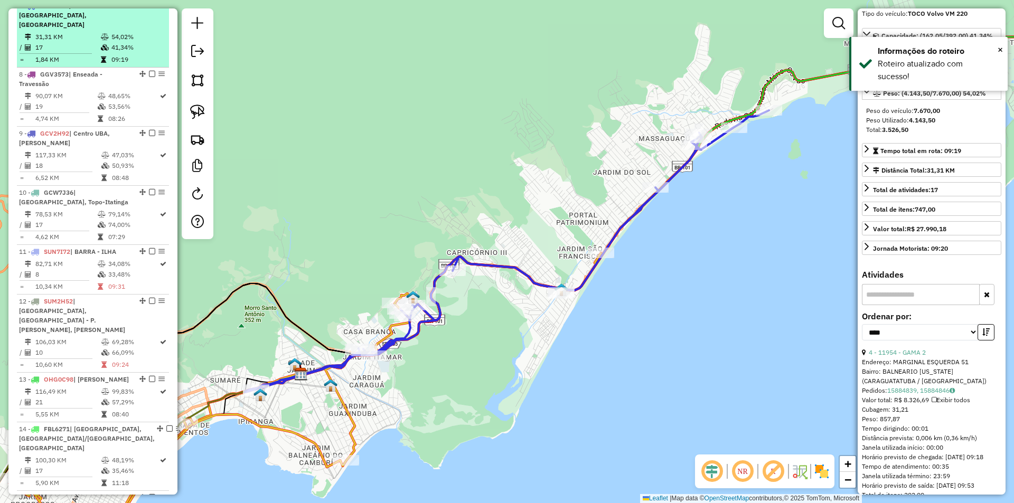
click at [150, 8] on em at bounding box center [152, 5] width 6 height 6
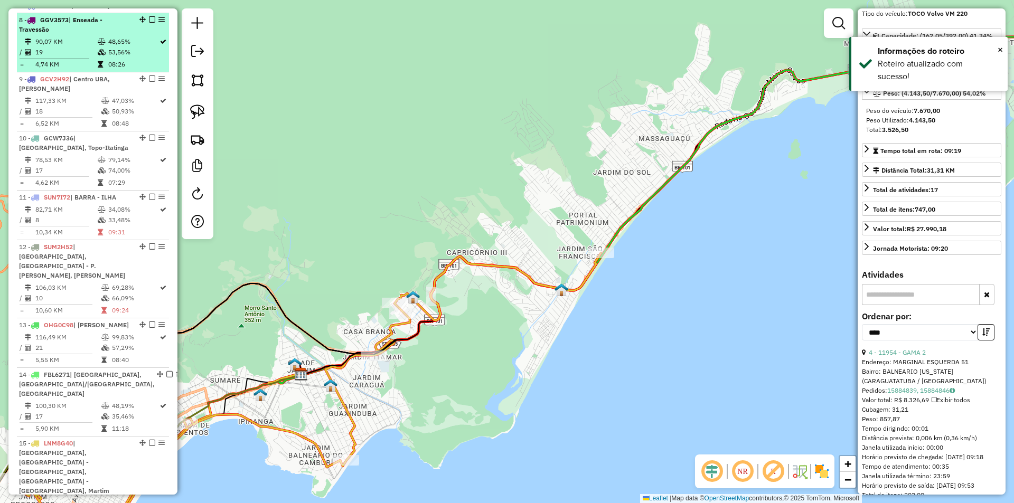
click at [123, 47] on td "48,65%" at bounding box center [133, 41] width 51 height 11
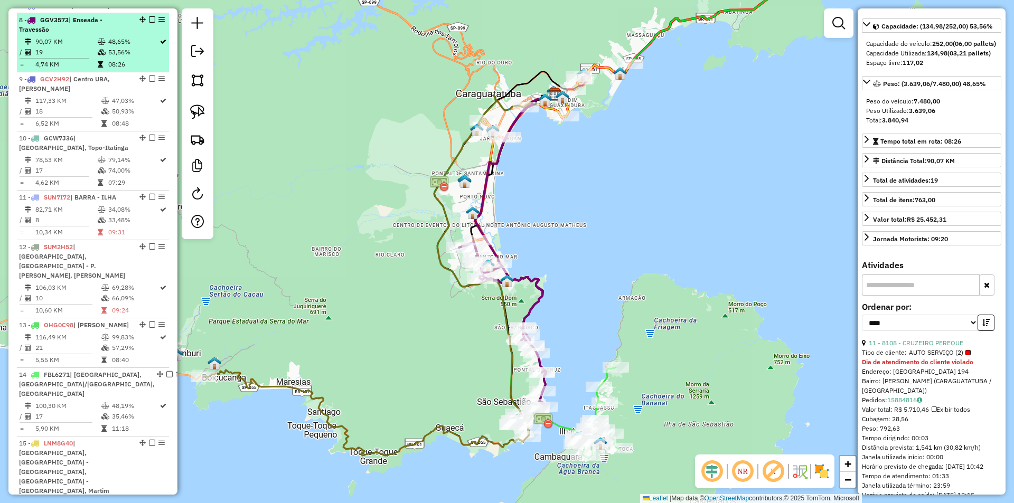
click at [149, 23] on em at bounding box center [152, 19] width 6 height 6
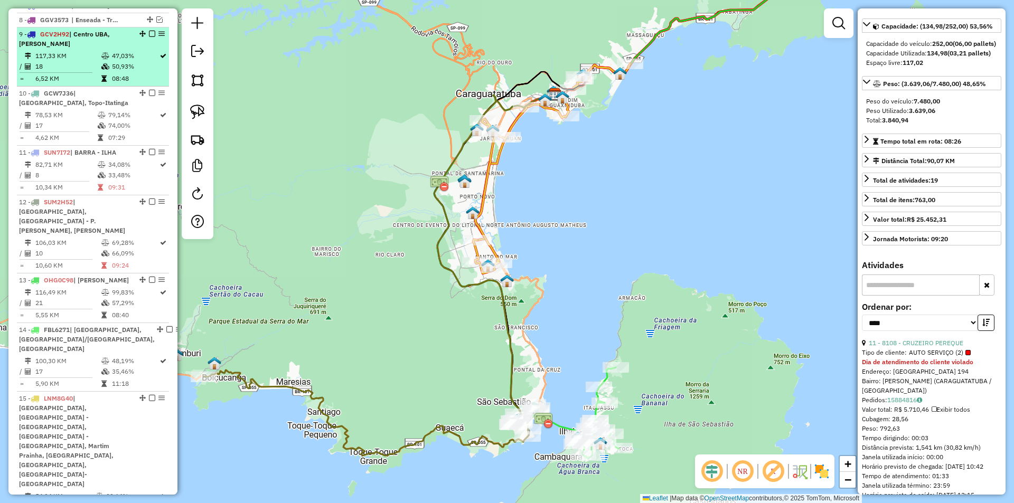
click at [120, 61] on td "47,03%" at bounding box center [135, 56] width 48 height 11
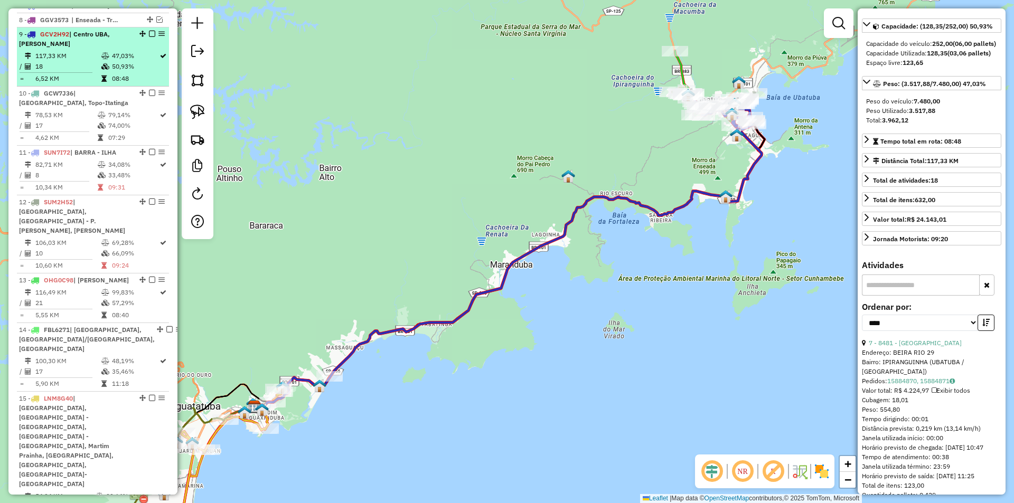
click at [149, 37] on em at bounding box center [152, 34] width 6 height 6
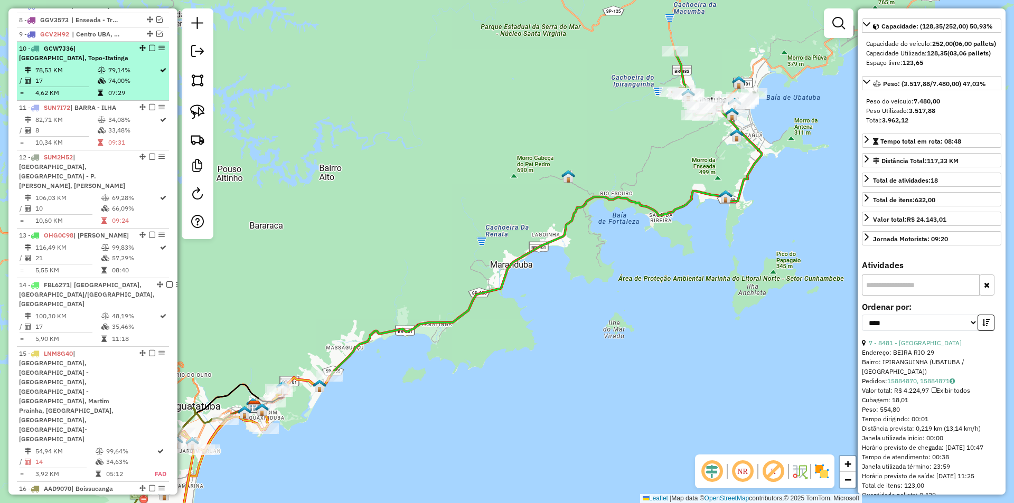
click at [124, 76] on td "79,14%" at bounding box center [133, 70] width 51 height 11
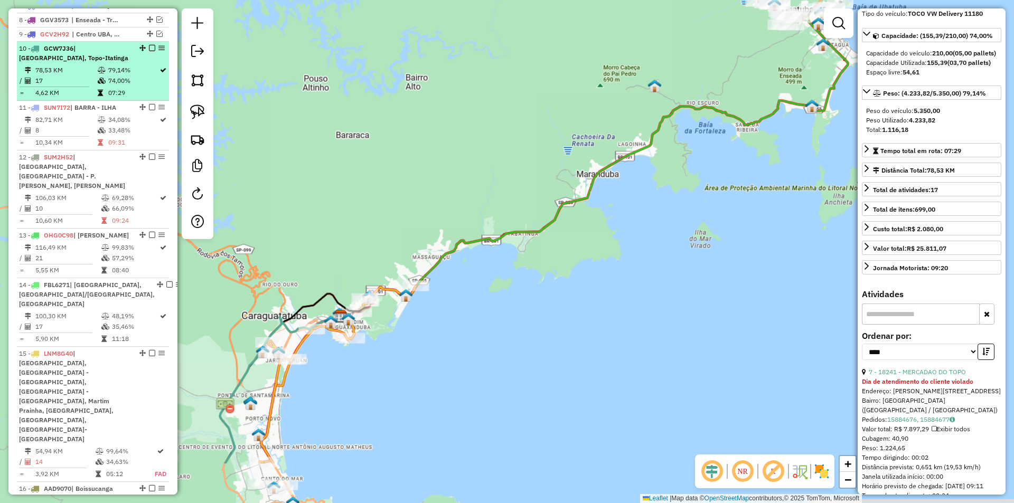
scroll to position [106, 0]
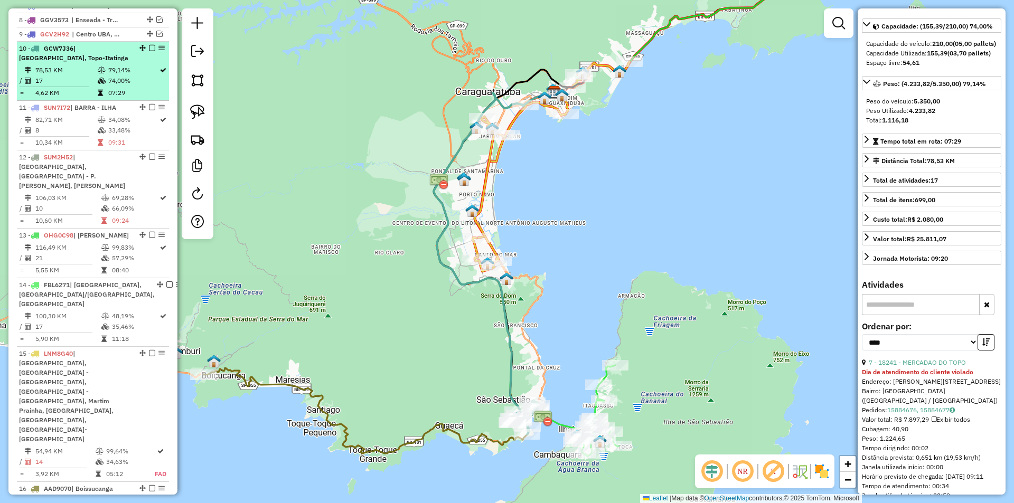
click at [149, 51] on em at bounding box center [152, 48] width 6 height 6
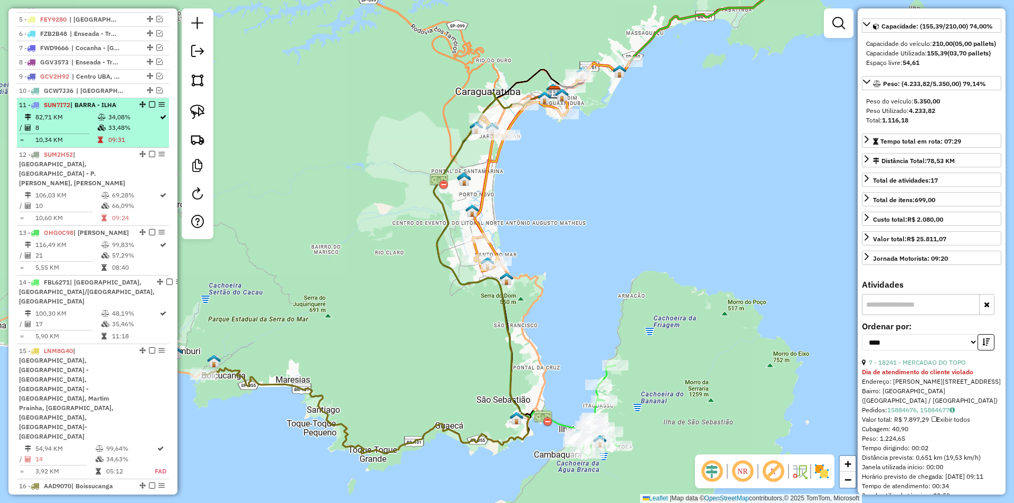
click at [113, 133] on td "33,48%" at bounding box center [133, 128] width 51 height 11
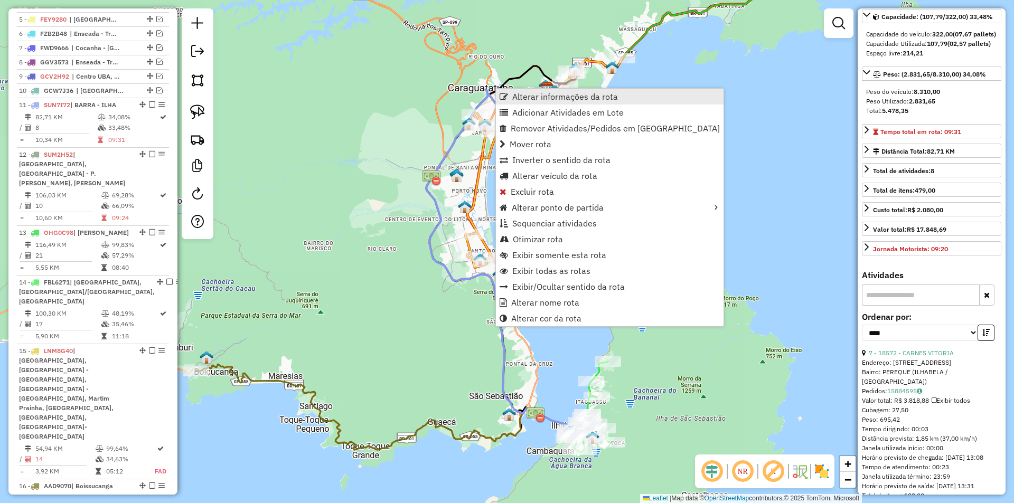
click at [514, 90] on link "Alterar informações da rota" at bounding box center [610, 97] width 228 height 16
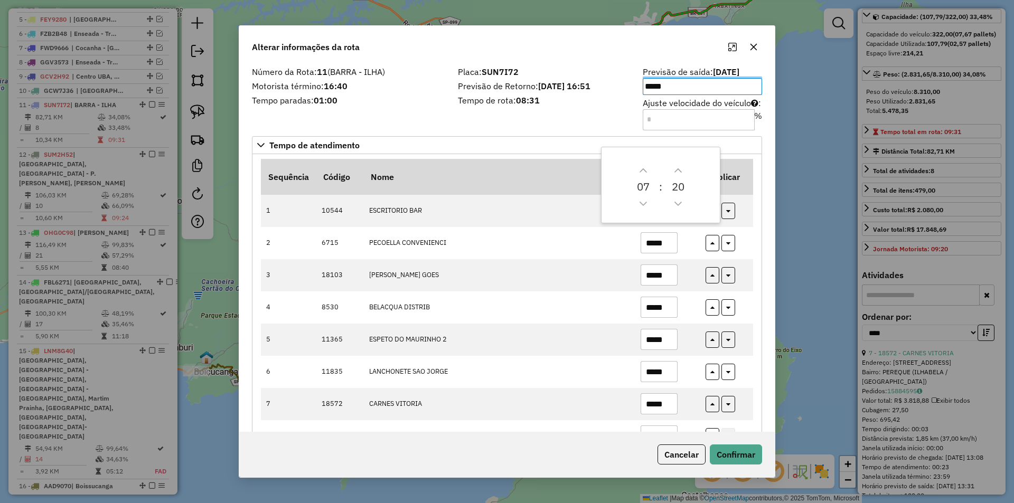
click at [764, 335] on div "Número da Rota: 11 (BARRA - ILHA) Motorista término: 16:40 Tempo paradas: 01:00…" at bounding box center [507, 248] width 536 height 369
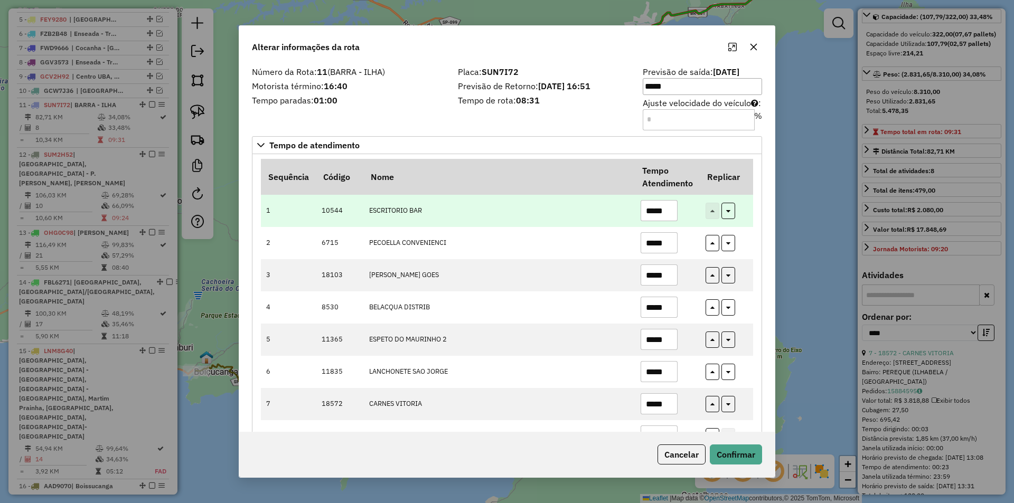
click at [660, 216] on input "*****" at bounding box center [659, 210] width 37 height 21
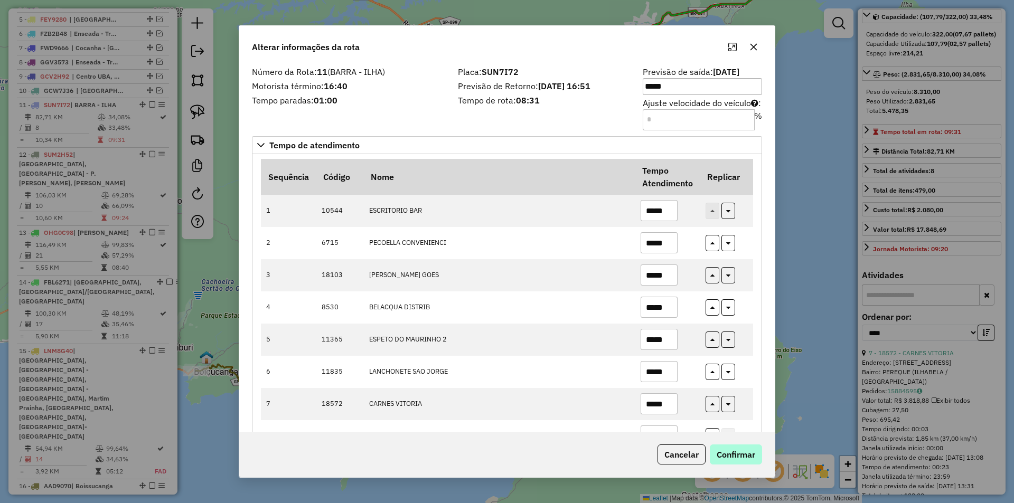
type input "*****"
click at [733, 458] on button "Confirmar" at bounding box center [736, 455] width 52 height 20
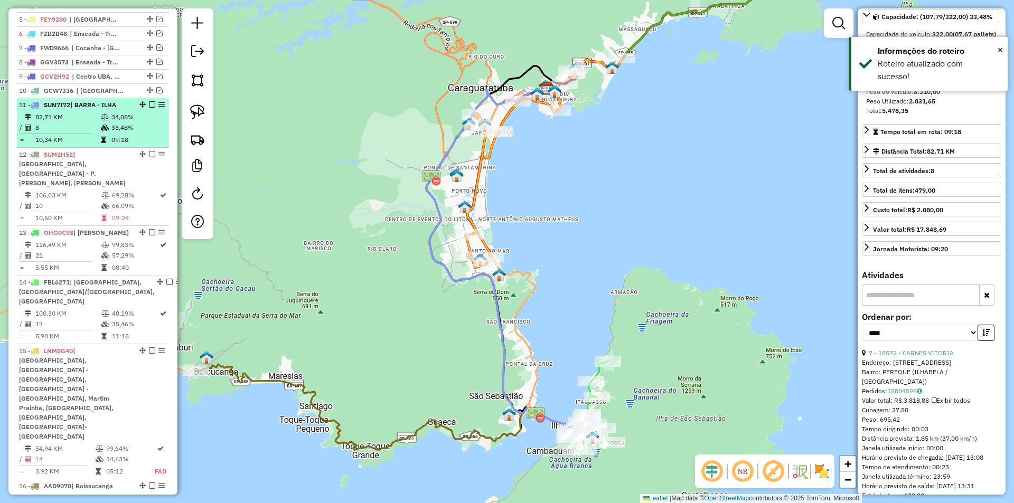
click at [149, 108] on em at bounding box center [152, 104] width 6 height 6
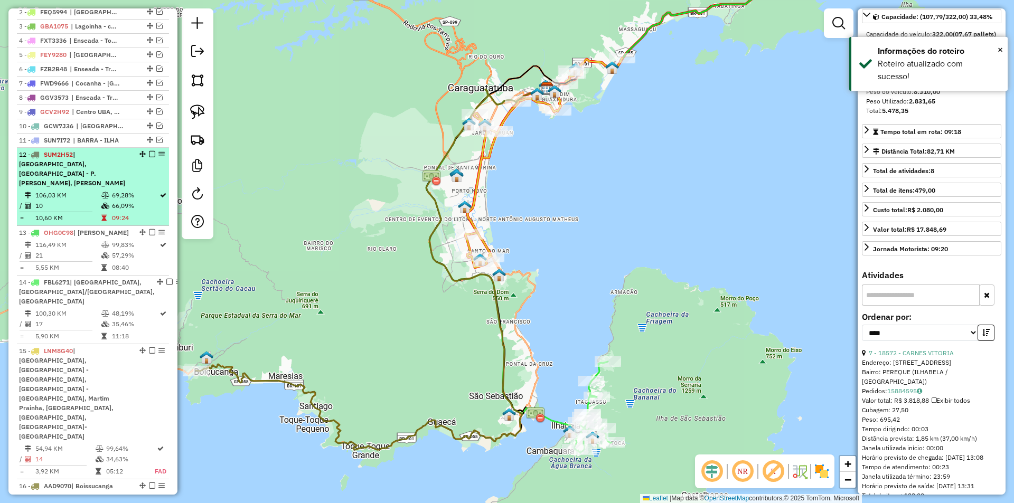
click at [124, 175] on div "12 - SUM2H52 | [GEOGRAPHIC_DATA], [GEOGRAPHIC_DATA] - P.[PERSON_NAME], [PERSON_…" at bounding box center [75, 169] width 112 height 38
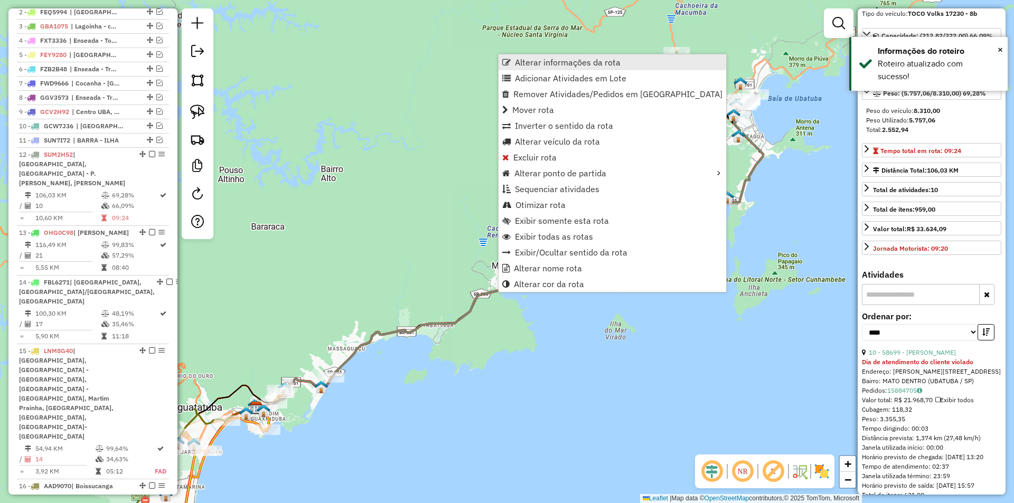
click at [533, 61] on span "Alterar informações da rota" at bounding box center [568, 62] width 106 height 8
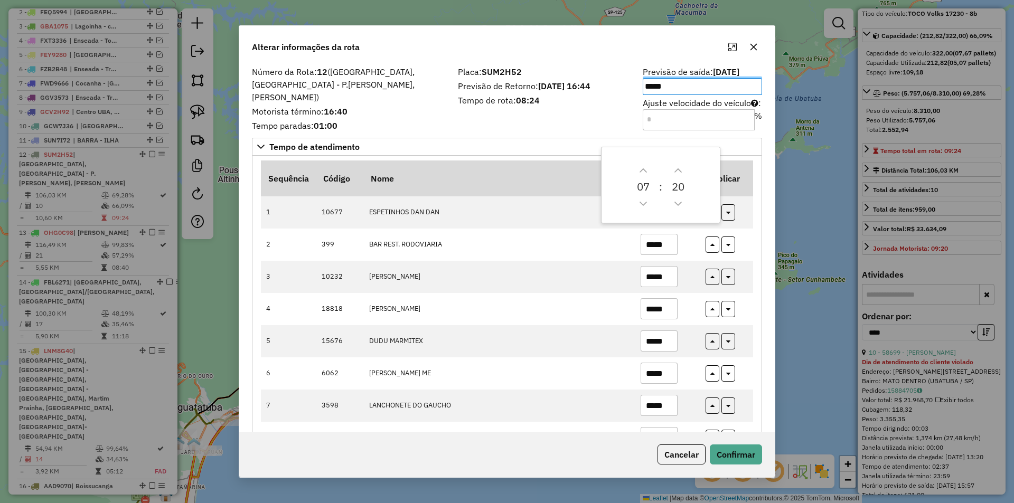
click at [761, 287] on div "Número da Rota: 12 (Centro UBA, [GEOGRAPHIC_DATA] - P.Açu, [PERSON_NAME]) Motor…" at bounding box center [507, 248] width 536 height 369
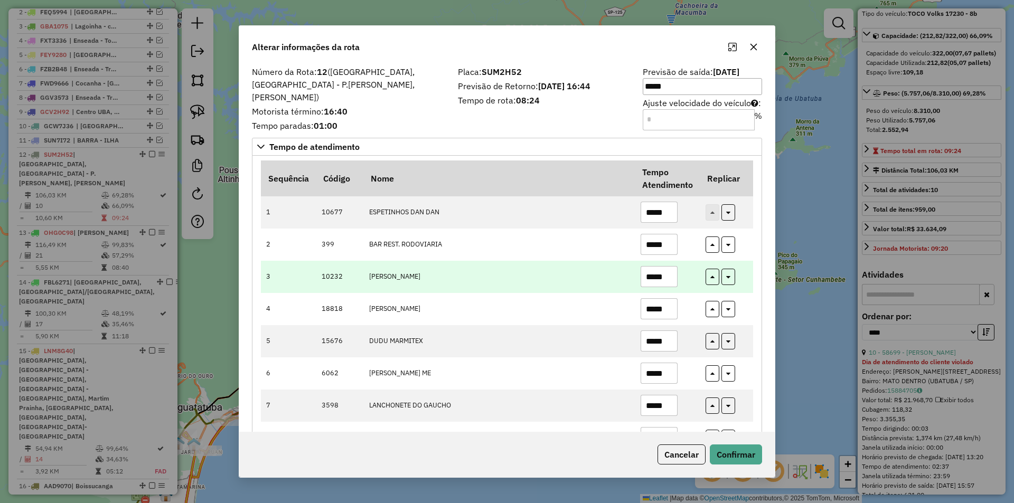
click at [667, 276] on input "*****" at bounding box center [659, 276] width 37 height 21
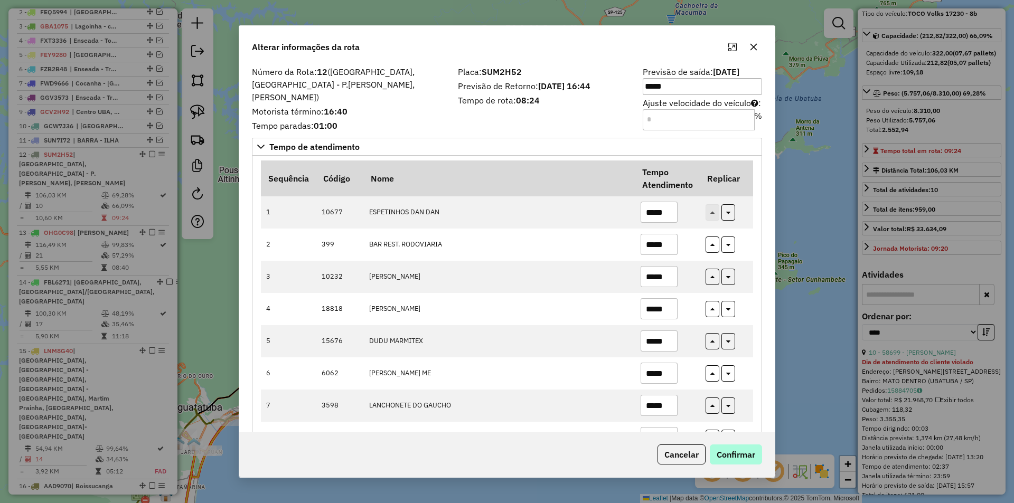
type input "*****"
click at [738, 452] on button "Confirmar" at bounding box center [736, 455] width 52 height 20
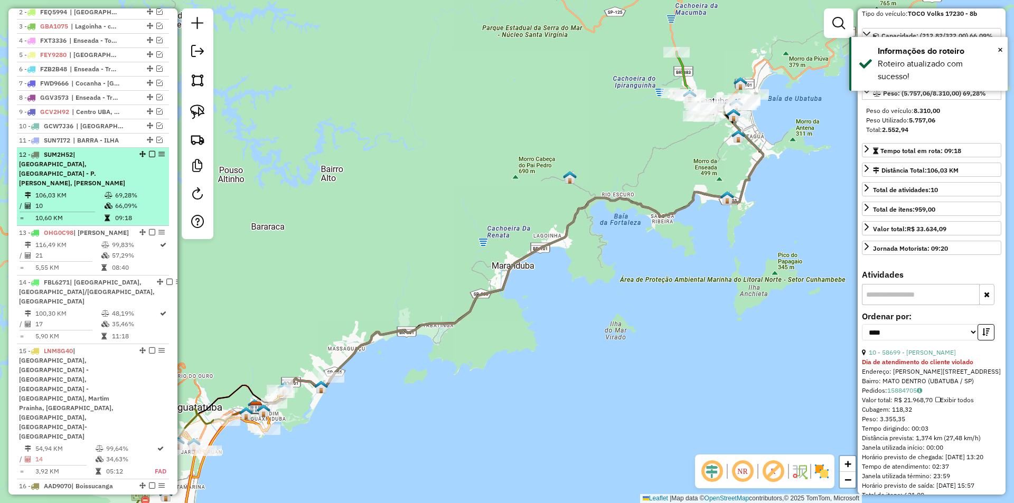
click at [150, 157] on em at bounding box center [152, 154] width 6 height 6
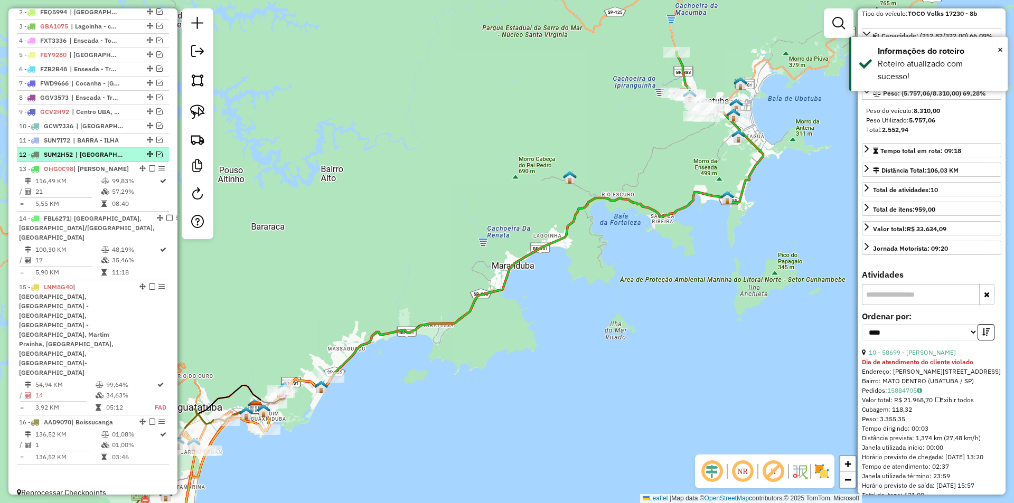
scroll to position [395, 0]
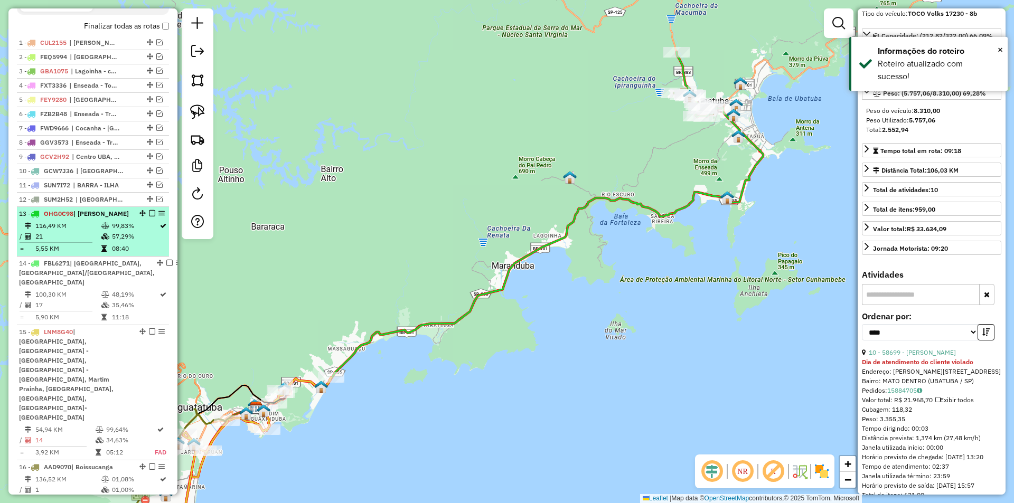
click at [129, 241] on td "57,29%" at bounding box center [135, 236] width 48 height 11
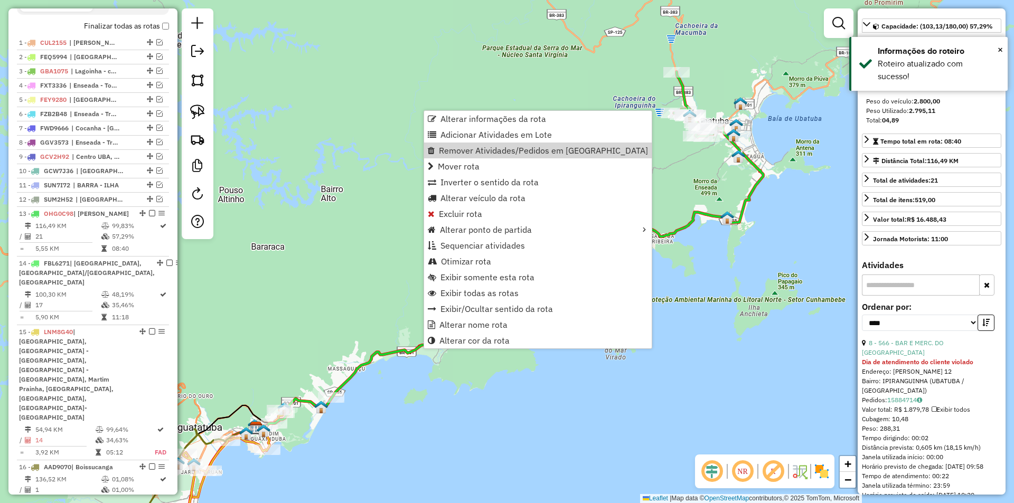
click at [328, 298] on div "Janela de atendimento Grade de atendimento Capacidade Transportadoras Veículos …" at bounding box center [507, 251] width 1014 height 503
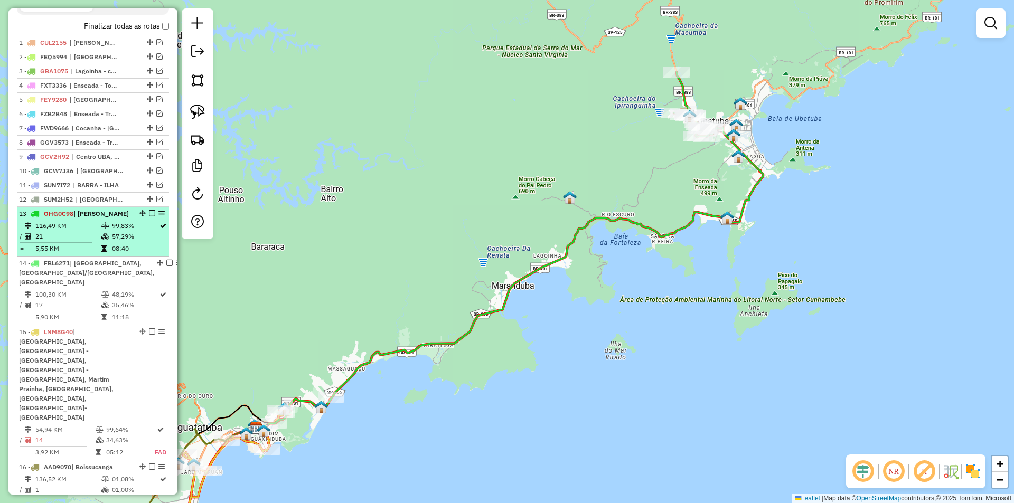
click at [149, 217] on em at bounding box center [152, 213] width 6 height 6
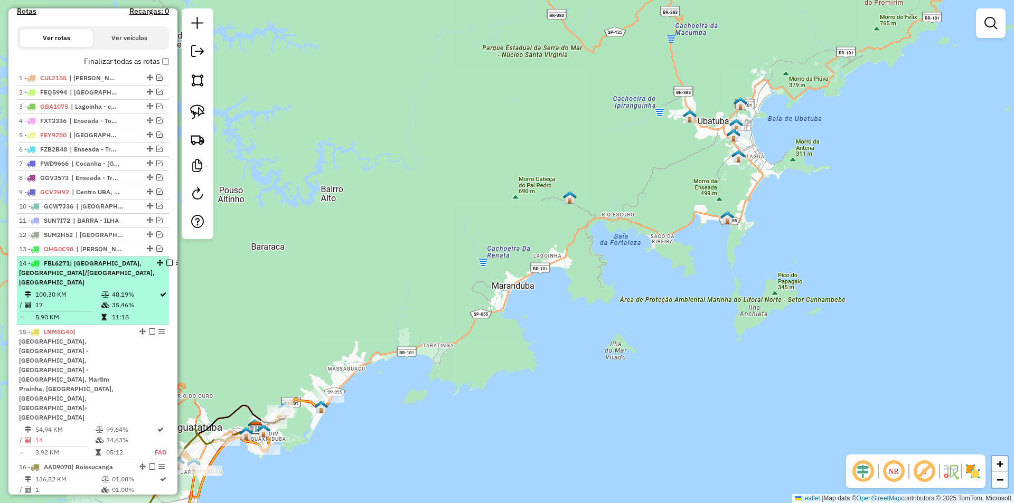
click at [94, 298] on td "100,30 KM" at bounding box center [68, 295] width 66 height 11
select select "*********"
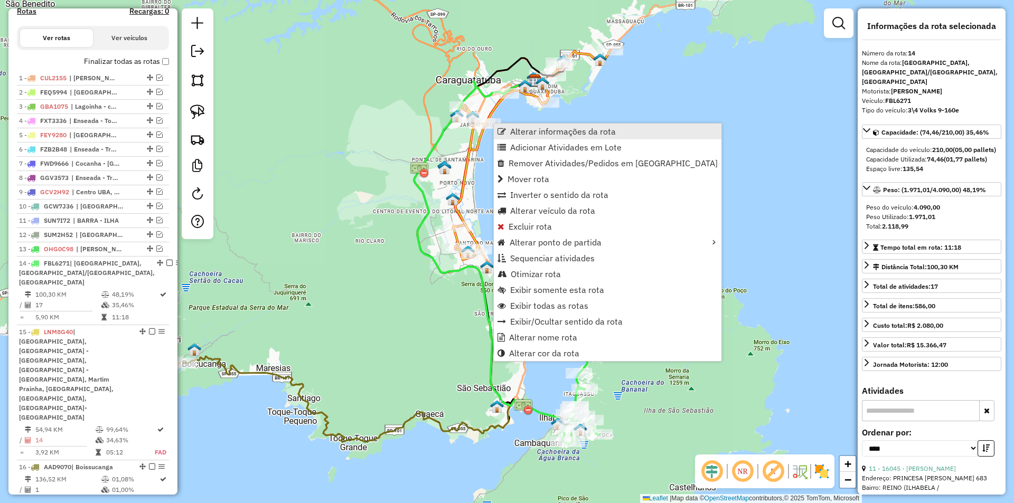
click at [547, 132] on span "Alterar informações da rota" at bounding box center [563, 131] width 106 height 8
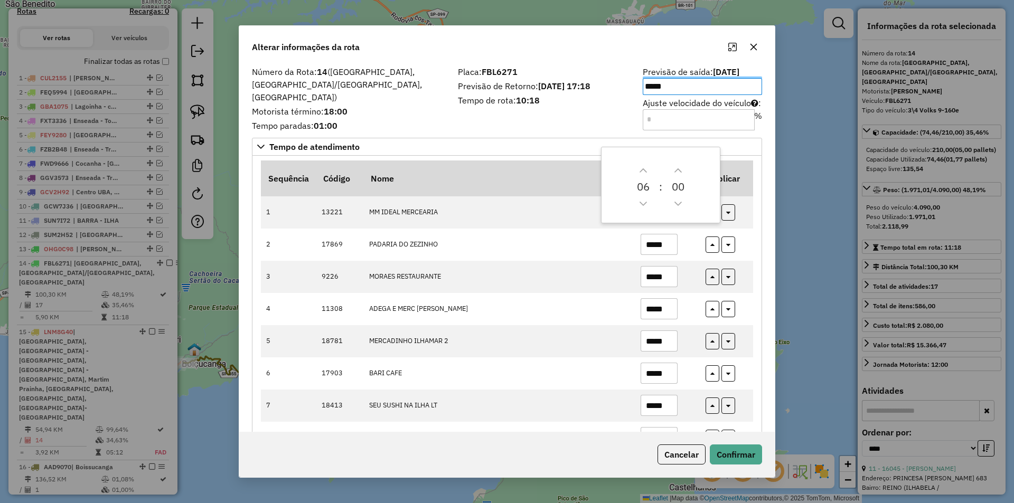
click at [756, 357] on div "Sequência Código Nome Tempo Atendimento Replicar 1 13221 MM IDEAL MERCEARIA ***…" at bounding box center [507, 453] width 510 height 594
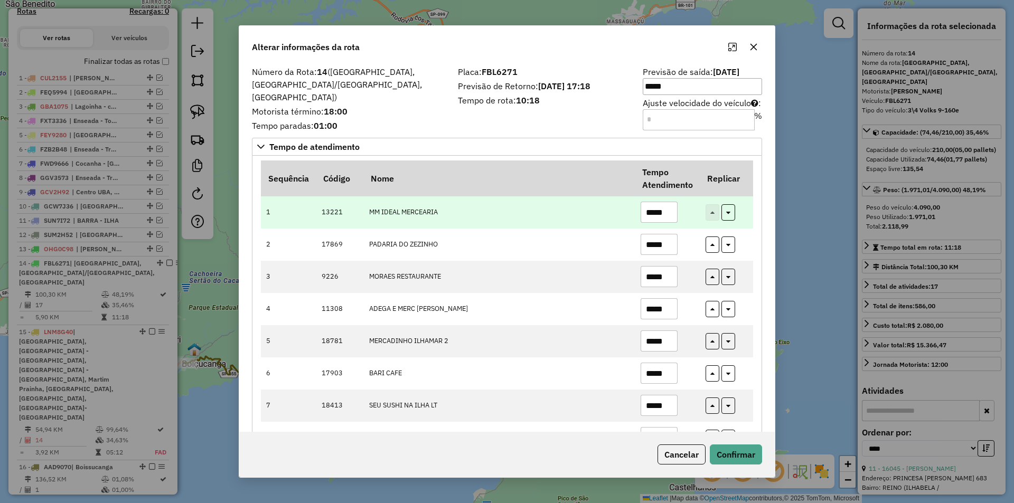
click at [661, 213] on input "*****" at bounding box center [659, 212] width 37 height 21
type input "*****"
click at [731, 212] on button "button" at bounding box center [729, 212] width 14 height 16
type input "*****"
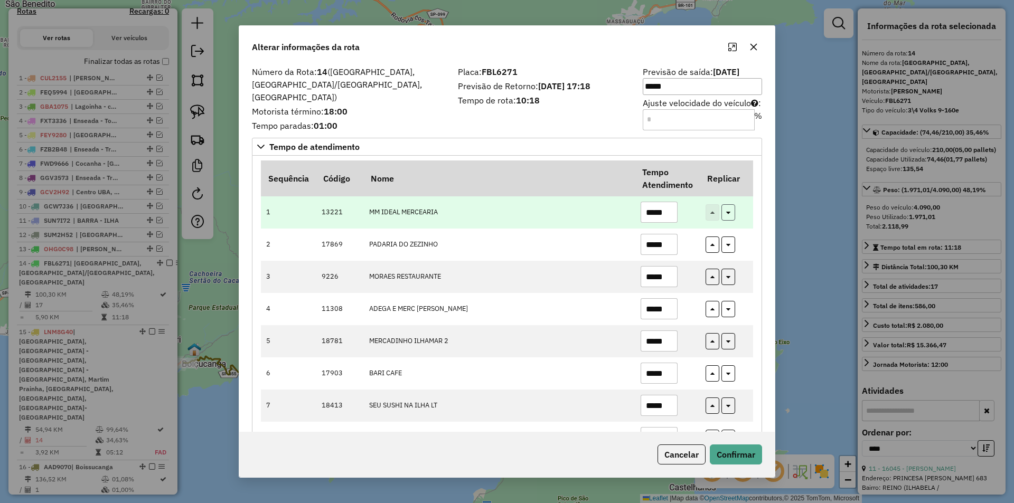
type input "*****"
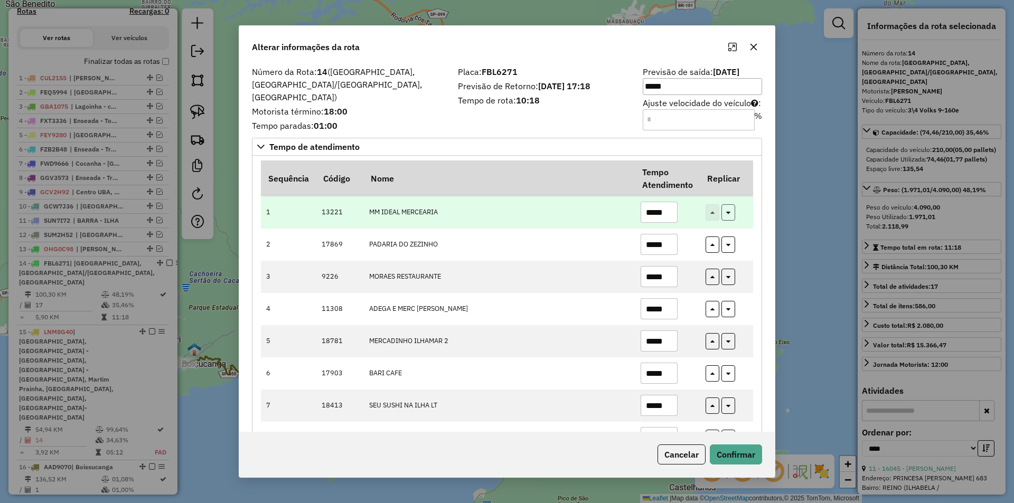
type input "*****"
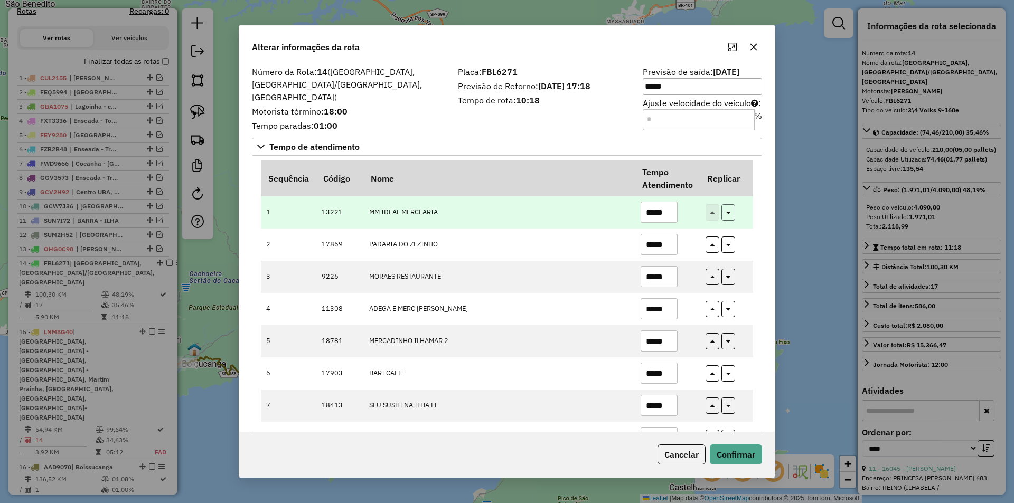
type input "*****"
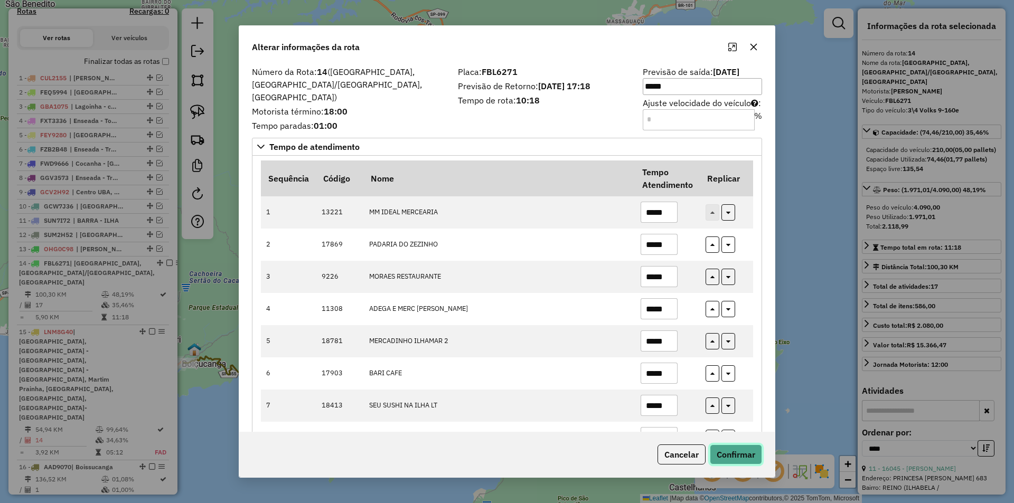
click at [731, 451] on button "Confirmar" at bounding box center [736, 455] width 52 height 20
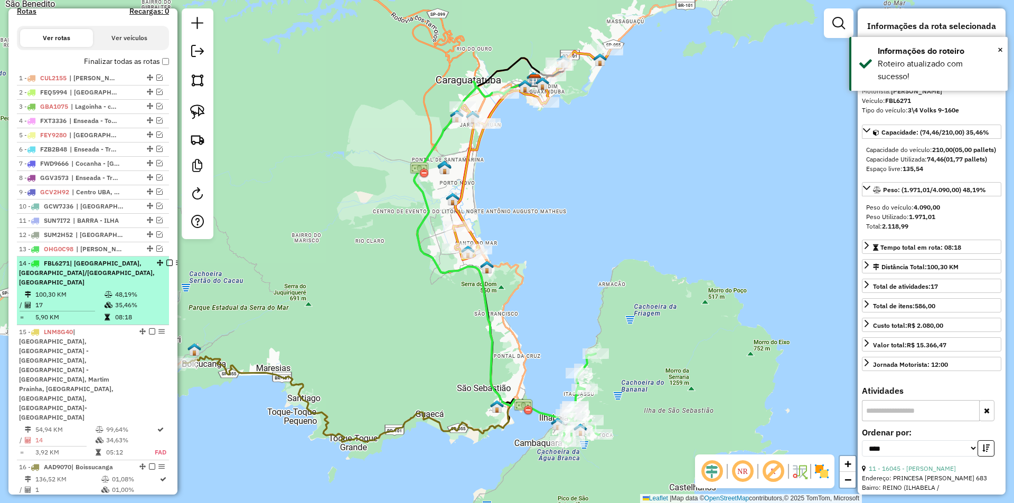
click at [166, 266] on em at bounding box center [169, 263] width 6 height 6
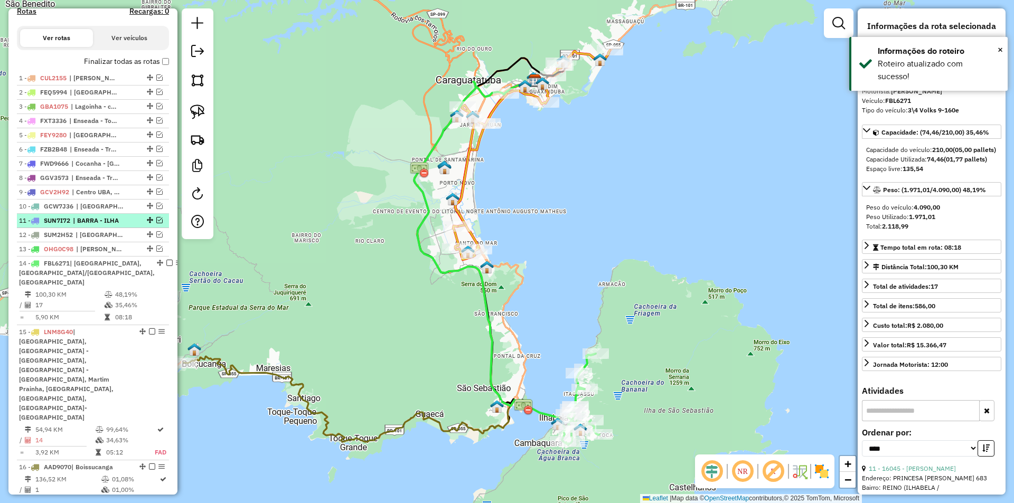
scroll to position [314, 0]
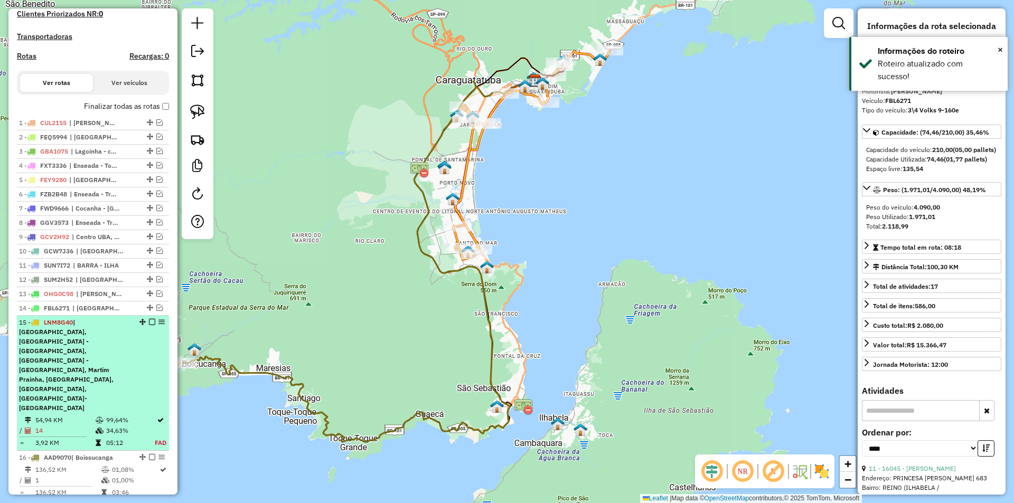
click at [118, 363] on div "15 - LNM8G40 | [GEOGRAPHIC_DATA], [GEOGRAPHIC_DATA] - [GEOGRAPHIC_DATA], [GEOGR…" at bounding box center [75, 365] width 112 height 95
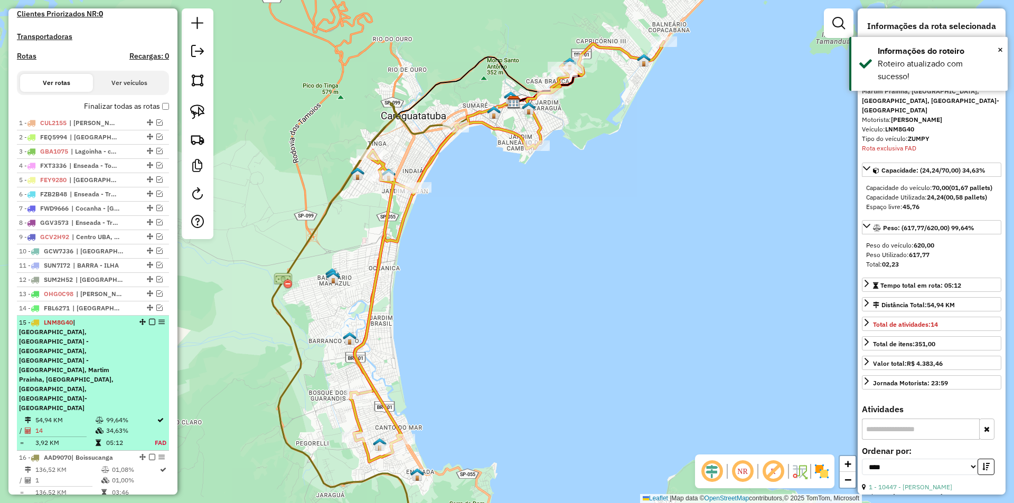
click at [150, 325] on em at bounding box center [152, 322] width 6 height 6
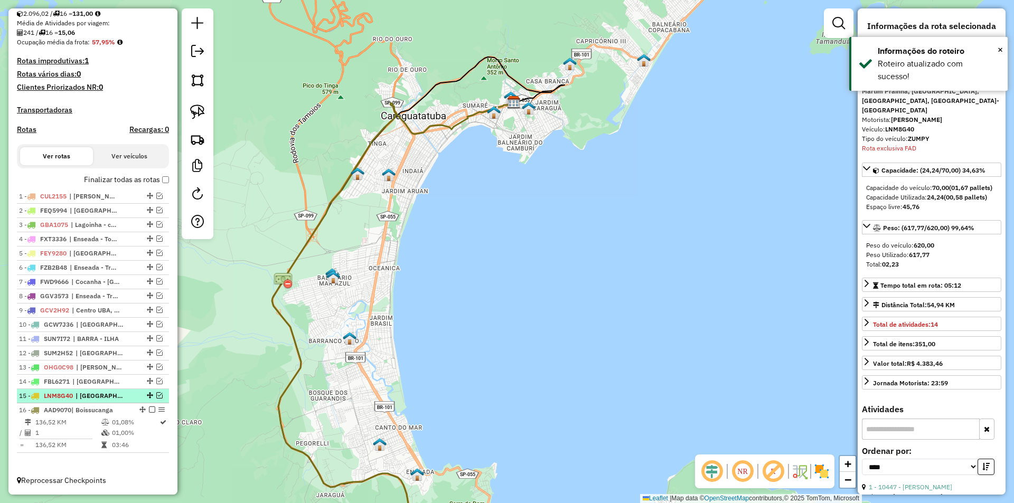
scroll to position [250, 0]
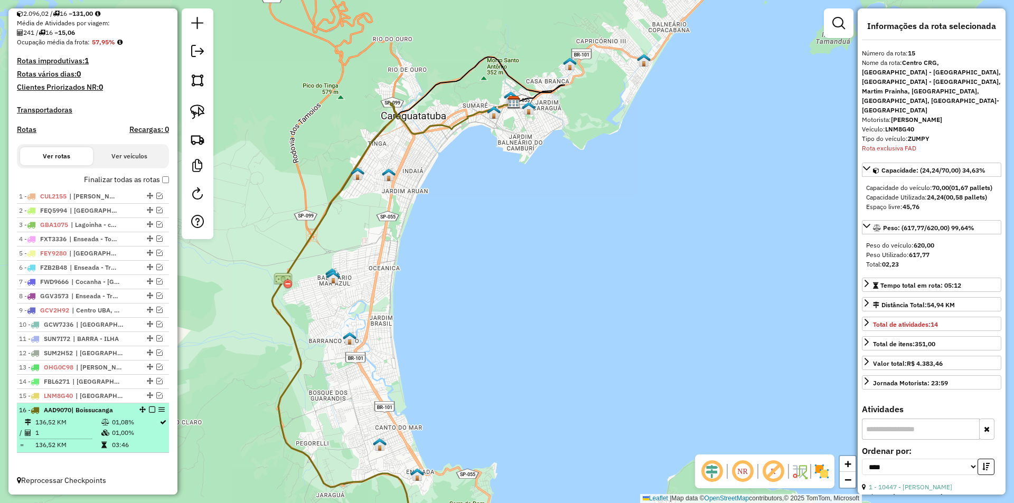
click at [138, 423] on td "01,08%" at bounding box center [135, 422] width 48 height 11
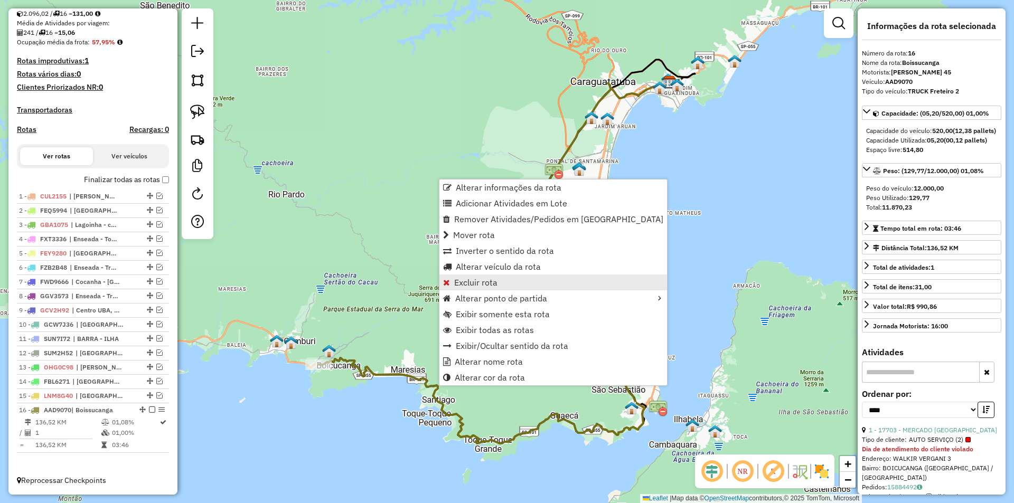
click at [469, 281] on span "Excluir rota" at bounding box center [475, 282] width 43 height 8
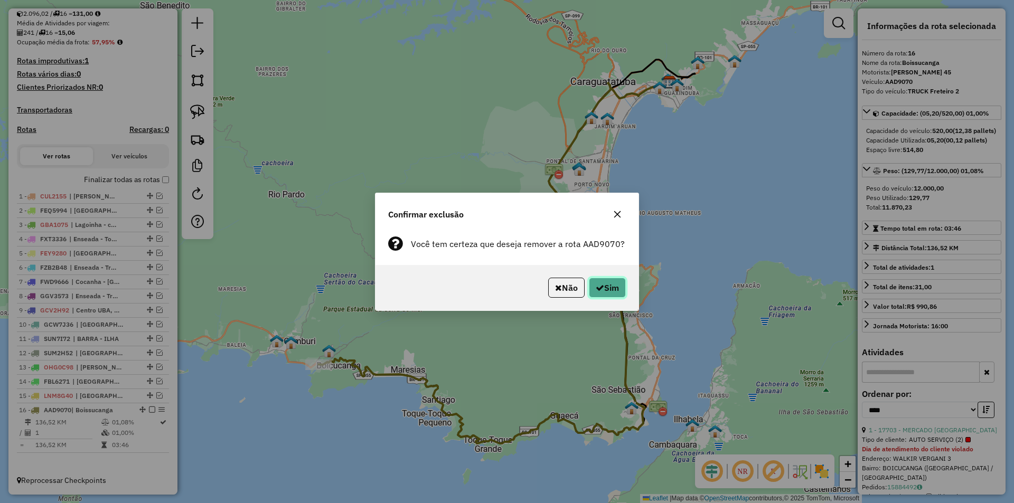
click at [619, 291] on button "Sim" at bounding box center [607, 288] width 37 height 20
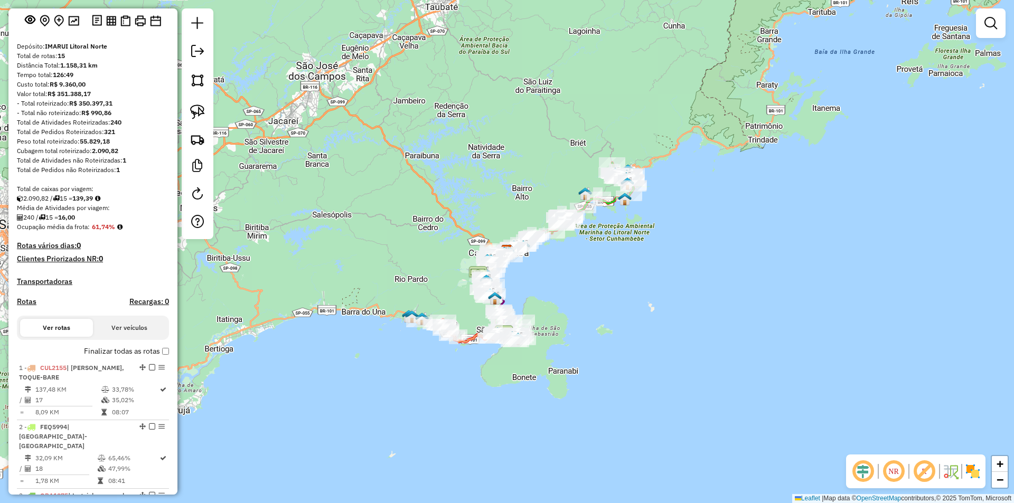
scroll to position [0, 0]
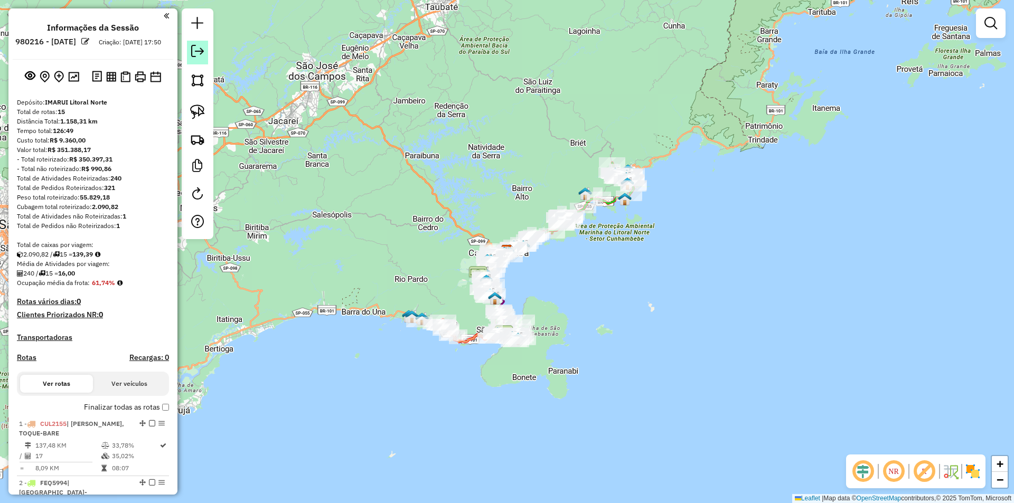
click at [198, 50] on em at bounding box center [197, 51] width 13 height 13
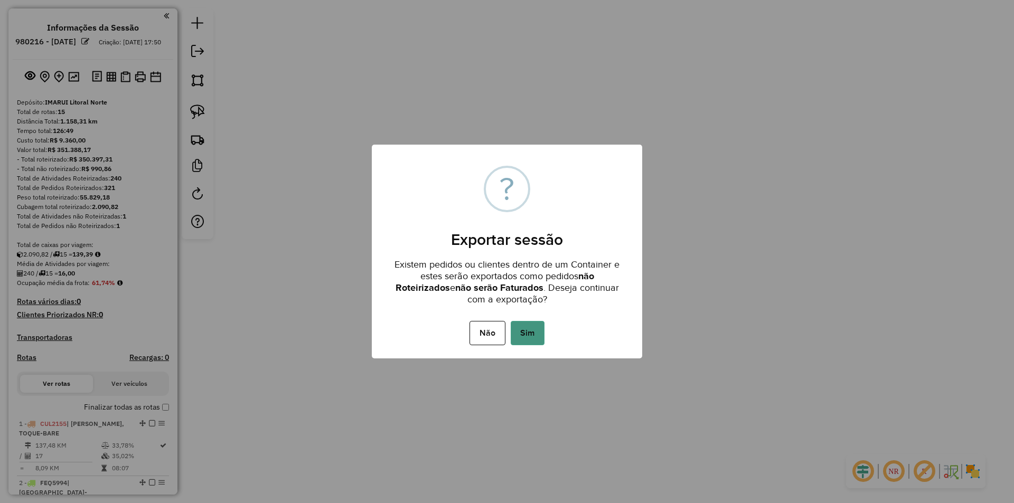
click at [531, 341] on button "Sim" at bounding box center [528, 333] width 34 height 24
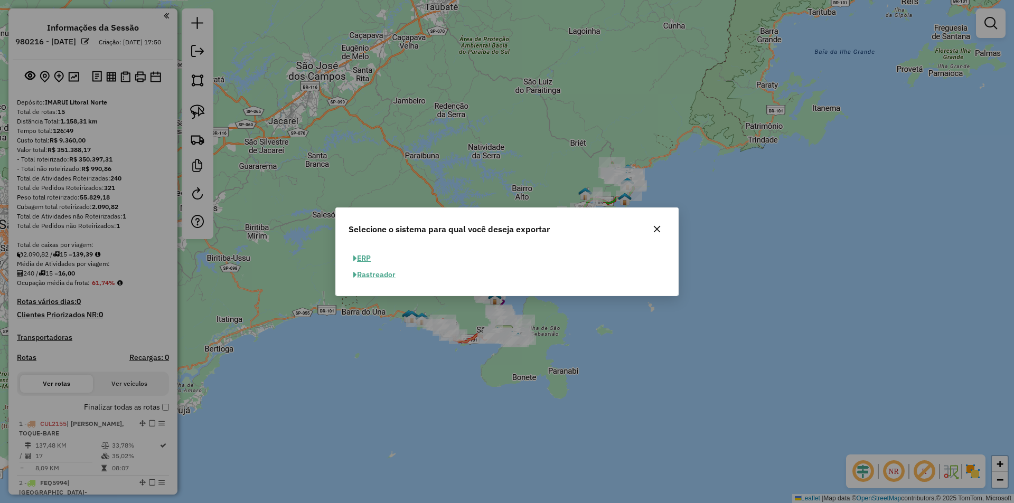
click at [366, 259] on button "ERP" at bounding box center [362, 258] width 27 height 16
select select "**"
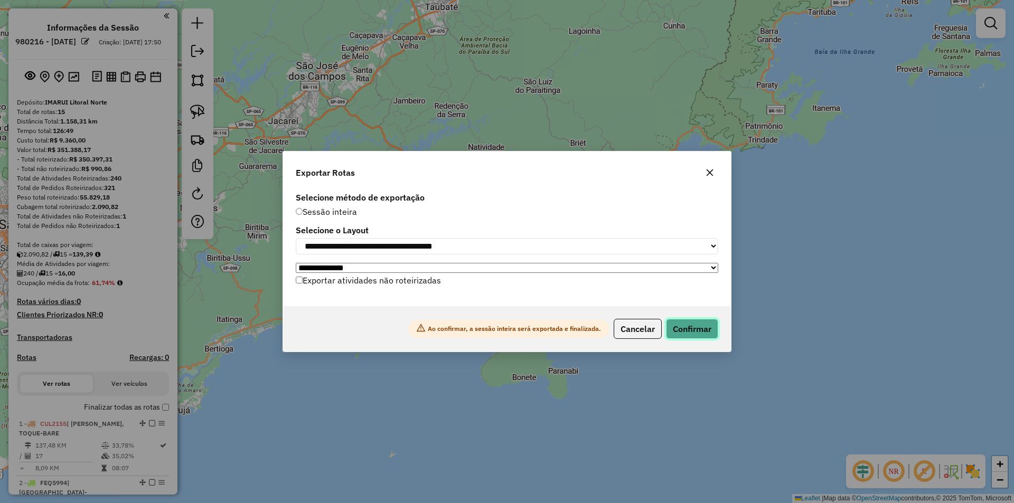
click at [707, 333] on button "Confirmar" at bounding box center [692, 329] width 52 height 20
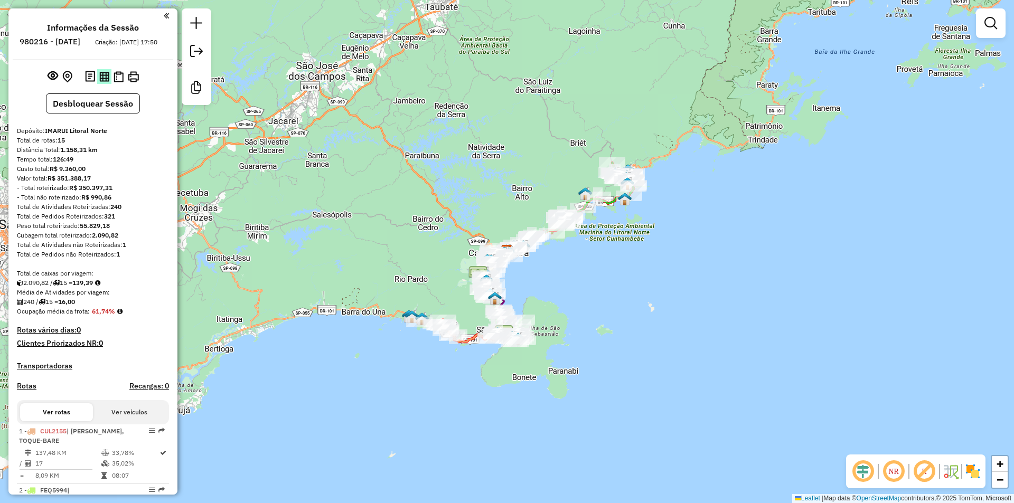
click at [100, 82] on img at bounding box center [104, 77] width 10 height 10
click at [391, 241] on div "Janela de atendimento Grade de atendimento Capacidade Transportadoras Veículos …" at bounding box center [507, 251] width 1014 height 503
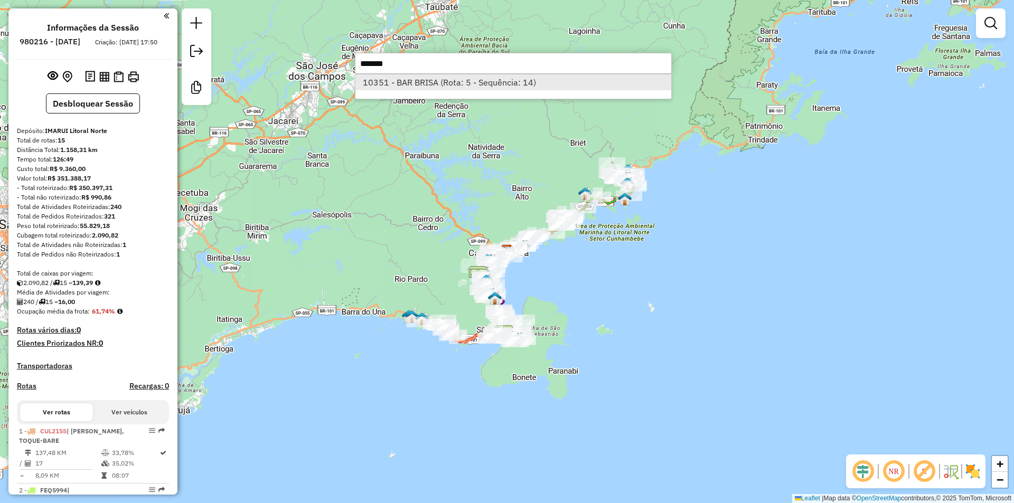
type input "*******"
click at [467, 87] on li "10351 - BAR BRISA (Rota: 5 - Sequência: 14)" at bounding box center [514, 82] width 316 height 16
select select "*********"
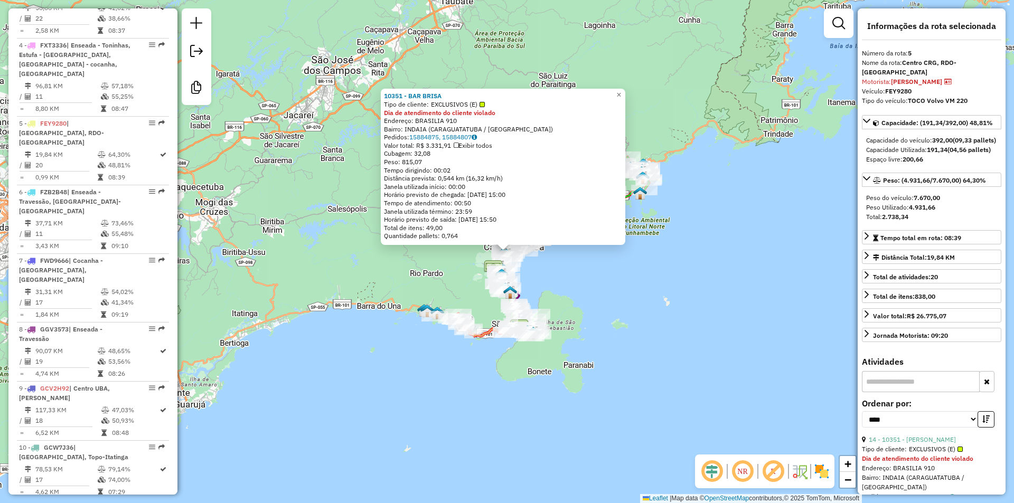
scroll to position [663, 0]
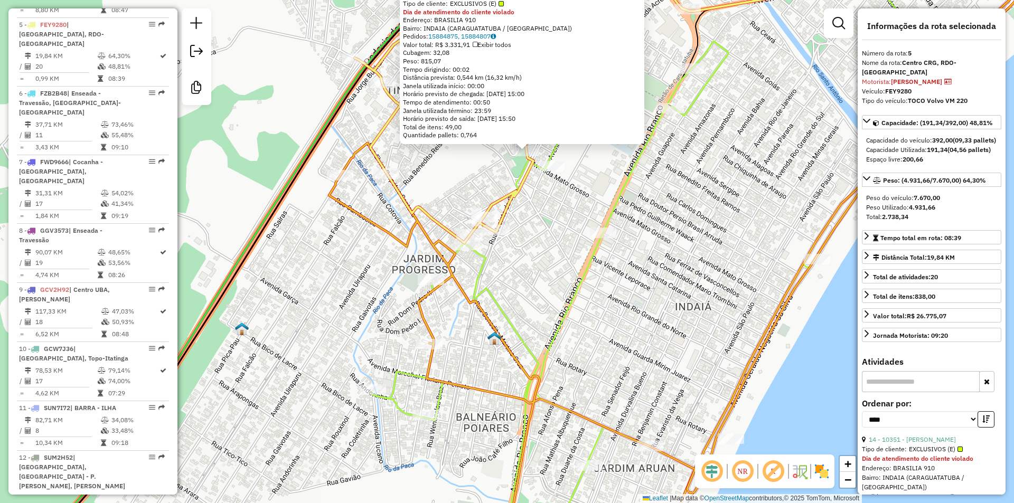
click at [567, 190] on div "10351 - BAR BRISA Tipo de cliente: EXCLUSIVOS (E) Dia de atendimento do cliente…" at bounding box center [507, 251] width 1014 height 503
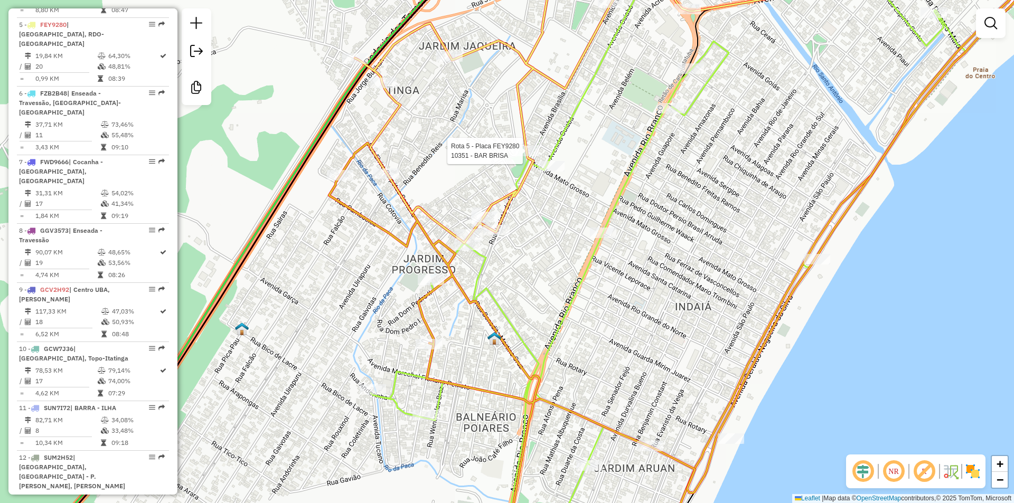
select select "*********"
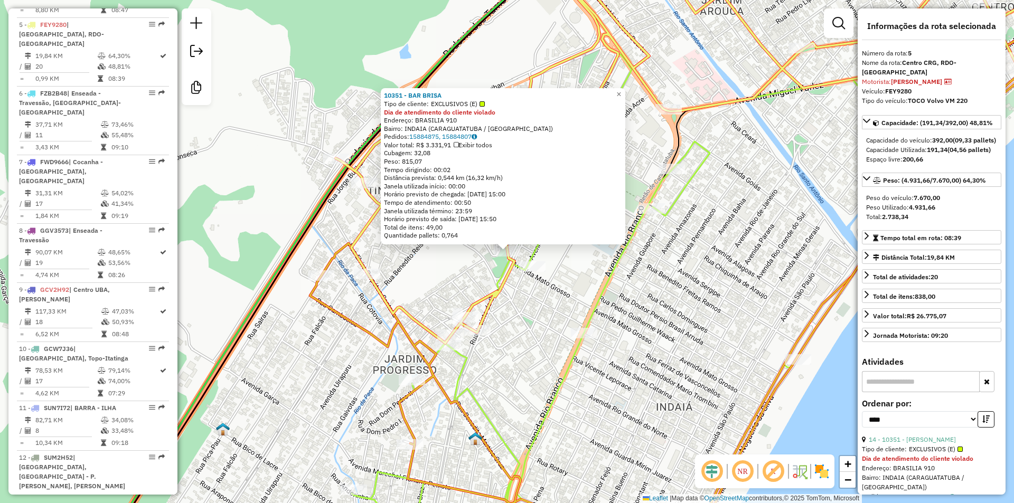
click at [563, 276] on div "10351 - BAR BRISA Tipo de cliente: EXCLUSIVOS (E) Dia de atendimento do cliente…" at bounding box center [507, 251] width 1014 height 503
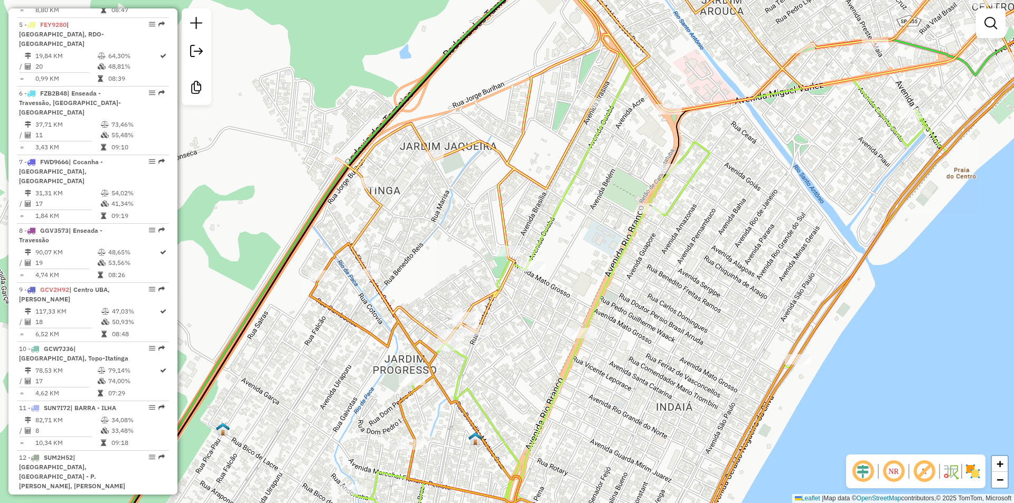
click at [608, 220] on div "Janela de atendimento Grade de atendimento Capacidade Transportadoras Veículos …" at bounding box center [507, 251] width 1014 height 503
paste input "*****"
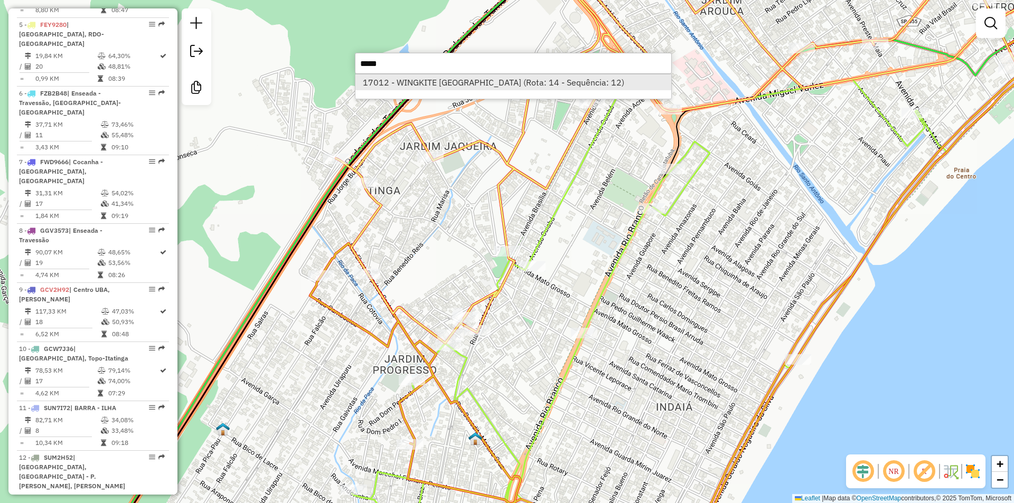
type input "*****"
click at [449, 86] on li "17012 - WINGKITE [GEOGRAPHIC_DATA] (Rota: 14 - Sequência: 12)" at bounding box center [514, 82] width 316 height 16
select select "*********"
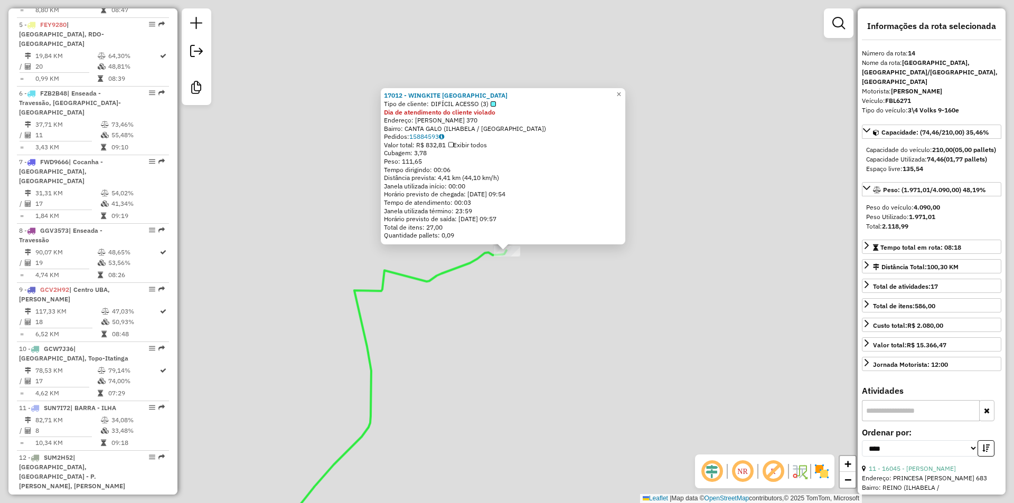
scroll to position [1011, 0]
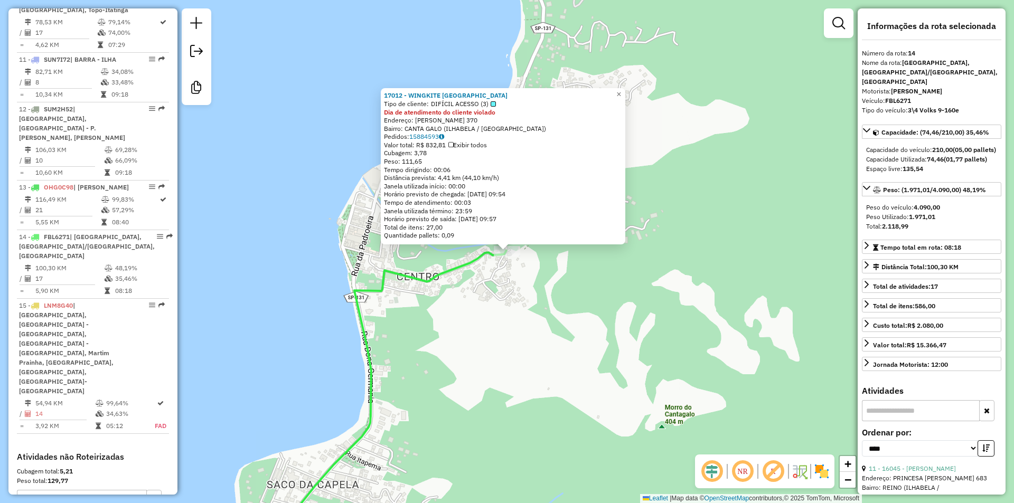
click at [521, 298] on div "17012 - WINGKITE BRAZIL Tipo de cliente: DIFÍCIL ACESSO (3) Dia de atendimento …" at bounding box center [507, 251] width 1014 height 503
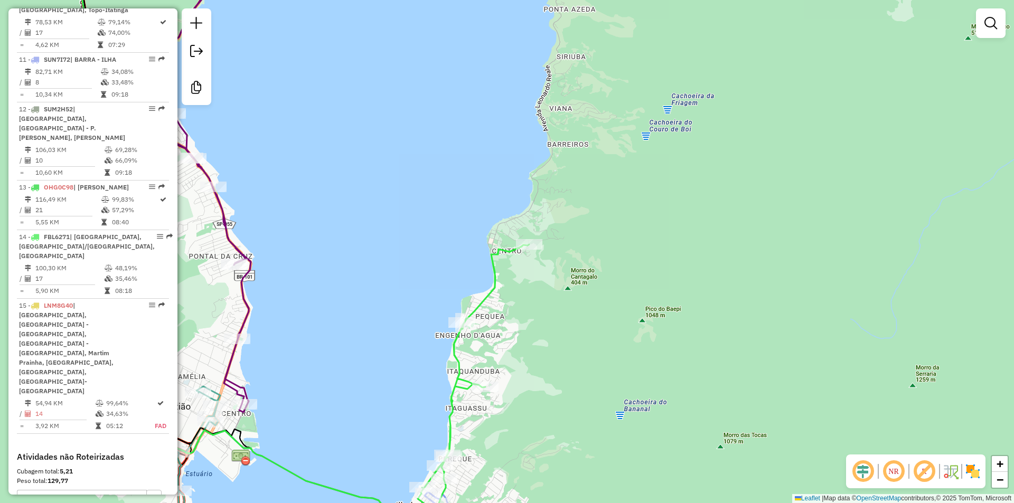
drag, startPoint x: 535, startPoint y: 350, endPoint x: 553, endPoint y: 280, distance: 72.0
click at [553, 280] on div "Janela de atendimento Grade de atendimento Capacidade Transportadoras Veículos …" at bounding box center [507, 251] width 1014 height 503
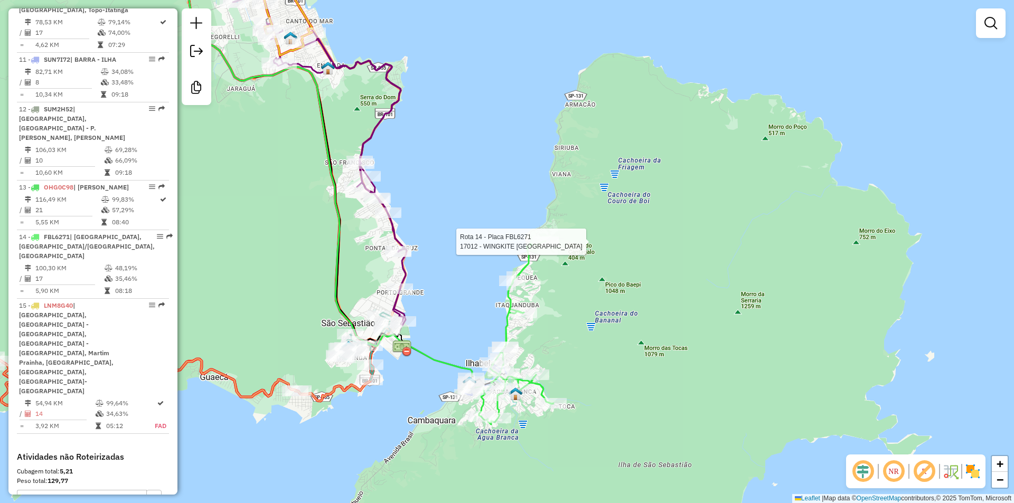
select select "*********"
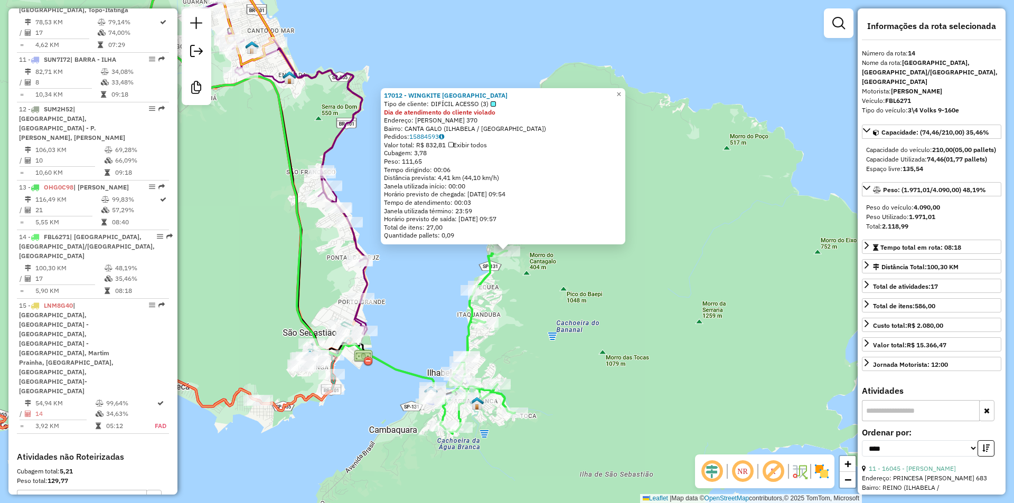
click at [558, 276] on div "17012 - WINGKITE BRAZIL Tipo de cliente: DIFÍCIL ACESSO (3) Dia de atendimento …" at bounding box center [507, 251] width 1014 height 503
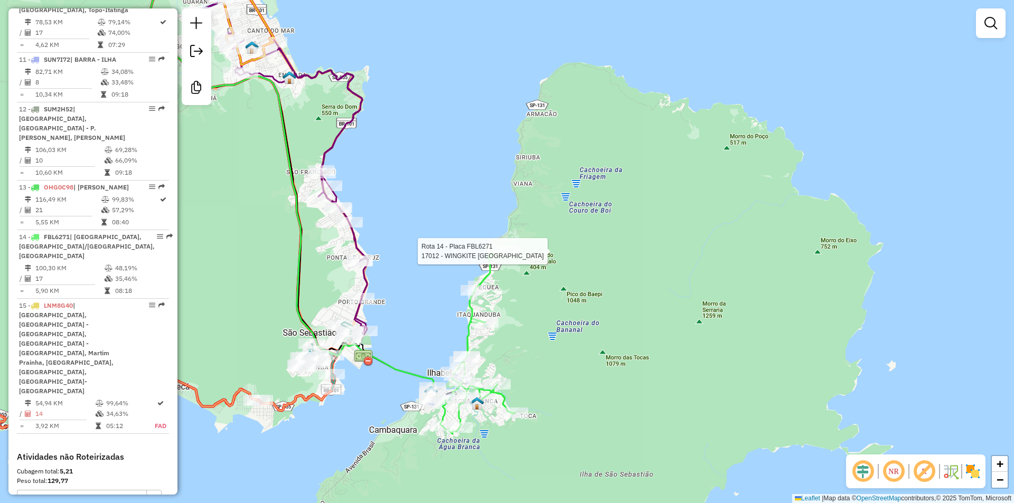
select select "*********"
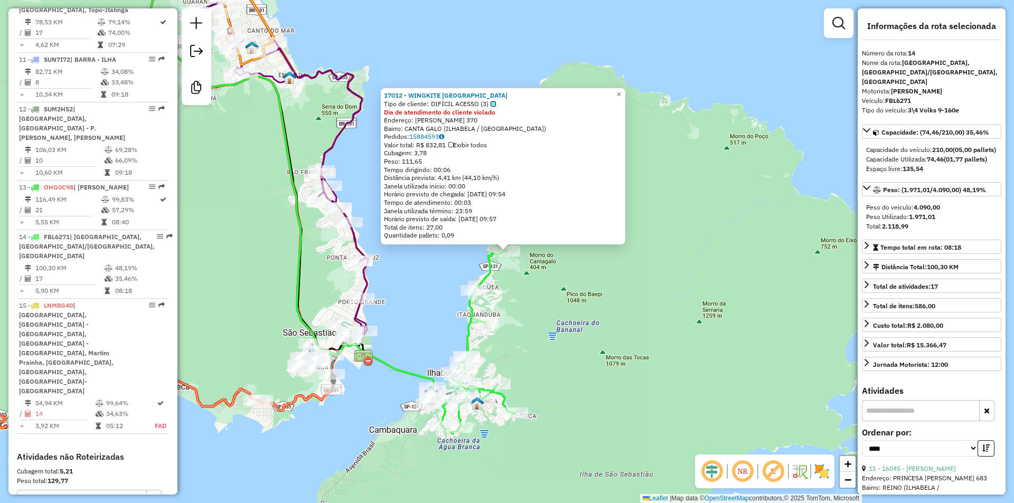
click at [548, 296] on div "17012 - WINGKITE BRAZIL Tipo de cliente: DIFÍCIL ACESSO (3) Dia de atendimento …" at bounding box center [507, 251] width 1014 height 503
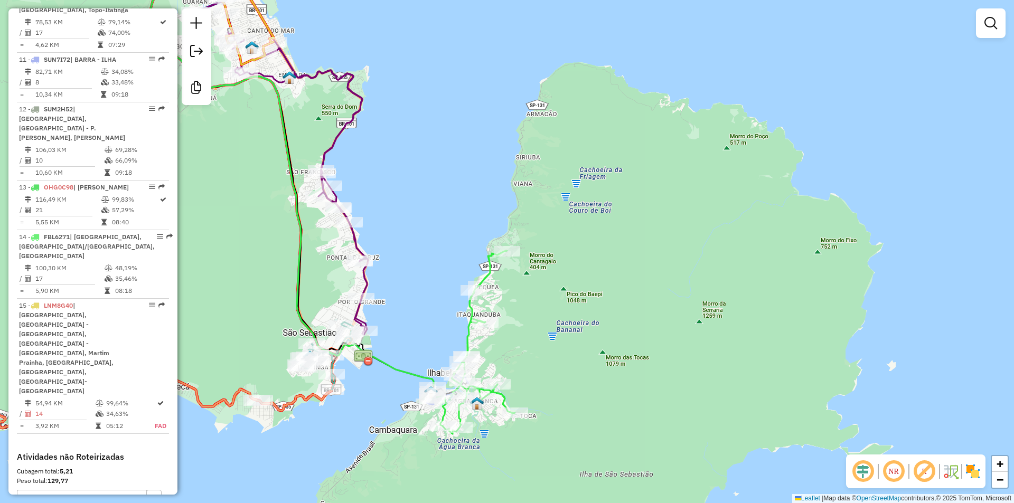
click at [282, 298] on div "Rota 8 - Placa GGV3573 7072 - J. S. [PERSON_NAME] de atendimento Grade de atend…" at bounding box center [507, 251] width 1014 height 503
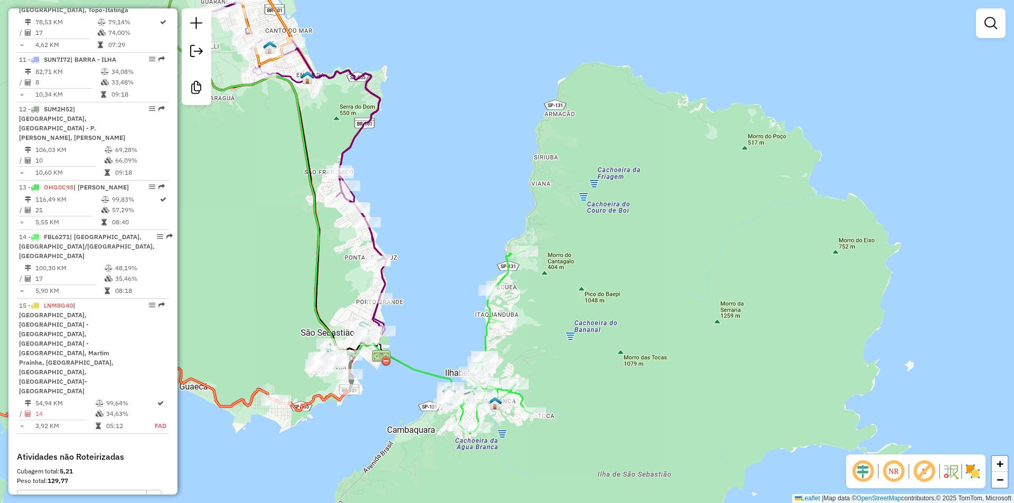
drag, startPoint x: 250, startPoint y: 295, endPoint x: 622, endPoint y: 232, distance: 377.1
click at [622, 232] on div "Janela de atendimento Grade de atendimento Capacidade Transportadoras Veículos …" at bounding box center [507, 251] width 1014 height 503
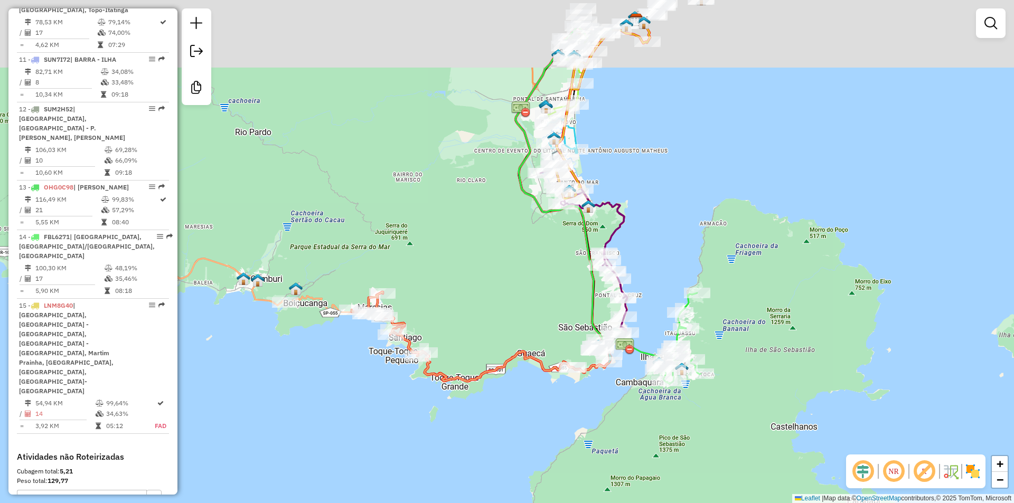
drag, startPoint x: 520, startPoint y: 272, endPoint x: 502, endPoint y: 315, distance: 46.4
click at [502, 315] on div "Janela de atendimento Grade de atendimento Capacidade Transportadoras Veículos …" at bounding box center [507, 251] width 1014 height 503
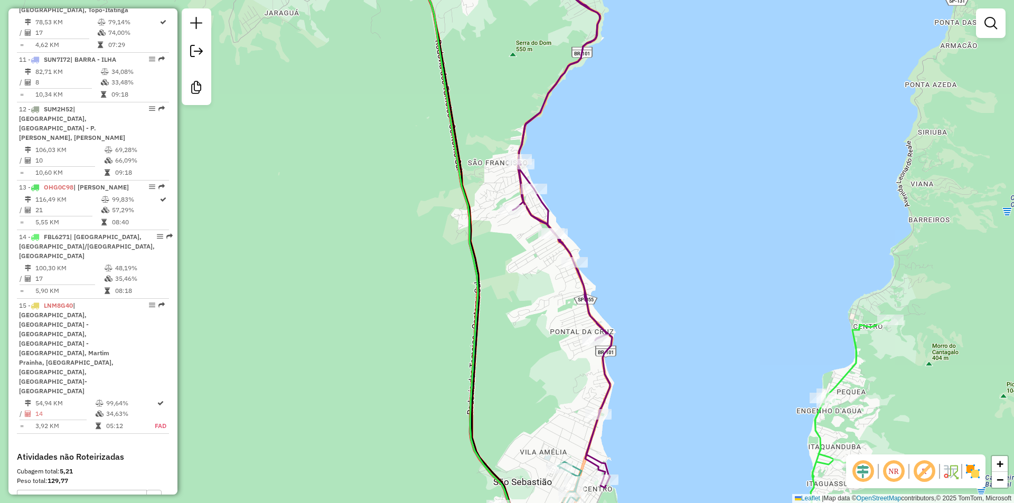
drag, startPoint x: 430, startPoint y: 252, endPoint x: 498, endPoint y: 447, distance: 207.2
click at [498, 447] on div "Janela de atendimento Grade de atendimento Capacidade Transportadoras Veículos …" at bounding box center [507, 251] width 1014 height 503
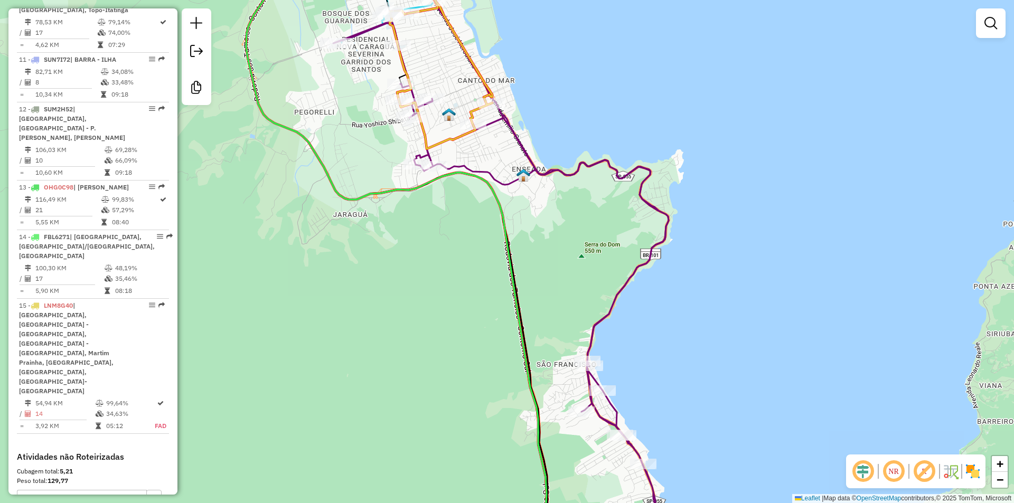
drag, startPoint x: 453, startPoint y: 316, endPoint x: 497, endPoint y: 459, distance: 148.9
click at [500, 464] on div "Janela de atendimento Grade de atendimento Capacidade Transportadoras Veículos …" at bounding box center [507, 251] width 1014 height 503
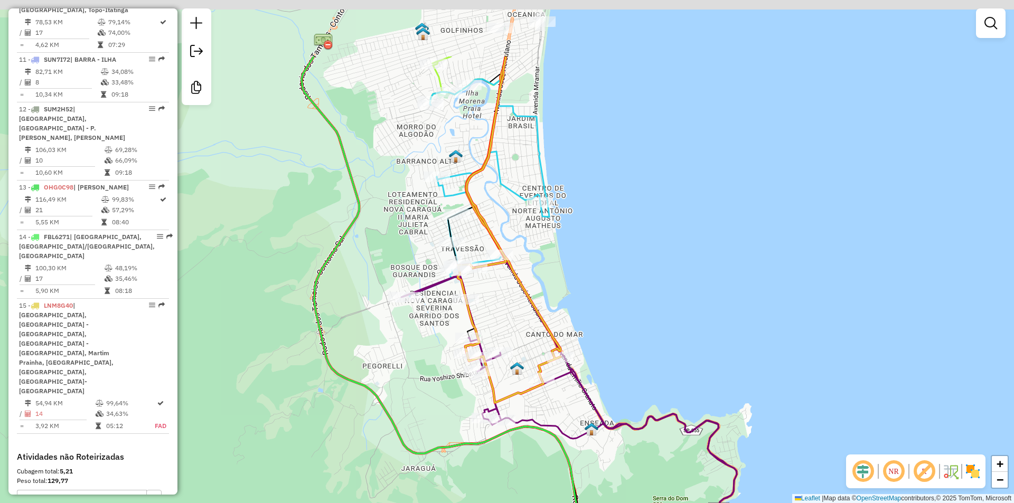
drag, startPoint x: 426, startPoint y: 292, endPoint x: 447, endPoint y: 398, distance: 108.8
click at [447, 398] on div "Janela de atendimento Grade de atendimento Capacidade Transportadoras Veículos …" at bounding box center [507, 251] width 1014 height 503
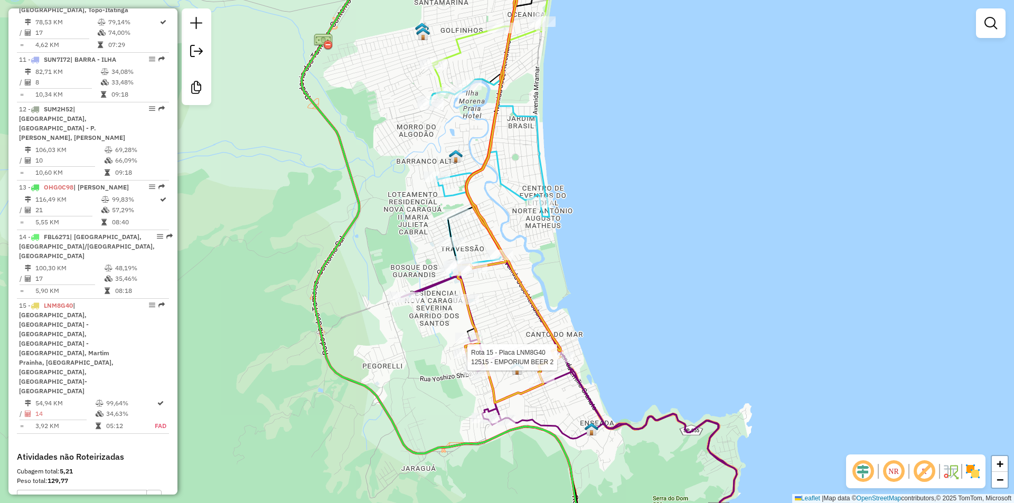
select select "*********"
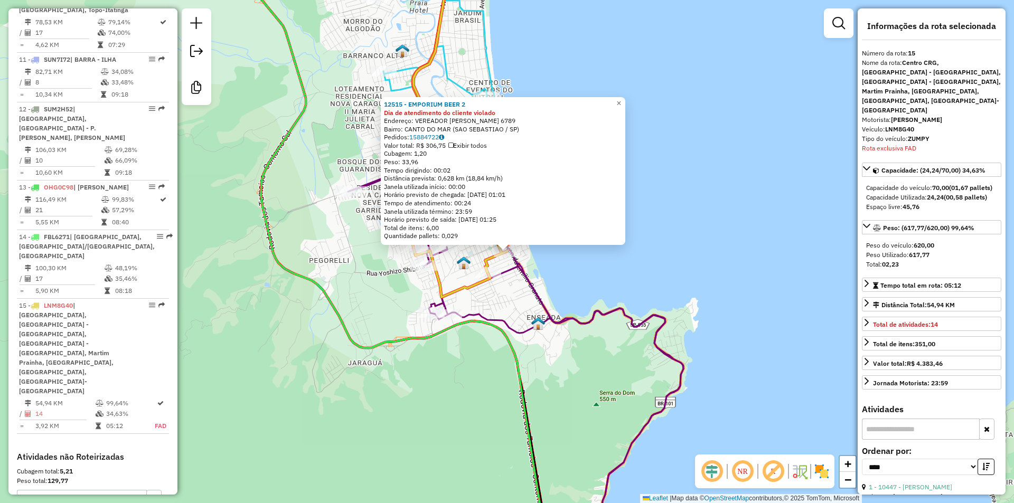
click at [333, 353] on div "12515 - EMPORIUM BEER 2 Dia de atendimento do cliente violado Endereço: VEREADO…" at bounding box center [507, 251] width 1014 height 503
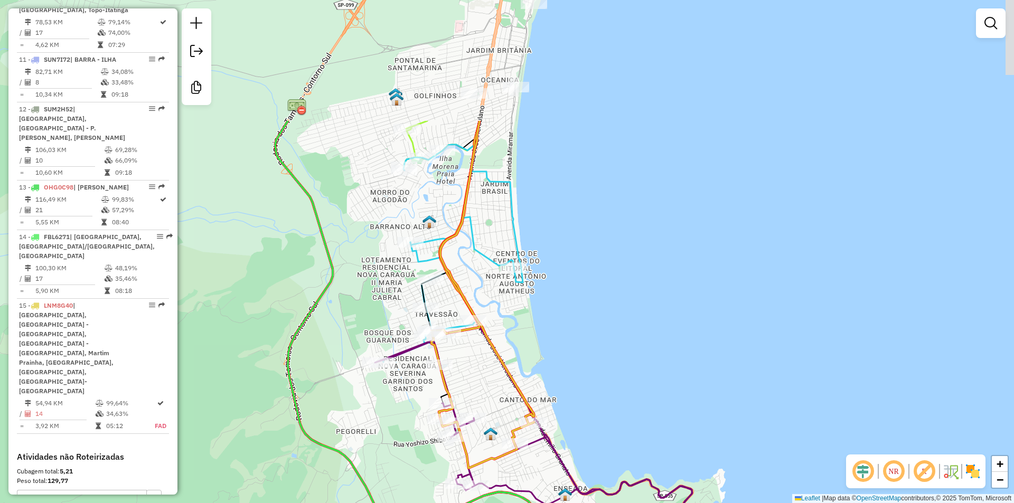
drag, startPoint x: 362, startPoint y: 280, endPoint x: 389, endPoint y: 451, distance: 173.3
click at [389, 451] on div "Janela de atendimento Grade de atendimento Capacidade Transportadoras Veículos …" at bounding box center [507, 251] width 1014 height 503
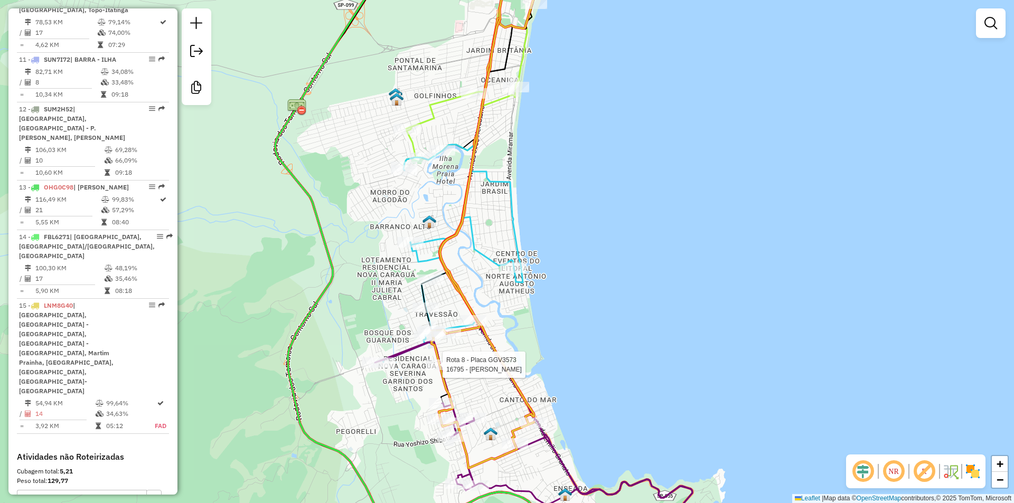
select select "*********"
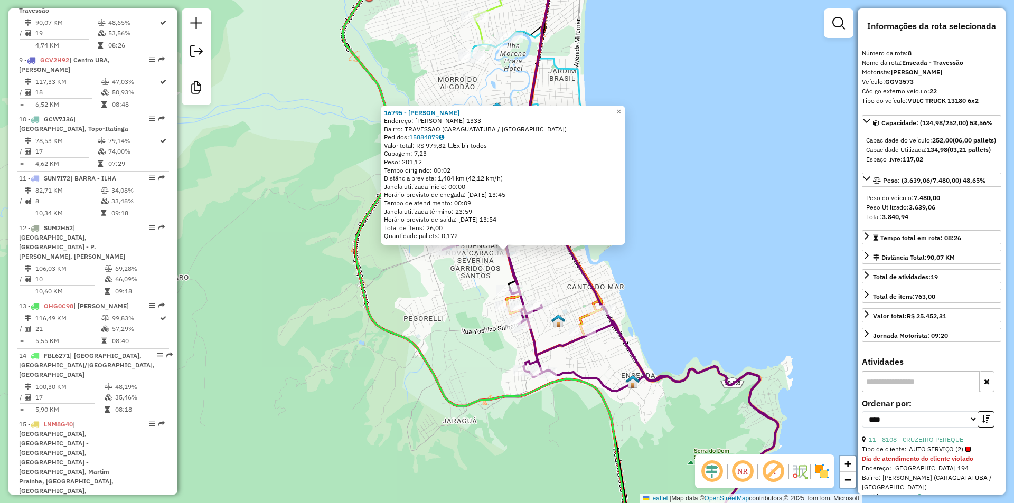
scroll to position [840, 0]
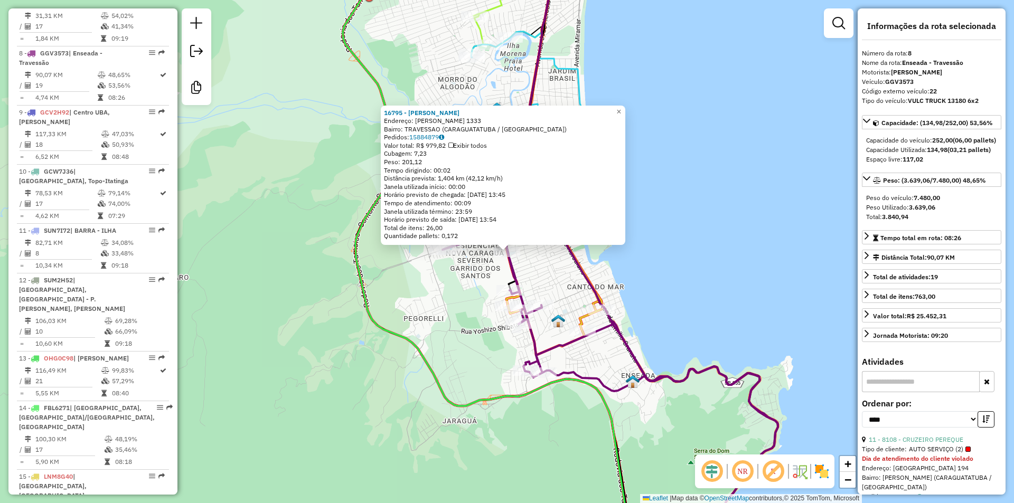
click at [452, 311] on div "16795 - [PERSON_NAME]: [PERSON_NAME] 1333 Bairro: TRAVESSAO (CARAGUATATUBA / [G…" at bounding box center [507, 251] width 1014 height 503
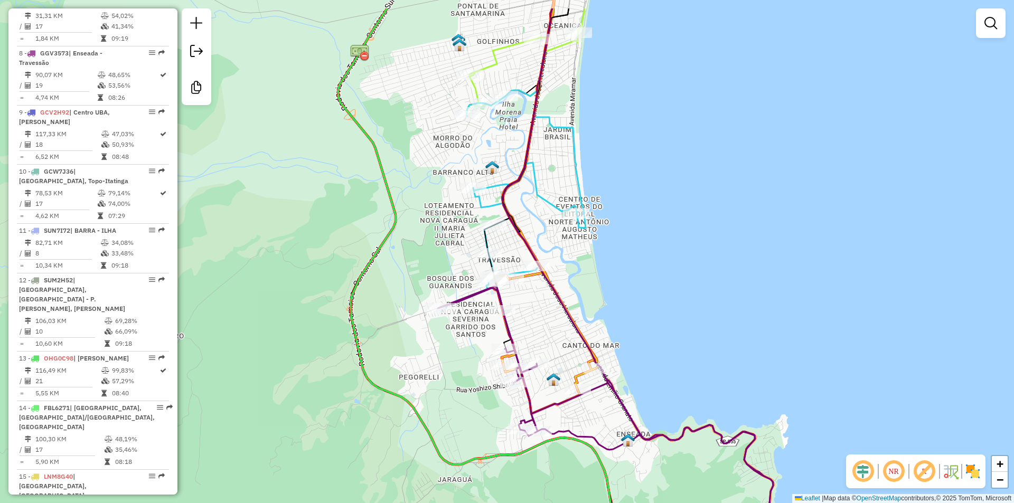
drag, startPoint x: 429, startPoint y: 287, endPoint x: 413, endPoint y: 424, distance: 137.8
click at [413, 424] on div "Janela de atendimento Grade de atendimento Capacidade Transportadoras Veículos …" at bounding box center [507, 251] width 1014 height 503
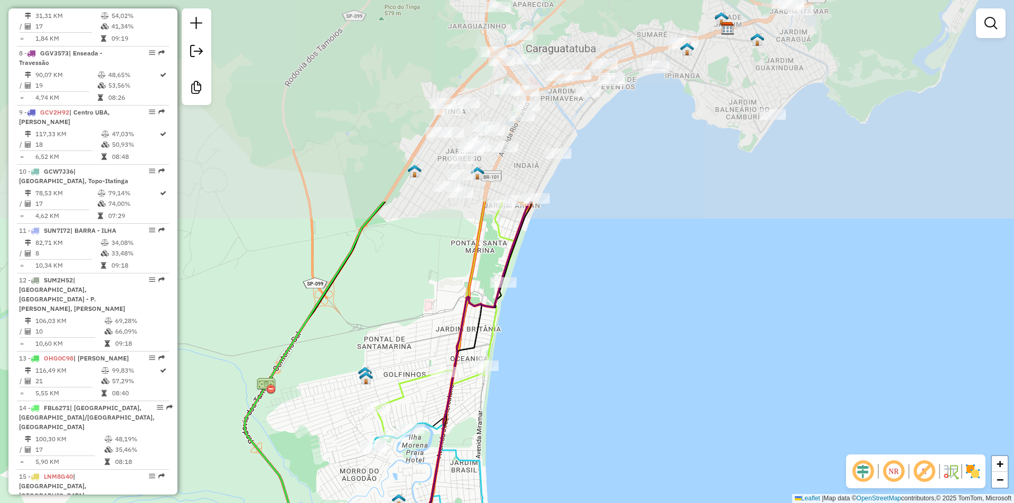
drag, startPoint x: 507, startPoint y: 232, endPoint x: 426, endPoint y: 481, distance: 261.8
click at [426, 481] on div "Janela de atendimento Grade de atendimento Capacidade Transportadoras Veículos …" at bounding box center [507, 251] width 1014 height 503
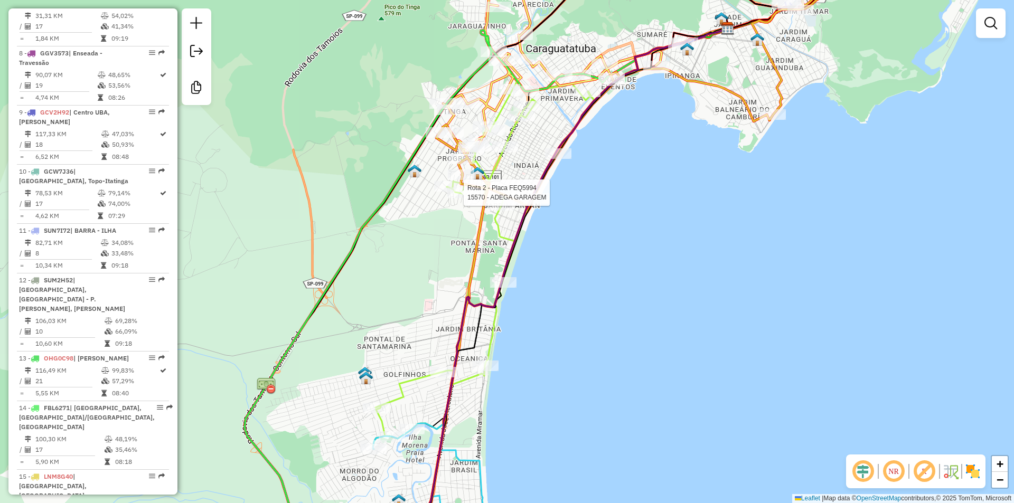
select select "*********"
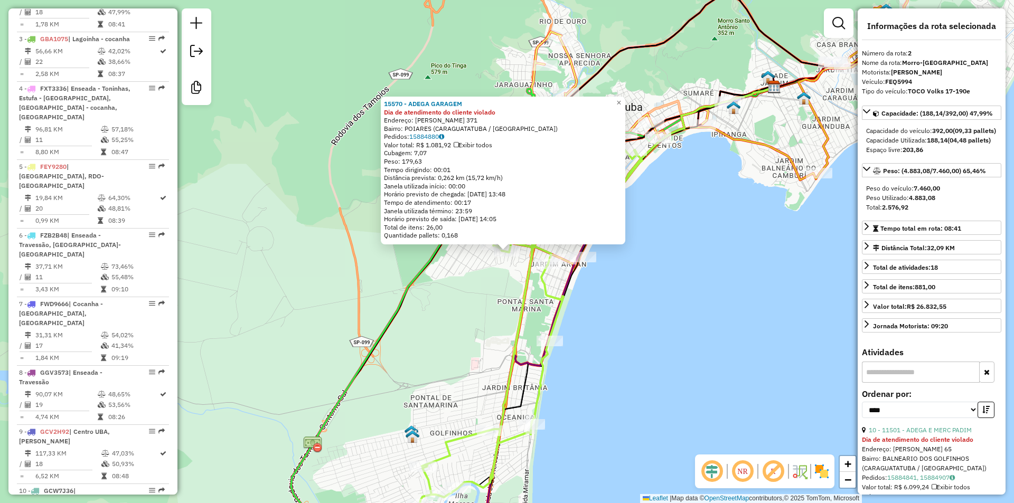
scroll to position [485, 0]
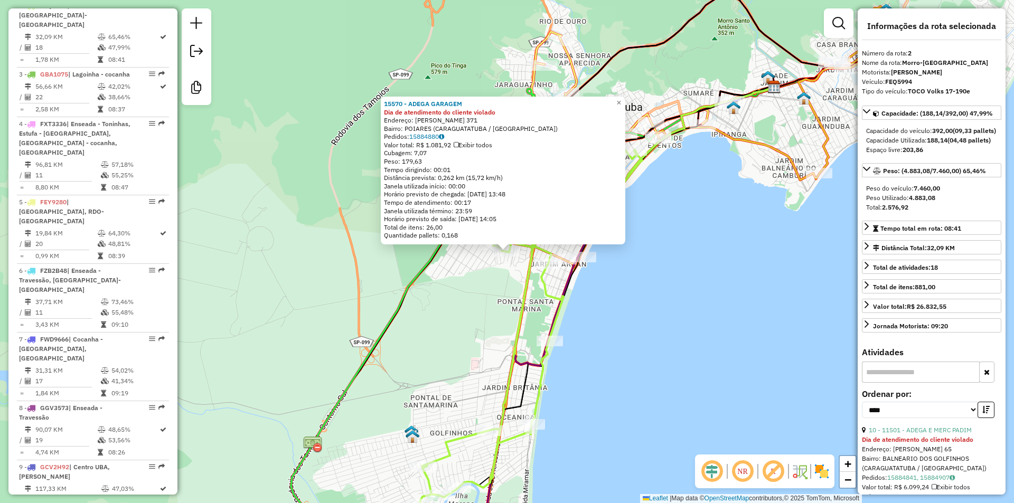
click at [618, 382] on div "Rota 2 - Placa FEQ5994 15787 - QUIOSQUE 7 15570 - ADEGA GARAGEM Dia de atendime…" at bounding box center [507, 251] width 1014 height 503
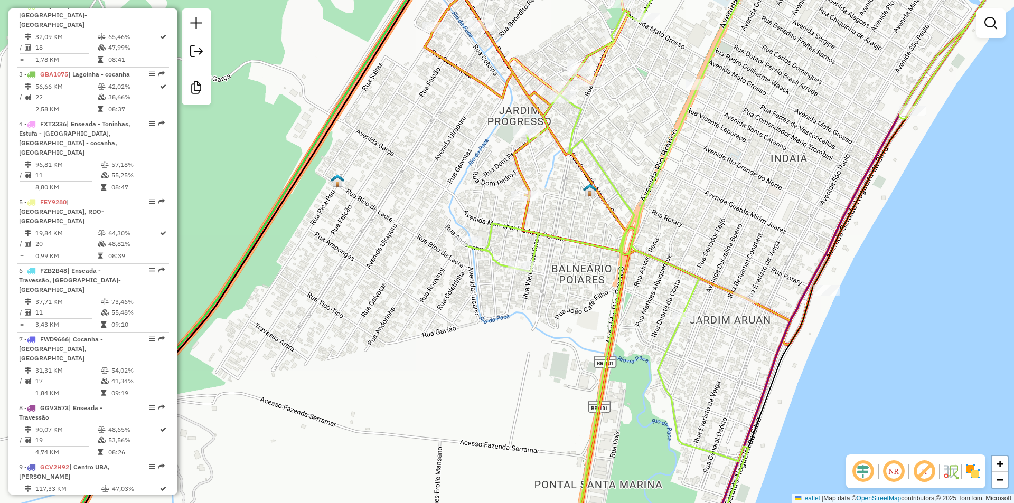
drag, startPoint x: 636, startPoint y: 169, endPoint x: 444, endPoint y: 320, distance: 243.7
click at [444, 320] on div "Rota 2 - Placa FEQ5994 10588 - BAR TERCEIRO TEMPO Janela de atendimento Grade d…" at bounding box center [507, 251] width 1014 height 503
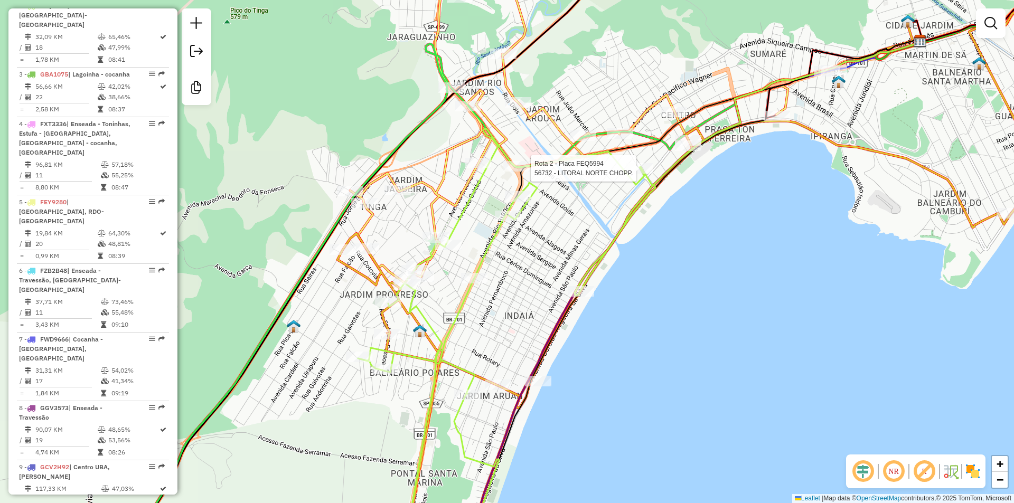
select select "*********"
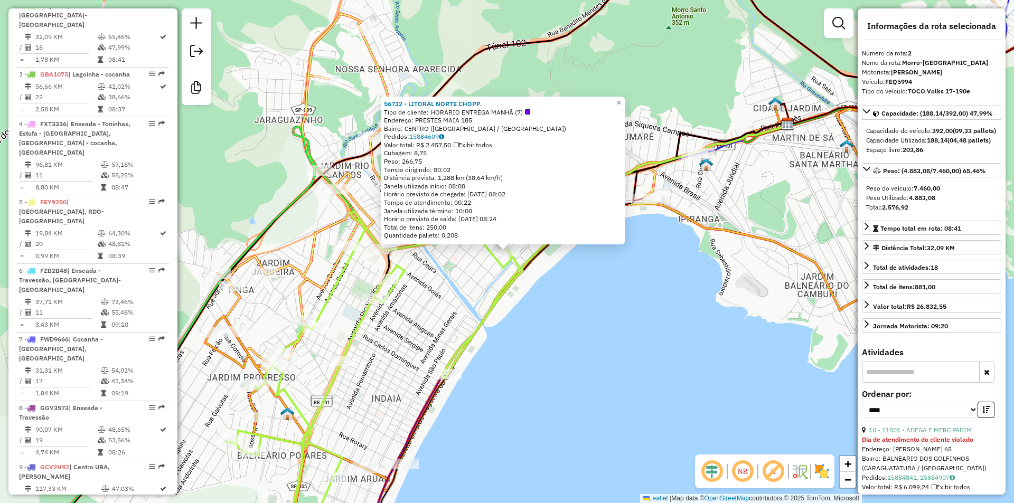
click at [531, 381] on div "56732 - LITORAL NORTE CHOPP. Tipo de cliente: HORÁRIO ENTREGA MANHÃ (7) Endereç…" at bounding box center [507, 251] width 1014 height 503
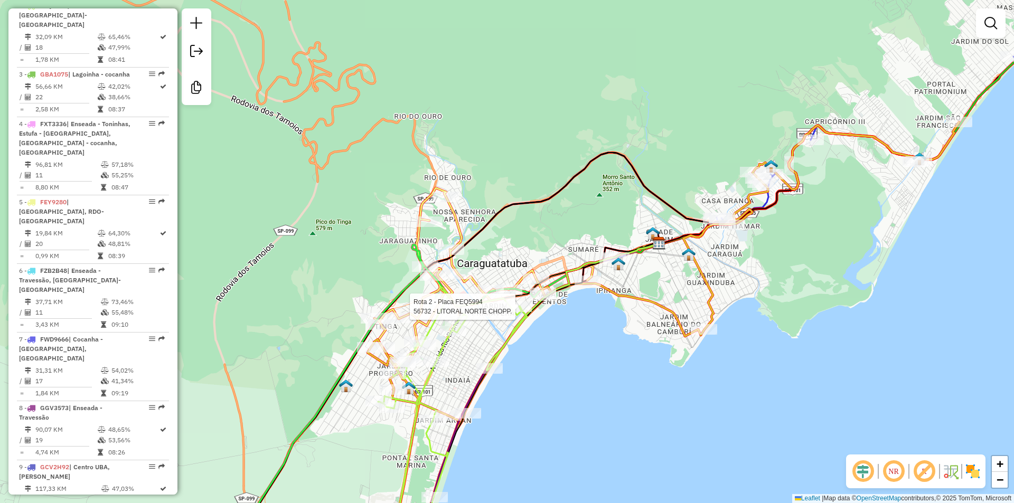
select select "*********"
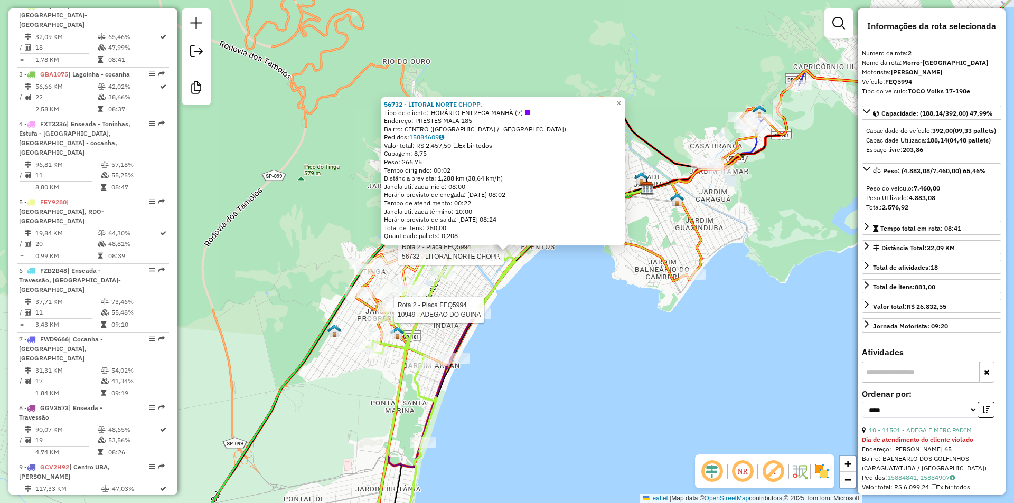
click at [560, 389] on div "Rota 2 - Placa FEQ5994 56732 - LITORAL NORTE CHOPP. Rota 15 - Placa LNM8G40 168…" at bounding box center [507, 251] width 1014 height 503
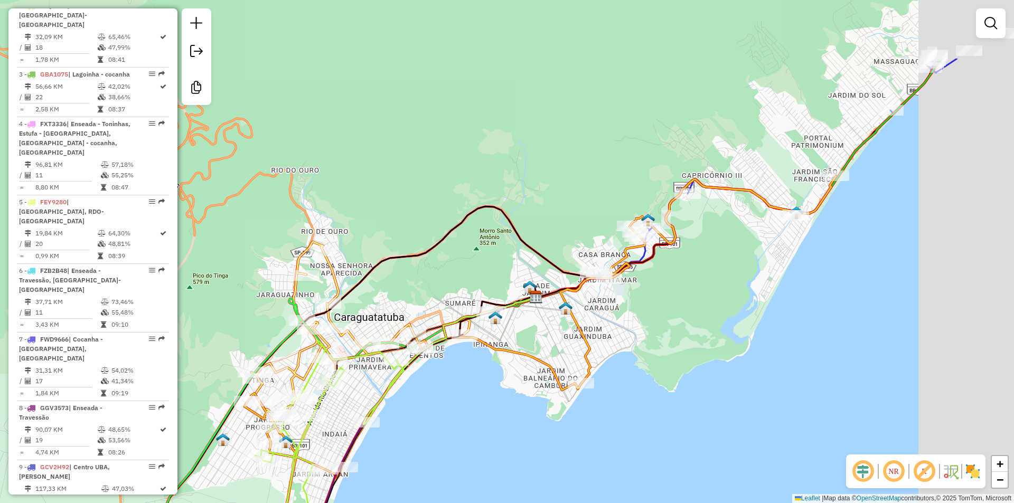
drag, startPoint x: 493, startPoint y: 429, endPoint x: 462, endPoint y: 456, distance: 41.2
click at [462, 456] on div "Janela de atendimento Grade de atendimento Capacidade Transportadoras Veículos …" at bounding box center [507, 251] width 1014 height 503
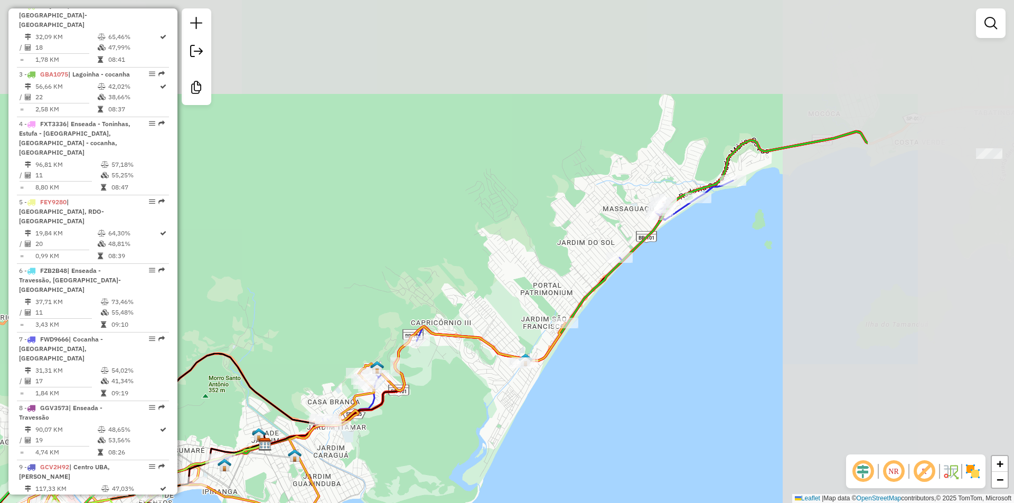
drag, startPoint x: 651, startPoint y: 343, endPoint x: 404, endPoint y: 471, distance: 279.1
click at [404, 471] on div "Janela de atendimento Grade de atendimento Capacidade Transportadoras Veículos …" at bounding box center [507, 251] width 1014 height 503
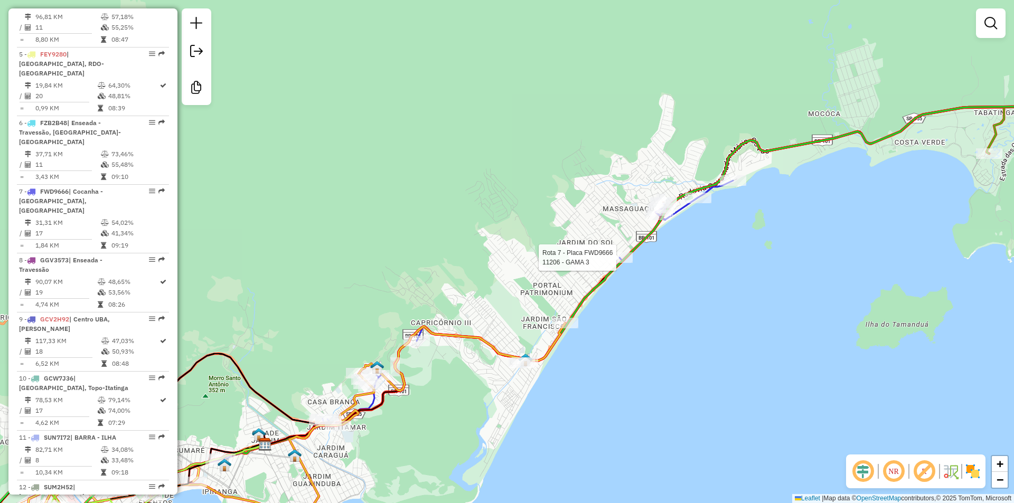
select select "*********"
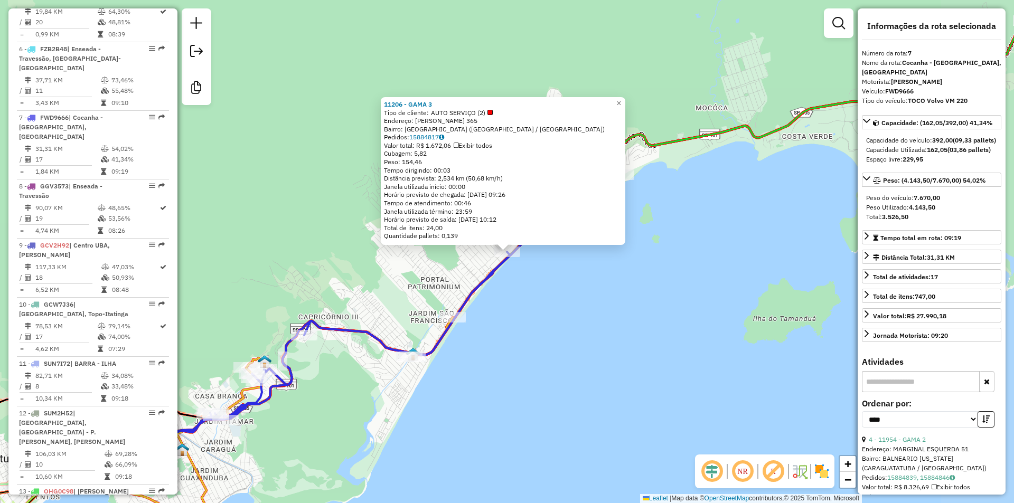
scroll to position [781, 0]
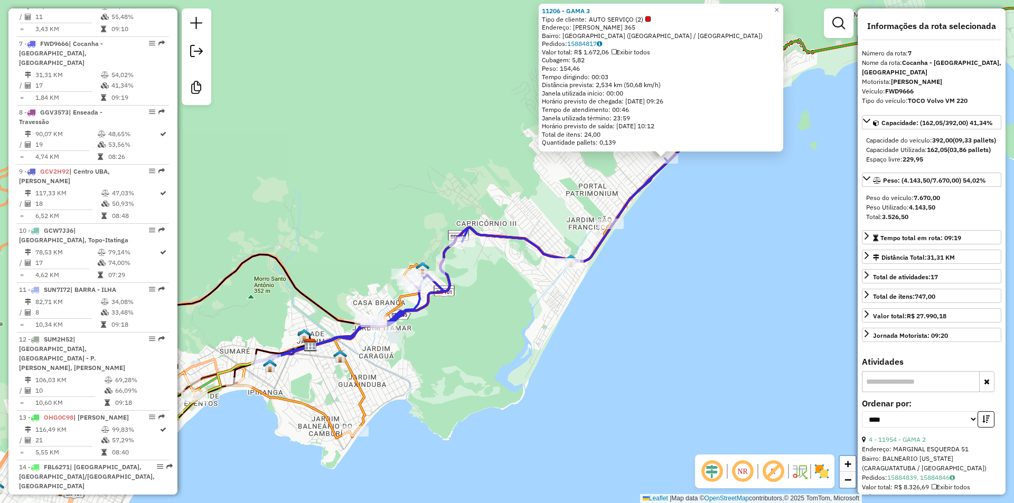
drag, startPoint x: 394, startPoint y: 415, endPoint x: 552, endPoint y: 321, distance: 183.6
click at [552, 321] on div "11206 - GAMA 3 Tipo de cliente: AUTO SERVIÇO (2) Endereço: ANTONIO DE LUCCA 365…" at bounding box center [507, 251] width 1014 height 503
click at [570, 309] on div "11206 - GAMA 3 Tipo de cliente: AUTO SERVIÇO (2) Endereço: ANTONIO DE LUCCA 365…" at bounding box center [507, 251] width 1014 height 503
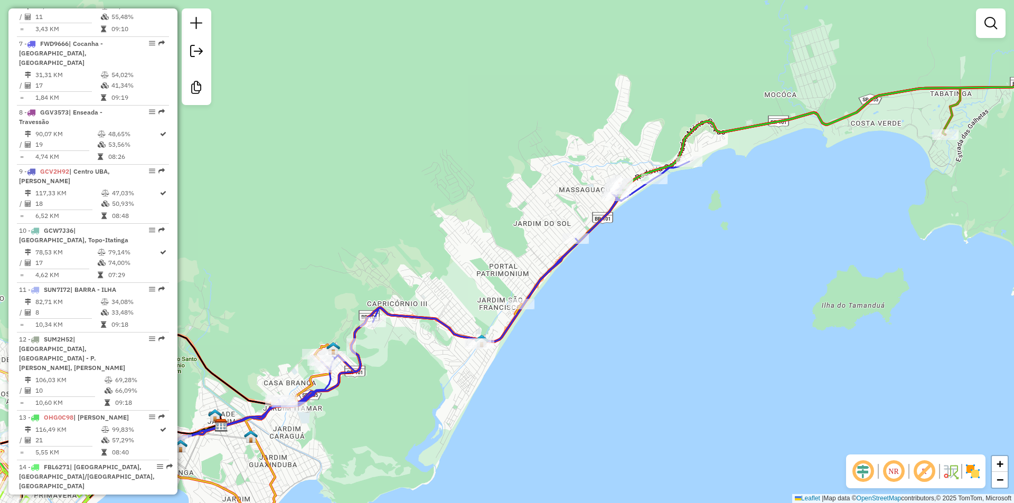
drag, startPoint x: 552, startPoint y: 321, endPoint x: 512, endPoint y: 361, distance: 56.4
click at [512, 361] on div "Janela de atendimento Grade de atendimento Capacidade Transportadoras Veículos …" at bounding box center [507, 251] width 1014 height 503
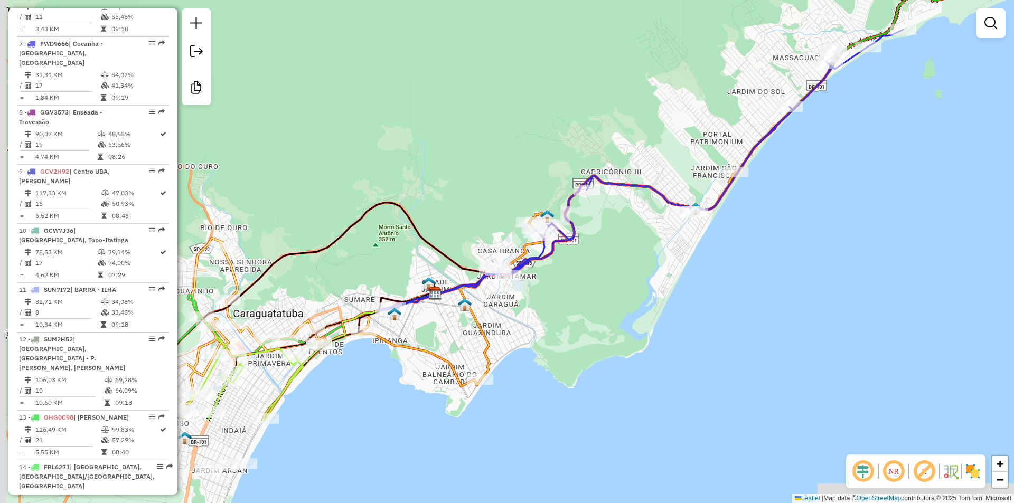
drag, startPoint x: 562, startPoint y: 388, endPoint x: 776, endPoint y: 255, distance: 252.5
click at [776, 255] on div "Janela de atendimento Grade de atendimento Capacidade Transportadoras Veículos …" at bounding box center [507, 251] width 1014 height 503
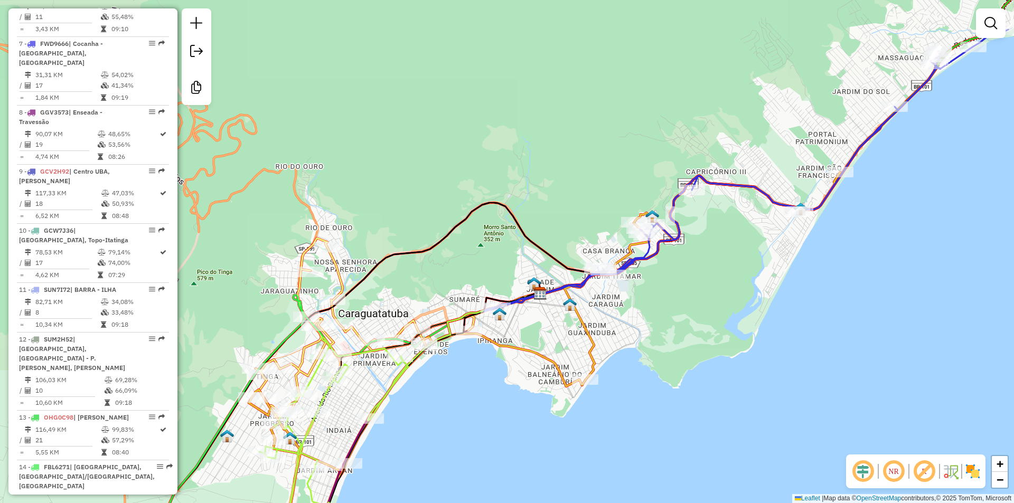
drag, startPoint x: 374, startPoint y: 398, endPoint x: 479, endPoint y: 398, distance: 105.1
click at [479, 398] on div "Janela de atendimento Grade de atendimento Capacidade Transportadoras Veículos …" at bounding box center [507, 251] width 1014 height 503
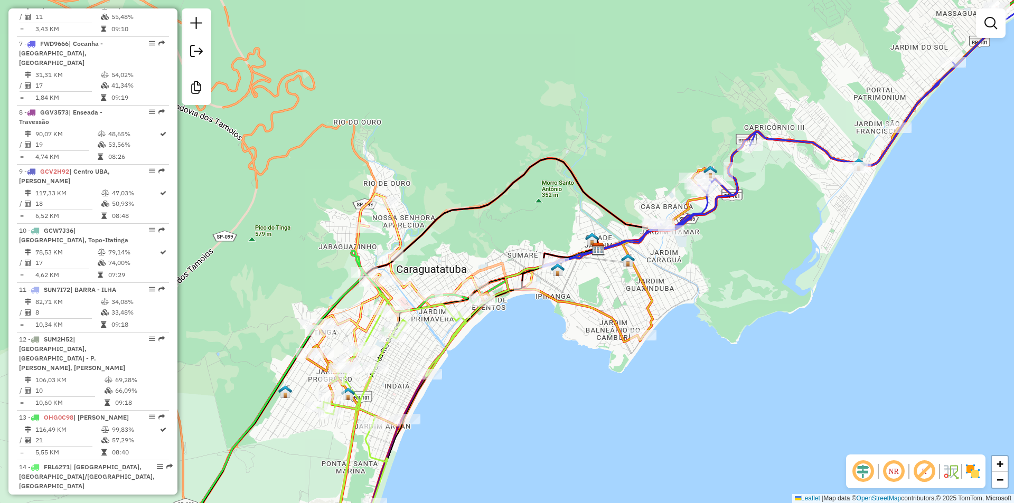
drag, startPoint x: 430, startPoint y: 410, endPoint x: 488, endPoint y: 366, distance: 73.1
click at [488, 366] on div "Janela de atendimento Grade de atendimento Capacidade Transportadoras Veículos …" at bounding box center [507, 251] width 1014 height 503
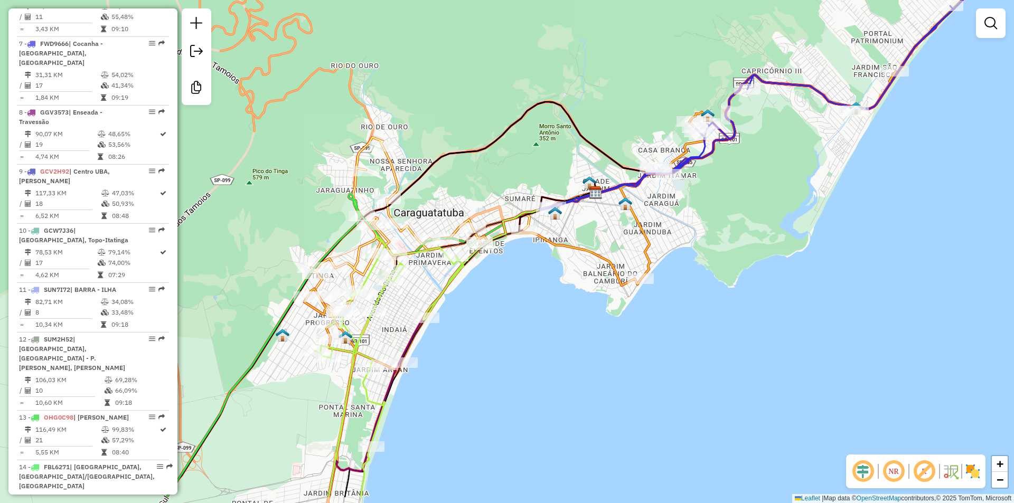
drag, startPoint x: 576, startPoint y: 363, endPoint x: 576, endPoint y: 323, distance: 39.6
click at [576, 323] on div "Janela de atendimento Grade de atendimento Capacidade Transportadoras Veículos …" at bounding box center [507, 251] width 1014 height 503
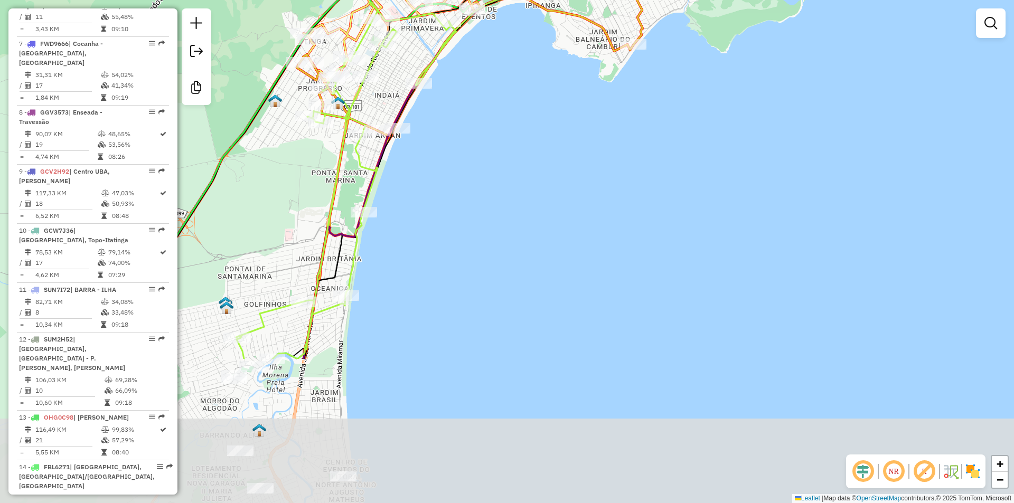
drag, startPoint x: 552, startPoint y: 415, endPoint x: 545, endPoint y: 220, distance: 195.1
click at [545, 220] on div "Janela de atendimento Grade de atendimento Capacidade Transportadoras Veículos …" at bounding box center [507, 251] width 1014 height 503
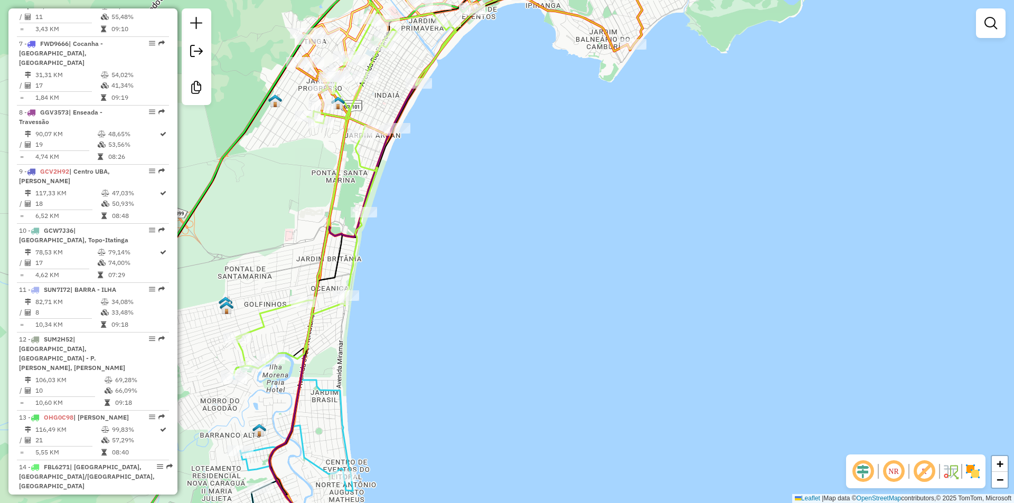
drag, startPoint x: 544, startPoint y: 319, endPoint x: 555, endPoint y: 201, distance: 117.8
click at [555, 201] on div "Janela de atendimento Grade de atendimento Capacidade Transportadoras Veículos …" at bounding box center [507, 251] width 1014 height 503
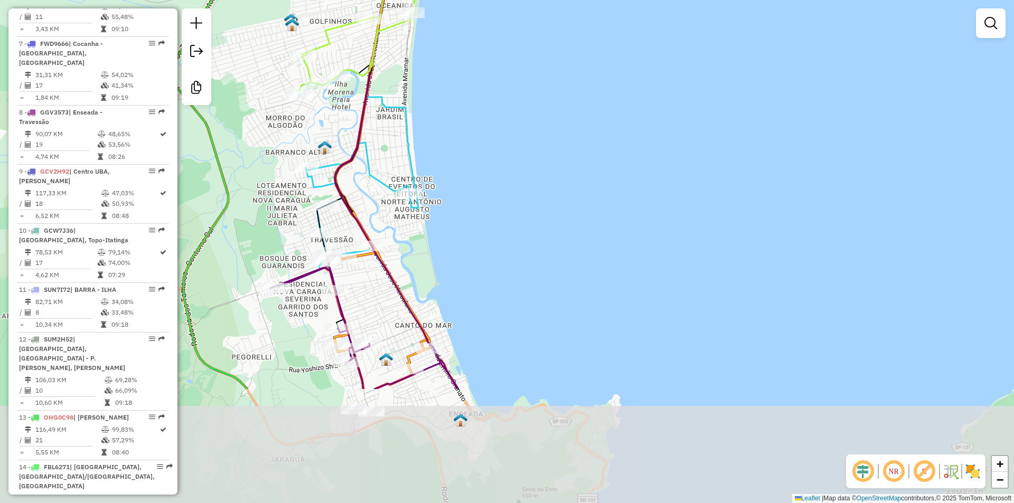
drag, startPoint x: 617, startPoint y: 225, endPoint x: 629, endPoint y: 207, distance: 22.1
click at [628, 207] on div "Janela de atendimento Grade de atendimento Capacidade Transportadoras Veículos …" at bounding box center [507, 251] width 1014 height 503
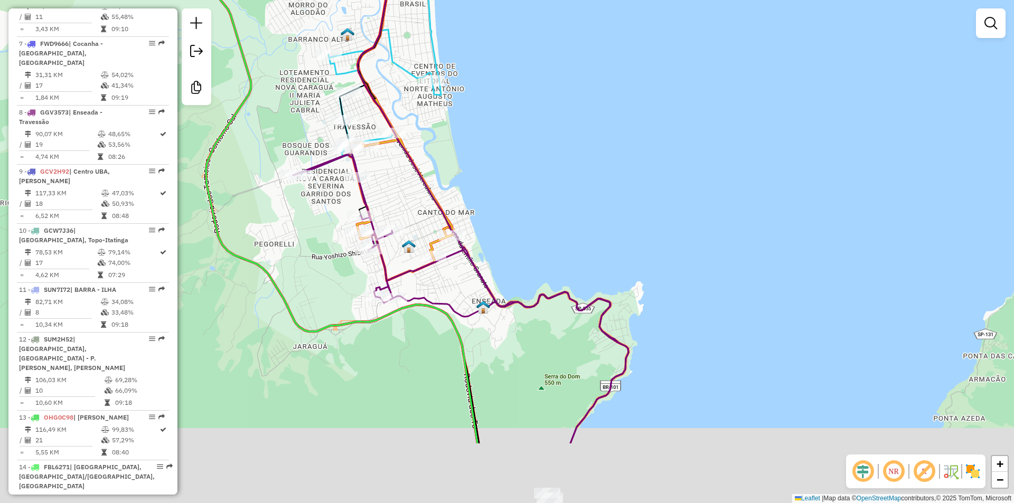
drag, startPoint x: 602, startPoint y: 290, endPoint x: 623, endPoint y: 162, distance: 129.1
click at [623, 164] on div "Janela de atendimento Grade de atendimento Capacidade Transportadoras Veículos …" at bounding box center [507, 251] width 1014 height 503
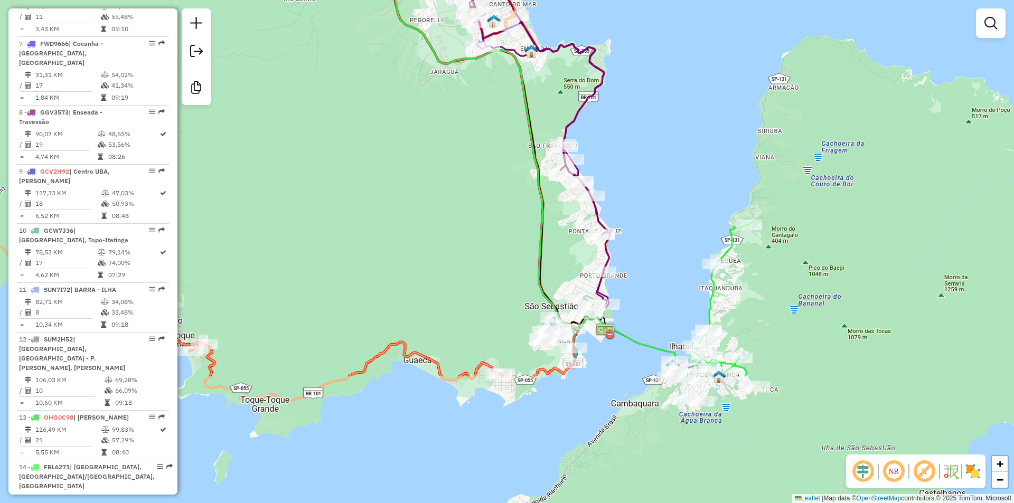
drag, startPoint x: 668, startPoint y: 376, endPoint x: 680, endPoint y: 101, distance: 275.0
click at [680, 101] on div "Janela de atendimento Grade de atendimento Capacidade Transportadoras Veículos …" at bounding box center [507, 251] width 1014 height 503
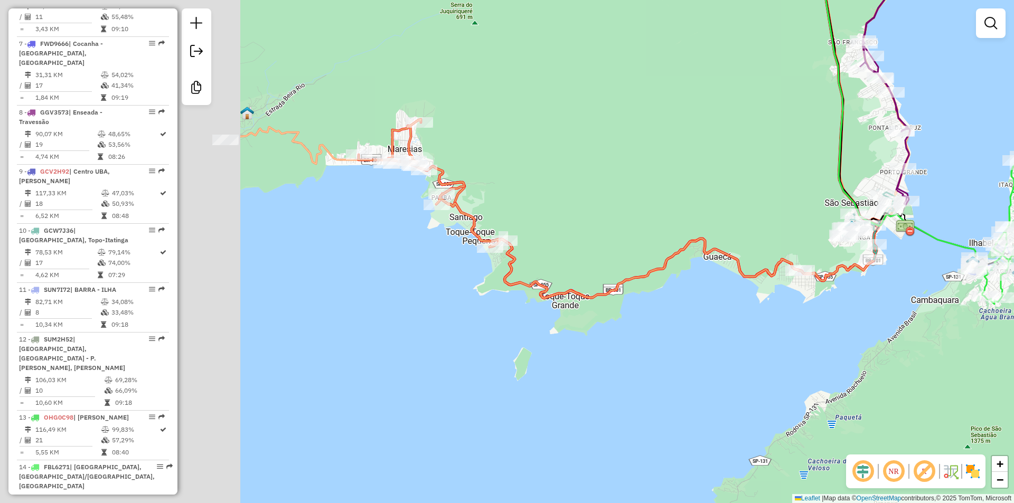
drag, startPoint x: 394, startPoint y: 342, endPoint x: 657, endPoint y: 343, distance: 263.6
click at [657, 343] on div "Janela de atendimento Grade de atendimento Capacidade Transportadoras Veículos …" at bounding box center [507, 251] width 1014 height 503
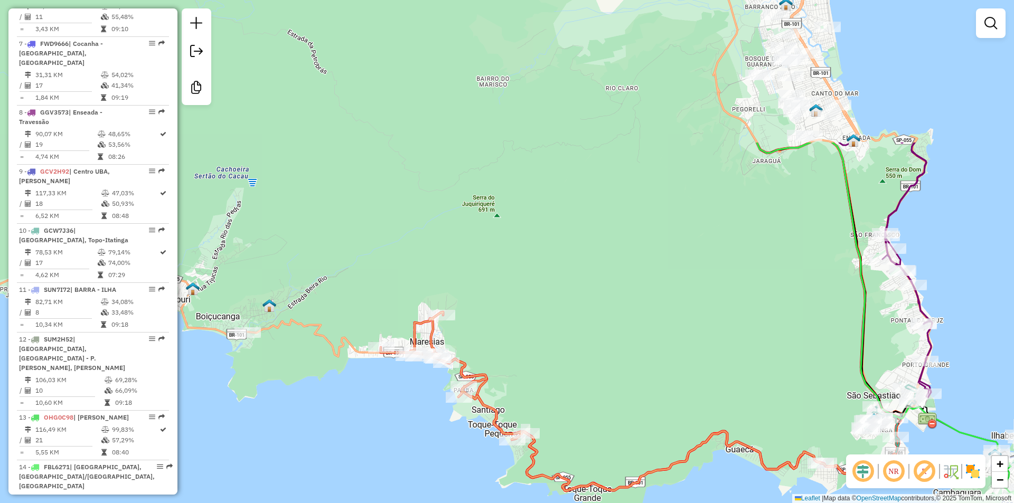
drag, startPoint x: 579, startPoint y: 167, endPoint x: 601, endPoint y: 355, distance: 188.9
click at [601, 355] on div "Janela de atendimento Grade de atendimento Capacidade Transportadoras Veículos …" at bounding box center [507, 251] width 1014 height 503
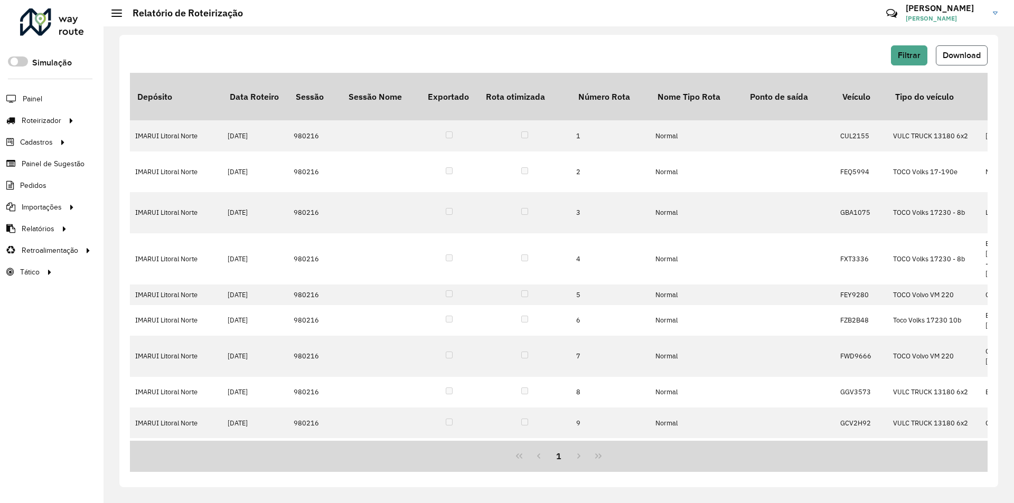
click at [955, 58] on span "Download" at bounding box center [962, 55] width 38 height 9
